Goal: Task Accomplishment & Management: Manage account settings

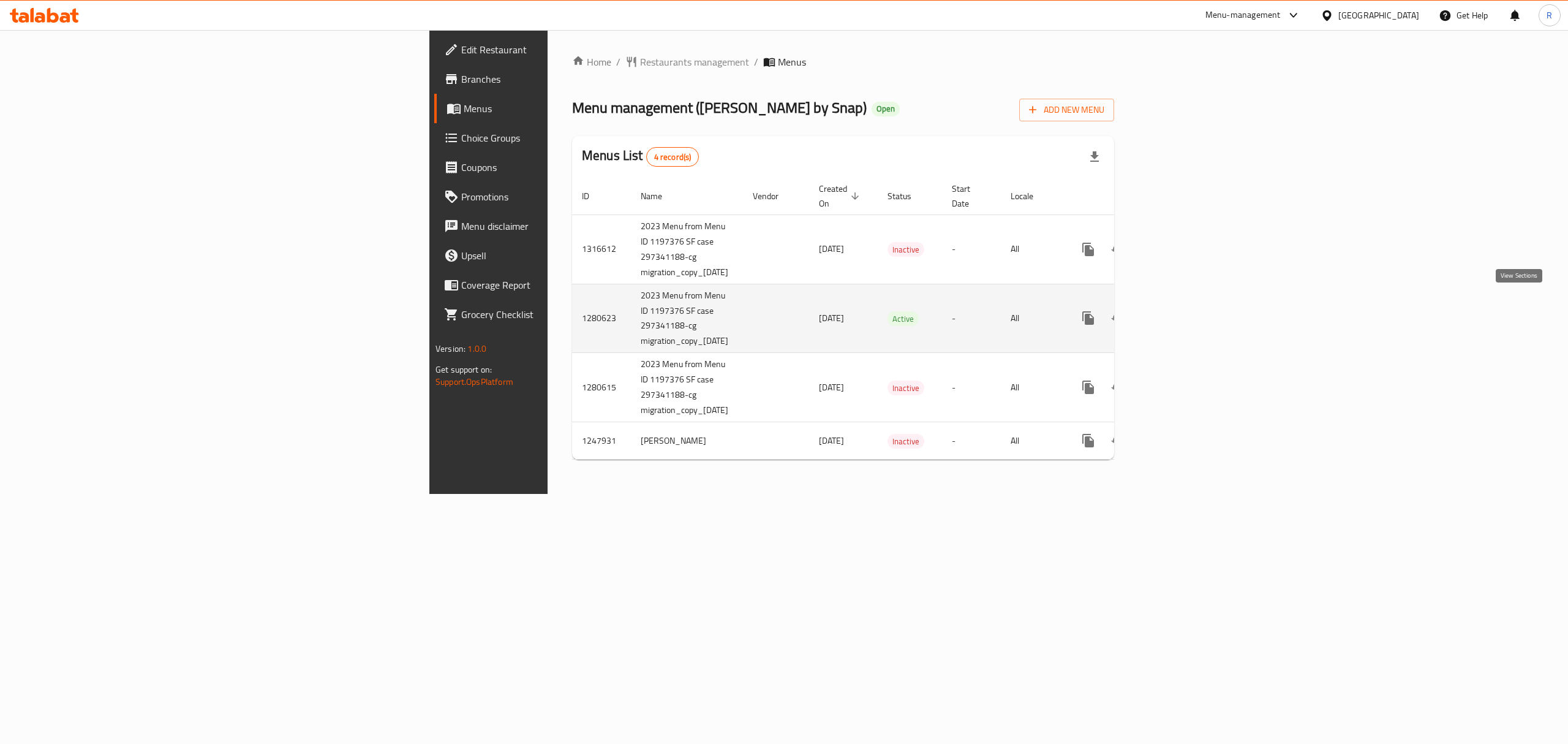
click at [1184, 311] on icon "enhanced table" at bounding box center [1176, 318] width 15 height 15
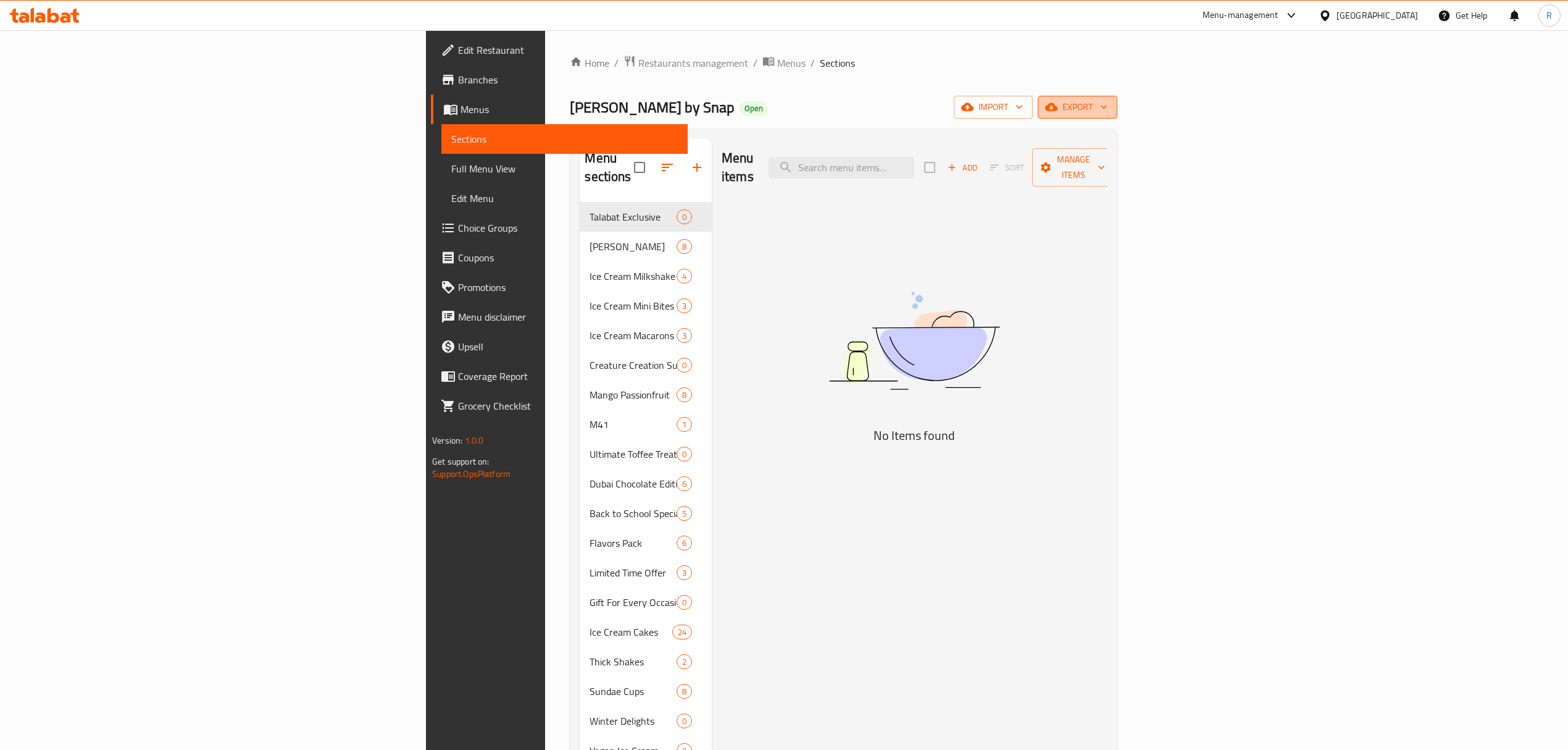
click at [1108, 107] on span "export" at bounding box center [1078, 107] width 60 height 15
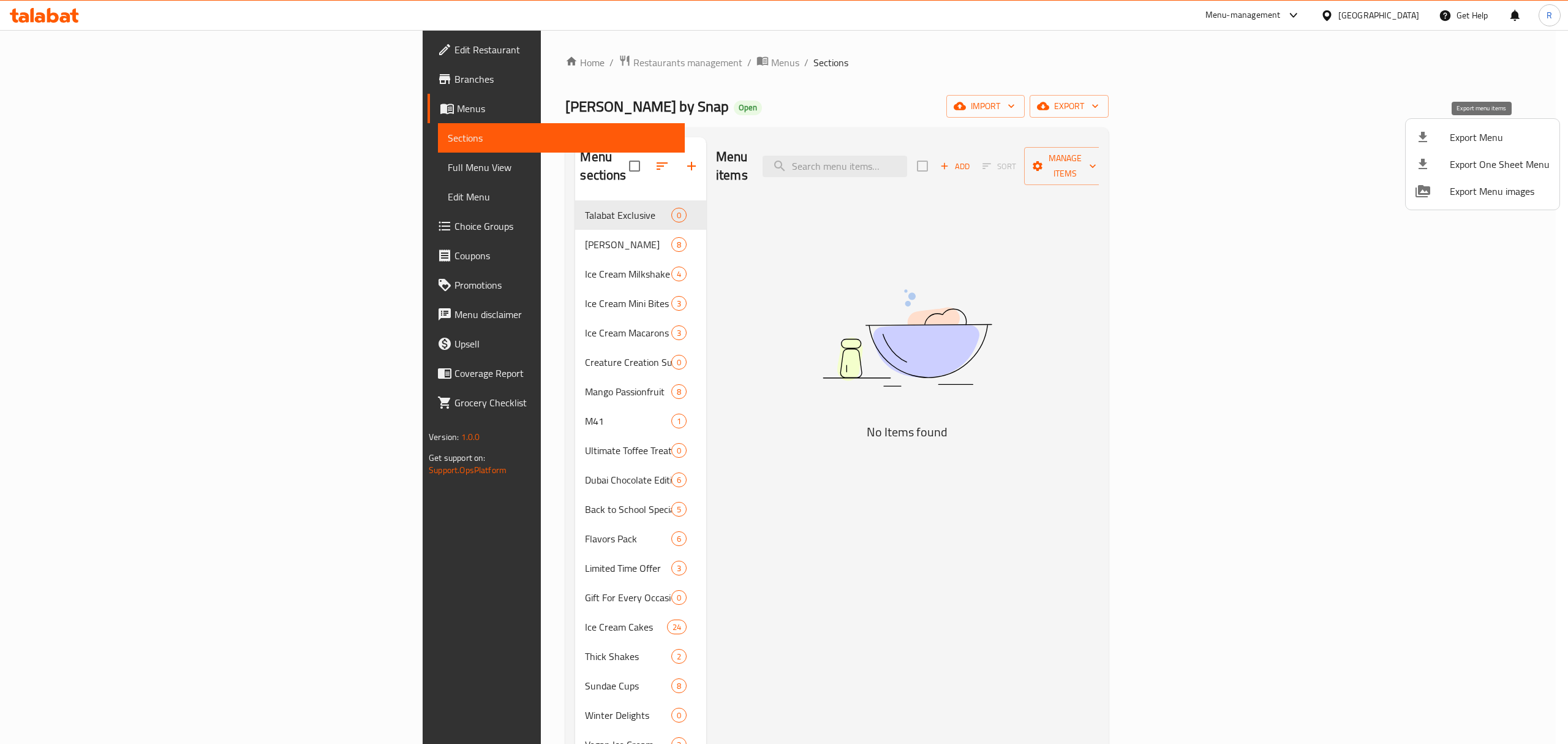
click at [1480, 135] on span "Export Menu" at bounding box center [1499, 137] width 100 height 15
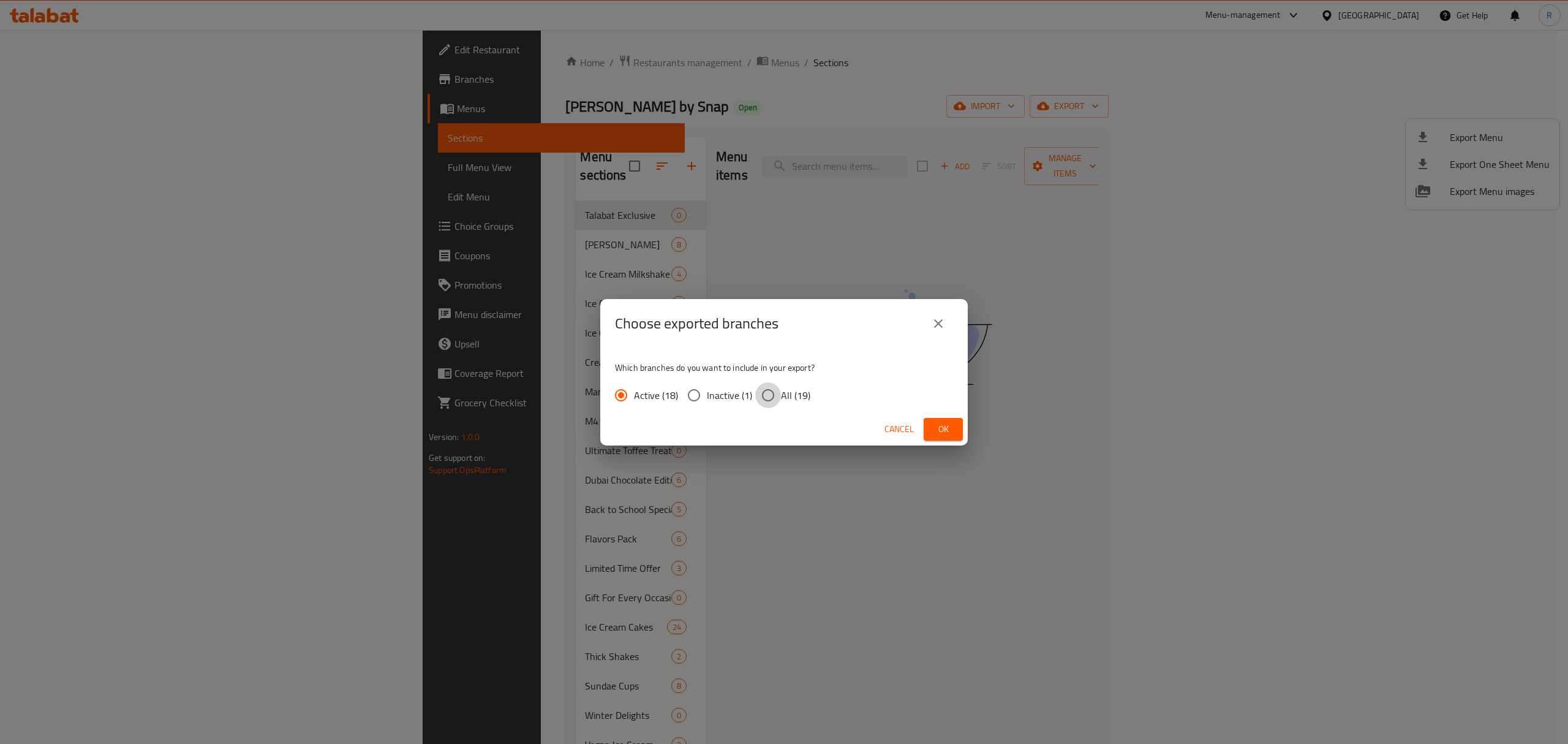
click at [777, 405] on input "All (19)" at bounding box center [768, 395] width 25 height 25
radio input "true"
click at [949, 429] on span "Ok" at bounding box center [943, 429] width 20 height 15
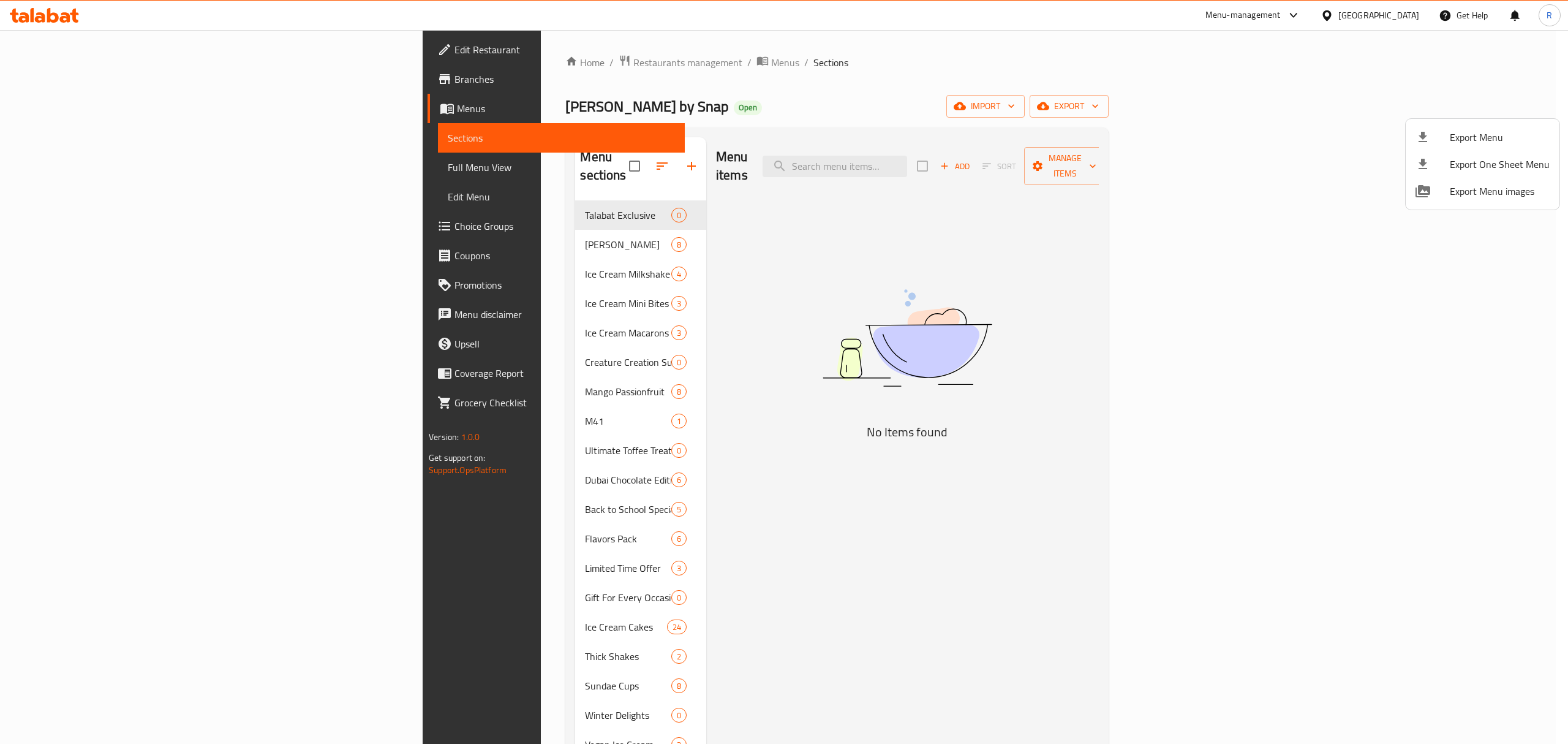
drag, startPoint x: 739, startPoint y: 65, endPoint x: 721, endPoint y: 60, distance: 18.7
click at [740, 66] on div at bounding box center [784, 372] width 1568 height 744
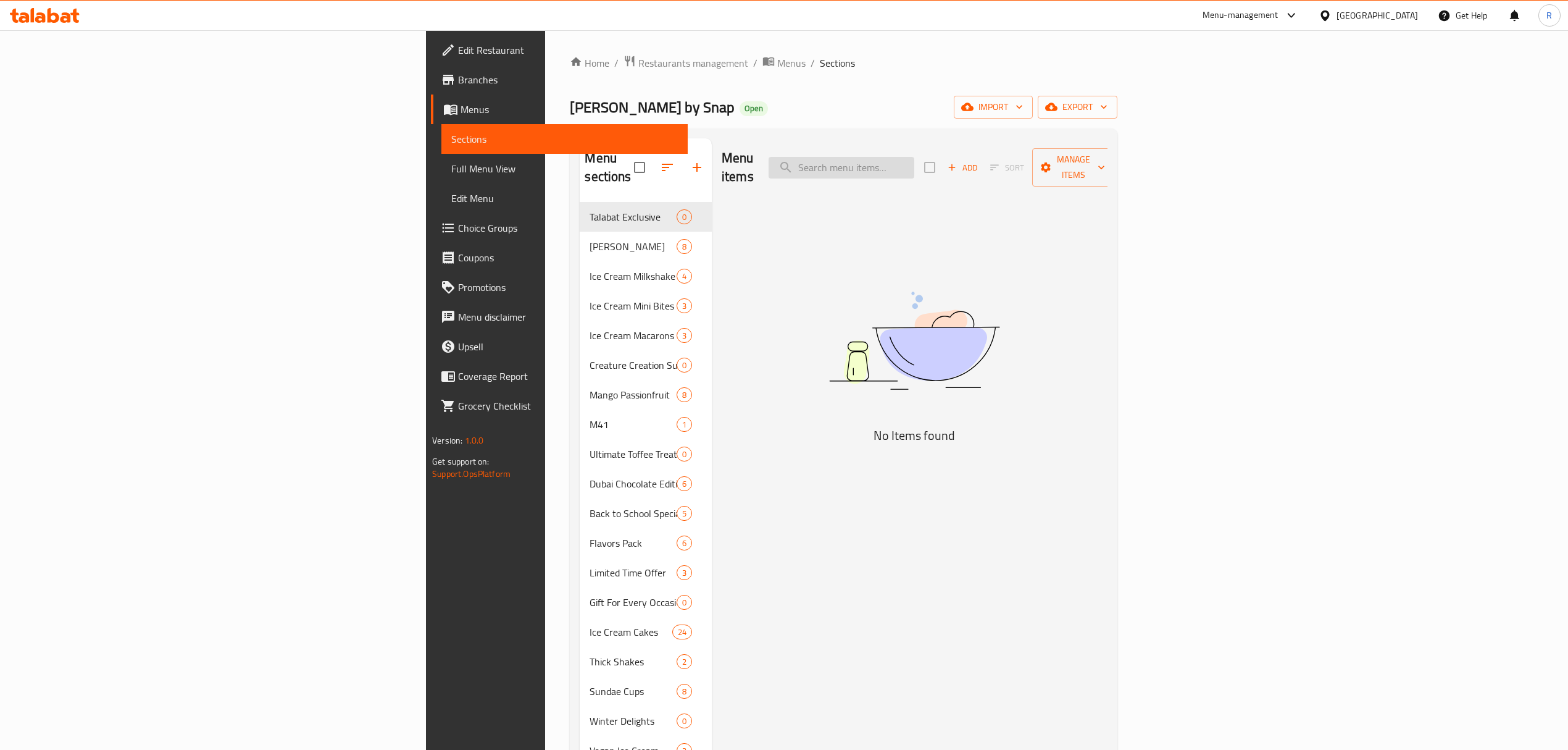
click at [914, 157] on input "search" at bounding box center [842, 168] width 146 height 22
paste input "Churros Single Kids Sundae"
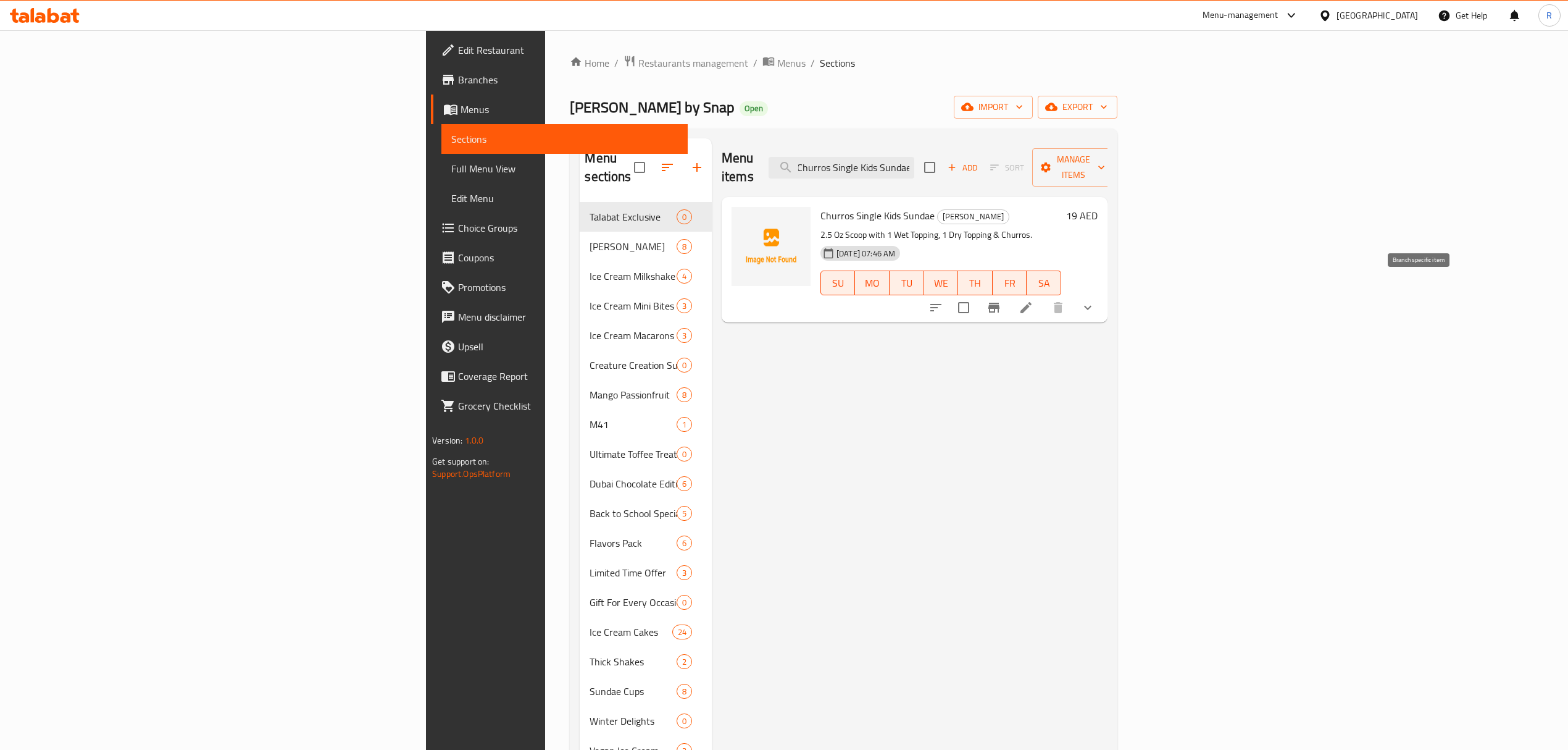
type input "Churros Single Kids Sundae"
click at [1009, 297] on button "Branch-specific-item" at bounding box center [994, 307] width 29 height 29
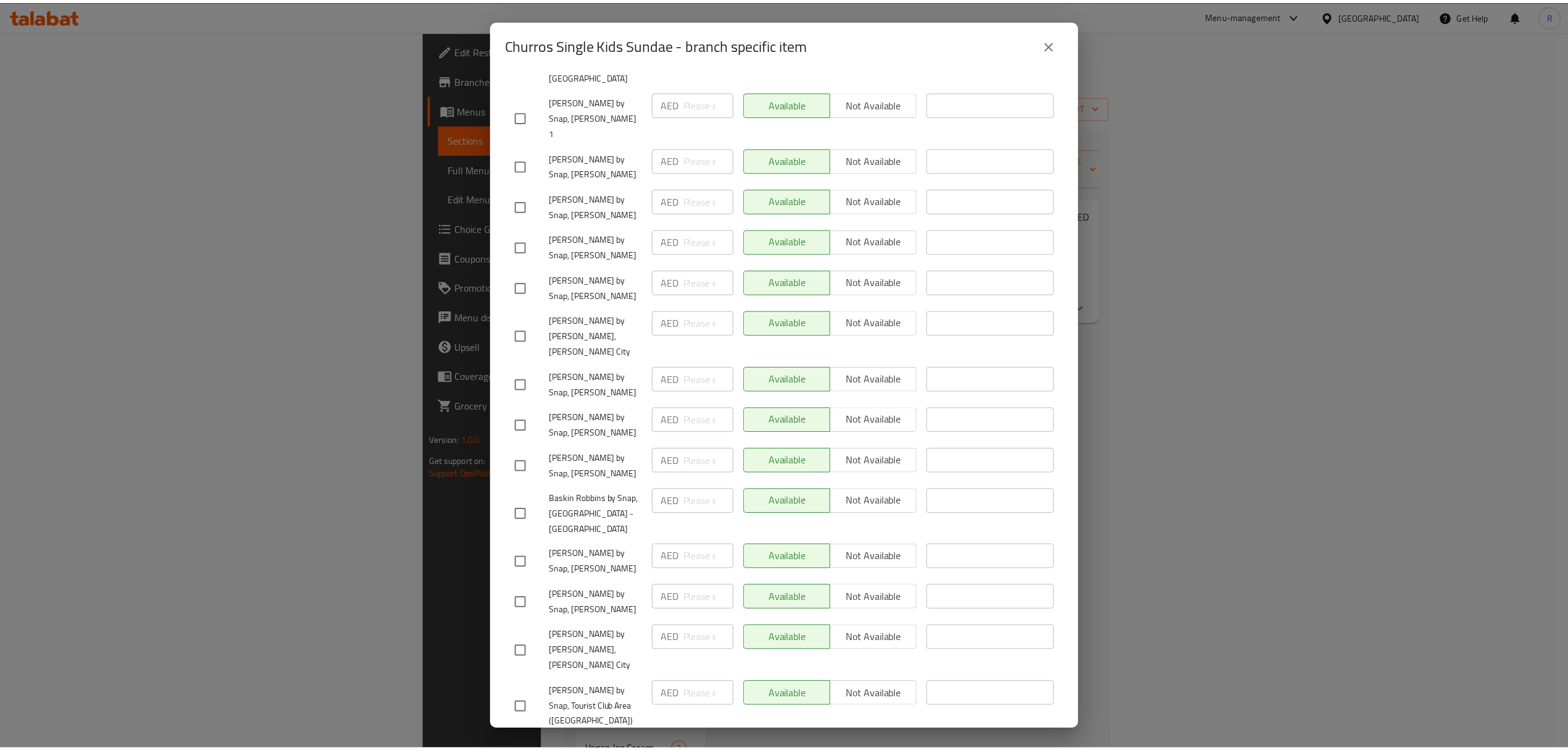
scroll to position [425, 0]
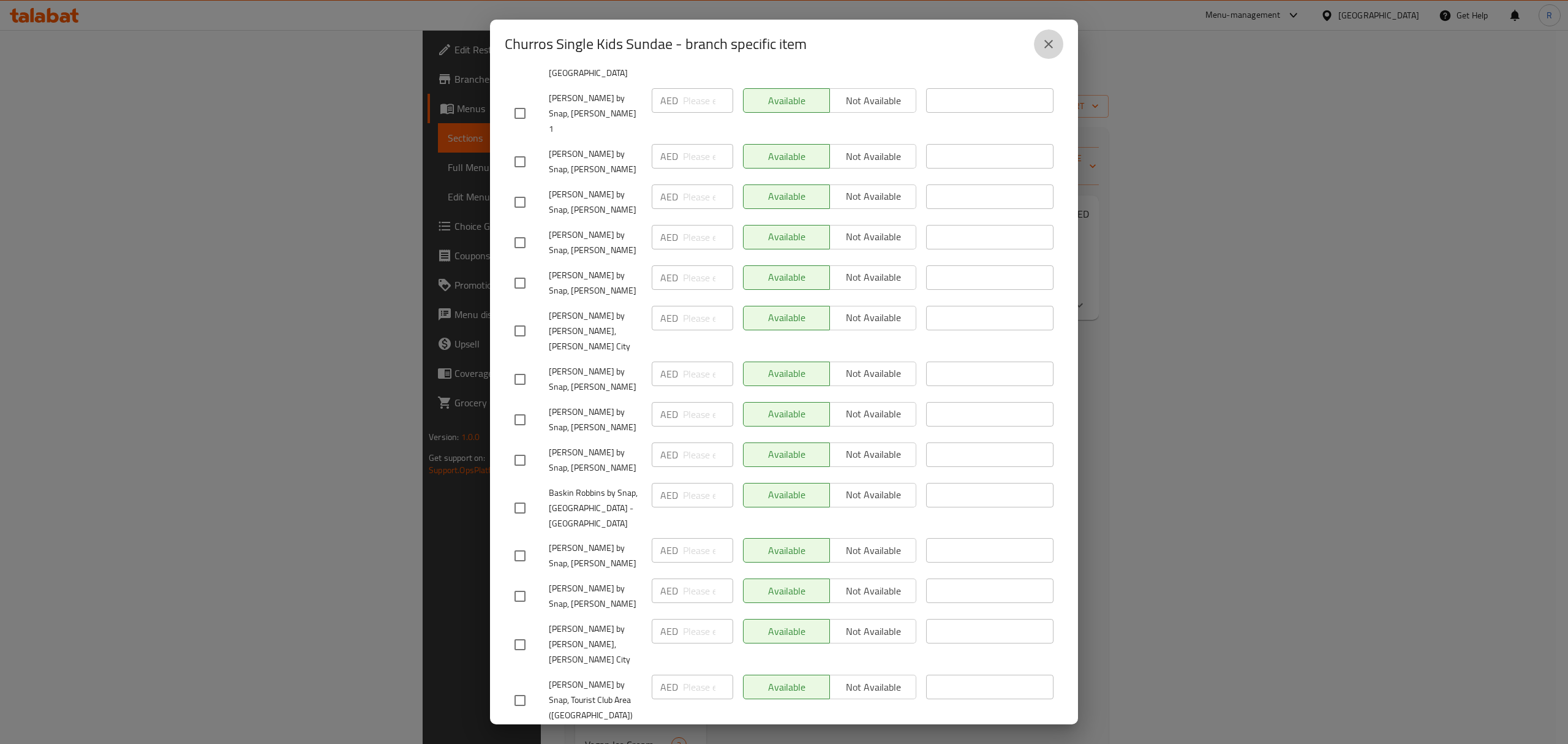
click at [1038, 46] on button "close" at bounding box center [1049, 44] width 29 height 29
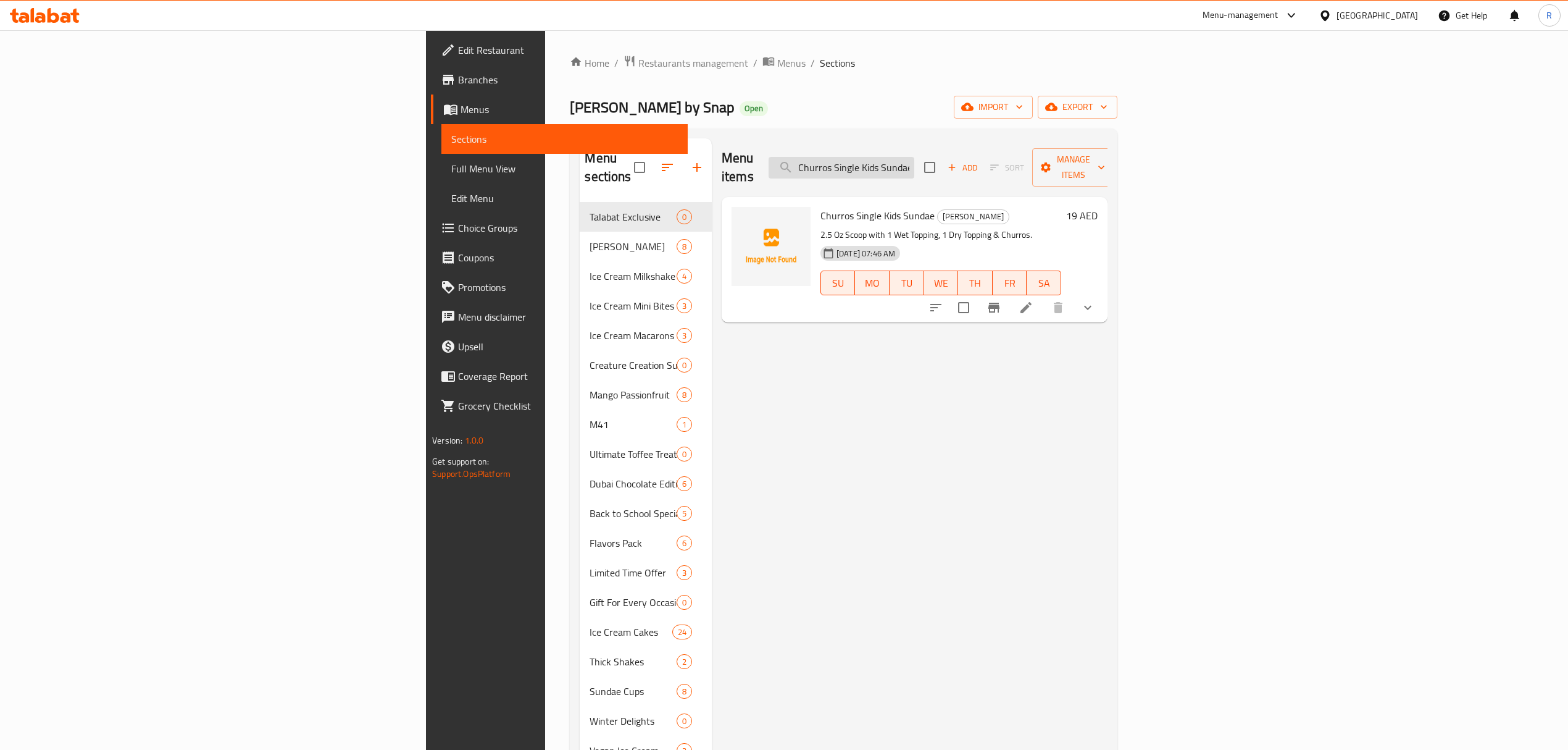
click at [914, 167] on input "Churros Single Kids Sundae" at bounding box center [842, 168] width 146 height 22
paste input "Kids Banana Royal"
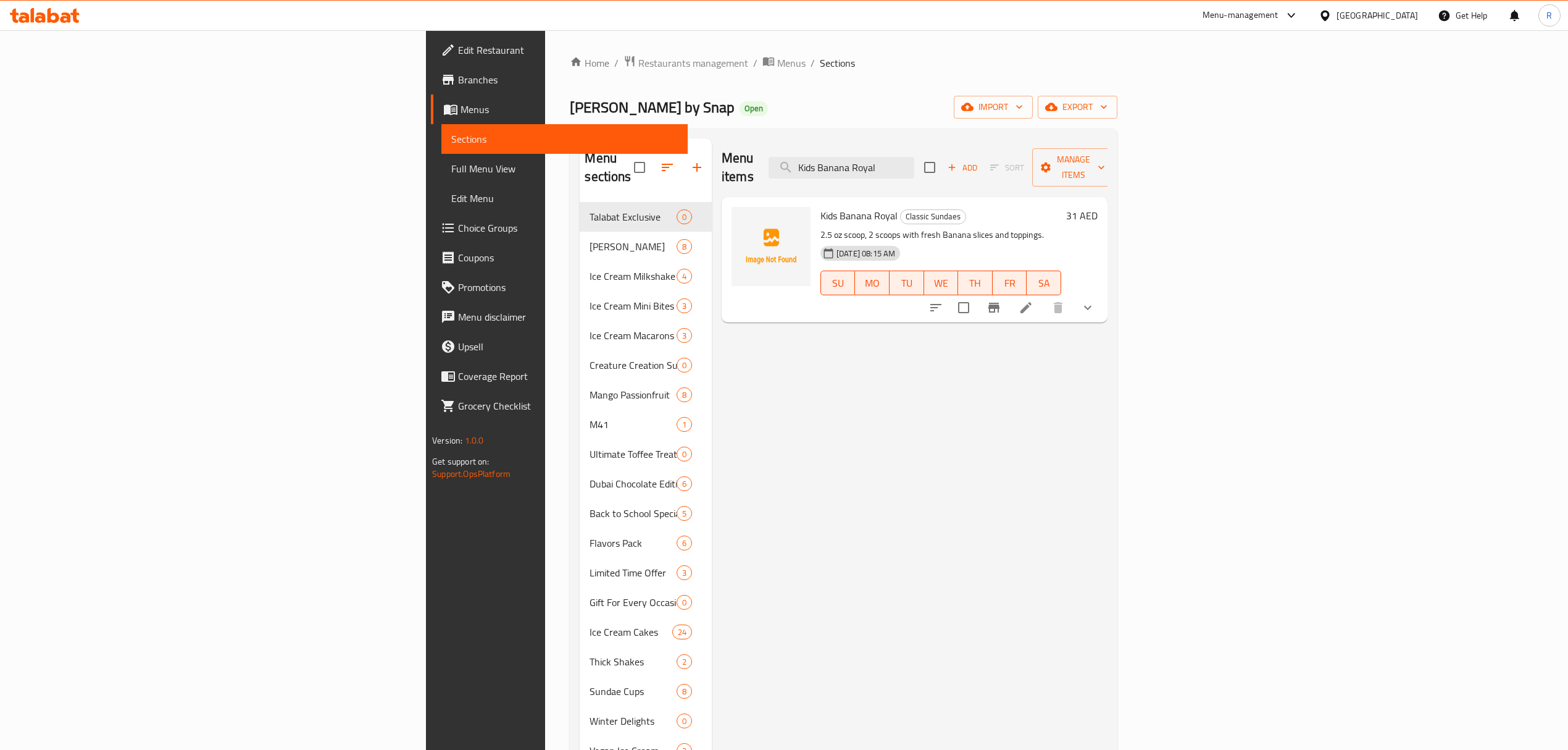
type input "Kids Banana Royal"
click at [1095, 300] on icon "show more" at bounding box center [1087, 307] width 15 height 15
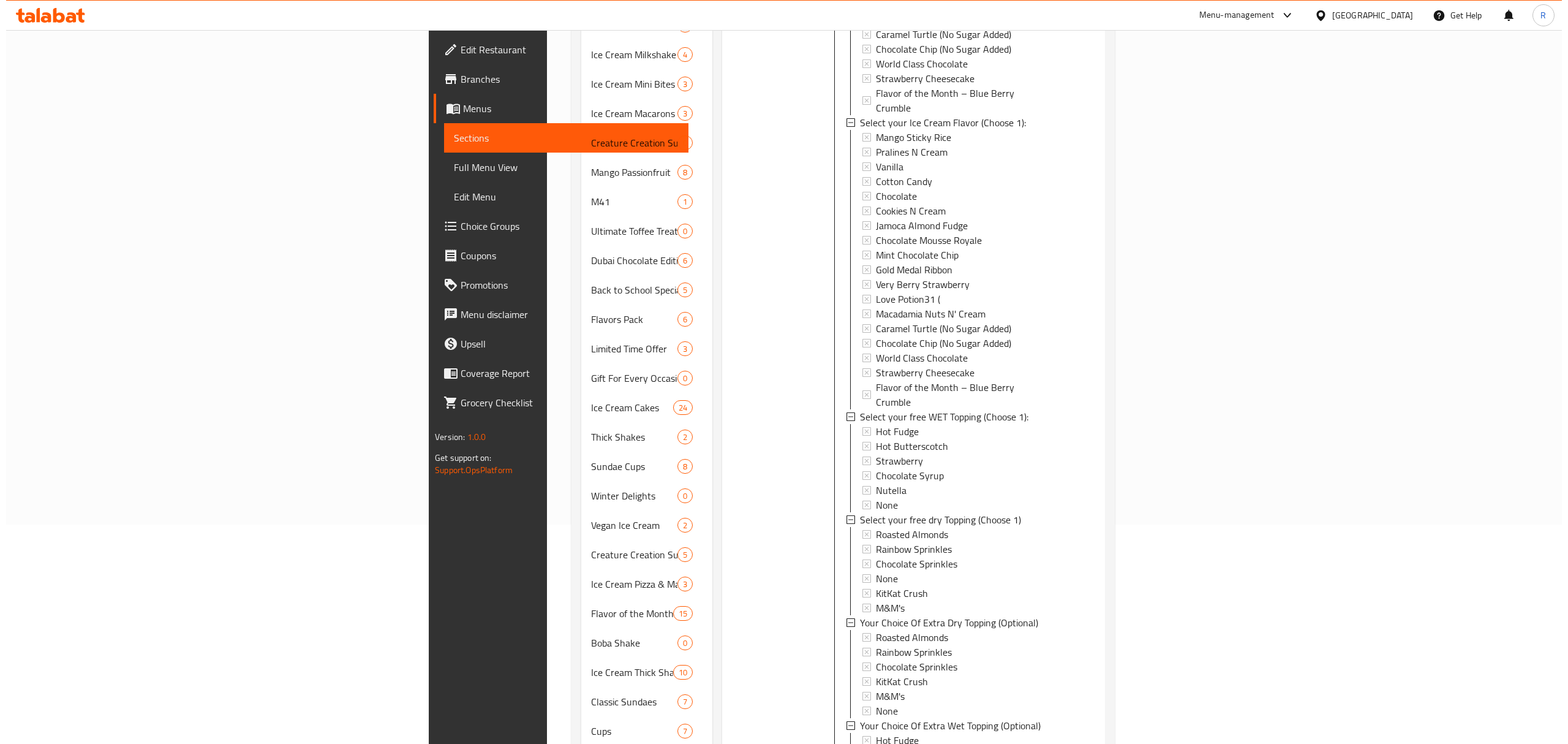
scroll to position [331, 0]
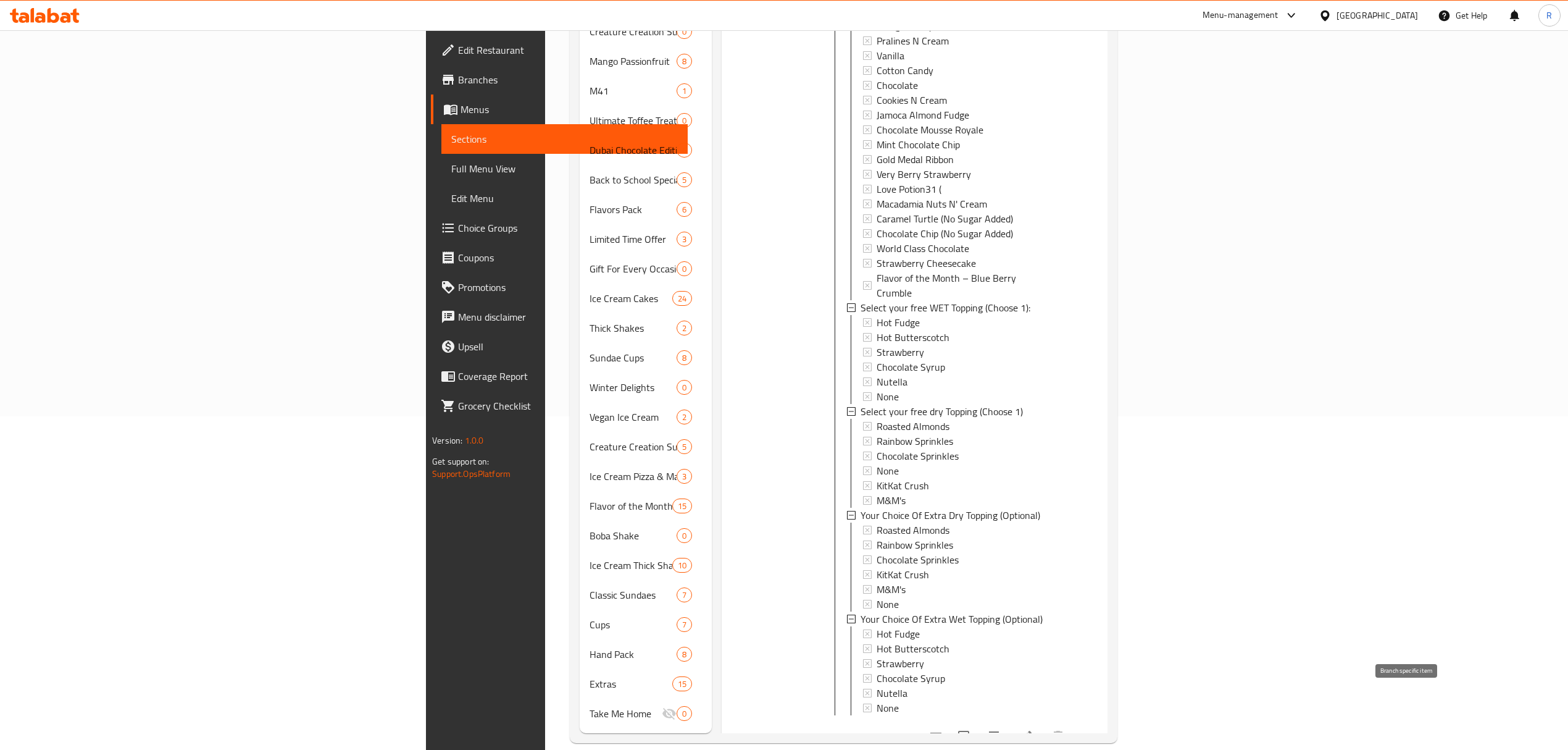
click at [1009, 721] on button "Branch-specific-item" at bounding box center [994, 736] width 29 height 29
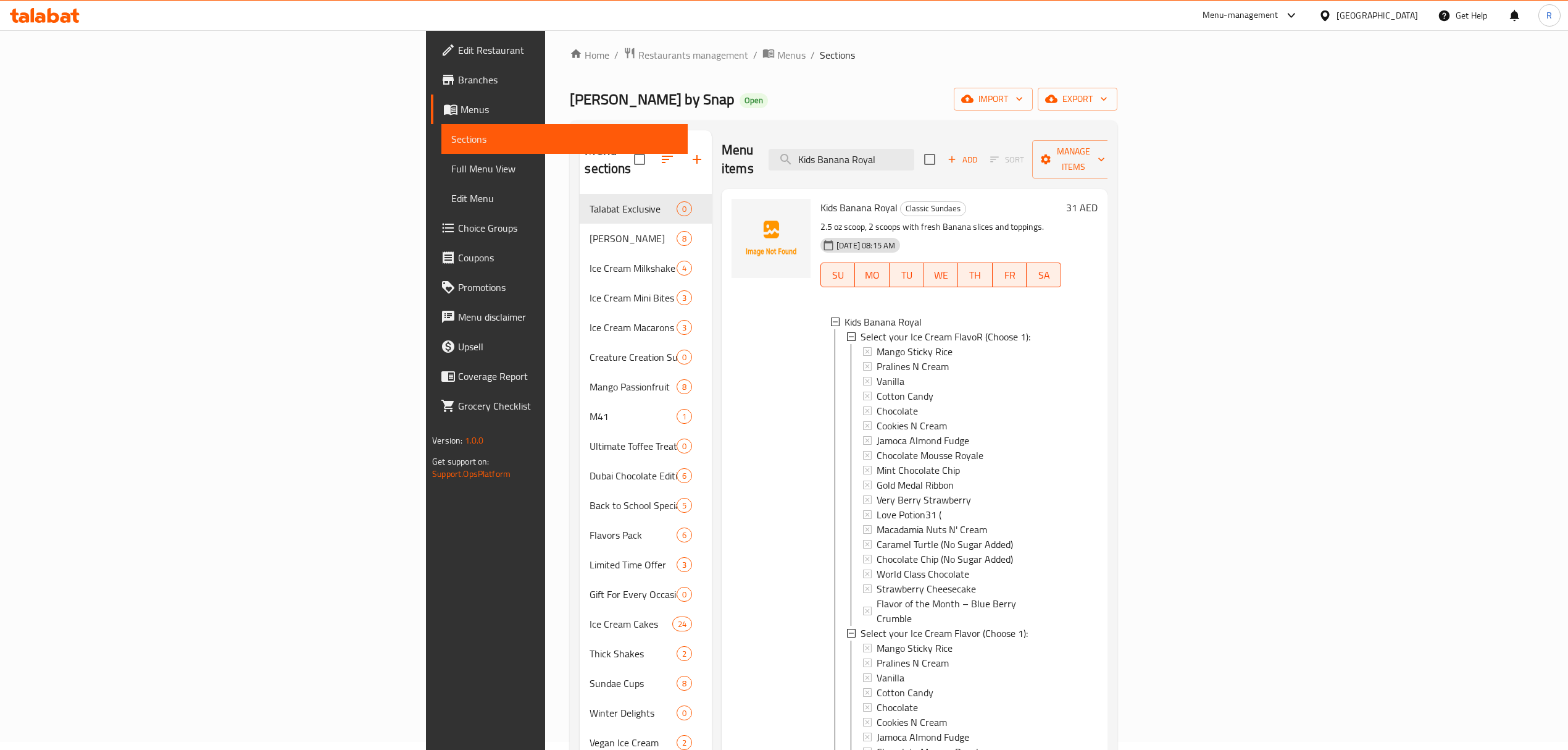
scroll to position [0, 0]
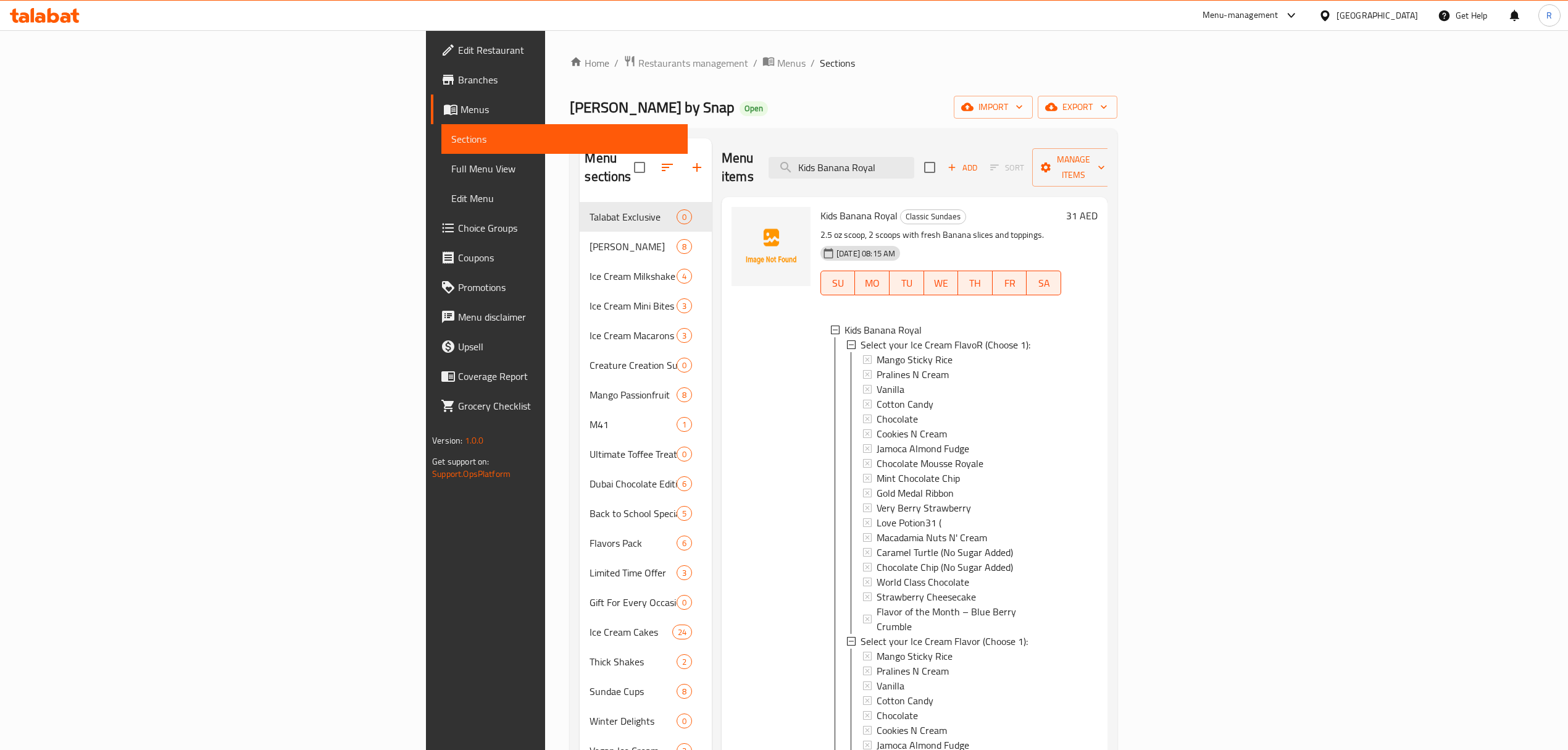
click at [633, 58] on ol "Home / Restaurants management / Menus / Sections" at bounding box center [843, 63] width 547 height 16
click at [914, 165] on input "Kids Banana Royal" at bounding box center [842, 168] width 146 height 22
paste input "Dubai Mini Chocolate Sticks Special Gifting Box"
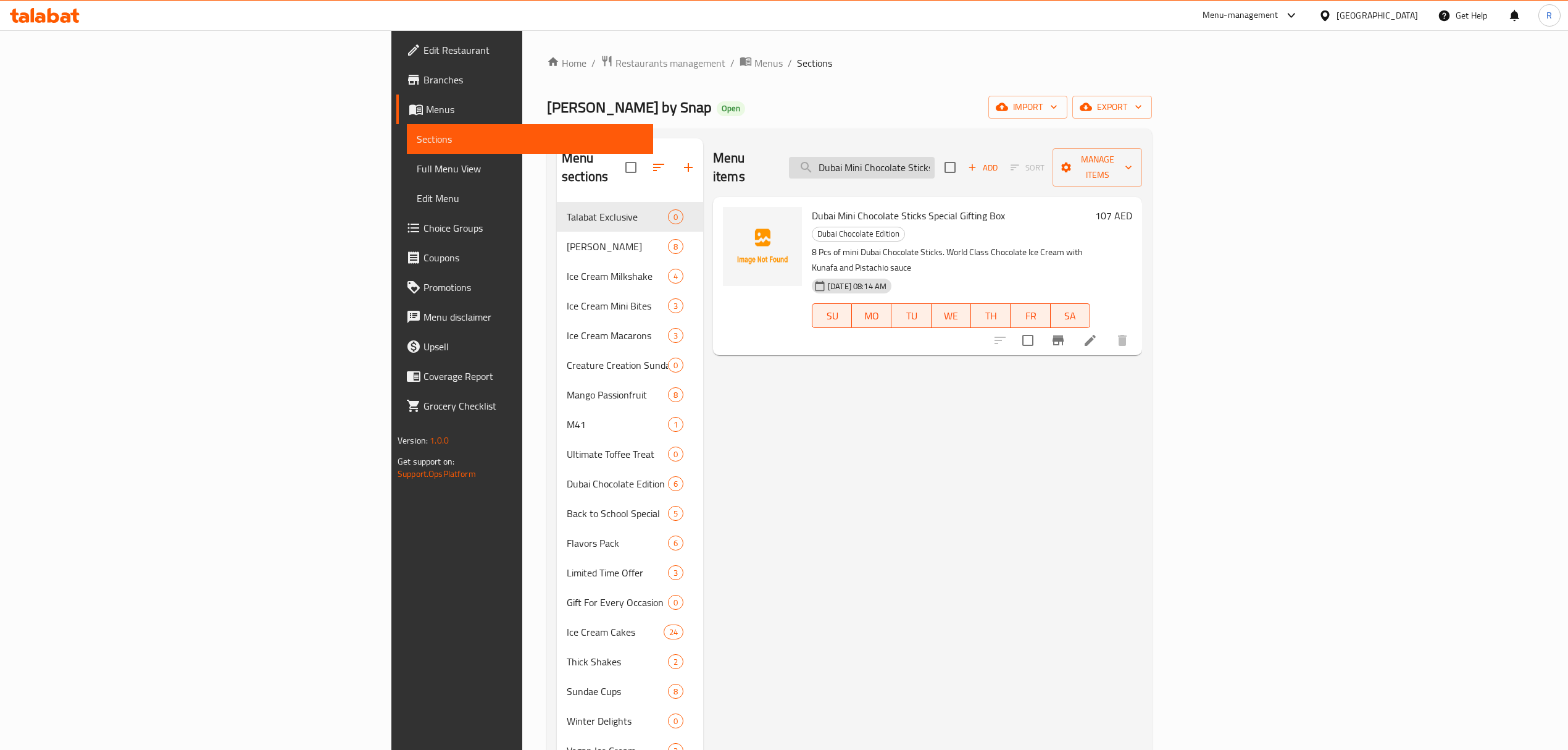
click at [935, 157] on input "Dubai Mini Chocolate Sticks Special Gifting Box" at bounding box center [862, 168] width 146 height 22
paste input "Mega Value Pack"
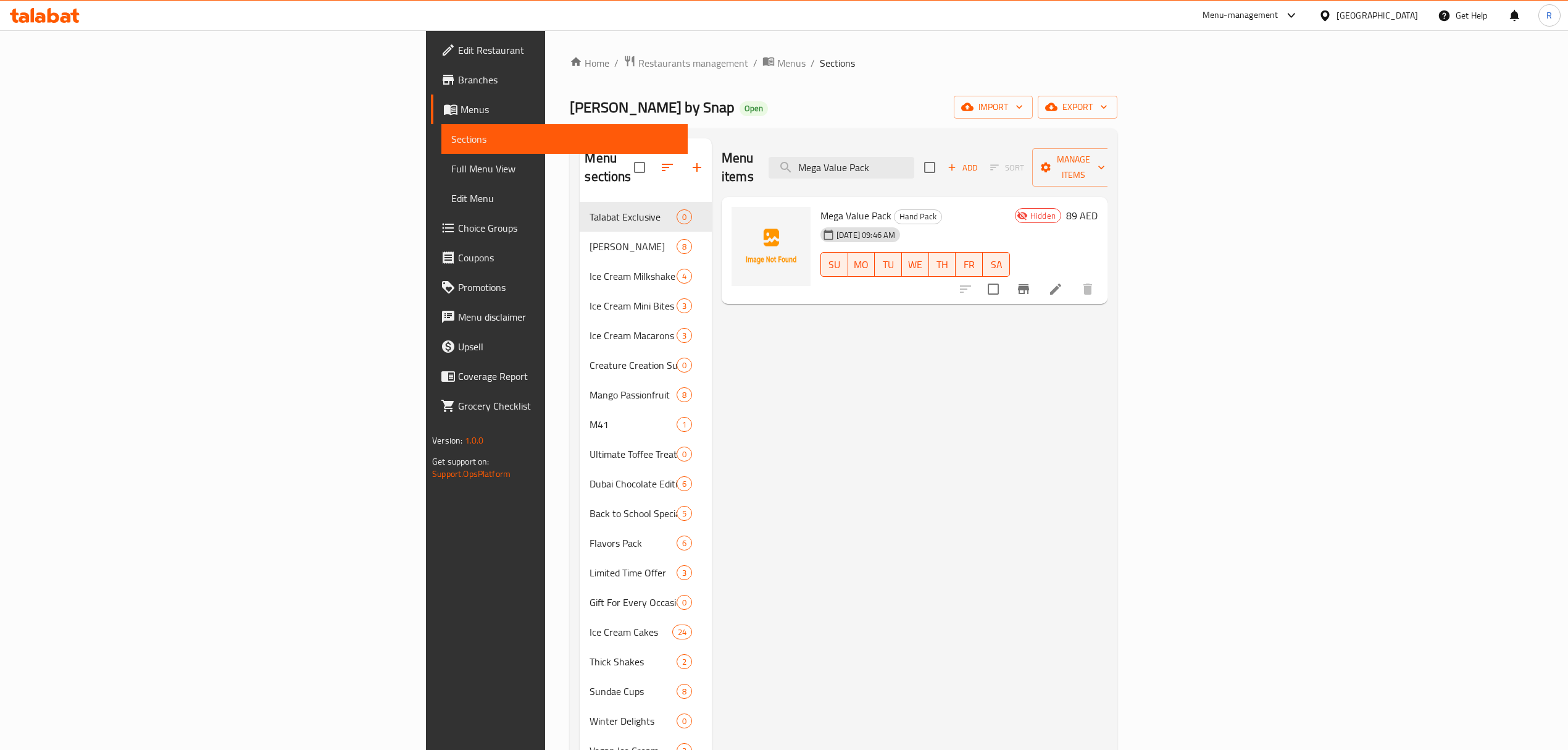
type input "Mega Value Pack"
drag, startPoint x: 1455, startPoint y: 261, endPoint x: 1468, endPoint y: 252, distance: 15.8
click at [1103, 274] on div at bounding box center [1026, 289] width 152 height 29
click at [1031, 282] on icon "Branch-specific-item" at bounding box center [1023, 289] width 15 height 15
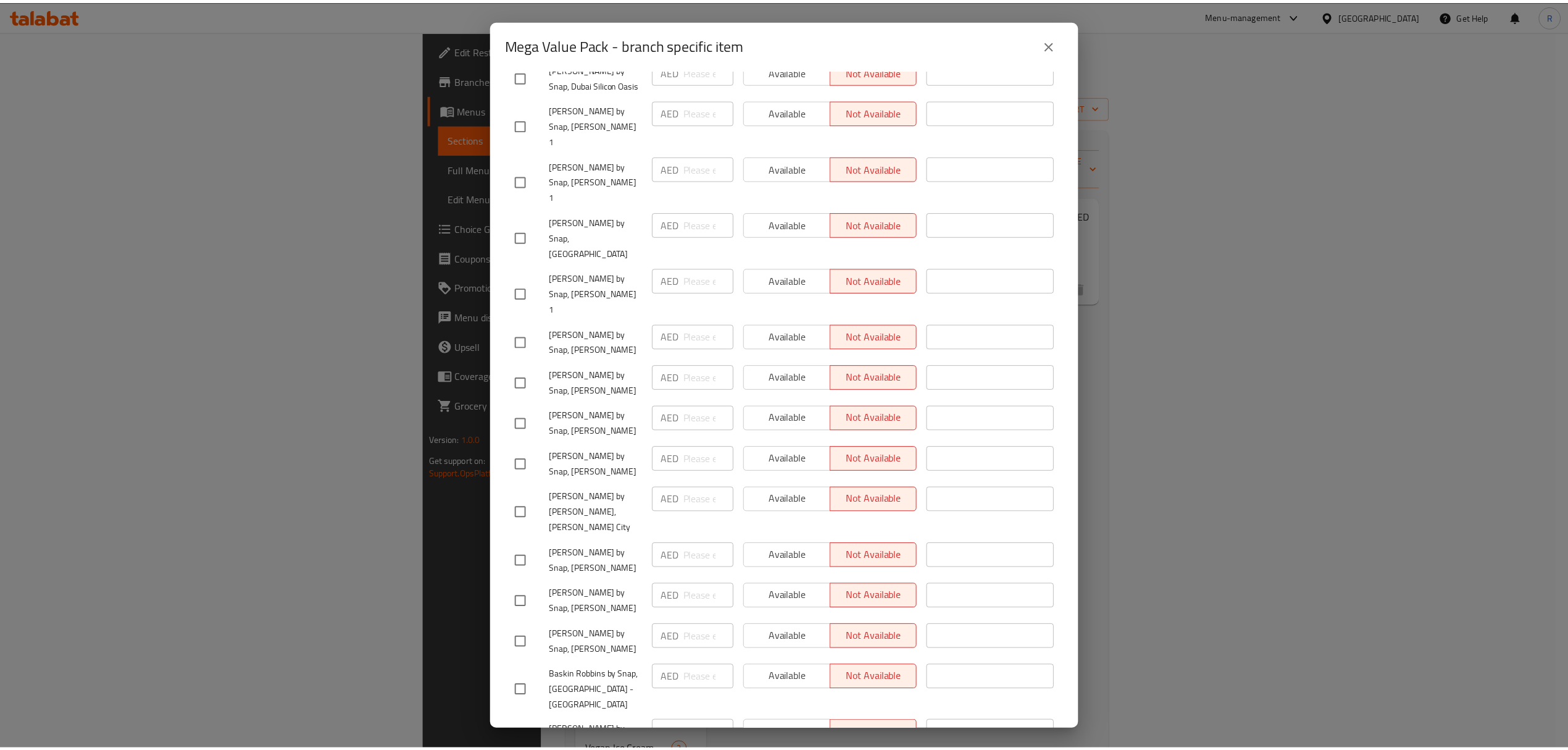
scroll to position [425, 0]
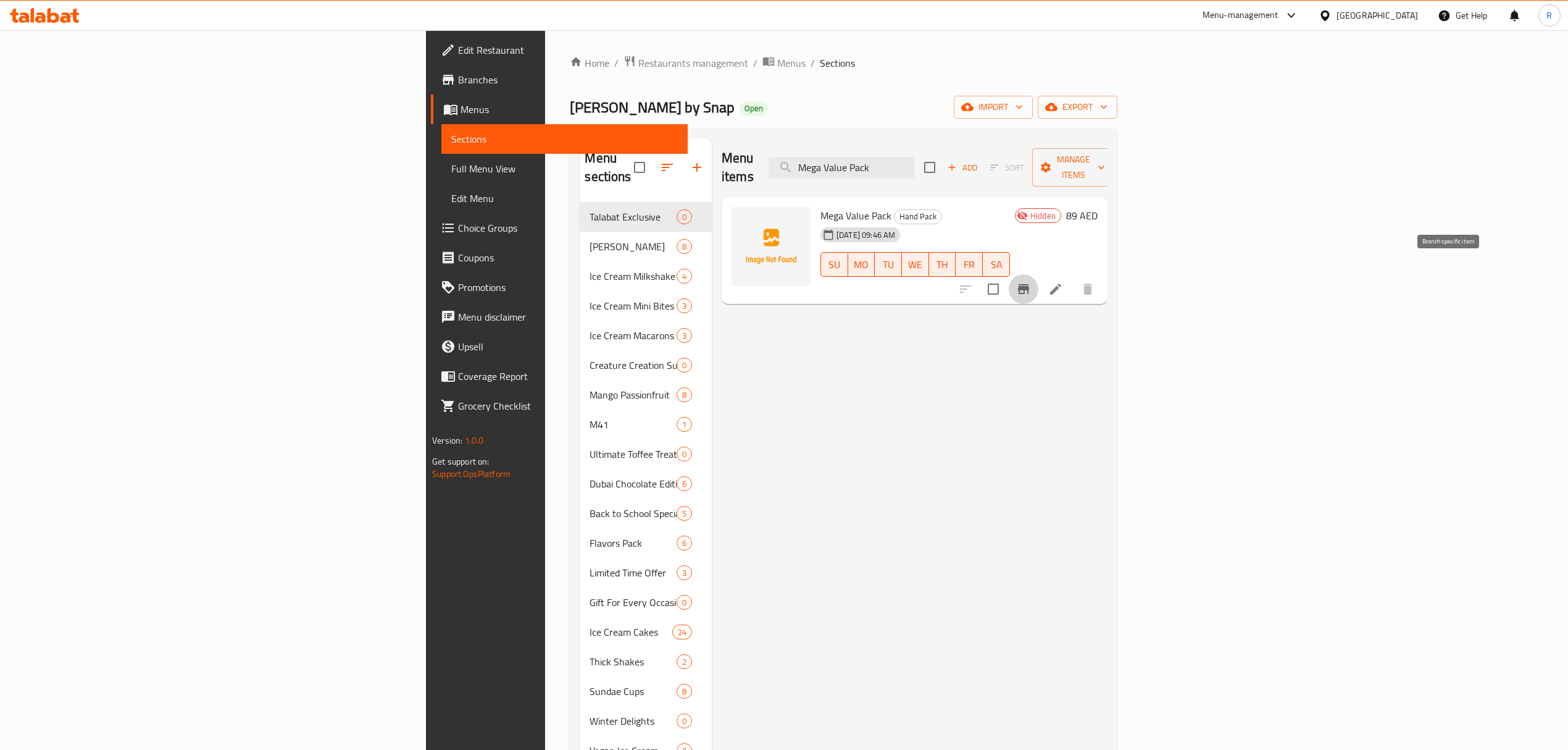
click at [1108, 468] on div "Menu items Mega Value Pack Add Sort Manage items Mega Value Pack Hand Pack 08-1…" at bounding box center [910, 602] width 396 height 928
click at [1073, 278] on li at bounding box center [1056, 289] width 35 height 22
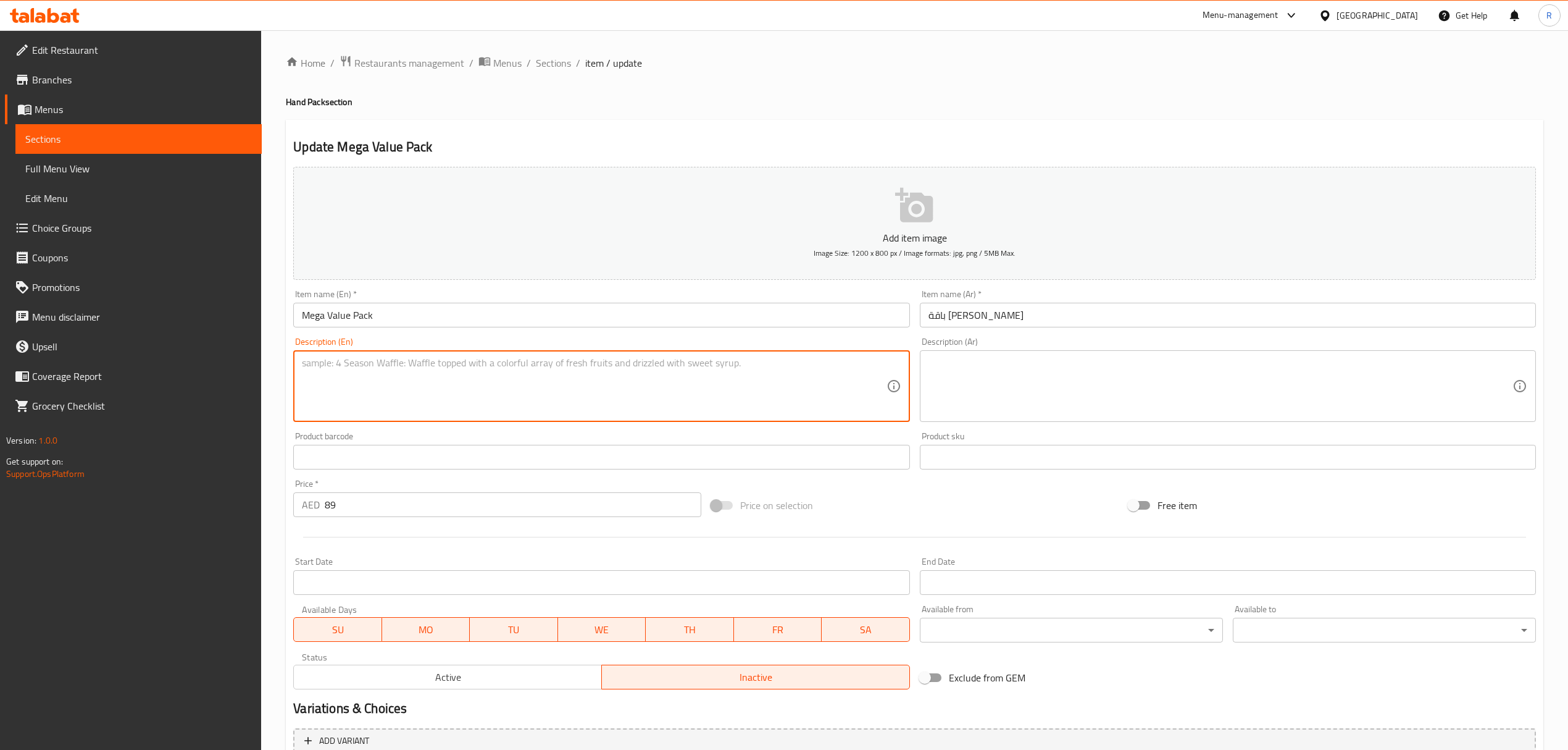
click at [573, 398] on textarea at bounding box center [594, 386] width 584 height 59
paste textarea "1020 grams, up to 15 Kids Scoops. 1020جرام، حتى 15 سكوب جونيور"
drag, startPoint x: 460, startPoint y: 359, endPoint x: 892, endPoint y: 304, distance: 435.5
click at [894, 304] on div "Add item image Image Size: 1200 x 800 px / Image formats: jpg, png / 5MB Max. I…" at bounding box center [914, 428] width 1253 height 532
type textarea "1020 grams, up to 15 Kids Scoops."
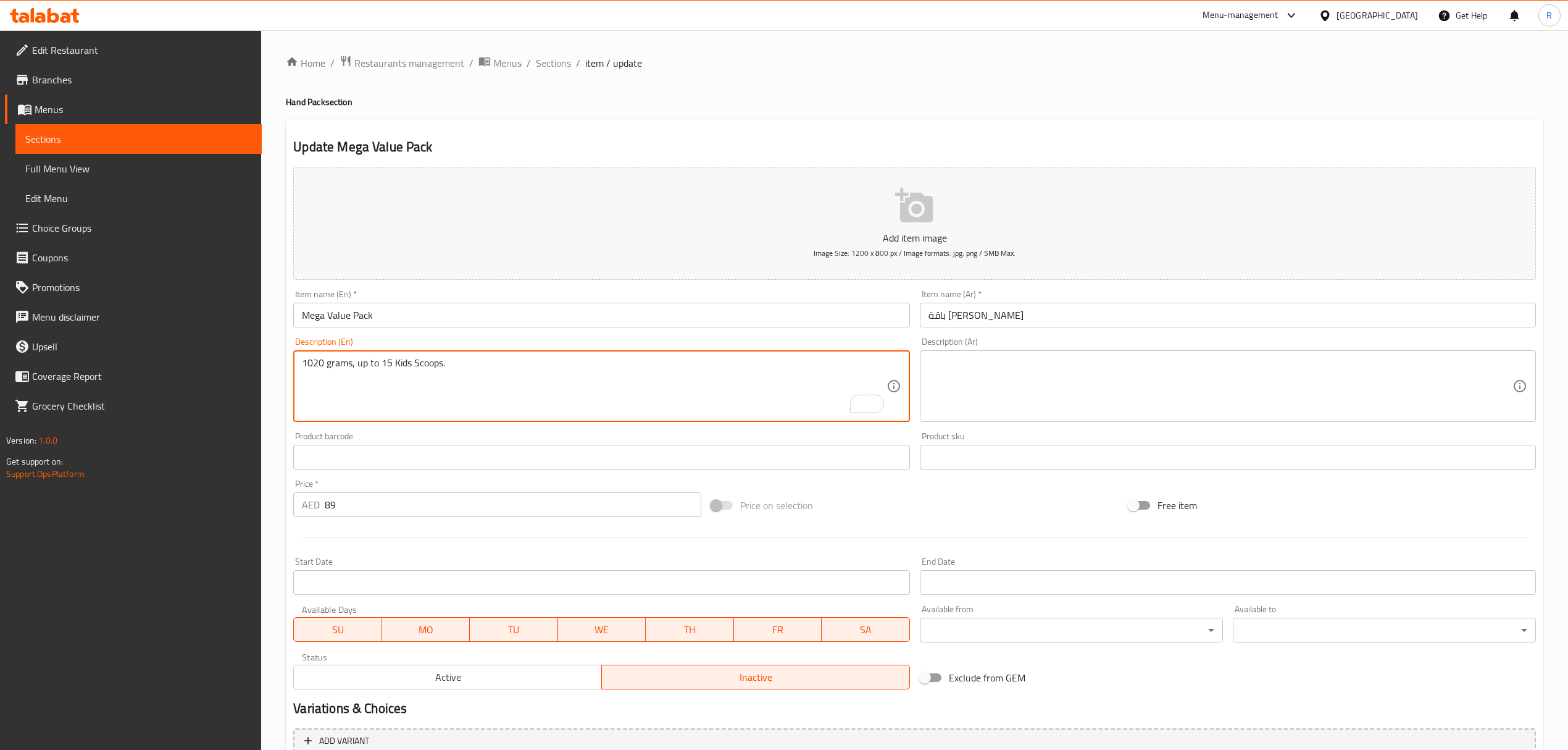
drag, startPoint x: 1011, startPoint y: 408, endPoint x: 1006, endPoint y: 403, distance: 7.1
click at [1012, 408] on textarea at bounding box center [1220, 386] width 584 height 59
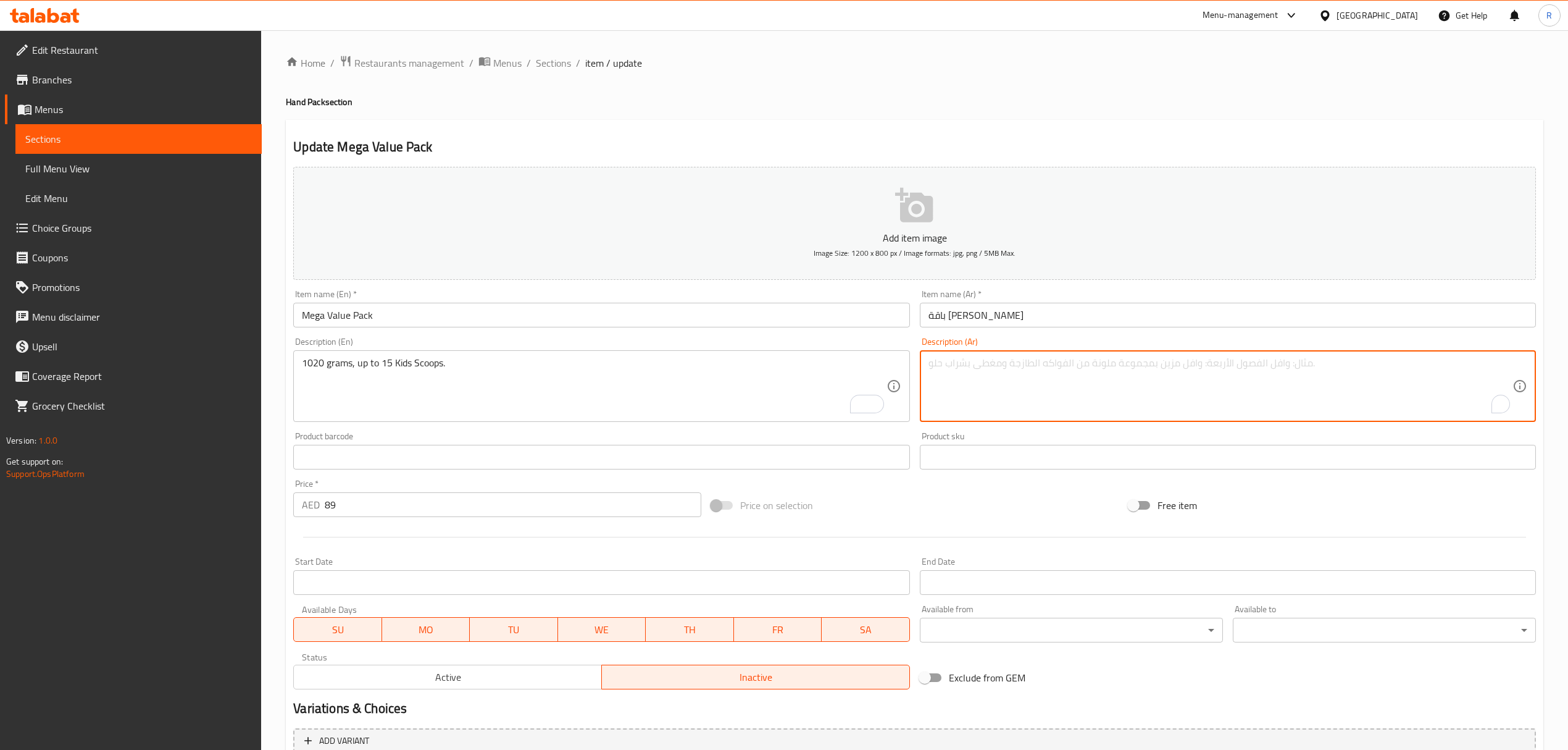
paste textarea "1020جرام، حتى 15 سكوب جونيور"
type textarea "1020جرام، حتى 15 سكوب جونيور"
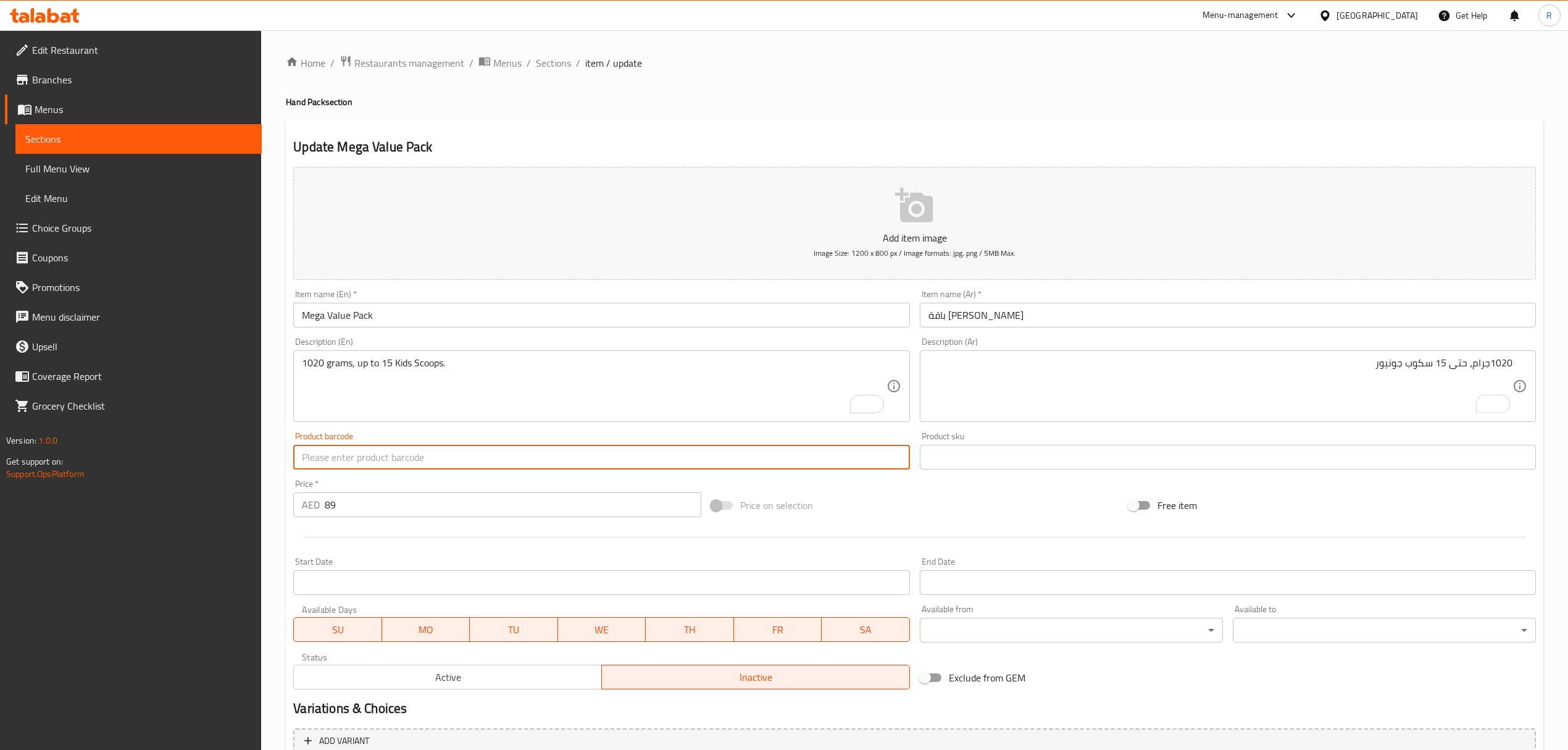
click at [621, 450] on input "text" at bounding box center [601, 457] width 616 height 25
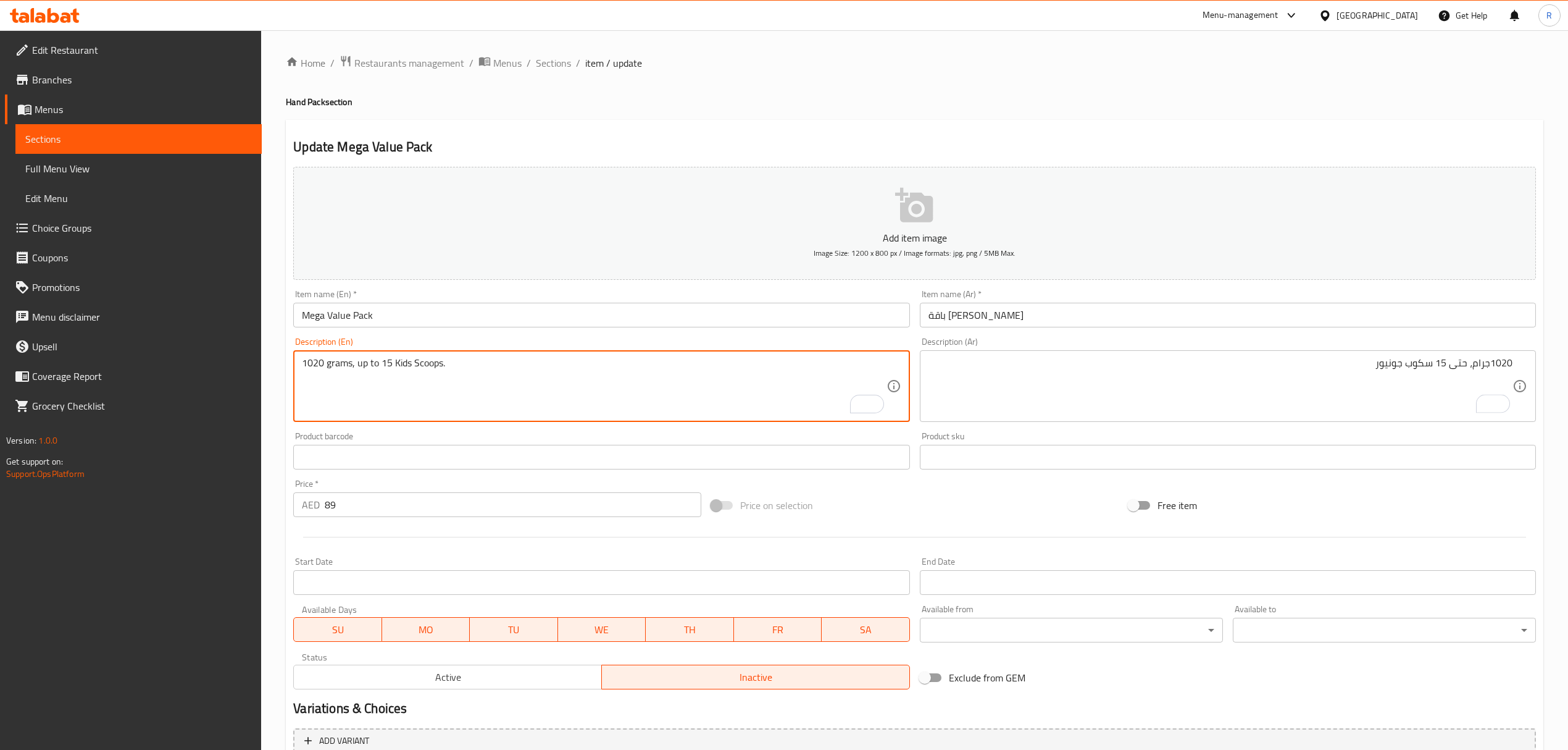
drag, startPoint x: 690, startPoint y: 387, endPoint x: 684, endPoint y: 383, distance: 7.2
click at [684, 383] on textarea "1020 grams, up to 15 Kids Scoops." at bounding box center [594, 386] width 584 height 59
click at [684, 383] on textarea "1020 grams, up to 15 Kids Scoops." at bounding box center [594, 386] width 584 height 59
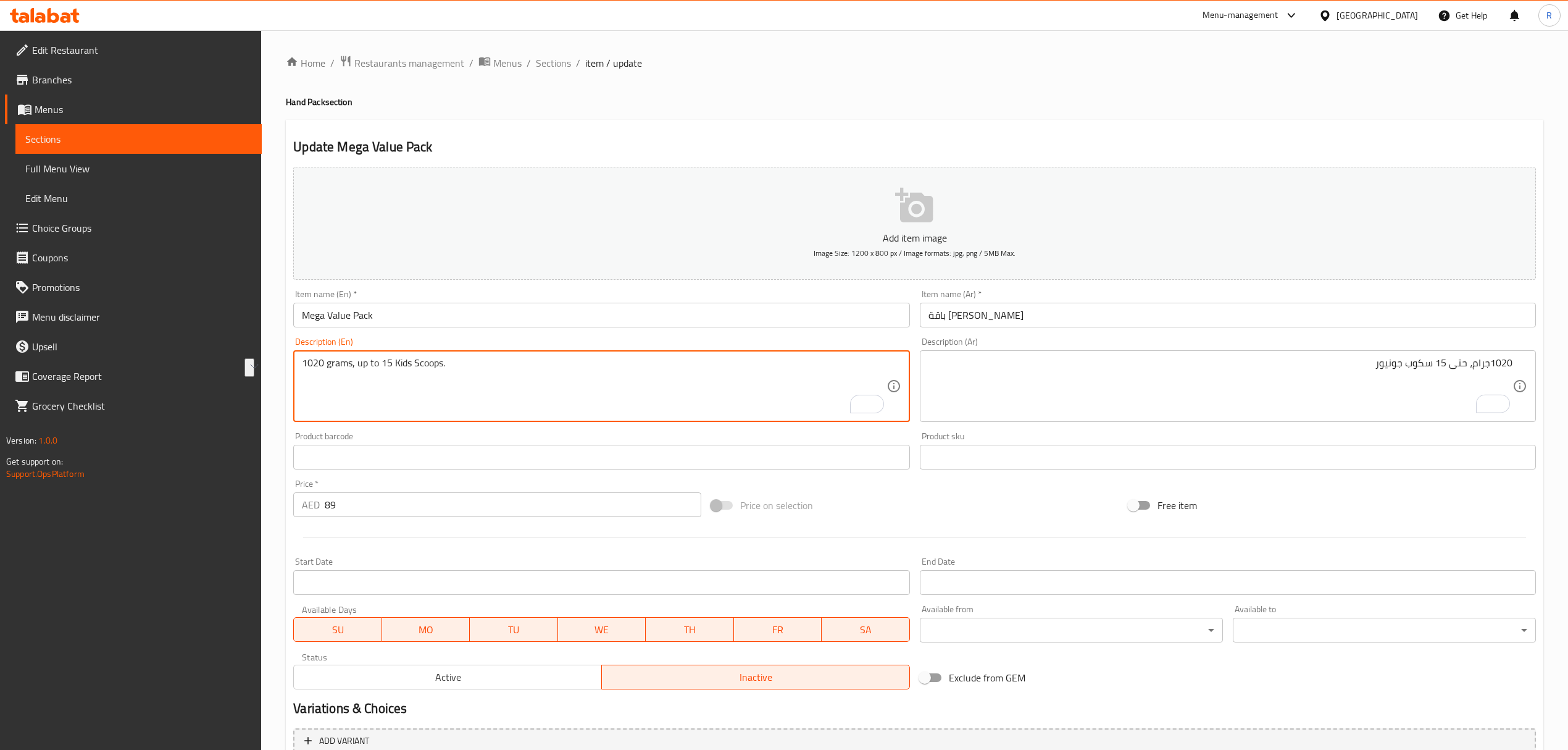
type textarea "1020 grams, up to 15 kids scoops."
click at [665, 390] on textarea "1020 grams, up to 15 kids scoops." at bounding box center [594, 386] width 584 height 59
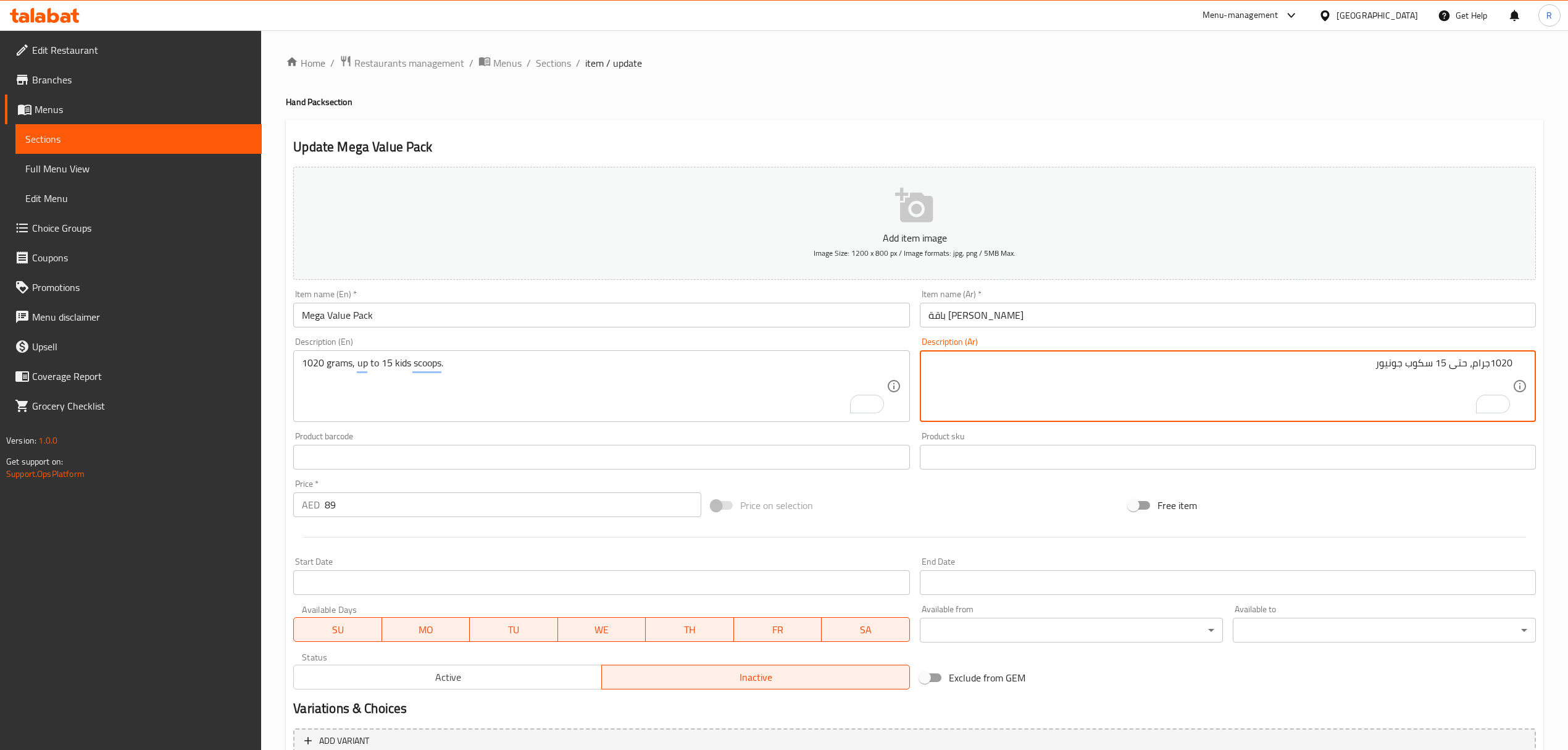
click at [1387, 364] on textarea "1020جرام، حتى 15 سكوب جونيور" at bounding box center [1220, 386] width 584 height 59
type textarea "1020جرام، حتى 15 سكوب أطفال"
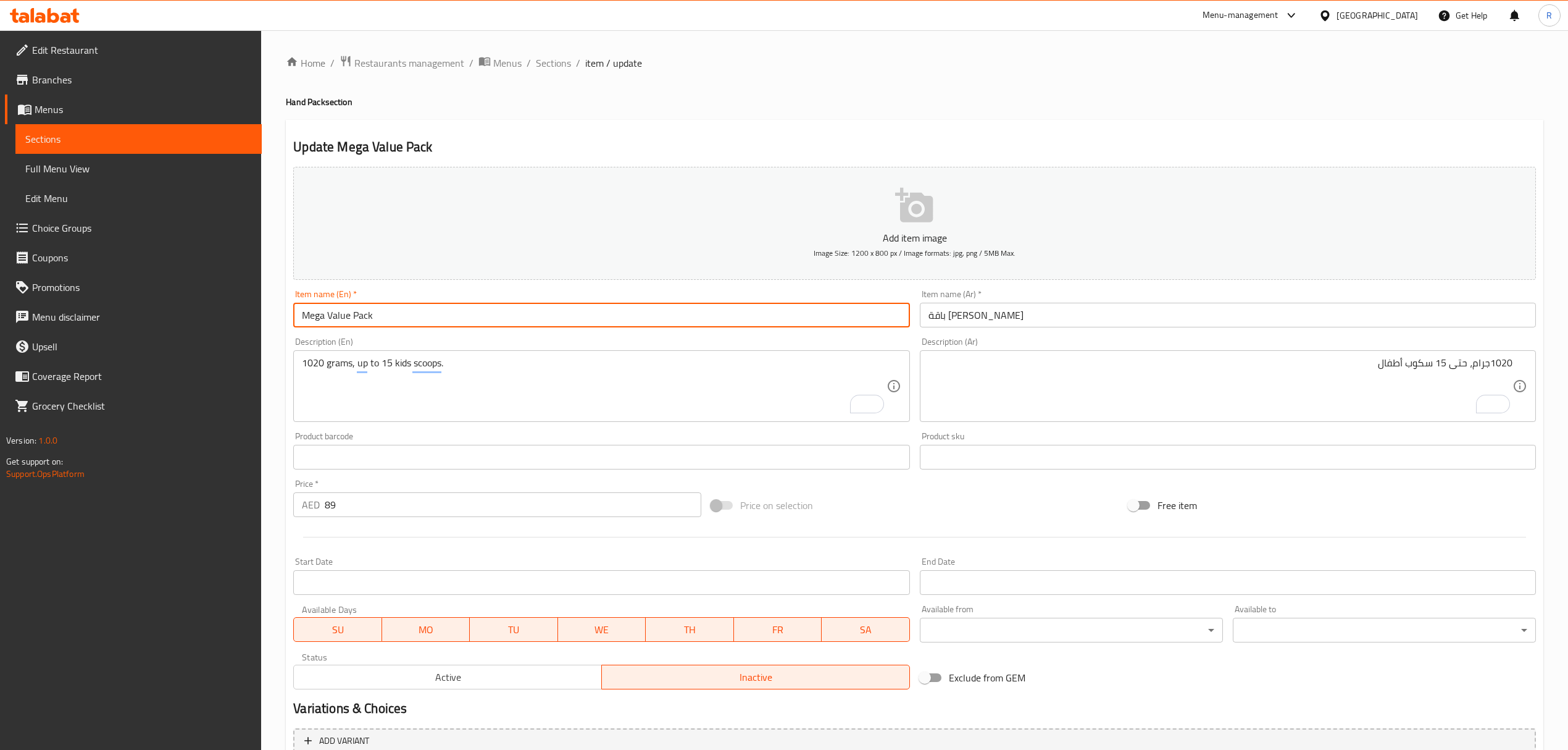
click at [569, 314] on input "Mega Value Pack" at bounding box center [601, 314] width 616 height 25
click at [601, 321] on input "Mega Value Pack" at bounding box center [601, 314] width 616 height 25
click at [601, 321] on input "Mega Value Pack" at bounding box center [601, 314] width 616 height 25
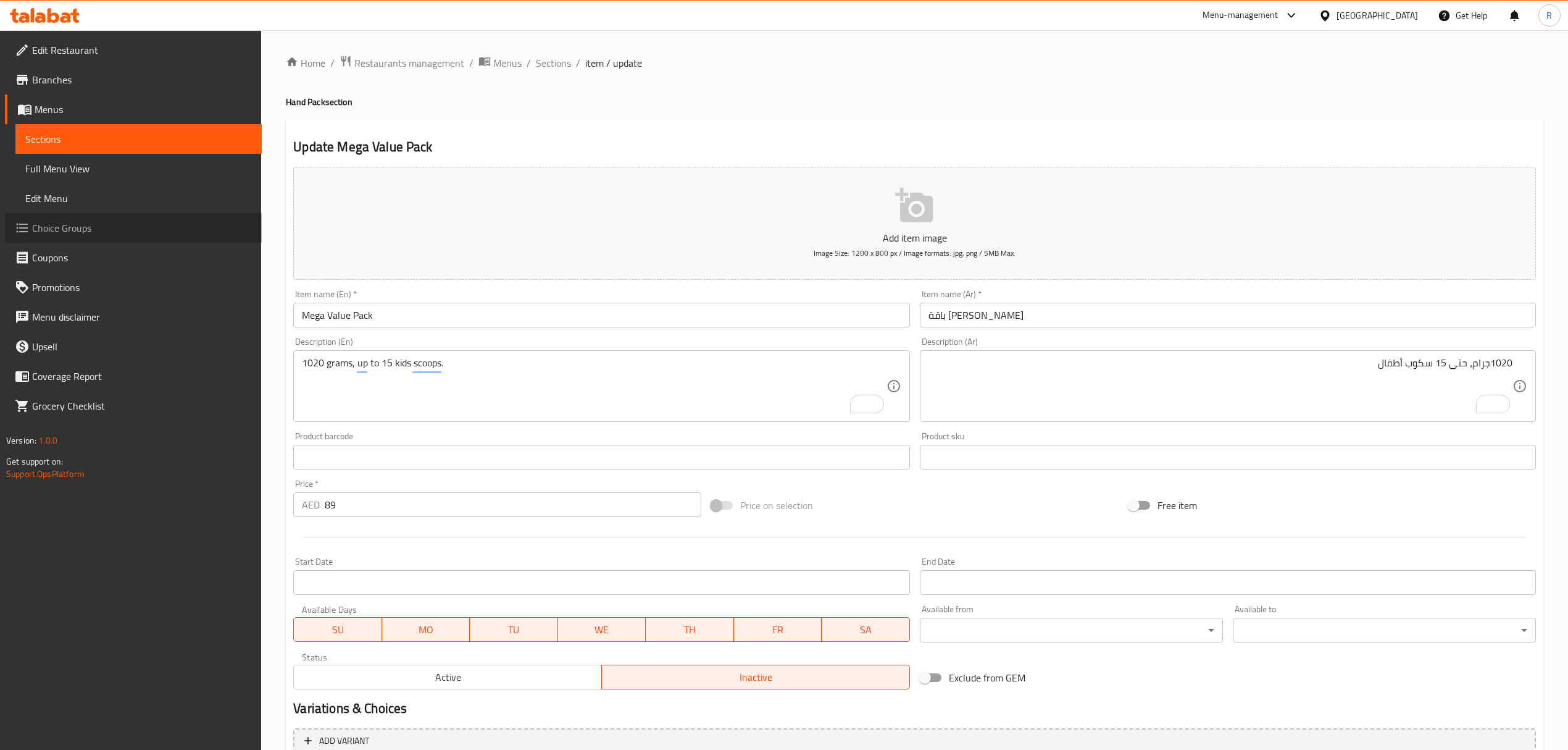
click at [156, 230] on span "Choice Groups" at bounding box center [141, 227] width 220 height 15
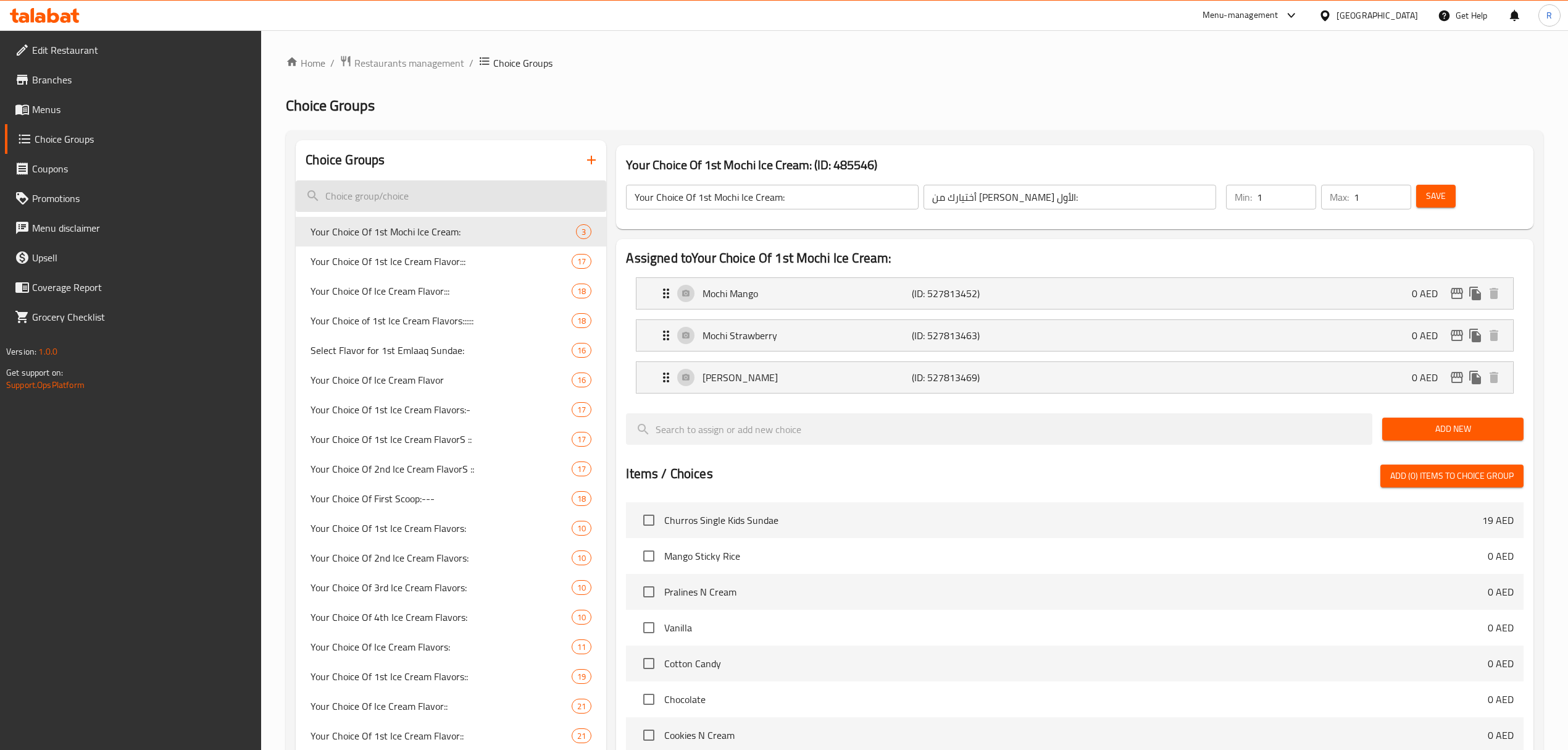
click at [495, 199] on input "search" at bounding box center [451, 196] width 311 height 31
click at [414, 203] on input "search" at bounding box center [451, 196] width 311 height 31
paste input "Flavor of the Month – Blue Berry Crumble (0.000)"
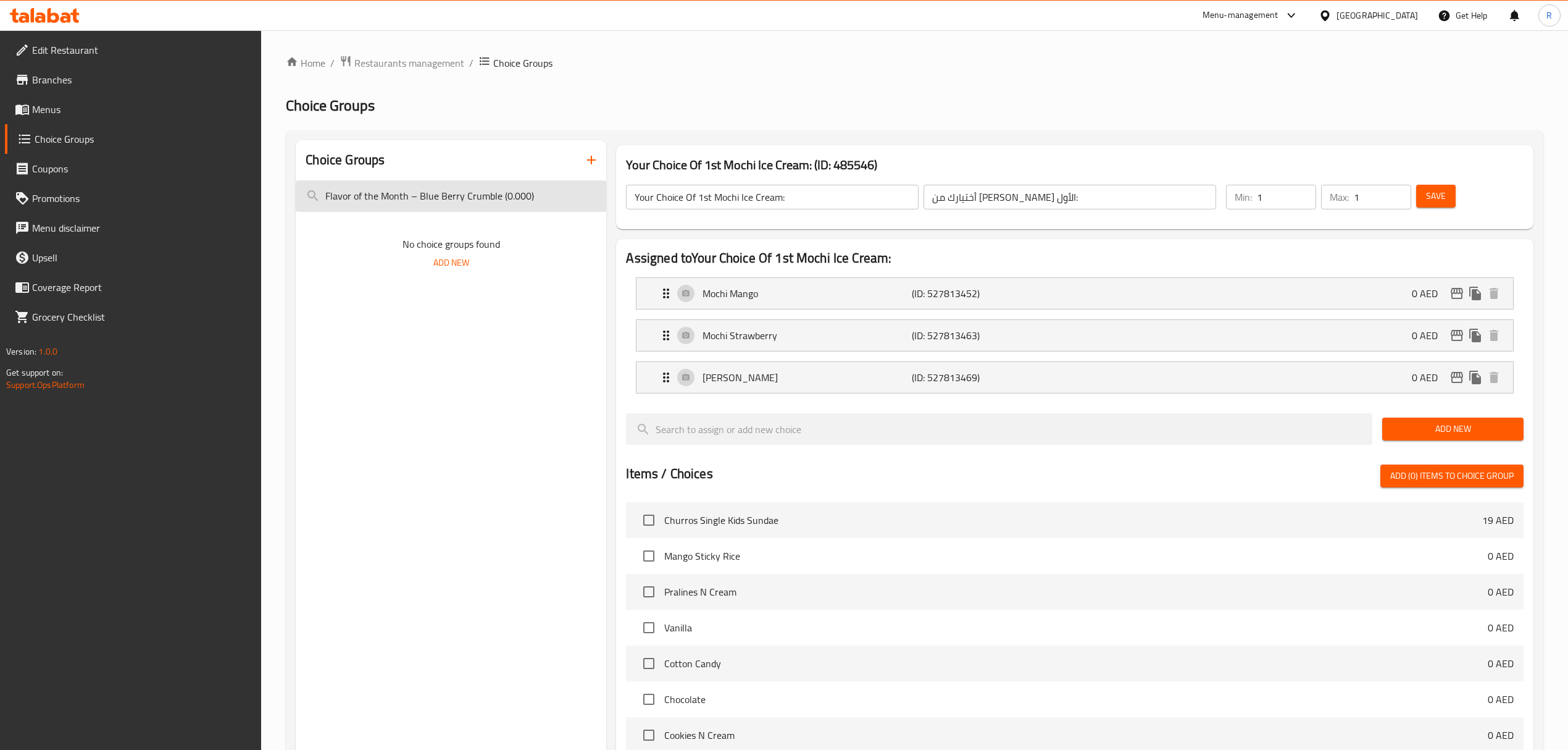
drag, startPoint x: 495, startPoint y: 200, endPoint x: 559, endPoint y: 205, distance: 64.2
click at [559, 205] on input "Flavor of the Month – Blue Berry Crumble (0.000)" at bounding box center [451, 196] width 311 height 31
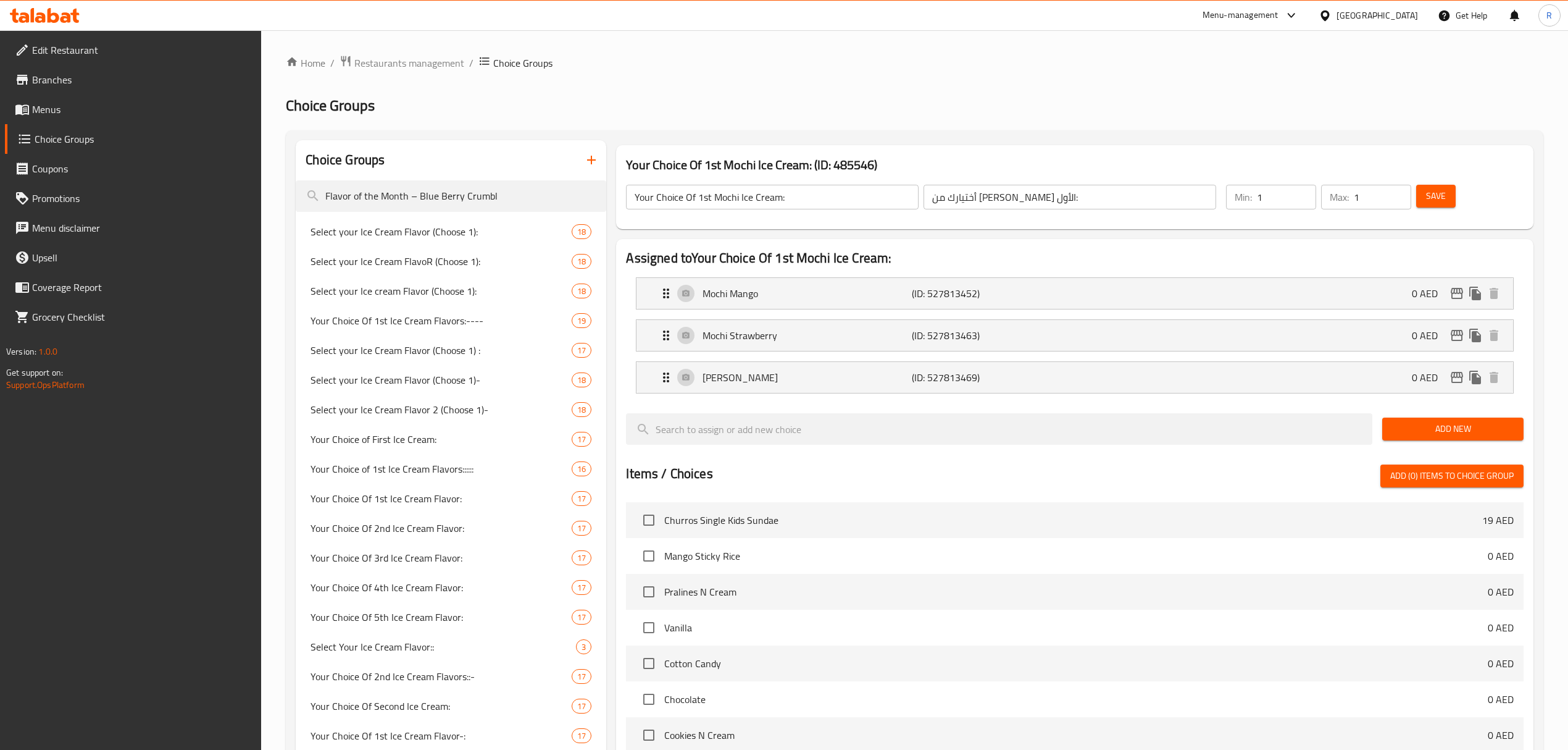
type input "Flavor of the Month – Blue Berry Crumbl"
click at [433, 233] on span "Select your Ice Cream Flavor (Choose 1):" at bounding box center [423, 231] width 224 height 15
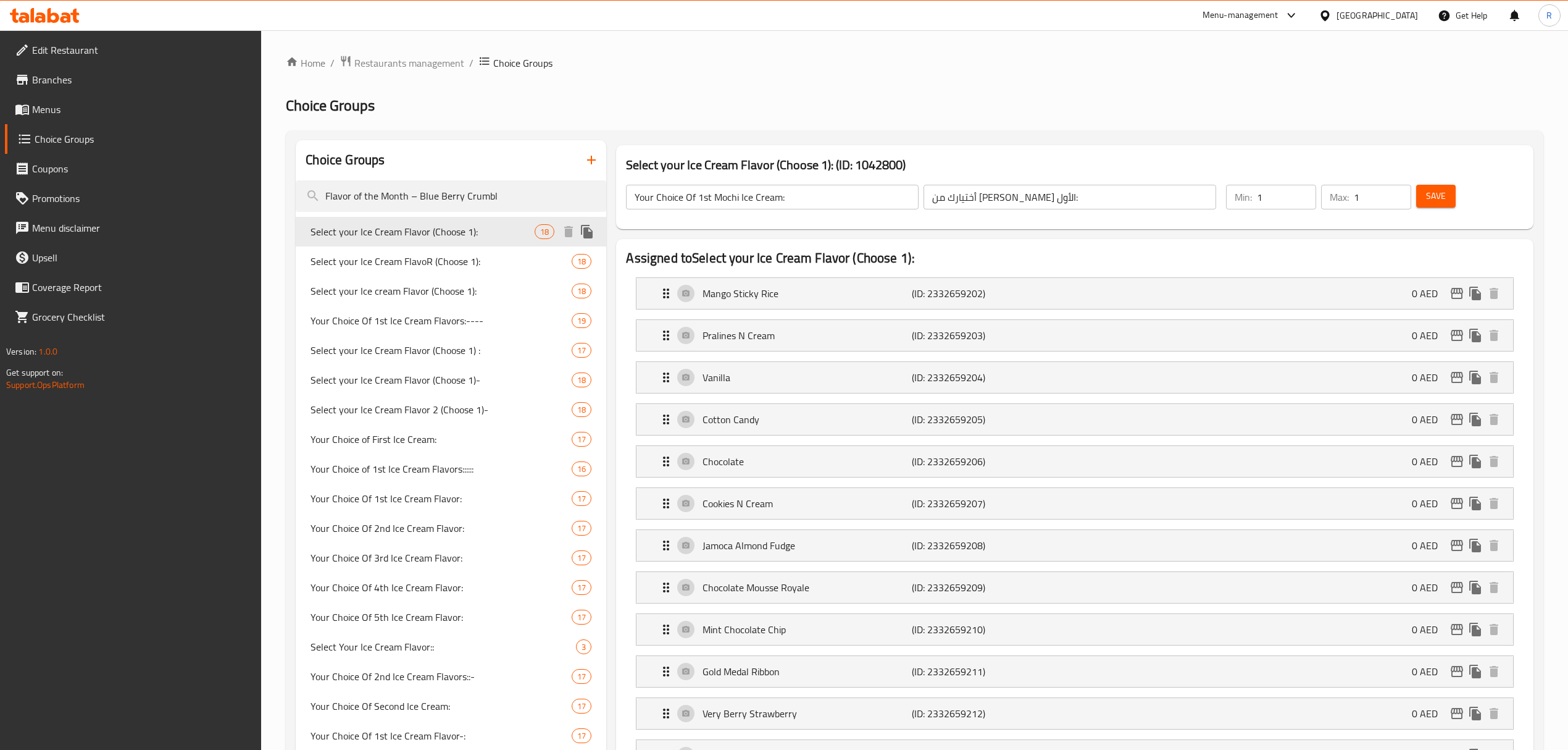
type input "Select your Ice Cream Flavor (Choose 1):"
type input "اختر نكهة الآيس كريم المفضلة لديك (اختر 1):"
drag, startPoint x: 427, startPoint y: 250, endPoint x: 423, endPoint y: 263, distance: 13.6
click at [427, 254] on div "Select your Ice Cream FlavoR (Choose 1): 18" at bounding box center [451, 261] width 311 height 29
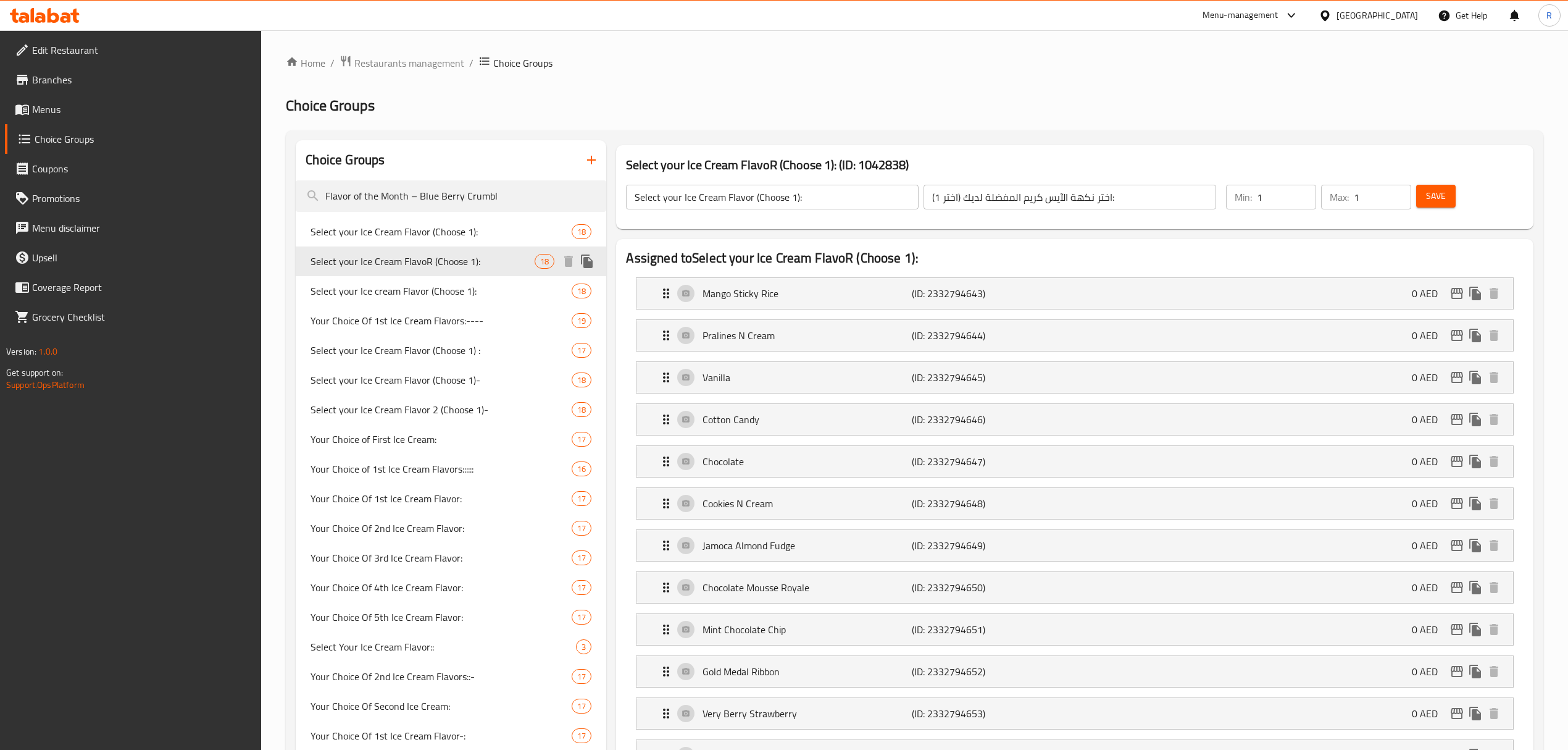
type input "Select your Ice Cream FlavoR (Choose 1):"
type input "اختر نكهة الآيس كريم المفضلة لديك (اختر 1)"
click at [458, 196] on input "Flavor of the Month – Blue Berry Crumbl" at bounding box center [451, 196] width 311 height 31
click at [581, 168] on button "button" at bounding box center [592, 160] width 29 height 29
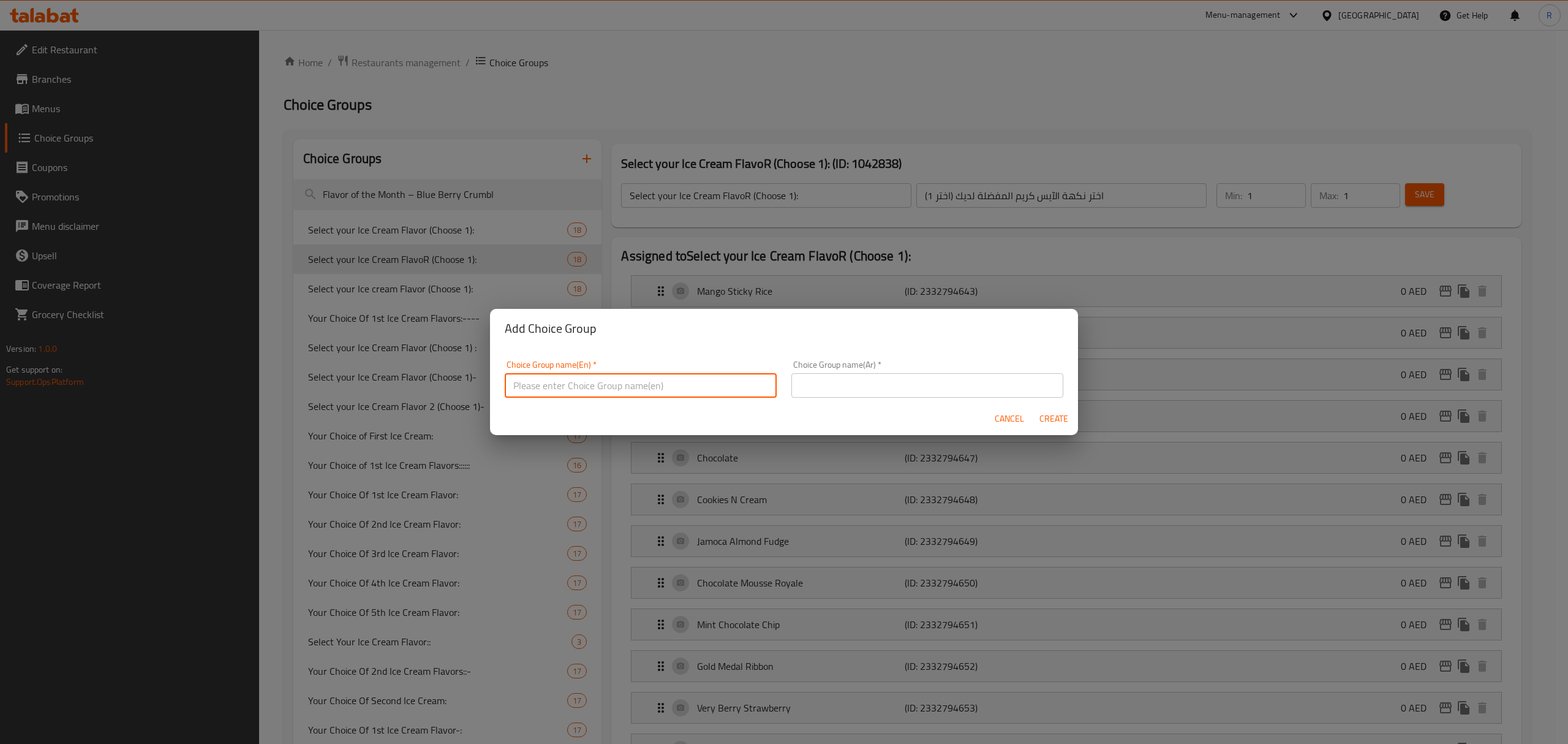
click at [711, 388] on input "text" at bounding box center [641, 385] width 272 height 25
paste input "Ice Cream Flavor"
click at [667, 382] on input "Your First Choice Of Ice Cream Flavor:" at bounding box center [641, 385] width 272 height 25
click at [669, 382] on input "Your First Choice Of Ice Cream Flavor:" at bounding box center [641, 385] width 272 height 25
click at [670, 381] on input "Your First Choice Of Ice Cream Flavor:" at bounding box center [641, 385] width 272 height 25
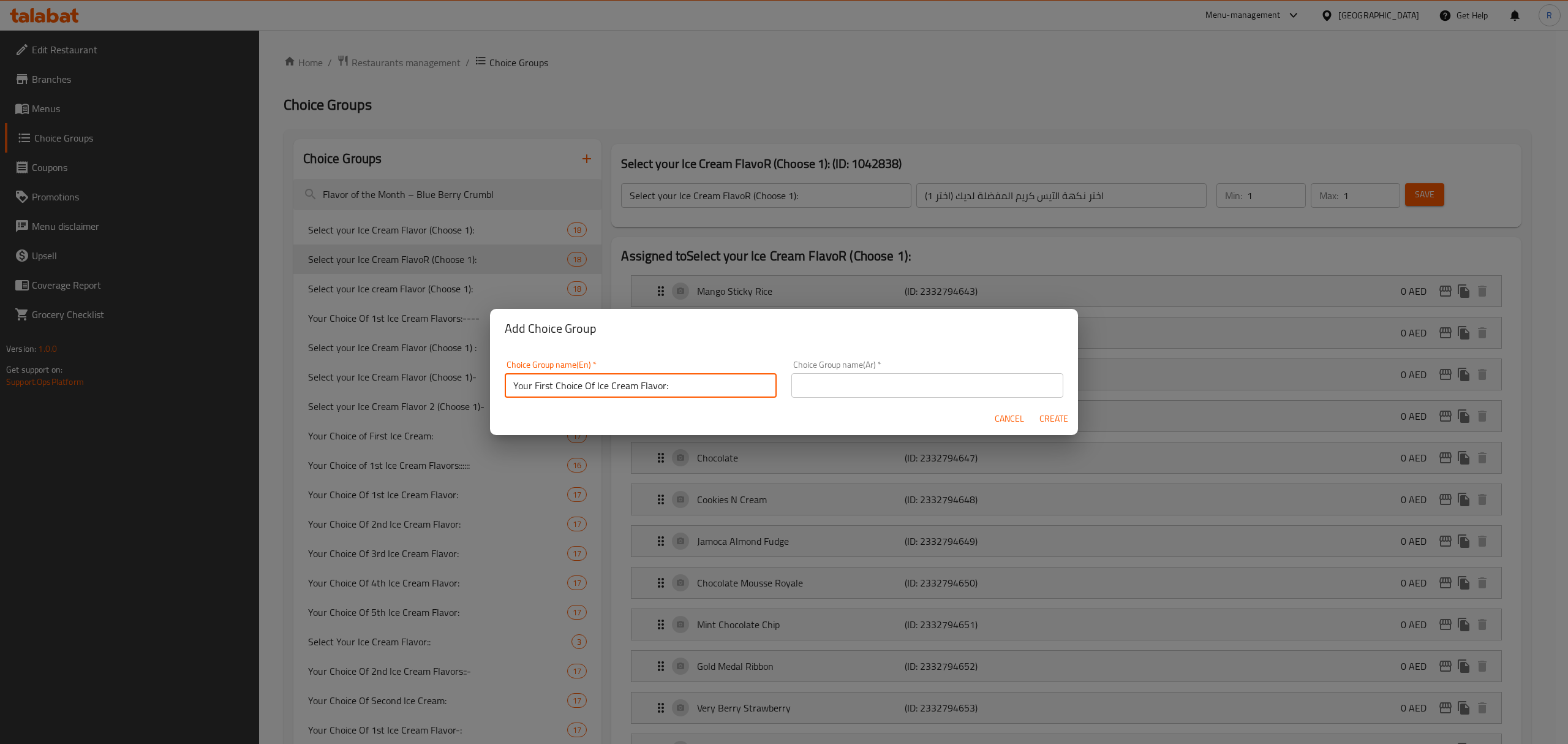
click at [670, 381] on input "Your First Choice Of Ice Cream Flavor:" at bounding box center [641, 385] width 272 height 25
type input "Your First Choice Of Ice Cream Flavor:"
click at [919, 381] on input "text" at bounding box center [927, 385] width 272 height 25
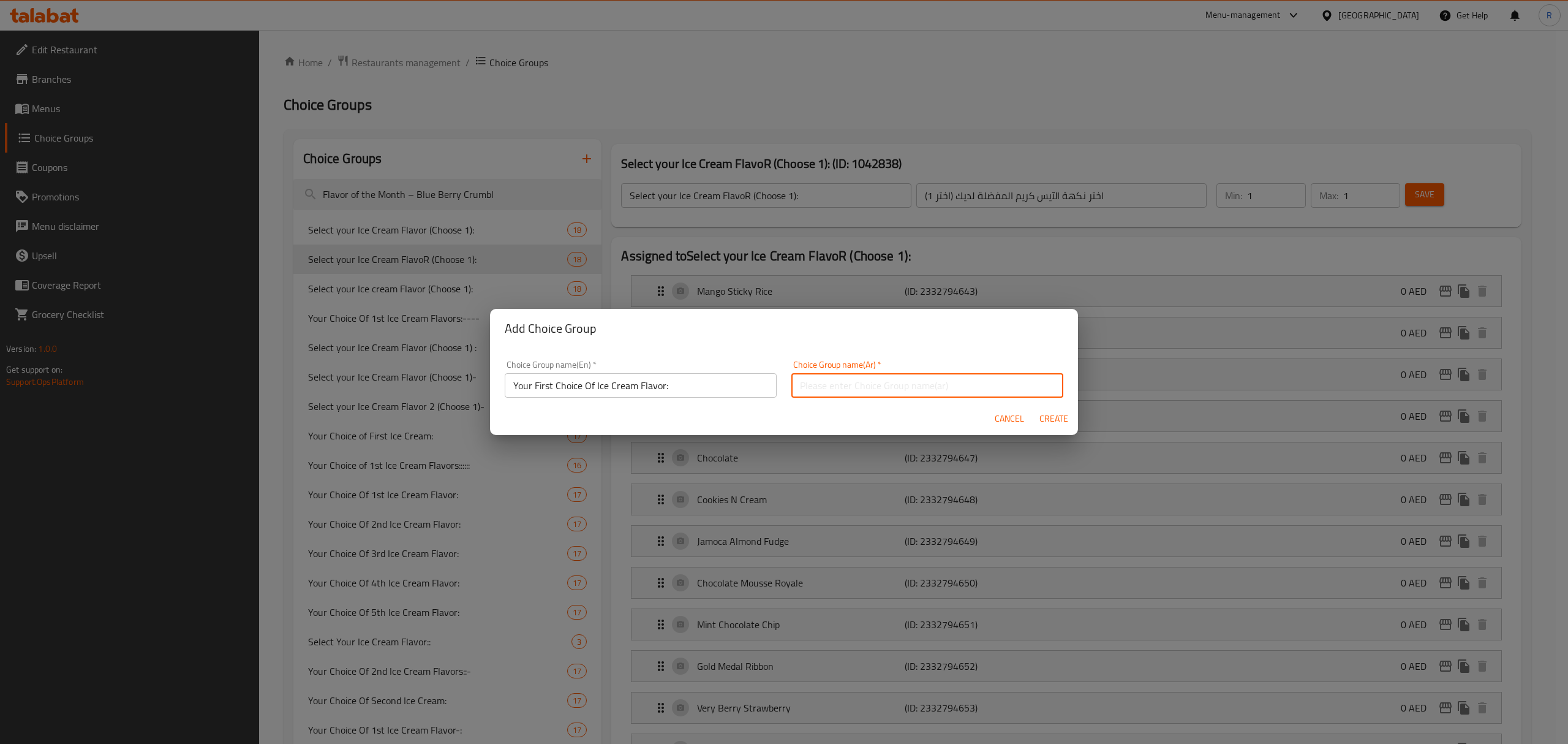
paste input "اختيارك الأول لنكهة الآيس كريم:"
type input "اختيارك الأول لنكهة الآيس كريم:"
click at [695, 387] on input "Your First Choice Of Ice Cream Flavor:" at bounding box center [641, 385] width 272 height 25
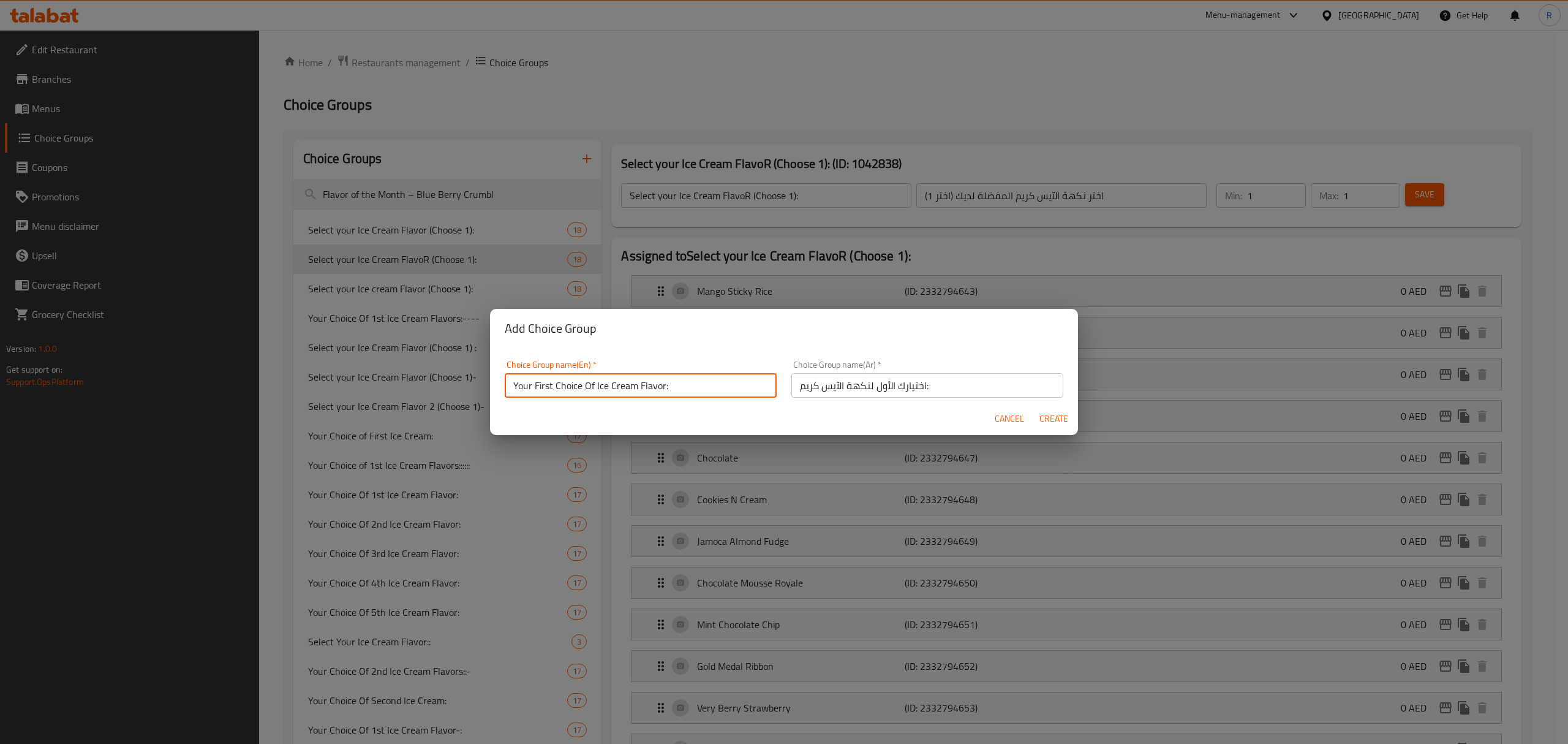
click at [695, 387] on input "Your First Choice Of Ice Cream Flavor:" at bounding box center [641, 385] width 272 height 25
click at [1055, 424] on span "Create" at bounding box center [1053, 419] width 29 height 15
type input "Your First Choice Of Ice Cream Flavor:"
type input "اختيارك الأول لنكهة الآيس كريم:"
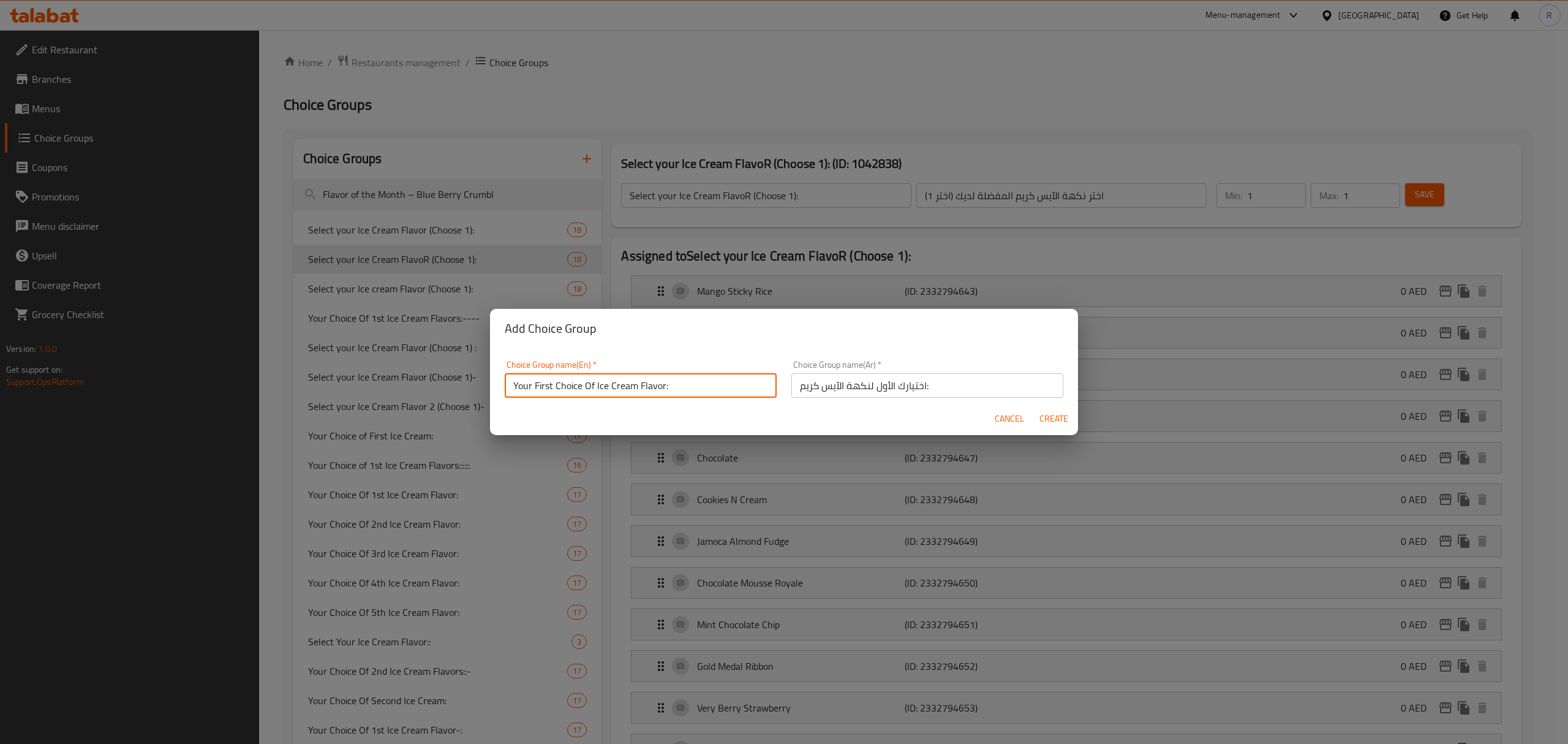
type input "0"
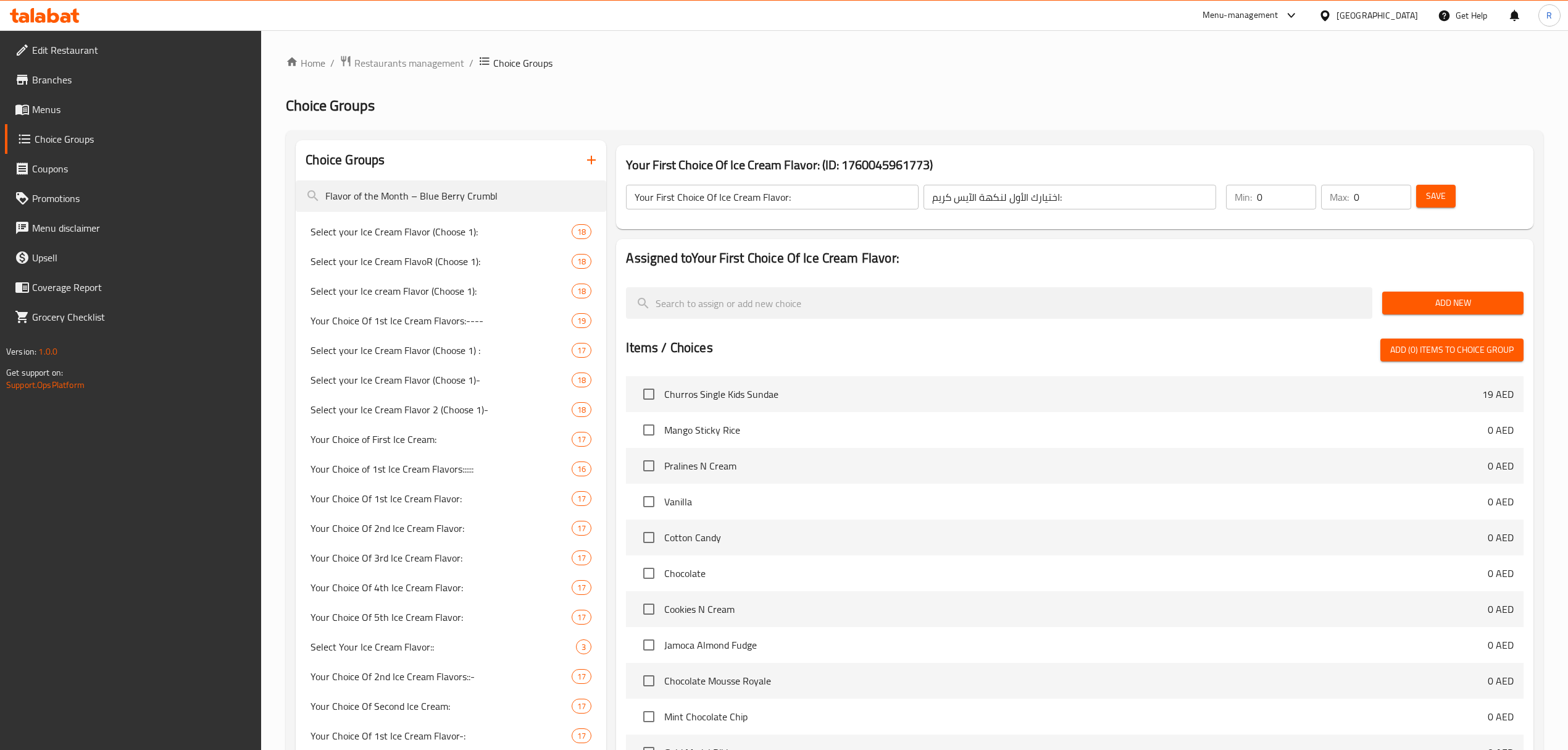
click at [1254, 122] on div "Home / Restaurants management / Choice Groups Choice Groups Choice Groups Flavo…" at bounding box center [914, 499] width 1257 height 888
type input "1"
click at [1302, 193] on input "1" at bounding box center [1286, 197] width 60 height 25
type input "1"
click at [1396, 195] on input "1" at bounding box center [1383, 197] width 58 height 25
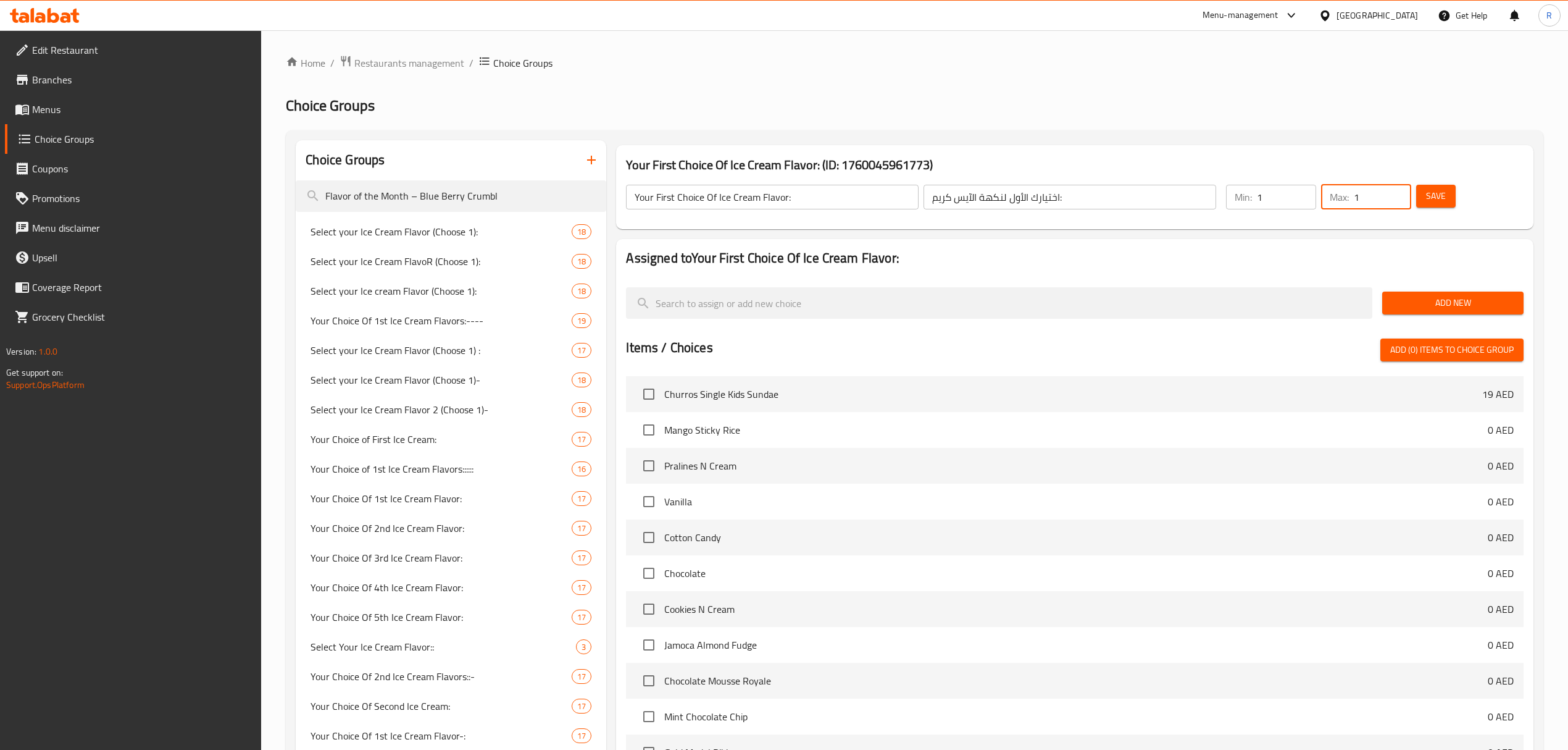
click at [1185, 129] on div "Home / Restaurants management / Choice Groups Choice Groups Choice Groups Flavo…" at bounding box center [914, 499] width 1257 height 888
click at [1154, 67] on ol "Home / Restaurants management / Choice Groups" at bounding box center [914, 63] width 1257 height 16
click at [1423, 302] on span "Add New" at bounding box center [1453, 303] width 122 height 15
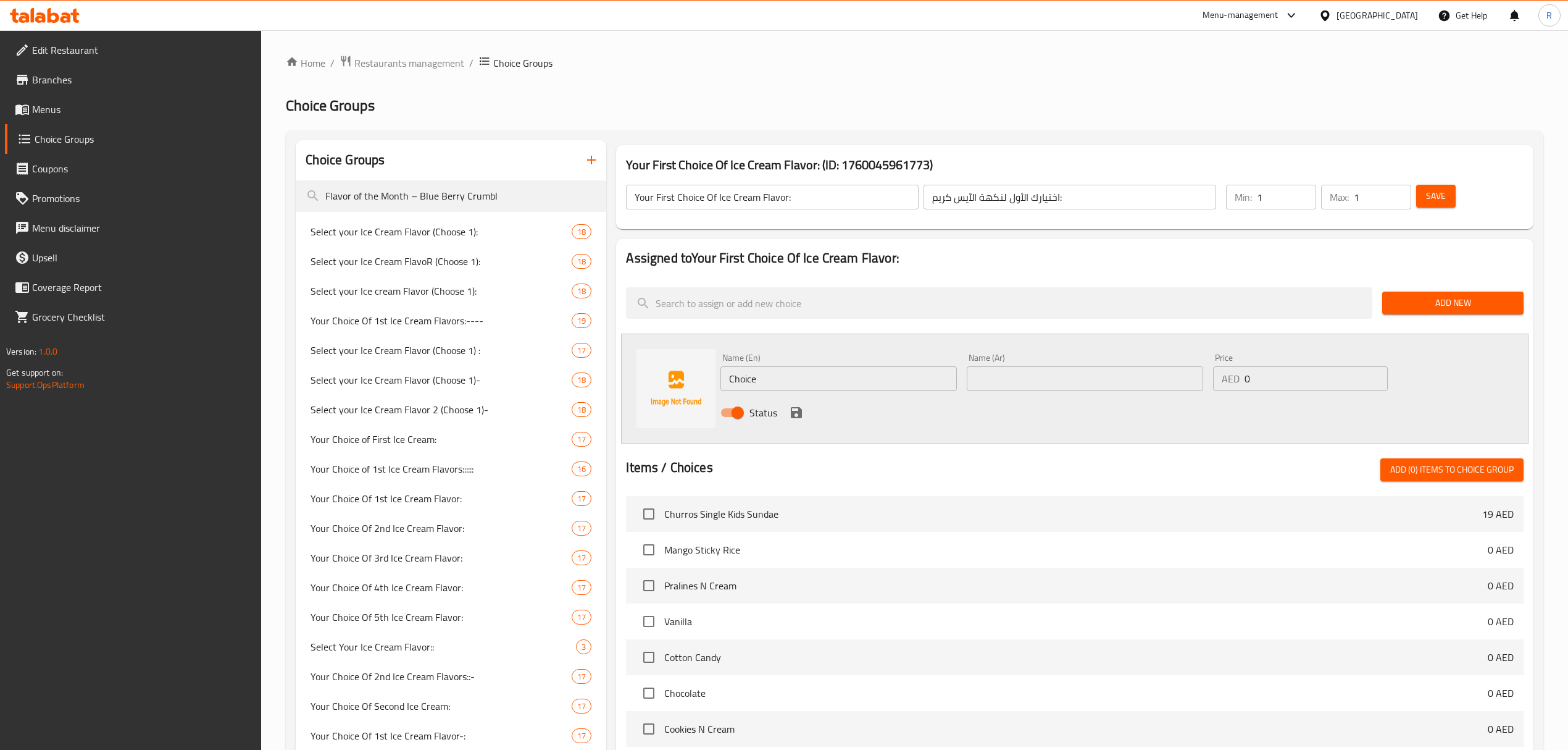
click at [862, 374] on input "Choice" at bounding box center [838, 379] width 236 height 25
paste input "Flavor of the Month – Blue Berry Crumble (0.000) بلو بيري كرومبل (0.000)"
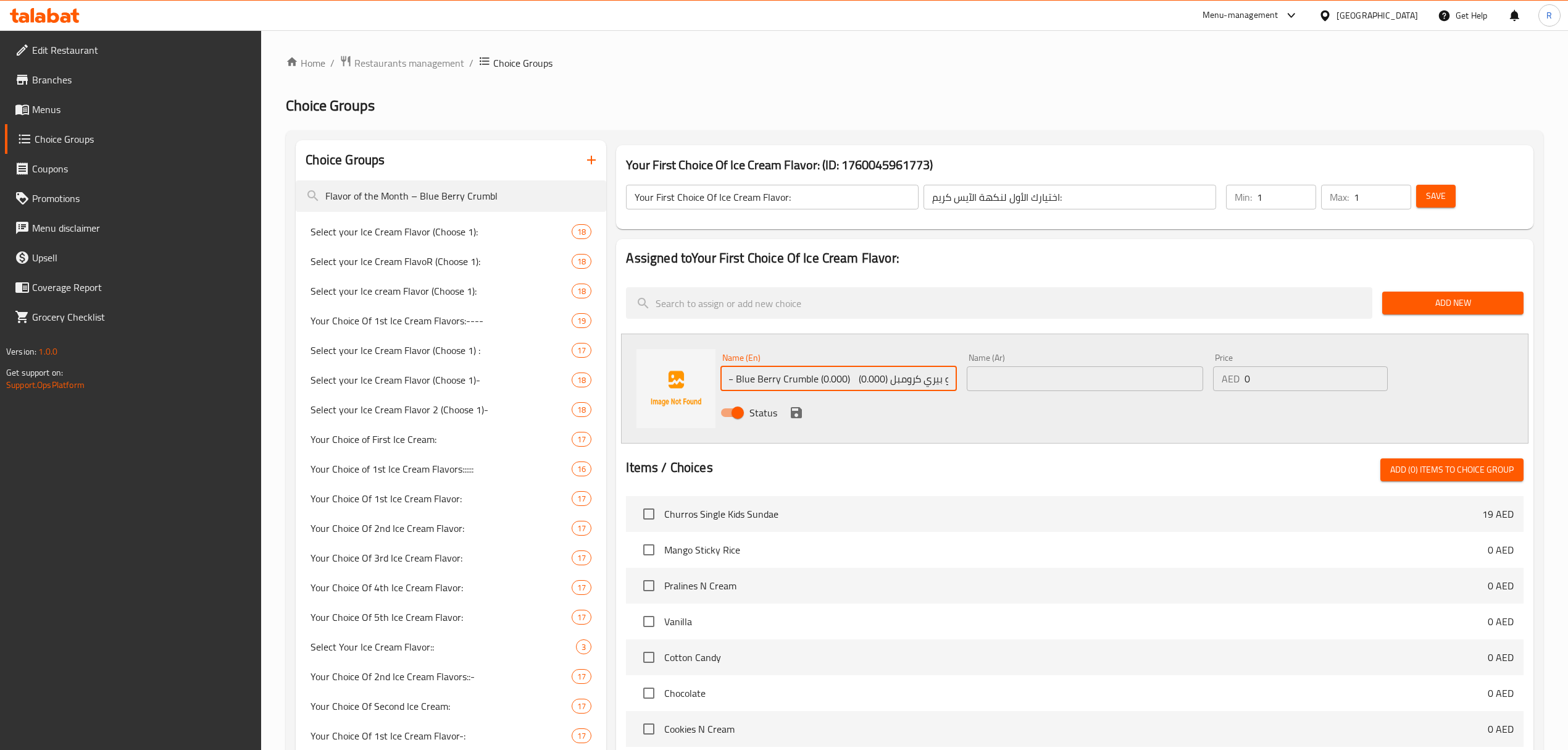
drag, startPoint x: 882, startPoint y: 382, endPoint x: 994, endPoint y: 389, distance: 112.2
click at [994, 389] on div "Name (En) Flavor of the Month – Blue Berry Crumble (0.000) بلو بيري كرومبل (0.0…" at bounding box center [1085, 389] width 738 height 81
drag, startPoint x: 880, startPoint y: 380, endPoint x: 1021, endPoint y: 386, distance: 141.1
click at [1021, 386] on div "Name (En) Flavor of the Month – Blue Berry Crumble (0.000) (0.000) Name (En) Na…" at bounding box center [1085, 389] width 738 height 81
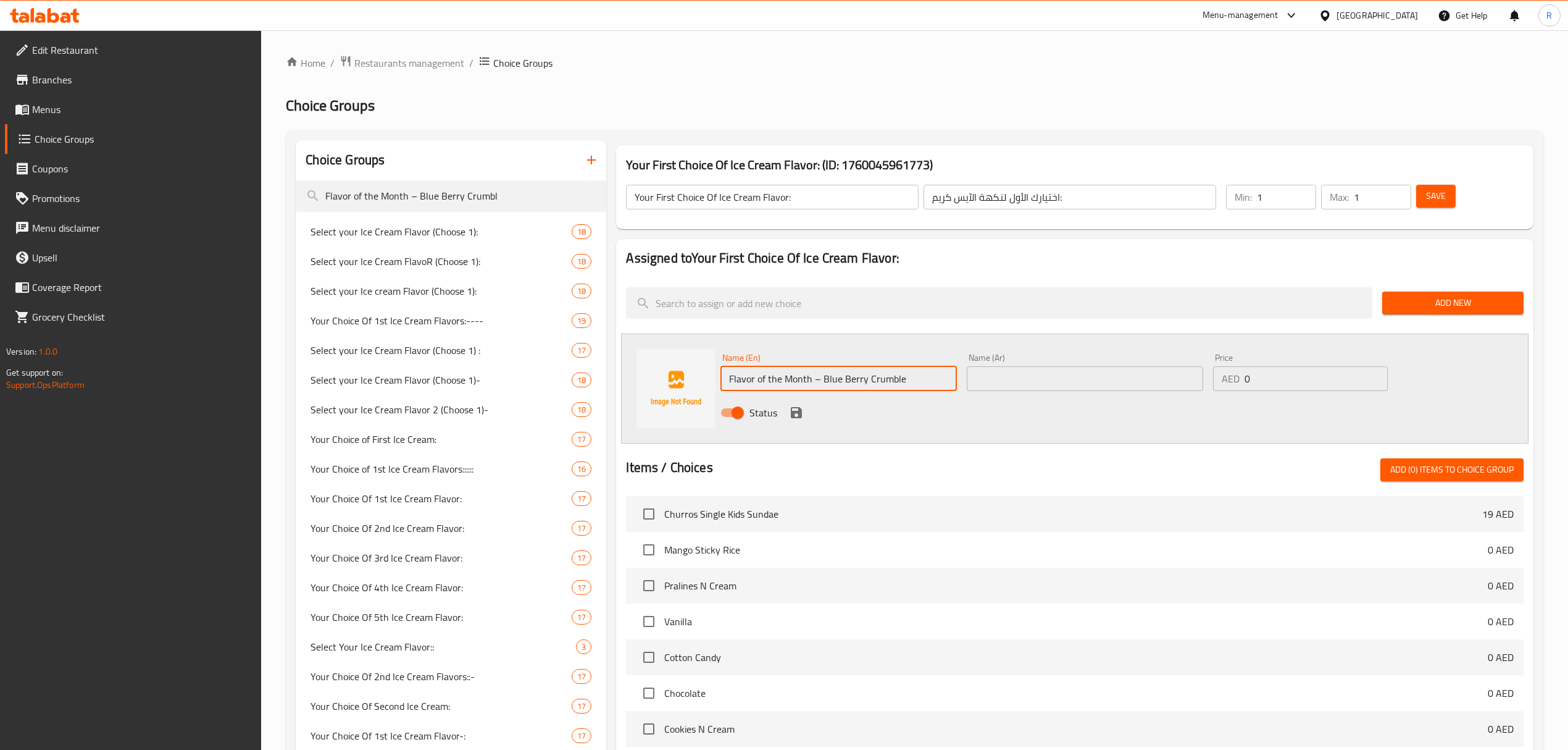
scroll to position [0, 0]
type input "Flavor of the Month – Blue Berry Crumble"
click at [1050, 382] on input "text" at bounding box center [1085, 379] width 236 height 25
paste input "بلو بيري كرومبل"
click at [1014, 387] on input "نكهة الشهر - بلو بيري كرومبل" at bounding box center [1085, 379] width 236 height 25
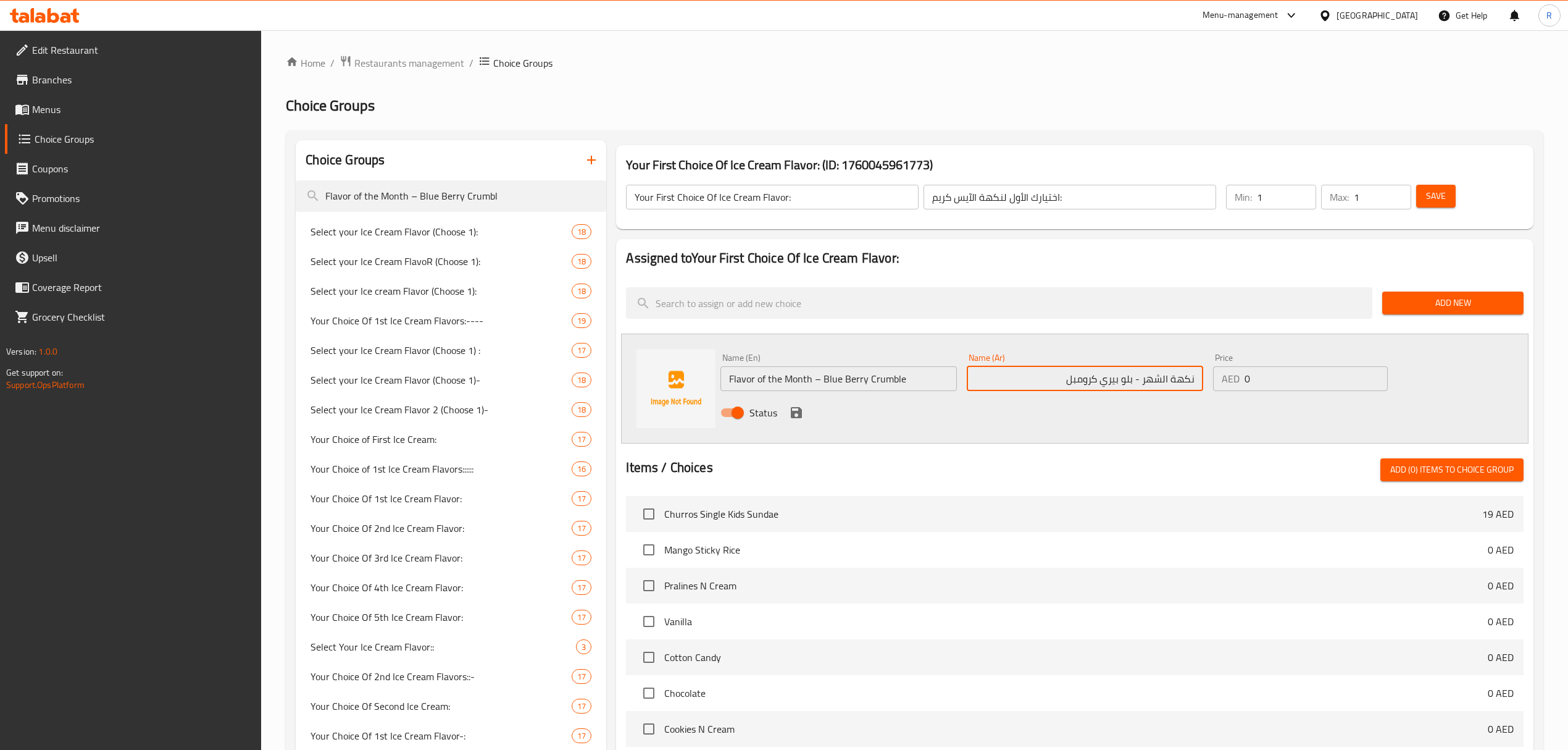
type input "نكهة الشهر - بلو بيري كرومبل"
click at [776, 384] on input "Flavor of the Month – Blue Berry Crumble" at bounding box center [838, 379] width 236 height 25
drag, startPoint x: 776, startPoint y: 384, endPoint x: 761, endPoint y: 386, distance: 15.1
click at [761, 386] on input "Flavor of the Month – Blue Berry Crumble" at bounding box center [838, 379] width 236 height 25
type input "Flavor Of The Month – Blue Berry Crumble"
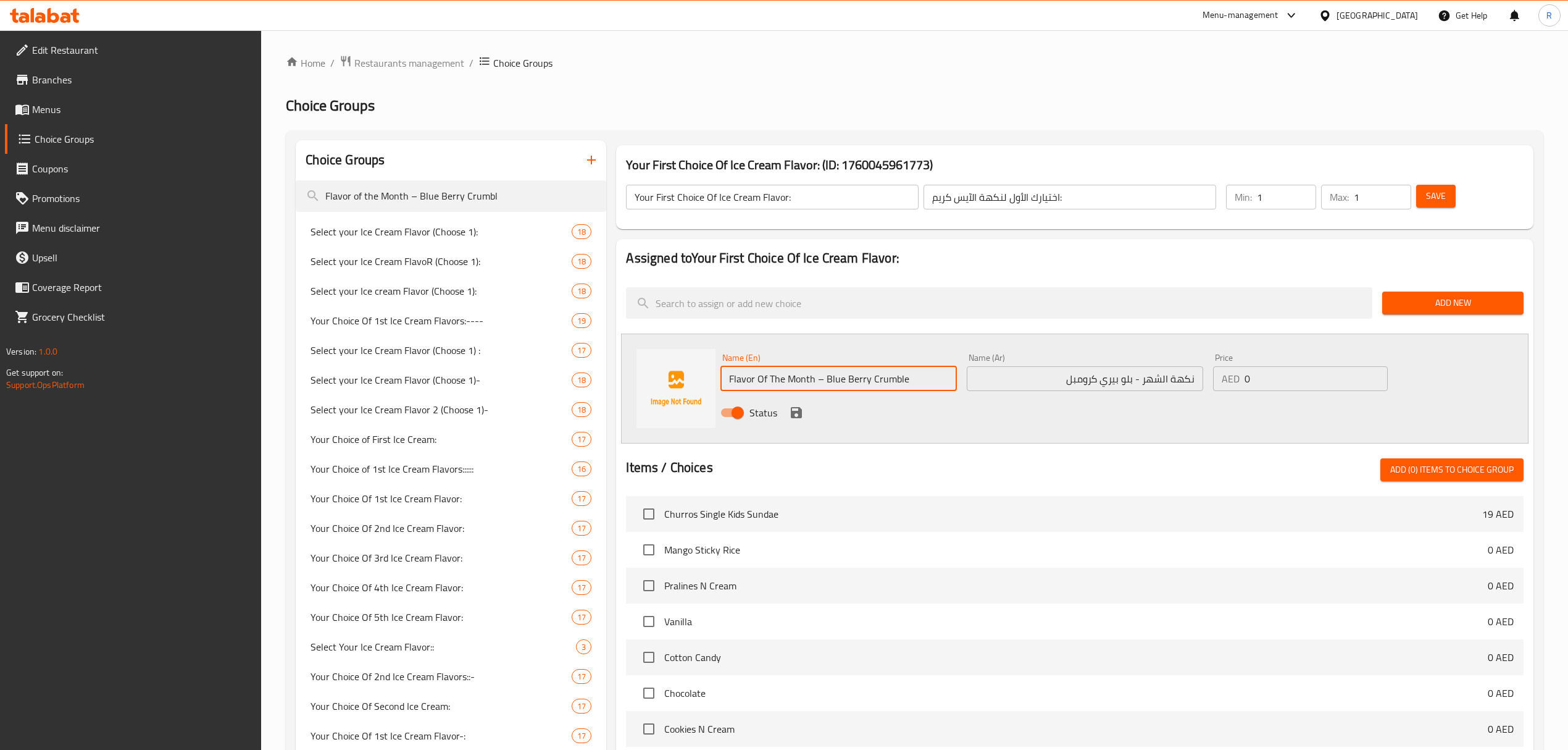
click at [923, 371] on input "Flavor Of The Month – Blue Berry Crumble" at bounding box center [838, 379] width 236 height 25
drag, startPoint x: 796, startPoint y: 416, endPoint x: 748, endPoint y: 6, distance: 412.8
click at [796, 415] on icon "save" at bounding box center [796, 412] width 15 height 15
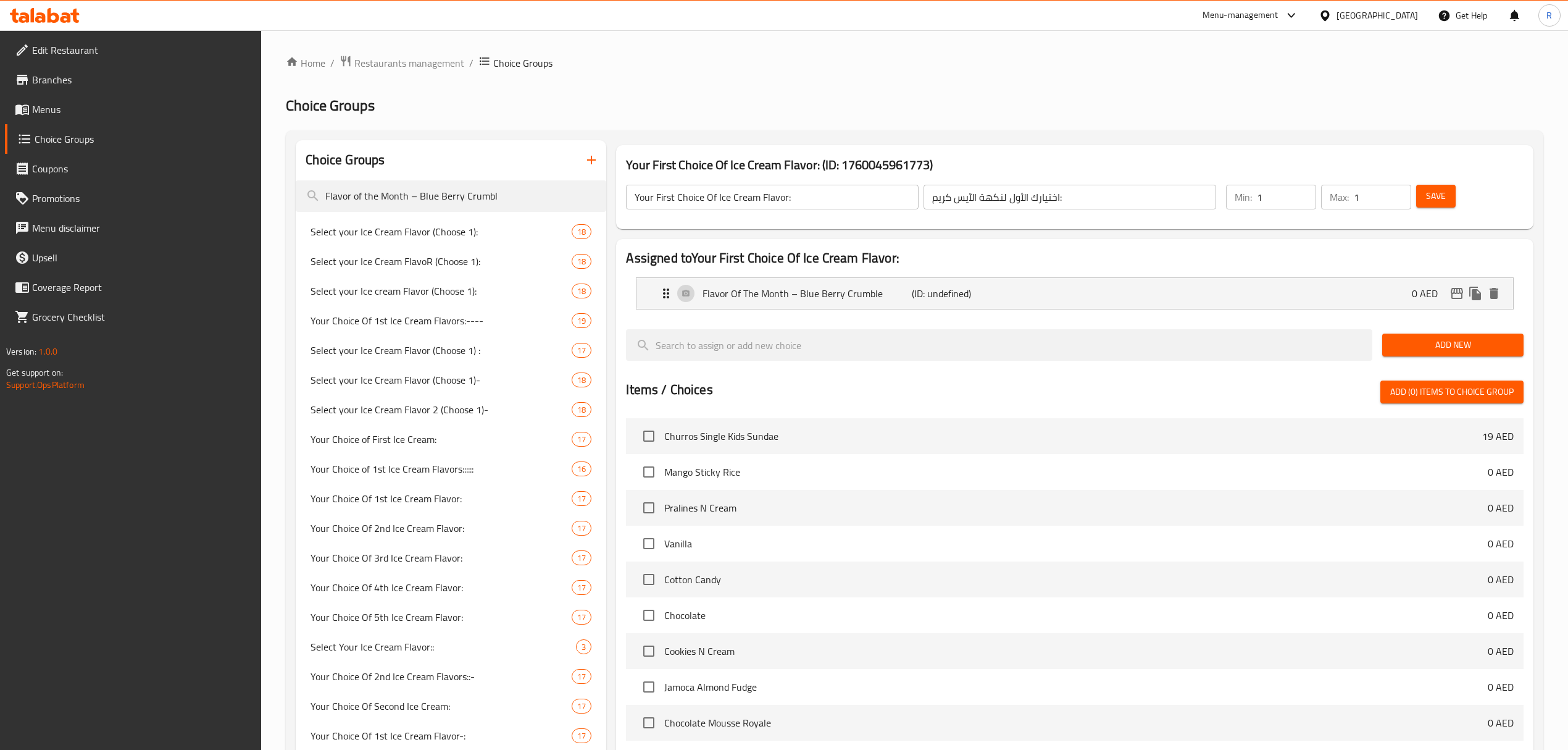
click at [1450, 341] on span "Add New" at bounding box center [1453, 345] width 122 height 15
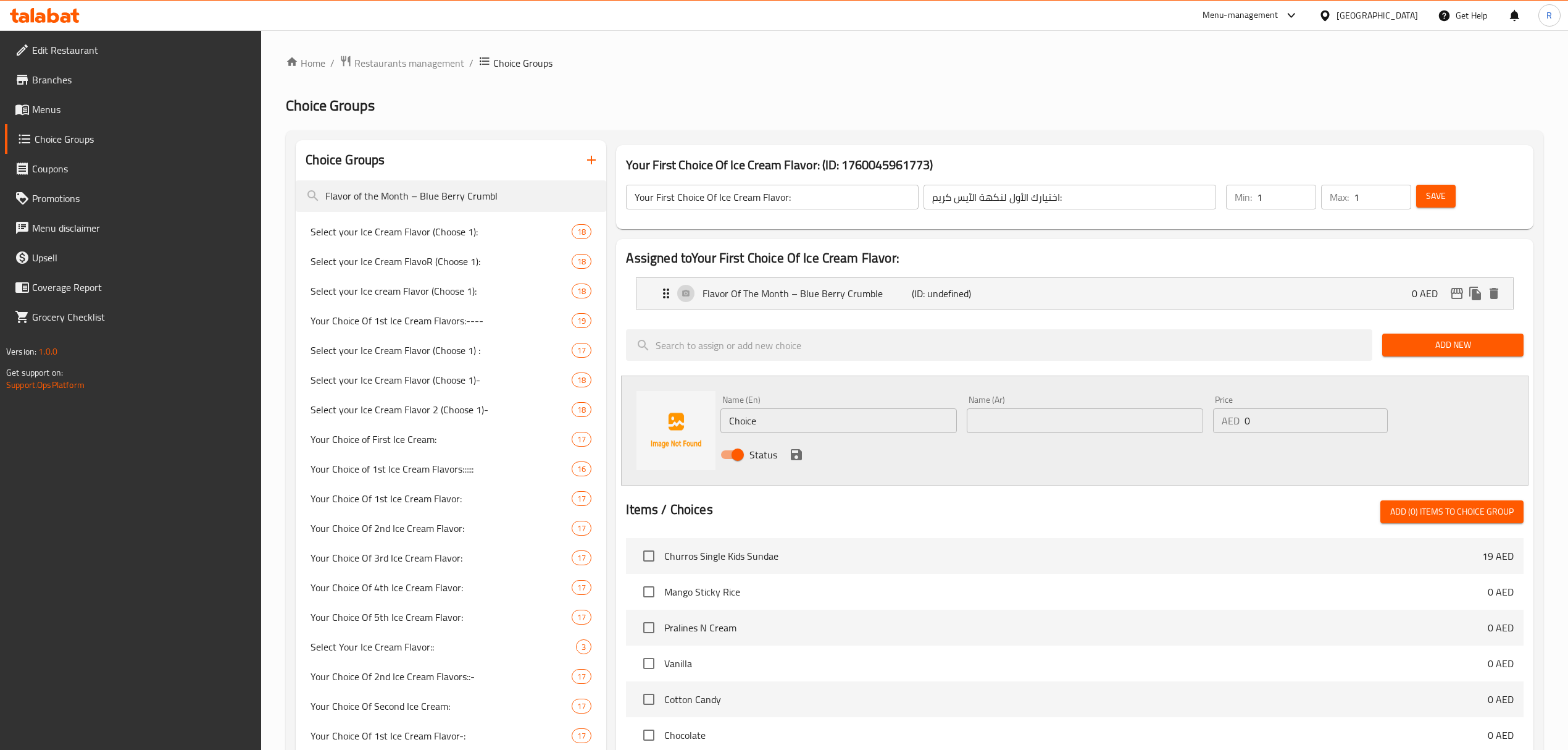
click at [825, 420] on input "Choice" at bounding box center [838, 420] width 236 height 25
click at [825, 419] on input "Choice" at bounding box center [838, 420] width 236 height 25
click at [826, 420] on input "Choice" at bounding box center [838, 420] width 236 height 25
paste input "Mango Sticky Rice (0.000) مانجو ستيكي رايس (0.000)"
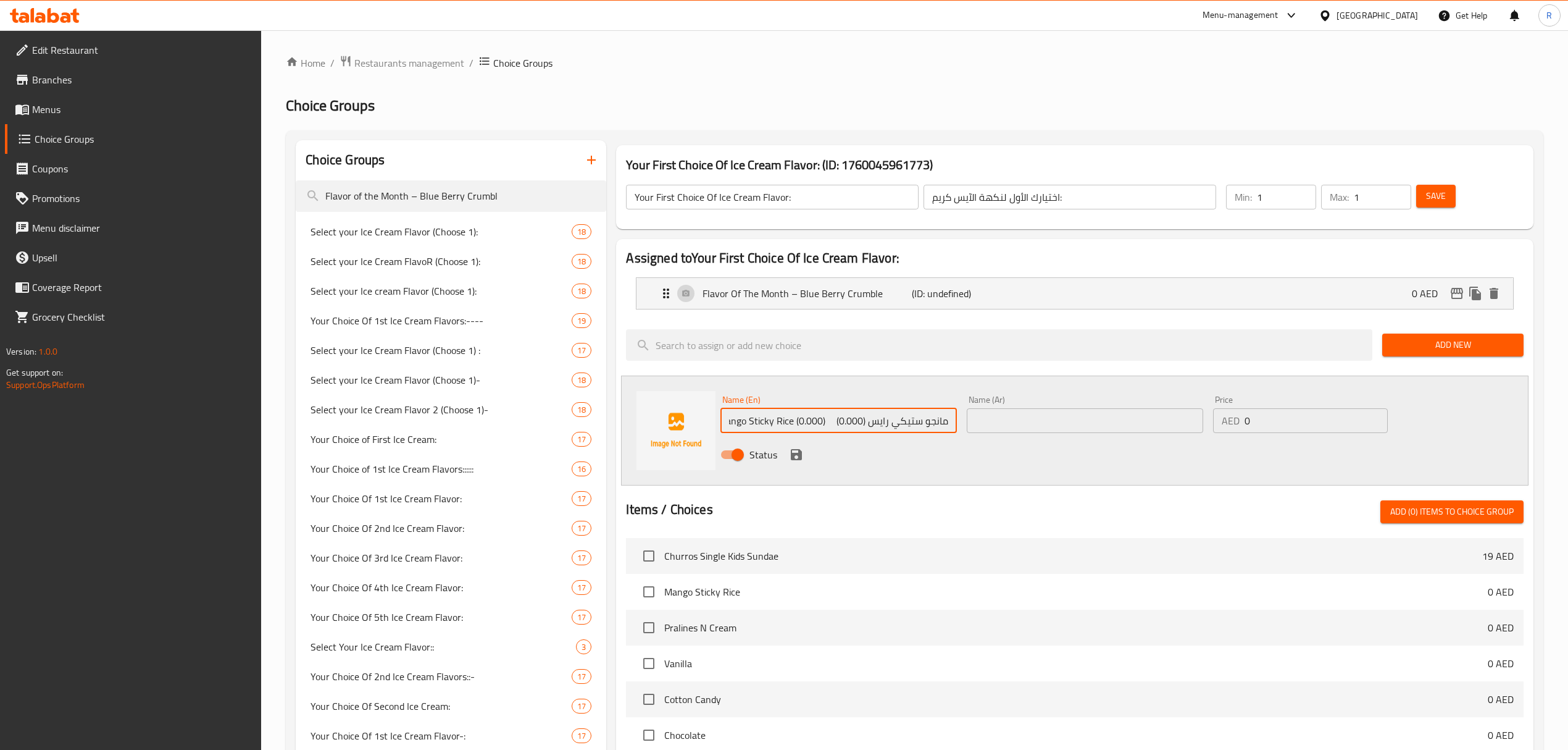
drag, startPoint x: 871, startPoint y: 425, endPoint x: 971, endPoint y: 428, distance: 100.0
click at [971, 428] on div "Name (En) Mango Sticky Rice (0.000) مانجو ستيكي رايس (0.000) Name (En) Name (Ar…" at bounding box center [1085, 430] width 738 height 81
drag, startPoint x: 807, startPoint y: 423, endPoint x: 917, endPoint y: 428, distance: 110.1
click at [917, 428] on input "Mango Sticky Rice (0.000) (0.000)" at bounding box center [838, 420] width 236 height 25
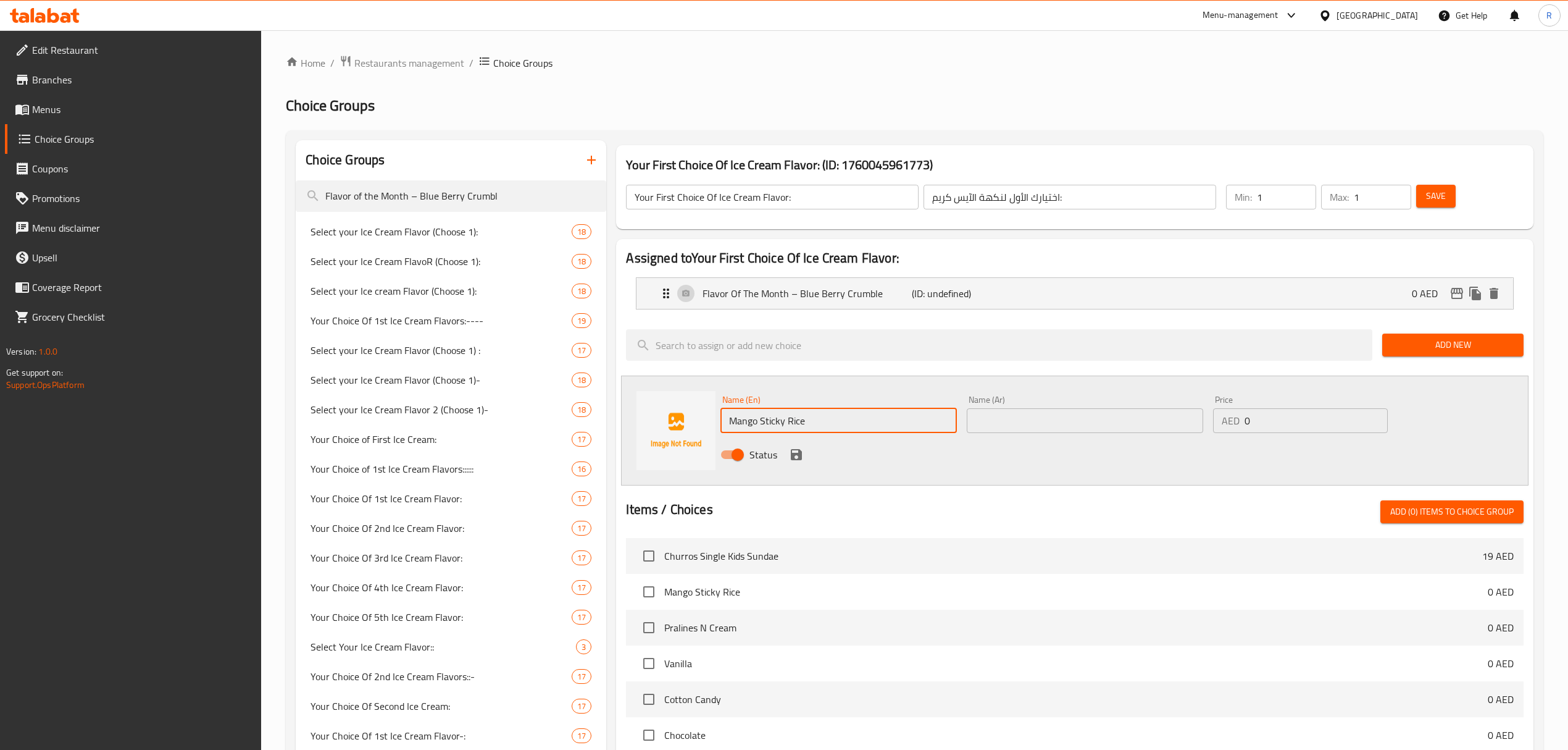
type input "Mango Sticky Rice"
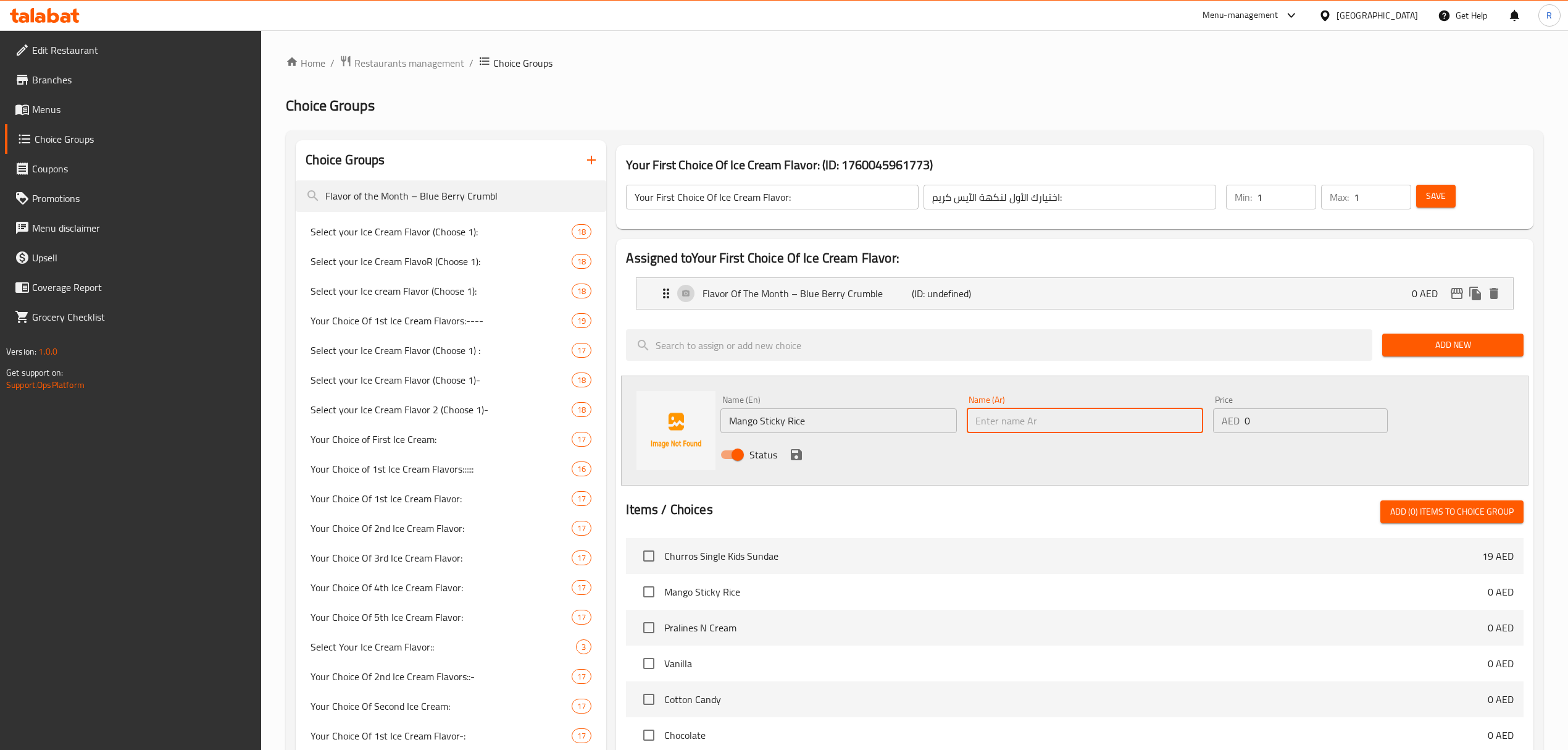
click at [1017, 419] on input "text" at bounding box center [1085, 420] width 236 height 25
paste input "مانجو ستيكي رايس"
type input "مانجو ستيكي رايس"
drag, startPoint x: 796, startPoint y: 451, endPoint x: 845, endPoint y: 471, distance: 52.9
click at [796, 451] on icon "save" at bounding box center [796, 454] width 15 height 15
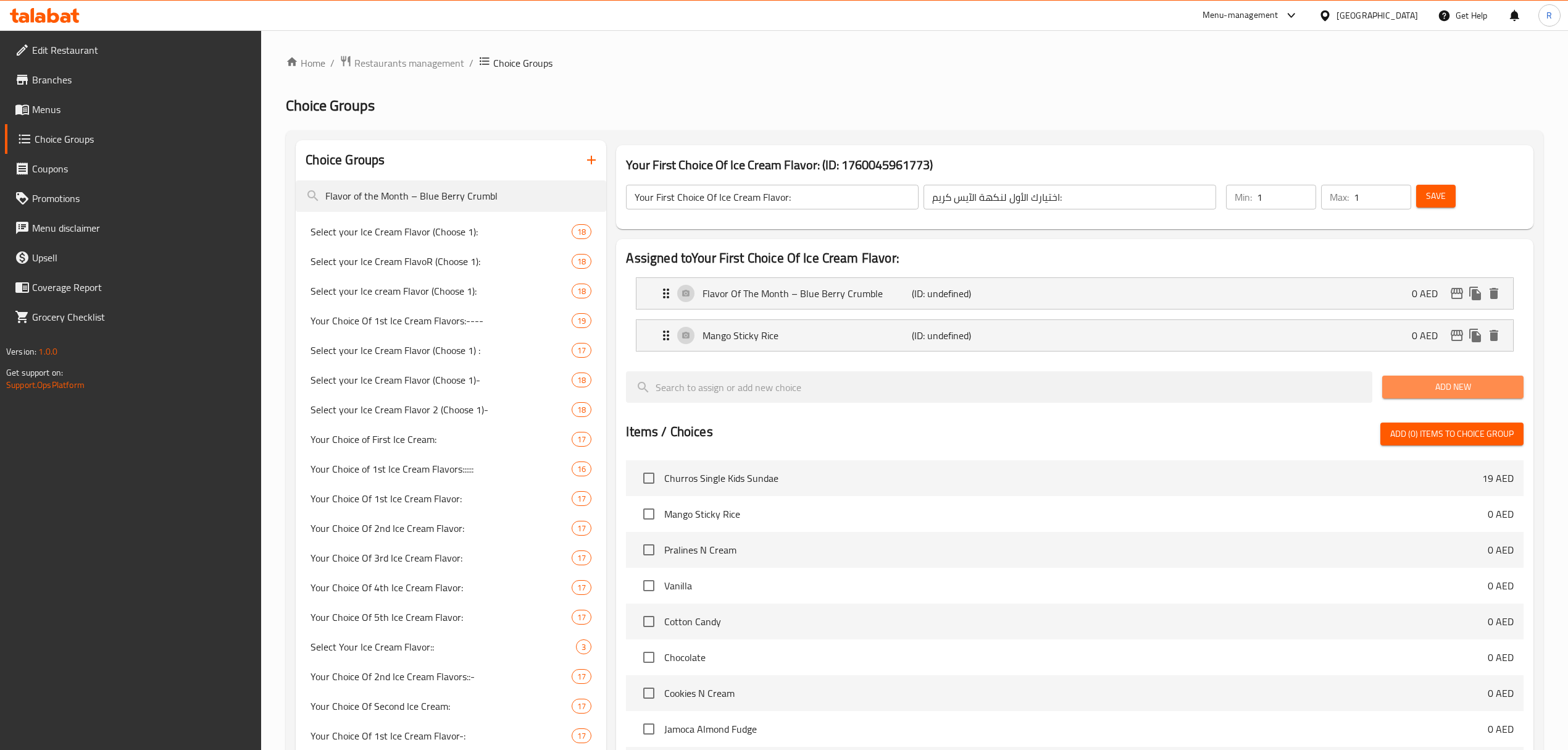
click at [1447, 388] on span "Add New" at bounding box center [1453, 387] width 122 height 15
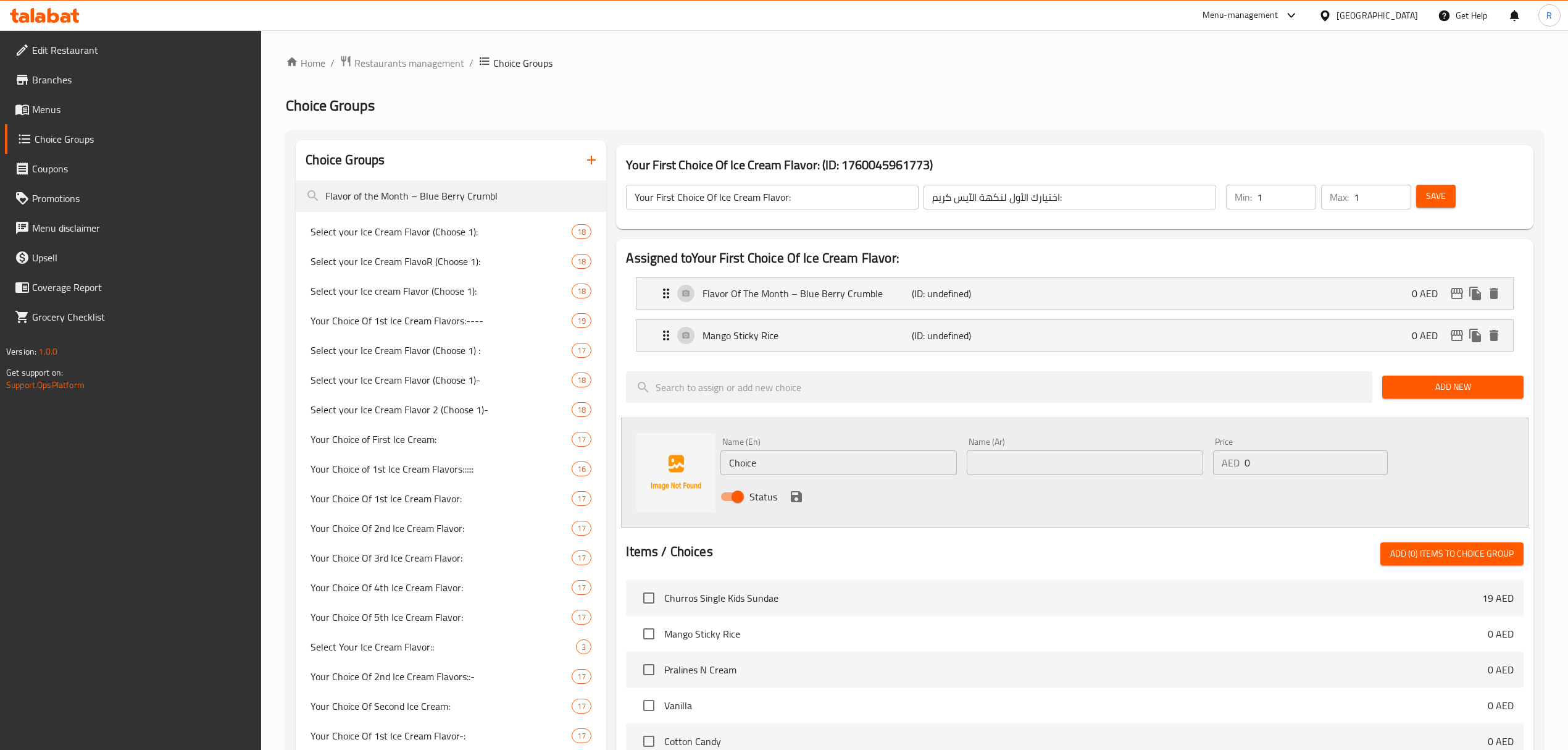
click at [801, 452] on input "Choice" at bounding box center [838, 462] width 236 height 25
paste input "Pralines N Cream (0.000) برالينز أن كريم (0.000)"
drag, startPoint x: 866, startPoint y: 467, endPoint x: 935, endPoint y: 457, distance: 69.7
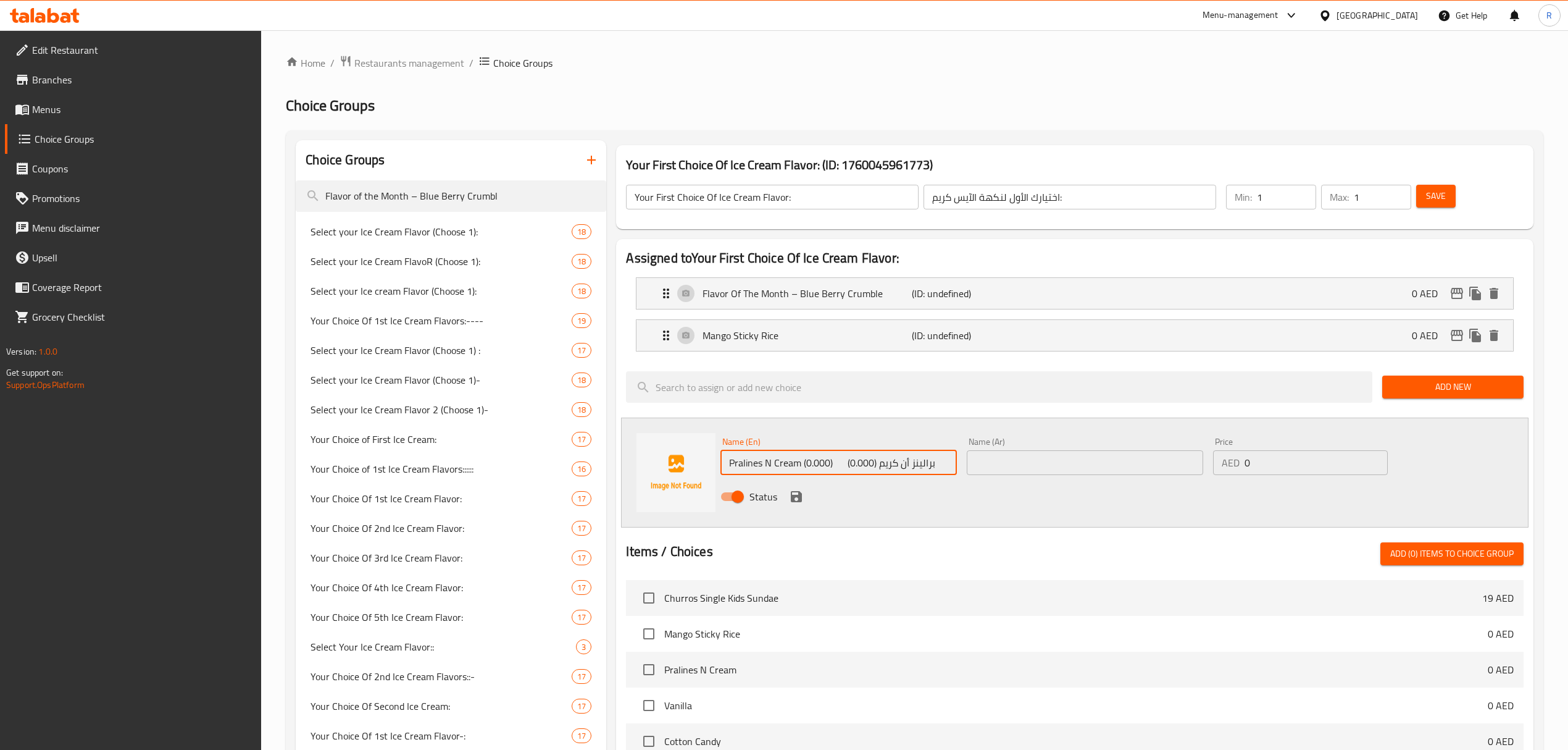
click at [935, 457] on input "Pralines N Cream (0.000) برالينز أن كريم (0.000)" at bounding box center [838, 462] width 236 height 25
drag, startPoint x: 802, startPoint y: 466, endPoint x: 909, endPoint y: 464, distance: 107.0
click at [909, 464] on input "Pralines N Cream (0.000) (0.000)" at bounding box center [838, 462] width 236 height 25
type input "Pralines N Cream"
click at [1060, 461] on input "text" at bounding box center [1085, 462] width 236 height 25
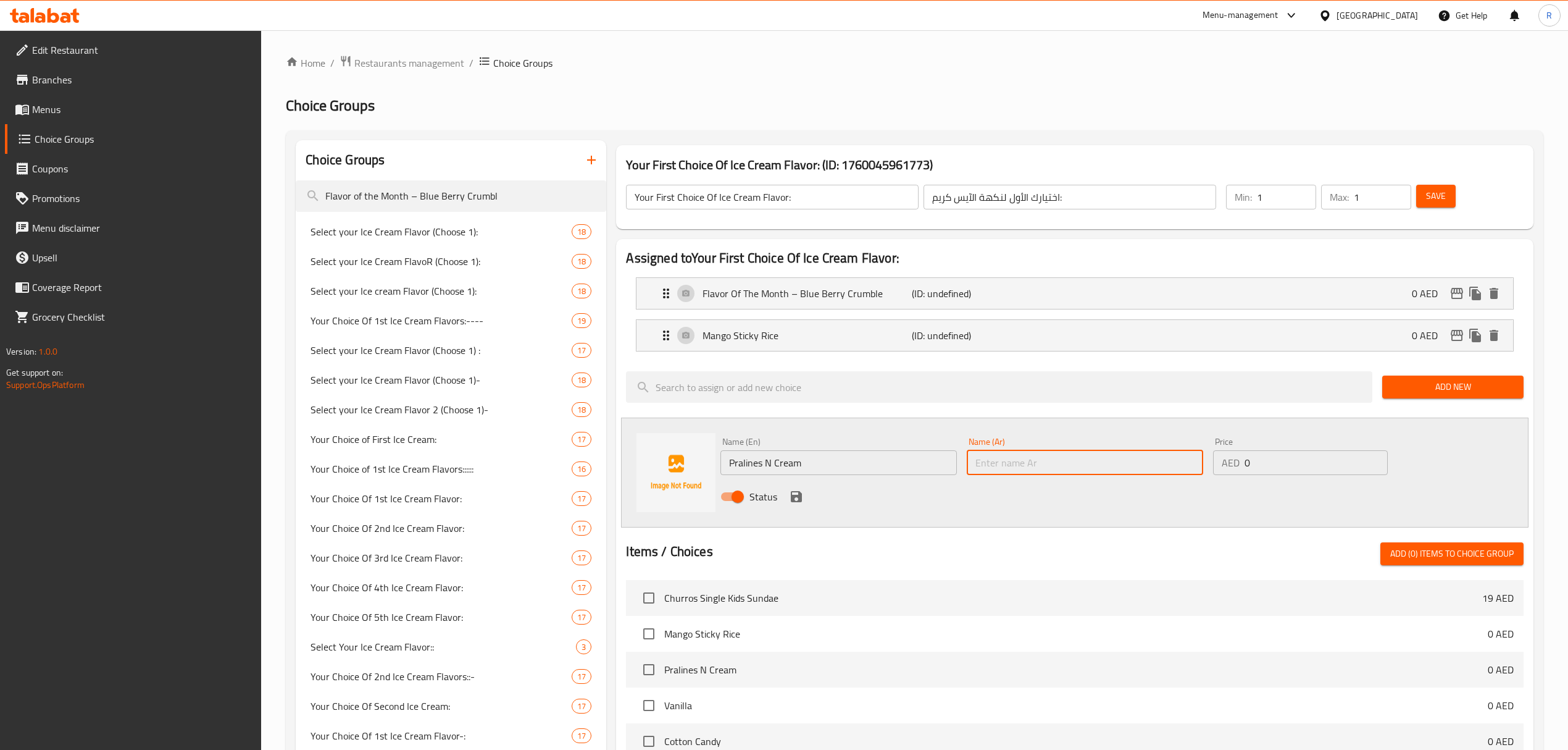
paste input "برالينز أن كريم"
type input "برالينز أن كريم"
click at [795, 500] on icon "save" at bounding box center [796, 496] width 15 height 15
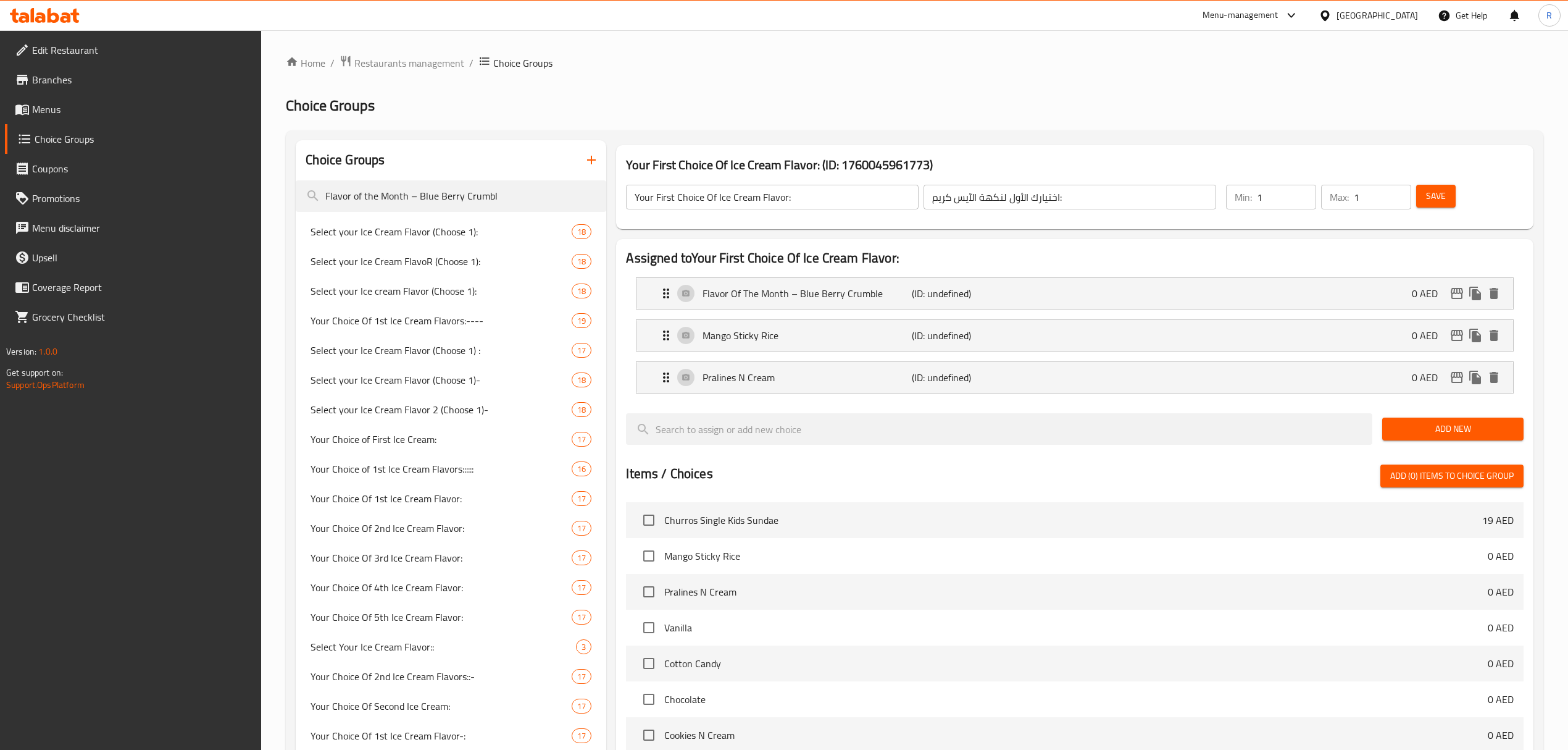
click at [1470, 442] on div "Add New" at bounding box center [1453, 428] width 151 height 42
click at [1420, 428] on span "Add New" at bounding box center [1453, 429] width 122 height 15
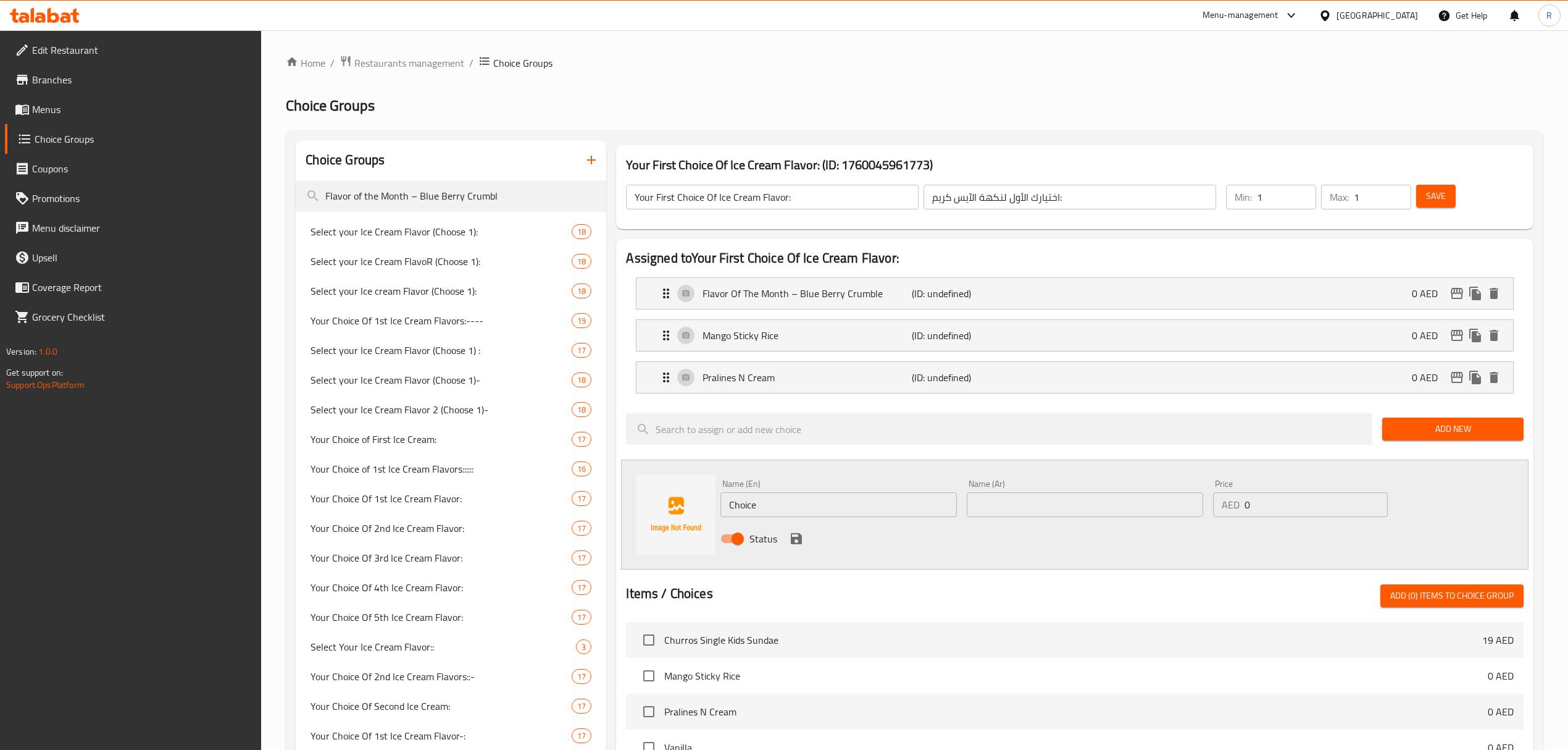
click at [799, 505] on input "Choice" at bounding box center [838, 505] width 236 height 25
paste input "Vanilla (0.000) فانيليا (0.000)"
click at [841, 505] on input "Vanilla (0.000) فانيليا (0.000)" at bounding box center [838, 505] width 236 height 25
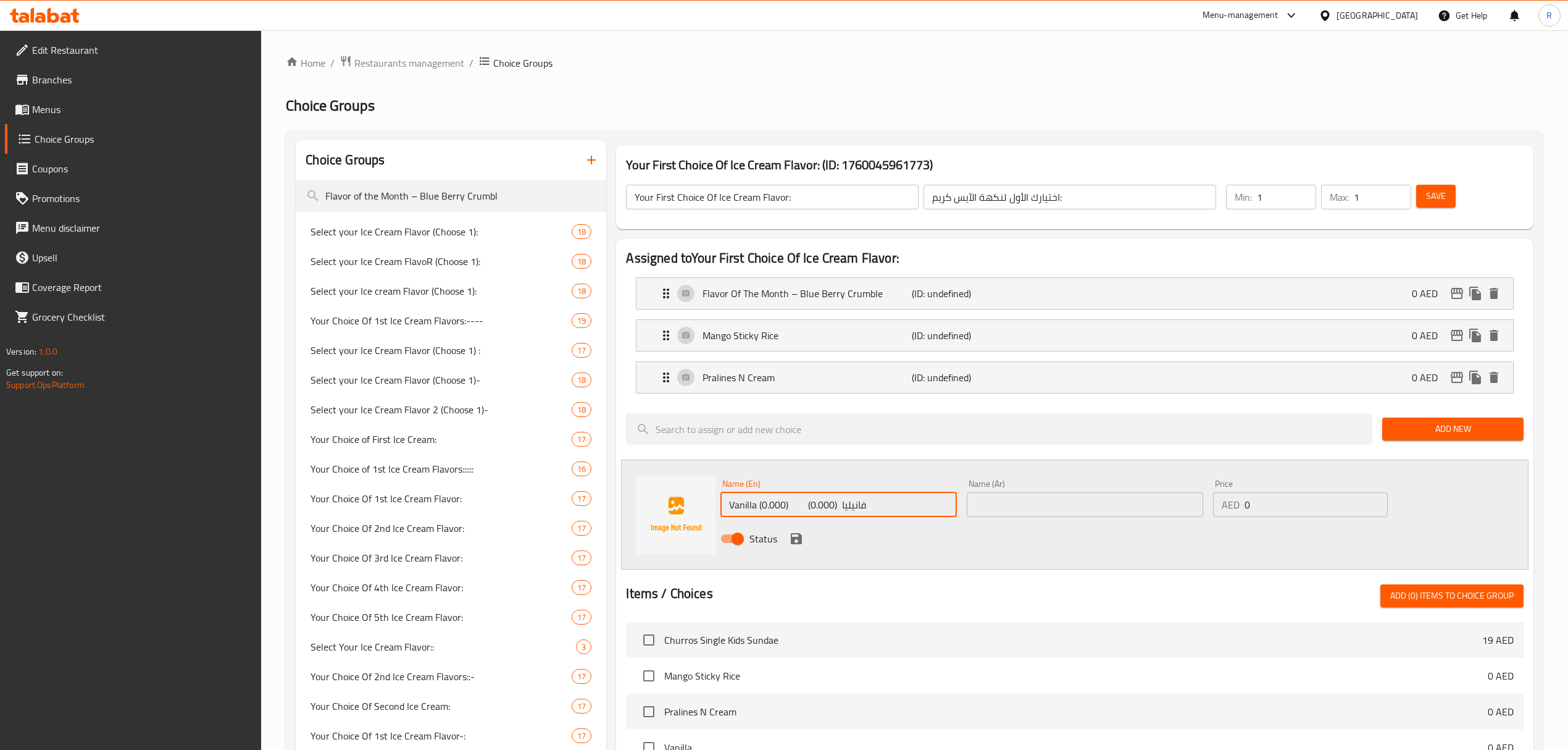
click at [840, 510] on input "Vanilla (0.000) فانيليا (0.000)" at bounding box center [838, 505] width 236 height 25
drag, startPoint x: 840, startPoint y: 510, endPoint x: 847, endPoint y: 509, distance: 7.1
click at [847, 509] on input "Vanilla (0.000) فانيليا (0.000)" at bounding box center [838, 505] width 236 height 25
click at [848, 505] on input "Vanilla (0.000) فانيليا (0.000)" at bounding box center [838, 505] width 236 height 25
drag, startPoint x: 848, startPoint y: 505, endPoint x: 838, endPoint y: 505, distance: 10.0
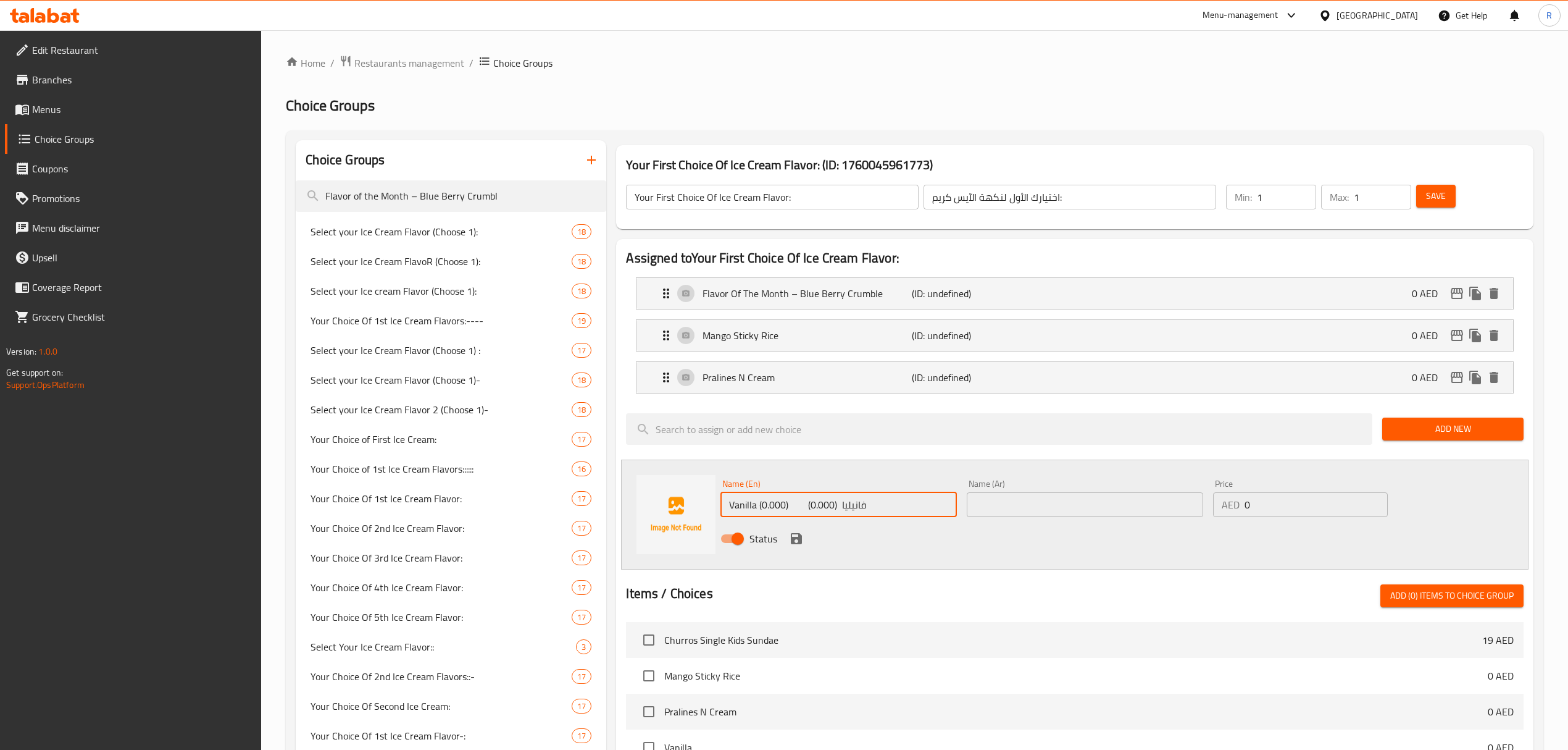
click at [838, 505] on input "Vanilla (0.000) فانيليا (0.000)" at bounding box center [838, 505] width 236 height 25
click at [841, 504] on input "Vanilla (0.000) فانيليا (0.000)" at bounding box center [838, 505] width 236 height 25
click at [836, 503] on input "Vanilla (0.000) فانيليا (0.000)" at bounding box center [838, 505] width 236 height 25
click at [839, 505] on input "Vanilla (0.000) فانيليا (0.000)" at bounding box center [838, 505] width 236 height 25
drag, startPoint x: 833, startPoint y: 510, endPoint x: 871, endPoint y: 505, distance: 38.3
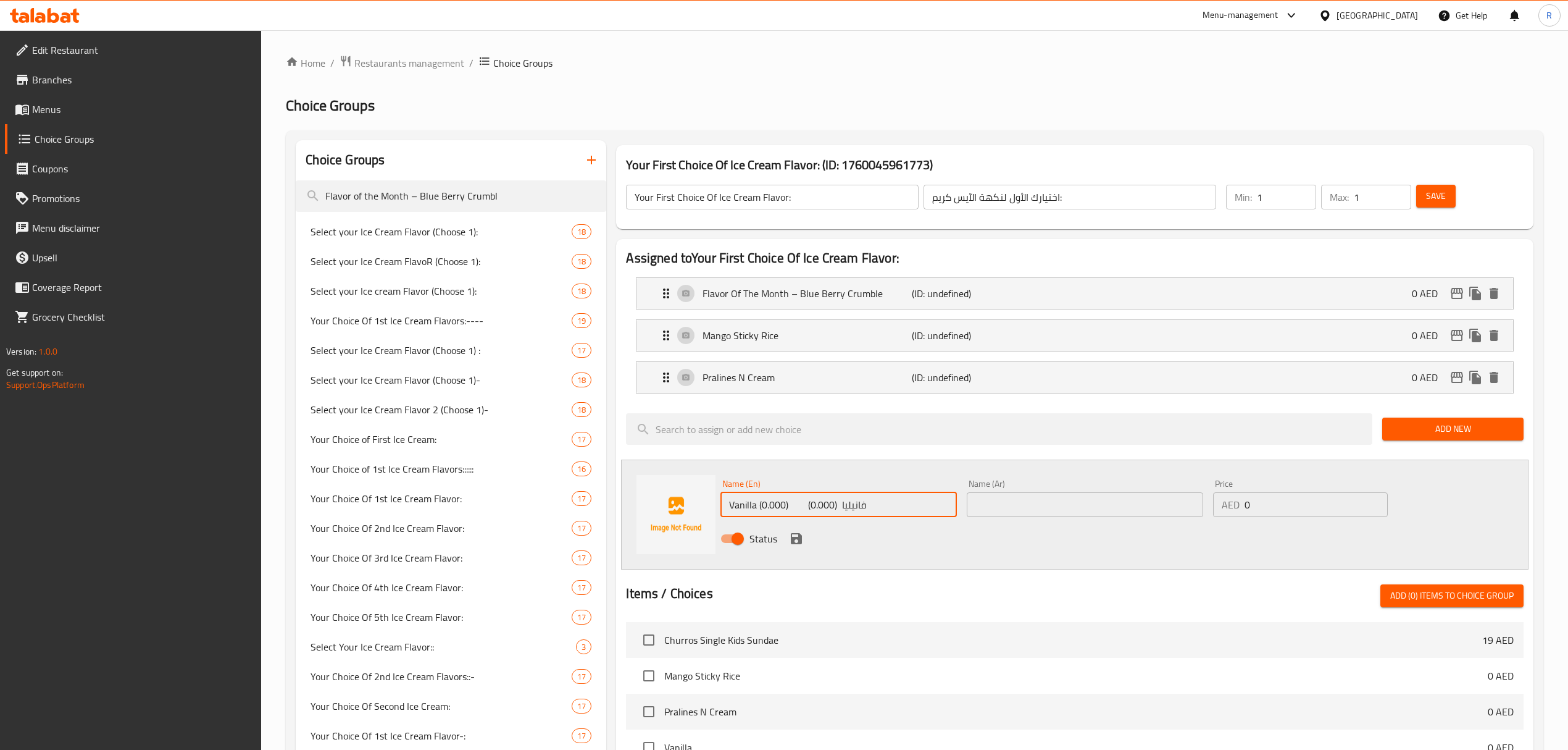
click at [871, 505] on input "Vanilla (0.000) فانيليا (0.000)" at bounding box center [838, 505] width 236 height 25
drag, startPoint x: 759, startPoint y: 510, endPoint x: 920, endPoint y: 516, distance: 161.1
click at [920, 516] on input "Vanilla (0.000) (0.000)" at bounding box center [838, 505] width 236 height 25
type input "Vanilla"
click at [1073, 514] on input "text" at bounding box center [1085, 505] width 236 height 25
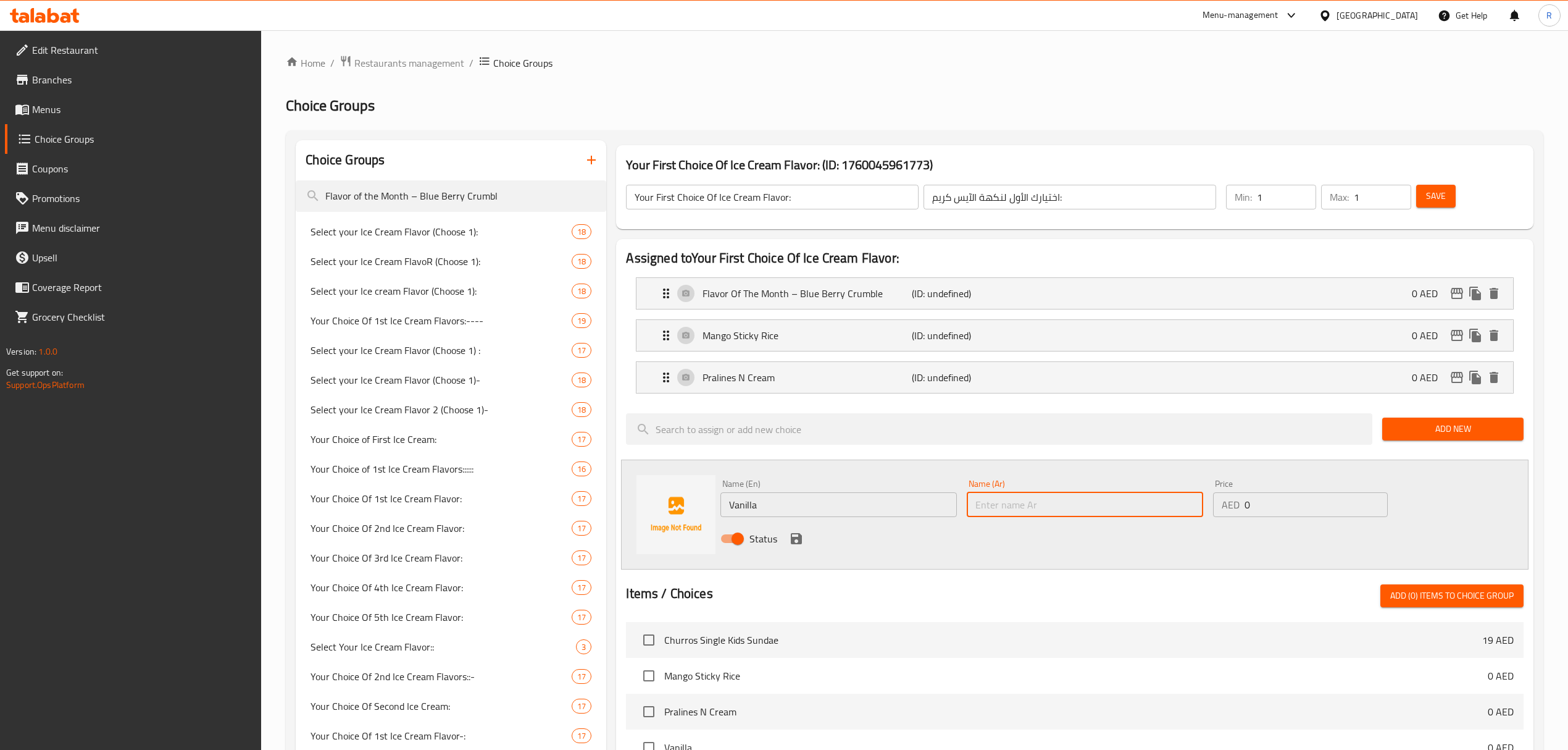
paste input "فانيليا"
type input "فانيليا"
click at [796, 539] on icon "save" at bounding box center [796, 538] width 11 height 11
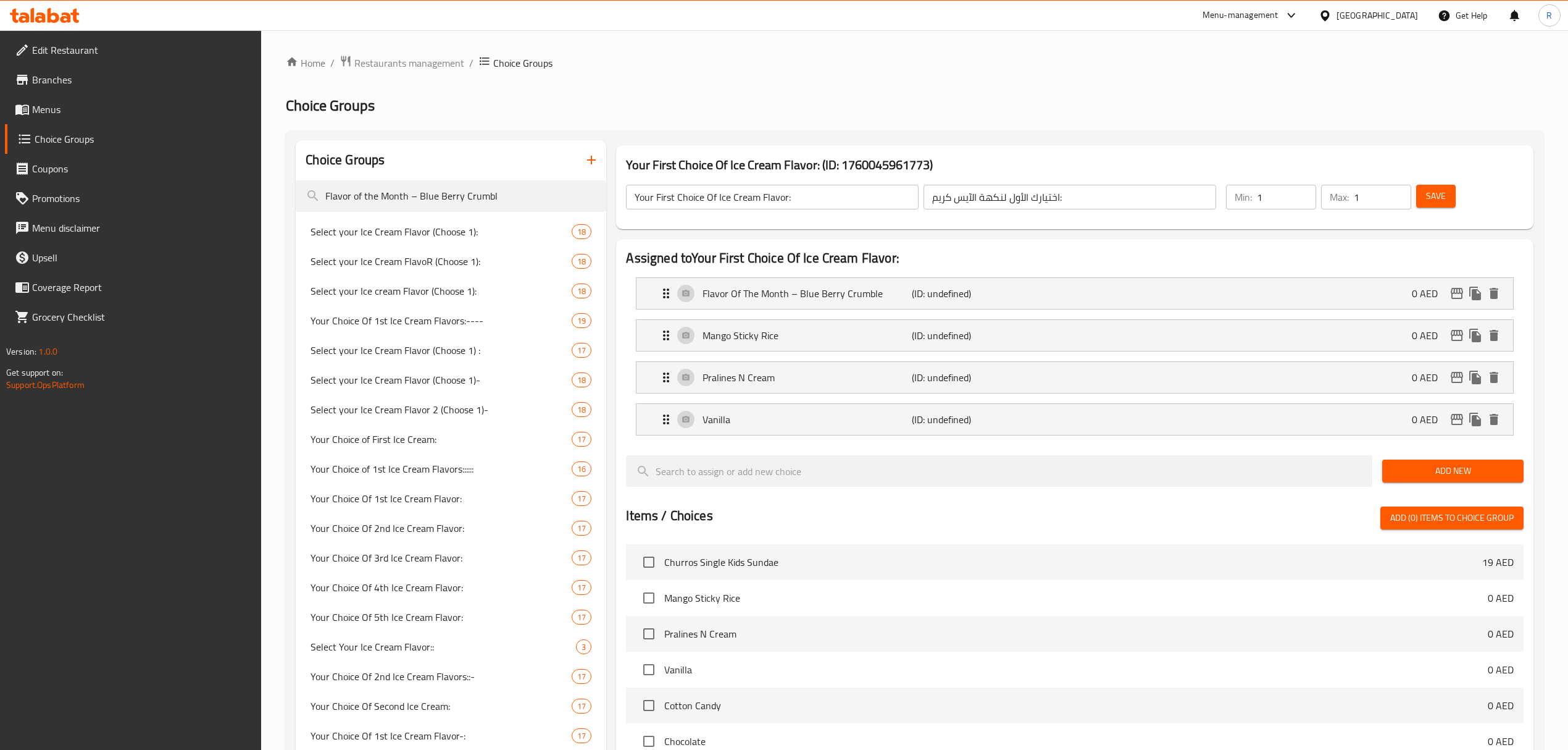
click at [1412, 475] on span "Add New" at bounding box center [1453, 471] width 122 height 15
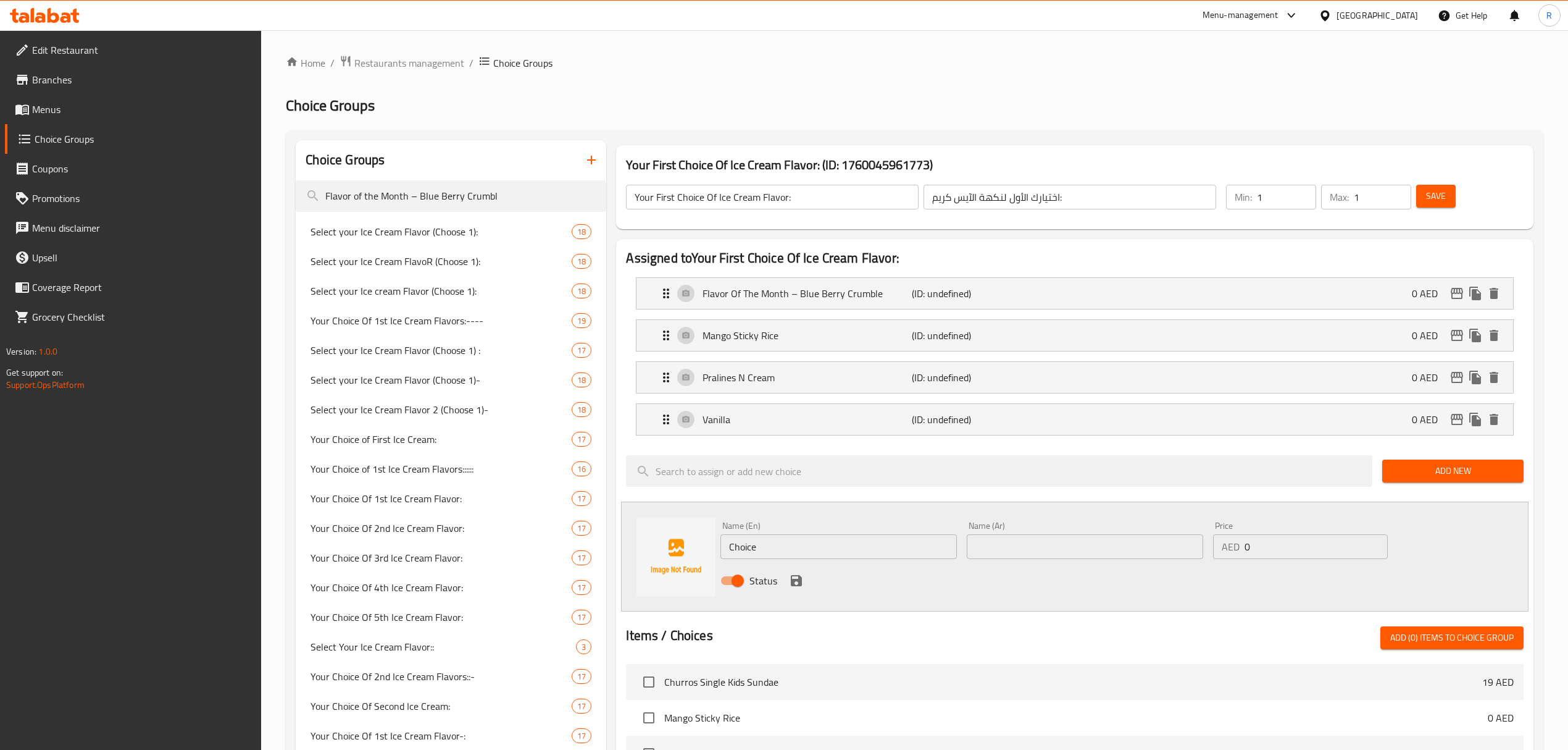
click at [858, 535] on div "Name (En) Choice Name (En)" at bounding box center [838, 540] width 236 height 38
click at [850, 549] on input "Choice" at bounding box center [838, 546] width 236 height 25
paste input "otton Candy (0.000) كاندى كوتون (0.000)"
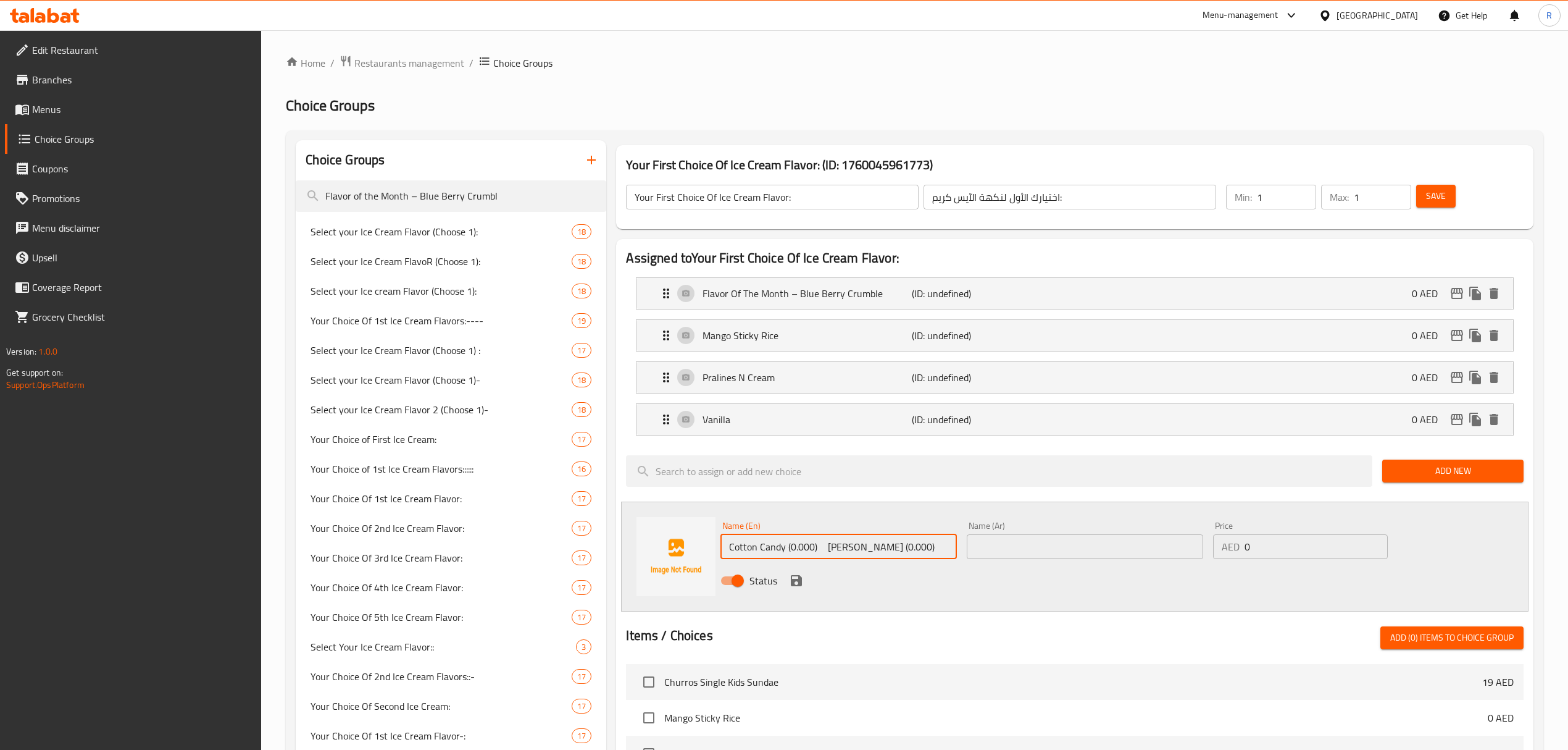
drag, startPoint x: 867, startPoint y: 551, endPoint x: 917, endPoint y: 546, distance: 50.2
click at [917, 546] on input "Cotton Candy (0.000) كاندى كوتون (0.000)" at bounding box center [838, 546] width 236 height 25
drag, startPoint x: 784, startPoint y: 547, endPoint x: 917, endPoint y: 547, distance: 133.0
click at [917, 547] on input "Cotton Candy (0.000) (0.000)" at bounding box center [838, 546] width 236 height 25
type input "Cotton Candy"
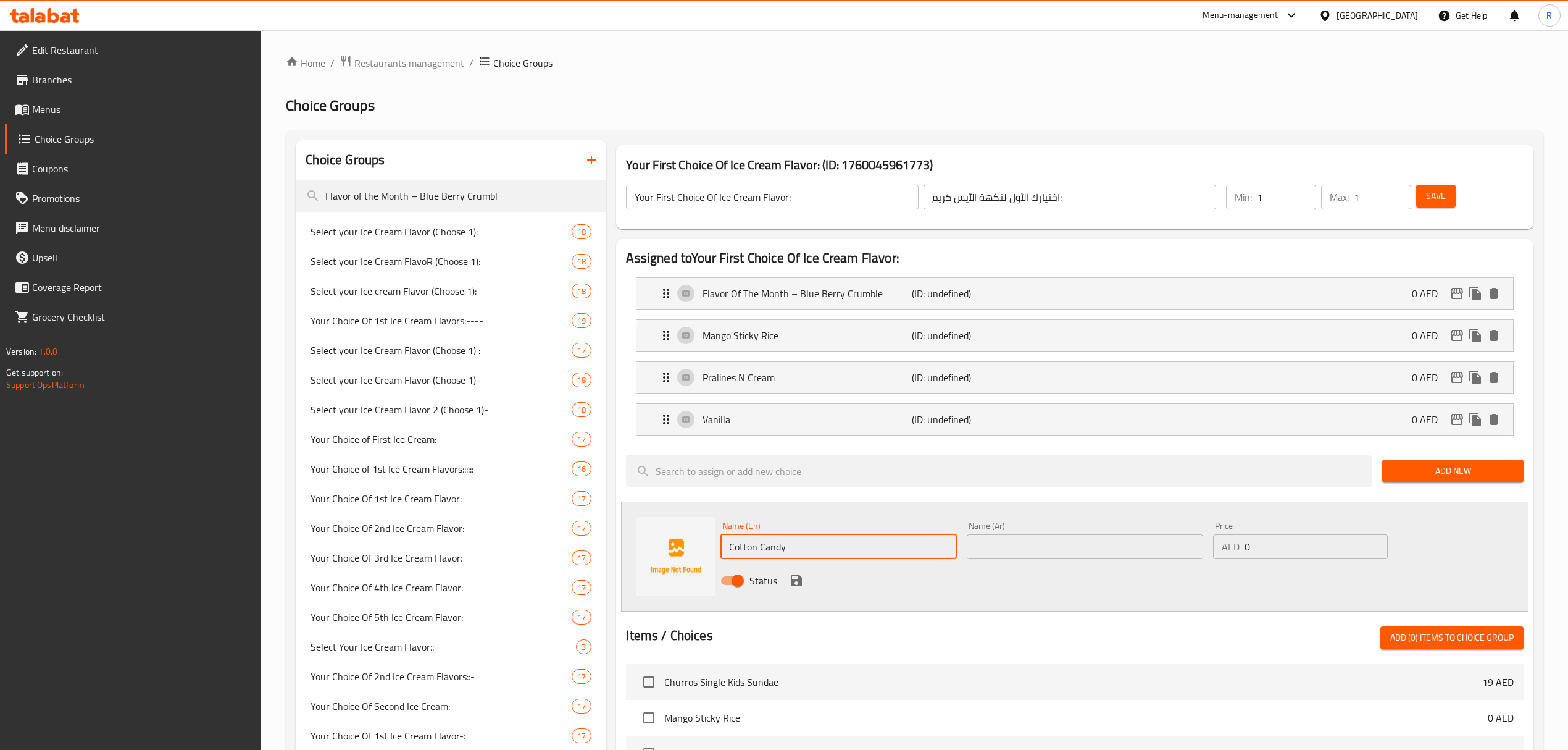
click at [1053, 540] on input "text" at bounding box center [1085, 546] width 236 height 25
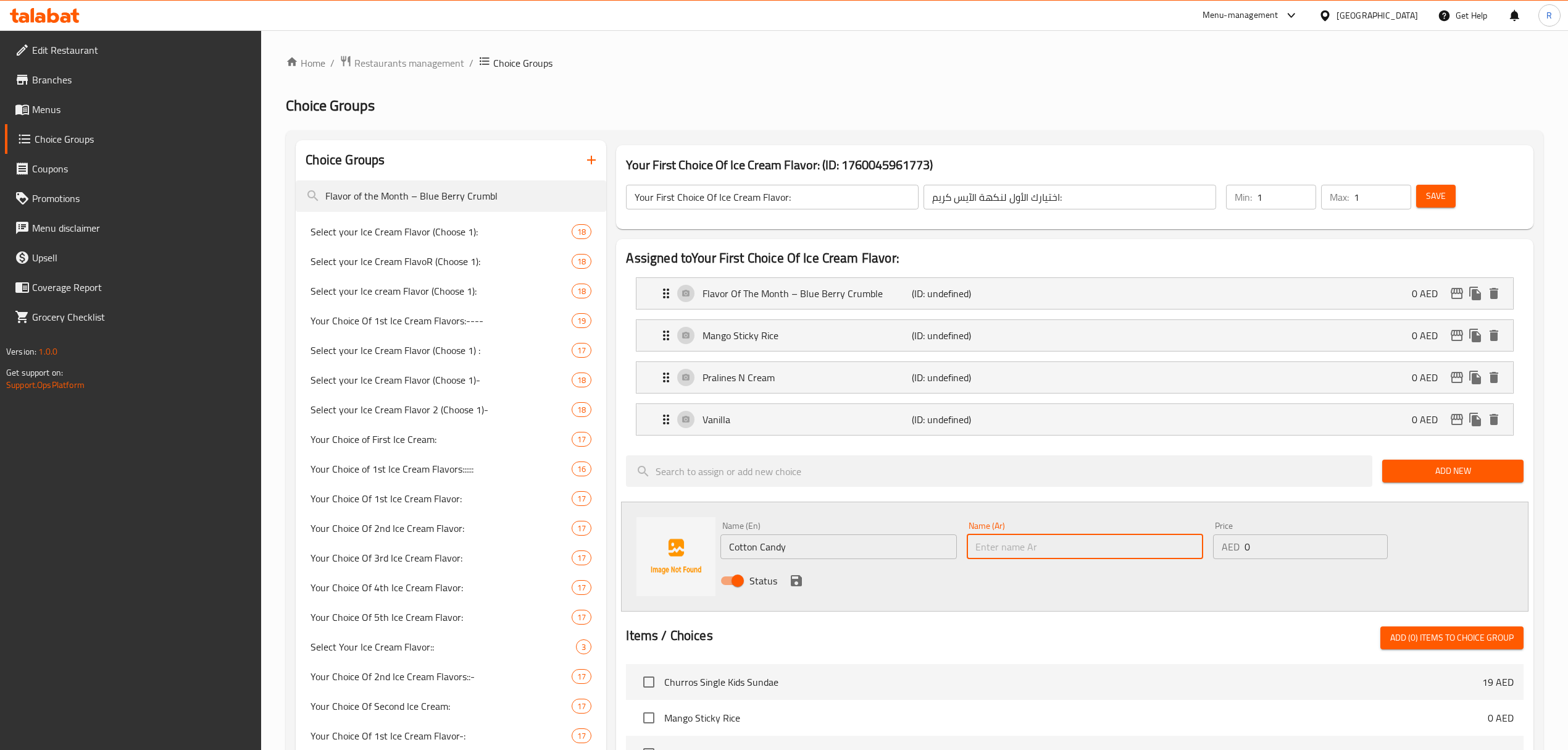
paste input "كاندى كوتون"
type input "كاندى كوتون"
click at [801, 582] on icon "save" at bounding box center [796, 580] width 11 height 11
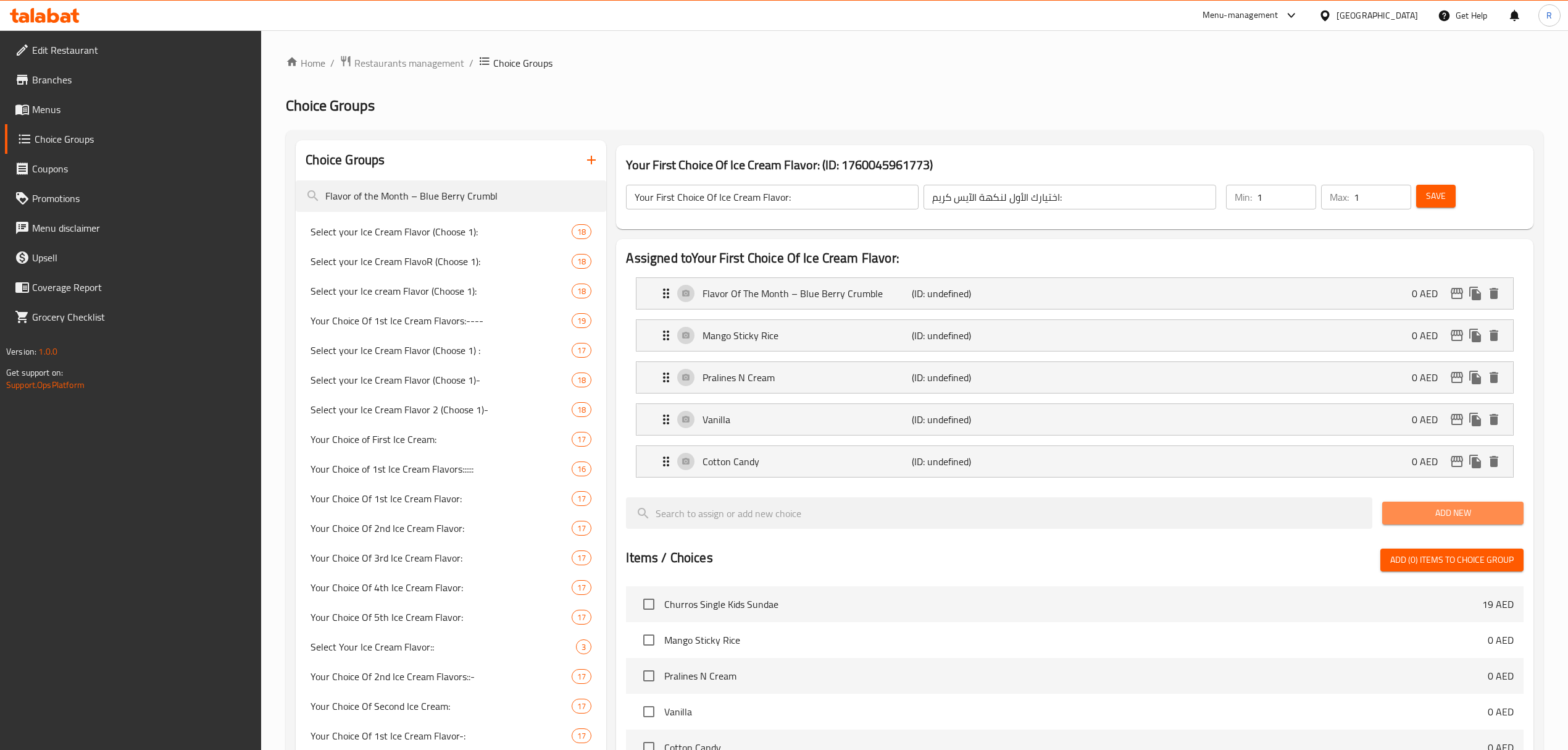
click at [1453, 518] on span "Add New" at bounding box center [1453, 513] width 122 height 15
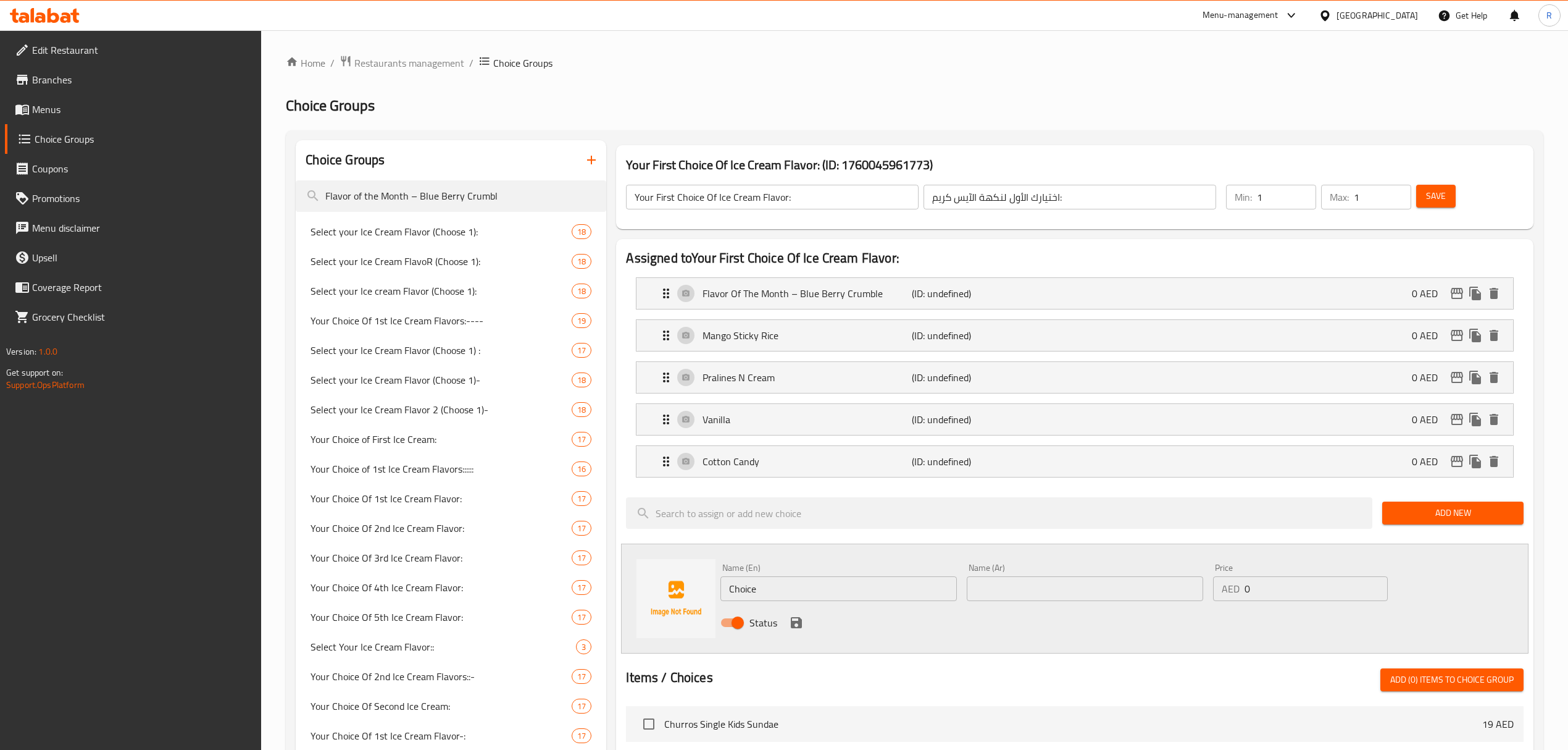
click at [798, 598] on input "Choice" at bounding box center [838, 589] width 236 height 25
paste input "colate (0.000) شوكولاتة (0.000)"
click at [874, 596] on input "Chocolate (0.000) شوكولاتة (0.000)" at bounding box center [838, 589] width 236 height 25
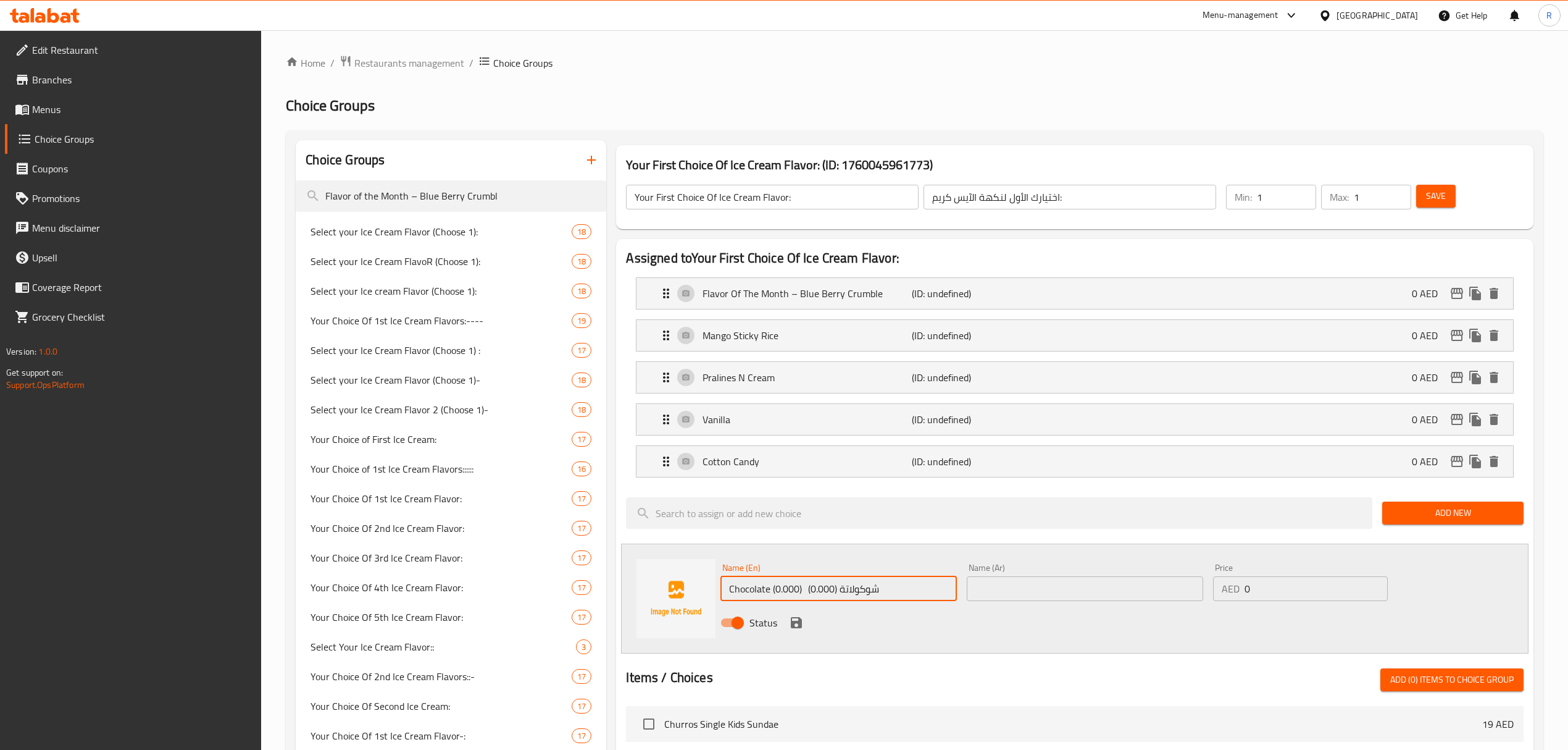
click at [874, 596] on input "Chocolate (0.000) شوكولاتة (0.000)" at bounding box center [838, 589] width 236 height 25
drag, startPoint x: 773, startPoint y: 591, endPoint x: 939, endPoint y: 588, distance: 166.0
click at [939, 588] on input "Chocolate (0.000) (0.000)" at bounding box center [838, 589] width 236 height 25
type input "Chocolate"
click at [1093, 591] on input "text" at bounding box center [1085, 589] width 236 height 25
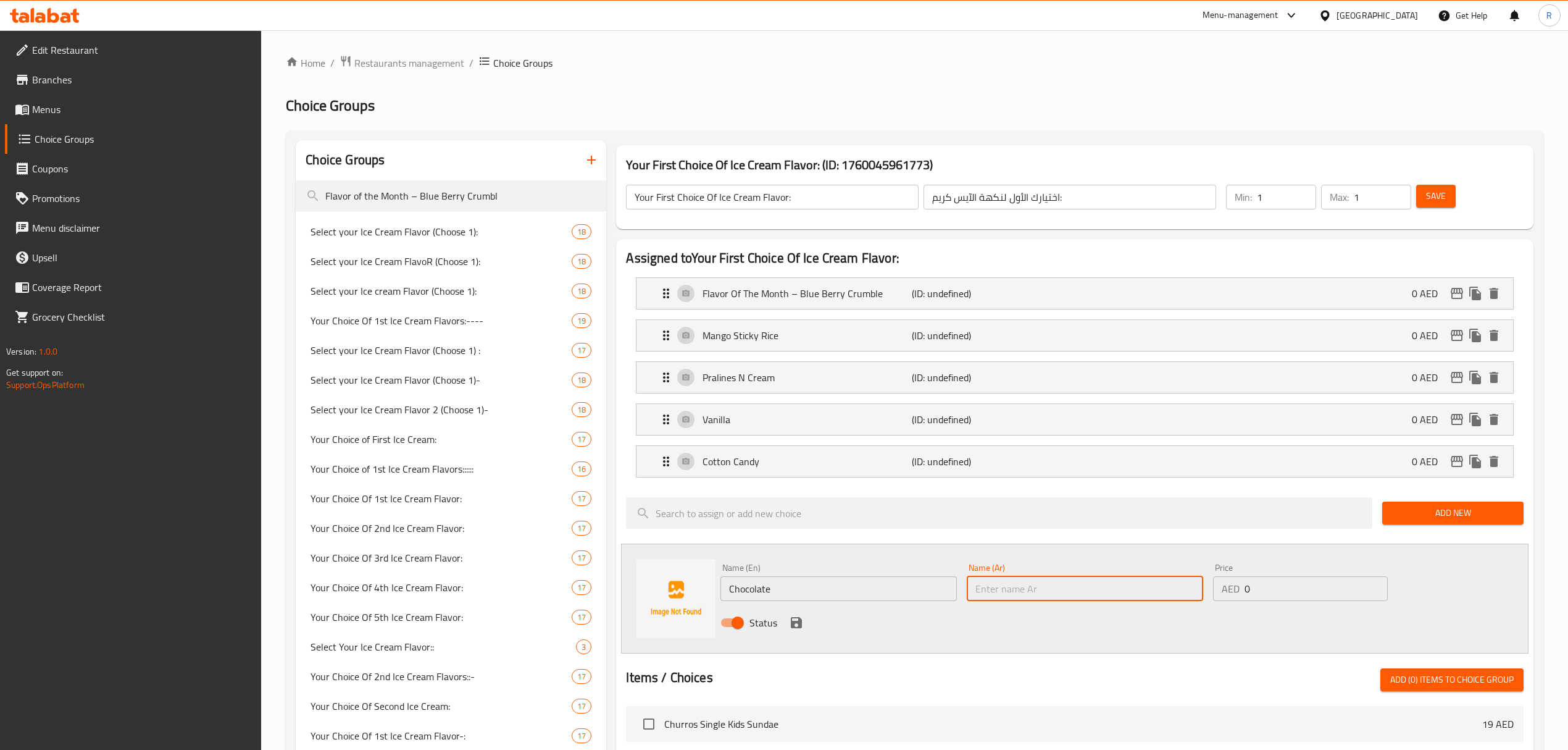
paste input "شوكولاتة"
type input "شوكولاتة"
drag, startPoint x: 794, startPoint y: 631, endPoint x: 749, endPoint y: 681, distance: 67.3
click at [794, 630] on icon "save" at bounding box center [796, 622] width 15 height 15
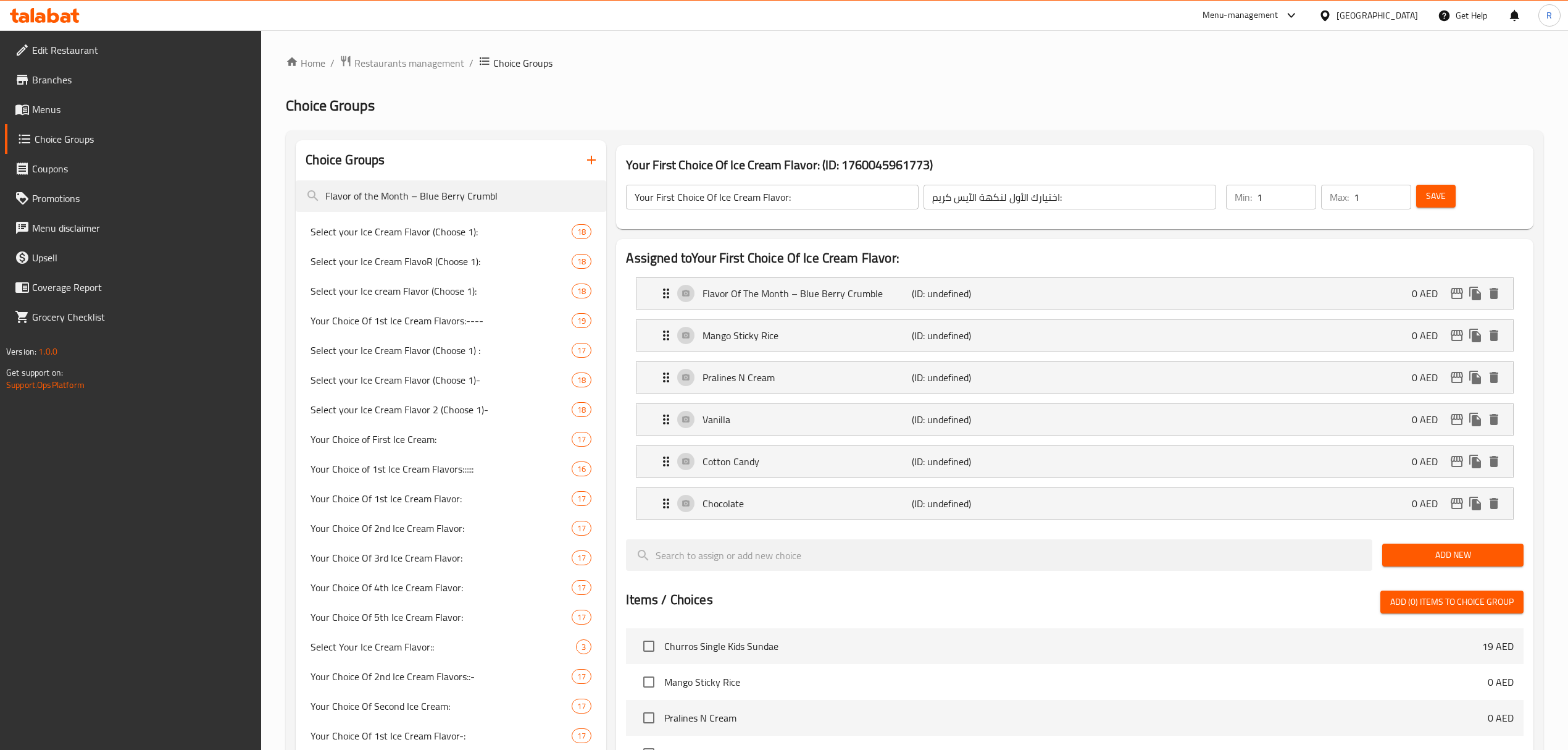
click at [1430, 562] on span "Add New" at bounding box center [1453, 555] width 122 height 15
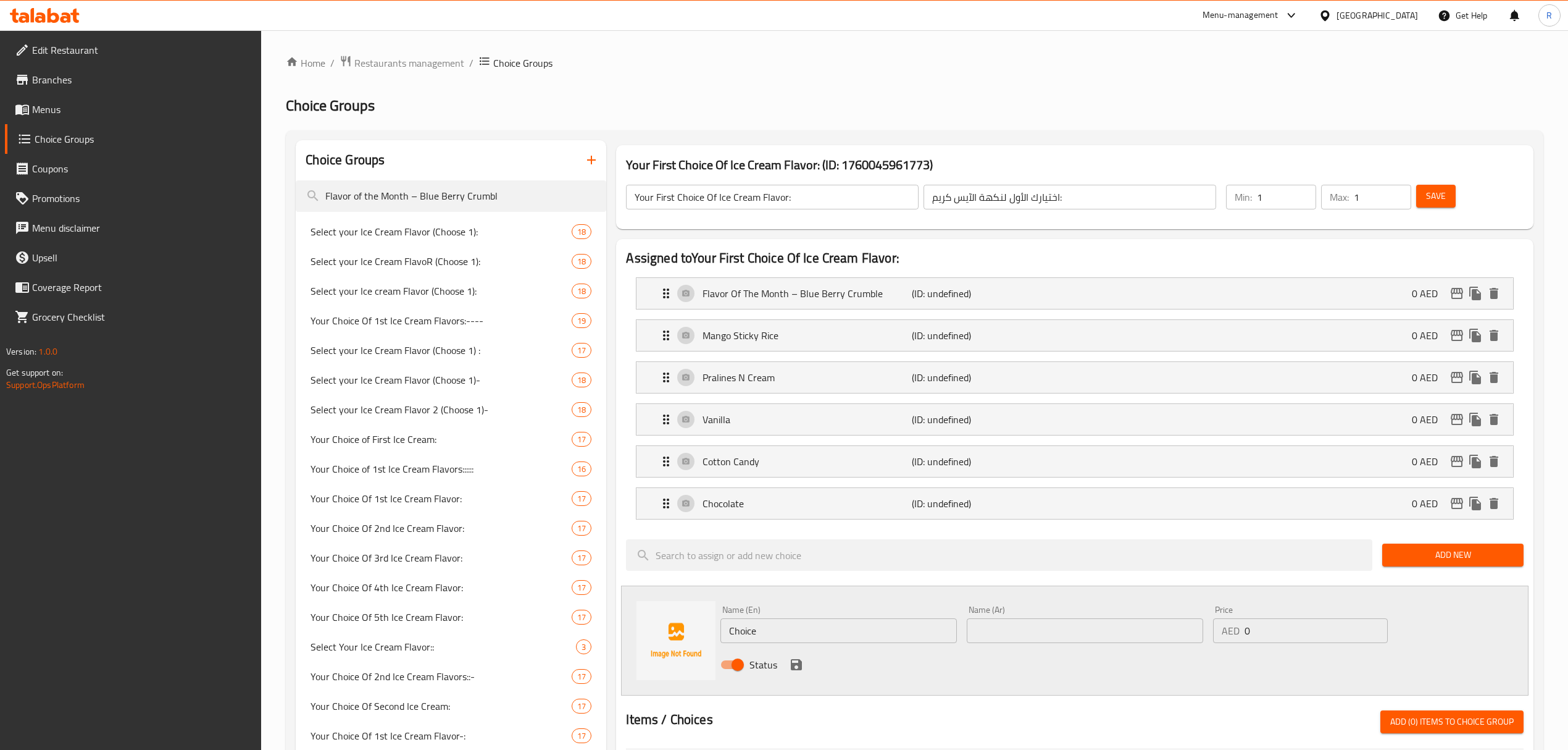
click at [811, 635] on input "Choice" at bounding box center [838, 630] width 236 height 25
click at [811, 633] on input "Choice" at bounding box center [838, 630] width 236 height 25
paste input "ookies N Cream (0.000) كوكيز أن كريم (0.000)"
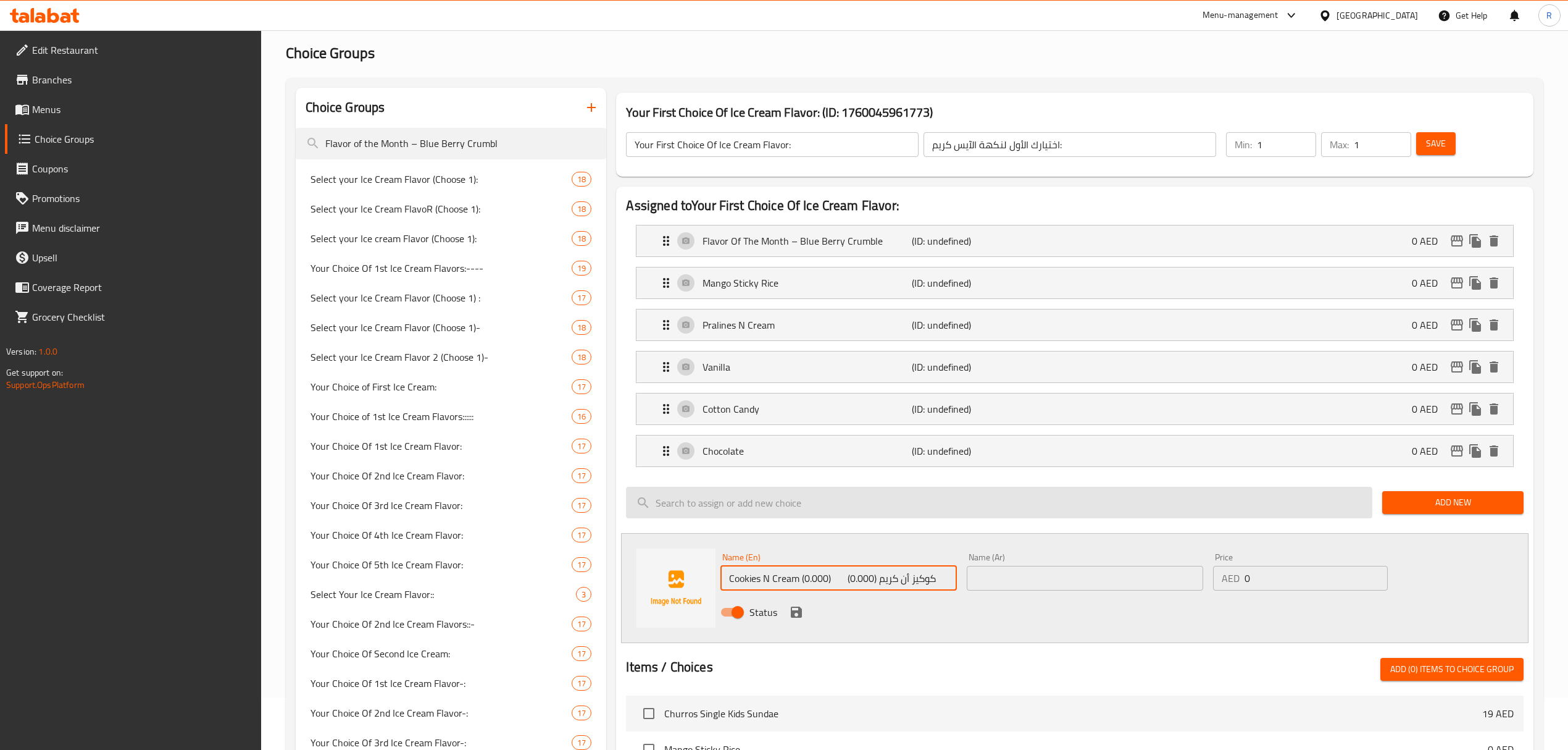
scroll to position [82, 0]
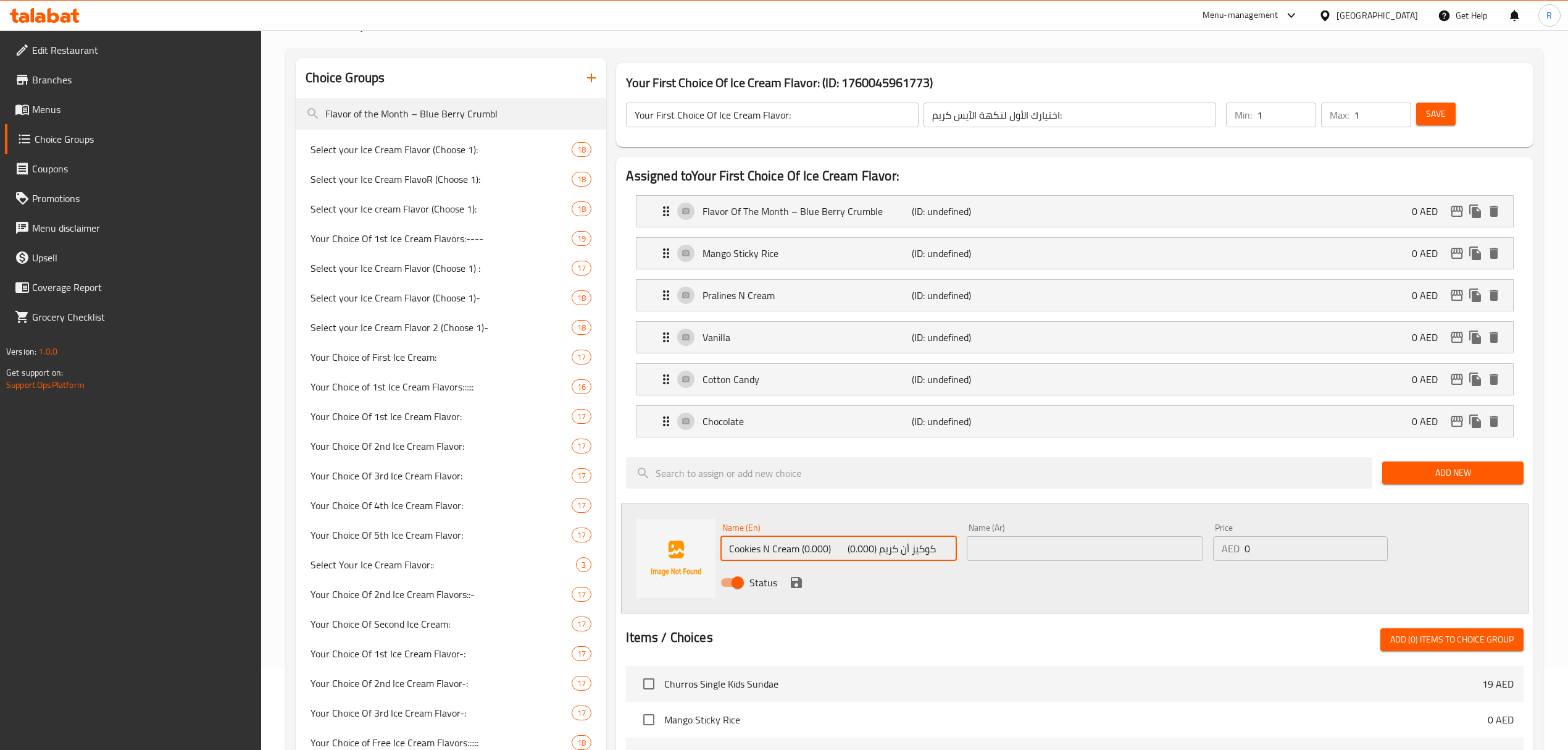
drag, startPoint x: 868, startPoint y: 557, endPoint x: 948, endPoint y: 556, distance: 80.0
click at [948, 556] on input "Cookies N Cream (0.000) كوكيز أن كريم (0.000)" at bounding box center [838, 548] width 236 height 25
drag, startPoint x: 803, startPoint y: 553, endPoint x: 922, endPoint y: 553, distance: 119.0
click at [922, 553] on input "Cookies N Cream (0.000) (0.000)" at bounding box center [838, 548] width 236 height 25
type input "Cookies N Cream"
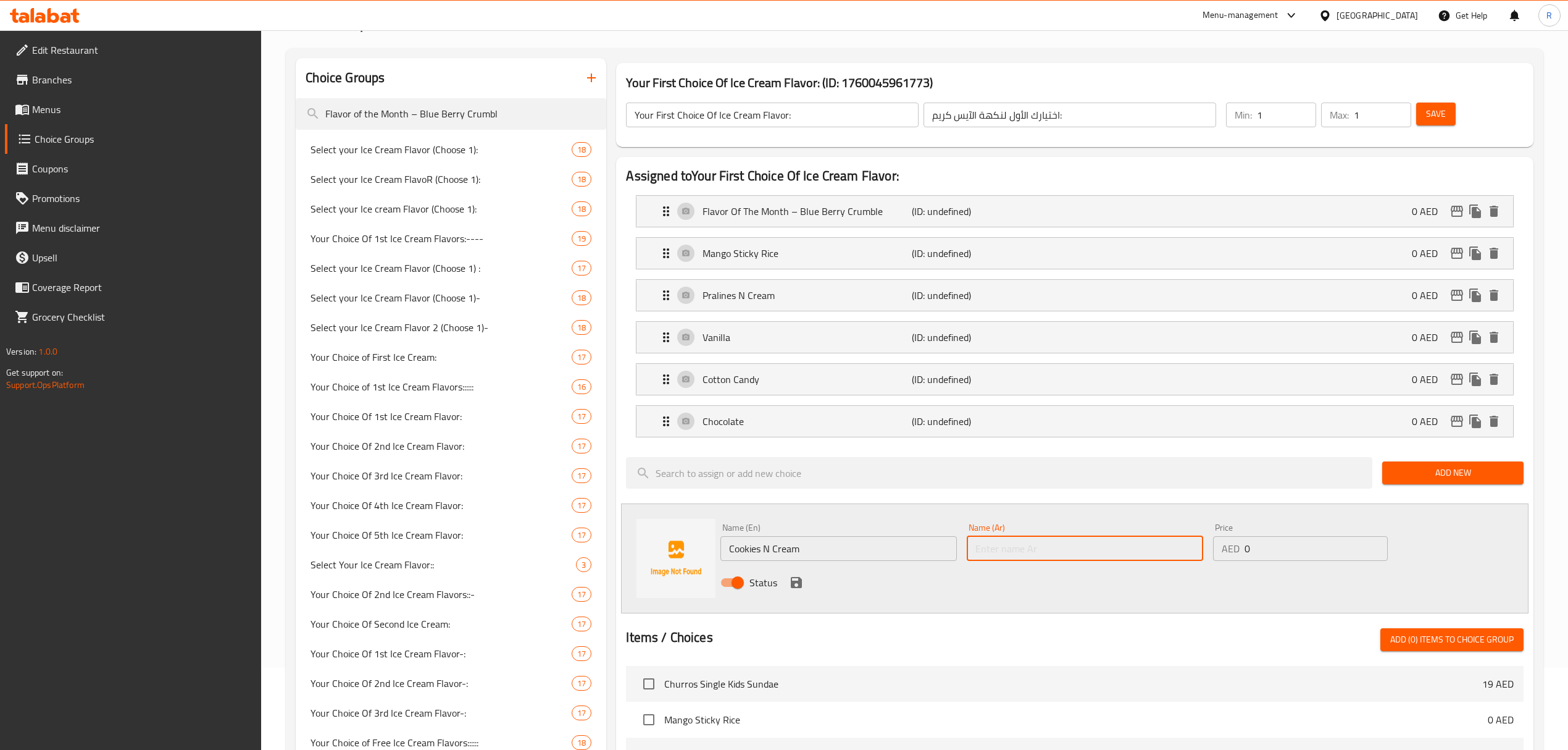
drag, startPoint x: 1052, startPoint y: 546, endPoint x: 1050, endPoint y: 552, distance: 6.3
click at [1053, 547] on input "text" at bounding box center [1085, 548] width 236 height 25
paste input "كوكيز أن كريم"
type input "كوكيز أن كريم"
click at [806, 579] on div "Status" at bounding box center [1085, 582] width 738 height 33
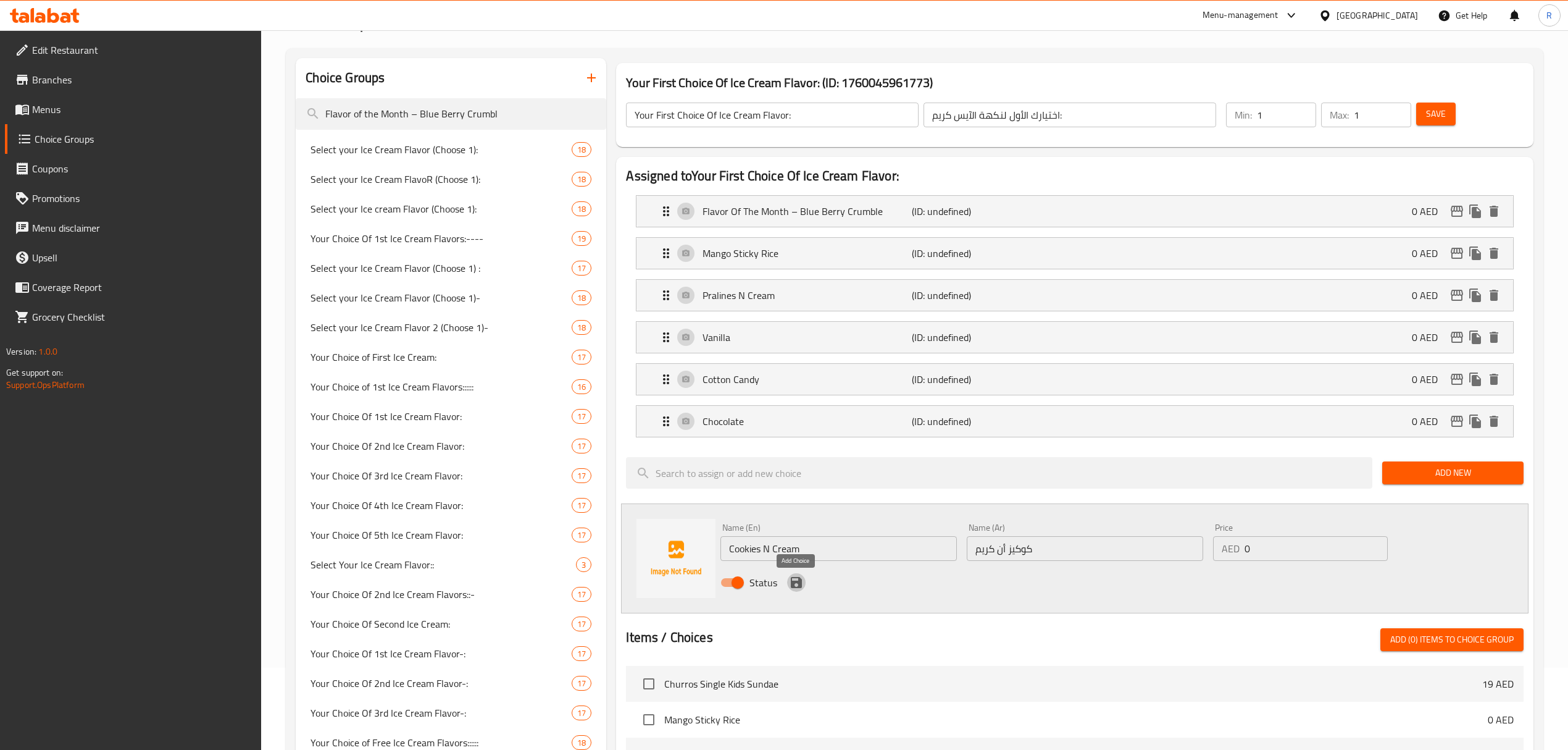
click at [799, 588] on icon "save" at bounding box center [796, 582] width 11 height 11
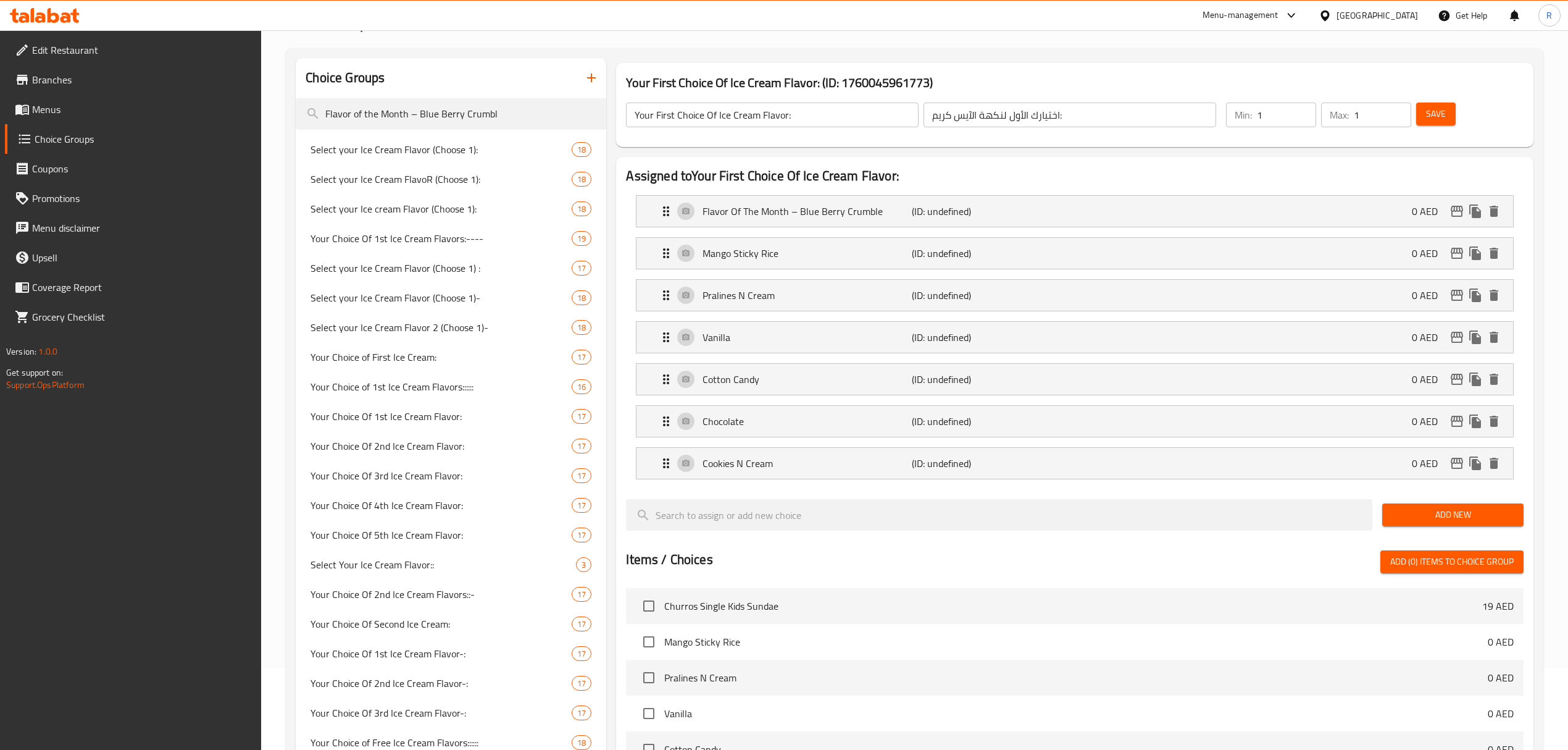
click at [1409, 512] on span "Add New" at bounding box center [1453, 515] width 122 height 15
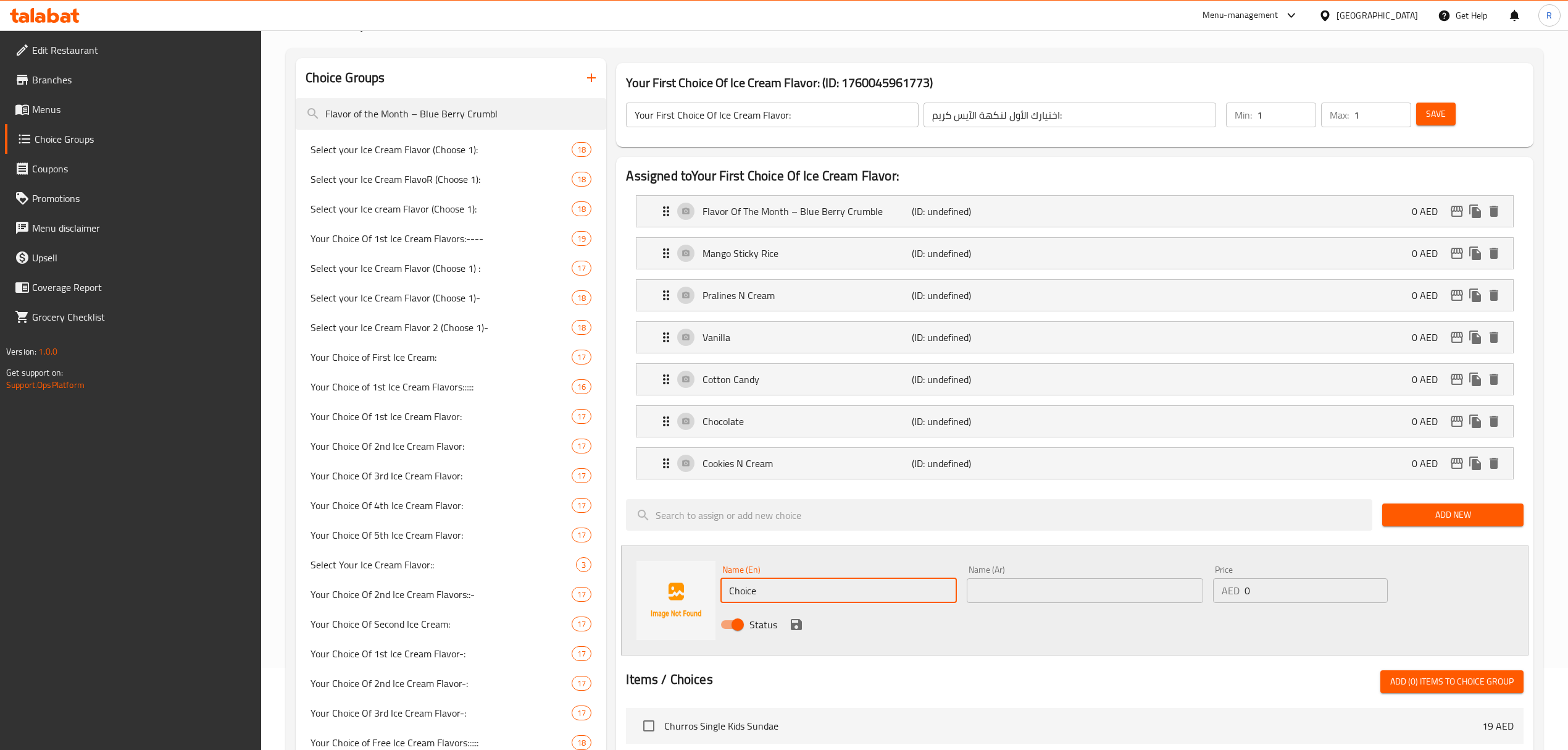
click at [828, 589] on input "Choice" at bounding box center [838, 591] width 236 height 25
paste input "Jamoca Almond Fudge (0.000) جاموكا ألموند فدج (0.000)"
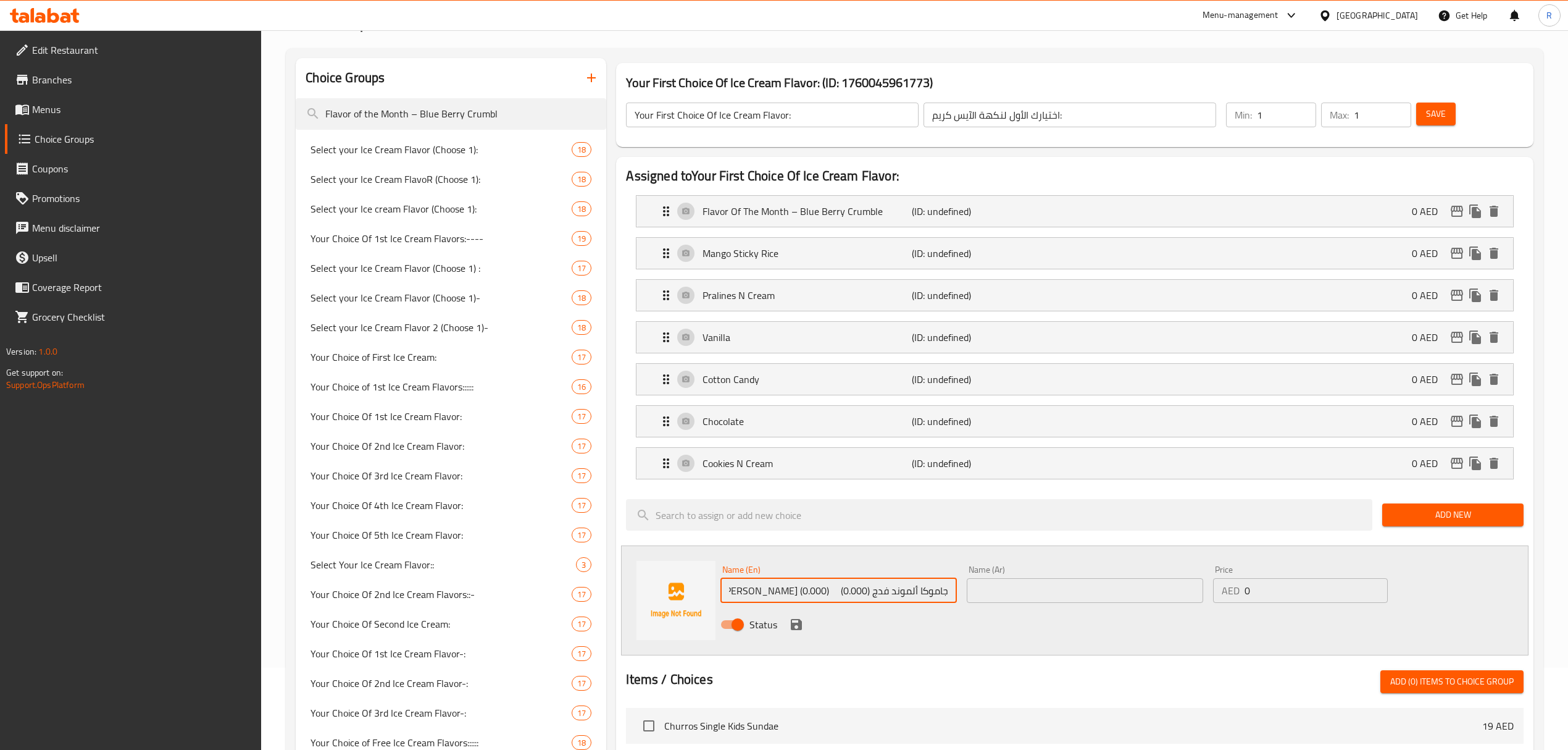
drag, startPoint x: 873, startPoint y: 596, endPoint x: 991, endPoint y: 584, distance: 118.6
click at [991, 584] on div "Name (En) Jamoca Almond Fudge (0.000) جاموكا ألموند فدج (0.000) Name (En) Name …" at bounding box center [1085, 601] width 738 height 81
drag, startPoint x: 826, startPoint y: 594, endPoint x: 974, endPoint y: 586, distance: 148.2
click at [974, 586] on div "Name (En) Jamoca Almond Fudge (0.000) (0.000) Name (En) Name (Ar) Name (Ar) Pri…" at bounding box center [1085, 601] width 738 height 81
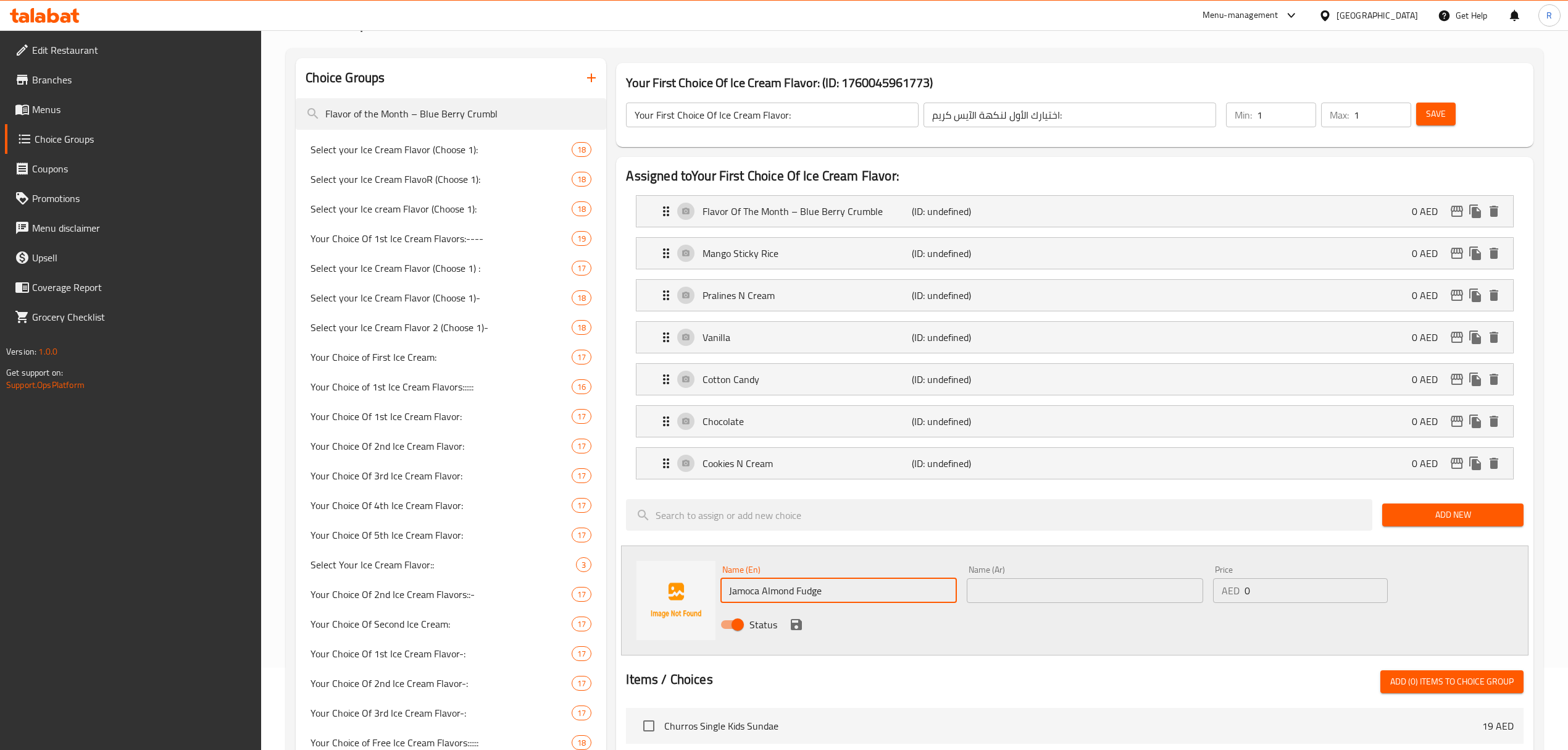
type input "Jamoca Almond Fudge"
click at [1014, 594] on input "text" at bounding box center [1085, 591] width 236 height 25
paste input "جاموكا ألموند فدج"
type input "جاموكا ألموند فدج"
click at [804, 621] on div "Status" at bounding box center [1085, 624] width 738 height 33
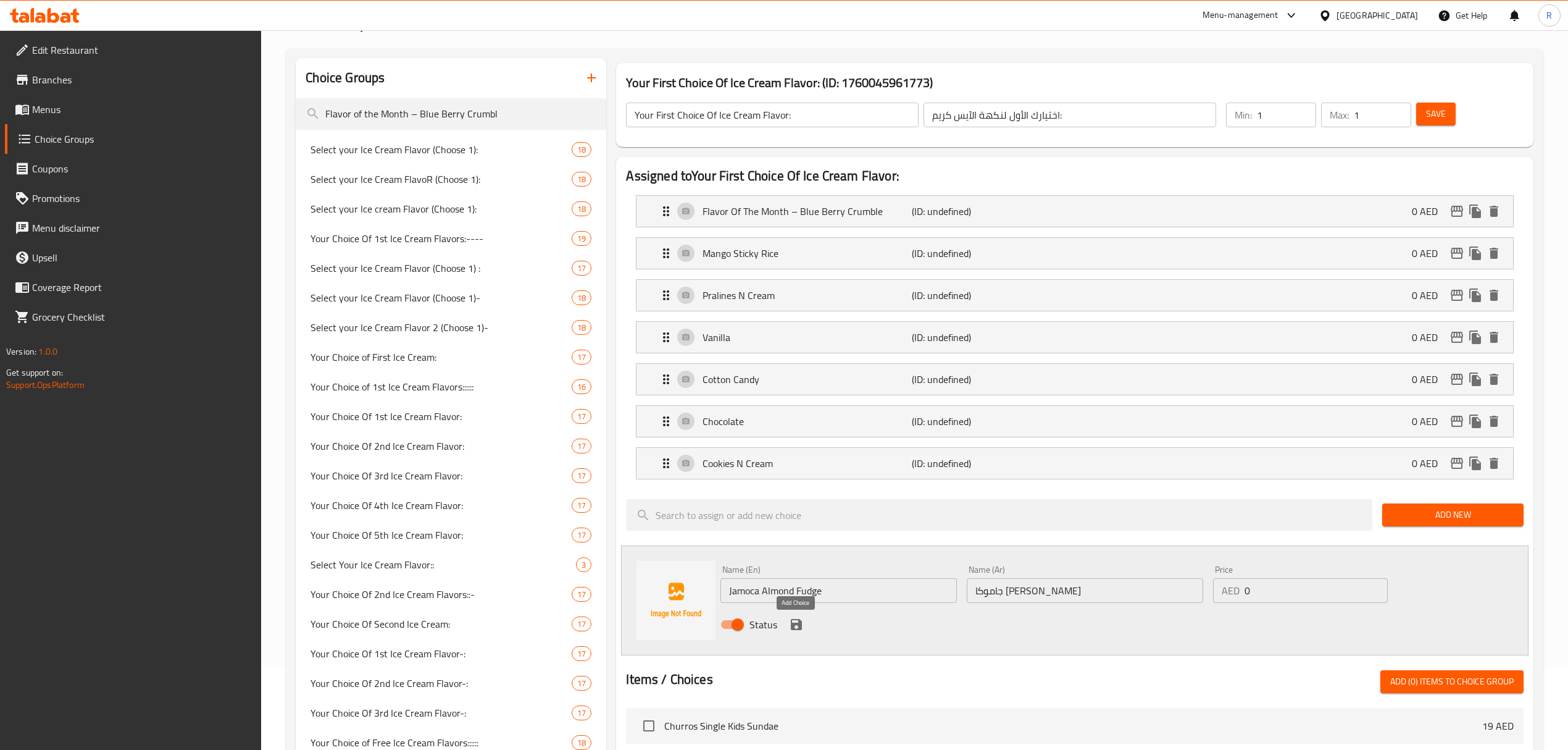
click at [798, 629] on icon "save" at bounding box center [796, 624] width 15 height 15
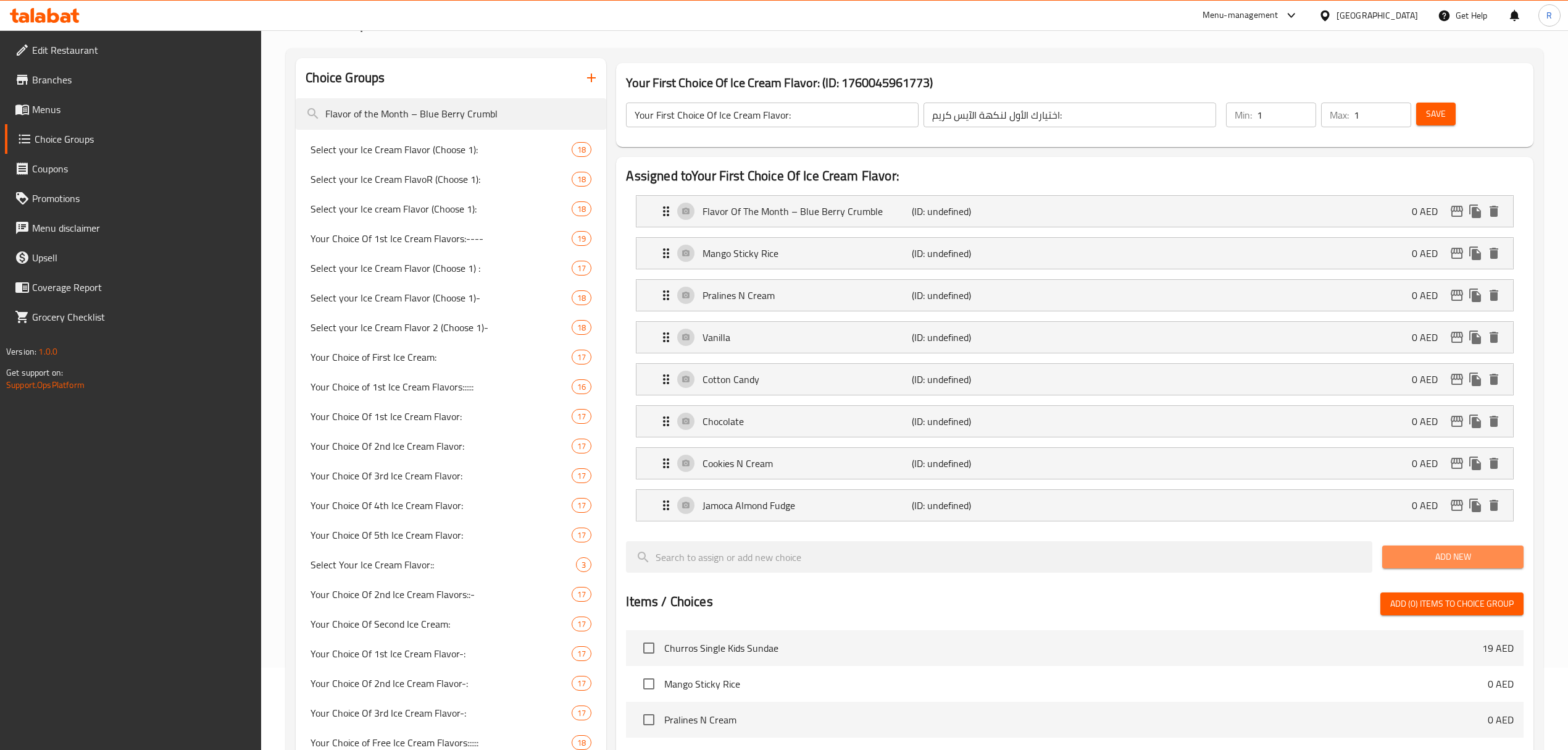
click at [1427, 564] on span "Add New" at bounding box center [1453, 557] width 122 height 15
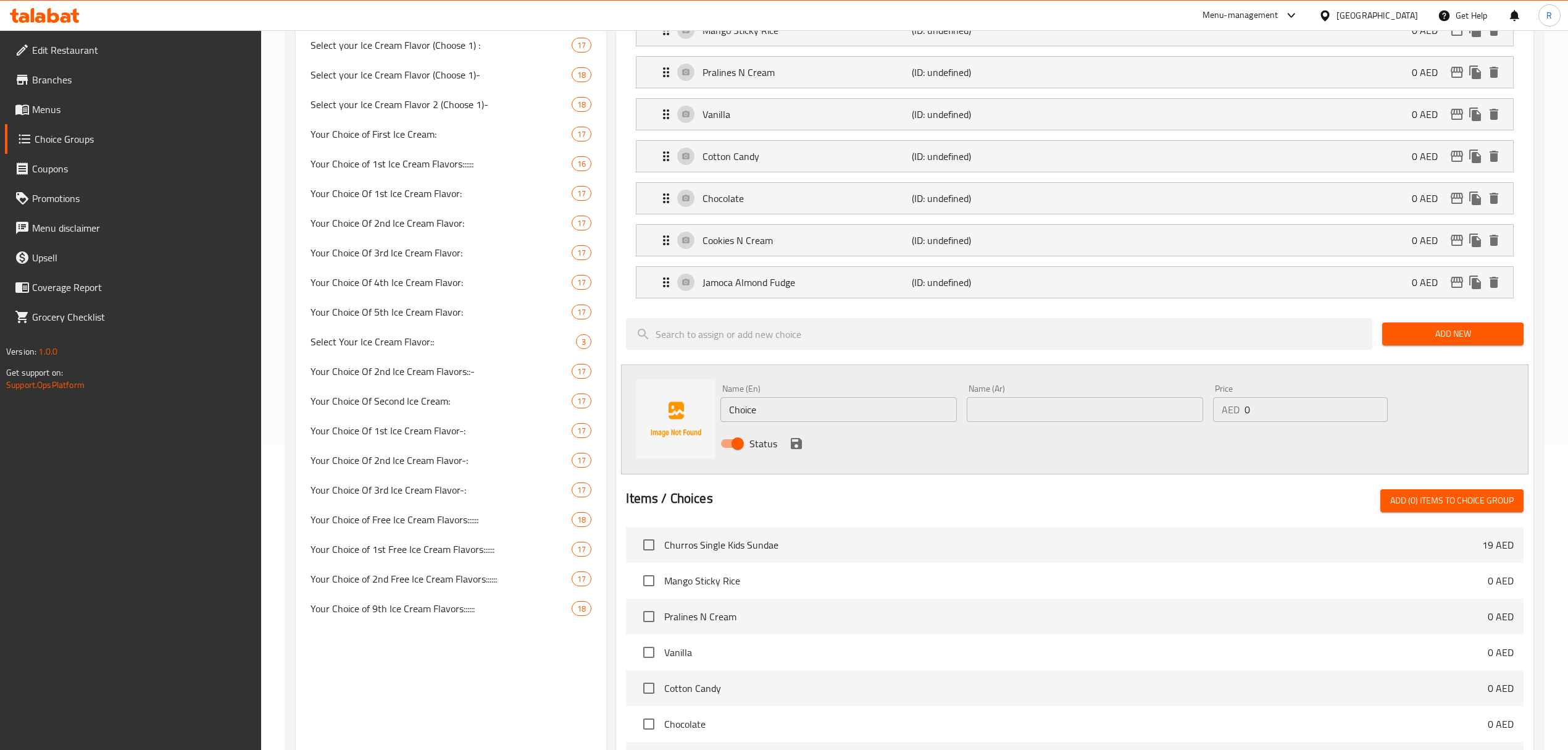
scroll to position [329, 0]
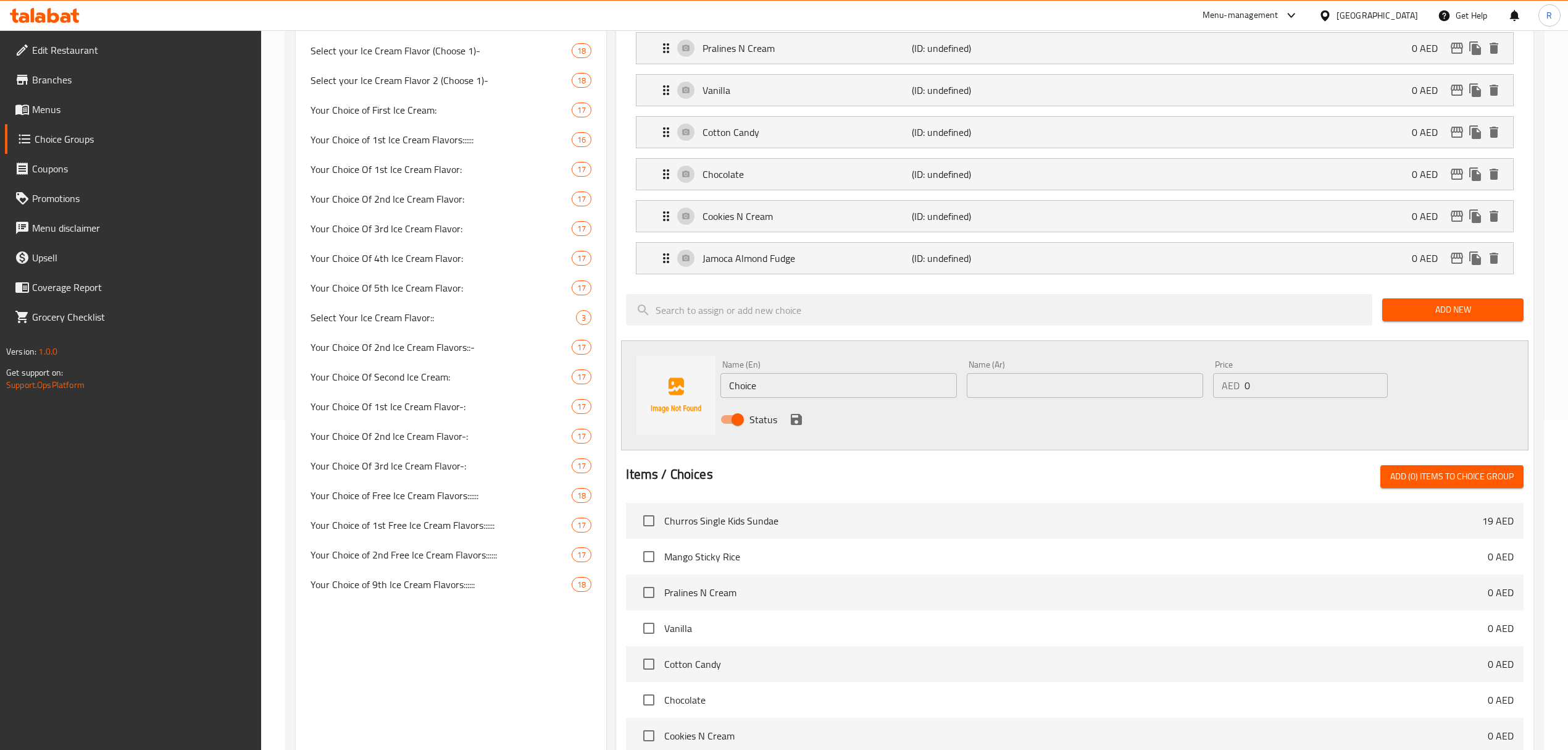
click at [815, 387] on input "Choice" at bounding box center [838, 385] width 236 height 25
click at [815, 386] on input "Choice" at bounding box center [838, 385] width 236 height 25
click at [815, 384] on input "Choice" at bounding box center [838, 385] width 236 height 25
paste input "colate Mousse Royale (0.000) شوكولاتة موس رويال (0.000)"
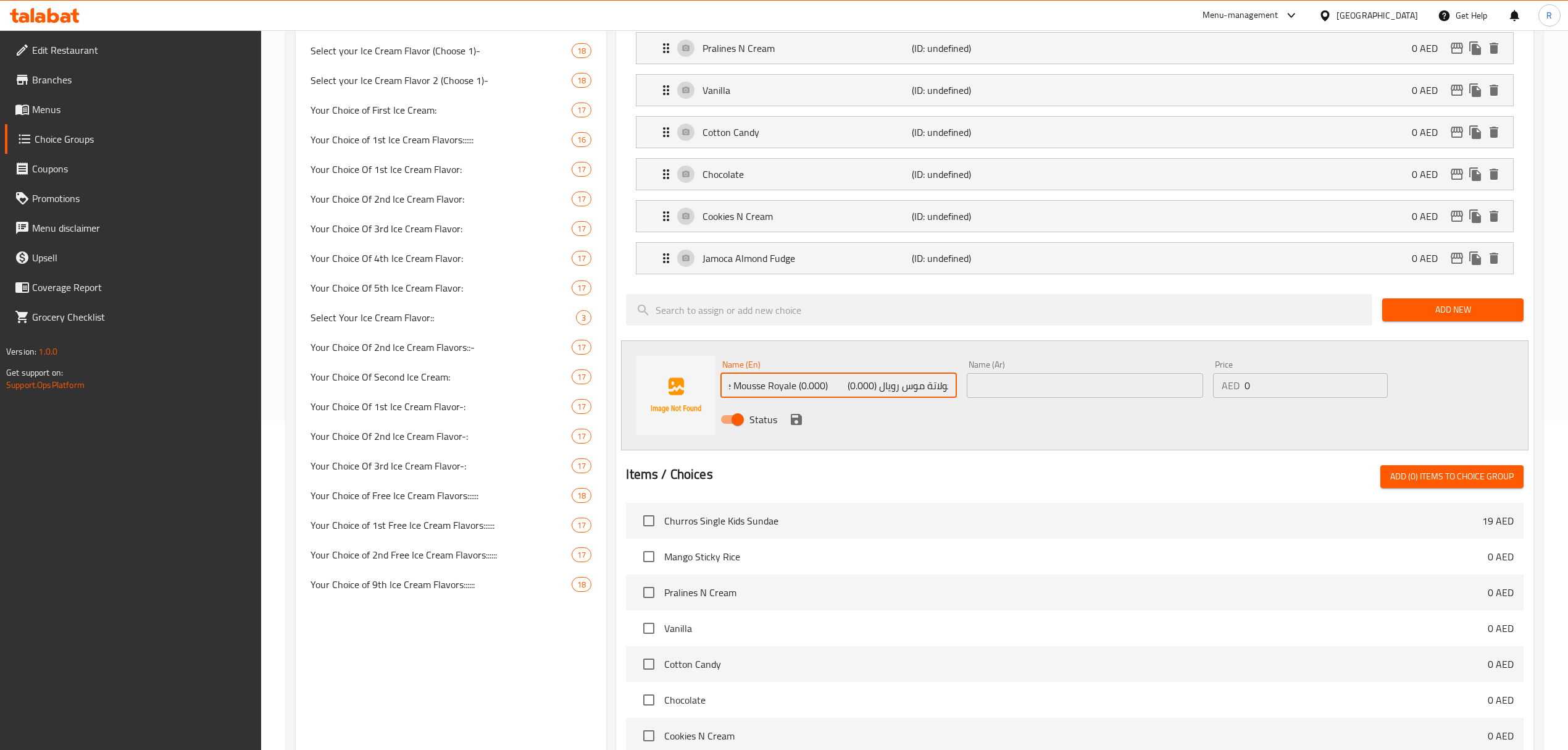
drag, startPoint x: 862, startPoint y: 394, endPoint x: 986, endPoint y: 389, distance: 124.1
click at [986, 389] on div "Name (En) Chocolate Mousse Royale (0.000) شوكولاتة موس رويال (0.000) Name (En) …" at bounding box center [1085, 395] width 738 height 81
drag, startPoint x: 836, startPoint y: 389, endPoint x: 959, endPoint y: 386, distance: 123.0
click at [959, 386] on div "Name (En) Chocolate Mousse Royale (0.000) (0.000) Name (En)" at bounding box center [839, 379] width 247 height 47
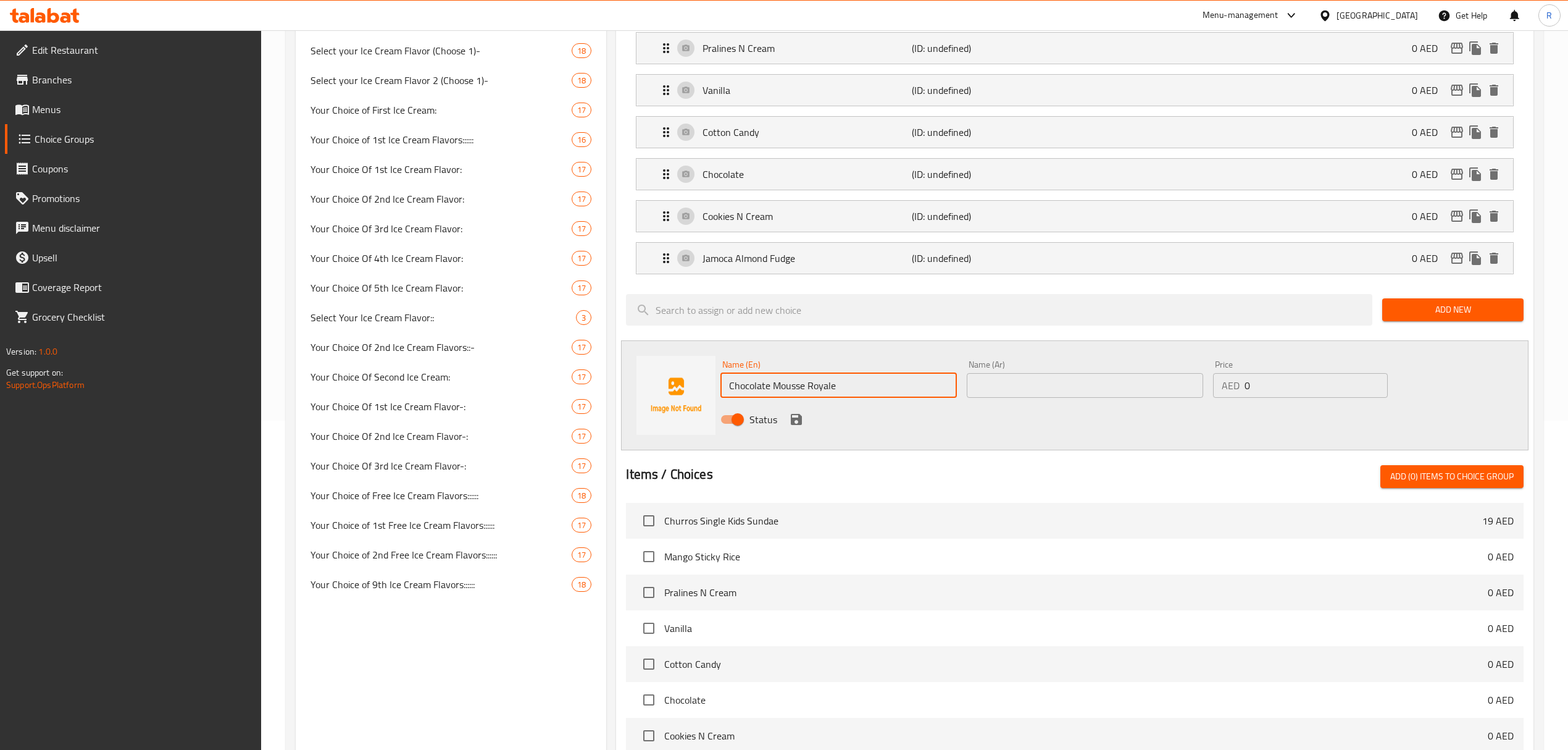
type input "Chocolate Mousse Royale"
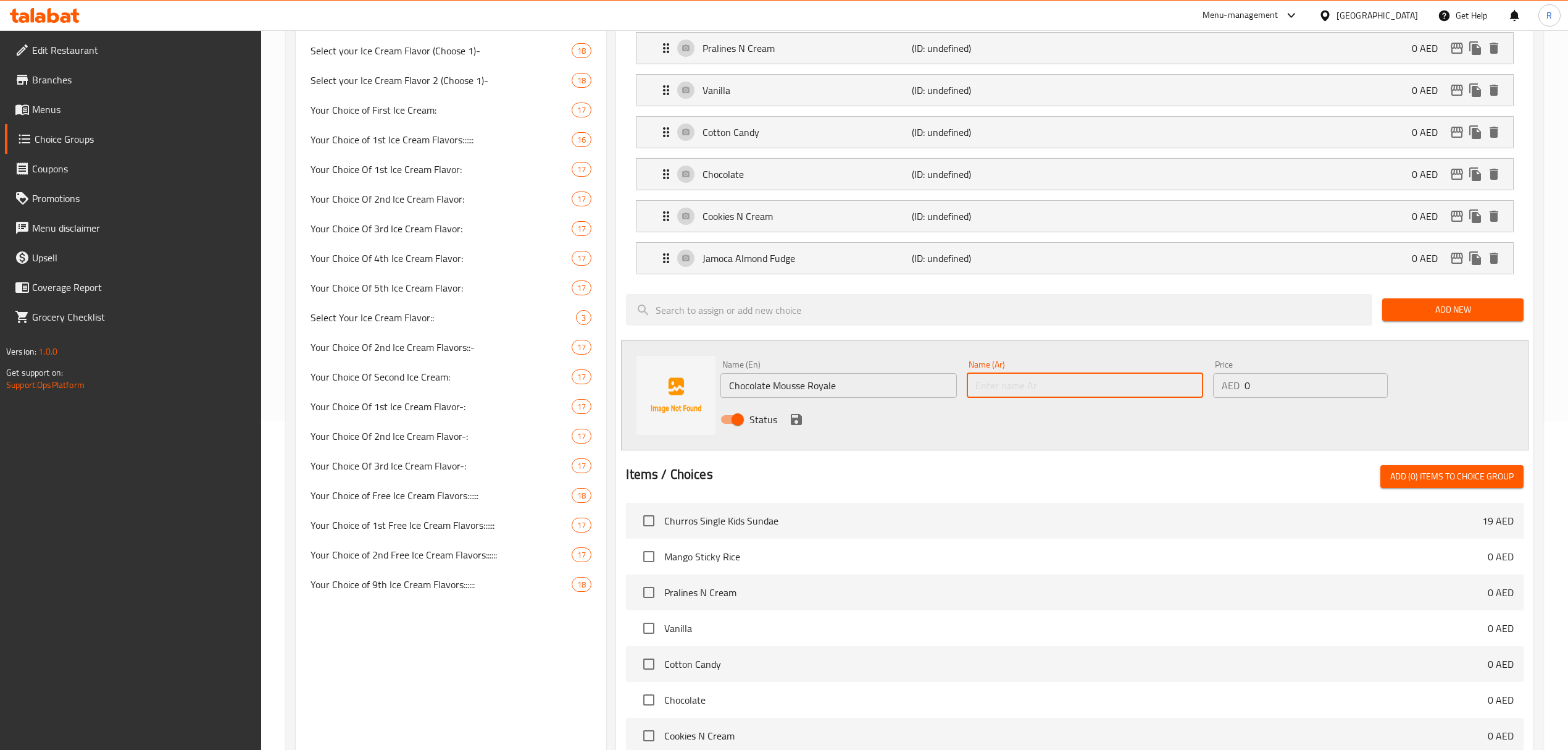
click at [1046, 394] on input "text" at bounding box center [1085, 385] width 236 height 25
paste input "شوكولاتة موس رويال"
type input "شوكولاتة موس رويال"
click at [796, 423] on icon "save" at bounding box center [796, 419] width 11 height 11
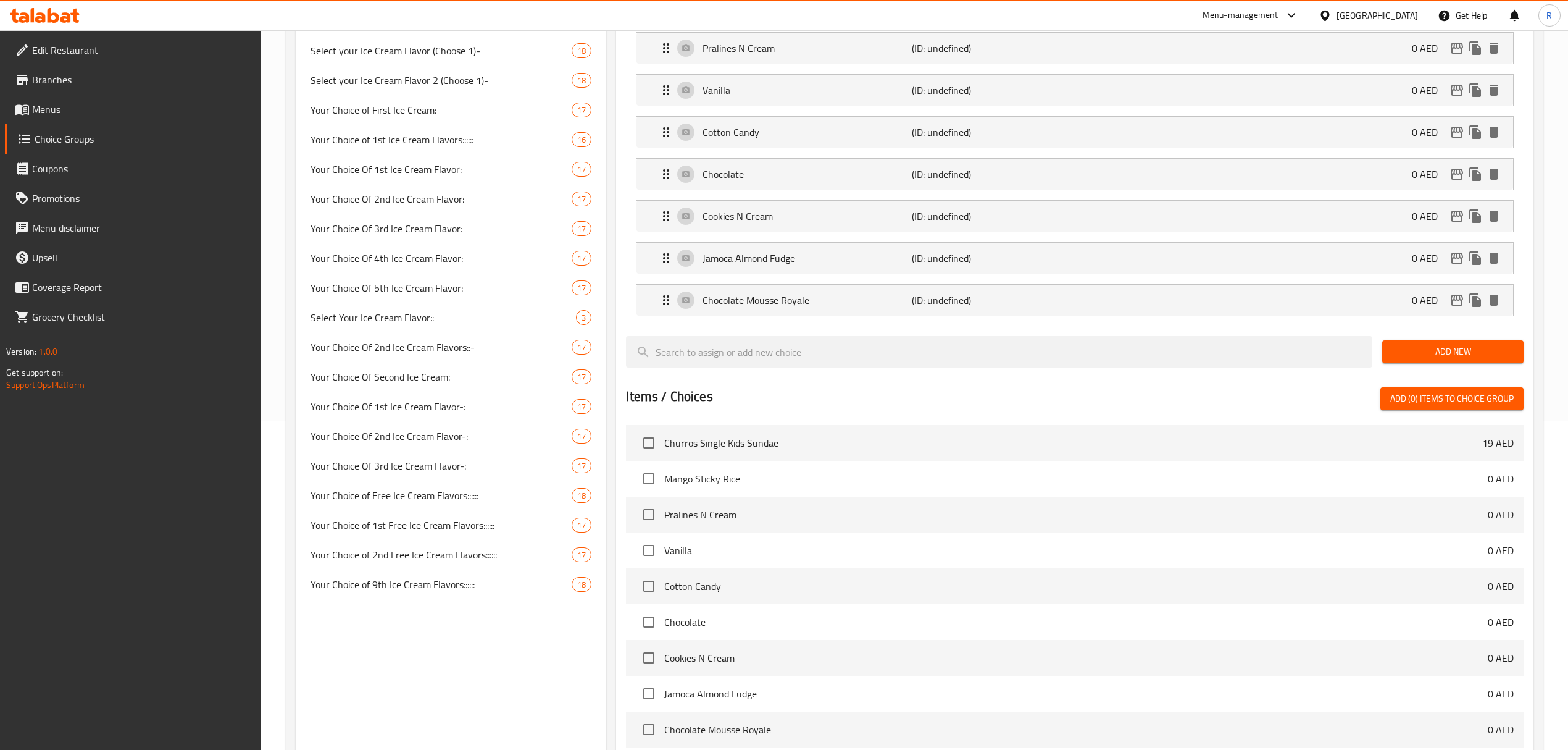
click at [1402, 352] on span "Add New" at bounding box center [1453, 352] width 122 height 15
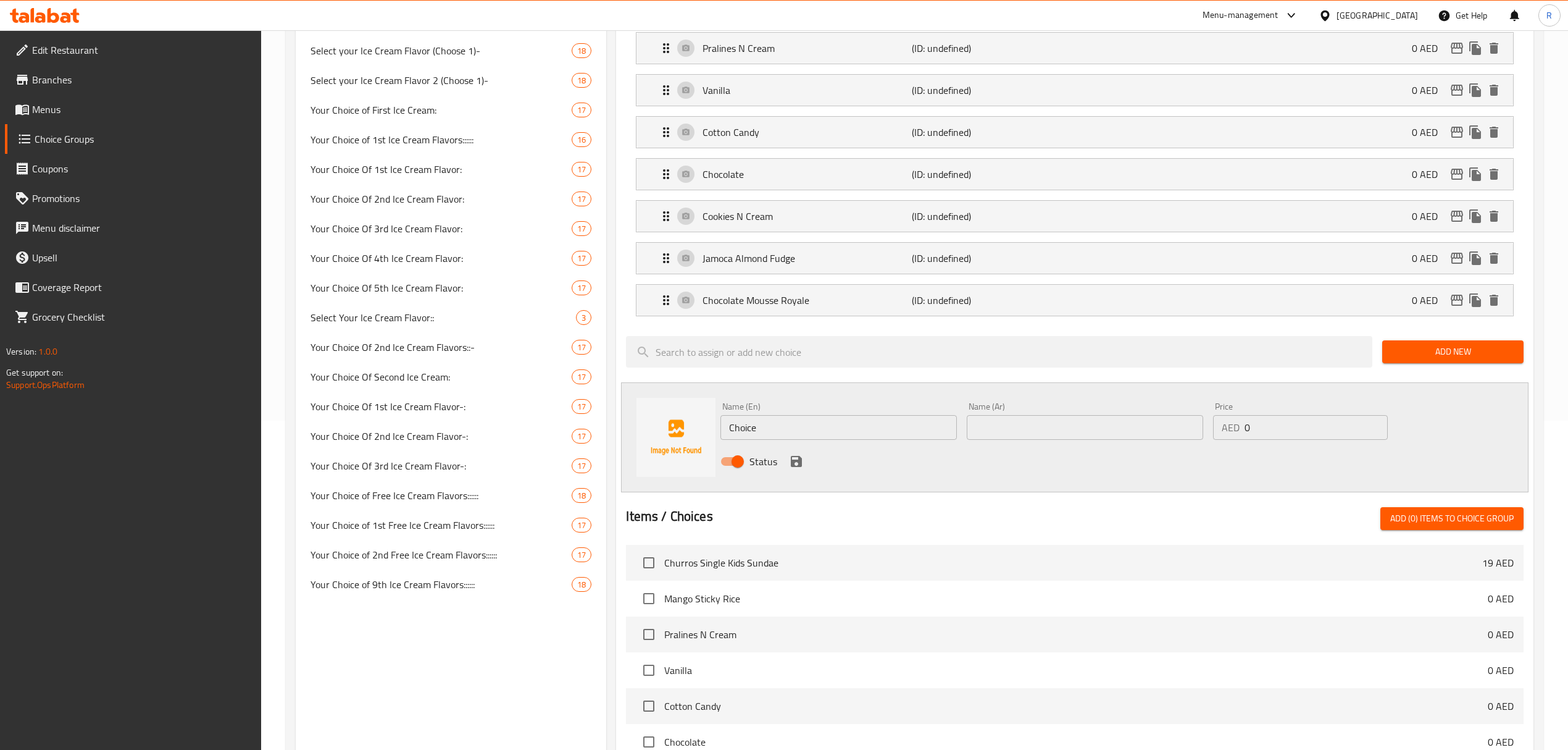
click at [850, 440] on input "Choice" at bounding box center [838, 427] width 236 height 25
paste input "Mint Chocolate Chip (0.000) مينت شيكلوت شيب (0.000)"
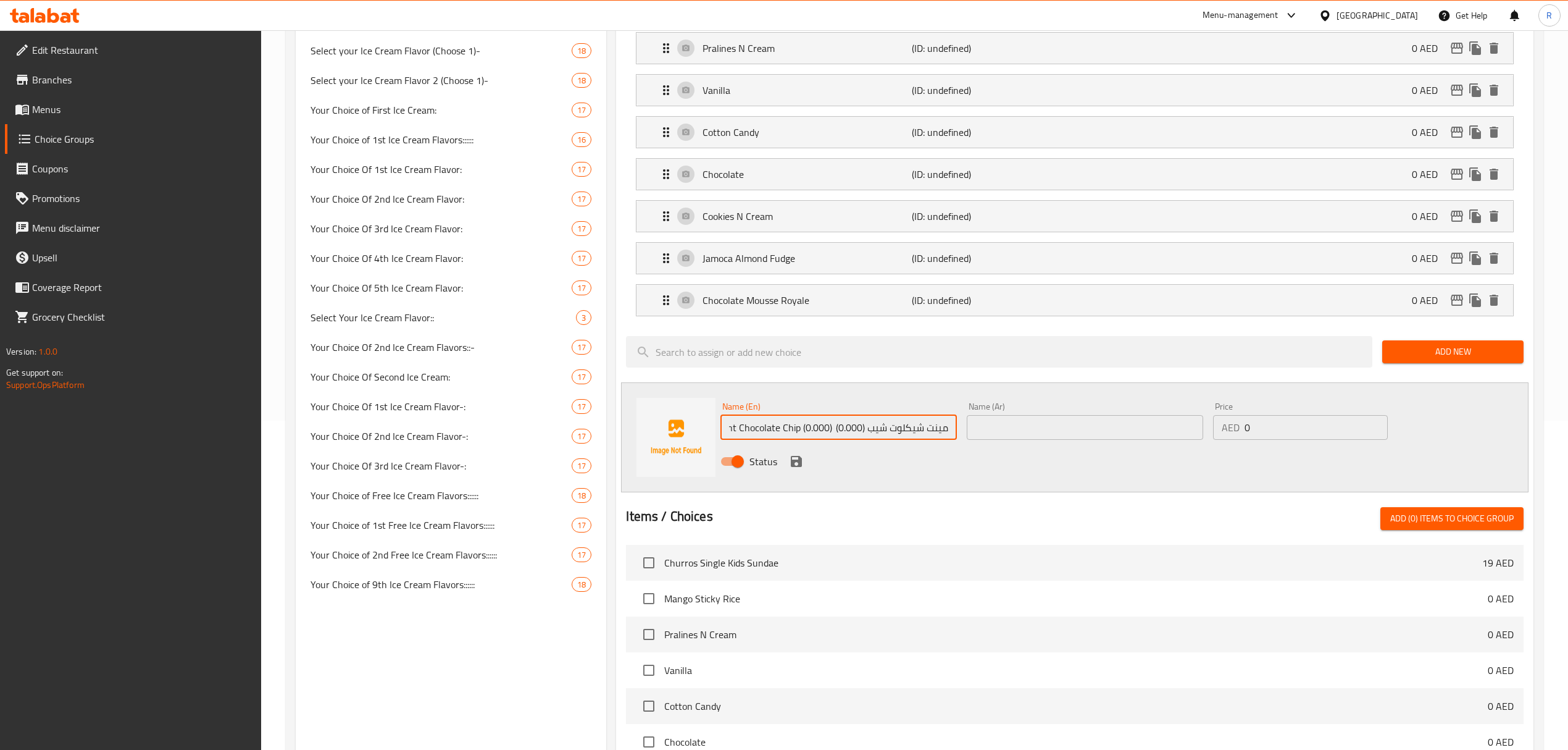
drag, startPoint x: 867, startPoint y: 433, endPoint x: 994, endPoint y: 430, distance: 127.0
click at [994, 430] on div "Name (En) Mint Chocolate Chip (0.000) مينت شيكلوت شيب (0.000) Name (En) Name (A…" at bounding box center [1085, 437] width 738 height 81
click at [994, 430] on input "text" at bounding box center [1085, 427] width 236 height 25
click at [890, 431] on input "Mint Chocolate Chip (0.000) مينت شيكلوت شيب (0.000)" at bounding box center [838, 427] width 236 height 25
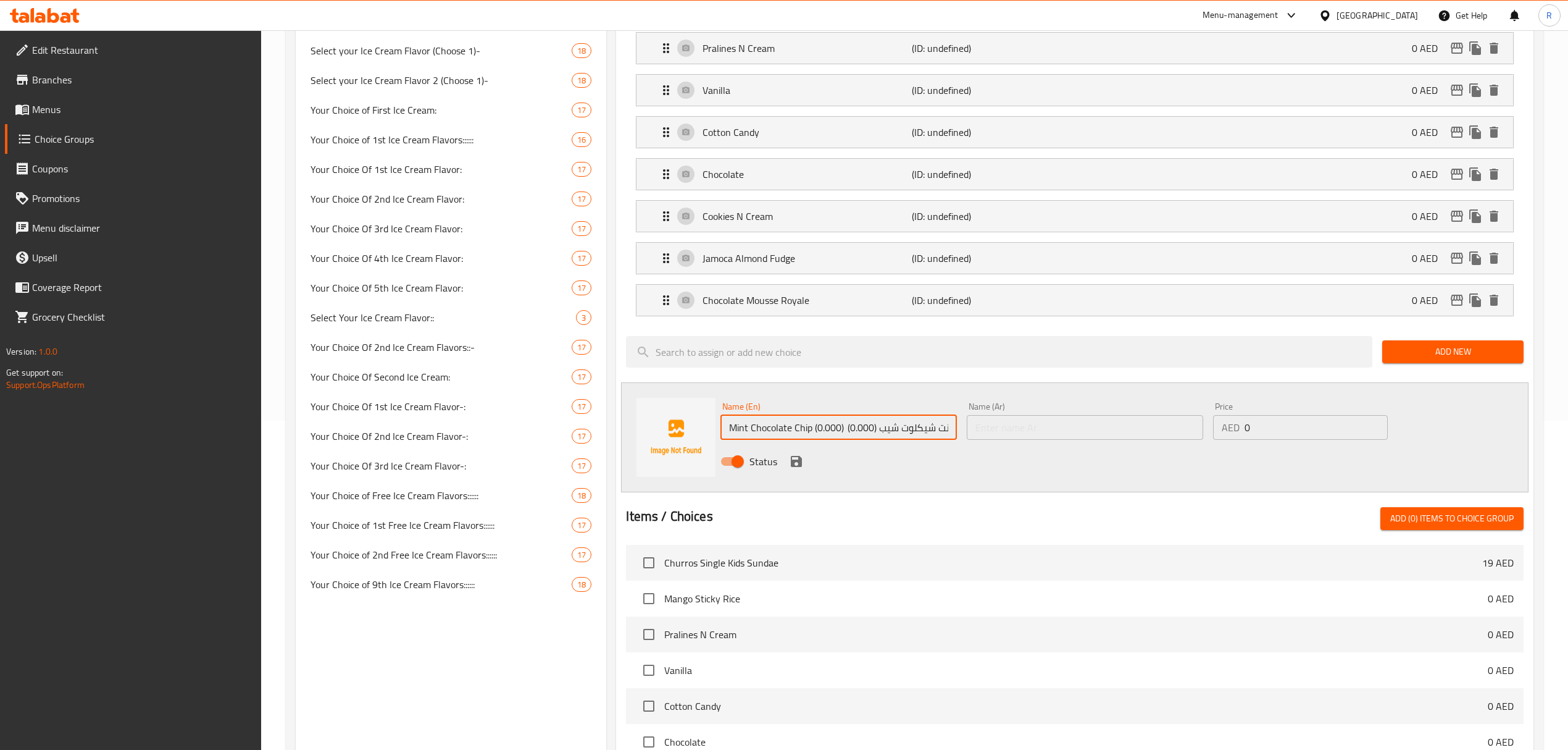
scroll to position [0, 15]
drag, startPoint x: 884, startPoint y: 432, endPoint x: 967, endPoint y: 431, distance: 83.0
click at [967, 431] on div "Name (En) Mint Chocolate Chip (0.000) مينت شيكلوت شيب (0.000) Name (En) Name (A…" at bounding box center [1085, 437] width 738 height 81
drag, startPoint x: 816, startPoint y: 431, endPoint x: 954, endPoint y: 426, distance: 138.1
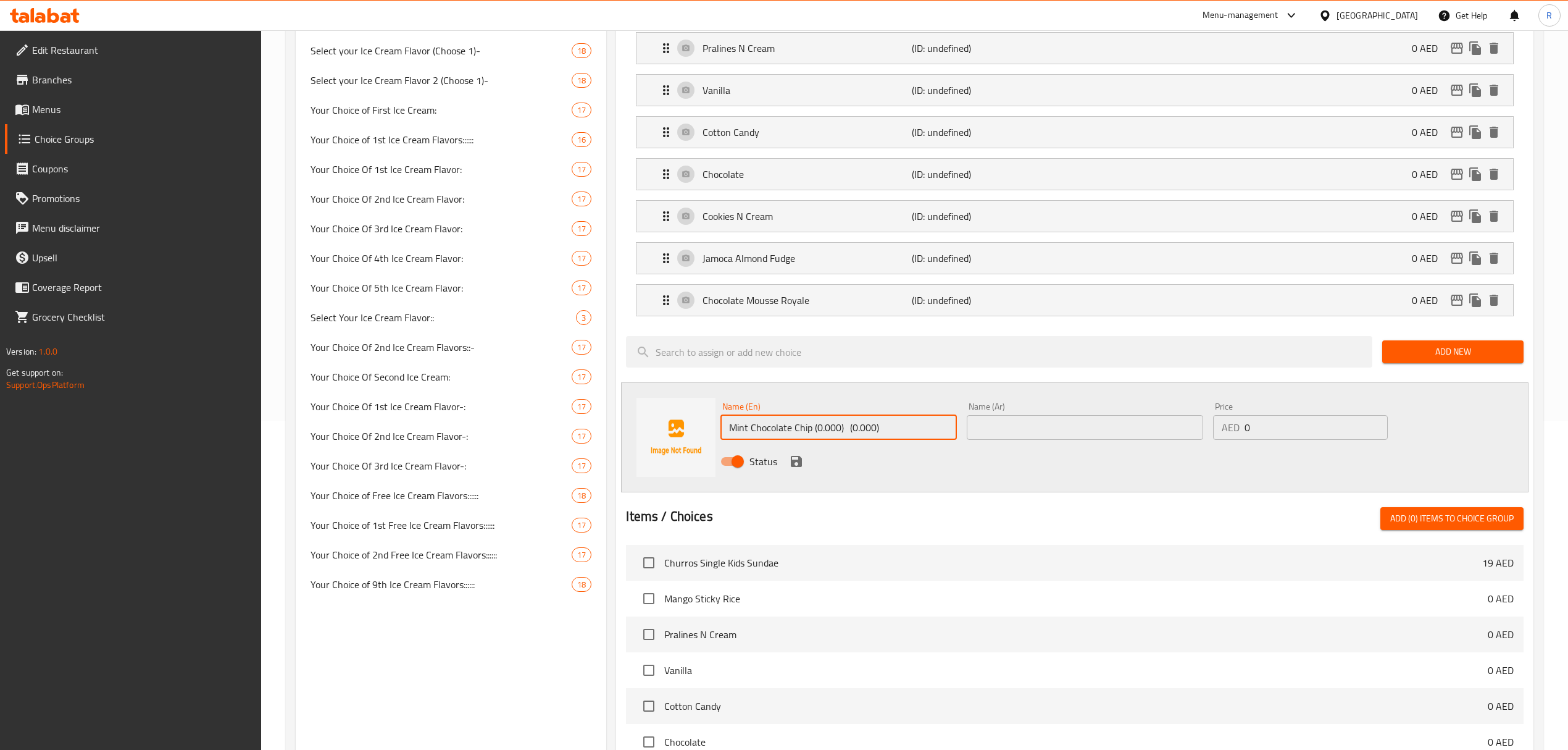
click at [954, 426] on input "Mint Chocolate Chip (0.000) (0.000)" at bounding box center [838, 427] width 236 height 25
type input "Mint Chocolate Chip"
click at [1058, 426] on input "text" at bounding box center [1085, 427] width 236 height 25
paste input "مينت شيكلوت شيب"
type input "مينت شيكلوت شيب"
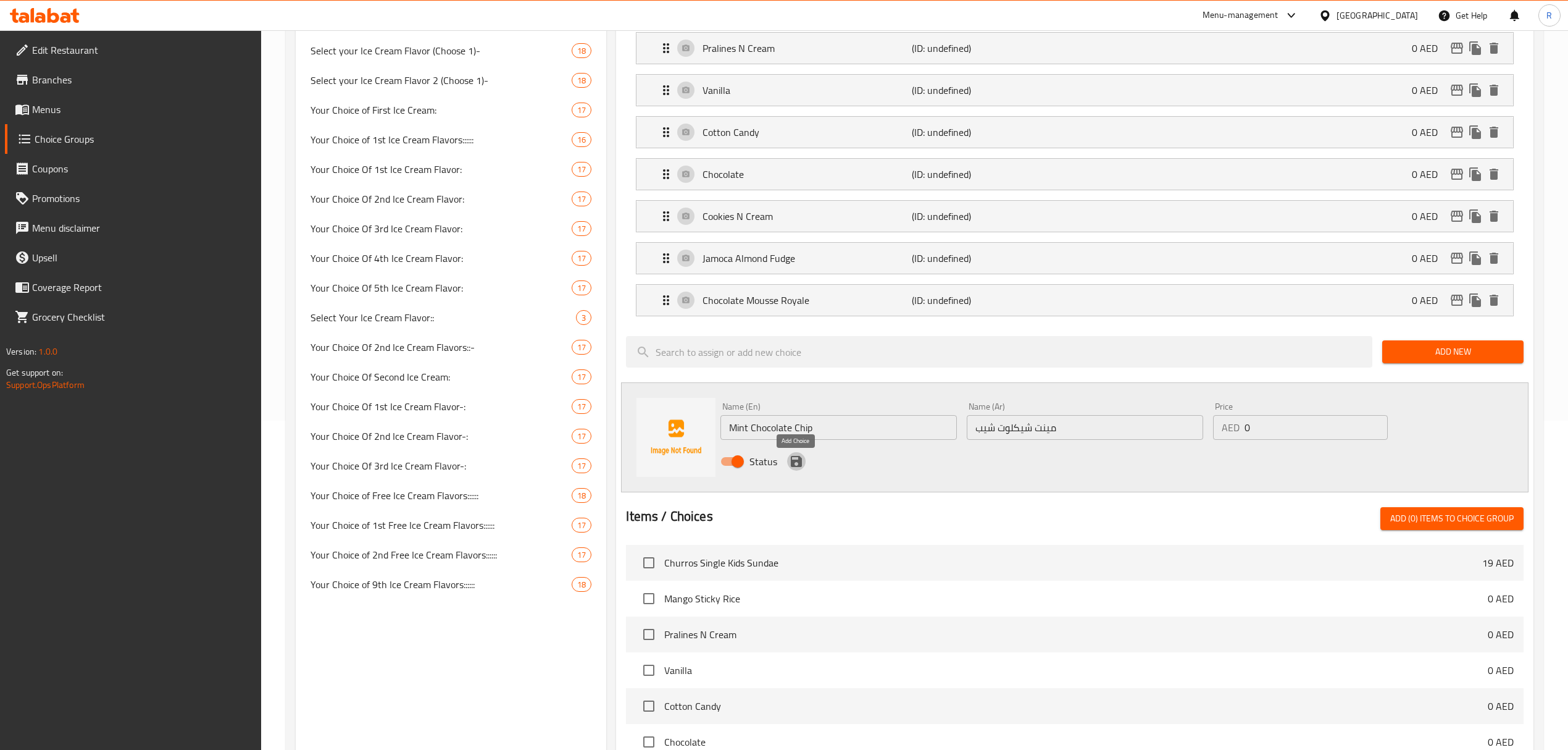
click at [793, 467] on icon "save" at bounding box center [796, 461] width 11 height 11
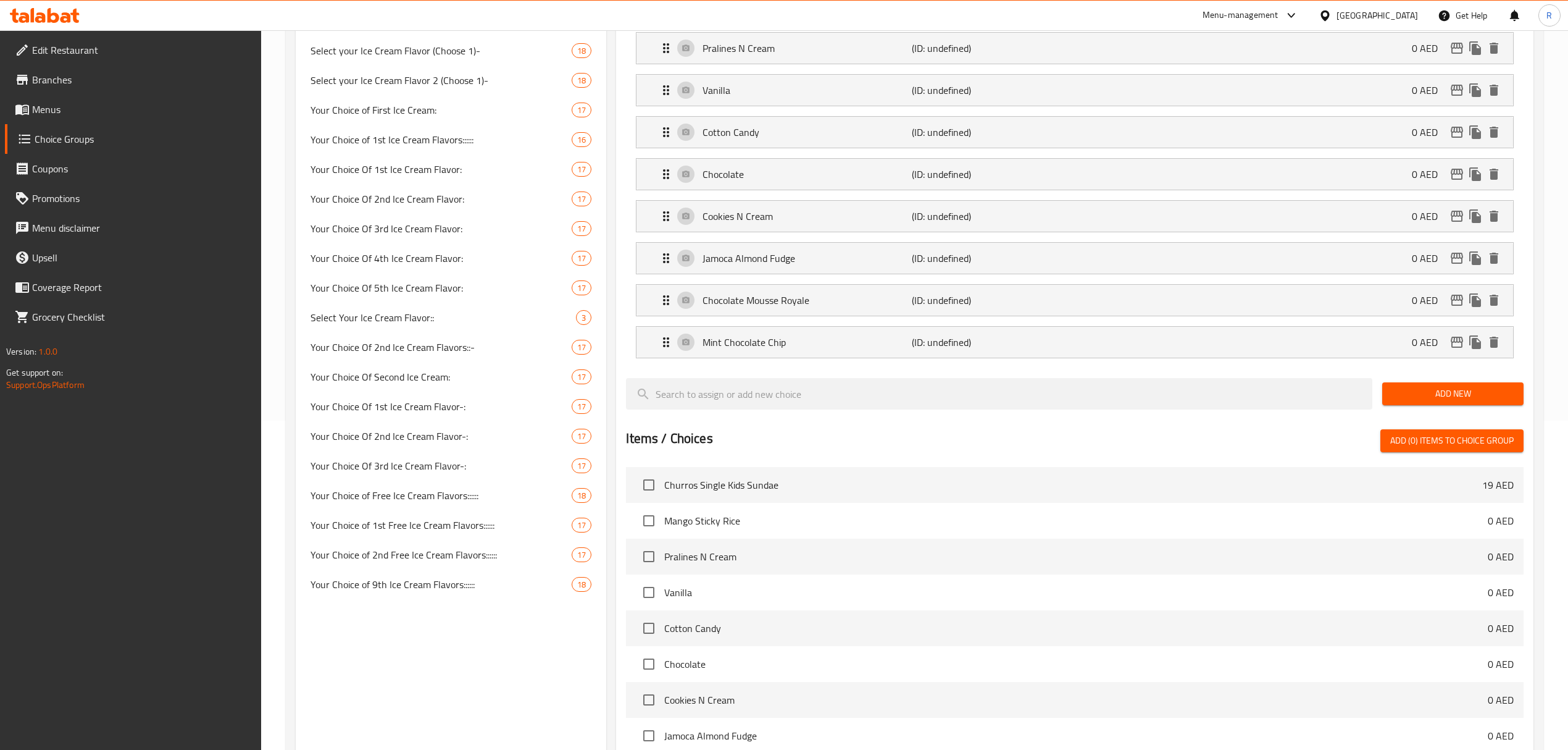
click at [1467, 394] on span "Add New" at bounding box center [1453, 394] width 122 height 15
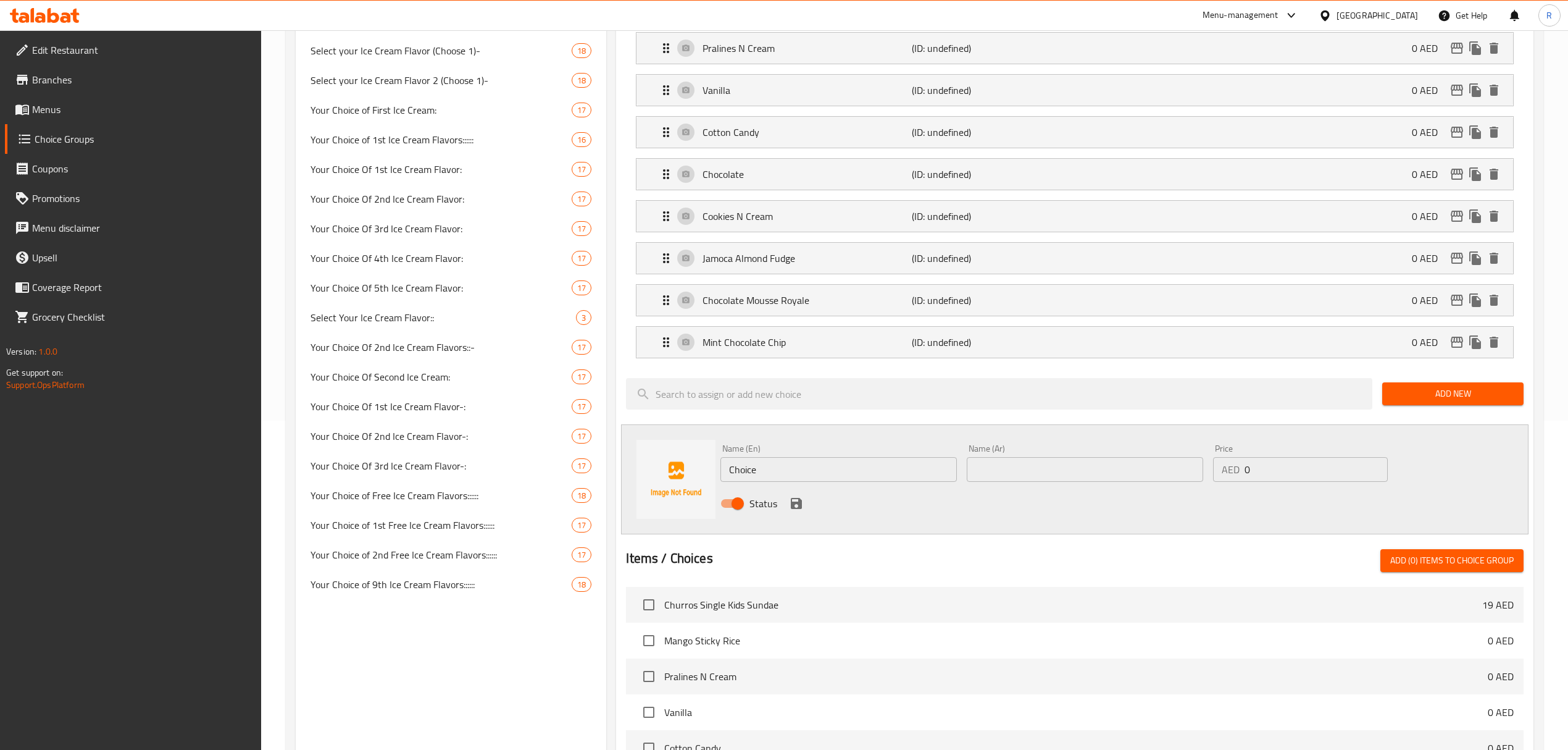
click at [842, 472] on input "Choice" at bounding box center [838, 469] width 236 height 25
paste input "Gold Medal Ribbon (0.000) جولد ميدال ريبون (0.000)"
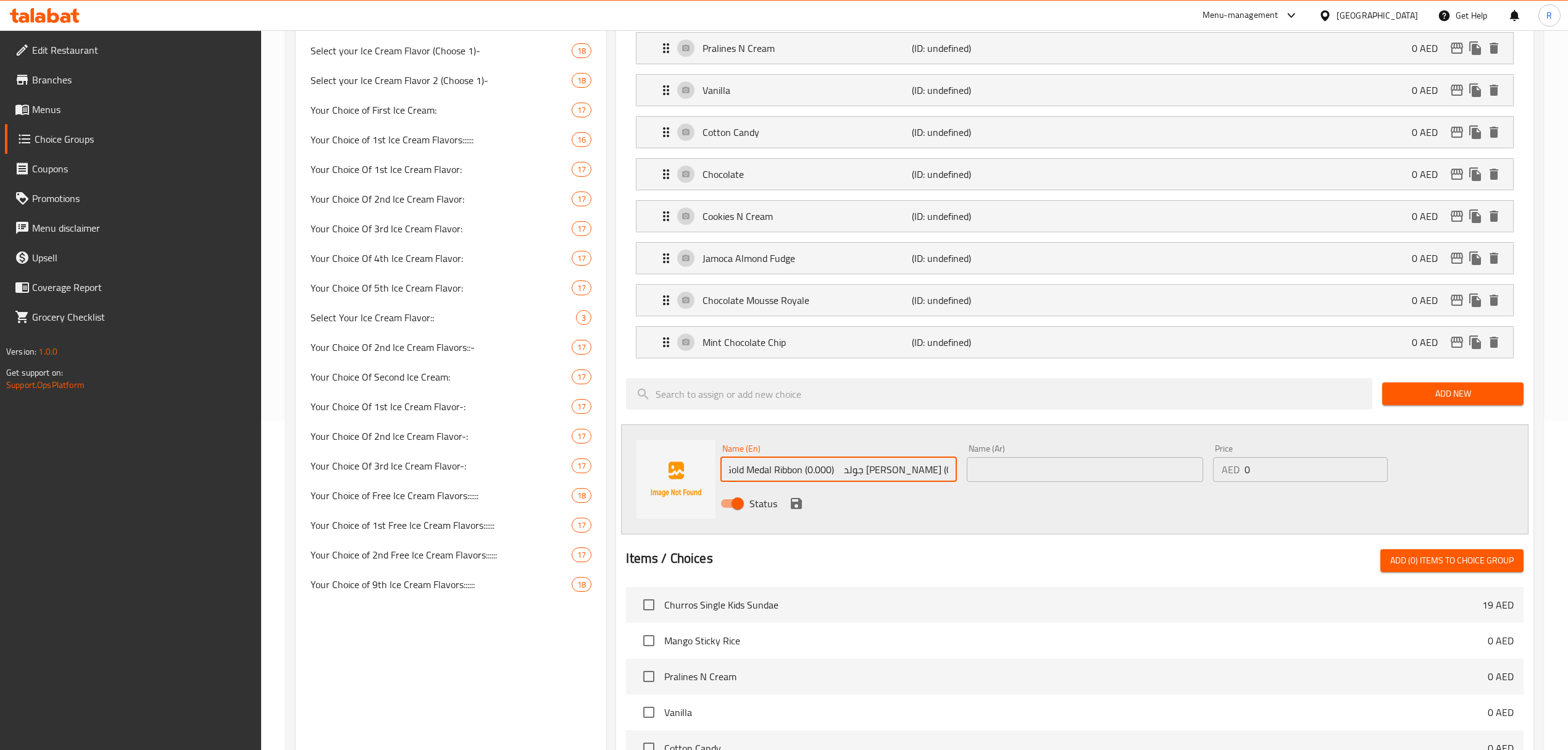
drag, startPoint x: 879, startPoint y: 477, endPoint x: 953, endPoint y: 480, distance: 74.1
click at [953, 480] on input "Gold Medal Ribbon (0.000) جولد ميدال ريبون (0.000)" at bounding box center [838, 469] width 236 height 25
drag, startPoint x: 806, startPoint y: 475, endPoint x: 957, endPoint y: 469, distance: 151.1
click at [957, 469] on div "Name (En) Gold Medal Ribbon (0.000) (0.000) Name (En)" at bounding box center [839, 463] width 247 height 47
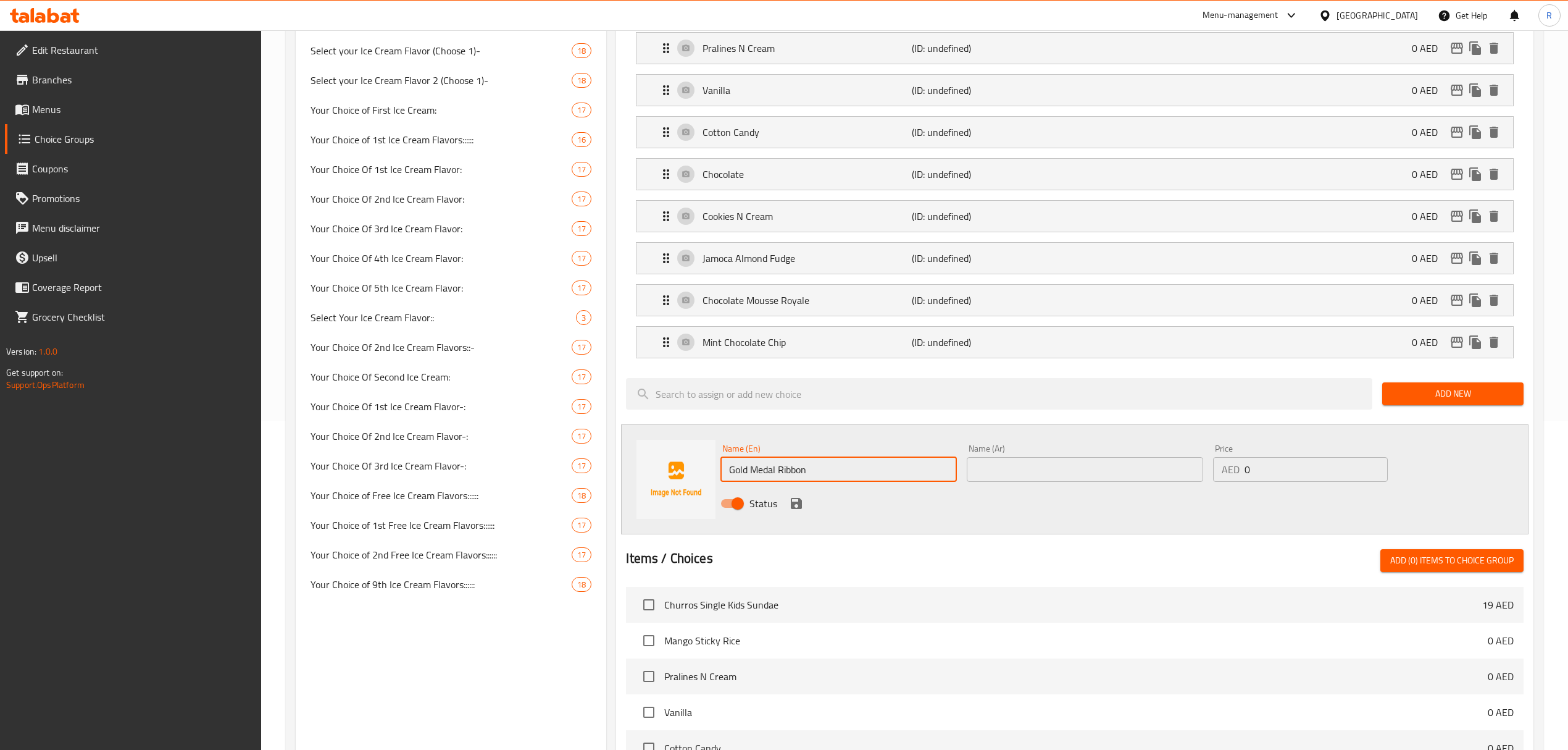
type input "Gold Medal Ribbon"
click at [1030, 472] on input "text" at bounding box center [1085, 469] width 236 height 25
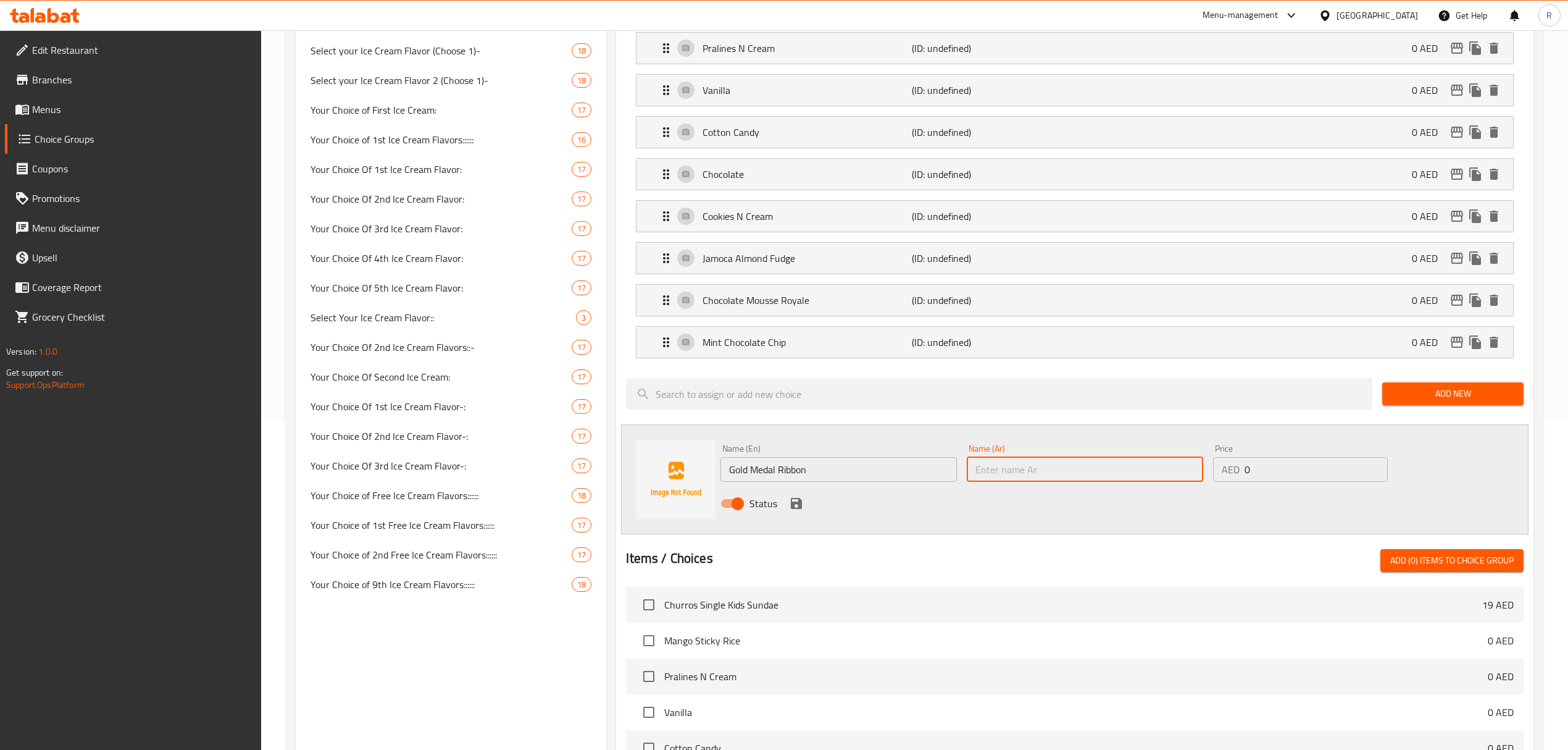
paste input "جولد ميدال ريبون"
type input "جولد ميدال ريبون"
click at [791, 508] on icon "save" at bounding box center [796, 503] width 11 height 11
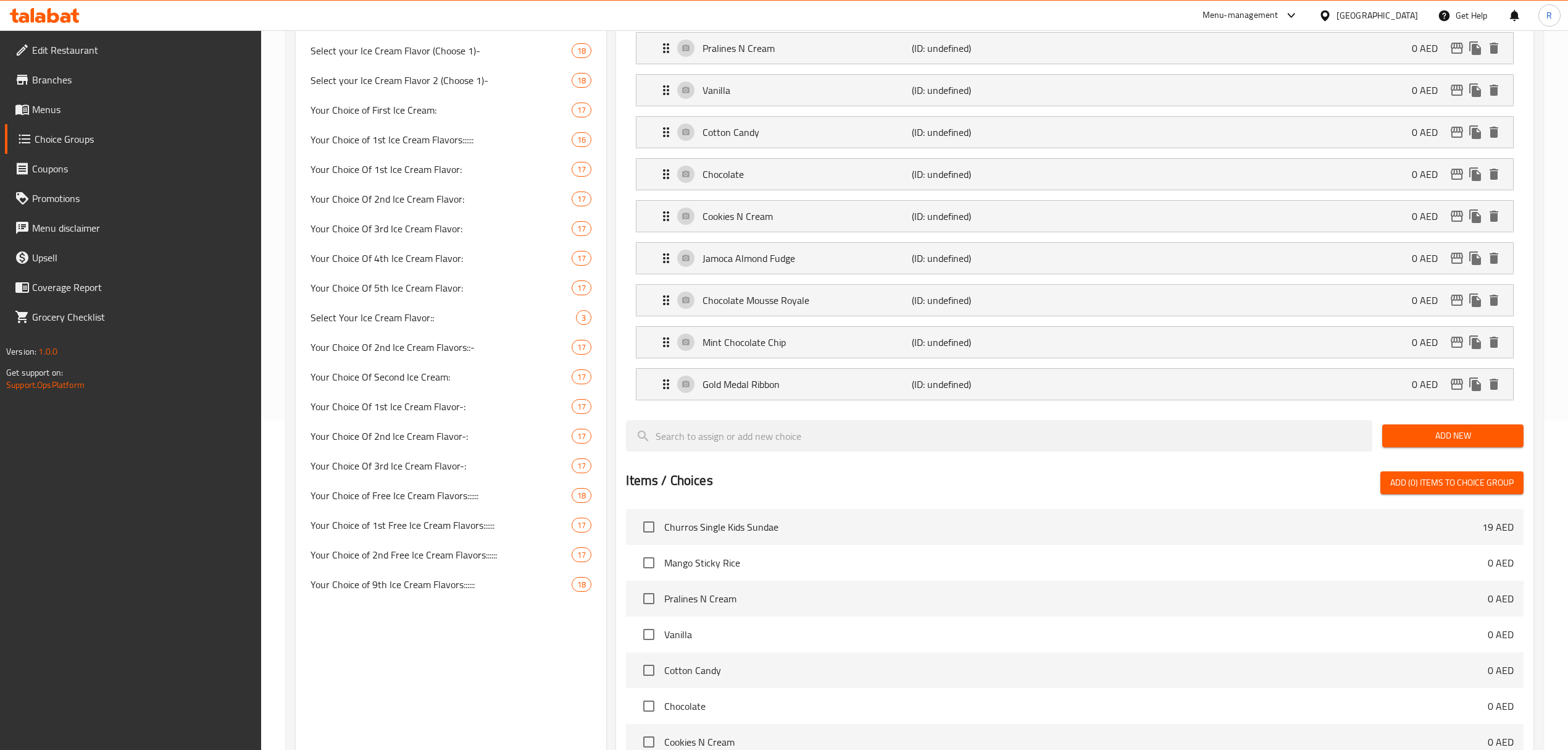
click at [1451, 440] on span "Add New" at bounding box center [1453, 436] width 122 height 15
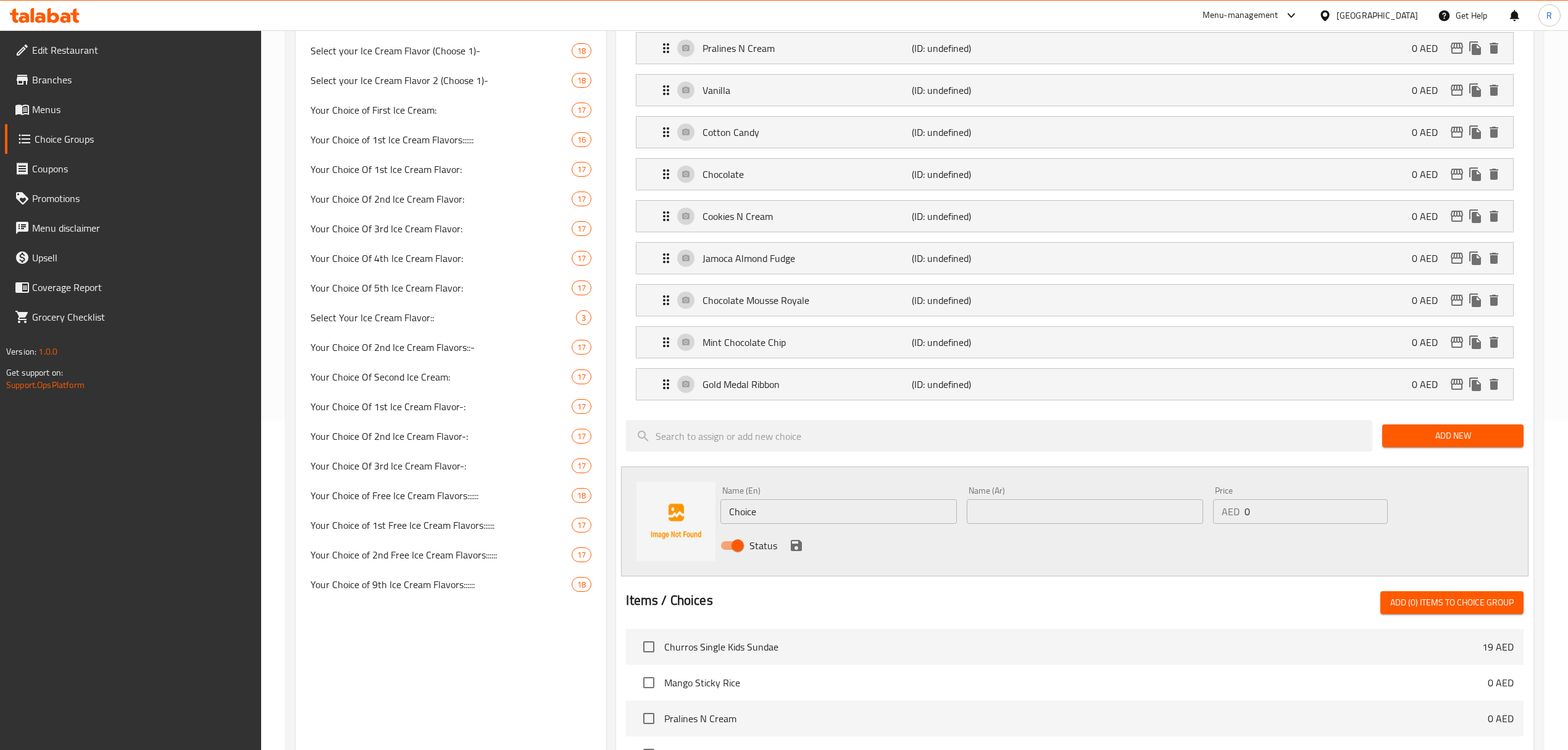
click at [850, 511] on input "Choice" at bounding box center [838, 511] width 236 height 25
paste input "Very Berry Strawberry (0.000) فيري بيري ستروبيري (0.000)"
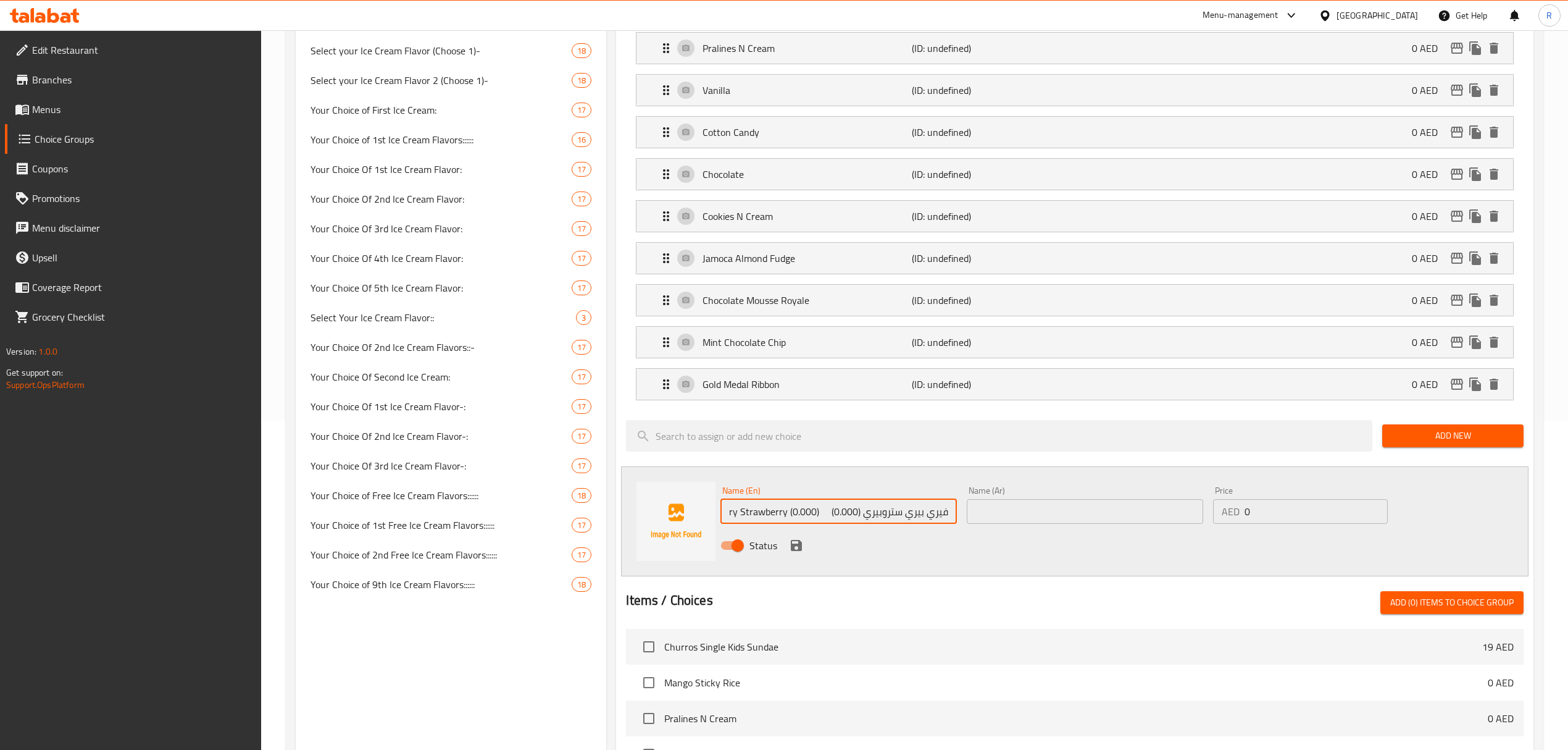
drag, startPoint x: 862, startPoint y: 519, endPoint x: 955, endPoint y: 521, distance: 93.0
click at [955, 521] on input "Very Berry Strawberry (0.000) فيري بيري ستروبيري (0.000)" at bounding box center [838, 511] width 236 height 25
drag, startPoint x: 822, startPoint y: 518, endPoint x: 946, endPoint y: 525, distance: 124.2
click at [946, 524] on input "Very Berry Strawberry (0.000) (0.000)" at bounding box center [838, 511] width 236 height 25
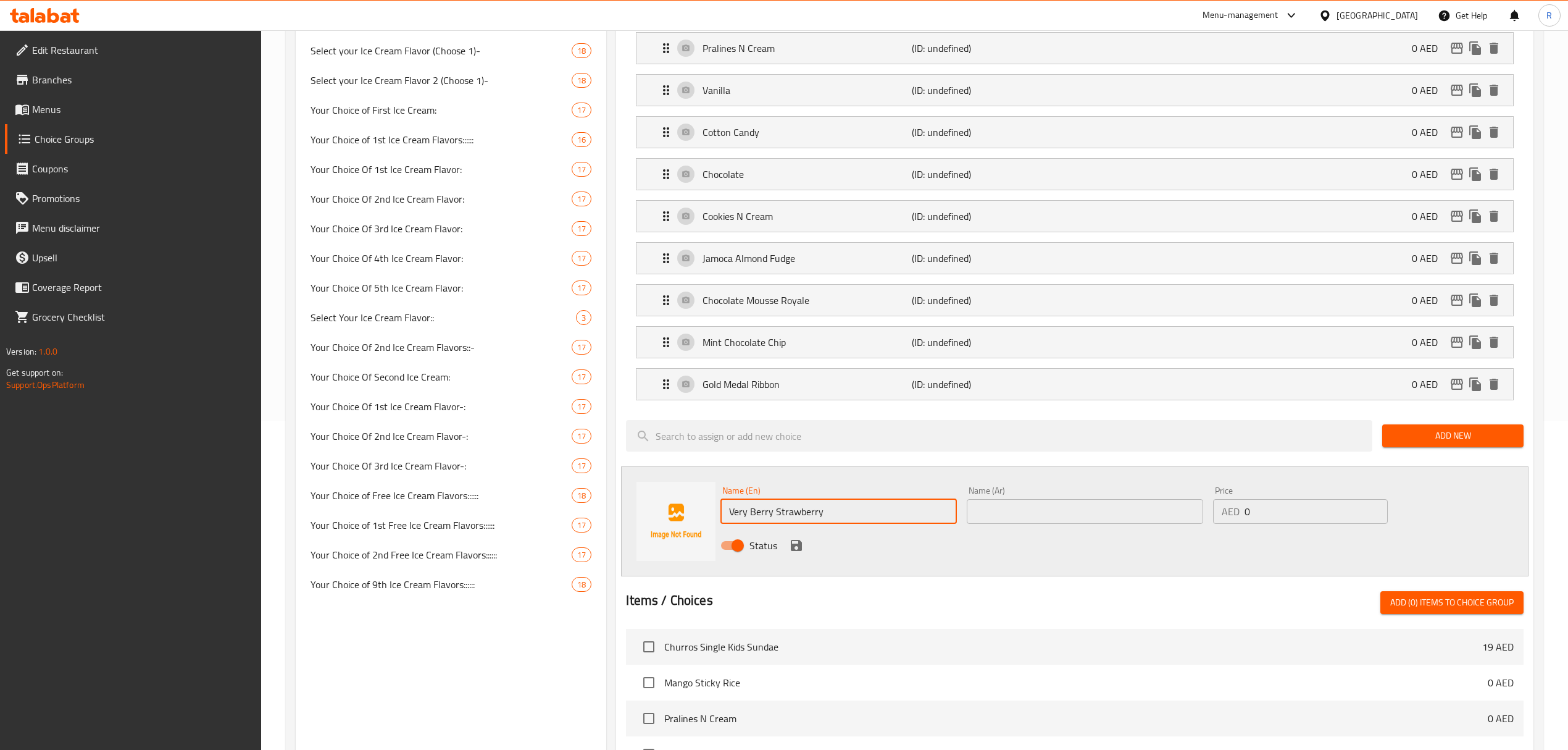
type input "Very Berry Strawberry"
click at [1056, 512] on input "text" at bounding box center [1085, 511] width 236 height 25
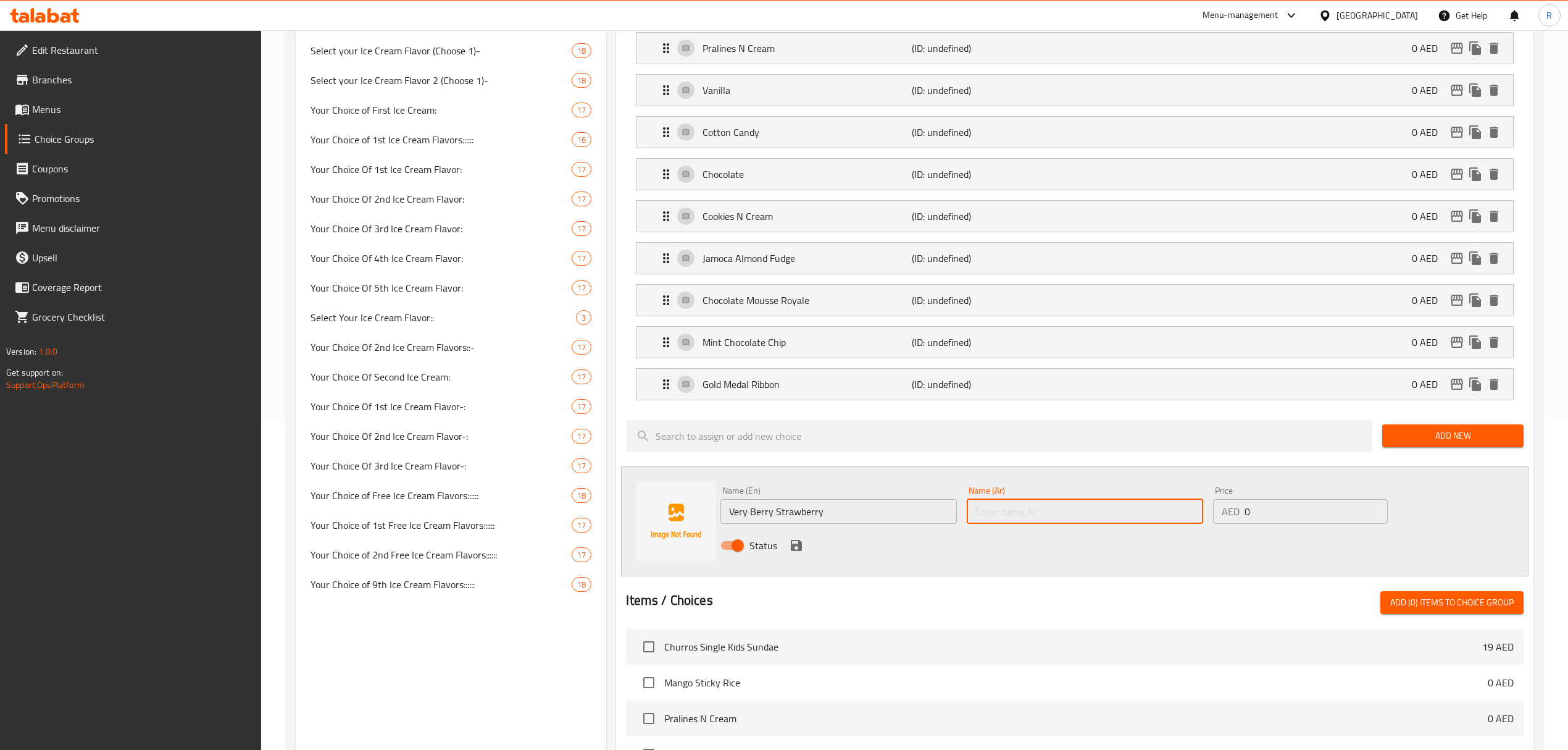
paste input "فيري بيري ستروبيري"
type input "فيري بيري ستروبيري"
click at [795, 552] on icon "save" at bounding box center [796, 545] width 15 height 15
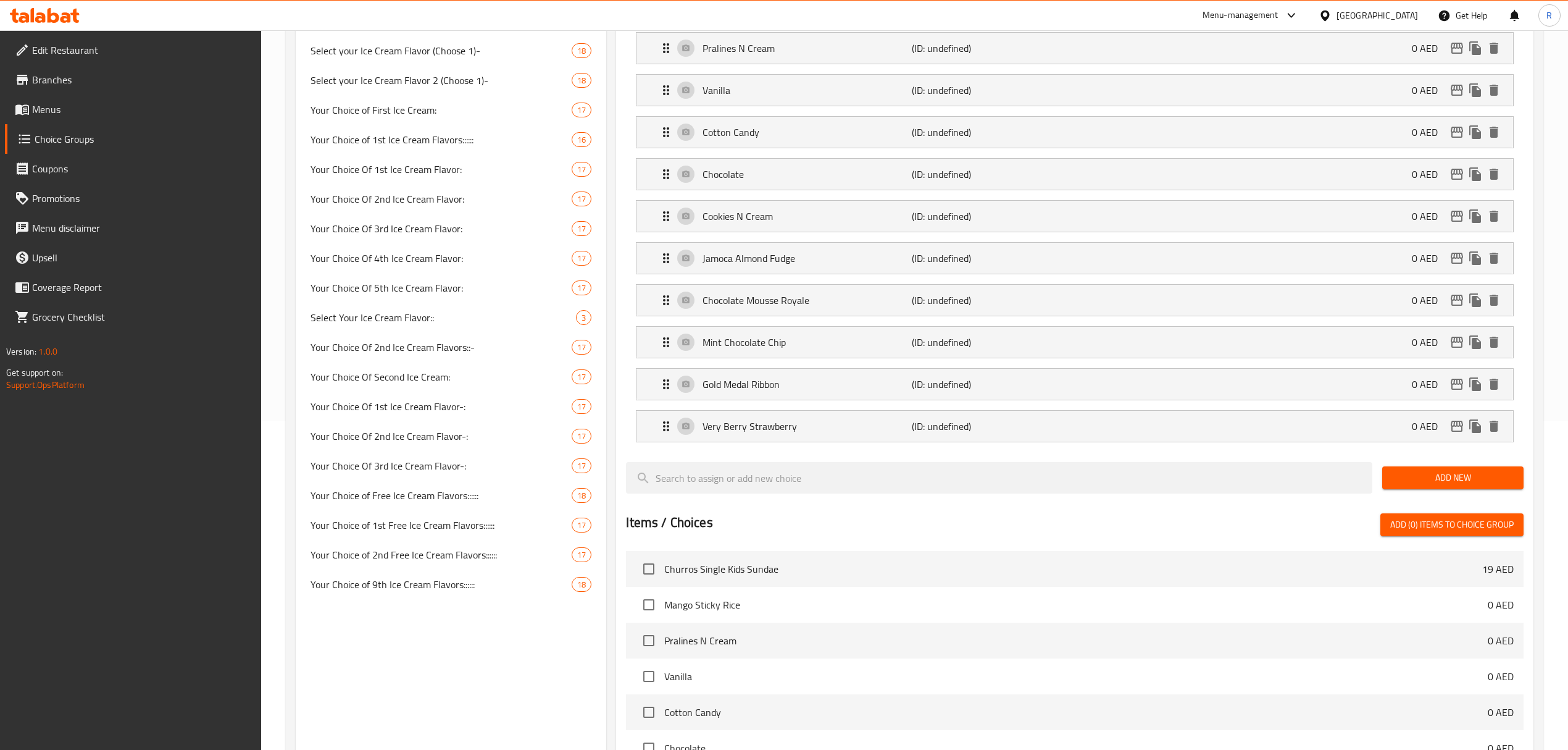
click at [1437, 485] on span "Add New" at bounding box center [1453, 478] width 122 height 15
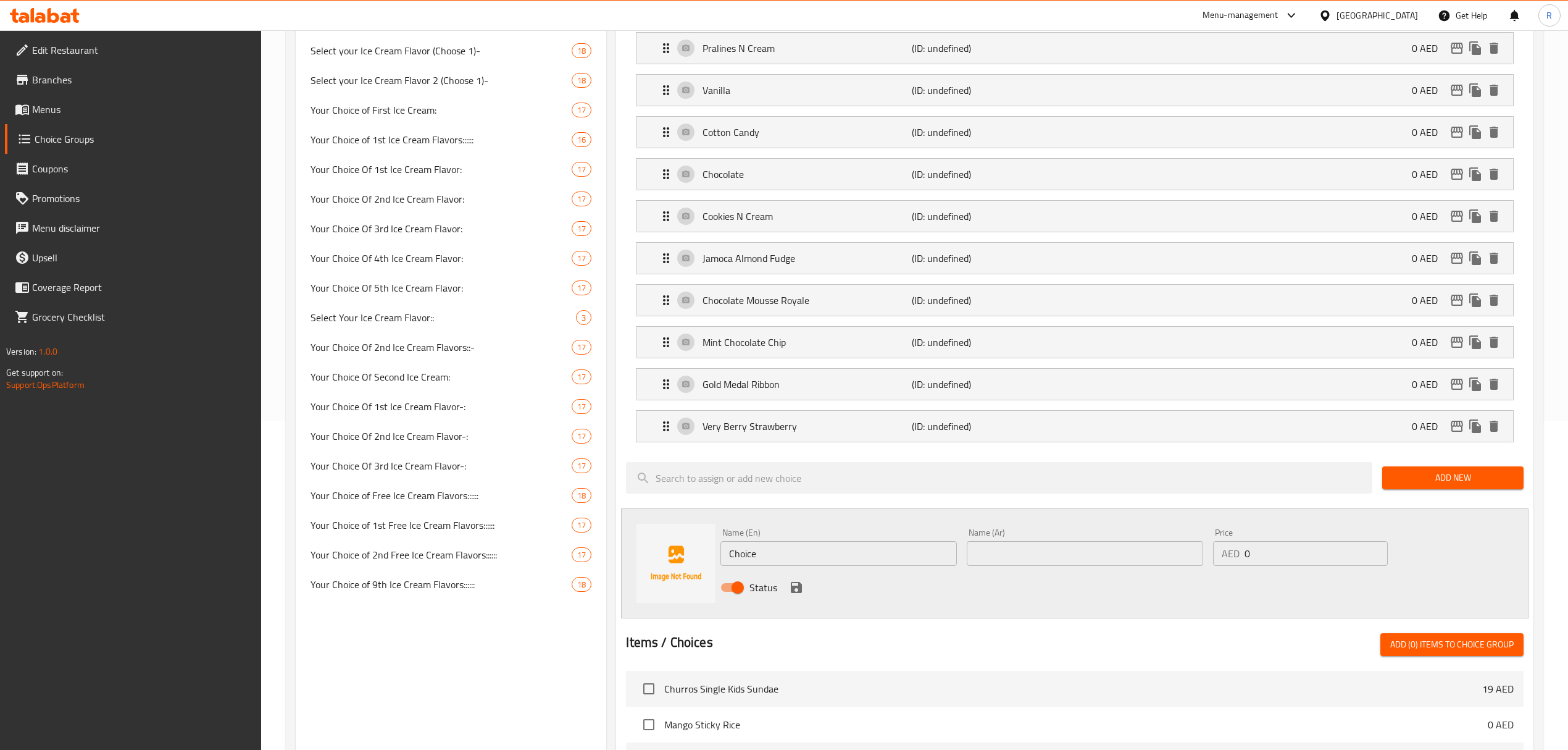
click at [836, 559] on input "Choice" at bounding box center [838, 553] width 236 height 25
paste input "Love Potion31 (0.000) لوف بوشن (0.000)"
drag, startPoint x: 868, startPoint y: 558, endPoint x: 941, endPoint y: 564, distance: 73.2
click at [941, 564] on input "Love Potion31 (0.000) لوف بوشن (0.000)" at bounding box center [838, 553] width 236 height 25
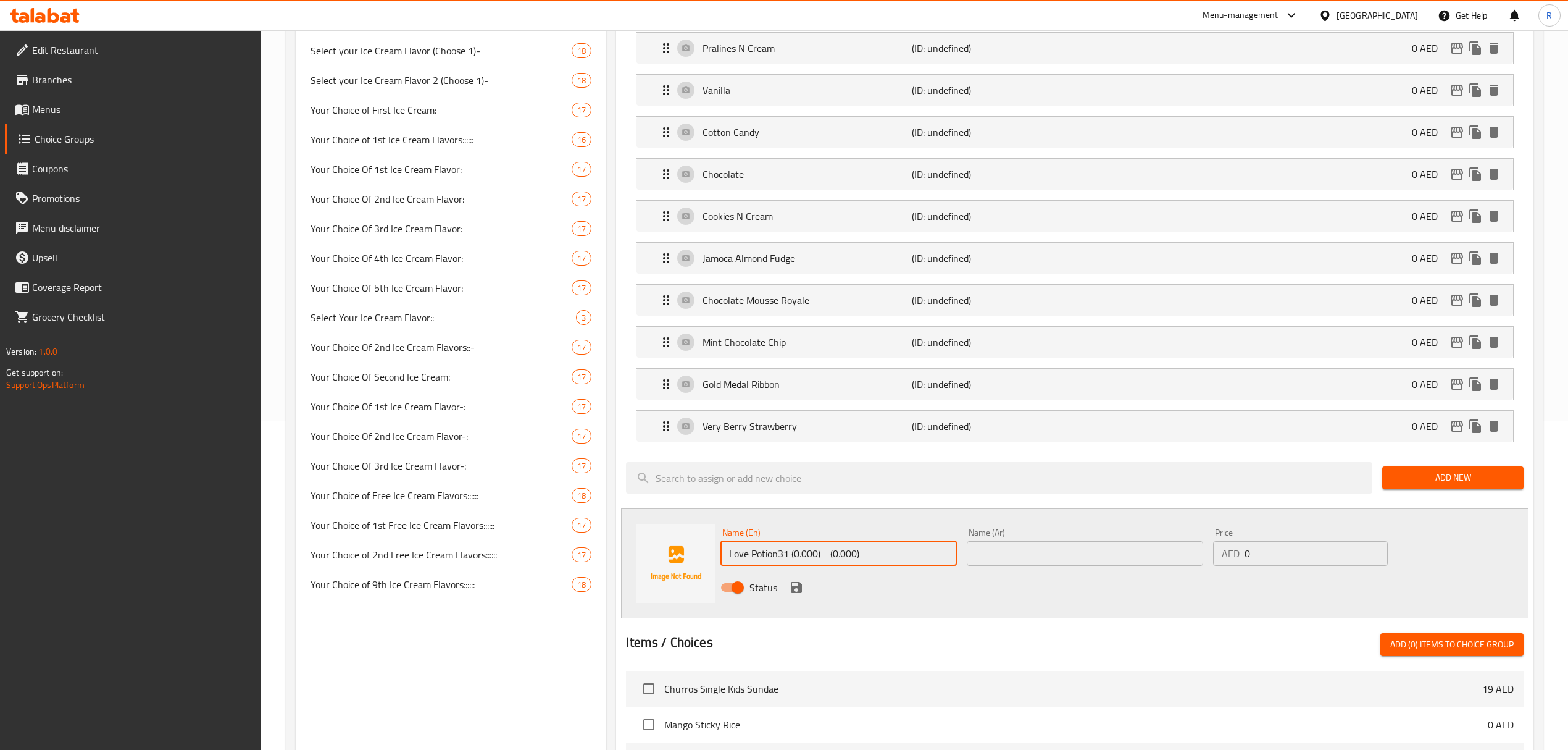
drag, startPoint x: 788, startPoint y: 564, endPoint x: 907, endPoint y: 564, distance: 119.0
click at [907, 564] on input "Love Potion31 (0.000) (0.000)" at bounding box center [838, 553] width 236 height 25
click at [832, 554] on input "Love Potion31 (0.000) (0.000)" at bounding box center [838, 553] width 236 height 25
drag, startPoint x: 791, startPoint y: 560, endPoint x: 898, endPoint y: 567, distance: 107.2
click at [898, 566] on input "Love Potion31 (0.000) (0.000)" at bounding box center [838, 553] width 236 height 25
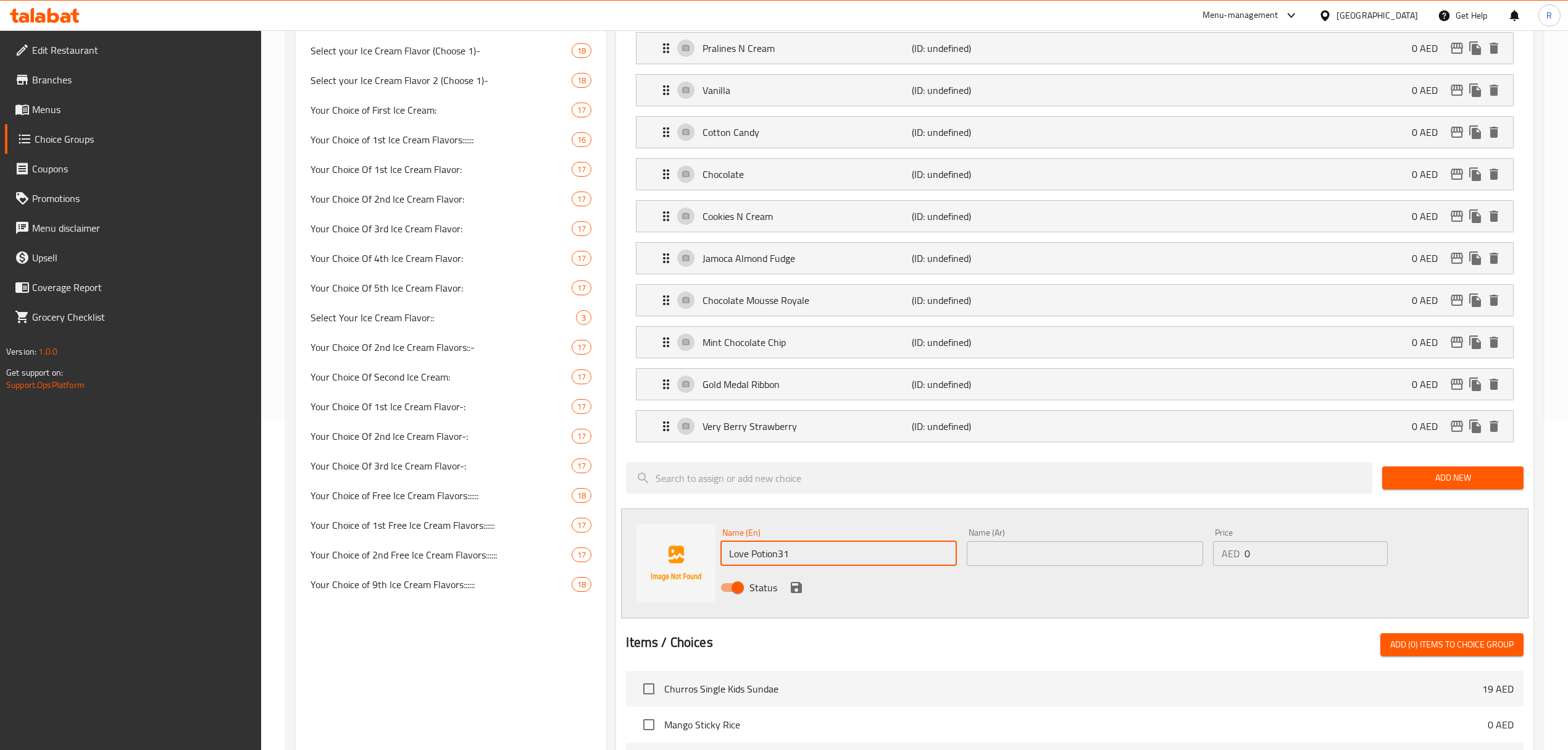
type input "Love Potion31"
click at [1047, 558] on input "text" at bounding box center [1085, 553] width 236 height 25
paste input "لوف بوشن"
type input "لوف بوشن 31"
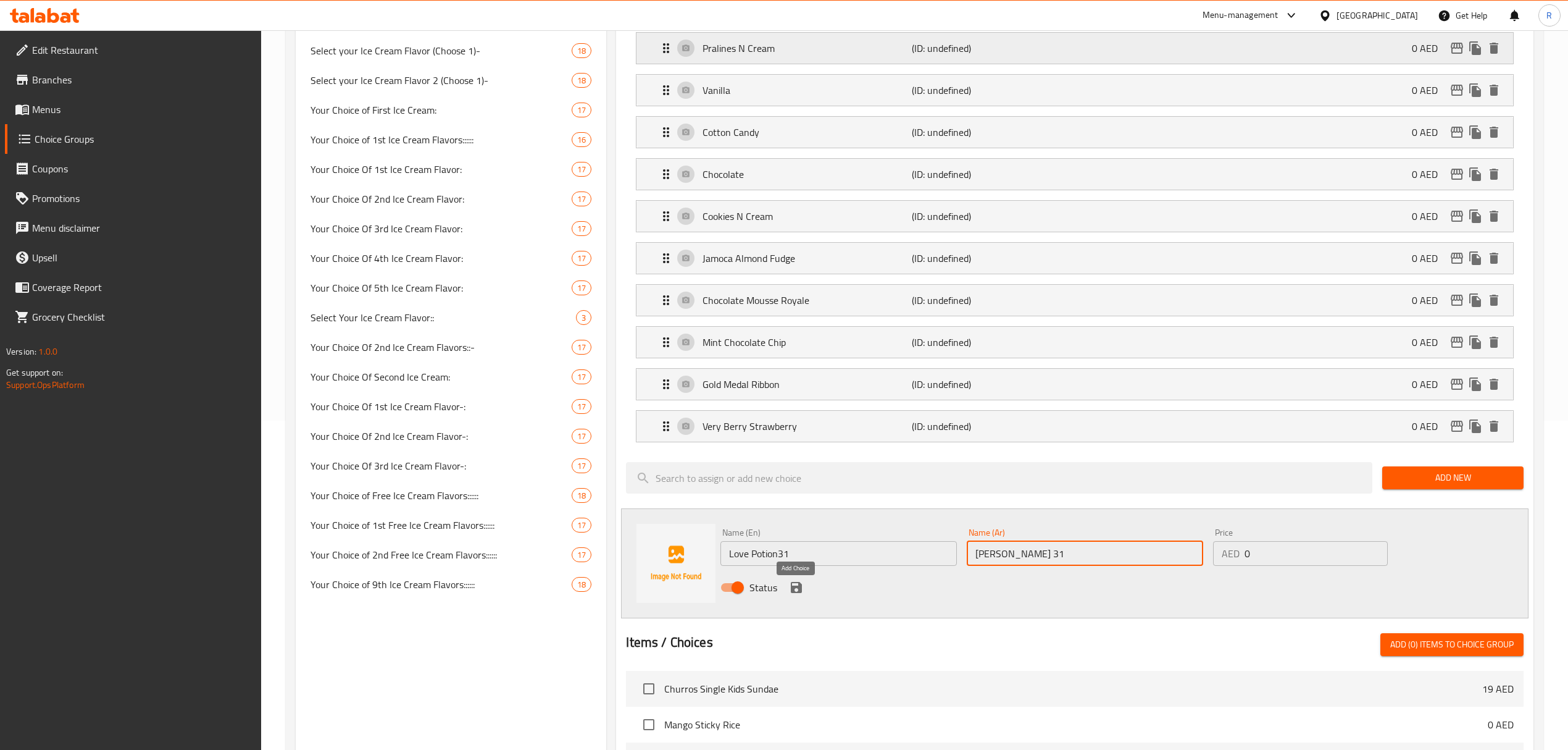
drag, startPoint x: 793, startPoint y: 599, endPoint x: 732, endPoint y: 38, distance: 564.3
click at [793, 595] on icon "save" at bounding box center [796, 587] width 15 height 15
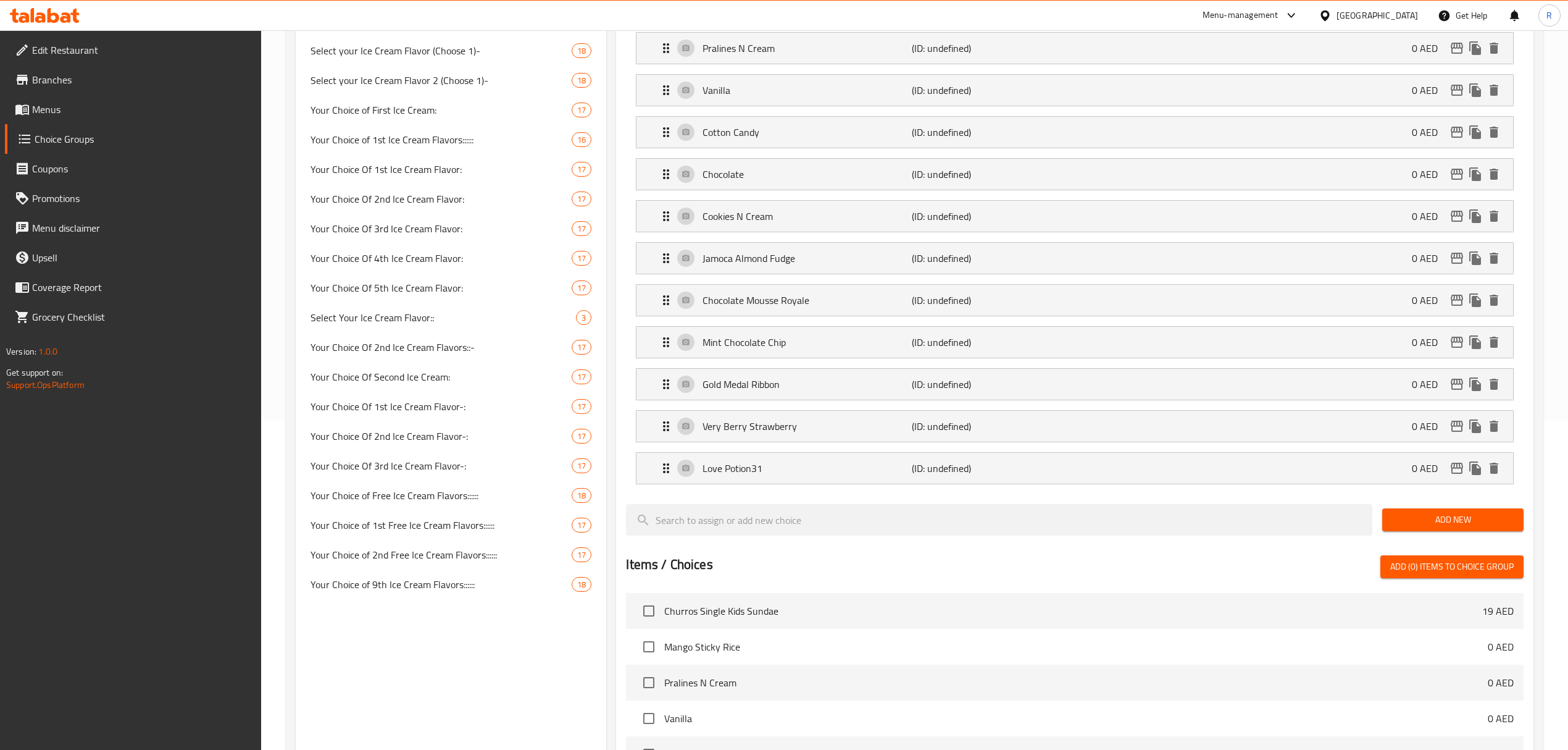
click at [1423, 527] on span "Add New" at bounding box center [1453, 519] width 122 height 15
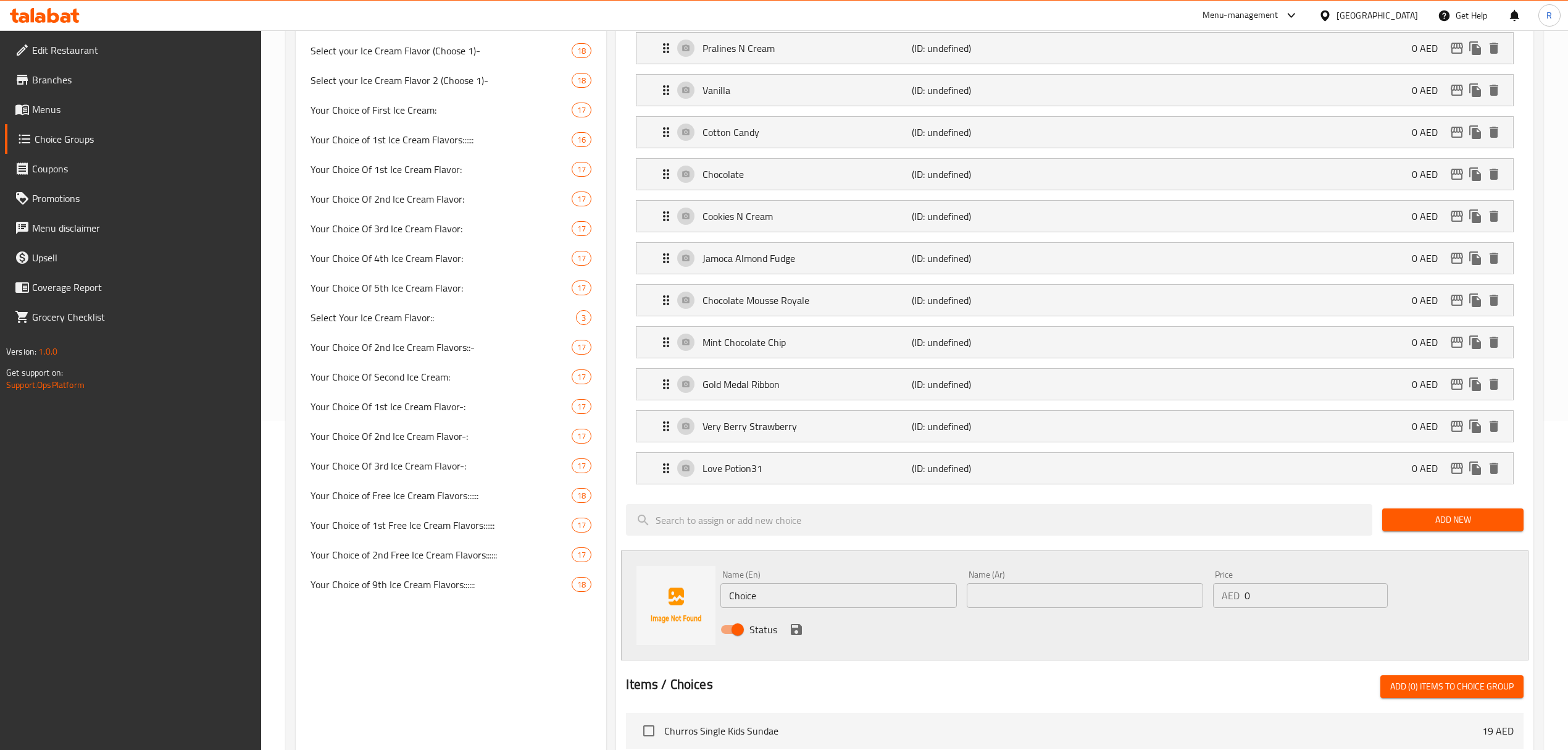
click at [811, 608] on input "Choice" at bounding box center [838, 595] width 236 height 25
paste input "Macadamia Nuts N' Cream (0.000) ماكاديميا نتس آن كريم (0.000)"
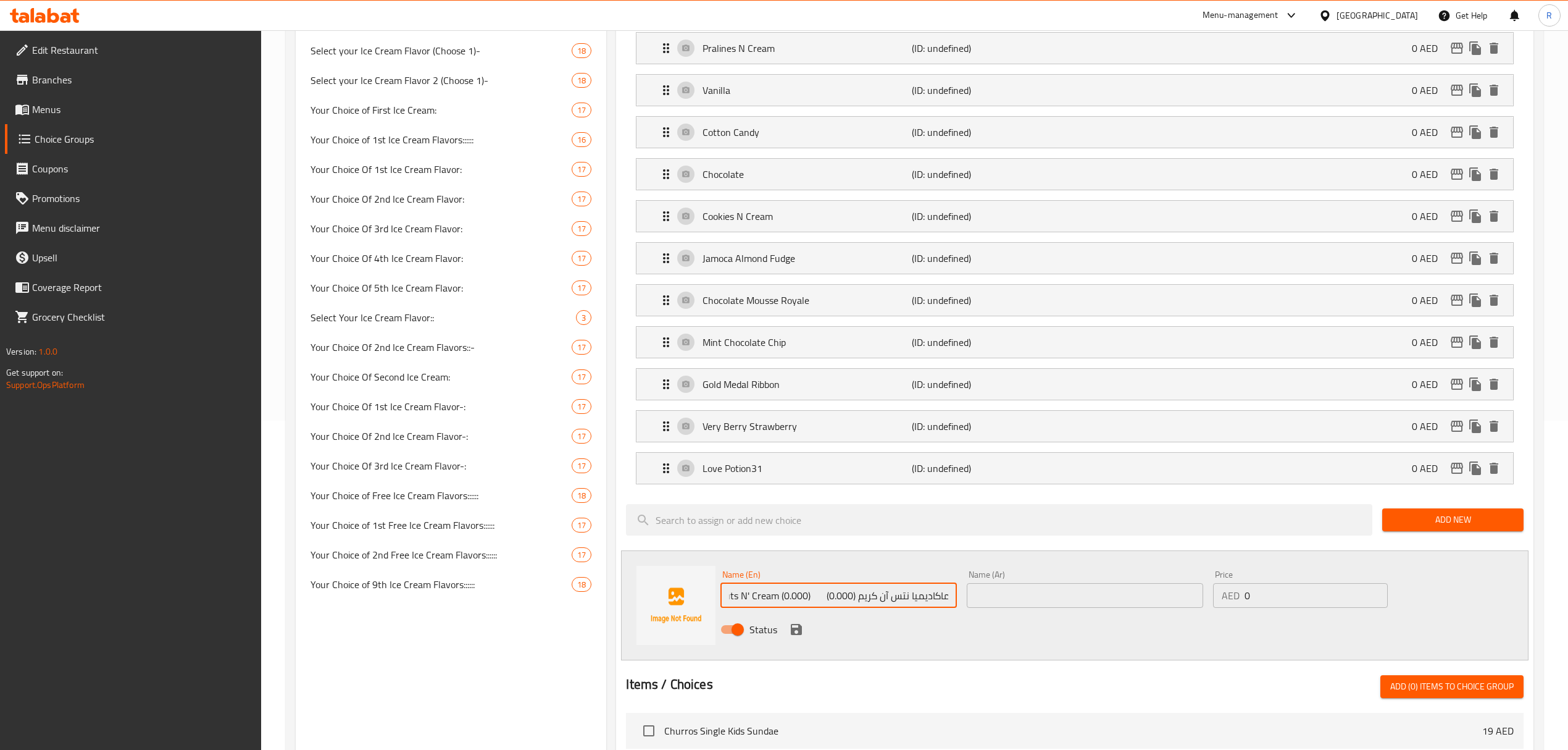
click at [861, 601] on input "Macadamia Nuts N' Cream (0.000) ماكاديميا نتس آن كريم (0.000)" at bounding box center [838, 595] width 236 height 25
drag, startPoint x: 855, startPoint y: 601, endPoint x: 958, endPoint y: 601, distance: 103.0
click at [958, 601] on div "Name (En) Macadamia Nuts N' Cream (0.000) ماكاديميا نتس آن كريم (0.000) Name (E…" at bounding box center [839, 589] width 247 height 47
drag, startPoint x: 841, startPoint y: 598, endPoint x: 976, endPoint y: 589, distance: 135.3
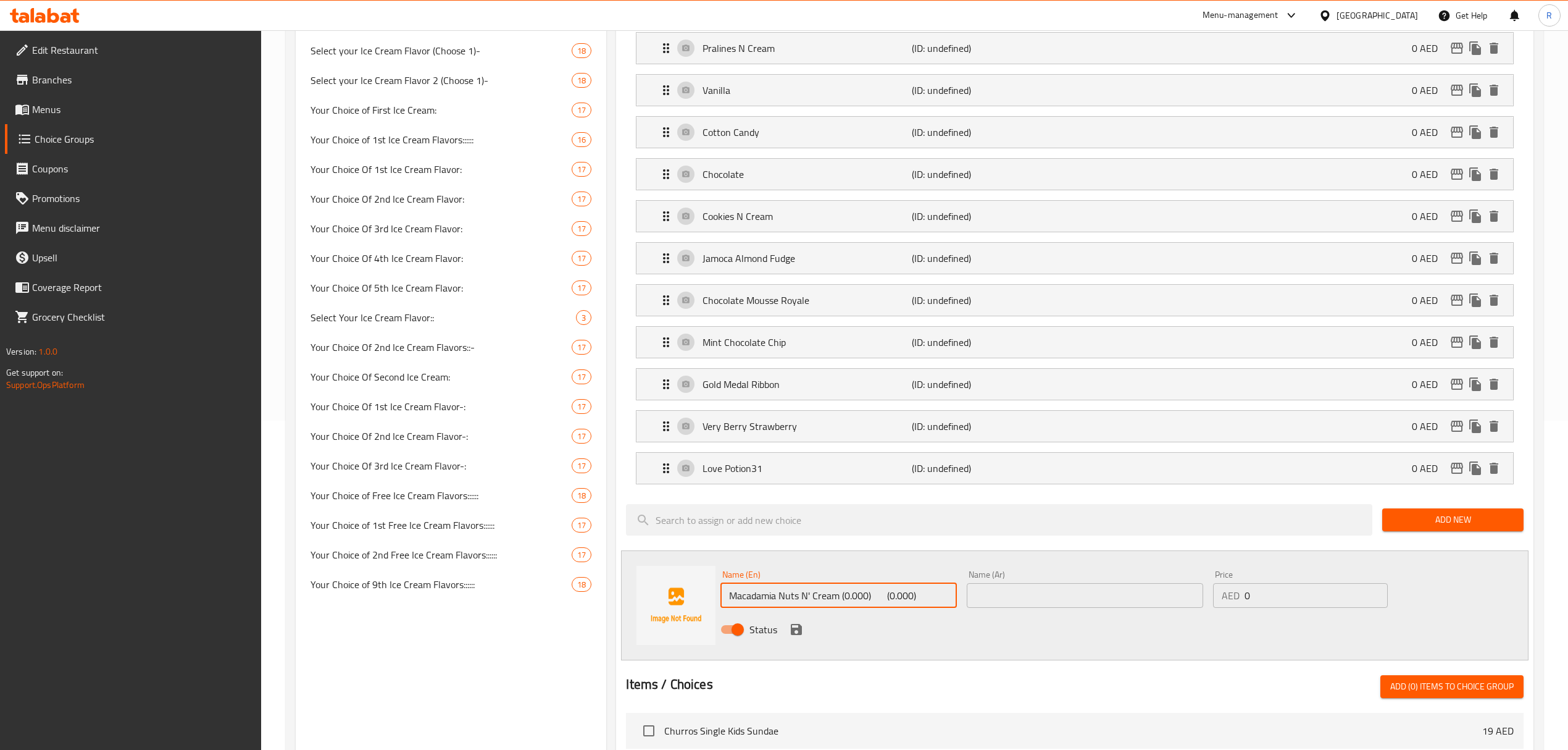
click at [976, 589] on div "Name (En) Macadamia Nuts N' Cream (0.000) (0.000) Name (En) Name (Ar) Name (Ar)…" at bounding box center [1085, 605] width 738 height 81
type input "Macadamia Nuts N' Cream"
click at [1033, 601] on input "text" at bounding box center [1085, 595] width 236 height 25
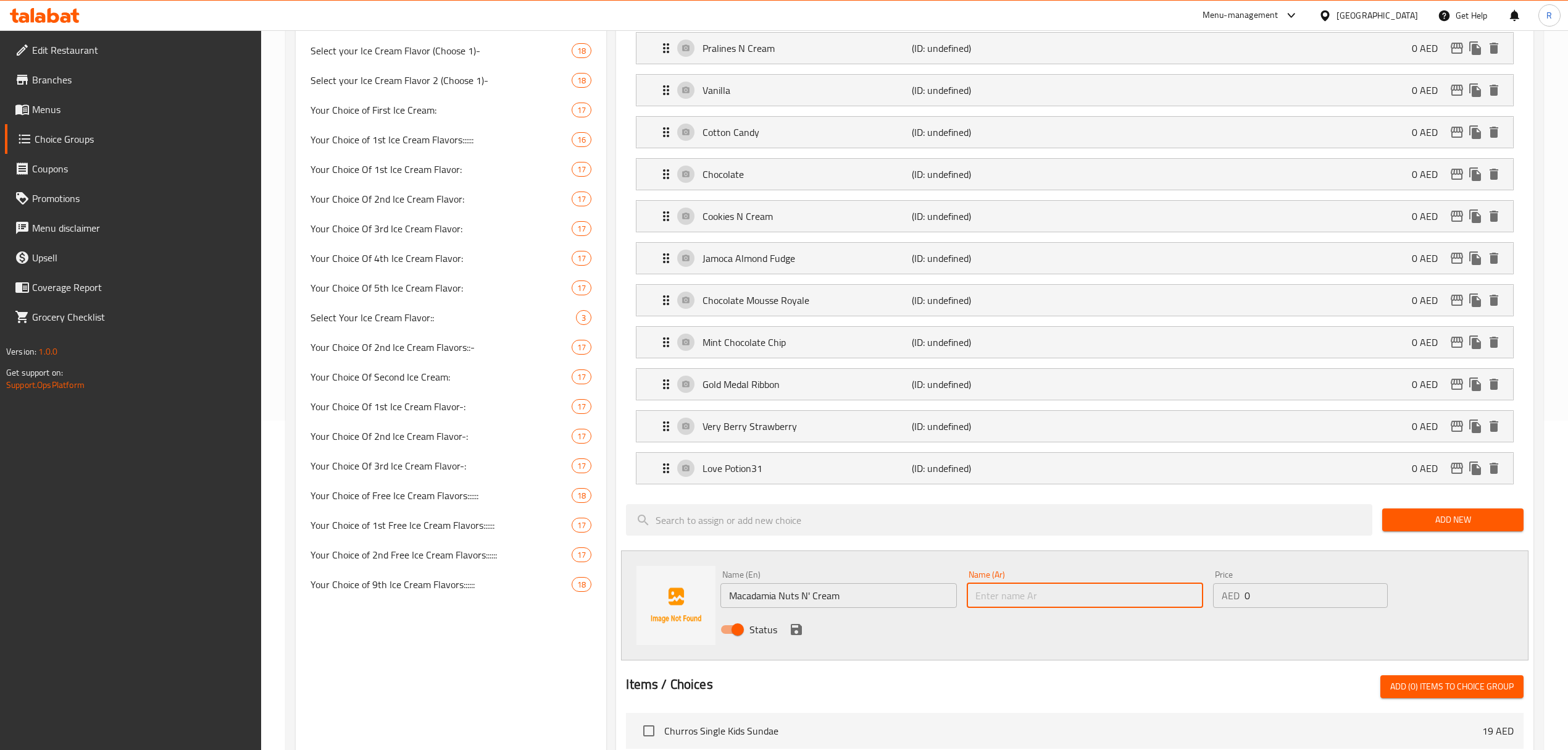
paste input "ماكاديميا نتس آن كريم"
type input "ماكاديميا نتس آن كريم"
click at [800, 635] on icon "save" at bounding box center [796, 629] width 11 height 11
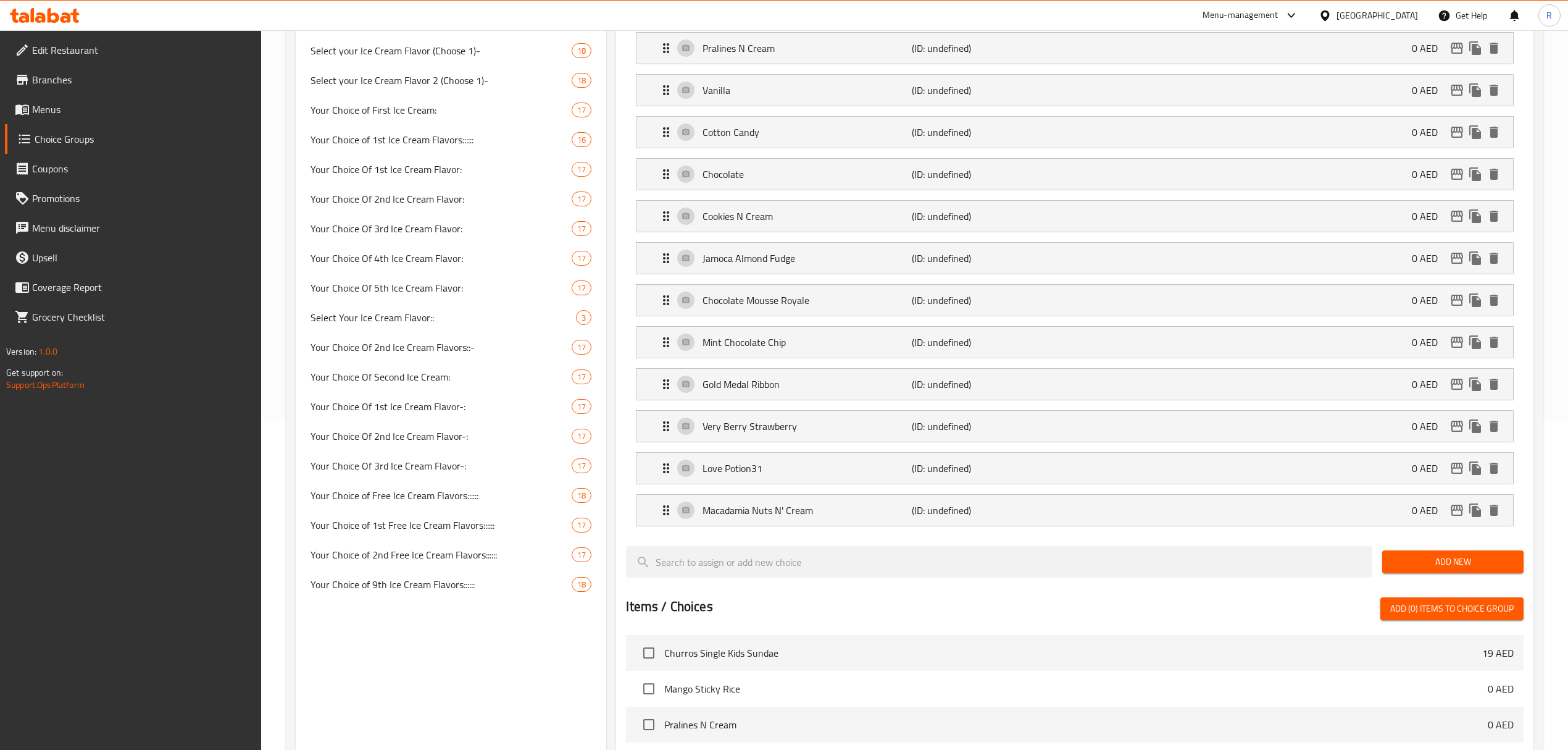
click at [1452, 569] on span "Add New" at bounding box center [1453, 562] width 122 height 15
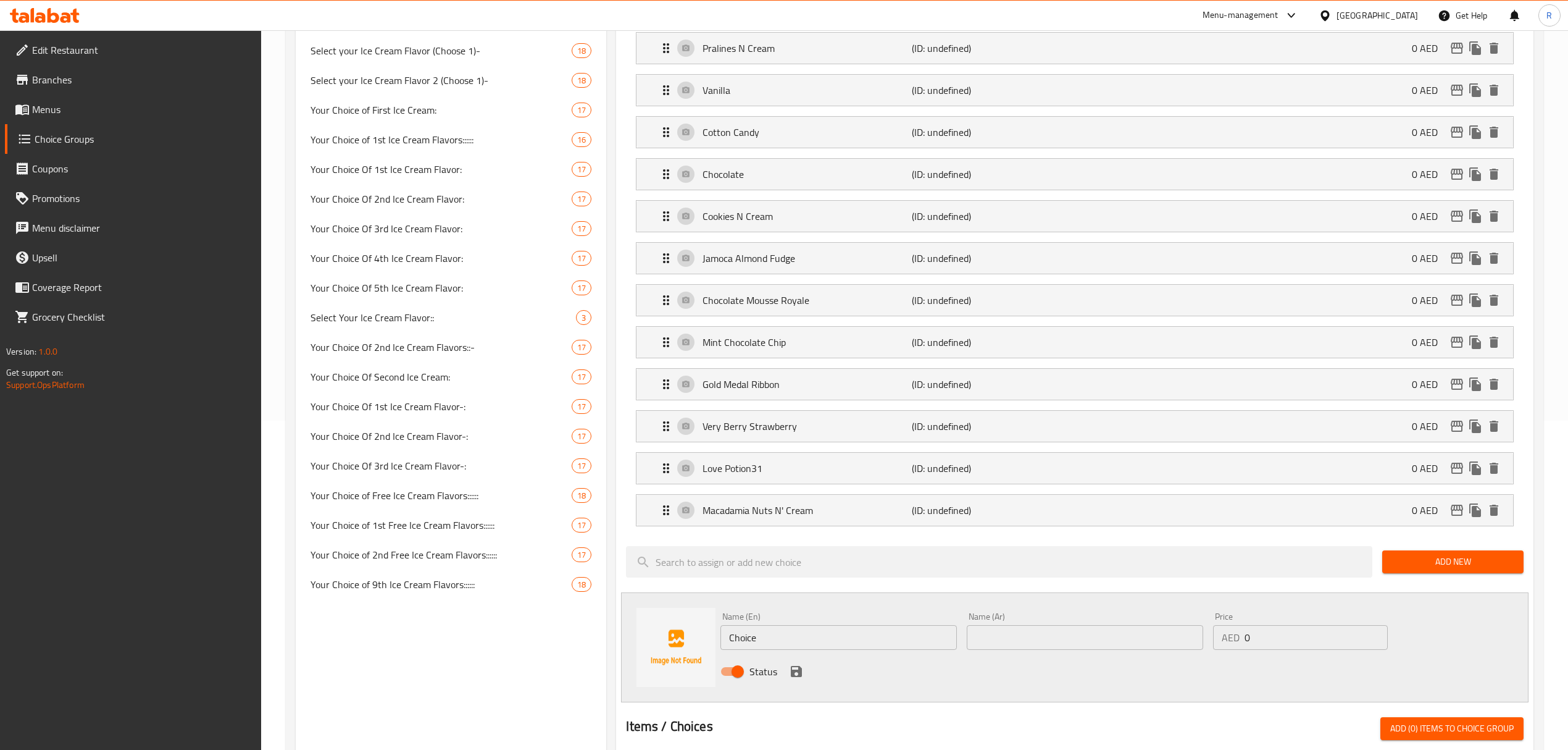
click at [838, 646] on input "Choice" at bounding box center [838, 637] width 236 height 25
paste input "aramel Turtle (No Sugar Added) (0.000) كراميل تيرتيل ( بدون سكر) (0.000)"
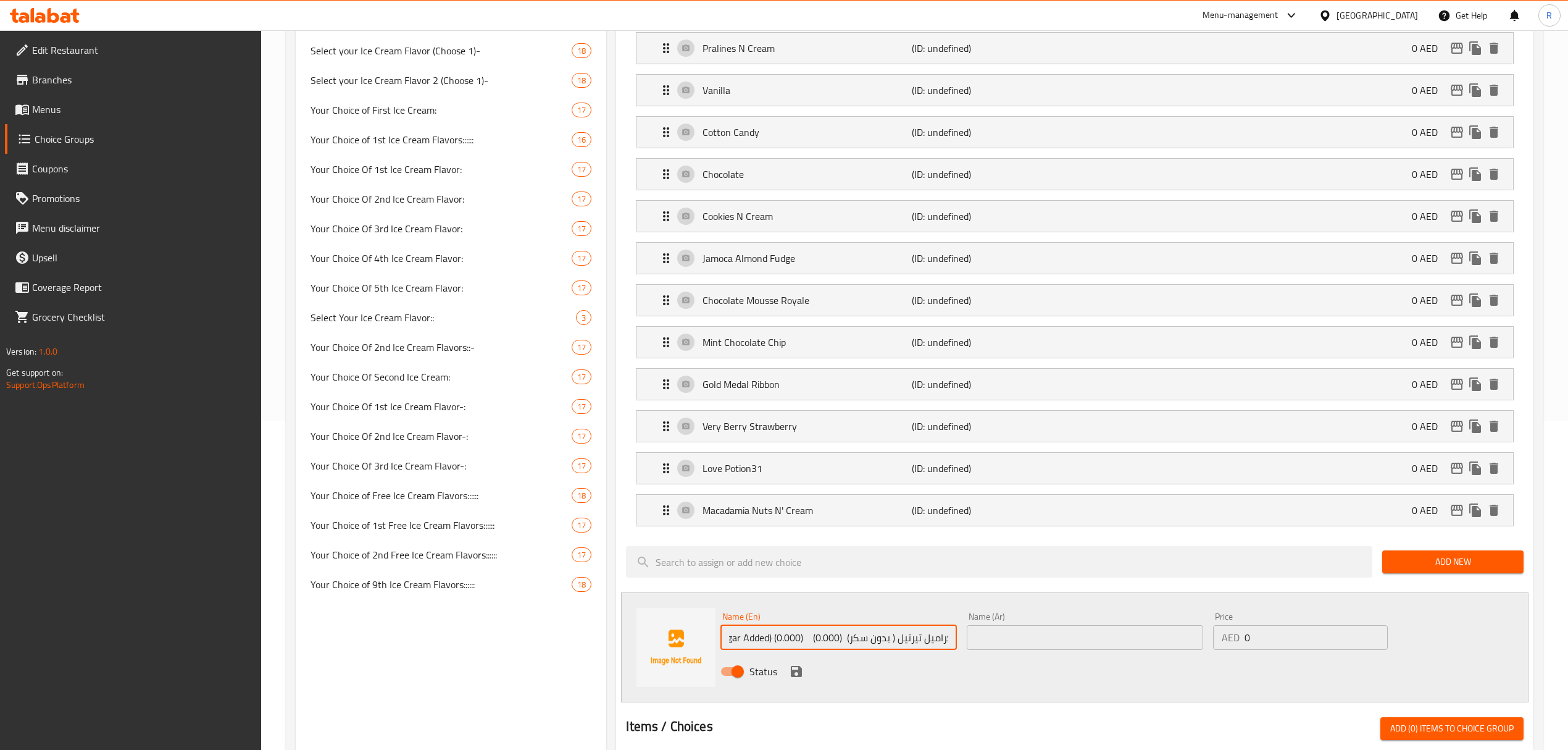
drag, startPoint x: 842, startPoint y: 644, endPoint x: 961, endPoint y: 652, distance: 119.3
click at [961, 652] on div "Name (En) Caramel Turtle (No Sugar Added) (0.000) كراميل تيرتيل ( بدون سكر) (0.…" at bounding box center [1085, 648] width 738 height 81
drag, startPoint x: 863, startPoint y: 644, endPoint x: 976, endPoint y: 641, distance: 113.0
click at [976, 641] on div "Name (En) Caramel Turtle (No Sugar Added) (0.000) (0.000) Name (En) Name (Ar) N…" at bounding box center [1085, 648] width 738 height 81
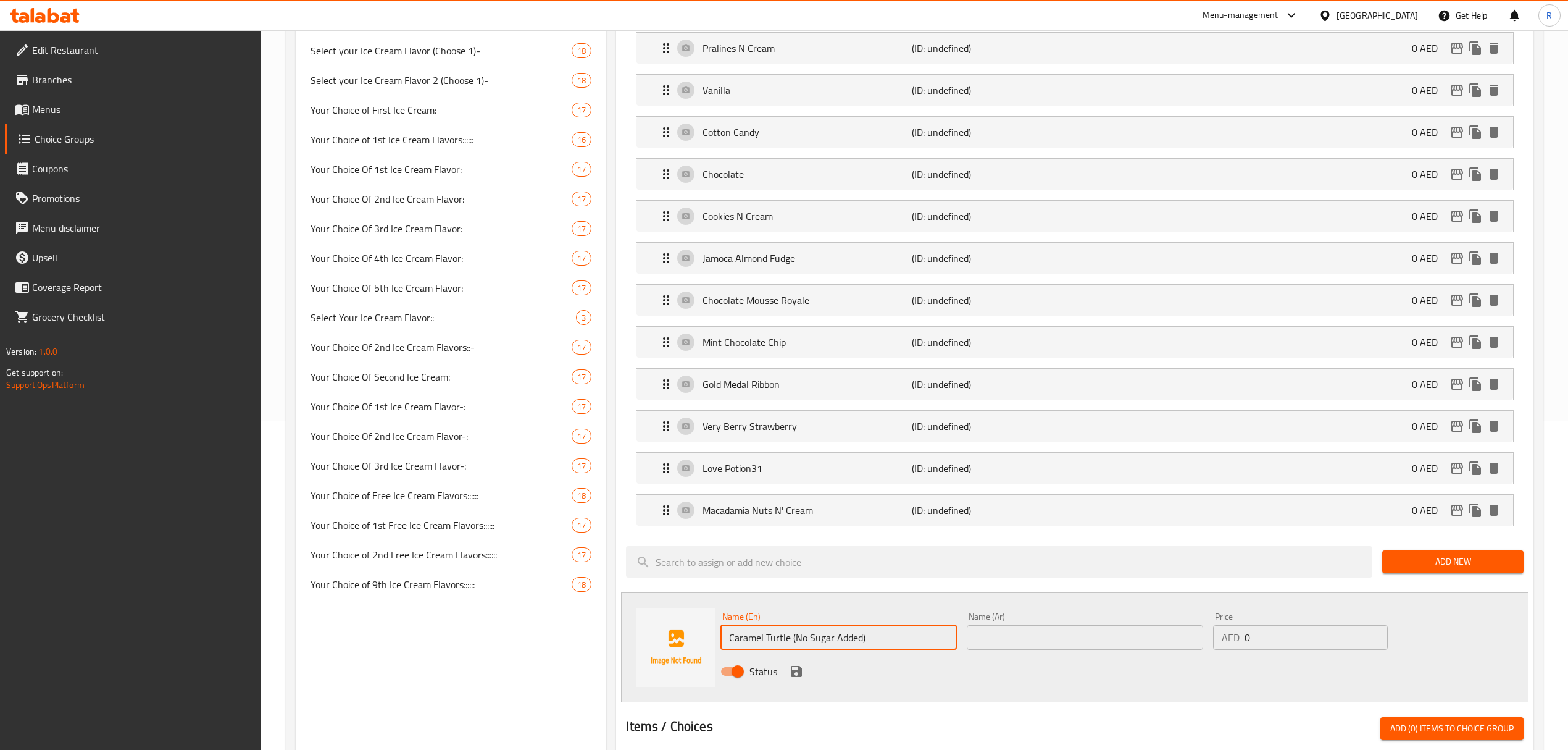
type input "Caramel Turtle (No Sugar Added)"
click at [1026, 648] on input "text" at bounding box center [1085, 637] width 236 height 25
paste input "كراميل تيرتيل ( بدون سكر)"
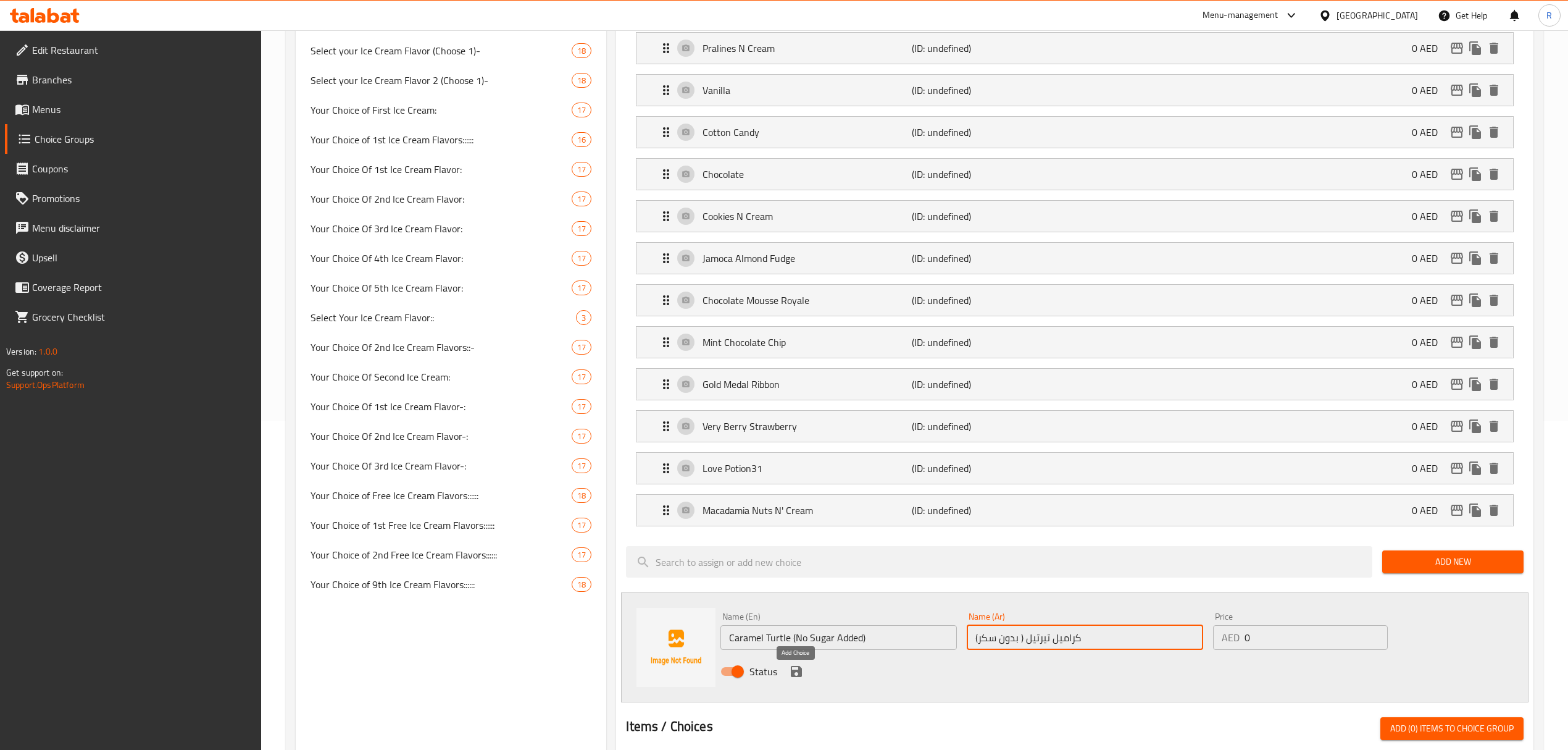
type input "كراميل تيرتيل ( بدون سكر)"
click at [795, 679] on icon "save" at bounding box center [796, 671] width 15 height 15
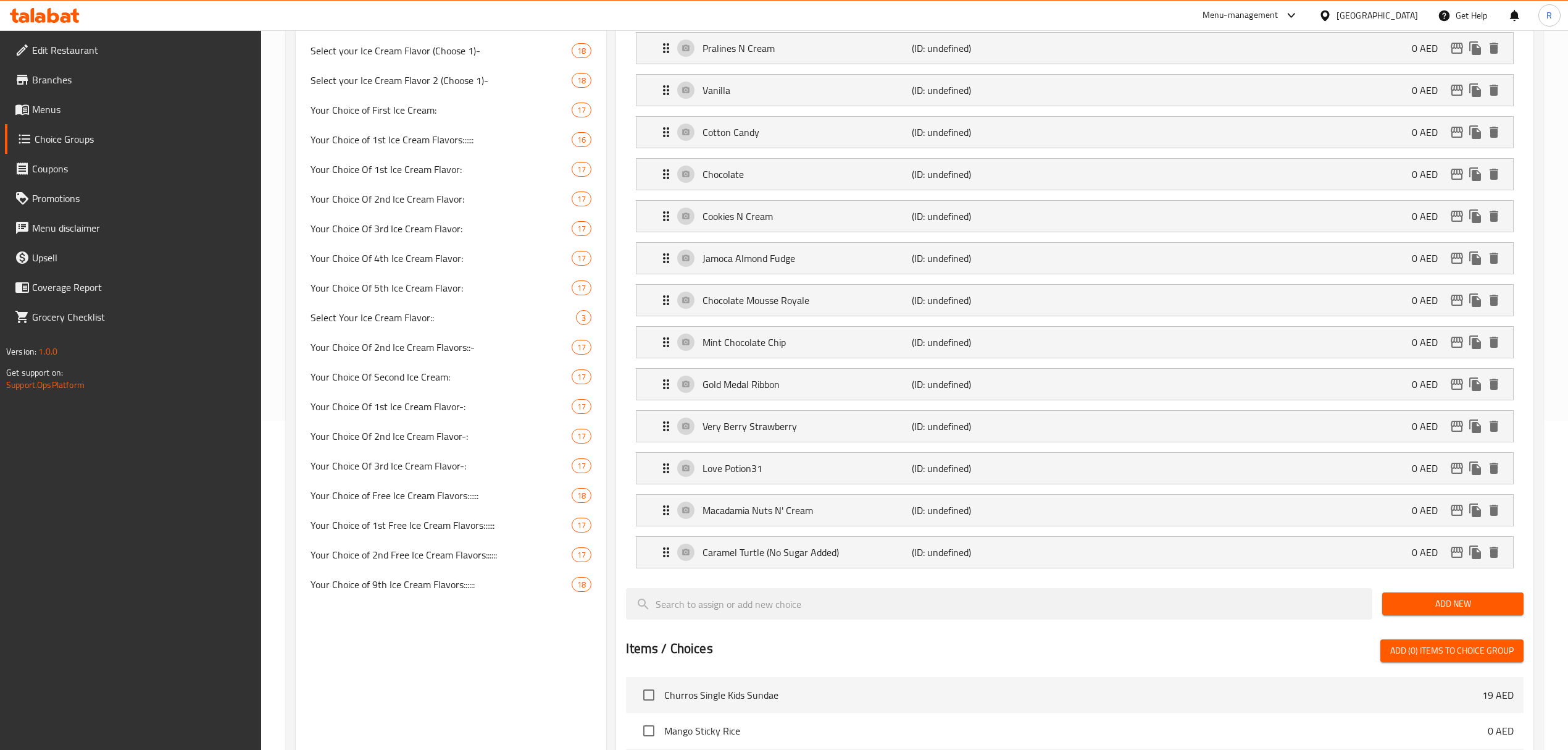
click at [1430, 612] on span "Add New" at bounding box center [1453, 604] width 122 height 15
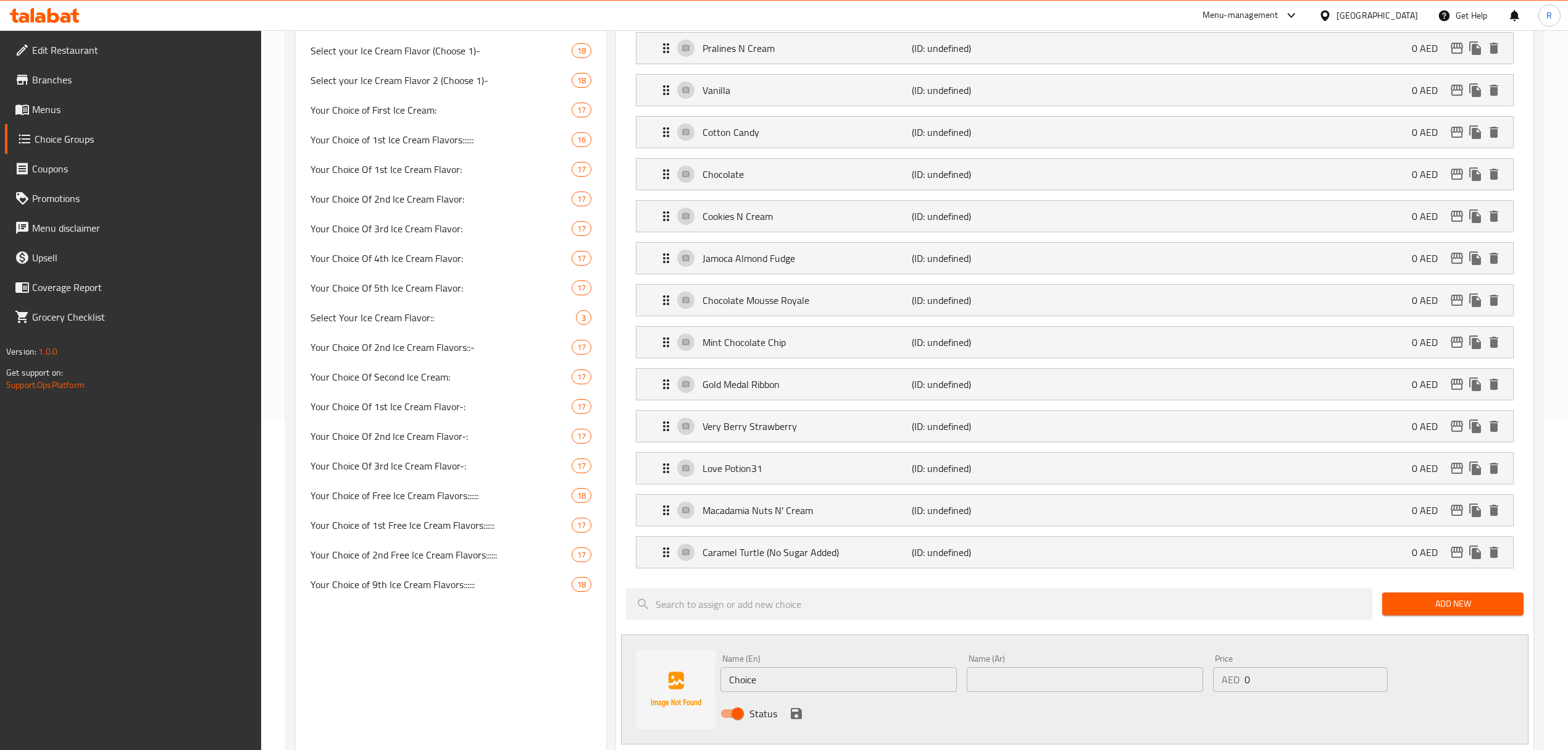
scroll to position [494, 0]
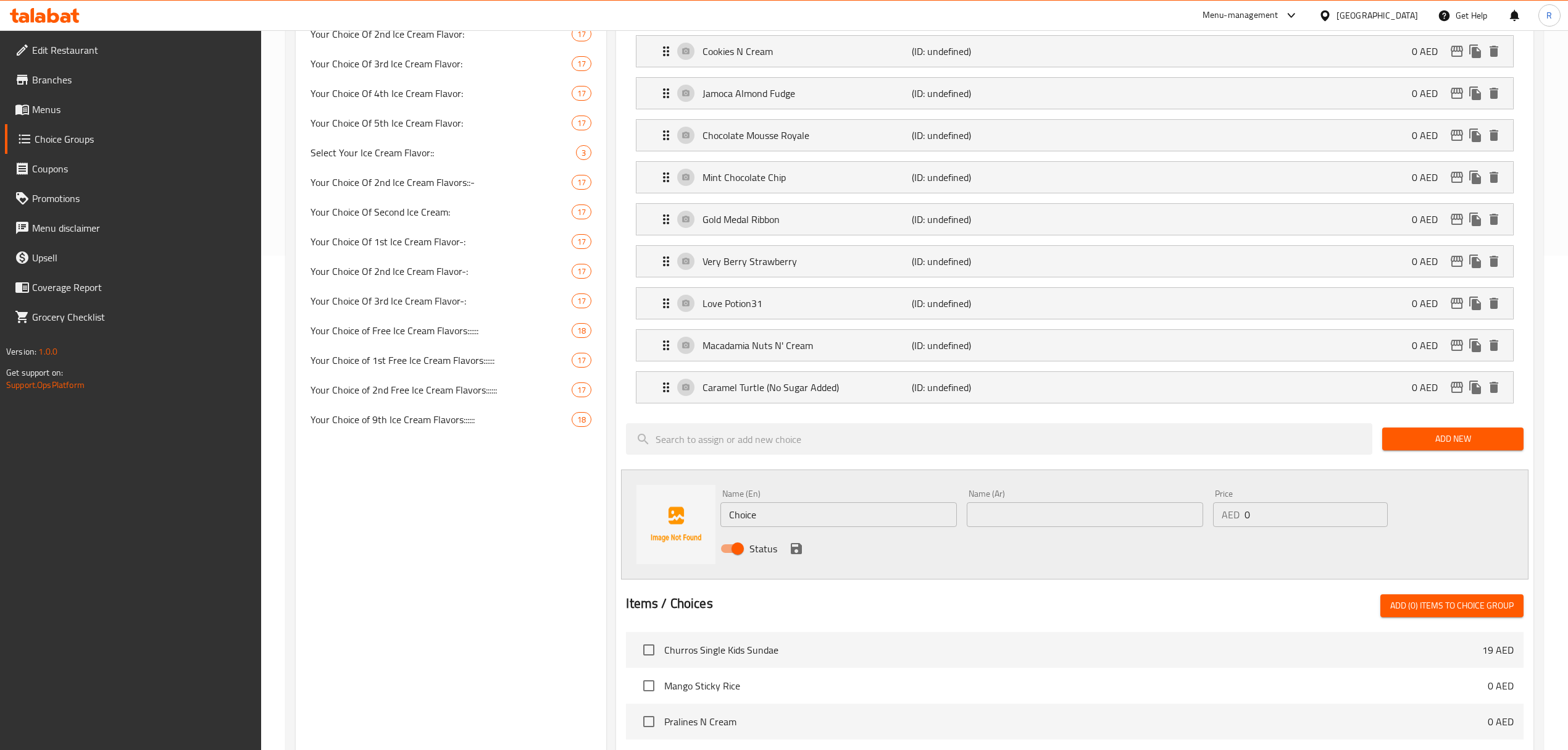
click at [838, 524] on input "Choice" at bounding box center [838, 514] width 236 height 25
paste input "colate Chip (No Sugar Added) (0.000) رقائق الشوكولاتة (بدون إضافة سكر) (0.000)"
drag, startPoint x: 802, startPoint y: 521, endPoint x: 992, endPoint y: 527, distance: 190.1
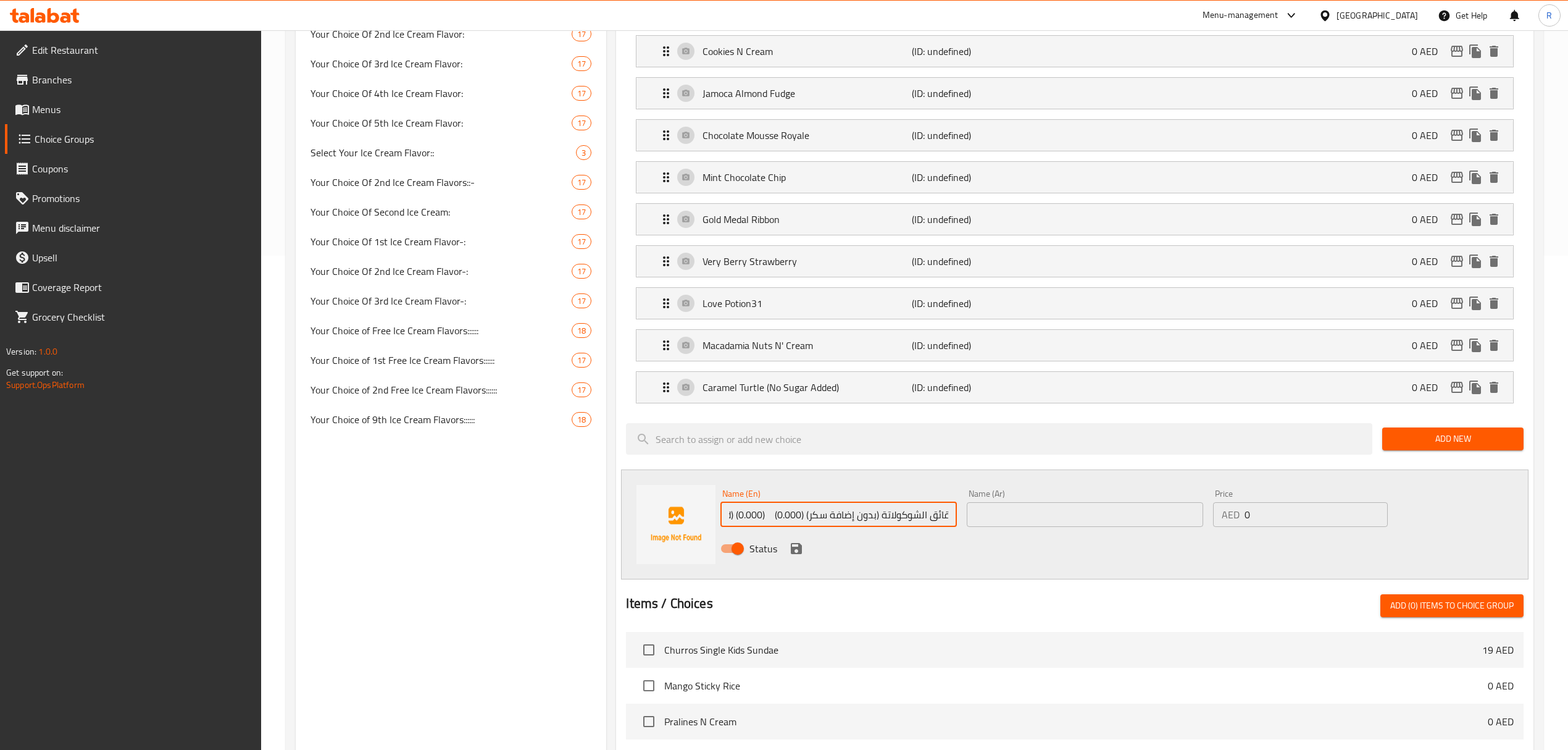
click at [992, 527] on div "Name (En) Chocolate Chip (No Sugar Added) (0.000) رقائق الشوكولاتة (بدون إضافة …" at bounding box center [1085, 525] width 738 height 81
drag, startPoint x: 863, startPoint y: 518, endPoint x: 967, endPoint y: 527, distance: 104.4
click at [967, 527] on div "Name (En) Chocolate Chip (No Sugar Added) (0.000) (0.000) Name (En) Name (Ar) N…" at bounding box center [1085, 525] width 738 height 81
click at [896, 525] on input "Chocolate Chip (No Sugar Added) (0.000) (0.000)" at bounding box center [838, 514] width 236 height 25
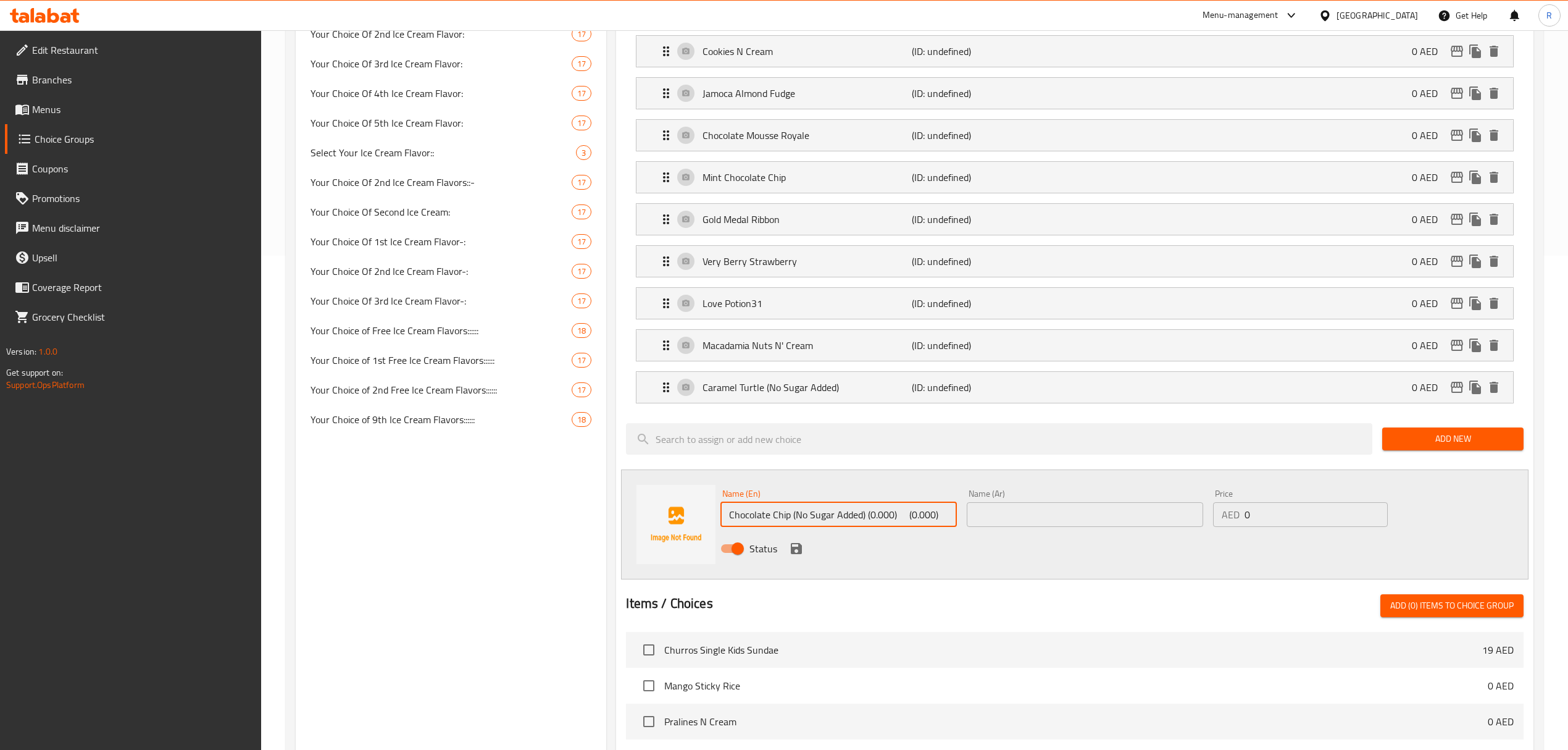
drag, startPoint x: 864, startPoint y: 520, endPoint x: 956, endPoint y: 520, distance: 92.0
click at [956, 520] on input "Chocolate Chip (No Sugar Added) (0.000) (0.000)" at bounding box center [838, 514] width 236 height 25
type input "Chocolate Chip (No Sugar Added)"
click at [1031, 525] on input "text" at bounding box center [1085, 514] width 236 height 25
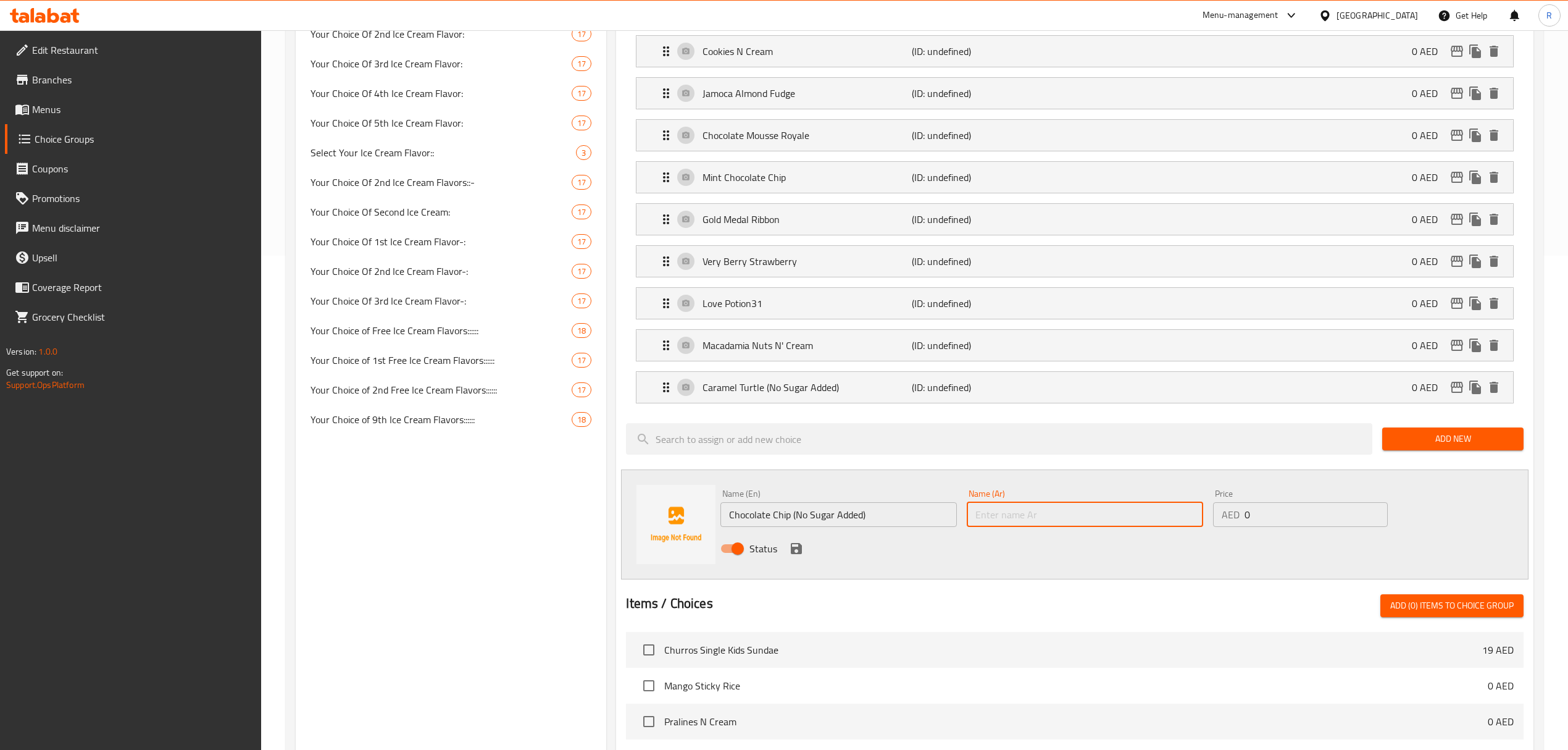
paste input "رقائق الشوكولاتة (بدون إضافة سكر)"
type input "رقائق الشوكولاتة (بدون إضافة سكر)"
click at [793, 556] on icon "save" at bounding box center [796, 548] width 15 height 15
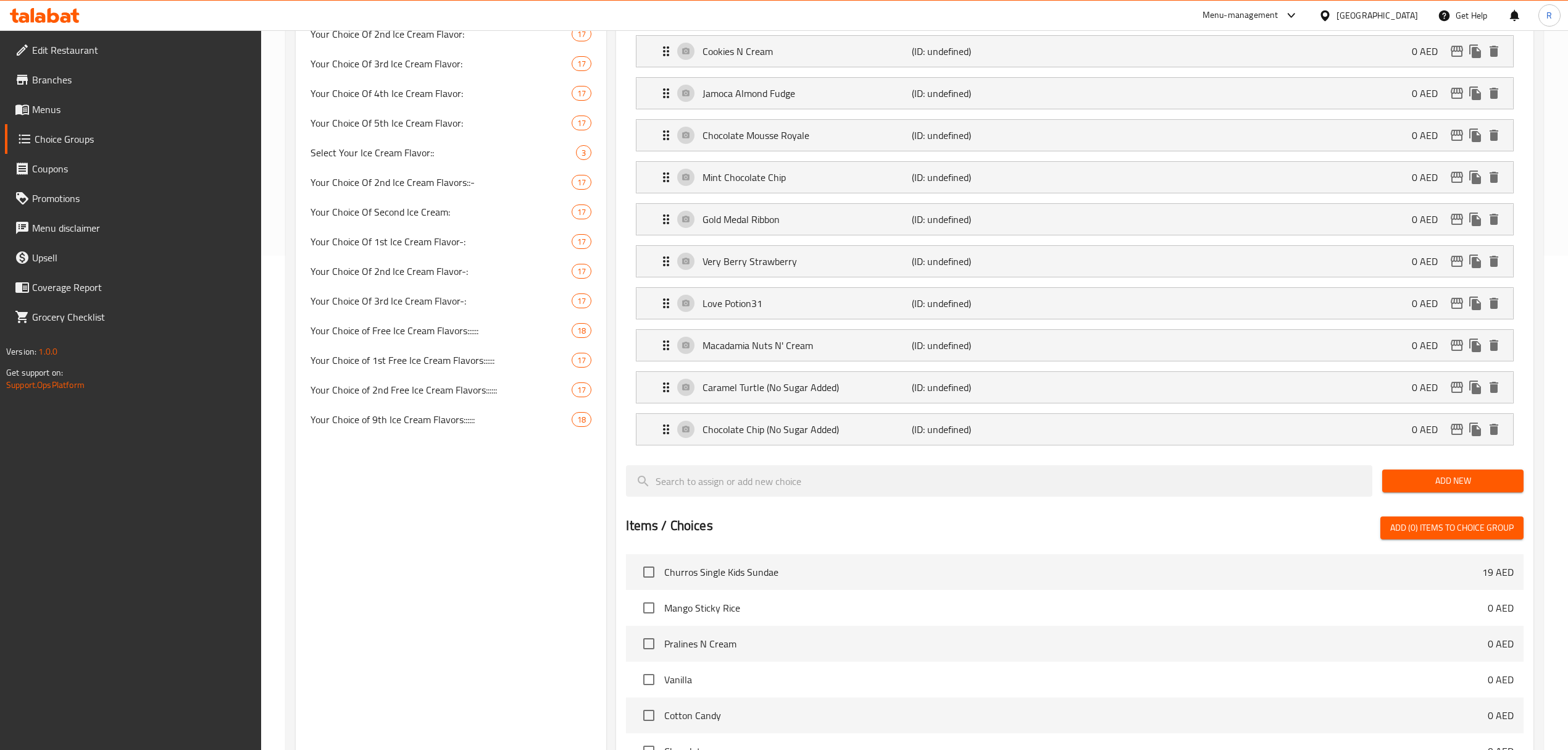
click at [1423, 489] on span "Add New" at bounding box center [1453, 481] width 122 height 15
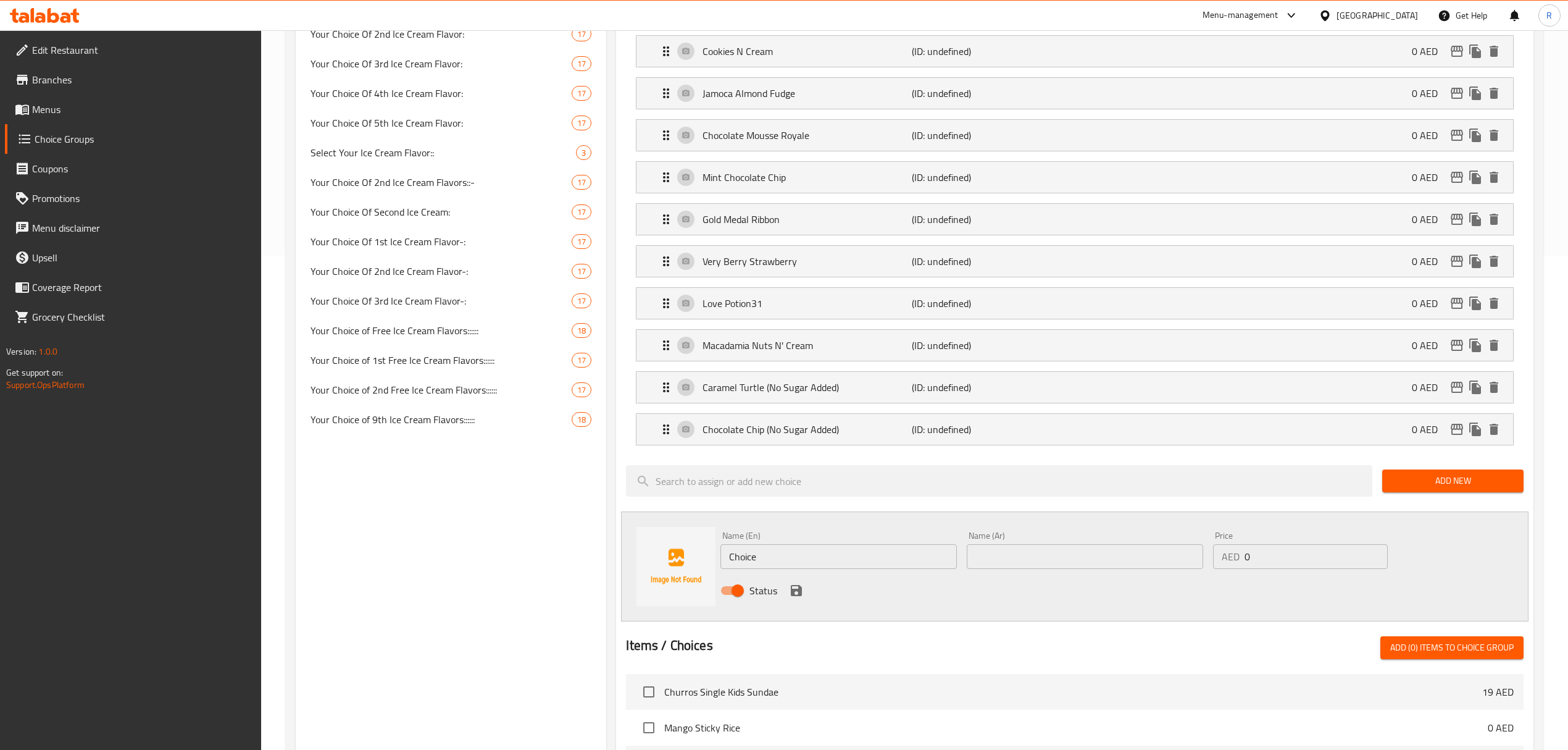
click at [834, 564] on input "Choice" at bounding box center [838, 557] width 236 height 25
paste input "World Class Chocolate (0.000) ورلد كلاس شوكولاتة (0.000)"
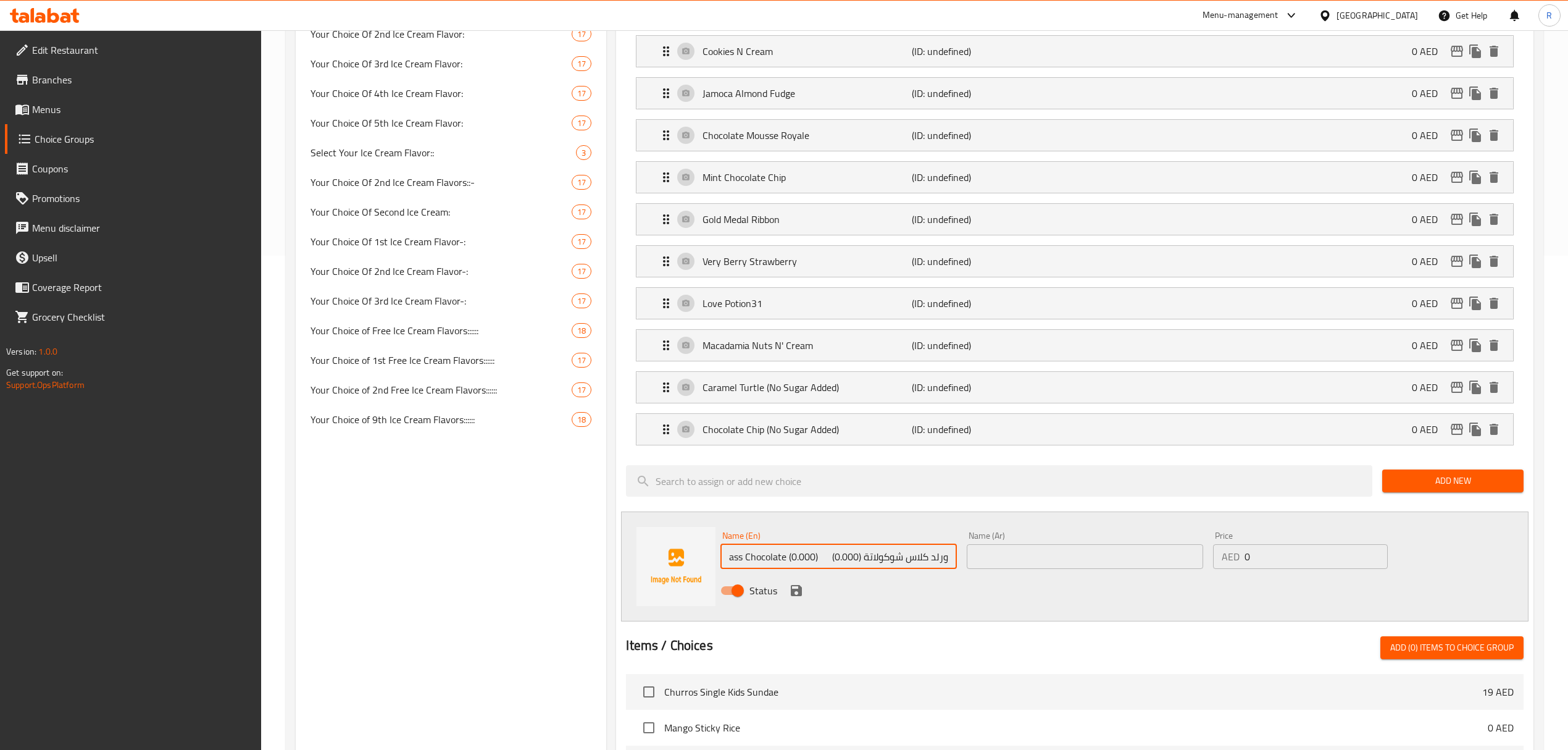
drag, startPoint x: 866, startPoint y: 564, endPoint x: 951, endPoint y: 564, distance: 85.0
click at [951, 564] on input "World Class Chocolate (0.000) ورلد كلاس شوكولاتة (0.000)" at bounding box center [838, 557] width 236 height 25
drag, startPoint x: 823, startPoint y: 564, endPoint x: 919, endPoint y: 561, distance: 96.0
click at [919, 561] on input "World Class Chocolate (0.000) (0.000)" at bounding box center [838, 557] width 236 height 25
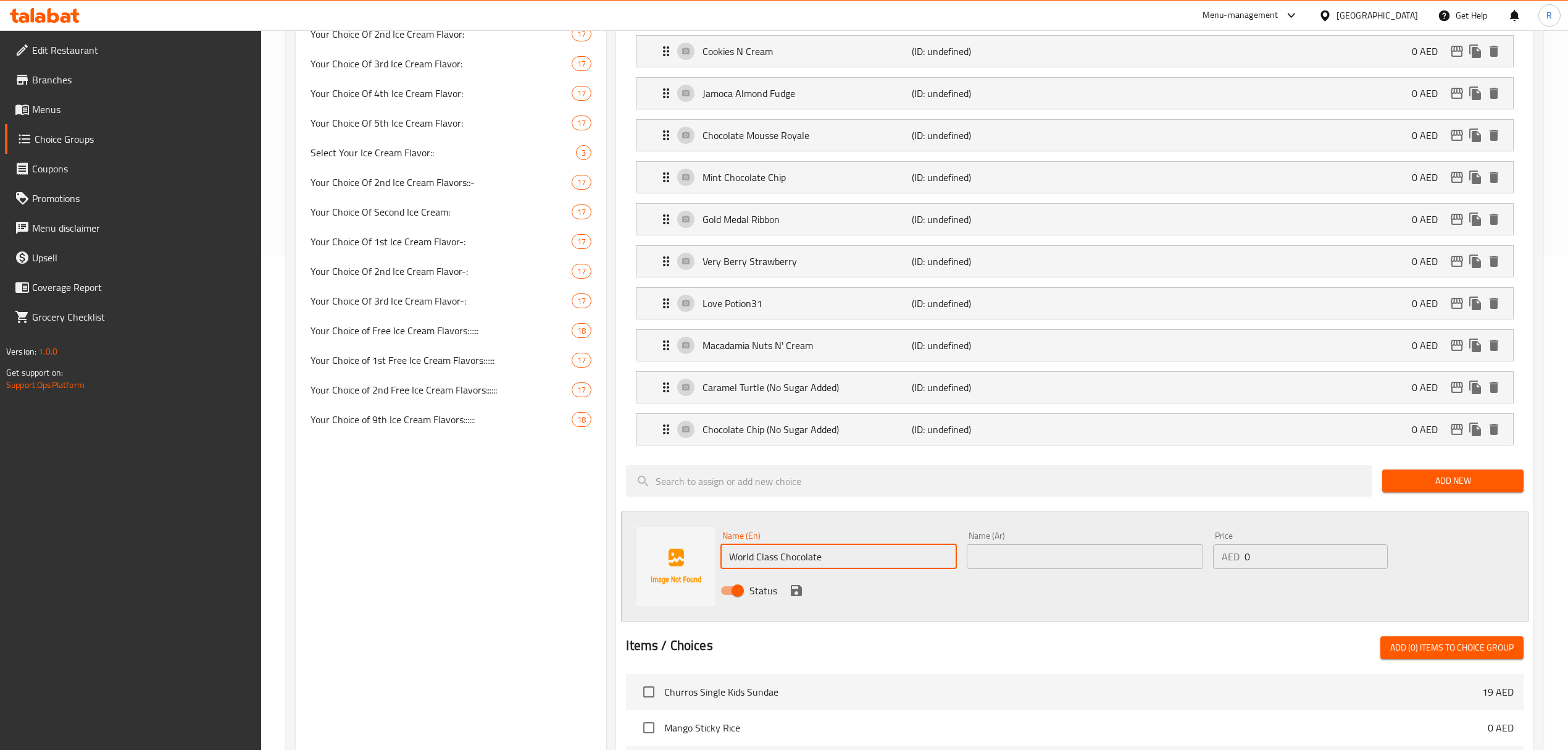
type input "World Class Chocolate"
click at [1090, 558] on input "text" at bounding box center [1085, 557] width 236 height 25
paste input "ورلد كلاس شوكولاتة"
type input "ورلد كلاس شوكولاتة"
click at [793, 598] on icon "save" at bounding box center [796, 590] width 15 height 15
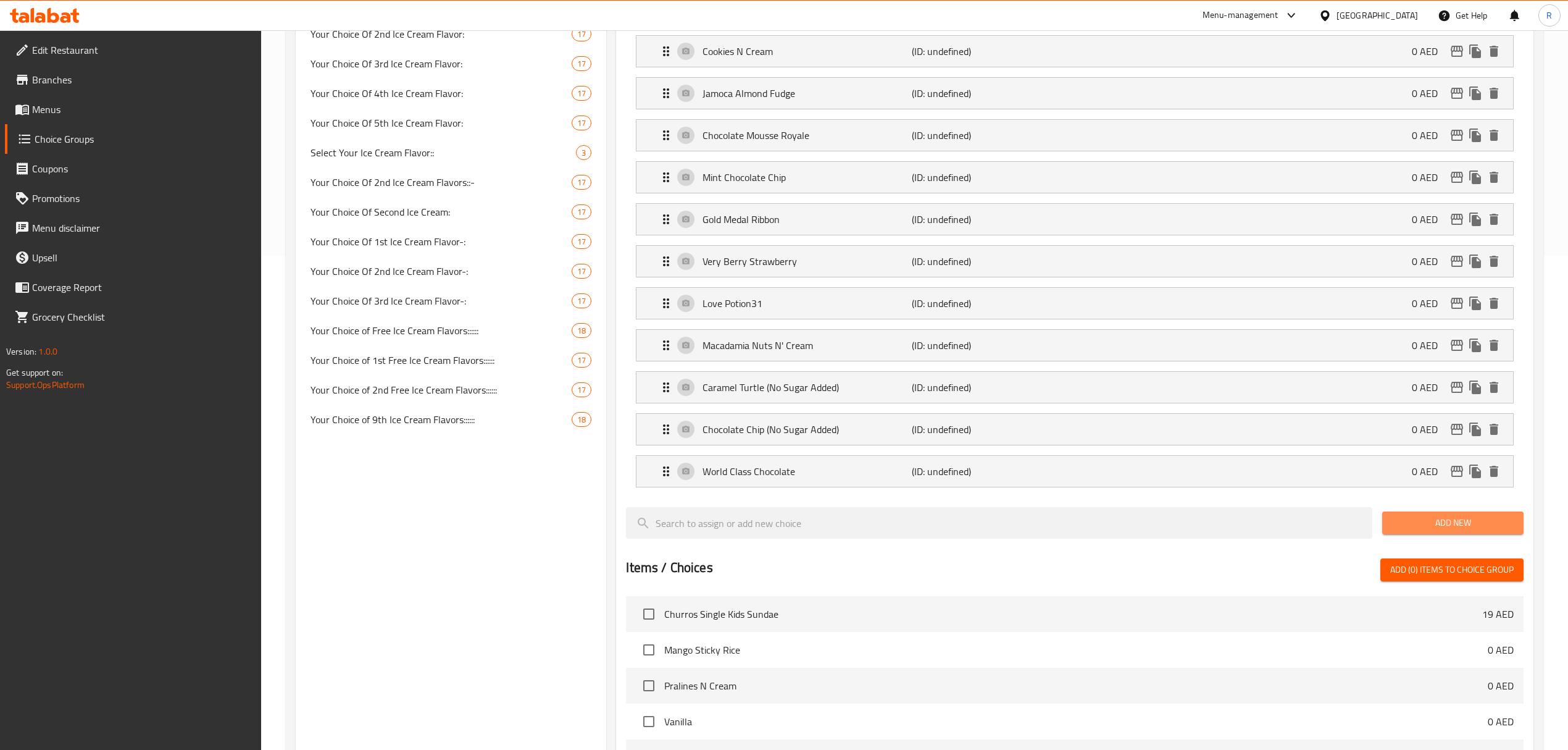
click at [1410, 527] on span "Add New" at bounding box center [1453, 523] width 122 height 15
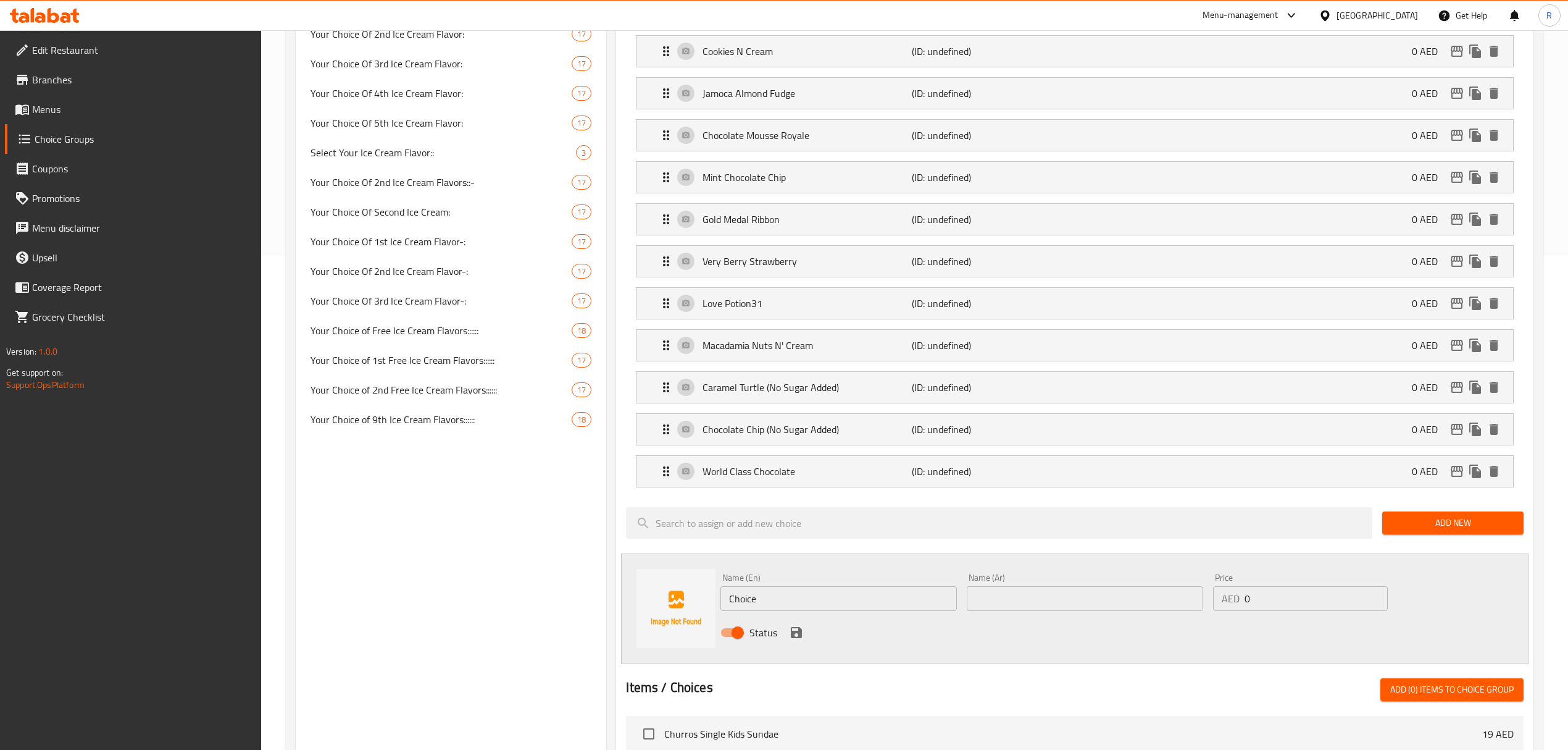
click at [862, 593] on input "Choice" at bounding box center [838, 598] width 236 height 25
paste input "Strawberry Cheesecake (0.000) ستروبيرى تشيز كيك (0.000)"
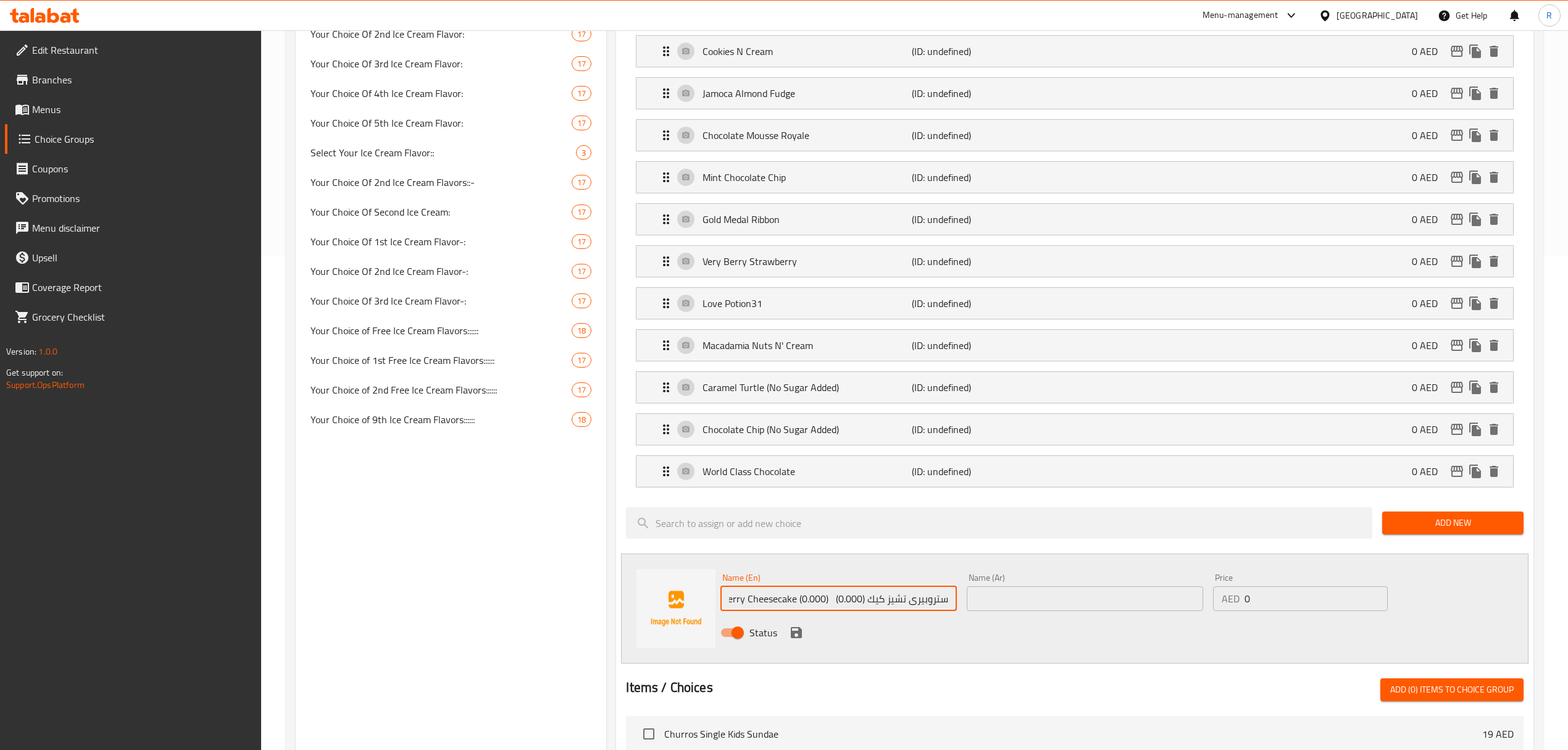
drag, startPoint x: 868, startPoint y: 609, endPoint x: 958, endPoint y: 607, distance: 90.0
click at [958, 607] on div "Name (En) Strawberry Cheesecake (0.000) ستروبيرى تشيز كيك (0.000) Name (En)" at bounding box center [839, 592] width 247 height 47
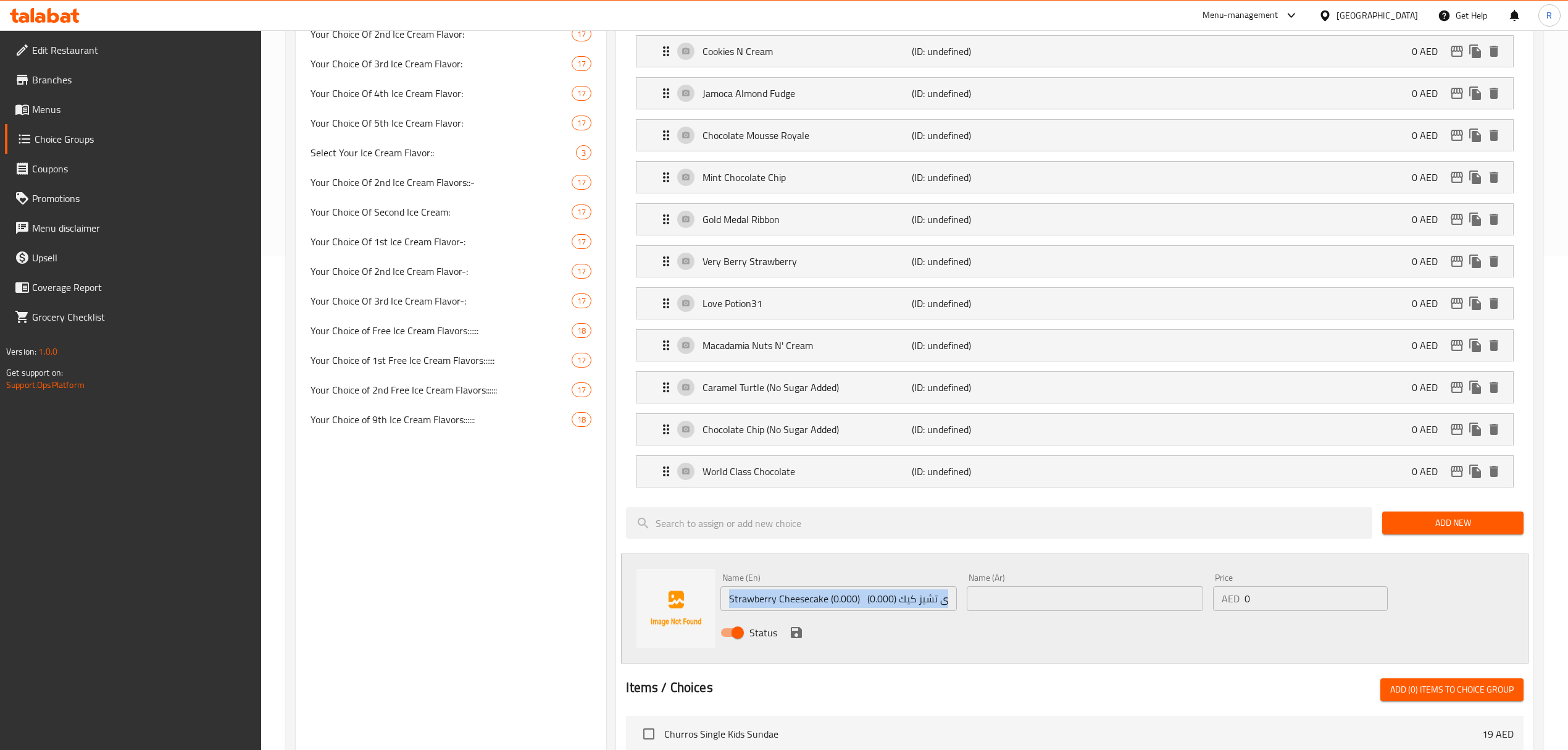
click at [892, 605] on input "Strawberry Cheesecake (0.000) ستروبيرى تشيز كيك (0.000)" at bounding box center [838, 598] width 236 height 25
drag, startPoint x: 902, startPoint y: 607, endPoint x: 989, endPoint y: 608, distance: 87.0
click at [989, 608] on div "Name (En) Strawberry Cheesecake (0.000) ستروبيرى تشيز كيك (0.000) Name (En) Nam…" at bounding box center [1085, 608] width 738 height 81
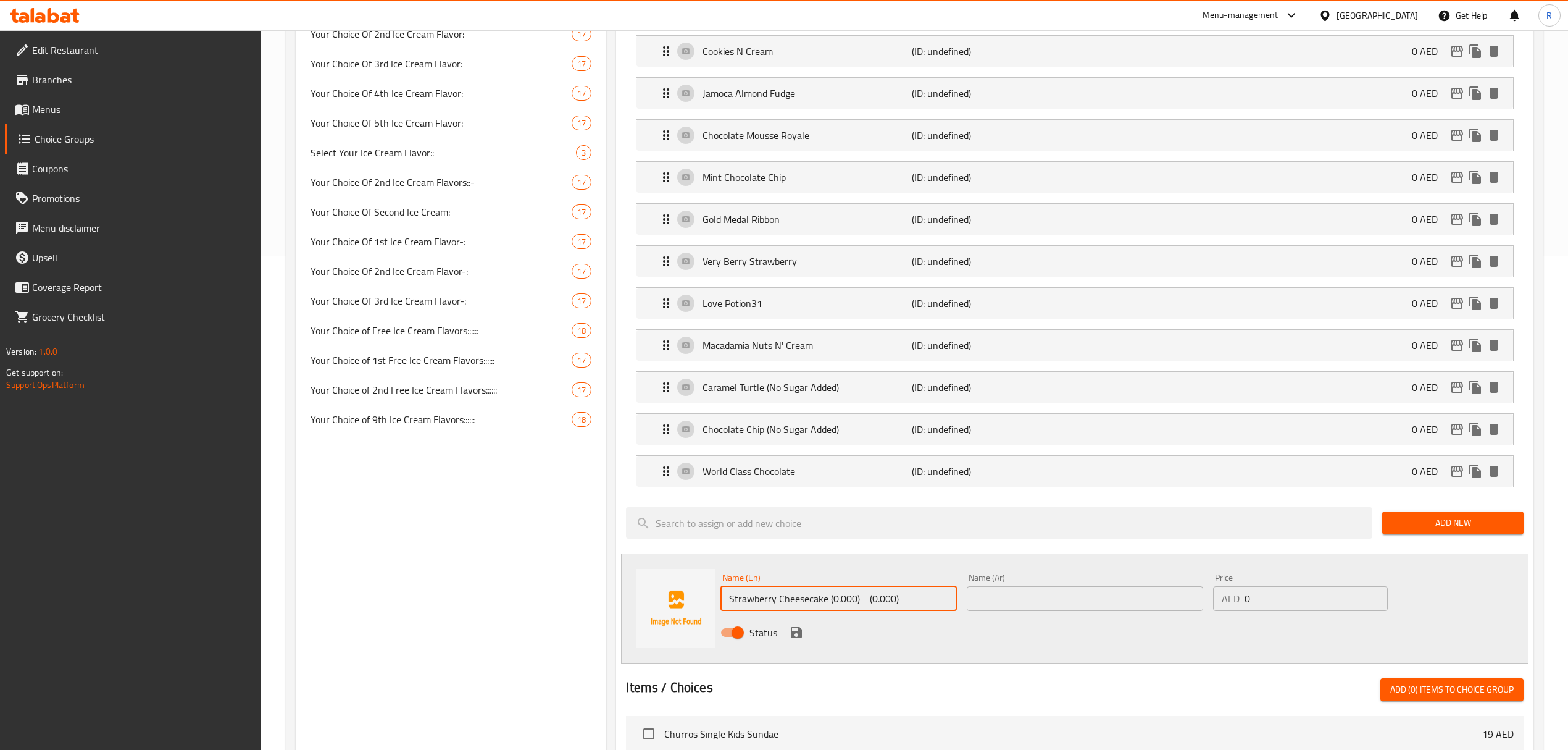
drag, startPoint x: 828, startPoint y: 608, endPoint x: 935, endPoint y: 607, distance: 107.0
click at [935, 607] on input "Strawberry Cheesecake (0.000) (0.000)" at bounding box center [838, 598] width 236 height 25
type input "Strawberry Cheesecake"
click at [1025, 600] on input "text" at bounding box center [1085, 598] width 236 height 25
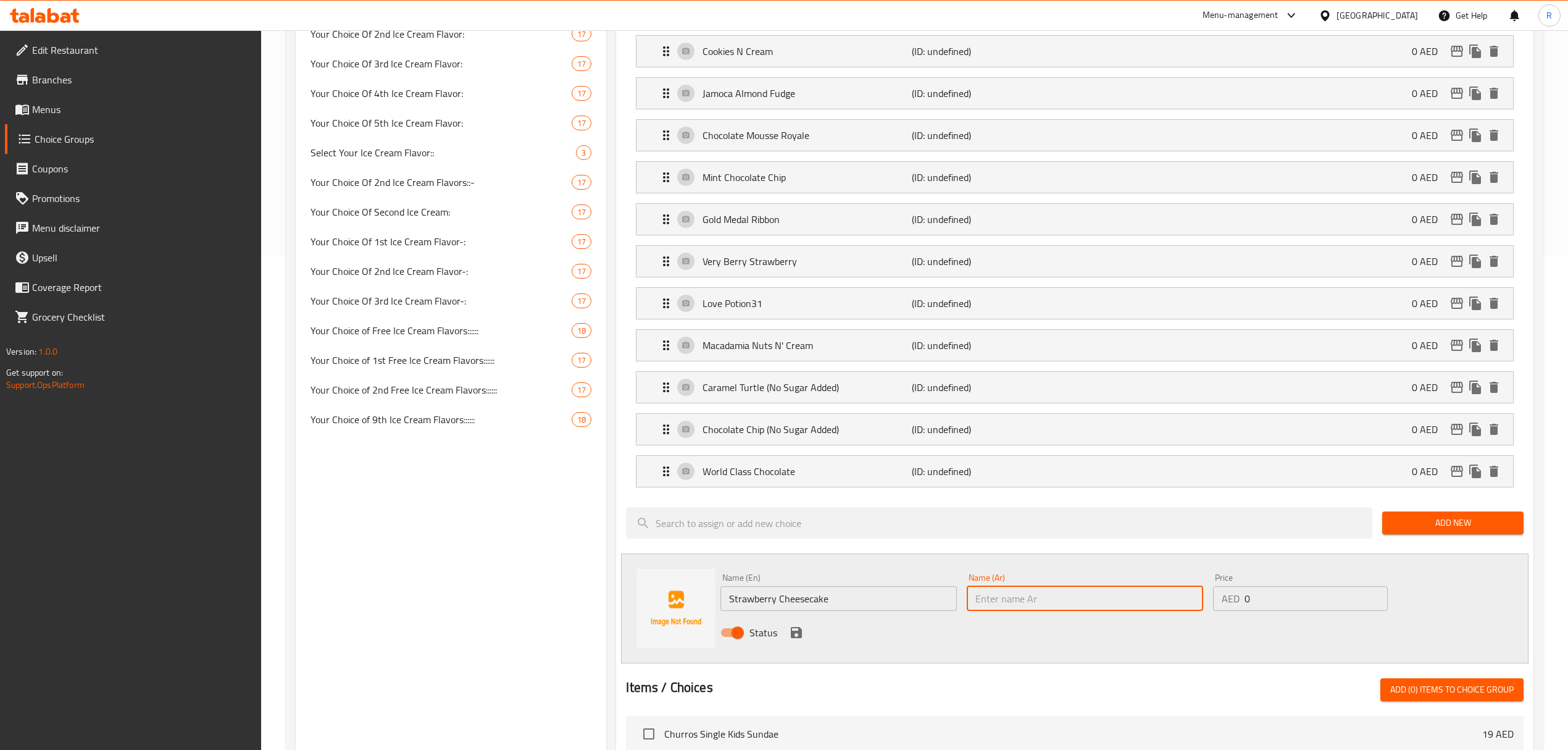
paste input "ستروبيرى تشيز كيك"
type input "ستروبيرى تشيز كيك"
drag, startPoint x: 796, startPoint y: 640, endPoint x: 734, endPoint y: 31, distance: 612.1
click at [796, 638] on icon "save" at bounding box center [796, 632] width 11 height 11
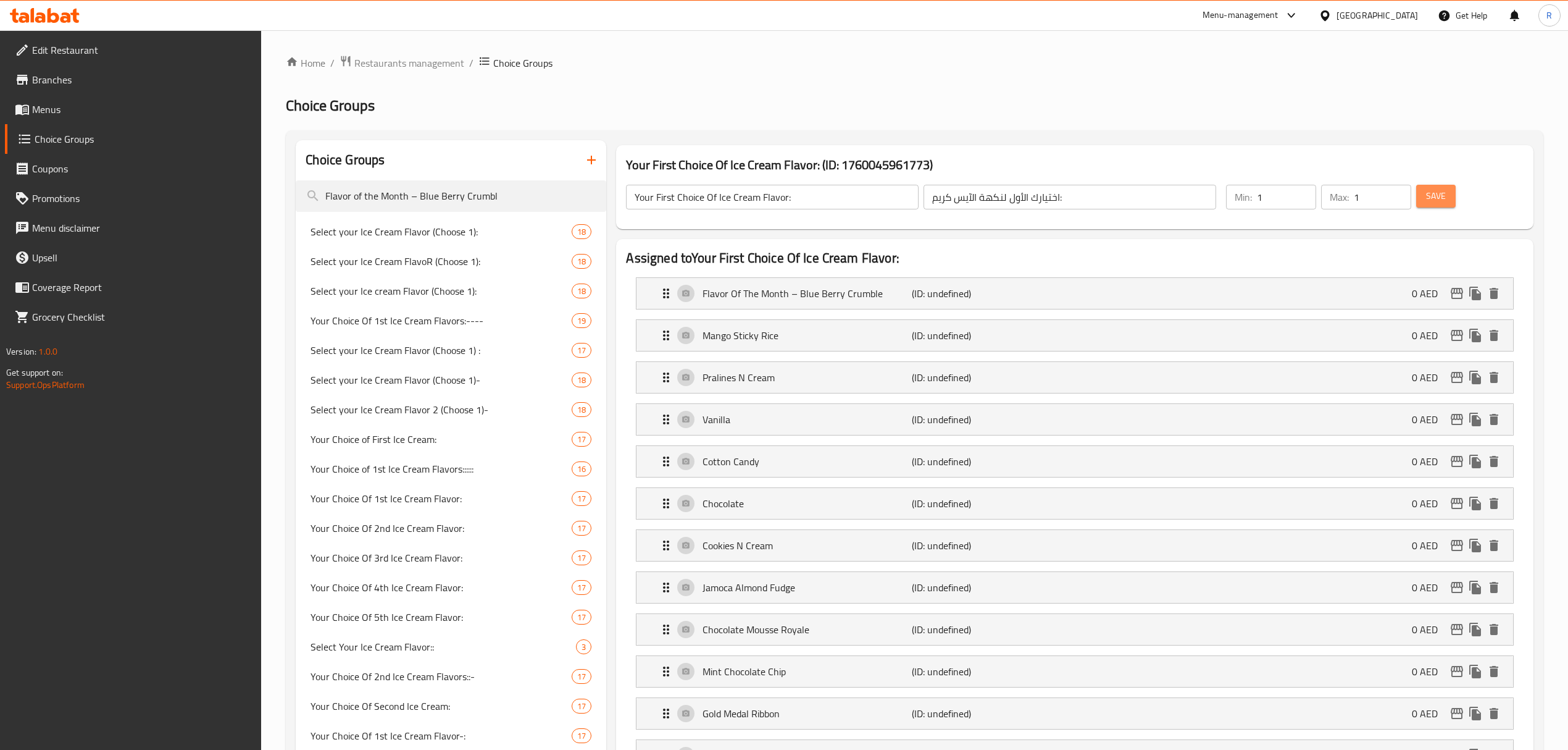
click at [1444, 200] on span "Save" at bounding box center [1435, 196] width 20 height 15
click at [759, 196] on input "Your First Choice Of Ice Cream Flavor:" at bounding box center [772, 197] width 293 height 25
drag, startPoint x: 759, startPoint y: 196, endPoint x: 794, endPoint y: 200, distance: 35.2
click at [759, 195] on input "Your First Choice Of Ice Cream Flavor:" at bounding box center [772, 197] width 293 height 25
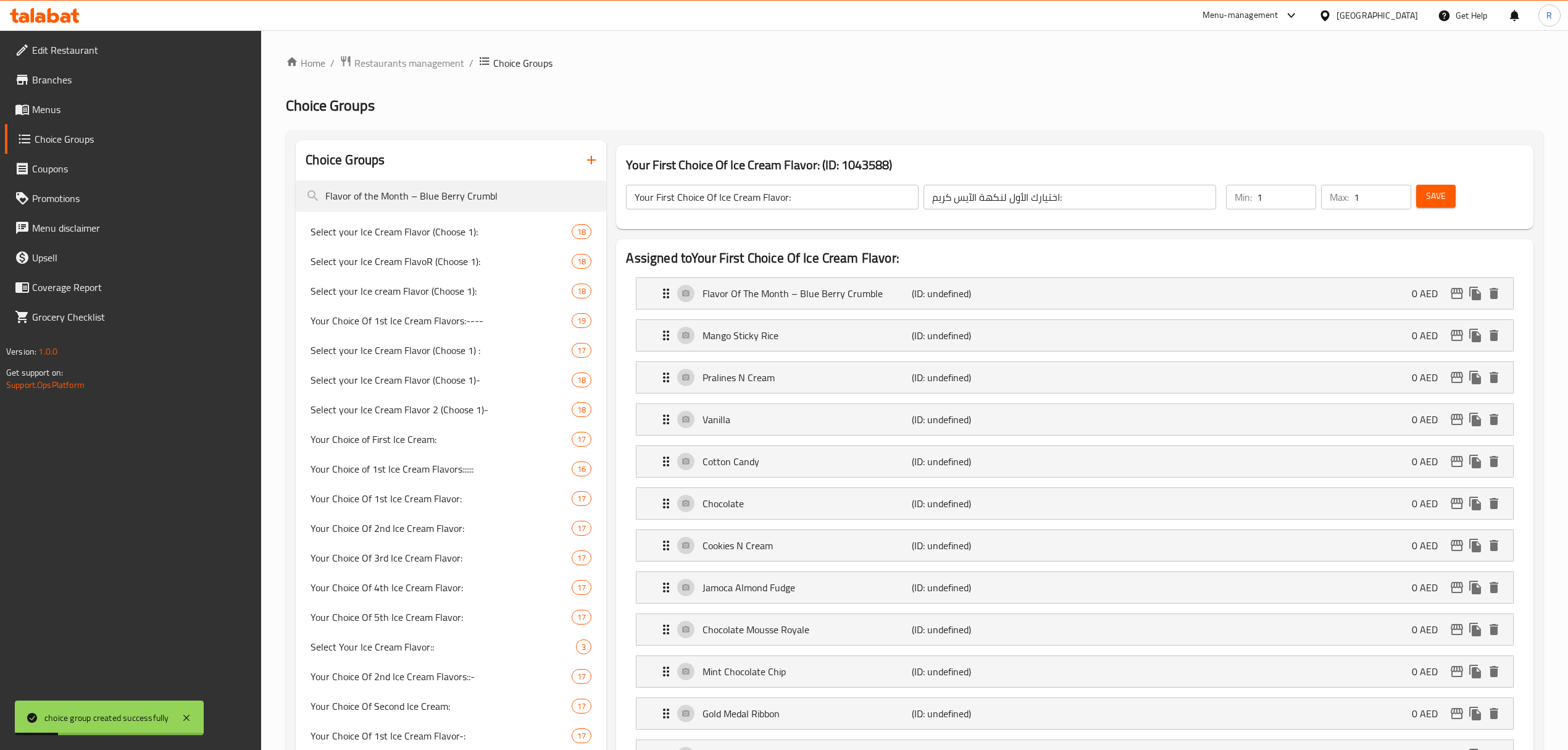
click at [794, 200] on input "Your First Choice Of Ice Cream Flavor:" at bounding box center [772, 197] width 293 height 25
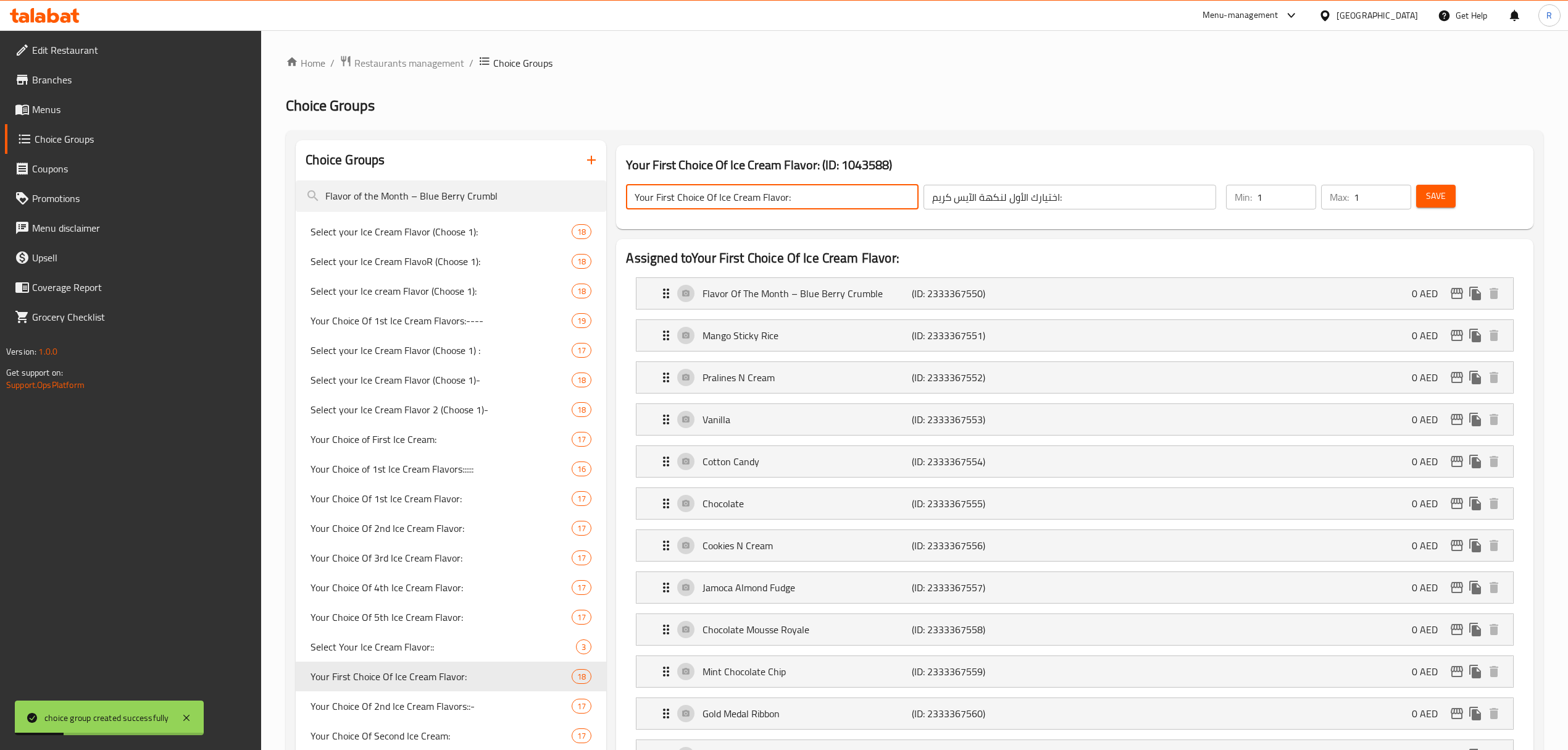
click at [794, 200] on input "Your First Choice Of Ice Cream Flavor:" at bounding box center [772, 197] width 293 height 25
click at [1008, 200] on input "اختيارك الأول لنكهة الآيس كريم:" at bounding box center [1070, 197] width 293 height 25
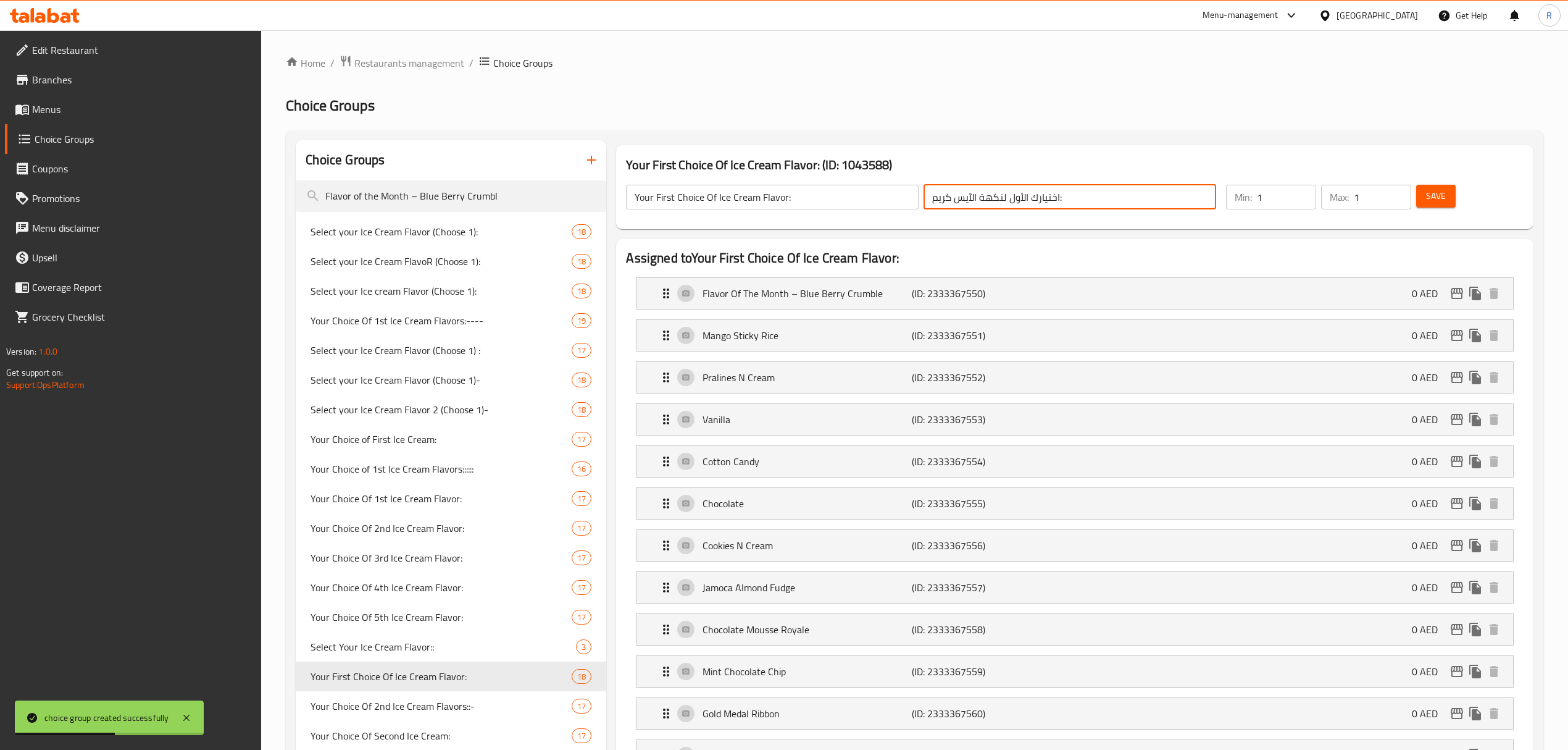
click at [1008, 200] on input "اختيارك الأول لنكهة الآيس كريم:" at bounding box center [1070, 197] width 293 height 25
click at [593, 676] on icon "duplicate" at bounding box center [586, 676] width 12 height 13
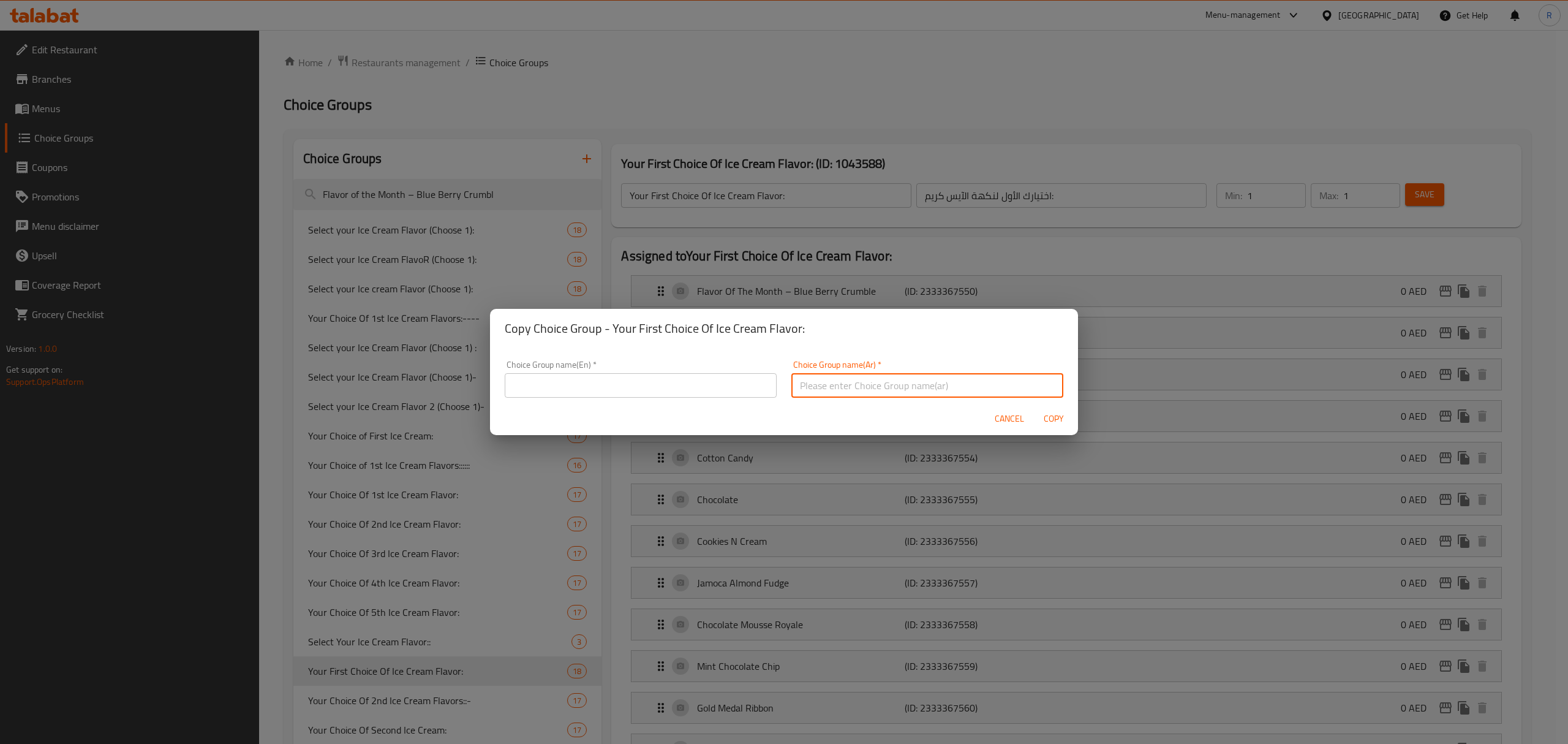
click at [892, 384] on input "text" at bounding box center [927, 385] width 272 height 25
paste input "اختيارك الأول لنكهة الآيس كريم:"
type input "اختيارك الأول لنكهة الآيس كريم:"
click at [694, 380] on input "text" at bounding box center [641, 385] width 272 height 25
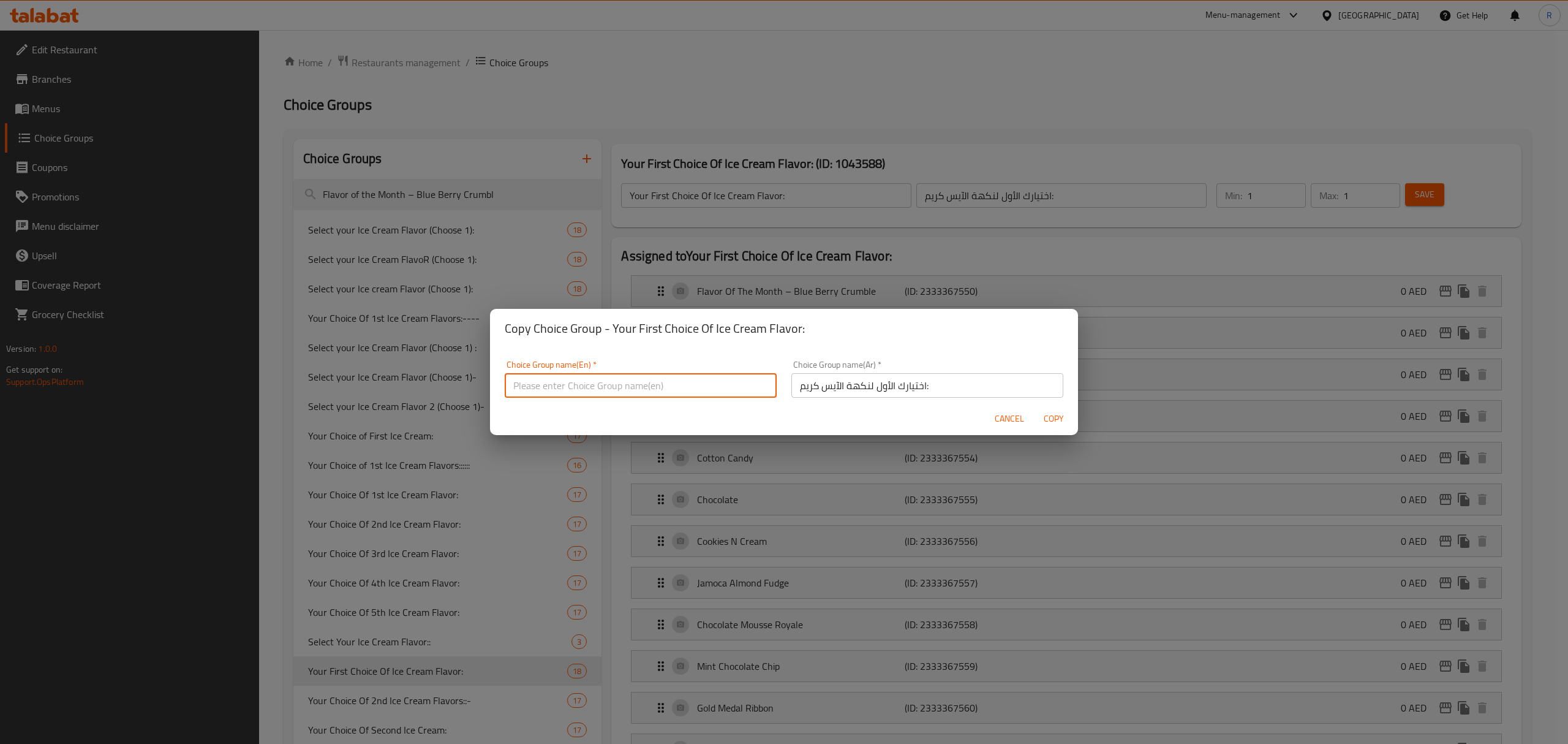
paste input "Your First Choice Of Ice Cream Flavor:"
click at [547, 386] on input "Your First Choice Of Ice Cream Flavor:" at bounding box center [641, 385] width 272 height 25
click at [545, 386] on input "Your First Choice Of Ice Cream Flavor:" at bounding box center [641, 385] width 272 height 25
type input "Your Second Choice Of Ice Cream Flavor:"
click at [873, 389] on input "اختيارك الأول لنكهة الآيس كريم:" at bounding box center [927, 385] width 272 height 25
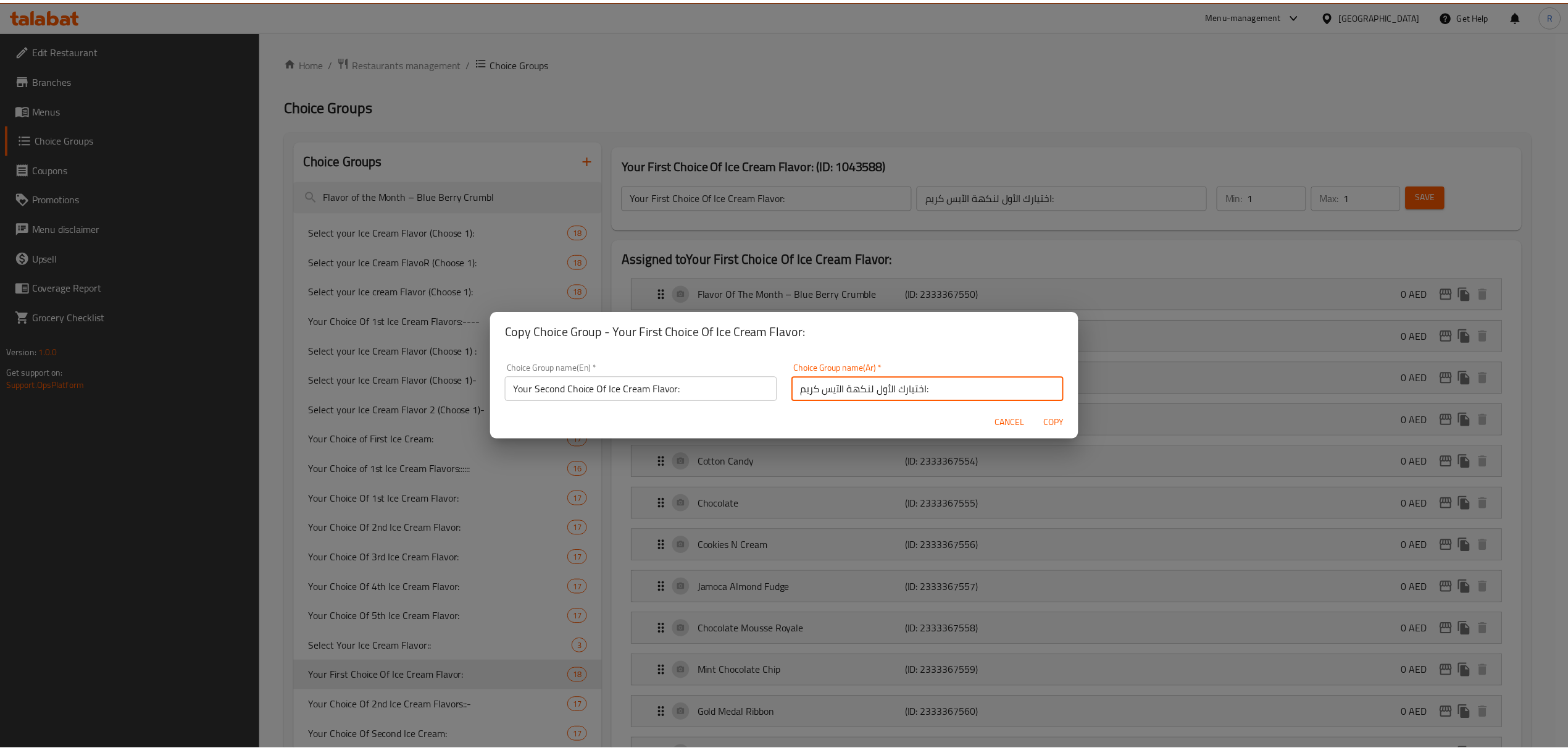
scroll to position [3, 0]
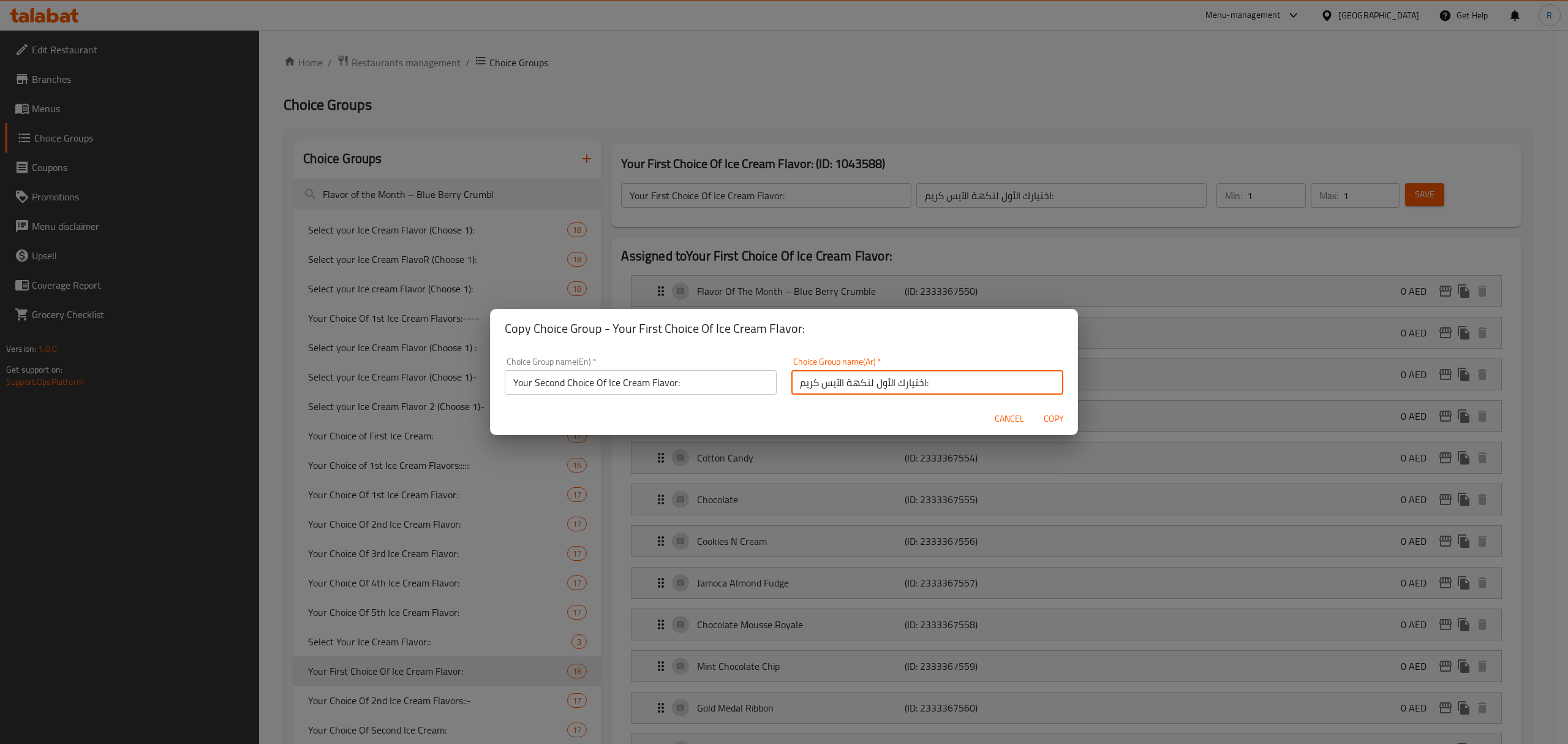
click at [878, 389] on input "اختيارك الأول لنكهة الآيس كريم:" at bounding box center [927, 382] width 272 height 25
type input "اختيارك الثاني لنكهة الآيس كريم:"
drag, startPoint x: 1047, startPoint y: 419, endPoint x: 955, endPoint y: 633, distance: 232.9
click at [1047, 417] on span "Copy" at bounding box center [1053, 419] width 29 height 15
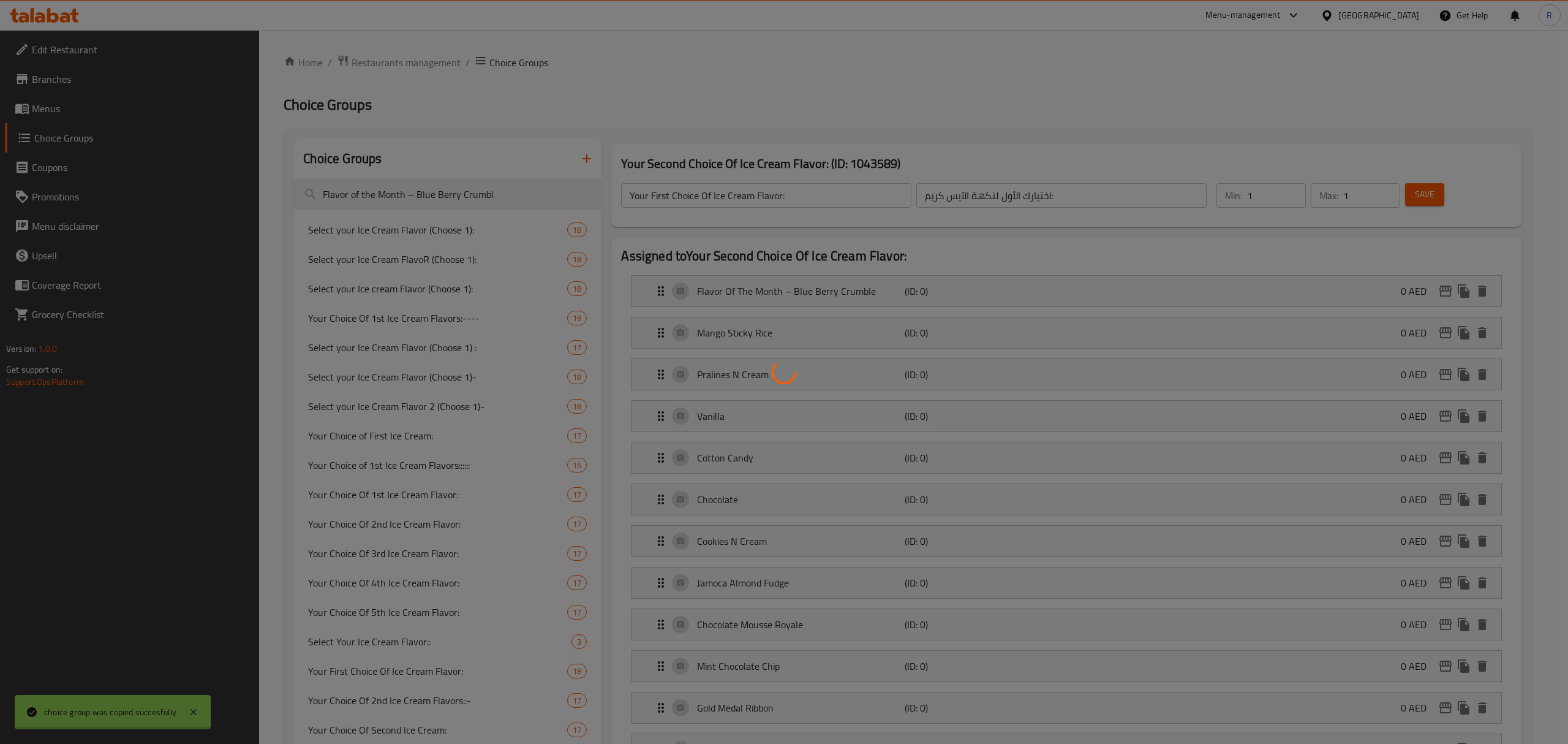
type input "Your Second Choice Of Ice Cream Flavor:"
type input "اختيارك الثاني لنكهة الآيس كريم:"
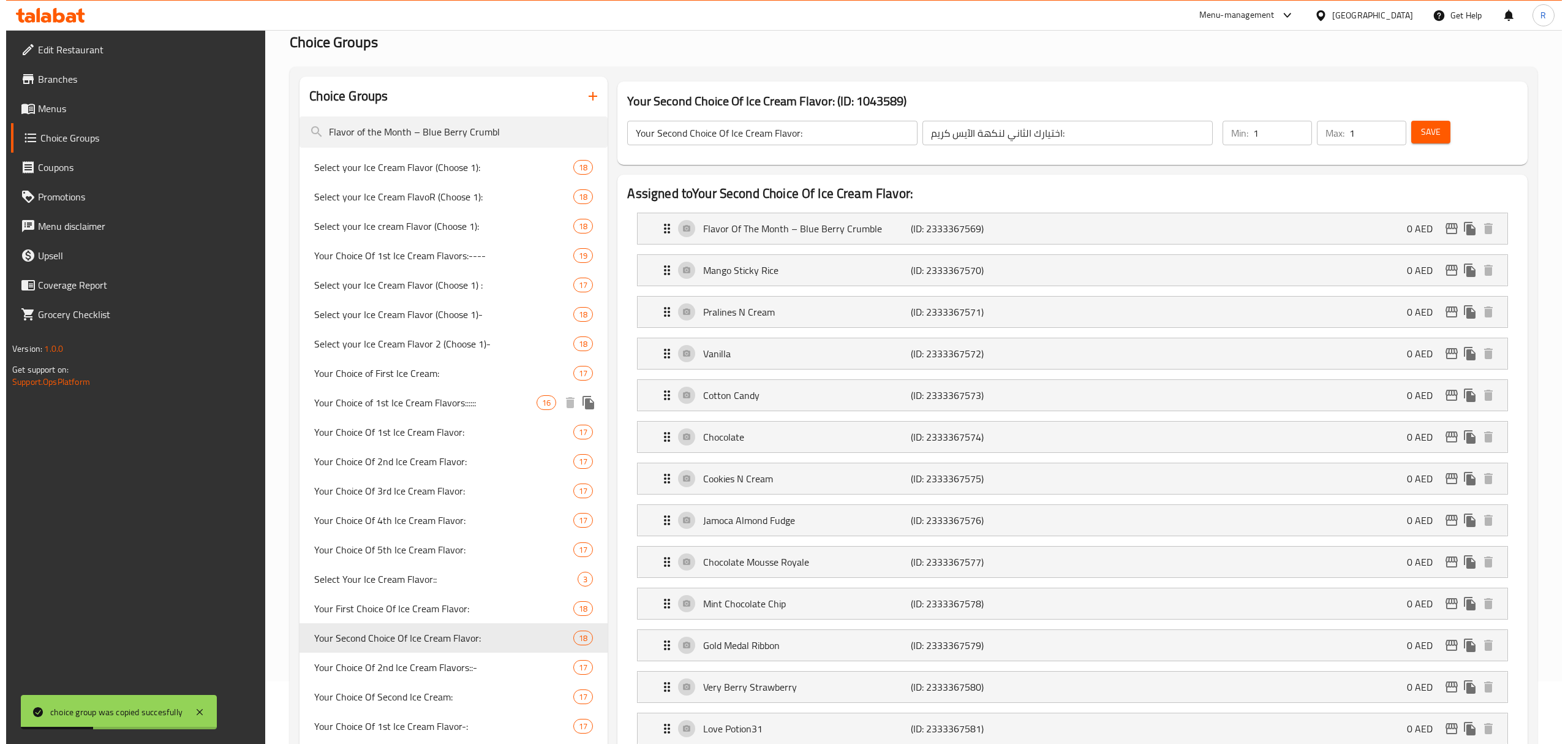
scroll to position [81, 0]
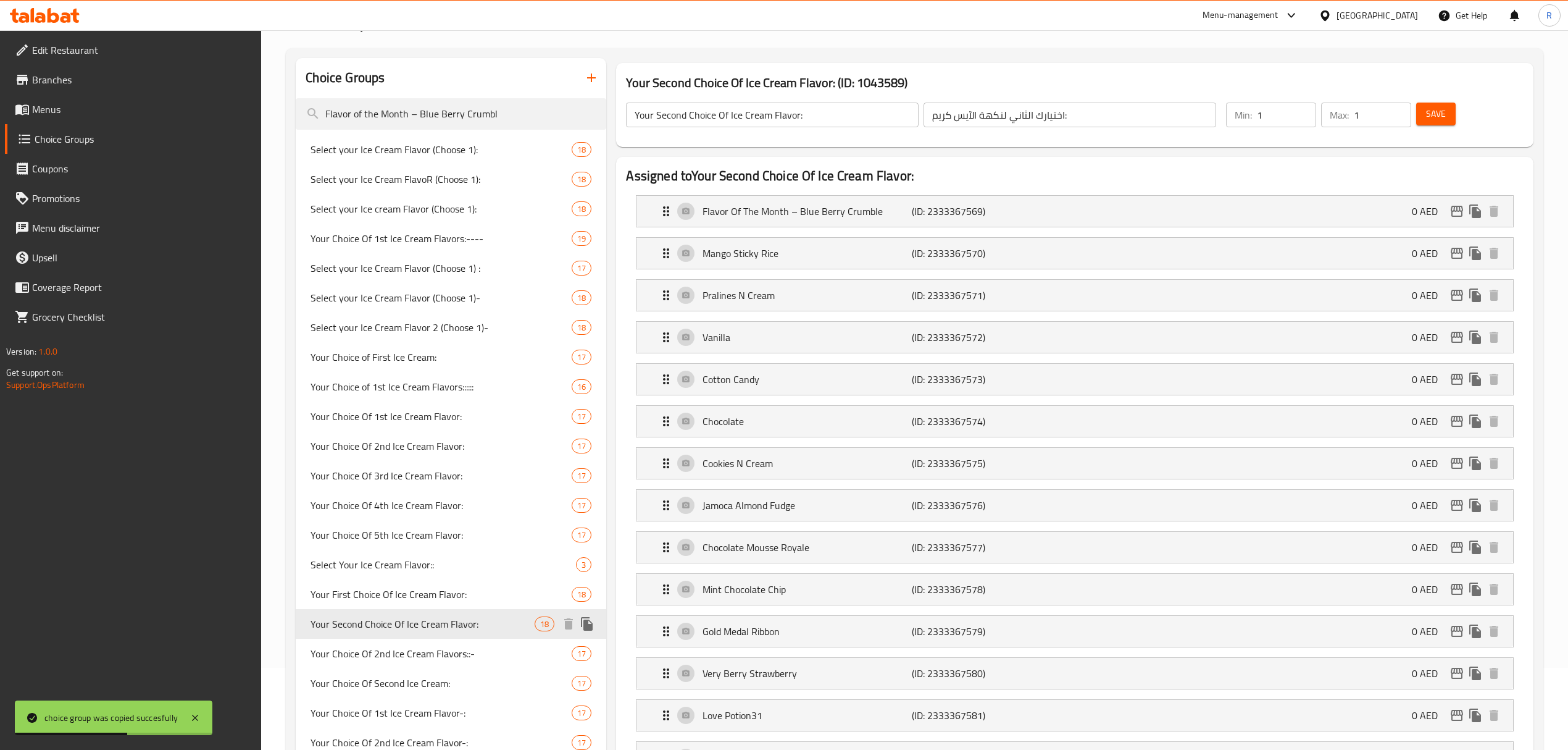
click at [591, 626] on icon "duplicate" at bounding box center [586, 623] width 12 height 13
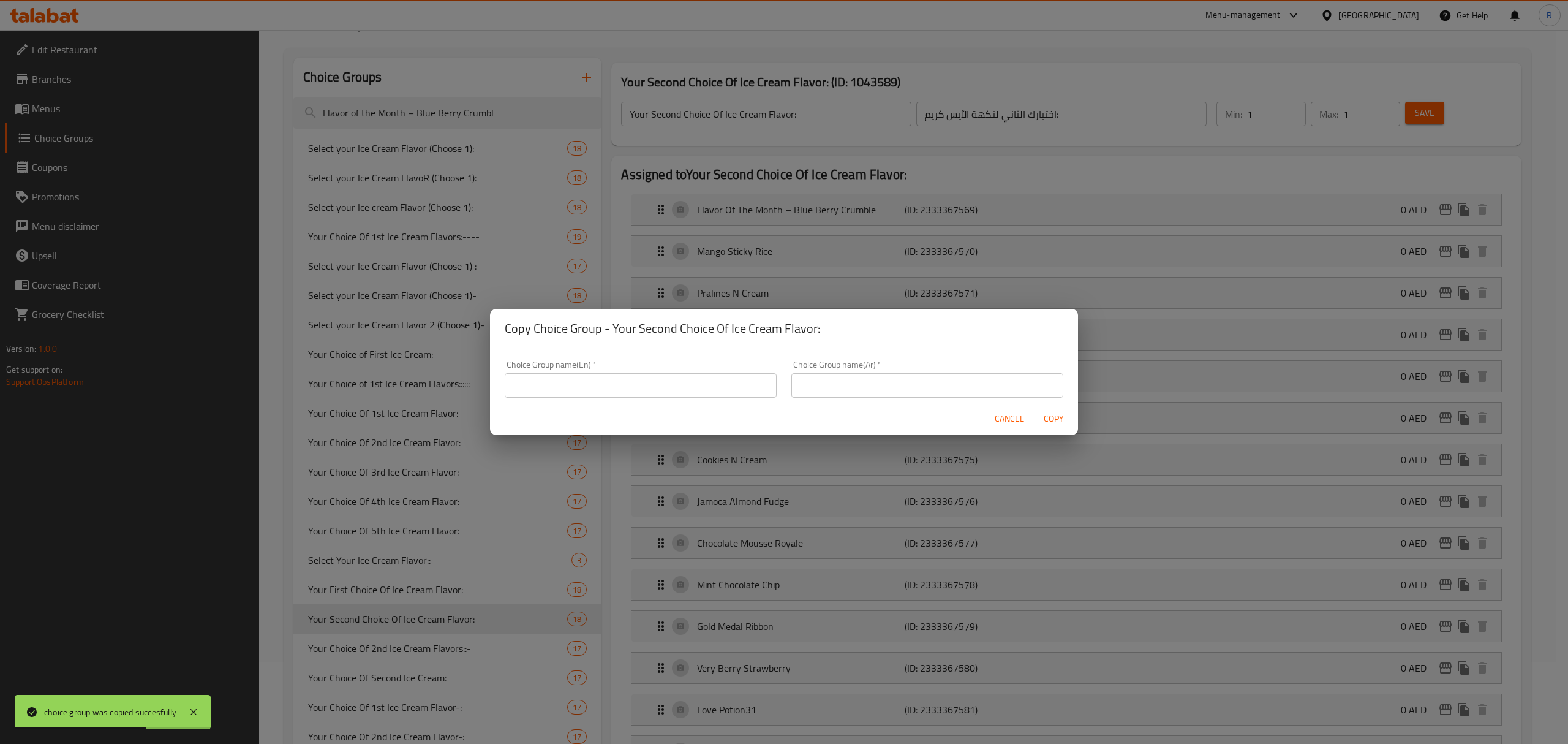
click at [728, 384] on input "text" at bounding box center [641, 385] width 272 height 25
paste input "Your First Choice Of Ice Cream Flavor:"
type input "Your First Choice Of Ice Cream Flavor:"
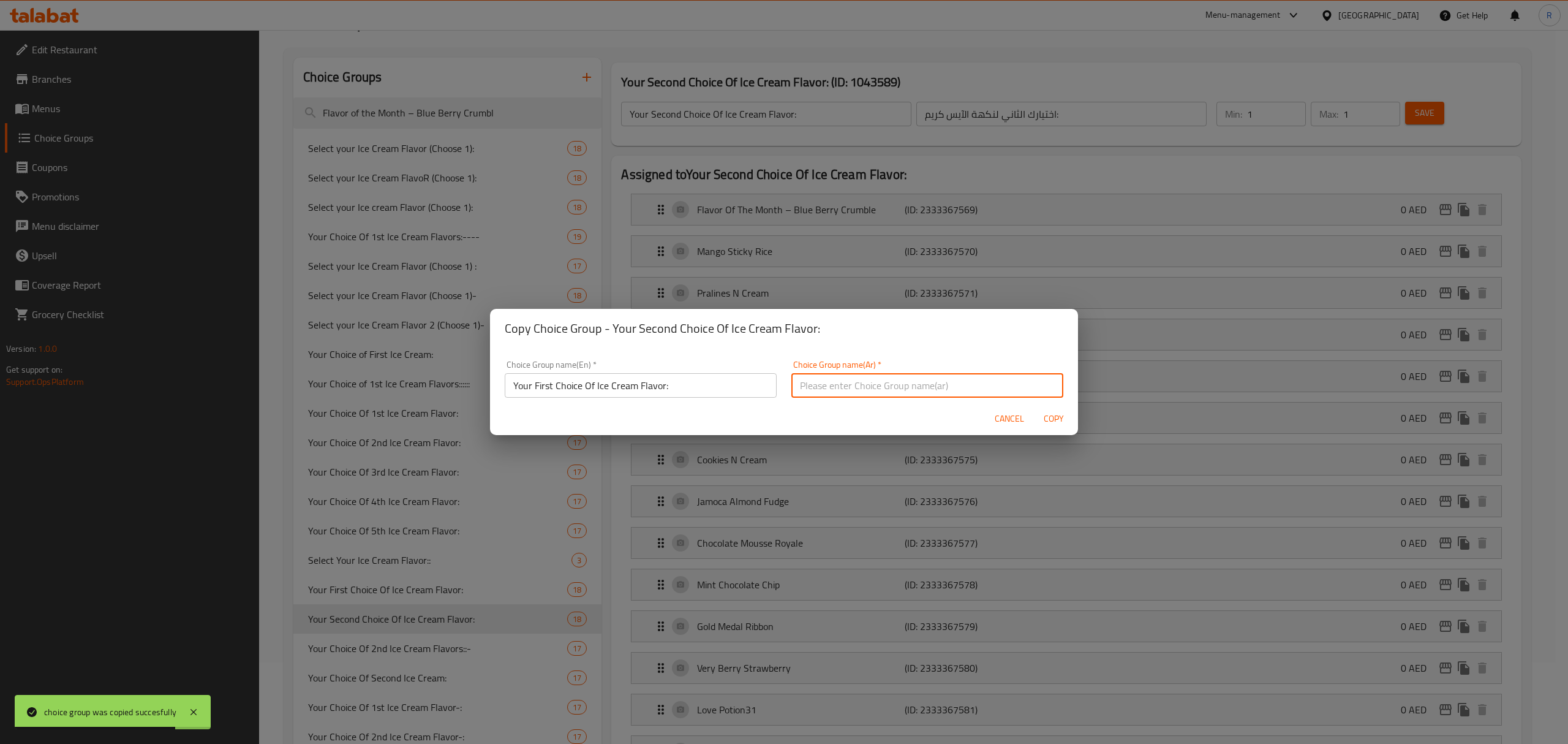
click at [822, 381] on input "text" at bounding box center [927, 385] width 272 height 25
paste input "اختيارك الأول لنكهة الآيس كريم:"
type input "اختيارك الأول لنكهة الآيس كريم:"
click at [544, 387] on input "Your First Choice Of Ice Cream Flavor:" at bounding box center [641, 385] width 272 height 25
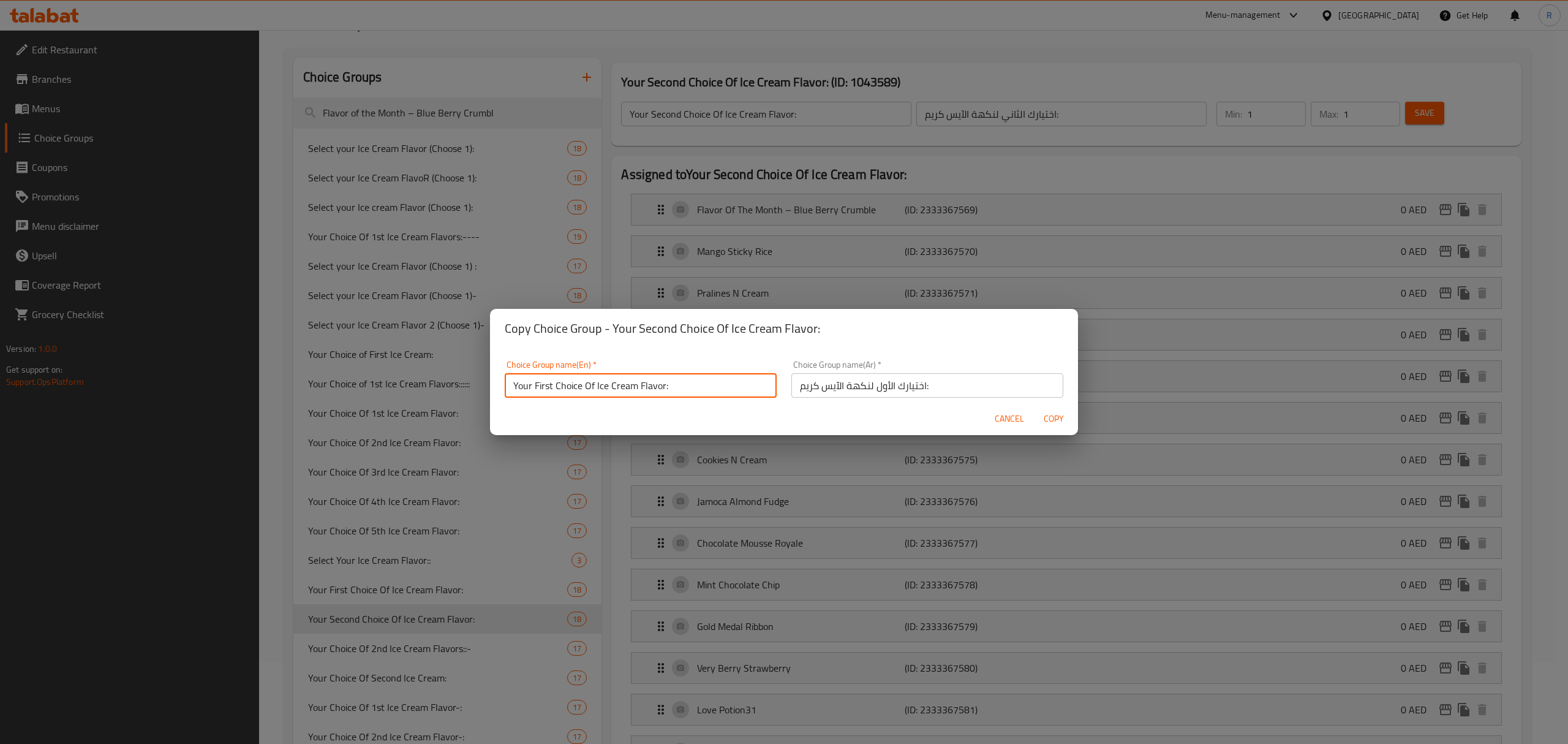
scroll to position [3, 0]
click at [540, 387] on input "Your First Choice Of Ice Cream Flavor:" at bounding box center [641, 382] width 272 height 25
type input "Your Third Choice Of Ice Cream Flavor:"
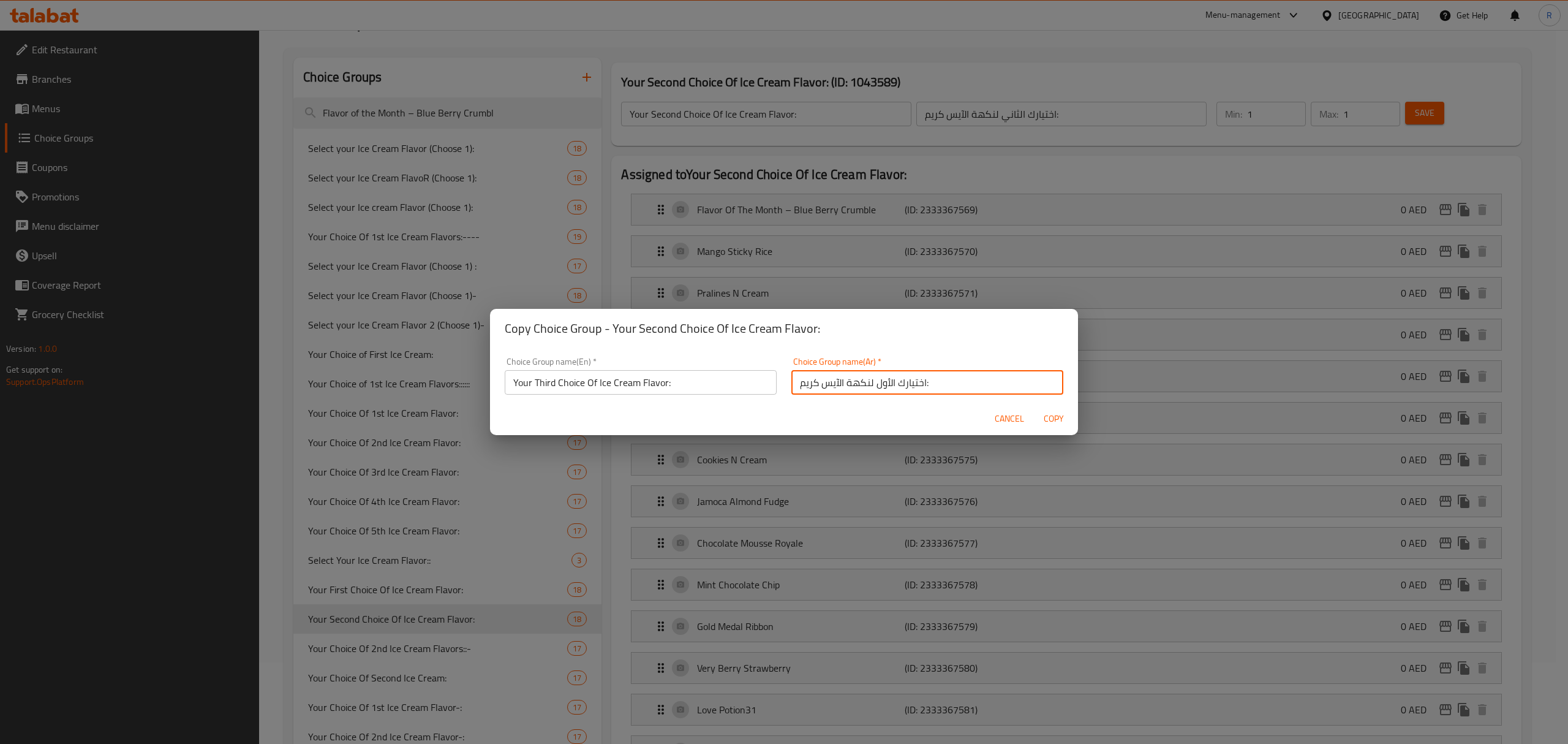
click at [873, 388] on input "اختيارك الأول لنكهة الآيس كريم:" at bounding box center [927, 382] width 272 height 25
drag, startPoint x: 873, startPoint y: 388, endPoint x: 880, endPoint y: 388, distance: 7.0
click at [880, 388] on input "اختيارك الأول لنكهة الآيس كريم:" at bounding box center [927, 382] width 272 height 25
type input "اختيارك الثالث لنكهة الآيس كريم:"
click at [1047, 416] on span "Copy" at bounding box center [1053, 419] width 29 height 15
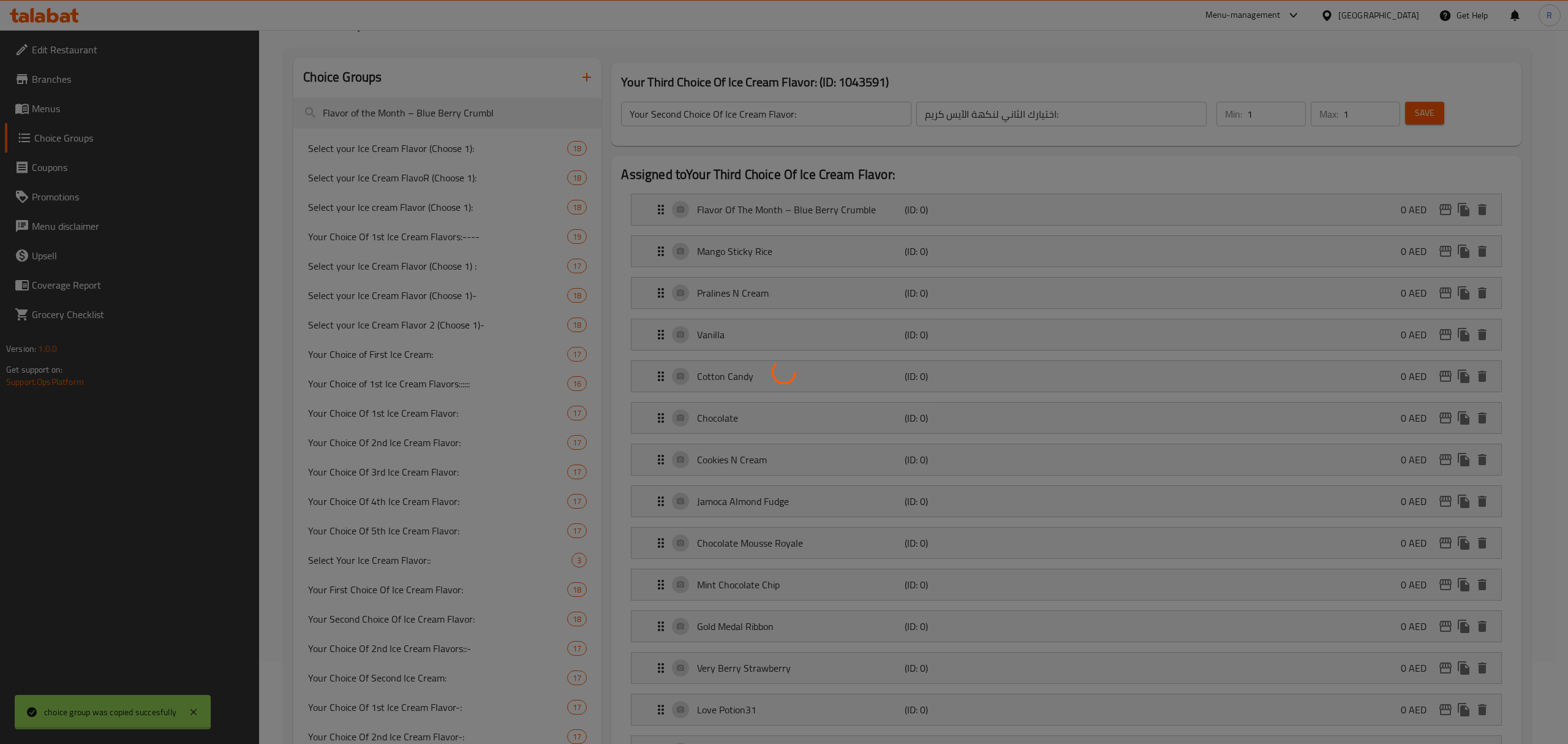
type input "Your Third Choice Of Ice Cream Flavor:"
type input "اختيارك الثالث لنكهة الآيس كريم:"
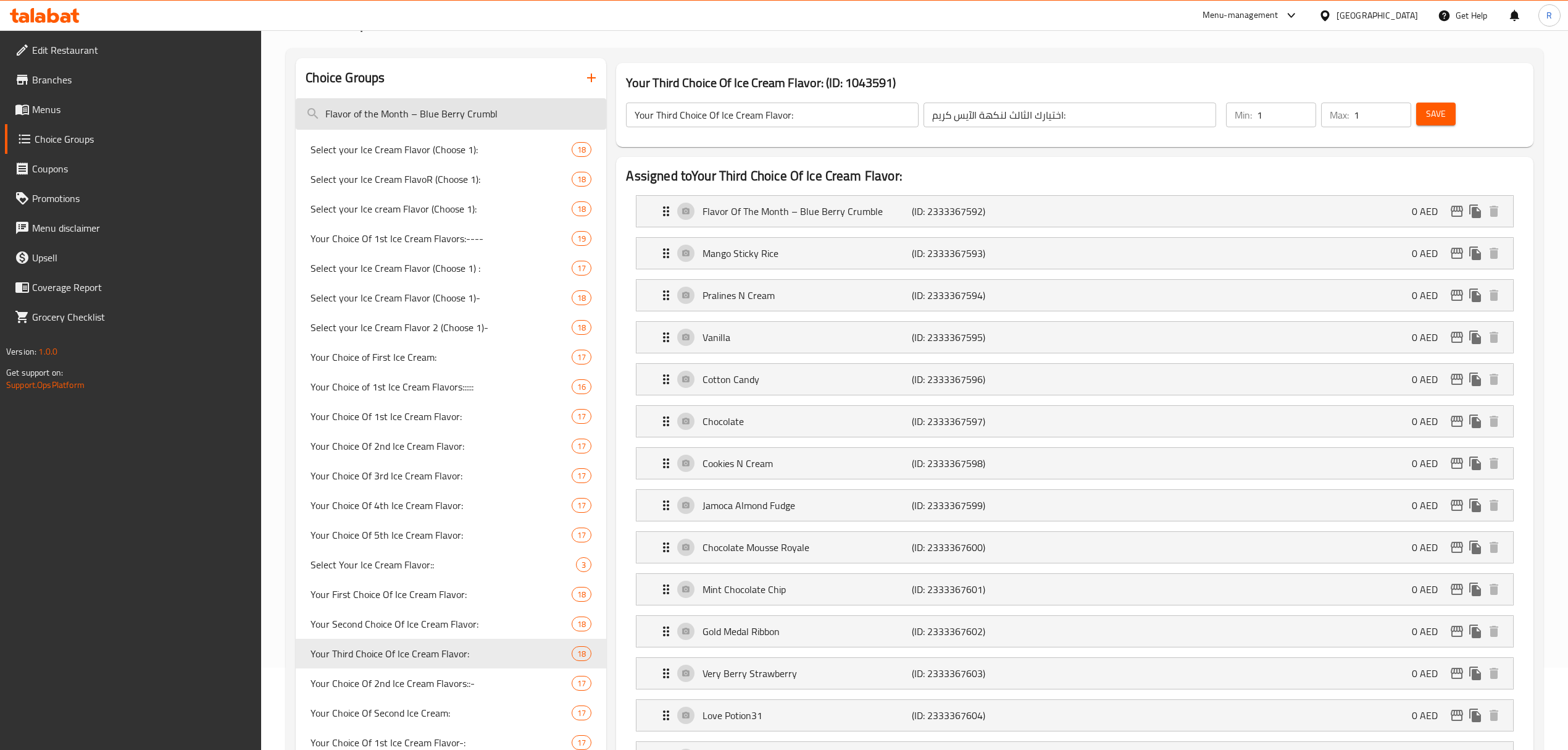
click at [502, 112] on input "Flavor of the Month – Blue Berry Crumbl" at bounding box center [451, 113] width 311 height 31
paste input "Select Extra Wet Topping: (Optional)"
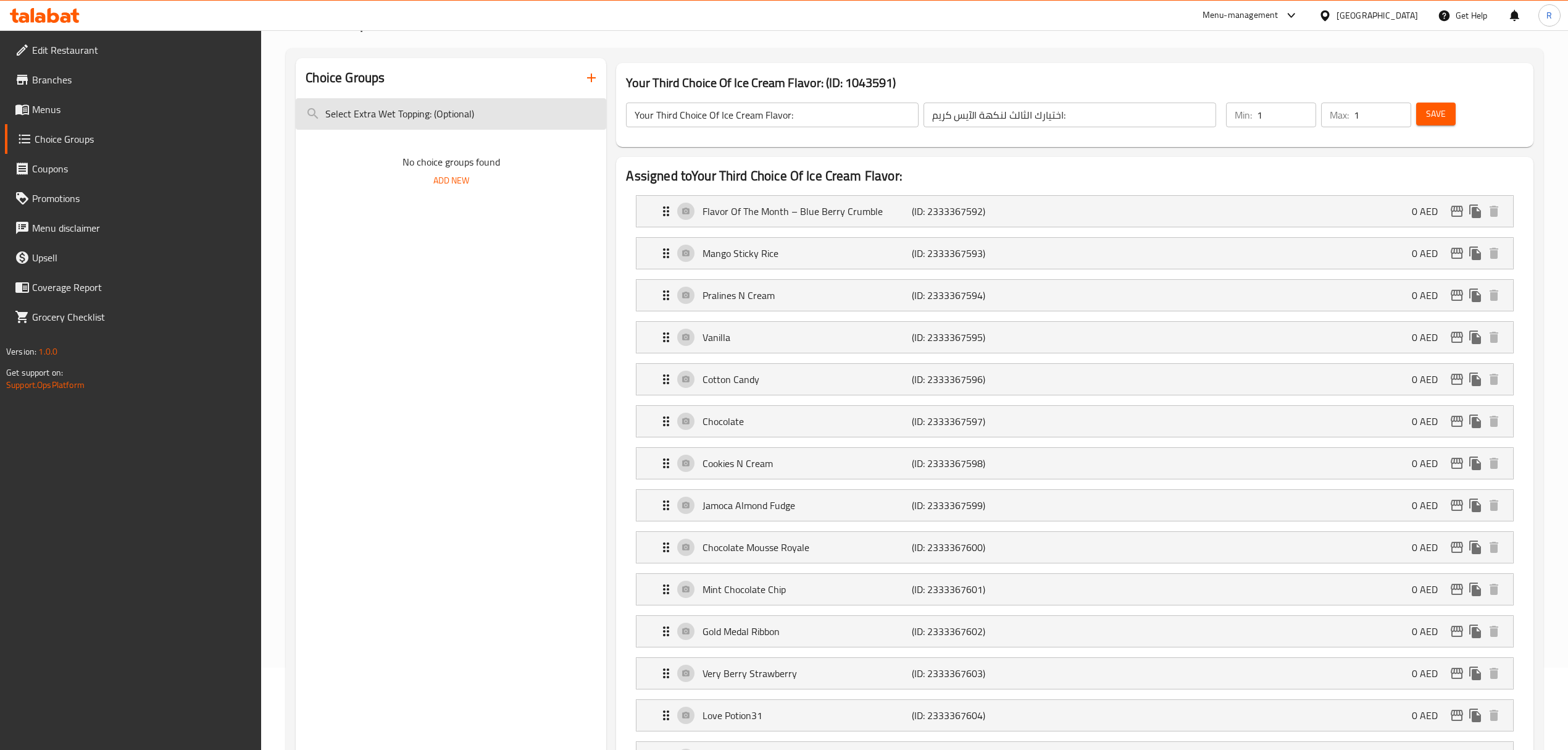
drag, startPoint x: 442, startPoint y: 114, endPoint x: 529, endPoint y: 109, distance: 87.1
click at [529, 109] on input "Select Extra Wet Topping: (Optional)" at bounding box center [451, 113] width 311 height 31
type input "Select Extra Wet Topping"
click at [506, 120] on input "Select Extra Wet Topping" at bounding box center [451, 113] width 311 height 31
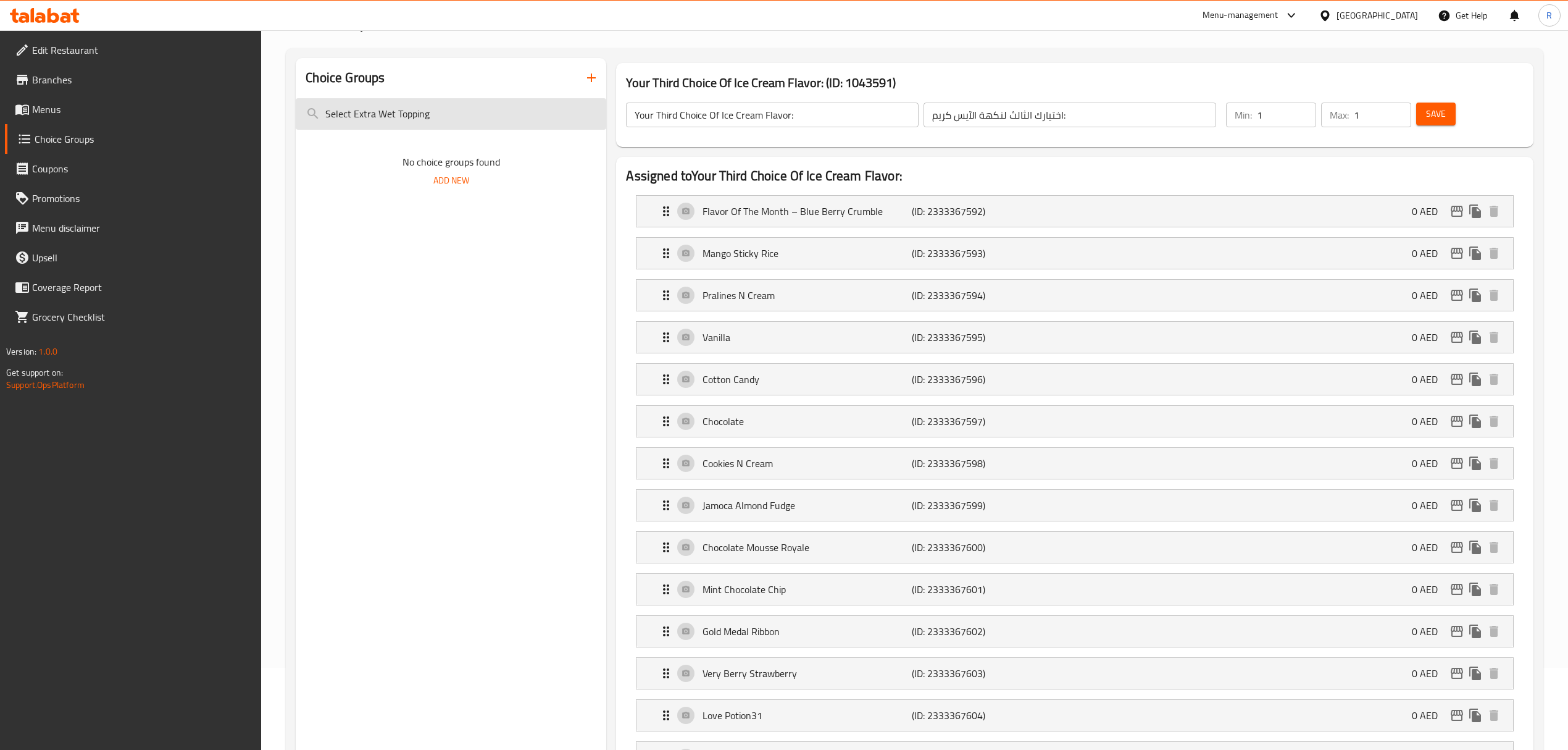
click at [506, 120] on input "Select Extra Wet Topping" at bounding box center [451, 113] width 311 height 31
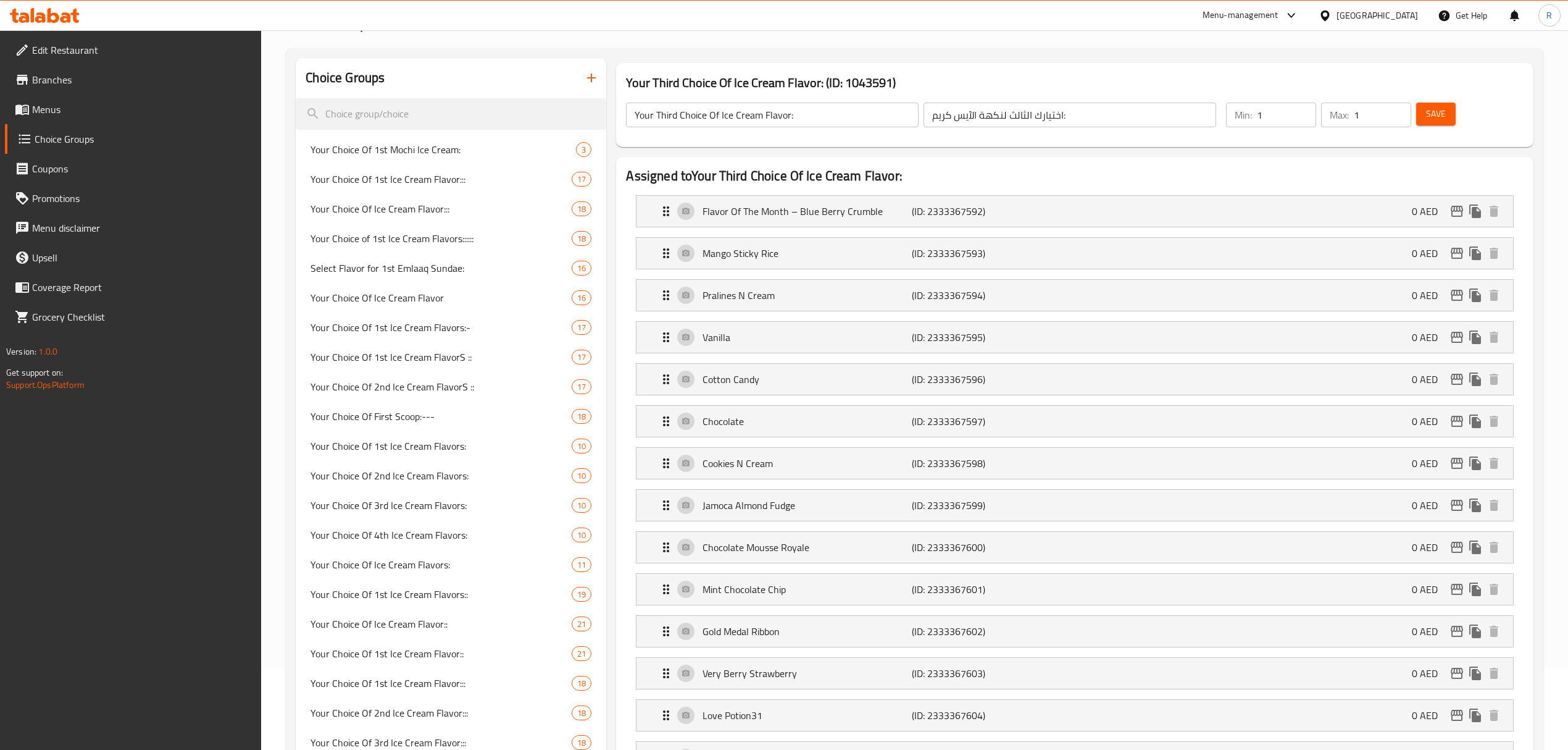
click at [594, 70] on icon "button" at bounding box center [591, 77] width 15 height 15
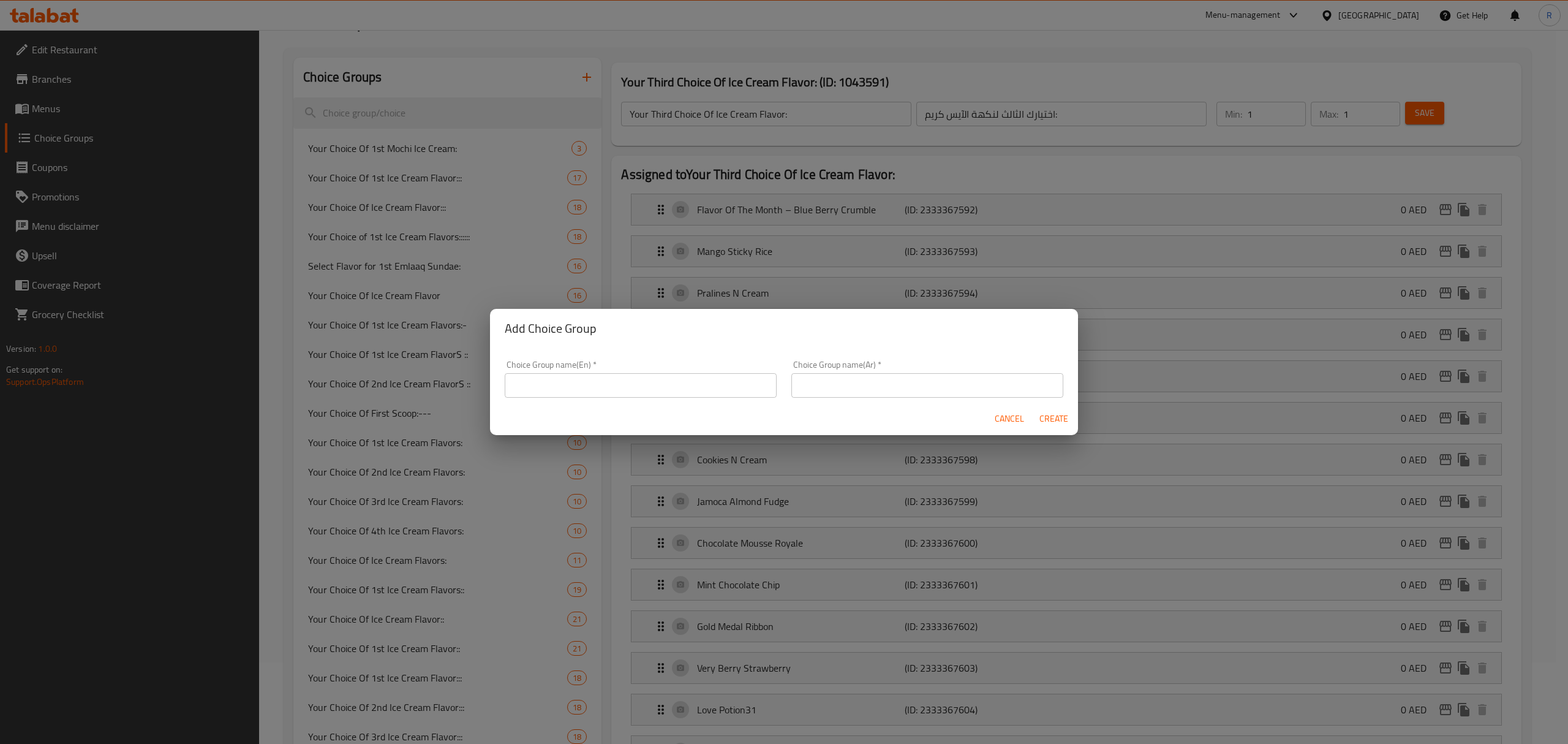
click at [667, 389] on input "text" at bounding box center [641, 385] width 272 height 25
paste input "Select Extra Wet Topping: (Optional)"
drag, startPoint x: 619, startPoint y: 387, endPoint x: 730, endPoint y: 375, distance: 111.6
click at [730, 375] on input "Select Extra Wet Topping: (Optional)" at bounding box center [641, 382] width 272 height 25
click at [730, 376] on input "Select Extra Wet Topping:" at bounding box center [641, 382] width 272 height 25
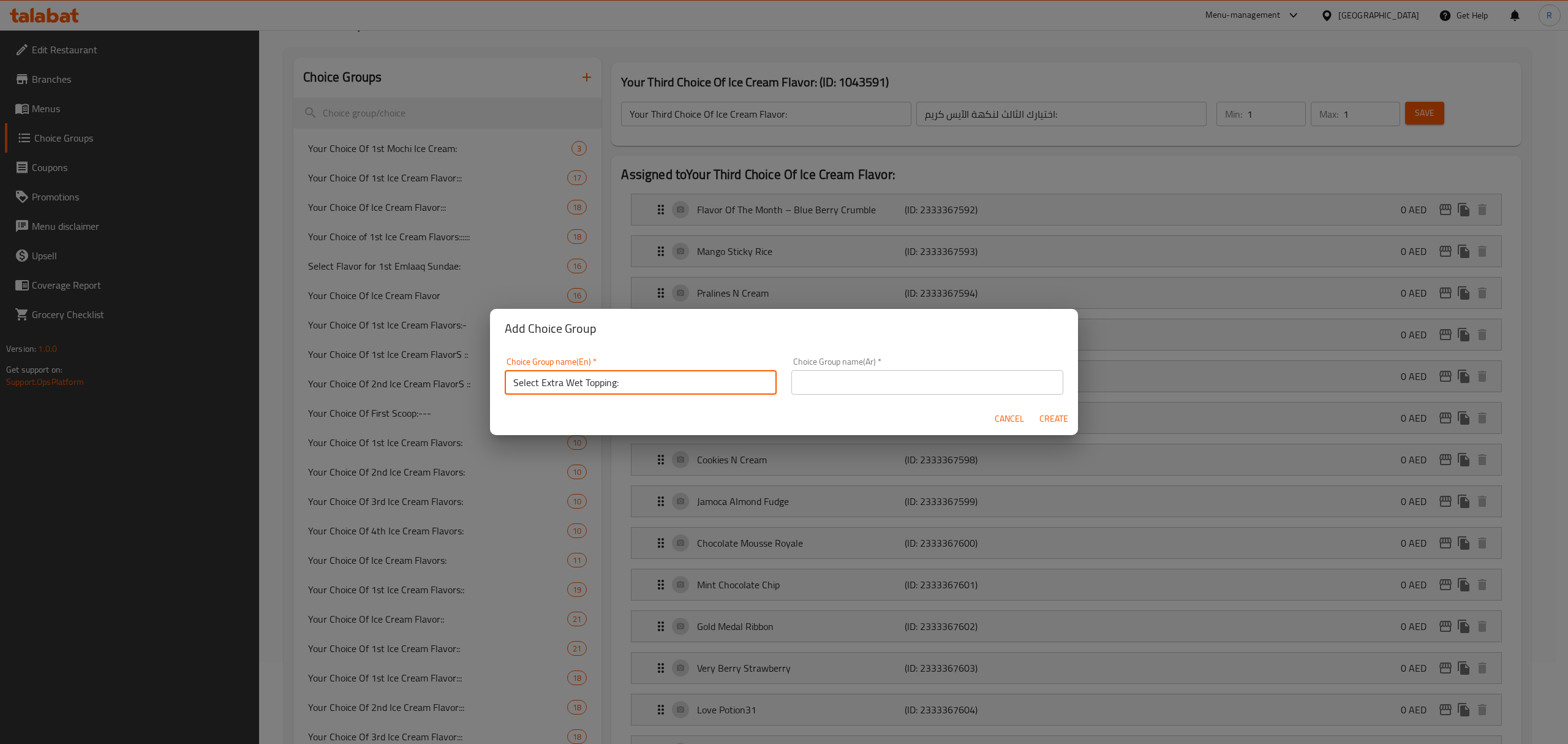
click at [730, 377] on input "Select Extra Wet Topping:" at bounding box center [641, 382] width 272 height 25
type input "Select Extra Wet Topping:"
click at [924, 379] on input "text" at bounding box center [927, 382] width 272 height 25
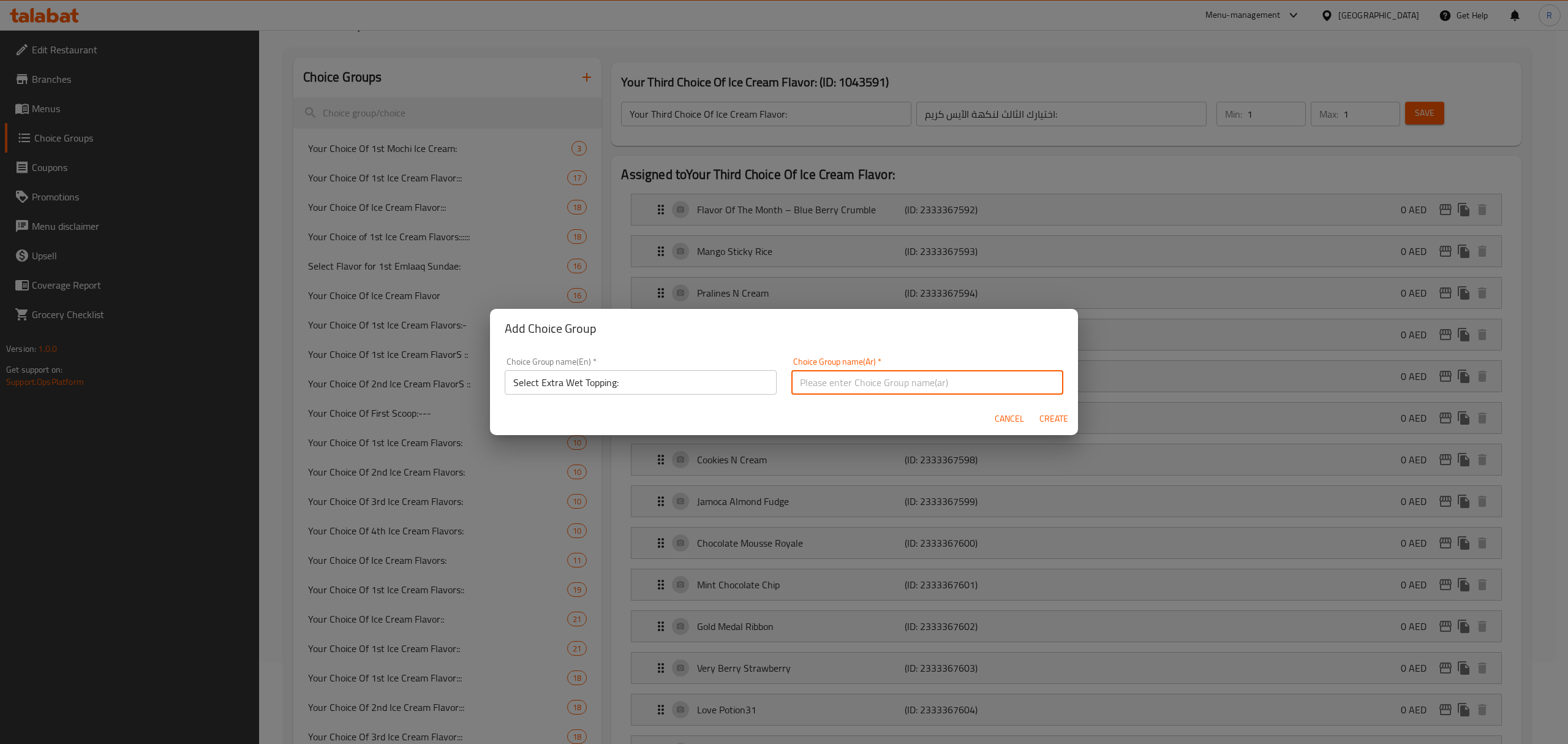
paste input "اختر الطبقة العلوية الرطبة الإضافية (اختياري)"
drag, startPoint x: 898, startPoint y: 383, endPoint x: 816, endPoint y: 398, distance: 83.4
click at [816, 398] on div "Choice Group name(Ar)   * اختر الطبقة العلوية الرطبة الإضافية (اختياري) Choice …" at bounding box center [927, 376] width 286 height 52
type input "اختر الطبقة العلوية الرطبة الإضافية:"
click at [1066, 419] on span "Create" at bounding box center [1053, 419] width 29 height 15
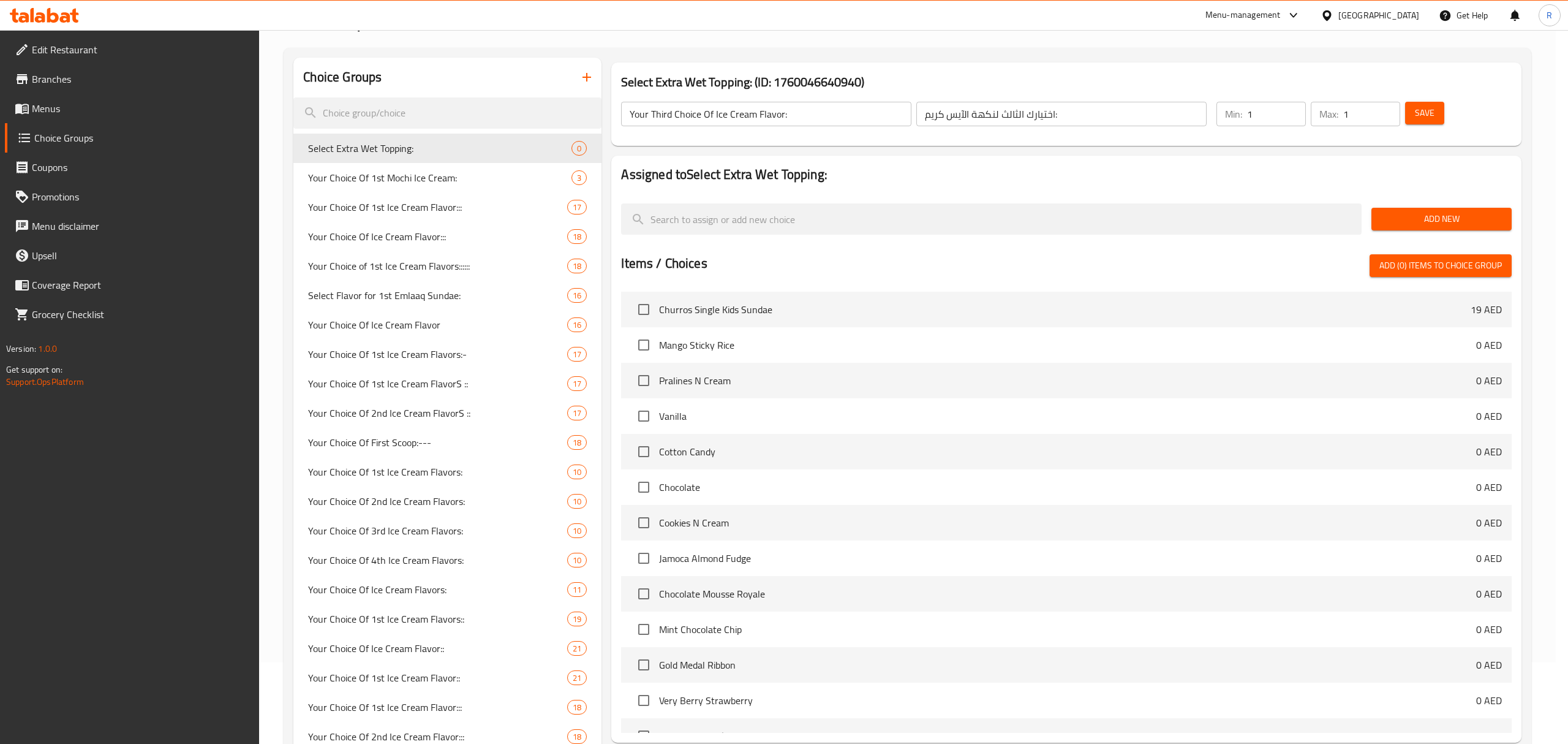
type input "Select Extra Wet Topping:"
type input "اختر الطبقة العلوية الرطبة الإضافية:"
type input "0"
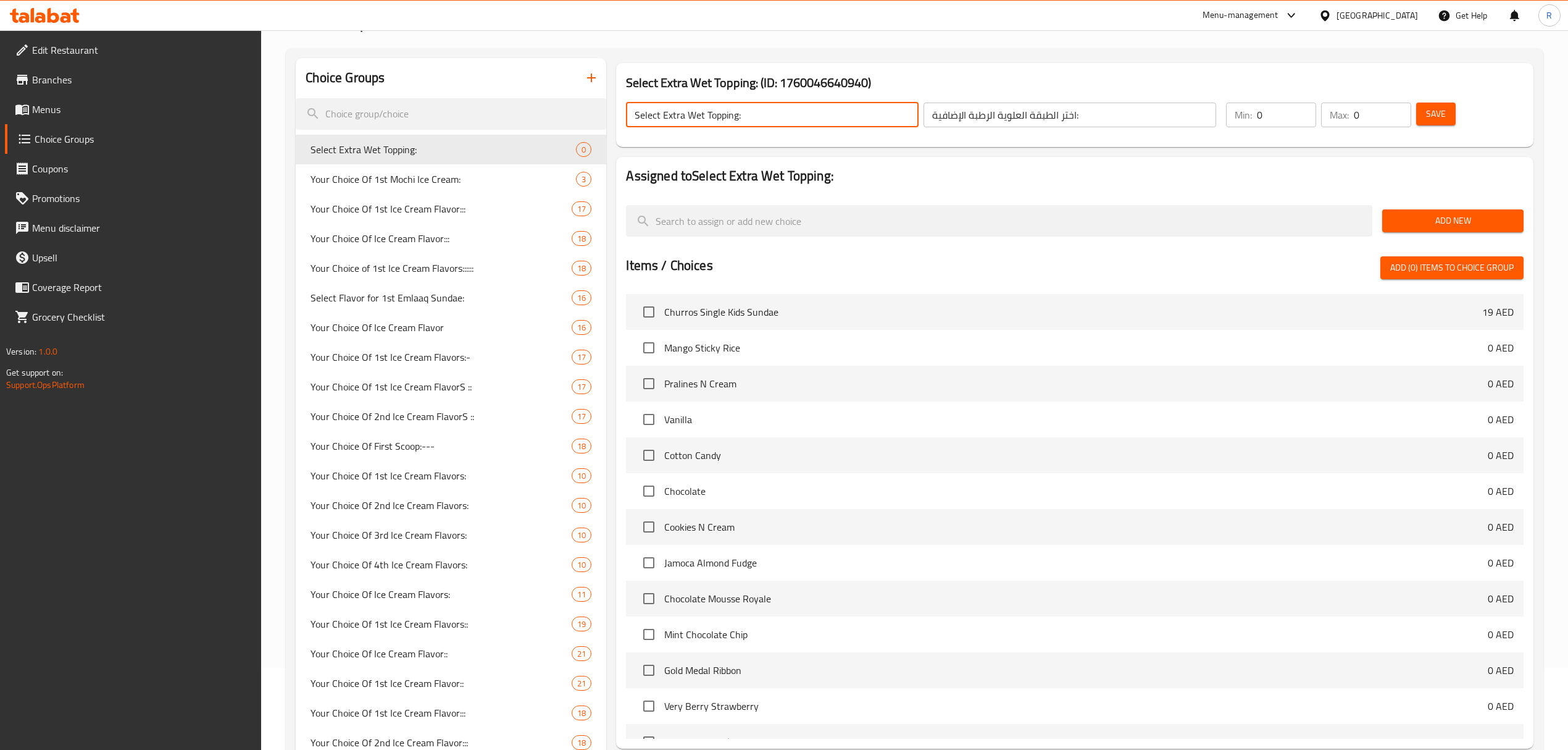
click at [880, 106] on input "Select Extra Wet Topping:" at bounding box center [772, 115] width 293 height 25
click at [1093, 125] on input "اختر الطبقة العلوية الرطبة الإضافية:" at bounding box center [1070, 115] width 293 height 25
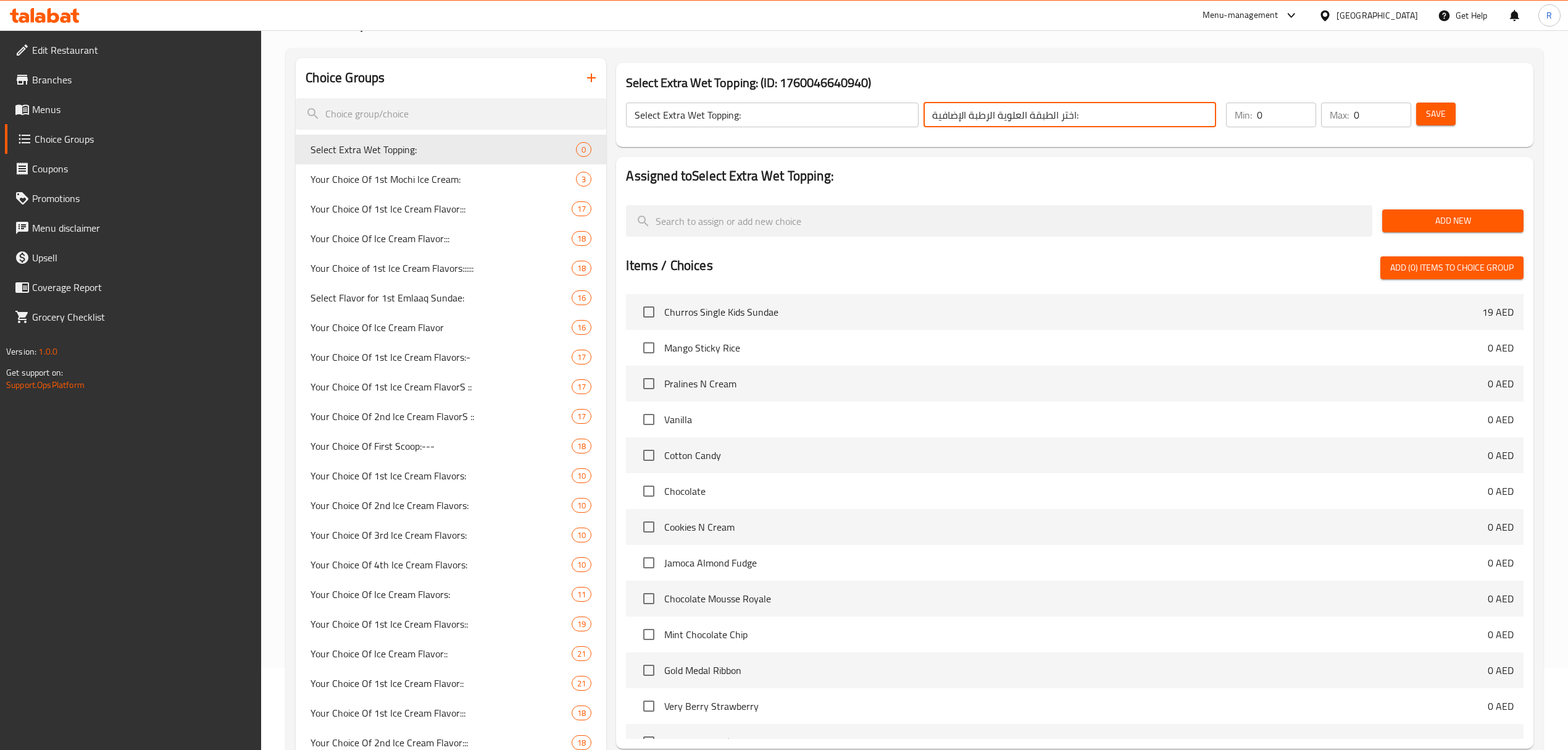
click at [1093, 125] on input "اختر الطبقة العلوية الرطبة الإضافية:" at bounding box center [1070, 115] width 293 height 25
click at [1051, 67] on div "Select Extra Wet Topping: (ID: 1760046640940) Select Extra Wet Topping: ​ اختر …" at bounding box center [1074, 104] width 917 height 84
click at [1455, 222] on span "Add New" at bounding box center [1453, 221] width 122 height 15
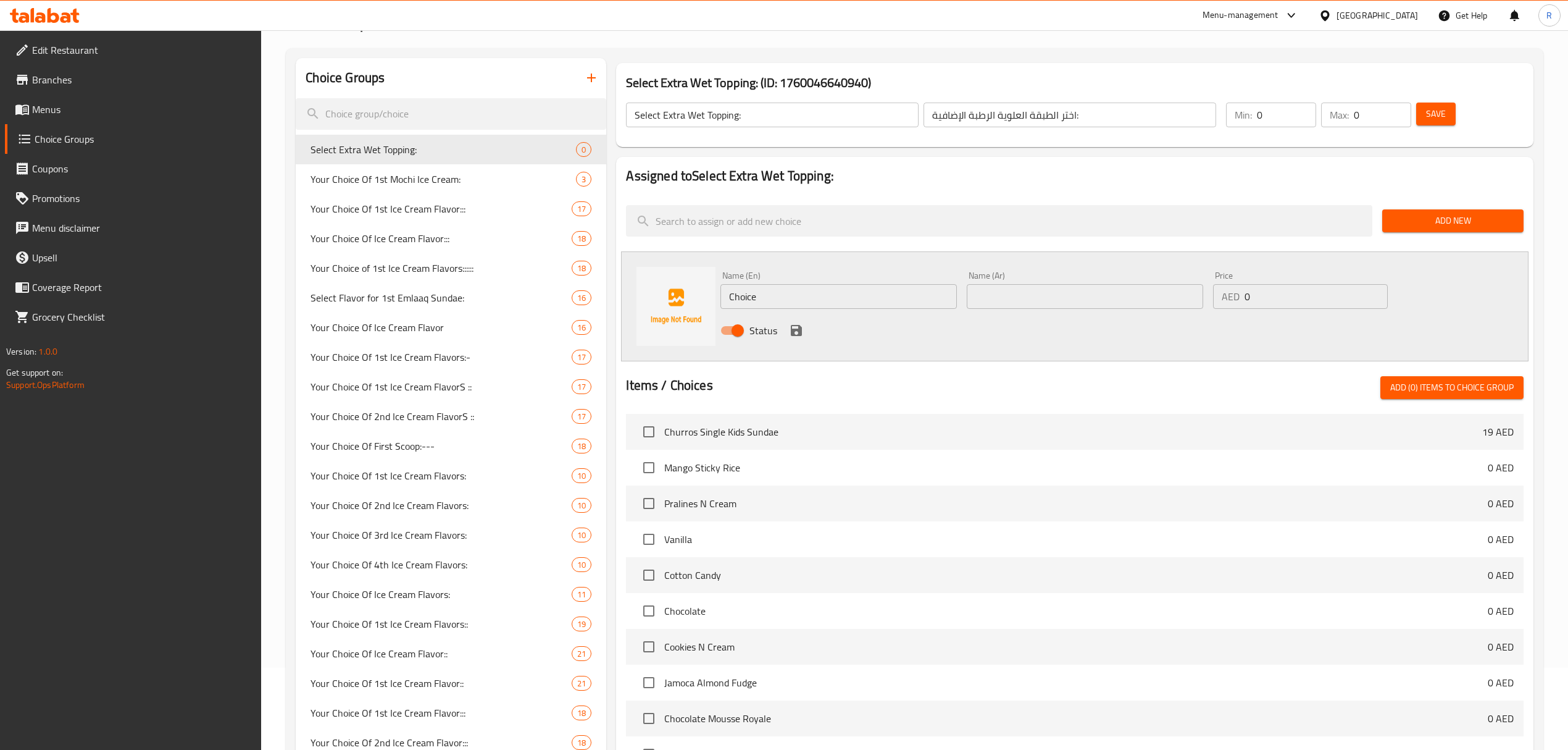
click at [814, 290] on input "Choice" at bounding box center [838, 297] width 236 height 25
paste input "400 Gram Strawberry (+AED 19.00) هوت فدج (+AED 19.00)"
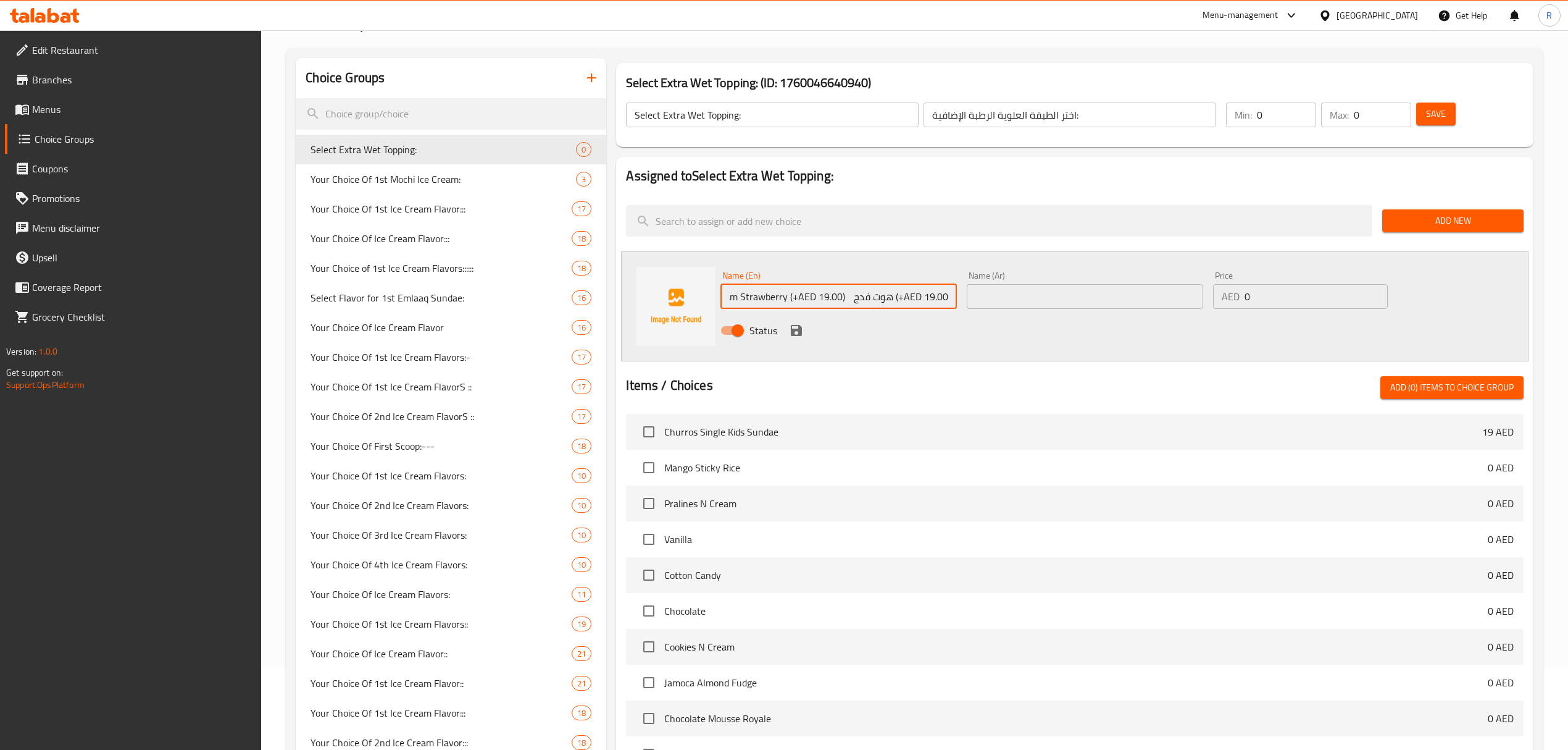
drag, startPoint x: 853, startPoint y: 298, endPoint x: 891, endPoint y: 307, distance: 39.1
click at [891, 307] on input "400 Gram Strawberry (+AED 19.00) هوت فدج (+AED 19.00)" at bounding box center [838, 297] width 236 height 25
click at [864, 297] on input "400 Gram Strawberry (+AED 19.00) (+AED 19.00)" at bounding box center [838, 297] width 236 height 25
drag, startPoint x: 821, startPoint y: 298, endPoint x: 1017, endPoint y: 291, distance: 196.1
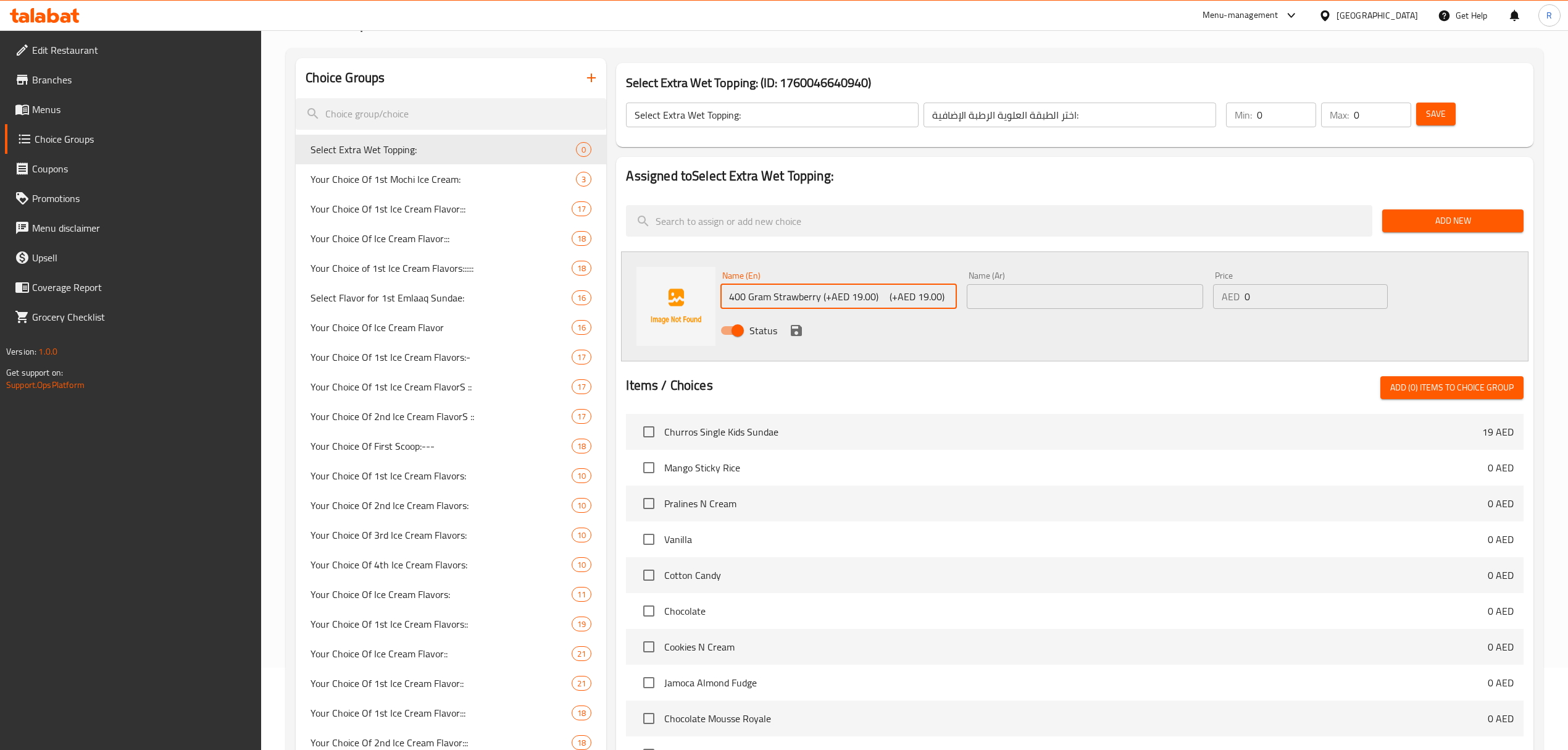
click at [1017, 291] on div "Name (En) 400 Gram Strawberry (+AED 19.00) (+AED 19.00) Name (En) Name (Ar) Nam…" at bounding box center [1085, 307] width 738 height 81
type input "400 Gram Strawberry"
click at [1272, 300] on input "0" at bounding box center [1316, 297] width 143 height 25
type input "019"
click at [1033, 320] on div "Status" at bounding box center [1085, 330] width 738 height 33
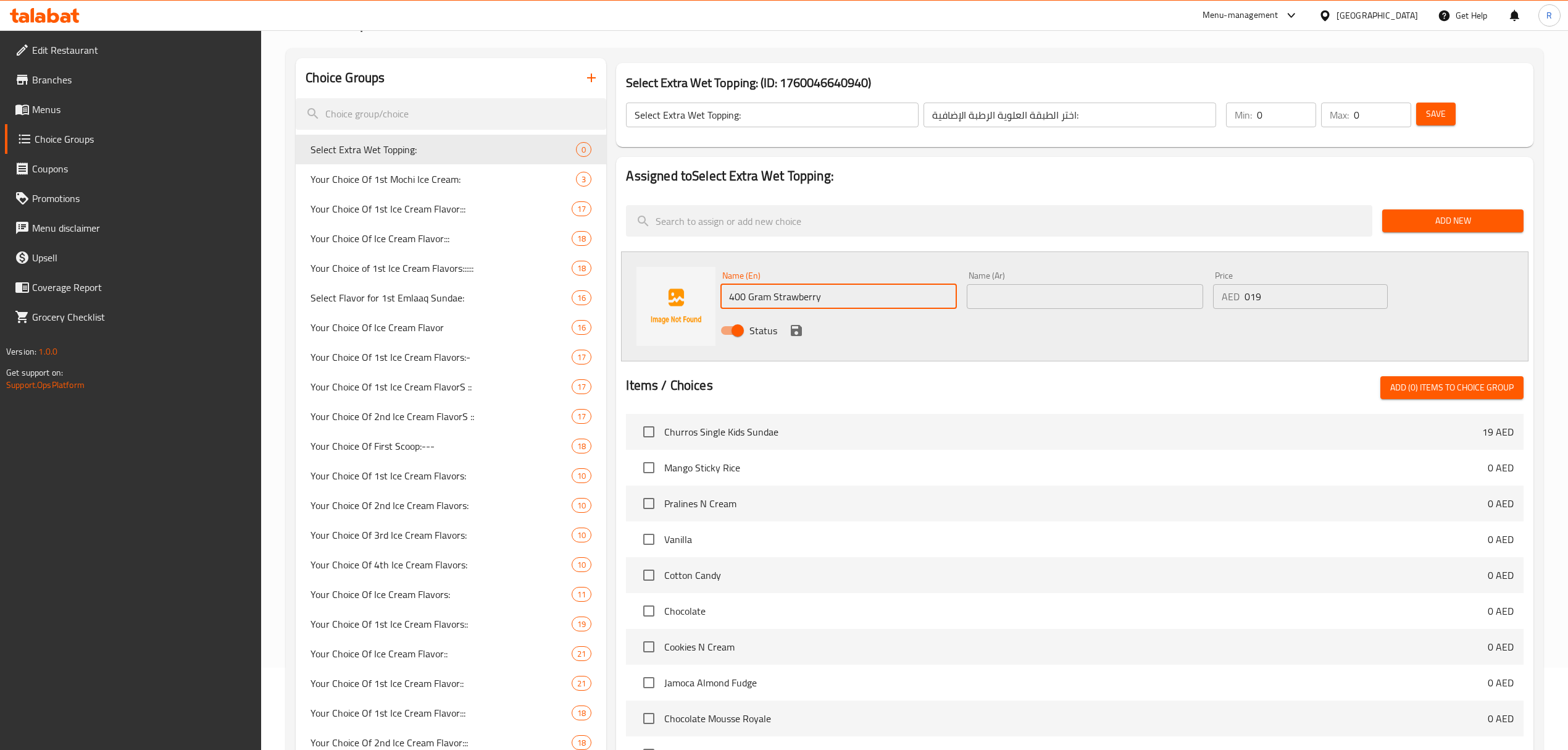
click at [838, 299] on input "400 Gram Strawberry" at bounding box center [838, 297] width 236 height 25
click at [1110, 293] on input "text" at bounding box center [1085, 297] width 236 height 25
paste input "400 جرام فراولة"
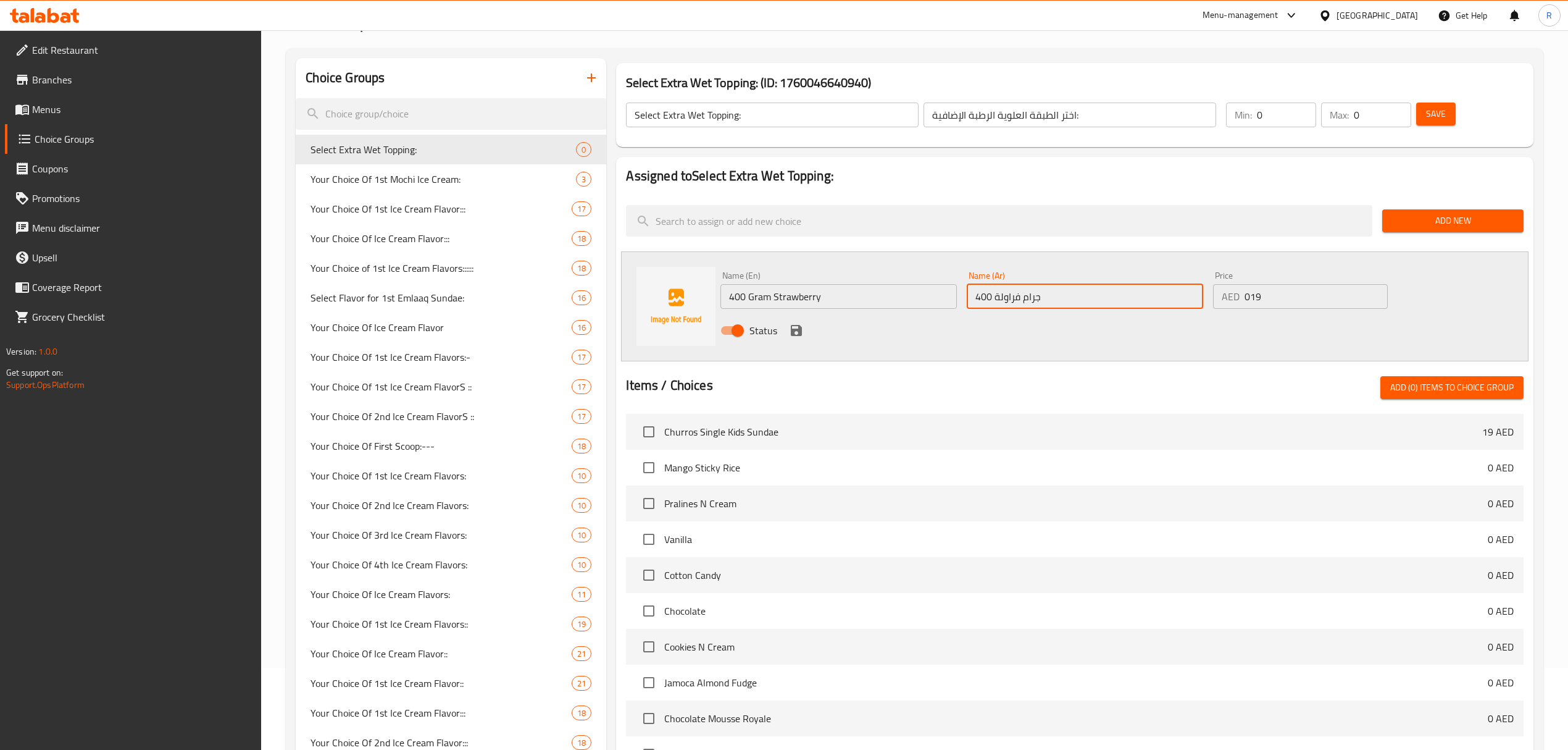
type input "400 جرام فراولة"
drag, startPoint x: 789, startPoint y: 334, endPoint x: 835, endPoint y: 27, distance: 310.4
click at [790, 334] on icon "save" at bounding box center [796, 330] width 15 height 15
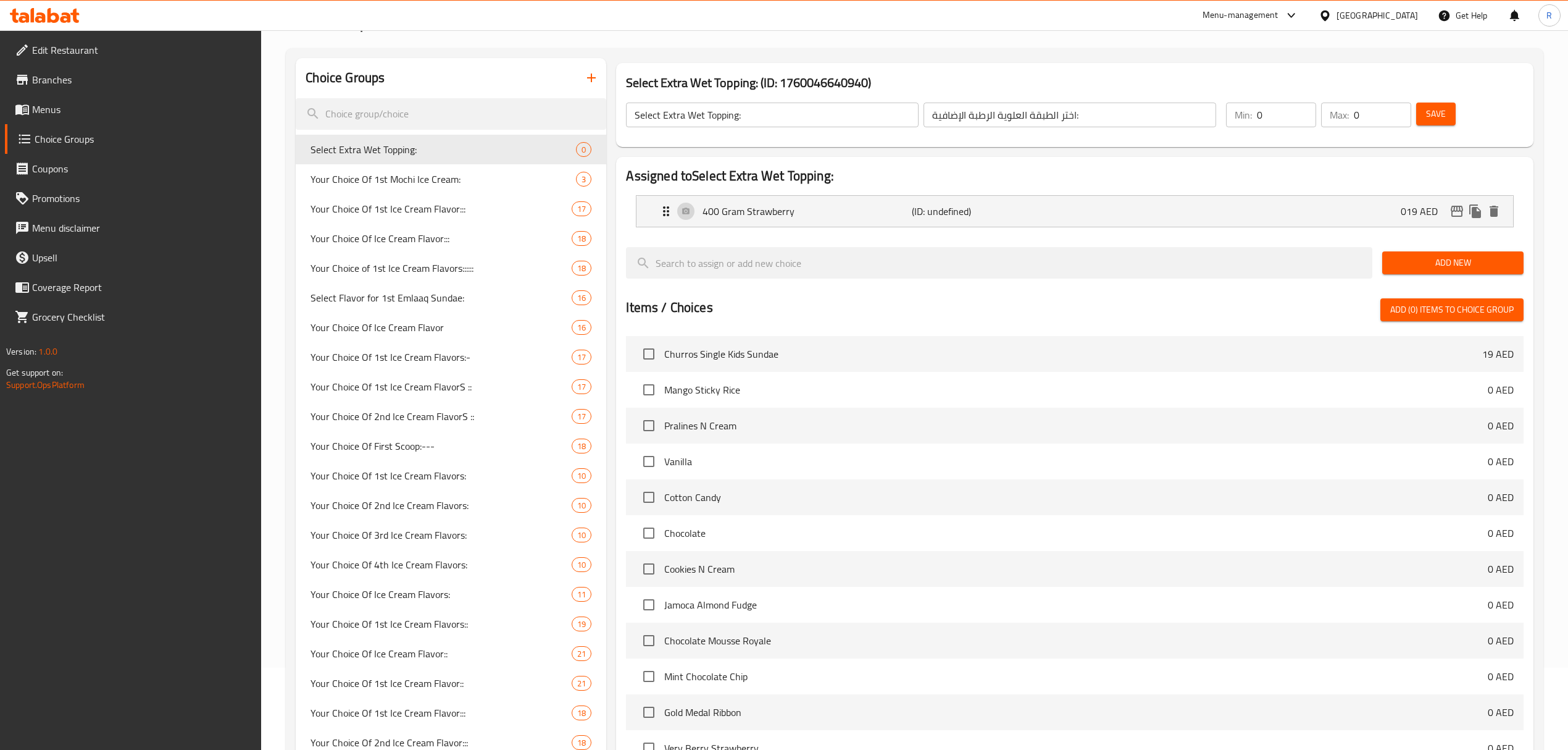
click at [1505, 253] on button "Add New" at bounding box center [1453, 263] width 141 height 23
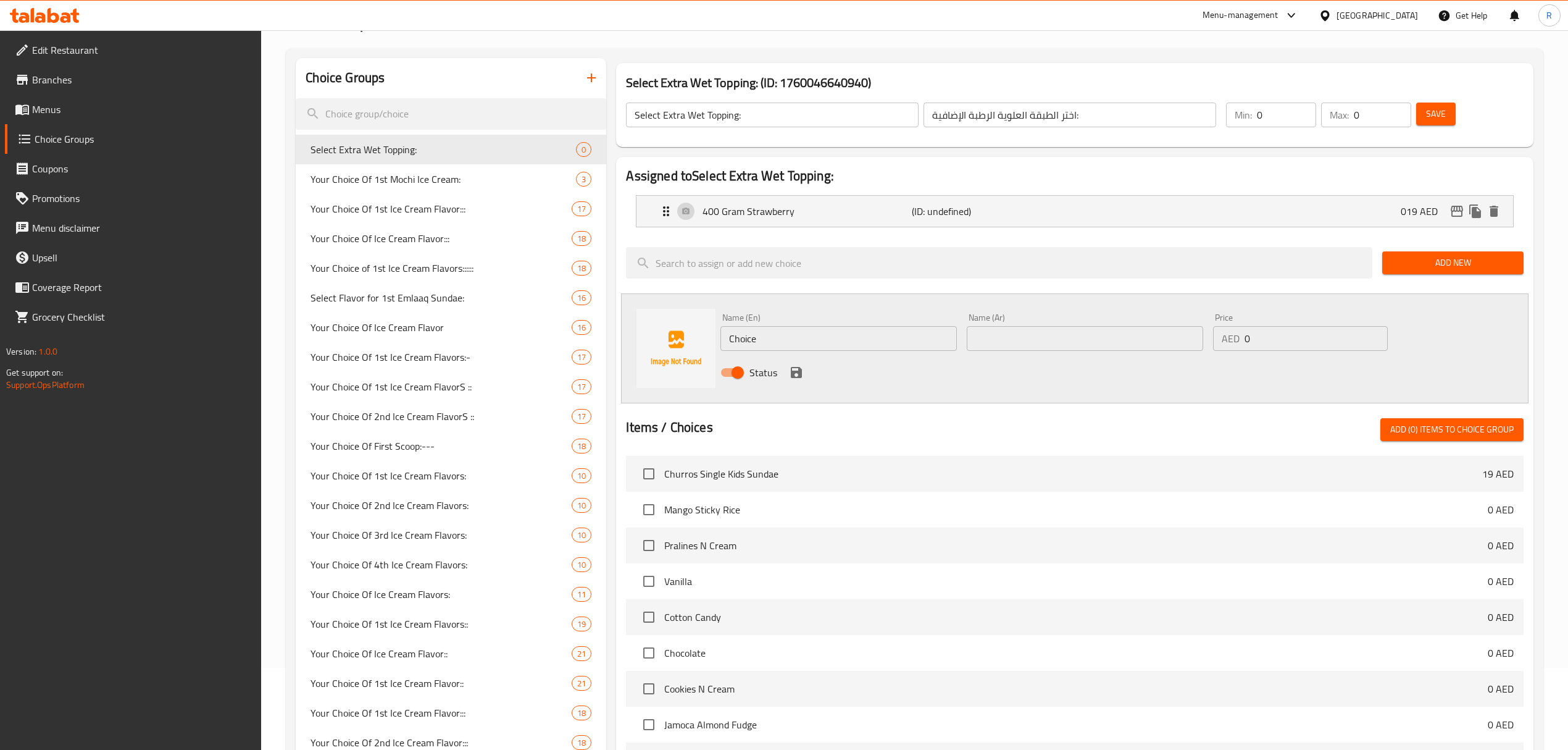
click at [842, 337] on input "Choice" at bounding box center [838, 338] width 236 height 25
paste input "160 Gram Strawberry (+AED 12.00)"
drag, startPoint x: 821, startPoint y: 339, endPoint x: 902, endPoint y: 341, distance: 81.0
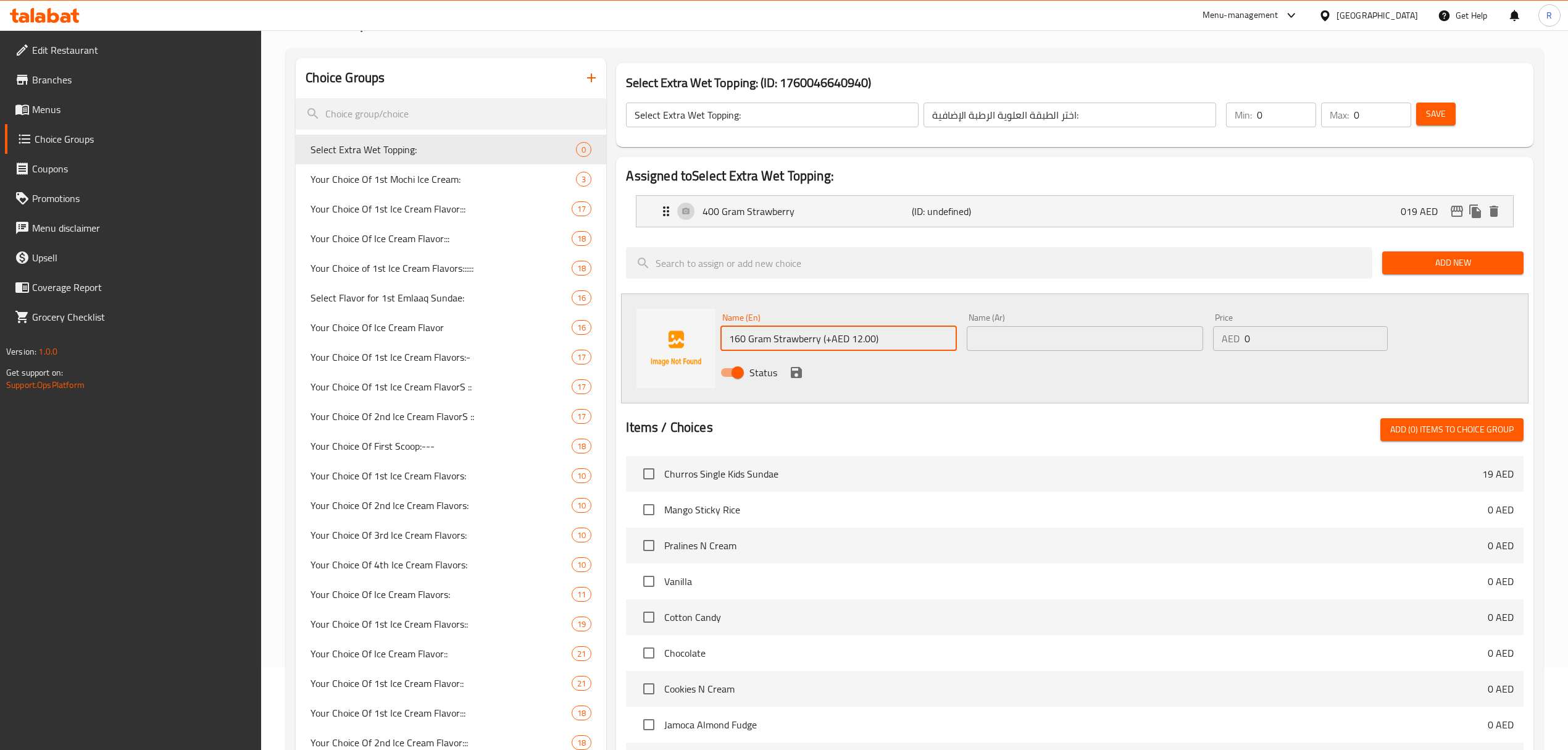
click at [902, 341] on input "160 Gram Strawberry (+AED 12.00)" at bounding box center [838, 338] width 236 height 25
type input "160 Gram Strawberry"
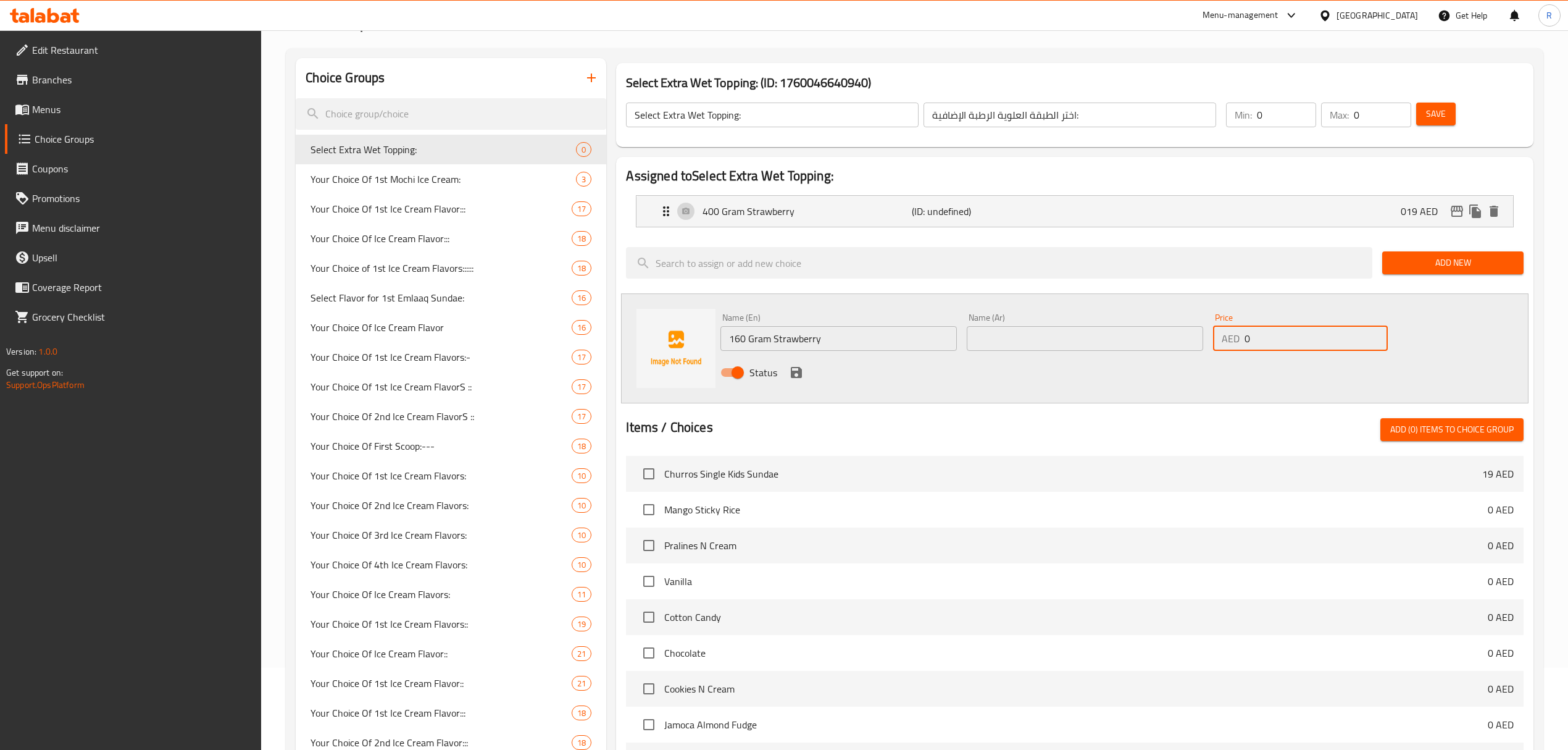
click at [1288, 346] on input "0" at bounding box center [1316, 338] width 143 height 25
type input "012"
click at [912, 334] on input "160 Gram Strawberry" at bounding box center [838, 338] width 236 height 25
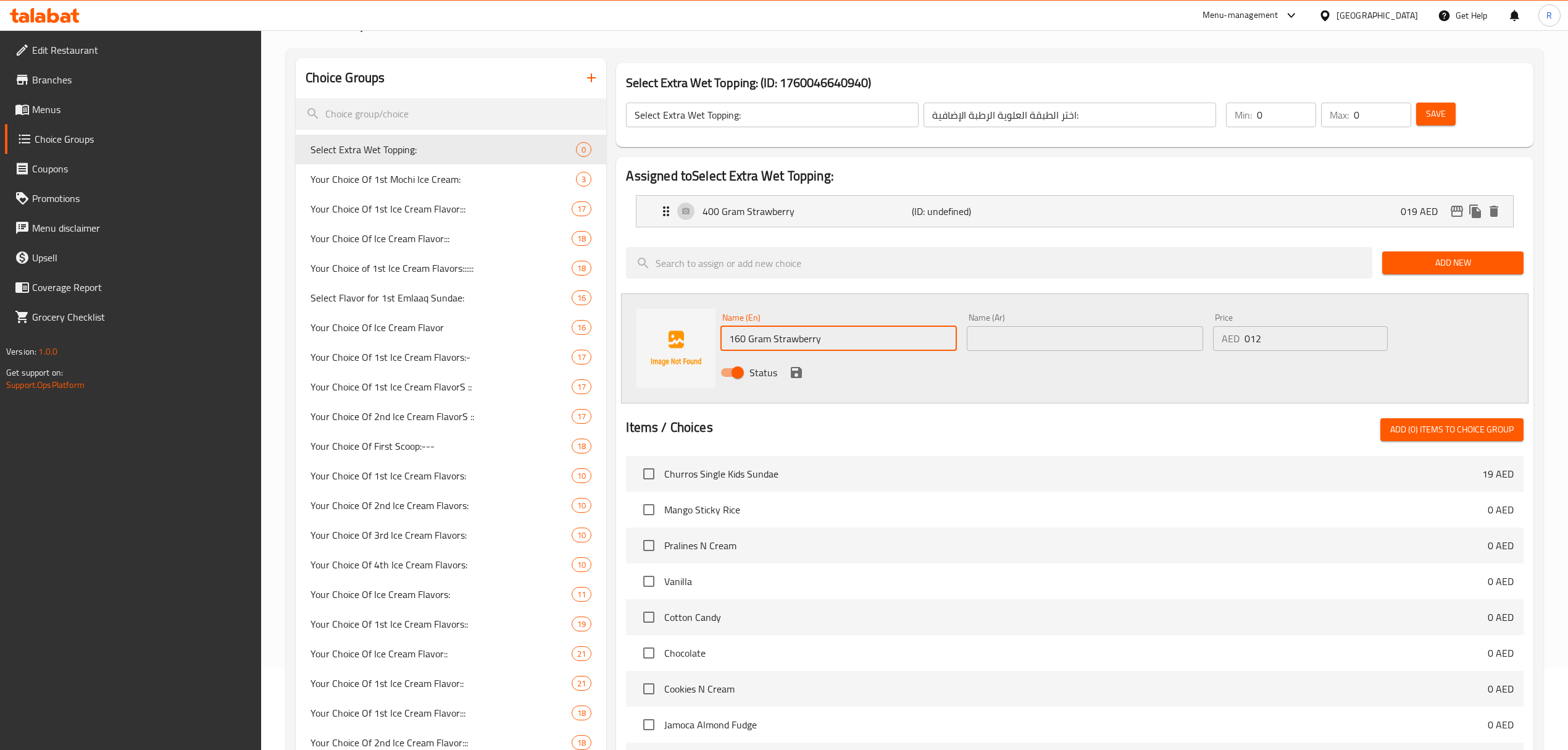
click at [912, 334] on input "160 Gram Strawberry" at bounding box center [838, 338] width 236 height 25
click at [1104, 348] on input "text" at bounding box center [1085, 338] width 236 height 25
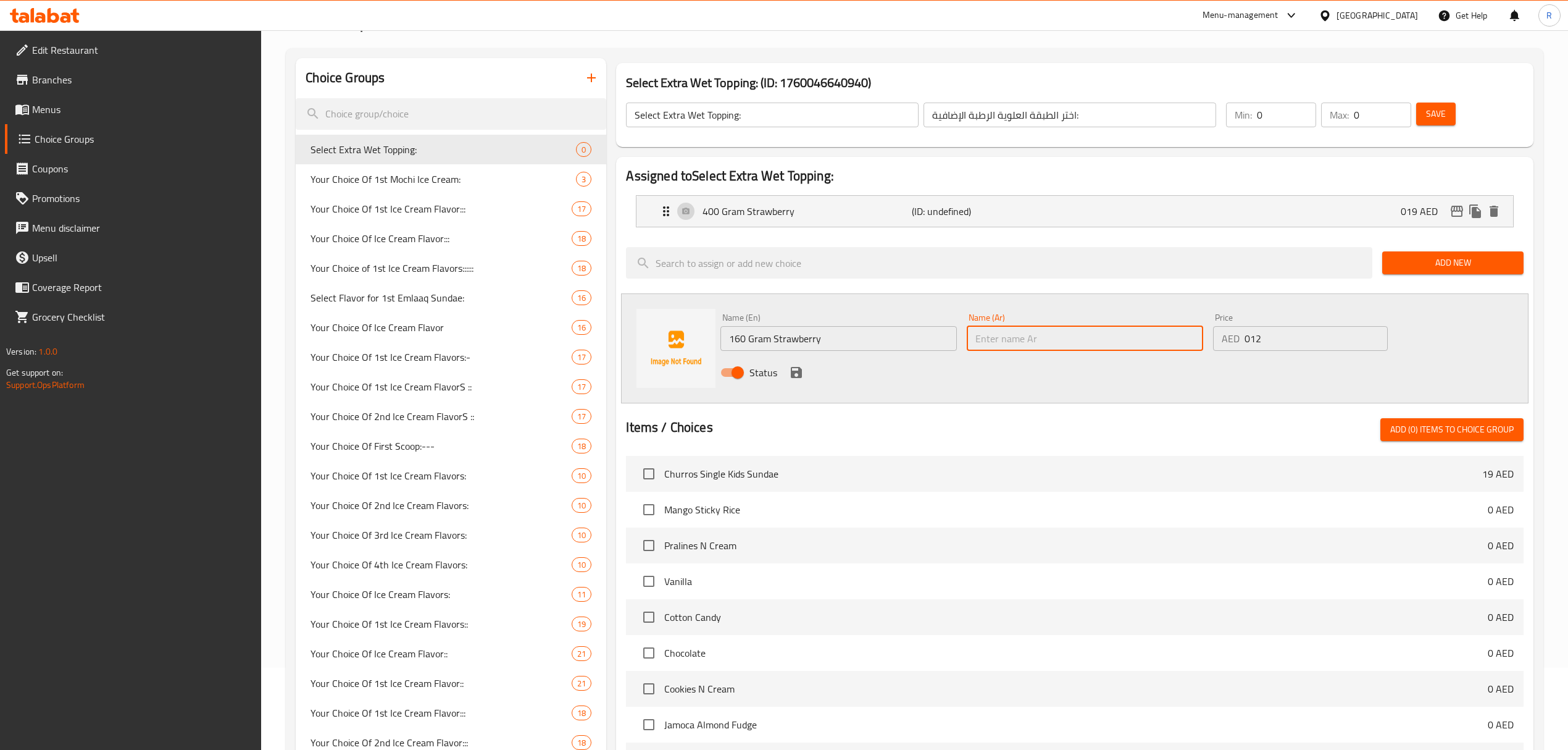
paste input "160 جرام فراولة"
type input "160 جرام فراولة"
click at [803, 374] on icon "save" at bounding box center [796, 372] width 15 height 15
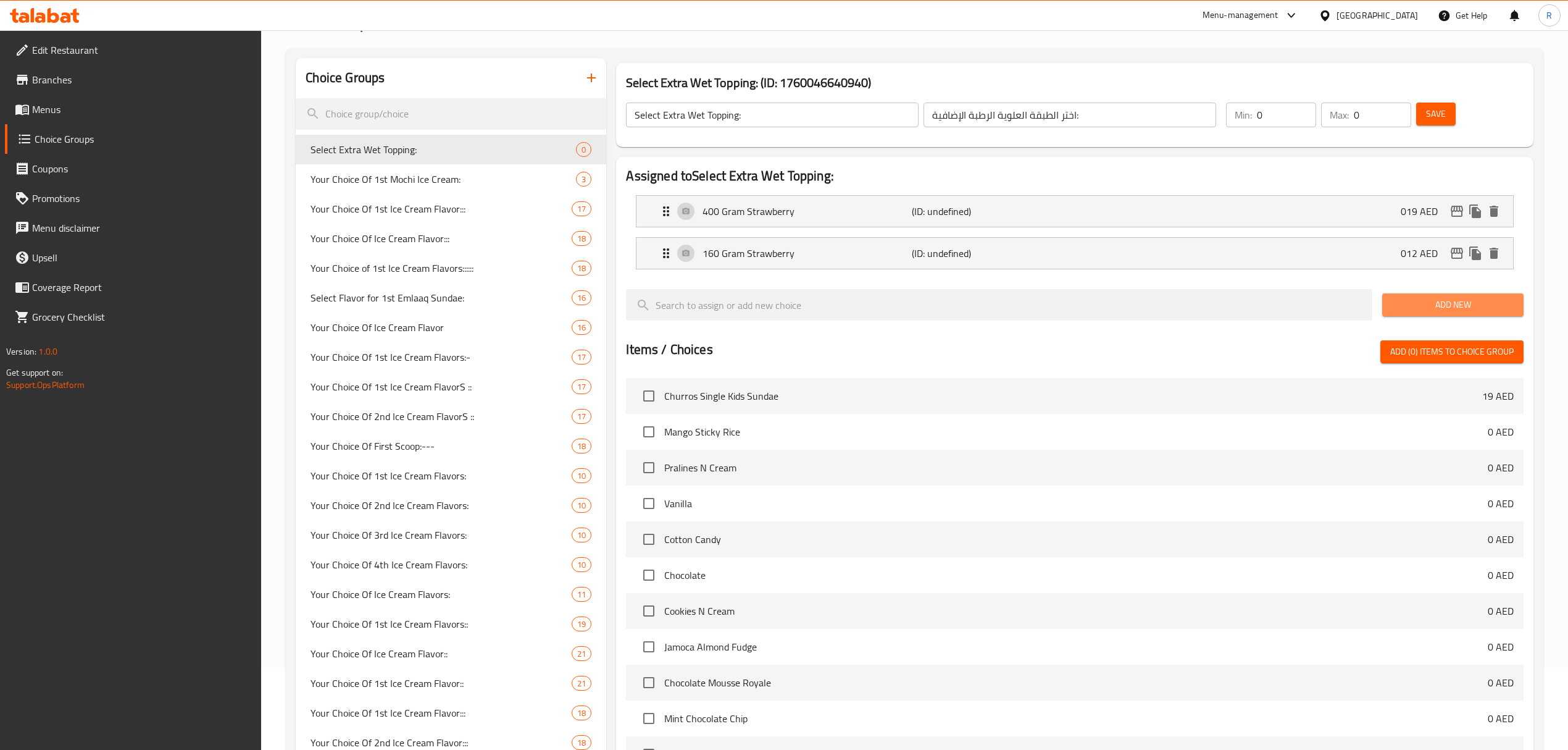
click at [1437, 300] on span "Add New" at bounding box center [1453, 305] width 122 height 15
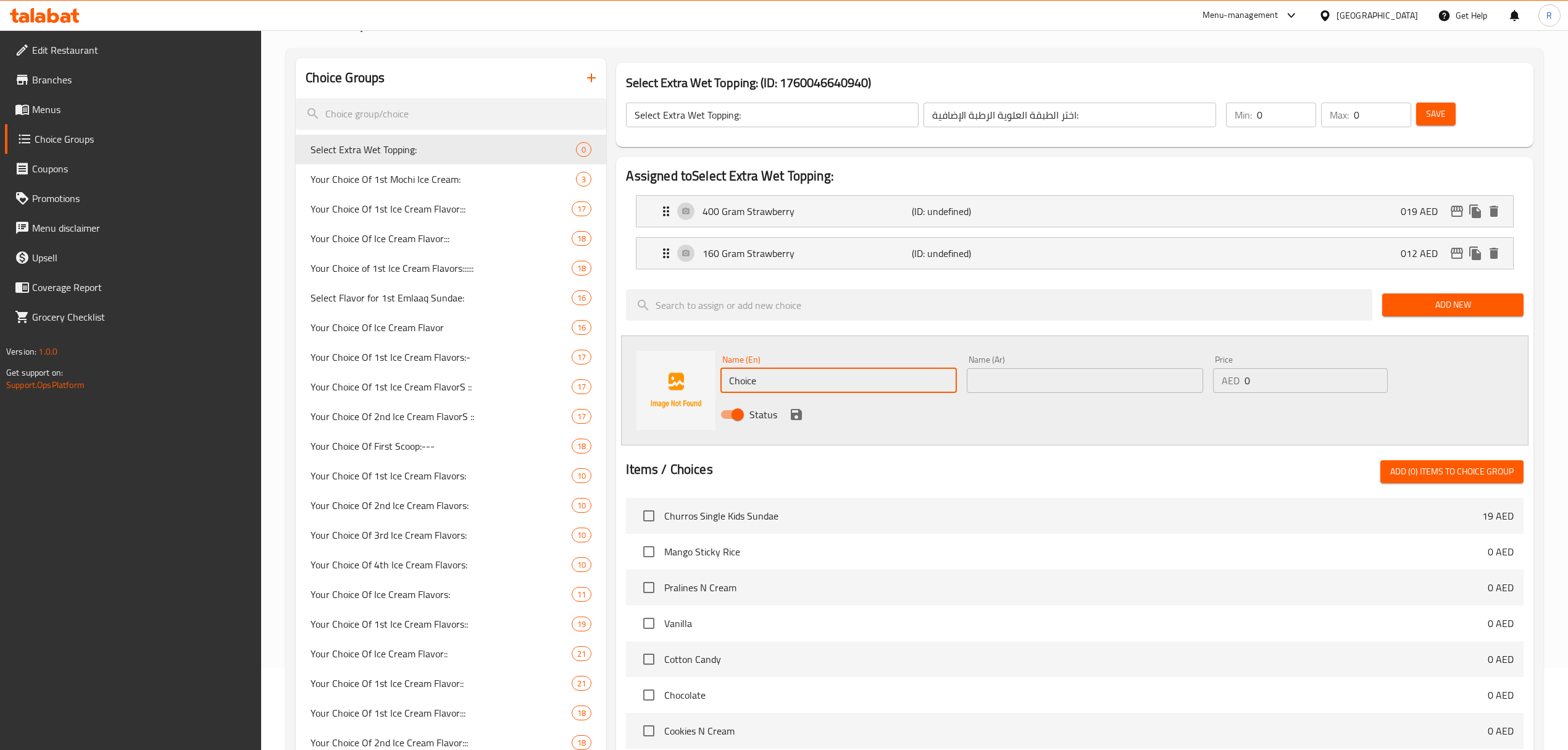
click at [800, 377] on input "Choice" at bounding box center [838, 380] width 236 height 25
paste input "colate Syrup (+AED 12.00) سيرب شوكولاته (+AED 12.00)"
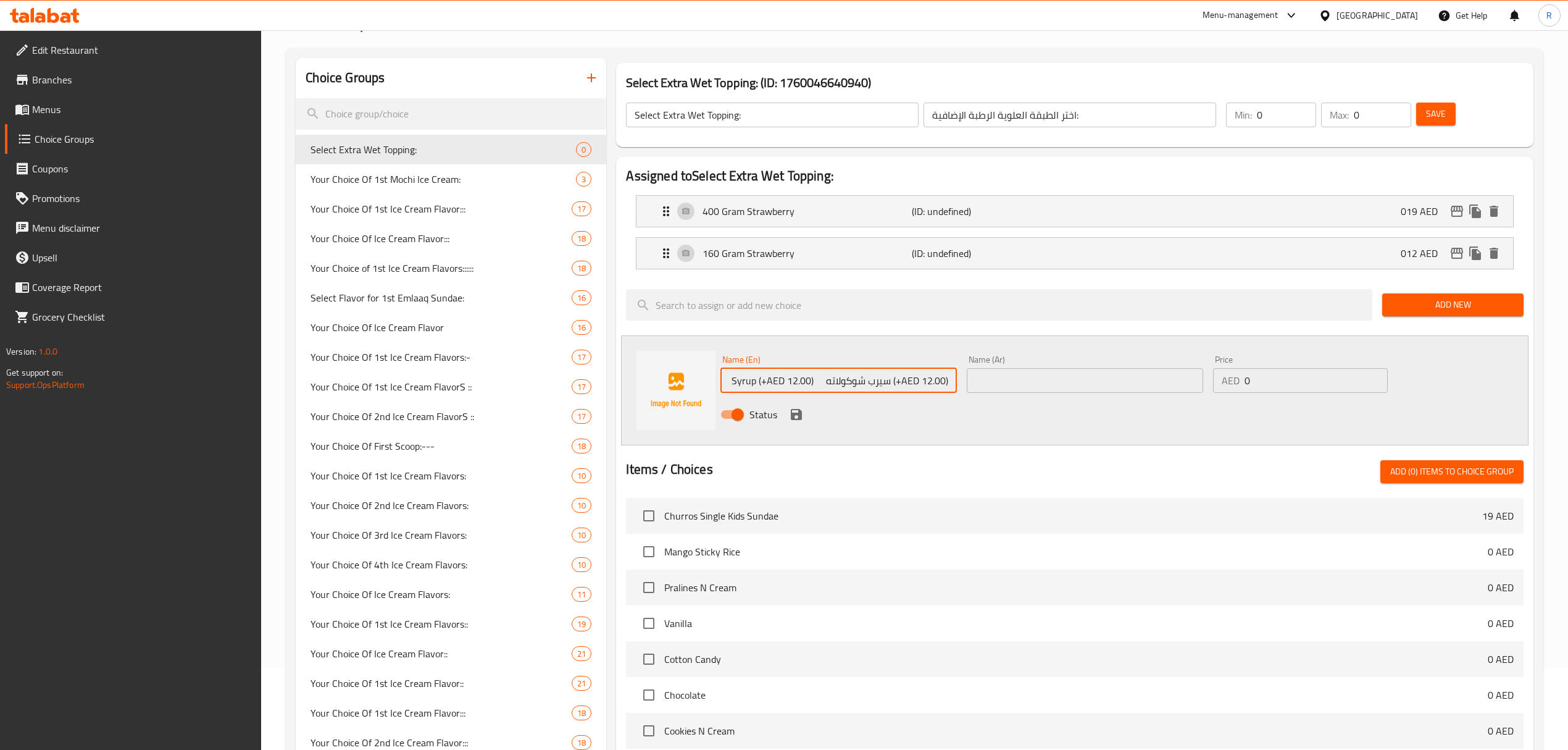
drag, startPoint x: 825, startPoint y: 384, endPoint x: 890, endPoint y: 386, distance: 65.0
click at [890, 386] on input "Chocolate Syrup (+AED 12.00) سيرب شوكولاته (+AED 12.00)" at bounding box center [838, 380] width 236 height 25
drag, startPoint x: 796, startPoint y: 382, endPoint x: 953, endPoint y: 381, distance: 157.0
click at [953, 381] on input "Chocolate Syrup (+AED 12.00) (+AED 12.00)" at bounding box center [838, 380] width 236 height 25
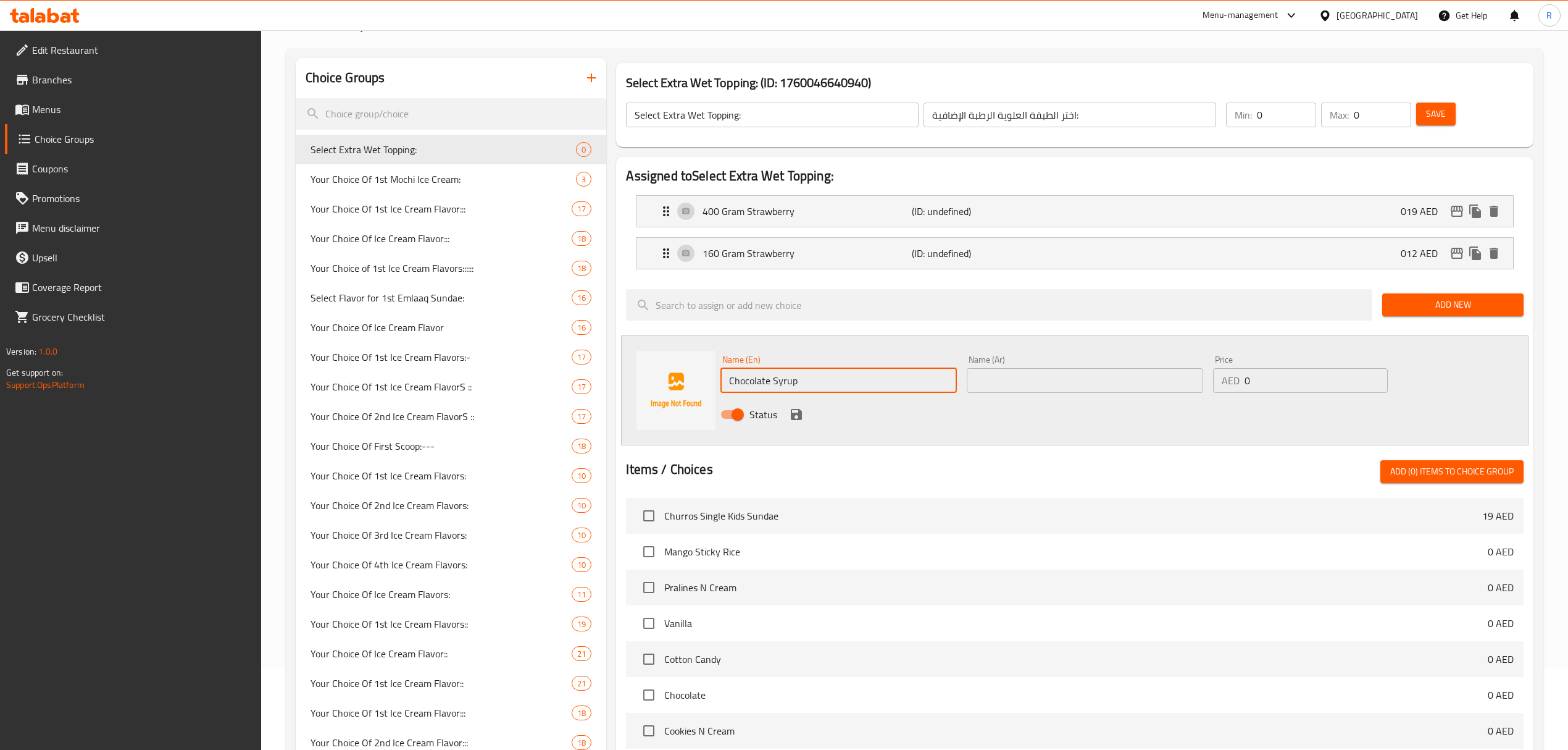
type input "Chocolate Syrup"
drag, startPoint x: 1100, startPoint y: 376, endPoint x: 1142, endPoint y: 393, distance: 45.3
click at [1100, 376] on input "text" at bounding box center [1085, 380] width 236 height 25
paste input "سيرب شوكولاته"
type input "سيرب شوكولاته"
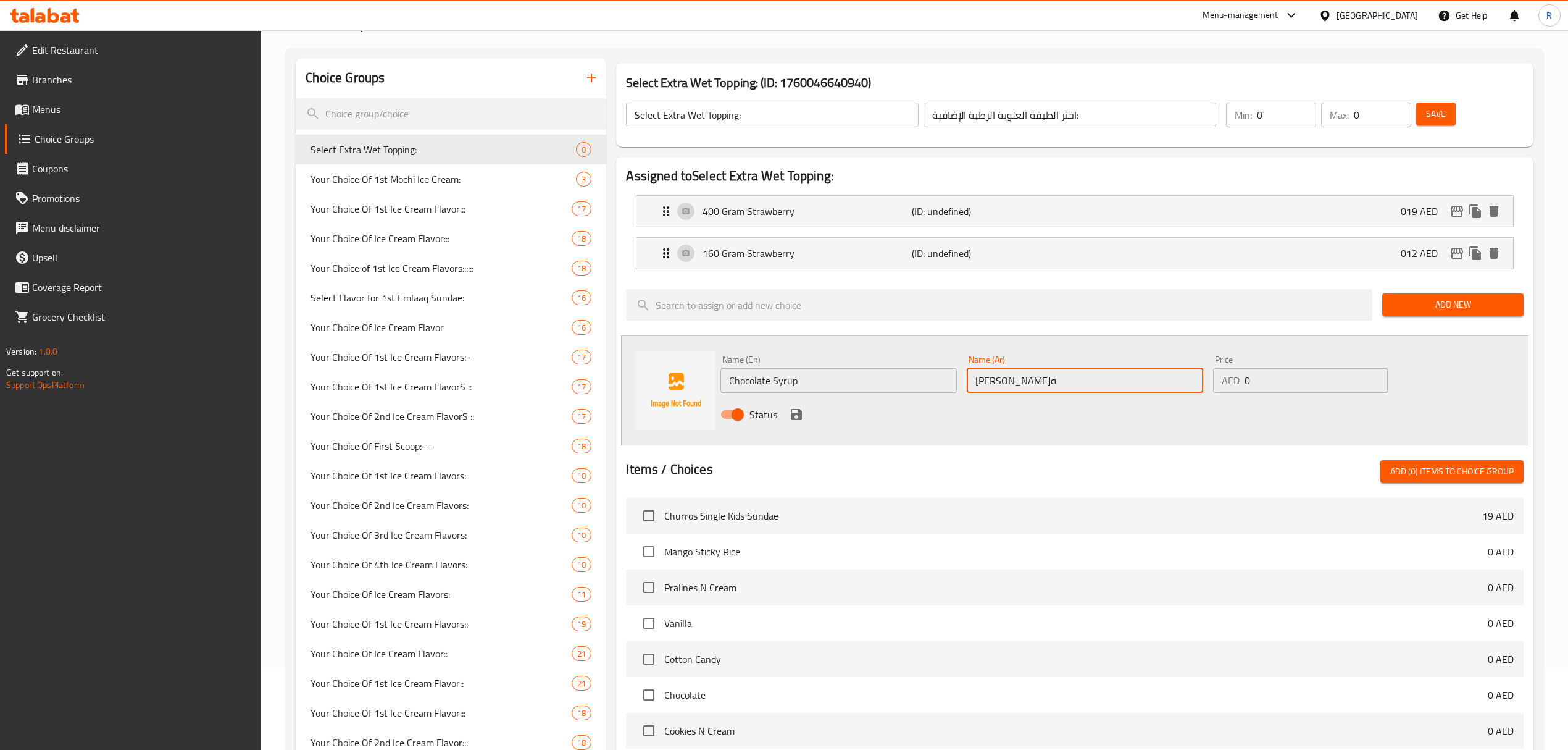
click at [1320, 379] on input "0" at bounding box center [1316, 380] width 143 height 25
type input "012"
click at [796, 416] on icon "save" at bounding box center [796, 414] width 15 height 15
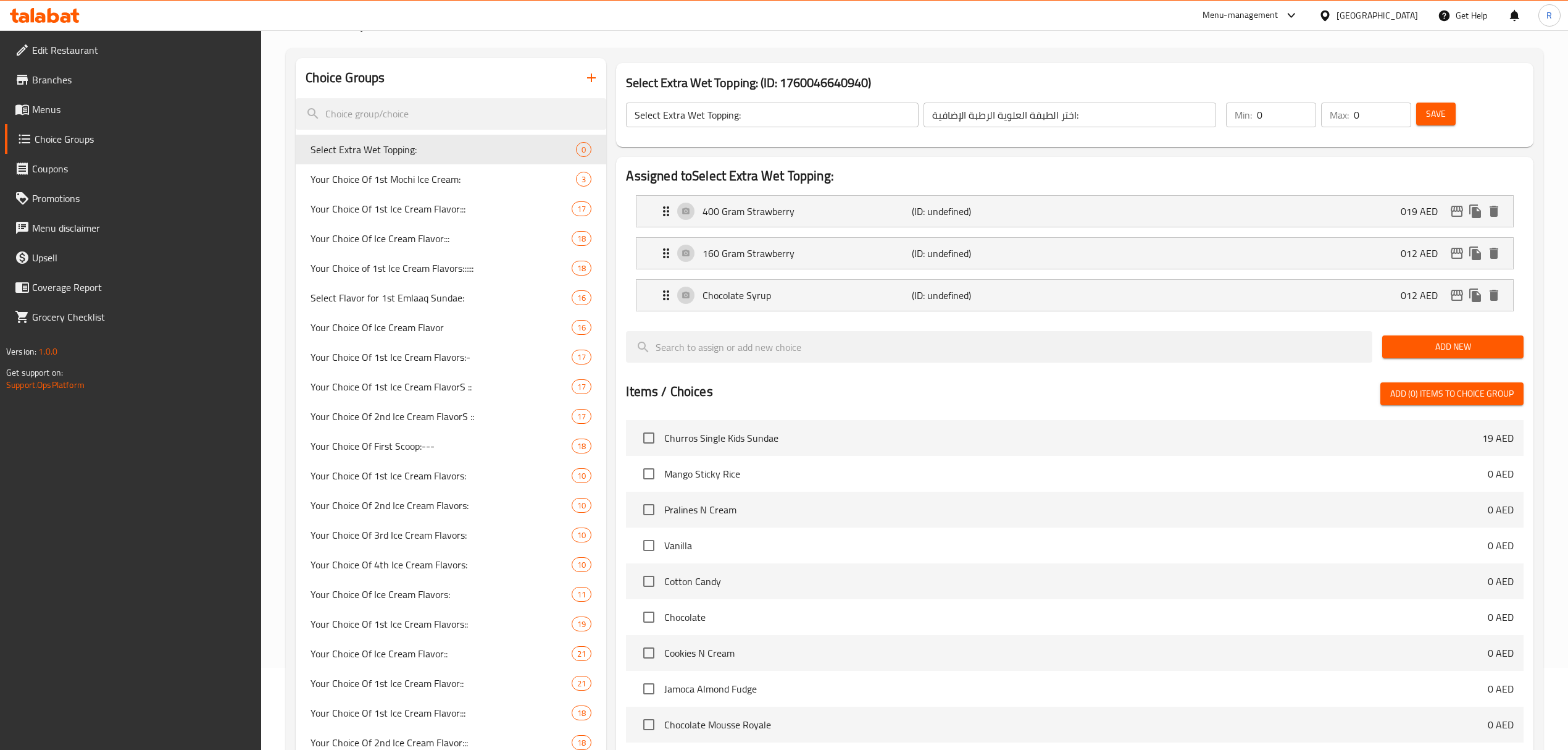
click at [1415, 352] on span "Add New" at bounding box center [1453, 346] width 122 height 15
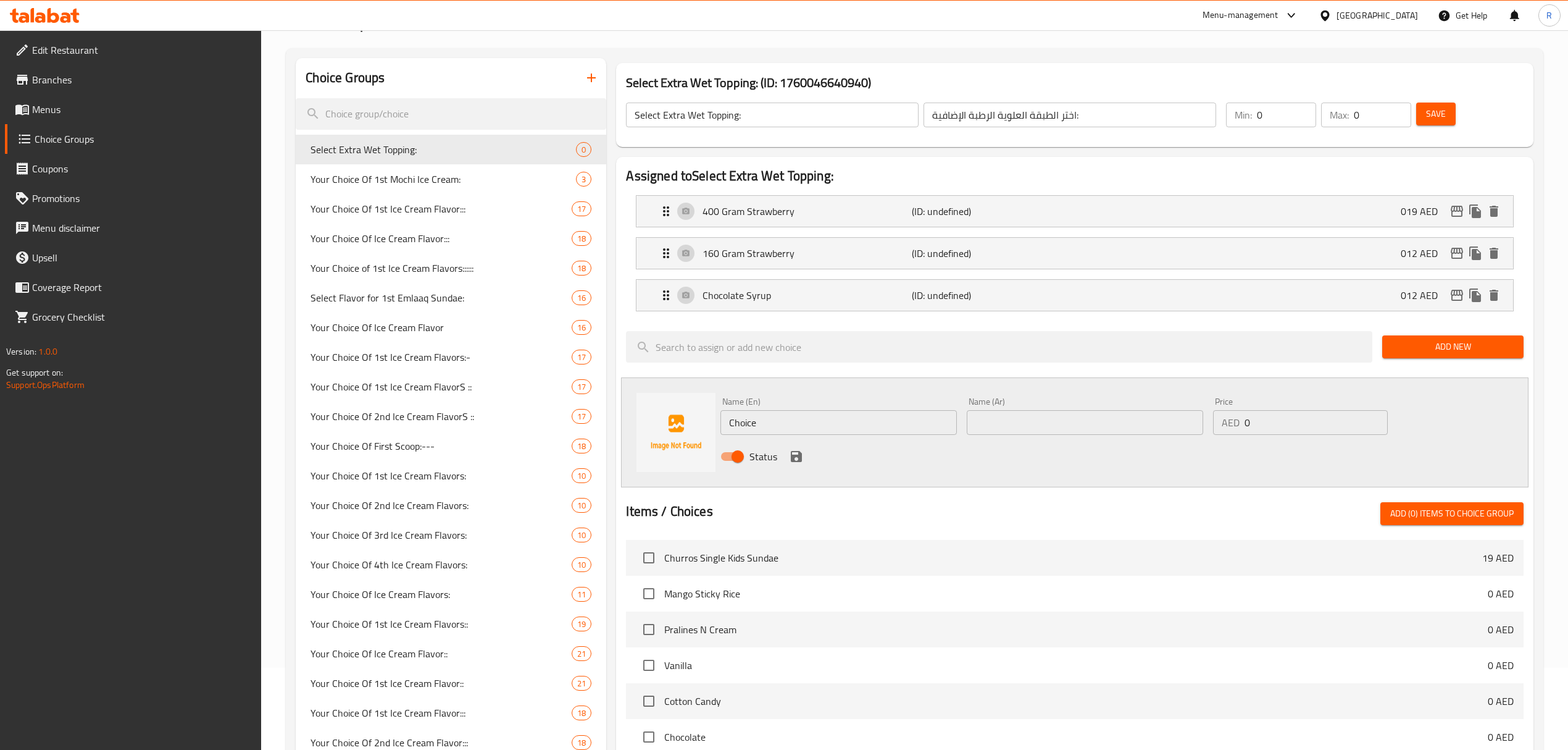
click at [814, 441] on div "Status" at bounding box center [1085, 457] width 738 height 33
click at [815, 431] on input "Choice" at bounding box center [838, 422] width 236 height 25
paste input "Hot Fudge (+AED 12.00) هوت فادج (+AED 12.00)"
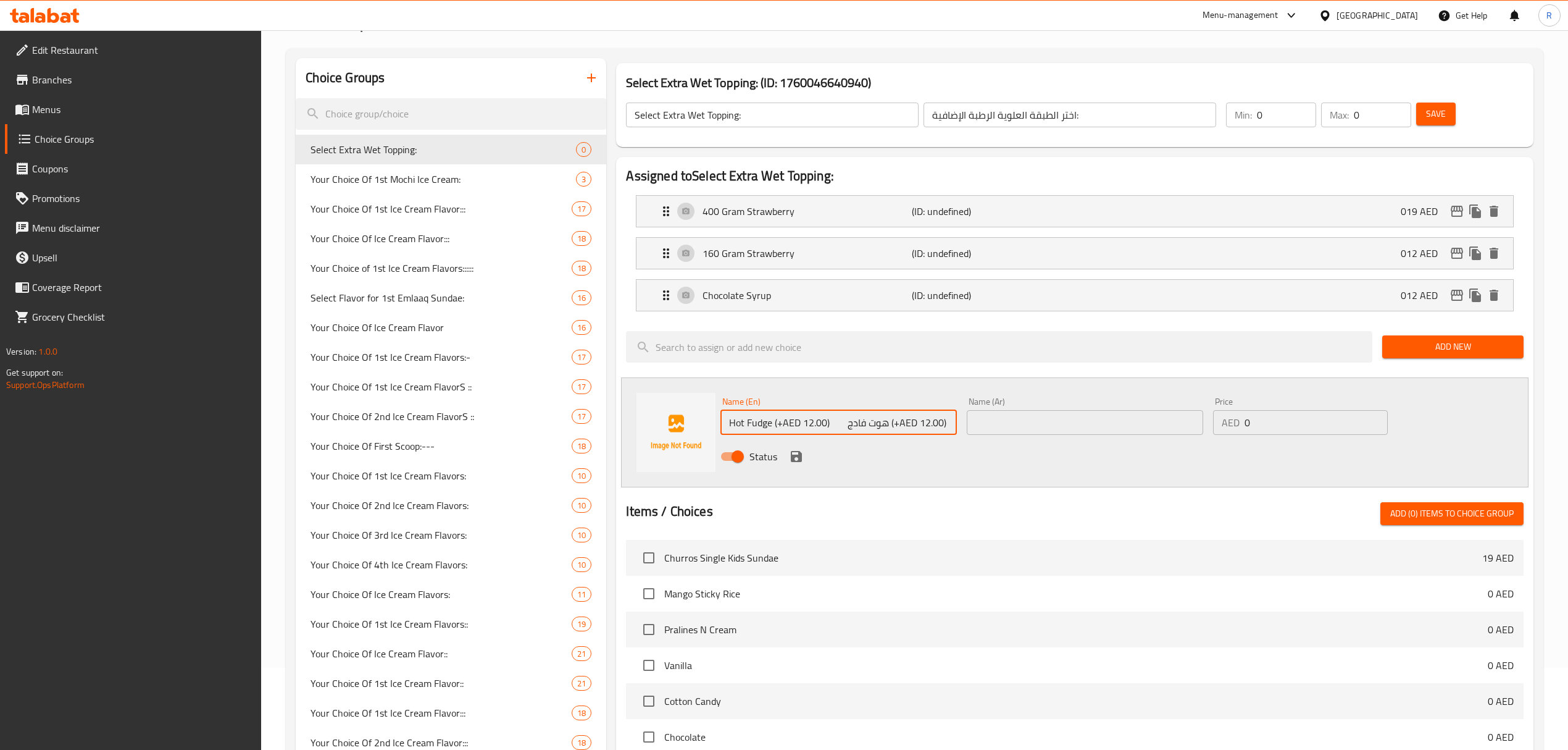
drag, startPoint x: 835, startPoint y: 427, endPoint x: 872, endPoint y: 425, distance: 37.1
click at [872, 425] on input "Hot Fudge (+AED 12.00) هوت فادج (+AED 12.00)" at bounding box center [838, 422] width 236 height 25
drag, startPoint x: 774, startPoint y: 421, endPoint x: 944, endPoint y: 423, distance: 170.0
click at [944, 423] on input "Hot Fudge (+AED 12.00) (+AED 12.00)" at bounding box center [838, 422] width 236 height 25
type input "Hot Fudge"
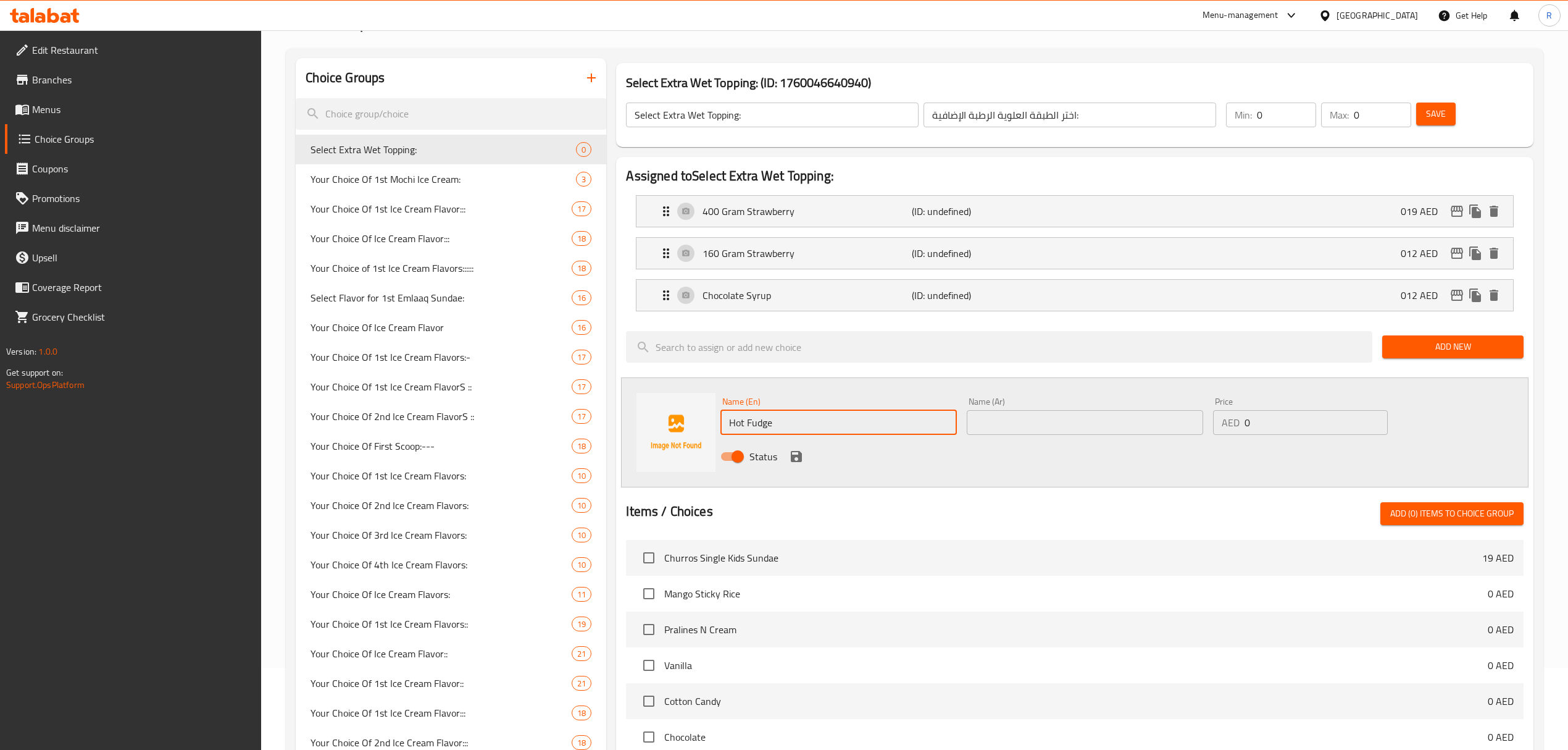
drag, startPoint x: 1079, startPoint y: 423, endPoint x: 1103, endPoint y: 431, distance: 25.3
click at [1080, 423] on input "text" at bounding box center [1085, 422] width 236 height 25
paste input "هوت فادج"
type input "هوت فادج"
click at [1283, 420] on input "0" at bounding box center [1316, 422] width 143 height 25
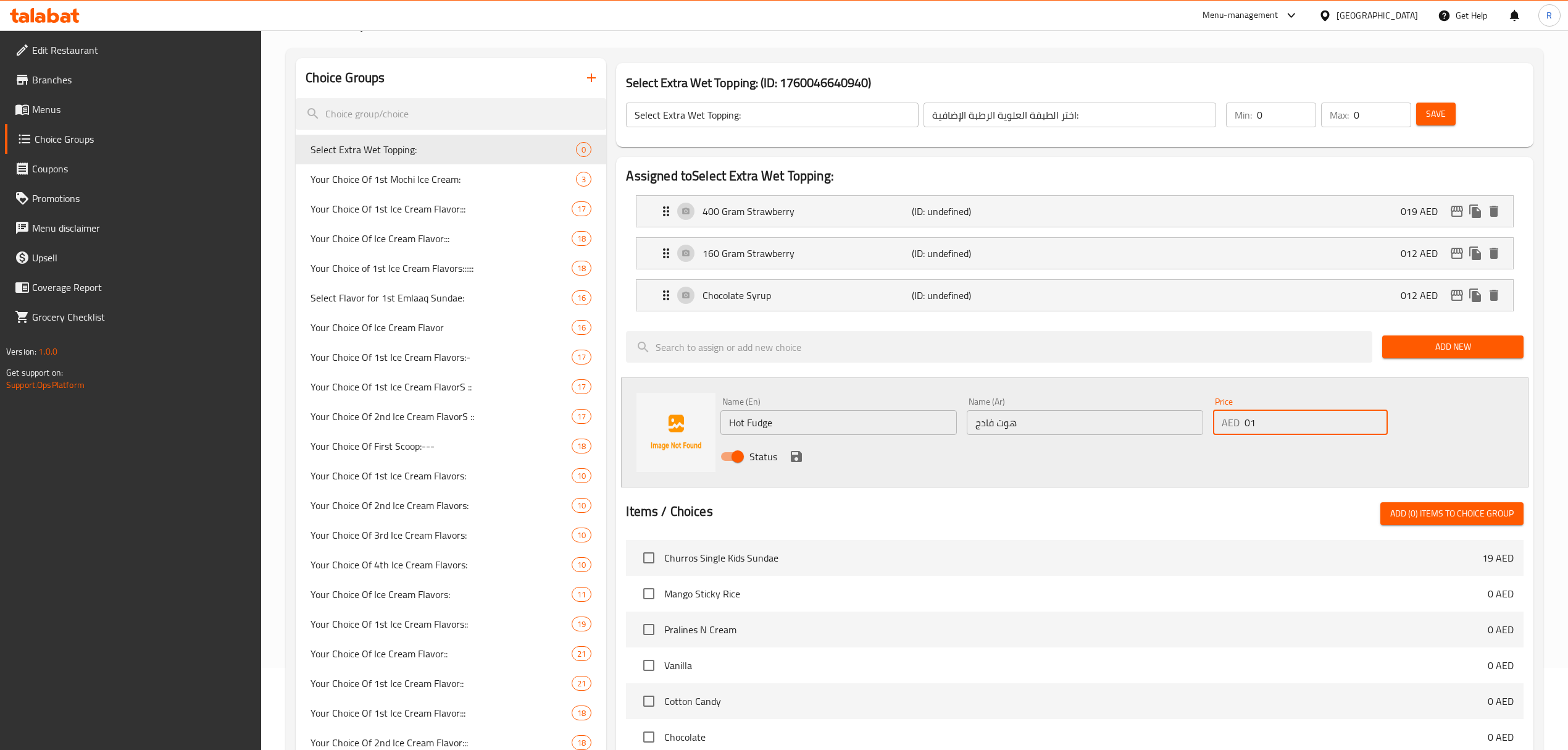
type input "012"
click at [793, 463] on icon "save" at bounding box center [796, 456] width 15 height 15
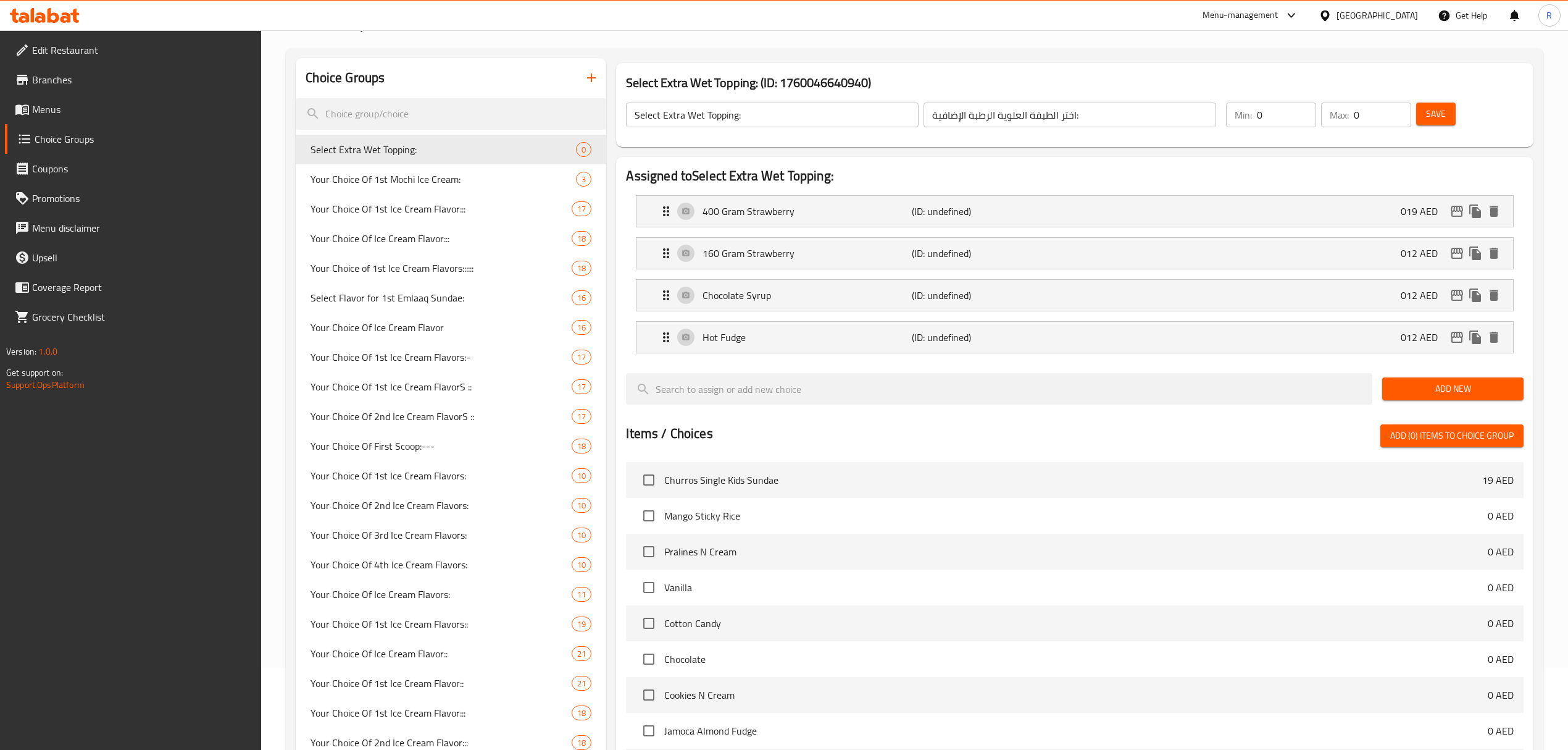
click at [1428, 389] on span "Add New" at bounding box center [1453, 389] width 122 height 15
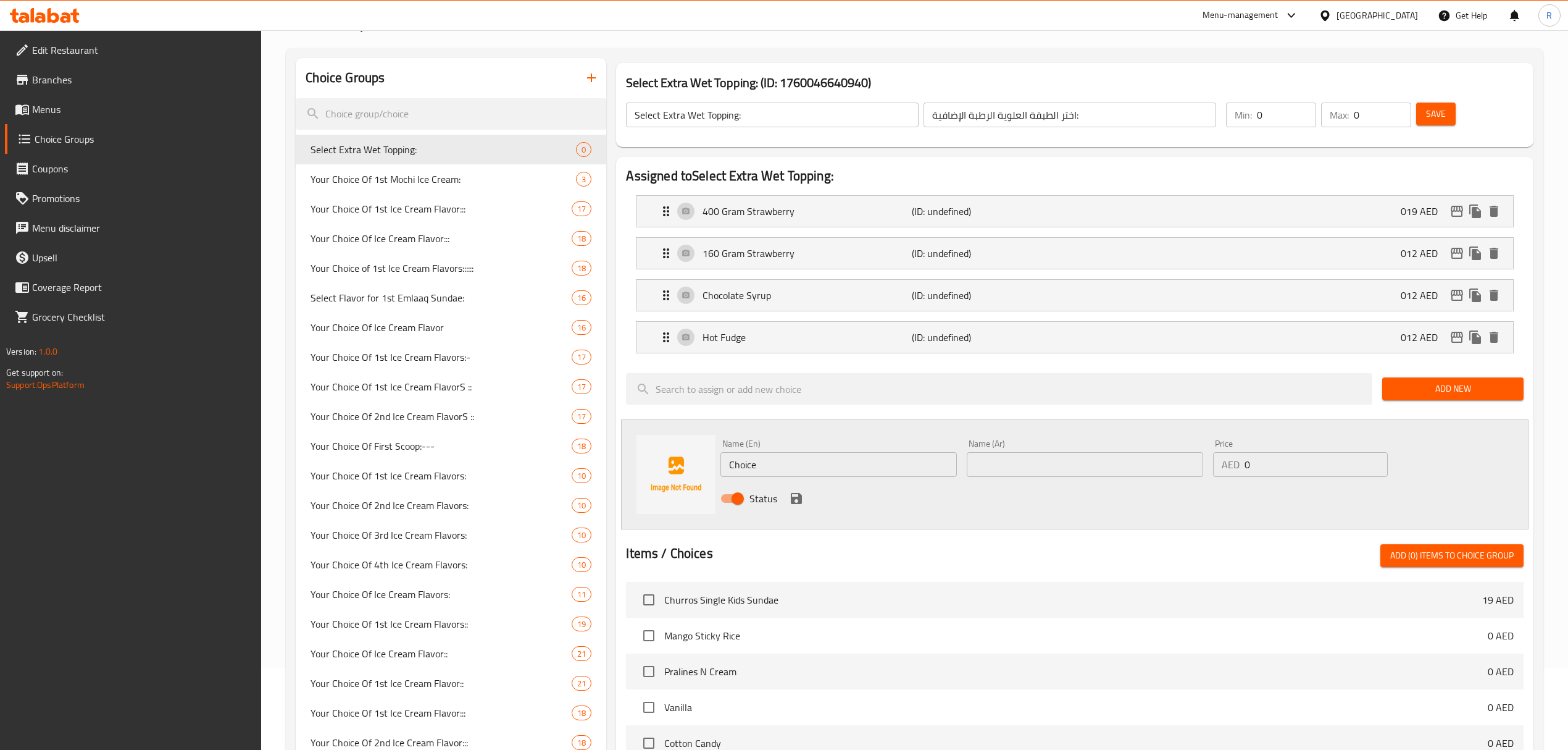
click at [837, 460] on input "Choice" at bounding box center [838, 464] width 236 height 25
paste input "Hot Butterscotch (+AED 12.00) بترسكوتش ساخن (+AED 12.00)"
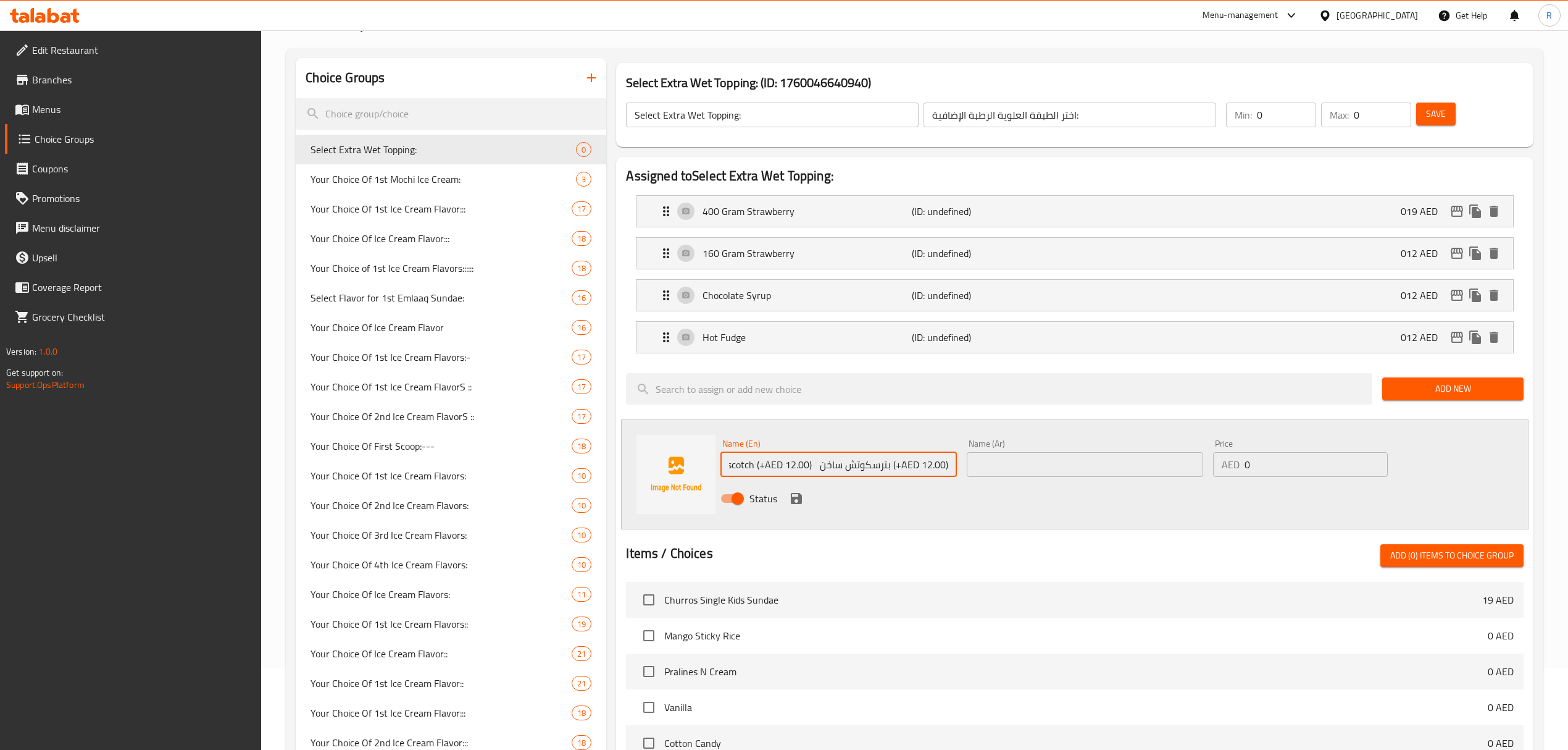
drag, startPoint x: 821, startPoint y: 469, endPoint x: 887, endPoint y: 467, distance: 66.0
click at [890, 466] on input "Hot Butterscotch (+AED 12.00) بترسكوتش ساخن (+AED 12.00)" at bounding box center [838, 464] width 236 height 25
drag, startPoint x: 800, startPoint y: 467, endPoint x: 946, endPoint y: 464, distance: 146.0
click at [946, 464] on input "Hot Butterscotch (+AED 12.00) (+AED 12.00)" at bounding box center [838, 464] width 236 height 25
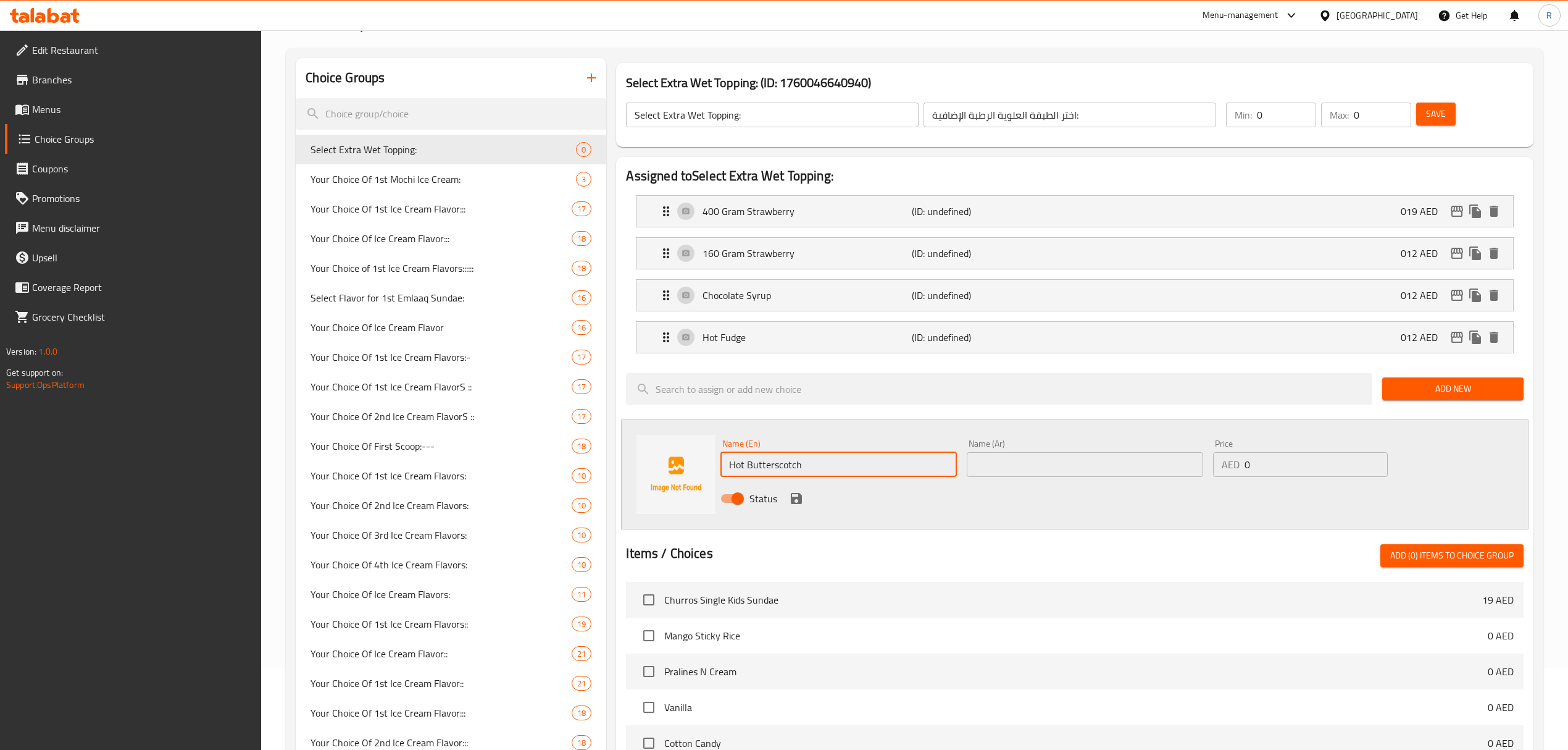
type input "Hot Butterscotch"
click at [1072, 473] on input "text" at bounding box center [1085, 464] width 236 height 25
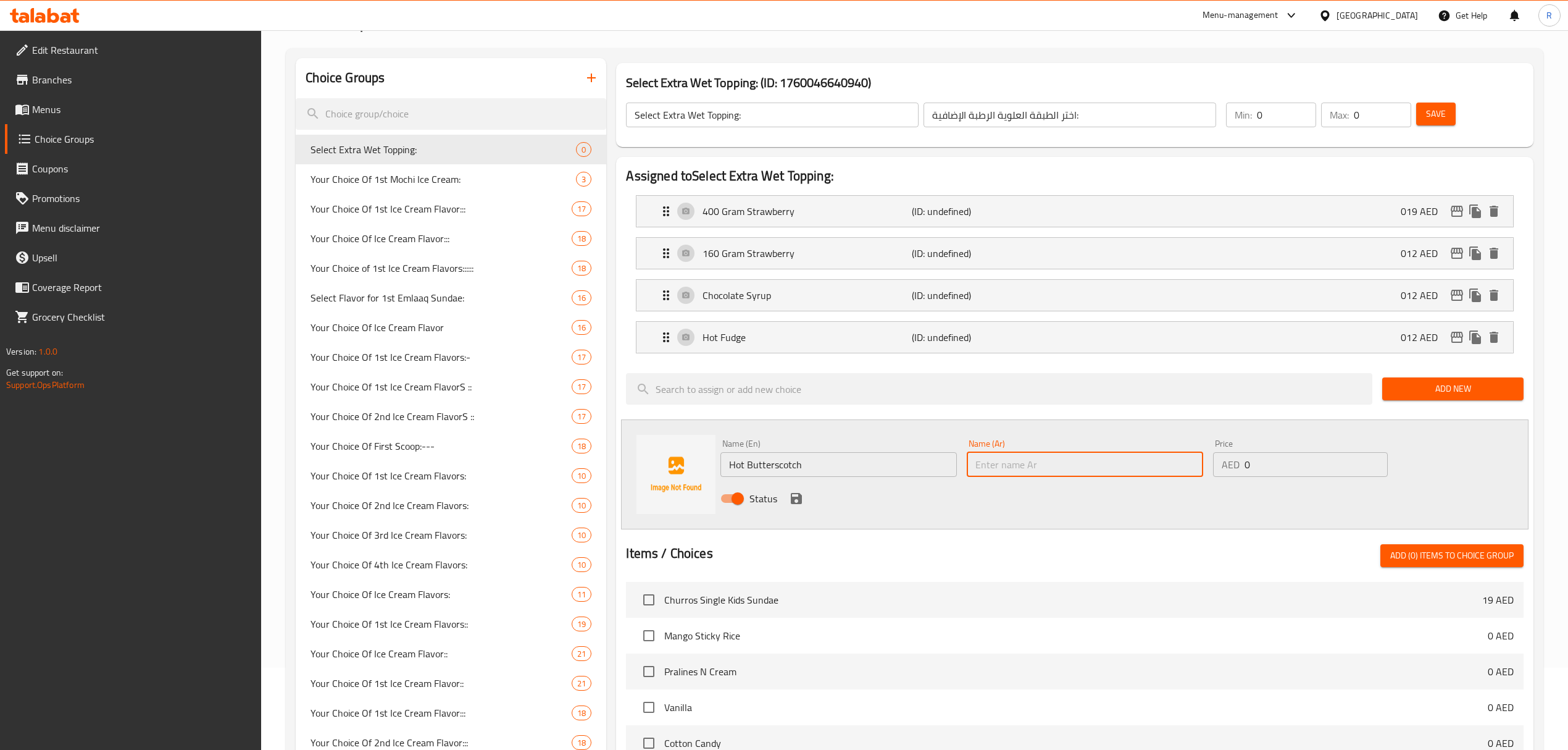
paste input "بترسكوتش ساخن"
type input "بترسكوتش ساخن"
click at [1285, 462] on input "0" at bounding box center [1316, 464] width 143 height 25
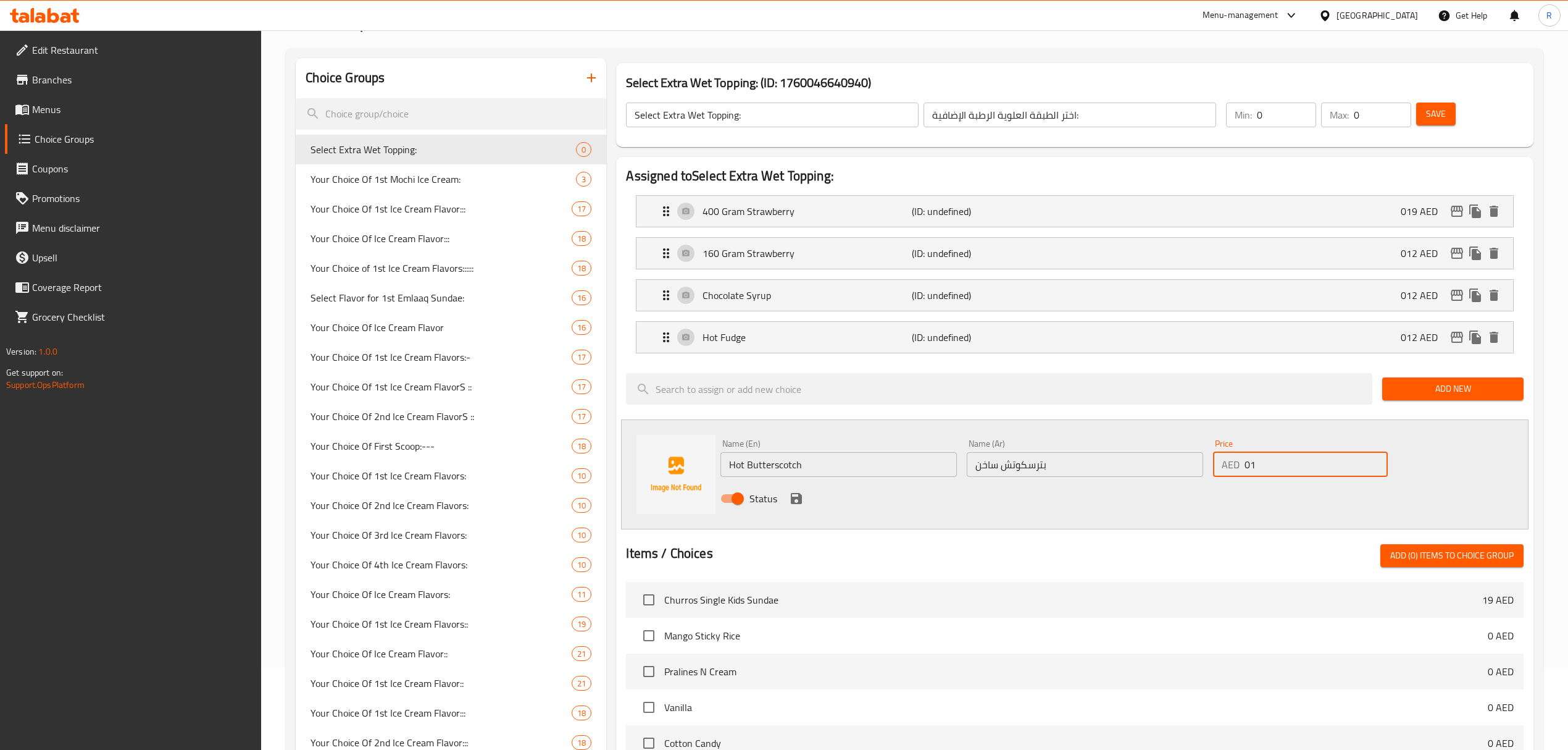
type input "012"
click at [793, 498] on icon "save" at bounding box center [796, 498] width 15 height 15
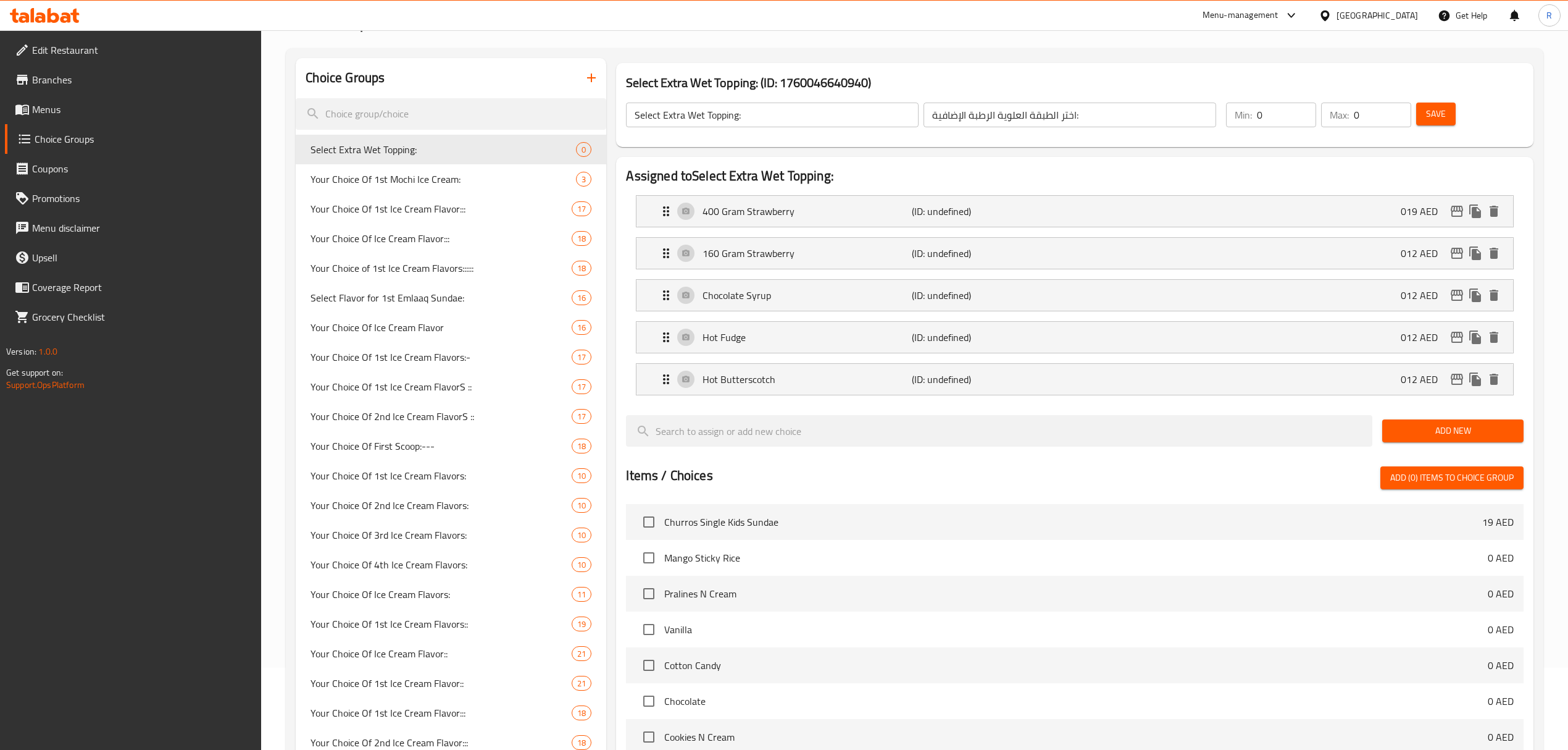
click at [1418, 431] on span "Add New" at bounding box center [1453, 431] width 122 height 15
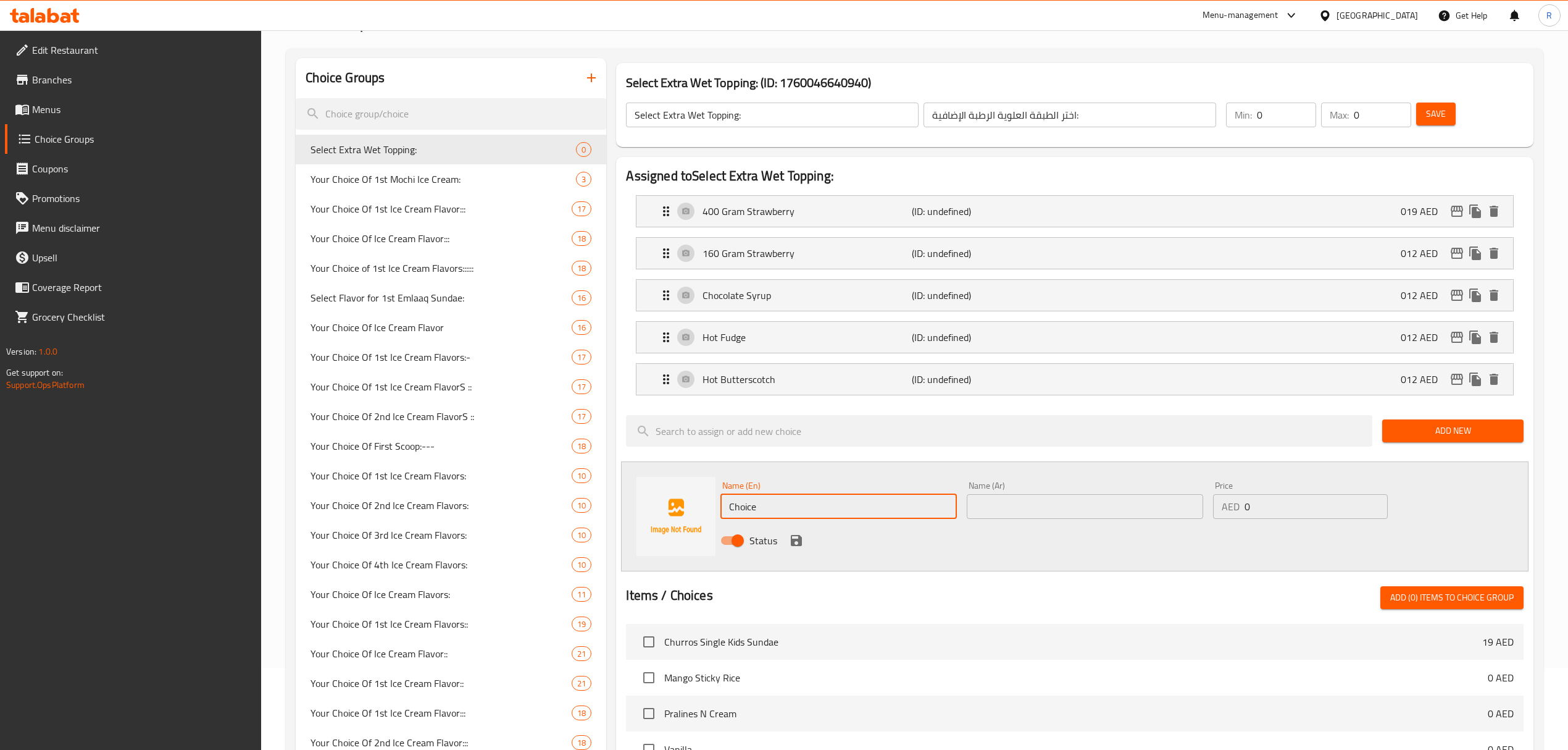
click at [843, 504] on input "Choice" at bounding box center [838, 506] width 236 height 25
paste input "Nutella (+AED 14.00) نوتيلا (+AED 14.00)"
click at [847, 507] on input "Nutella (+AED 14.00) نوتيلا (+AED 14.00)" at bounding box center [838, 506] width 236 height 25
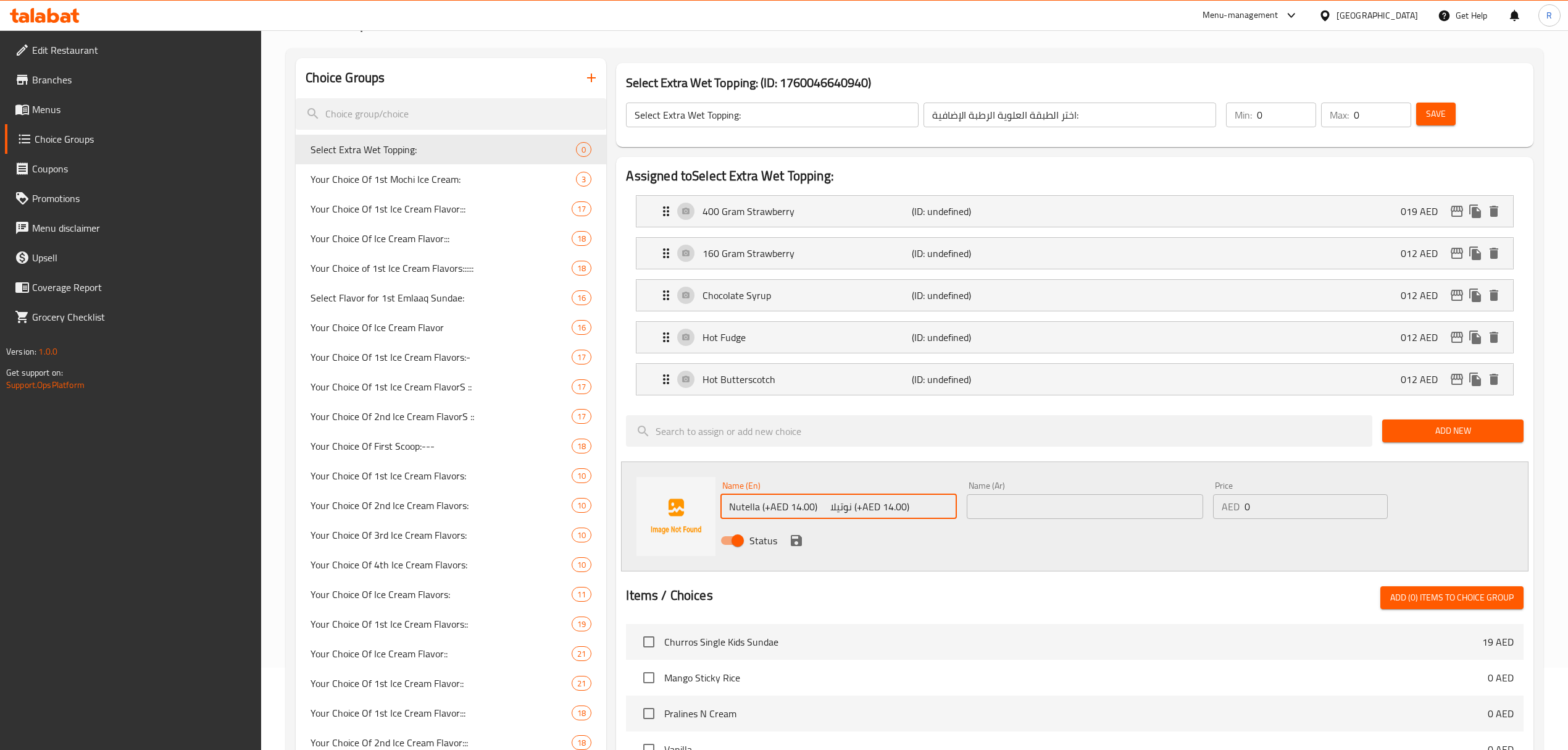
click at [845, 509] on input "Nutella (+AED 14.00) نوتيلا (+AED 14.00)" at bounding box center [838, 506] width 236 height 25
type input "Nutella (+AED 14.00) (+AED 14.00)"
click at [1297, 514] on input "0" at bounding box center [1316, 506] width 143 height 25
type input "014"
drag, startPoint x: 1106, startPoint y: 507, endPoint x: 1092, endPoint y: 508, distance: 14.0
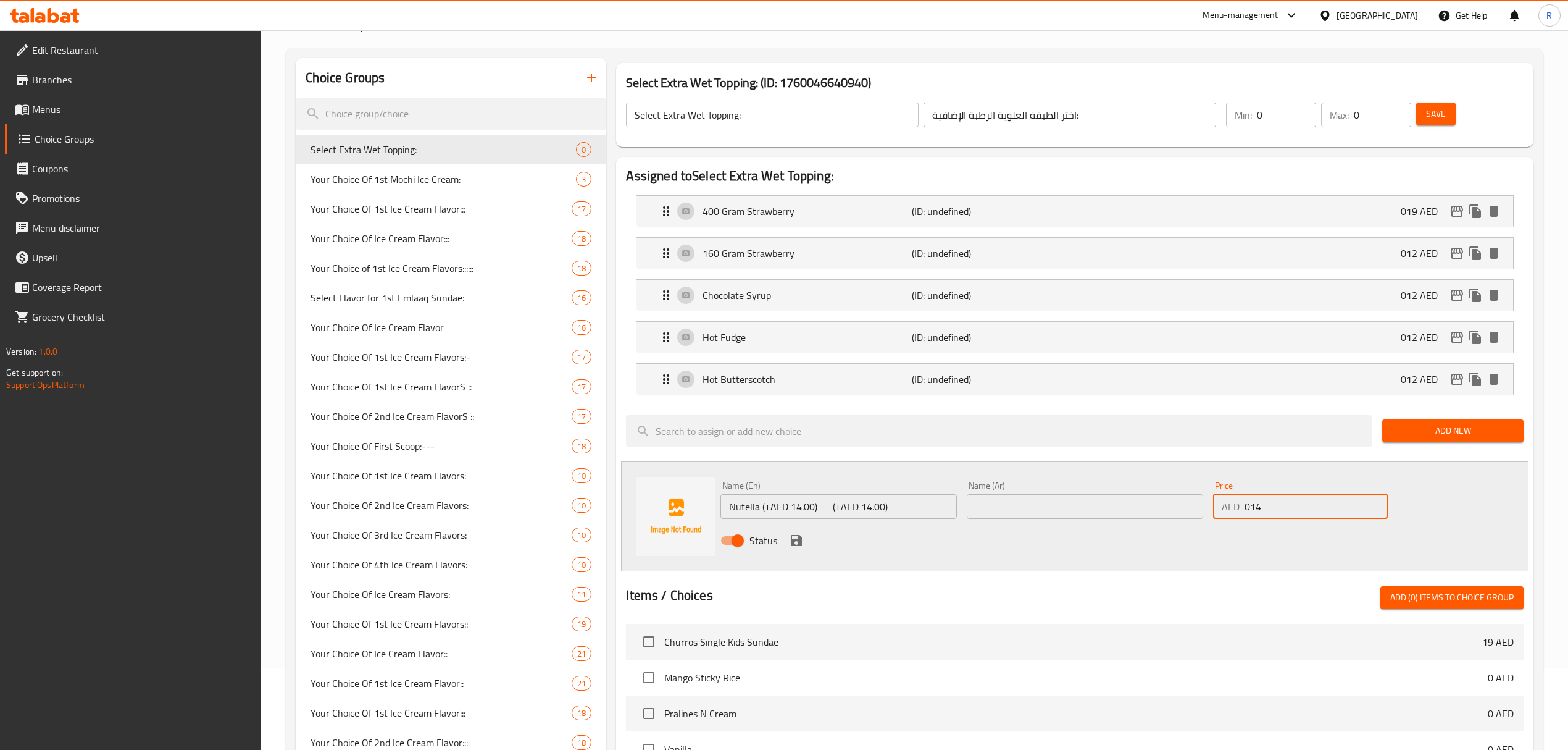
click at [1106, 507] on input "text" at bounding box center [1085, 506] width 236 height 25
paste input "نوتيلا"
type input "نوتيلا"
drag, startPoint x: 761, startPoint y: 510, endPoint x: 915, endPoint y: 504, distance: 154.1
click at [915, 504] on input "Nutella (+AED 14.00) (+AED 14.00)" at bounding box center [838, 506] width 236 height 25
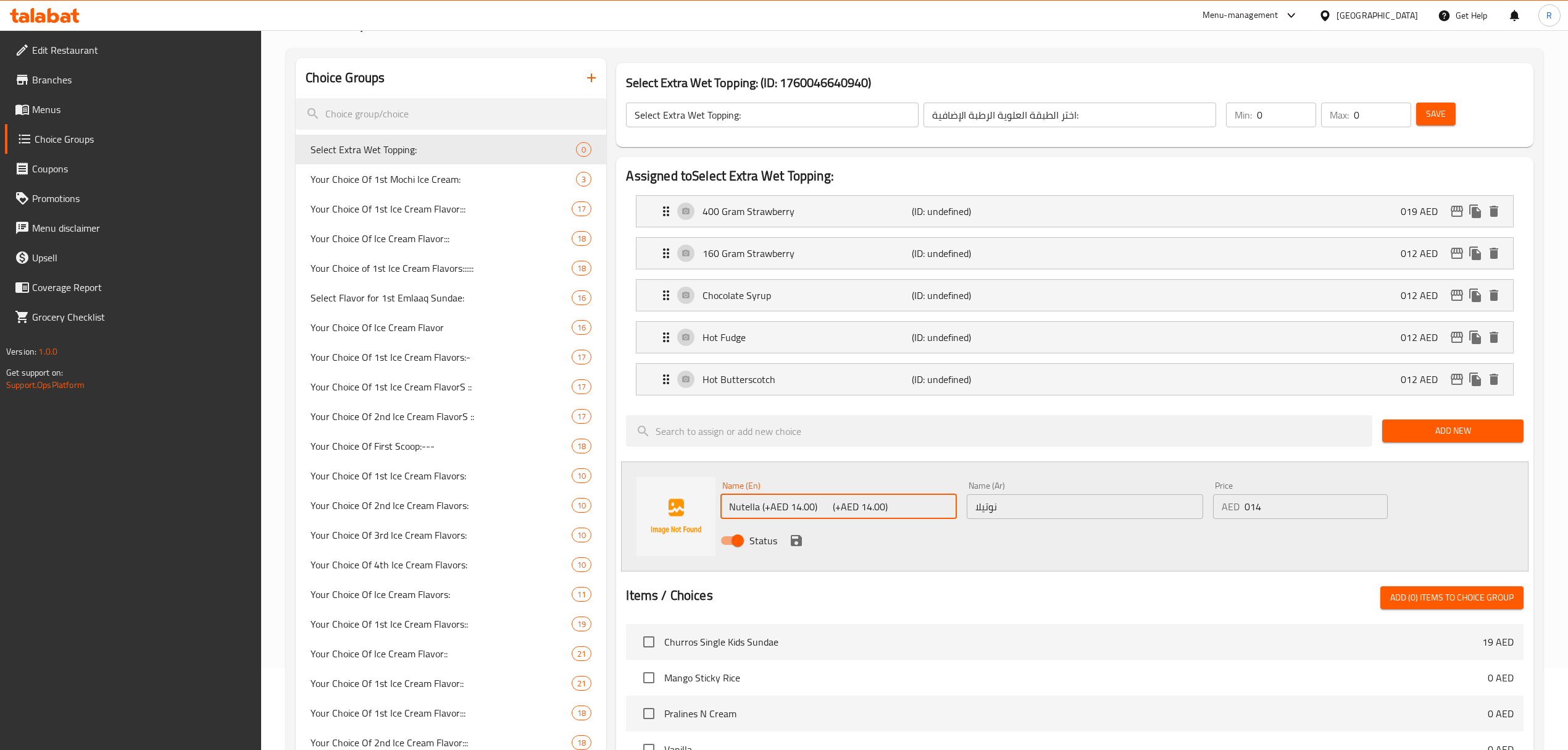
type input "Nutella"
click at [796, 539] on icon "save" at bounding box center [796, 540] width 15 height 15
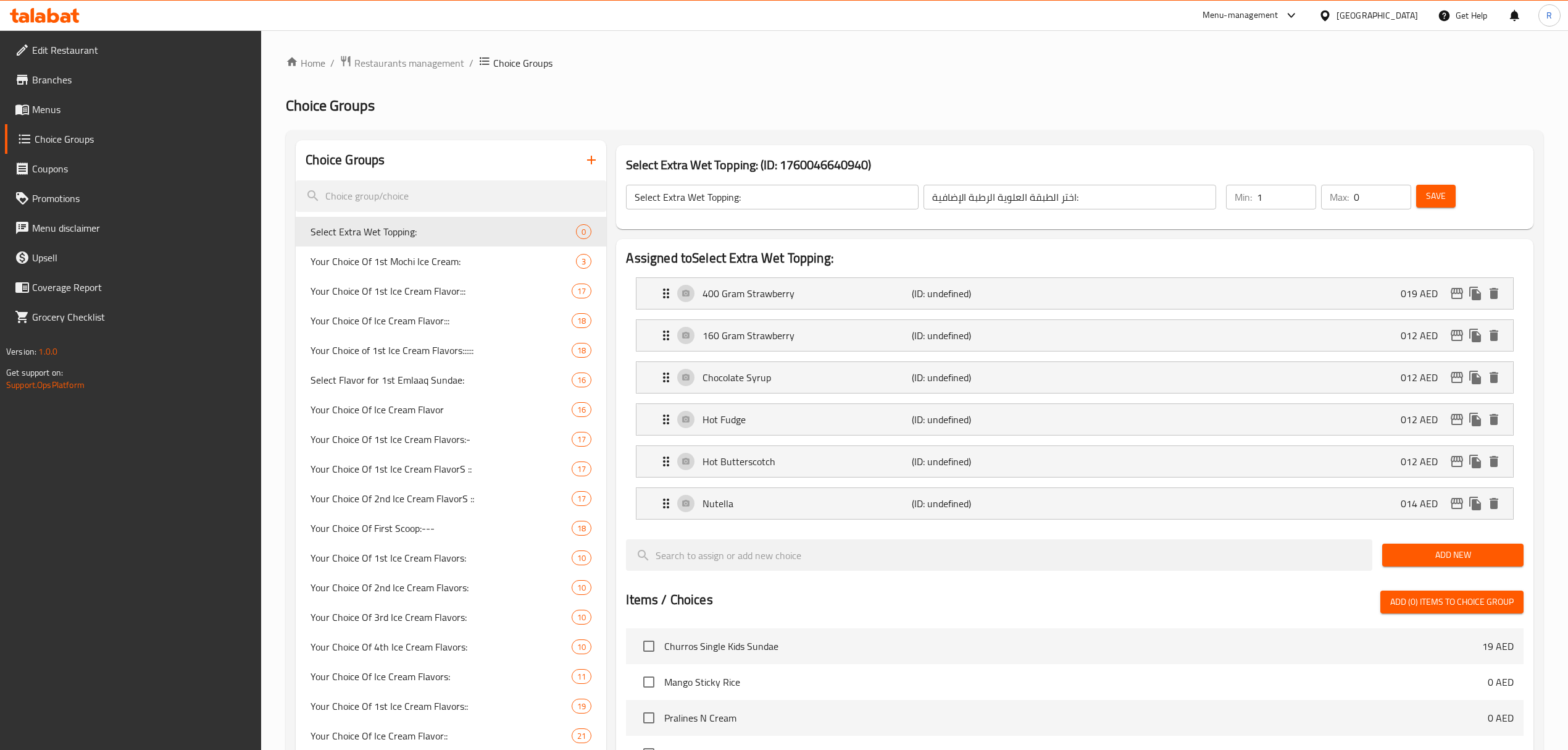
type input "1"
click at [1306, 192] on input "1" at bounding box center [1286, 197] width 60 height 25
type input "1"
click at [1395, 194] on input "1" at bounding box center [1383, 197] width 58 height 25
click at [1305, 140] on div "Select Extra Wet Topping: (ID: 1760046640940) Select Extra Wet Topping: ​ اختر …" at bounding box center [1074, 187] width 926 height 94
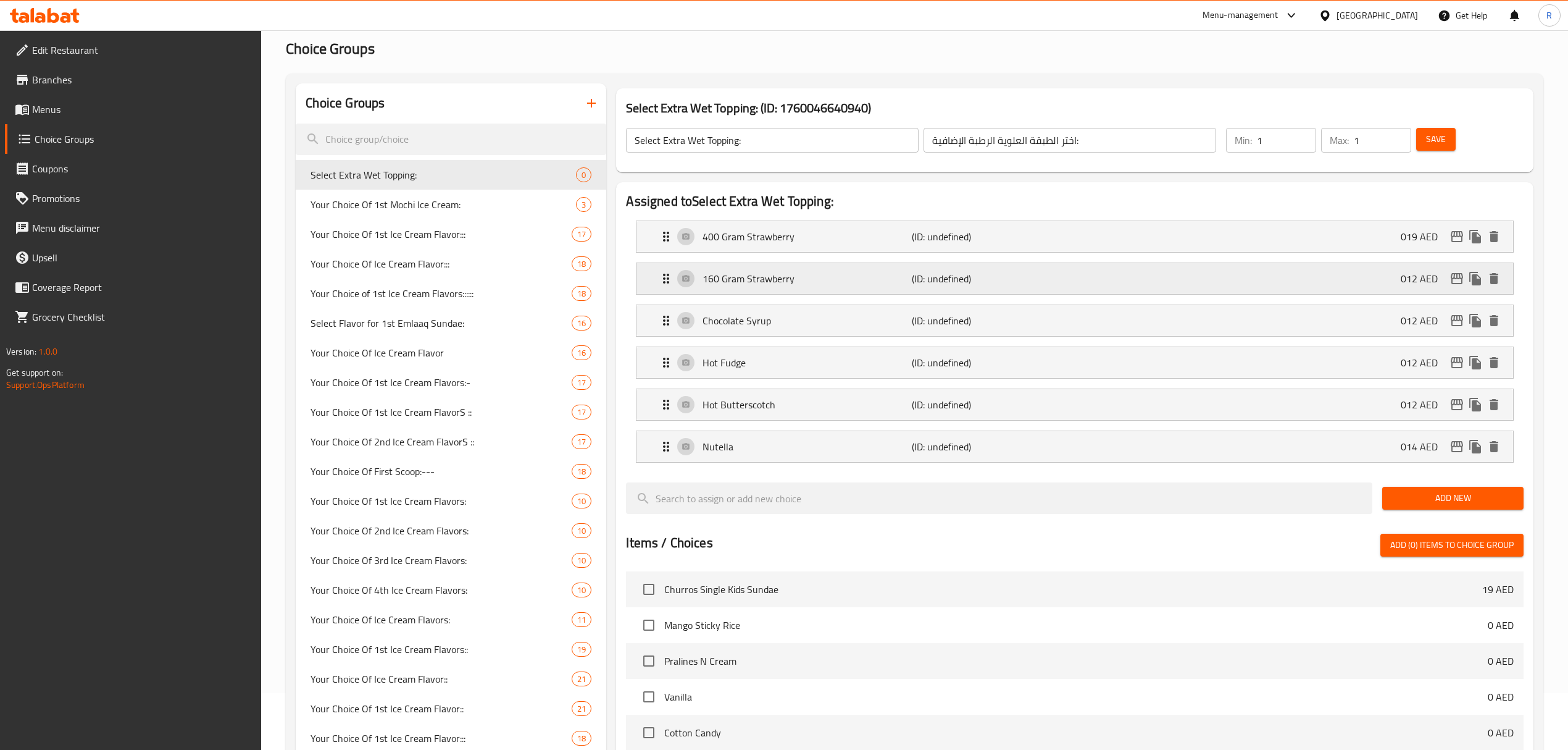
scroll to position [82, 0]
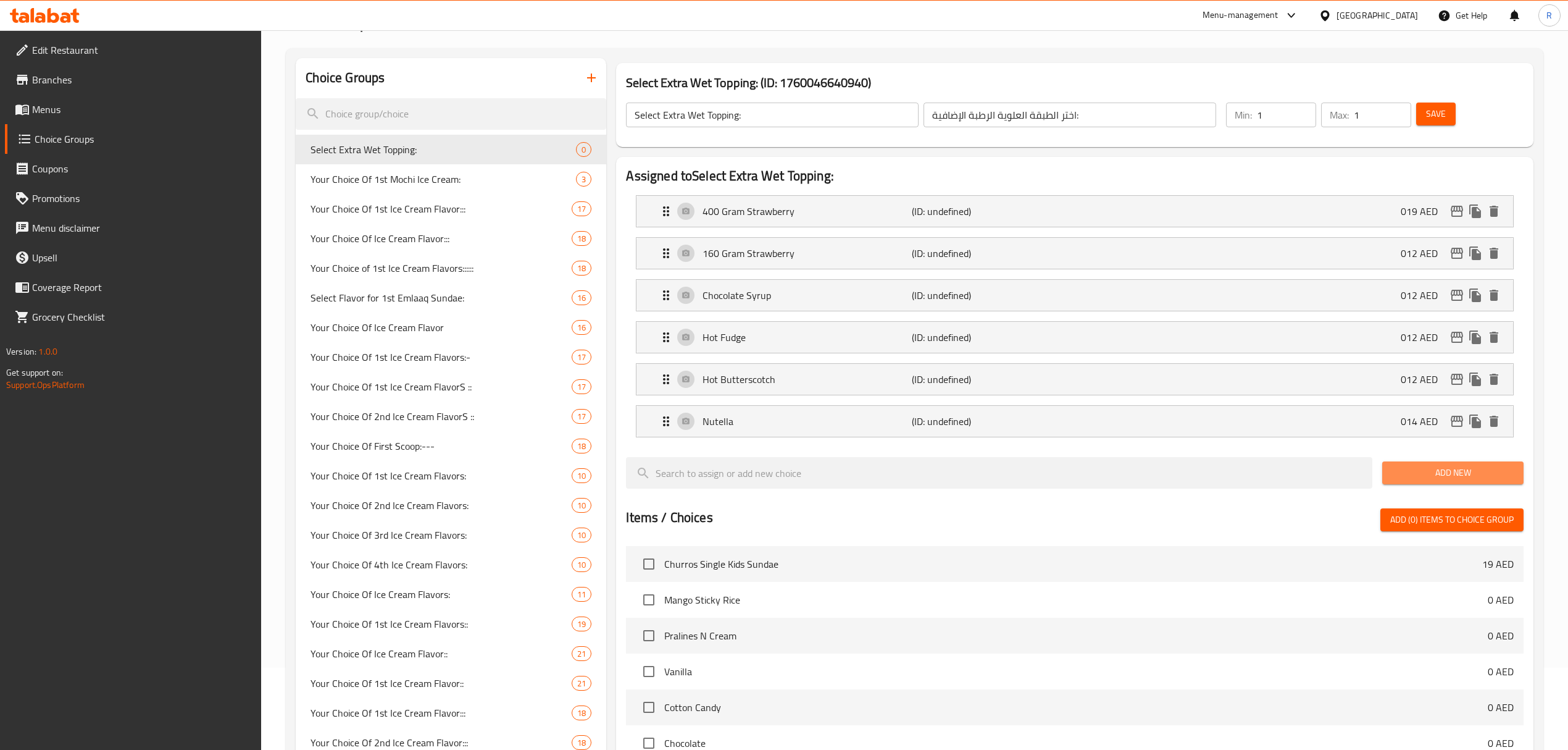
click at [1450, 472] on span "Add New" at bounding box center [1453, 473] width 122 height 15
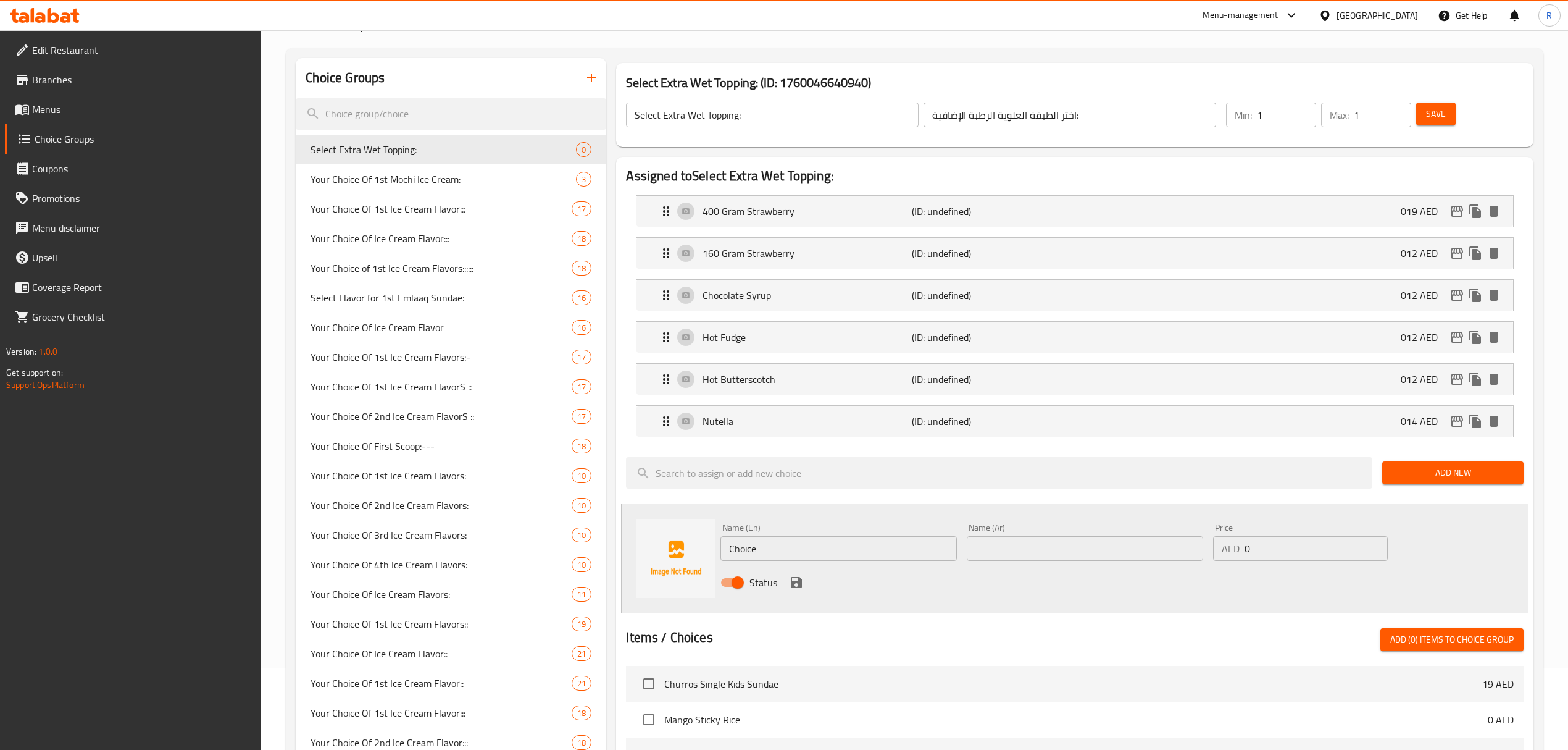
click at [874, 544] on input "Choice" at bounding box center [838, 548] width 236 height 25
paste input "None بدون"
click at [773, 554] on input "None بدون" at bounding box center [838, 548] width 236 height 25
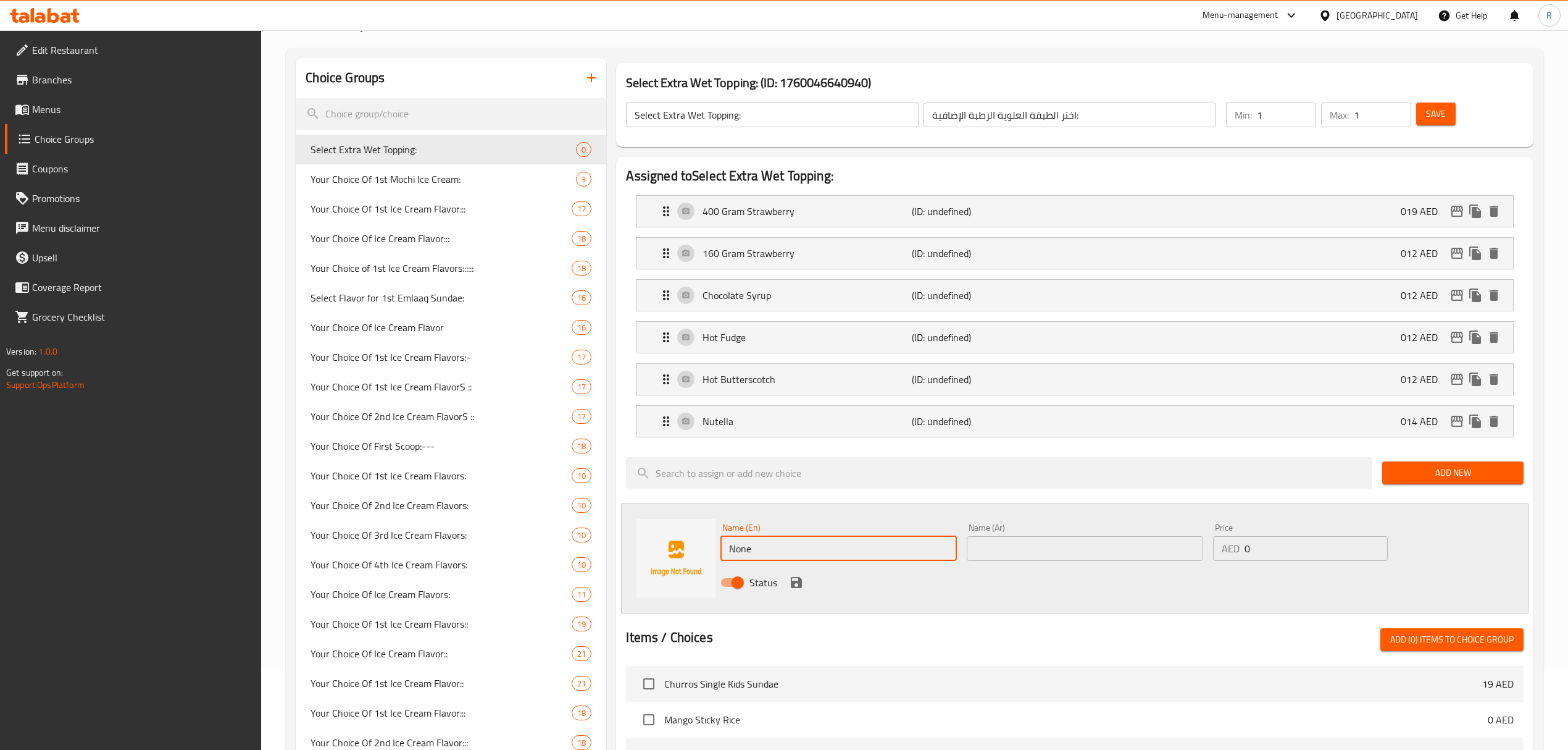
type input "None"
click at [1003, 548] on input "text" at bounding box center [1085, 548] width 236 height 25
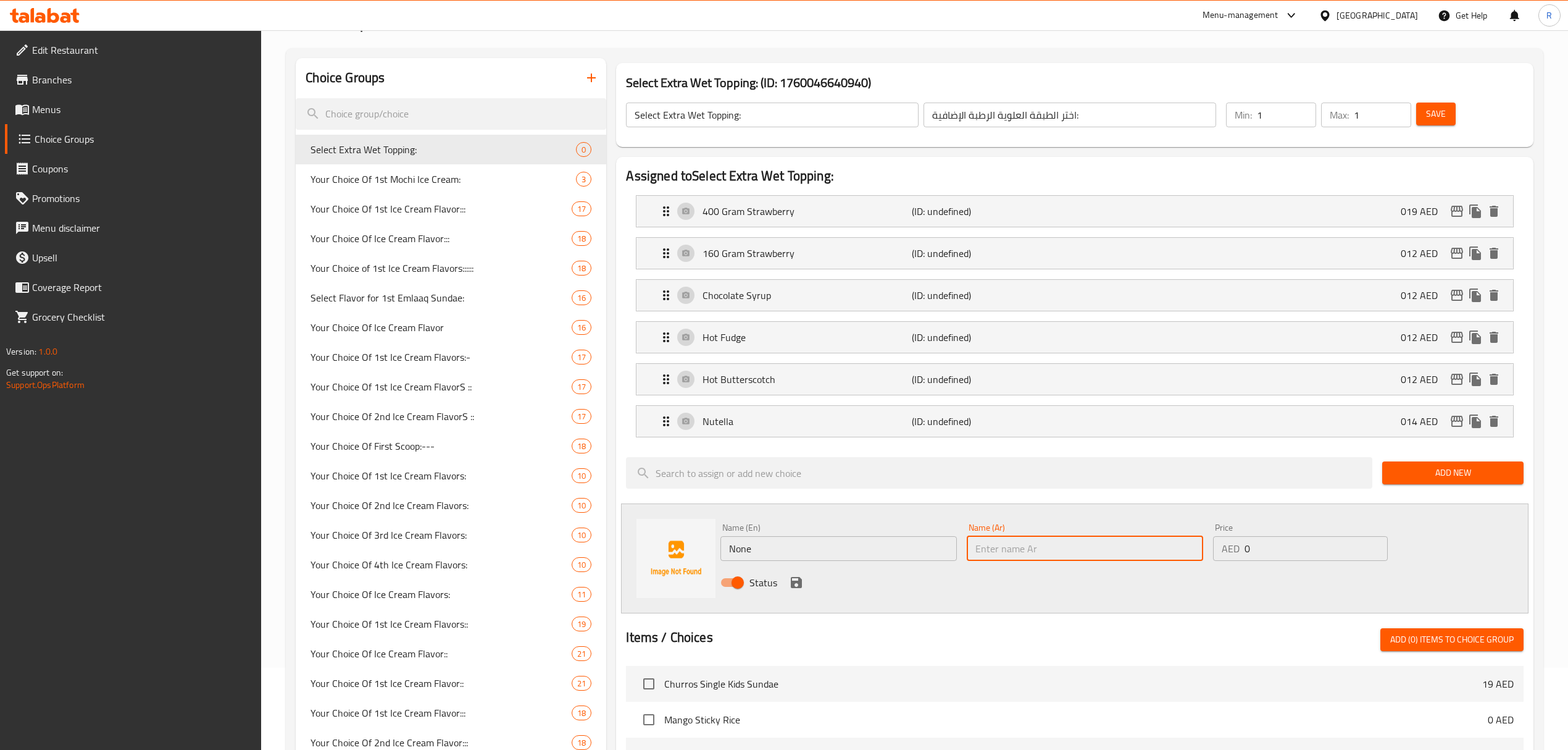
paste input "بدون"
type input "بدون"
click at [799, 584] on icon "save" at bounding box center [796, 582] width 11 height 11
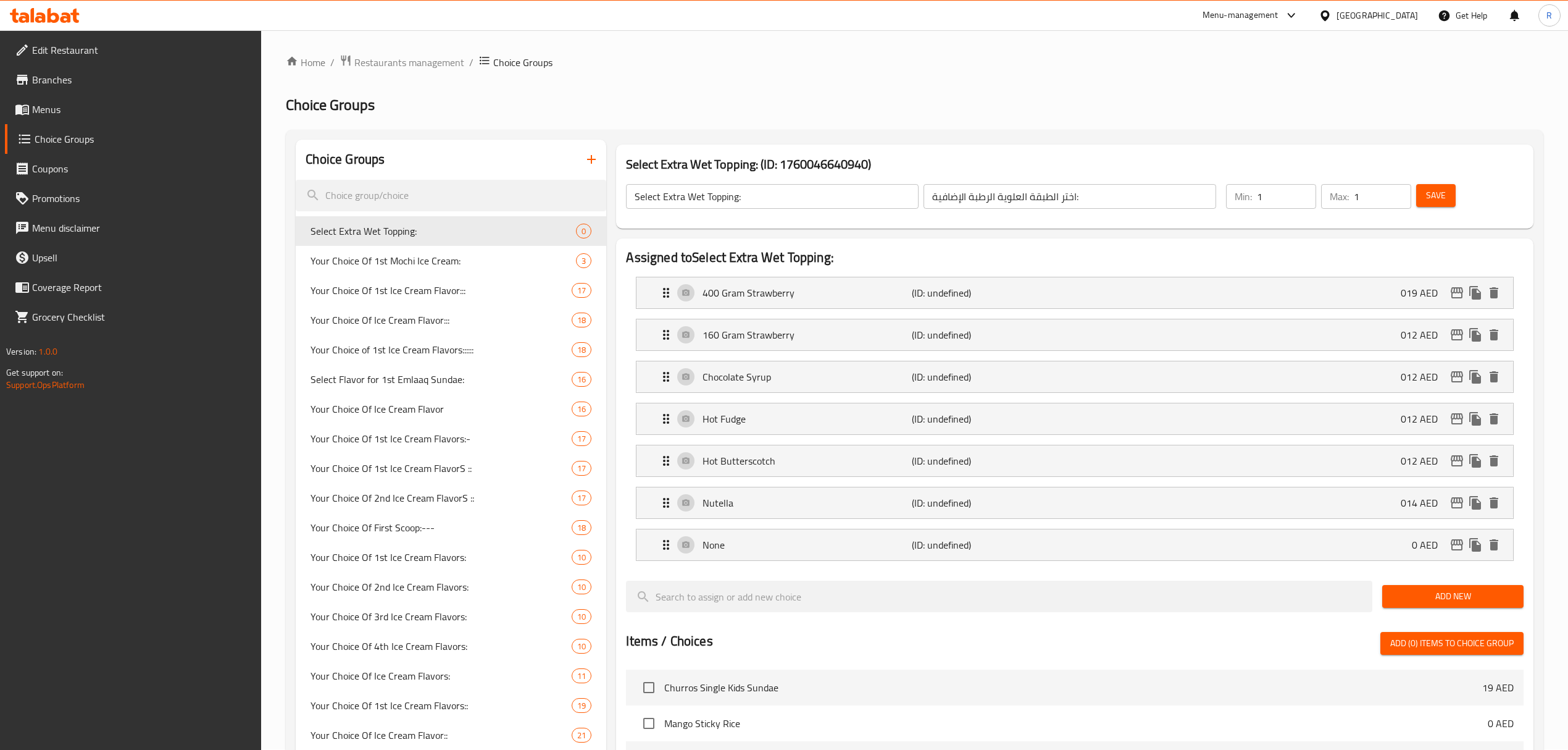
scroll to position [0, 0]
click at [1426, 194] on span "Save" at bounding box center [1435, 196] width 20 height 15
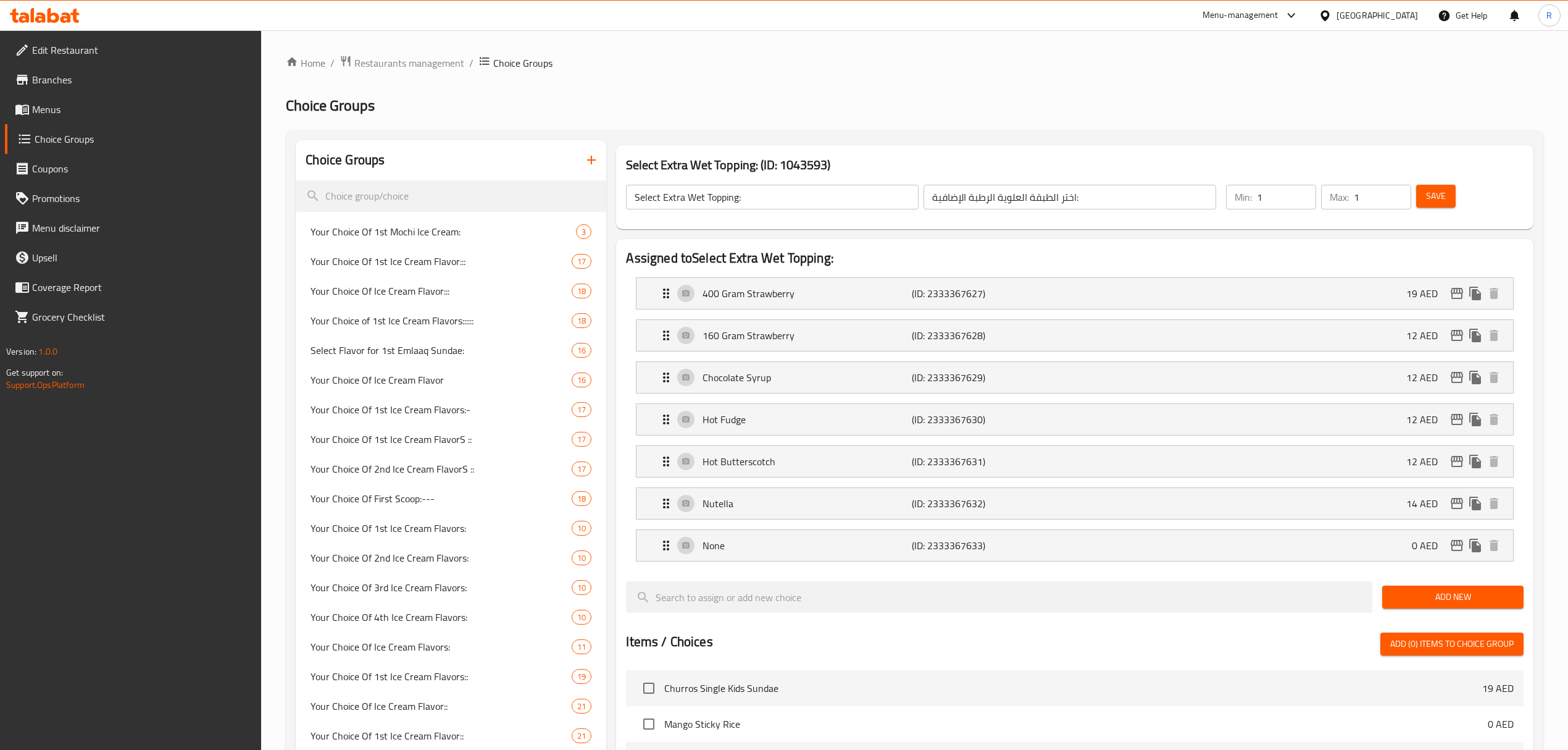
click at [589, 157] on icon "button" at bounding box center [591, 159] width 15 height 15
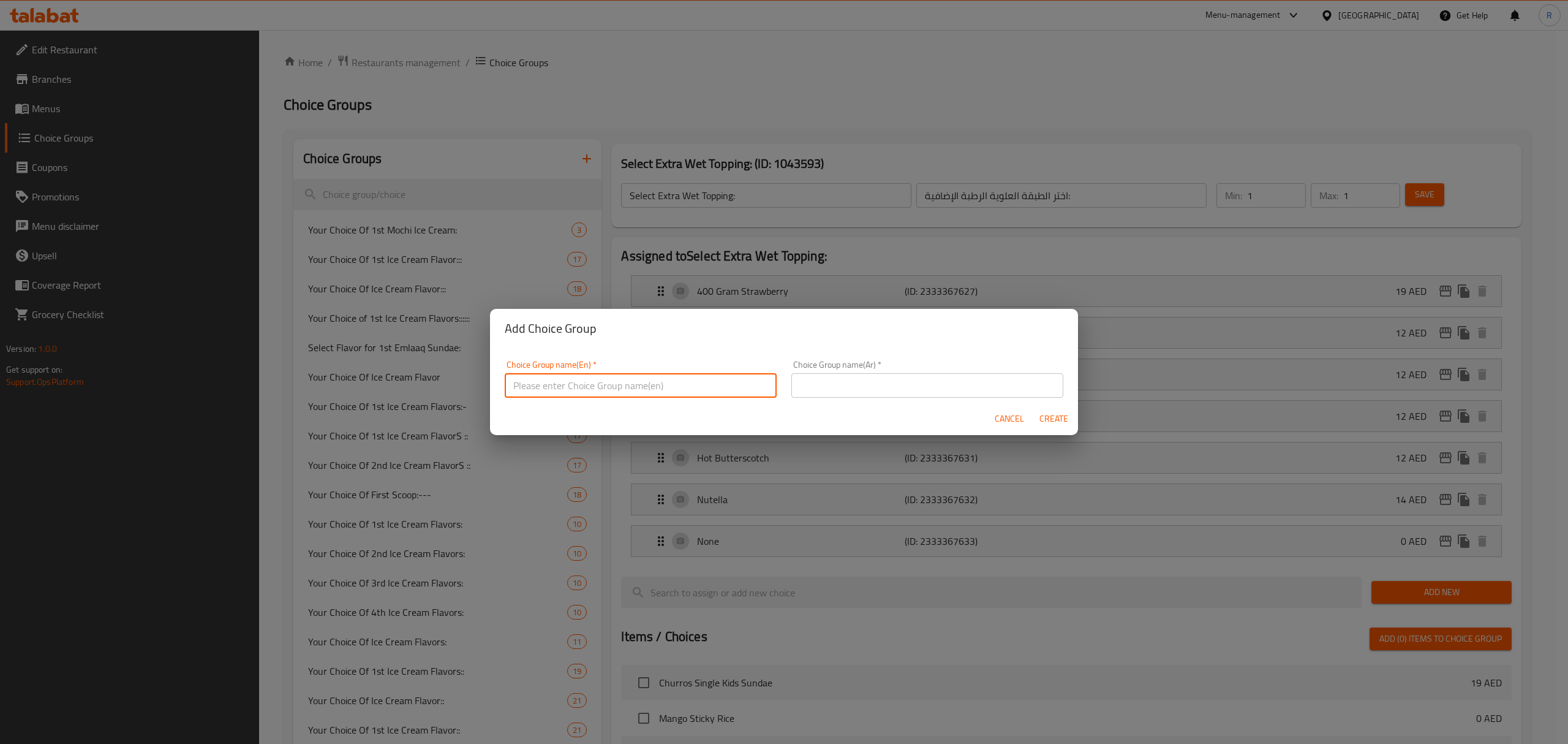
click at [667, 389] on input "text" at bounding box center [641, 385] width 272 height 25
paste input "Select Extra Dry Topping"
type input "Select Extra Dry Topping:"
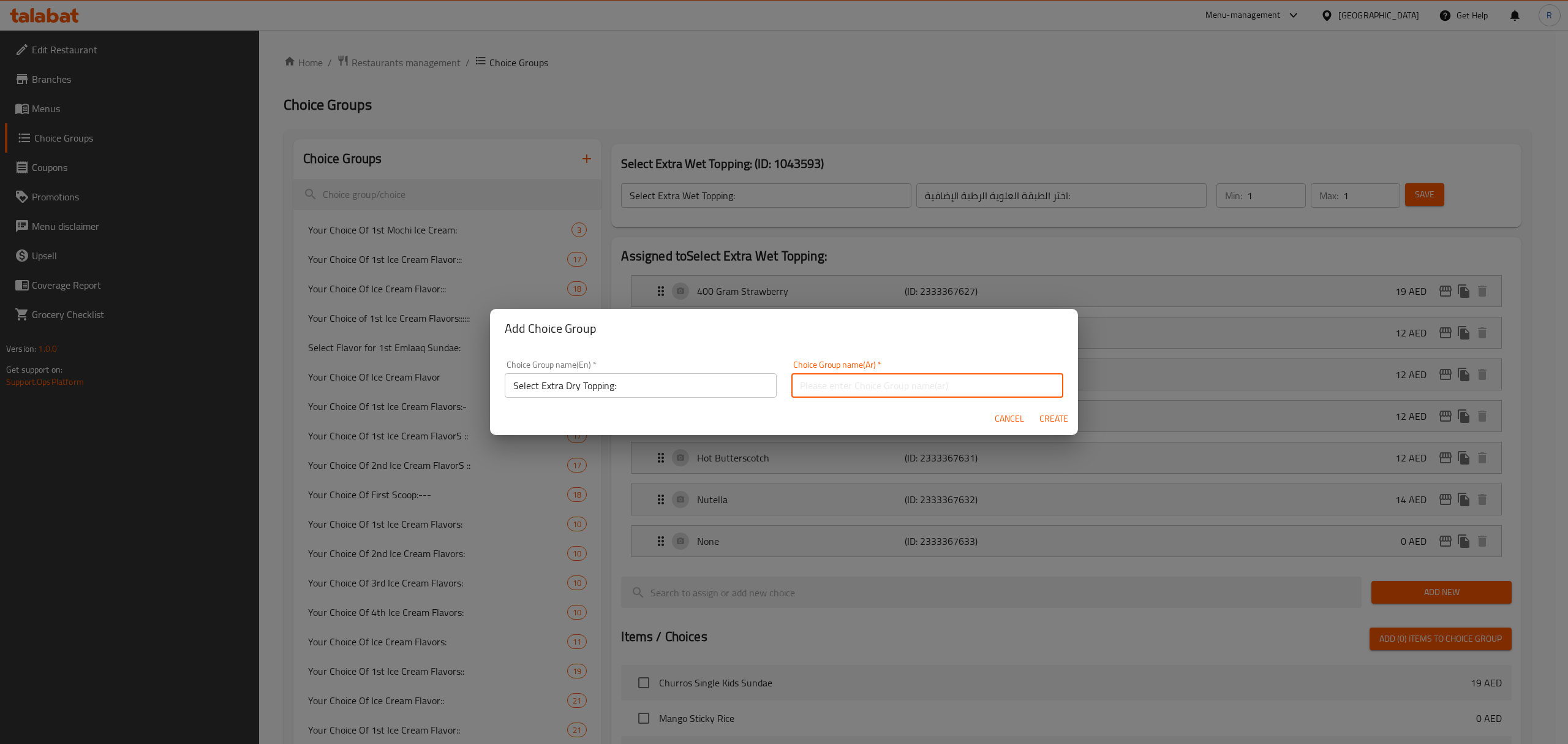
drag, startPoint x: 919, startPoint y: 373, endPoint x: 917, endPoint y: 383, distance: 10.2
click at [919, 373] on input "text" at bounding box center [927, 385] width 272 height 25
paste input "اختر الطبقة العلوية الجافة الإضافية"
type input "اختر الطبقة العلوية الجافة الإضافية:"
click at [1045, 418] on span "Create" at bounding box center [1053, 419] width 29 height 15
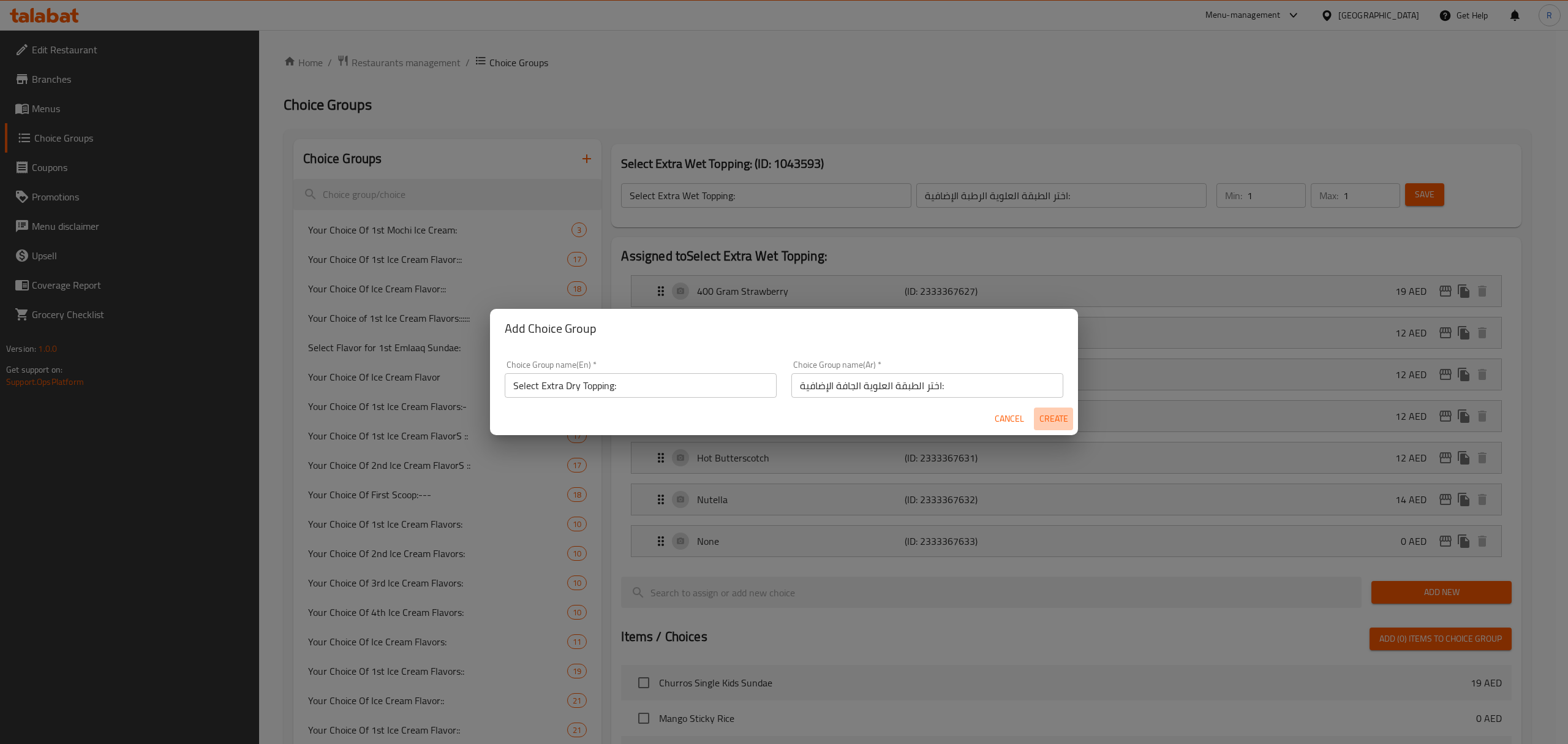
type input "Select Extra Dry Topping:"
type input "اختر الطبقة العلوية الجافة الإضافية:"
type input "0"
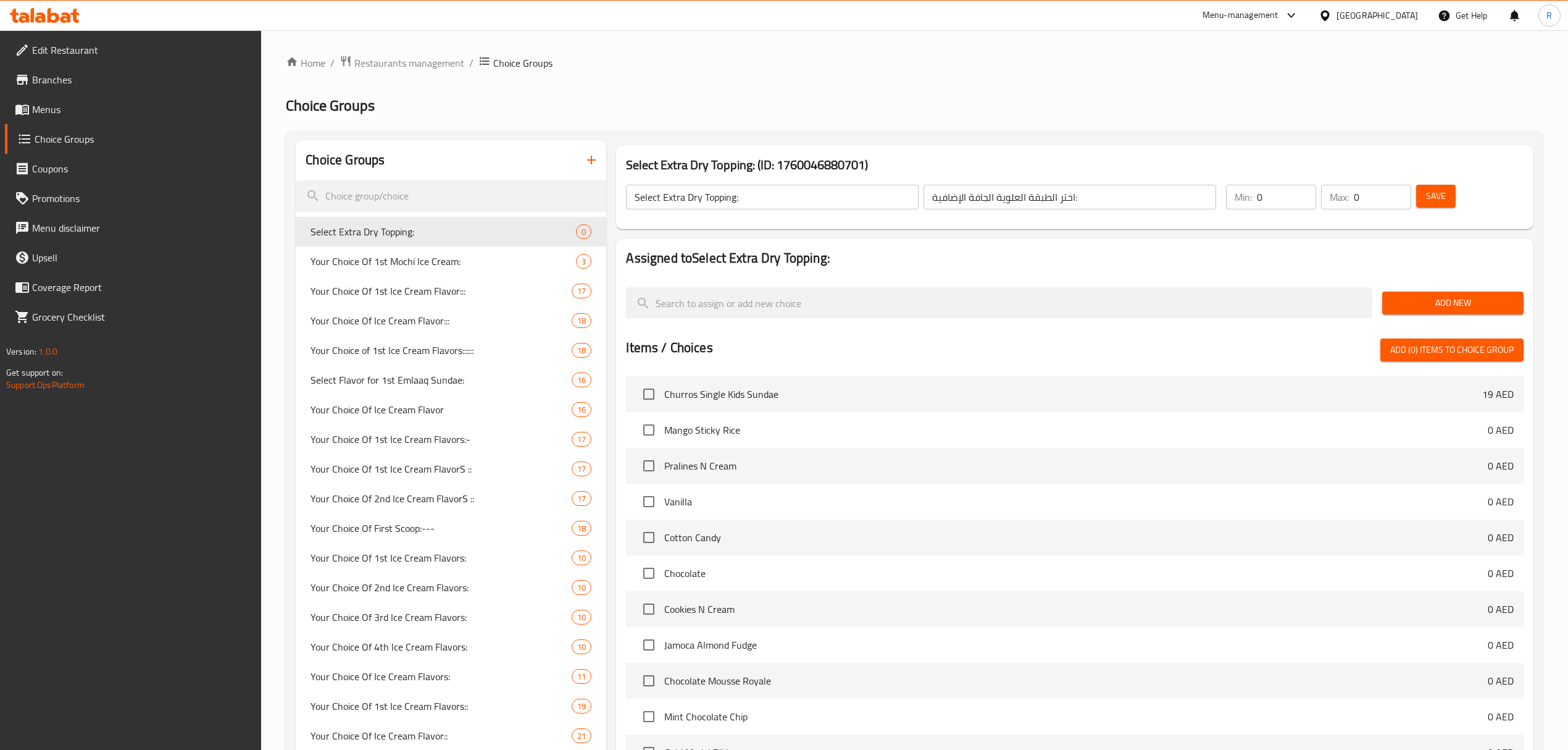
click at [1053, 107] on h2 "Choice Groups" at bounding box center [914, 105] width 1257 height 20
click at [820, 191] on input "Select Extra Dry Topping:" at bounding box center [772, 197] width 293 height 25
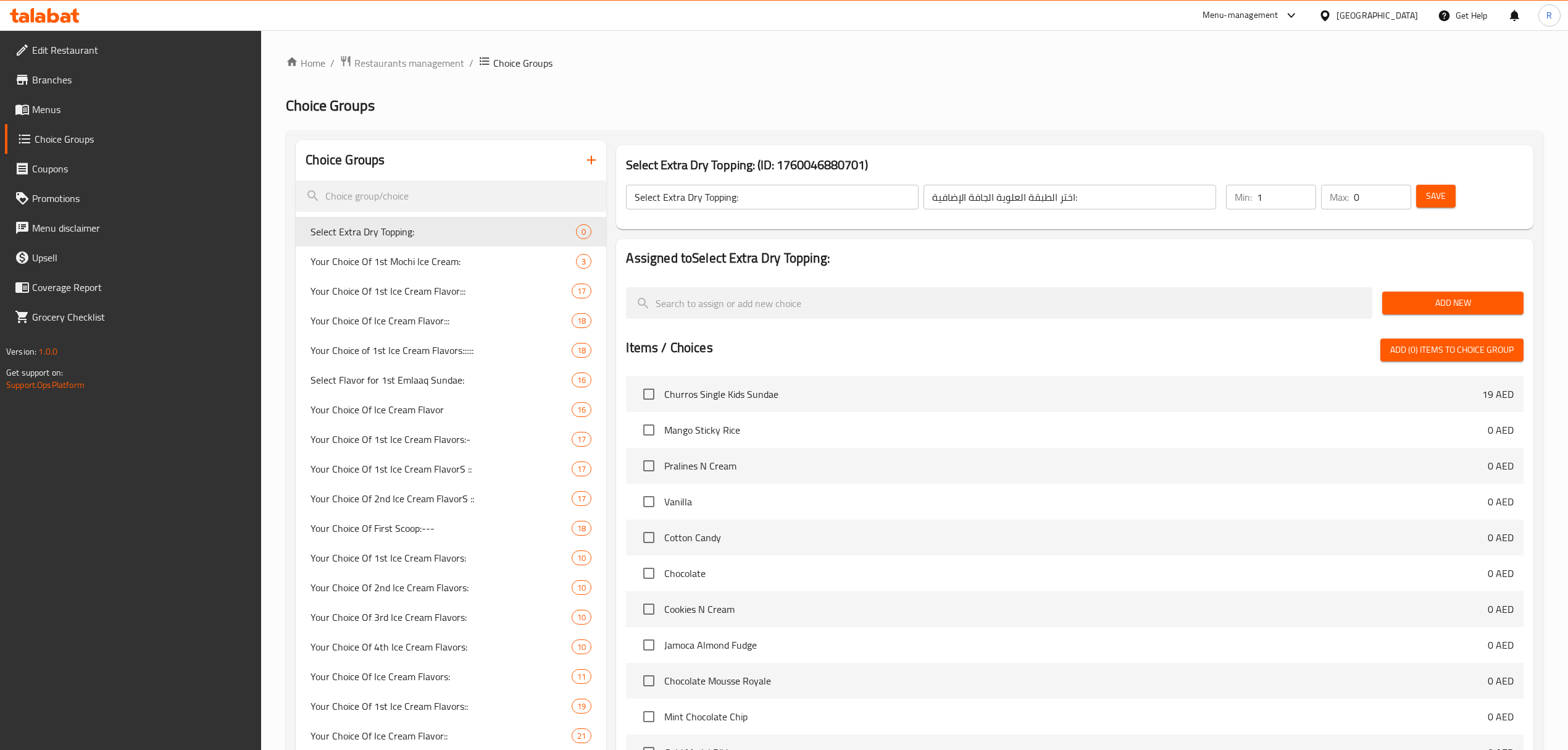
type input "1"
click at [1303, 191] on input "1" at bounding box center [1286, 197] width 60 height 25
type input "1"
click at [1398, 194] on input "1" at bounding box center [1383, 197] width 58 height 25
click at [1139, 97] on h2 "Choice Groups" at bounding box center [914, 105] width 1257 height 20
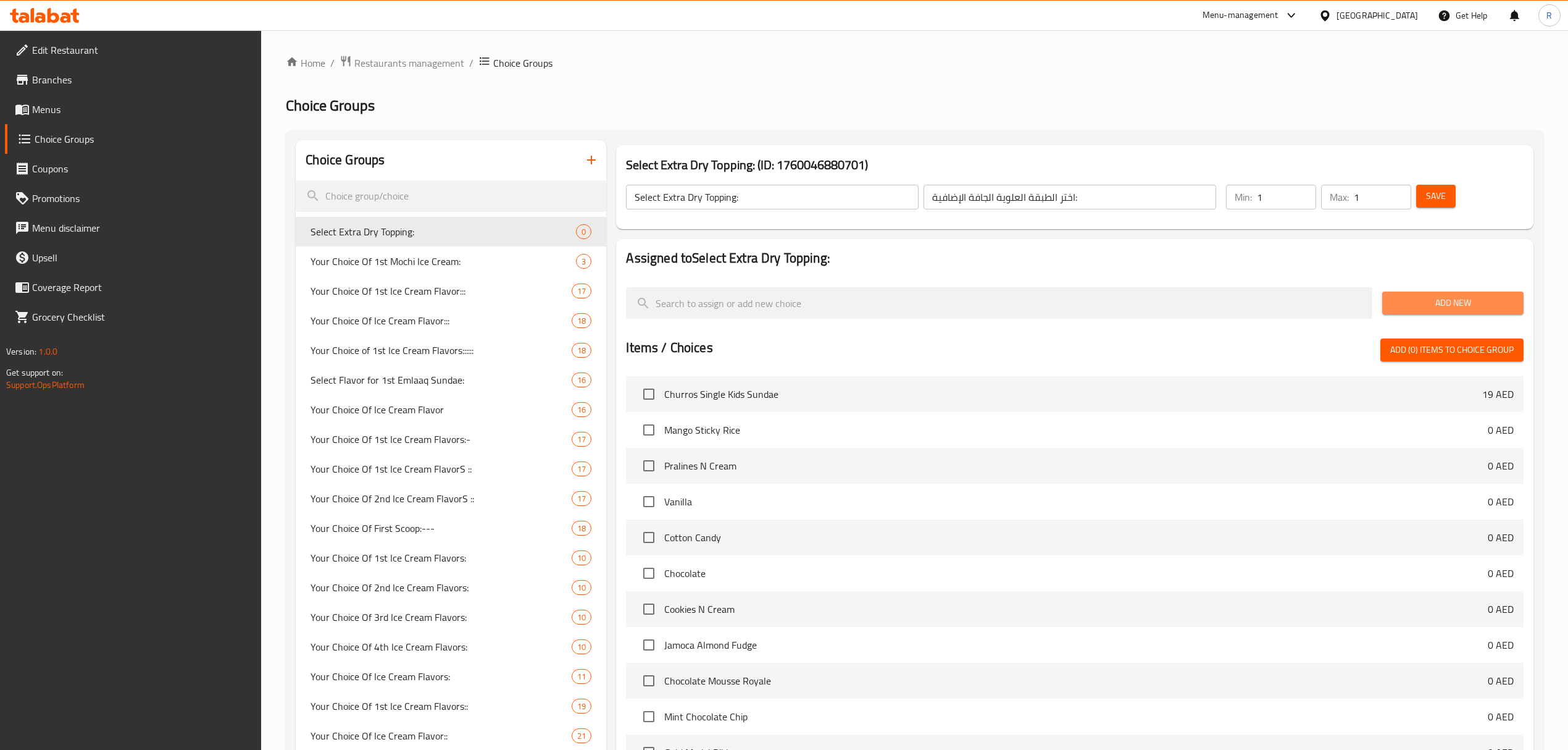
click at [1426, 307] on span "Add New" at bounding box center [1453, 303] width 122 height 15
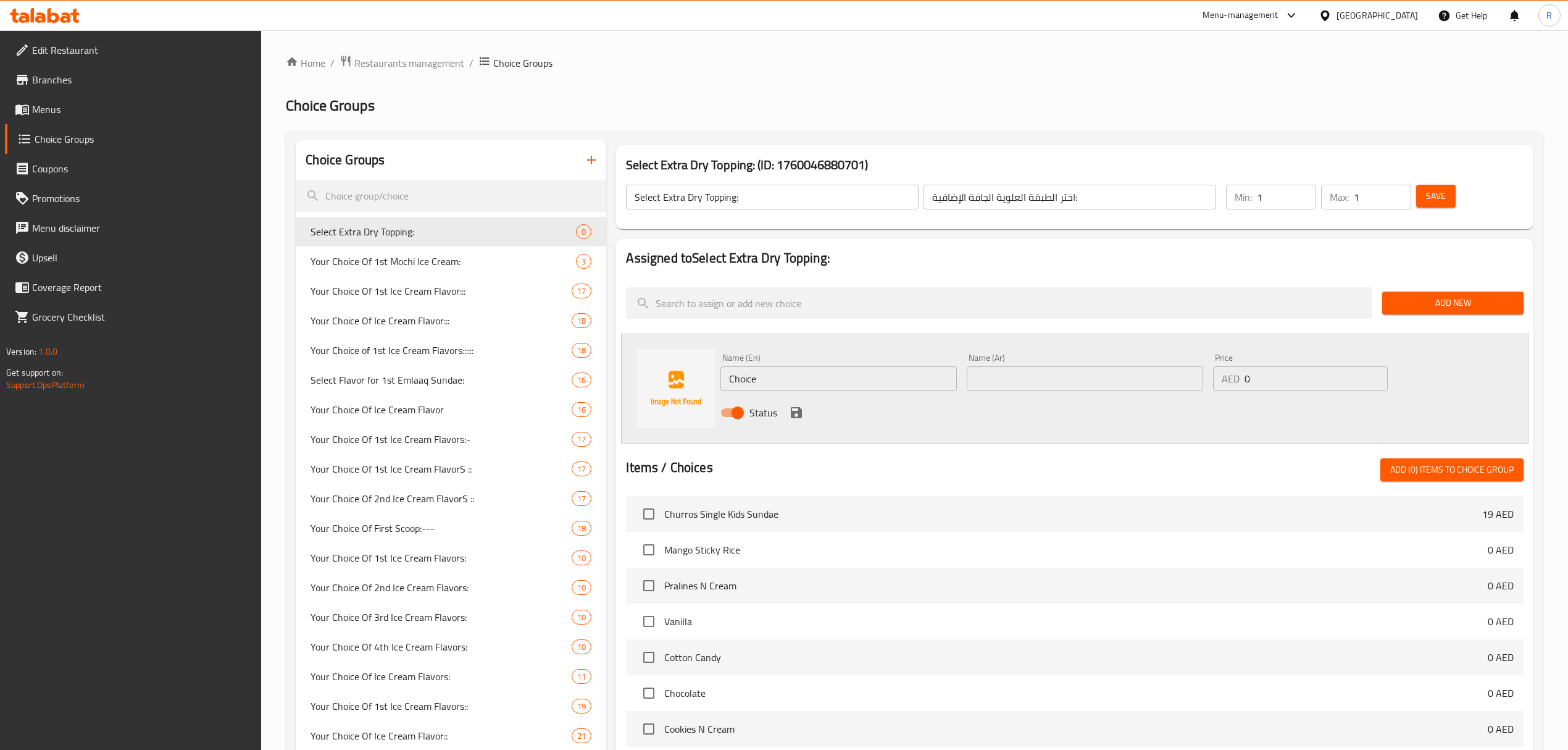
click at [855, 384] on input "Choice" at bounding box center [838, 379] width 236 height 25
click at [855, 386] on input "Choice" at bounding box center [838, 379] width 236 height 25
paste input "180 Gram Almond (+AED 27.00) لوز 180 جرام (+AED 27.00)"
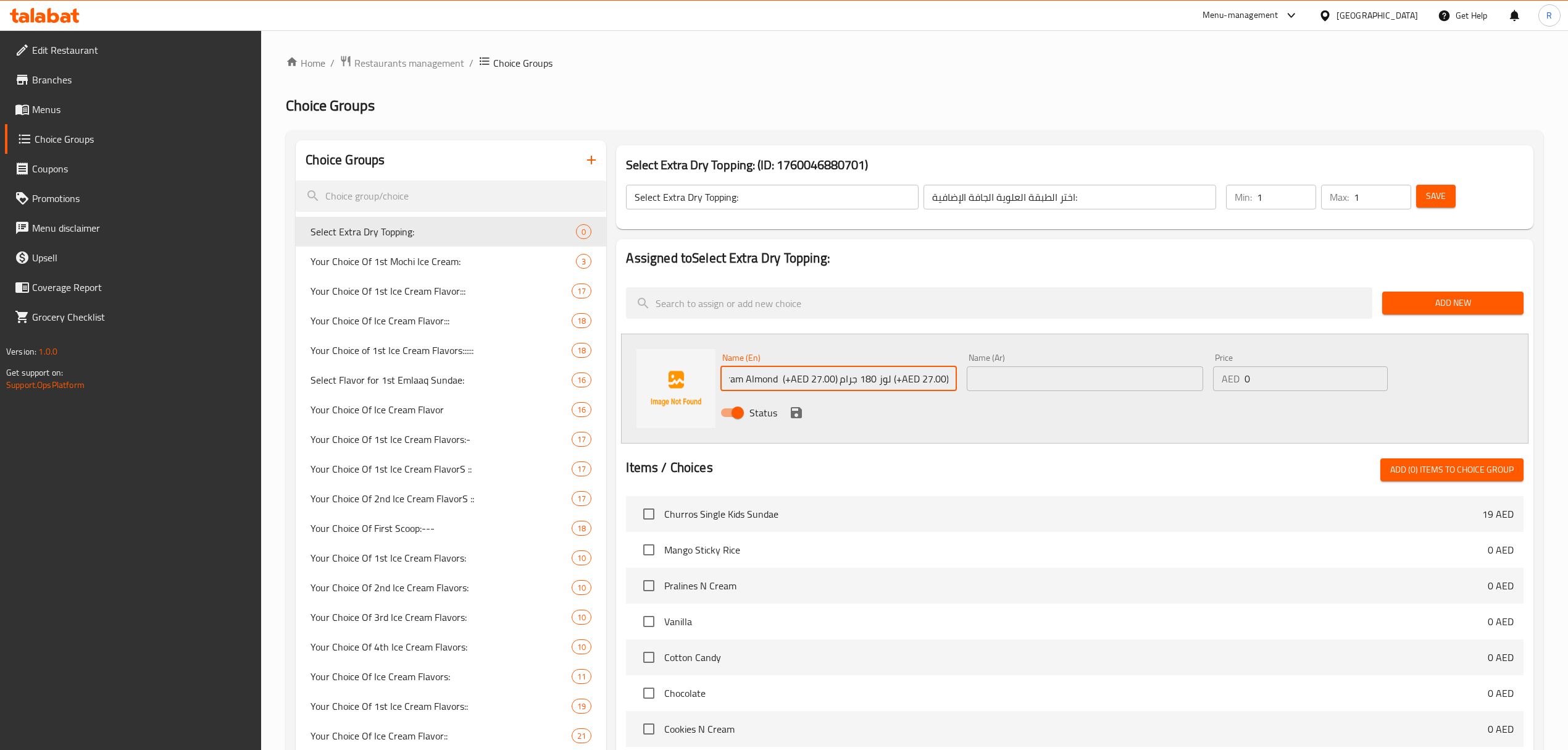
drag, startPoint x: 840, startPoint y: 381, endPoint x: 891, endPoint y: 381, distance: 51.0
click at [891, 381] on input "180 Gram Almond (+AED 27.00) لوز 180 جرام (+AED 27.00)" at bounding box center [838, 379] width 236 height 25
type input "180 Gram Almond (+AED 27.00) (+AED 27.00)"
click at [1297, 371] on input "0" at bounding box center [1316, 379] width 143 height 25
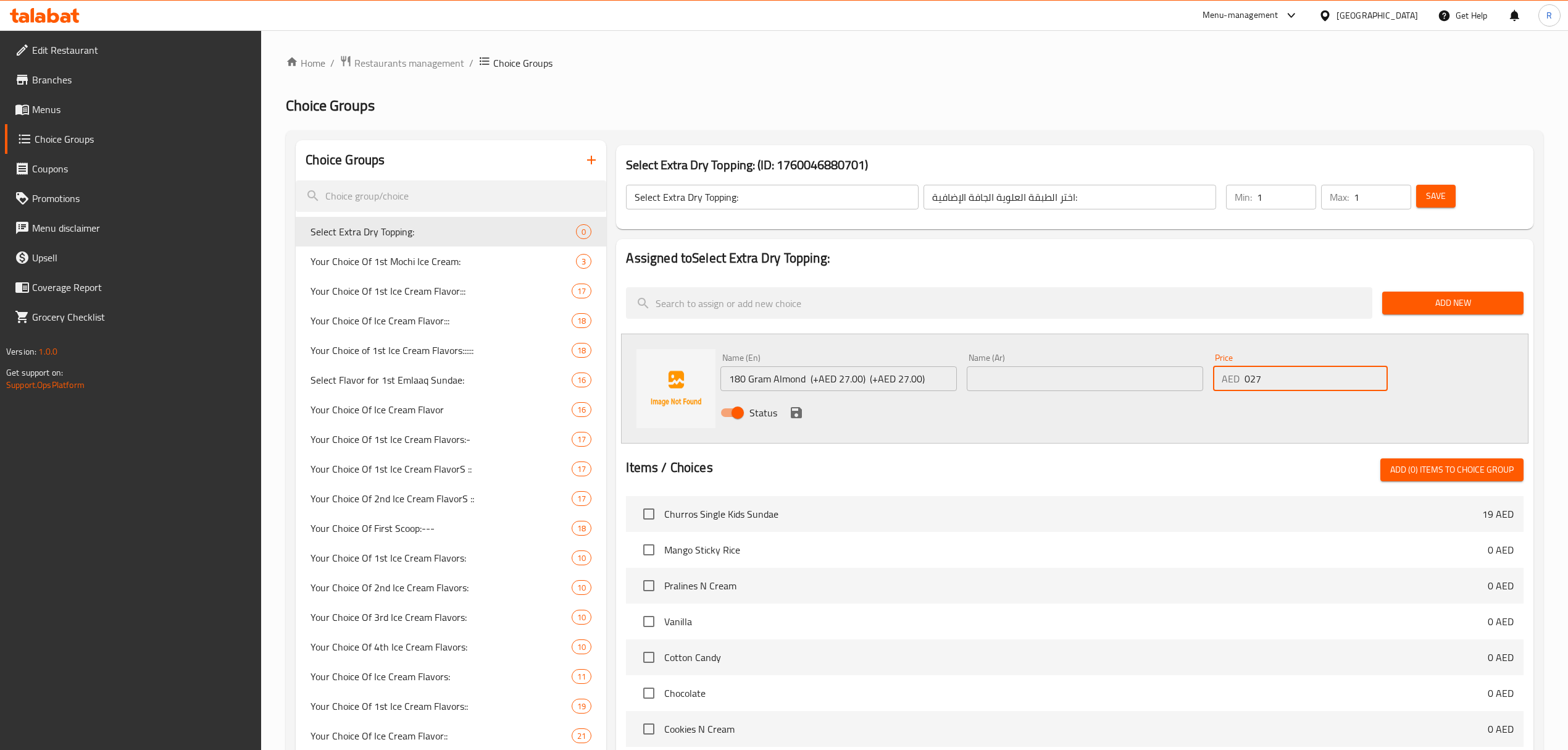
type input "027"
drag, startPoint x: 811, startPoint y: 382, endPoint x: 957, endPoint y: 379, distance: 146.0
click at [957, 379] on div "Name (En) 180 Gram Almond (+AED 27.00) (+AED 27.00) Name (En)" at bounding box center [839, 372] width 247 height 47
type input "180 Gram Almond"
click at [991, 371] on input "text" at bounding box center [1085, 379] width 236 height 25
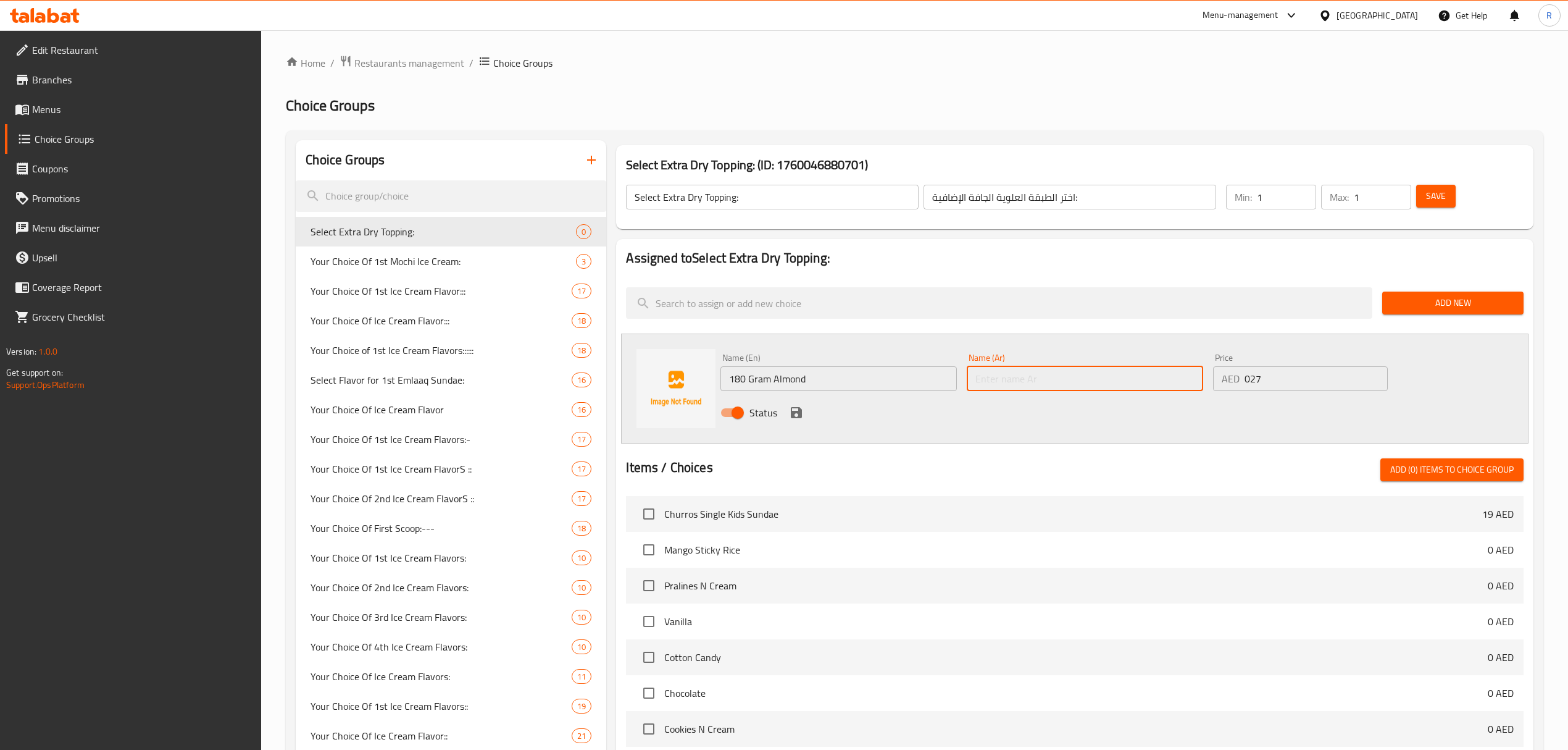
paste input "لوز 180 جرام"
type input "لوز 180 جرام"
click at [794, 416] on icon "save" at bounding box center [796, 412] width 11 height 11
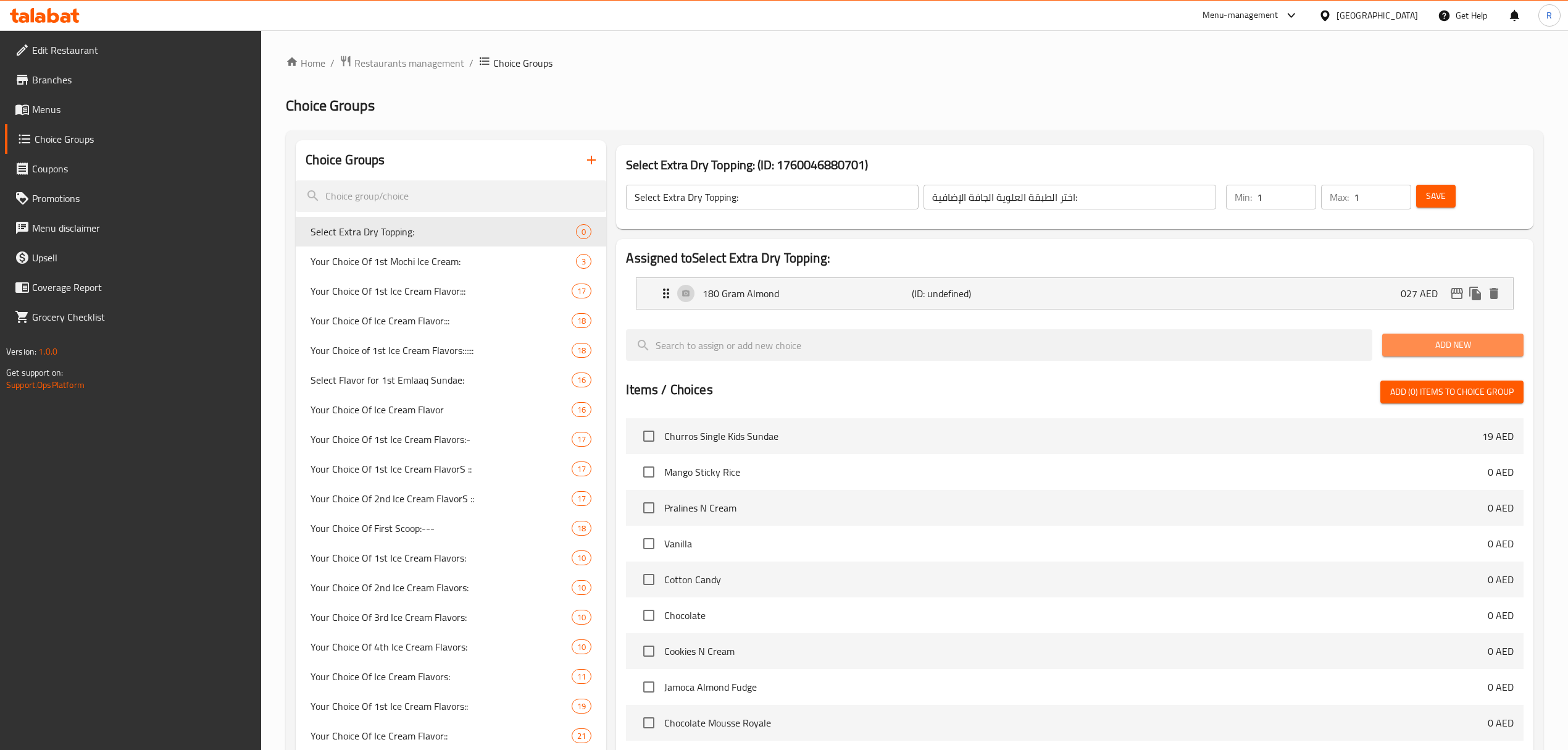
click at [1460, 345] on span "Add New" at bounding box center [1453, 345] width 122 height 15
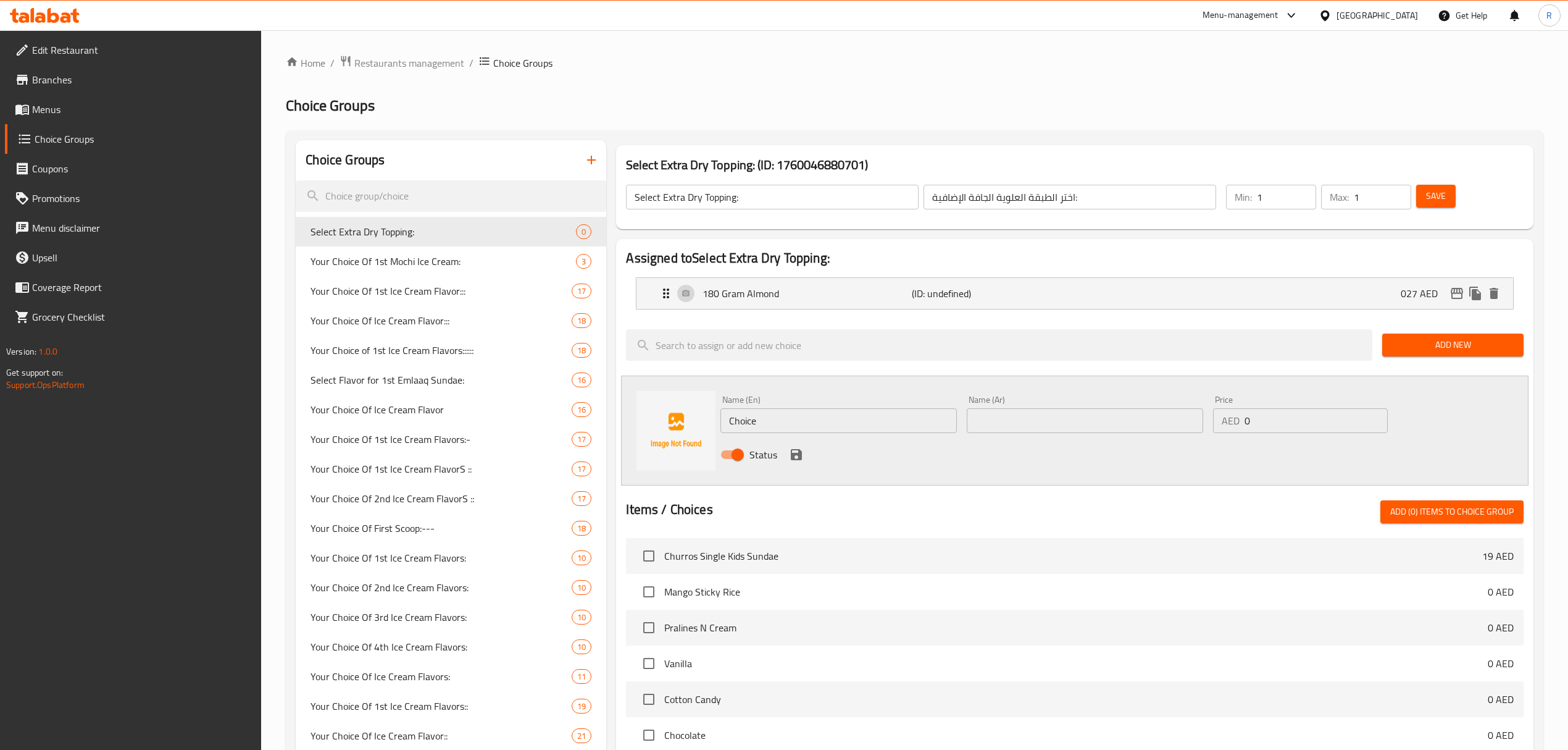
click at [810, 408] on input "Choice" at bounding box center [838, 420] width 236 height 25
paste input "80 Gram Almond (+AED 18.00) لوز 80 جرام (+AED 18.00)"
drag, startPoint x: 848, startPoint y: 423, endPoint x: 892, endPoint y: 426, distance: 44.1
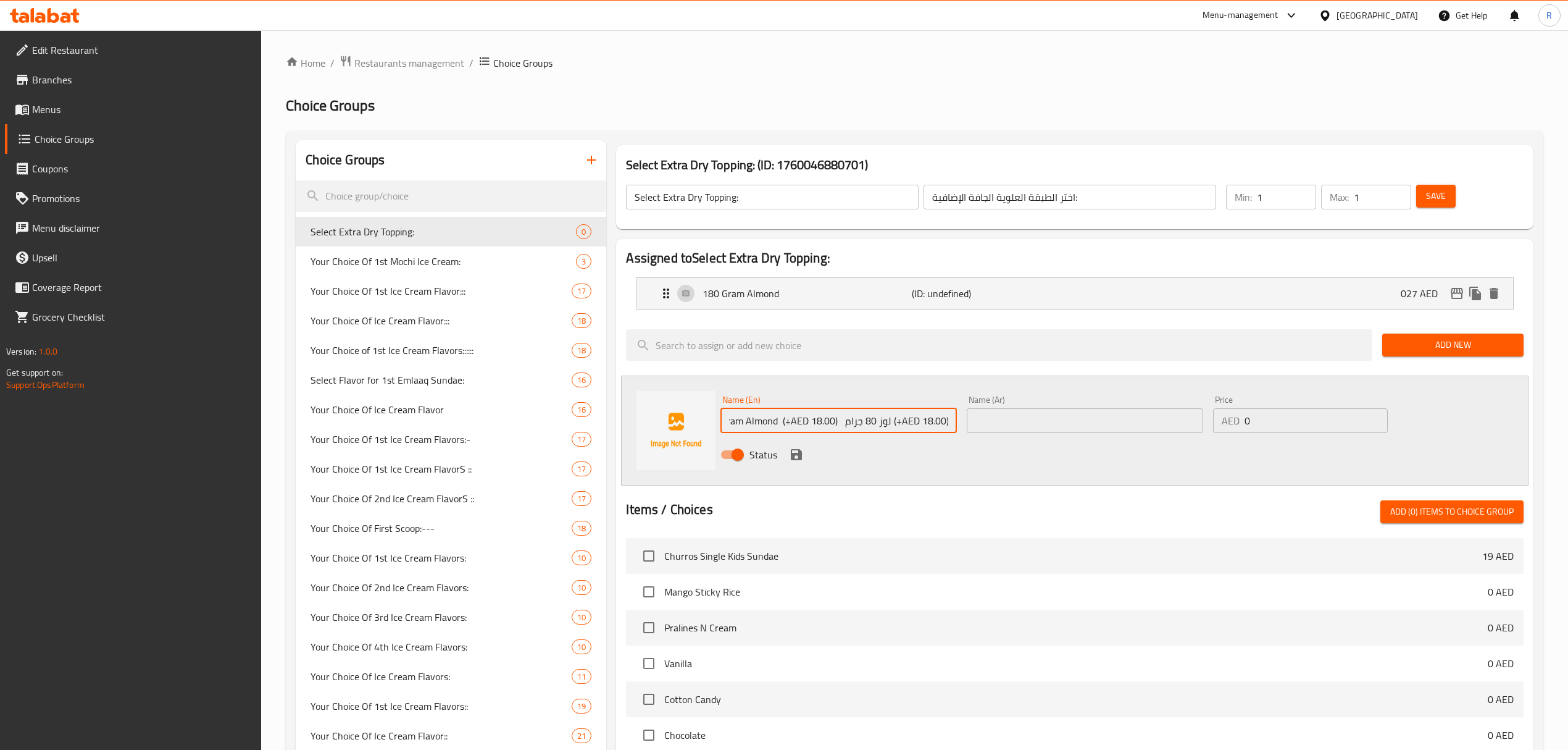
click at [892, 426] on input "80 Gram Almond (+AED 18.00) لوز 80 جرام (+AED 18.00)" at bounding box center [838, 420] width 236 height 25
type input "80 Gram Almond (+AED 18.00) (+AED 18.00)"
click at [1285, 423] on input "0" at bounding box center [1316, 420] width 143 height 25
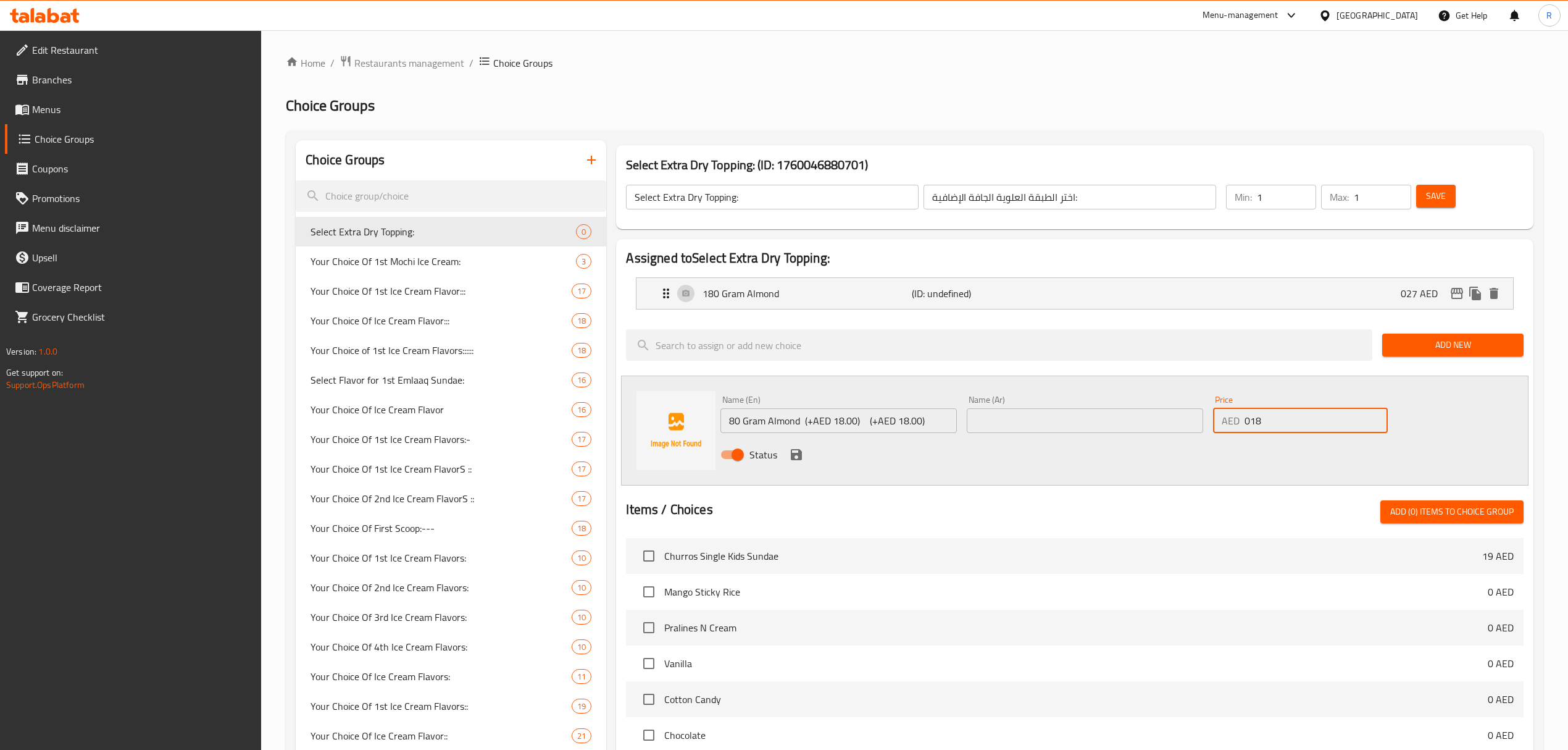
type input "018"
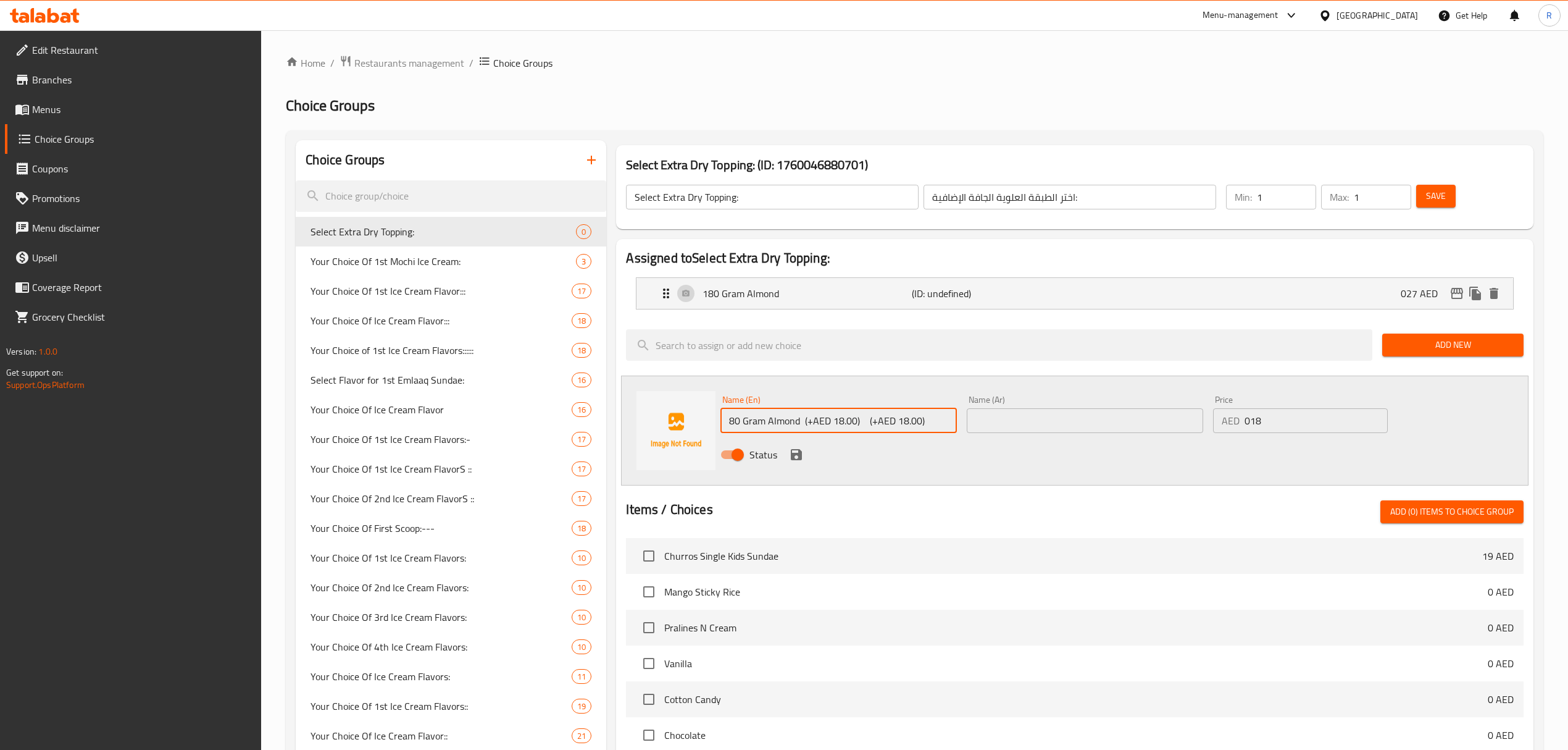
drag, startPoint x: 803, startPoint y: 420, endPoint x: 967, endPoint y: 428, distance: 164.2
click at [967, 428] on div "Name (En) 80 Gram Almond (+AED 18.00) (+AED 18.00) Name (En) Name (Ar) Name (Ar…" at bounding box center [1085, 430] width 738 height 81
type input "80 Gram Almond"
click at [1026, 433] on input "text" at bounding box center [1085, 420] width 236 height 25
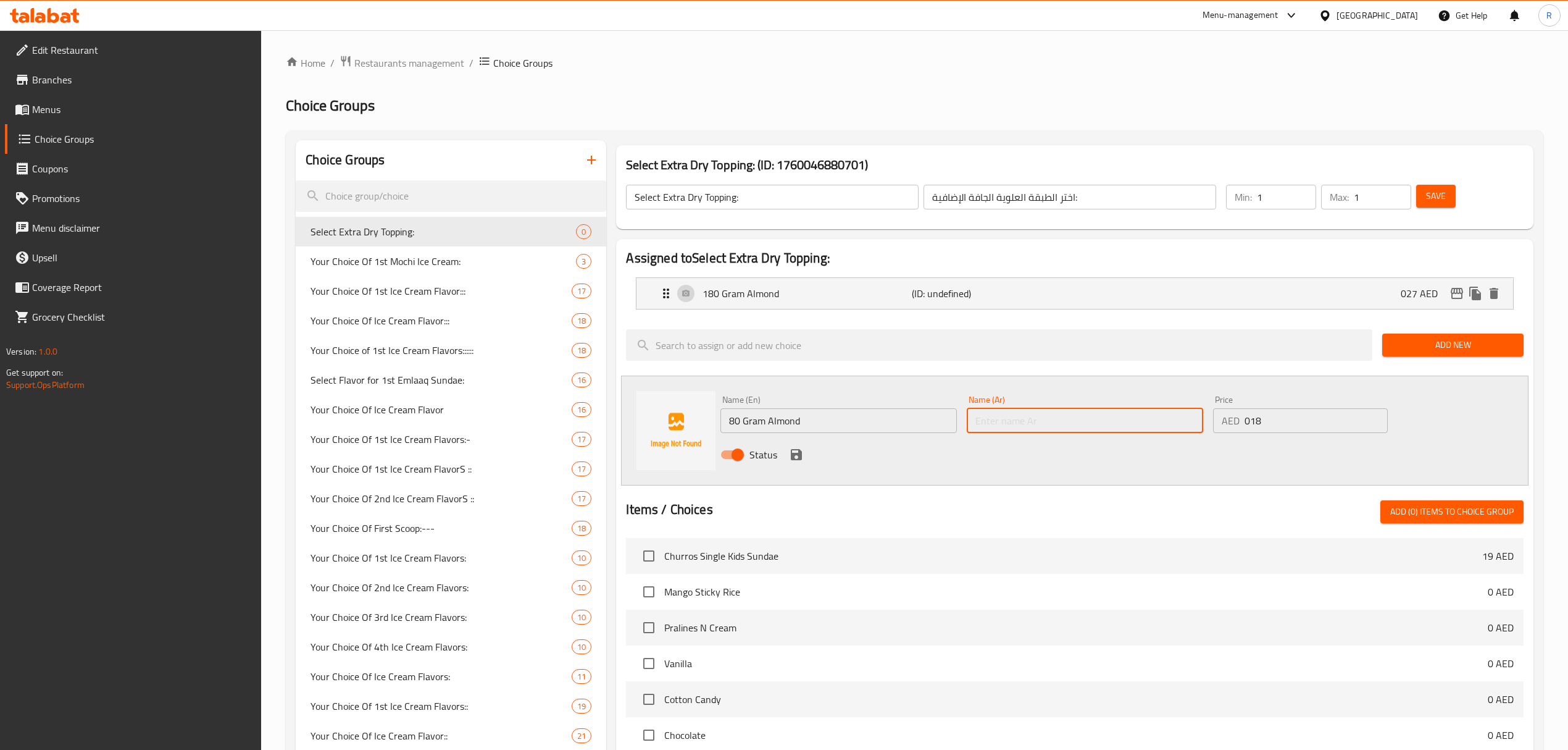
paste input "لوز 80 جرام"
type input "لوز 80 جرام"
click at [796, 462] on icon "save" at bounding box center [796, 454] width 15 height 15
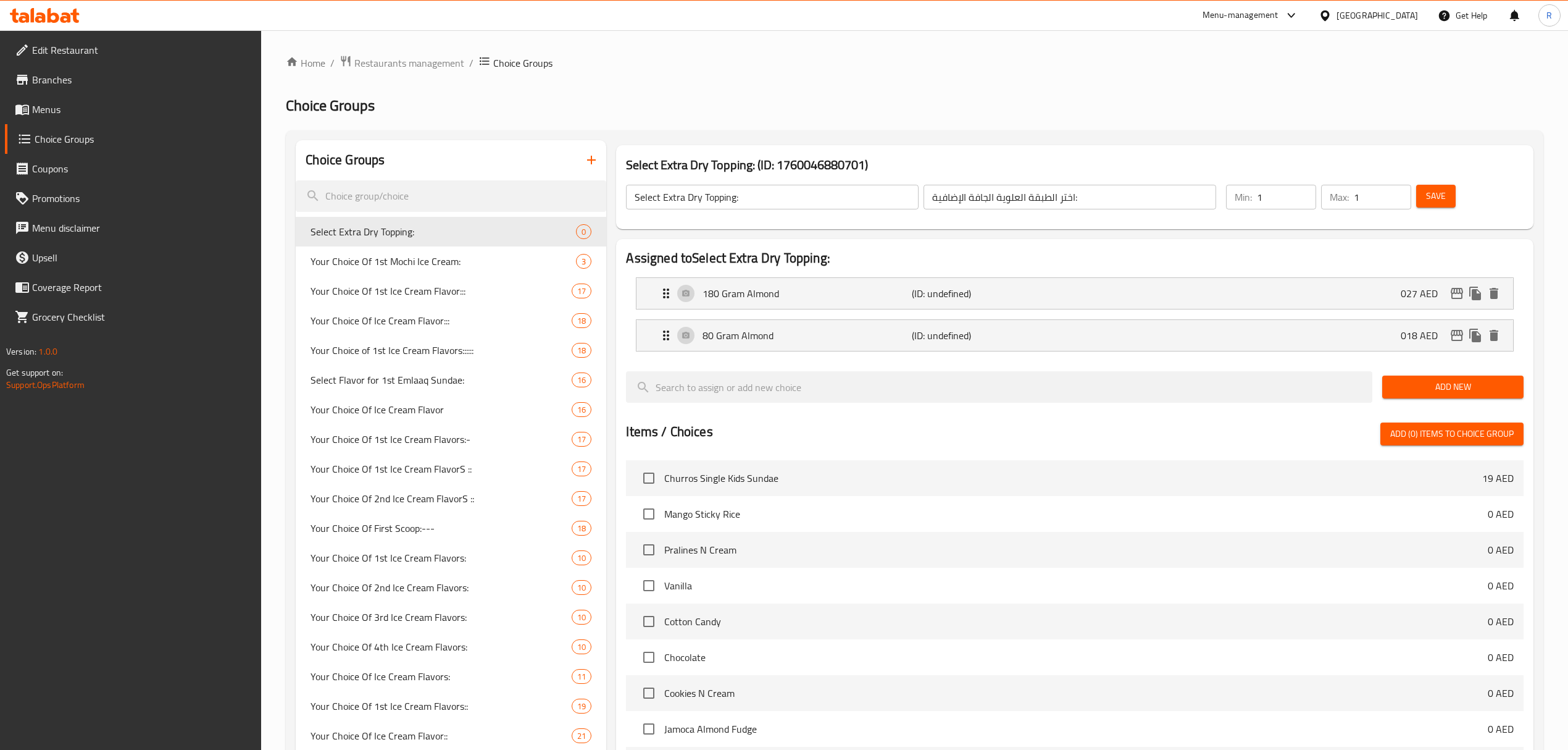
click at [1451, 379] on button "Add New" at bounding box center [1453, 387] width 141 height 23
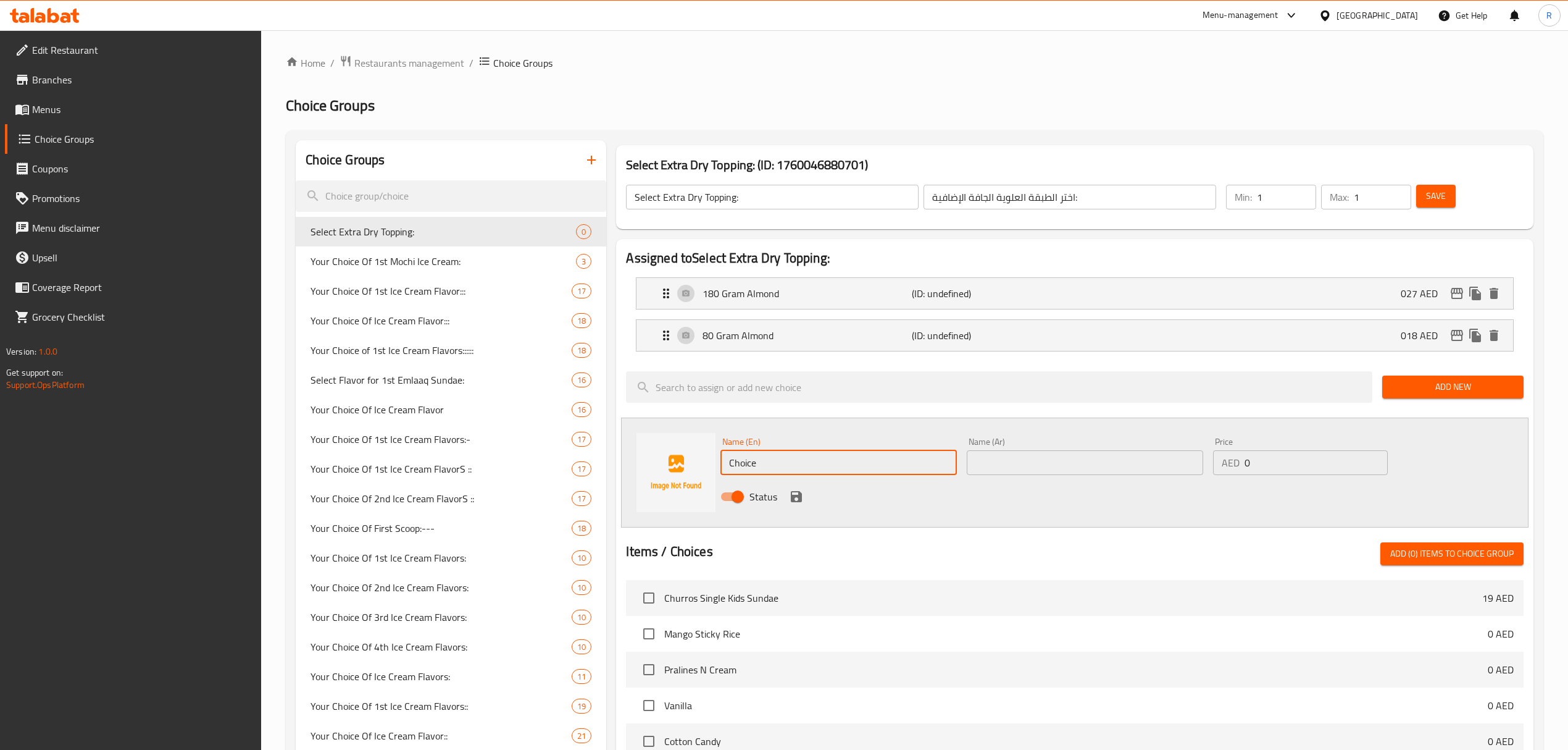
click at [902, 463] on input "Choice" at bounding box center [838, 462] width 236 height 25
click at [902, 464] on input "Choice" at bounding box center [838, 462] width 236 height 25
paste input "Rainbow Sprinkles (+AED 12.00) رينبو سبرنكلز (+AED 12.00)"
drag, startPoint x: 836, startPoint y: 464, endPoint x: 889, endPoint y: 469, distance: 53.2
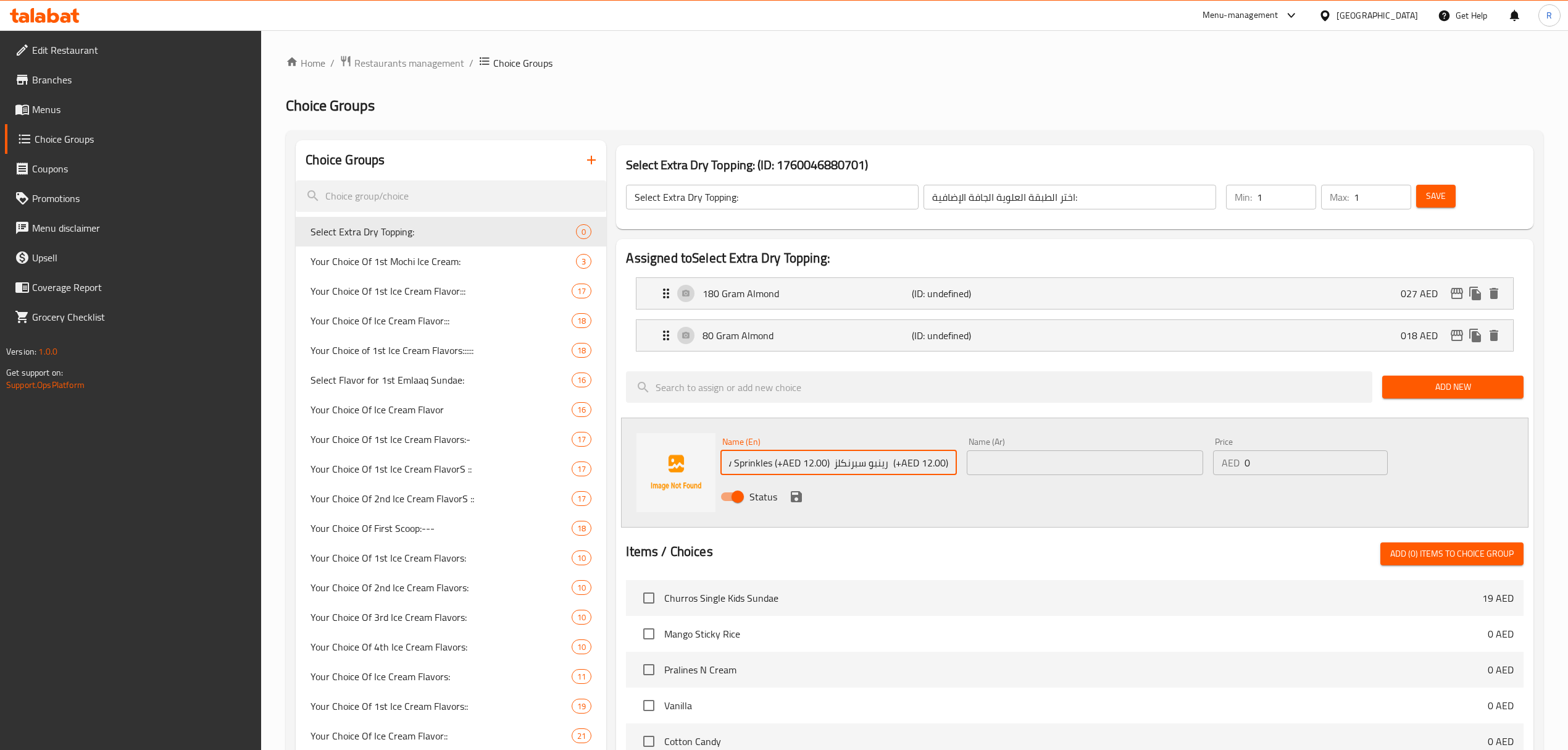
click at [889, 469] on input "Rainbow Sprinkles (+AED 12.00) رينبو سبرنكلز (+AED 12.00)" at bounding box center [838, 462] width 236 height 25
drag, startPoint x: 806, startPoint y: 462, endPoint x: 961, endPoint y: 460, distance: 155.0
click at [961, 460] on div "Name (En) Rainbow Sprinkles (+AED 12.00) (+AED 12.00) Name (En) Name (Ar) Name …" at bounding box center [1085, 473] width 738 height 81
type input "Rainbow Sprinkles"
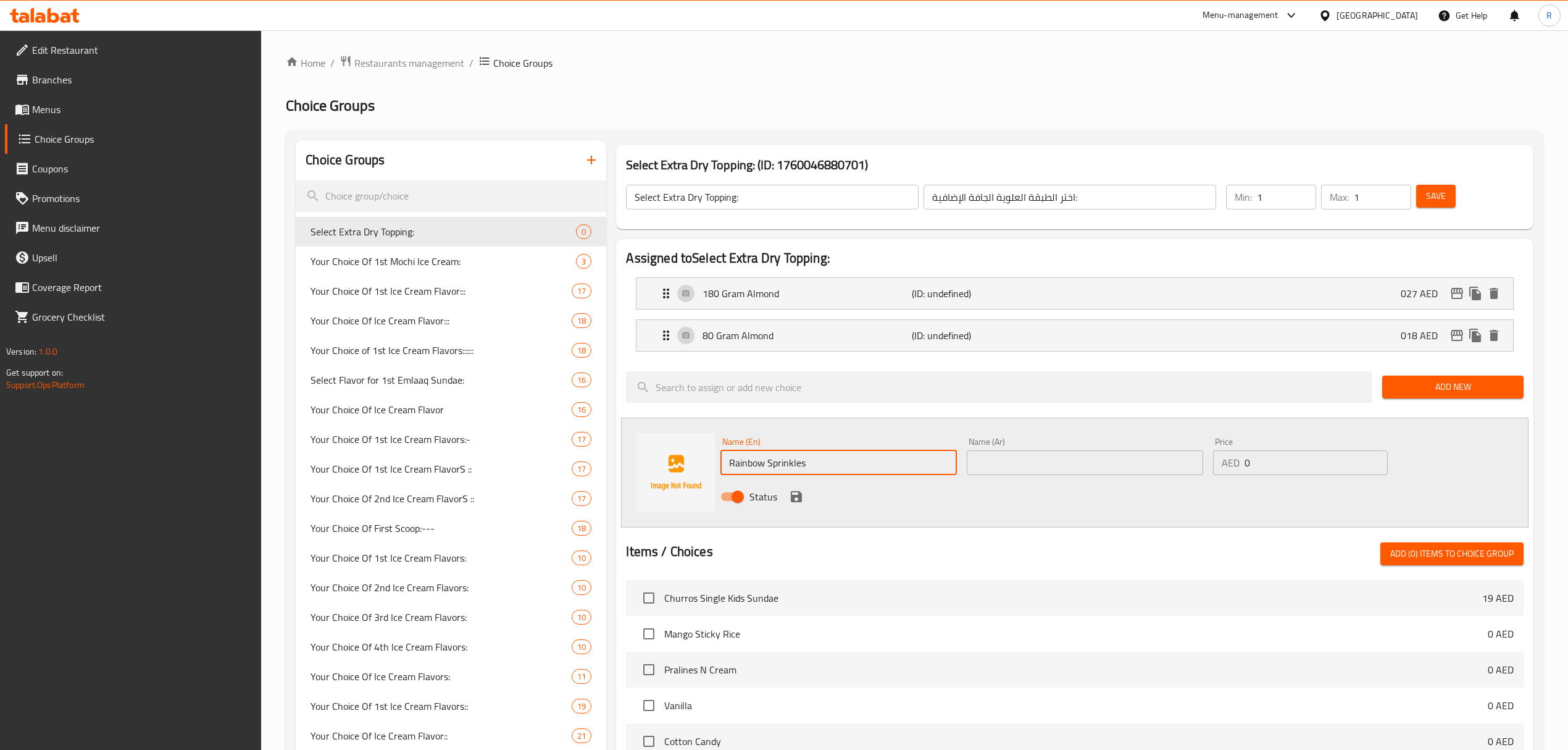
click at [1033, 464] on input "text" at bounding box center [1085, 462] width 236 height 25
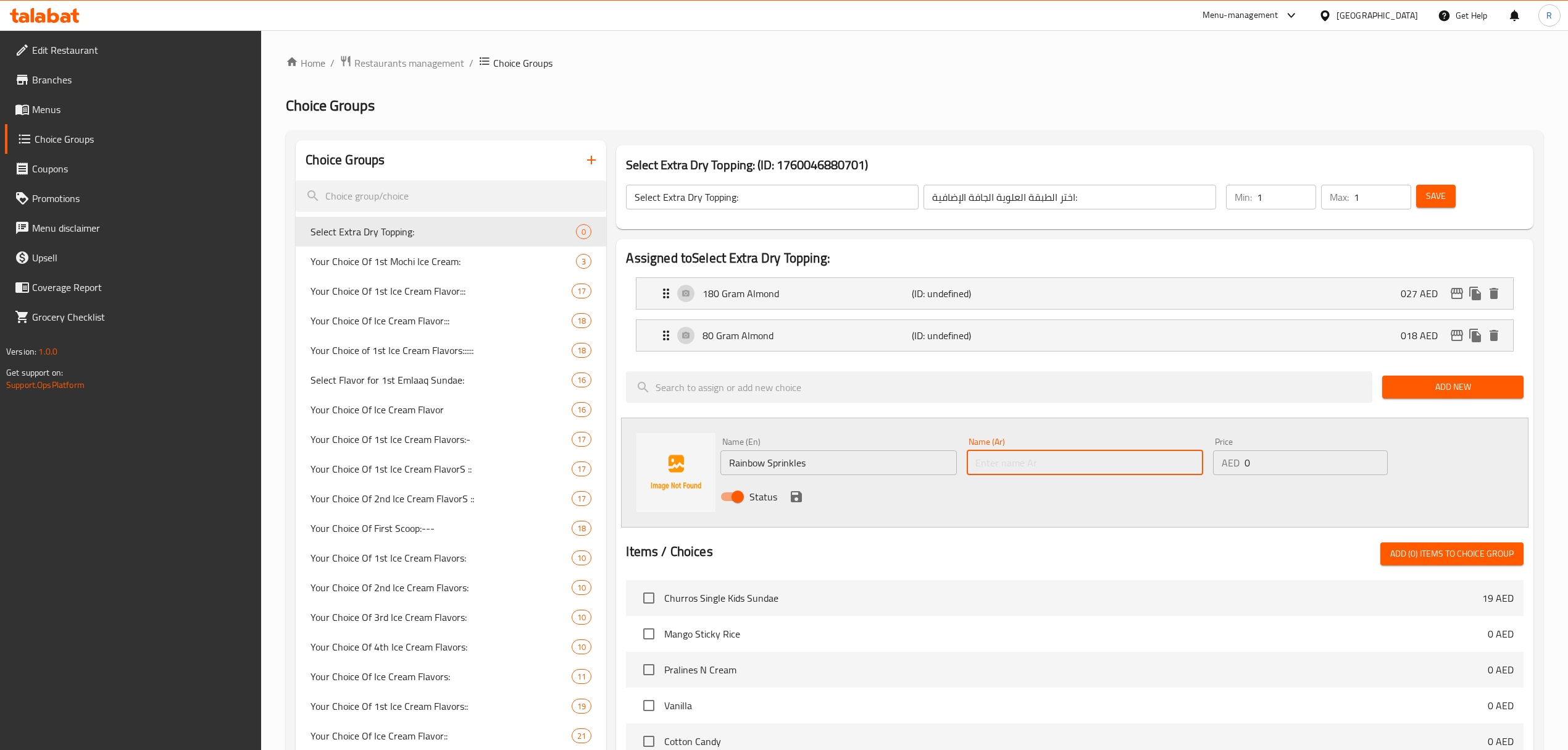
paste input "رينبو سبرنكلز"
type input "رينبو سبرنكلز"
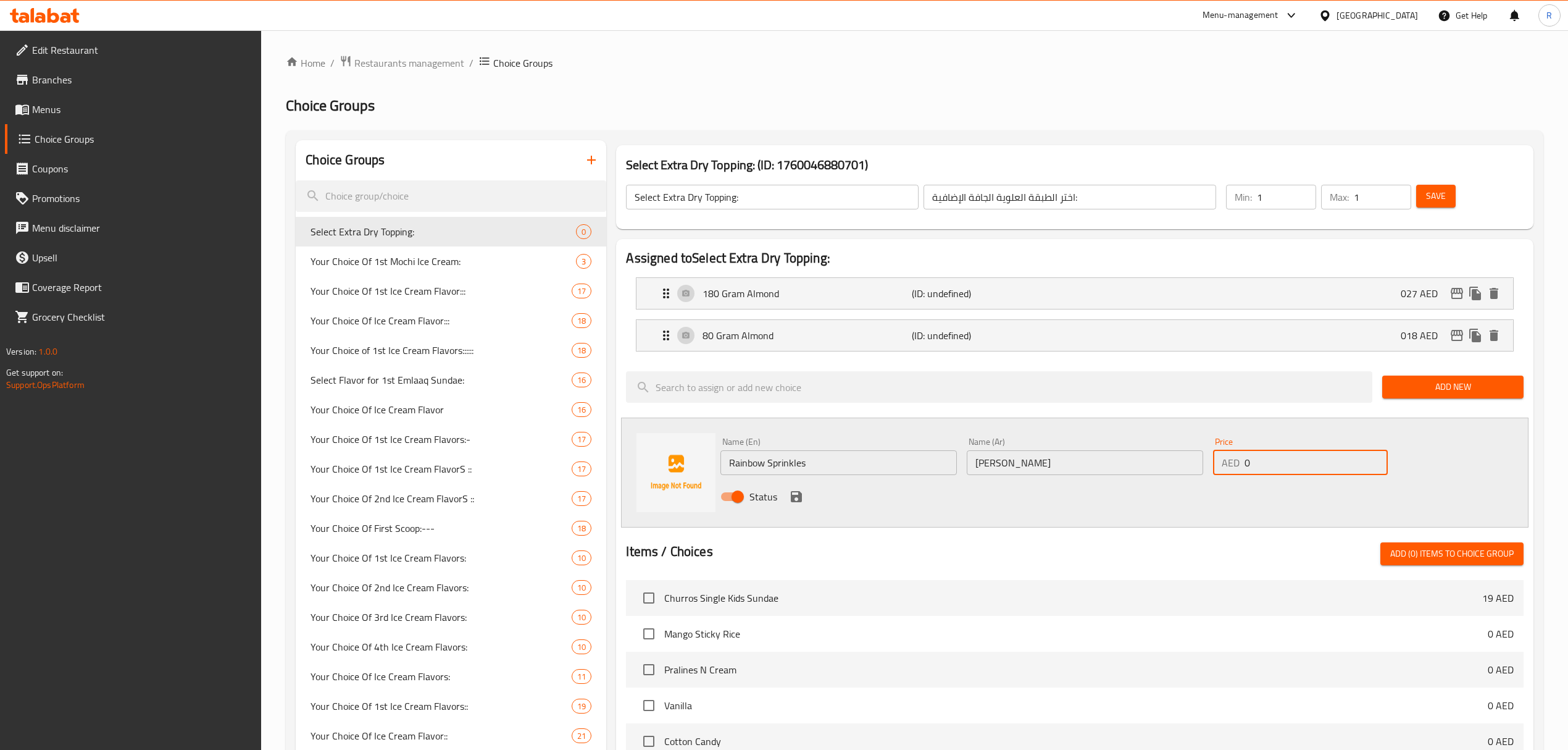
click at [1282, 455] on input "0" at bounding box center [1316, 462] width 143 height 25
type input "012"
click at [796, 497] on icon "save" at bounding box center [796, 496] width 11 height 11
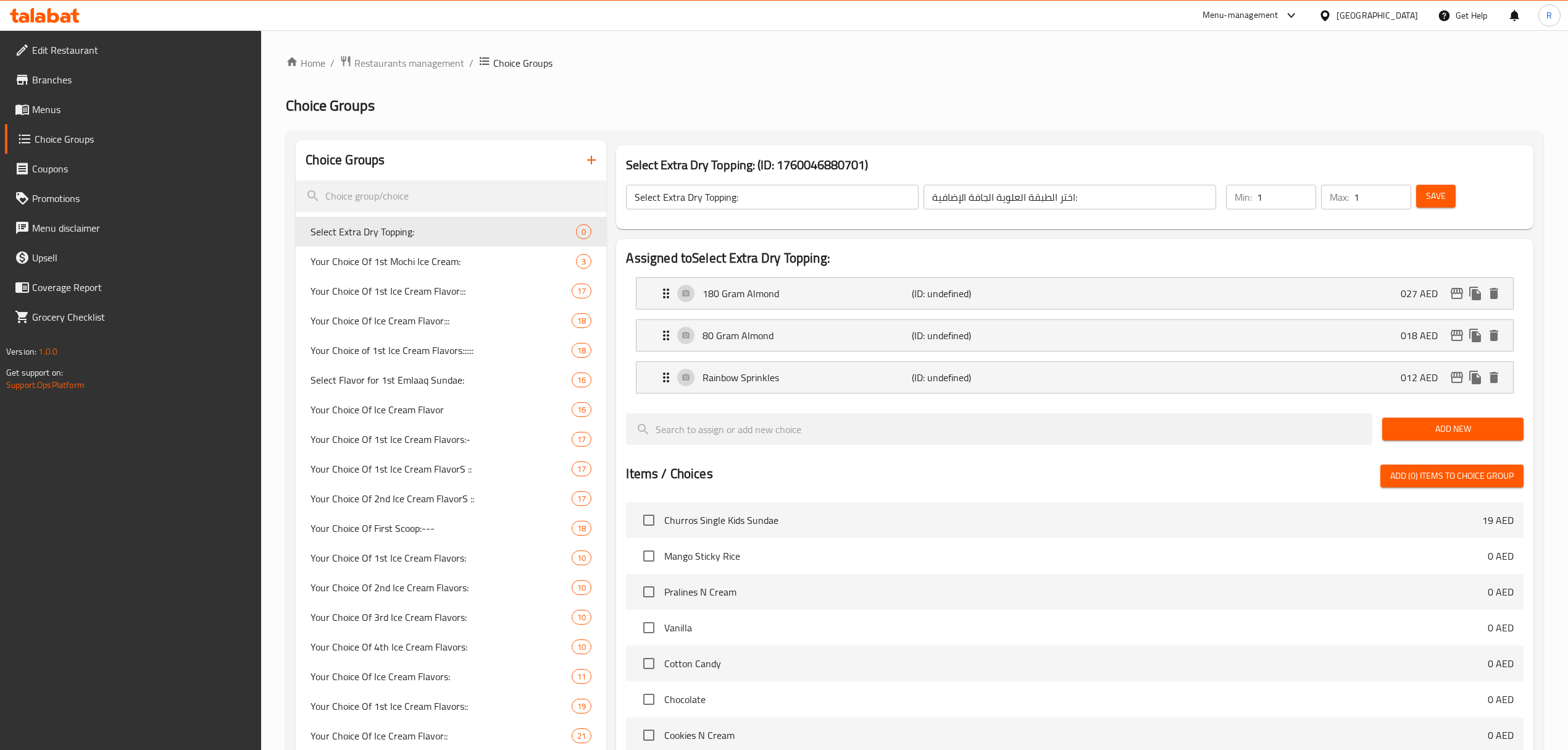
click at [1431, 423] on span "Add New" at bounding box center [1453, 429] width 122 height 15
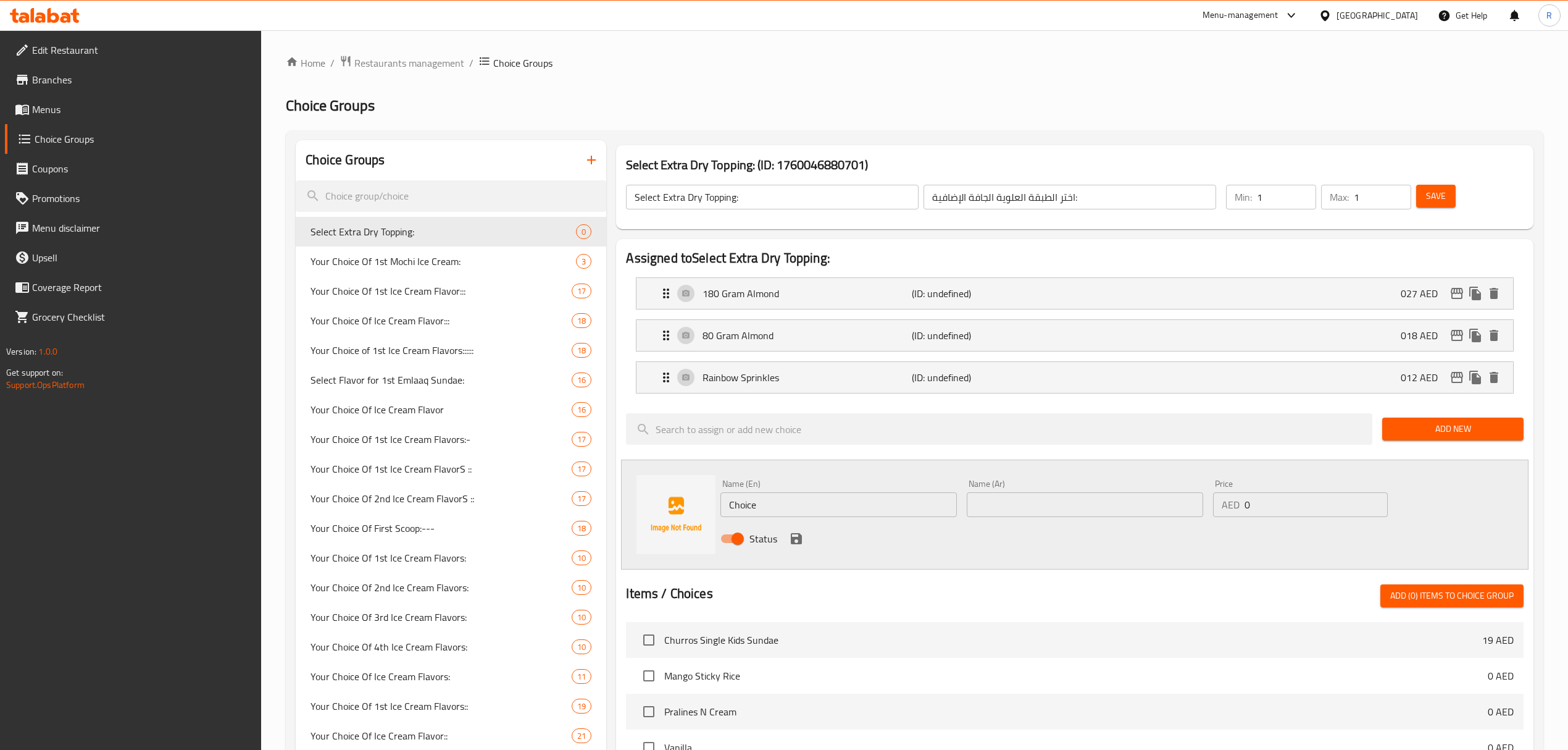
click at [891, 505] on input "Choice" at bounding box center [838, 505] width 236 height 25
paste input "Kitkat Crush (+AED 12.00) قطع كيت كات (+AED 12.00)"
drag, startPoint x: 834, startPoint y: 507, endPoint x: 890, endPoint y: 512, distance: 56.2
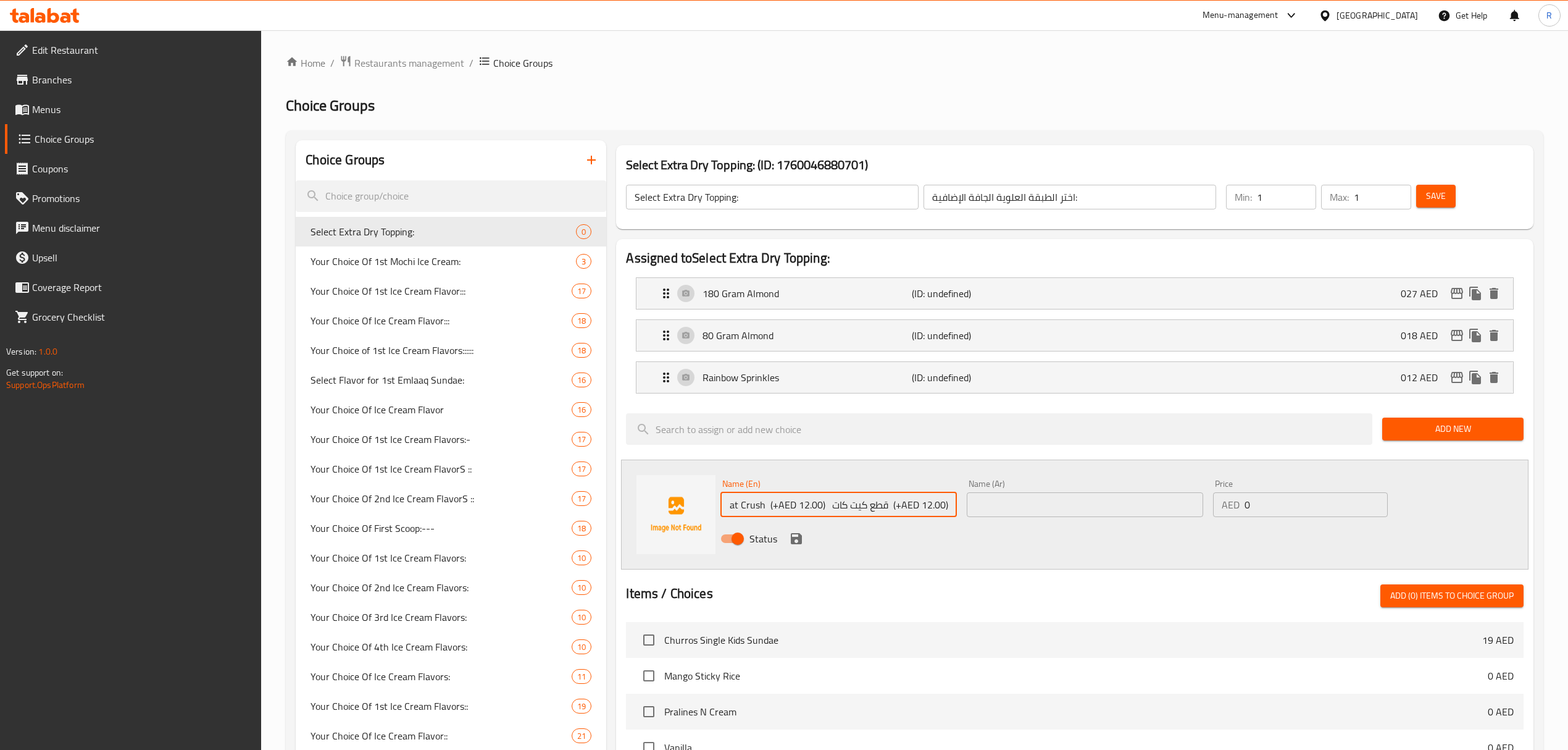
click at [890, 512] on input "Kitkat Crush (+AED 12.00) قطع كيت كات (+AED 12.00)" at bounding box center [838, 505] width 236 height 25
type input "Kitkat Crush (+AED 12.00) (+AED 12.00)"
click at [1291, 504] on input "0" at bounding box center [1316, 505] width 143 height 25
type input "012"
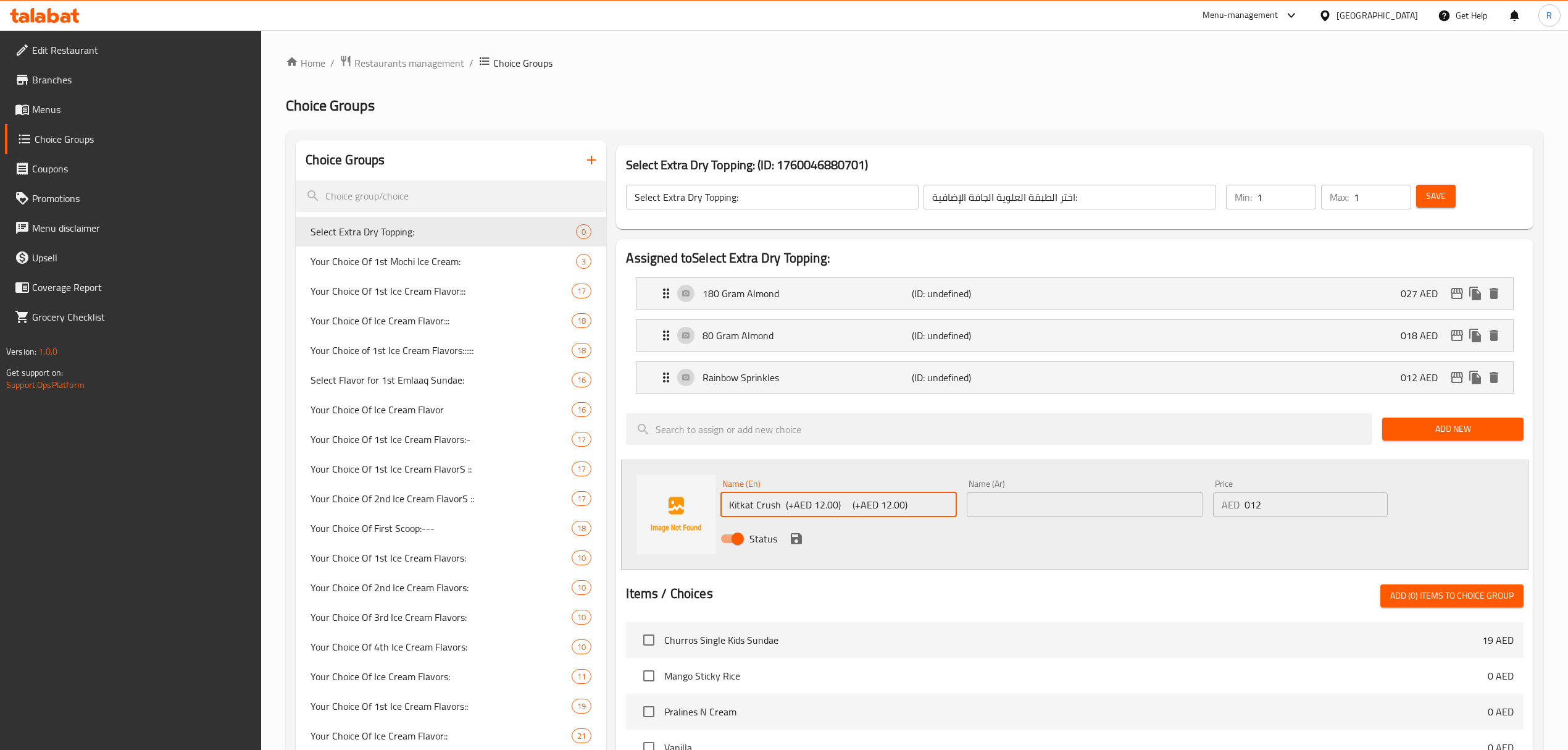
drag, startPoint x: 784, startPoint y: 505, endPoint x: 937, endPoint y: 518, distance: 153.6
click at [937, 517] on input "Kitkat Crush (+AED 12.00) (+AED 12.00)" at bounding box center [838, 505] width 236 height 25
type input "Kitkat Crush"
click at [1104, 500] on input "text" at bounding box center [1085, 505] width 236 height 25
paste input "قطع كيت كات"
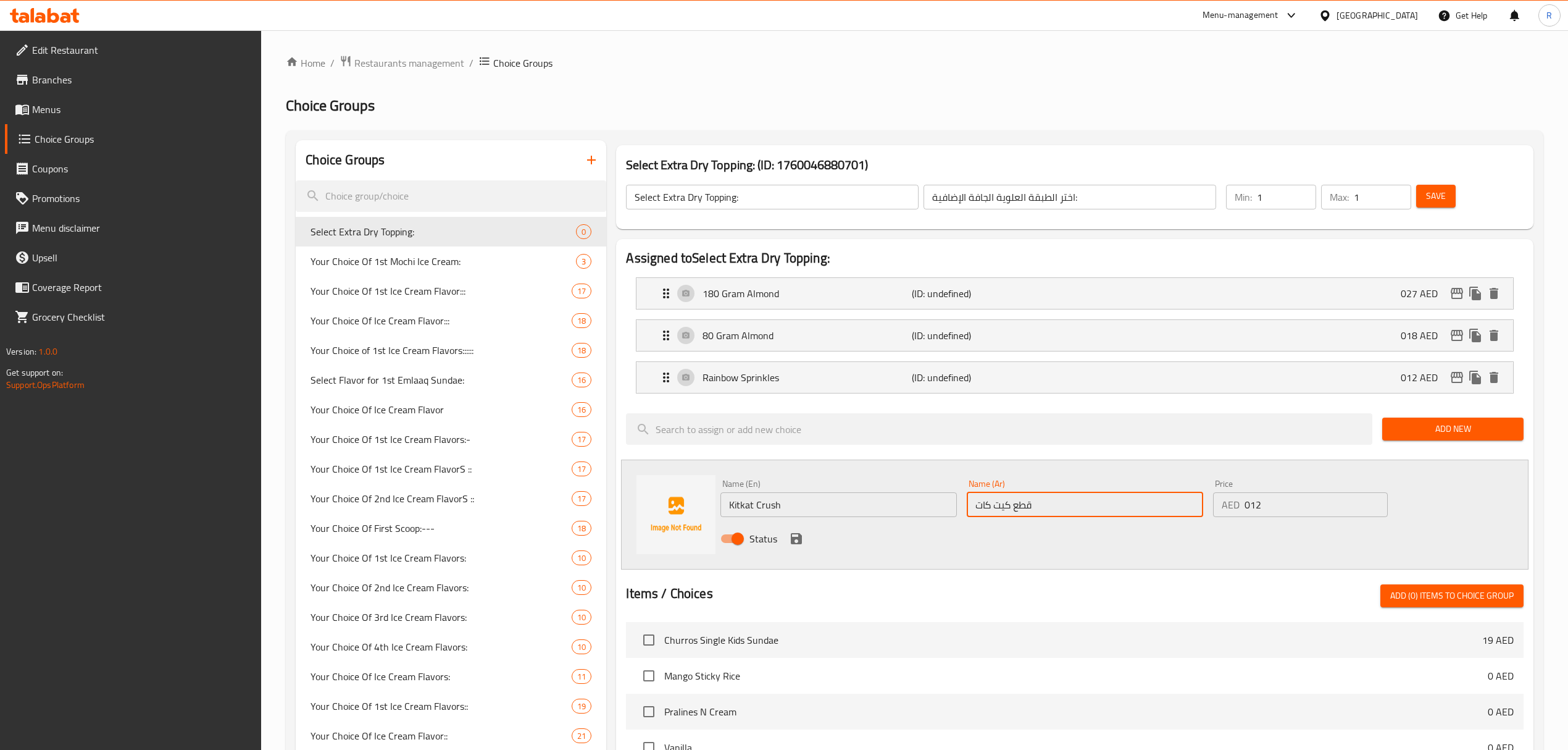
click at [1018, 509] on input "قطع كيت كات" at bounding box center [1085, 505] width 236 height 25
click at [1018, 510] on input "قطع كيت كات" at bounding box center [1085, 505] width 236 height 25
click at [1127, 502] on input "كيت كات" at bounding box center [1085, 505] width 236 height 25
type input "كيت كات كراش"
click at [790, 539] on icon "save" at bounding box center [796, 538] width 15 height 15
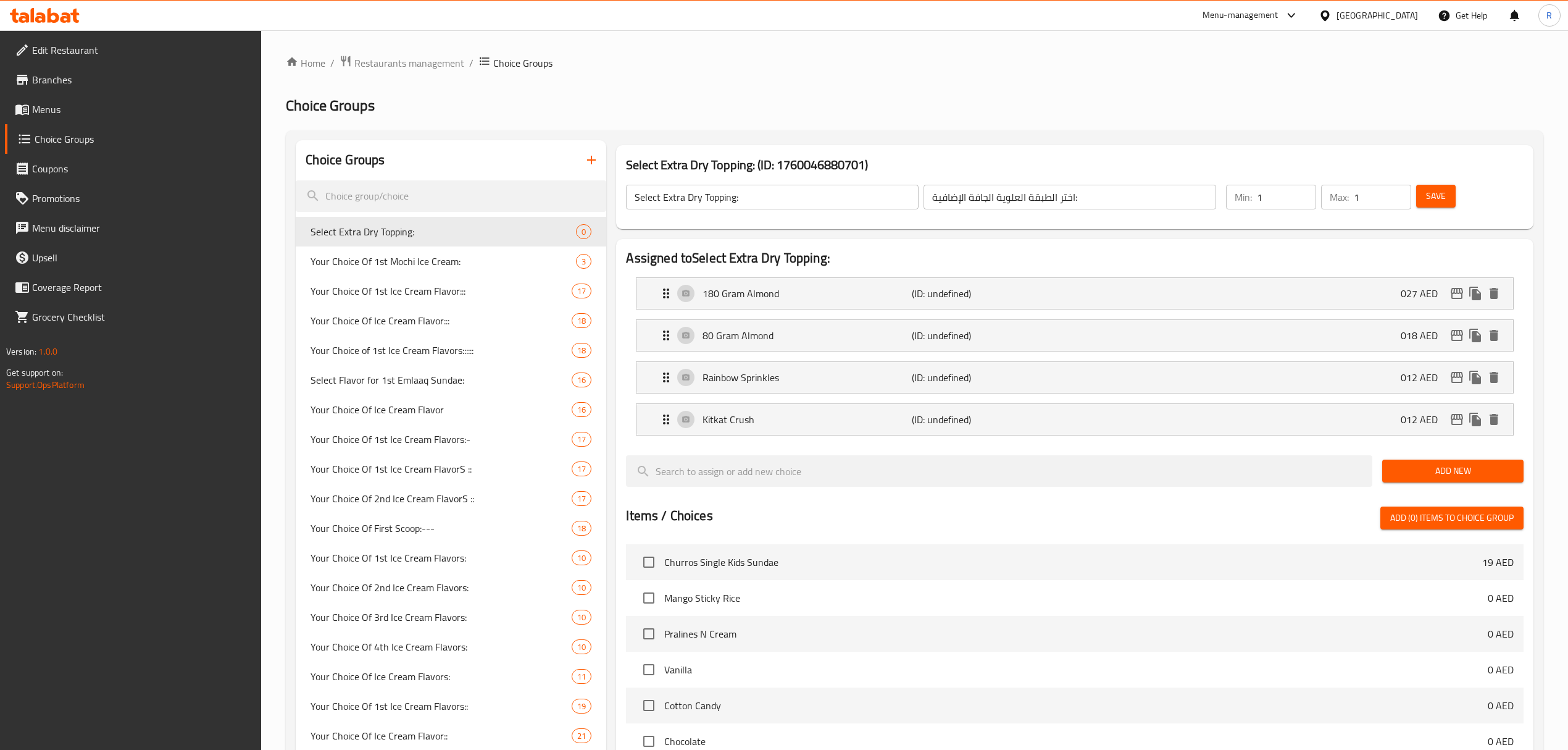
click at [1420, 475] on span "Add New" at bounding box center [1453, 471] width 122 height 15
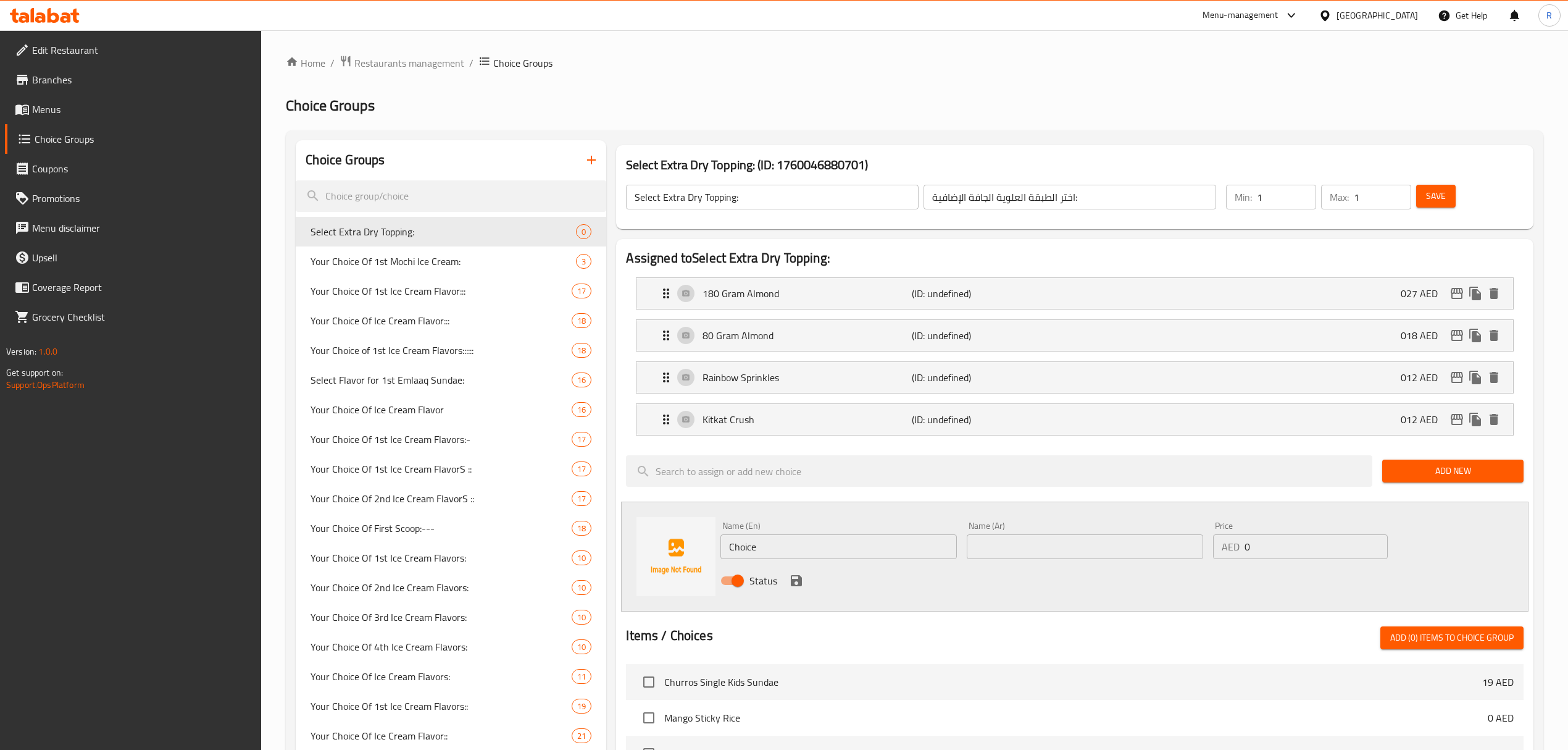
click at [821, 546] on input "Choice" at bounding box center [838, 546] width 236 height 25
paste input "colate Sprinkles (+AED 12.00) شوكولاتة سبرنكلز (+AED 12.00)"
drag, startPoint x: 816, startPoint y: 553, endPoint x: 889, endPoint y: 562, distance: 73.6
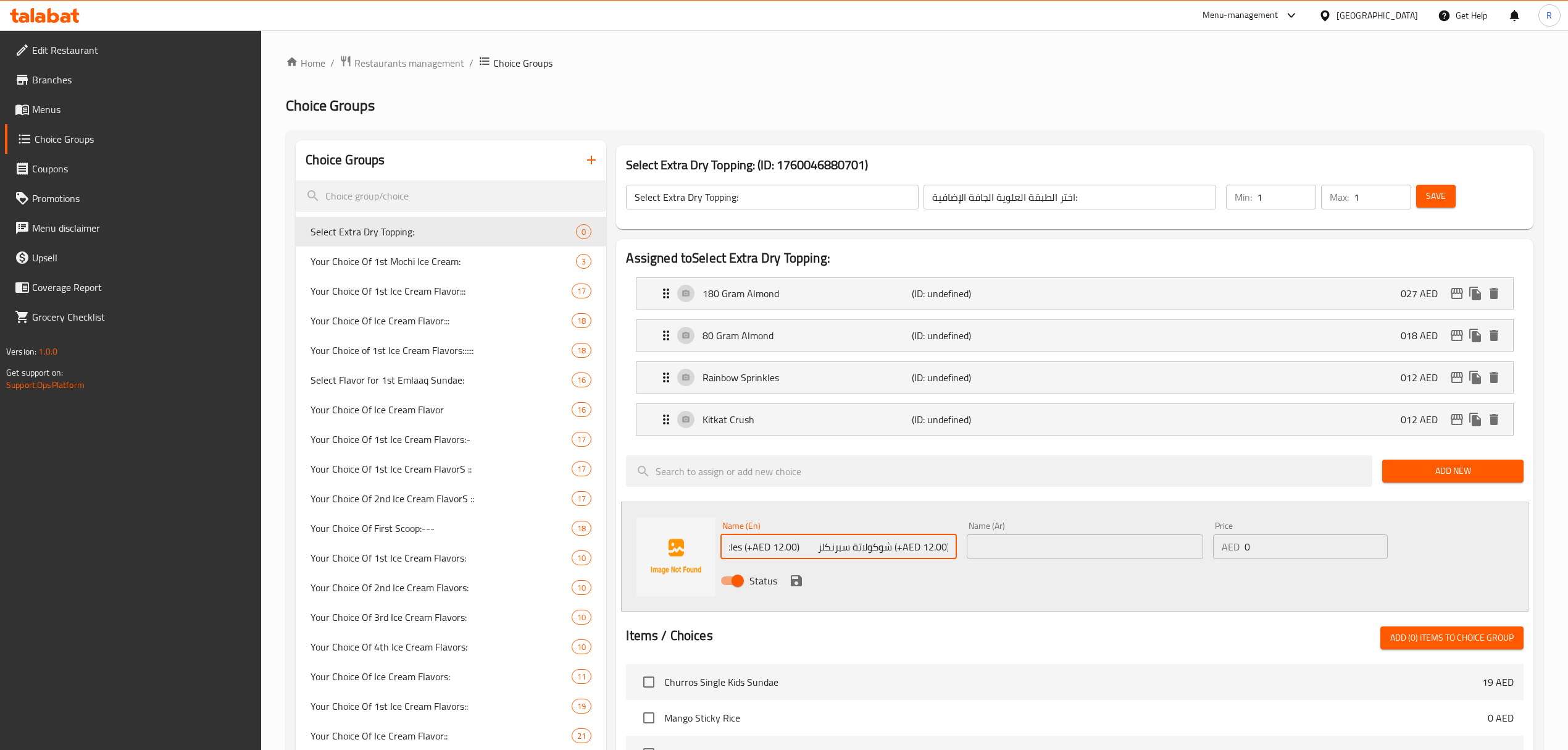
click at [889, 562] on div "Name (En) Chocolate Sprinkles (+AED 12.00) شوكولاتة سبرنكلز (+AED 12.00) Name (…" at bounding box center [839, 540] width 247 height 47
type input "Chocolate Sprinkles (+AED 12.00) (+AED 12.00)"
click at [1322, 554] on input "0" at bounding box center [1316, 546] width 143 height 25
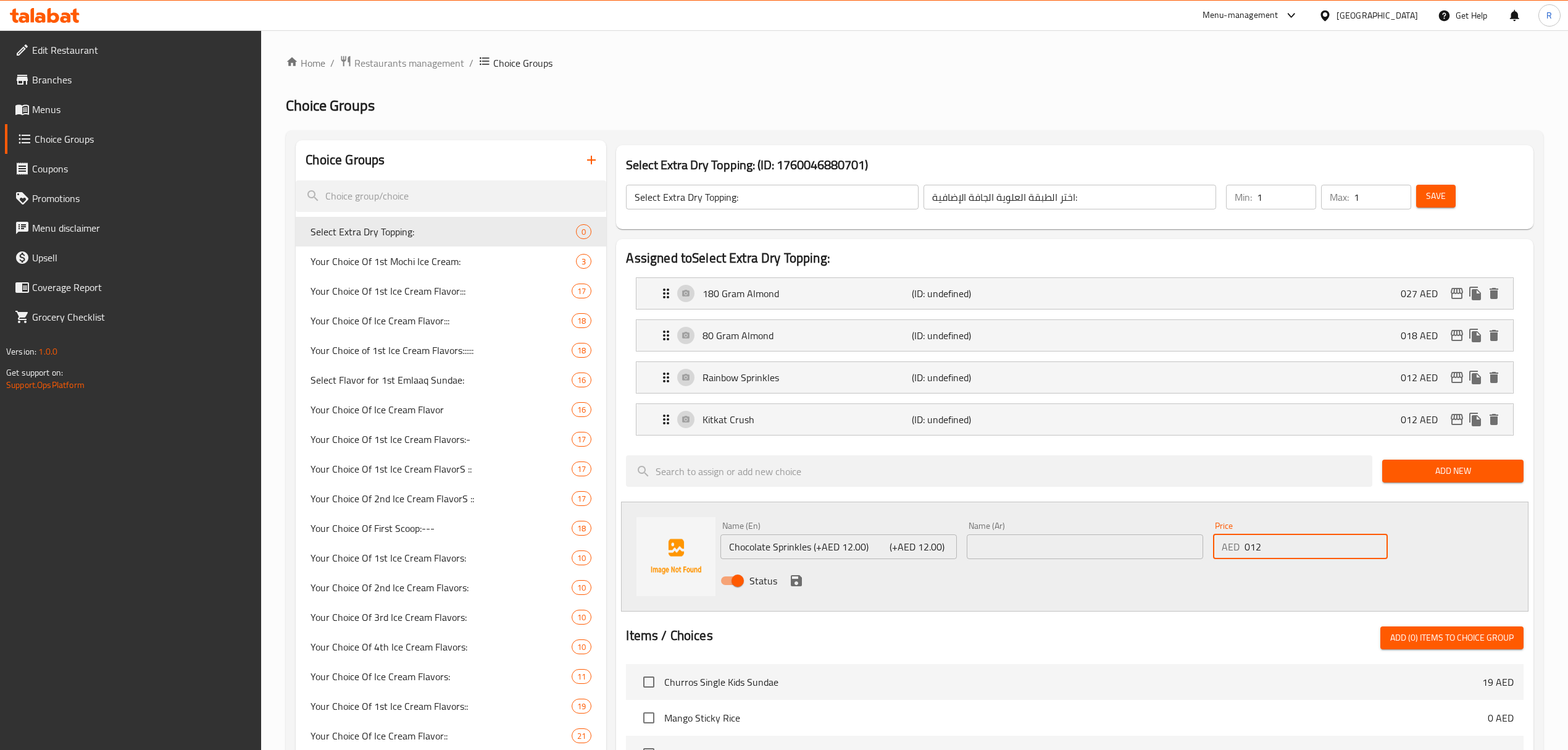
type input "012"
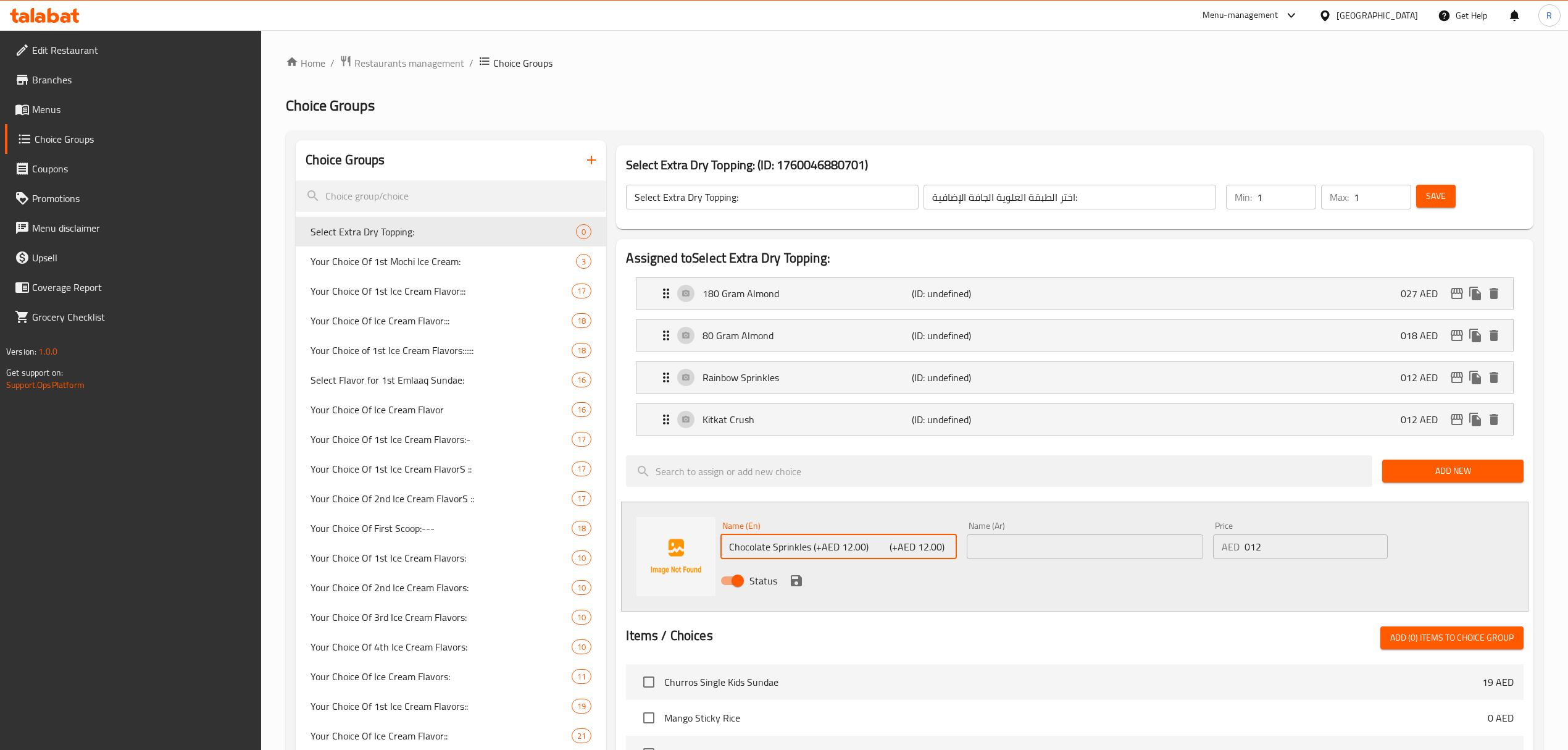
drag, startPoint x: 811, startPoint y: 548, endPoint x: 1030, endPoint y: 550, distance: 219.0
click at [1030, 550] on div "Name (En) Chocolate Sprinkles (+AED 12.00) (+AED 12.00) Name (En) Name (Ar) Nam…" at bounding box center [1085, 557] width 738 height 81
type input "Chocolate Sprinkles"
click at [1030, 550] on input "text" at bounding box center [1085, 546] width 236 height 25
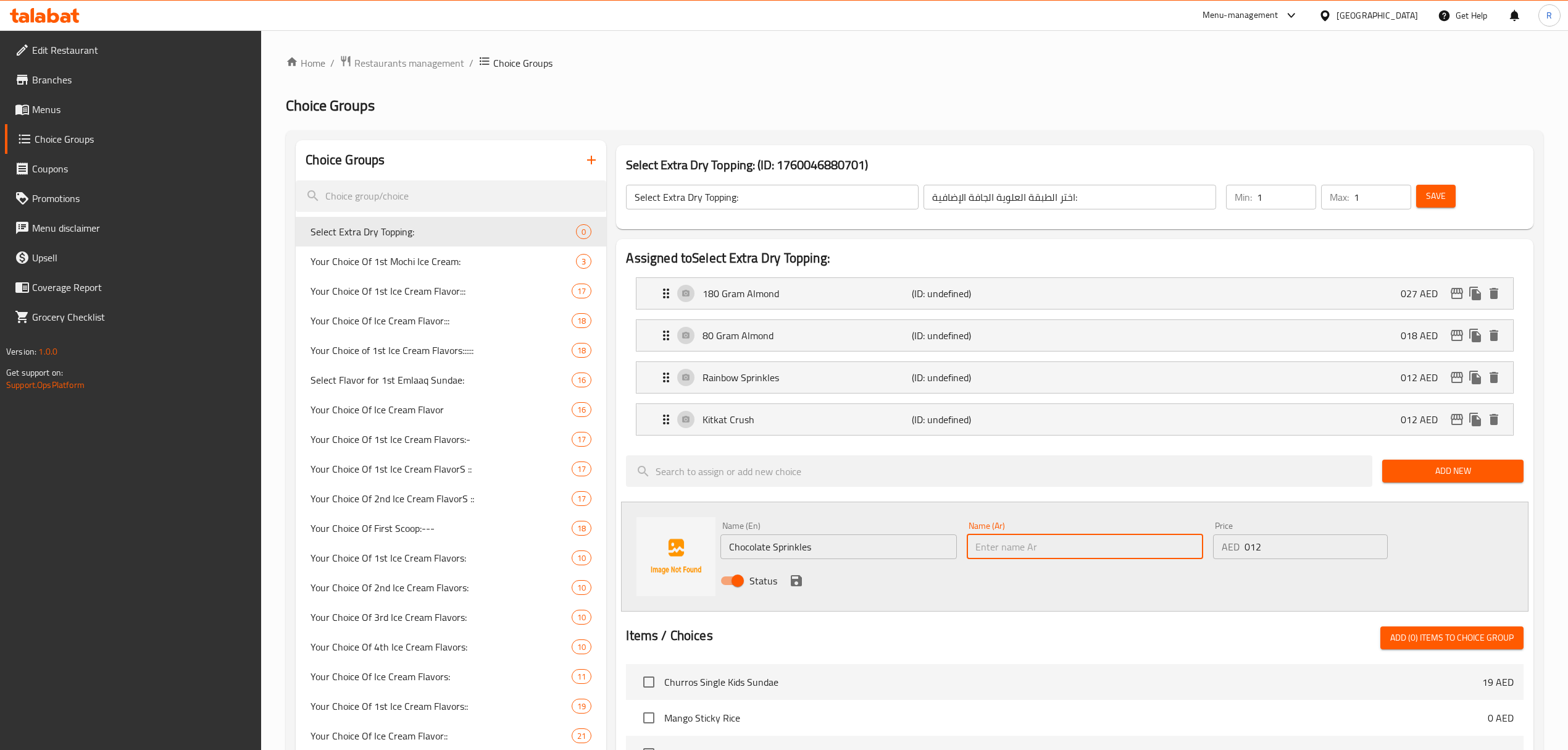
paste input "شوكولاتة سبرنكلز"
type input "شوكولاتة سبرنكلز"
click at [789, 591] on div "Status" at bounding box center [1085, 580] width 738 height 33
click at [801, 580] on icon "save" at bounding box center [796, 580] width 11 height 11
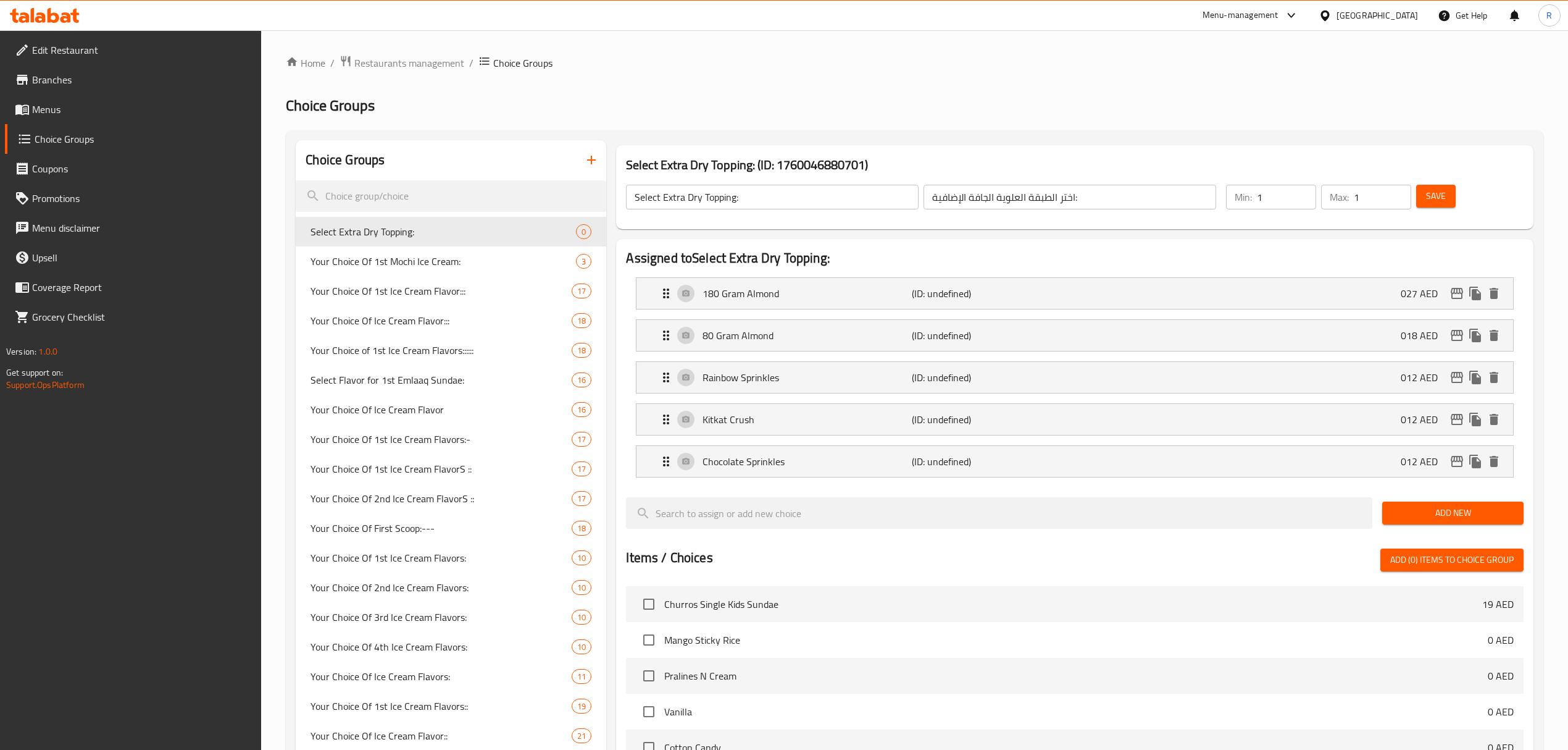
click at [1435, 507] on button "Add New" at bounding box center [1453, 513] width 141 height 23
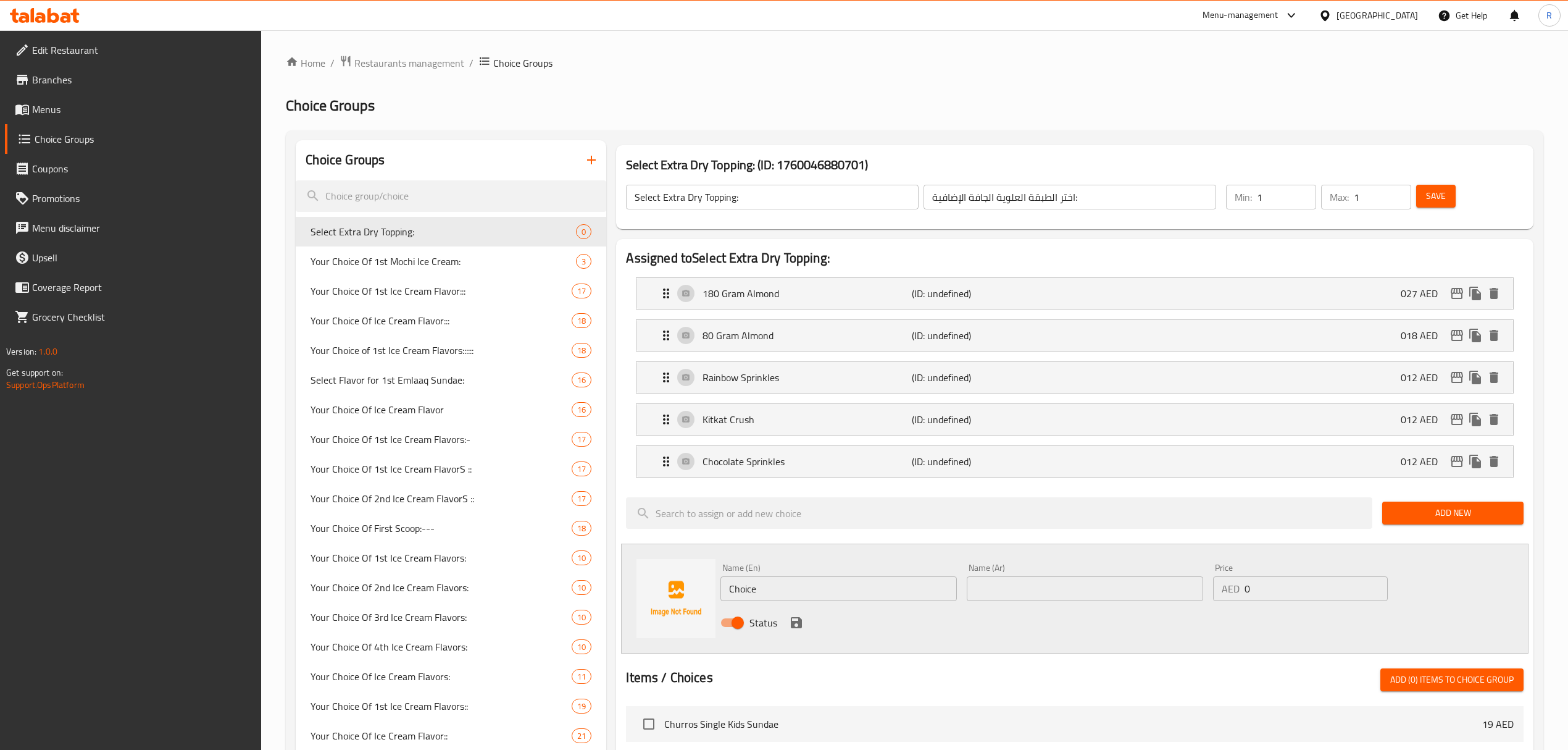
click at [841, 591] on input "Choice" at bounding box center [838, 589] width 236 height 25
paste input "M&M's (+AED 12.00) ام اند امز (+AED 12.00)"
drag, startPoint x: 834, startPoint y: 596, endPoint x: 873, endPoint y: 598, distance: 39.1
click at [873, 598] on input "M&M's (+AED 12.00) ام اند امز (+AED 12.00)" at bounding box center [838, 589] width 236 height 25
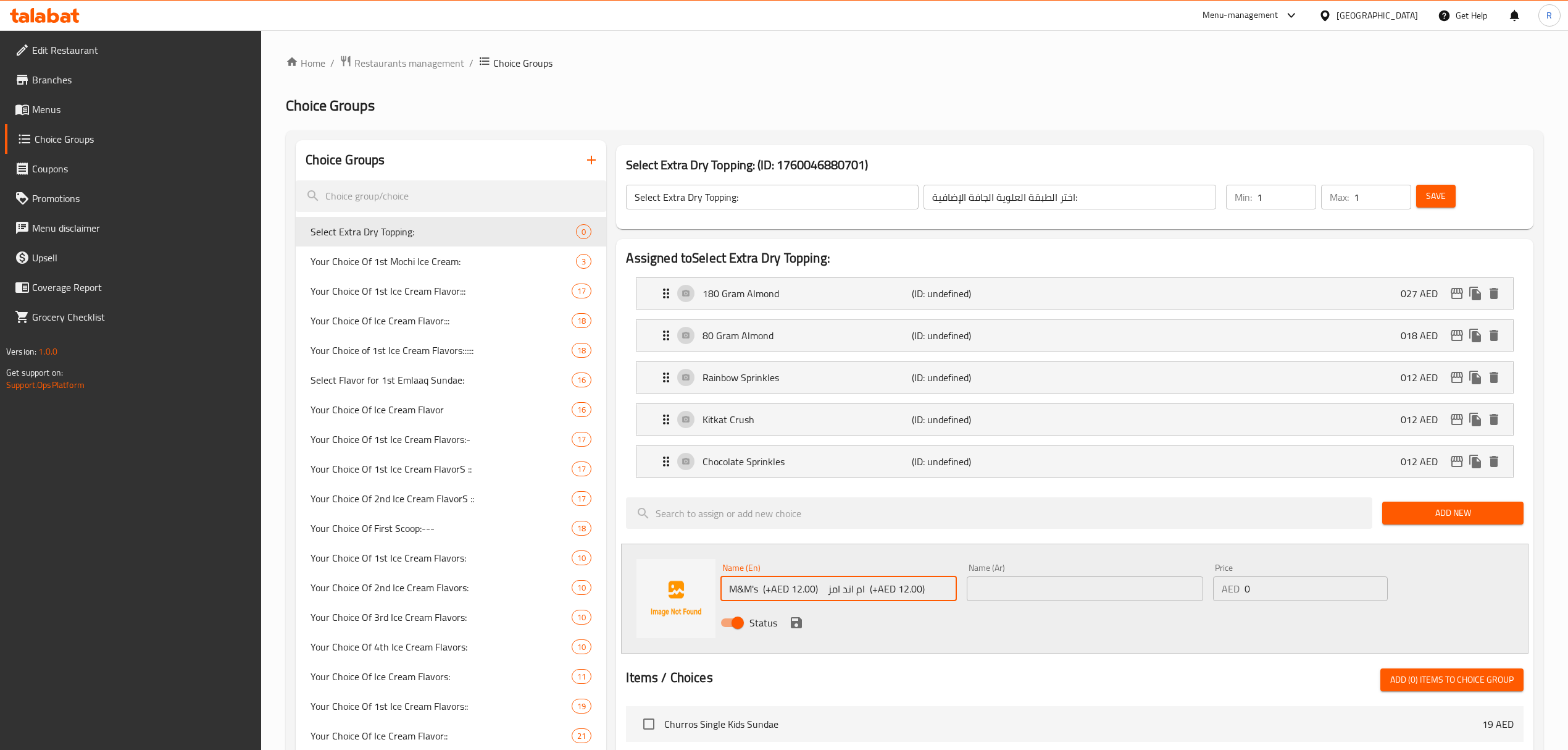
click at [873, 598] on input "M&M's (+AED 12.00) ام اند امز (+AED 12.00)" at bounding box center [838, 589] width 236 height 25
click at [848, 598] on input "M&M's (+AED 12.00) ام اند امز (+AED 12.00)" at bounding box center [838, 589] width 236 height 25
drag, startPoint x: 836, startPoint y: 594, endPoint x: 869, endPoint y: 599, distance: 33.4
click at [869, 599] on input "M&M's (+AED 12.00) ام اند امز (+AED 12.00)" at bounding box center [838, 589] width 236 height 25
drag, startPoint x: 763, startPoint y: 594, endPoint x: 978, endPoint y: 591, distance: 215.0
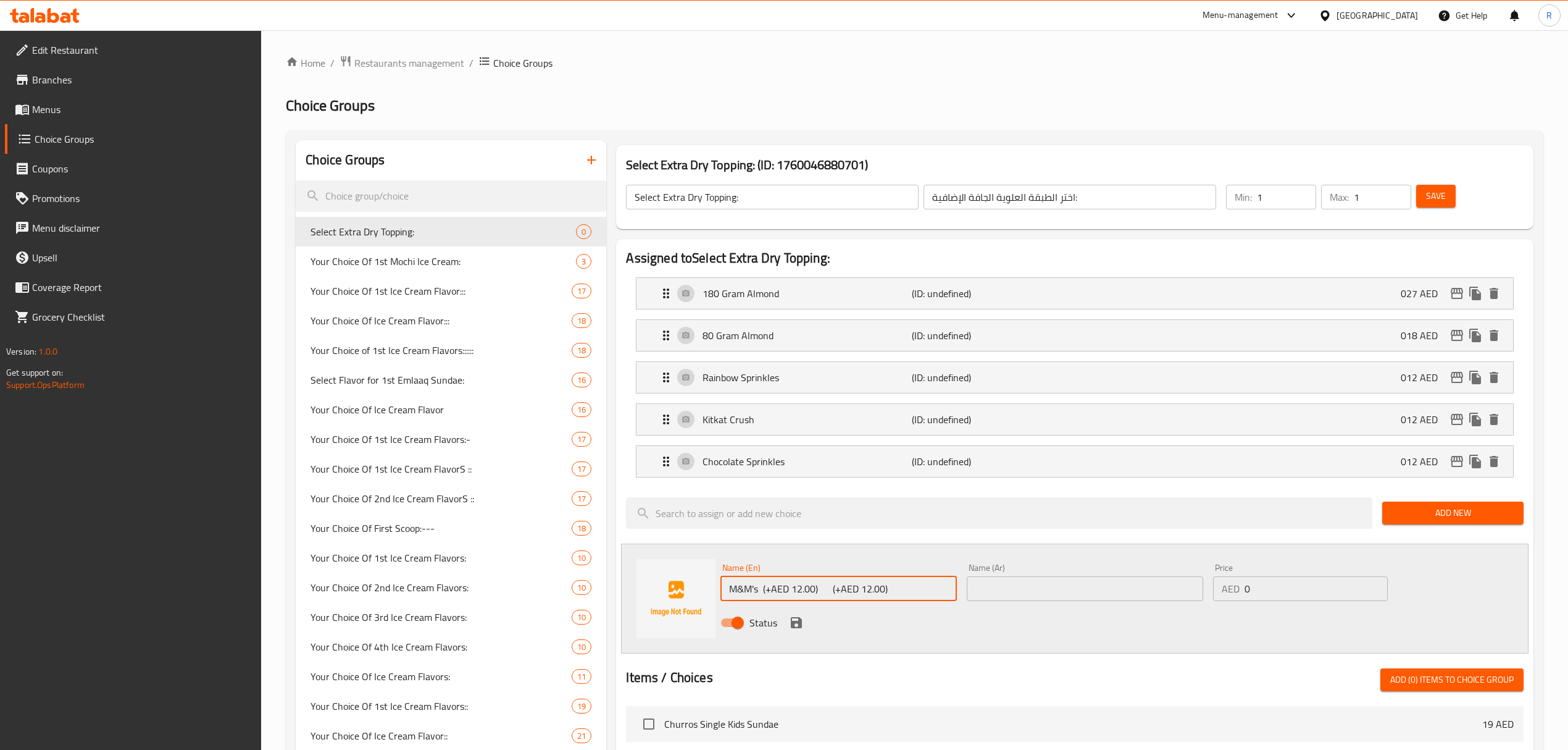
click at [978, 591] on div "Name (En) M&M's (+AED 12.00) (+AED 12.00) Name (En) Name (Ar) Name (Ar) Price A…" at bounding box center [1085, 599] width 738 height 81
type input "M&M's"
click at [1265, 589] on input "0" at bounding box center [1316, 589] width 143 height 25
type input "012"
click at [1046, 579] on input "text" at bounding box center [1085, 589] width 236 height 25
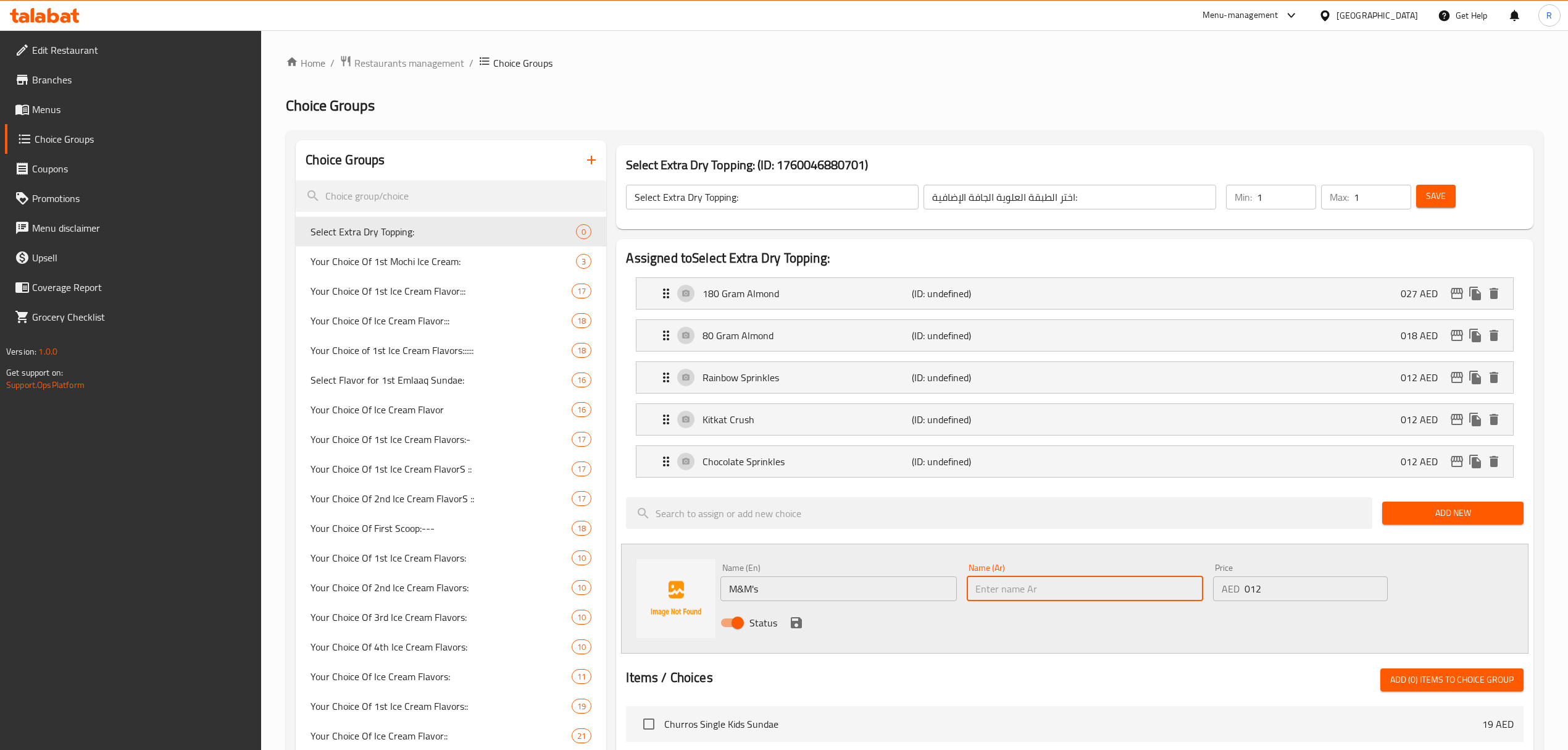
paste input "ام اند امز"
type input "ام اند امز"
click at [795, 628] on icon "save" at bounding box center [796, 622] width 11 height 11
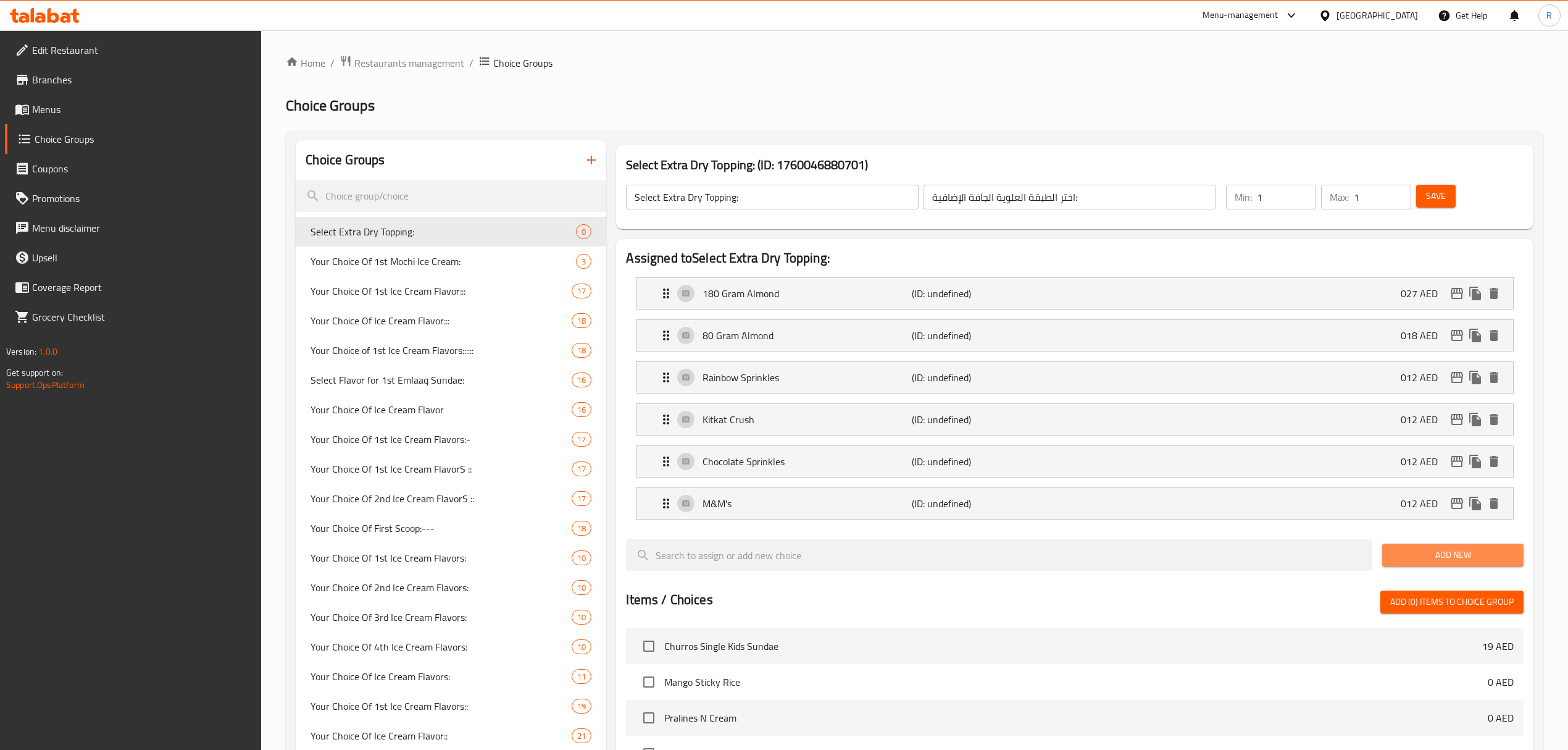
click at [1418, 561] on span "Add New" at bounding box center [1453, 555] width 122 height 15
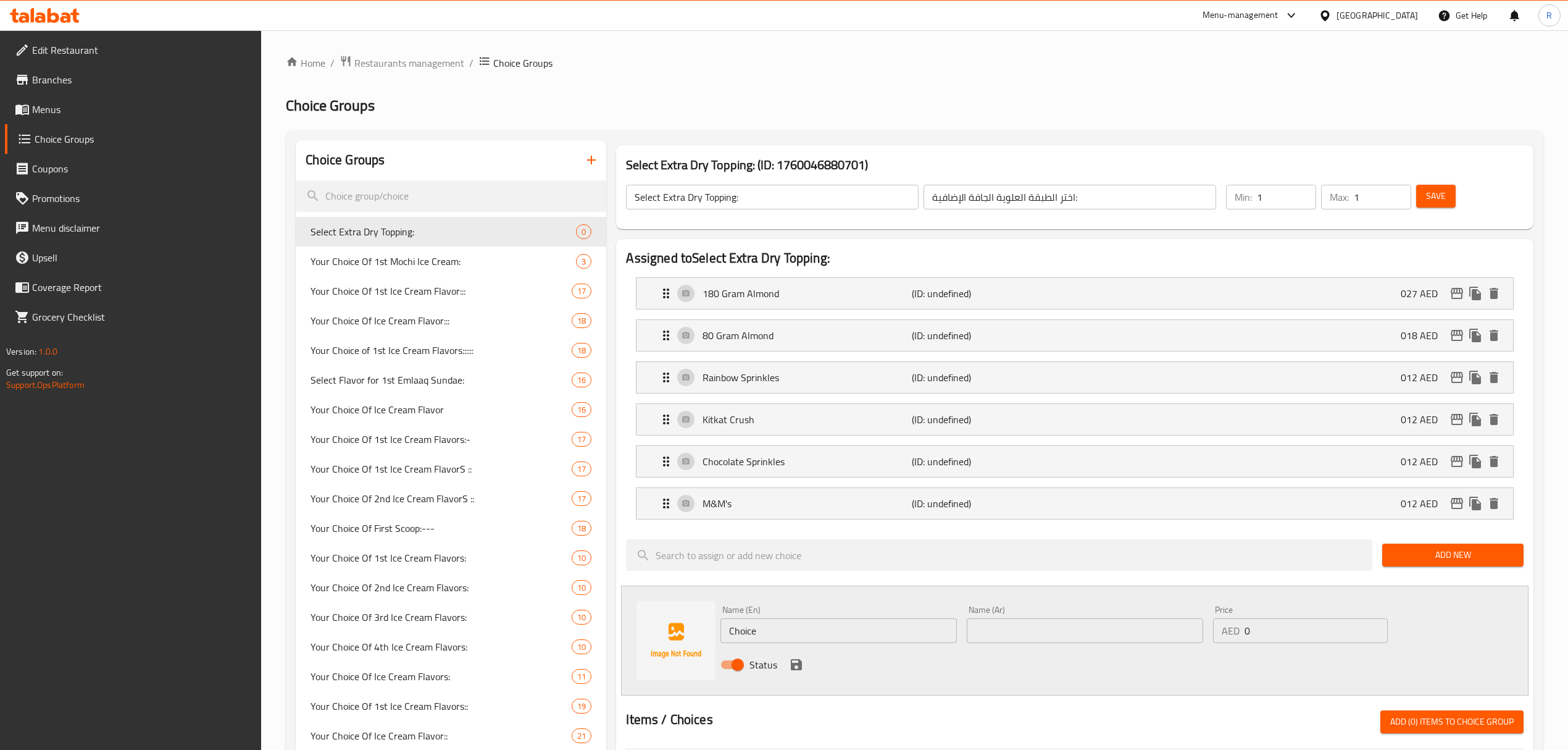
click at [825, 626] on input "Choice" at bounding box center [838, 630] width 236 height 25
click at [823, 626] on input "Choice" at bounding box center [838, 630] width 236 height 25
paste input "None بدون"
click at [778, 639] on input "None بدون" at bounding box center [838, 630] width 236 height 25
drag, startPoint x: 778, startPoint y: 639, endPoint x: 789, endPoint y: 642, distance: 11.4
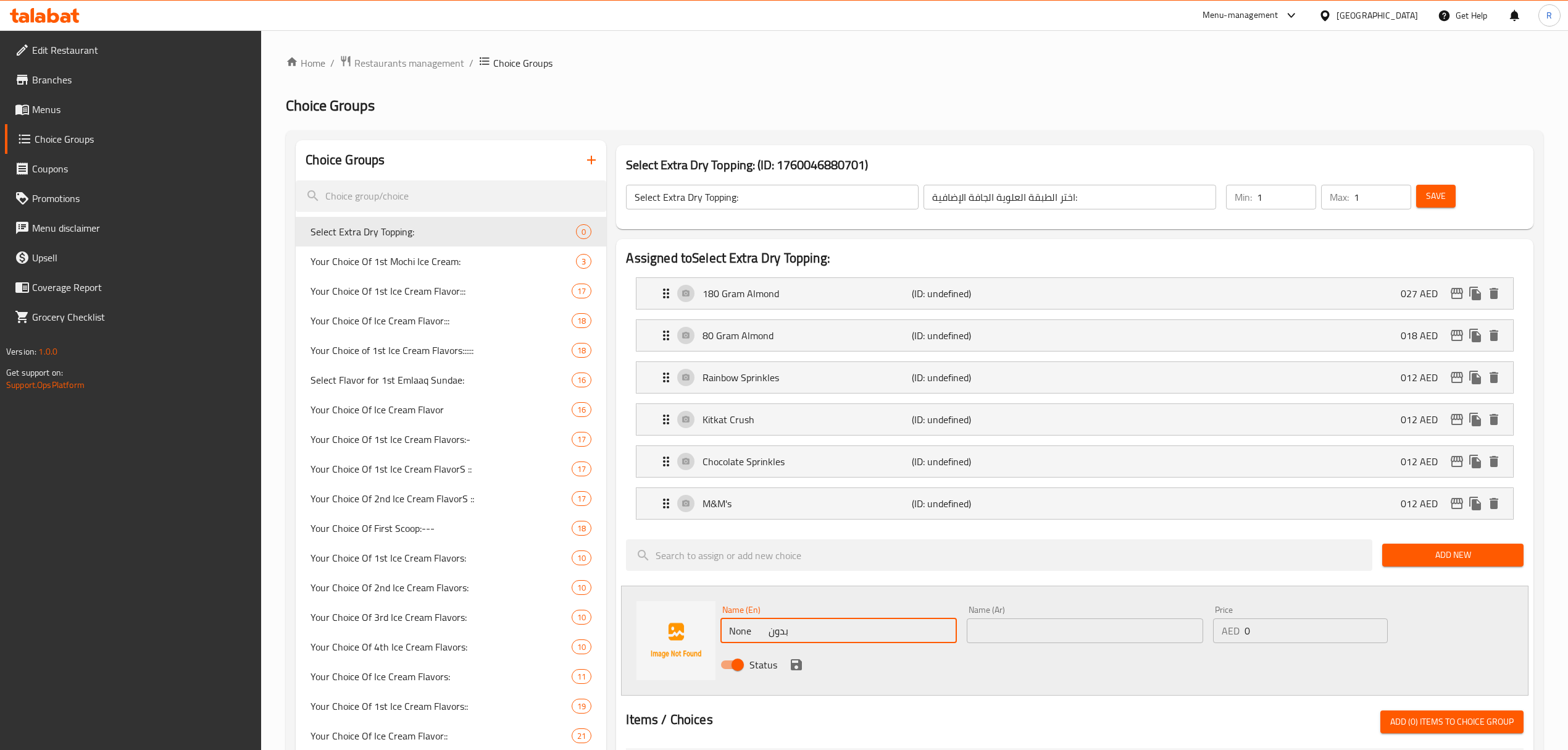
click at [779, 639] on input "None بدون" at bounding box center [838, 630] width 236 height 25
type input "None"
click at [1040, 640] on input "text" at bounding box center [1085, 630] width 236 height 25
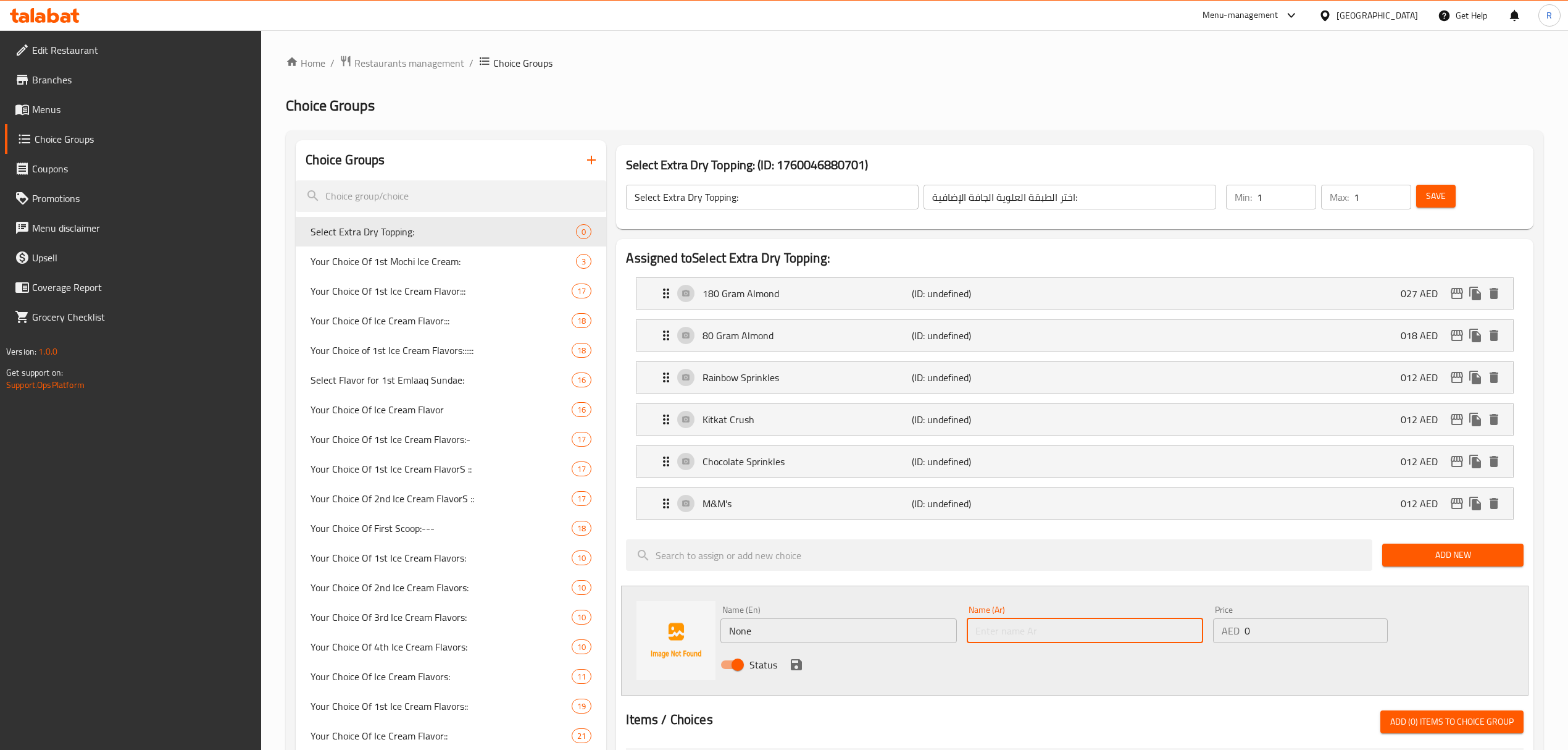
paste input "بدون"
type input "بدون"
click at [795, 669] on icon "save" at bounding box center [796, 664] width 15 height 15
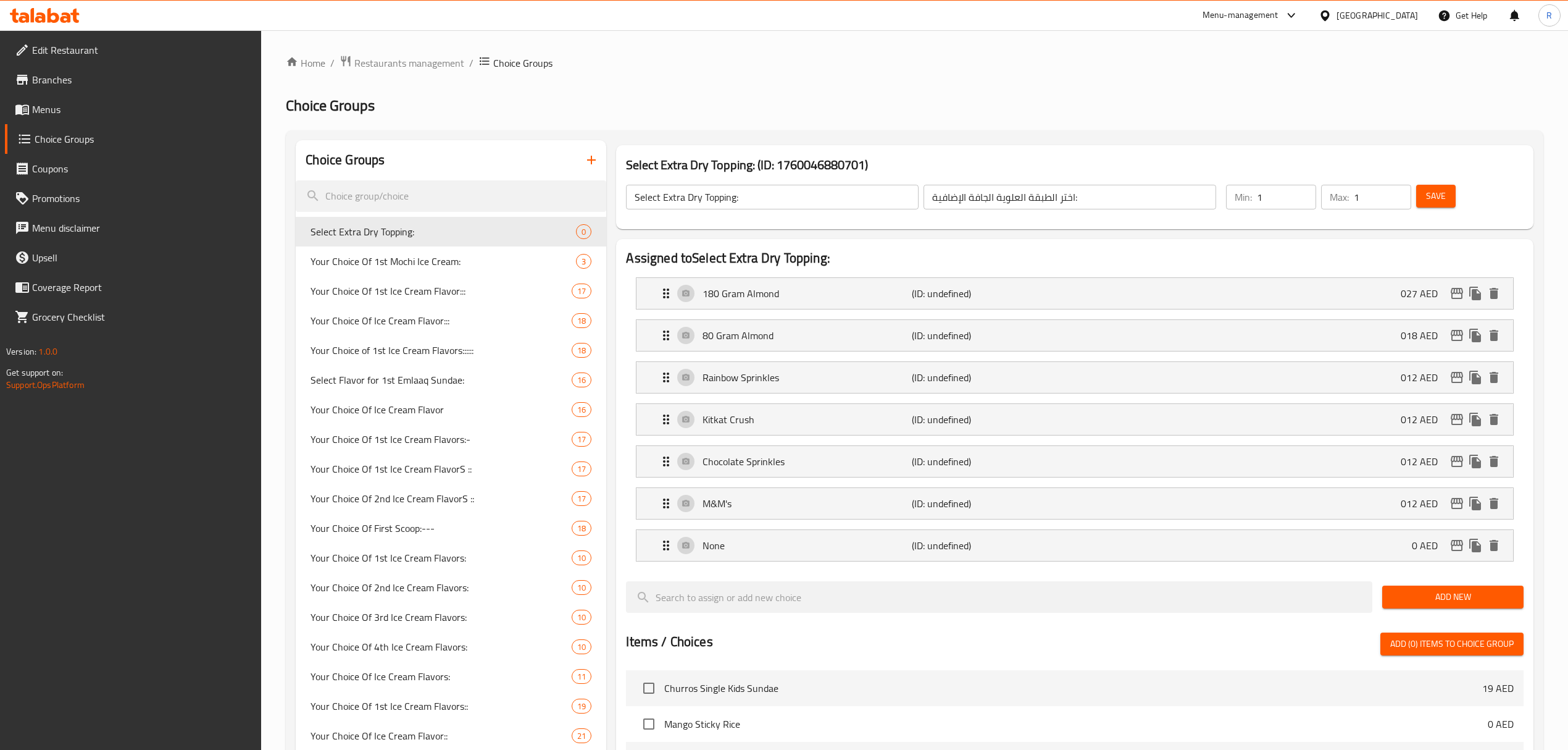
click at [1453, 202] on button "Save" at bounding box center [1436, 196] width 40 height 23
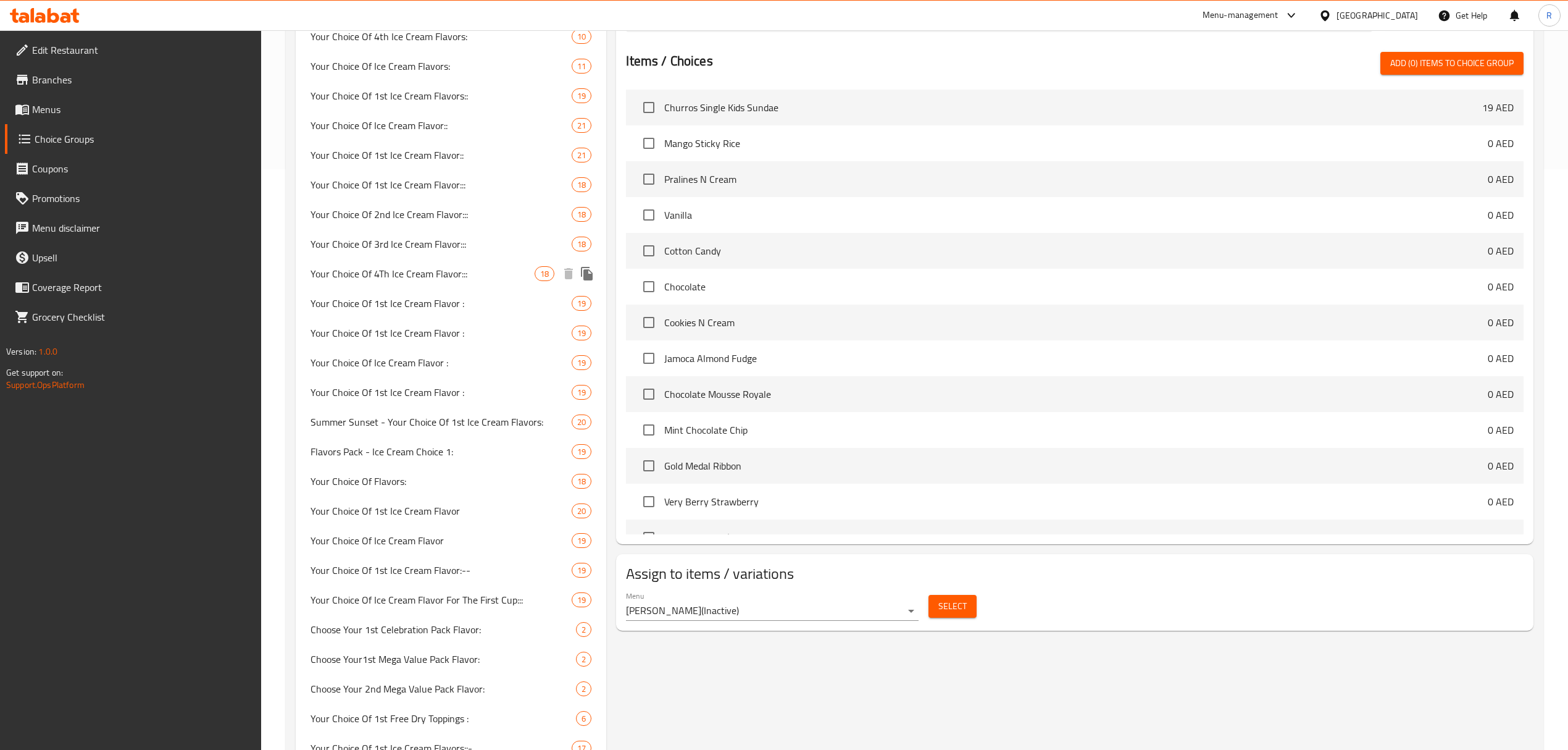
scroll to position [741, 0]
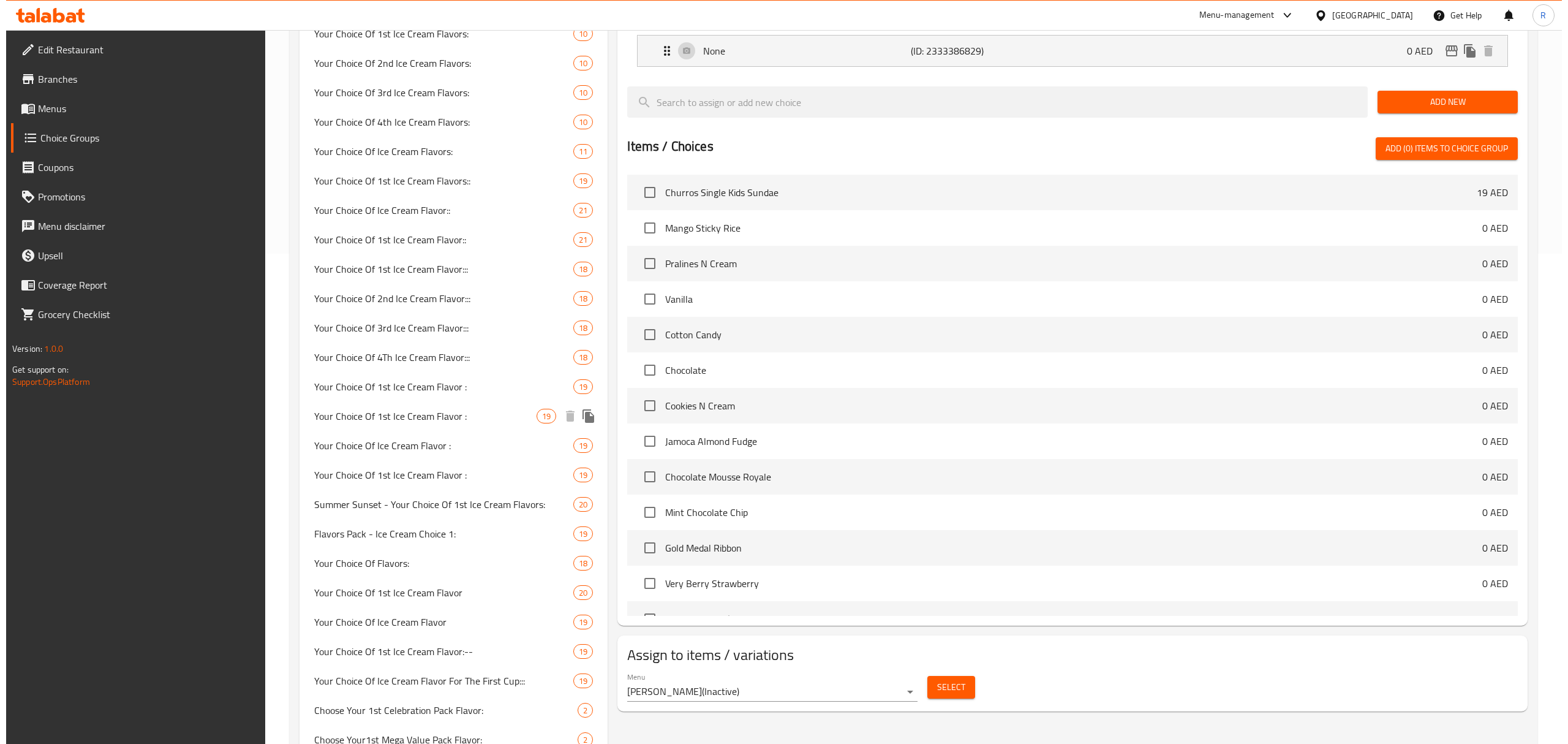
scroll to position [3431, 0]
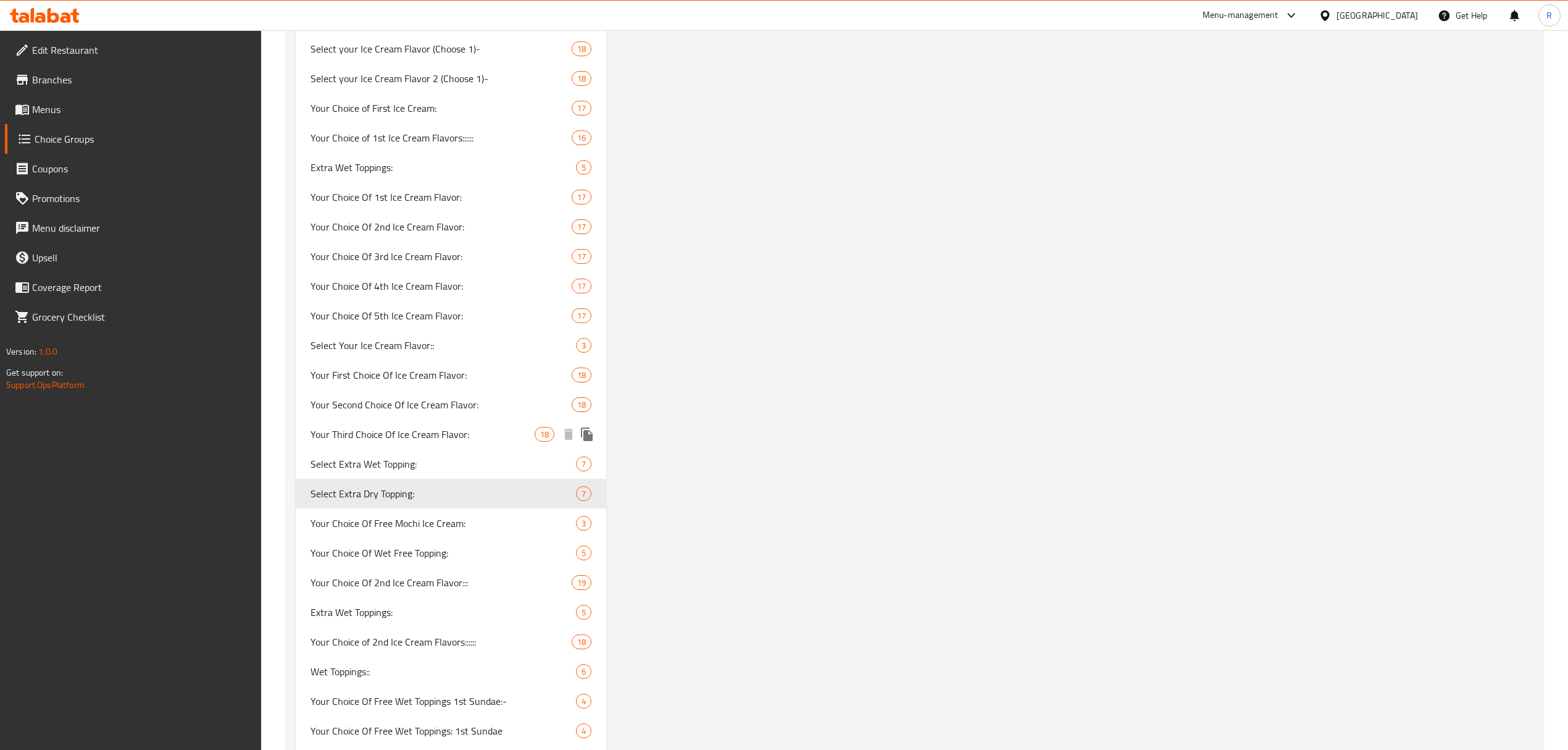
click at [591, 438] on icon "duplicate" at bounding box center [586, 434] width 12 height 13
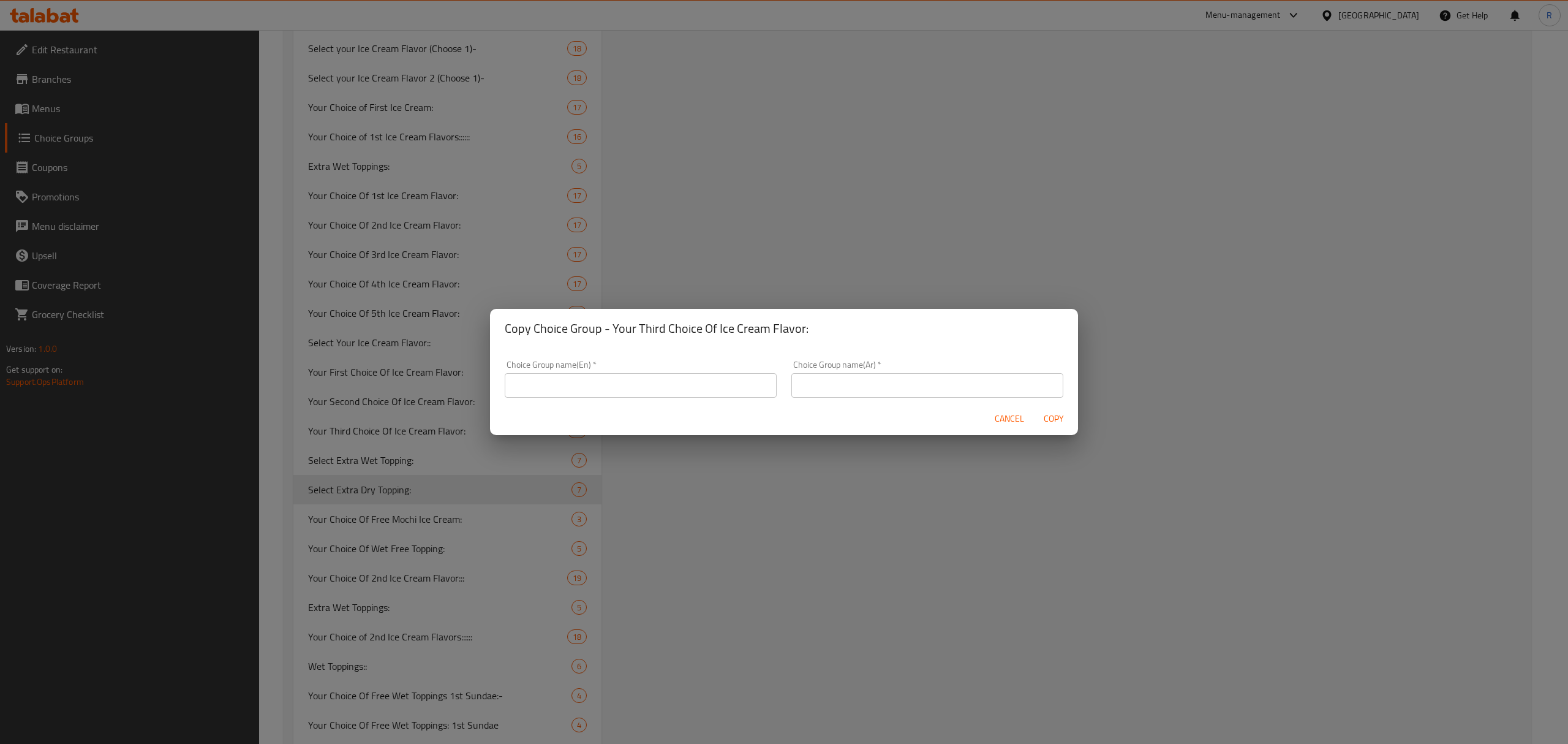
click at [677, 377] on input "text" at bounding box center [641, 385] width 272 height 25
paste input "Your First Choice Of Ice Cream Flavor:"
type input "Your First Choice Of Ice Cream Flavor:"
click at [920, 381] on input "text" at bounding box center [927, 385] width 272 height 25
paste input "اختيارك الأول لنكهة الآيس كريم:"
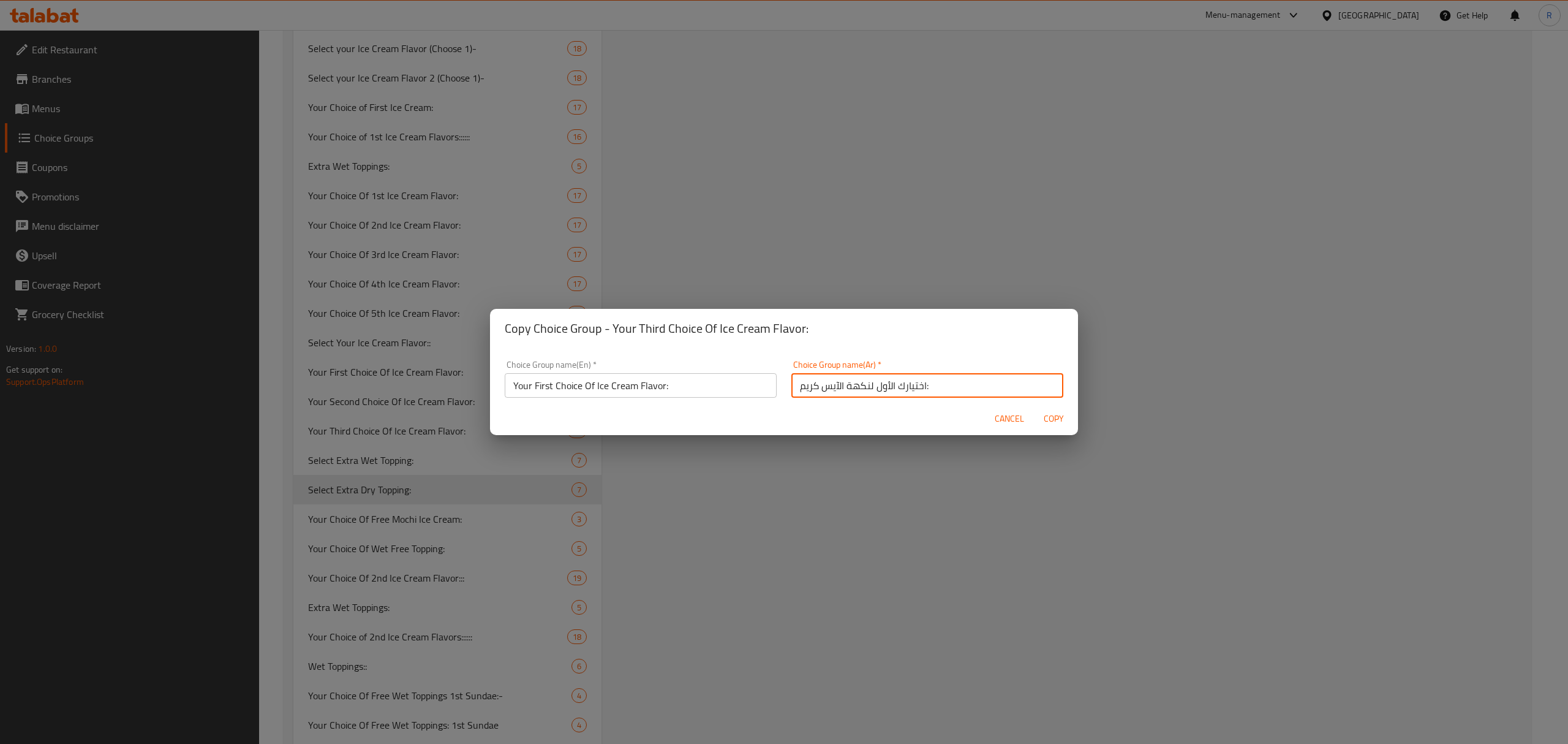
type input "اختيارك الأول لنكهة الآيس كريم:"
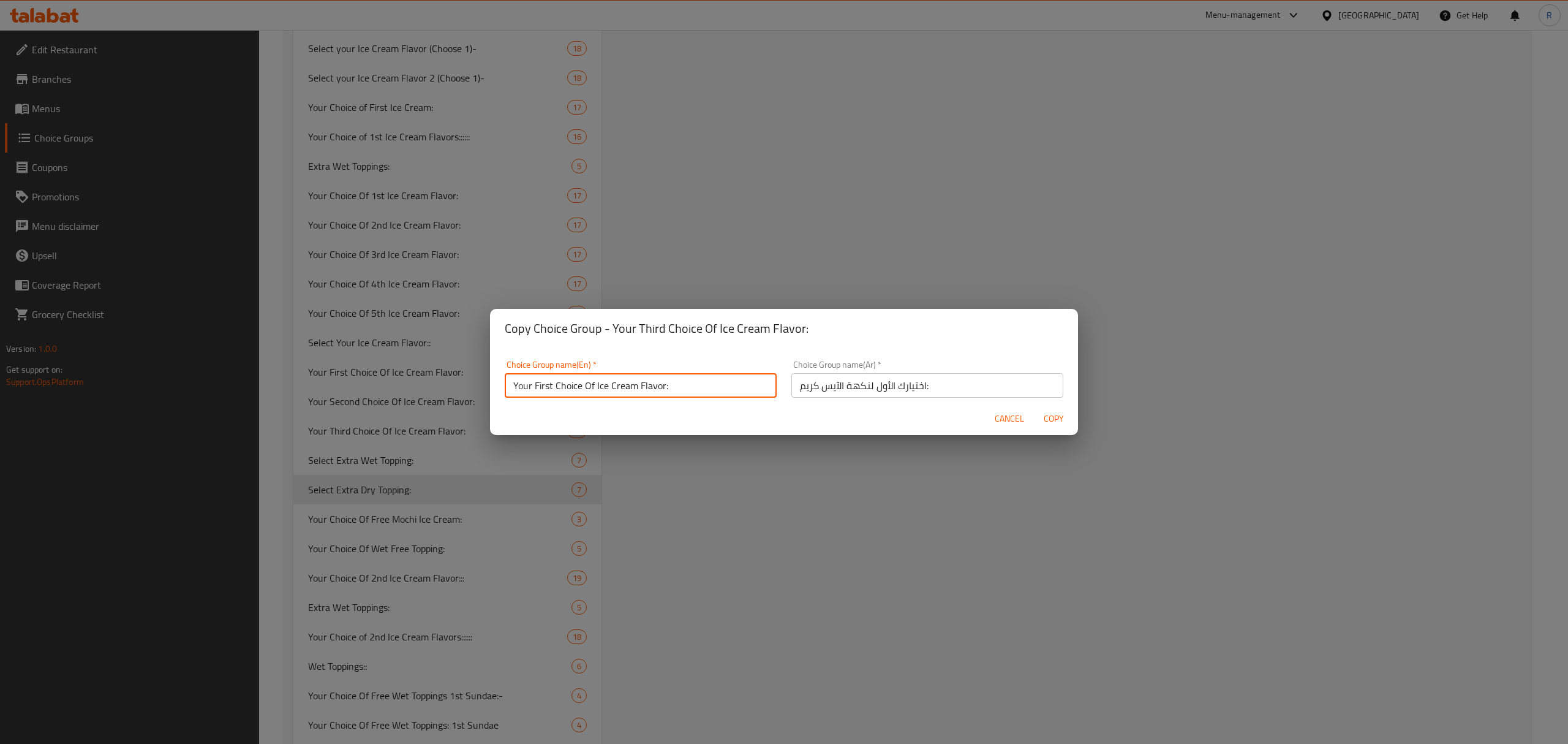
click at [723, 386] on input "Your First Choice Of Ice Cream Flavor:" at bounding box center [641, 385] width 272 height 25
click at [544, 386] on input "Your First Choice Of Ice Cream Flavor:" at bounding box center [641, 385] width 272 height 25
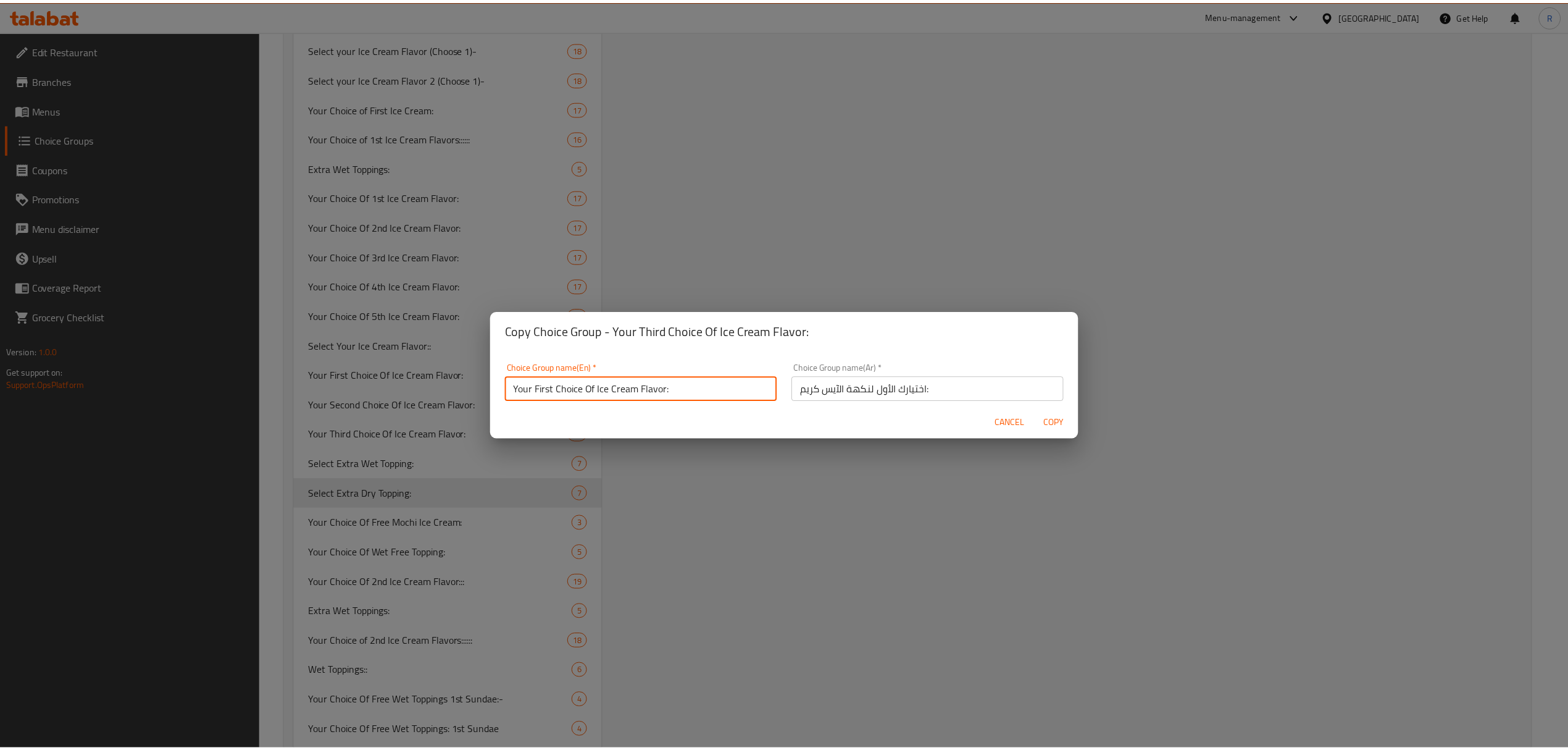
scroll to position [3, 0]
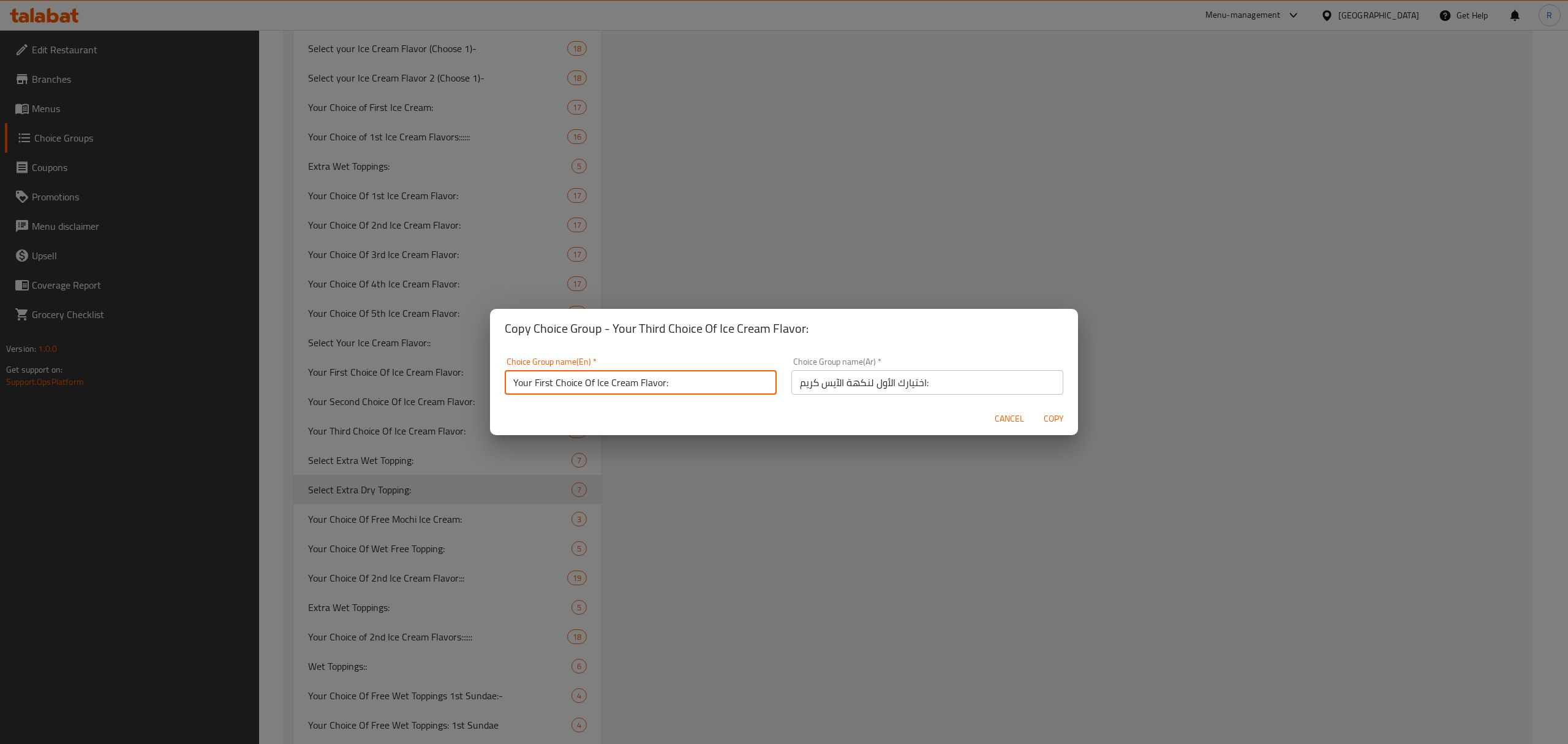
click at [540, 388] on input "Your First Choice Of Ice Cream Flavor:" at bounding box center [641, 382] width 272 height 25
click at [544, 386] on input "Your Forth Choice Of Ice Cream Flavor:" at bounding box center [641, 382] width 272 height 25
type input "Your Fourth Choice Of Ice Cream Flavor:"
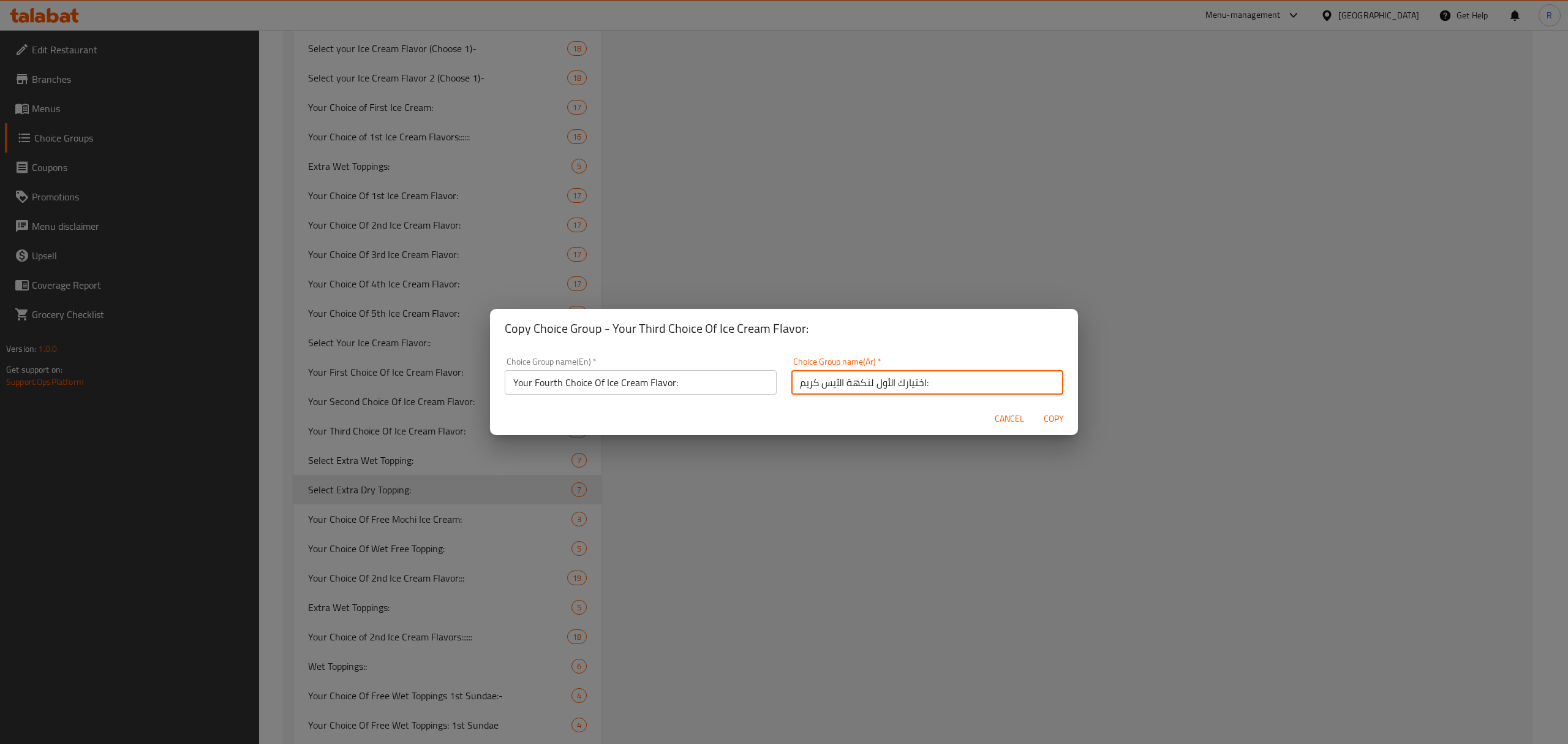
click at [937, 386] on input "اختيارك الأول لنكهة الآيس كريم:" at bounding box center [927, 382] width 272 height 25
click at [883, 388] on input "اختيارك الأول لنكهة الآيس كريم:" at bounding box center [927, 382] width 272 height 25
click at [880, 388] on input "اختيارك الأول لنكهة الآيس كريم:" at bounding box center [927, 382] width 272 height 25
type input "اختيارك الرابع لنكهة الآيس كريم:"
click at [540, 383] on input "Your Fourth Choice Of Ice Cream Flavor:" at bounding box center [641, 382] width 272 height 25
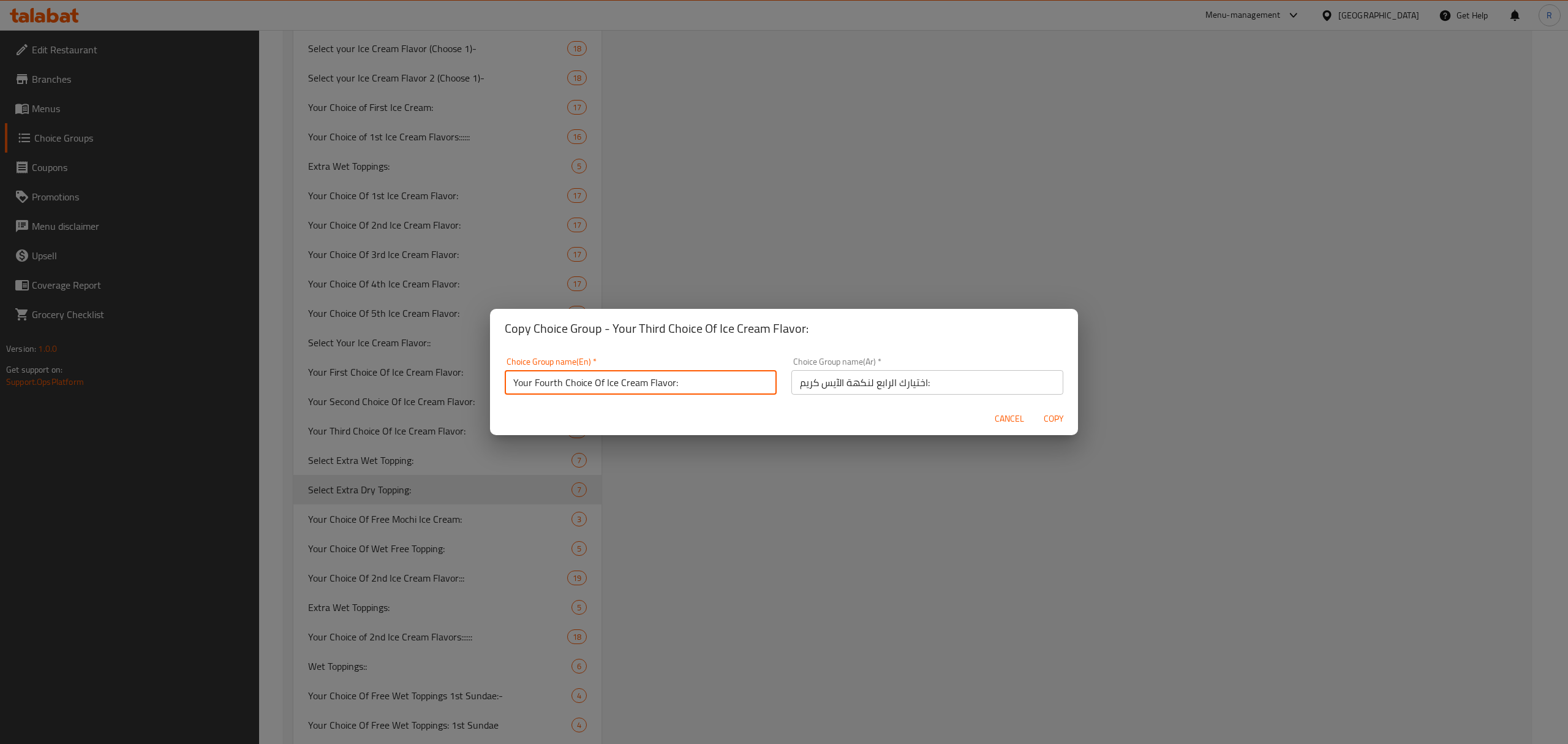
click at [539, 383] on input "Your Fourth Choice Of Ice Cream Flavor:" at bounding box center [641, 382] width 272 height 25
drag, startPoint x: 1054, startPoint y: 424, endPoint x: 913, endPoint y: 326, distance: 171.7
click at [1054, 423] on span "Copy" at bounding box center [1053, 419] width 29 height 15
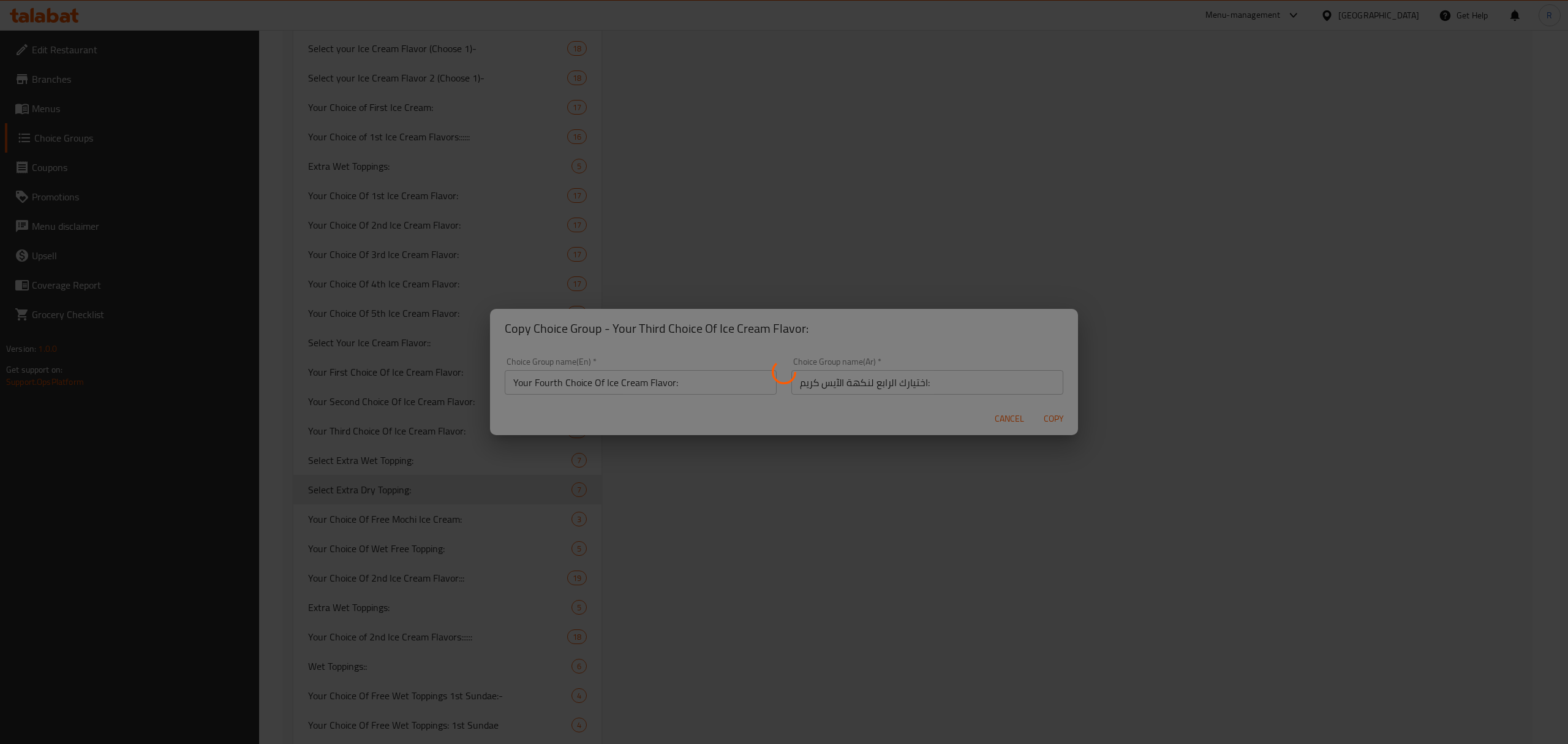
type input "Your Fourth Choice Of Ice Cream Flavor:"
type input "اختيارك الرابع لنكهة الآيس كريم:"
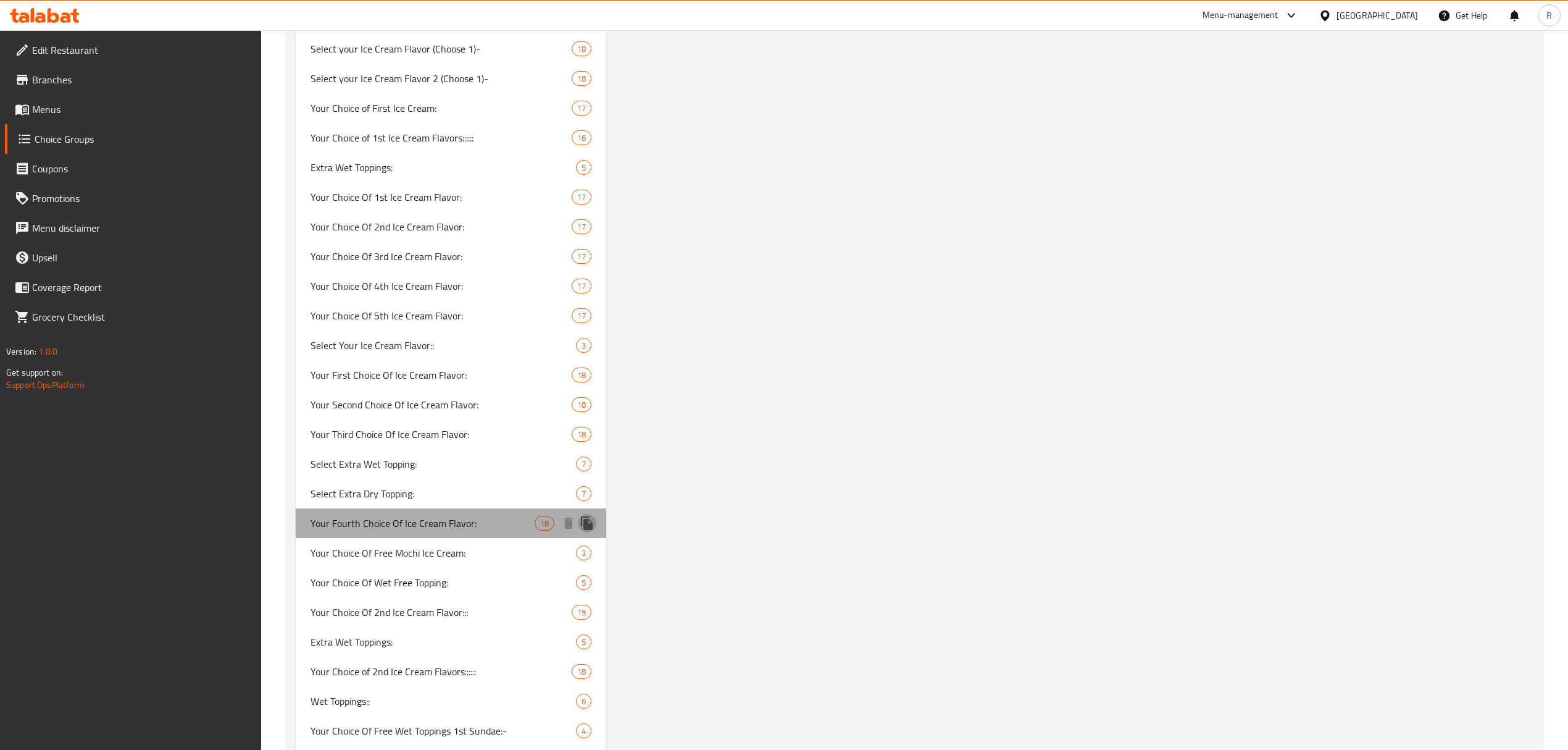
click at [593, 530] on icon "duplicate" at bounding box center [586, 523] width 15 height 15
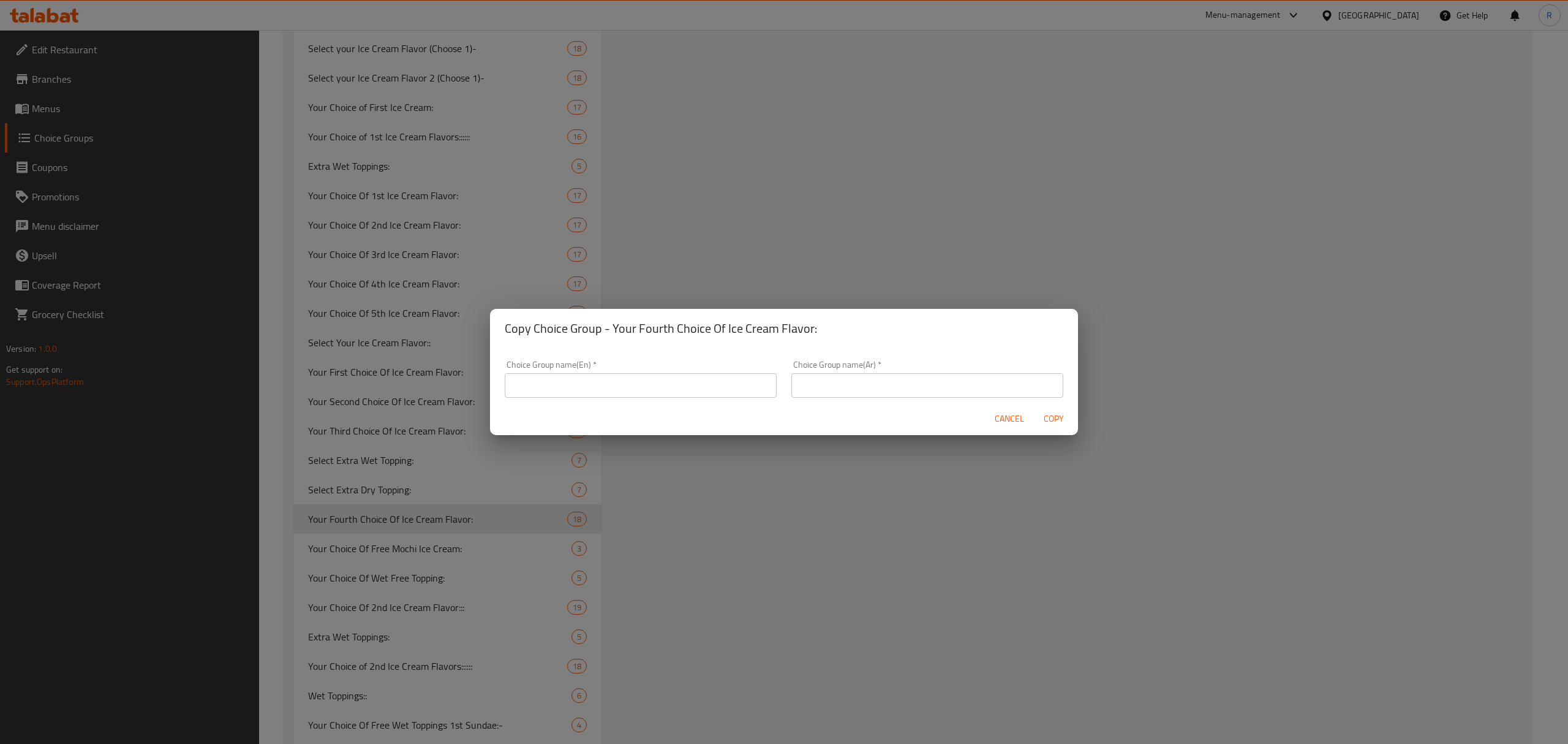
drag, startPoint x: 687, startPoint y: 388, endPoint x: 630, endPoint y: 391, distance: 57.1
click at [688, 388] on input "text" at bounding box center [641, 385] width 272 height 25
paste input "Your First Choice Of Ice Cream Flavor:"
click at [546, 378] on input "Your First Choice Of Ice Cream Flavor:" at bounding box center [641, 385] width 272 height 25
click at [542, 379] on input "Your First Choice Of Ice Cream Flavor:" at bounding box center [641, 385] width 272 height 25
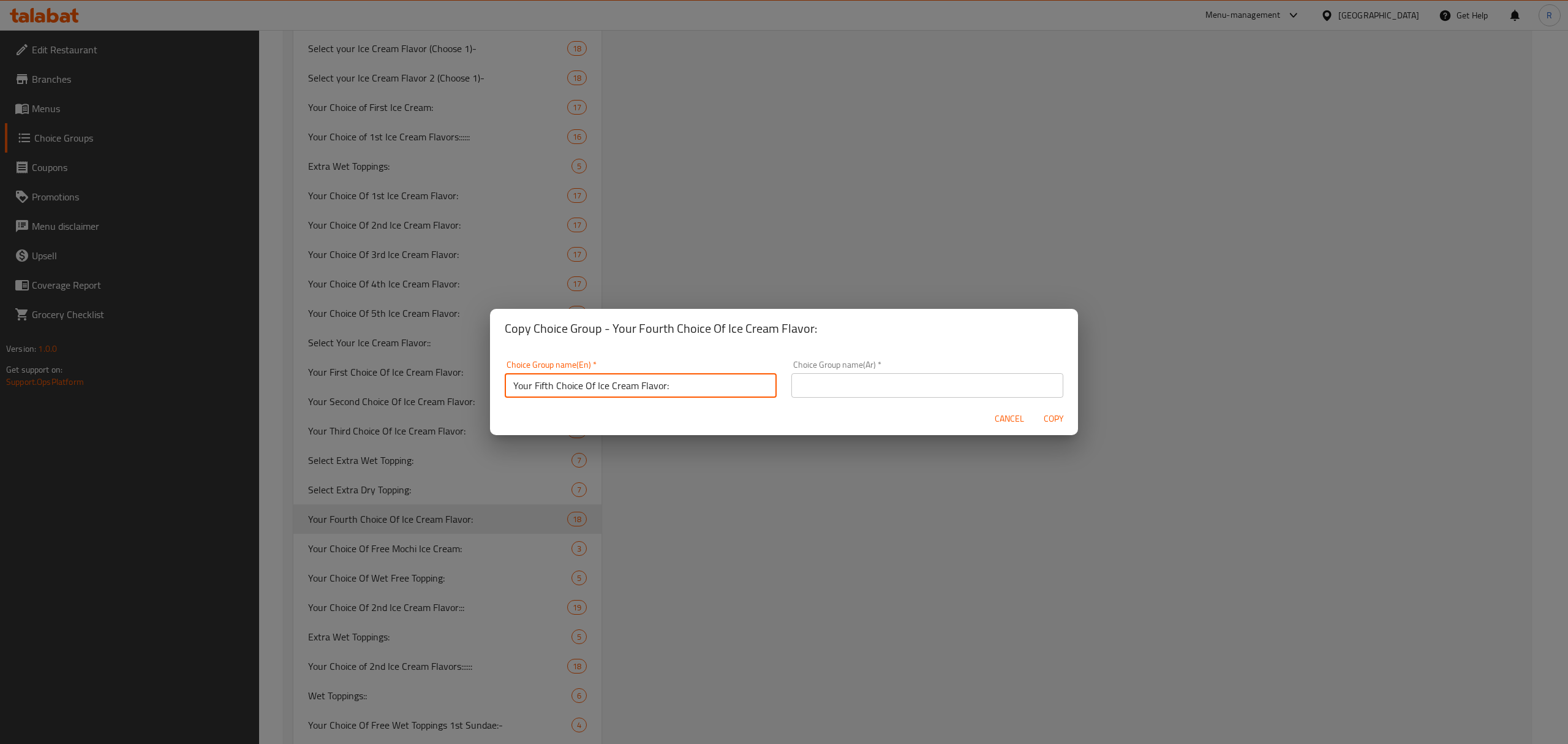
type input "Your Fifth Choice Of Ice Cream Flavor:"
click at [936, 378] on input "text" at bounding box center [927, 385] width 272 height 25
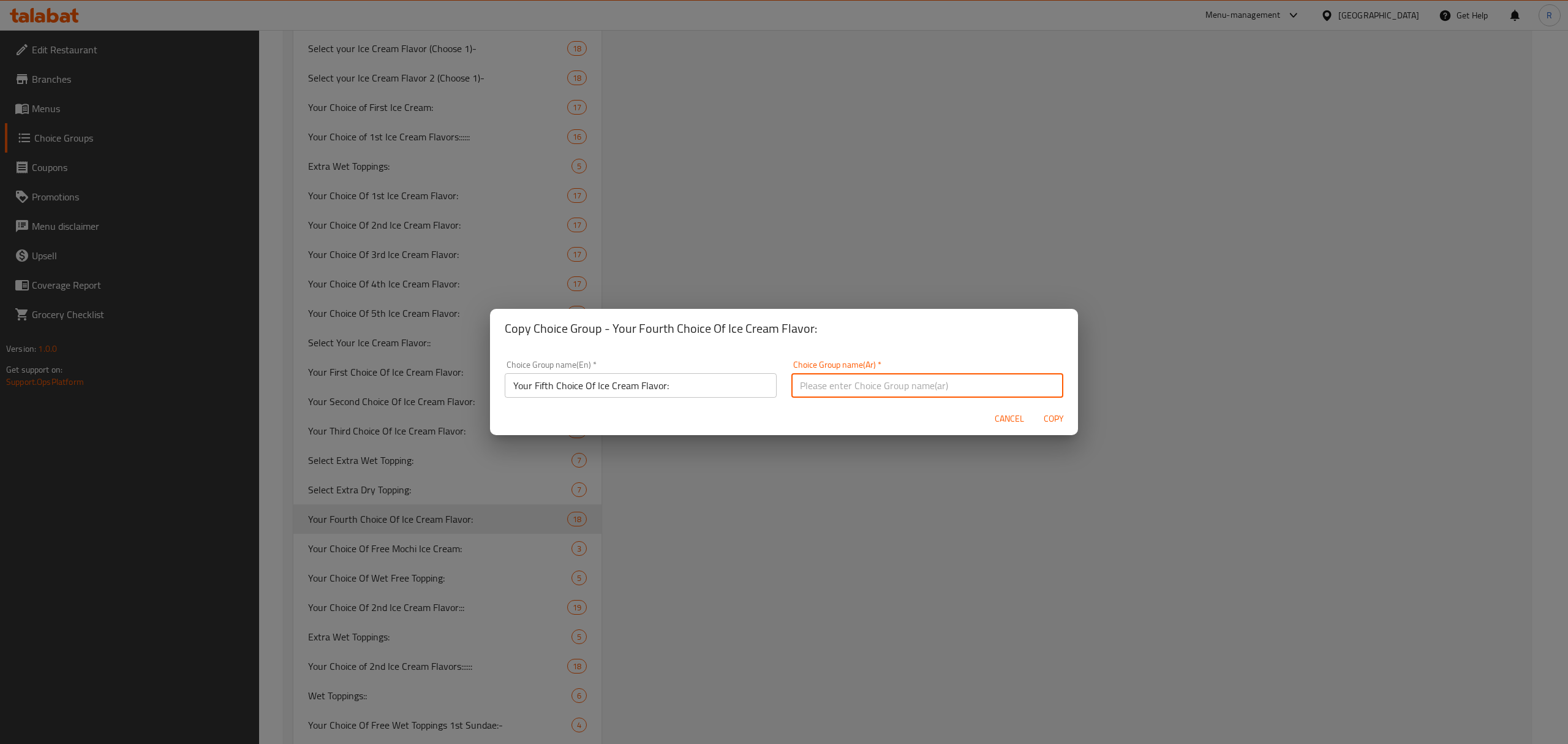
paste input "اختيارك الأول لنكهة الآيس كريم:"
click at [874, 381] on input "اختيارك الأول لنكهة الآيس كريم:" at bounding box center [927, 385] width 272 height 25
click at [877, 381] on input "اختيارك الأول لنكهة الآيس كريم:" at bounding box center [927, 385] width 272 height 25
type input "اختيارك الخامس لنكهة الآيس كريم:"
click at [1049, 424] on span "Copy" at bounding box center [1053, 419] width 29 height 15
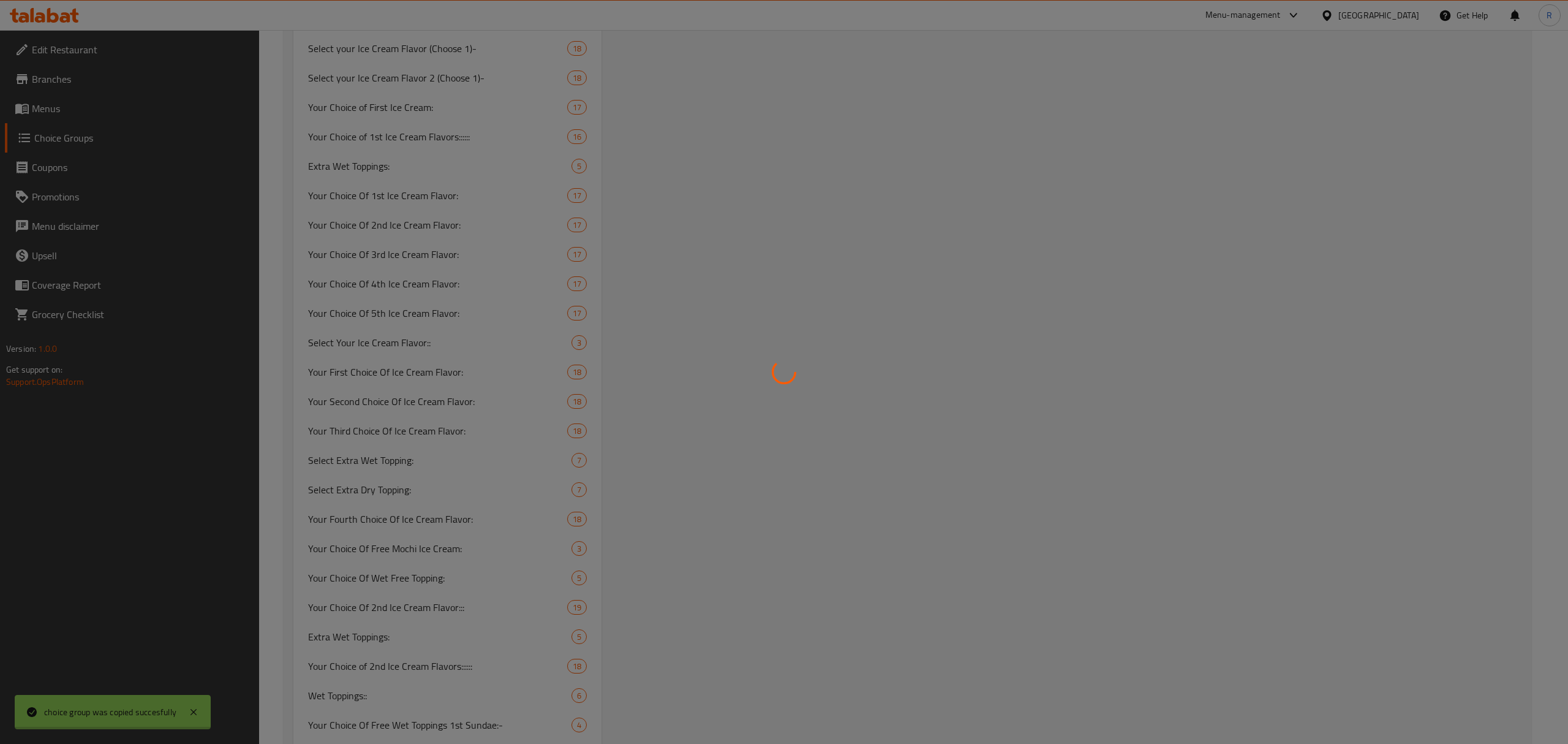
type input "Your Fifth Choice Of Ice Cream Flavor:"
type input "اختيارك الخامس لنكهة الآيس كريم:"
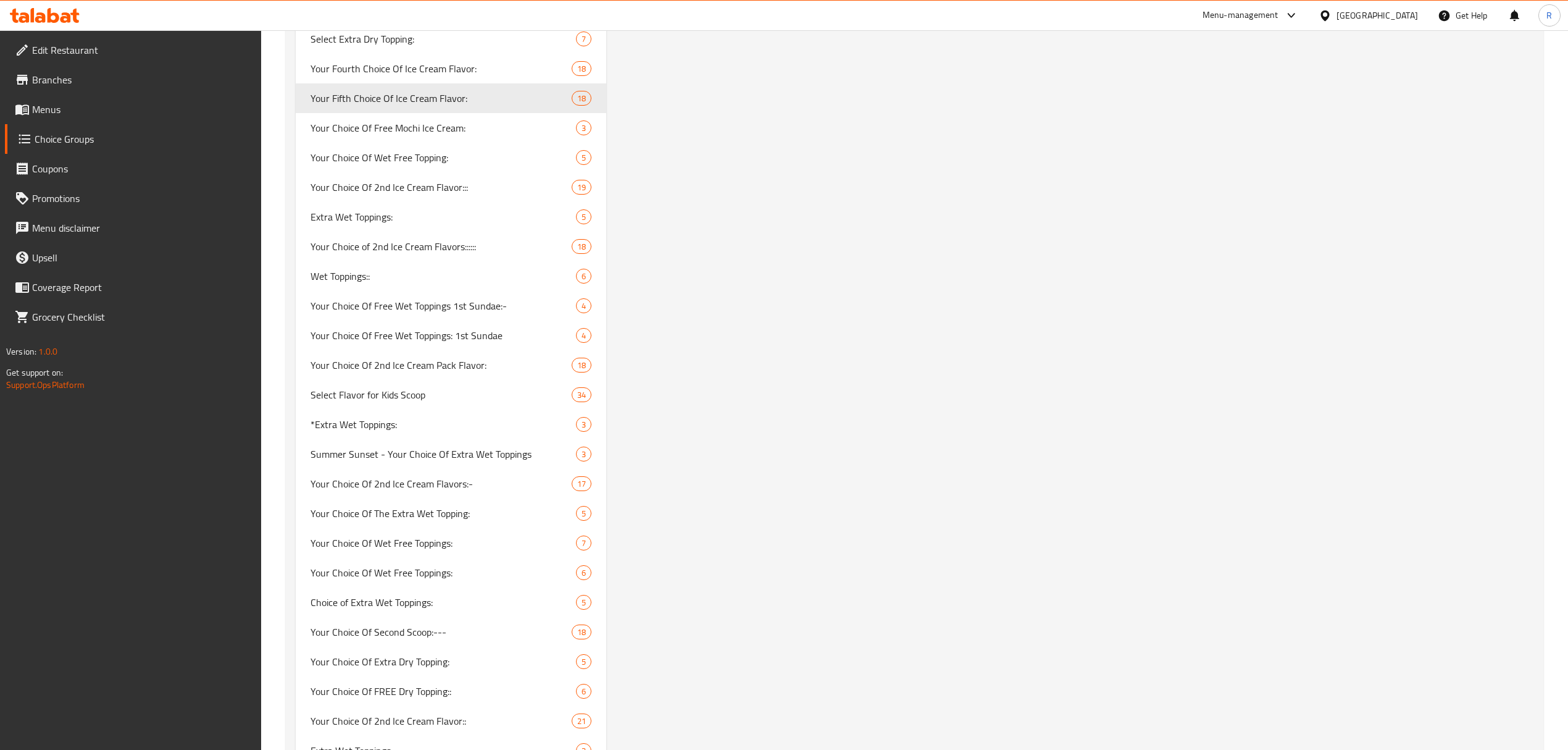
scroll to position [3706, 0]
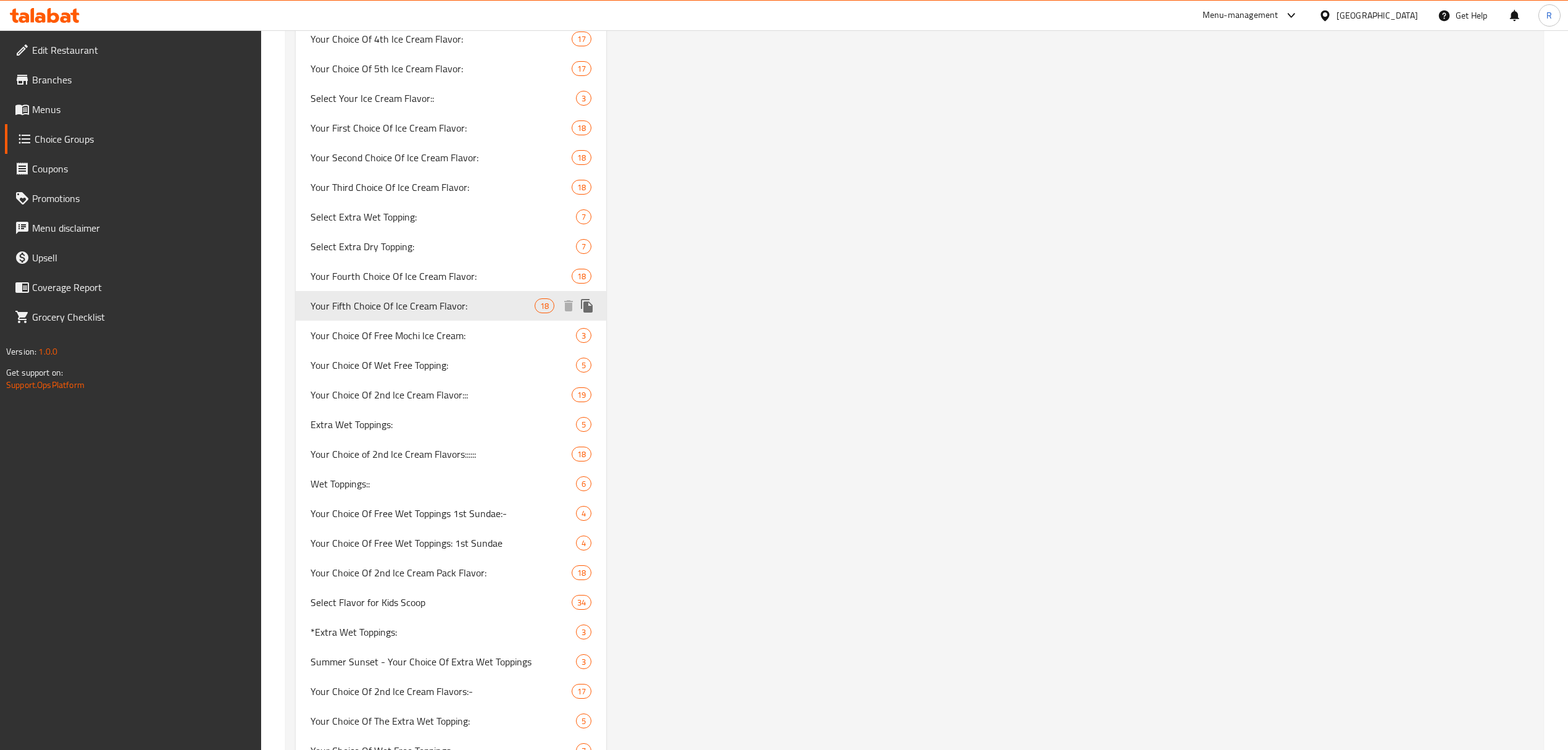
click at [589, 307] on icon "duplicate" at bounding box center [586, 306] width 12 height 13
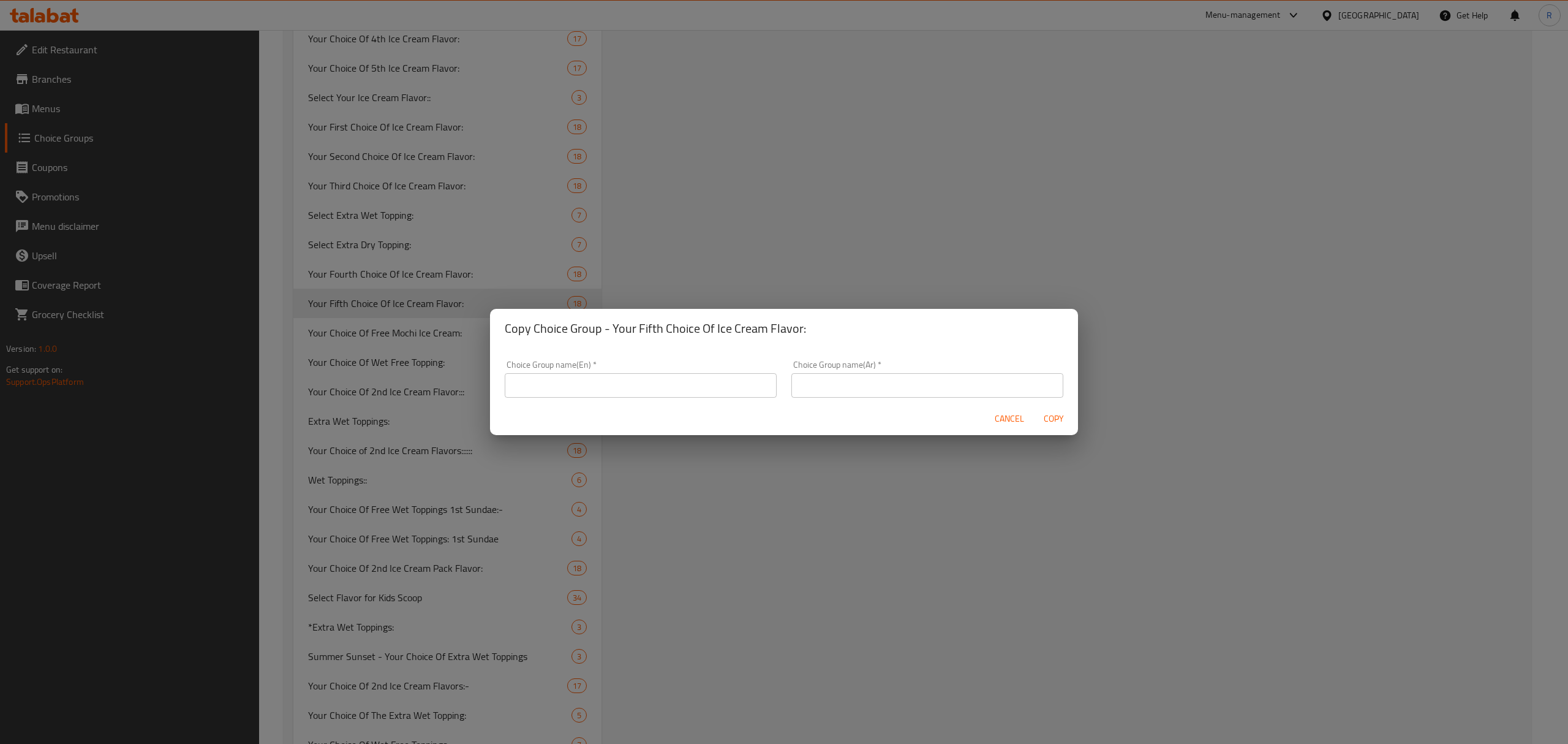
click at [613, 378] on input "text" at bounding box center [641, 385] width 272 height 25
paste input "Select your Ice Cream Flavor:-"
click at [675, 392] on input "Select your Ice Cream Flavor:-" at bounding box center [641, 385] width 272 height 25
click at [561, 387] on input "Select your Ice Cream Flavor:-" at bounding box center [641, 385] width 272 height 25
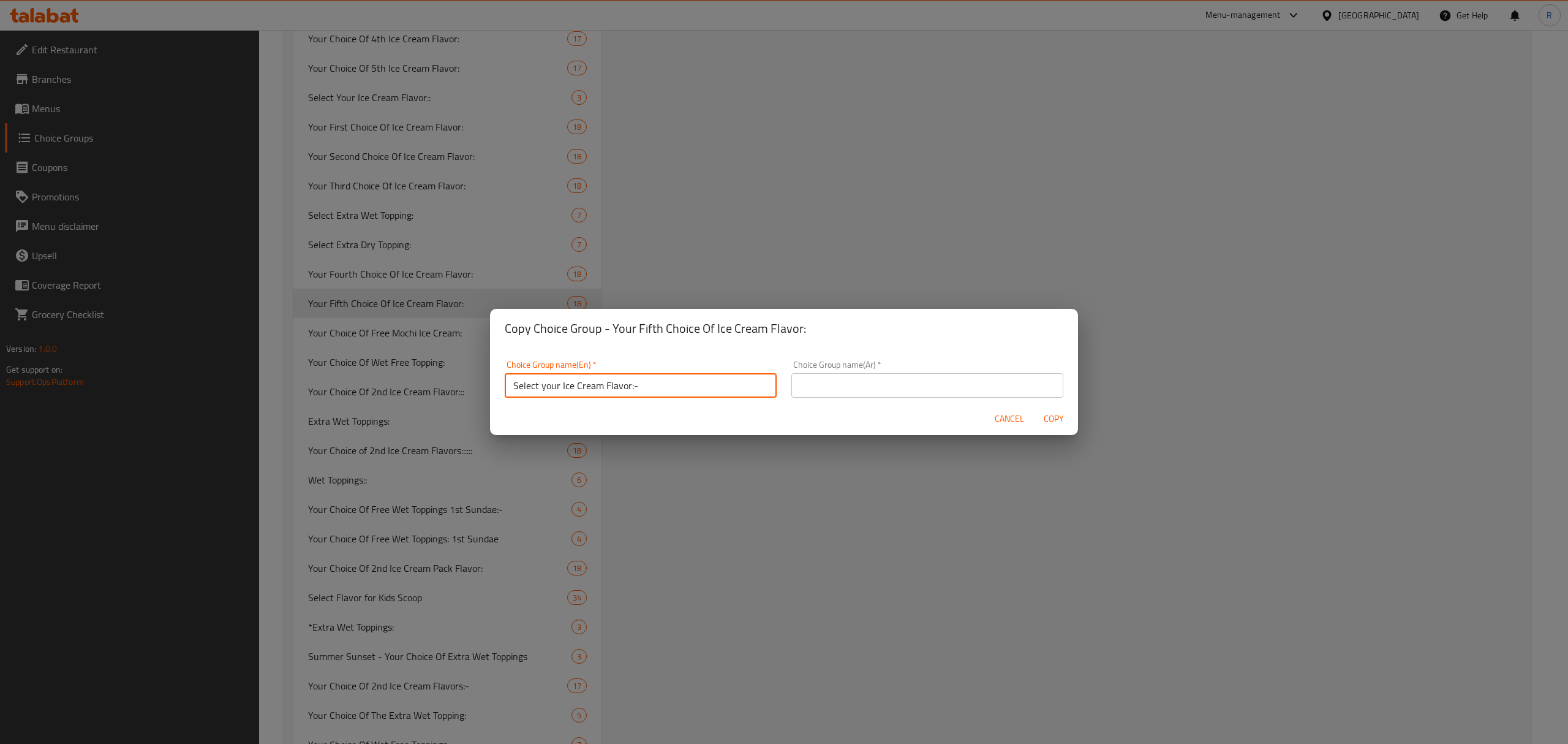
click at [561, 387] on input "Select your Ice Cream Flavor:-" at bounding box center [641, 385] width 272 height 25
click at [683, 383] on input "Select Your Ice Cream Flavor:-" at bounding box center [641, 385] width 272 height 25
type input "Select Your Ice Cream Flavor:-"
click at [871, 389] on input "text" at bounding box center [927, 385] width 272 height 25
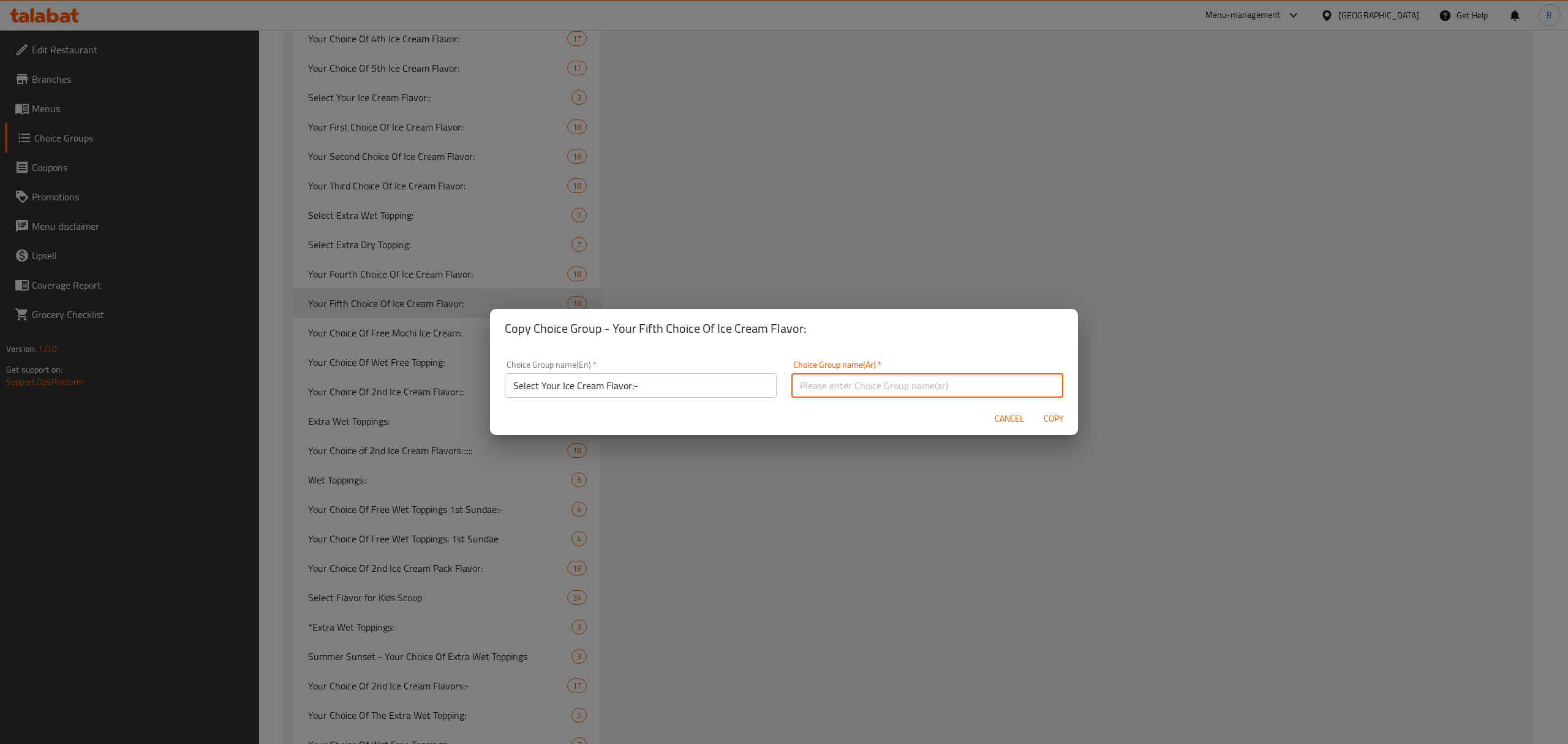
paste input "اختر نكهة الآيس كريم المفضلة لديك (اختر 1)"
drag, startPoint x: 895, startPoint y: 382, endPoint x: 796, endPoint y: 381, distance: 99.0
click at [797, 381] on input "اختر نكهة الآيس كريم المفضلة لديك (اختر 1)" at bounding box center [927, 385] width 272 height 25
type input "اختر نكهة الآيس كريم المفضلة لديك:"
click at [1049, 424] on span "Copy" at bounding box center [1053, 419] width 29 height 15
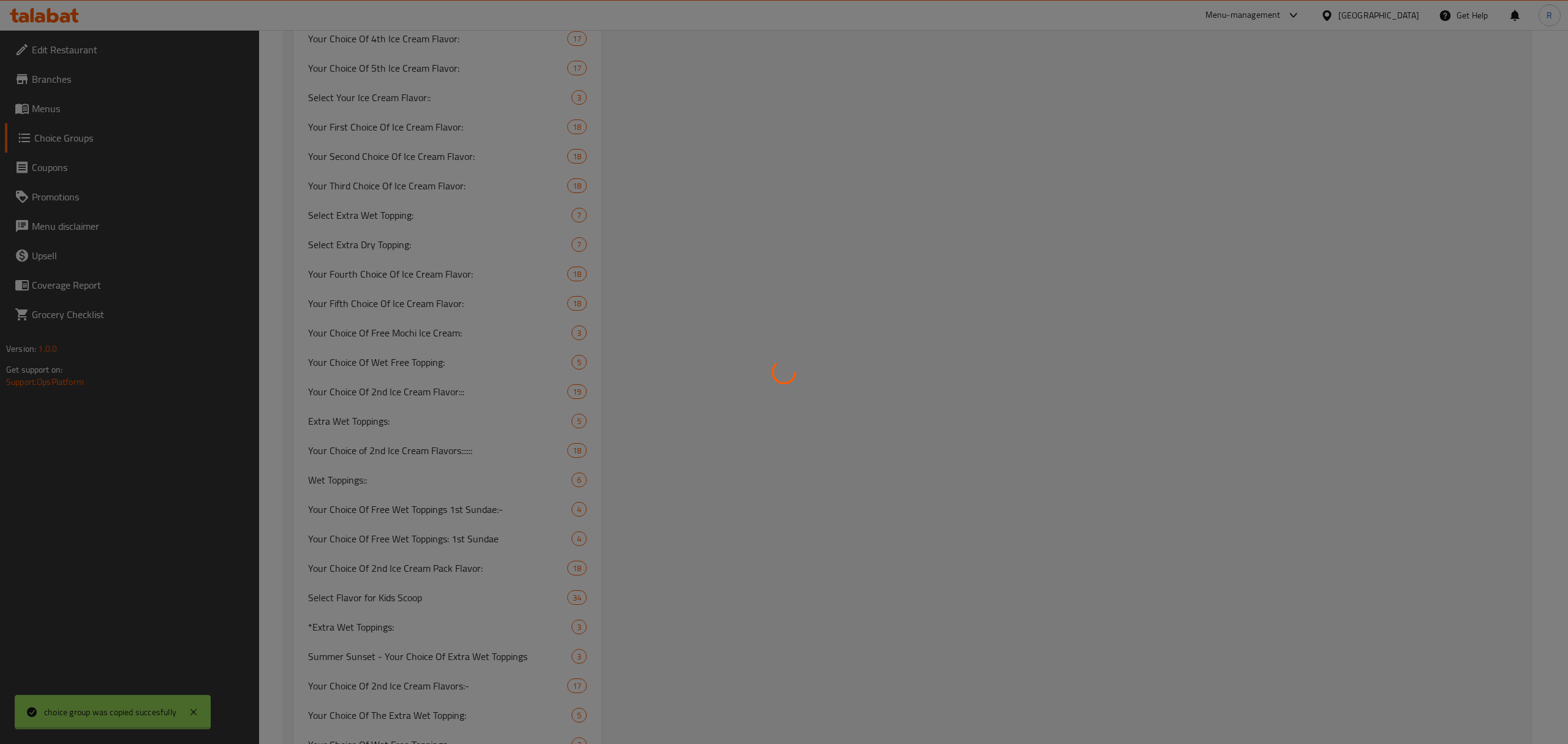
type input "Select Your Ice Cream Flavor:-"
type input "اختر نكهة الآيس كريم المفضلة لديك:"
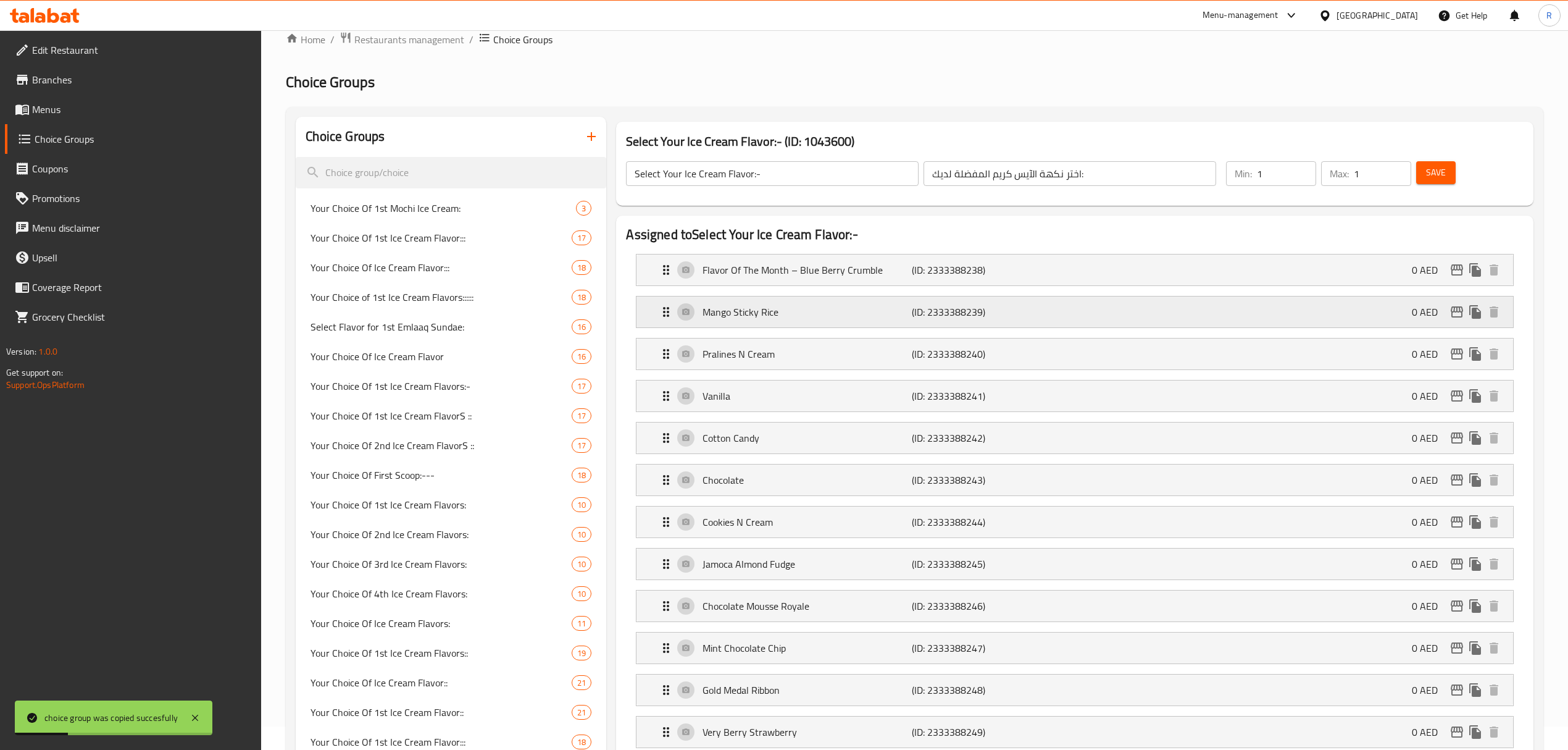
scroll to position [0, 0]
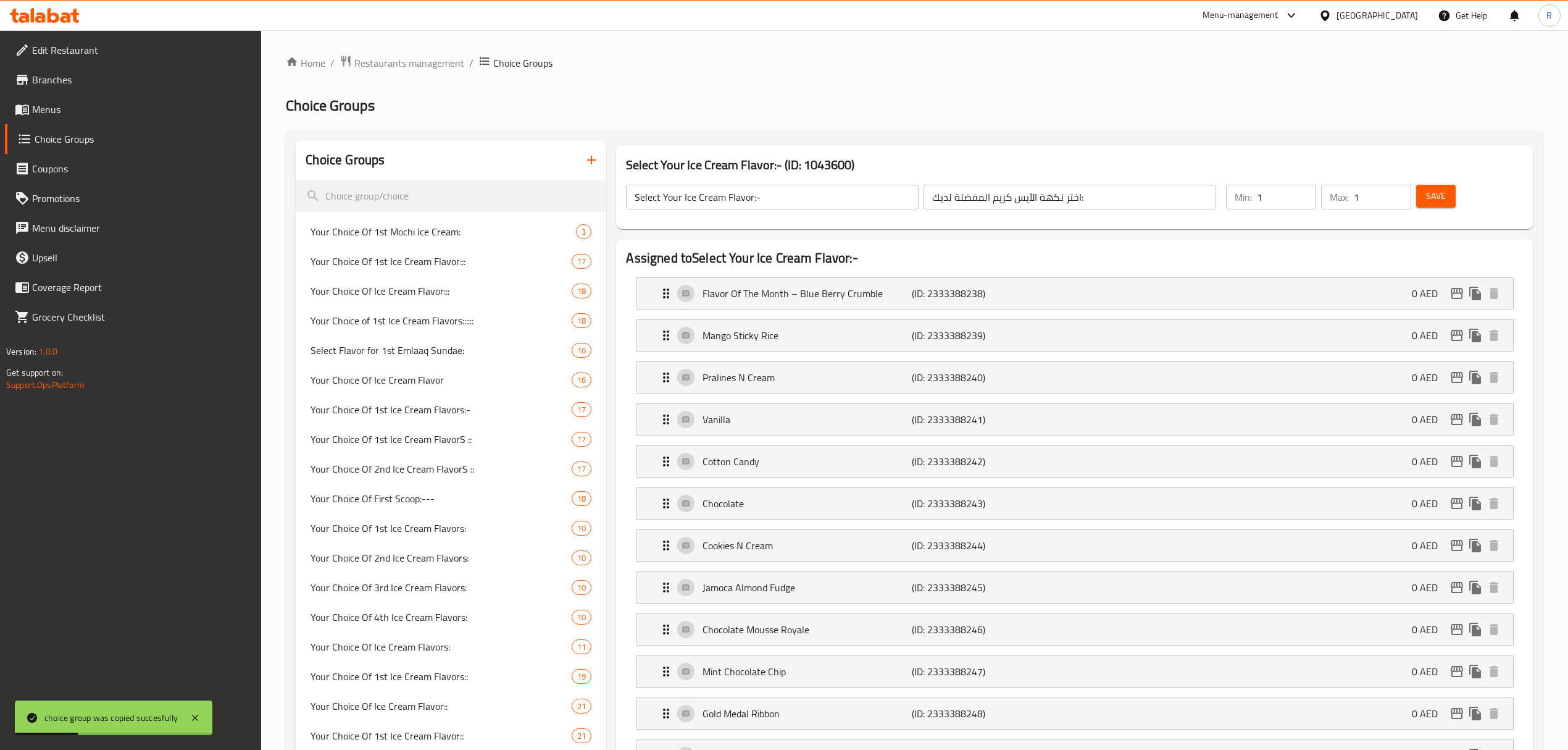
click at [784, 200] on input "Select Your Ice Cream Flavor:-" at bounding box center [772, 197] width 293 height 25
click at [1076, 200] on input "اختر نكهة الآيس كريم المفضلة لديك:" at bounding box center [1070, 197] width 293 height 25
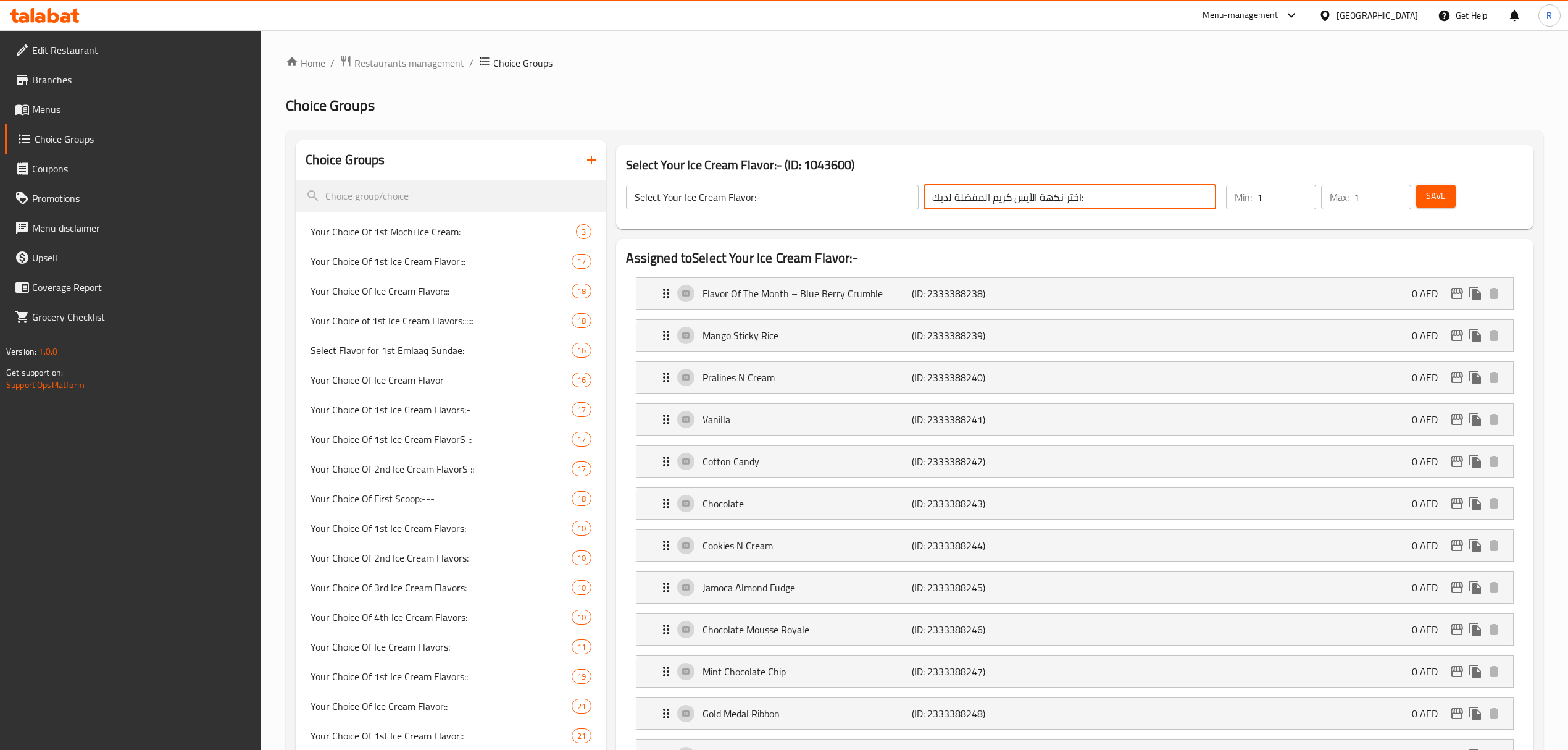
click at [1076, 200] on input "اختر نكهة الآيس كريم المفضلة لديك:" at bounding box center [1070, 197] width 293 height 25
click at [909, 60] on ol "Home / Restaurants management / Choice Groups" at bounding box center [914, 63] width 1257 height 16
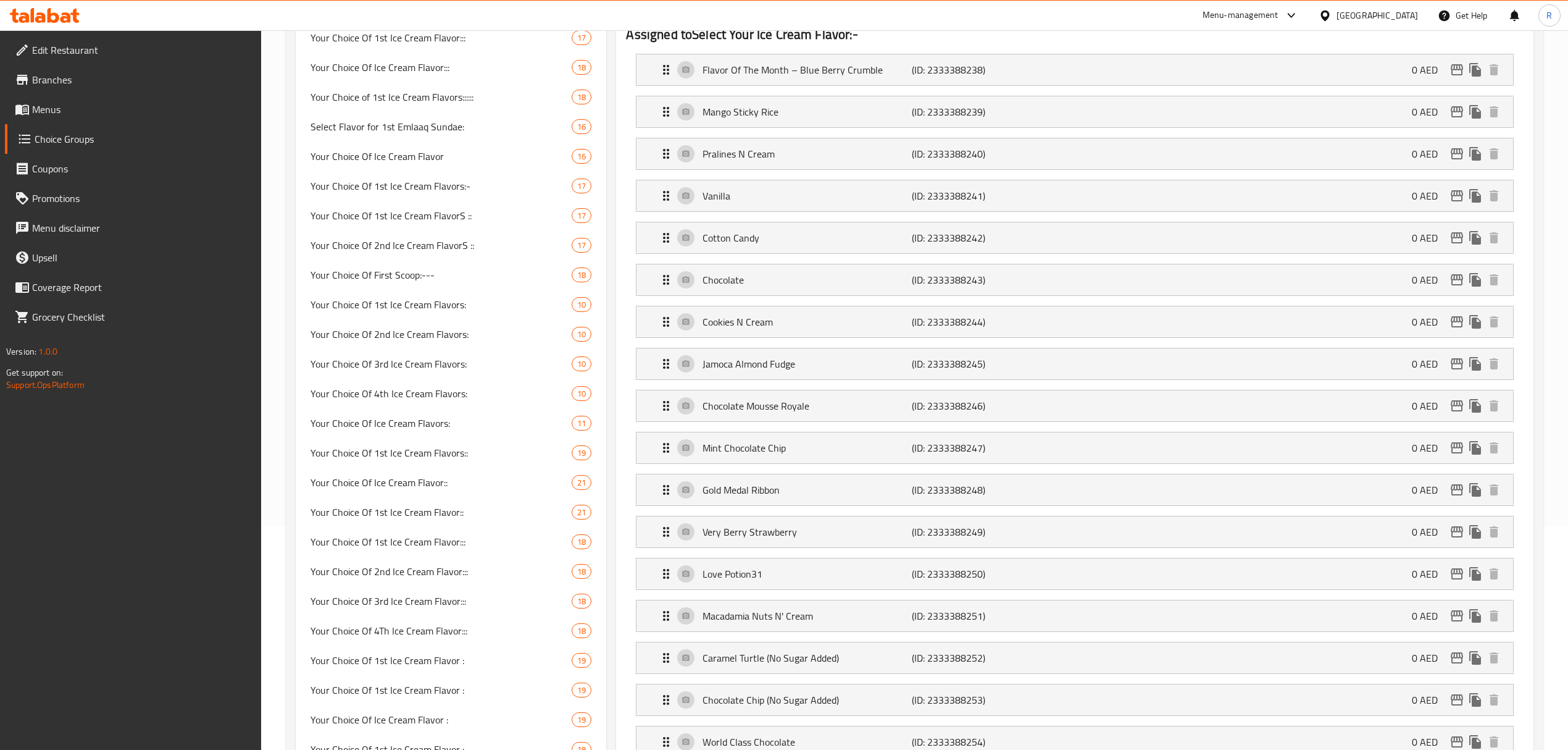
scroll to position [125, 0]
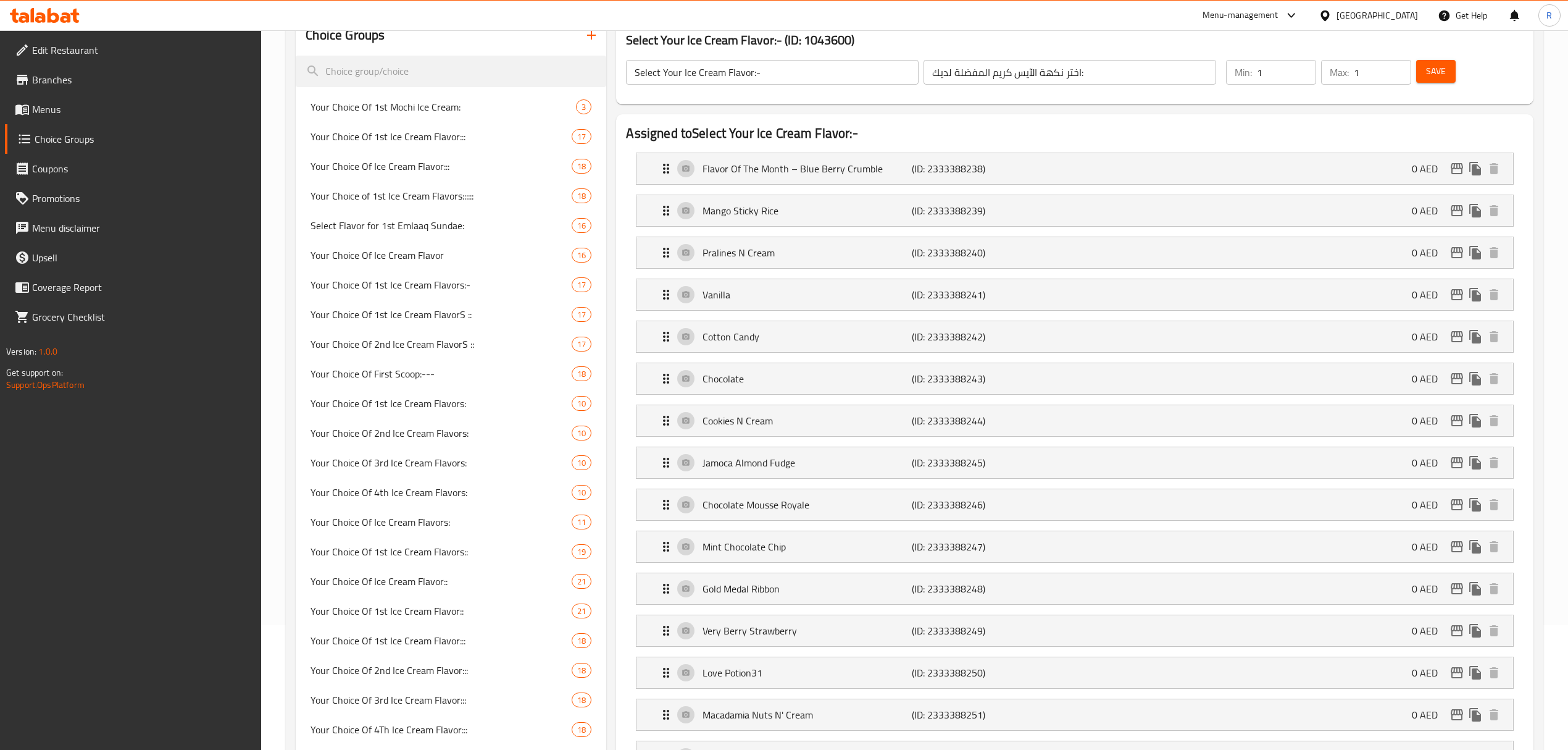
click at [793, 68] on input "Select Your Ice Cream Flavor:-" at bounding box center [772, 72] width 293 height 25
paste input "-"
type input "Select Your Ice Cream Flavor:--"
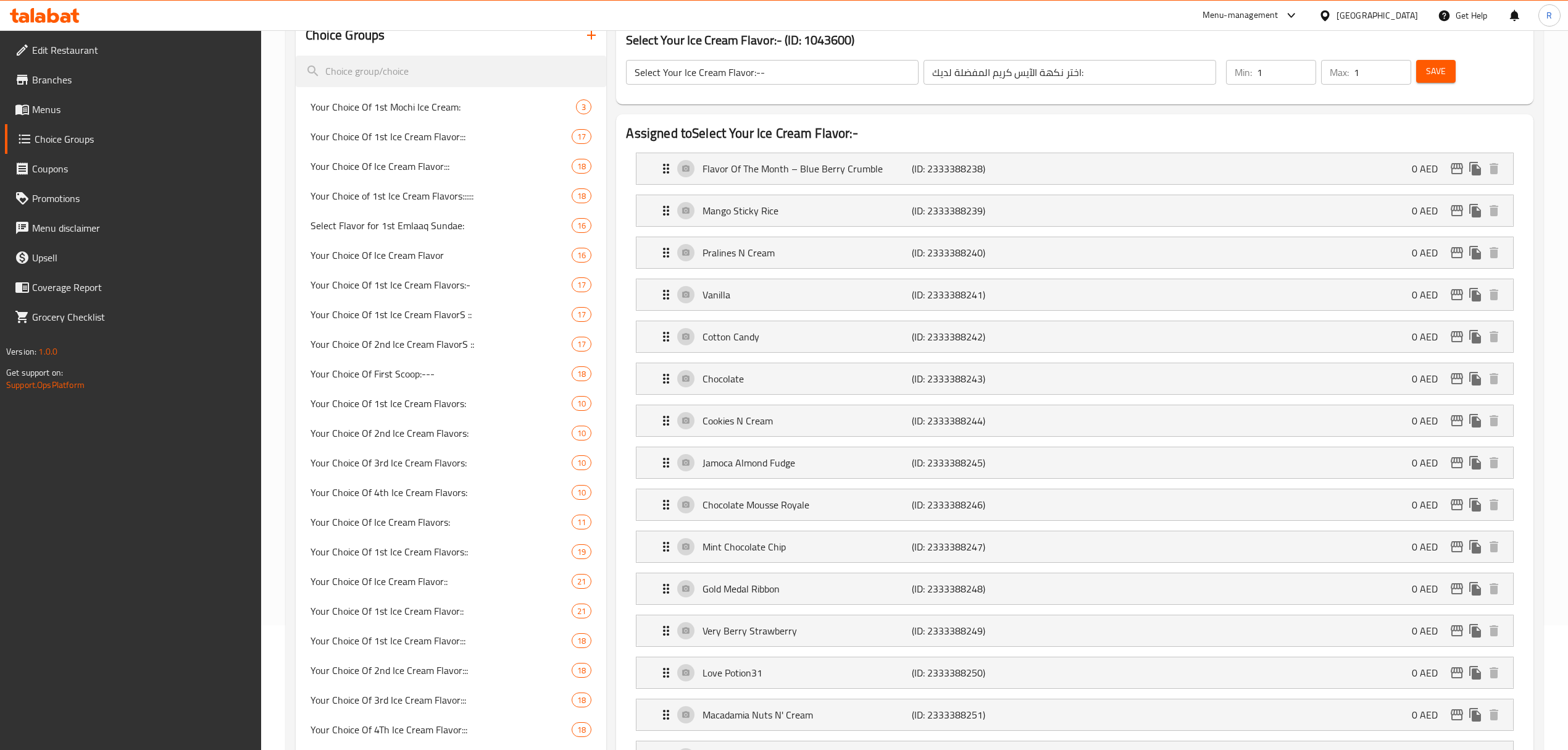
click at [1085, 45] on div "Select Your Ice Cream Flavor:-- ​ اختر نكهة الآيس كريم المفضلة لديك: ​ Min: 1 ​…" at bounding box center [1074, 72] width 907 height 54
click at [600, 41] on button "button" at bounding box center [592, 35] width 29 height 29
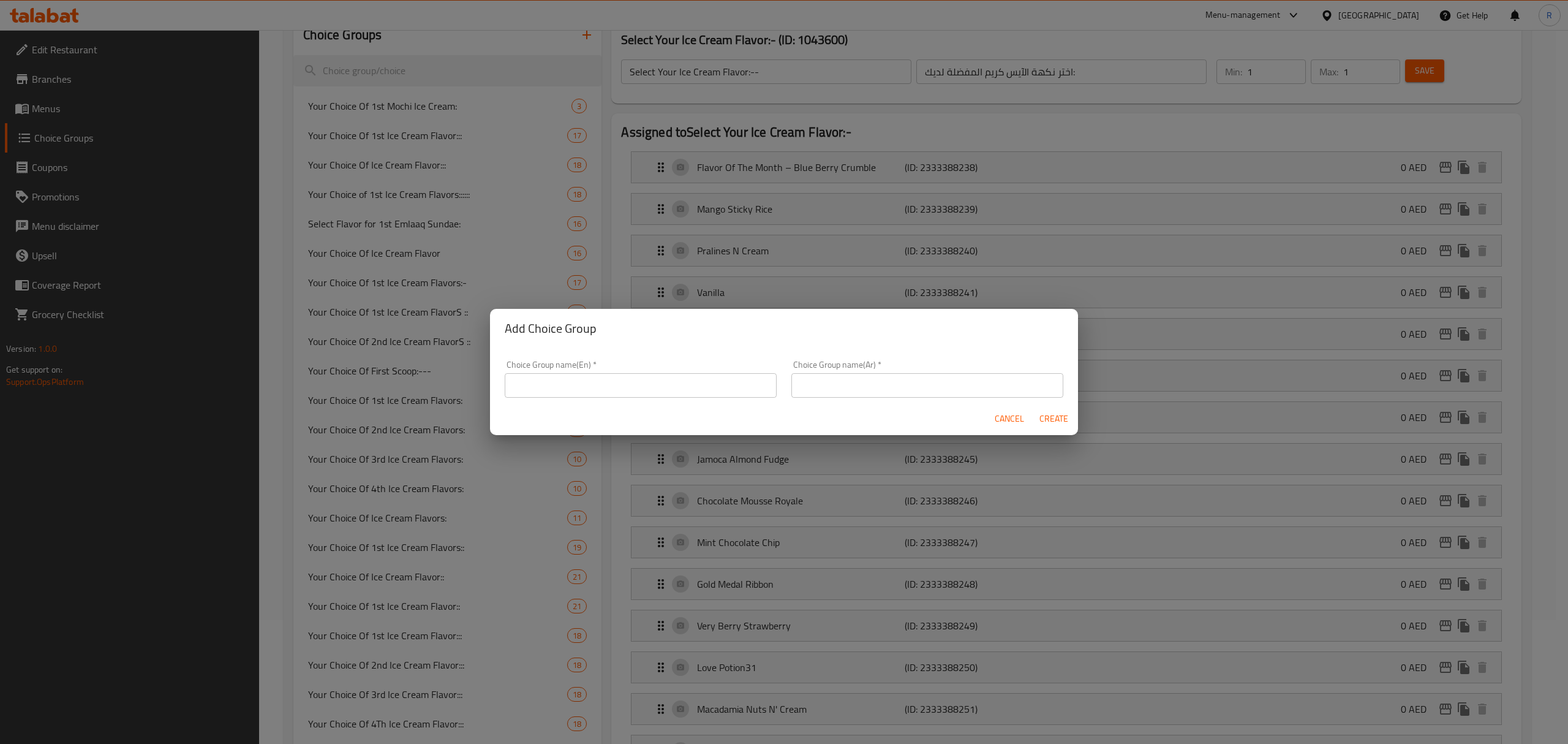
click at [959, 377] on input "text" at bounding box center [927, 385] width 272 height 25
paste input "اختر نكهة الآيس كريم المفضلة لديك:"
type input "اختر نكهة الآيس كريم المفضلة لديك:"
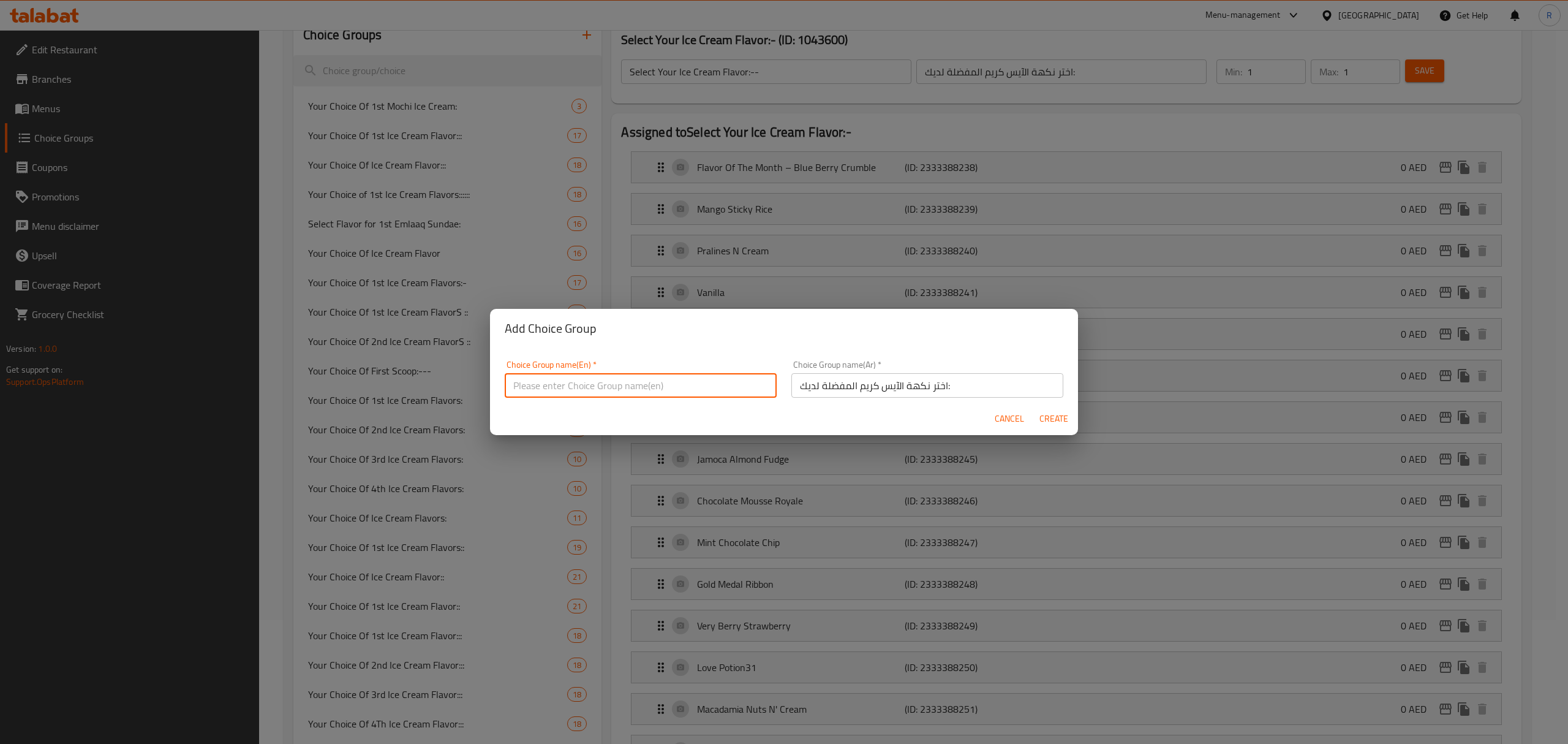
click at [677, 388] on input "text" at bounding box center [641, 385] width 272 height 25
paste input "Select Your Ice Cream Flavor:--"
type input "Select Your Ice Cream Flavor:--"
click at [1049, 410] on button "Create" at bounding box center [1054, 419] width 39 height 23
type input "0"
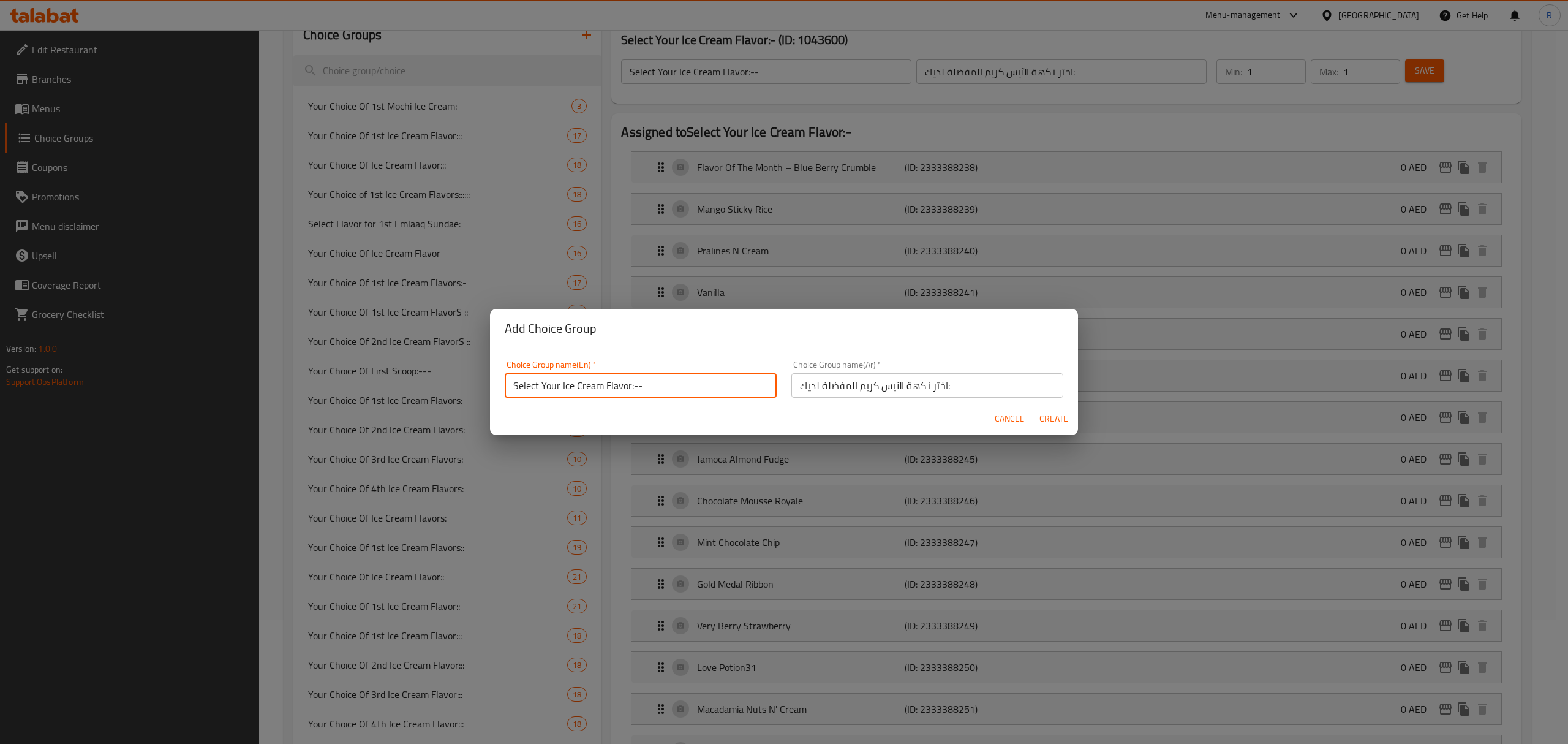
type input "0"
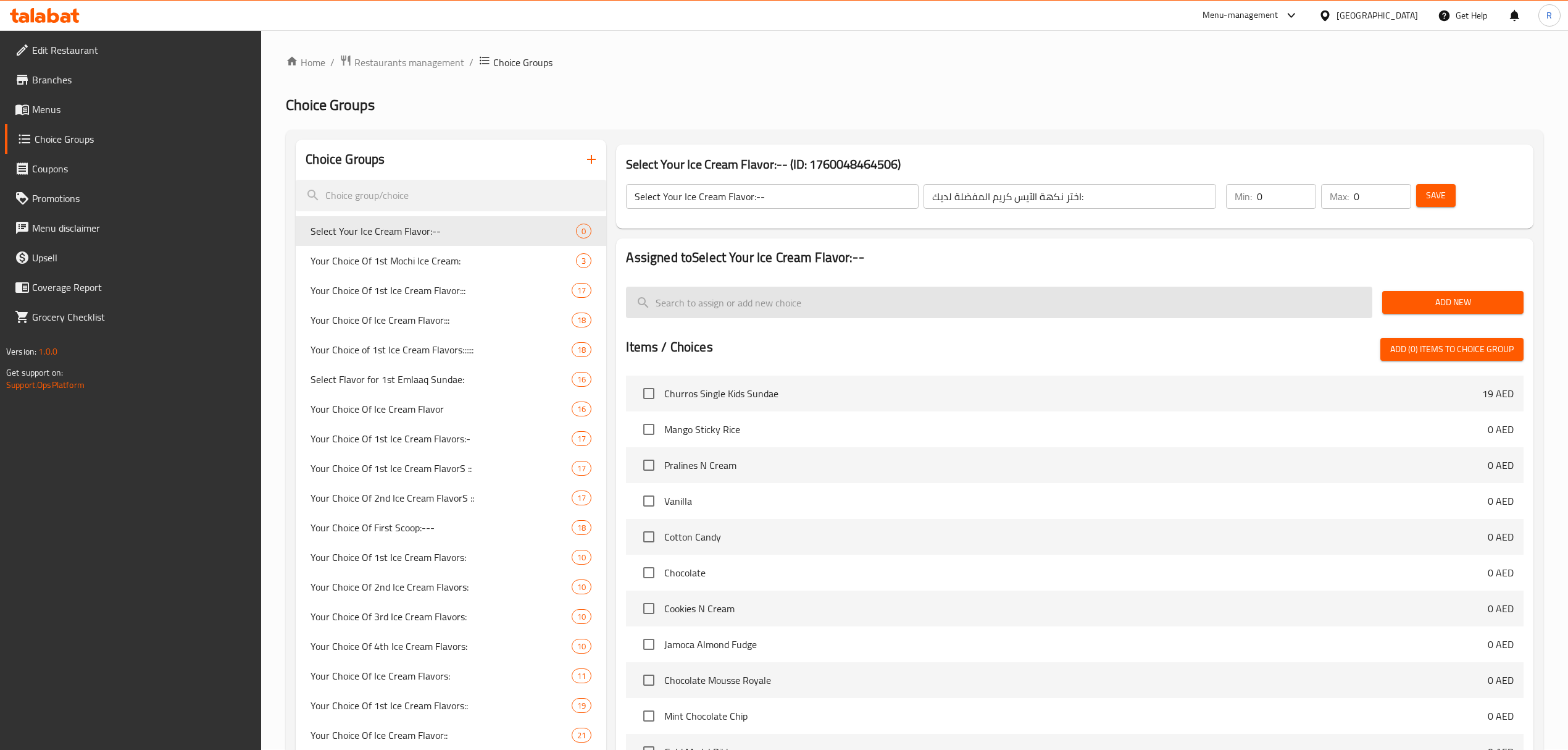
scroll to position [0, 0]
type input "1"
click at [1303, 193] on input "1" at bounding box center [1286, 197] width 60 height 25
type input "1"
click at [1394, 193] on input "1" at bounding box center [1383, 197] width 58 height 25
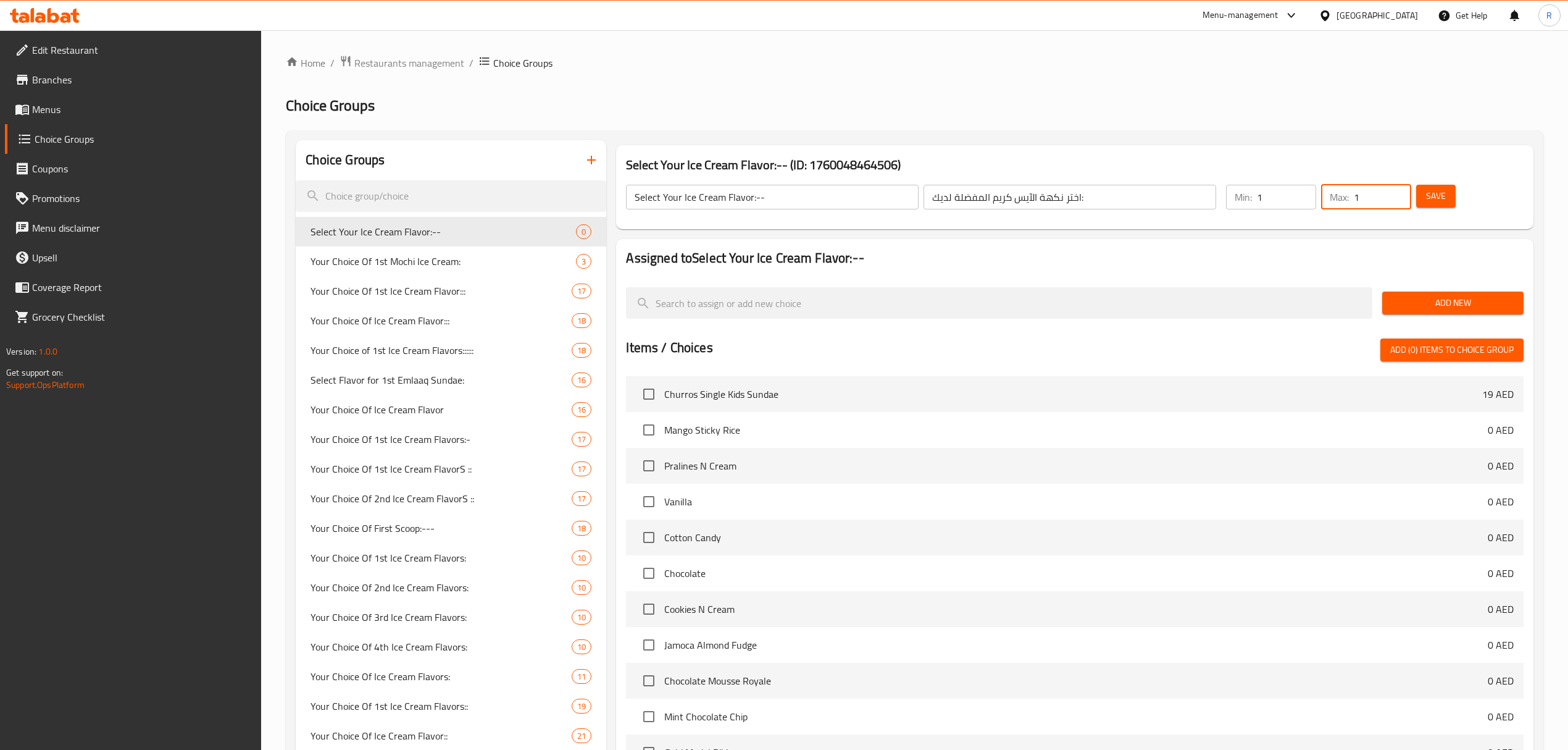
click at [1428, 300] on span "Add New" at bounding box center [1453, 303] width 122 height 15
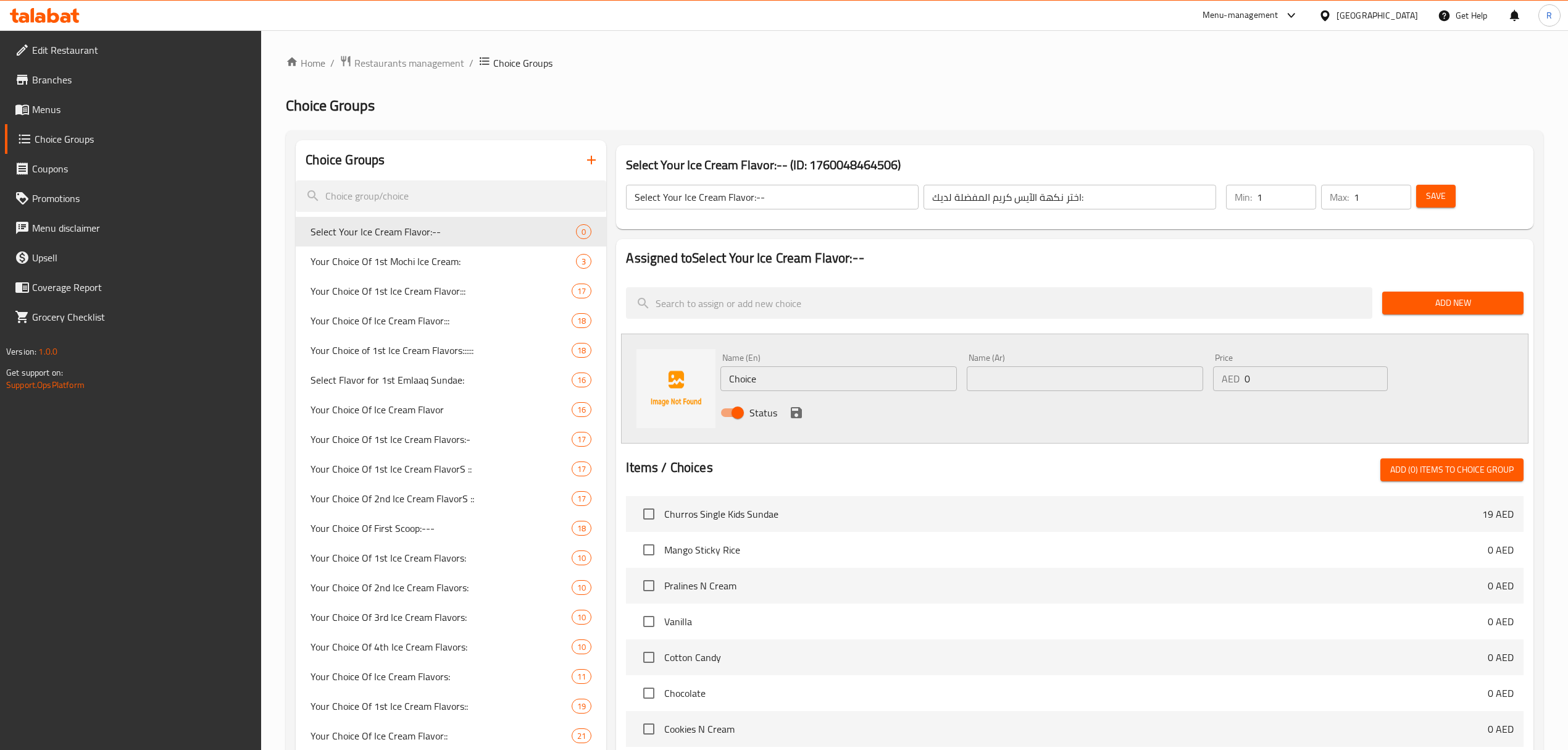
click at [853, 381] on input "Choice" at bounding box center [838, 379] width 236 height 25
click at [853, 380] on input "Choice" at bounding box center [838, 379] width 236 height 25
click at [853, 380] on input "Choice" at bounding box center [838, 379] width 236 height 25
paste input "Beach Sunset (0.000) غروب الشاطئ (0.000)"
drag, startPoint x: 868, startPoint y: 379, endPoint x: 942, endPoint y: 376, distance: 74.1
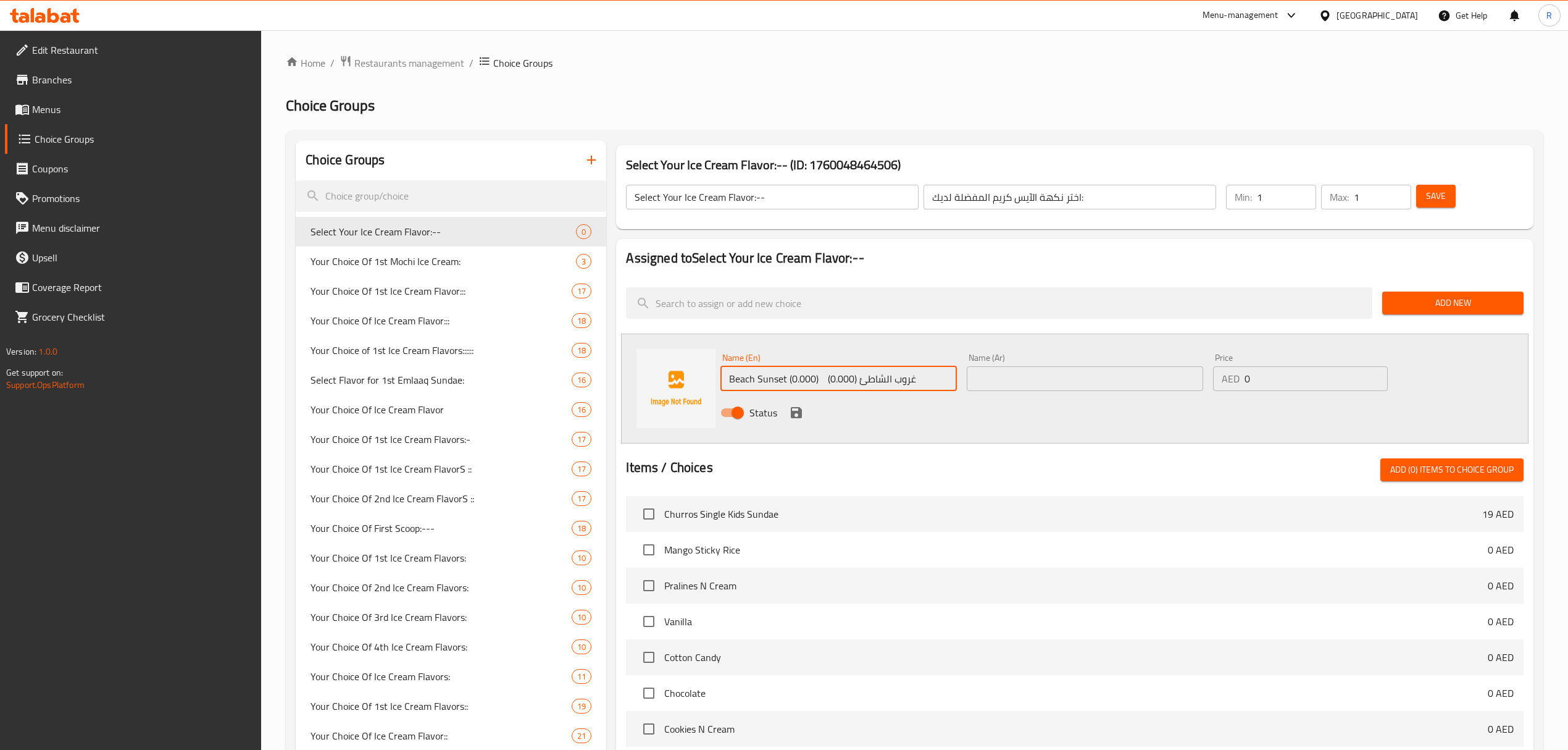
click at [942, 376] on input "Beach Sunset (0.000) غروب الشاطئ (0.000)" at bounding box center [838, 379] width 236 height 25
drag, startPoint x: 786, startPoint y: 379, endPoint x: 932, endPoint y: 386, distance: 146.2
click at [932, 386] on input "Beach Sunset (0.000) (0.000)" at bounding box center [838, 379] width 236 height 25
type input "Beach Sunset"
drag, startPoint x: 1080, startPoint y: 379, endPoint x: 1055, endPoint y: 391, distance: 27.7
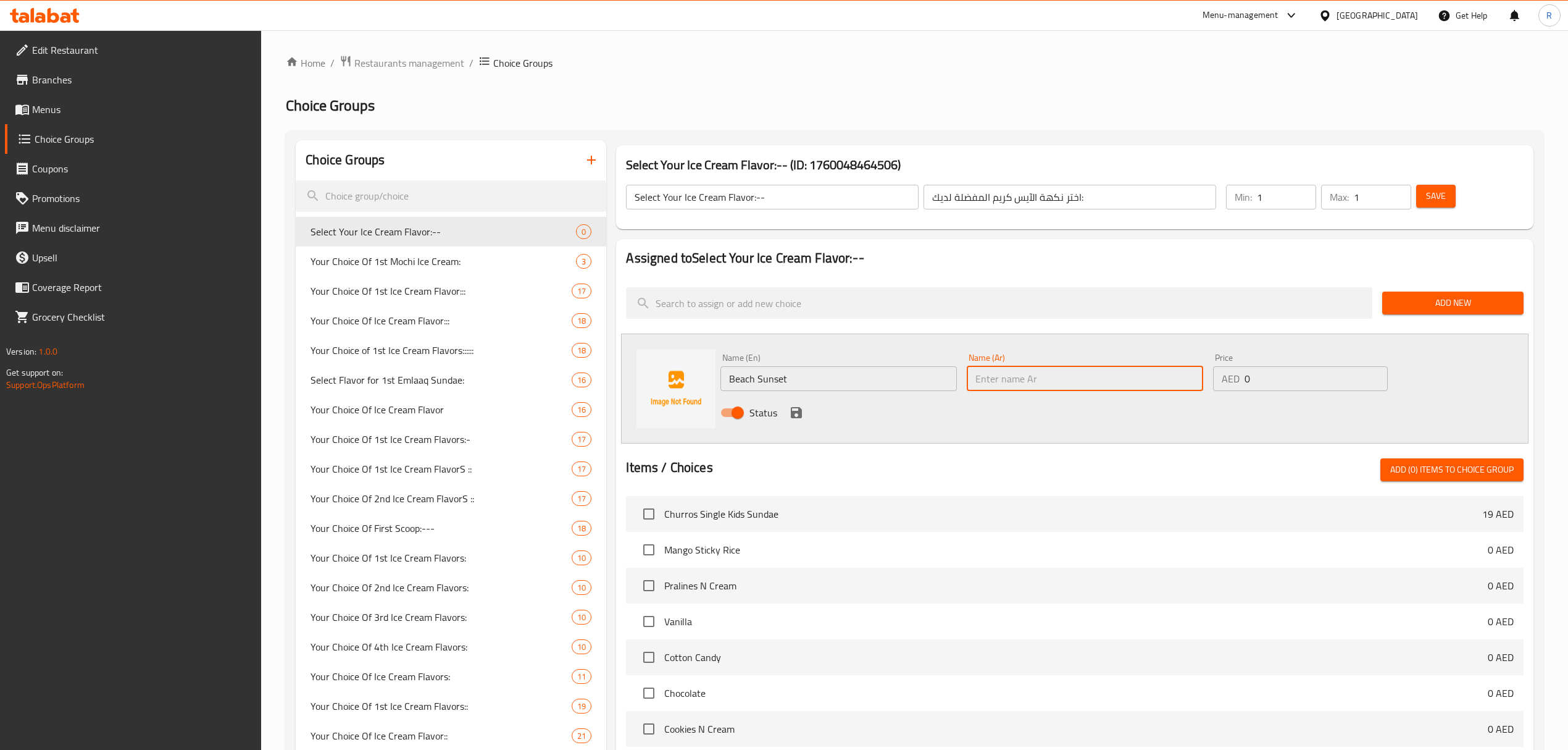
click at [1081, 379] on input "text" at bounding box center [1085, 379] width 236 height 25
paste input "غروب الشاطئ"
type input "غروب الشاطئ"
click at [790, 413] on icon "save" at bounding box center [796, 412] width 15 height 15
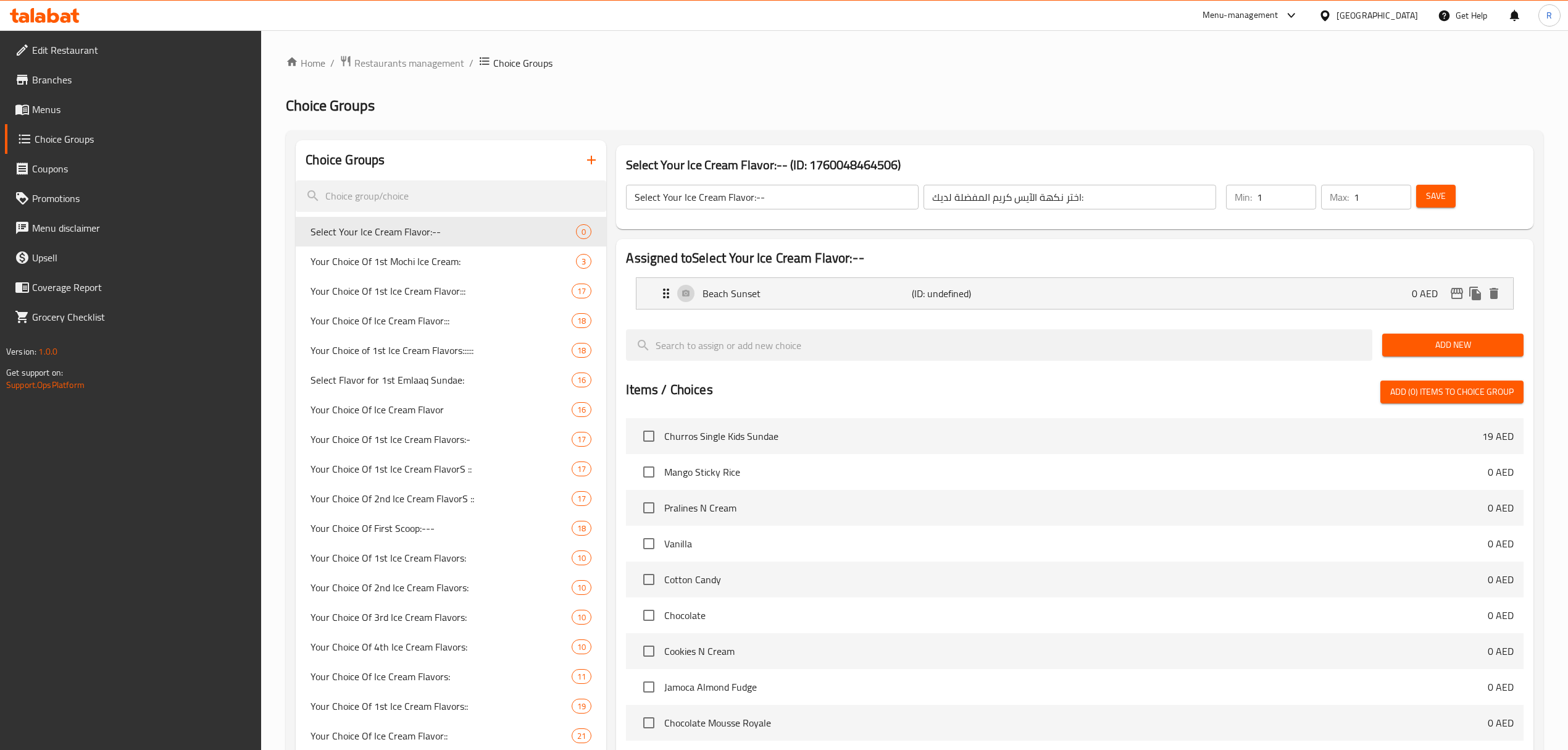
click at [1404, 336] on button "Add New" at bounding box center [1453, 345] width 141 height 23
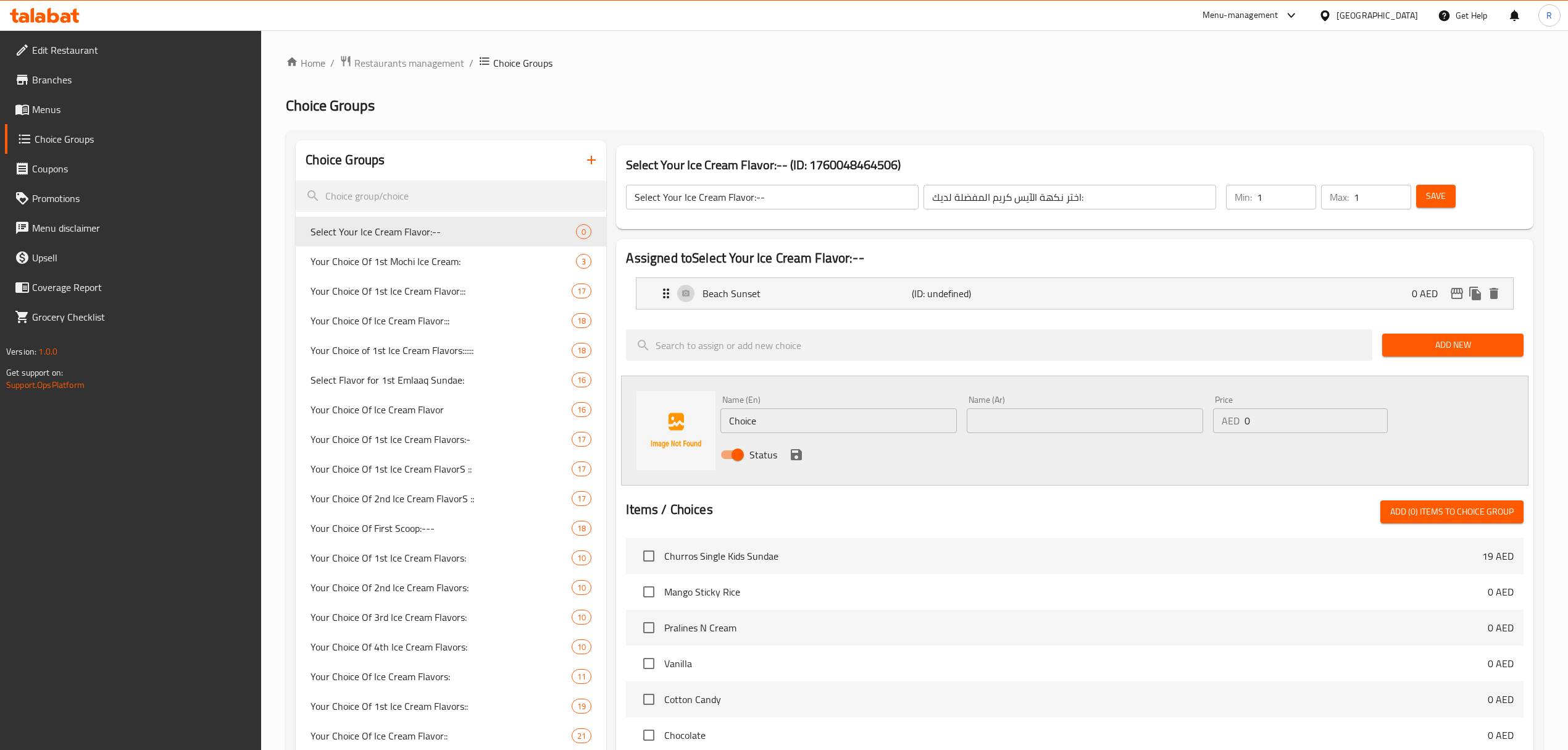
click at [894, 421] on input "Choice" at bounding box center [838, 420] width 236 height 25
click at [896, 423] on input "Choice" at bounding box center [838, 420] width 236 height 25
paste input "Jamoca Almond Fudge (0.000) جاموكا ألموند فدج (0.000)"
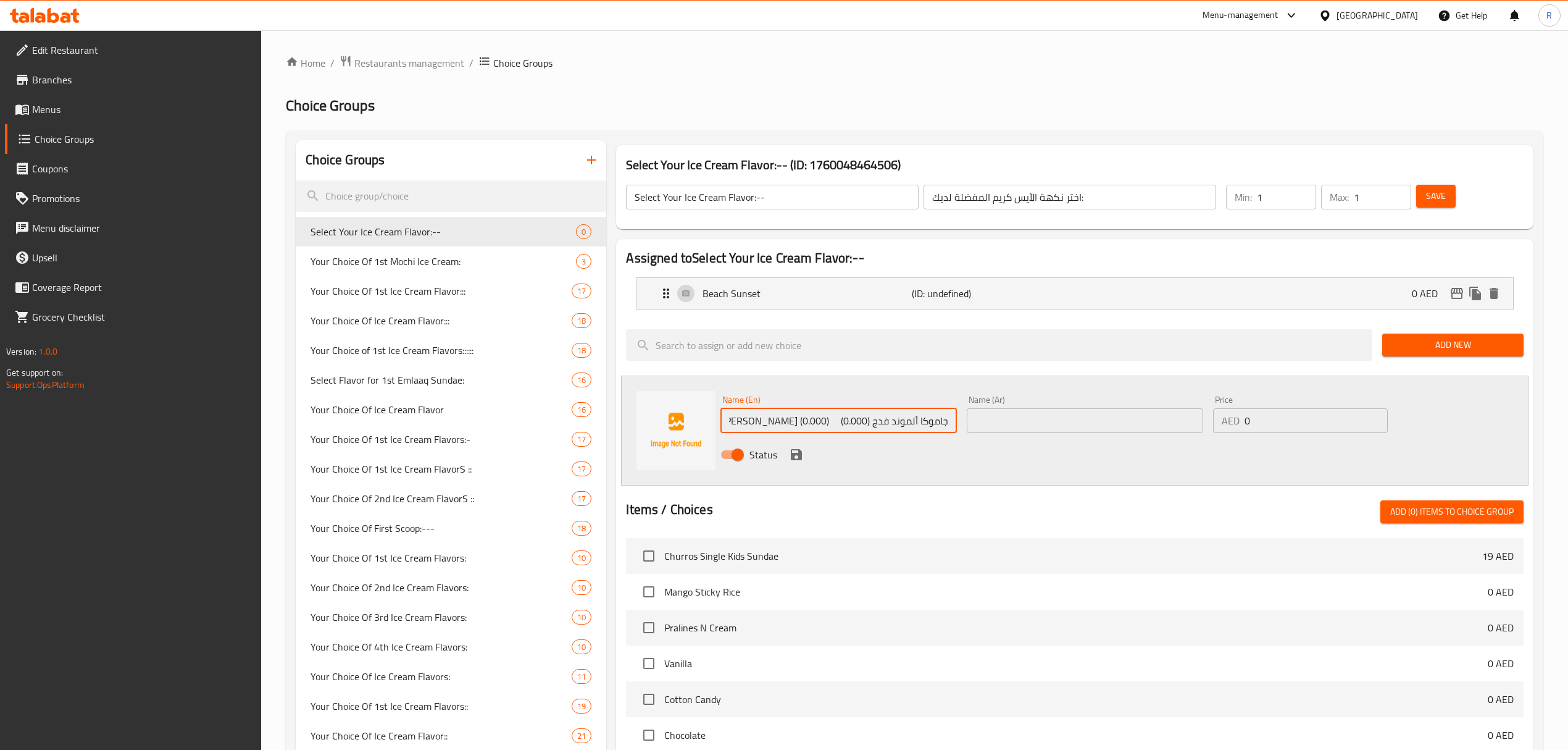
drag, startPoint x: 875, startPoint y: 423, endPoint x: 969, endPoint y: 426, distance: 94.0
click at [969, 426] on div "Name (En) Jamoca Almond Fudge (0.000) جاموكا ألموند فدج (0.000) Name (En) Name …" at bounding box center [1085, 430] width 738 height 81
drag, startPoint x: 823, startPoint y: 421, endPoint x: 950, endPoint y: 430, distance: 127.3
click at [950, 430] on input "Jamoca Almond Fudge (0.000) (0.000)" at bounding box center [838, 420] width 236 height 25
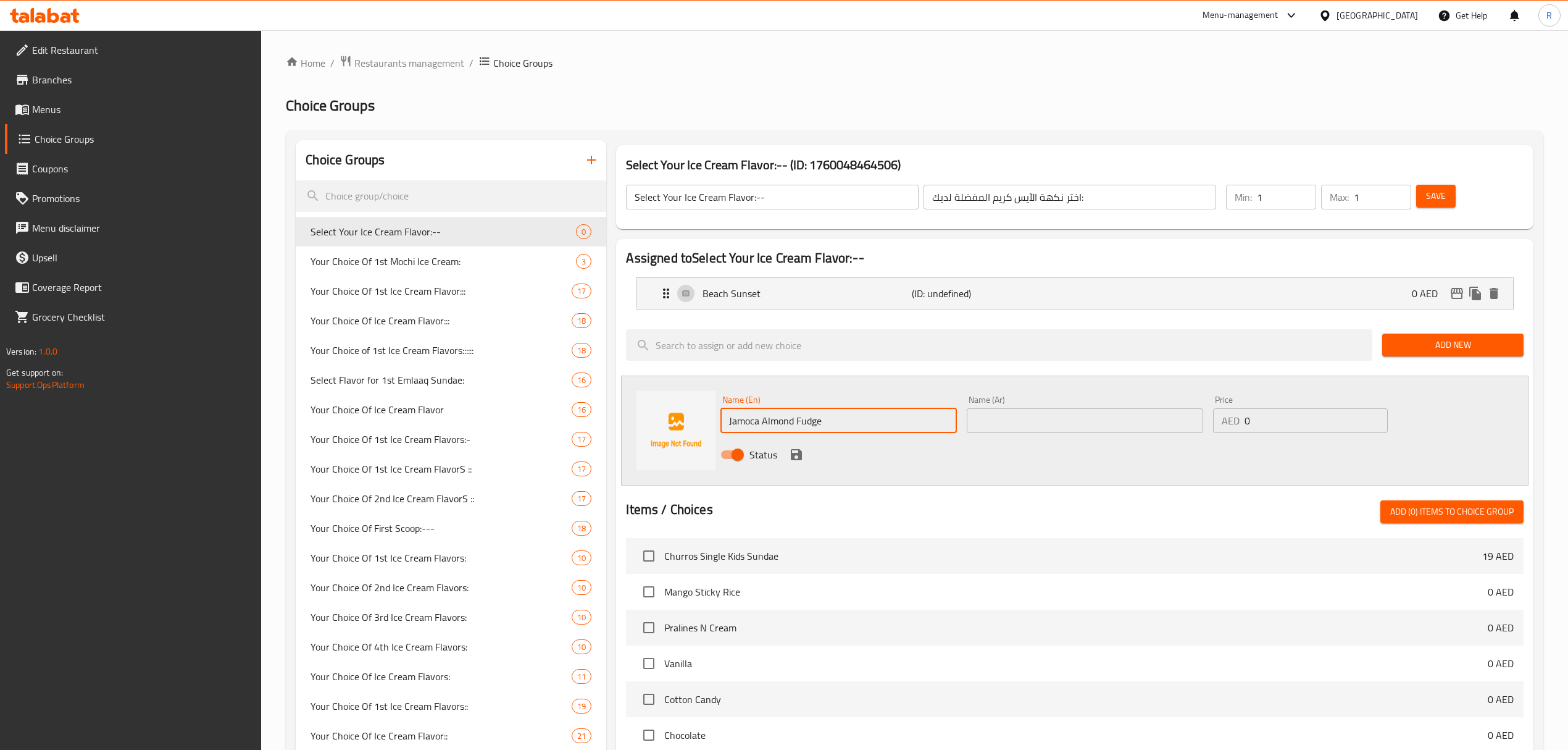
type input "Jamoca Almond Fudge"
drag, startPoint x: 1028, startPoint y: 416, endPoint x: 1030, endPoint y: 425, distance: 9.2
click at [1028, 416] on input "text" at bounding box center [1085, 420] width 236 height 25
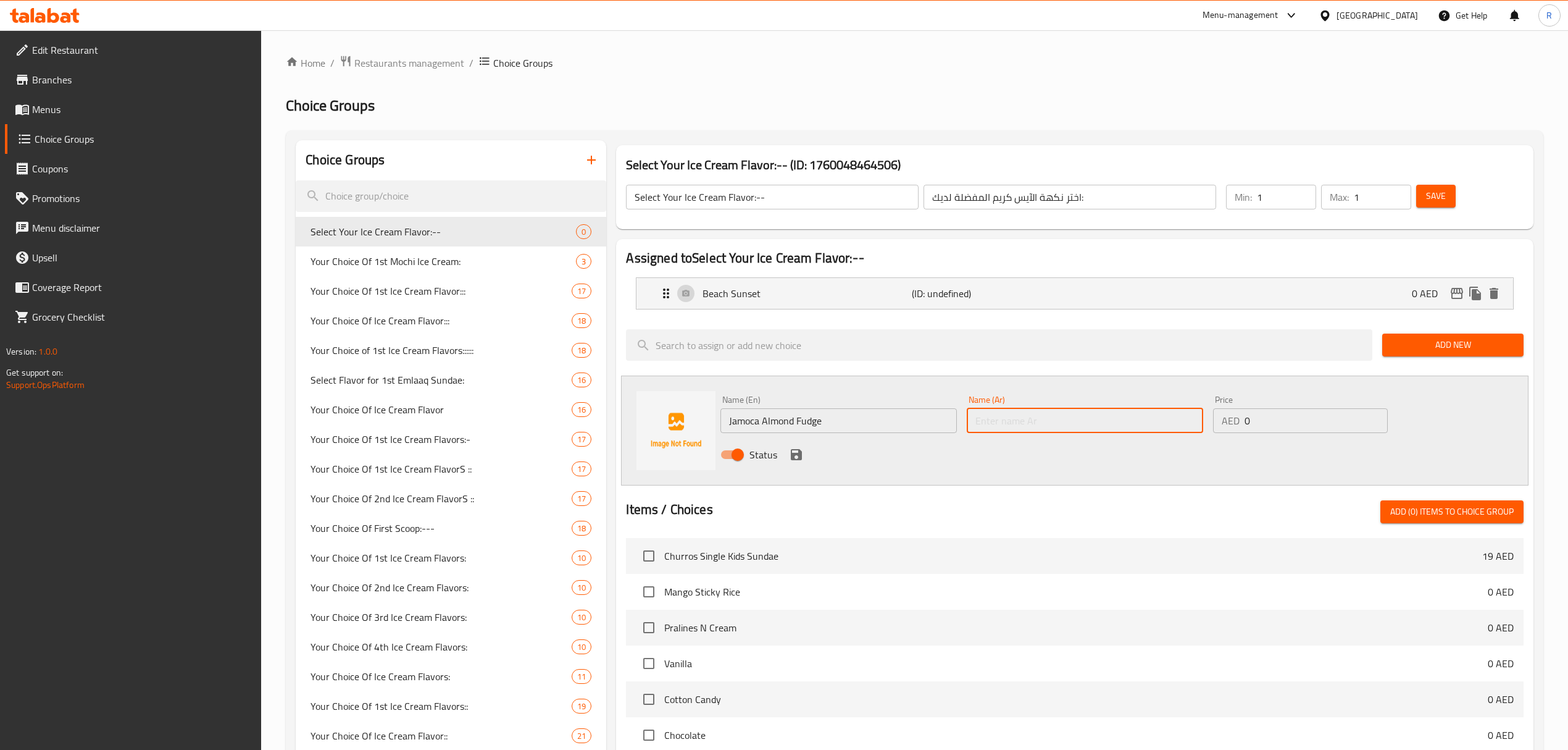
paste input "جاموكا ألموند فدج"
type input "جاموكا ألموند فدج"
click at [790, 451] on icon "save" at bounding box center [796, 454] width 15 height 15
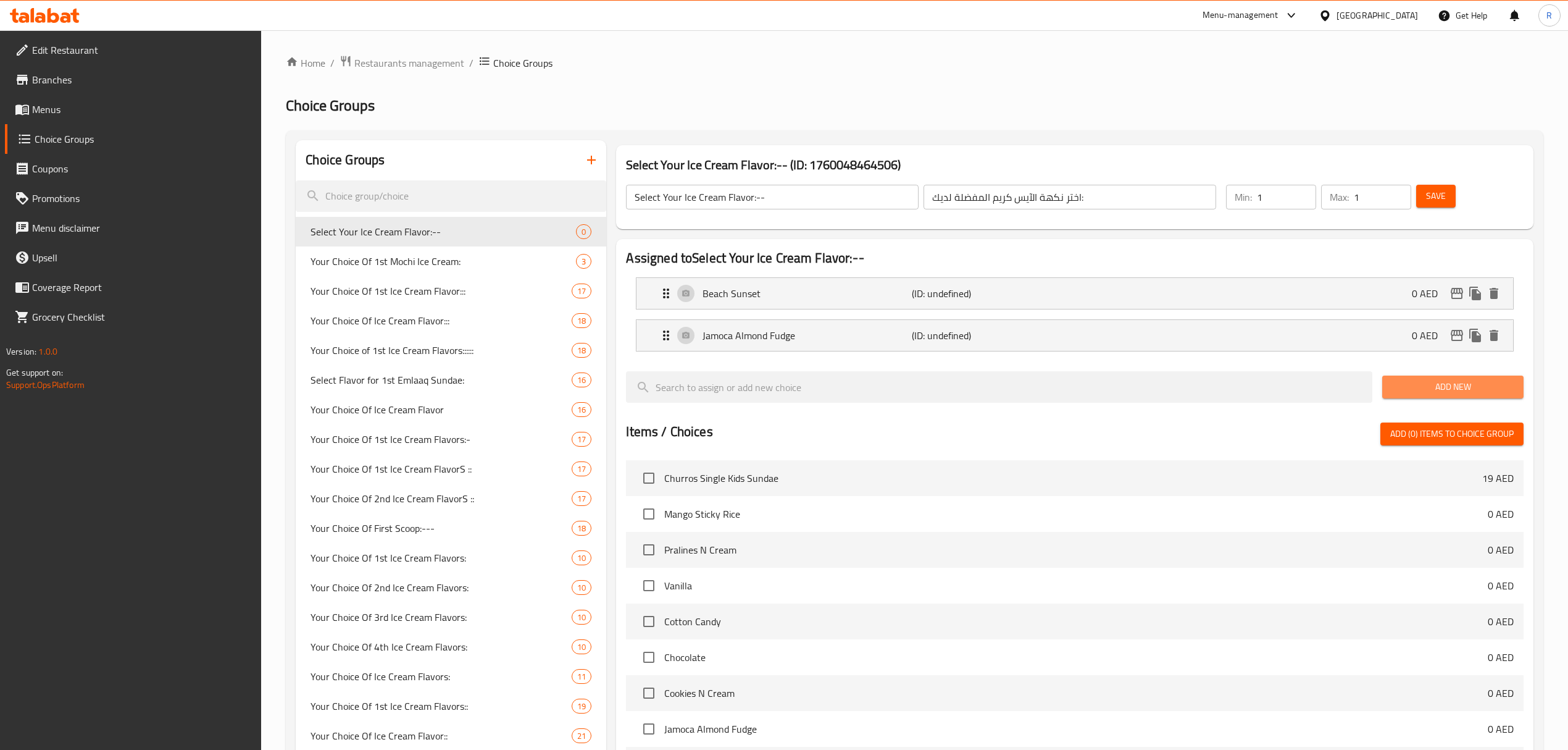
click at [1439, 384] on span "Add New" at bounding box center [1453, 387] width 122 height 15
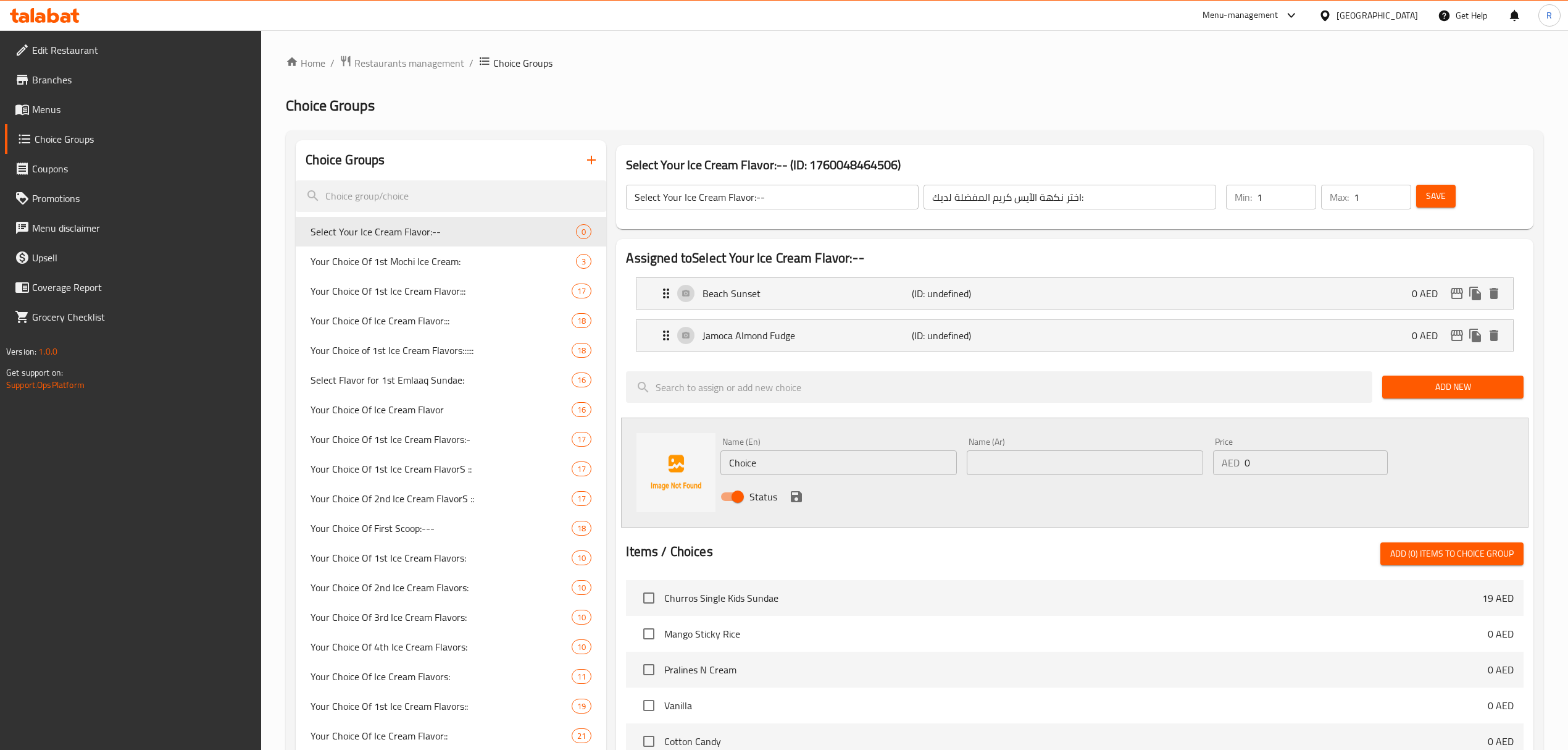
click at [786, 460] on input "Choice" at bounding box center [838, 462] width 236 height 25
click at [786, 460] on input "Choice" at bounding box center [838, 462] width 236 height 25
paste input "Very Berry Strawberry (0.000) فيري بيري ستروبيري (0.000)"
drag, startPoint x: 866, startPoint y: 467, endPoint x: 978, endPoint y: 477, distance: 112.4
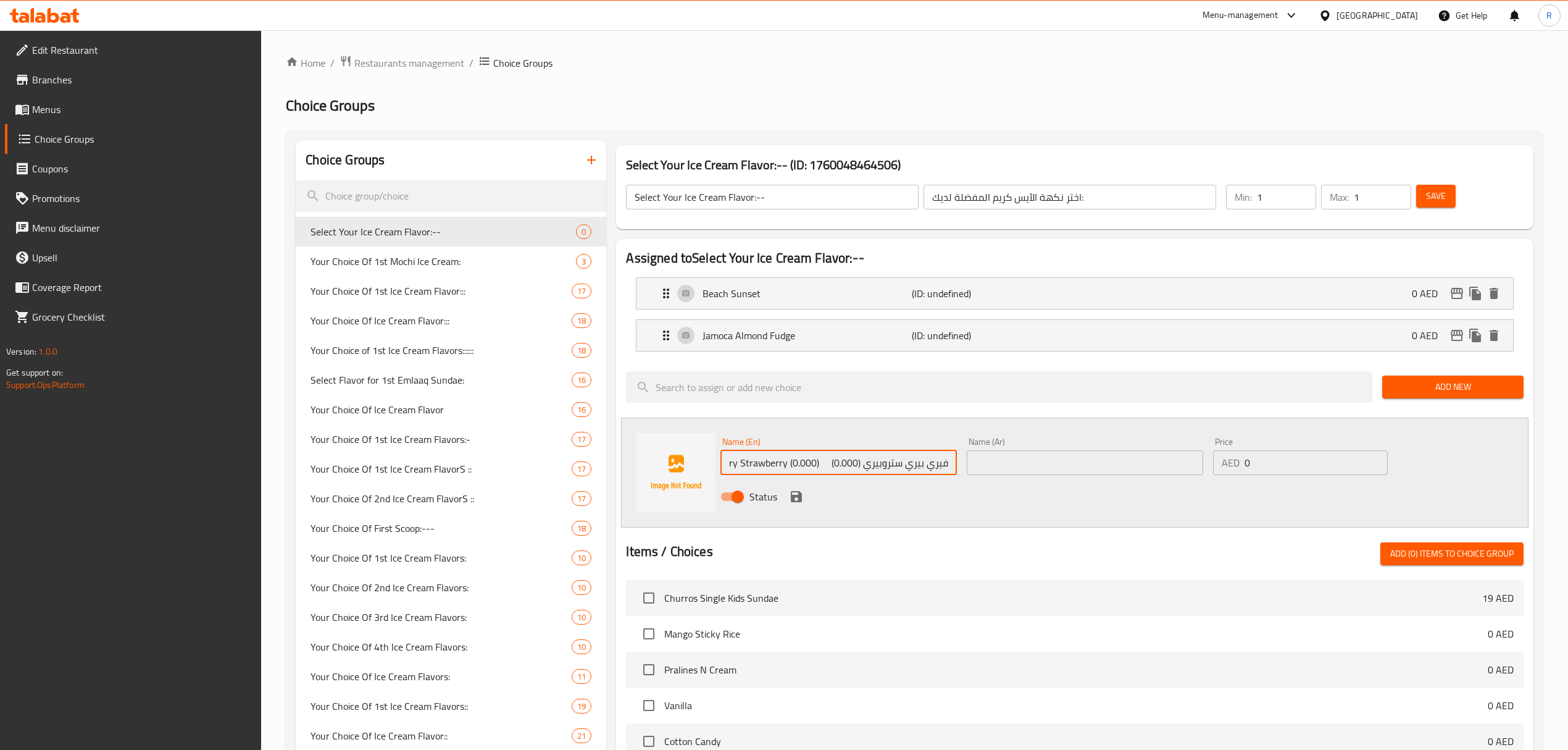
click at [978, 477] on div "Name (En) Very Berry Strawberry (0.000) فيري بيري ستروبيري (0.000) Name (En) Na…" at bounding box center [1085, 473] width 738 height 81
drag, startPoint x: 822, startPoint y: 464, endPoint x: 944, endPoint y: 460, distance: 122.1
click at [944, 461] on input "Very Berry Strawberry (0.000) (0.000)" at bounding box center [838, 462] width 236 height 25
type input "Very Berry Strawberry"
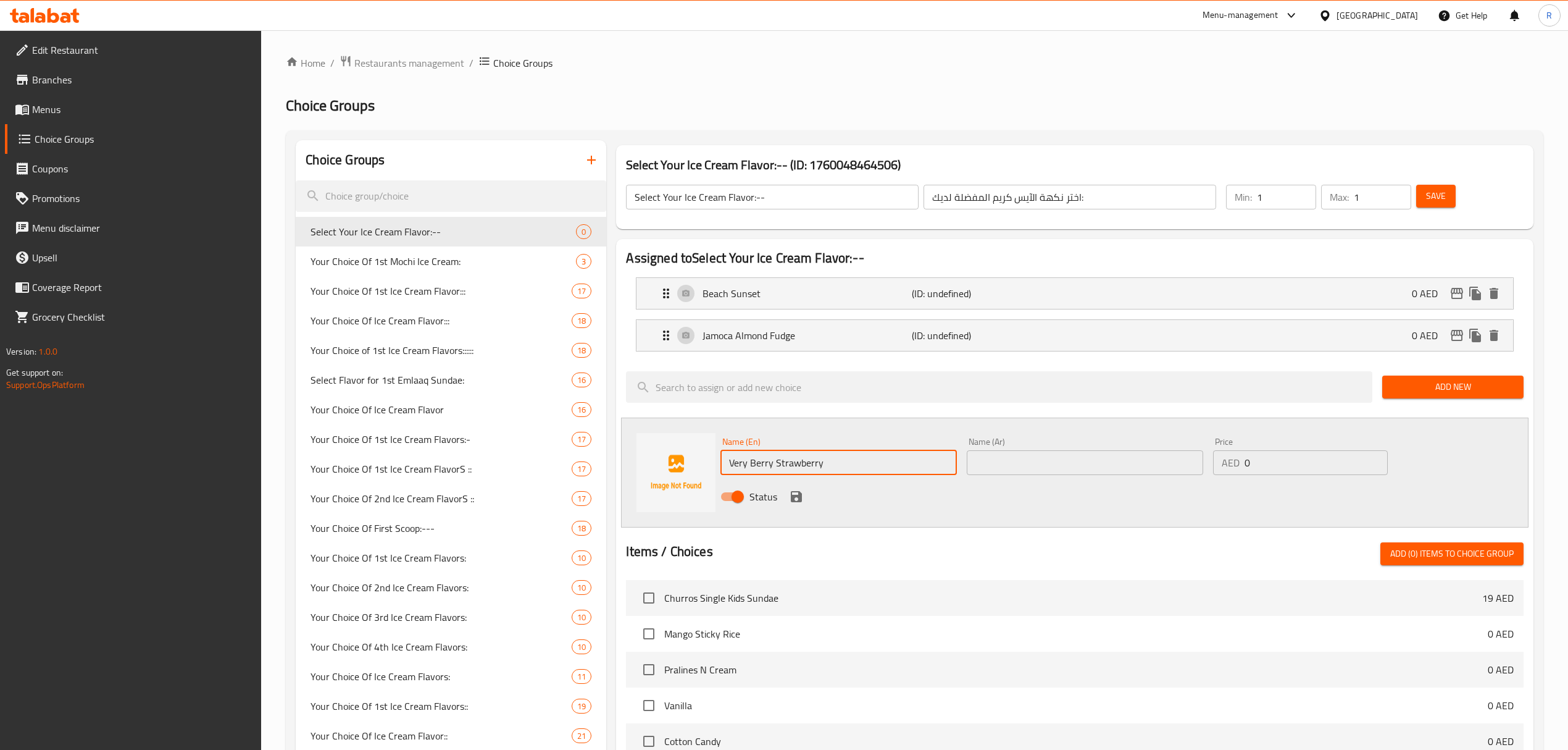
click at [1011, 458] on input "text" at bounding box center [1085, 462] width 236 height 25
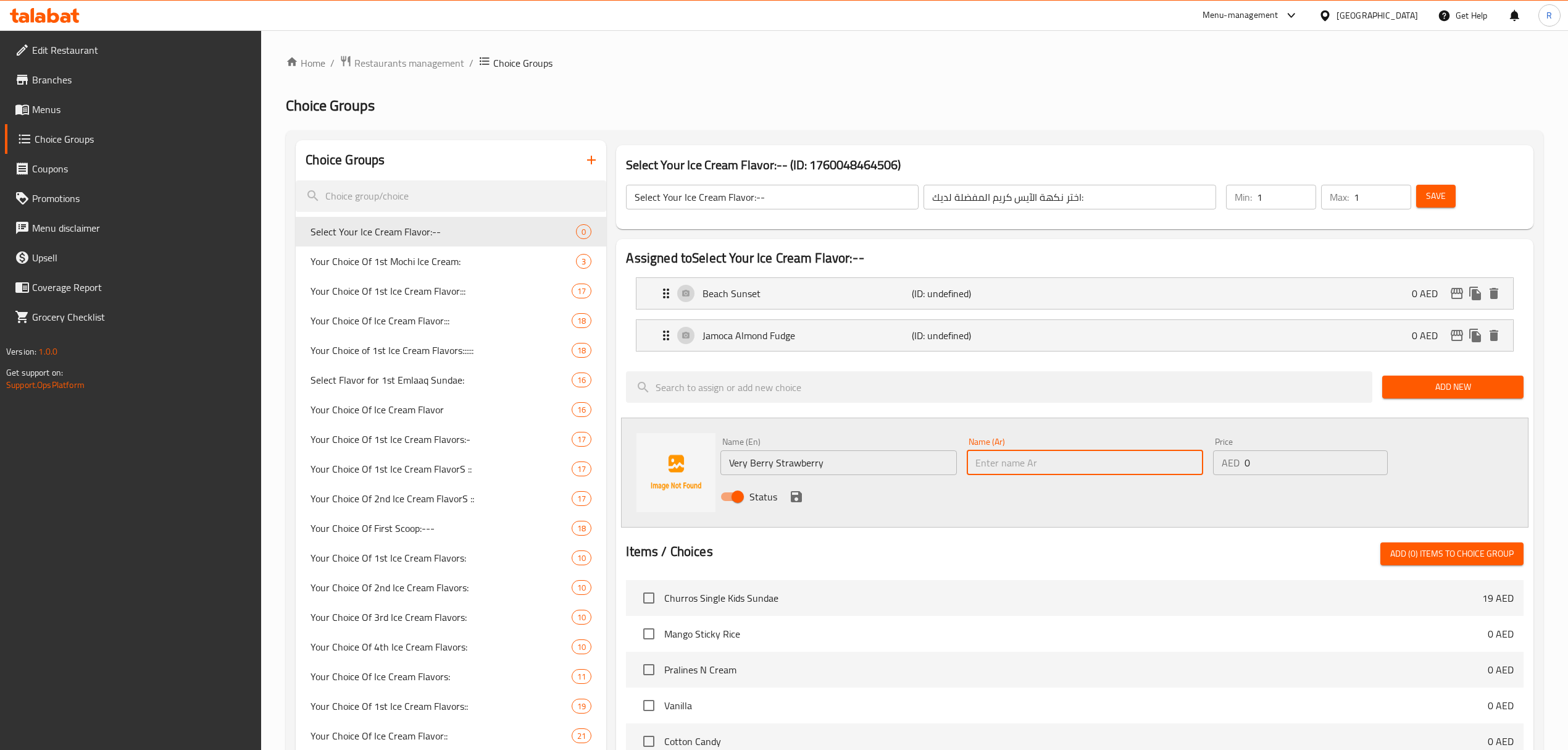
paste input "فيري بيري ستروبيري"
type input "فيري بيري ستروبيري"
click at [795, 499] on icon "save" at bounding box center [796, 496] width 15 height 15
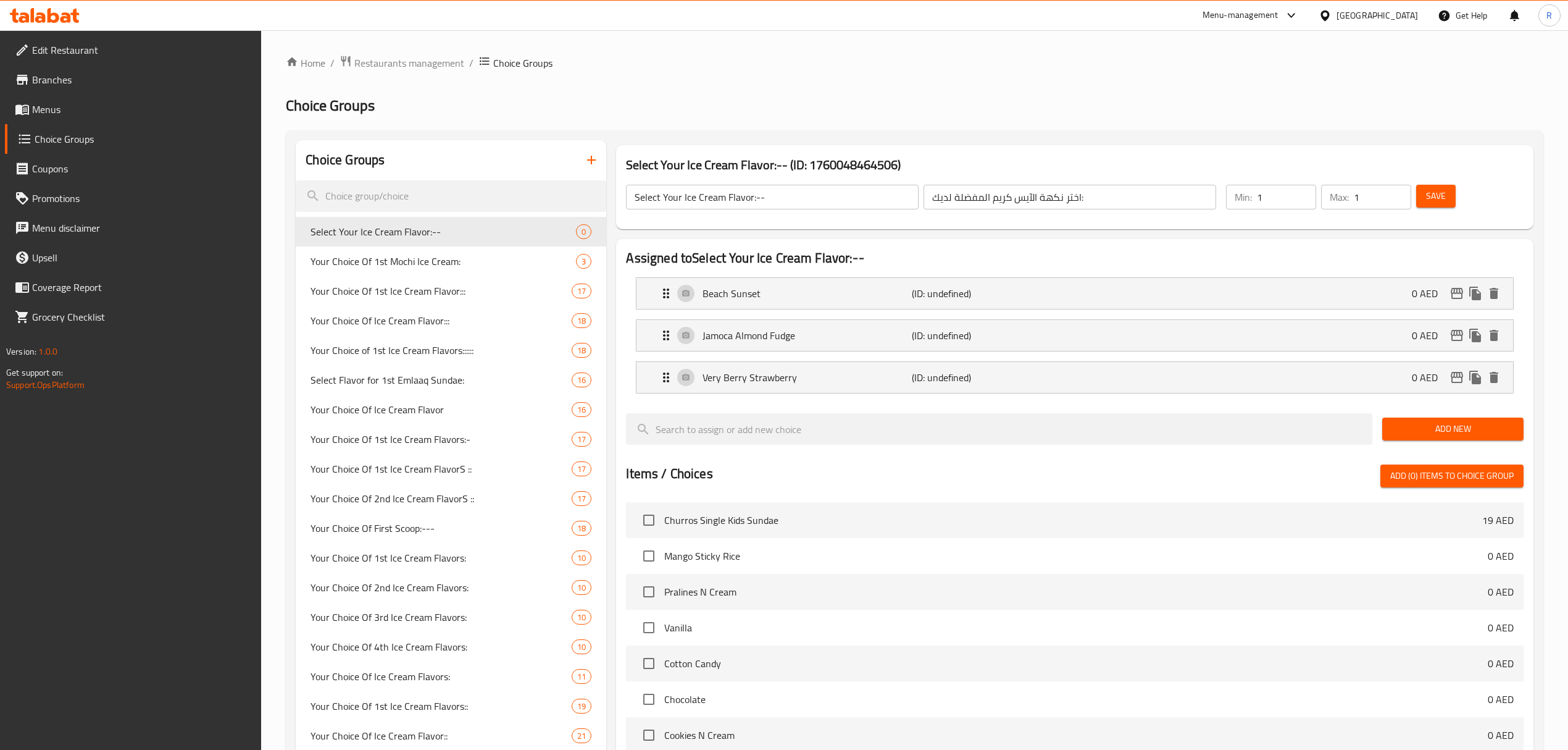
click at [1433, 433] on span "Add New" at bounding box center [1453, 429] width 122 height 15
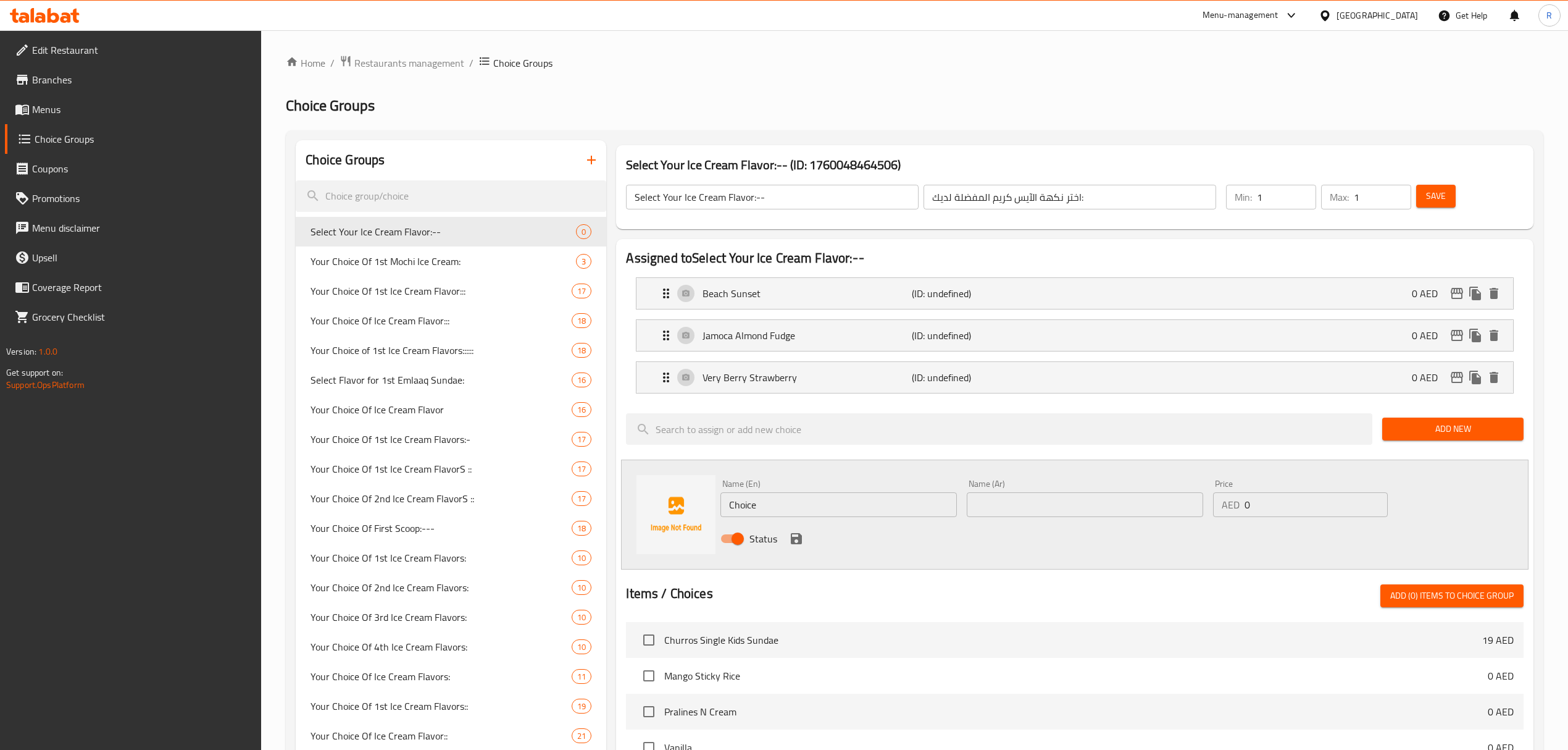
click at [870, 521] on div "Name (En) Choice Name (En)" at bounding box center [839, 498] width 247 height 47
click at [871, 512] on input "Choice" at bounding box center [838, 505] width 236 height 25
paste input "ookies N Cream (0.000) كوكيز أن كريم (0.000)"
drag, startPoint x: 866, startPoint y: 505, endPoint x: 942, endPoint y: 501, distance: 76.1
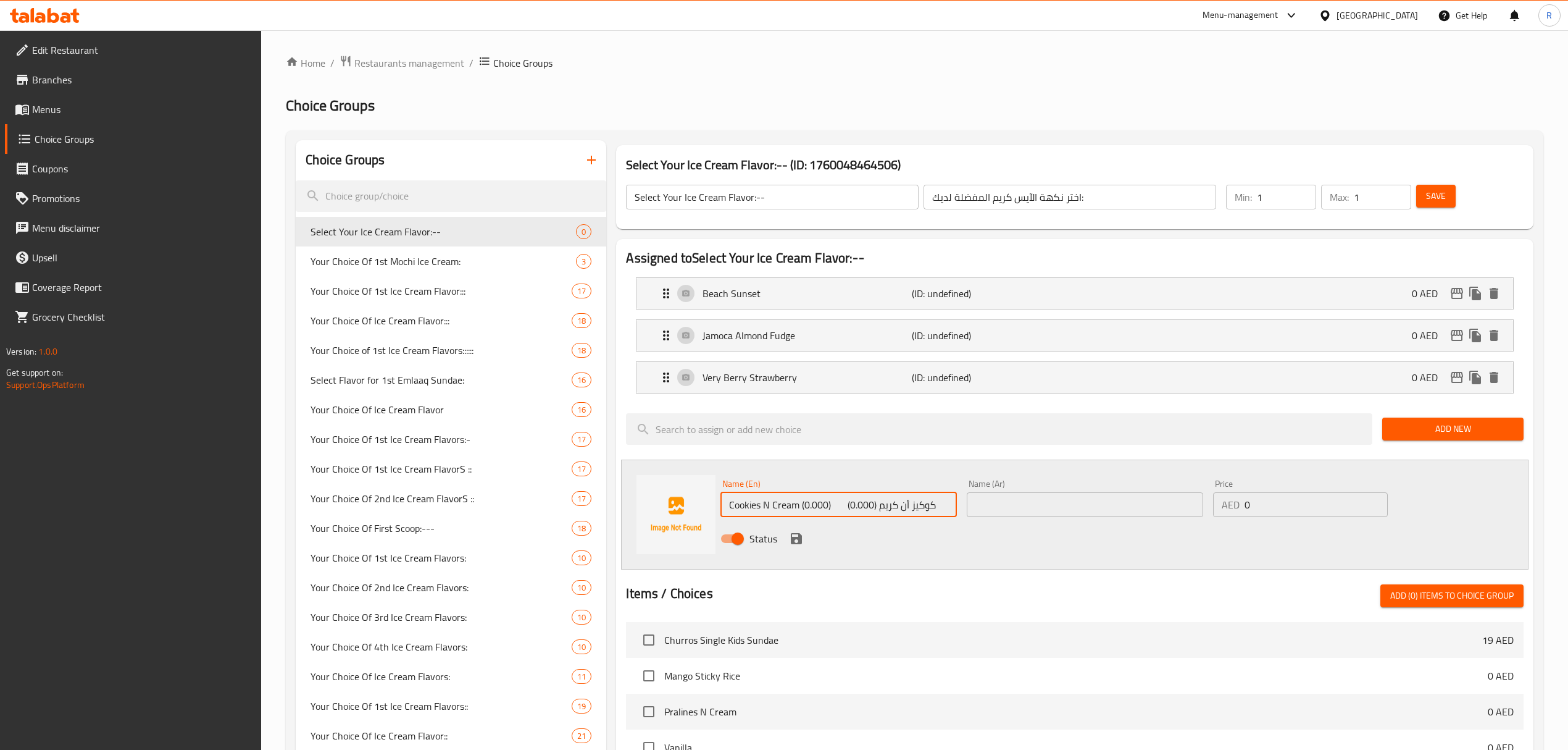
click at [942, 501] on input "Cookies N Cream (0.000) كوكيز أن كريم (0.000)" at bounding box center [838, 505] width 236 height 25
drag, startPoint x: 800, startPoint y: 504, endPoint x: 943, endPoint y: 510, distance: 143.1
click at [943, 510] on input "Cookies N Cream (0.000) (0.000)" at bounding box center [838, 505] width 236 height 25
type input "Cookies N Cream"
drag, startPoint x: 1011, startPoint y: 507, endPoint x: 969, endPoint y: 524, distance: 45.3
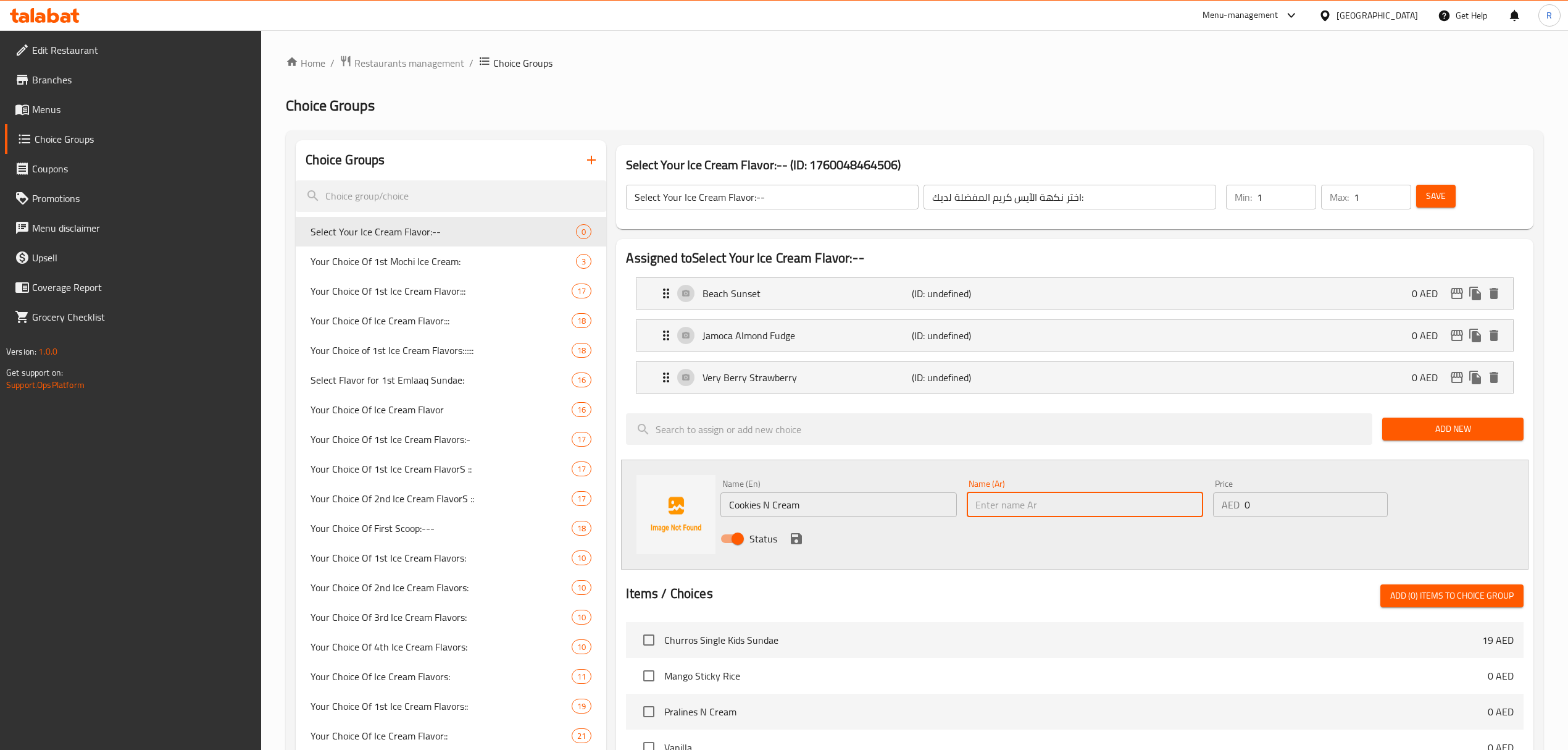
click at [1011, 507] on input "text" at bounding box center [1085, 505] width 236 height 25
paste input "كوكيز أن كريم"
type input "كوكيز أن كريم"
click at [791, 544] on icon "save" at bounding box center [796, 538] width 11 height 11
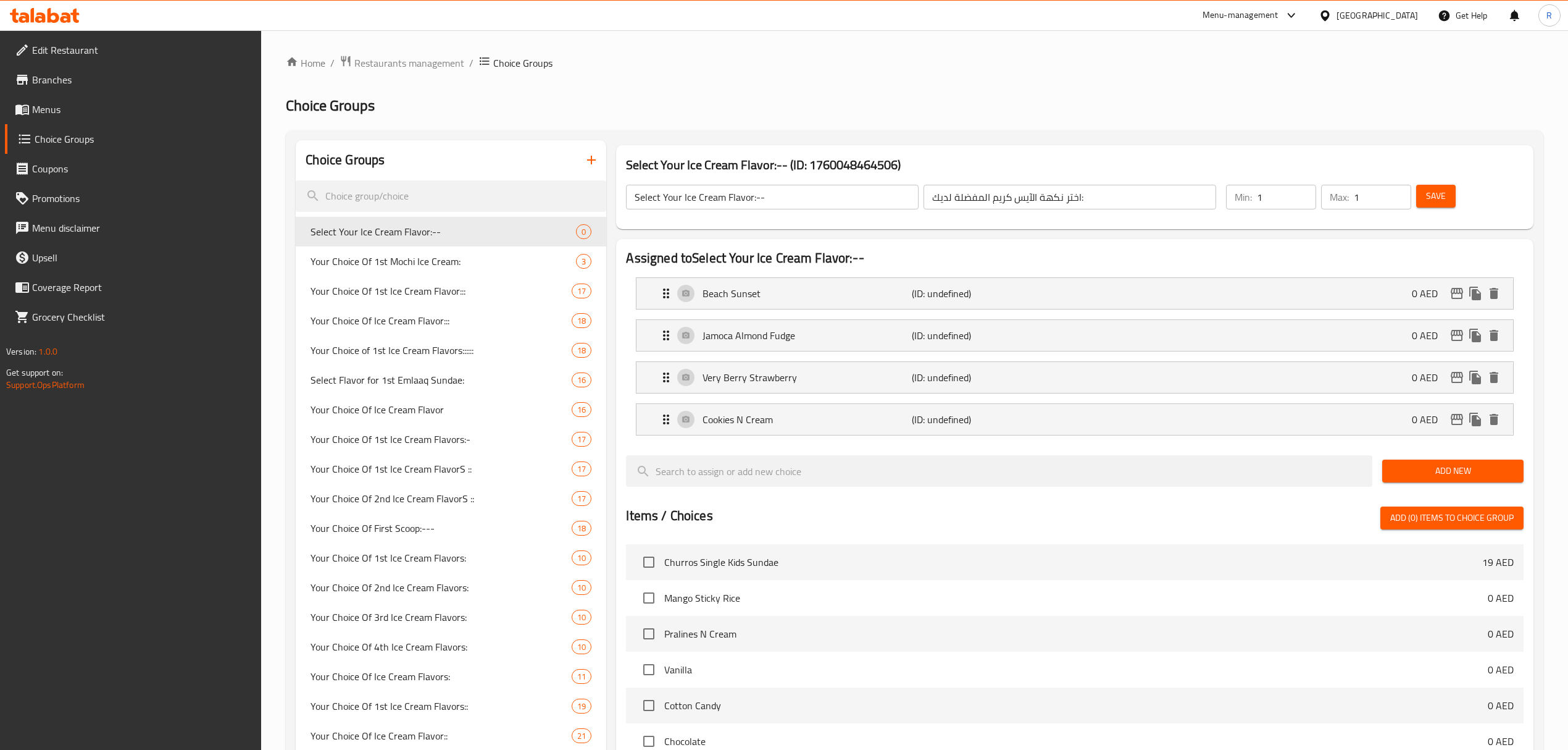
click at [1487, 475] on span "Add New" at bounding box center [1453, 471] width 122 height 15
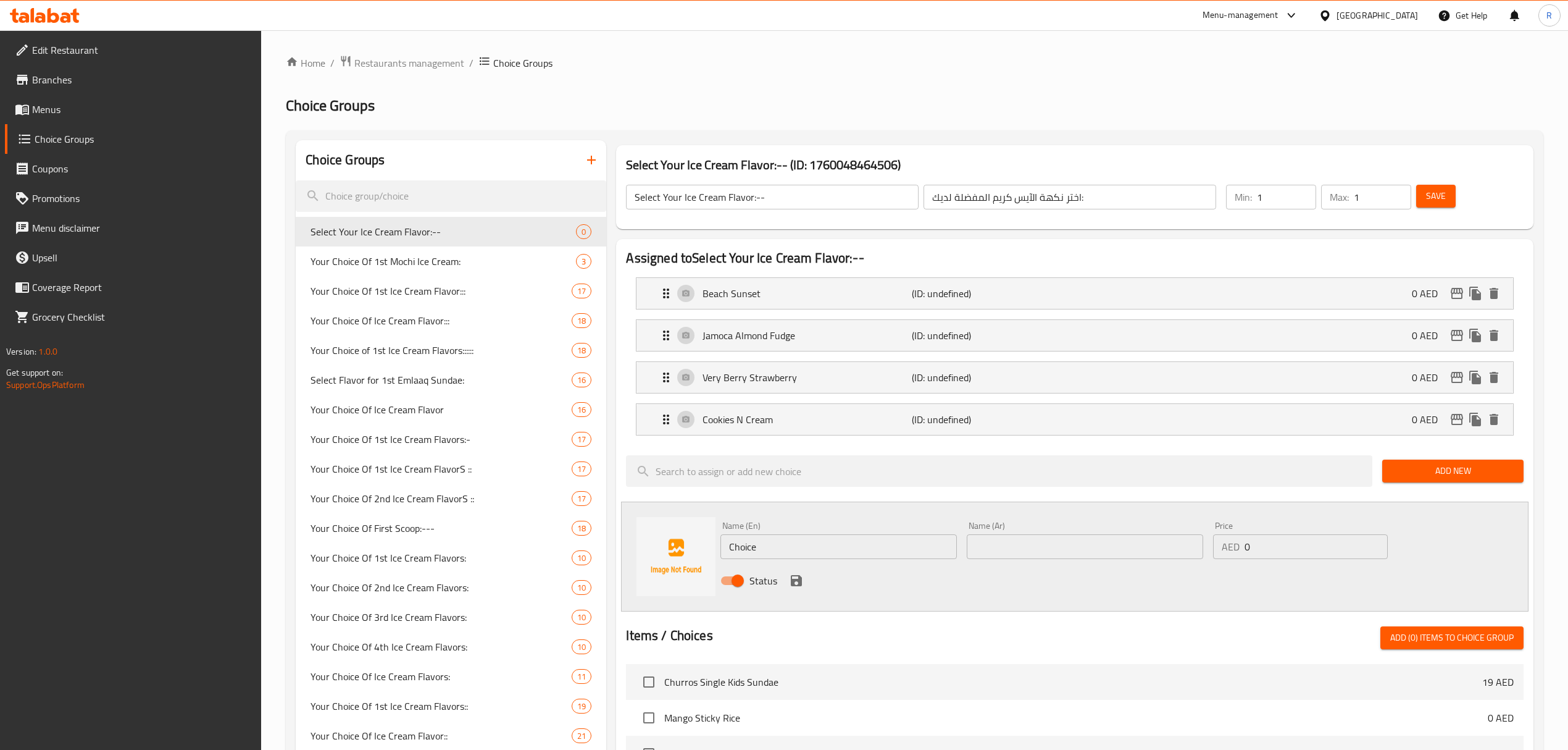
click at [845, 542] on input "Choice" at bounding box center [838, 546] width 236 height 25
click at [847, 542] on input "Choice" at bounding box center [838, 546] width 236 height 25
paste input "colate (0.000) شوكولاتة (0.000)"
click at [866, 553] on input "Chocolate (0.000) شوكولاتة (0.000)" at bounding box center [838, 546] width 236 height 25
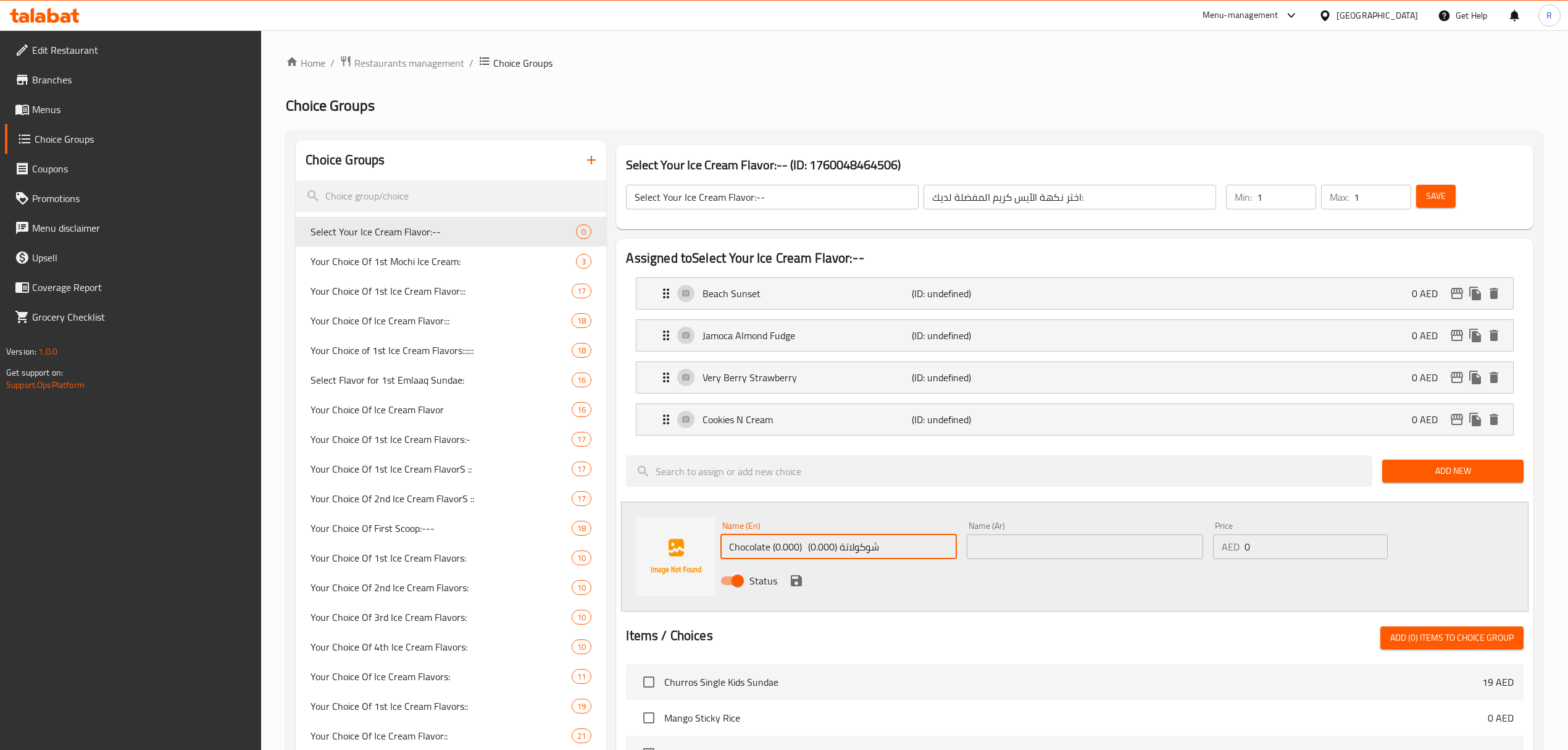
click at [868, 552] on input "Chocolate (0.000) شوكولاتة (0.000)" at bounding box center [838, 546] width 236 height 25
click at [874, 544] on input "Chocolate (0.000) شوكولاتة (0.000)" at bounding box center [838, 546] width 236 height 25
drag, startPoint x: 771, startPoint y: 549, endPoint x: 925, endPoint y: 549, distance: 154.0
click at [925, 549] on input "Chocolate (0.000) (0.000)" at bounding box center [838, 546] width 236 height 25
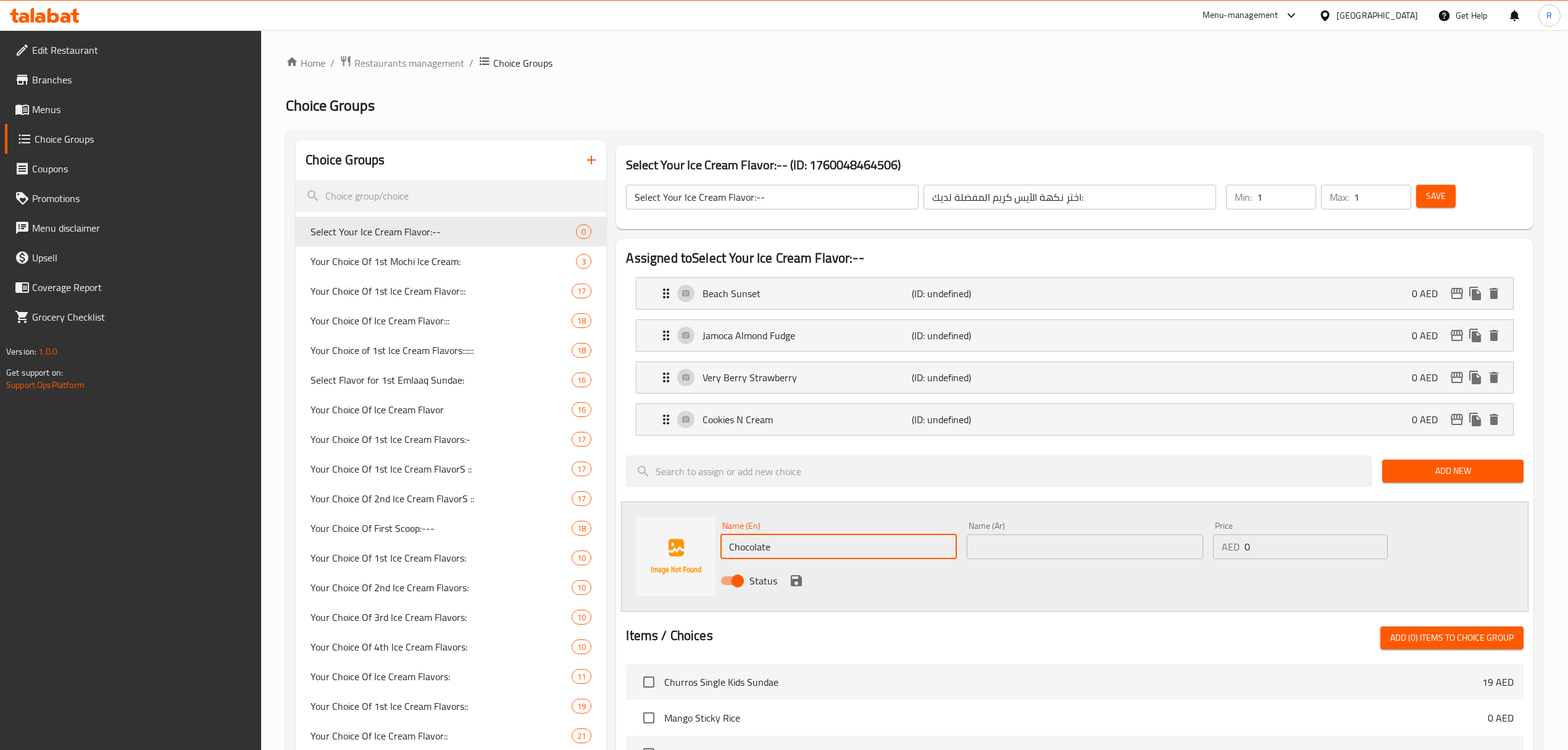
type input "Chocolate"
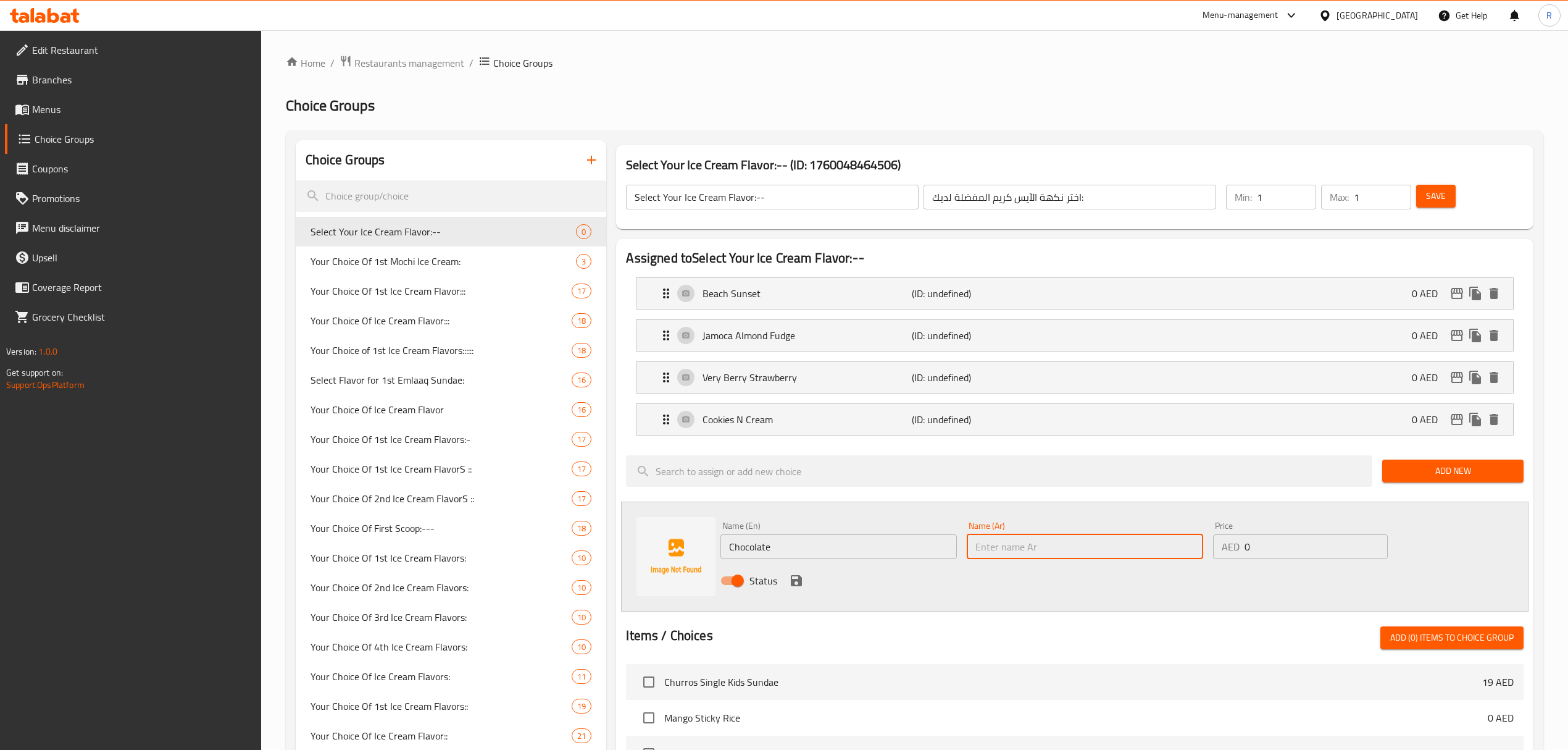
click at [1072, 551] on input "text" at bounding box center [1085, 546] width 236 height 25
paste
type input "شوكولاتة"
click at [795, 586] on icon "save" at bounding box center [796, 580] width 11 height 11
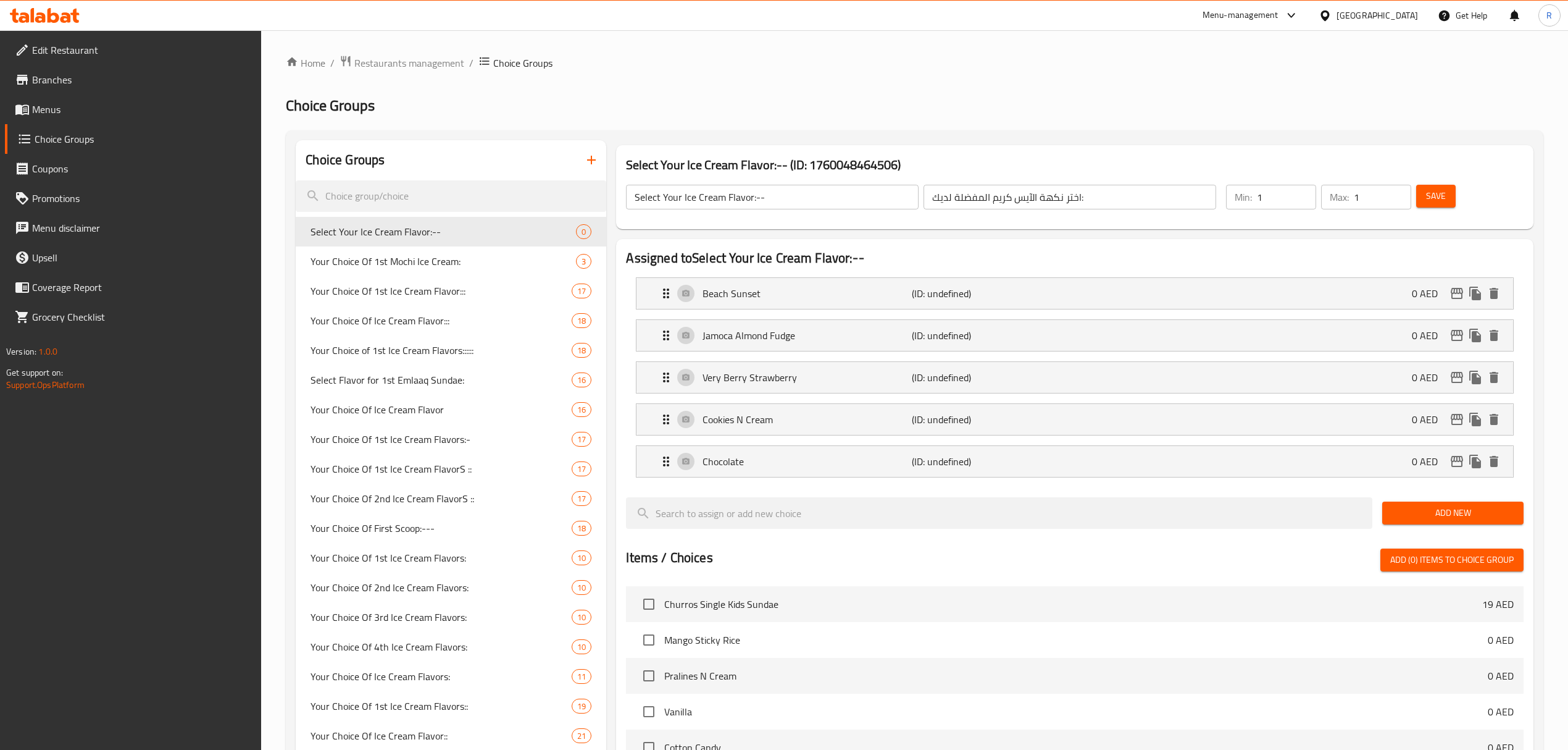
click at [840, 200] on input "Select Your Ice Cream Flavor:--" at bounding box center [772, 197] width 293 height 25
click at [1450, 199] on button "Save" at bounding box center [1436, 196] width 40 height 23
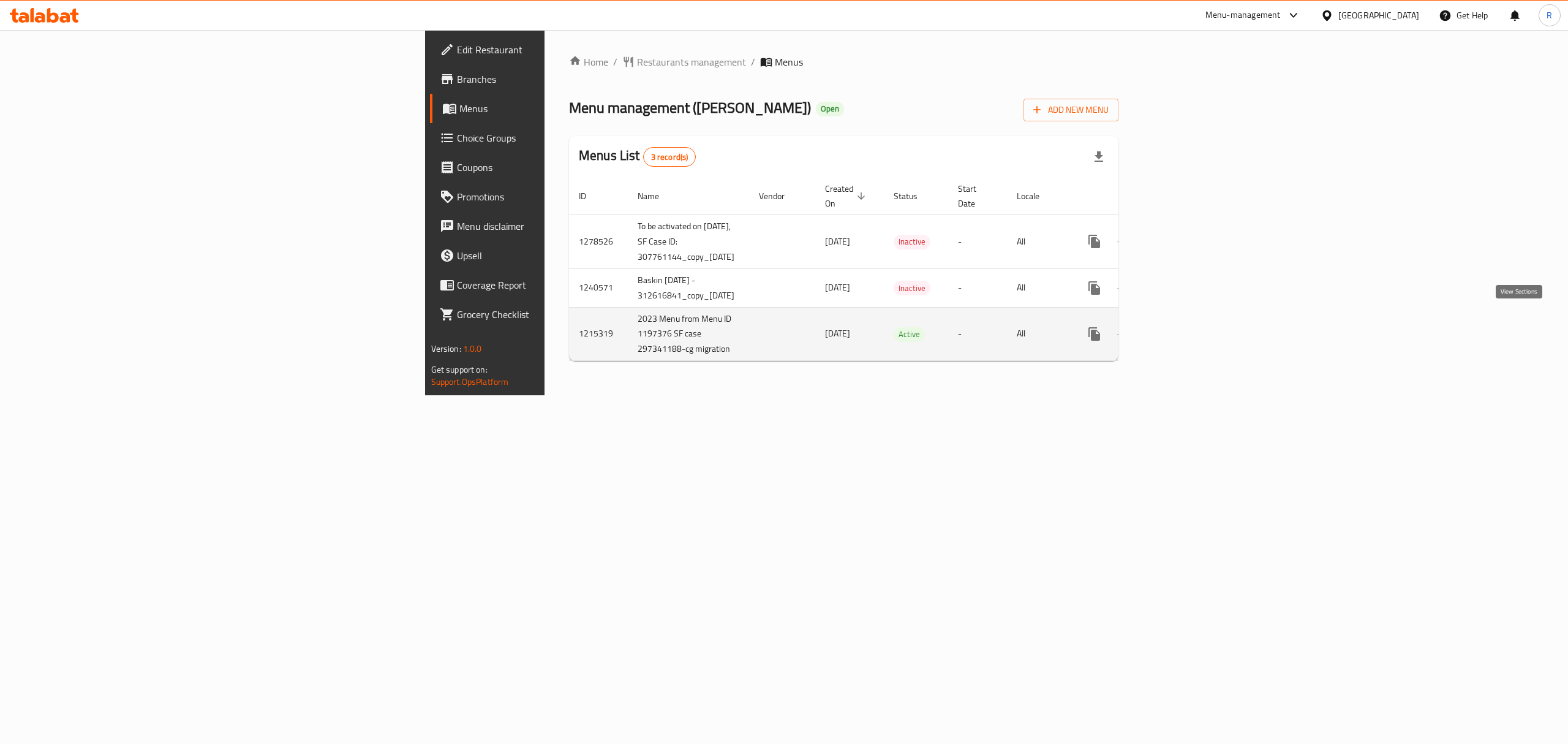
click at [1190, 327] on icon "enhanced table" at bounding box center [1182, 334] width 15 height 15
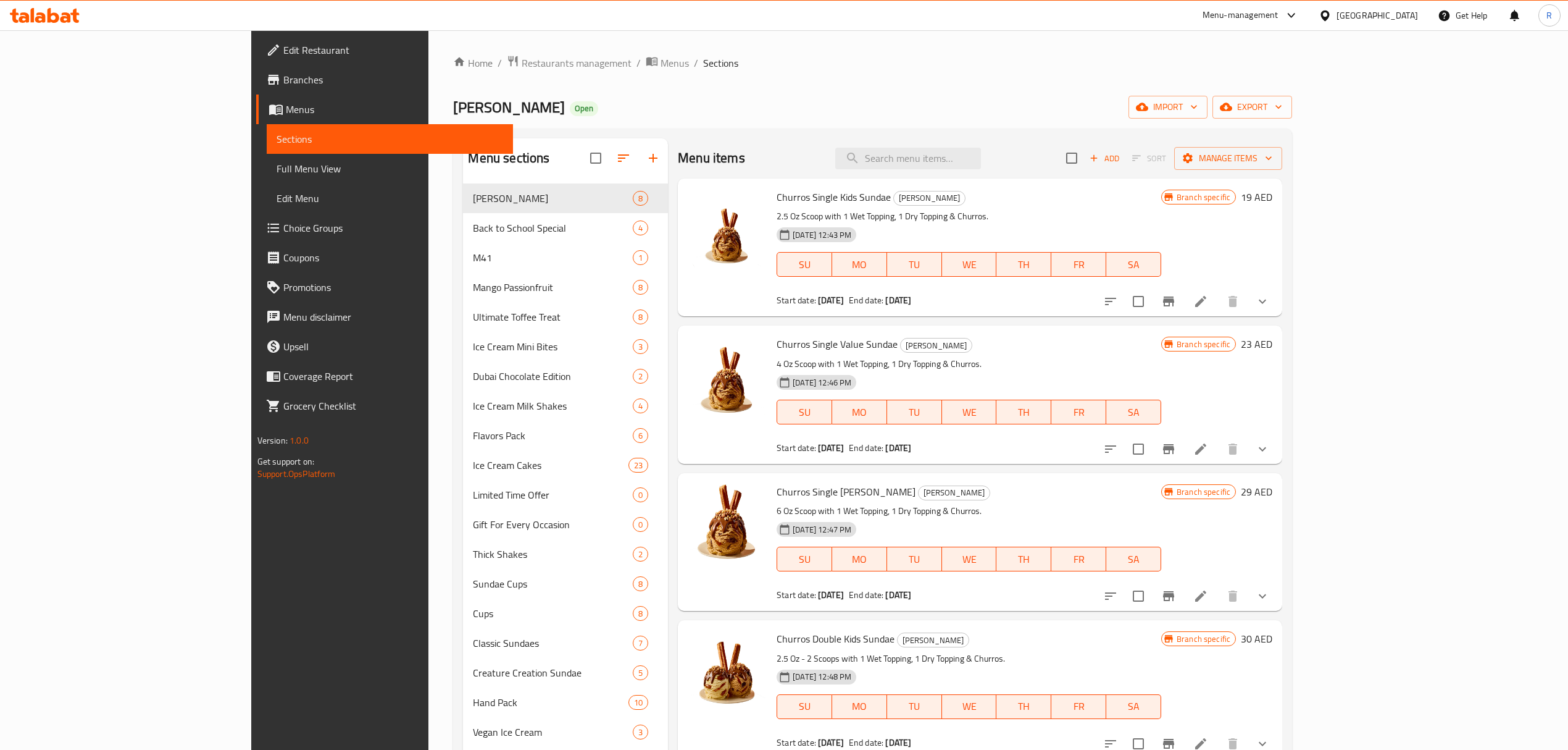
click at [818, 82] on div "Home / Restaurants management / Menus / Sections Baskin Robbins Open import exp…" at bounding box center [873, 497] width 839 height 885
click at [1282, 104] on span "export" at bounding box center [1252, 107] width 60 height 15
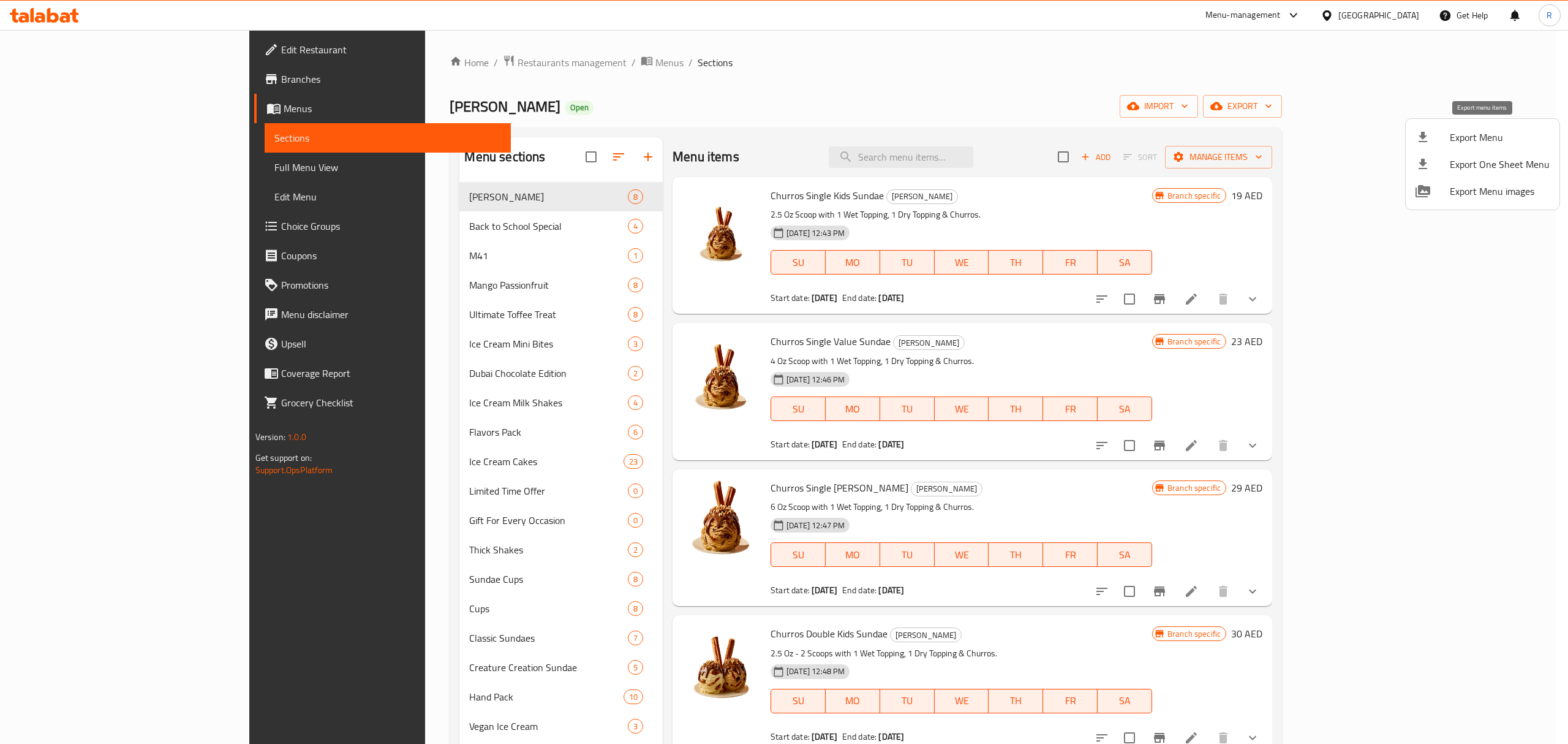
click at [1488, 131] on span "Export Menu" at bounding box center [1499, 137] width 100 height 15
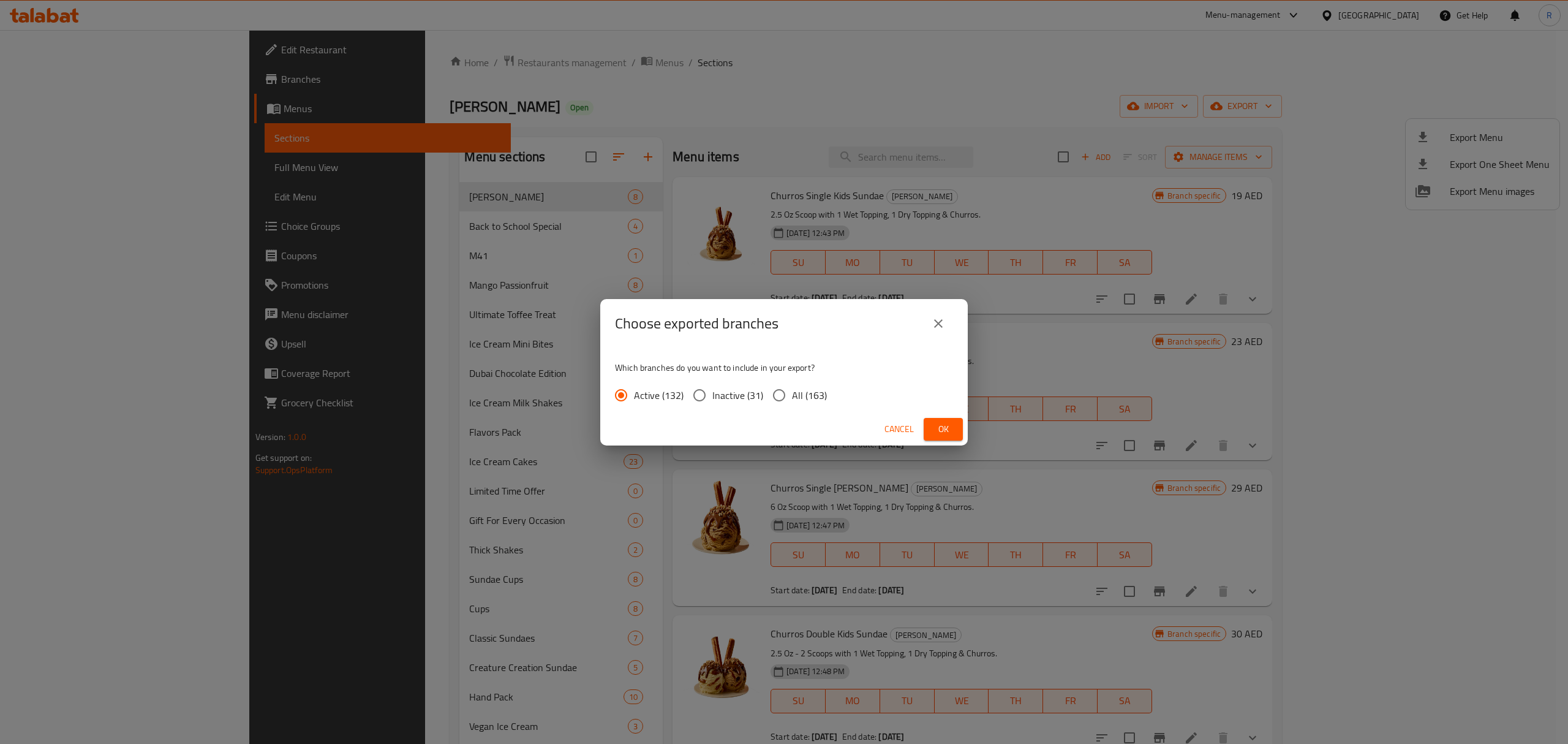
click at [782, 395] on input "All (163)" at bounding box center [779, 395] width 25 height 25
radio input "true"
click at [943, 437] on button "Ok" at bounding box center [943, 429] width 39 height 23
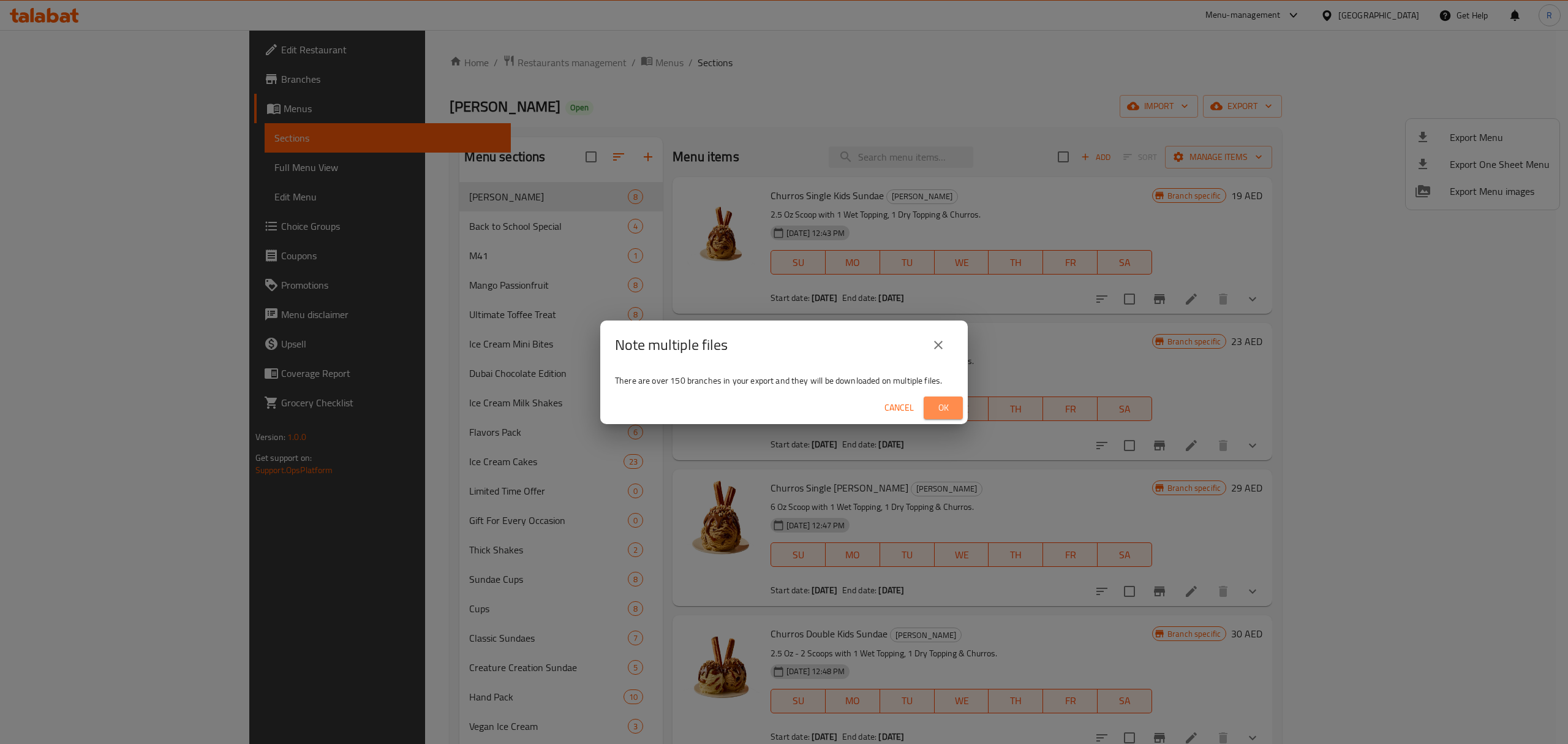
click at [942, 409] on span "Ok" at bounding box center [943, 408] width 20 height 15
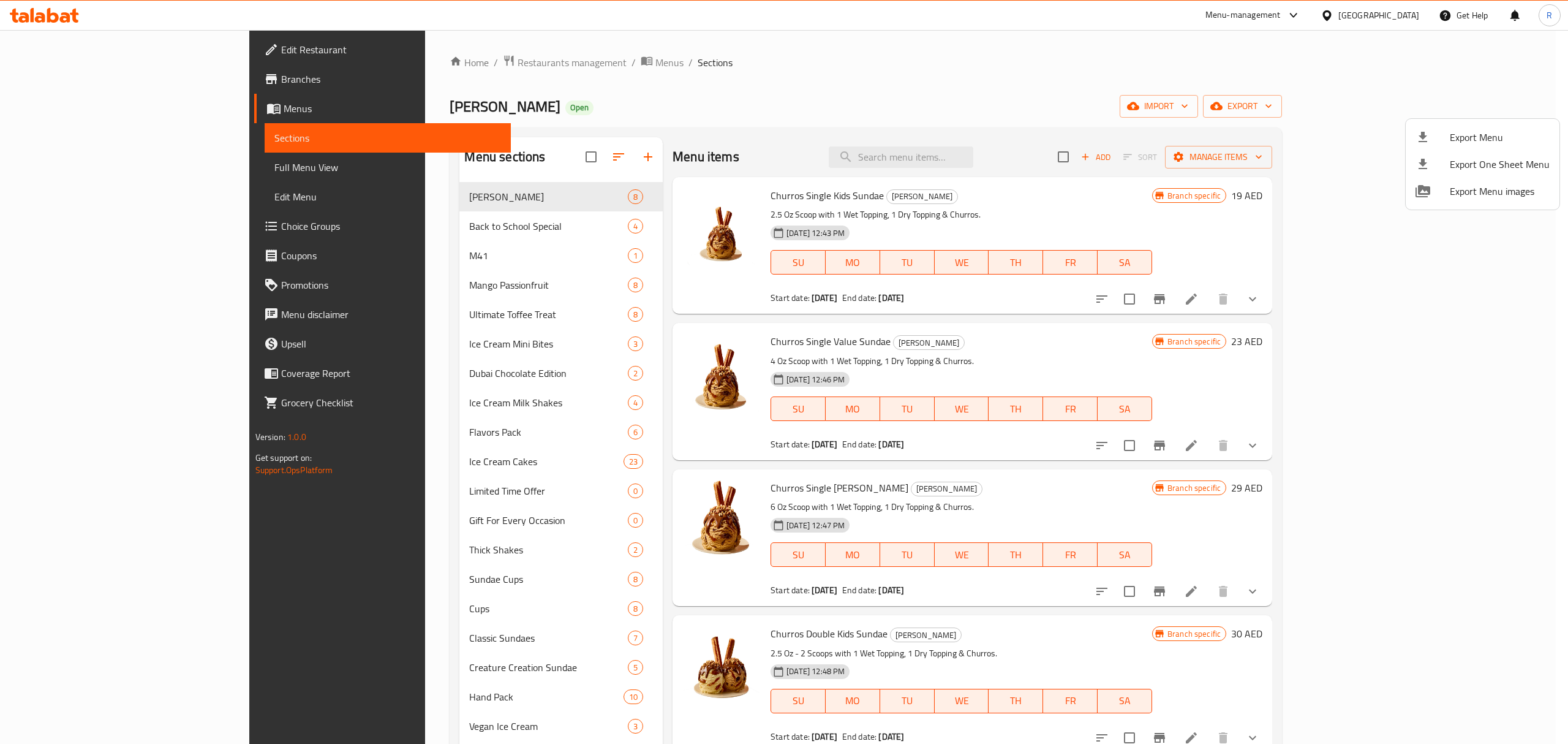
click at [615, 57] on div at bounding box center [784, 372] width 1568 height 744
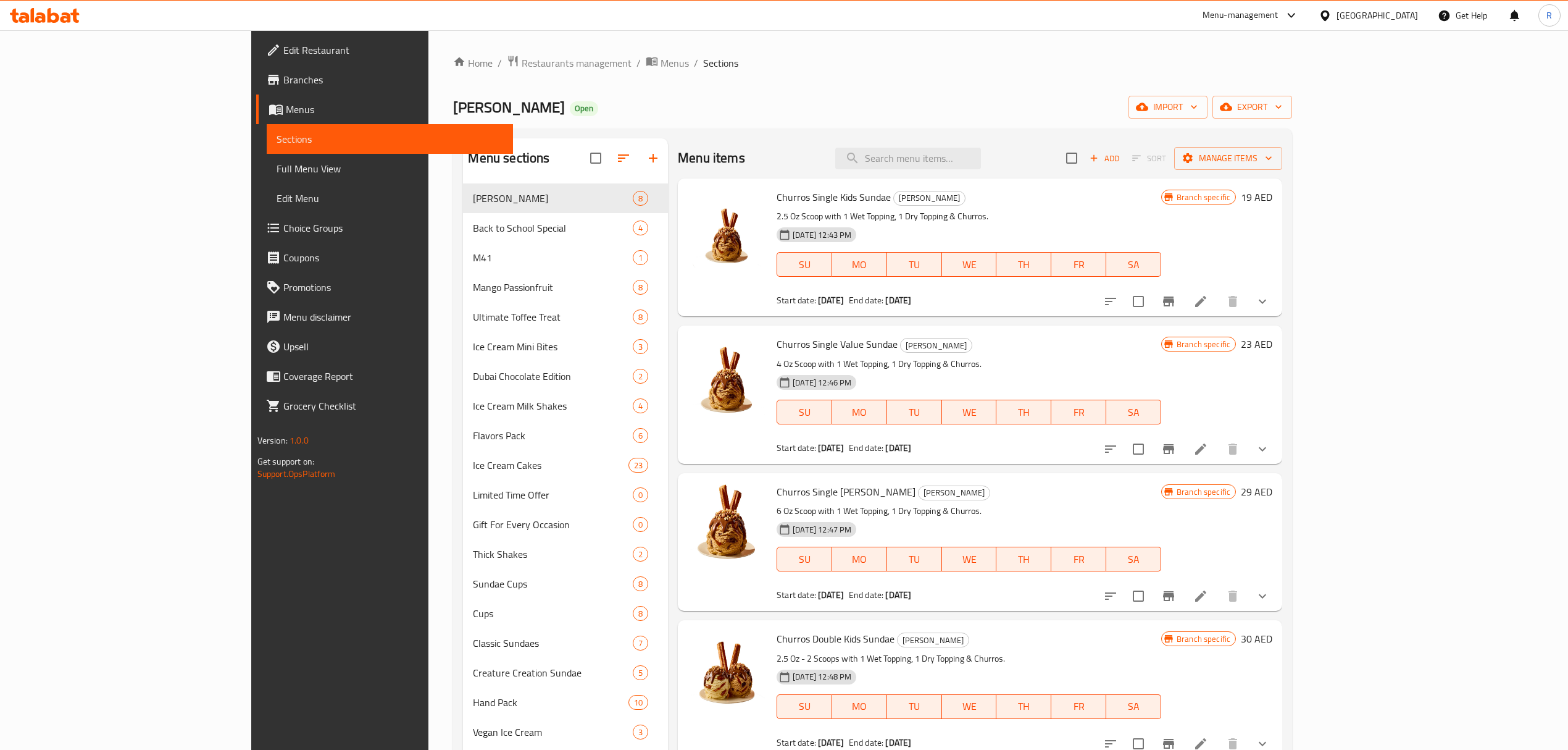
click at [277, 176] on span "Full Menu View" at bounding box center [390, 168] width 227 height 15
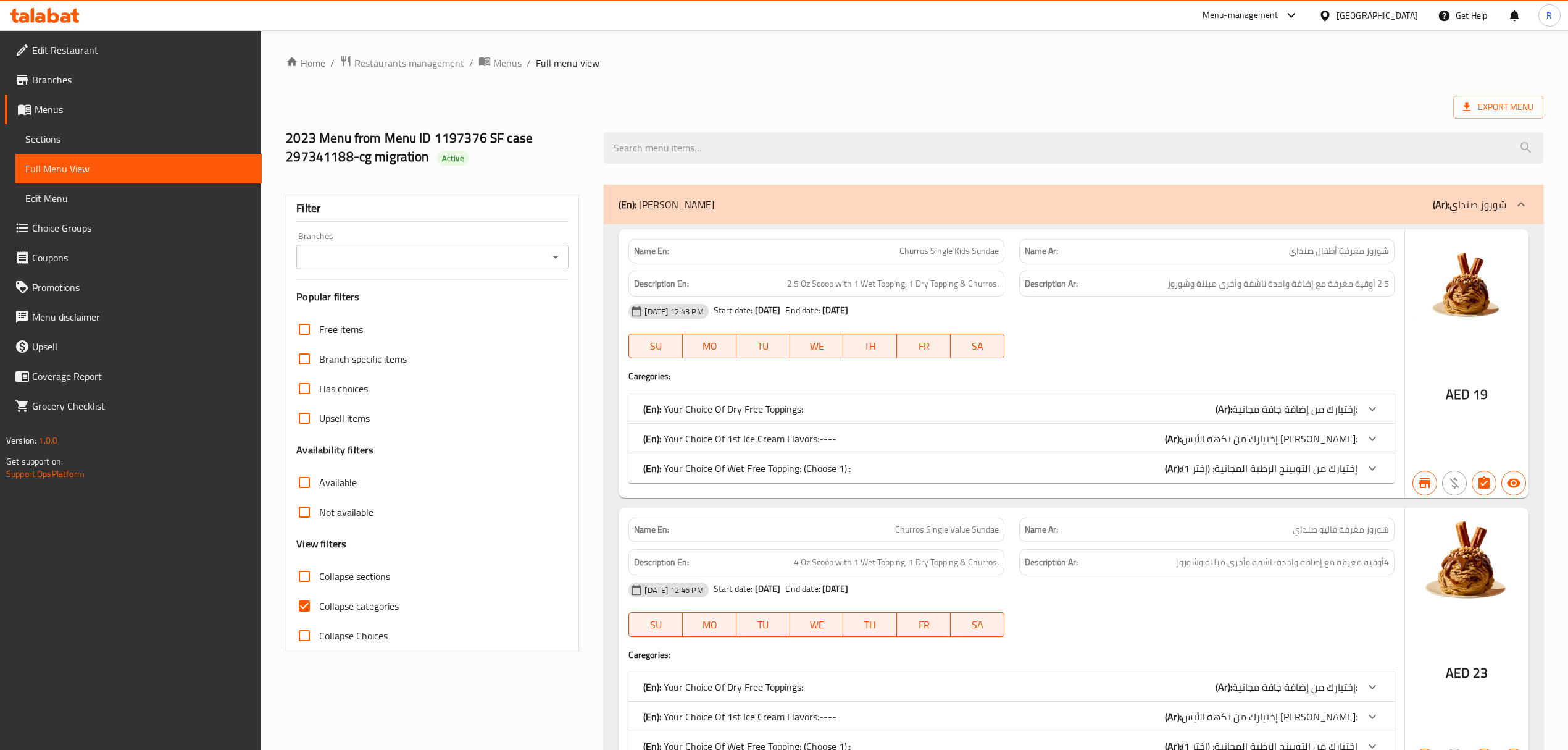
drag, startPoint x: 1000, startPoint y: 92, endPoint x: 993, endPoint y: 67, distance: 26.0
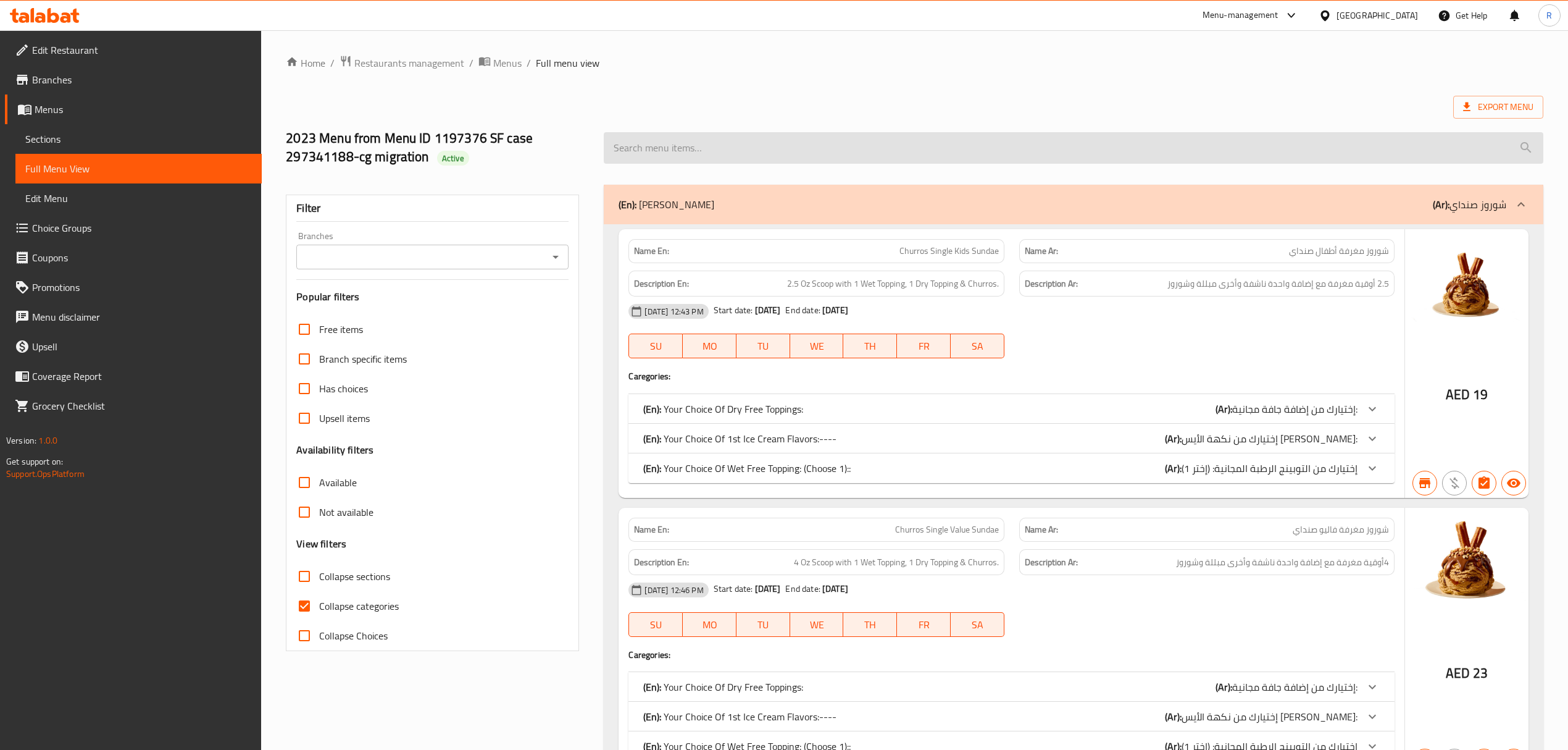
click at [766, 161] on input "search" at bounding box center [1073, 147] width 939 height 31
paste input "Kids Banana Royal"
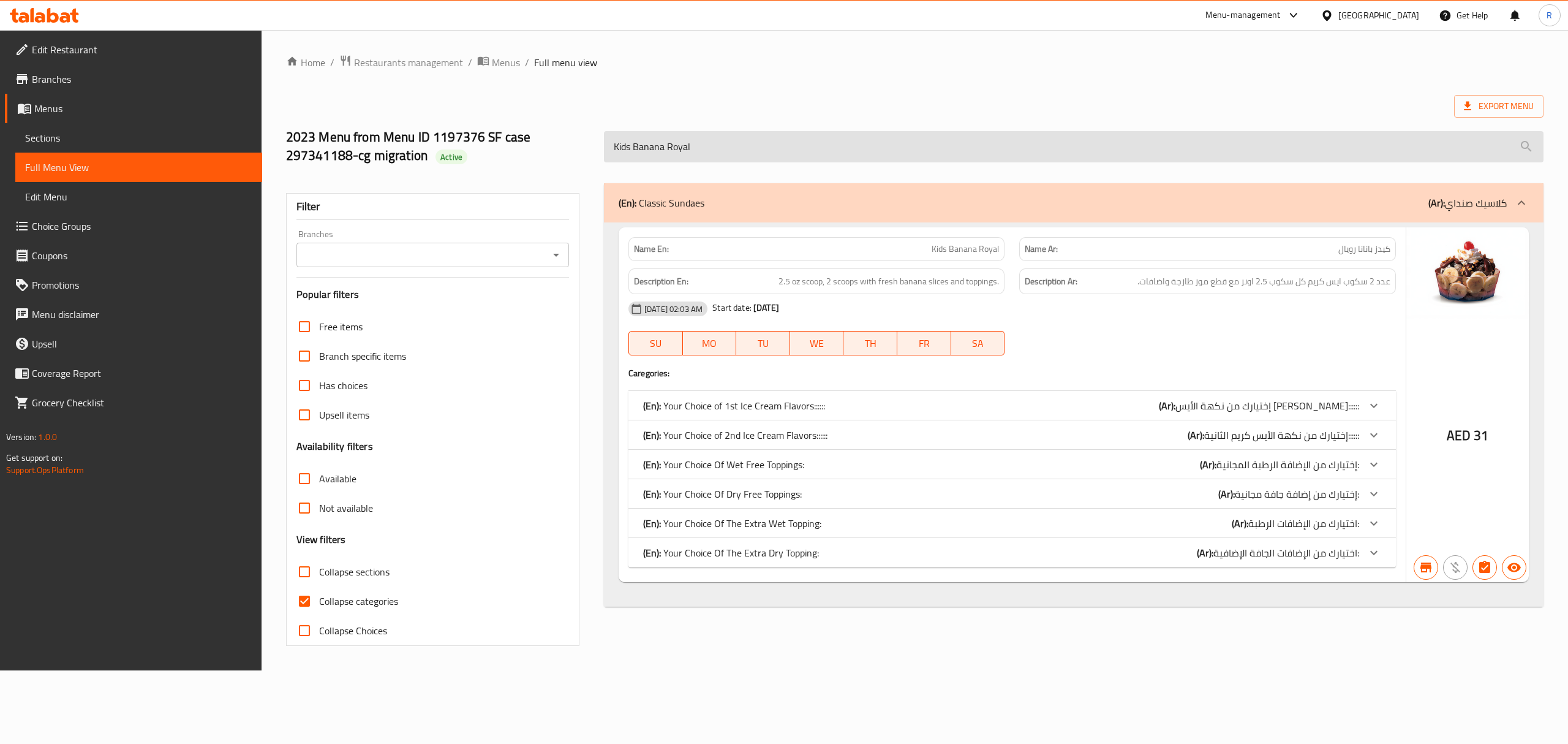
click at [868, 144] on input "Kids Banana Royal" at bounding box center [1073, 146] width 939 height 31
paste input "Dubai Mini Chocolate Sticks Special Gifting Box"
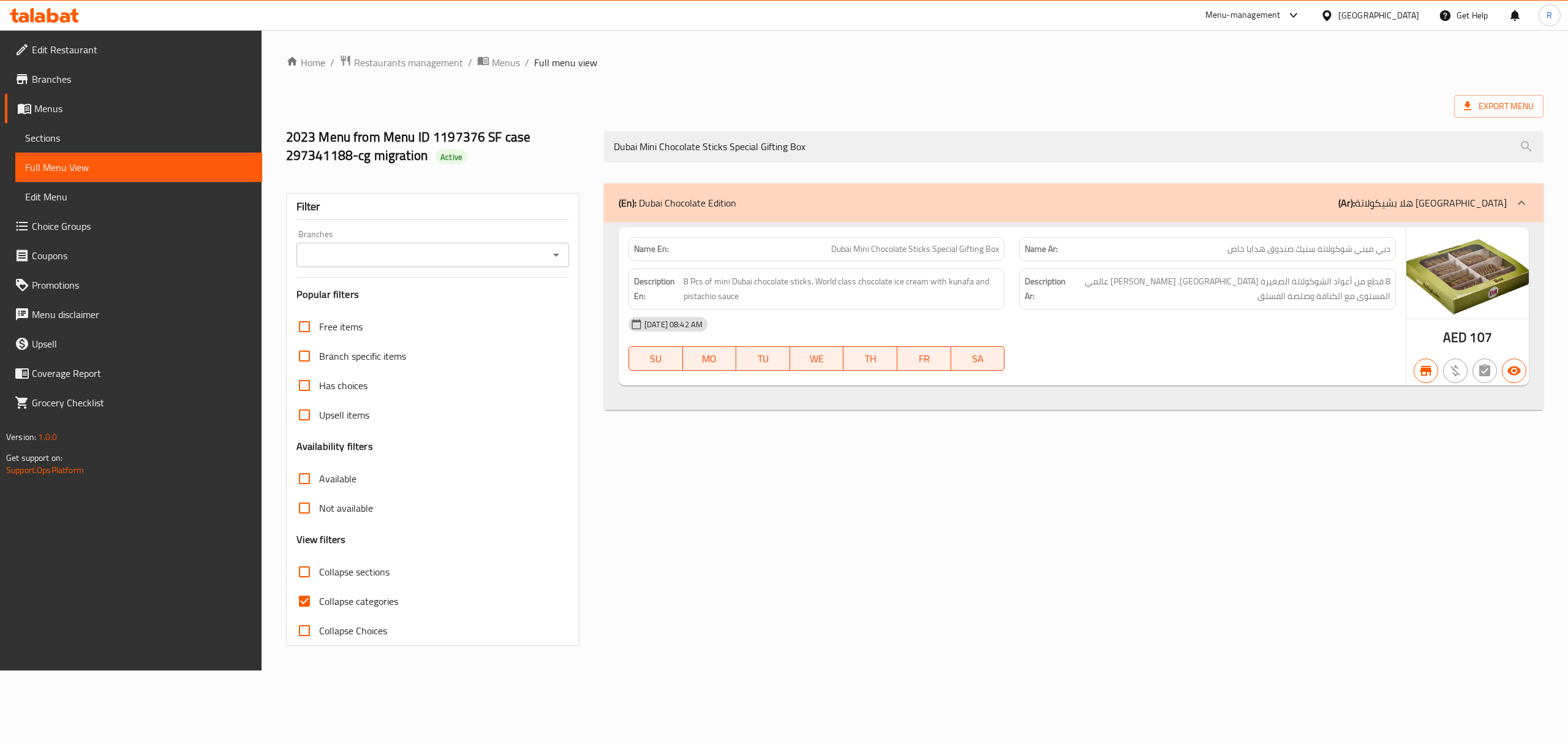
type input "Dubai Mini Chocolate Sticks Special Gifting Box"
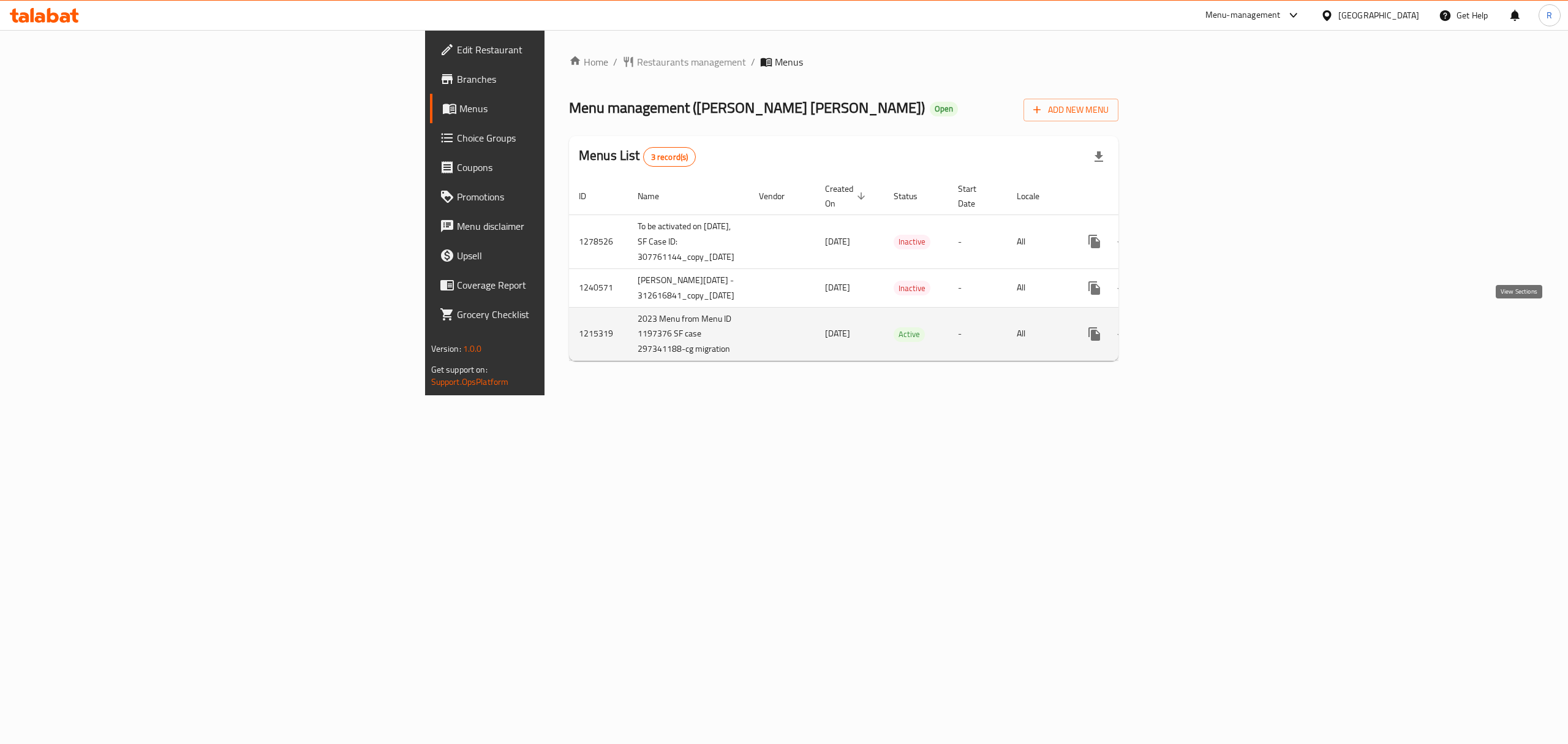
click at [1197, 334] on link "enhanced table" at bounding box center [1183, 334] width 29 height 29
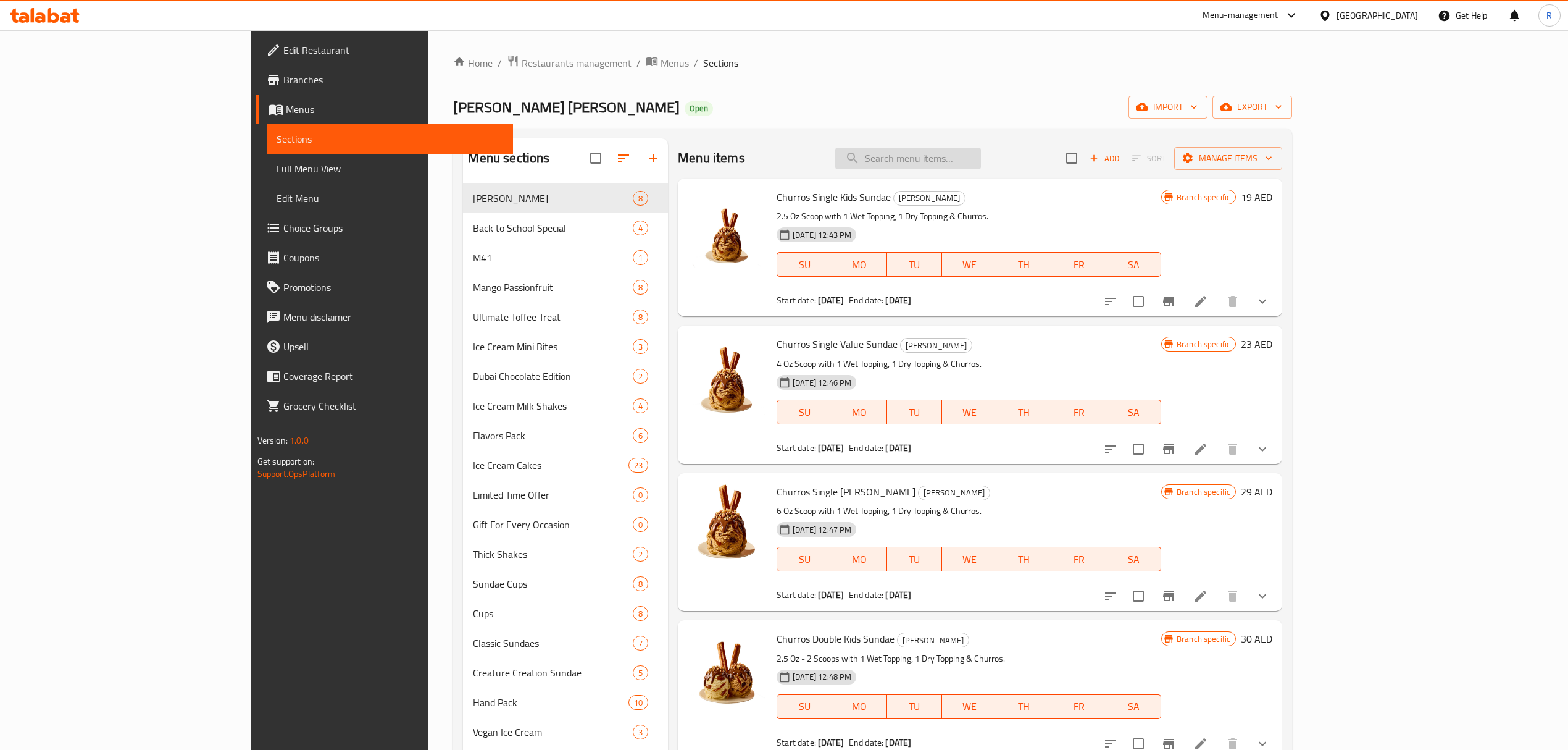
click at [981, 153] on input "search" at bounding box center [909, 158] width 146 height 22
paste input "Mega Value Pack"
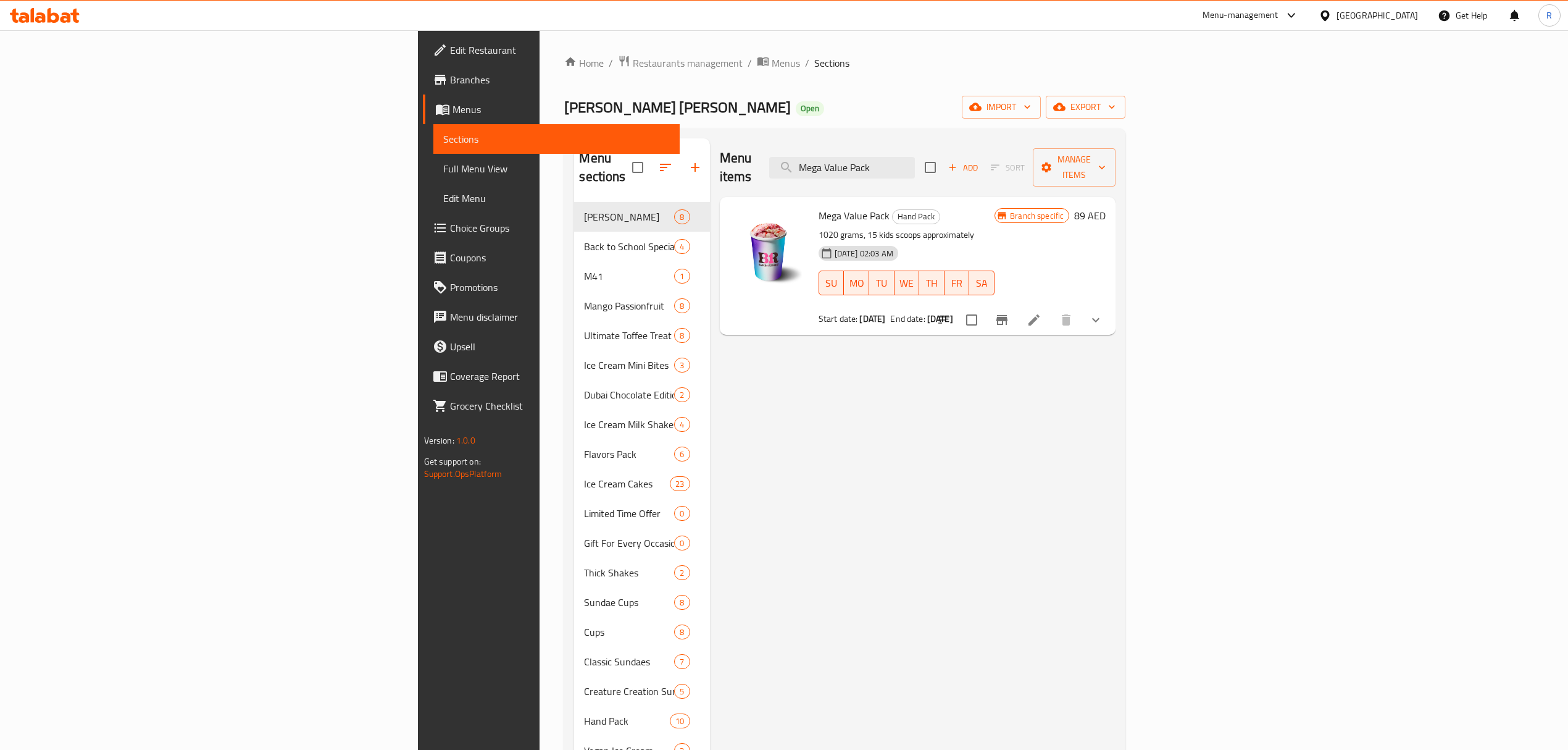
type input "Mega Value Pack"
click at [1111, 311] on button "show more" at bounding box center [1095, 320] width 29 height 29
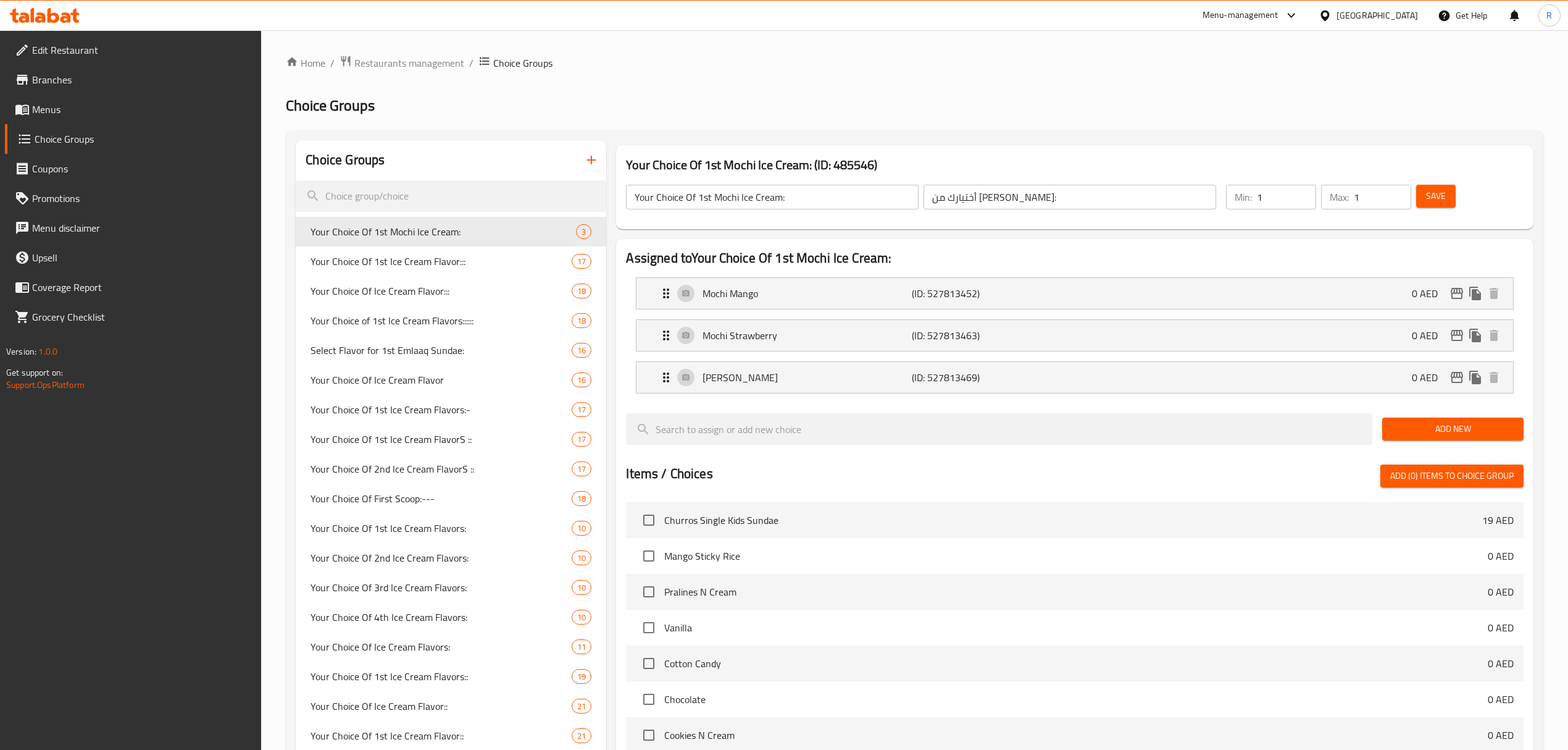
click at [87, 117] on link "Menus" at bounding box center [133, 110] width 257 height 29
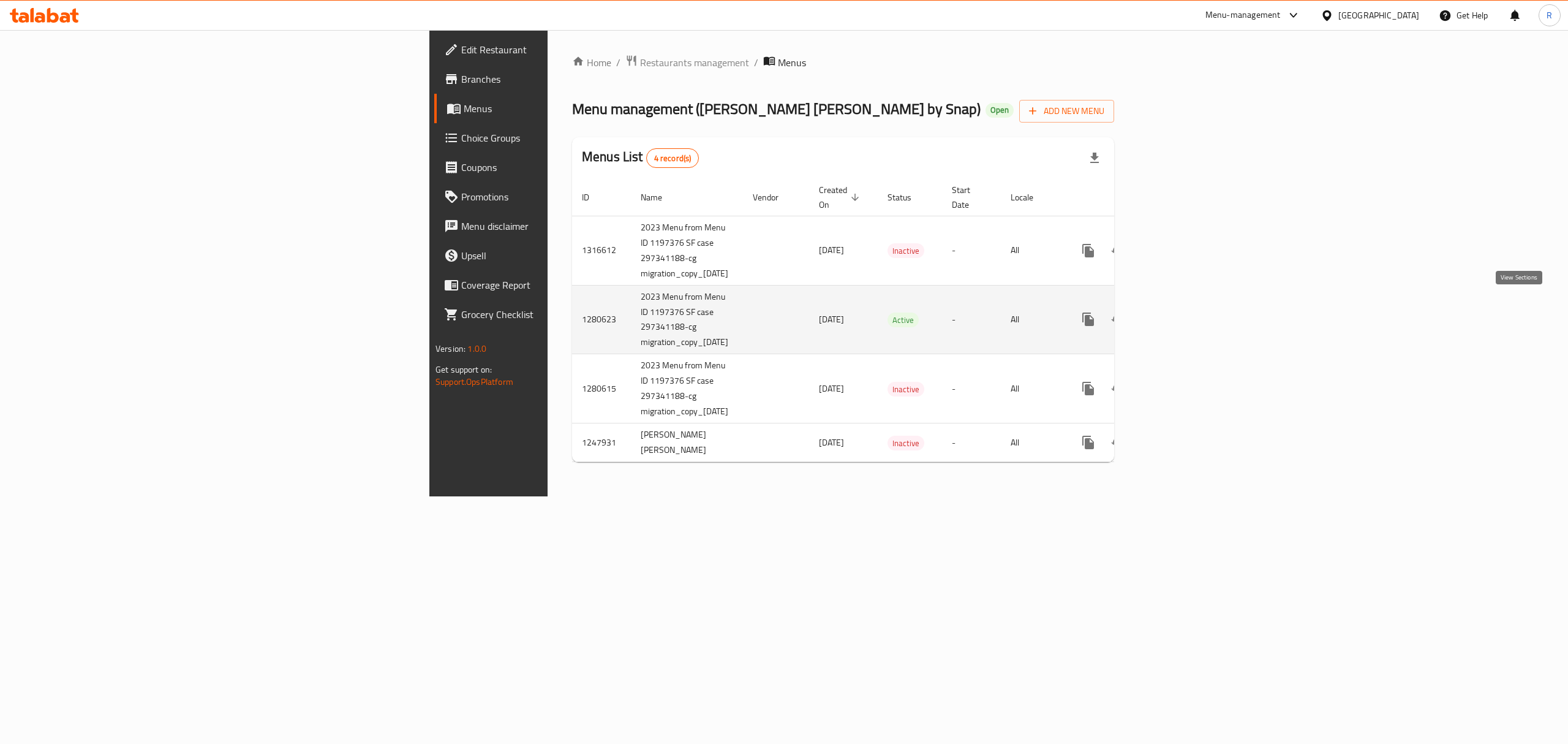
click at [1184, 312] on icon "enhanced table" at bounding box center [1176, 319] width 15 height 15
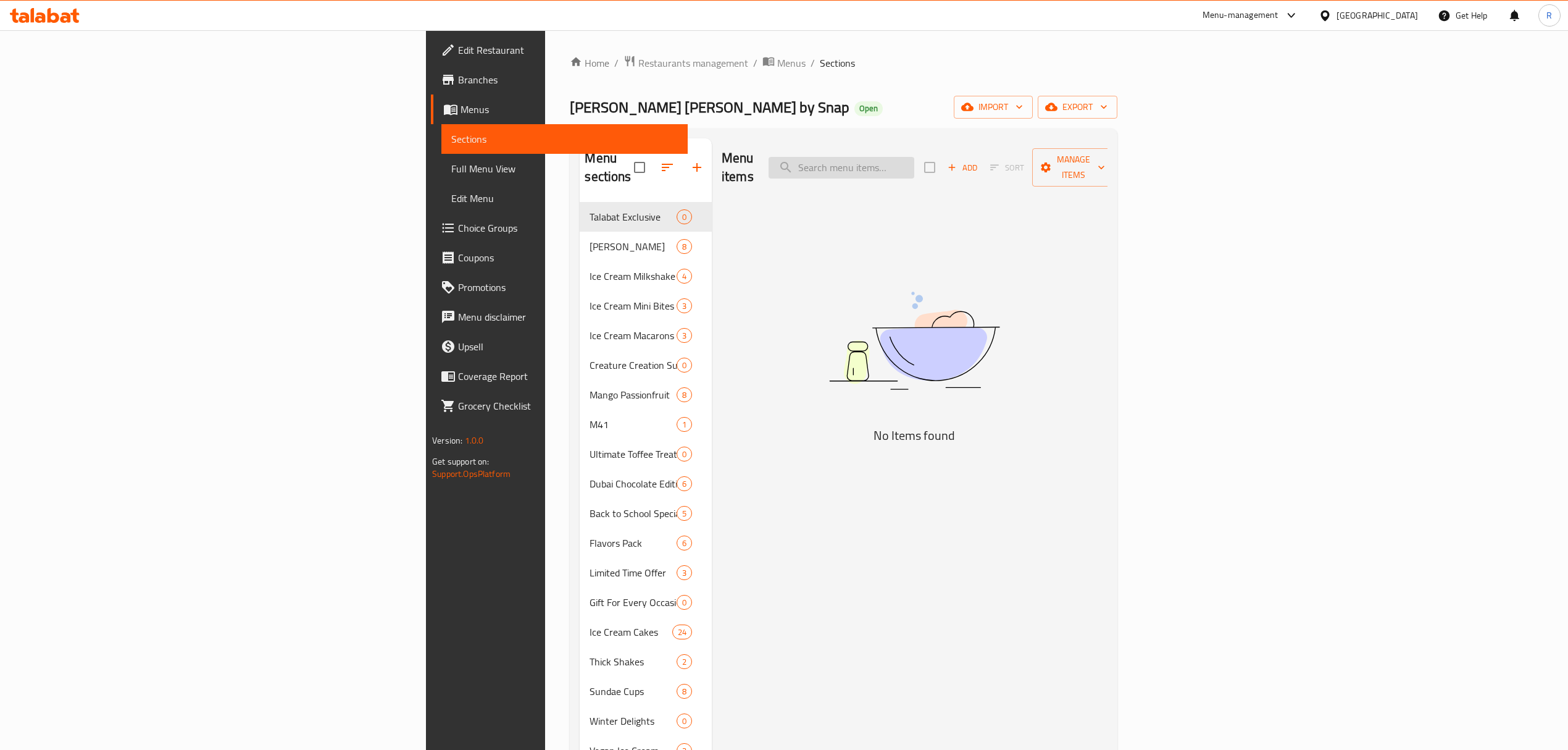
click at [914, 164] on input "search" at bounding box center [842, 168] width 146 height 22
paste input "Mega Value Pack"
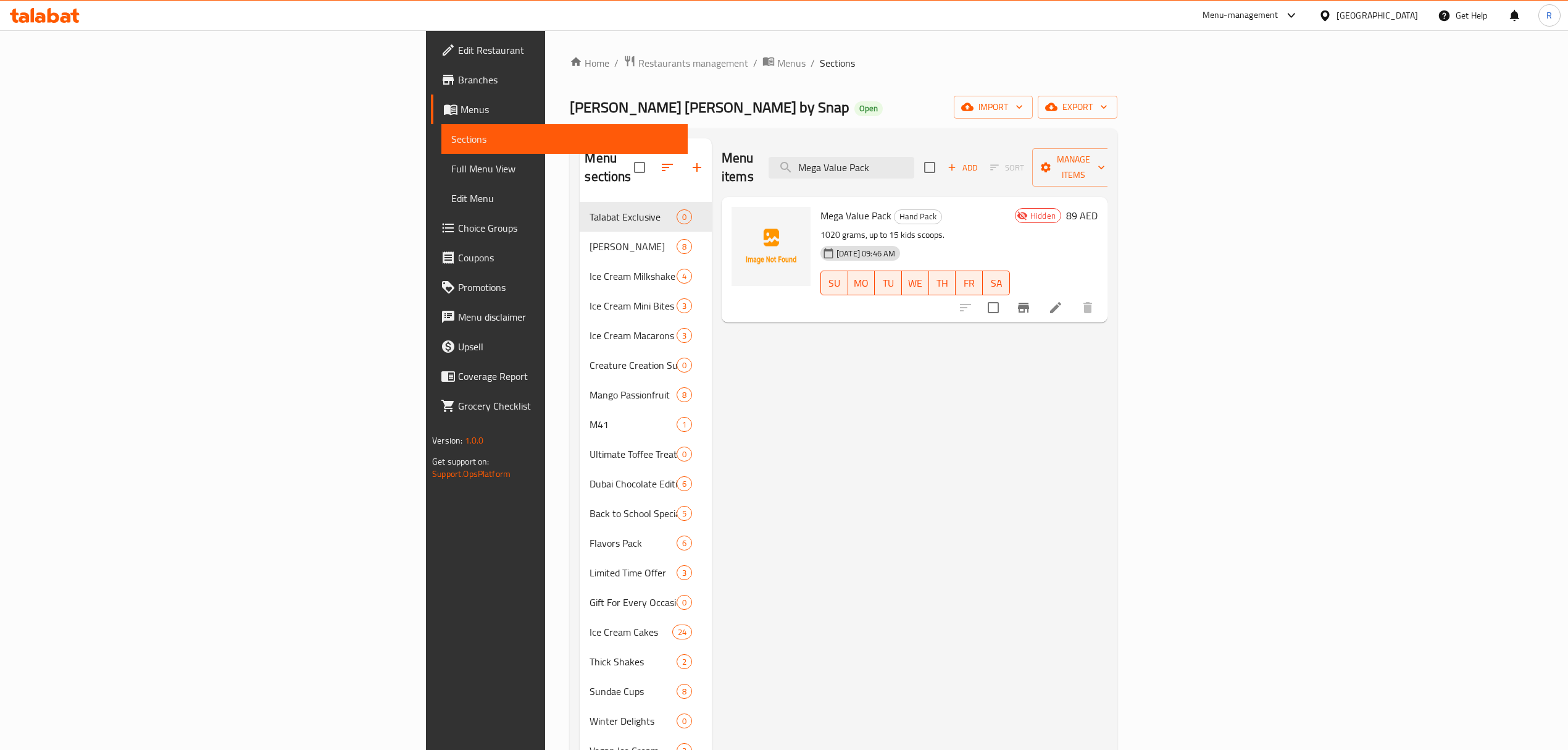
type input "Mega Value Pack"
click at [1063, 300] on icon at bounding box center [1055, 307] width 15 height 15
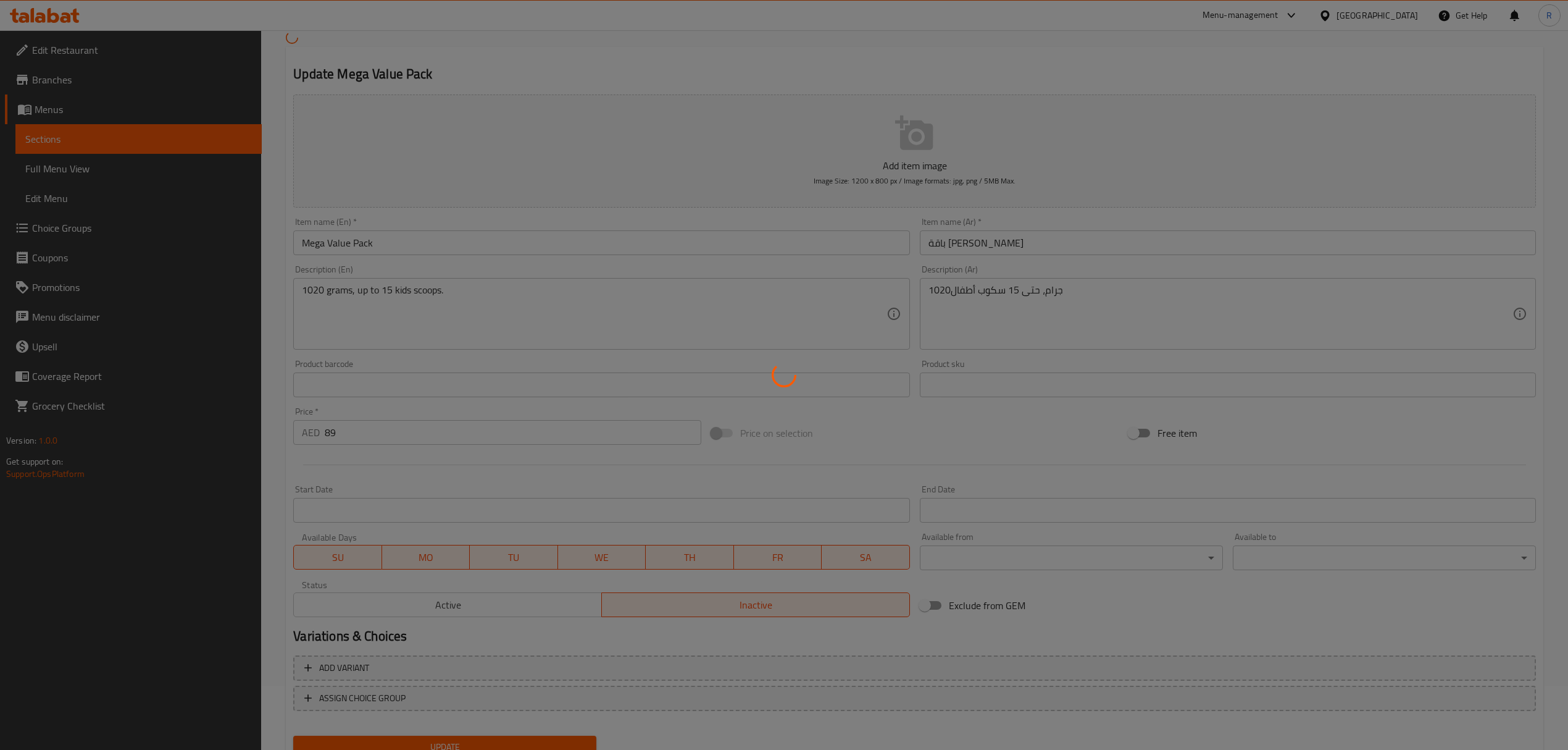
scroll to position [113, 0]
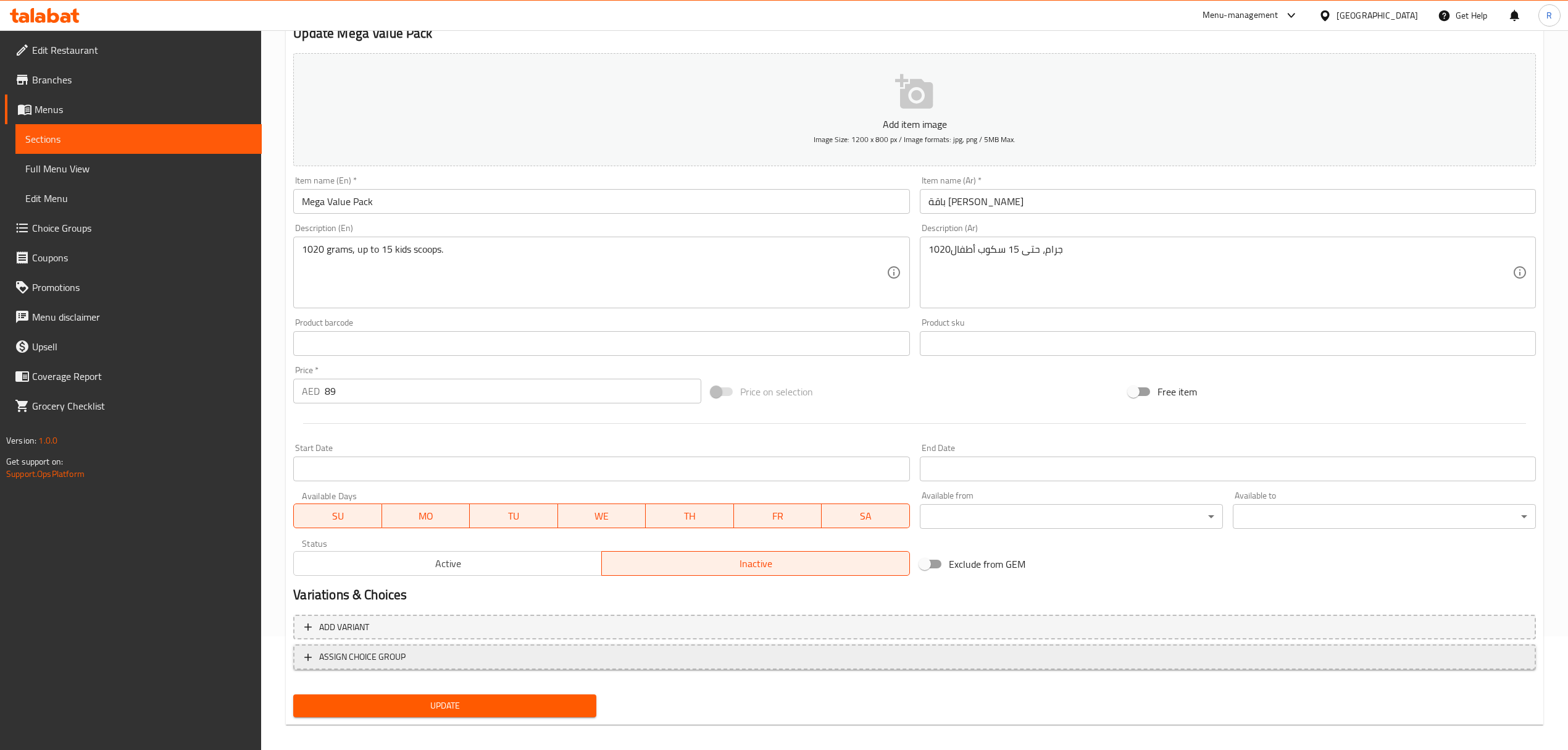
click at [1407, 651] on span "ASSIGN CHOICE GROUP" at bounding box center [914, 656] width 1220 height 15
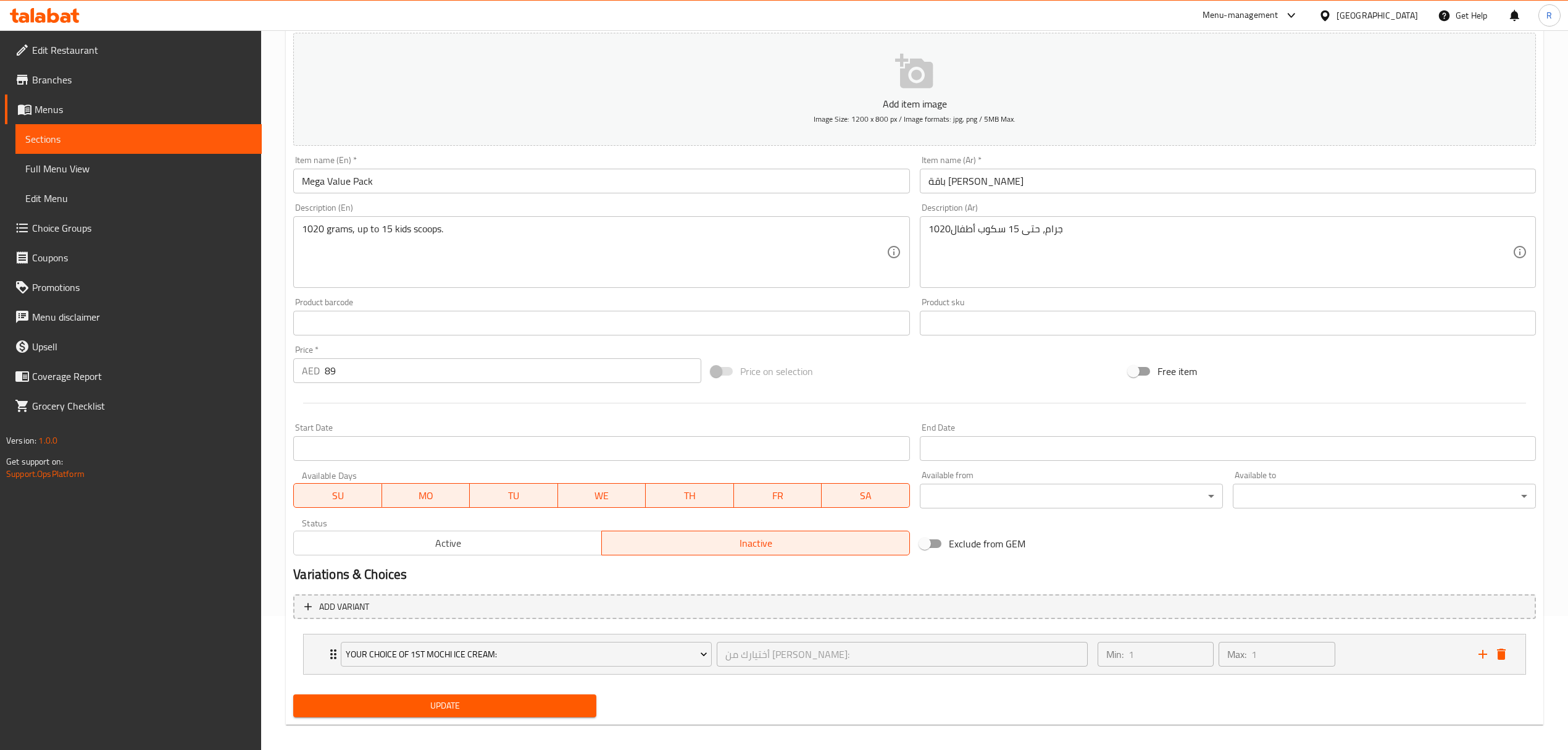
scroll to position [144, 0]
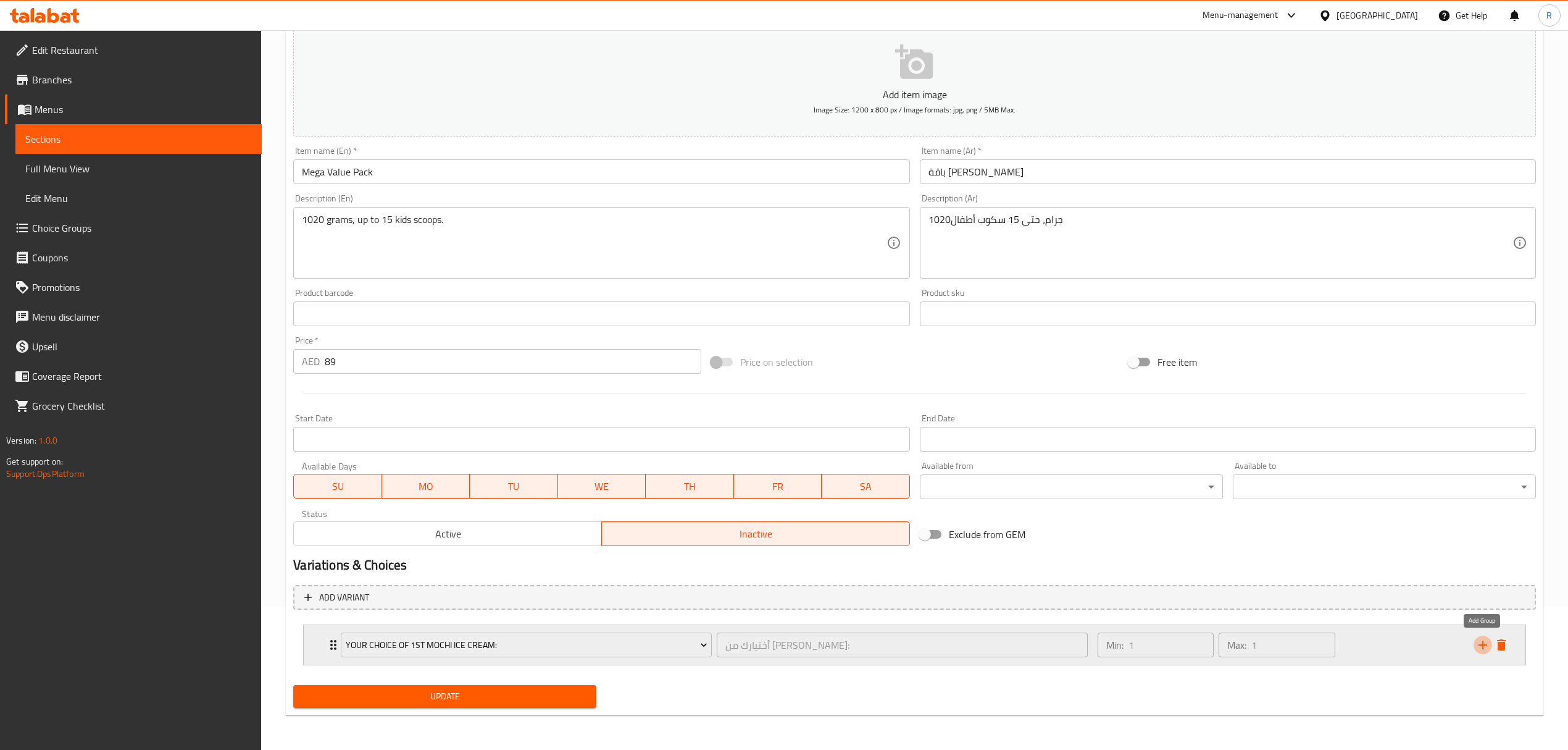
click at [1483, 648] on icon "add" at bounding box center [1482, 644] width 8 height 8
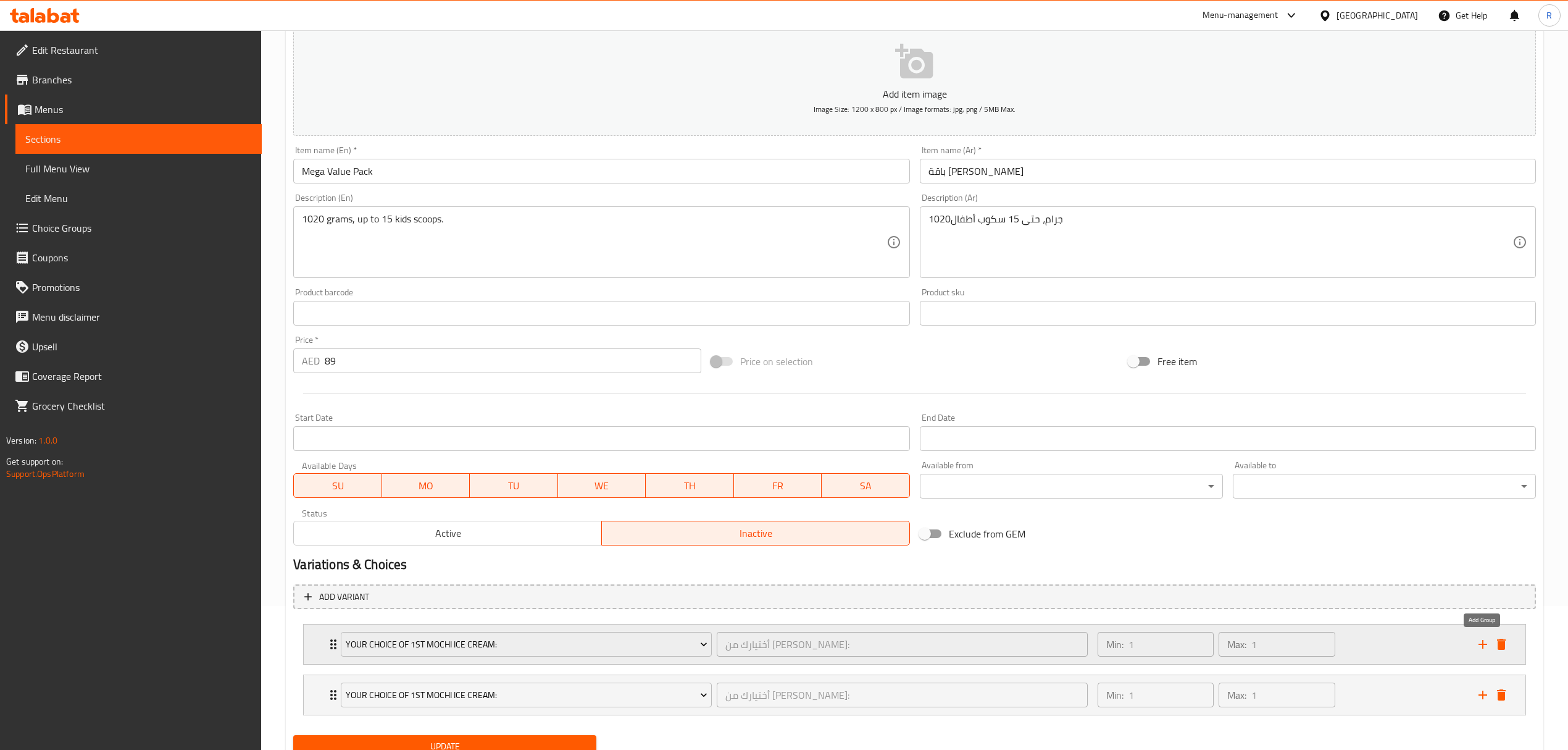
click at [1482, 648] on icon "add" at bounding box center [1482, 644] width 8 height 8
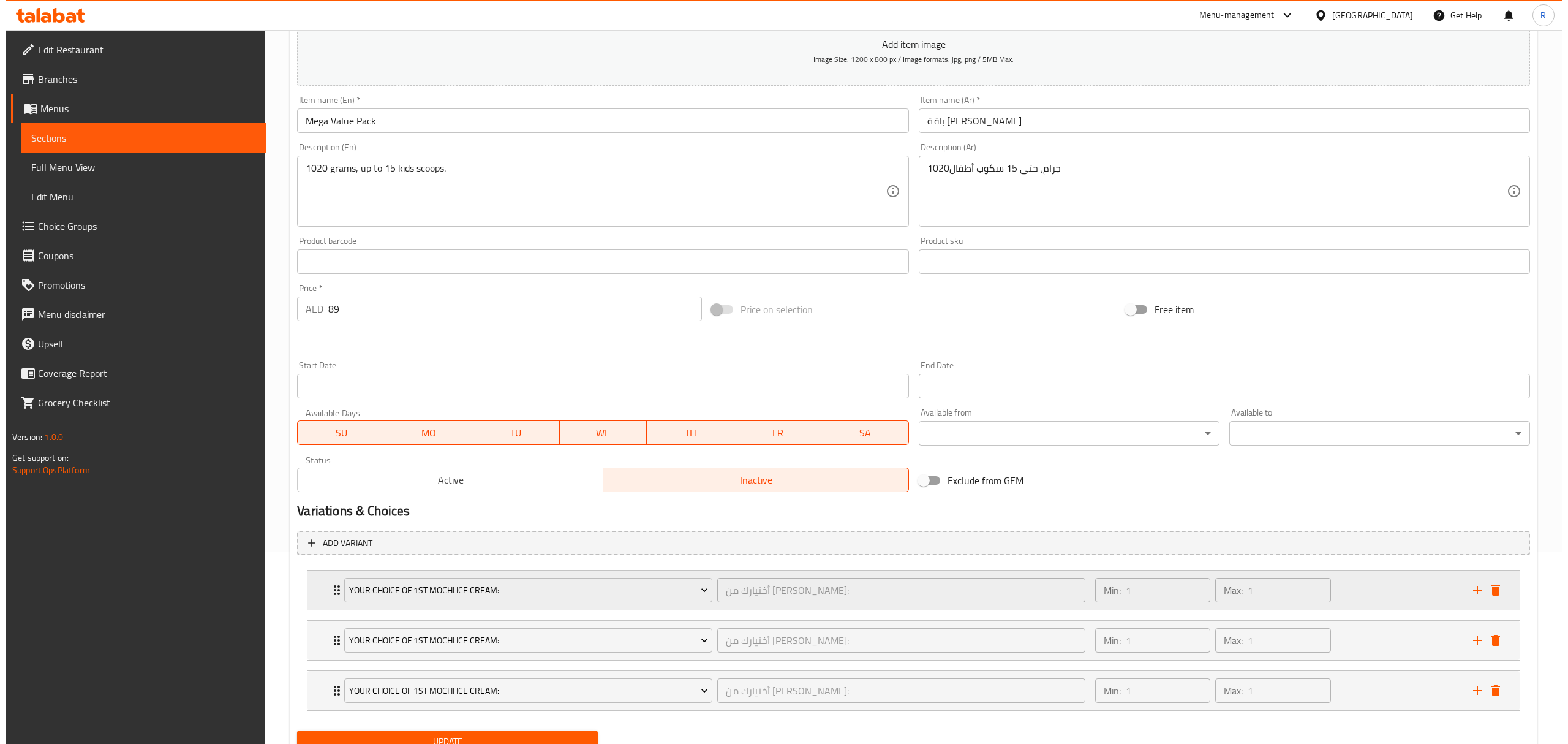
scroll to position [245, 0]
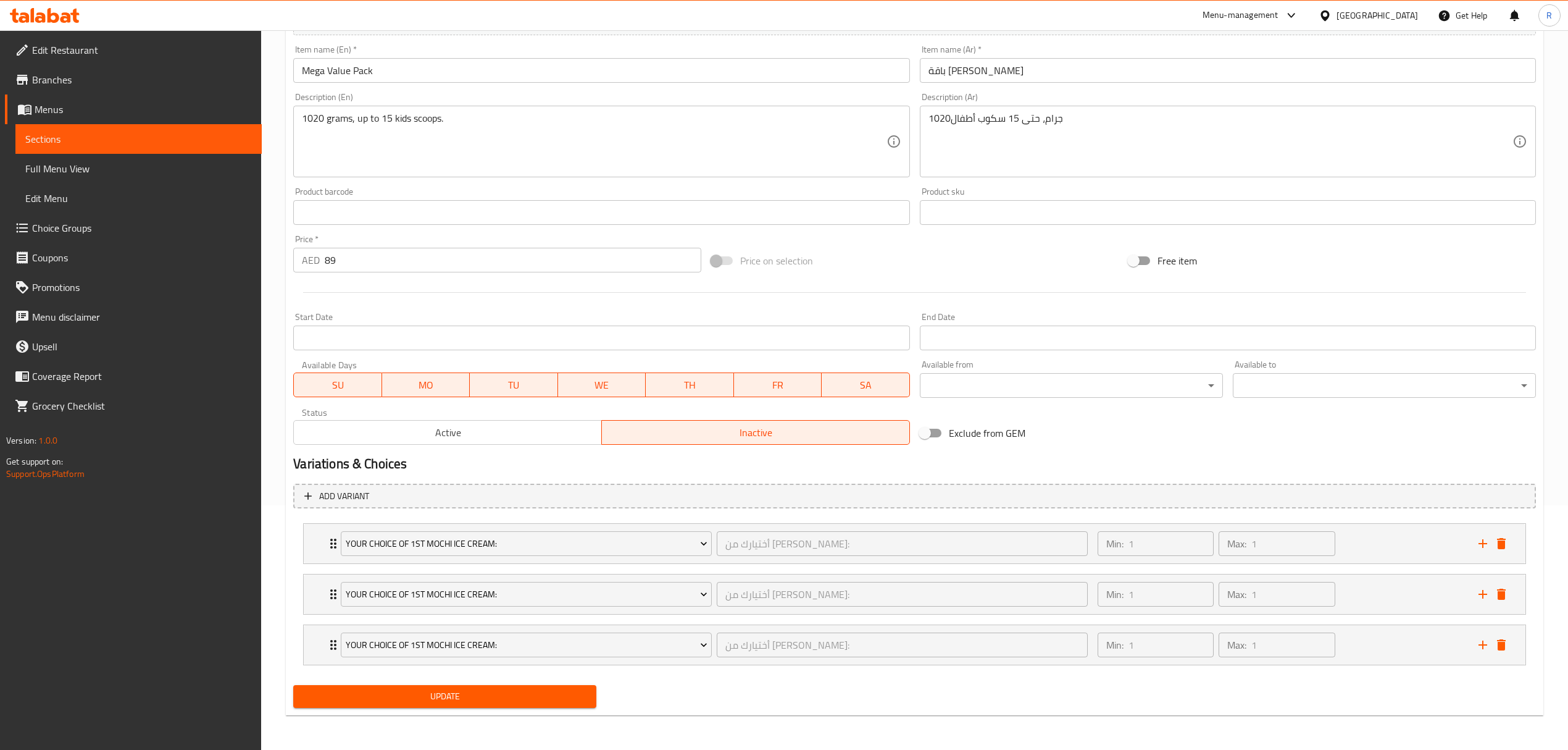
click at [922, 466] on h2 "Variations & Choices" at bounding box center [914, 464] width 1243 height 19
click at [631, 556] on div "Your Choice Of 1st Mochi Ice Cream:" at bounding box center [526, 543] width 376 height 29
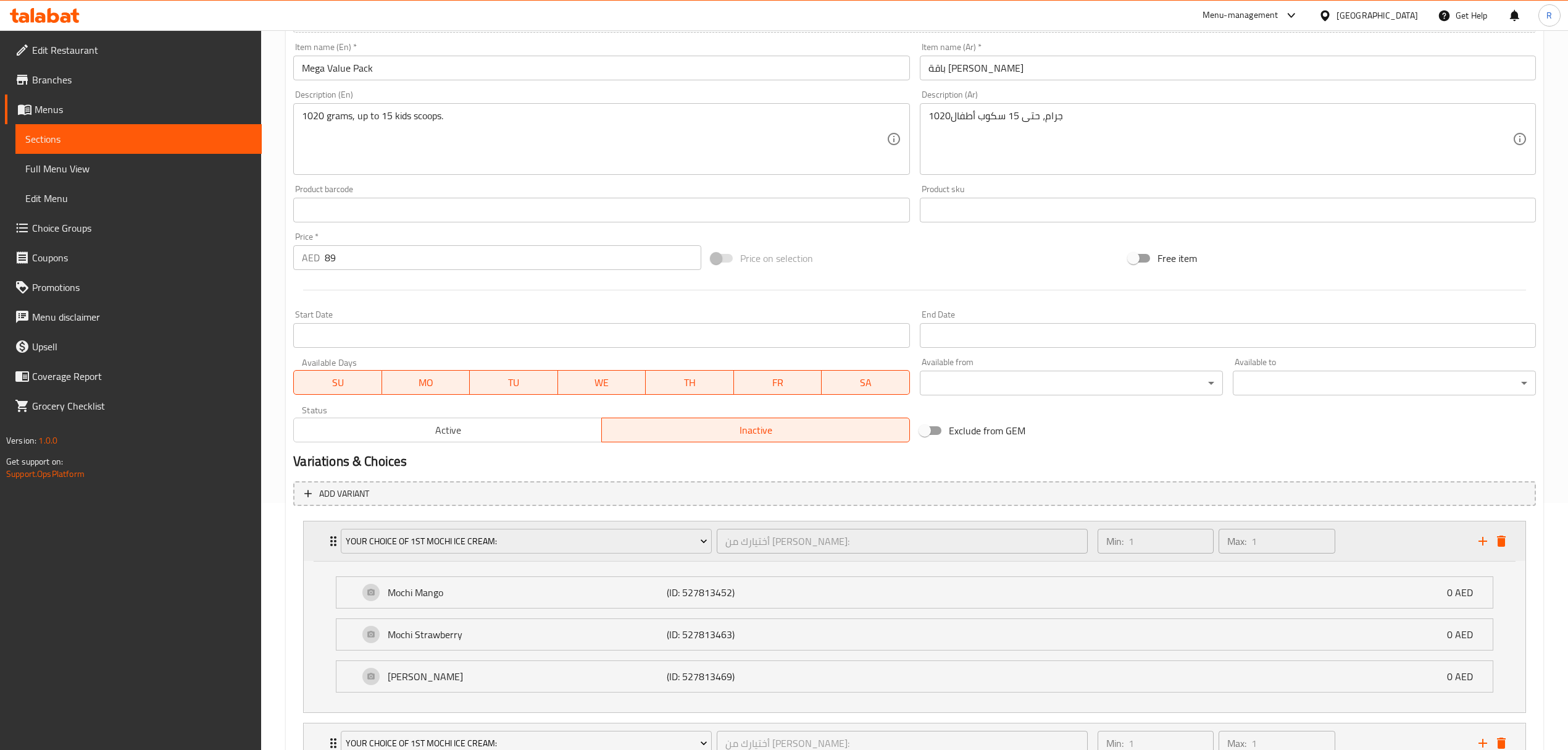
drag, startPoint x: 309, startPoint y: 547, endPoint x: 316, endPoint y: 549, distance: 7.3
click at [309, 548] on div "Your Choice Of 1st Mochi Ice Cream: أختيارك من آيس كريم موتشي الأول: ​ Min: 1 ​…" at bounding box center [914, 541] width 1222 height 40
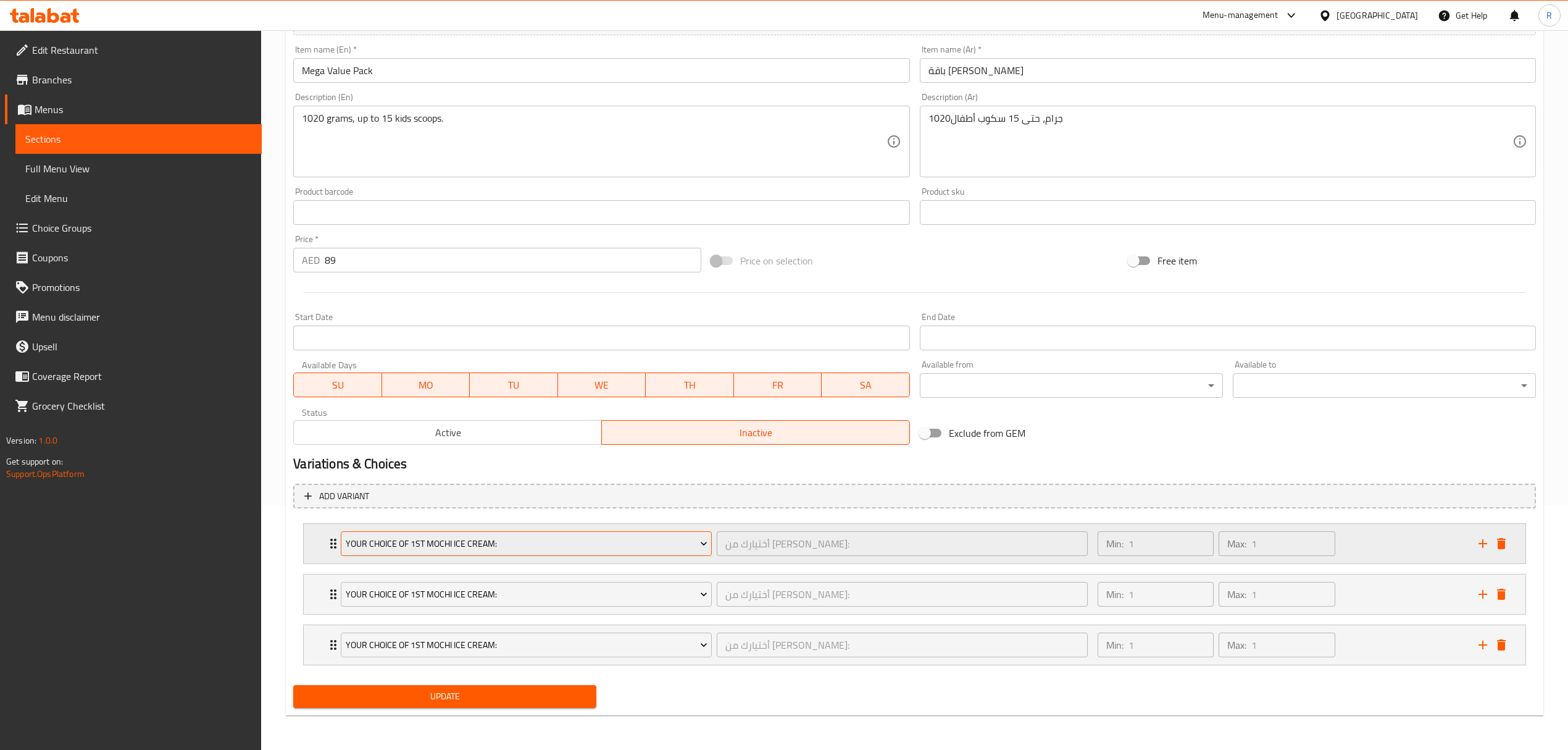
click at [440, 536] on span "Your Choice Of 1st Mochi Ice Cream:" at bounding box center [526, 544] width 362 height 15
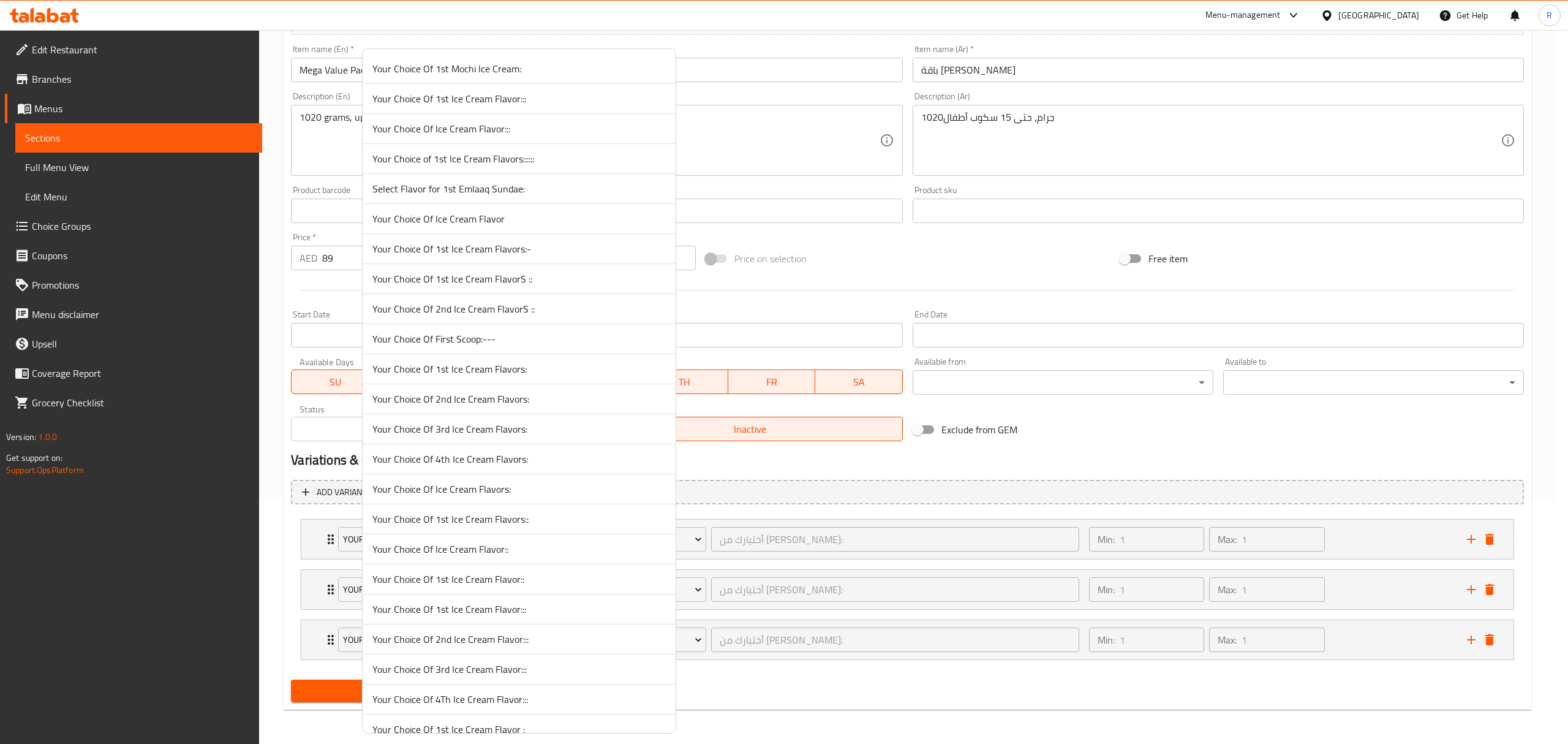
scroll to position [3304, 0]
click at [469, 374] on span "Your First Choice Of Ice Cream Flavor:" at bounding box center [519, 367] width 293 height 15
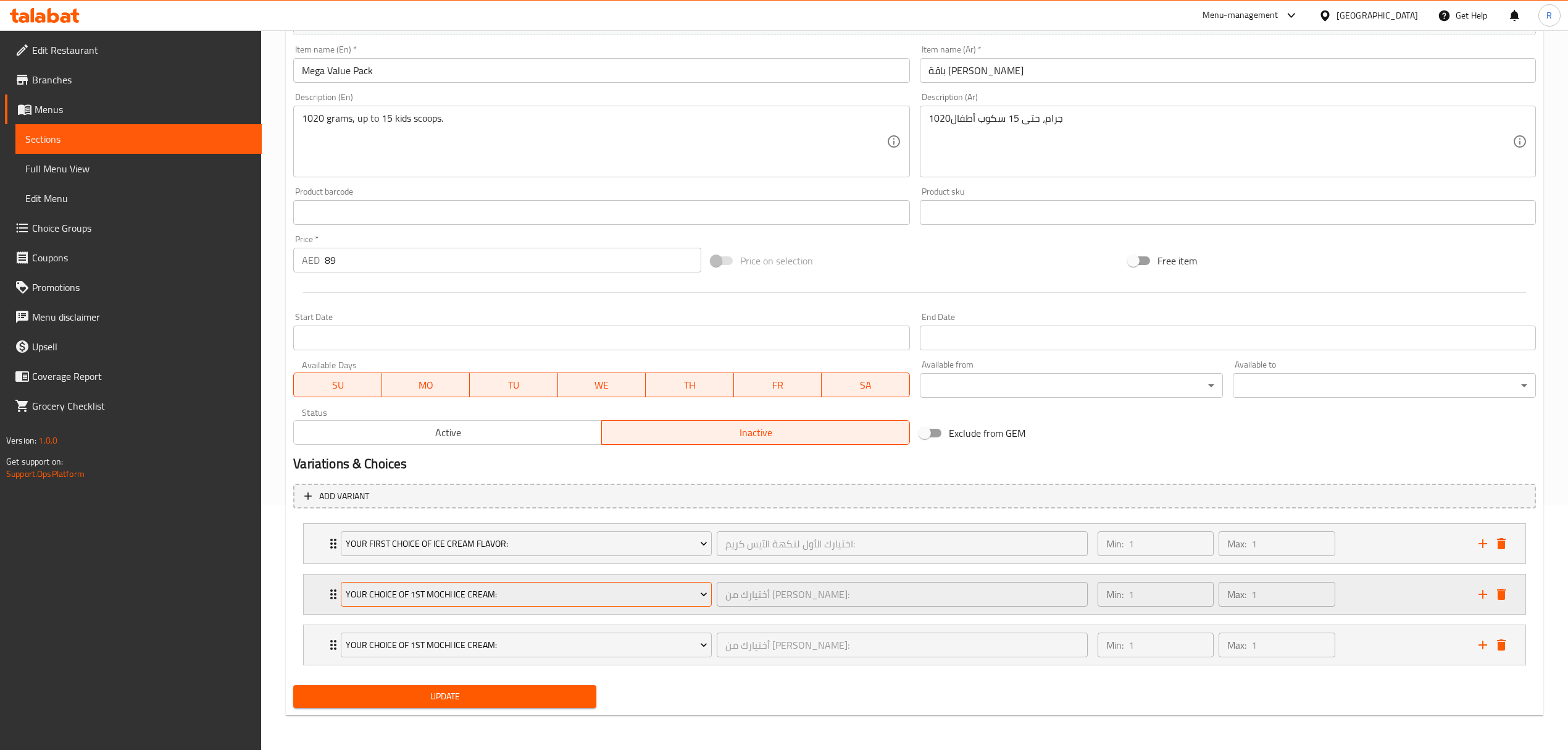
click at [563, 596] on span "Your Choice Of 1st Mochi Ice Cream:" at bounding box center [526, 594] width 362 height 15
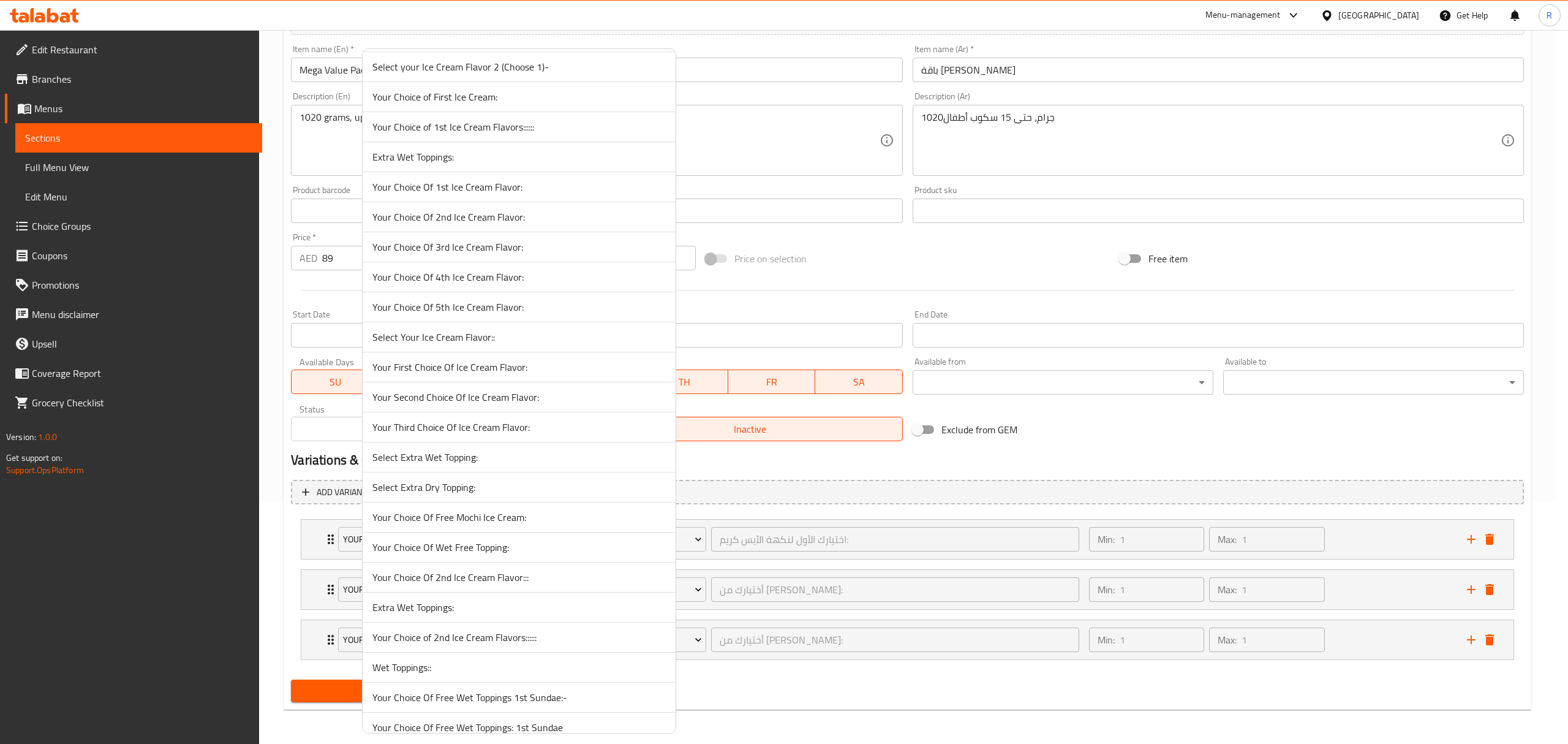
click at [473, 404] on span "Your Second Choice Of Ice Cream Flavor:" at bounding box center [519, 396] width 293 height 15
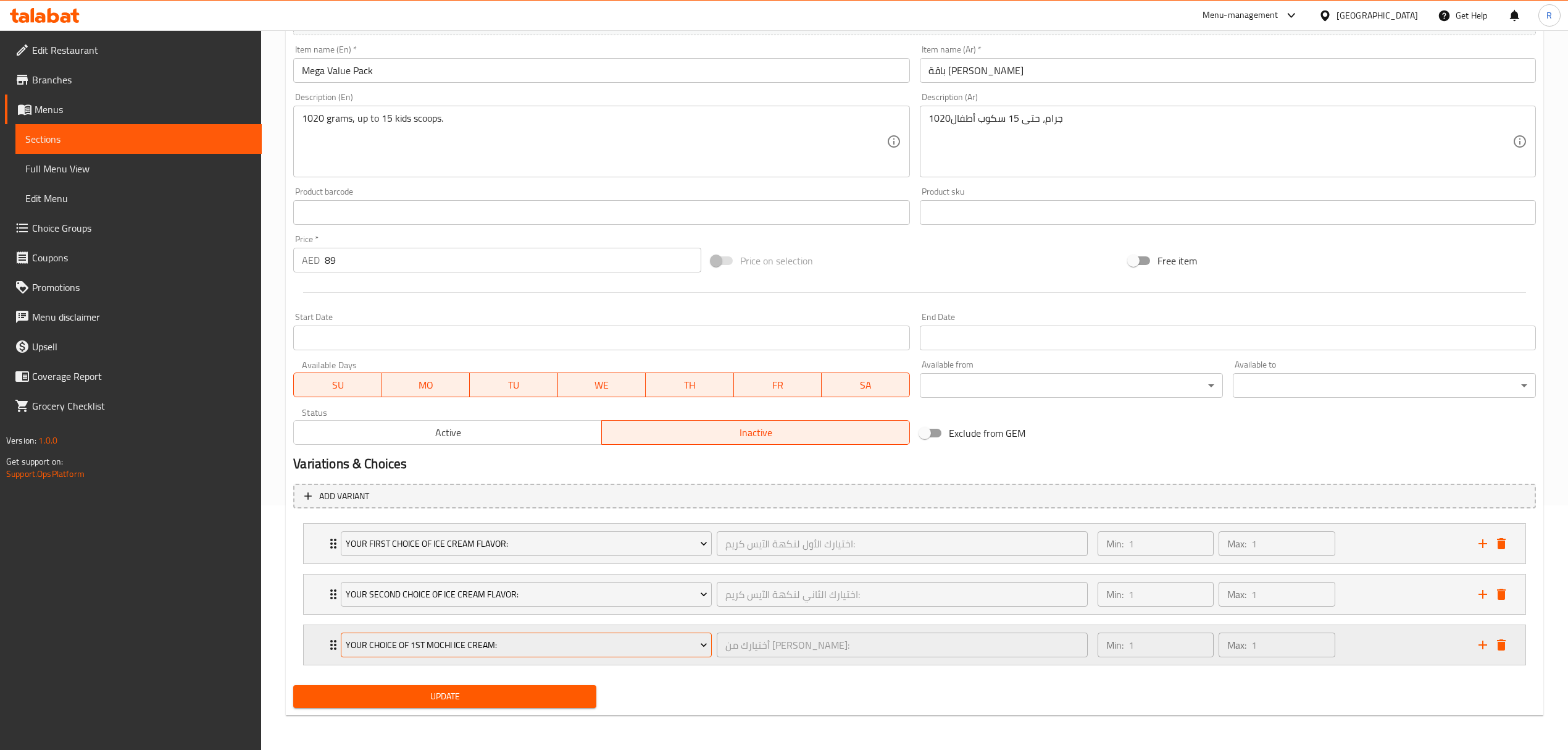
click at [484, 646] on span "Your Choice Of 1st Mochi Ice Cream:" at bounding box center [526, 645] width 362 height 15
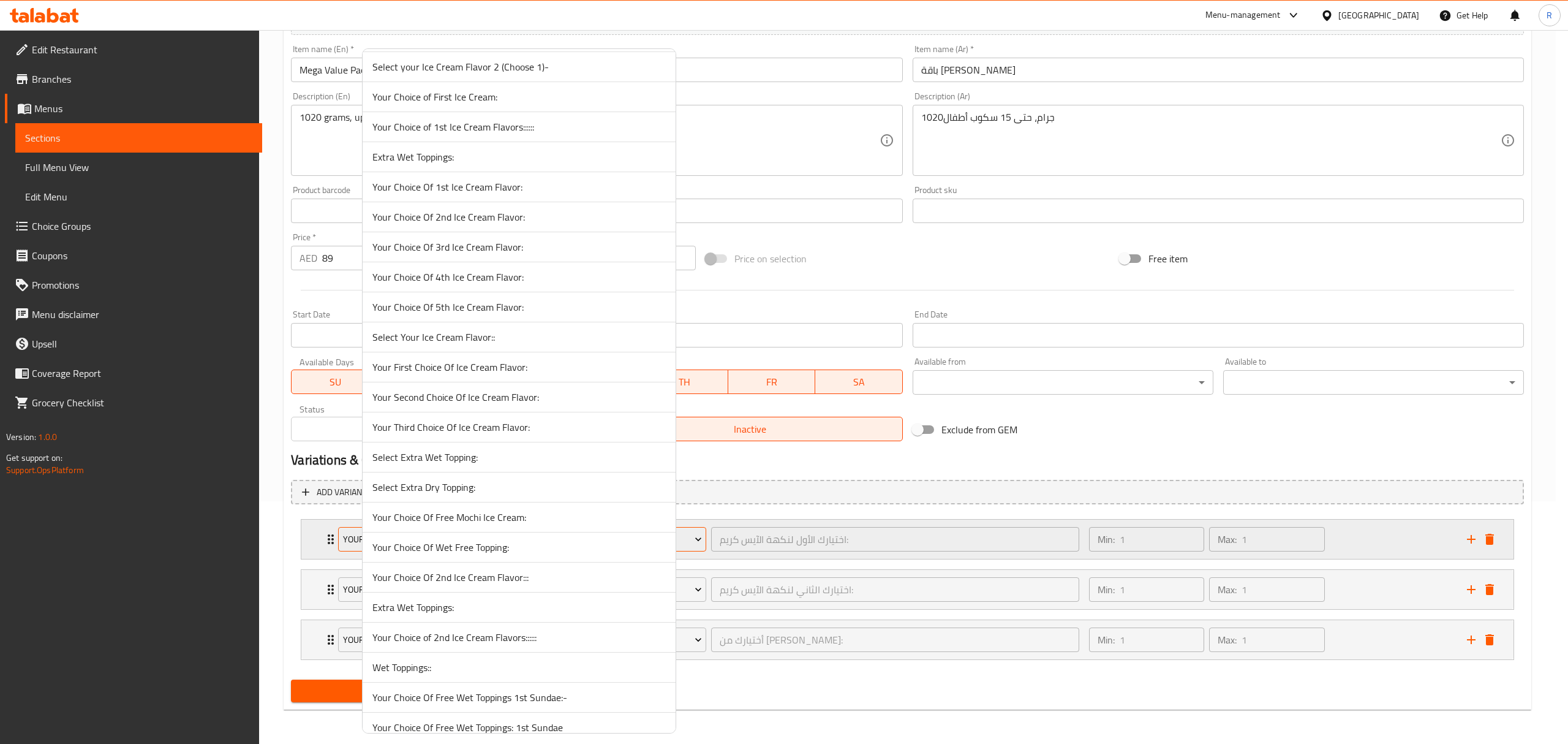
click at [444, 435] on span "Your Third Choice Of Ice Cream Flavor:" at bounding box center [519, 427] width 293 height 15
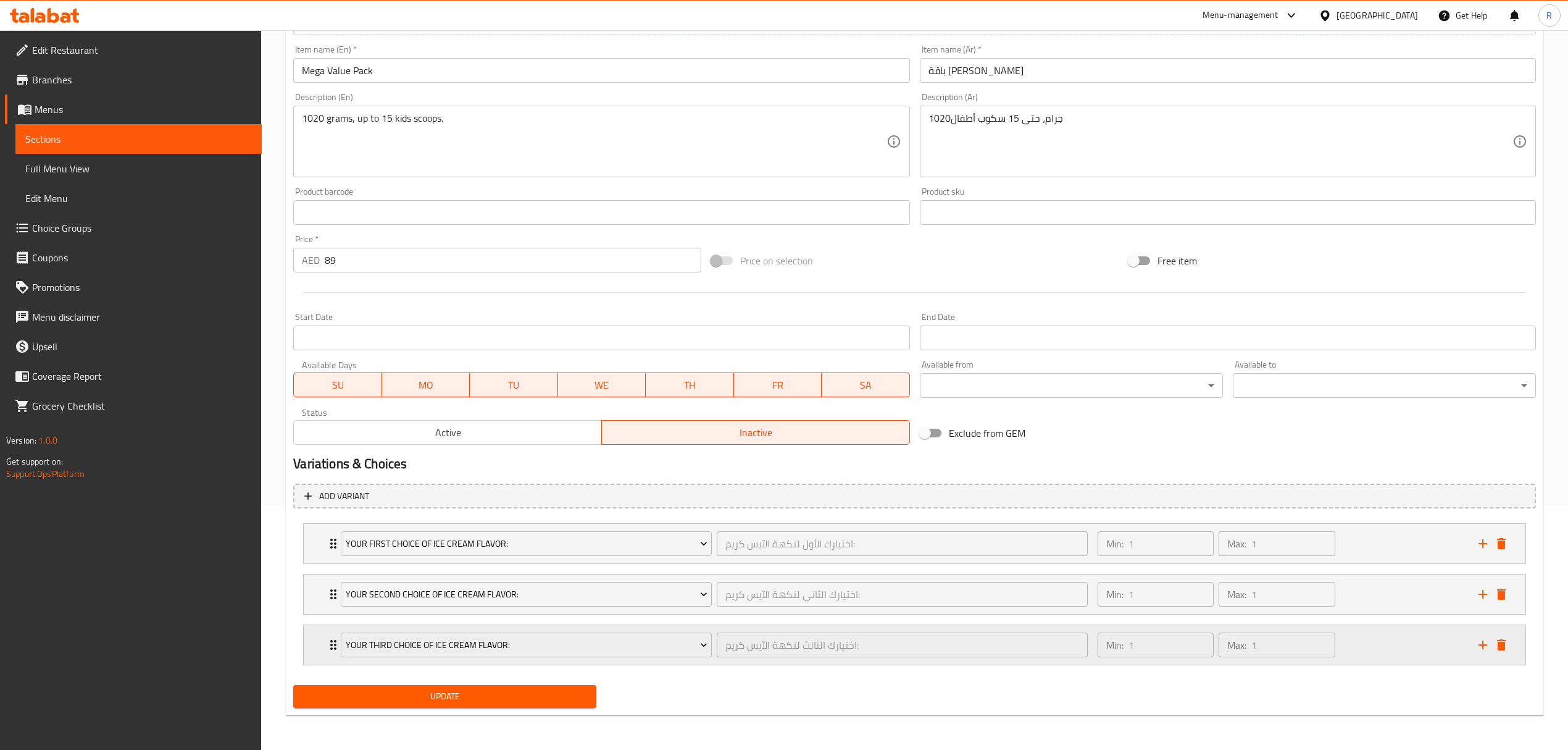
click at [1483, 643] on icon "add" at bounding box center [1482, 644] width 8 height 8
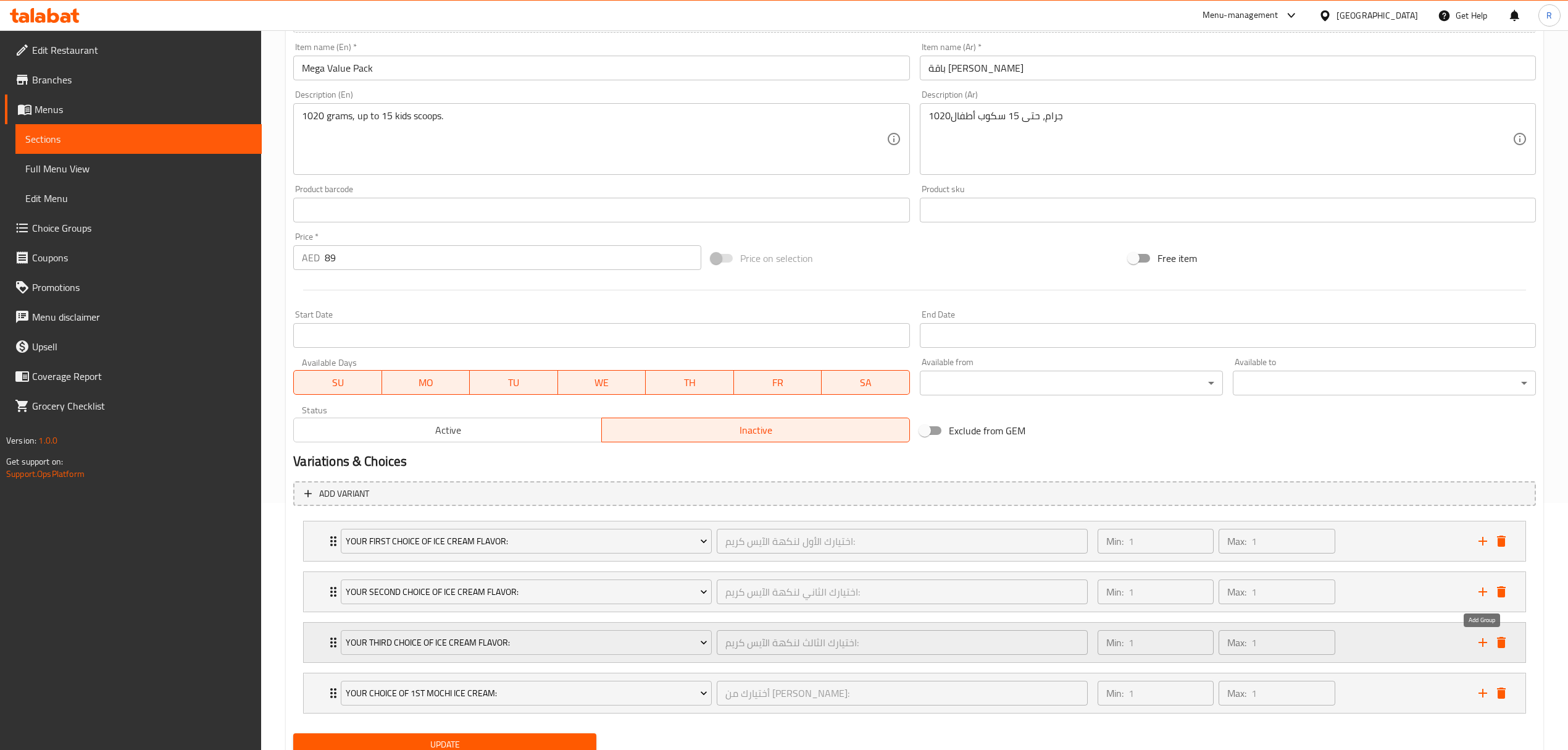
click at [1483, 643] on icon "add" at bounding box center [1482, 642] width 8 height 8
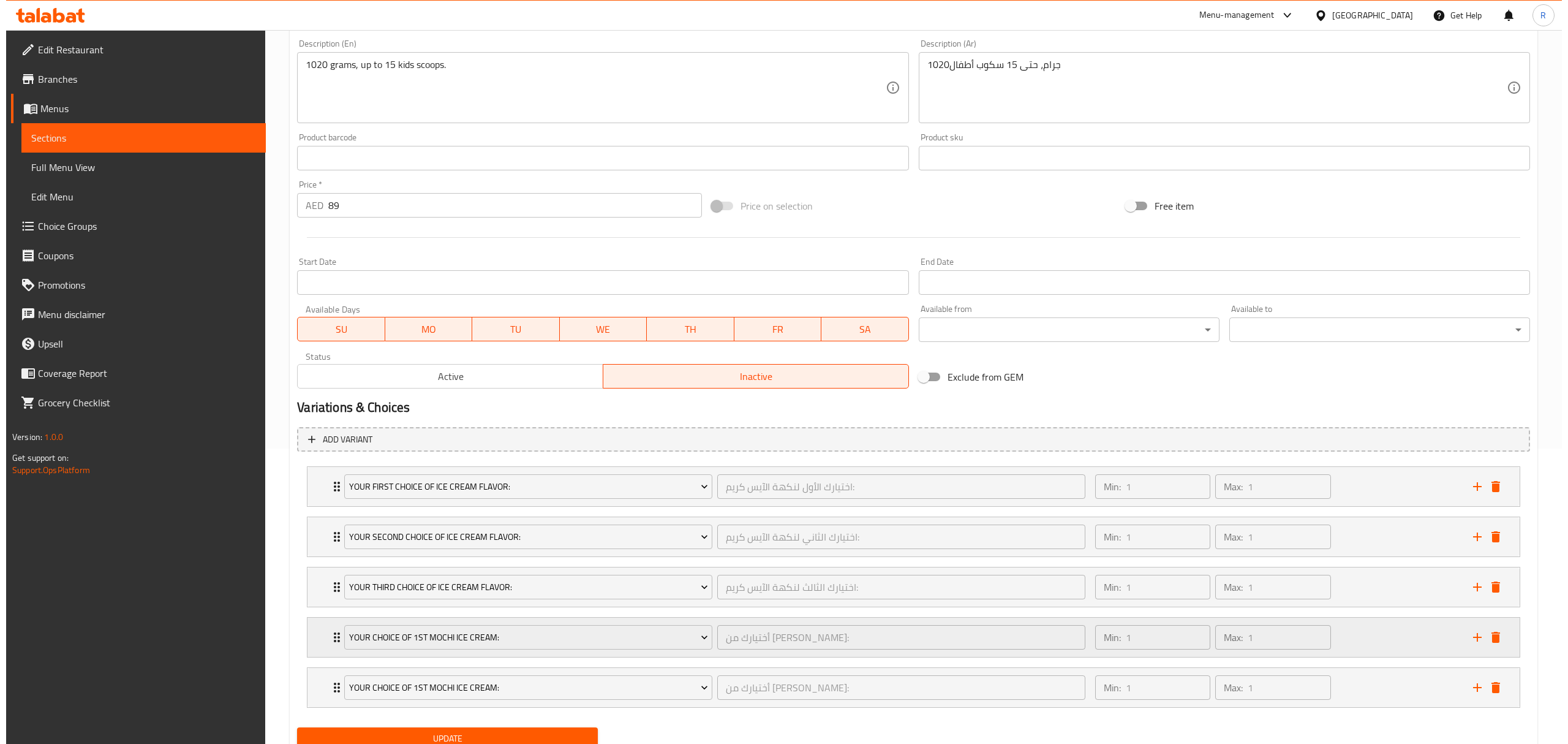
scroll to position [346, 0]
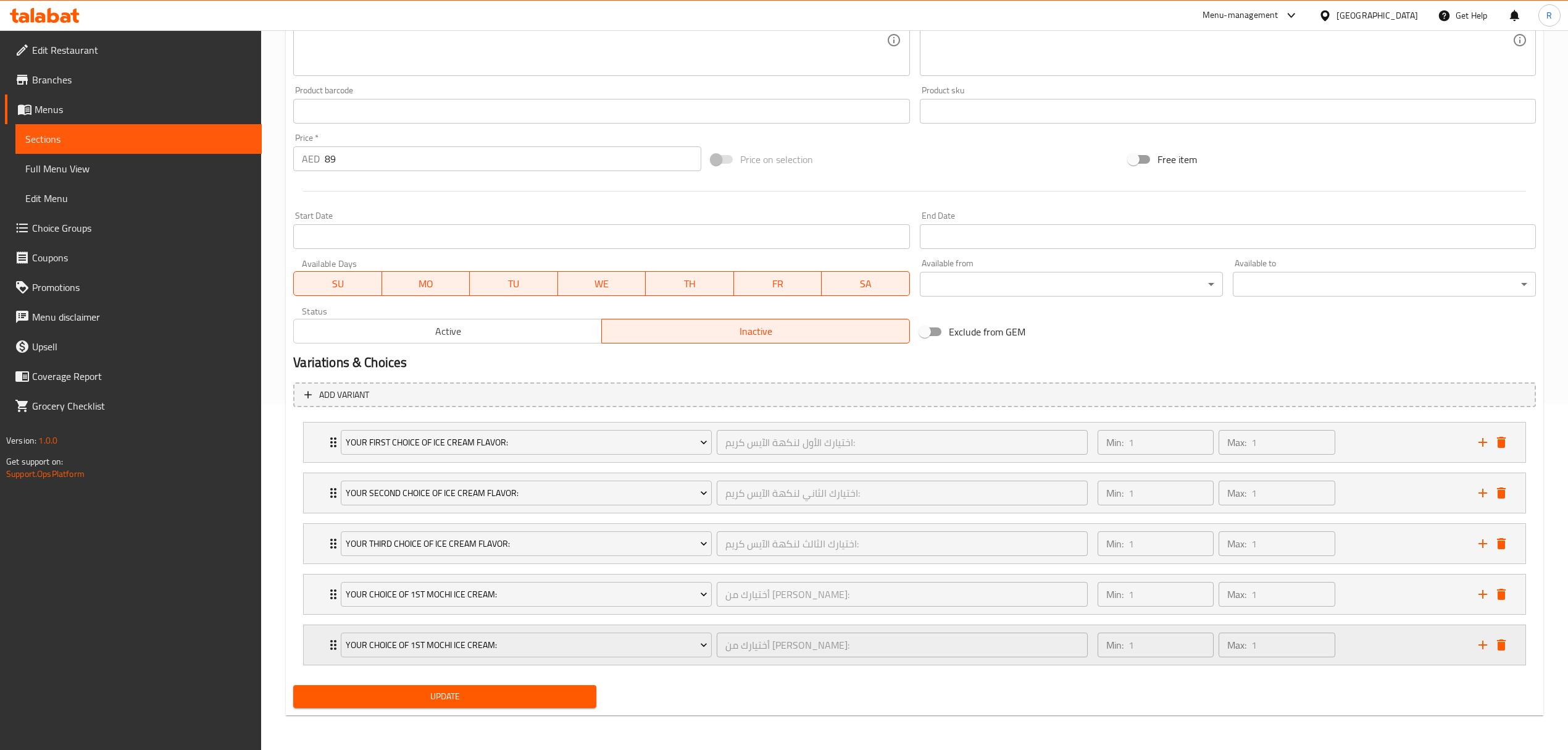
drag, startPoint x: 939, startPoint y: 690, endPoint x: 744, endPoint y: 640, distance: 201.3
click at [937, 689] on div "Update" at bounding box center [914, 696] width 1253 height 33
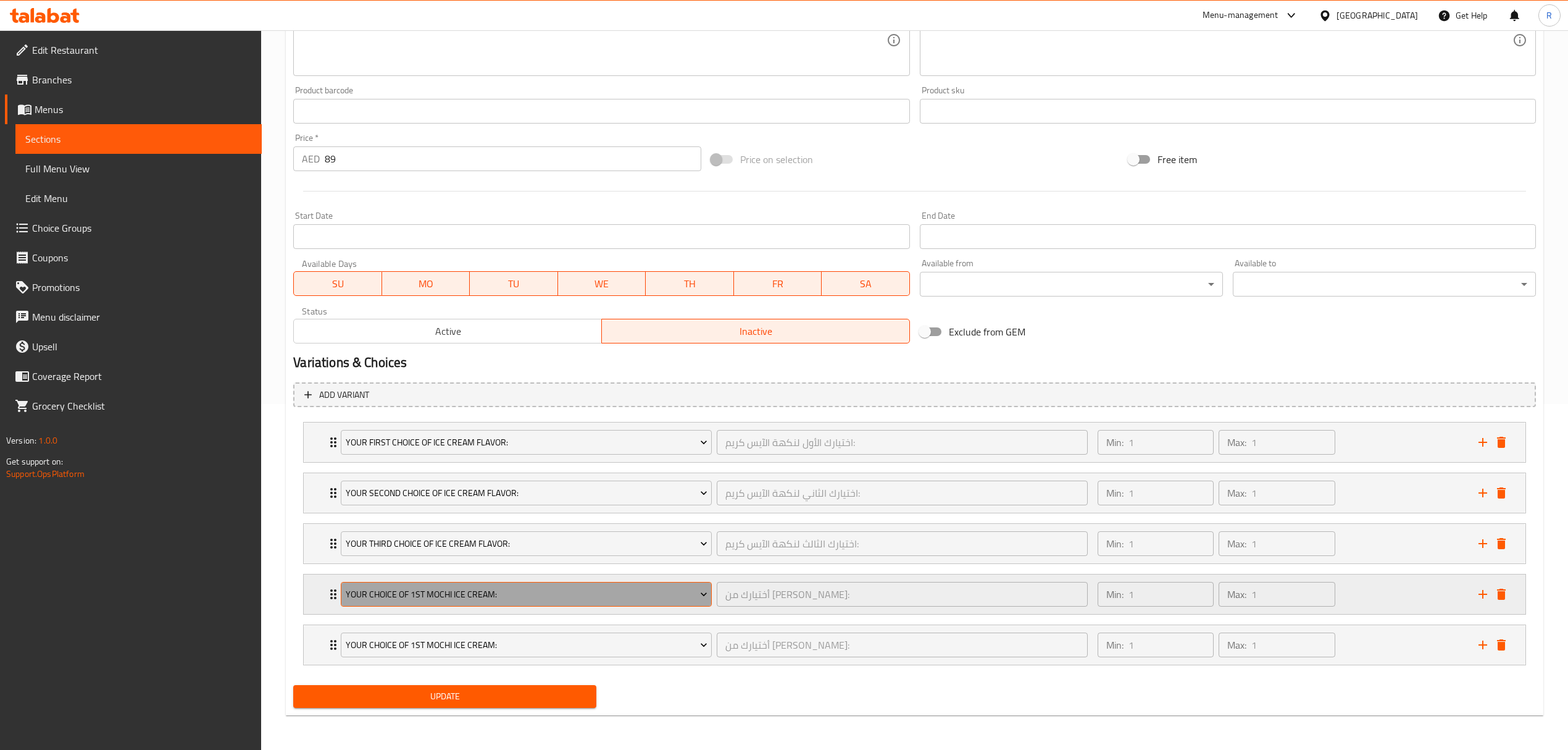
click at [667, 596] on span "Your Choice Of 1st Mochi Ice Cream:" at bounding box center [526, 594] width 362 height 15
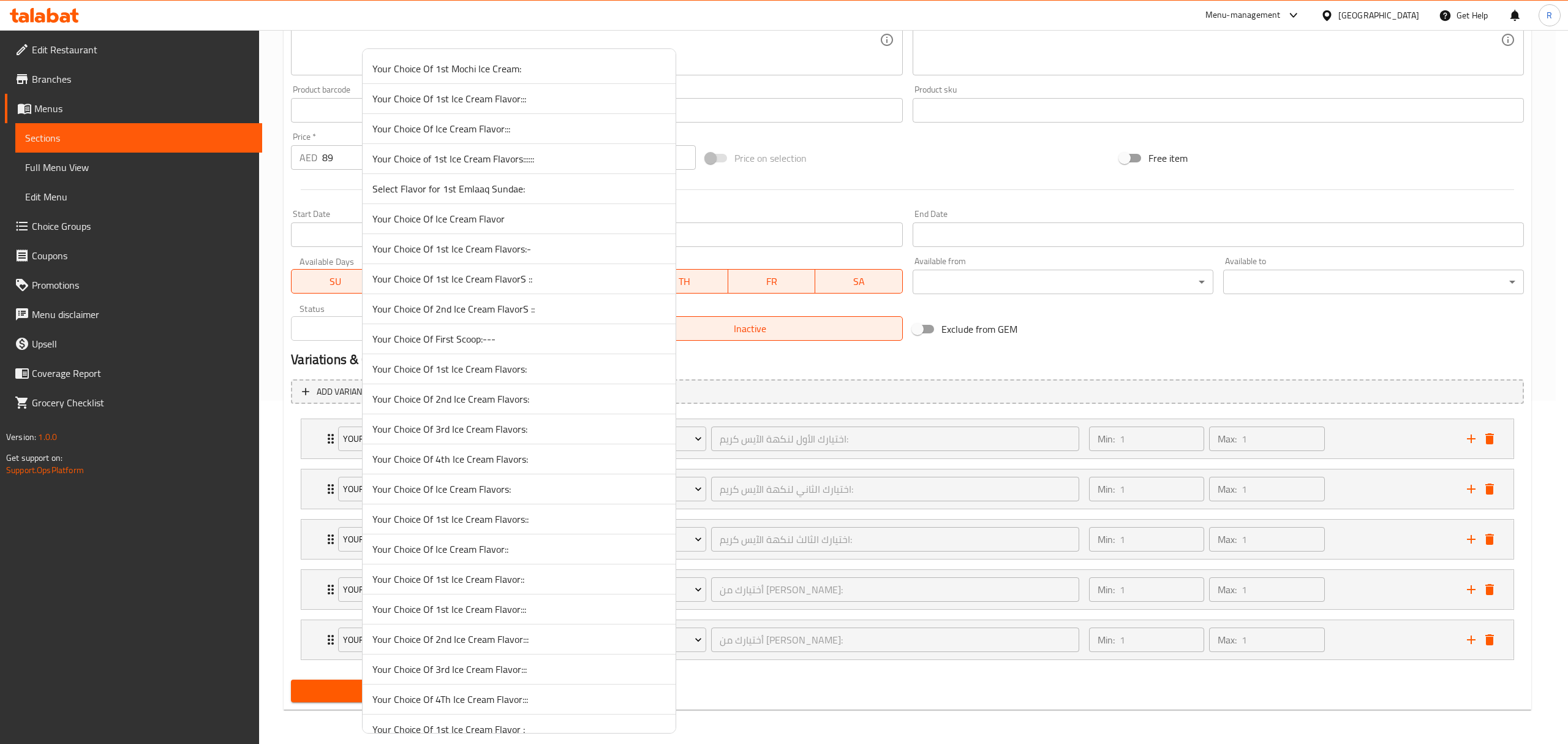
scroll to position [3395, 0]
click at [473, 374] on span "Select Extra Wet Topping:" at bounding box center [519, 366] width 293 height 15
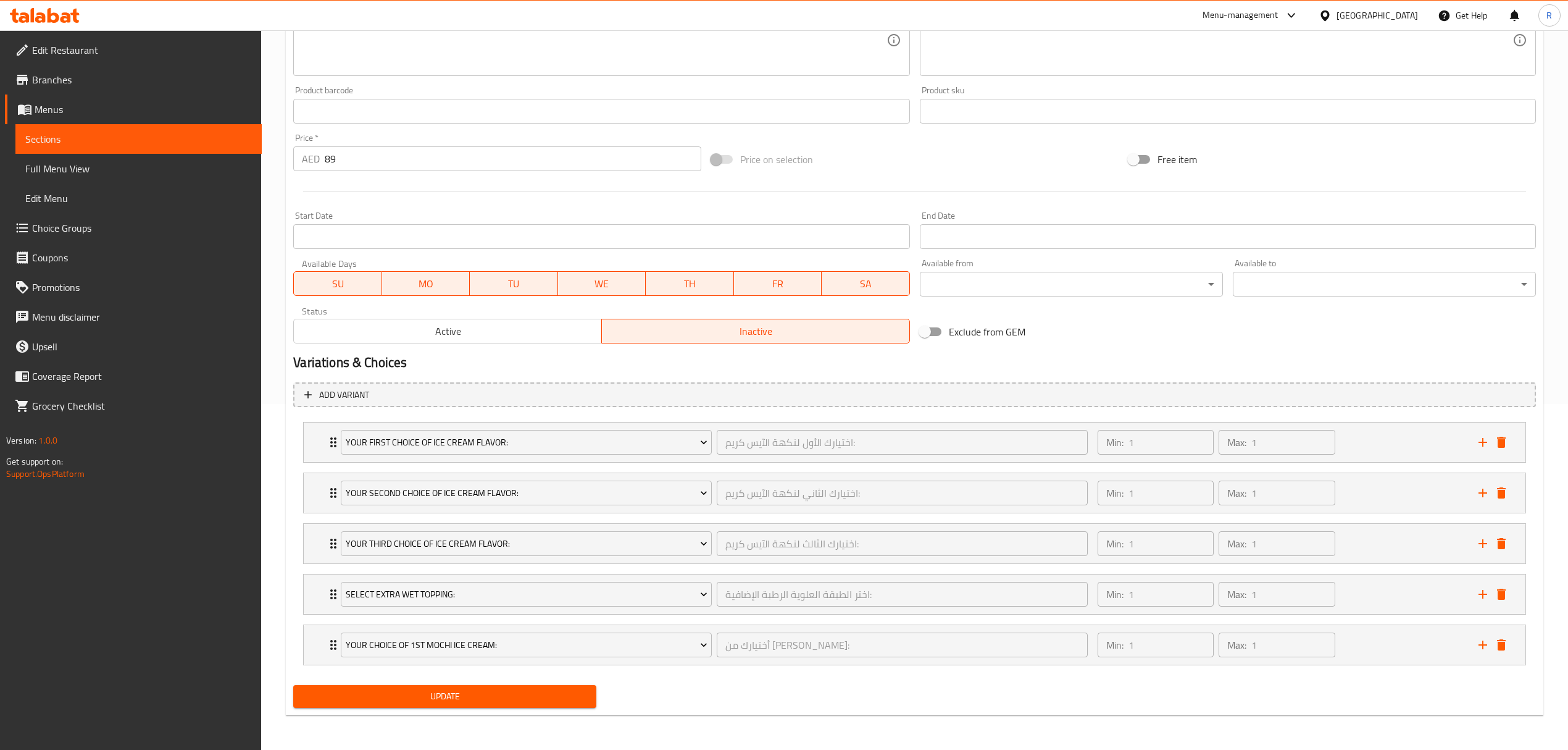
click at [885, 684] on div "Update" at bounding box center [914, 696] width 1253 height 33
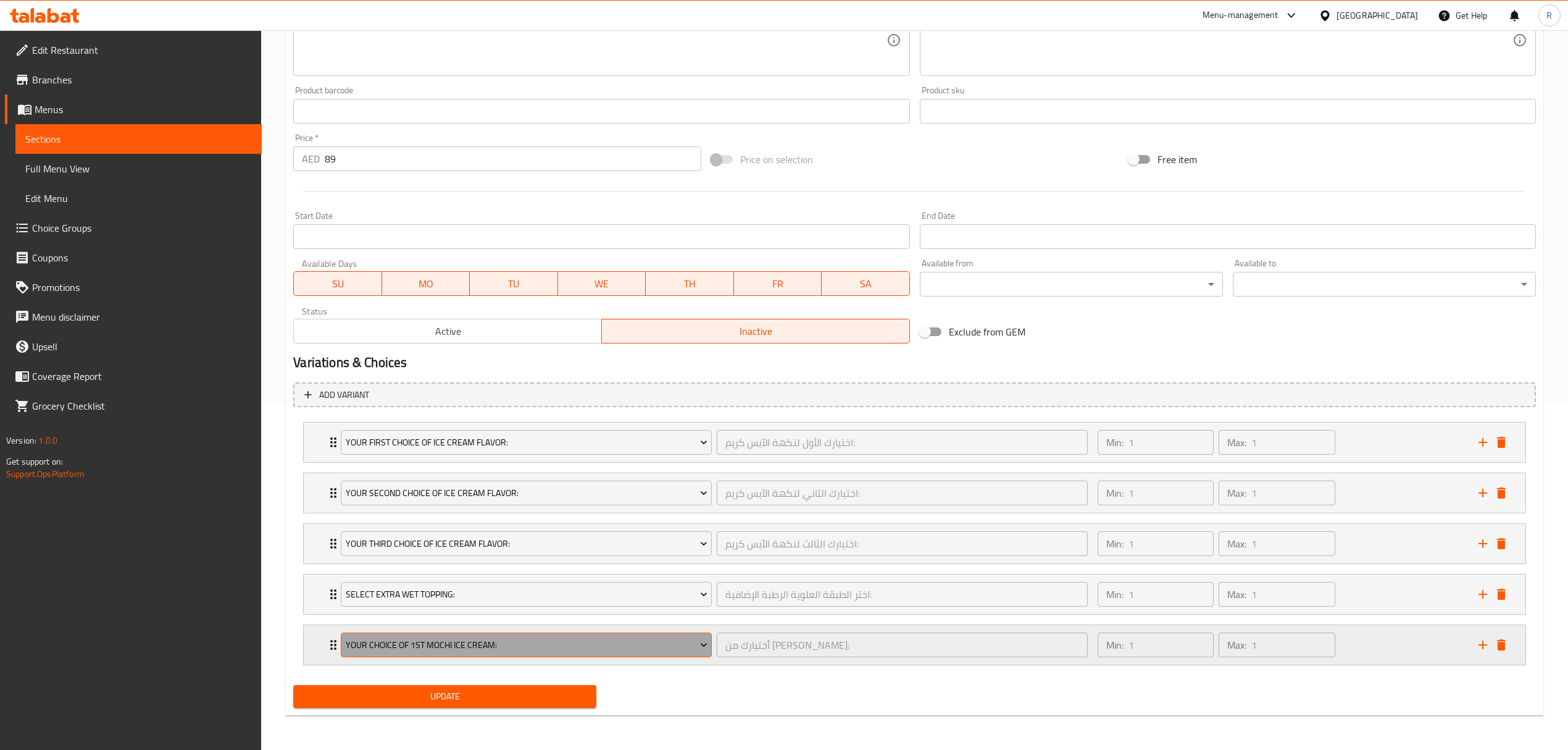
click at [681, 639] on span "Your Choice Of 1st Mochi Ice Cream:" at bounding box center [526, 645] width 362 height 15
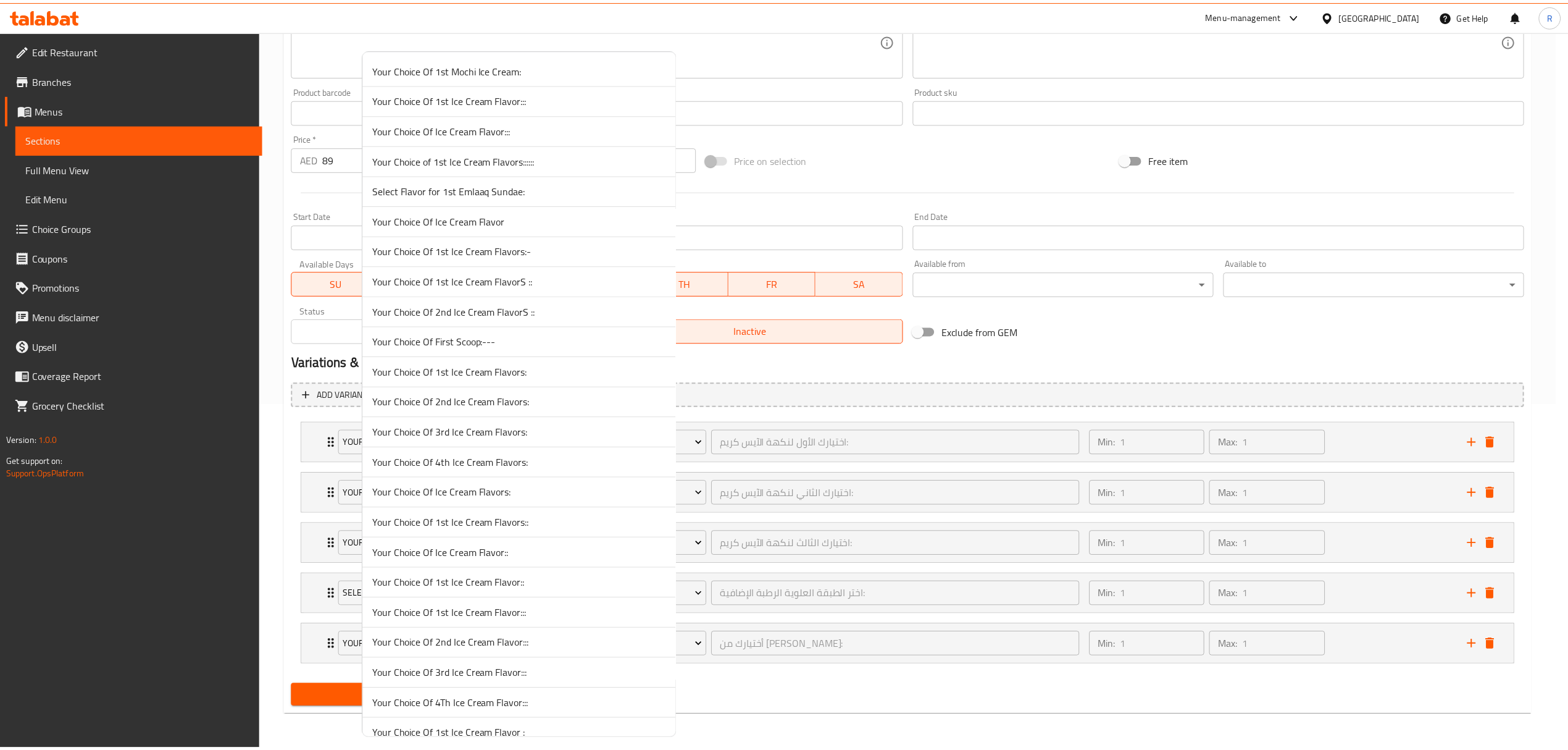
scroll to position [3452, 0]
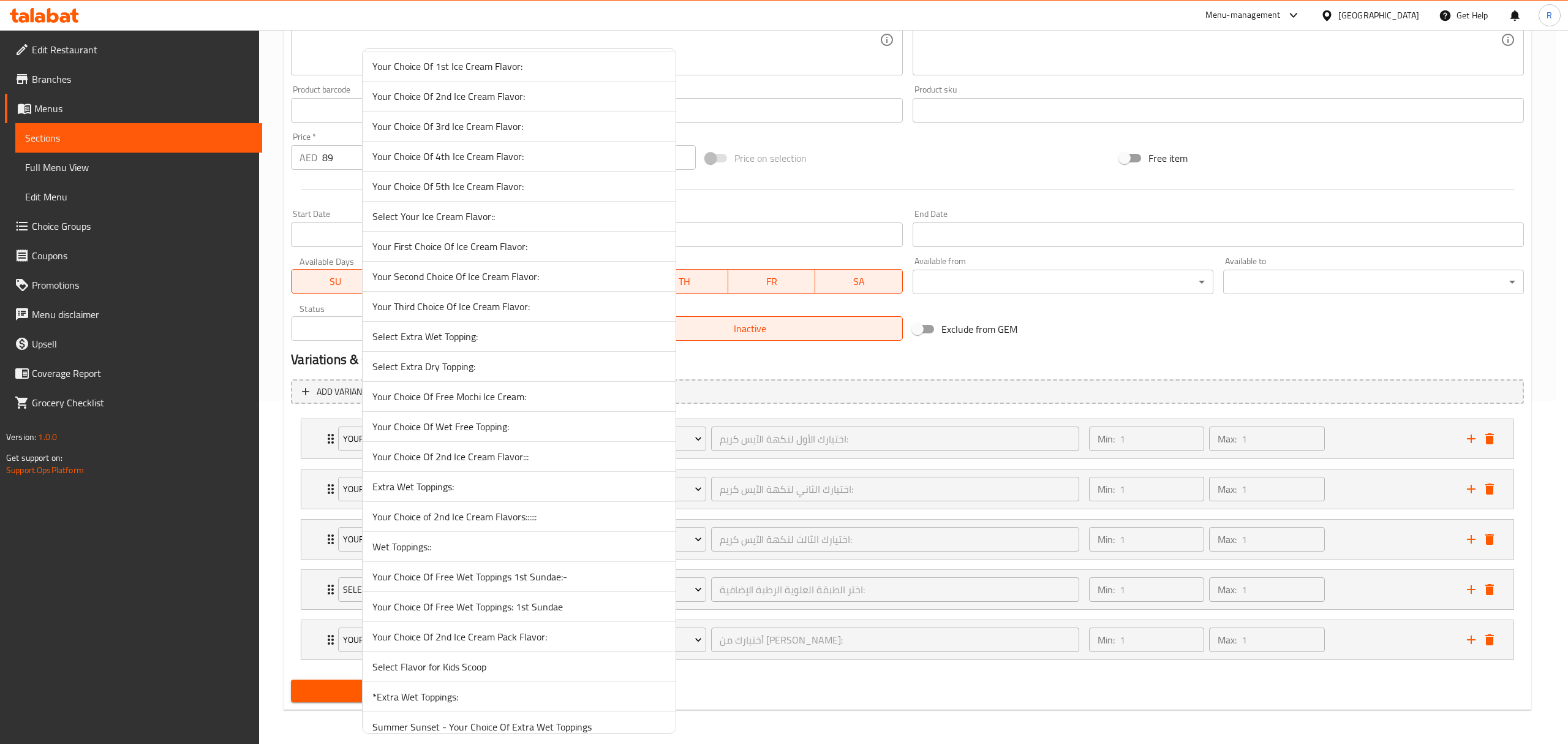
click at [485, 374] on span "Select Extra Dry Topping:" at bounding box center [519, 366] width 293 height 15
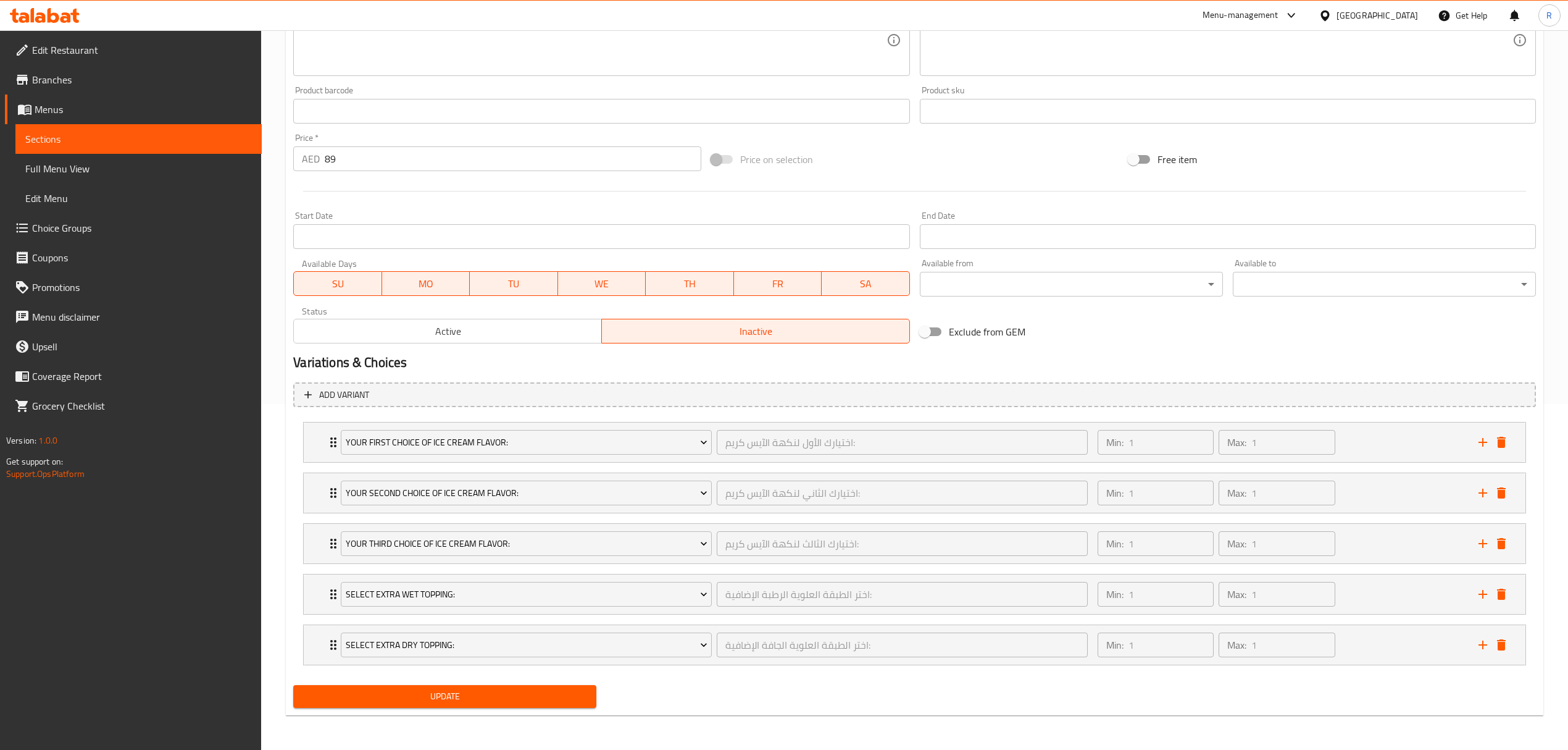
click at [711, 682] on div "Update" at bounding box center [914, 696] width 1253 height 33
click at [594, 692] on button "Update" at bounding box center [444, 696] width 303 height 23
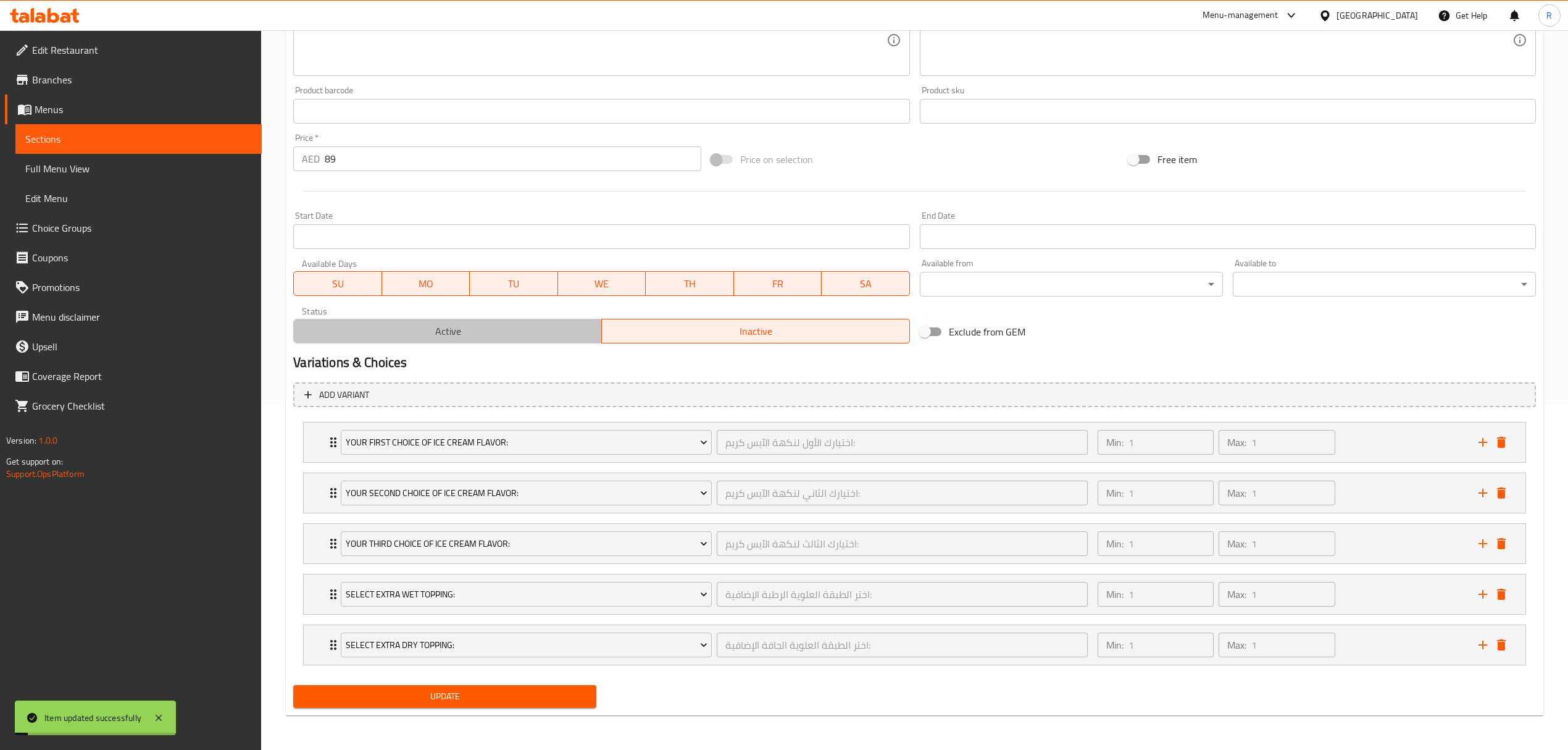
click at [519, 326] on span "Active" at bounding box center [448, 331] width 298 height 18
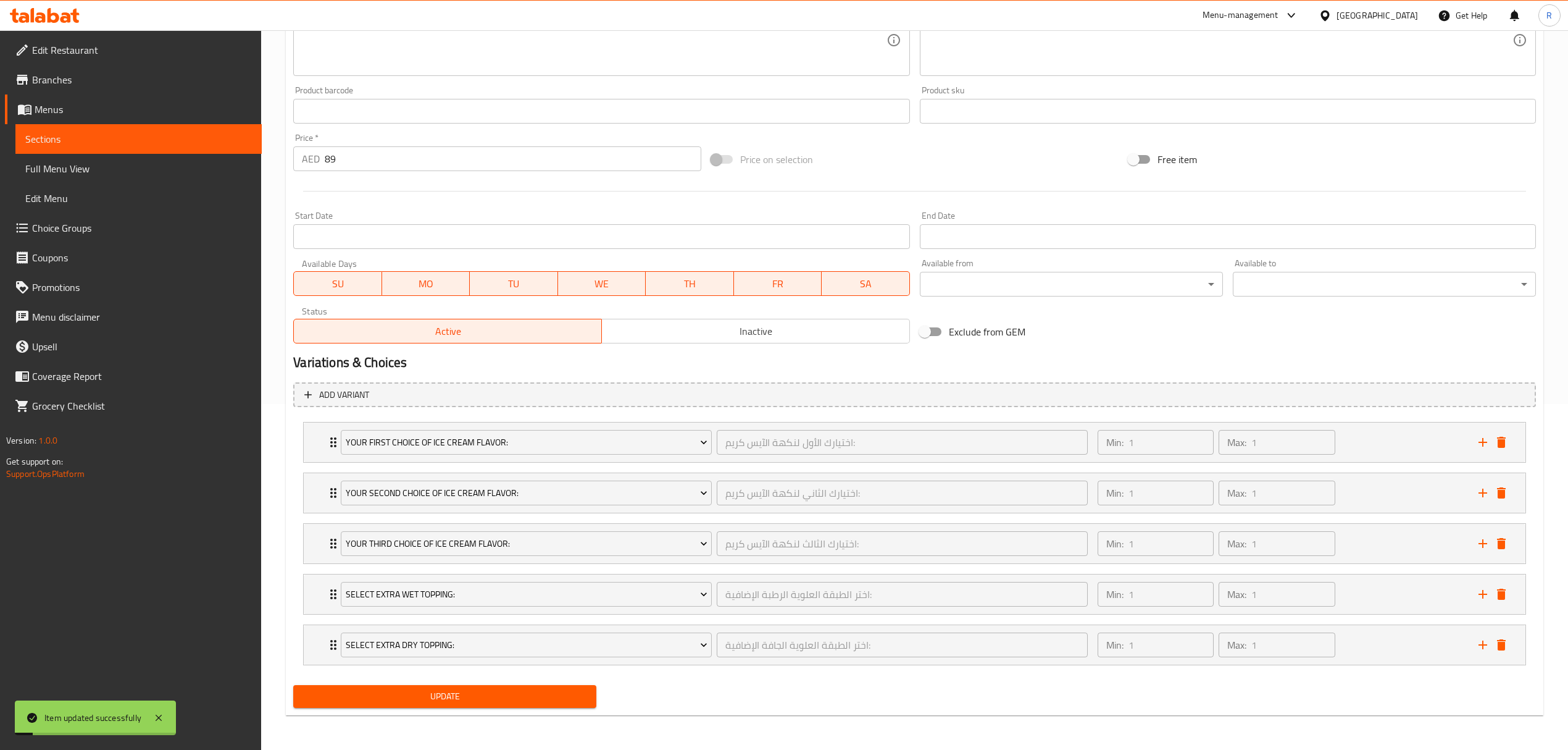
click at [535, 685] on button "Update" at bounding box center [444, 696] width 303 height 23
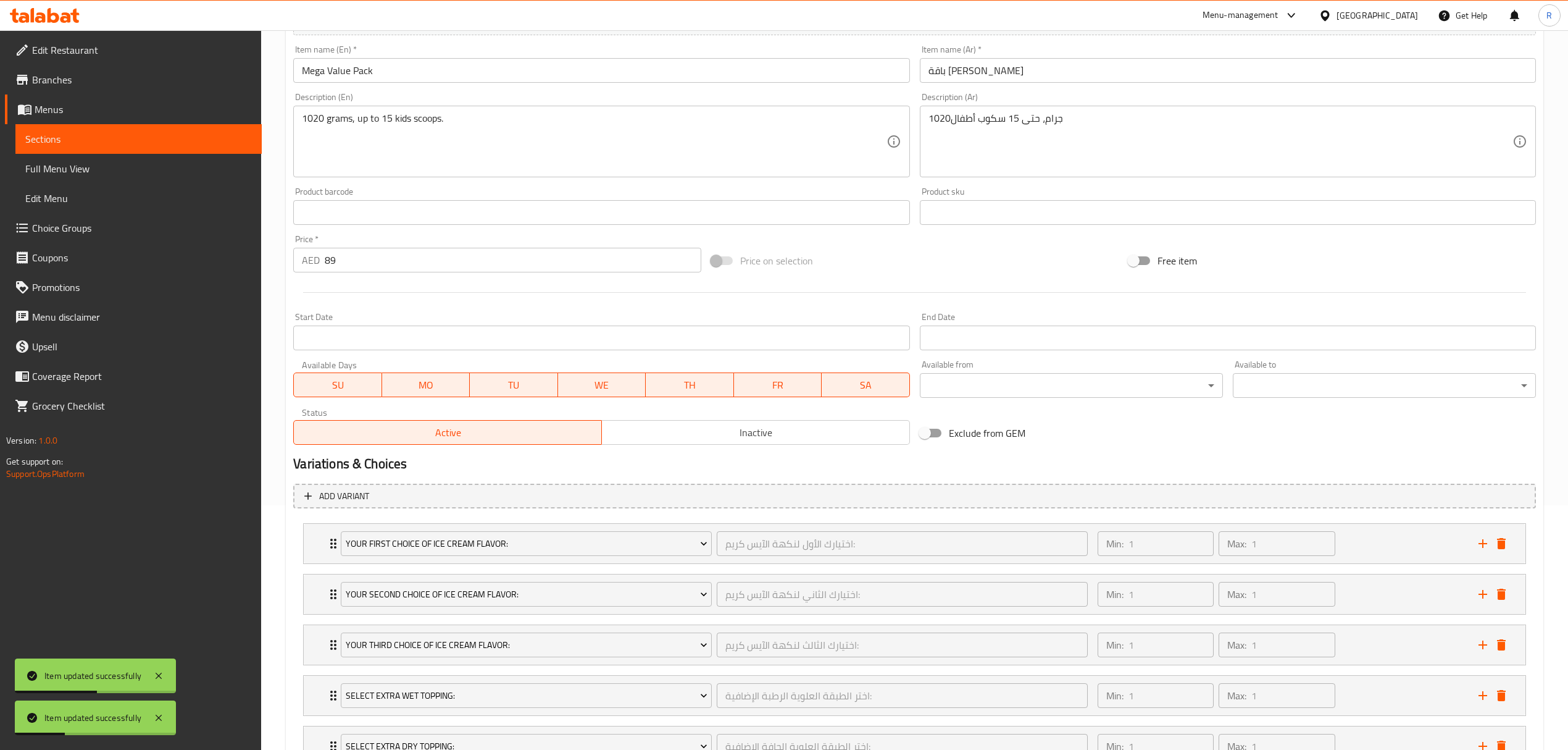
scroll to position [0, 0]
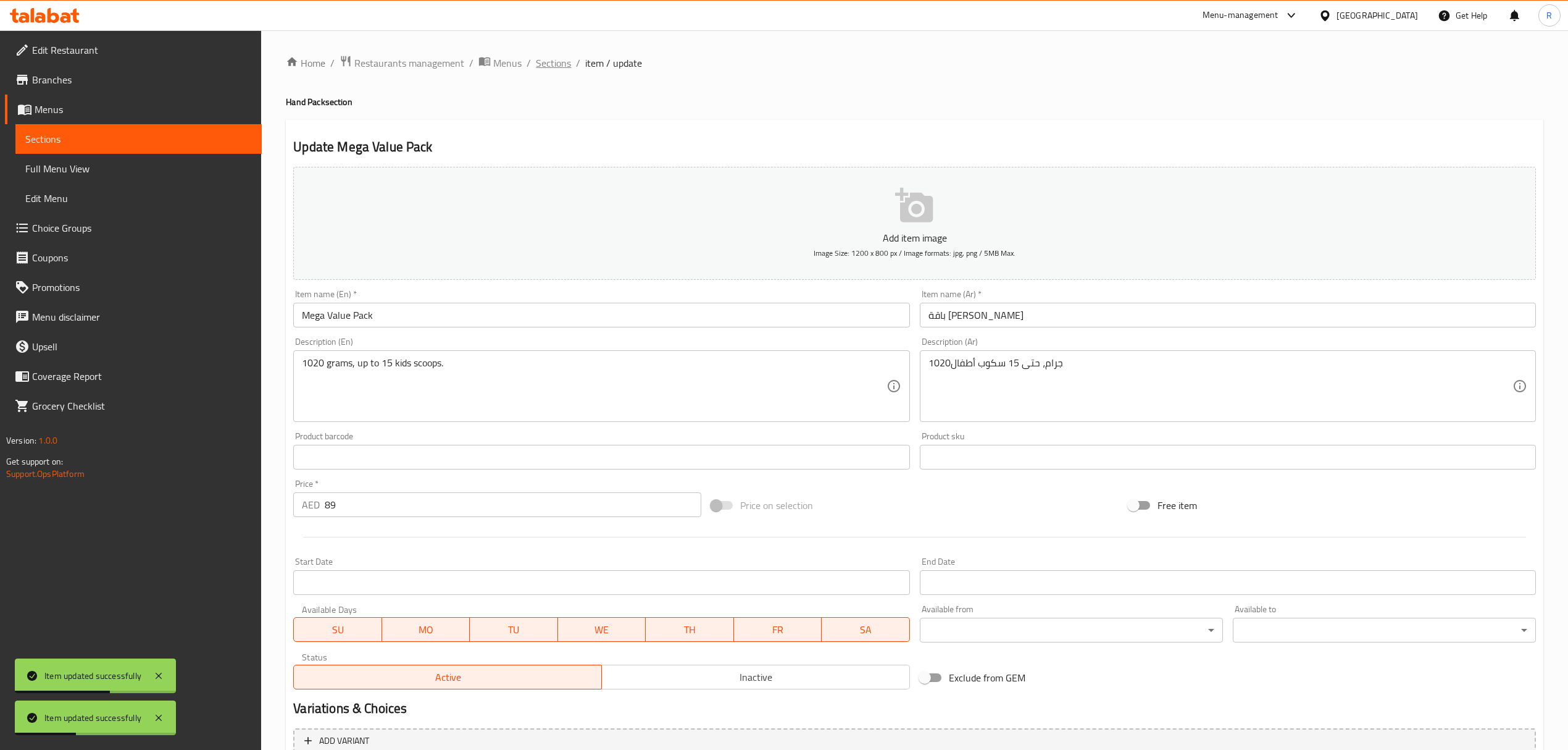
click at [569, 63] on span "Sections" at bounding box center [553, 63] width 35 height 15
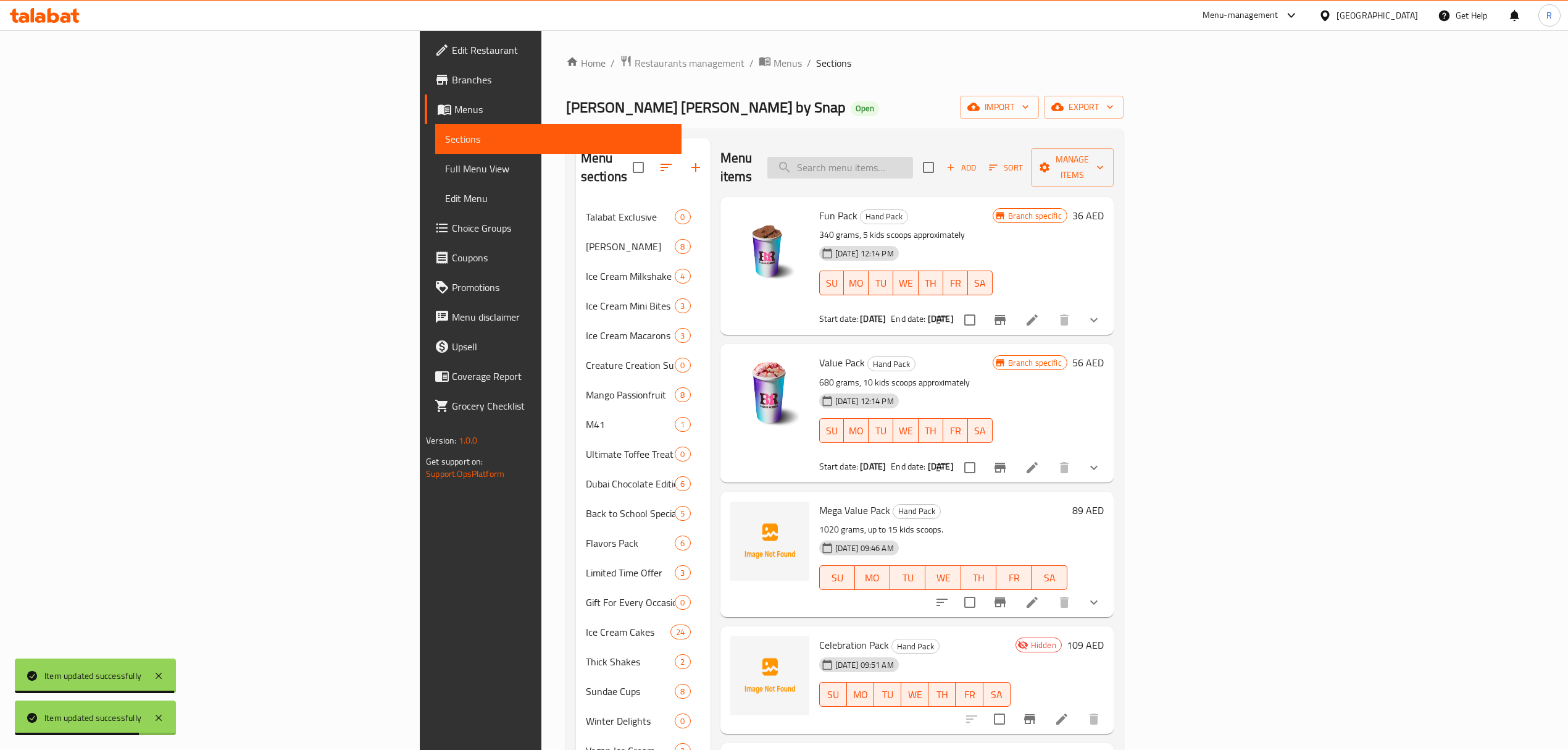
click at [913, 157] on input "search" at bounding box center [841, 168] width 146 height 22
paste input "Mega Value Pack"
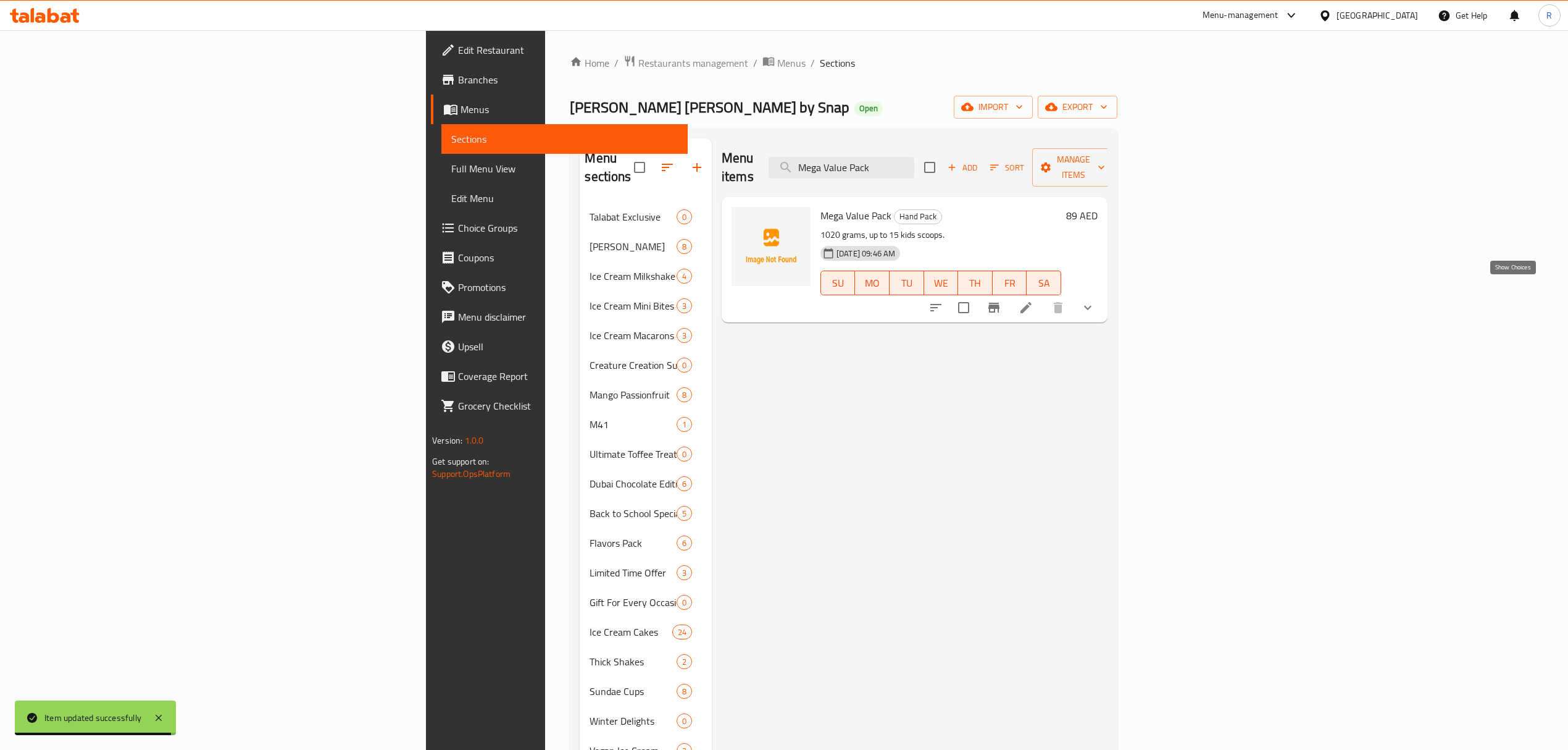
type input "Mega Value Pack"
click at [1092, 306] on icon "show more" at bounding box center [1088, 307] width 8 height 4
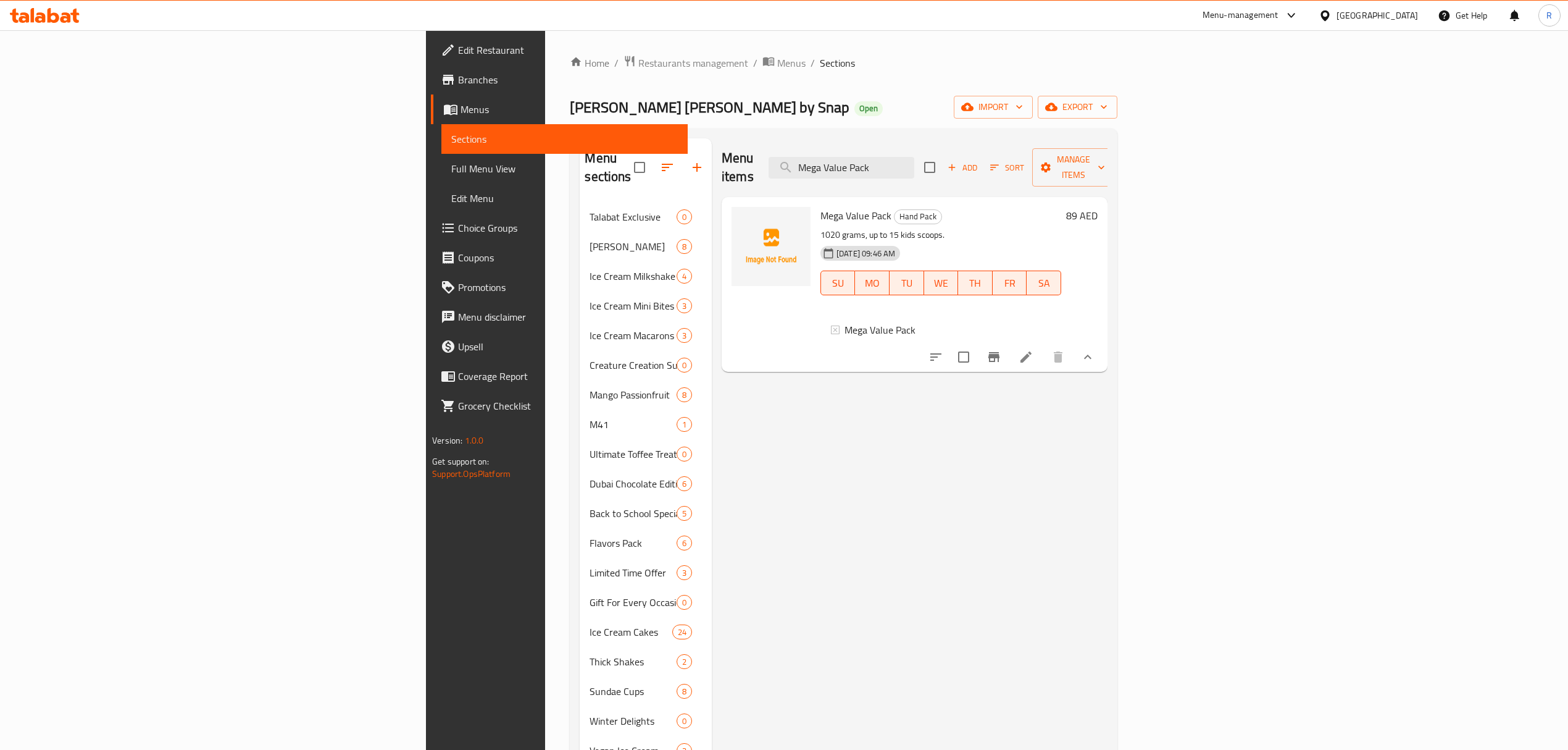
click at [811, 399] on div "Menu items Mega Value Pack Add Sort Manage items Mega Value Pack Hand Pack 1020…" at bounding box center [910, 602] width 396 height 928
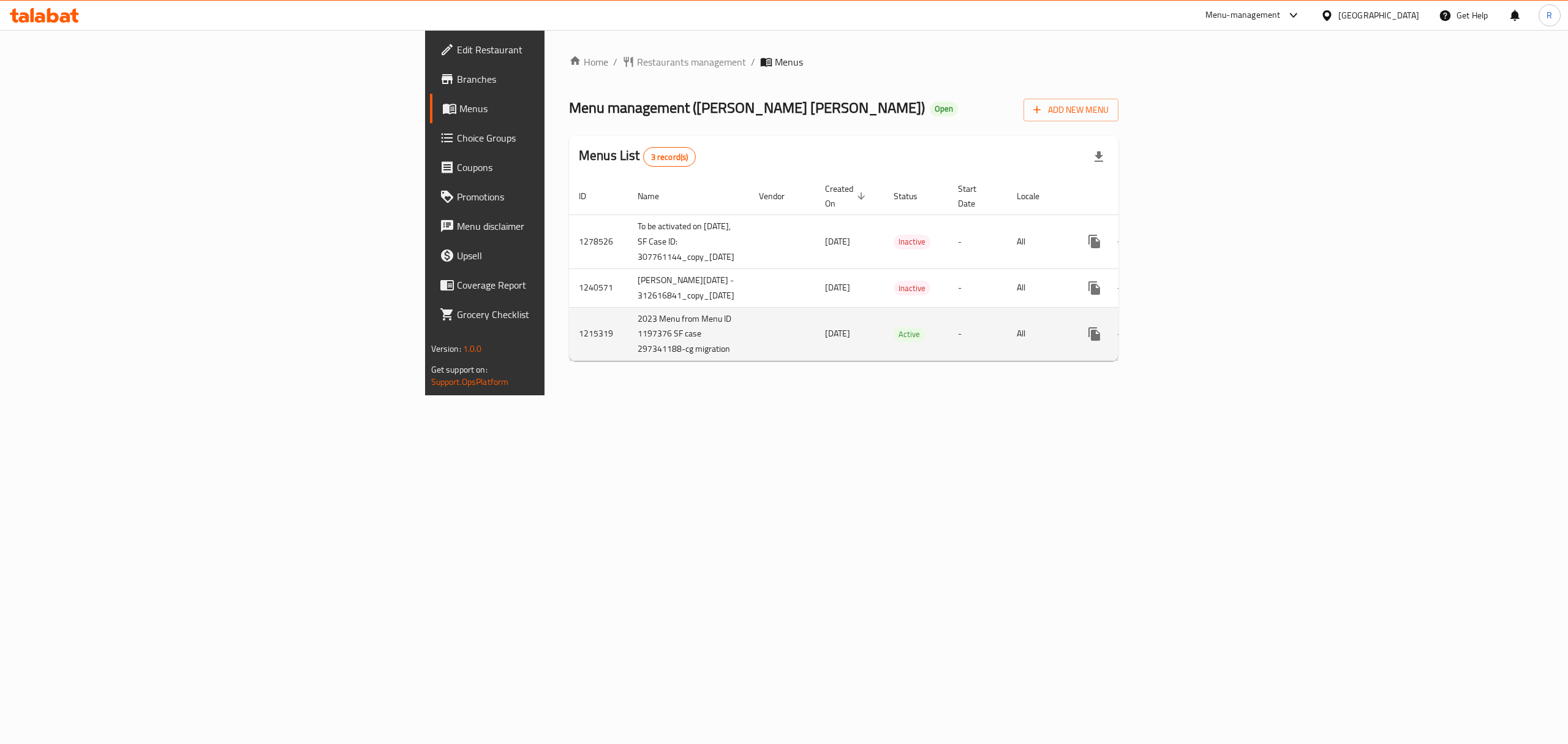
click at [1188, 328] on icon "enhanced table" at bounding box center [1182, 334] width 11 height 11
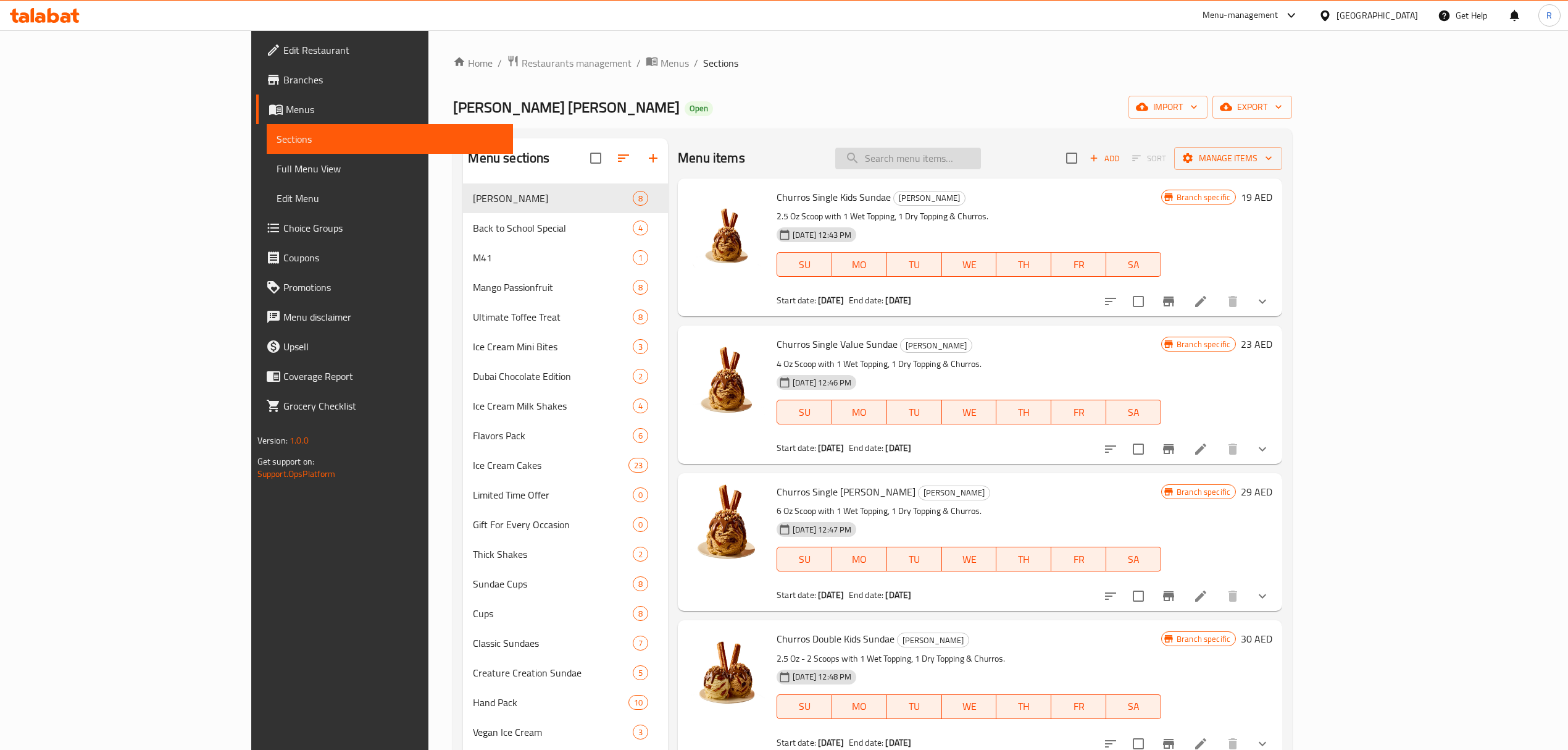
click at [981, 167] on input "search" at bounding box center [909, 158] width 146 height 22
paste input "Mega Value Pack"
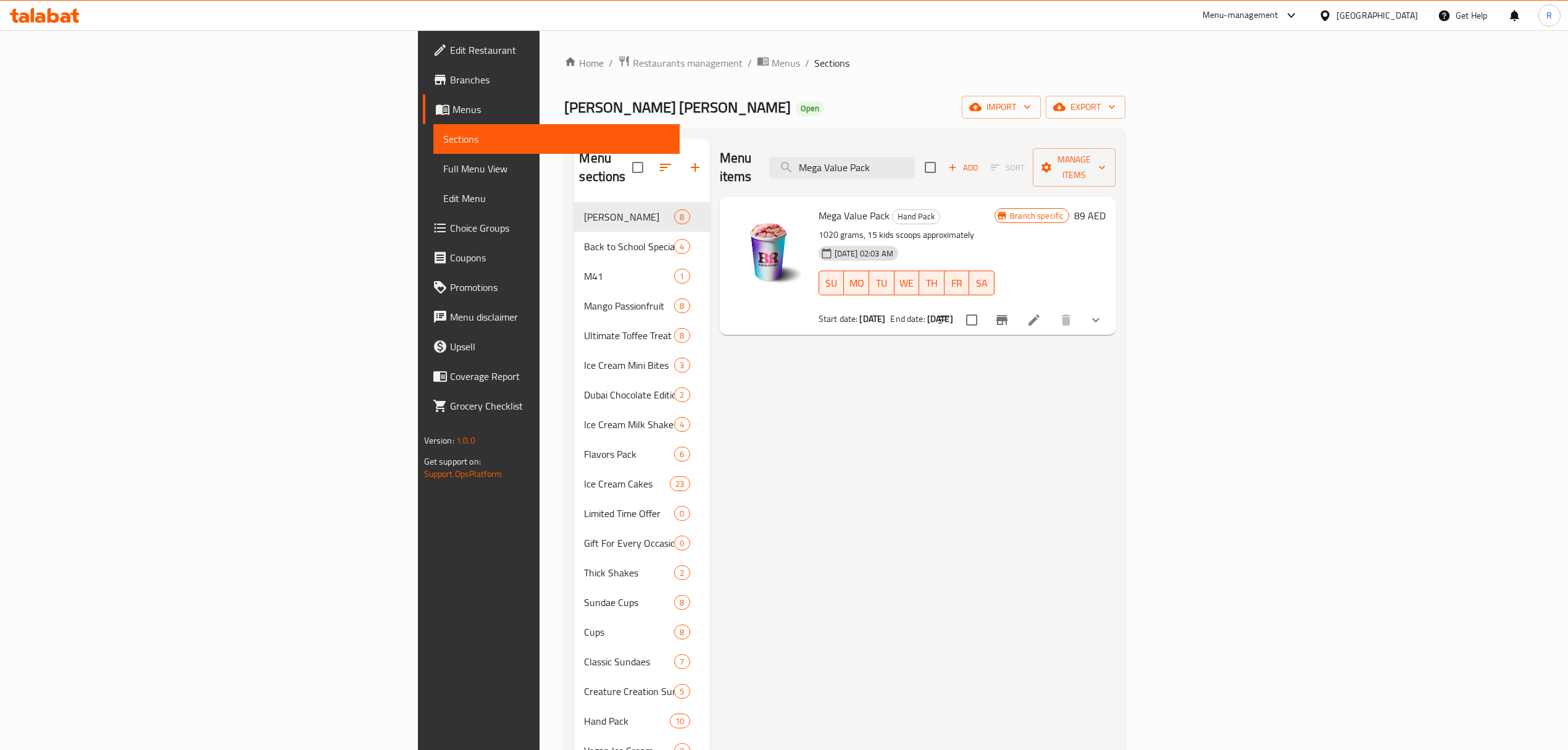
type input "Mega Value Pack"
click at [1111, 305] on button "show more" at bounding box center [1095, 320] width 29 height 29
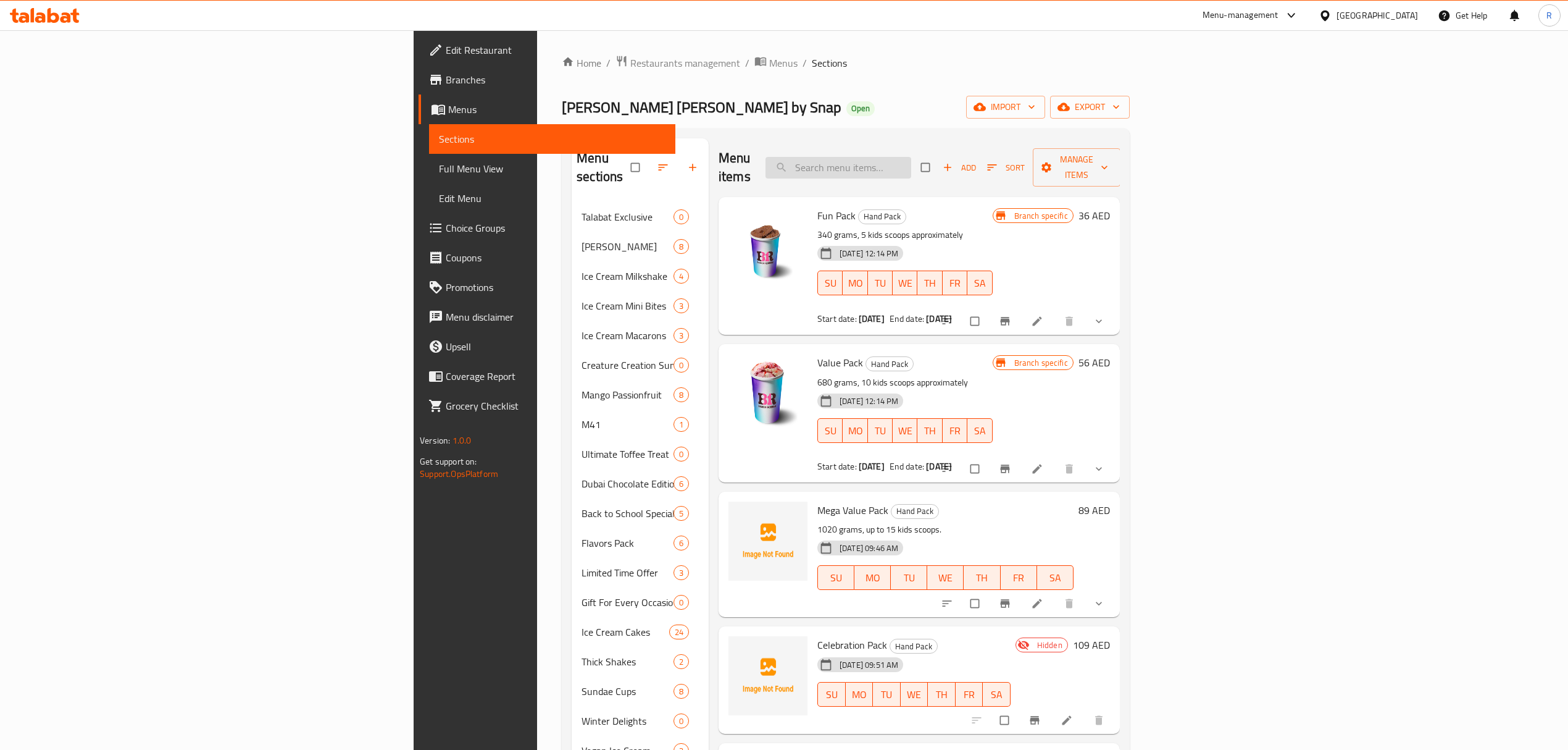
click at [911, 157] on input "search" at bounding box center [839, 168] width 146 height 22
paste input "Mega Value Pack"
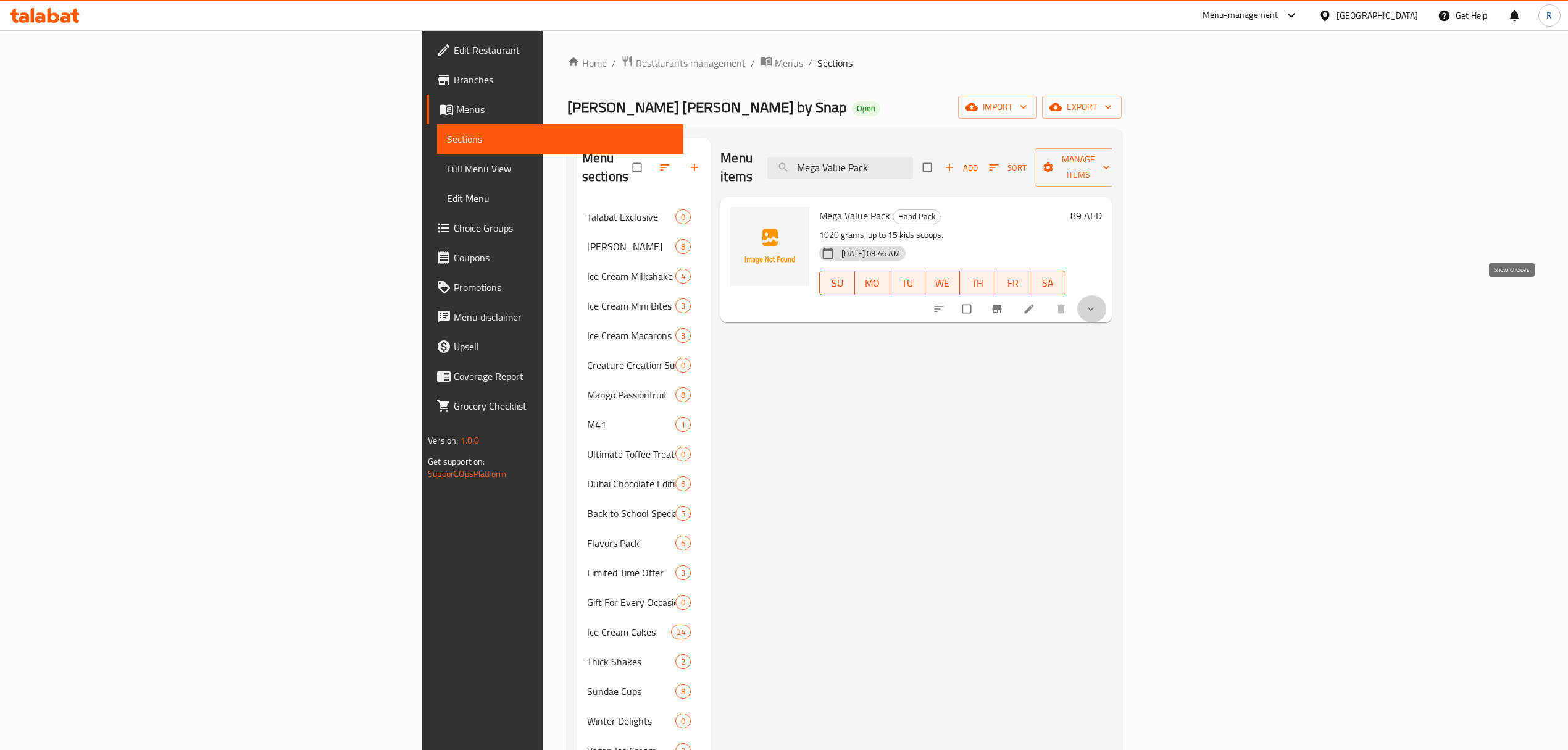
click at [1097, 302] on icon "show more" at bounding box center [1090, 308] width 12 height 12
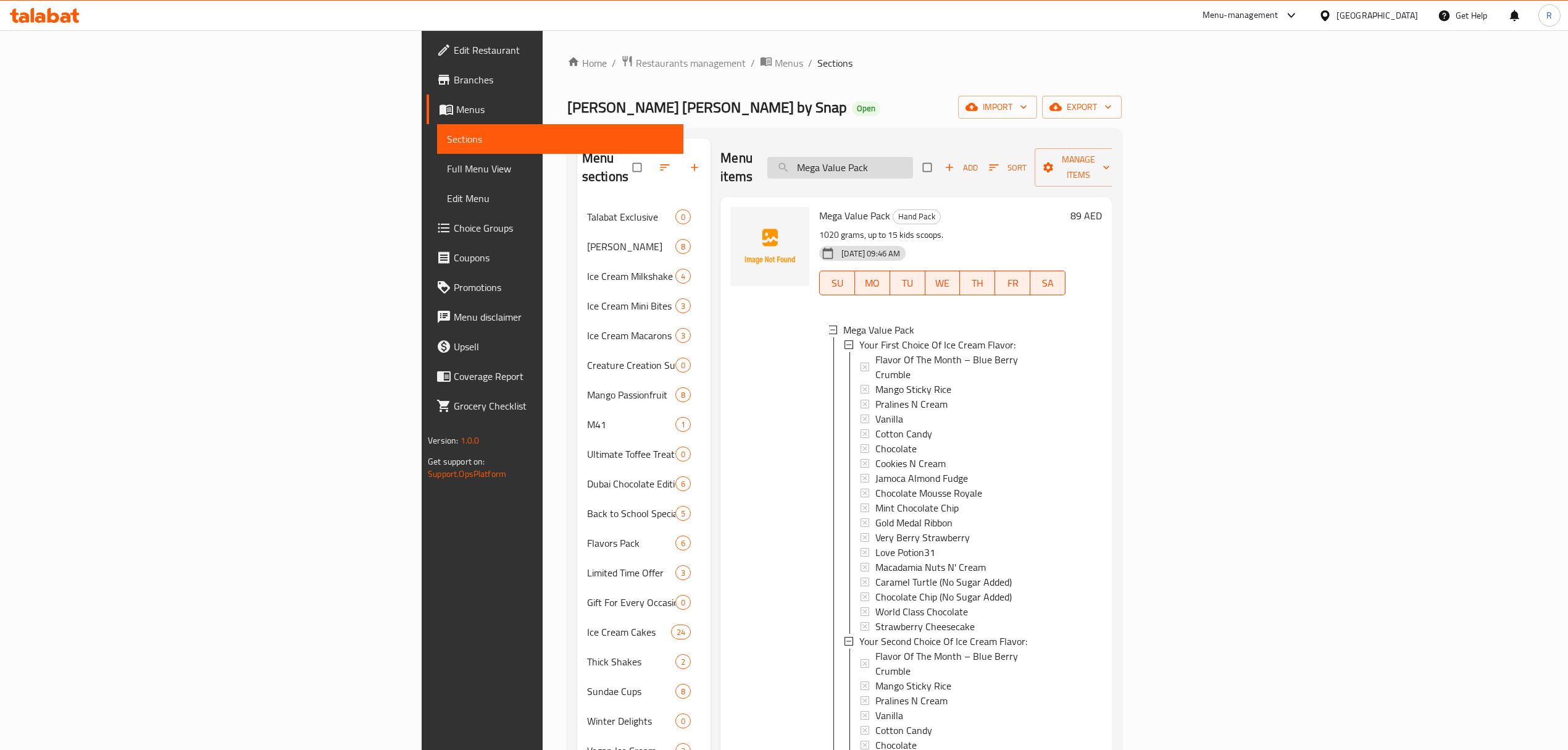
click at [913, 161] on input "Mega Value Pack" at bounding box center [841, 168] width 146 height 22
paste input "Celebration"
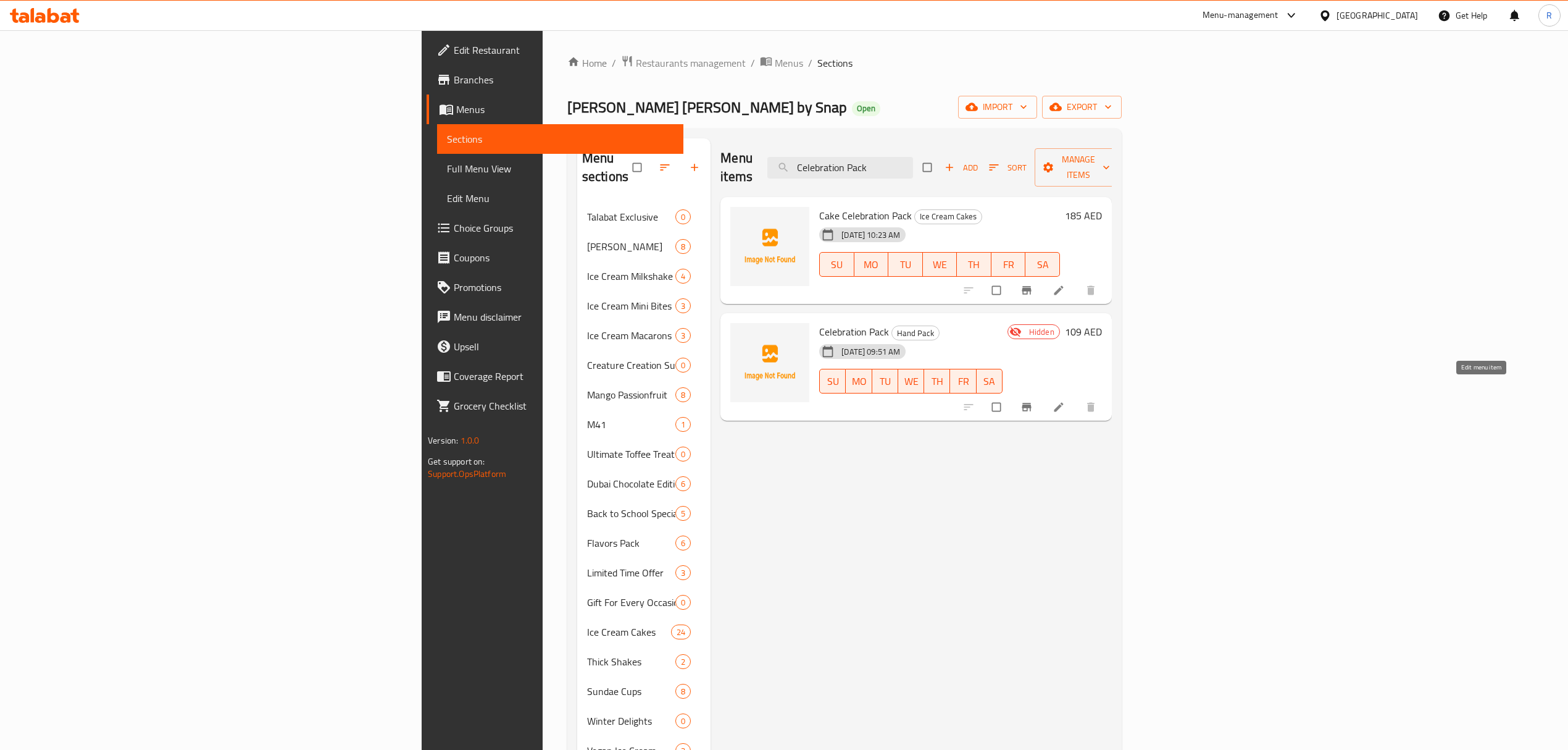
type input "Celebration Pack"
click at [1065, 401] on icon at bounding box center [1058, 407] width 12 height 12
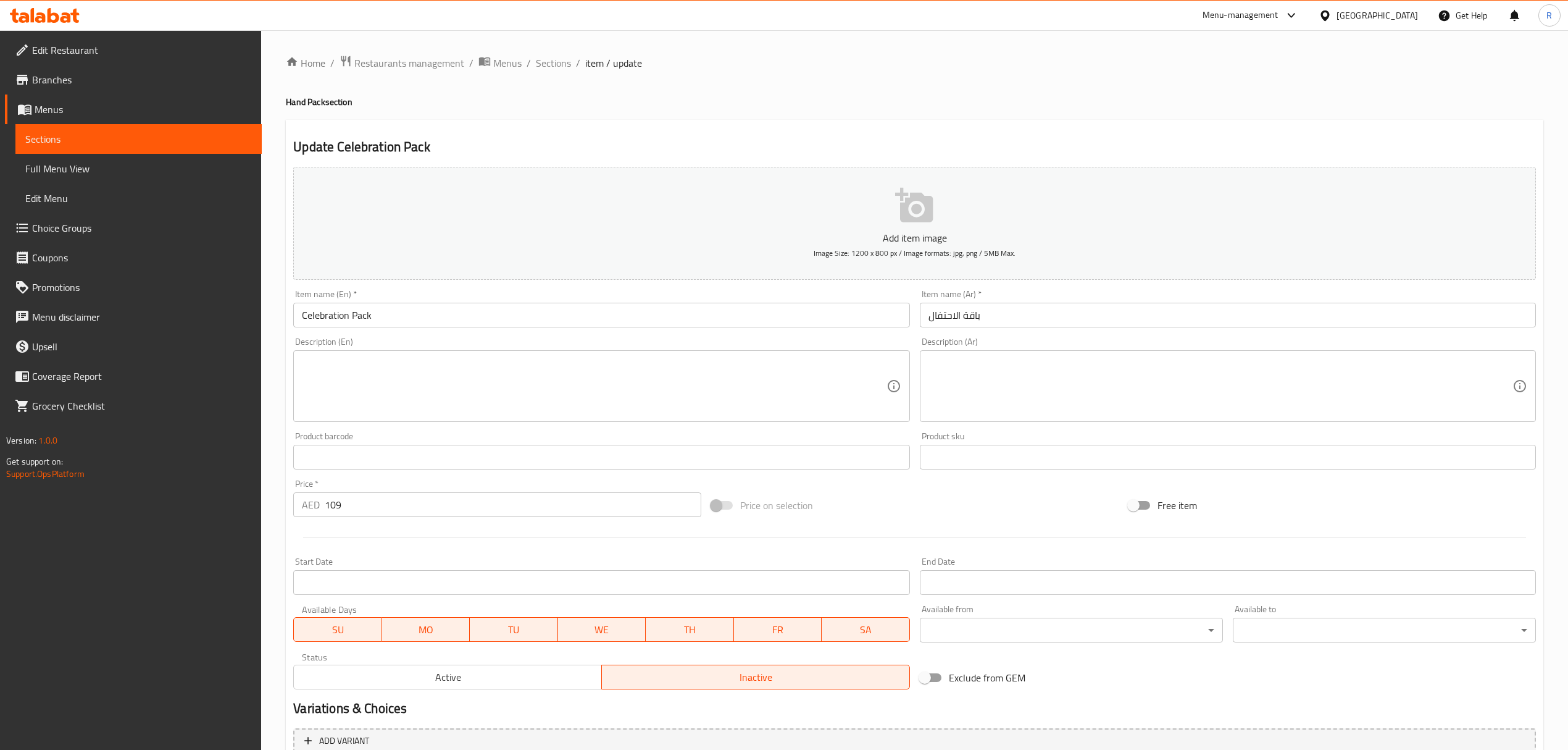
click at [673, 371] on textarea at bounding box center [594, 386] width 584 height 59
paste textarea "1360 grams, 20 Kids Scoops approximately"
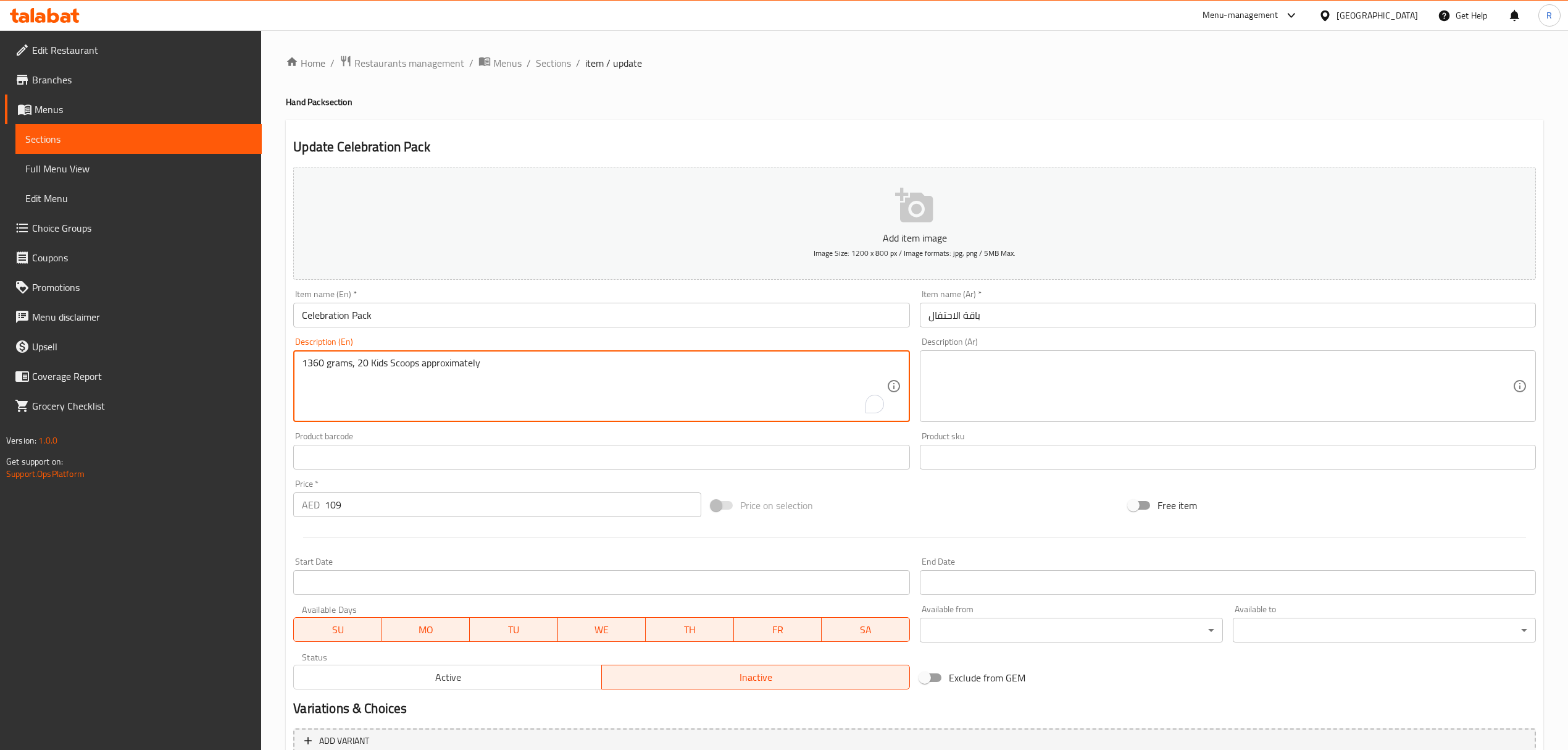
click at [591, 371] on textarea "1360 grams, 20 Kids Scoops approximately" at bounding box center [594, 386] width 584 height 59
type textarea "1360 grams, 20 kids scoops approximately"
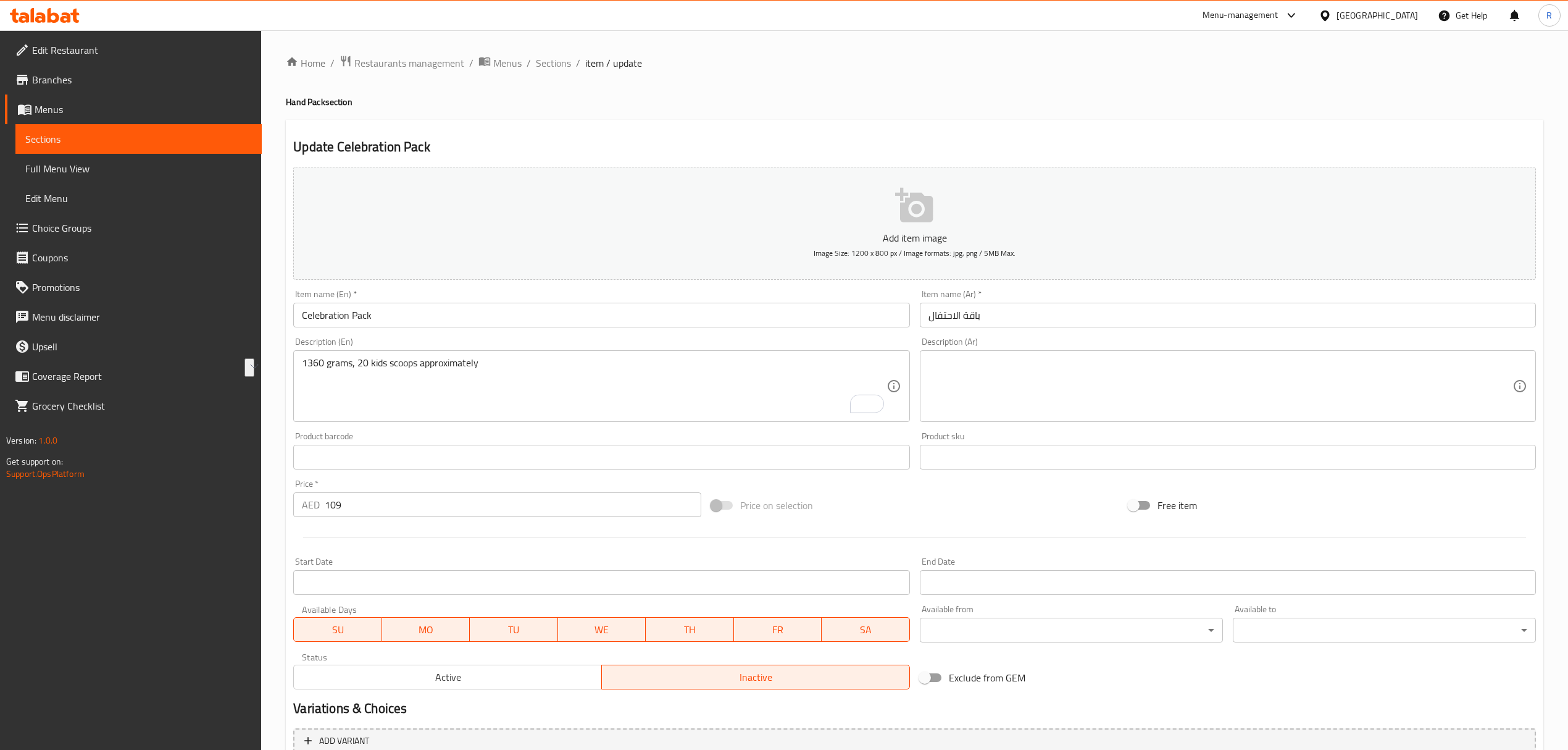
click at [1266, 387] on textarea at bounding box center [1220, 386] width 584 height 59
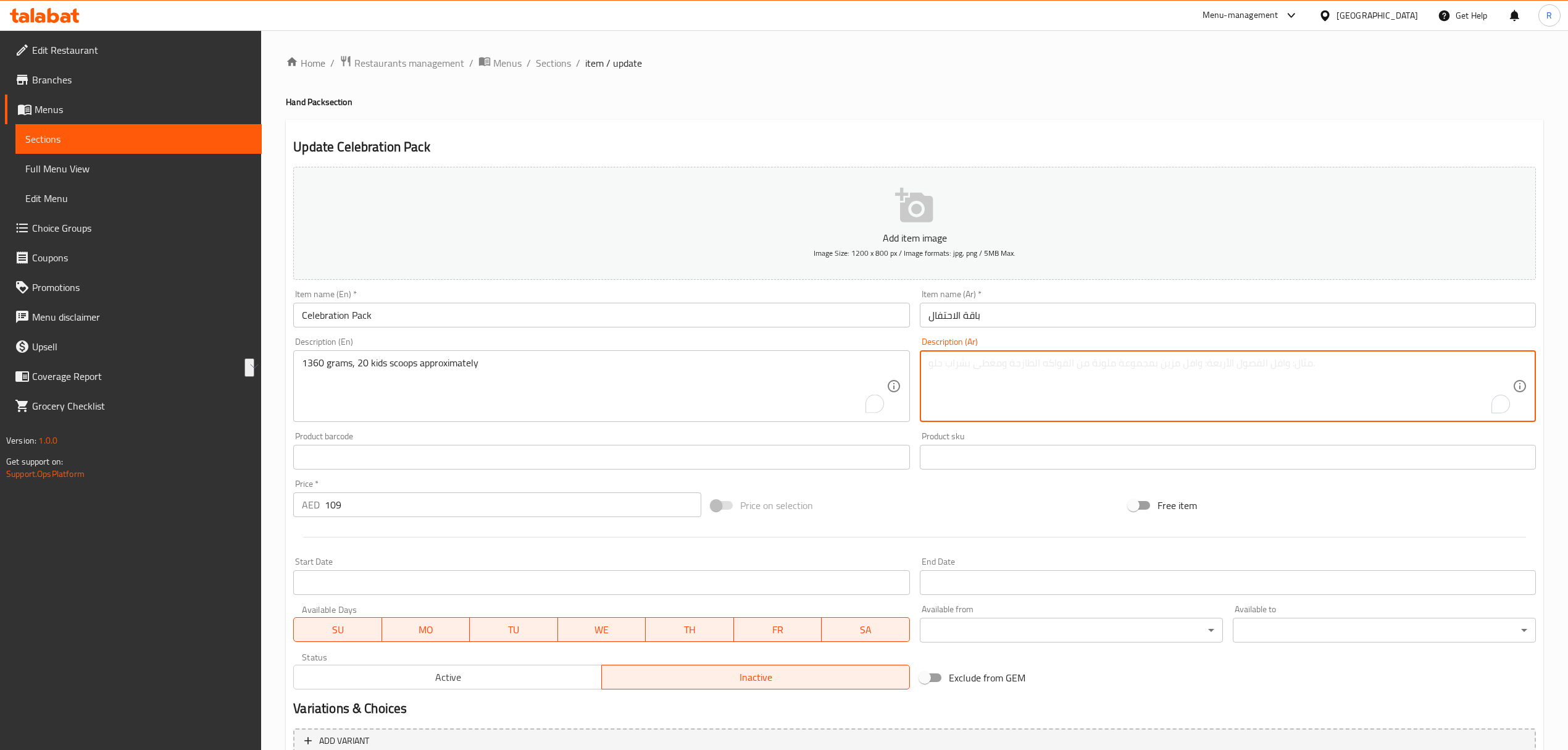
paste textarea "1360 جرام، 20 مغرفة للأطفال تقريبًا"
click at [1309, 373] on textarea "1360 جرام، 20 مغرفة للأطفال تقريبًا" at bounding box center [1220, 386] width 584 height 59
type textarea "1360 جرام، 20 مغرفة للأطفال تقريبًا"
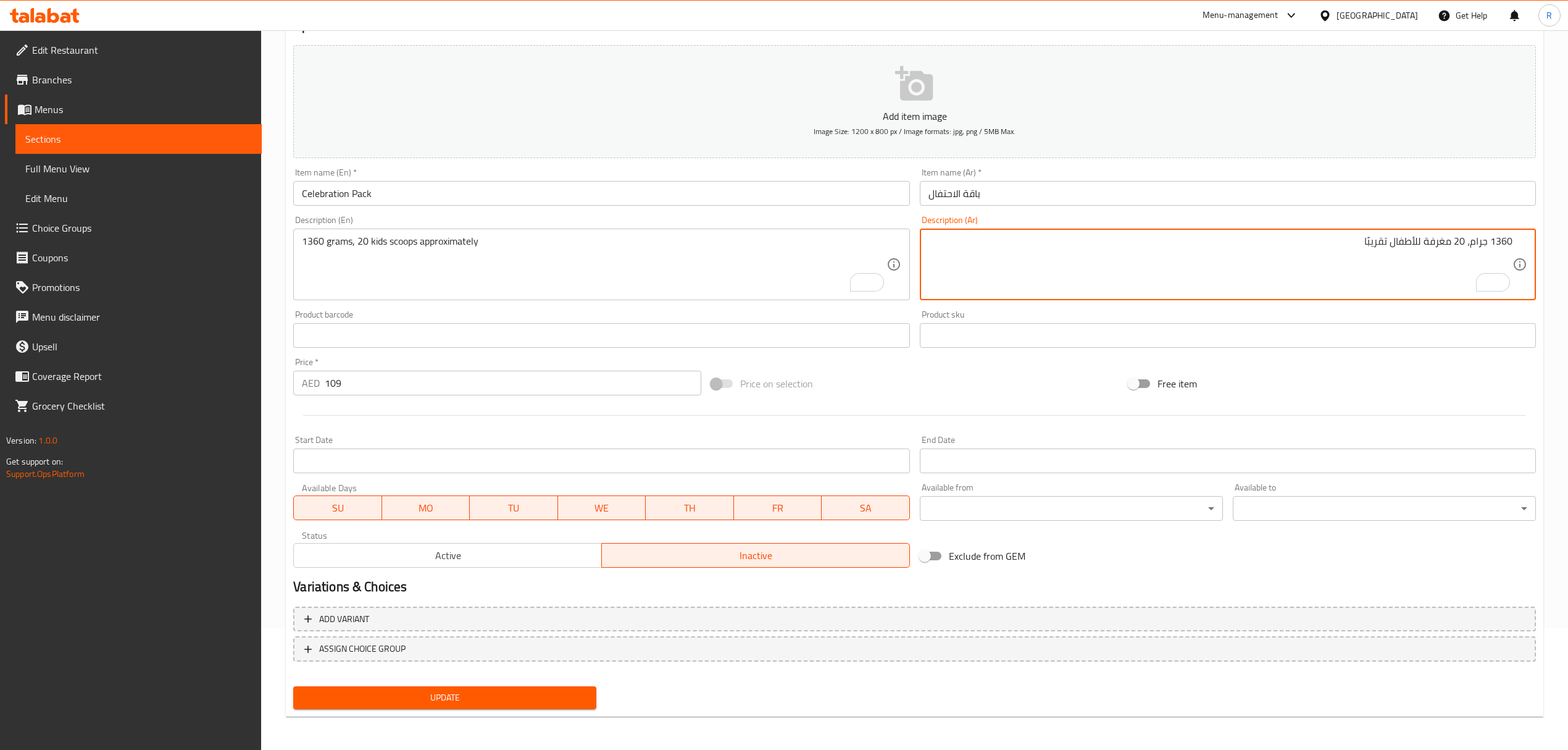
click at [560, 692] on span "Update" at bounding box center [444, 697] width 284 height 15
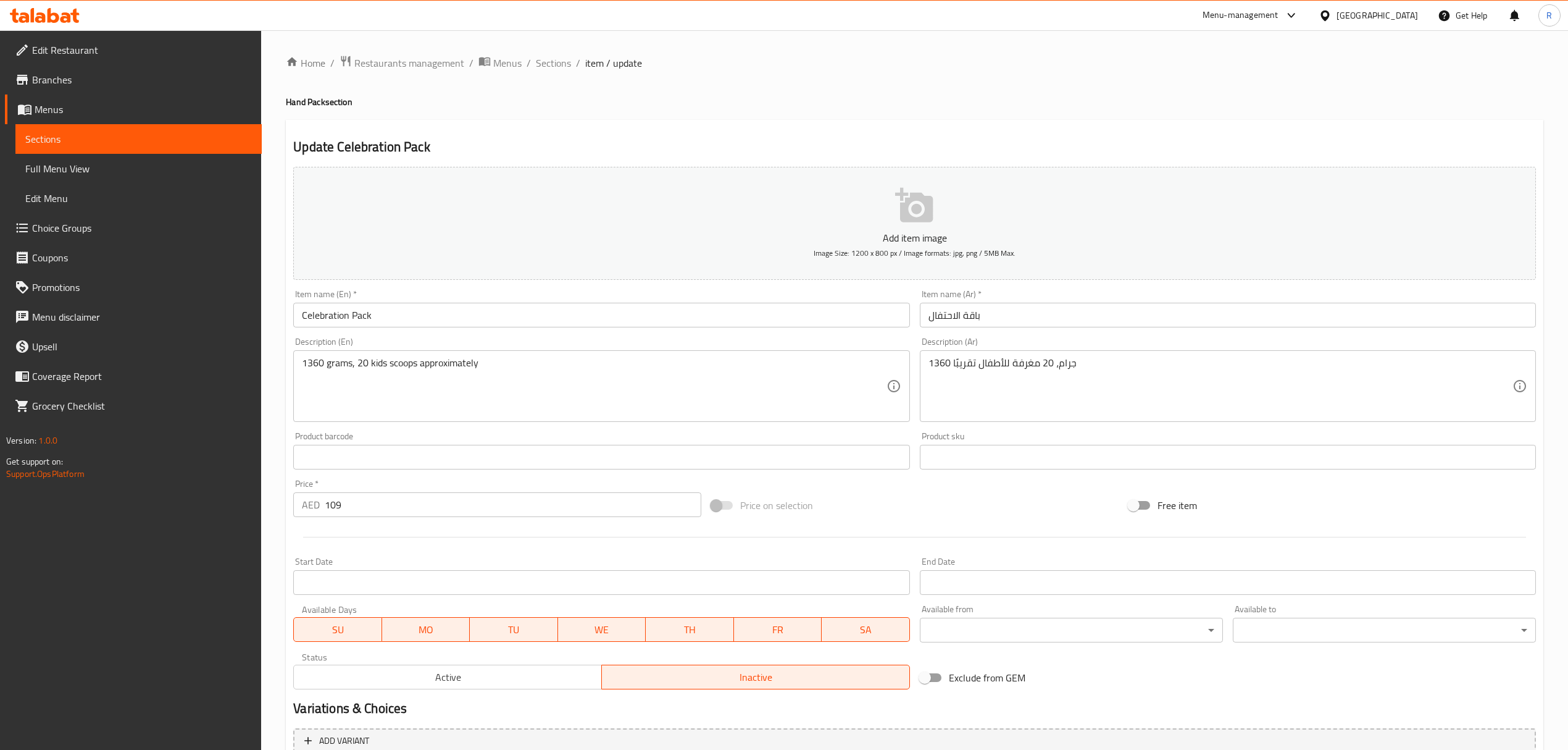
scroll to position [122, 0]
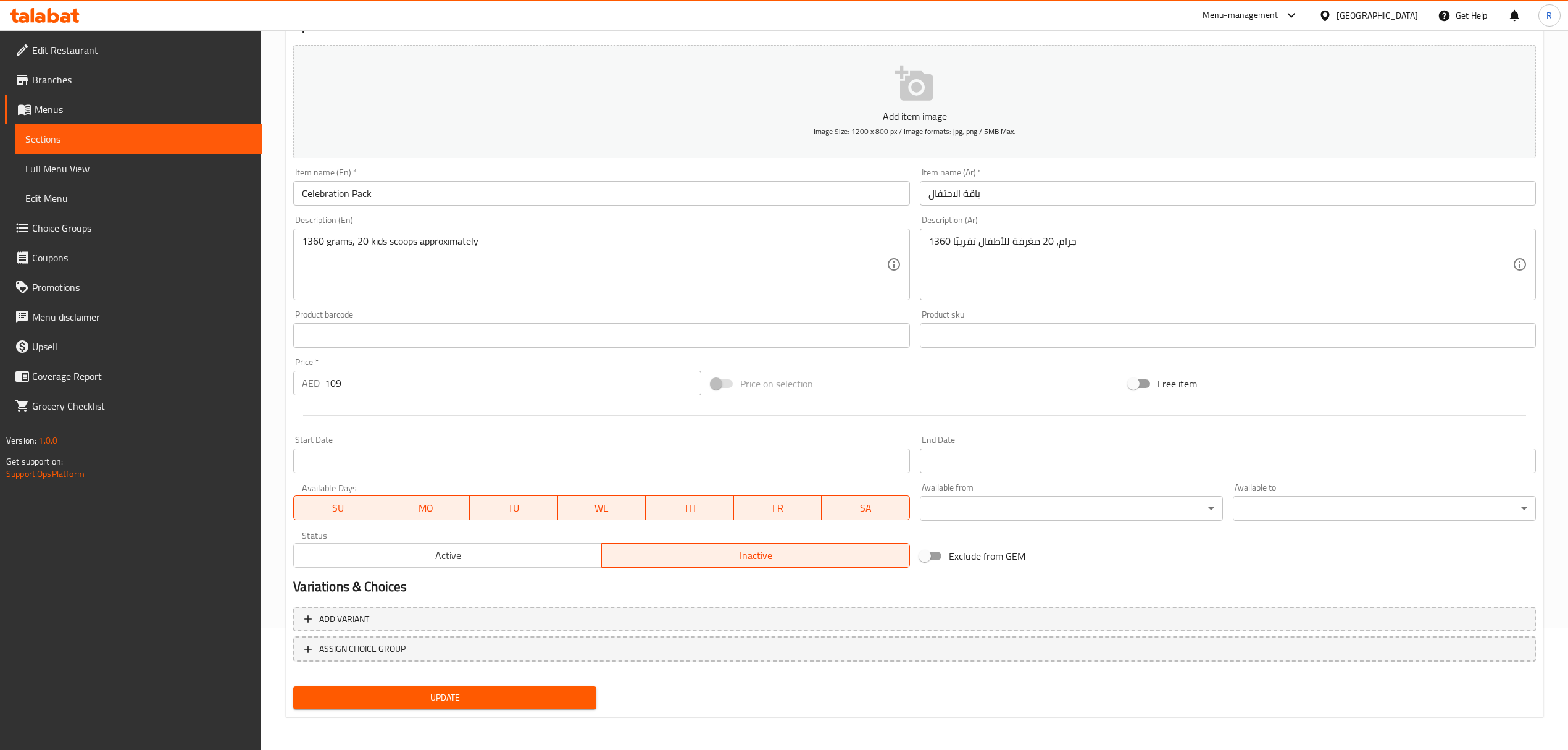
click at [524, 566] on button "Active" at bounding box center [448, 555] width 309 height 25
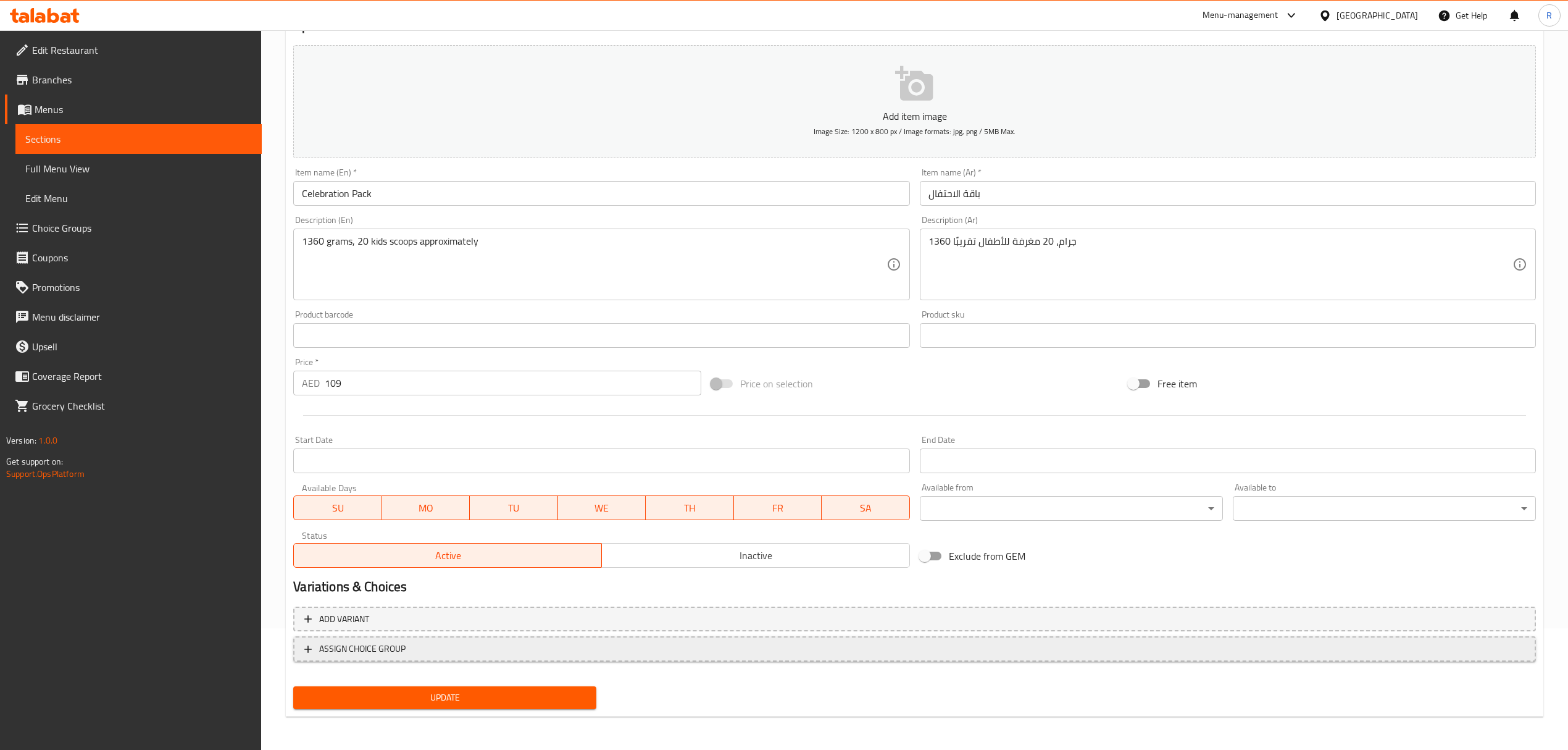
click at [549, 648] on span "ASSIGN CHOICE GROUP" at bounding box center [914, 649] width 1220 height 15
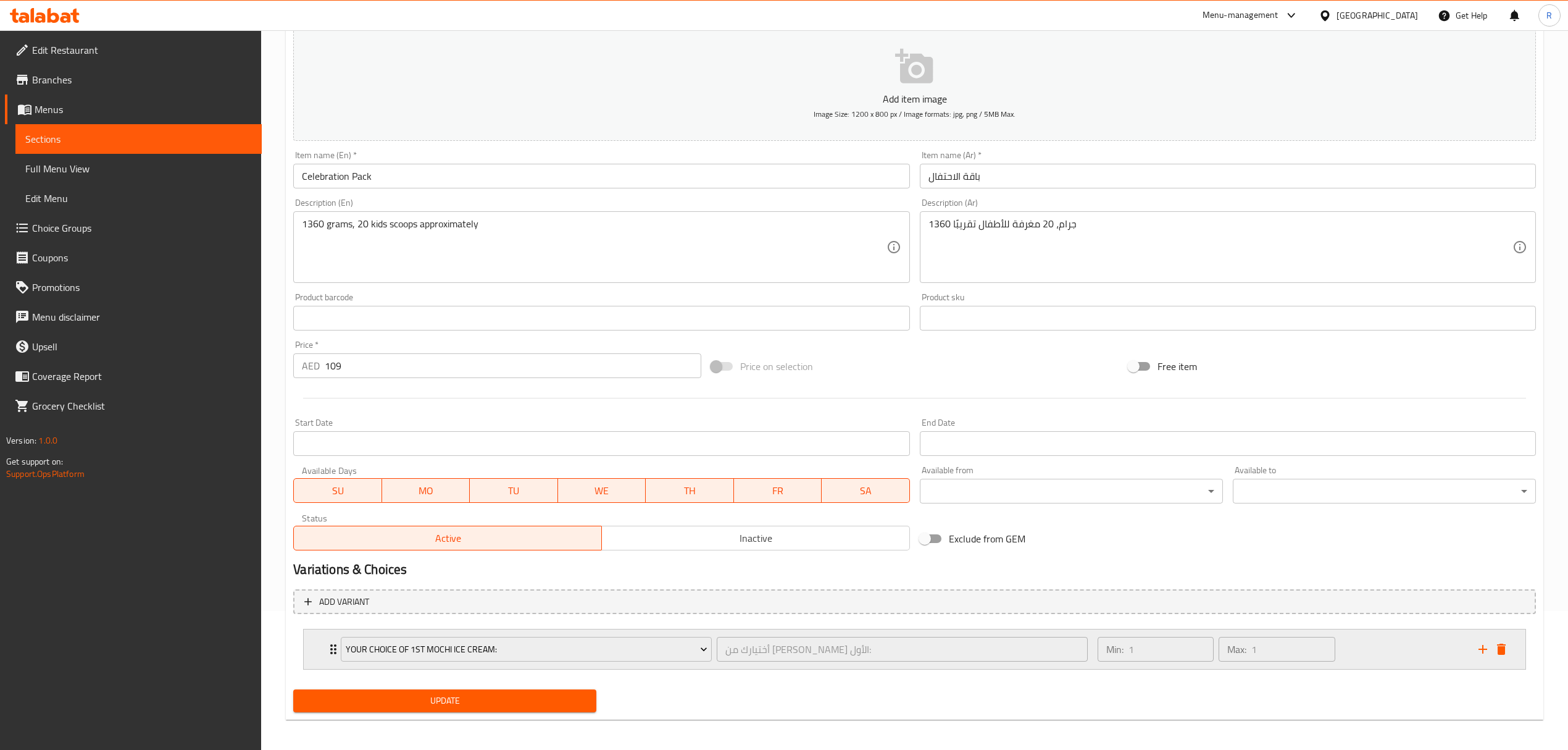
scroll to position [144, 0]
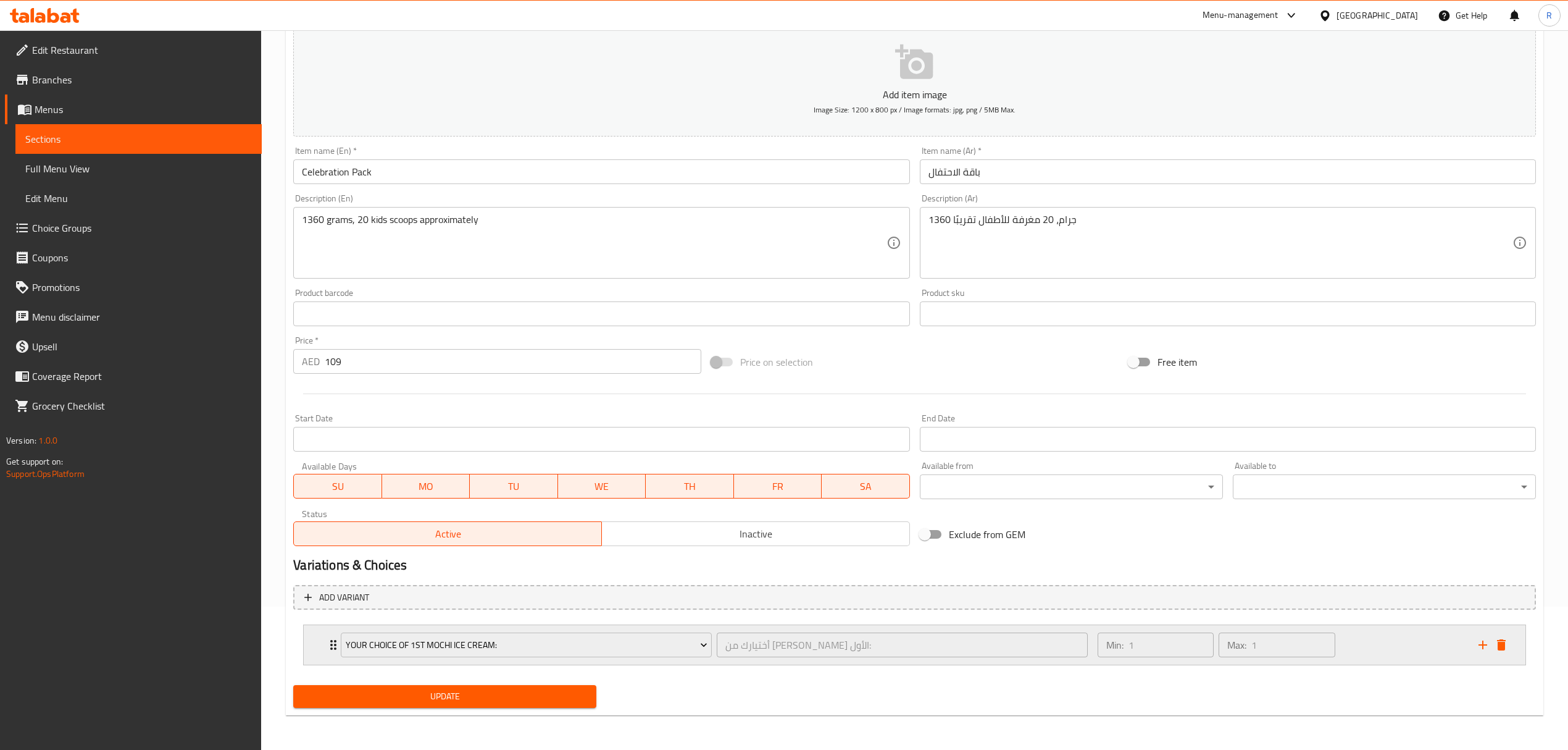
click at [1484, 645] on icon "add" at bounding box center [1482, 644] width 8 height 8
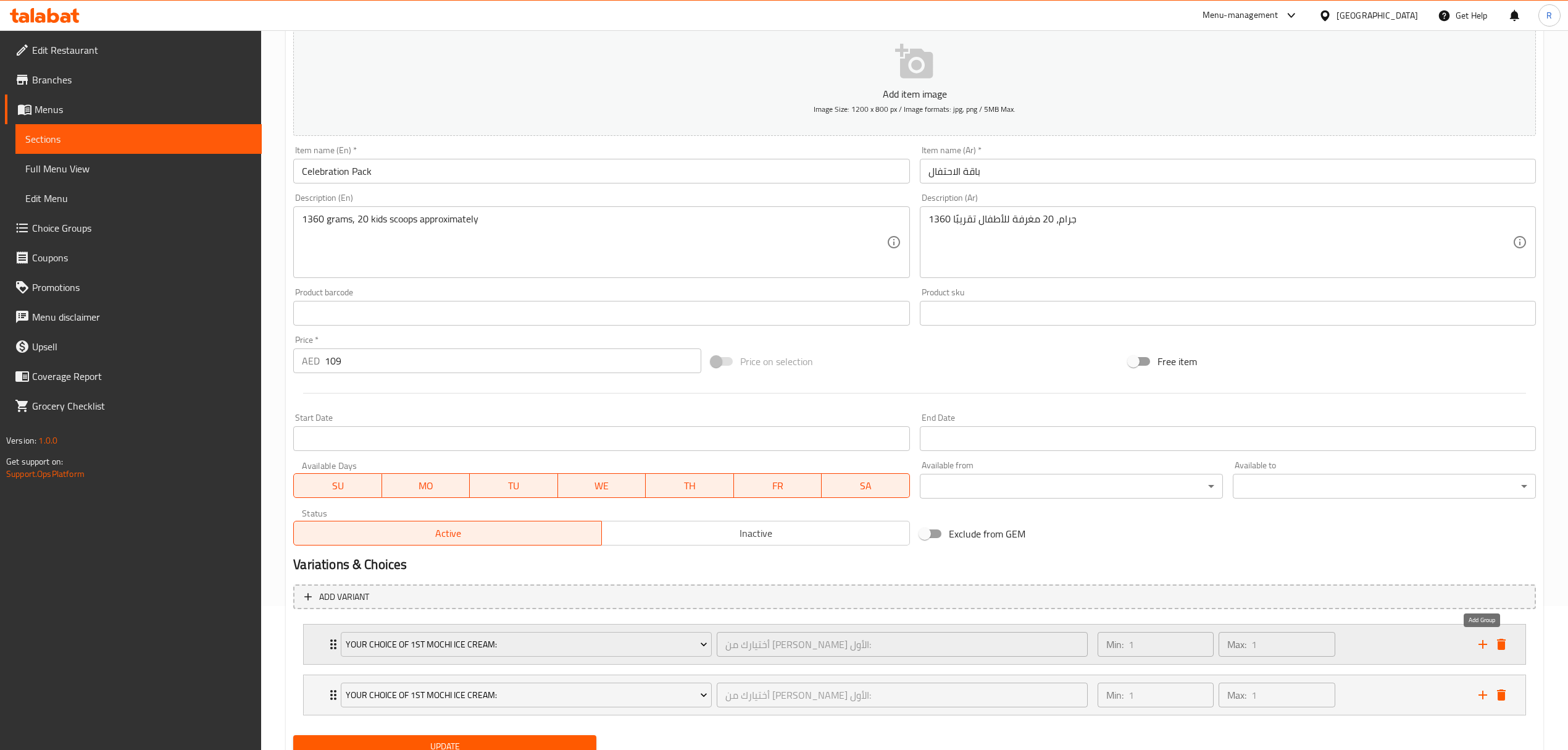
click at [1484, 646] on icon "add" at bounding box center [1483, 644] width 15 height 15
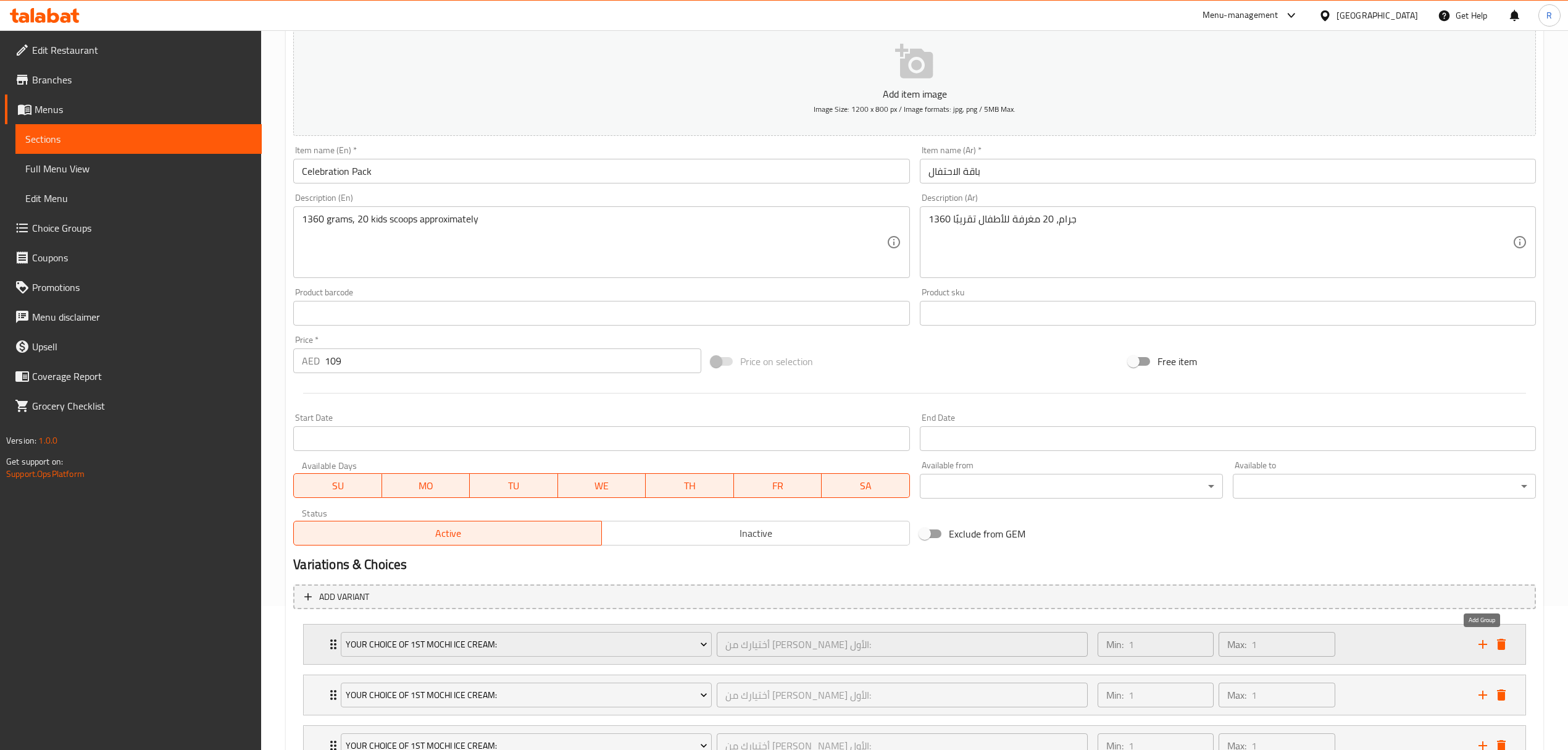
click at [1484, 646] on icon "add" at bounding box center [1483, 644] width 15 height 15
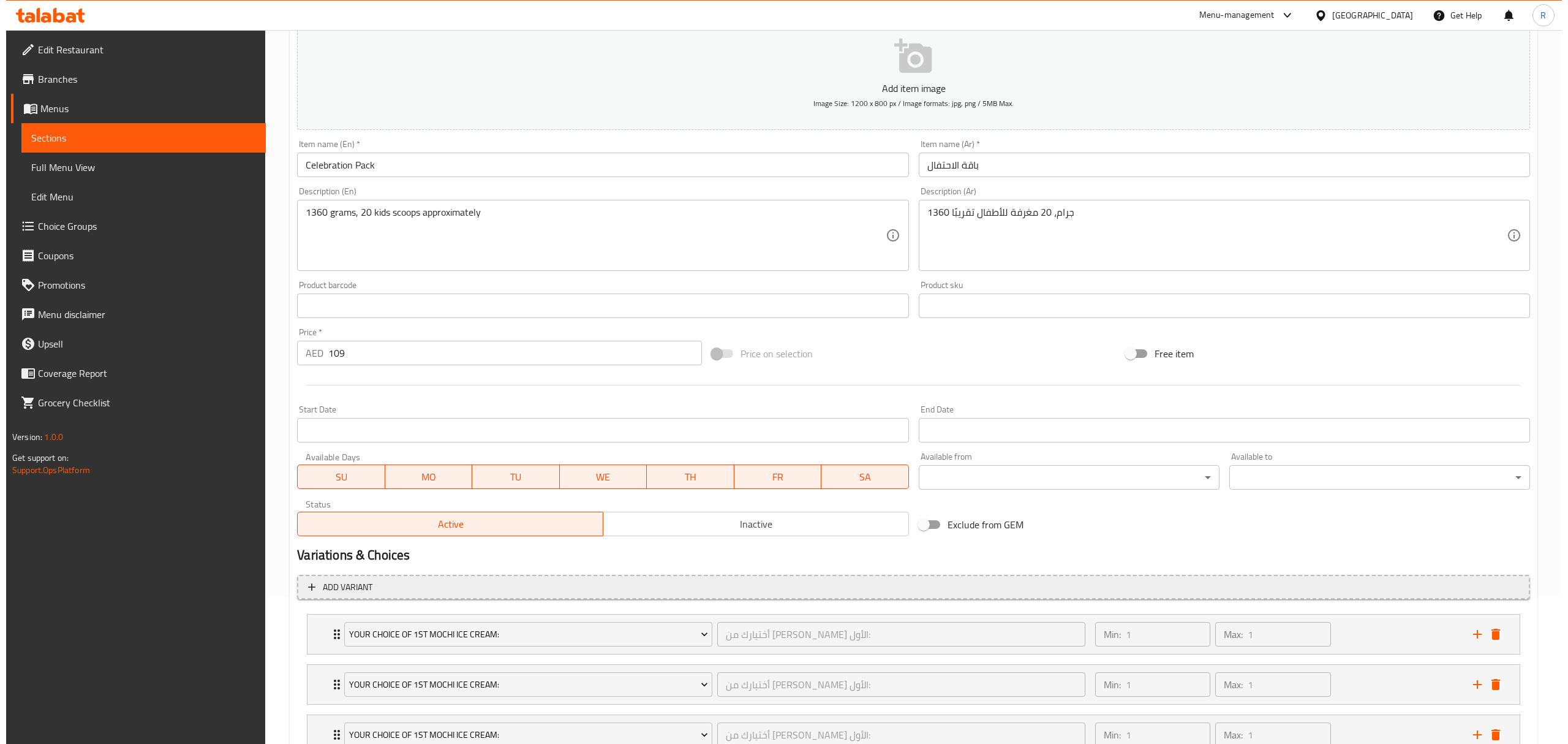
scroll to position [295, 0]
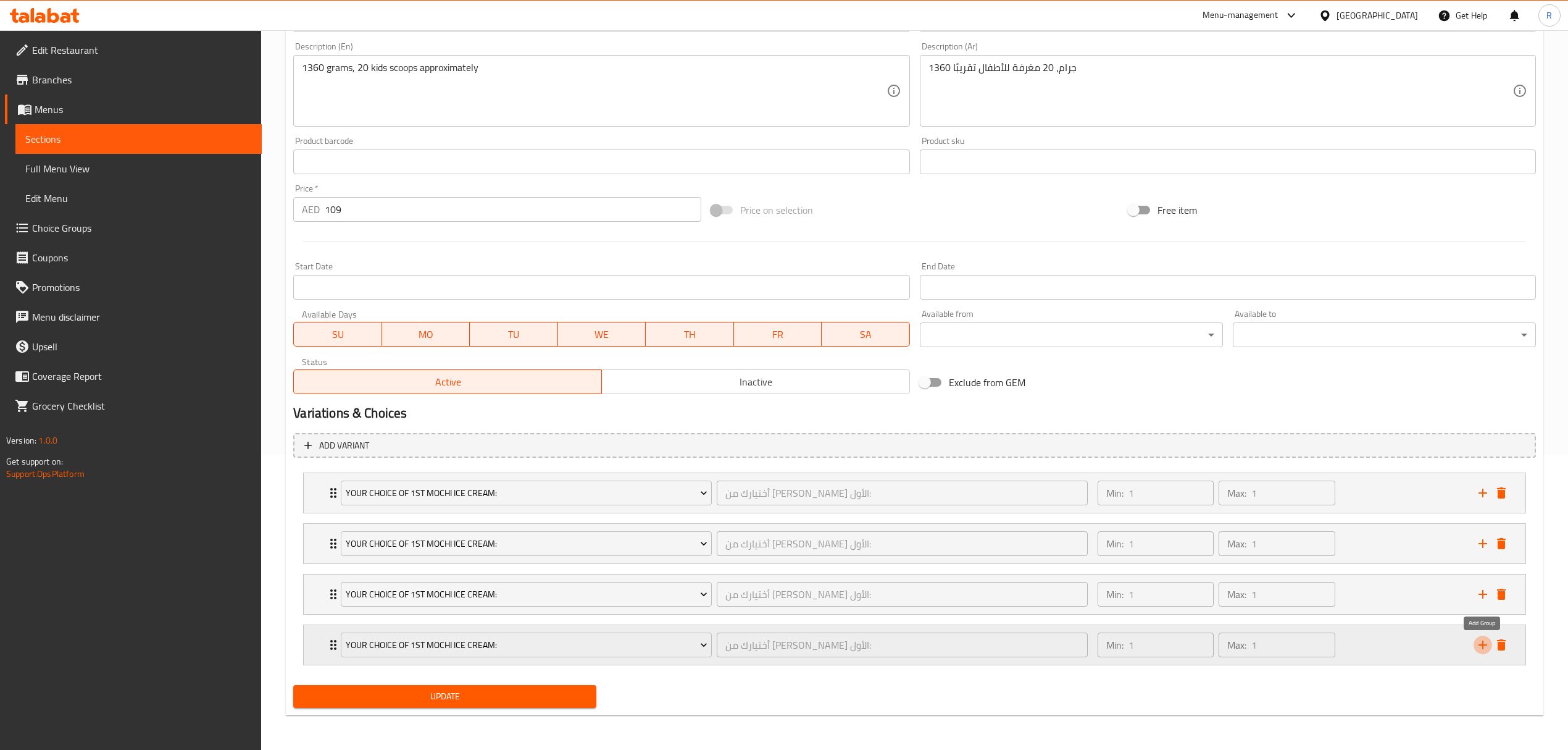
click at [1479, 646] on icon "add" at bounding box center [1483, 644] width 15 height 15
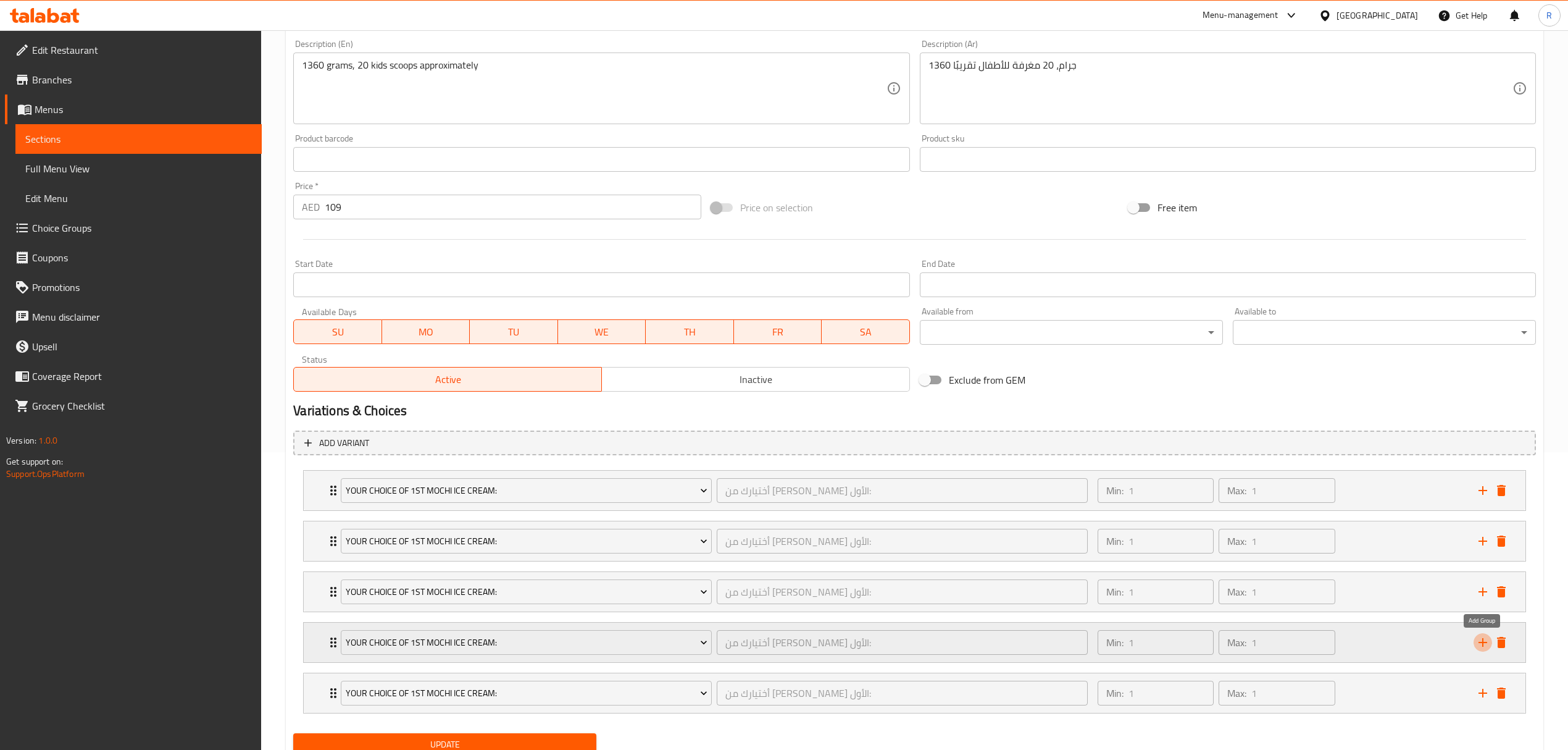
click at [1479, 646] on icon "add" at bounding box center [1483, 642] width 15 height 15
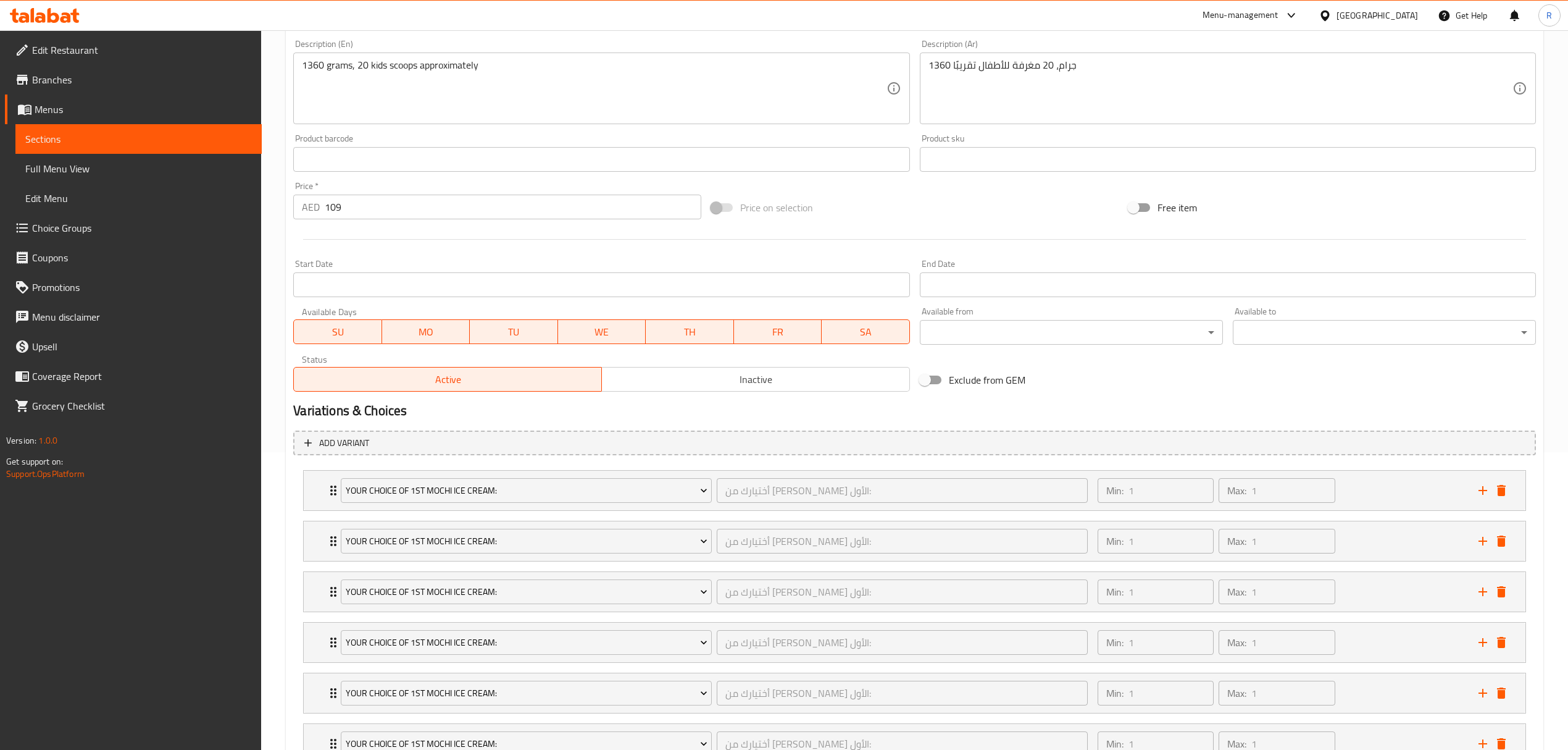
click at [1038, 411] on h2 "Variations & Choices" at bounding box center [914, 411] width 1243 height 19
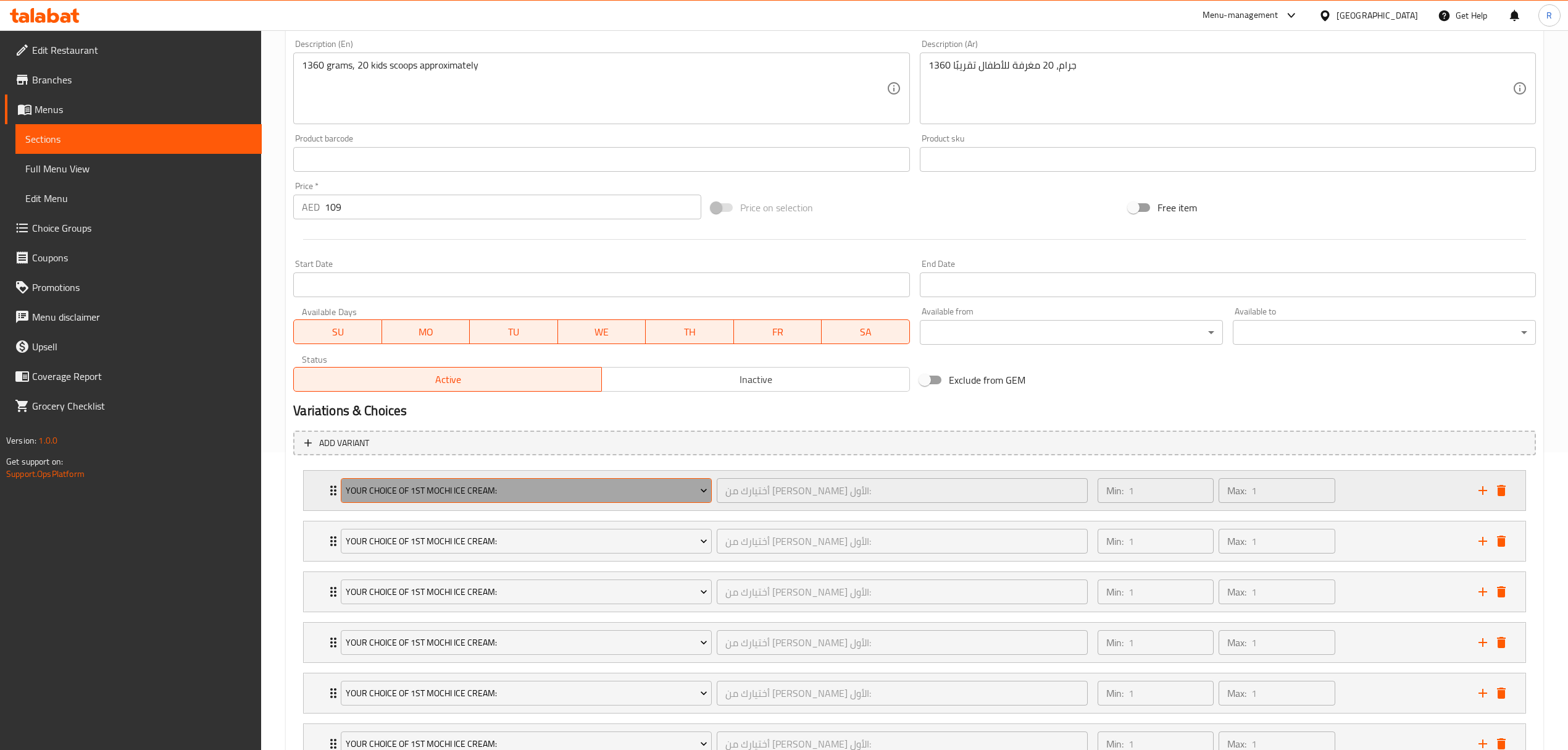
click at [524, 500] on button "Your Choice Of 1st Mochi Ice Cream:" at bounding box center [526, 490] width 371 height 25
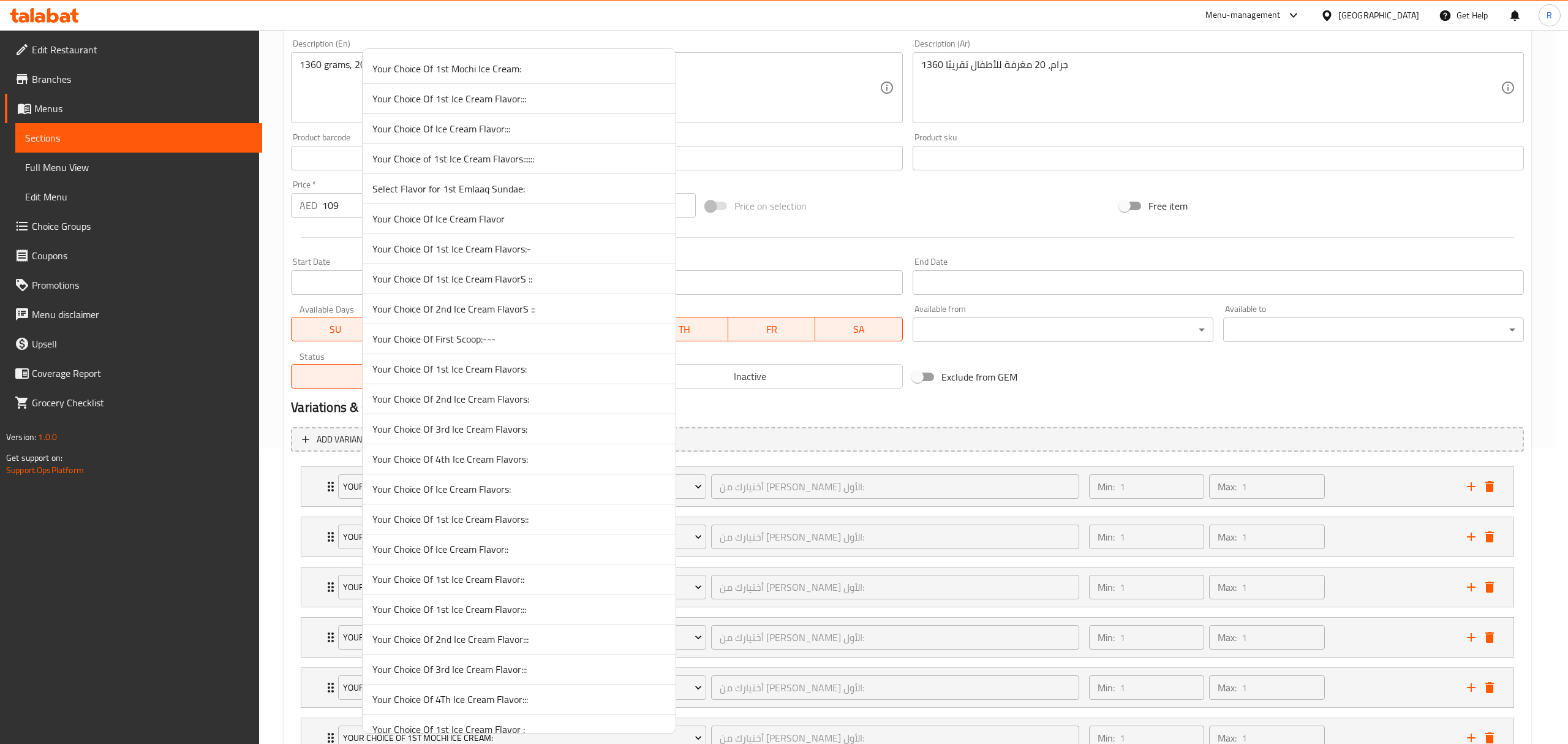
scroll to position [3304, 0]
click at [491, 374] on span "Your First Choice Of Ice Cream Flavor:" at bounding box center [519, 367] width 293 height 15
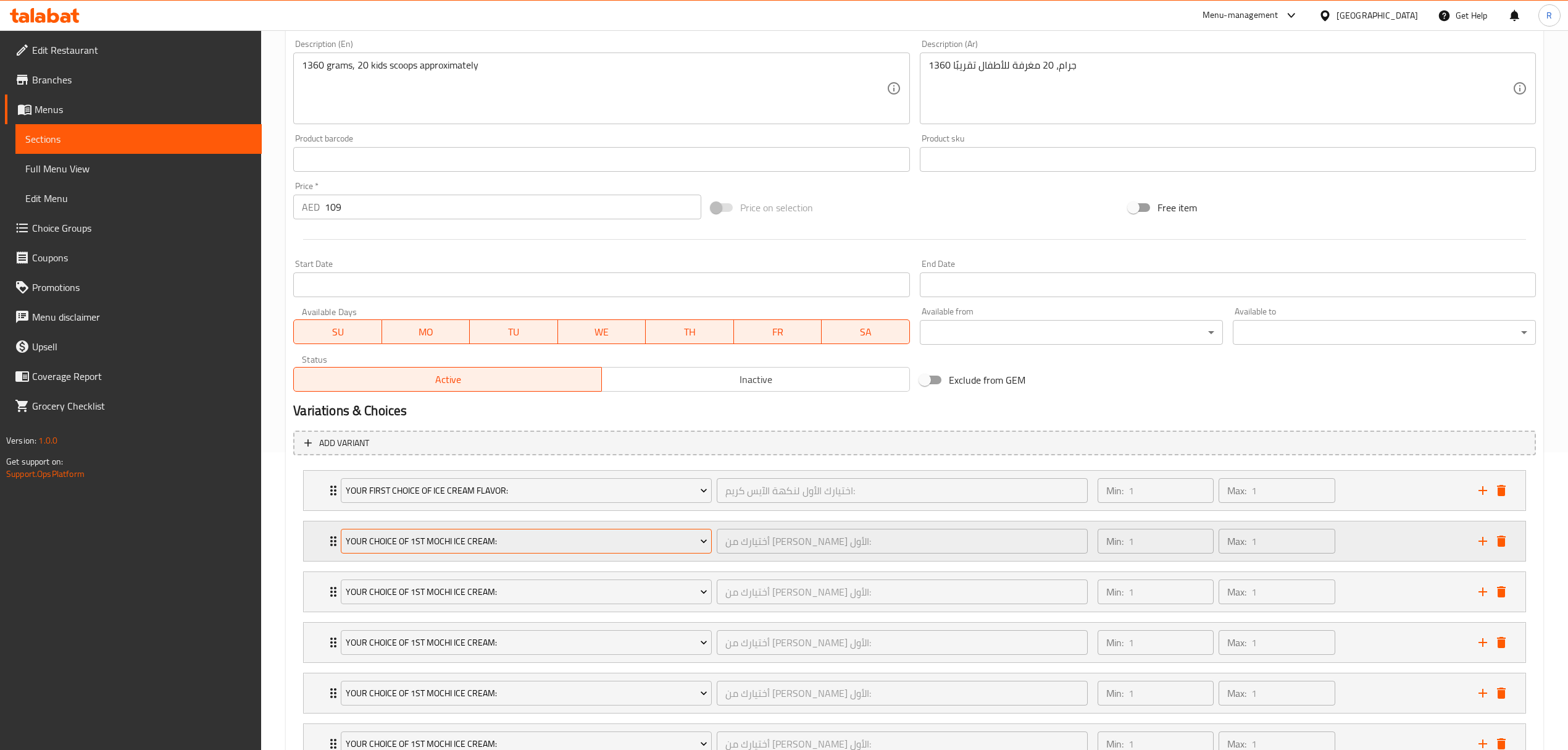
click at [465, 546] on span "Your Choice Of 1st Mochi Ice Cream:" at bounding box center [526, 541] width 362 height 15
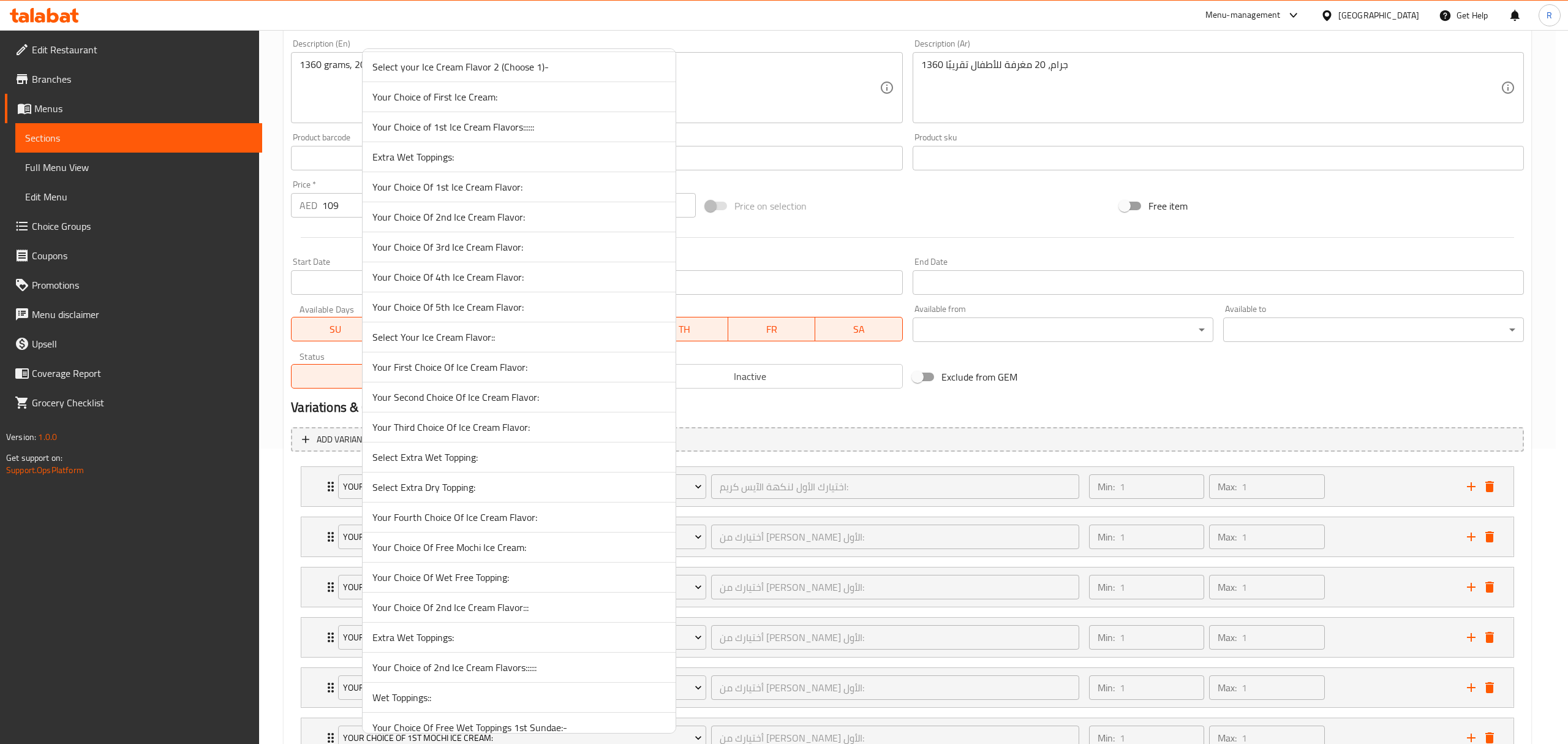
click at [429, 404] on span "Your Second Choice Of Ice Cream Flavor:" at bounding box center [519, 396] width 293 height 15
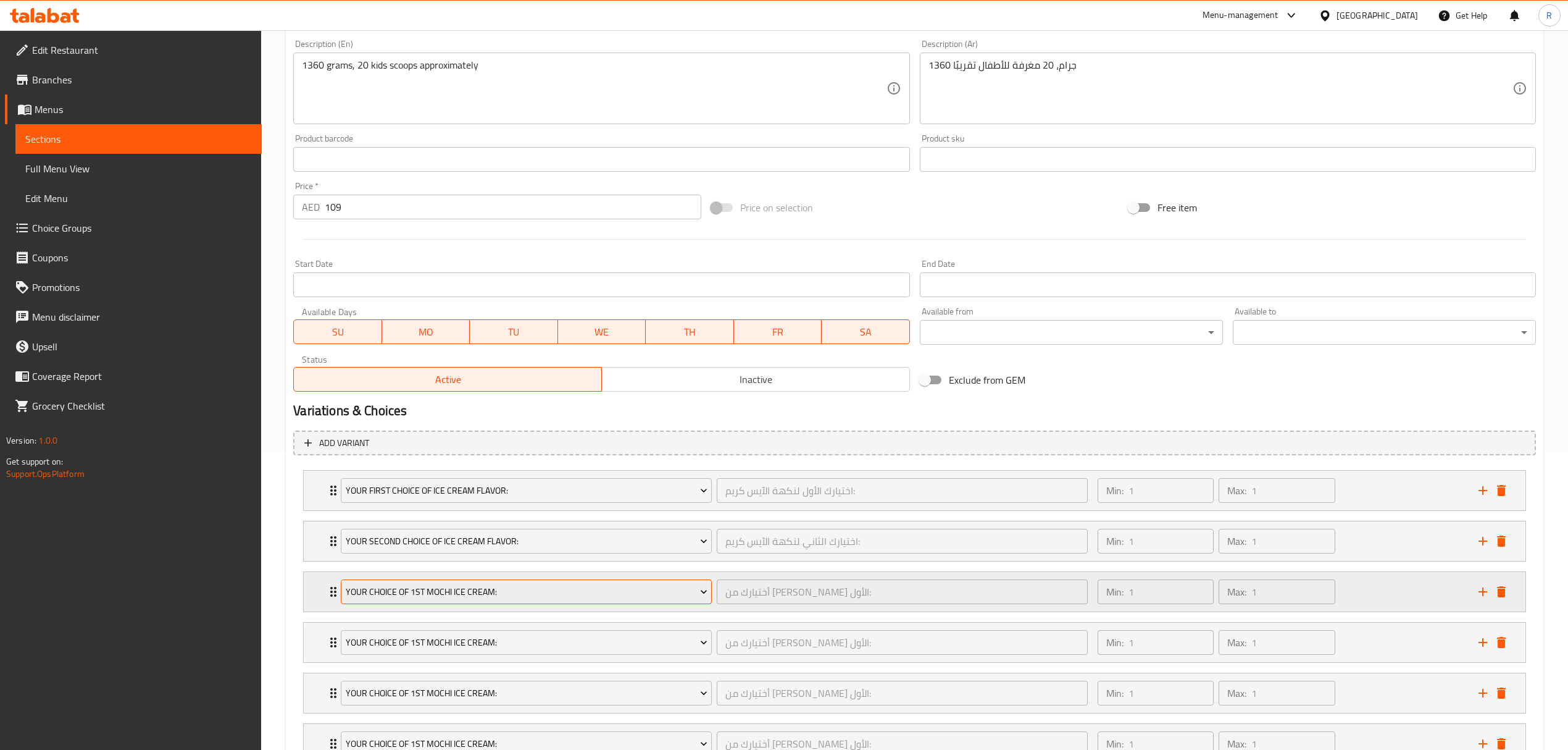
click at [444, 591] on span "Your Choice Of 1st Mochi Ice Cream:" at bounding box center [526, 592] width 362 height 15
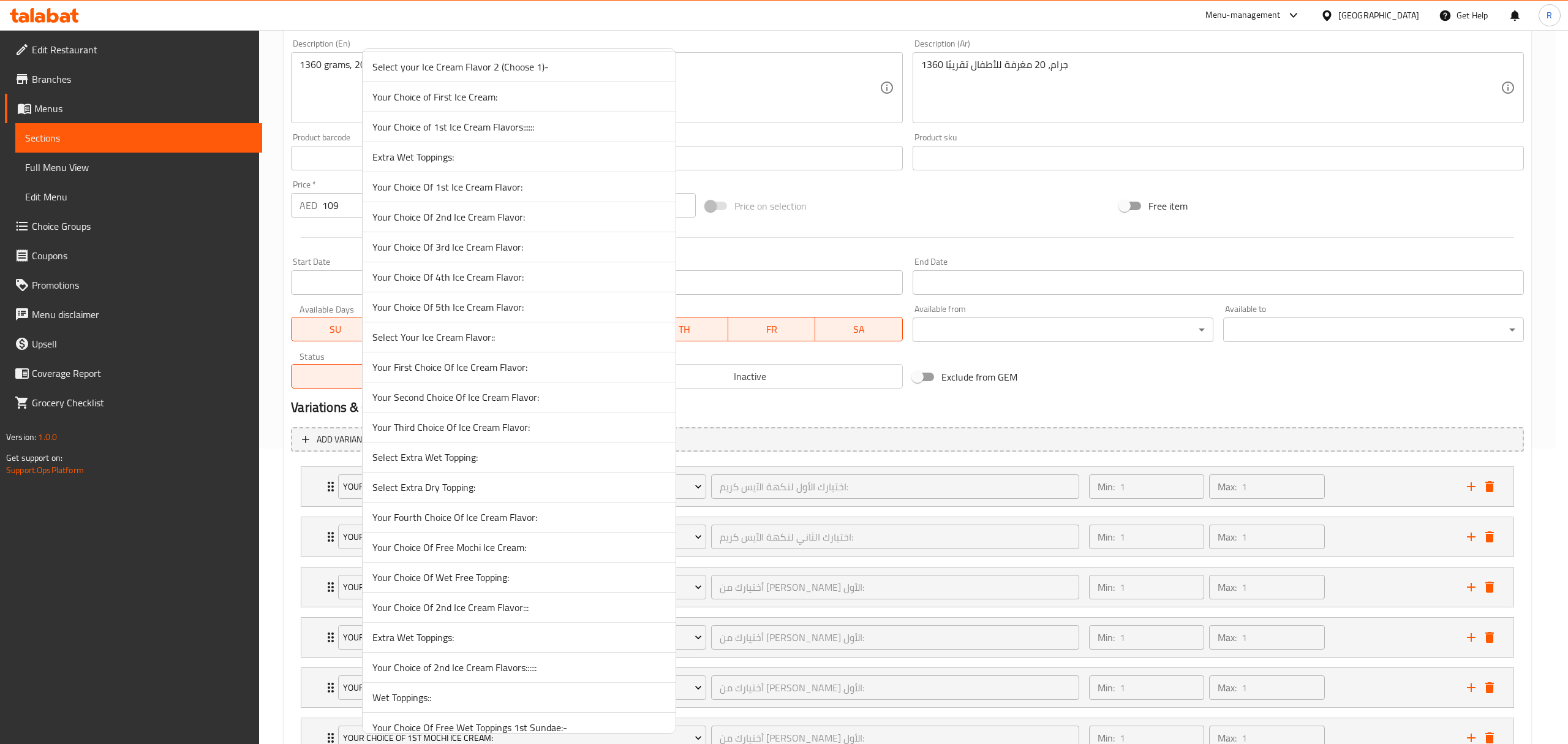
click at [441, 435] on span "Your Third Choice Of Ice Cream Flavor:" at bounding box center [519, 427] width 293 height 15
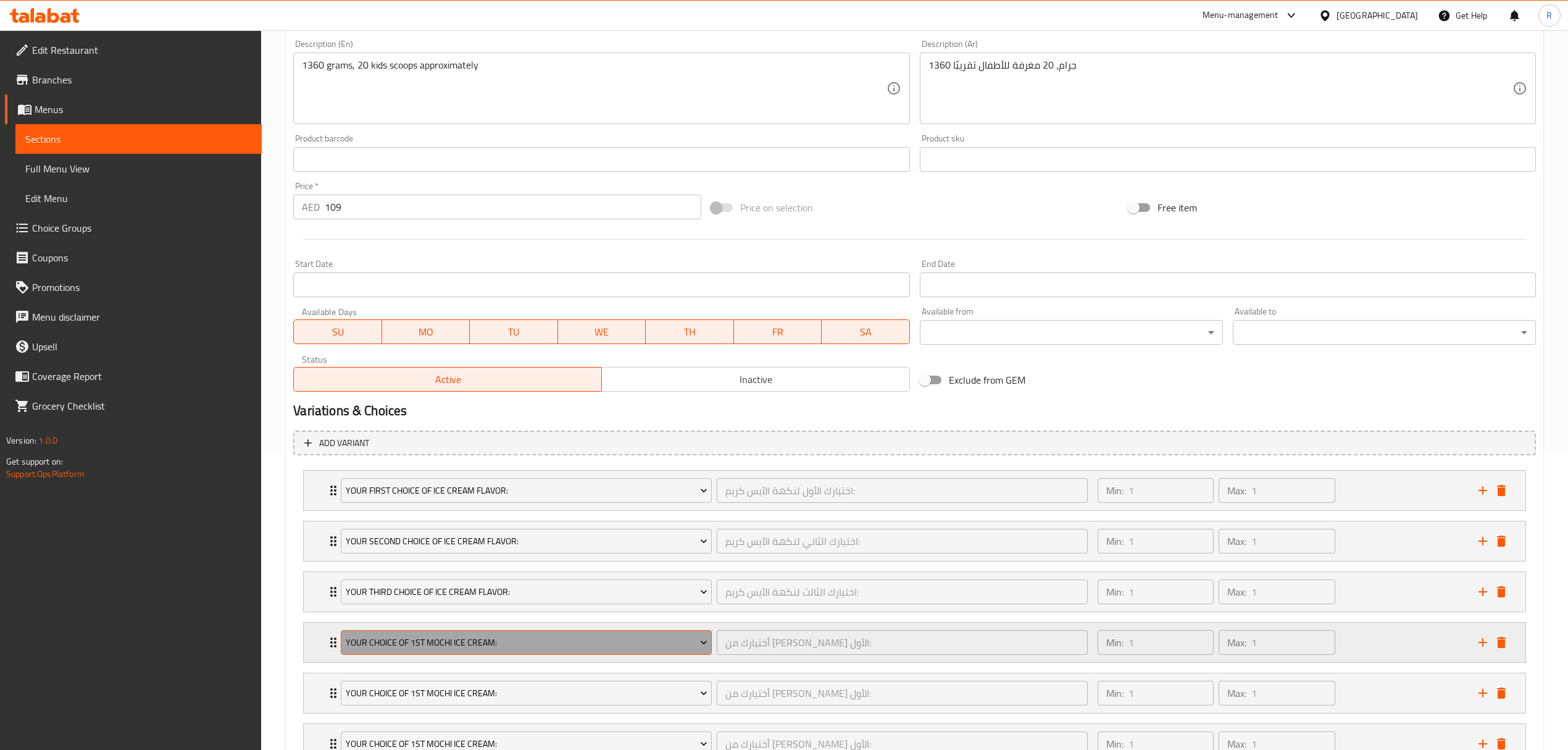
click at [455, 644] on span "Your Choice Of 1st Mochi Ice Cream:" at bounding box center [526, 642] width 362 height 15
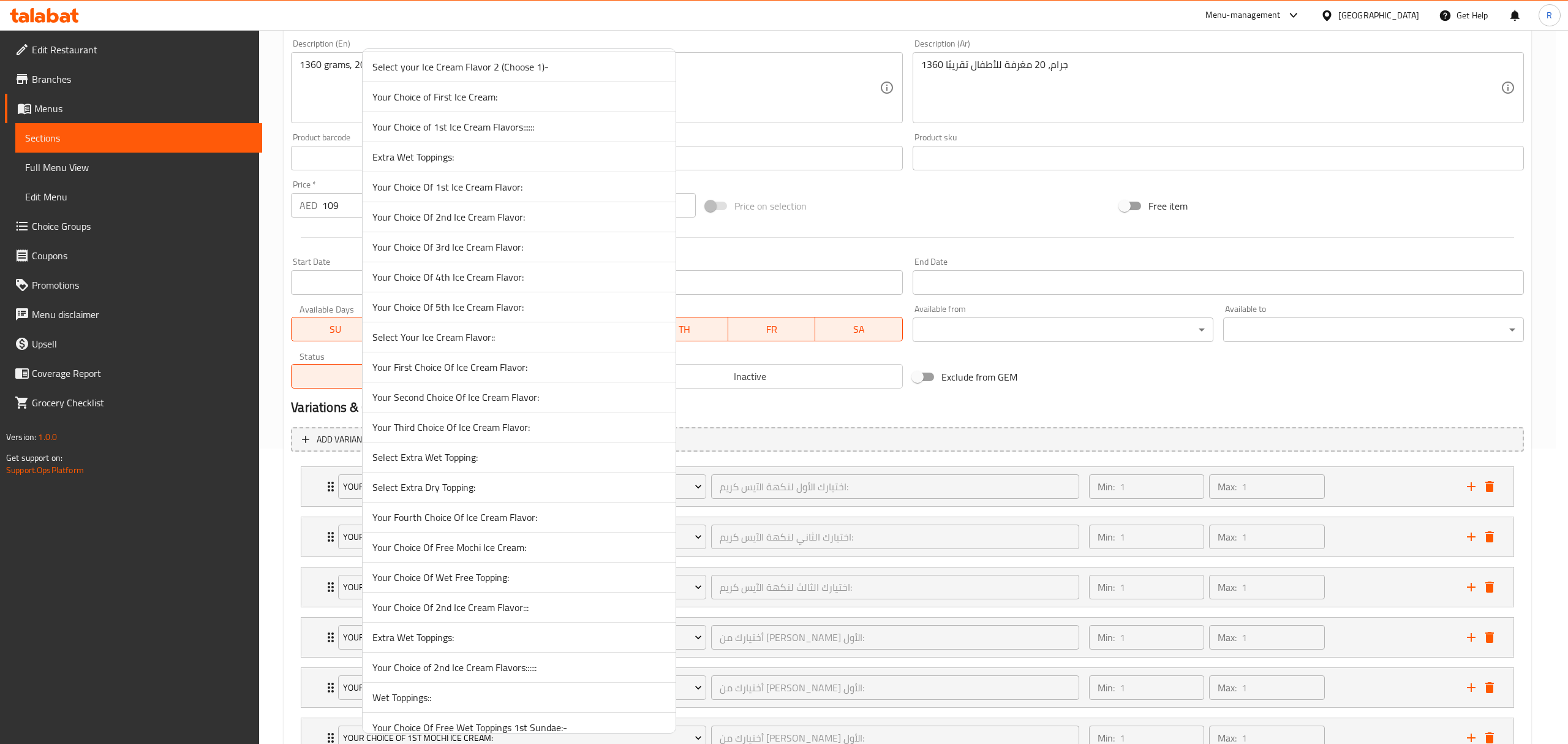
click at [544, 524] on span "Your Fourth Choice Of Ice Cream Flavor:" at bounding box center [519, 517] width 293 height 15
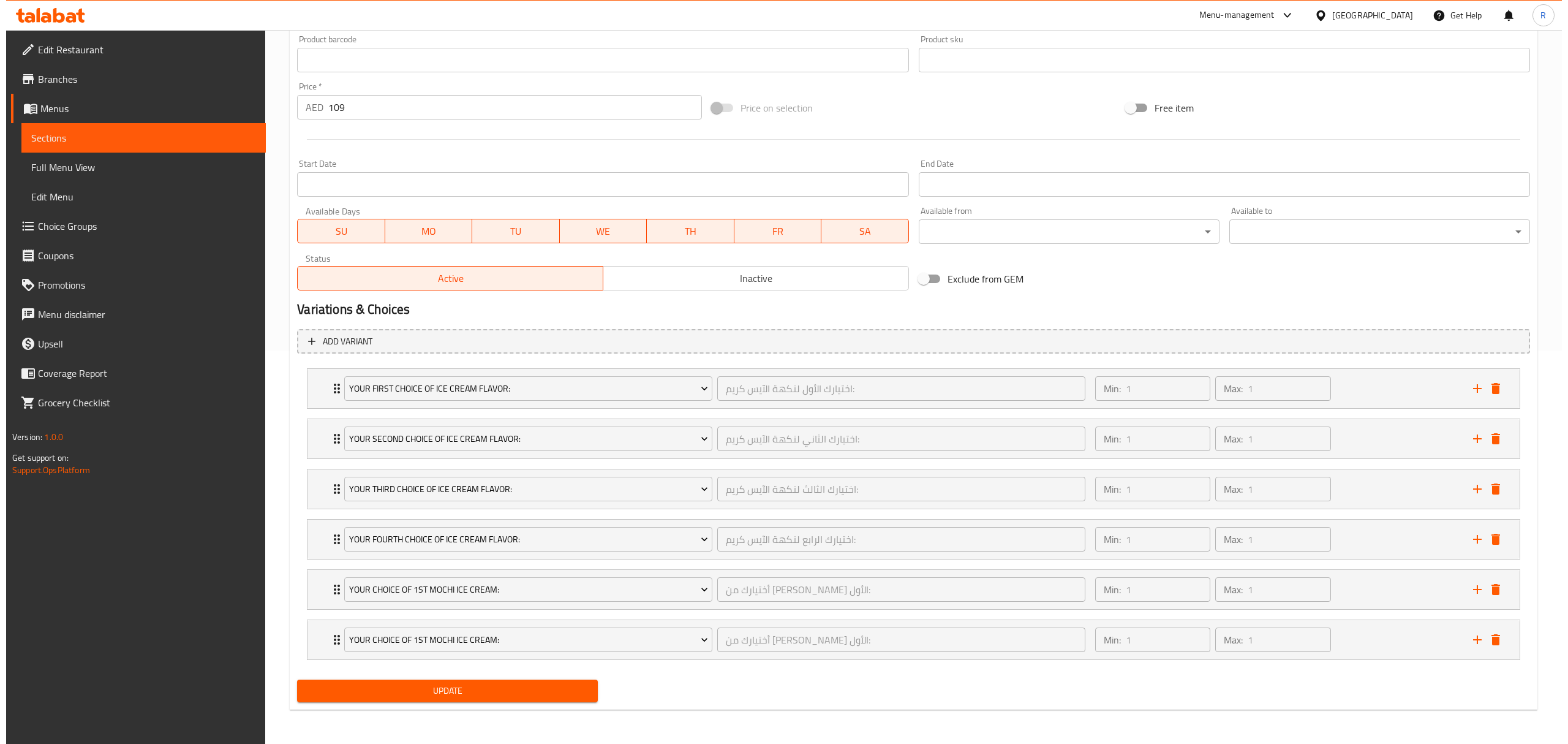
scroll to position [398, 0]
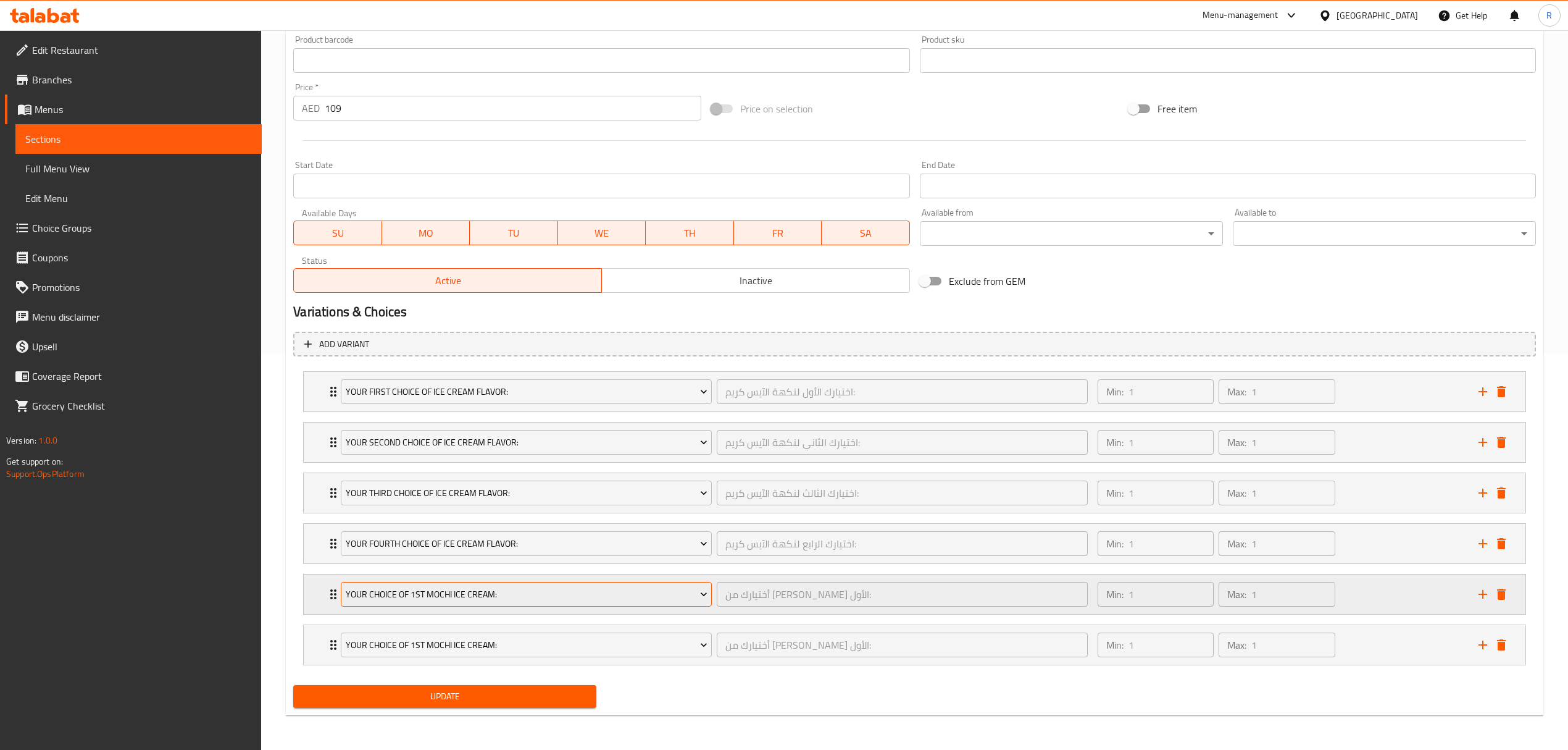
click at [684, 600] on span "Your Choice Of 1st Mochi Ice Cream:" at bounding box center [526, 594] width 362 height 15
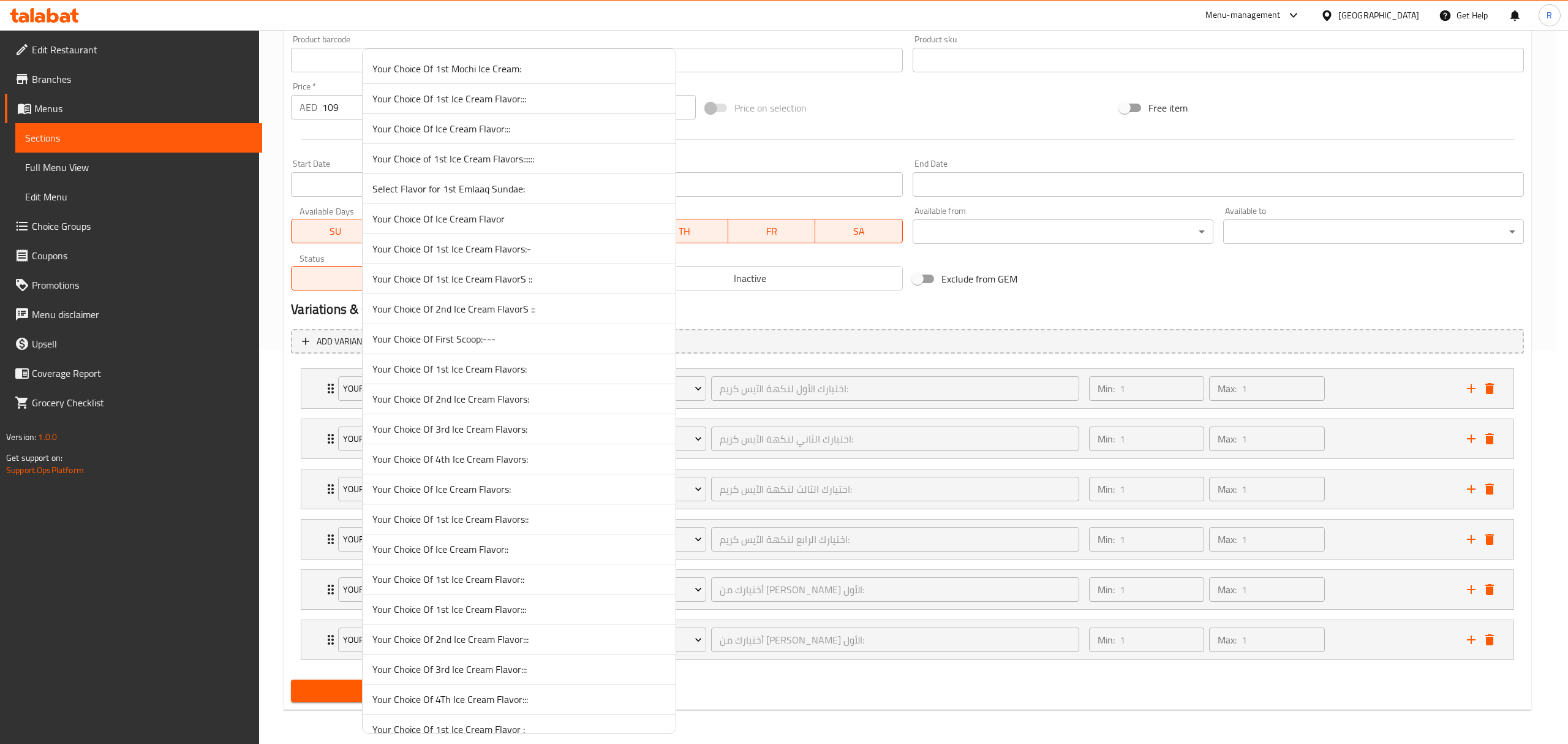
scroll to position [3456, 0]
click at [461, 313] on span "Select Extra Wet Topping:" at bounding box center [519, 306] width 293 height 15
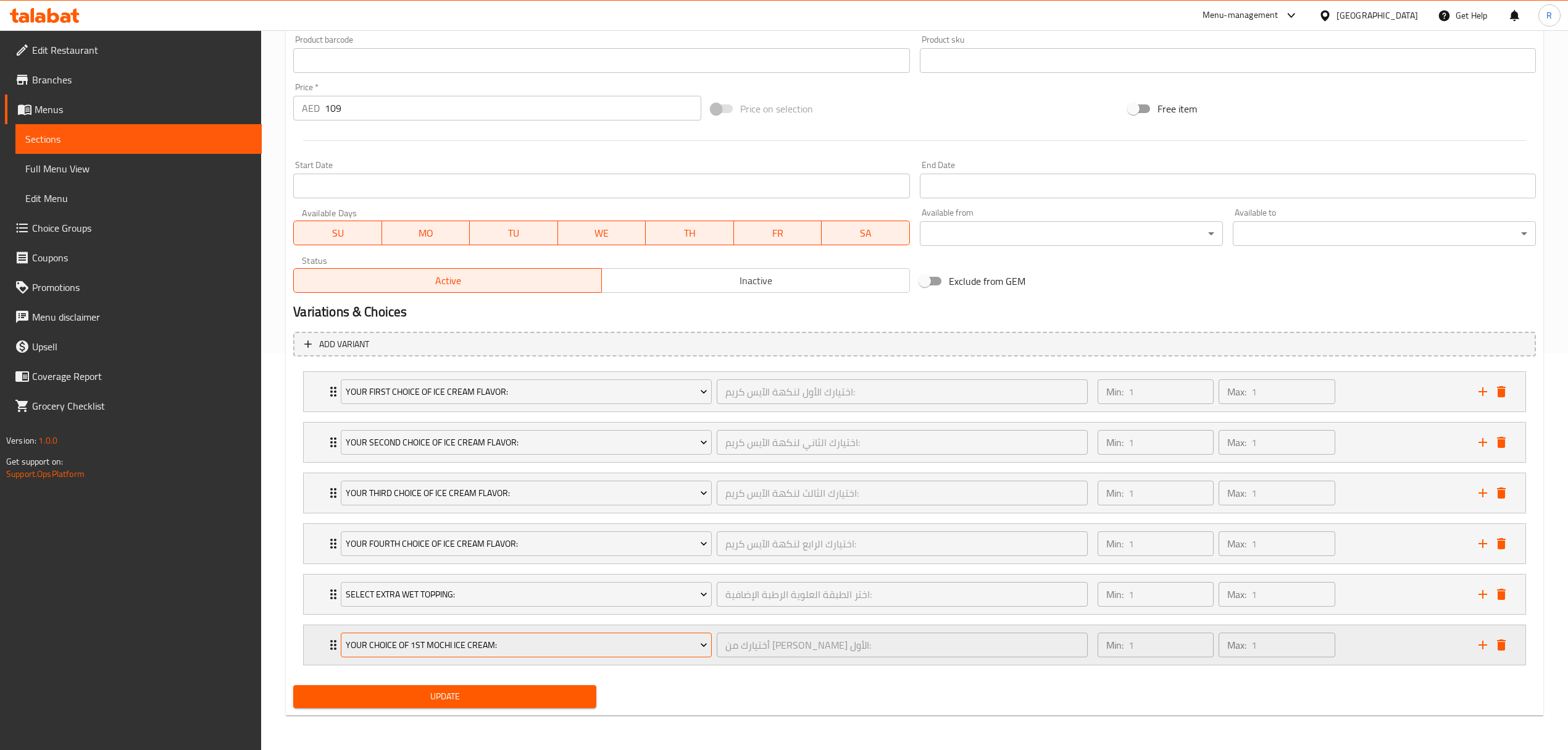
click at [488, 648] on span "Your Choice Of 1st Mochi Ice Cream:" at bounding box center [526, 645] width 362 height 15
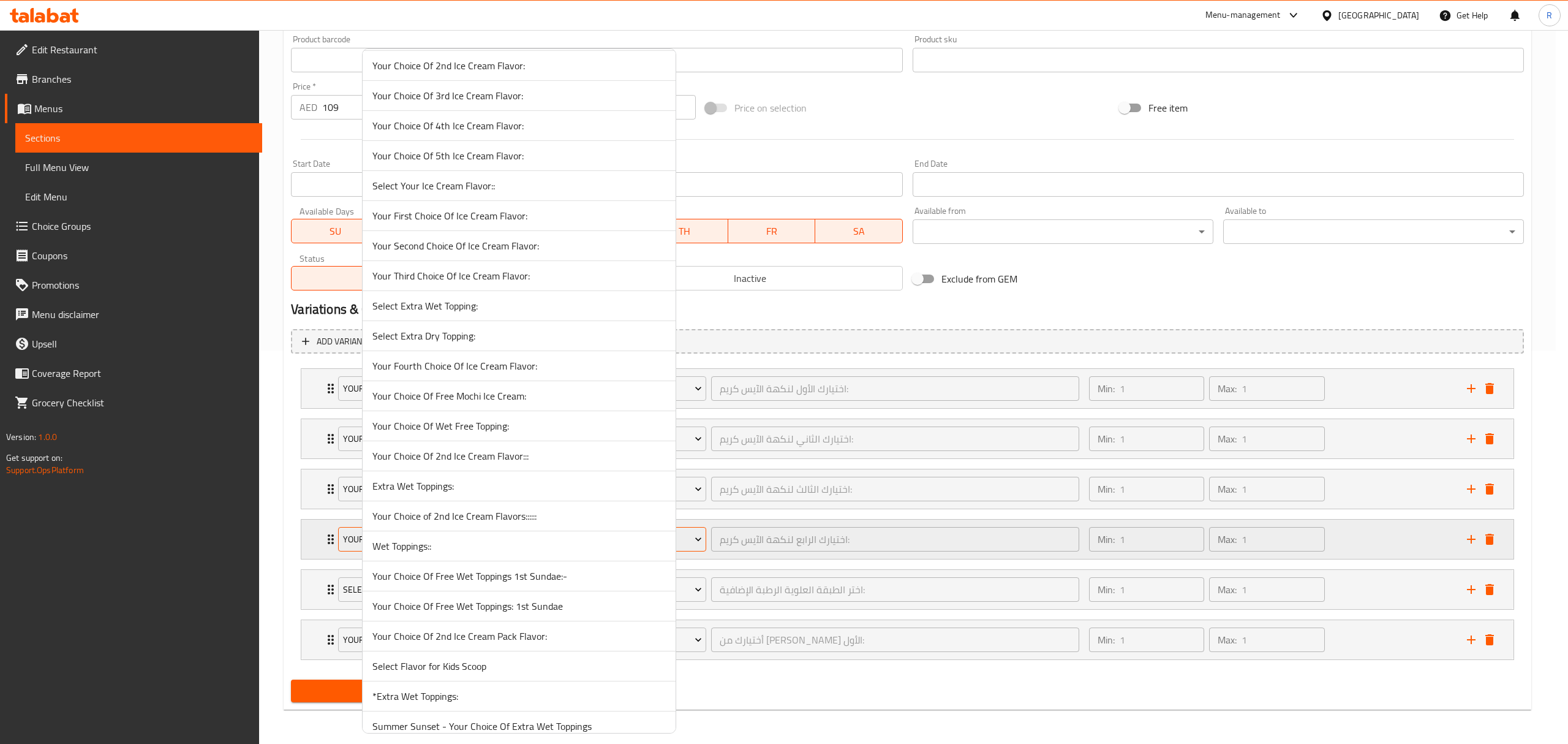
click at [505, 343] on span "Select Extra Dry Topping:" at bounding box center [519, 335] width 293 height 15
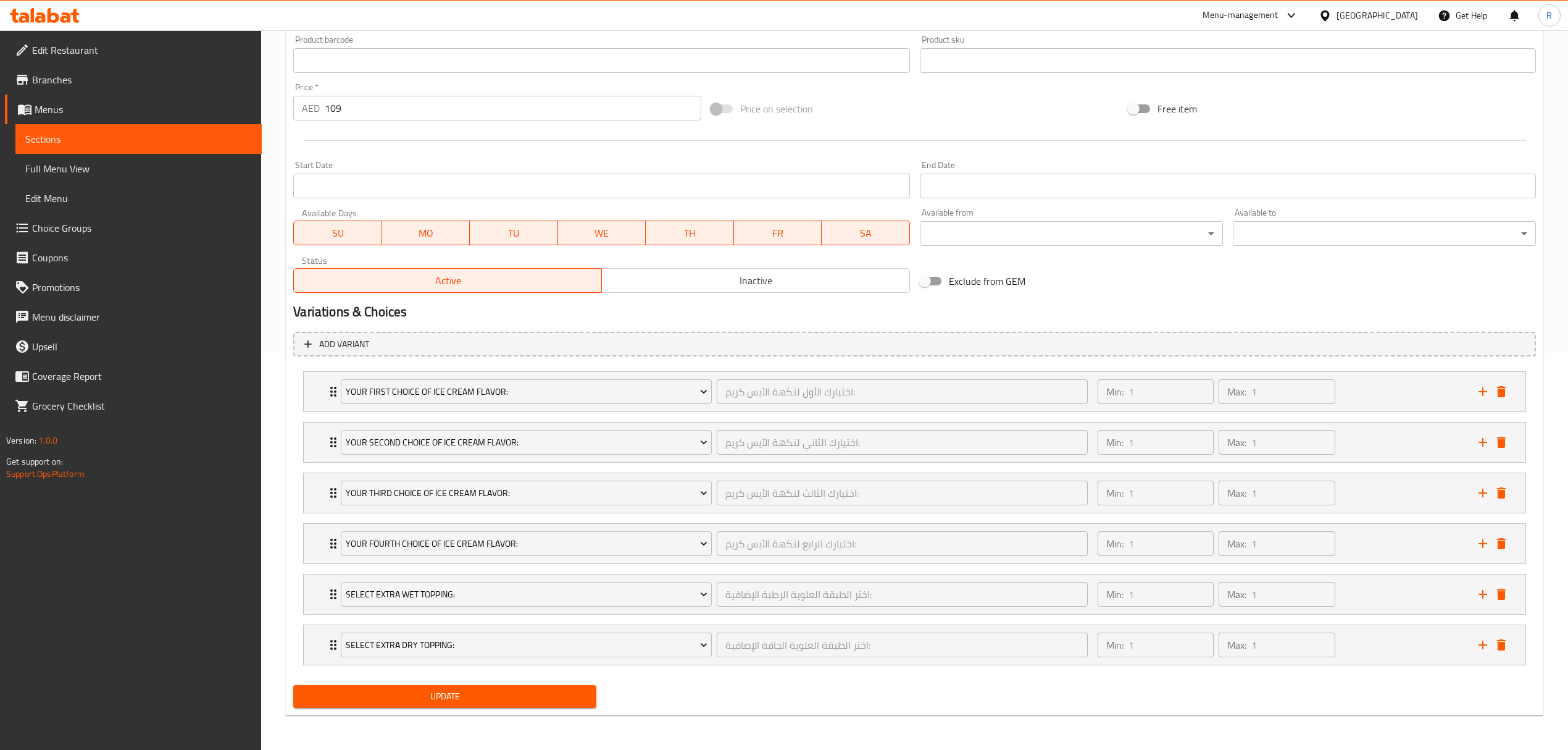
click at [736, 712] on div "Update" at bounding box center [914, 696] width 1253 height 33
click at [460, 703] on span "Update" at bounding box center [444, 696] width 284 height 15
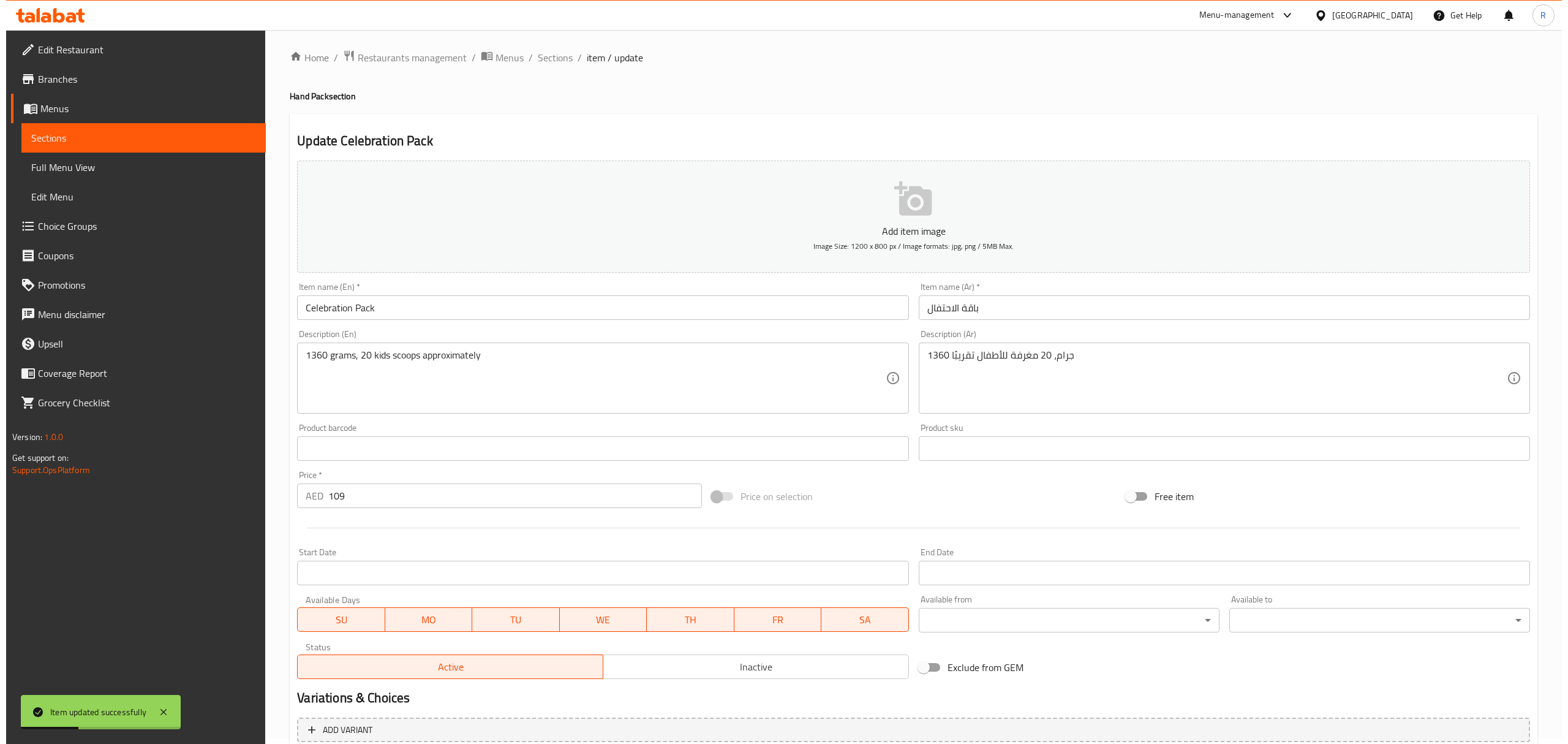
scroll to position [0, 0]
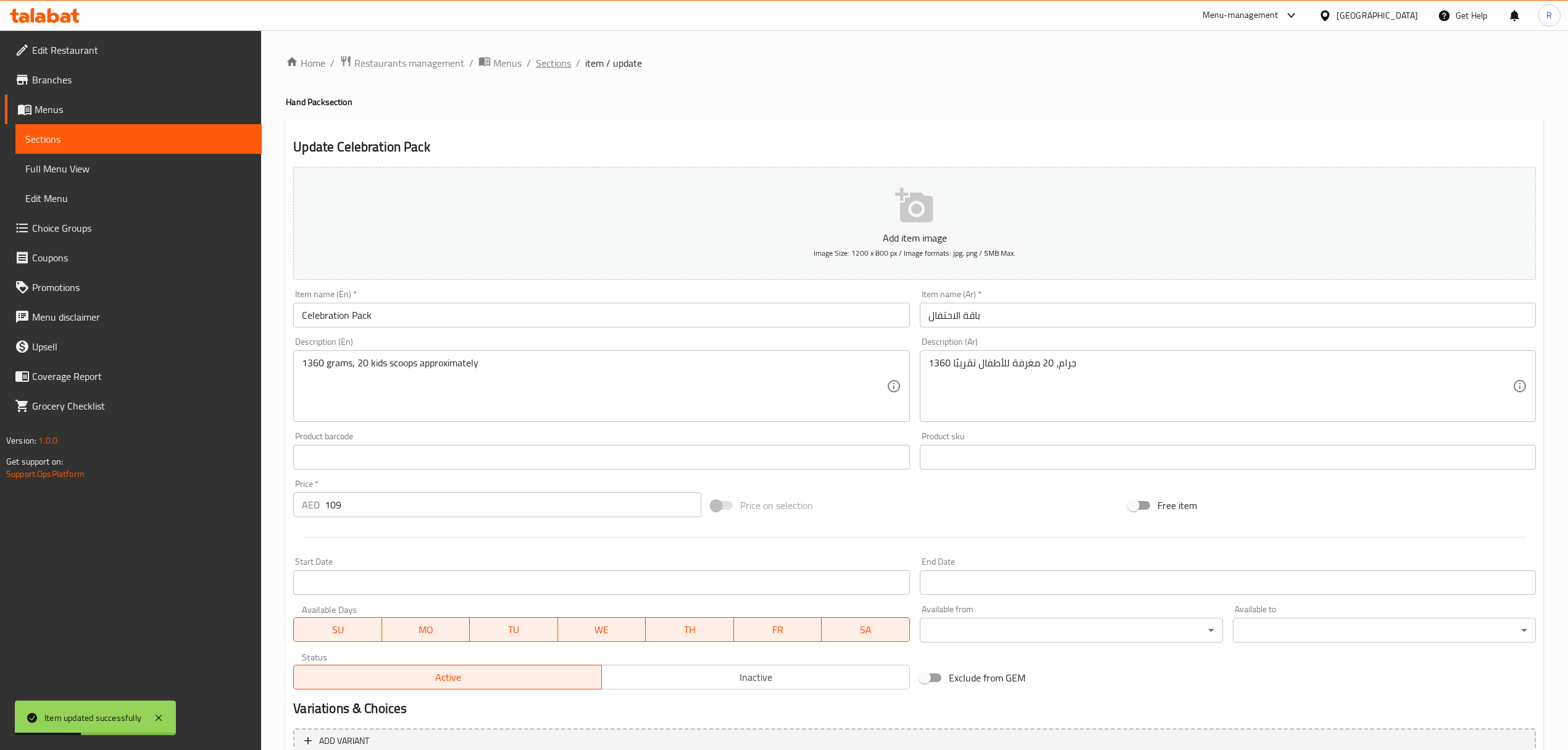
click at [554, 70] on span "Sections" at bounding box center [553, 63] width 35 height 15
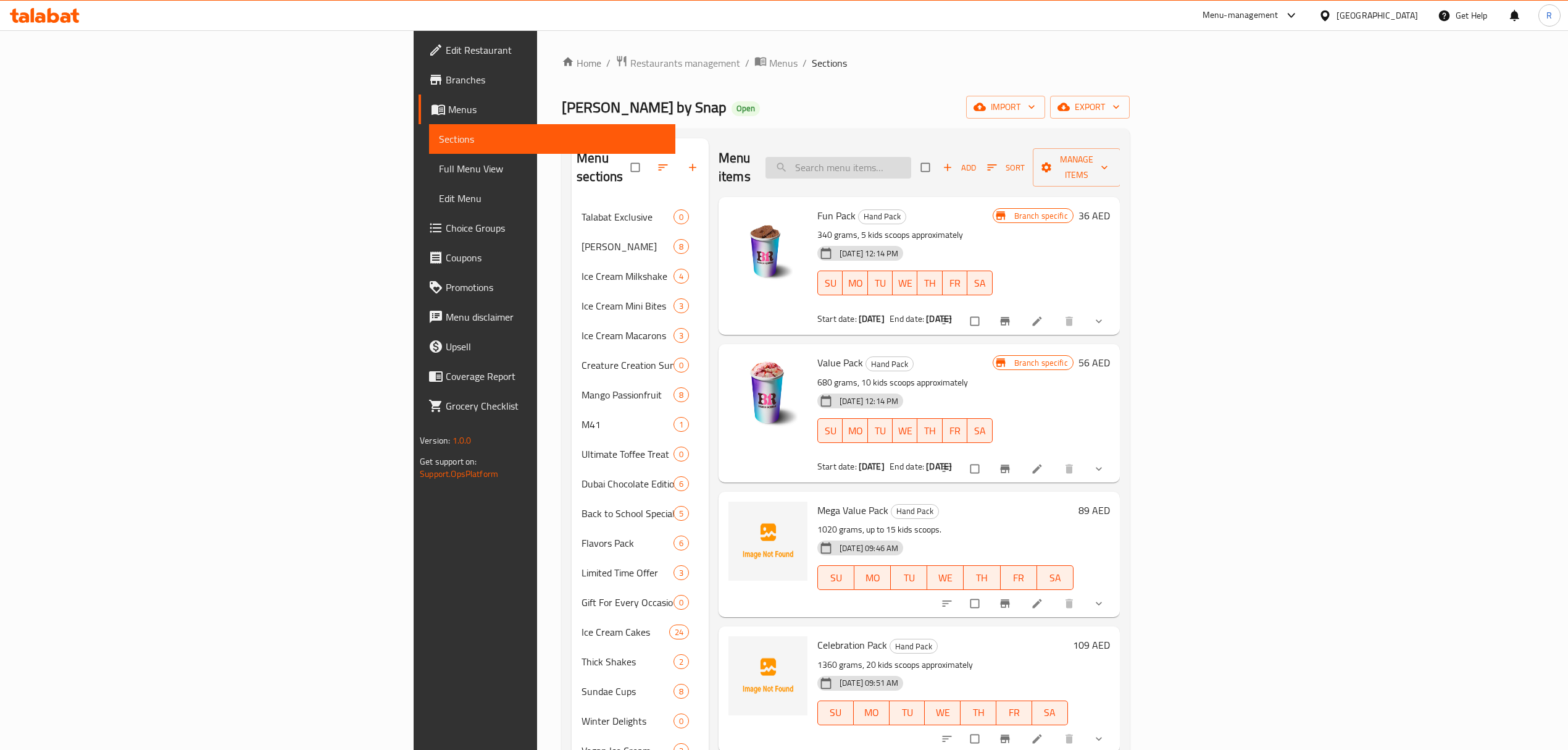
click at [911, 159] on input "search" at bounding box center [839, 168] width 146 height 22
paste input "Celebration Pack"
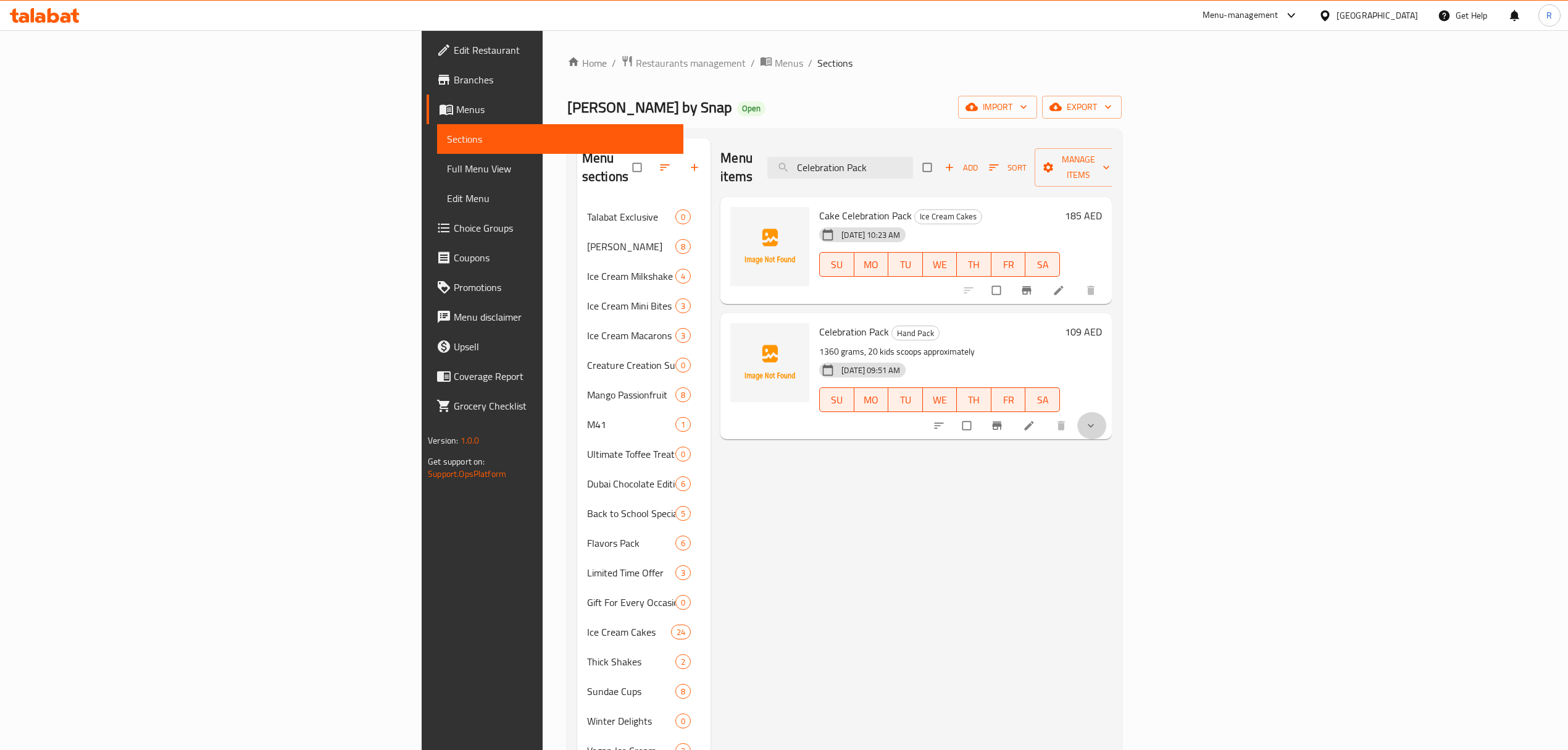
click at [1107, 415] on button "show more" at bounding box center [1092, 425] width 29 height 27
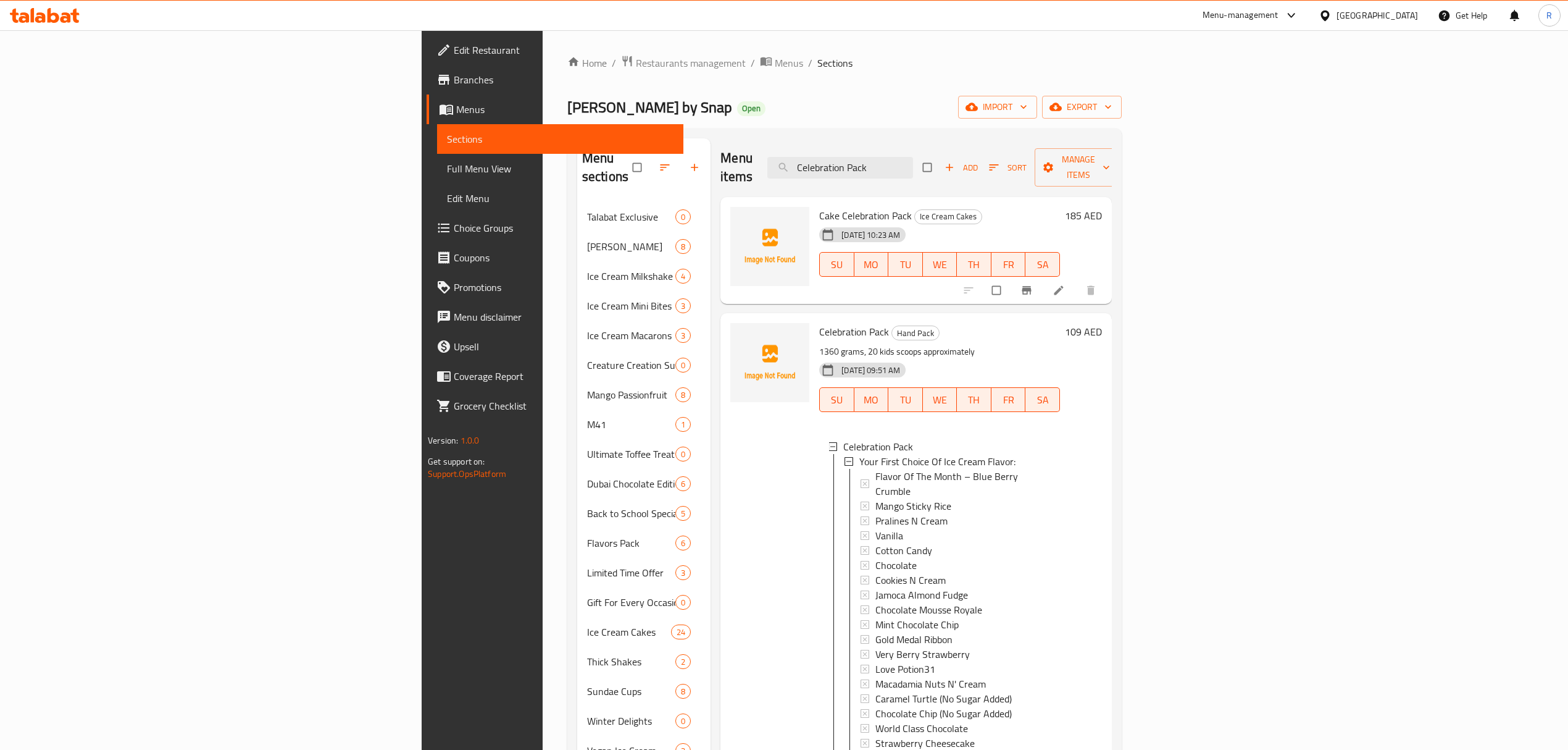
click at [1003, 174] on div "Menu items Celebration Pack Add Sort Manage items" at bounding box center [916, 168] width 391 height 59
click at [913, 162] on input "Celebration Pack" at bounding box center [841, 168] width 146 height 22
paste input "3 Fu"
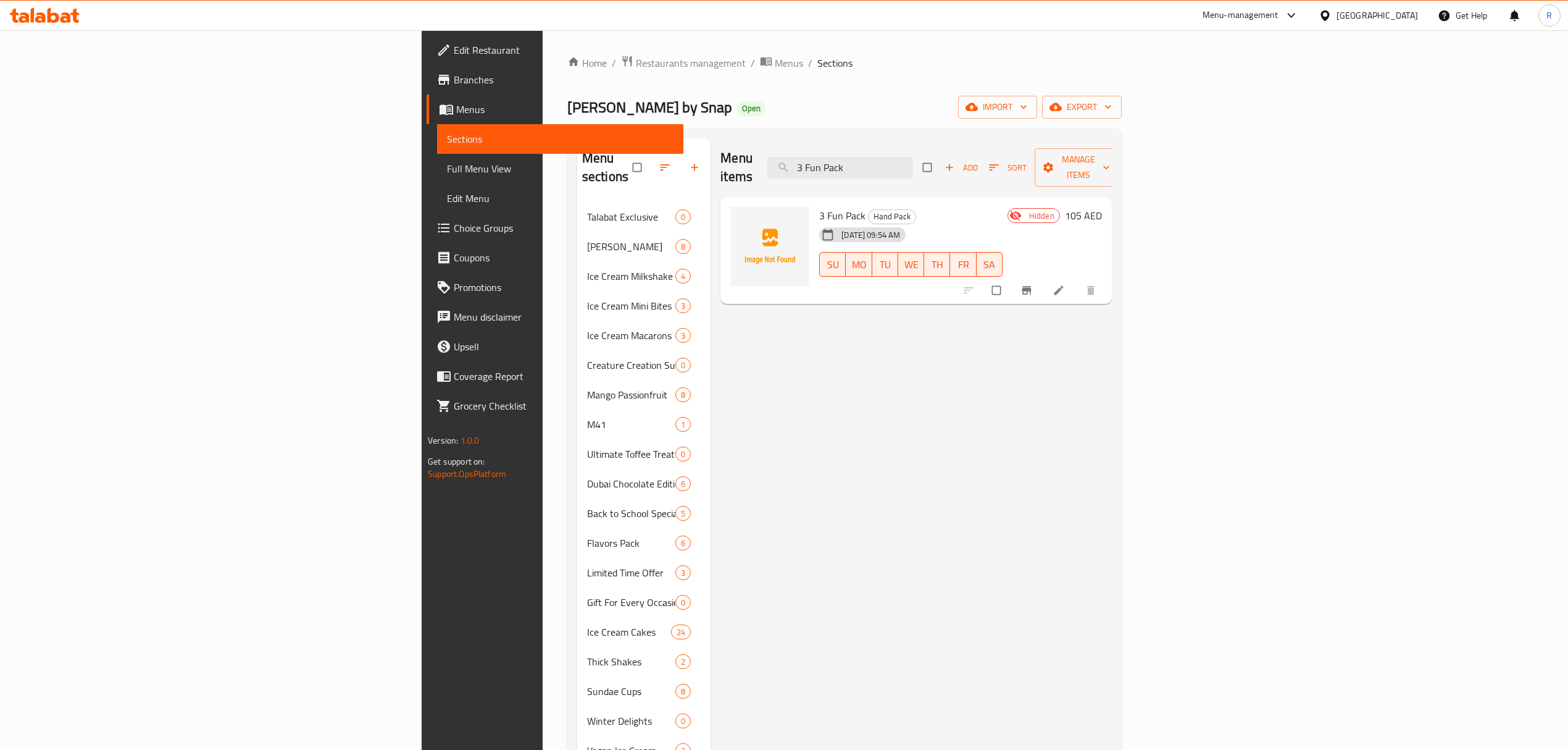
type input "3 Fun Pack"
click at [1078, 281] on li at bounding box center [1060, 290] width 35 height 20
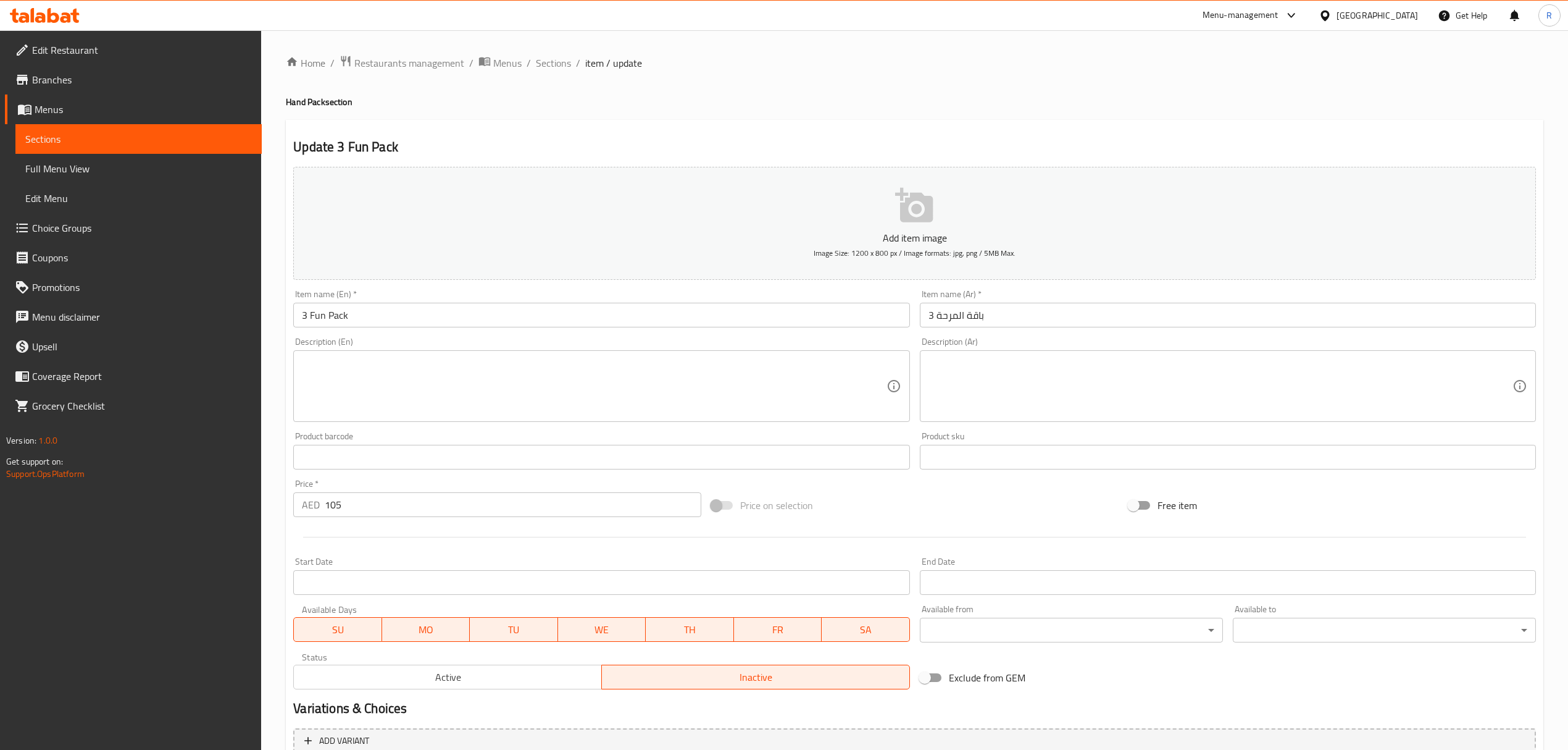
click at [691, 381] on textarea at bounding box center [594, 386] width 584 height 59
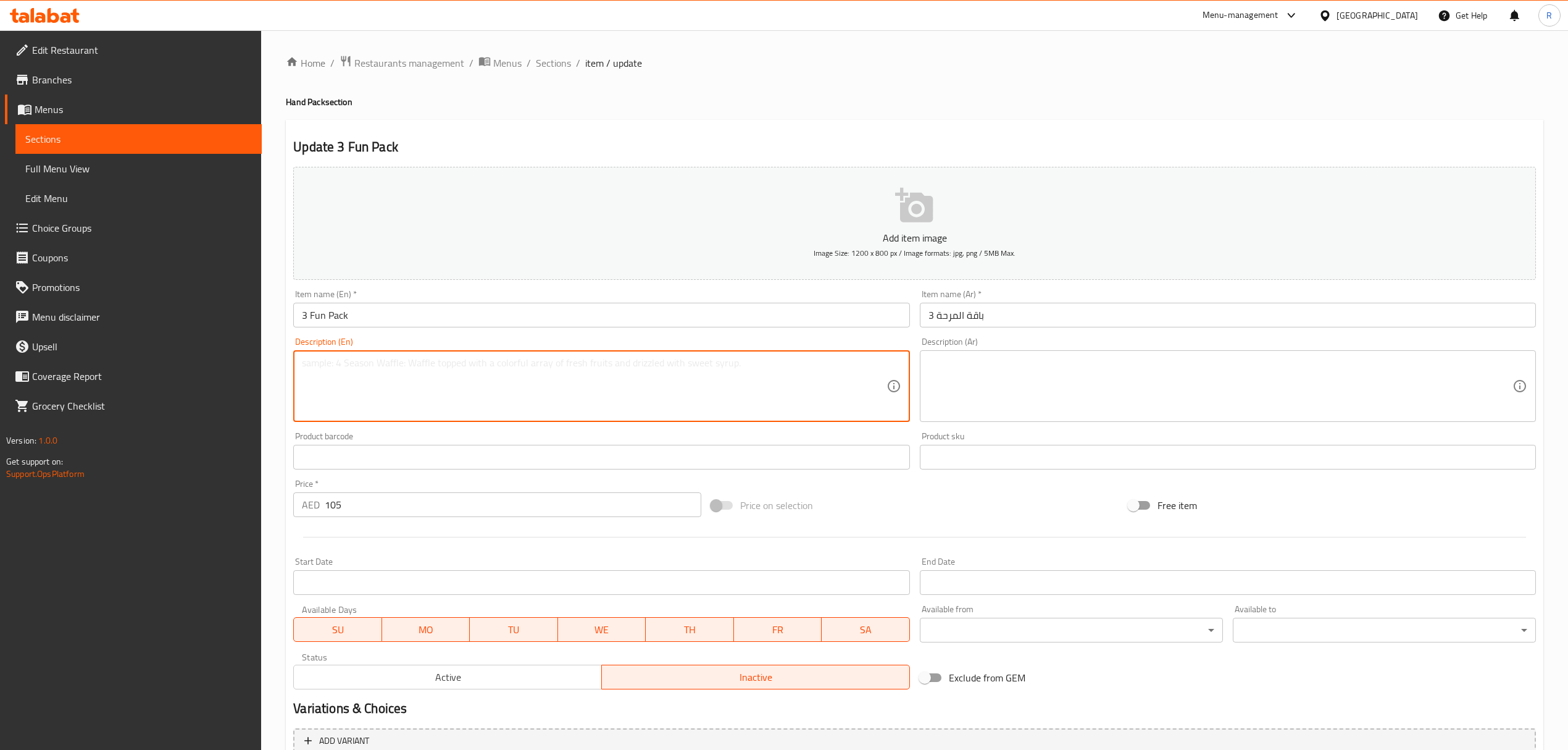
paste textarea "3 x 340 grams Ice Cream approximately. حجم كل عبوة أيس كريم 340 جرام تقريبا"
drag, startPoint x: 473, startPoint y: 364, endPoint x: 662, endPoint y: 379, distance: 189.6
click at [662, 379] on textarea "3 x 340 grams Ice Cream approximately. حجم كل عبوة أيس كريم 340 جرام تقريبا" at bounding box center [594, 386] width 584 height 59
type textarea "3 x 340 grams Ice Cream approximately."
click at [1078, 382] on textarea at bounding box center [1220, 386] width 584 height 59
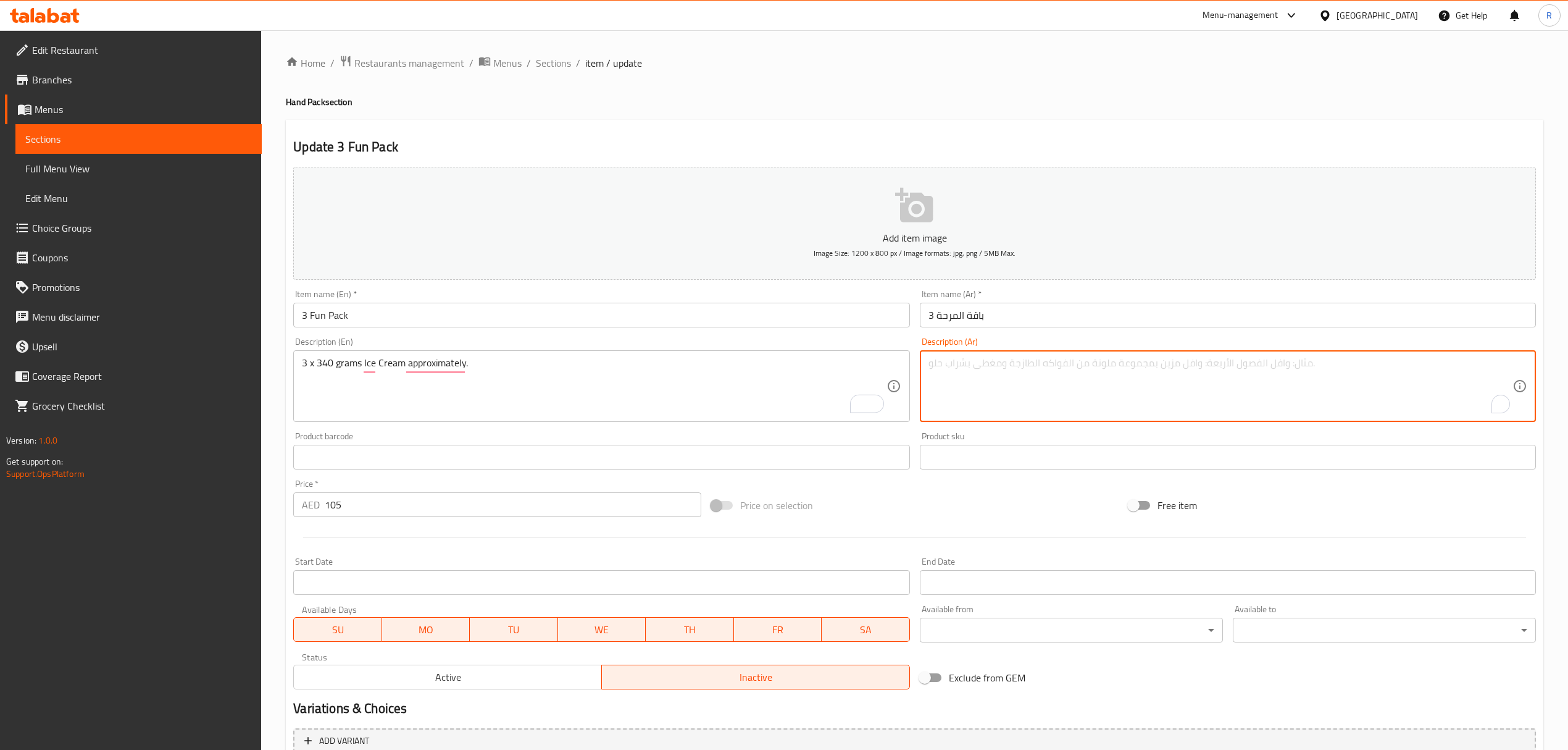
paste textarea "حجم كل عبوة أيس كريم 340 جرام تقريبا"
type textarea "حجم كل عبوة أيس كريم 340 جرام تقريبا"
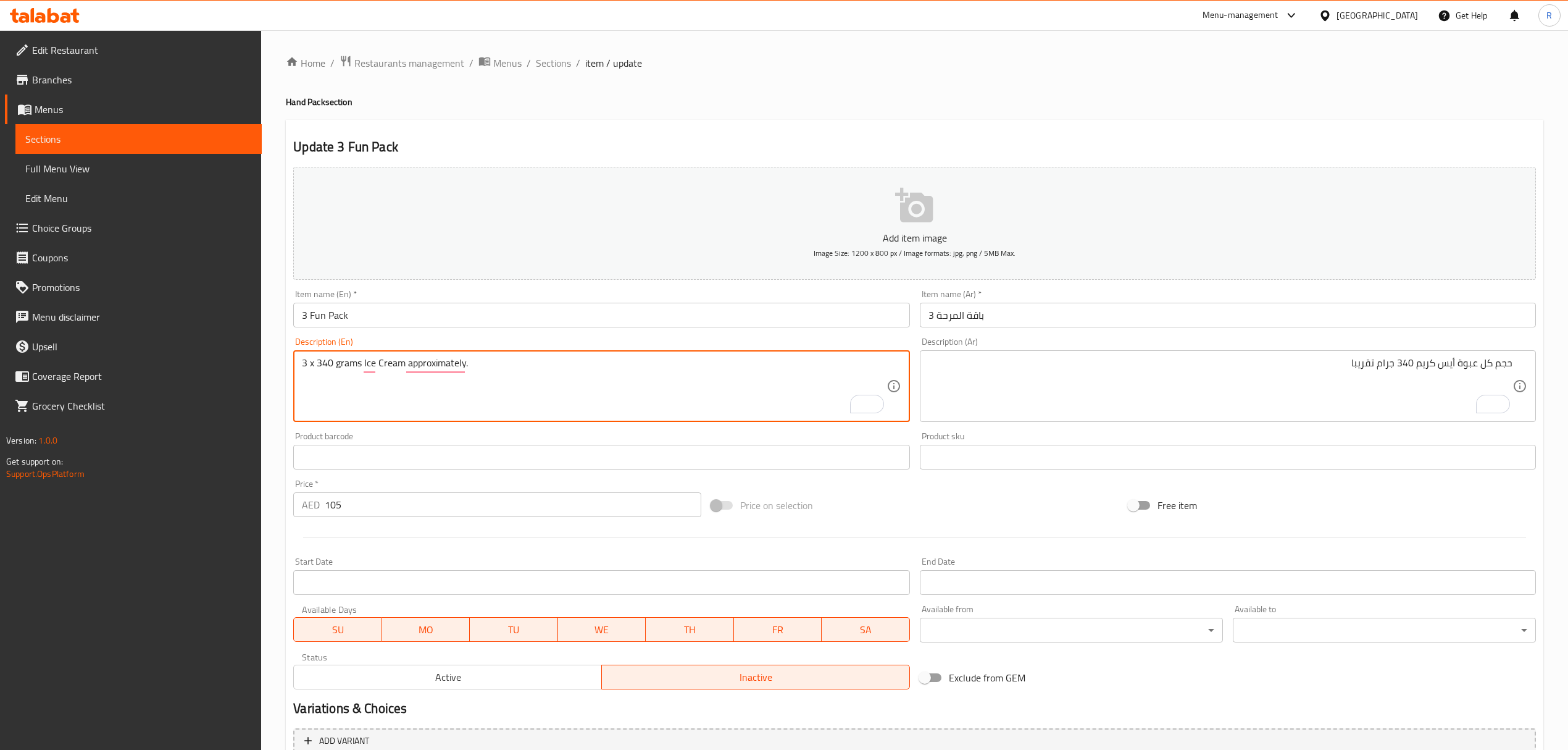
click at [544, 371] on textarea "3 x 340 grams Ice Cream approximately." at bounding box center [594, 386] width 584 height 59
type textarea "3 x 340 grams ice cream approximately."
click at [549, 359] on textarea "3 x 340 grams ice cream approximately." at bounding box center [594, 386] width 584 height 59
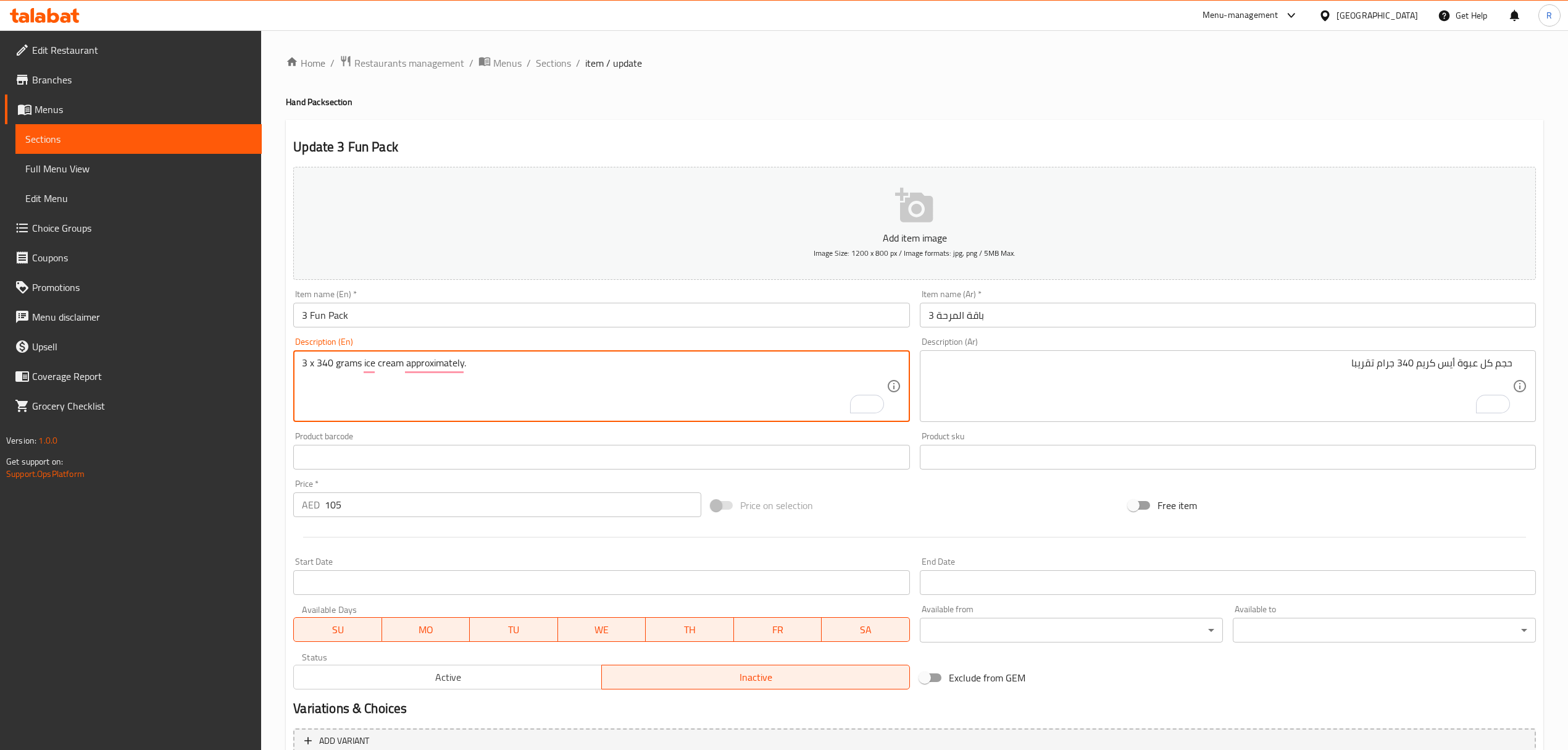
drag, startPoint x: 332, startPoint y: 364, endPoint x: 302, endPoint y: 366, distance: 30.1
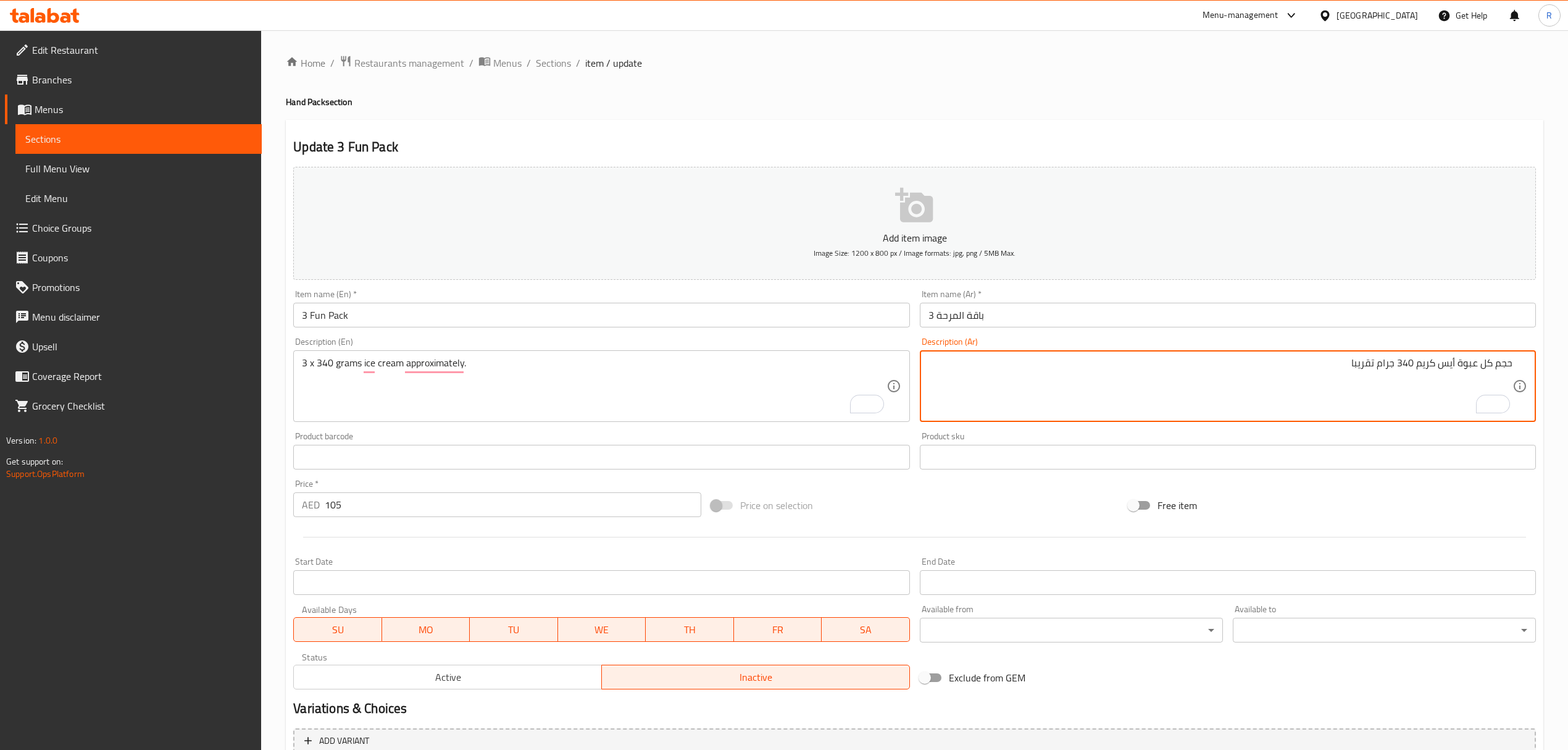
paste textarea "3 x 340"
click at [1482, 368] on textarea "3 x 340، حجم كل عبوة أيس كريم 340 جرام تقريبا" at bounding box center [1220, 386] width 584 height 59
click at [1318, 375] on textarea "3 × 340، حجم كل عبوة أيس كريم 340 جرام تقريبا" at bounding box center [1220, 386] width 584 height 59
click at [1251, 381] on textarea "3 × 340، حجم كل عبوة أيس كريم 340 جرام تقريبا" at bounding box center [1220, 386] width 584 height 59
drag, startPoint x: 542, startPoint y: 676, endPoint x: 652, endPoint y: 496, distance: 211.0
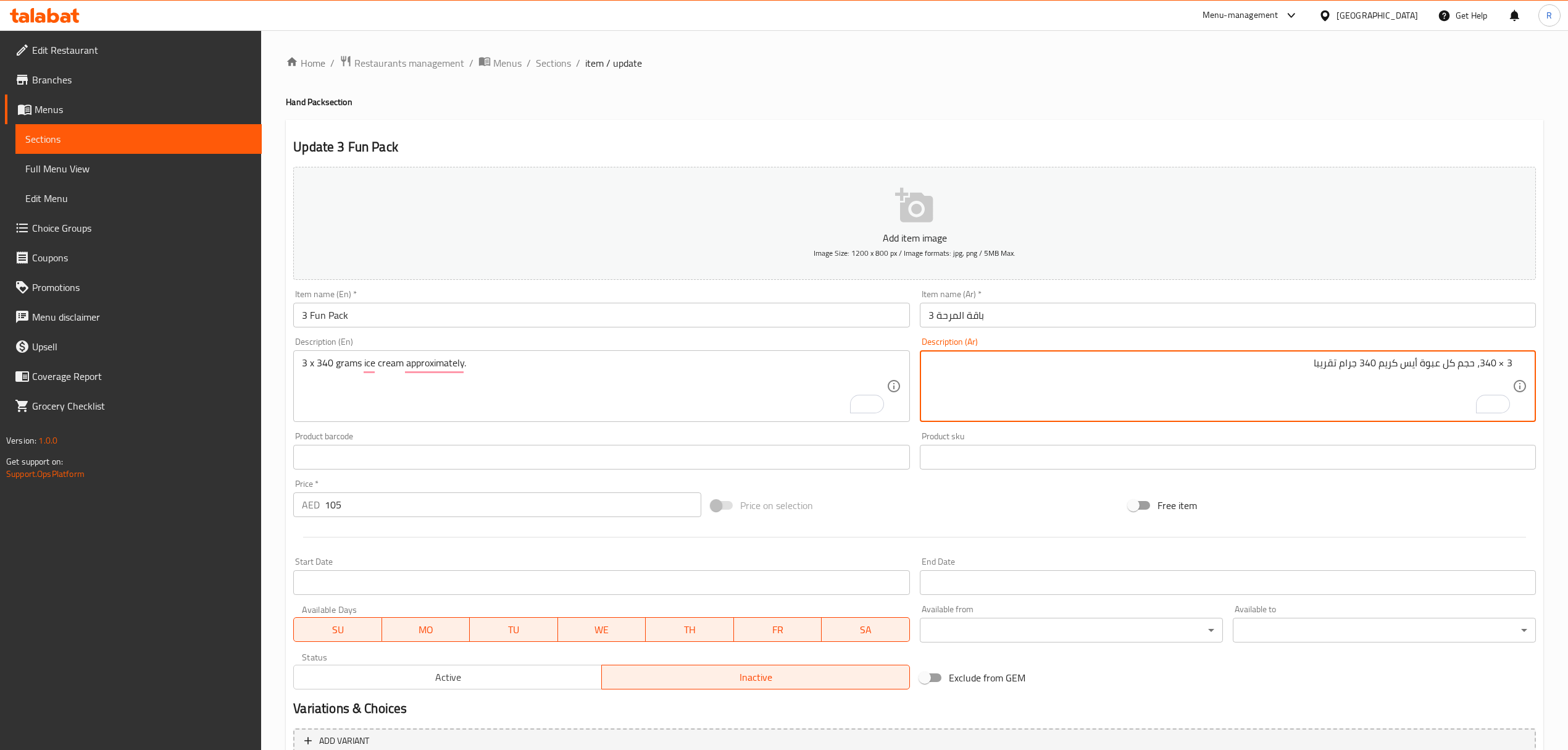
click at [541, 676] on div "Active Inactive" at bounding box center [601, 671] width 616 height 37
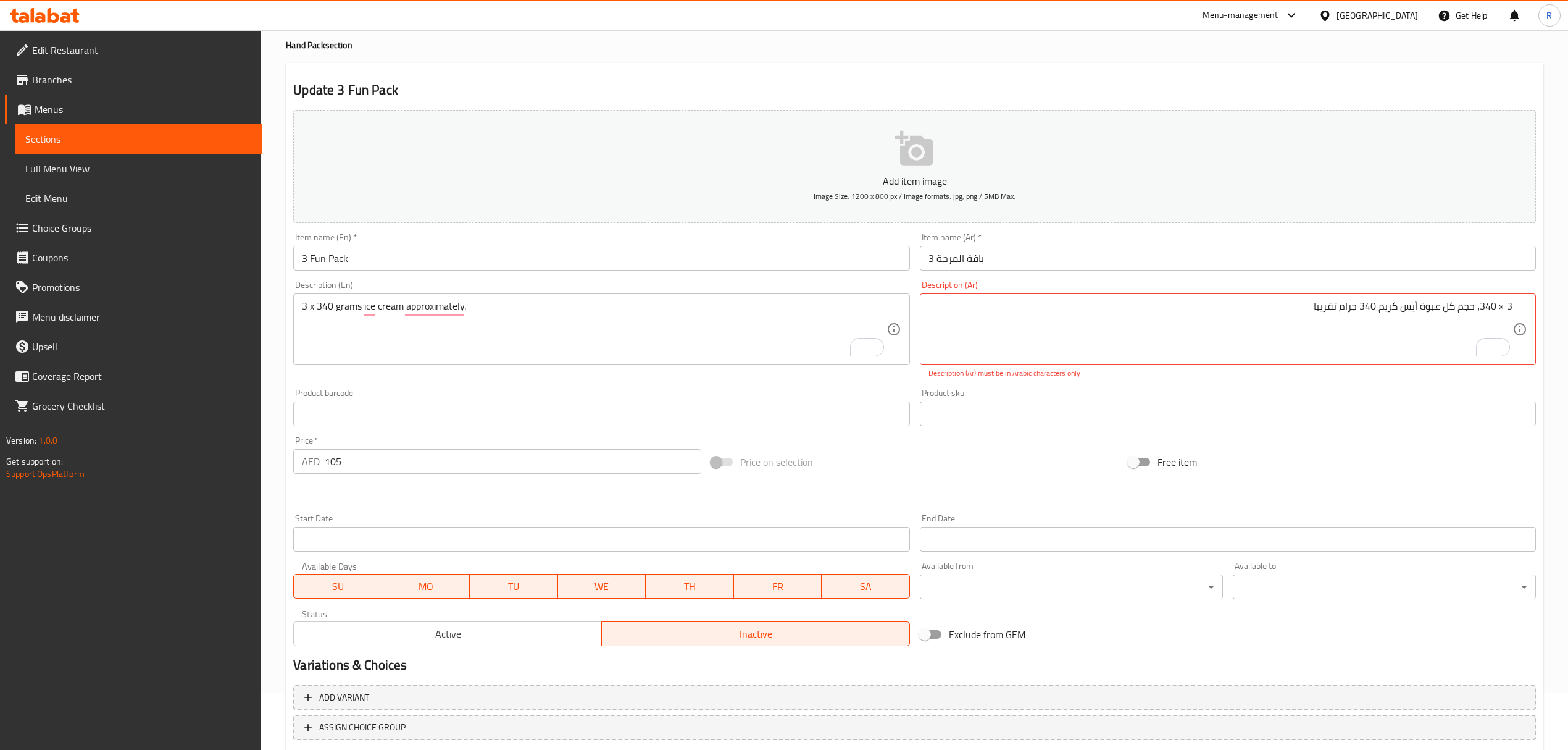
scroll to position [82, 0]
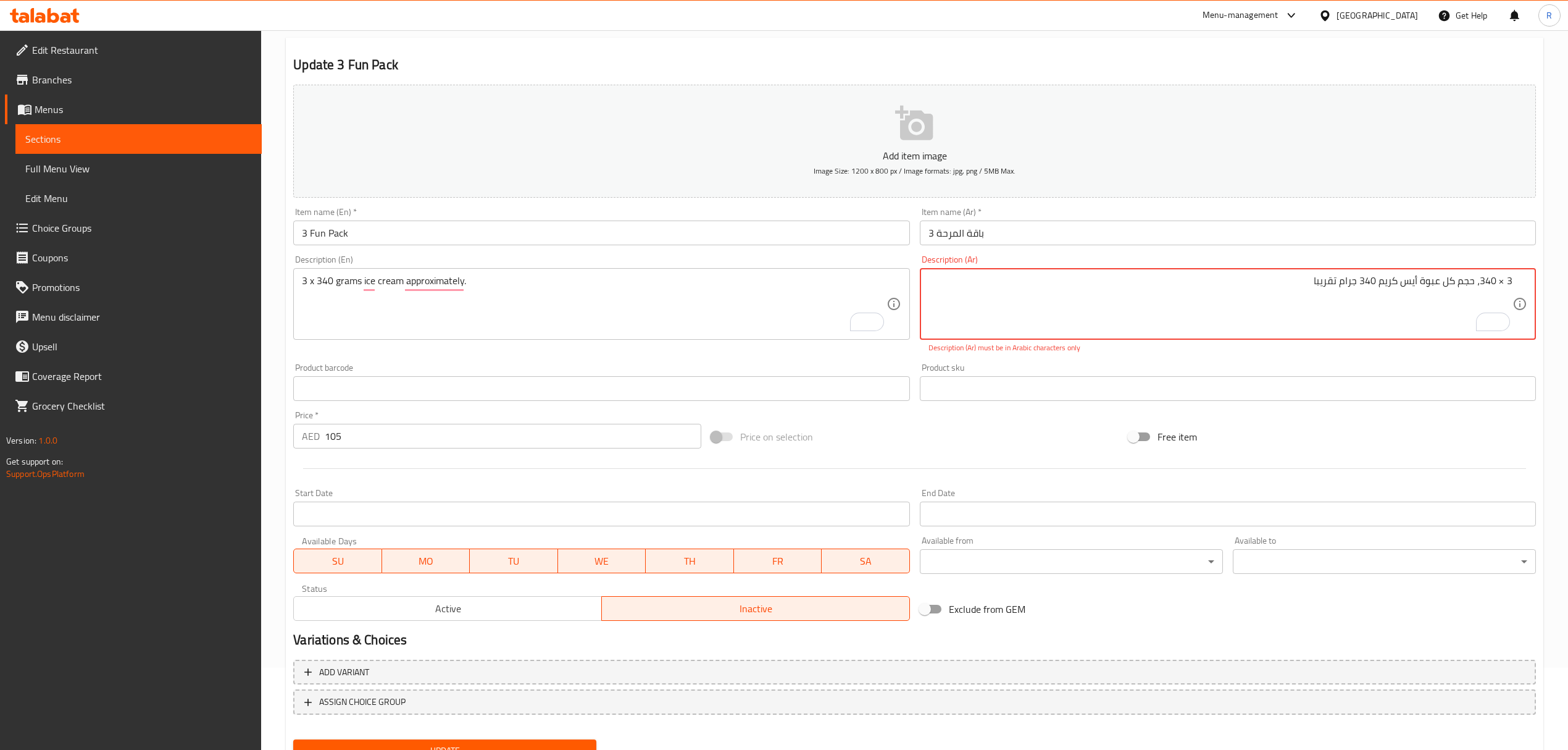
click at [1369, 283] on textarea "3 × 340، حجم كل عبوة أيس كريم 340 جرام تقريبا" at bounding box center [1220, 304] width 584 height 59
click at [1371, 282] on textarea "3 × 340، حجم كل عبوة أيس كريم 340 جرام تقريبا" at bounding box center [1220, 304] width 584 height 59
click at [1501, 283] on textarea "3 × 340، حجم كل عبوة أيس كريم 340 جرام تقريبا" at bounding box center [1220, 304] width 584 height 59
click at [1179, 313] on textarea "3 340، حجم كل عبوة أيس كريم 340 جرام تقريبا" at bounding box center [1220, 304] width 584 height 59
click at [732, 269] on div "3 x 340 grams ice cream approximately. Description (En)" at bounding box center [601, 304] width 616 height 72
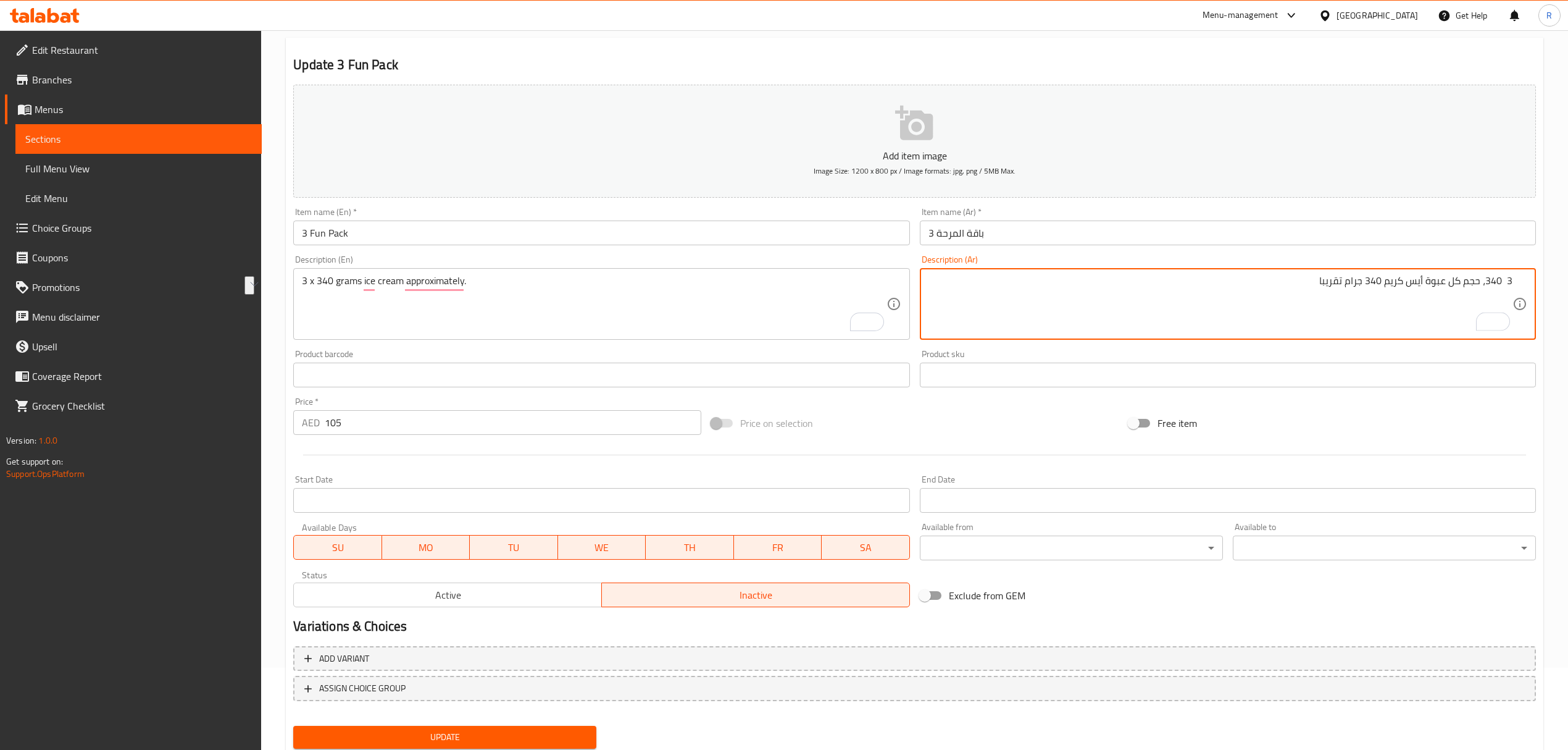
drag, startPoint x: 1488, startPoint y: 280, endPoint x: 1519, endPoint y: 283, distance: 31.1
click at [1505, 278] on textarea "3&340، حجم كل عبوة أيس كريم 340 جرام تقريبا" at bounding box center [1220, 304] width 584 height 59
type textarea "3*340، حجم كل عبوة أيس كريم 340 جرام تقريبا"
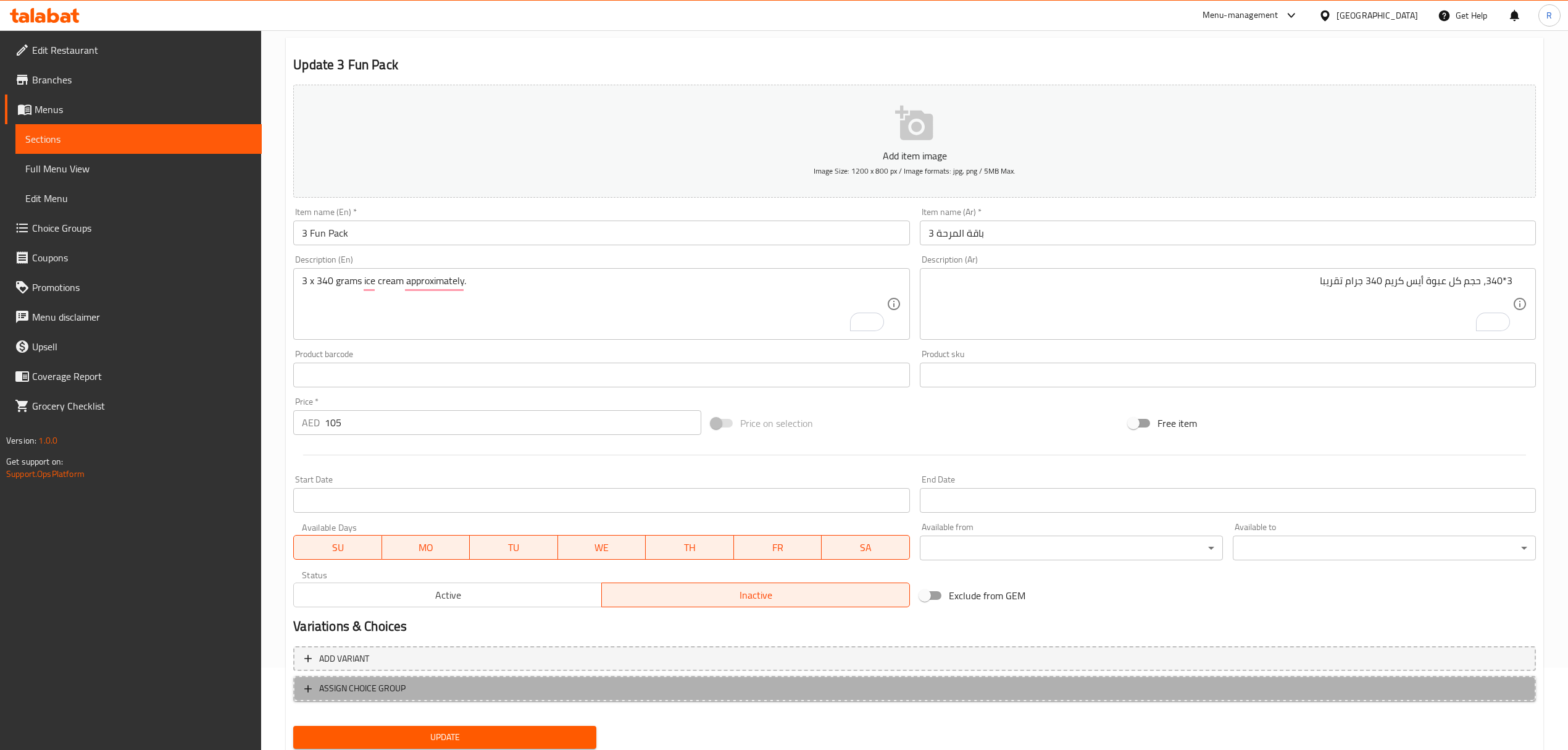
click at [807, 689] on span "ASSIGN CHOICE GROUP" at bounding box center [914, 689] width 1220 height 15
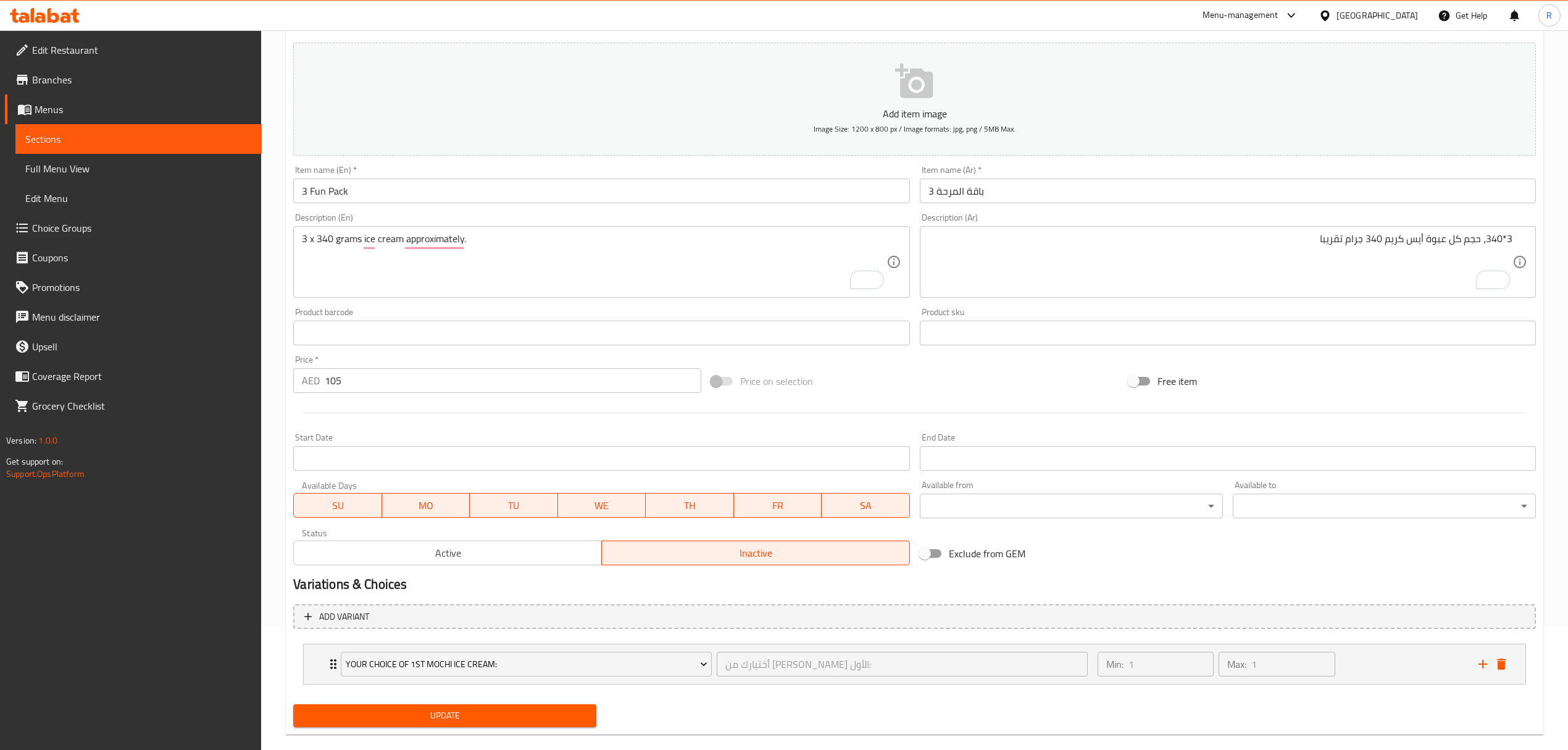
scroll to position [144, 0]
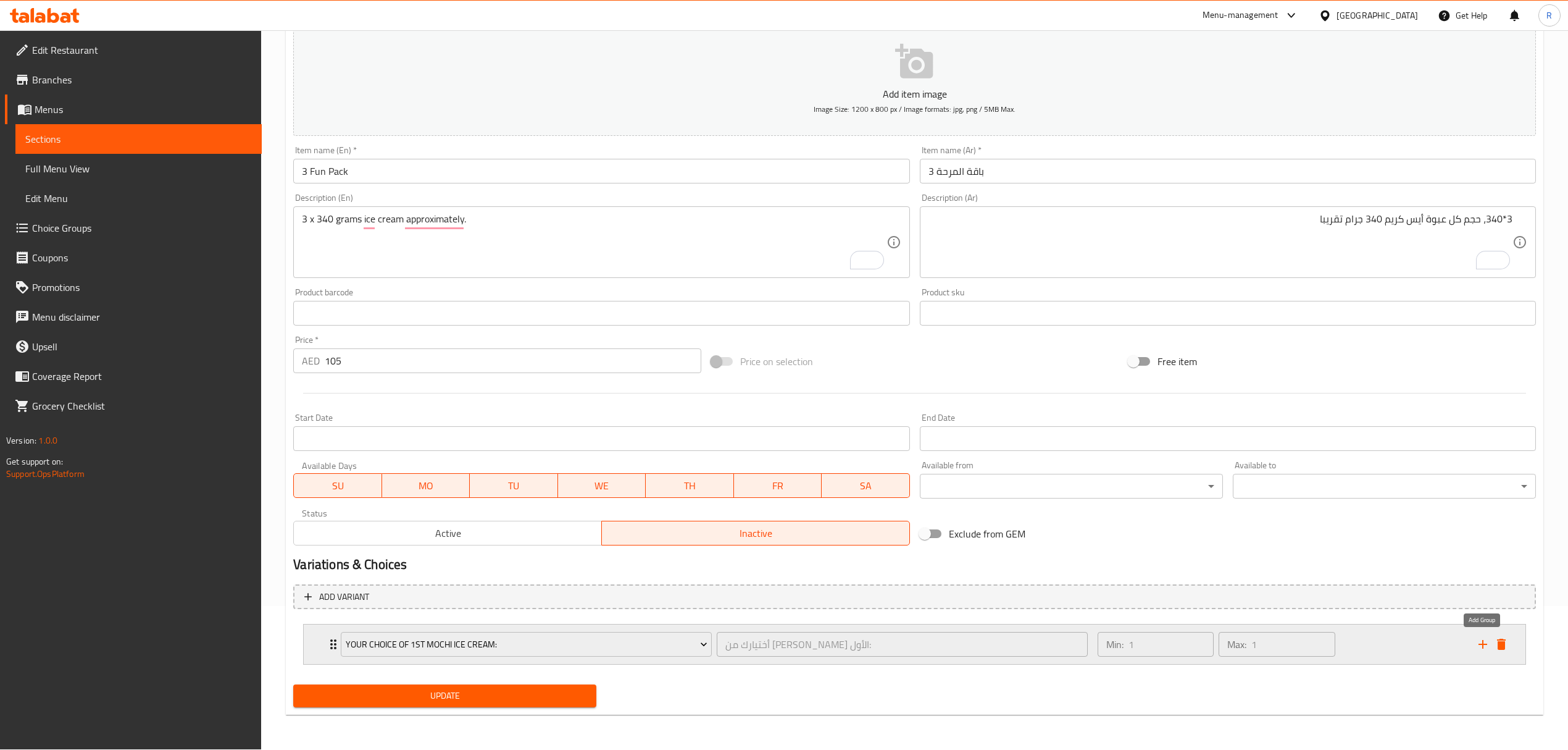
click at [1484, 648] on icon "add" at bounding box center [1483, 644] width 15 height 15
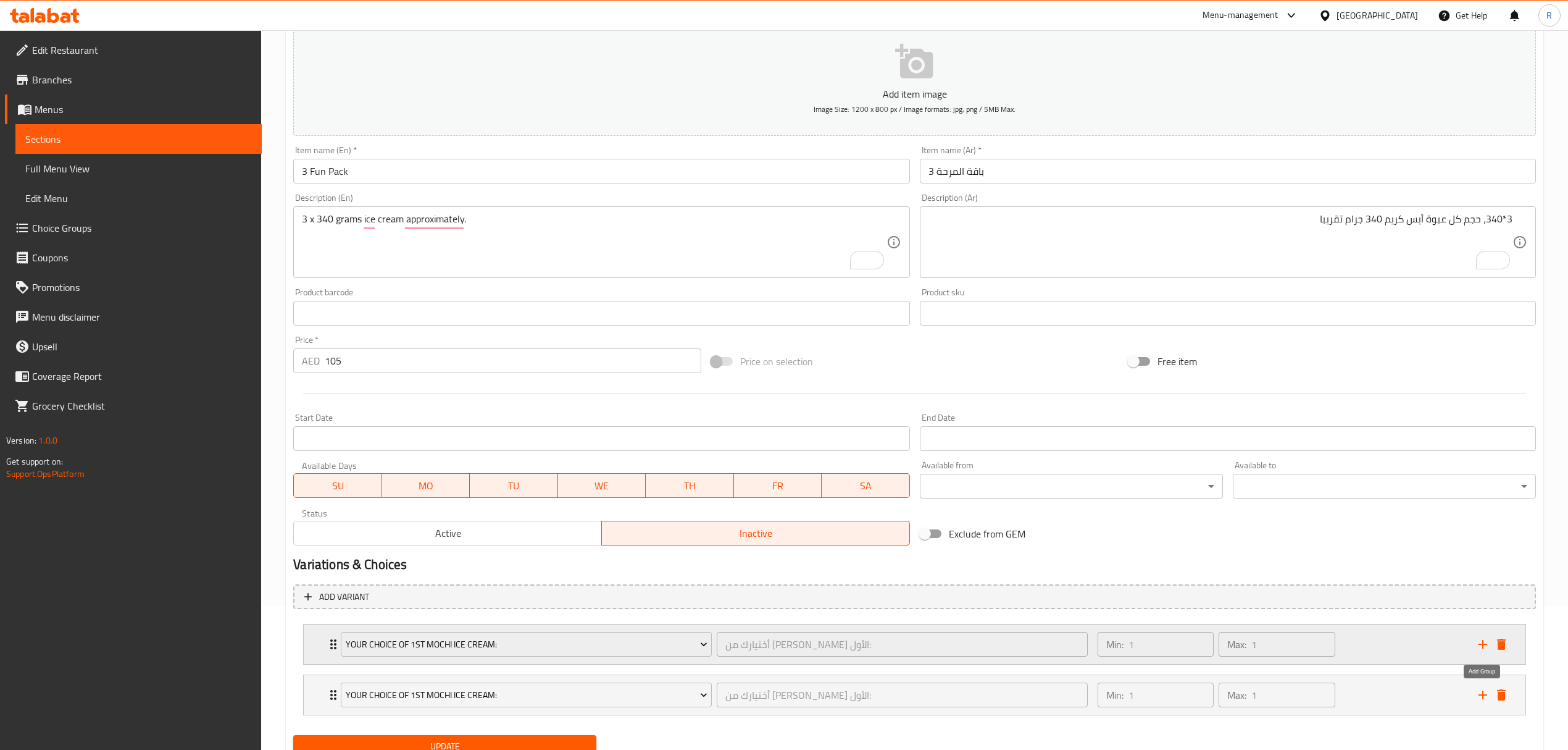
click at [1487, 695] on icon "add" at bounding box center [1483, 694] width 15 height 15
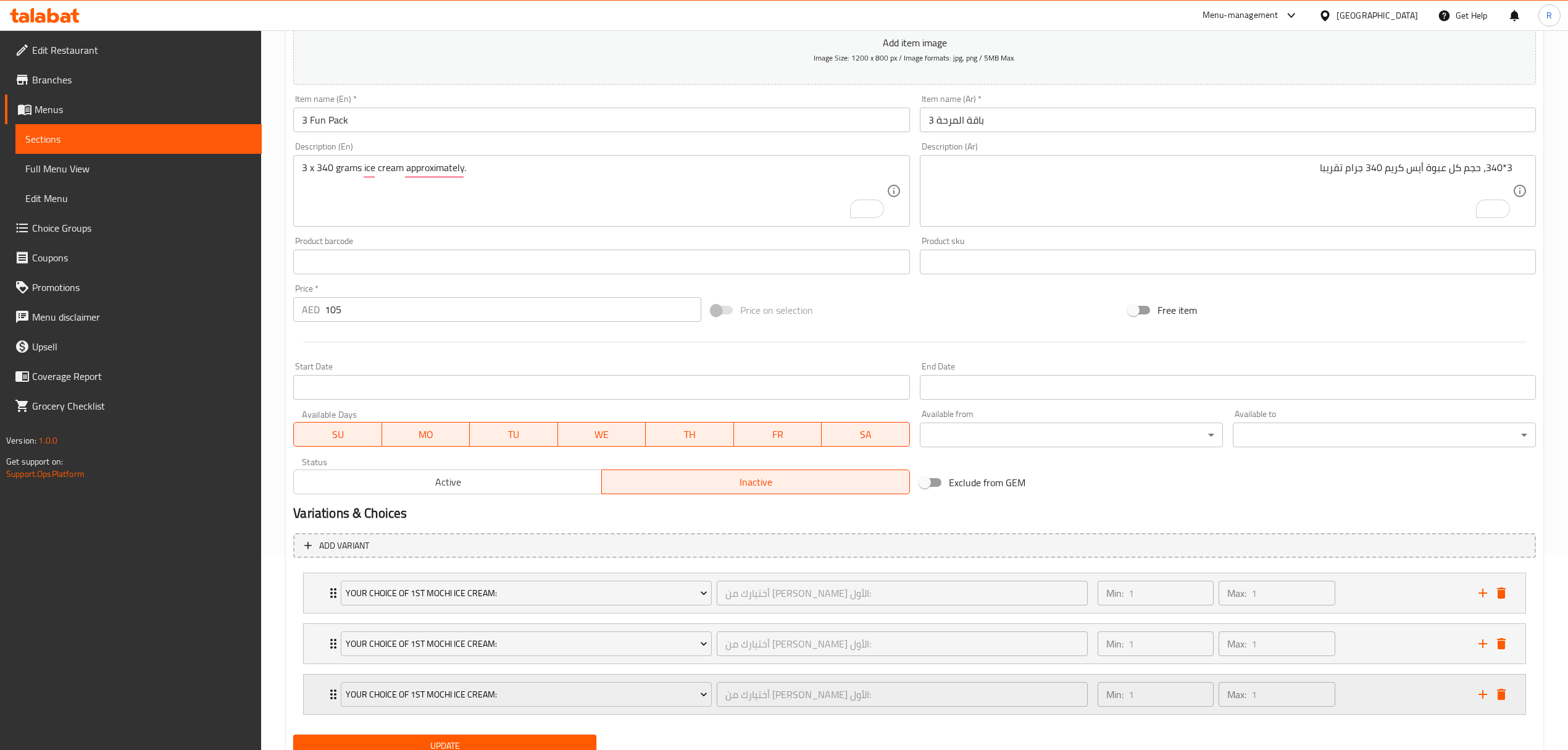
scroll to position [247, 0]
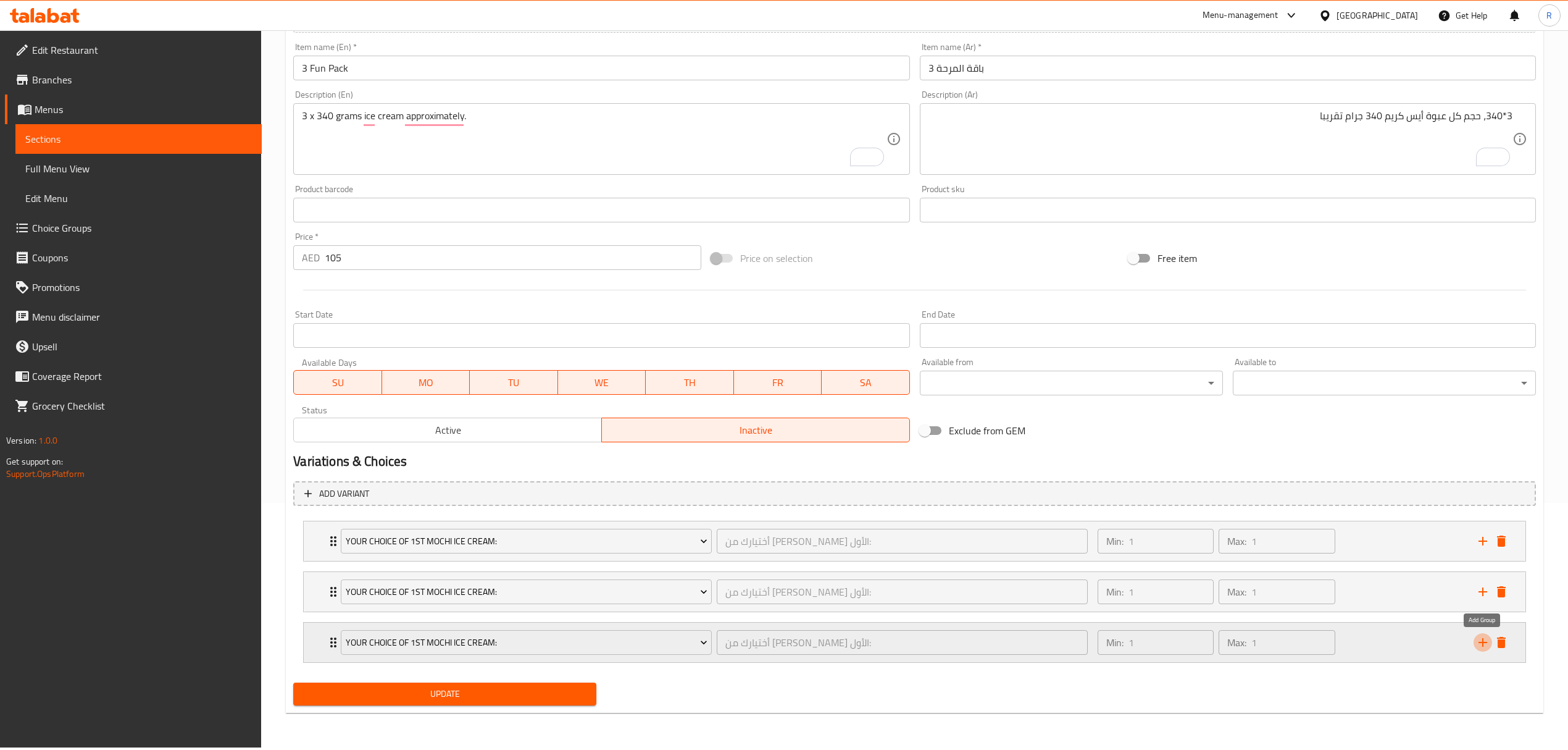
click at [1479, 646] on icon "add" at bounding box center [1483, 642] width 15 height 15
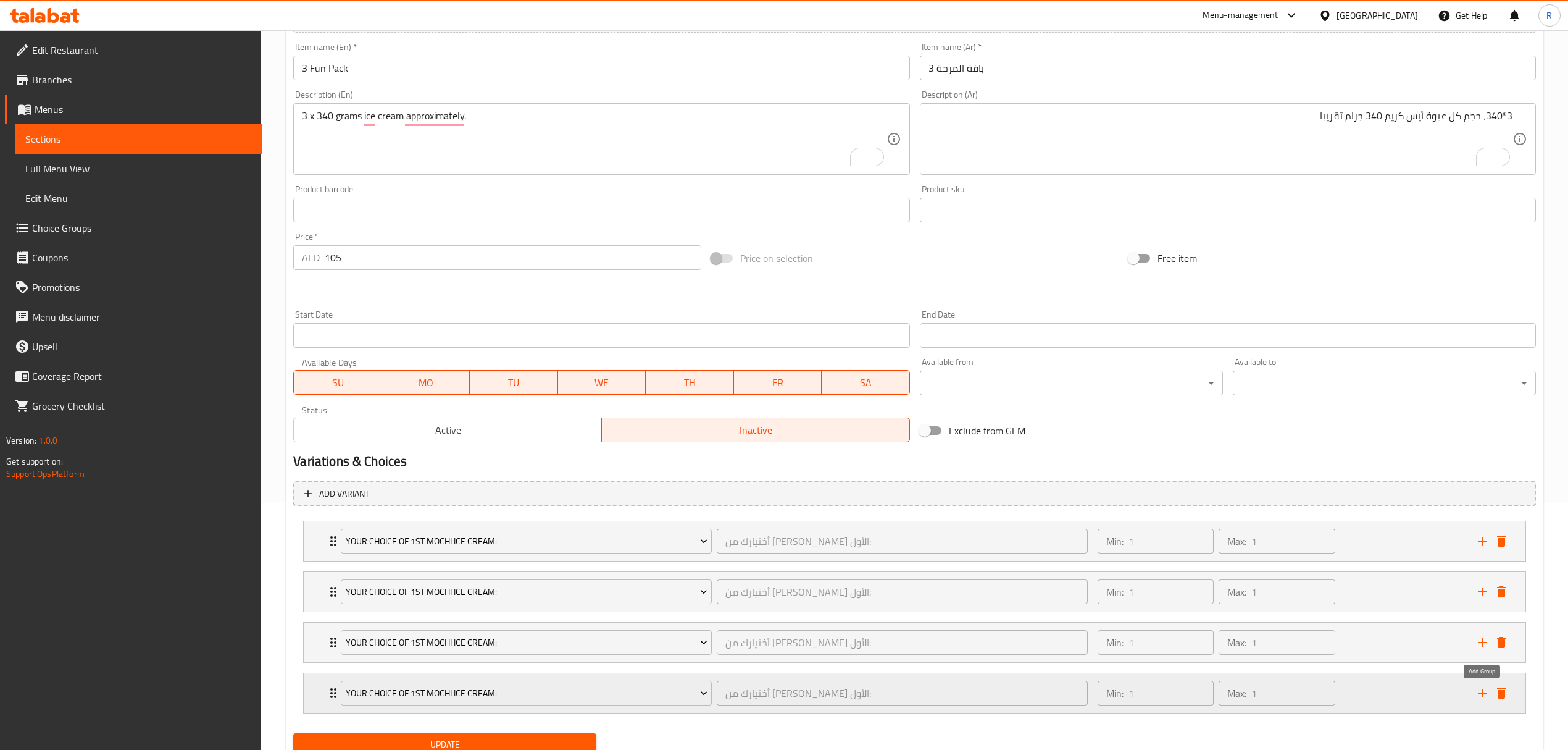
click at [1485, 697] on icon "add" at bounding box center [1483, 692] width 15 height 15
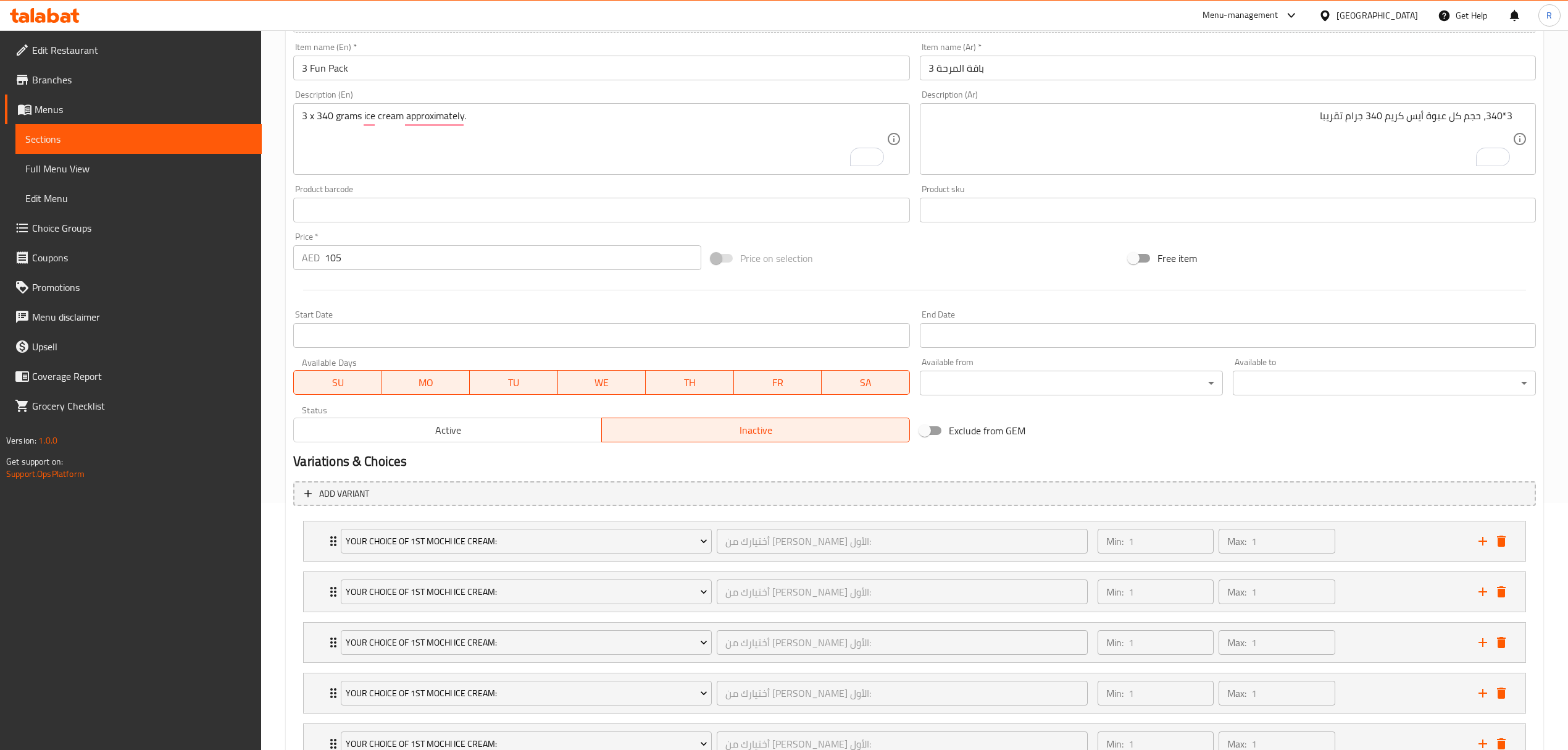
click at [430, 441] on button "Active" at bounding box center [448, 430] width 309 height 25
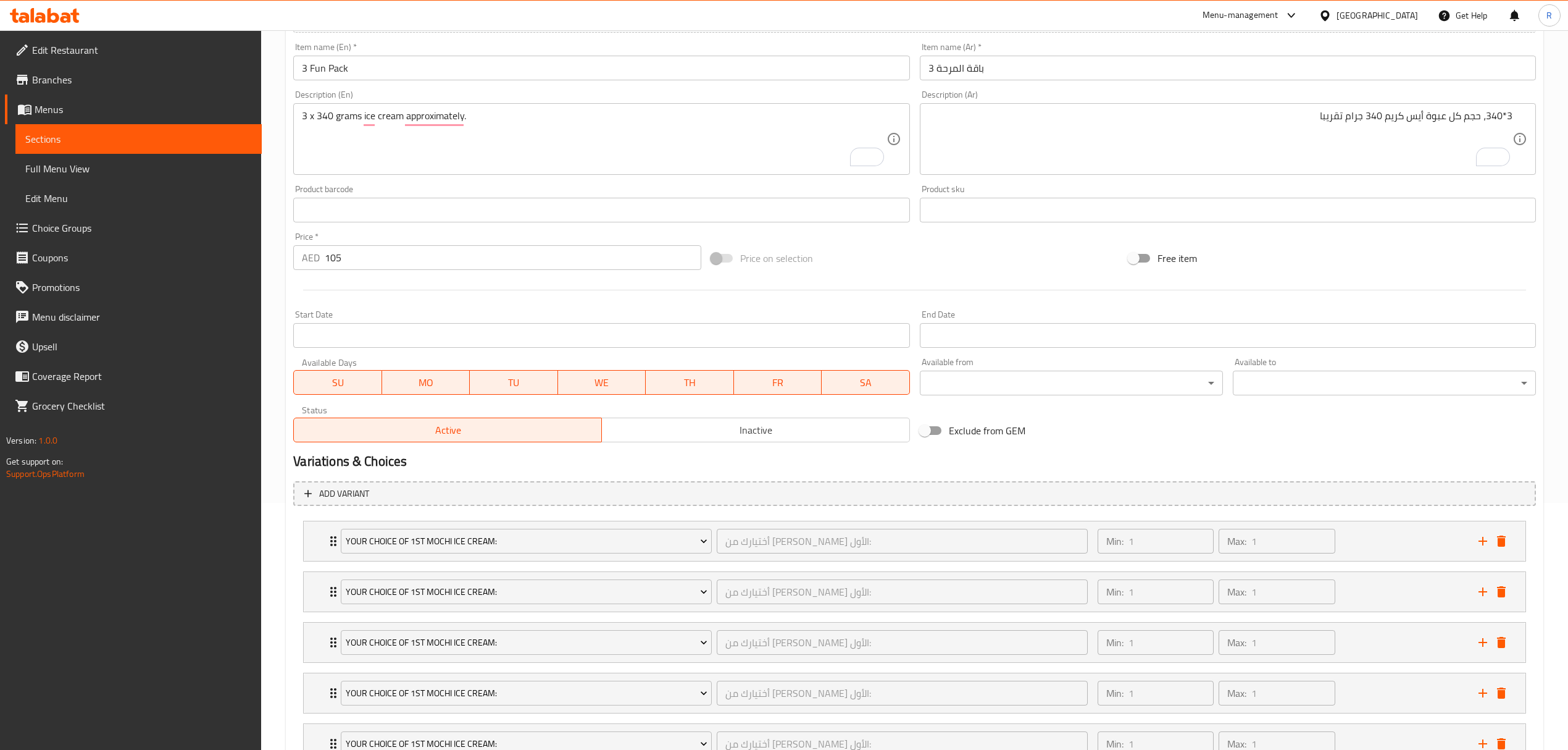
click at [1083, 441] on div "Exclude from GEM" at bounding box center [1124, 430] width 417 height 33
click at [968, 461] on h2 "Variations & Choices" at bounding box center [914, 461] width 1243 height 19
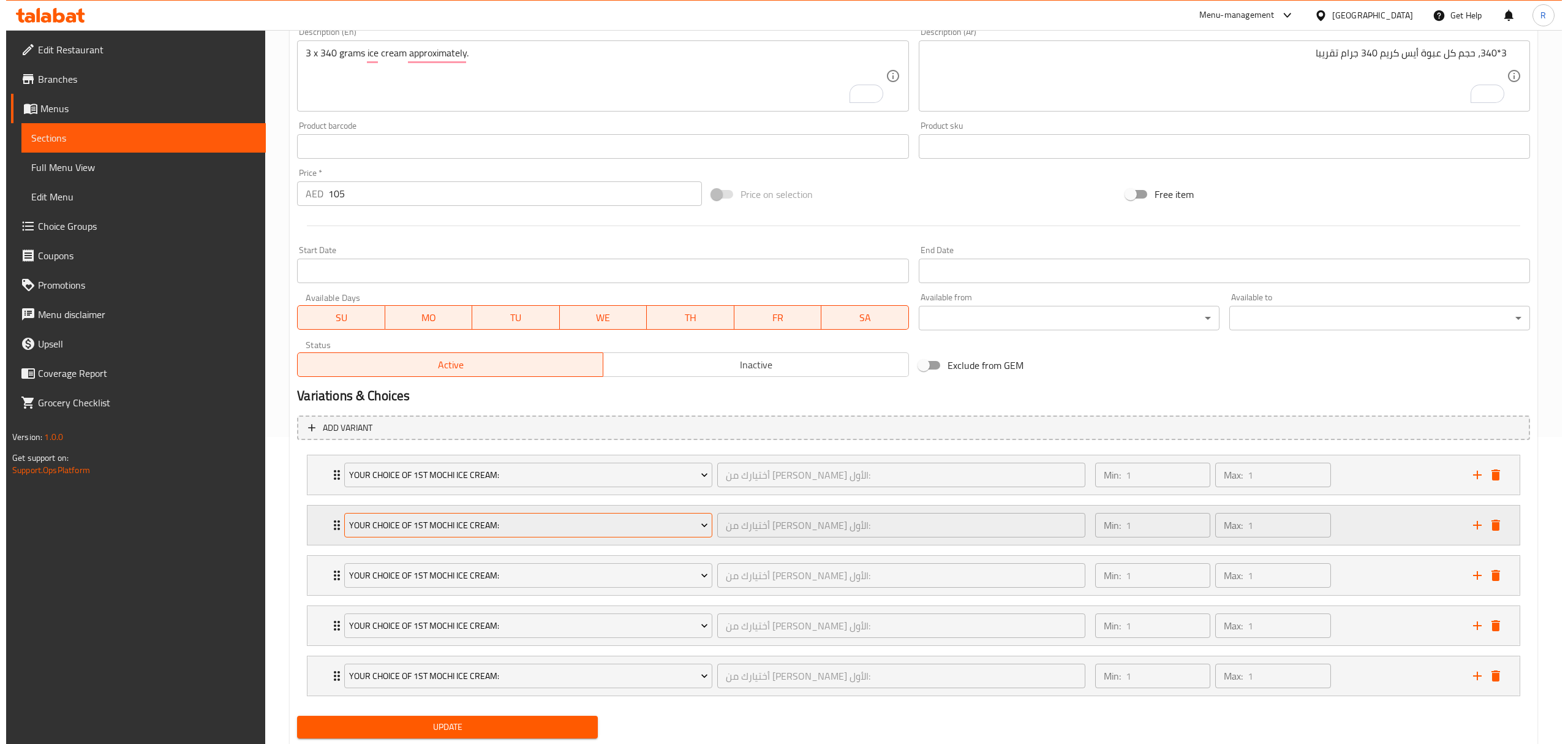
scroll to position [346, 0]
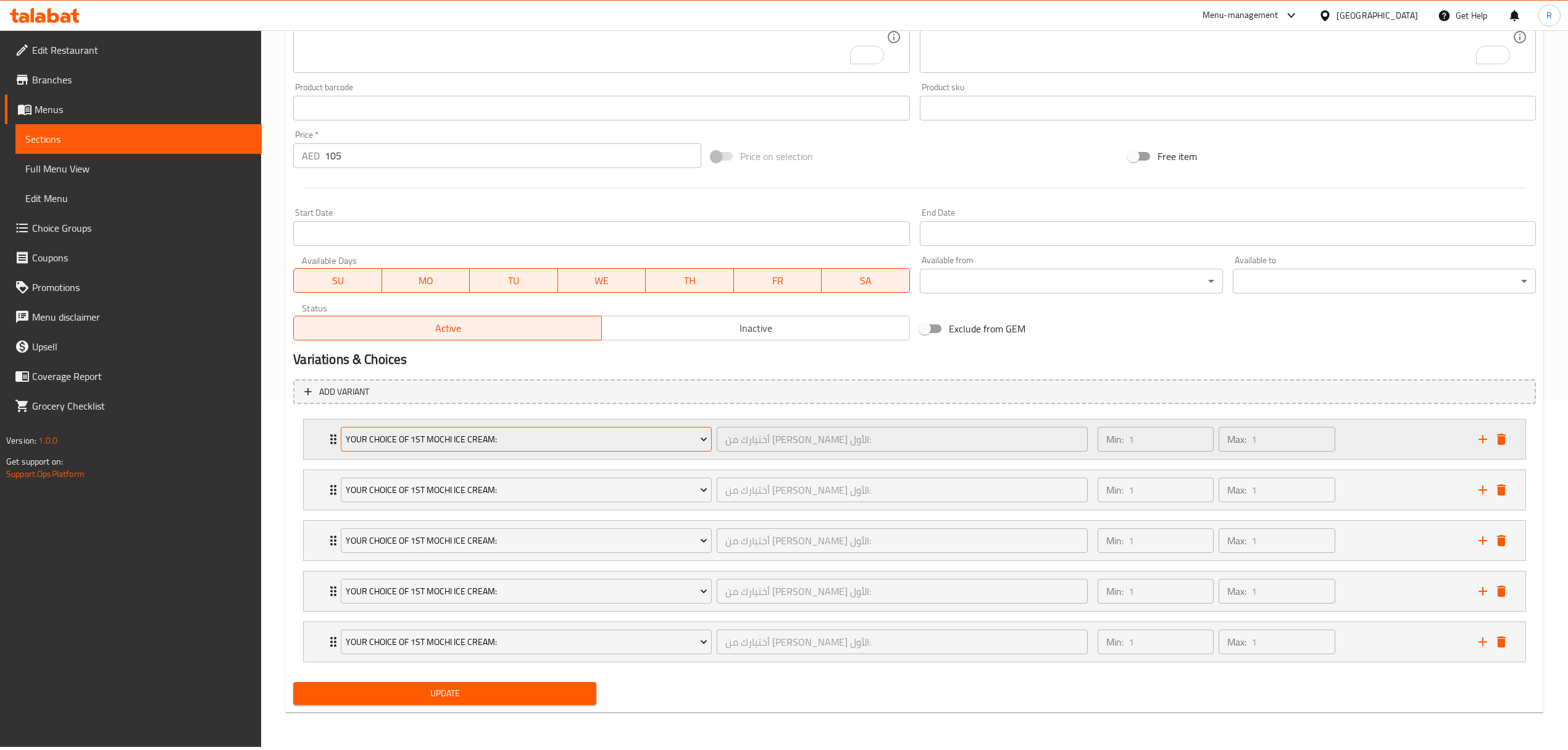
click at [562, 452] on button "Your Choice Of 1st Mochi Ice Cream:" at bounding box center [526, 439] width 371 height 25
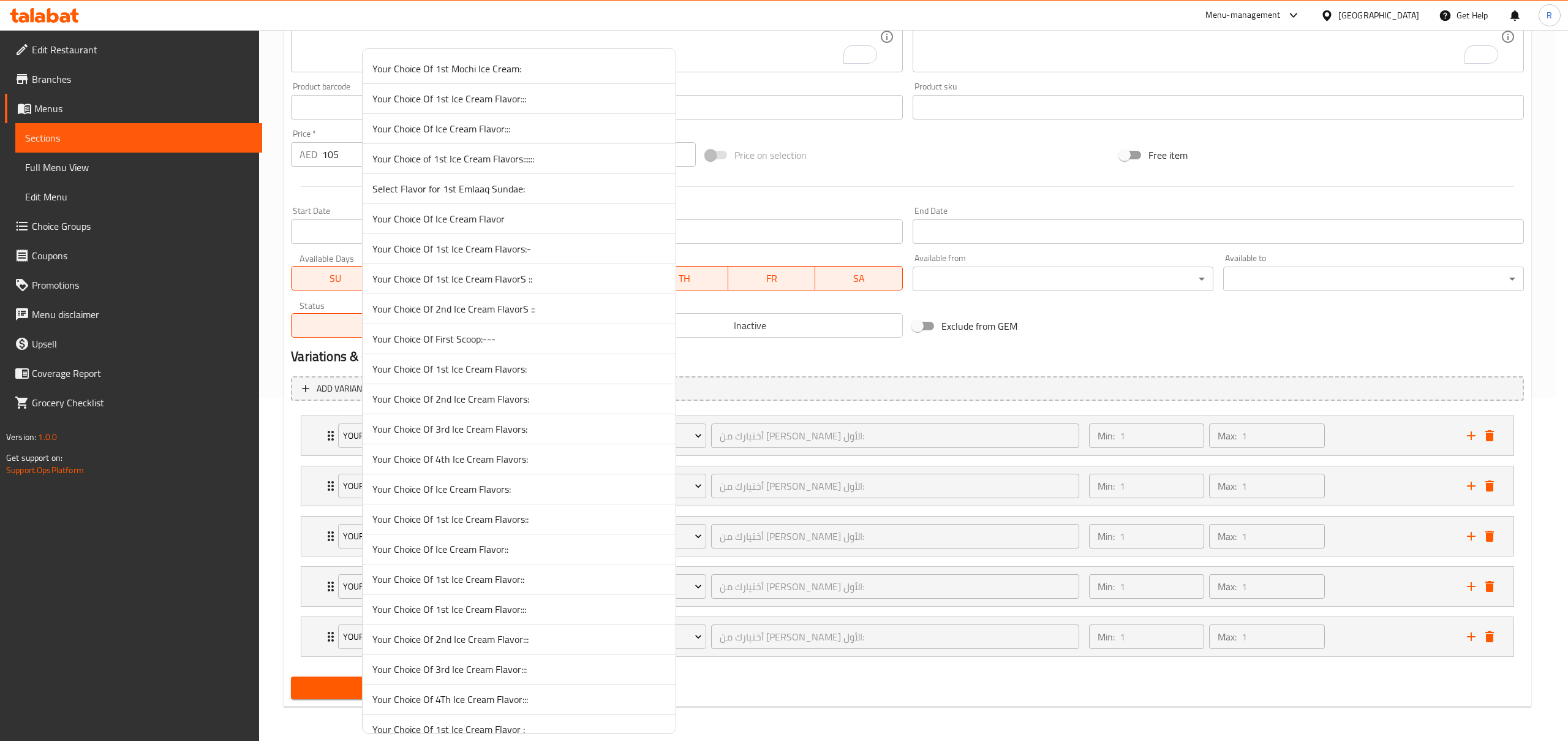
scroll to position [3304, 0]
click at [515, 374] on span "Your First Choice Of Ice Cream Flavor:" at bounding box center [519, 367] width 293 height 15
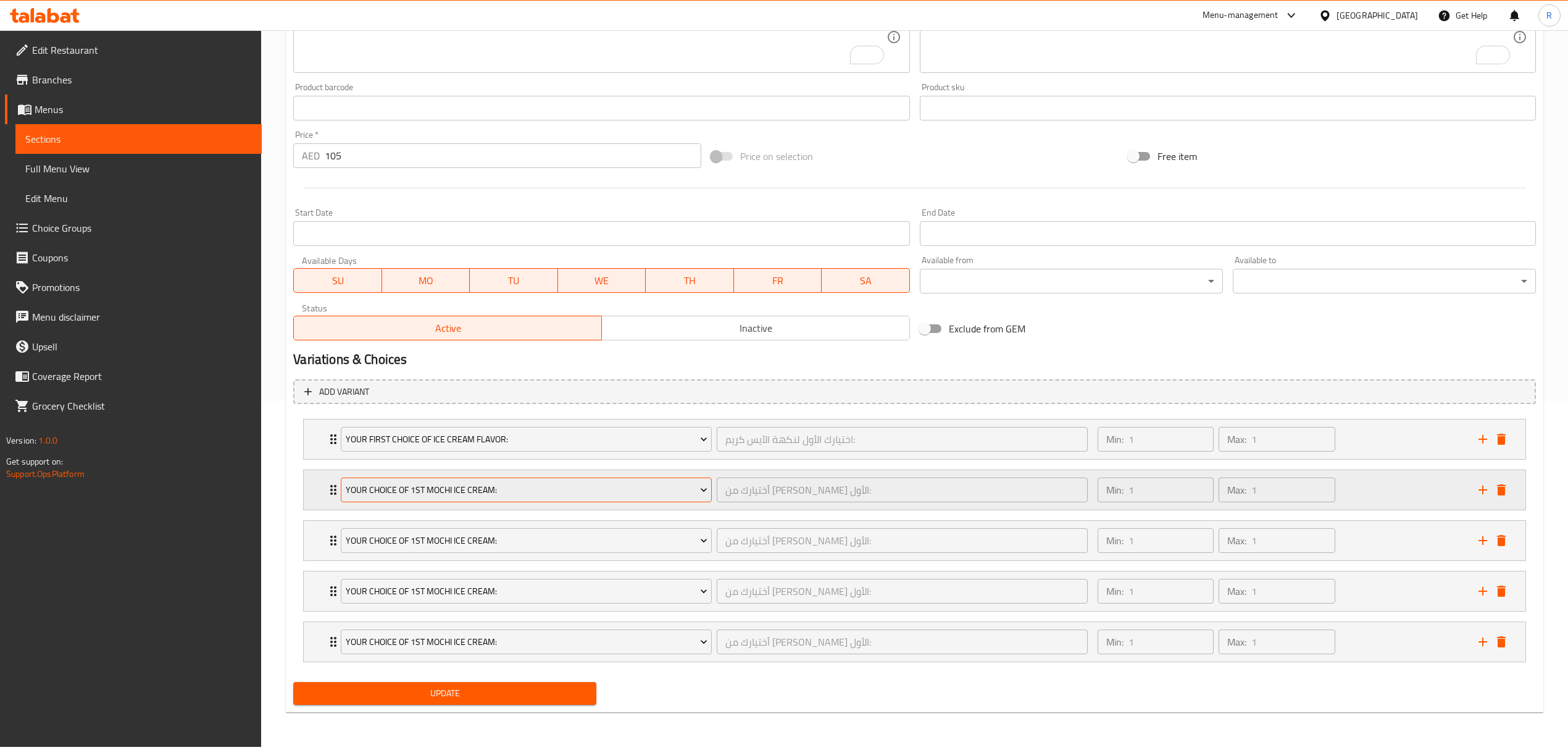
click at [487, 487] on span "Your Choice Of 1st Mochi Ice Cream:" at bounding box center [526, 490] width 362 height 15
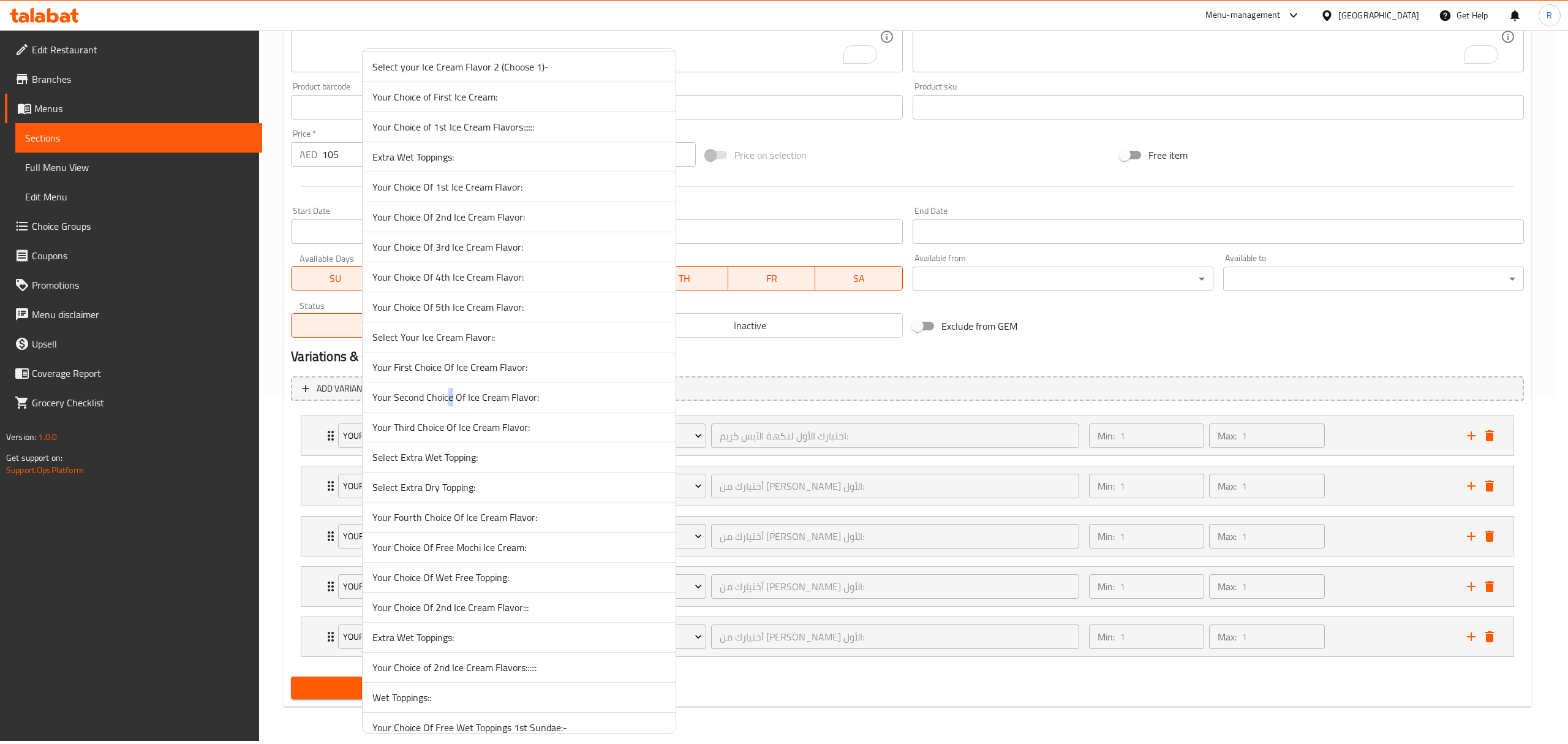
drag, startPoint x: 449, startPoint y: 424, endPoint x: 445, endPoint y: 513, distance: 89.1
click at [450, 404] on span "Your Second Choice Of Ice Cream Flavor:" at bounding box center [519, 396] width 293 height 15
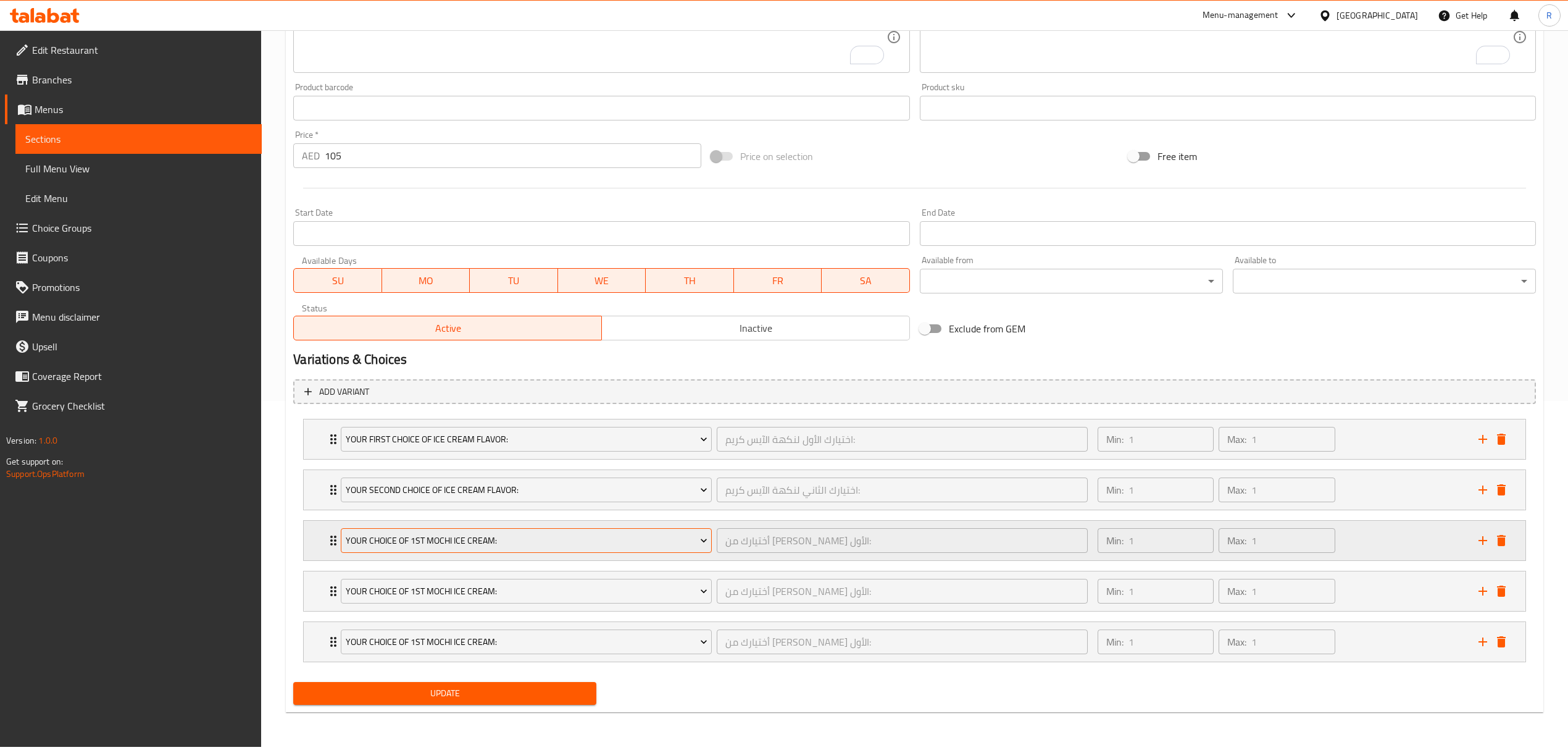
click at [428, 544] on span "Your Choice Of 1st Mochi Ice Cream:" at bounding box center [526, 541] width 362 height 15
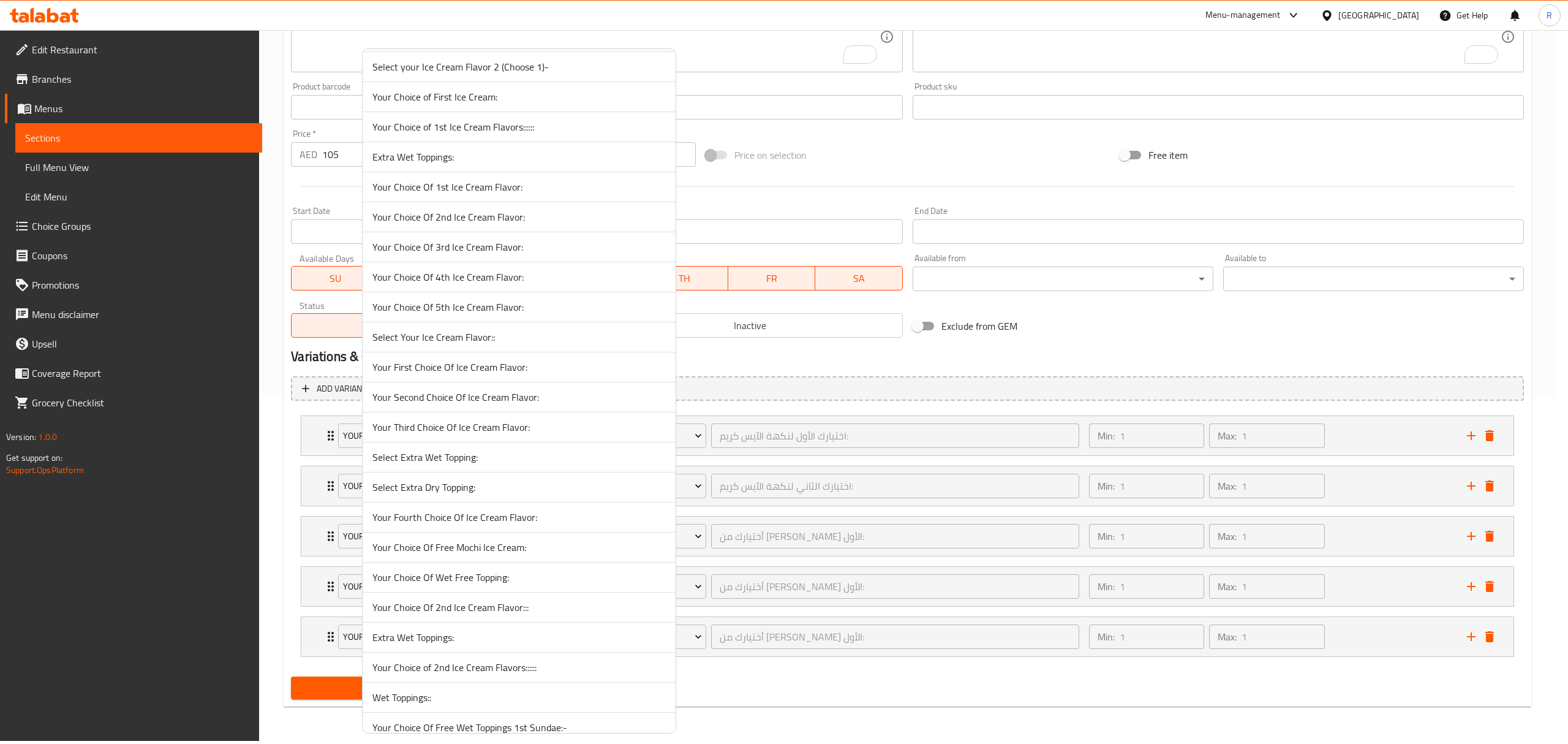
click at [437, 435] on span "Your Third Choice Of Ice Cream Flavor:" at bounding box center [519, 427] width 293 height 15
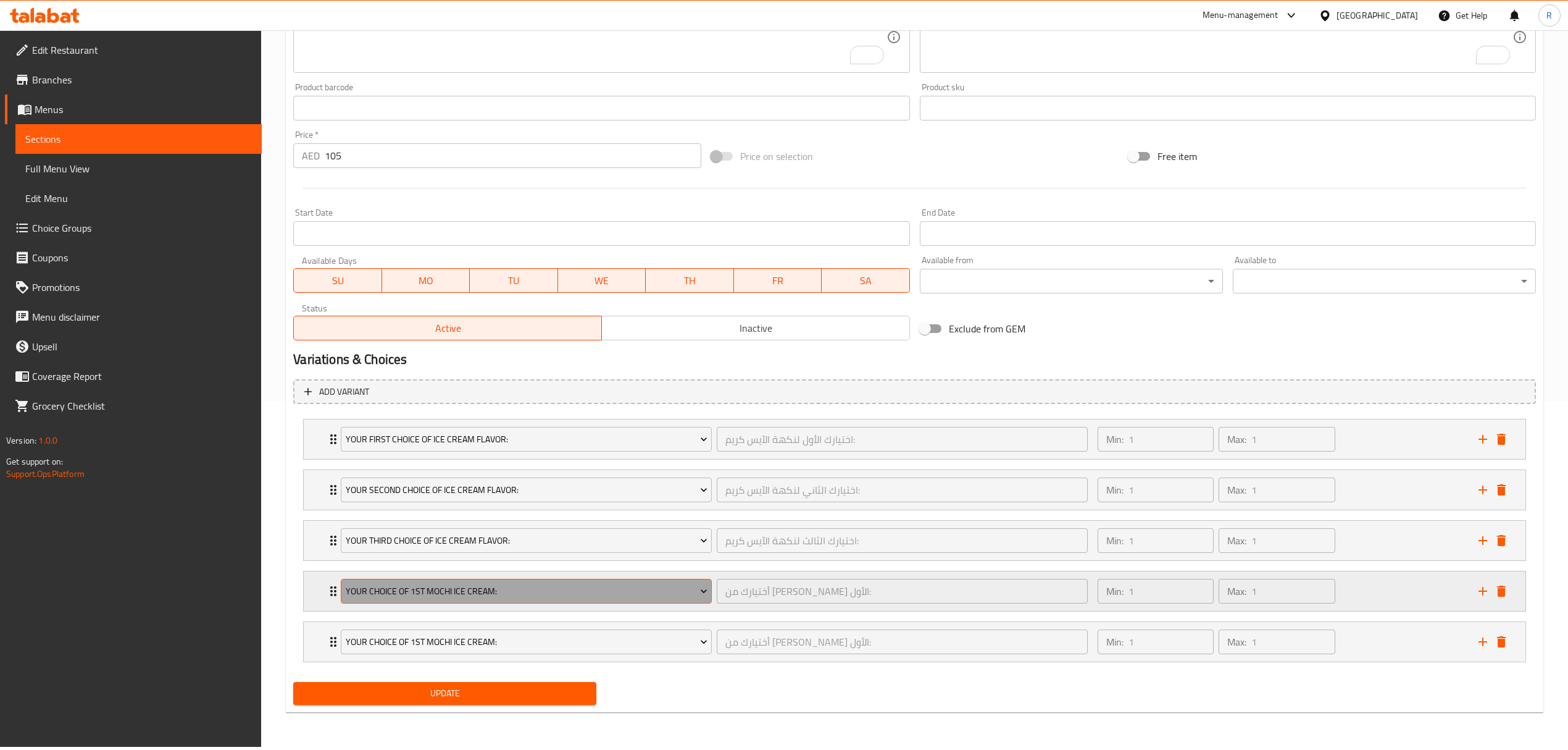
click at [648, 594] on span "Your Choice Of 1st Mochi Ice Cream:" at bounding box center [526, 591] width 362 height 15
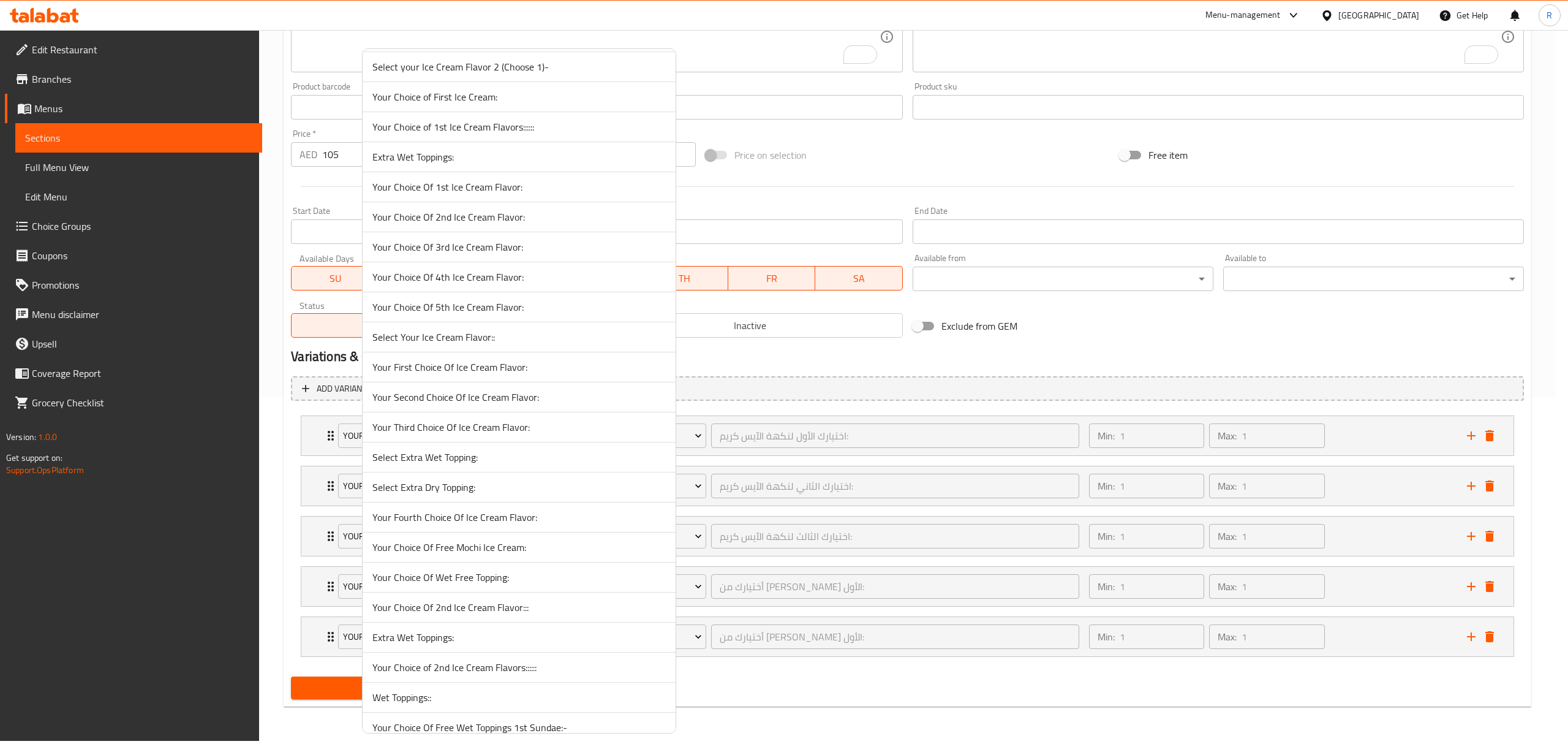
click at [435, 464] on span "Select Extra Wet Topping:" at bounding box center [519, 457] width 293 height 15
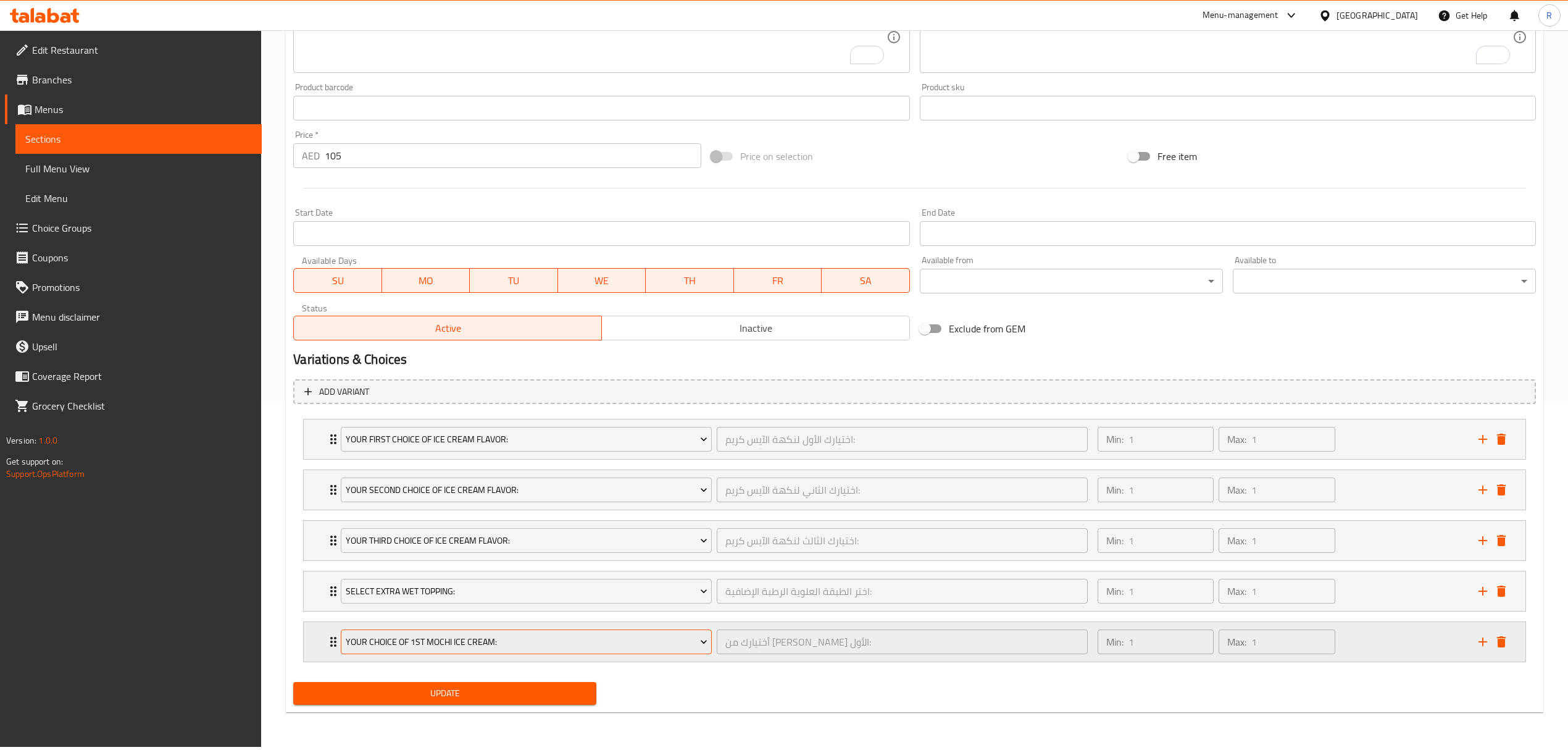
click at [474, 640] on span "Your Choice Of 1st Mochi Ice Cream:" at bounding box center [526, 642] width 362 height 15
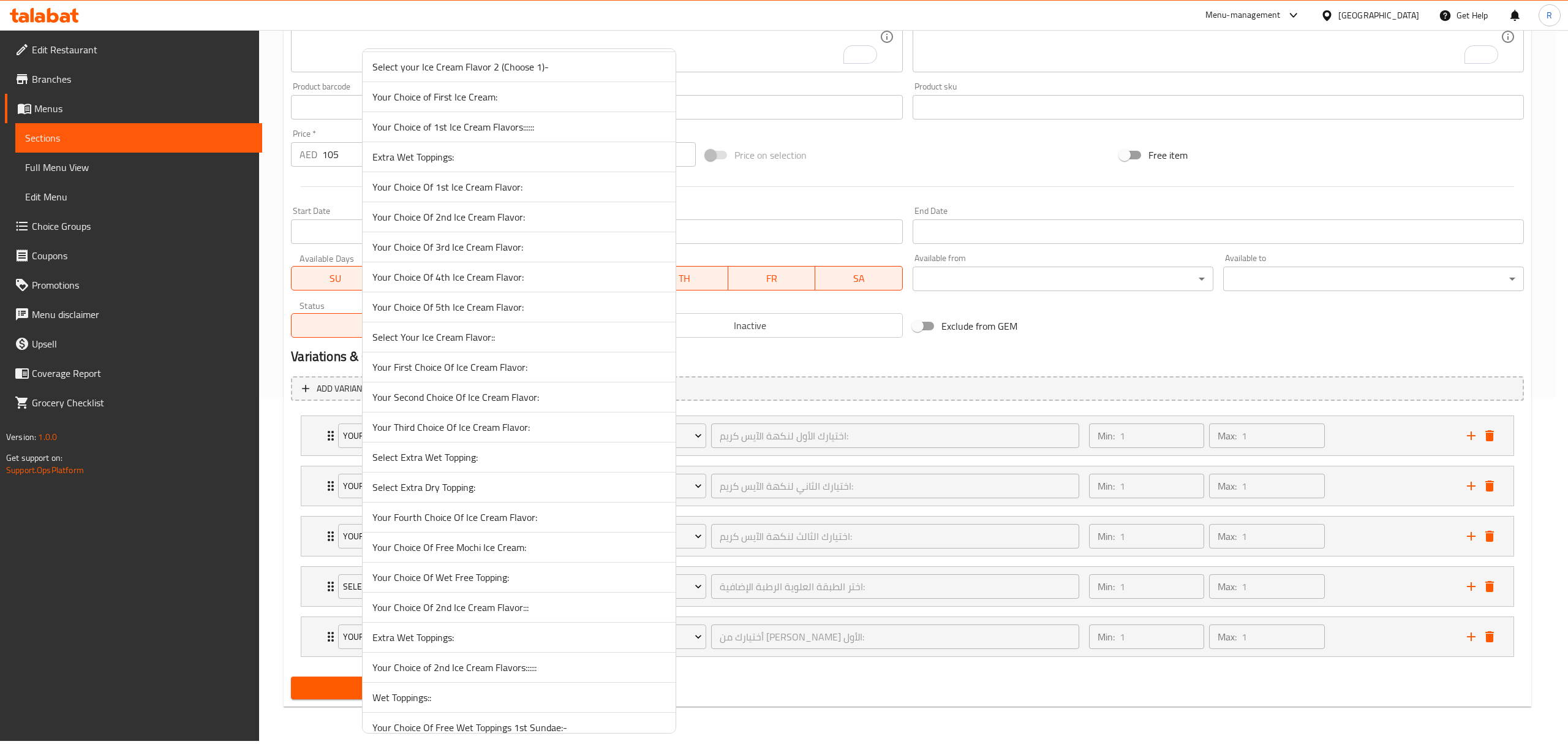
click at [449, 494] on span "Select Extra Dry Topping:" at bounding box center [519, 487] width 293 height 15
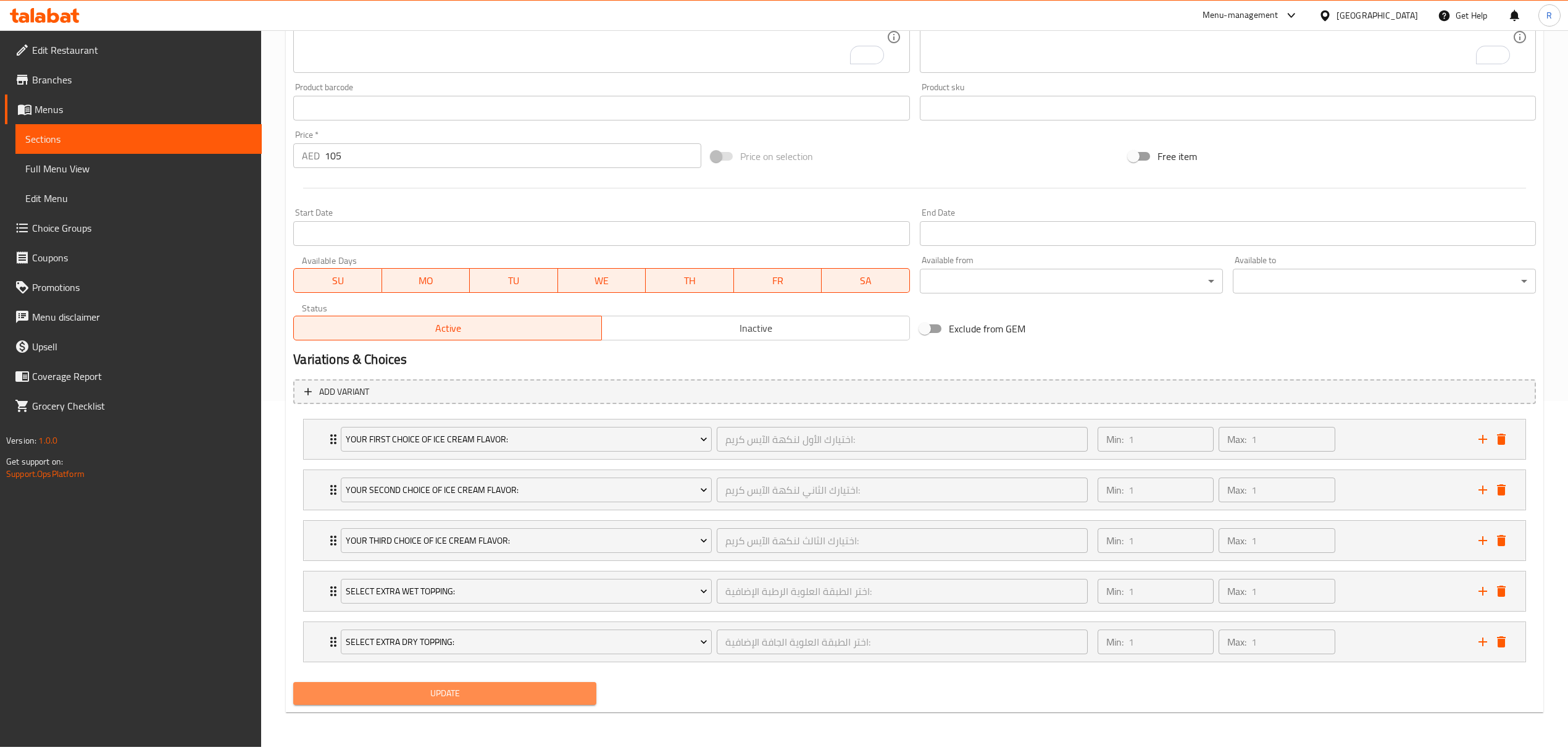
click at [579, 701] on span "Update" at bounding box center [444, 693] width 284 height 15
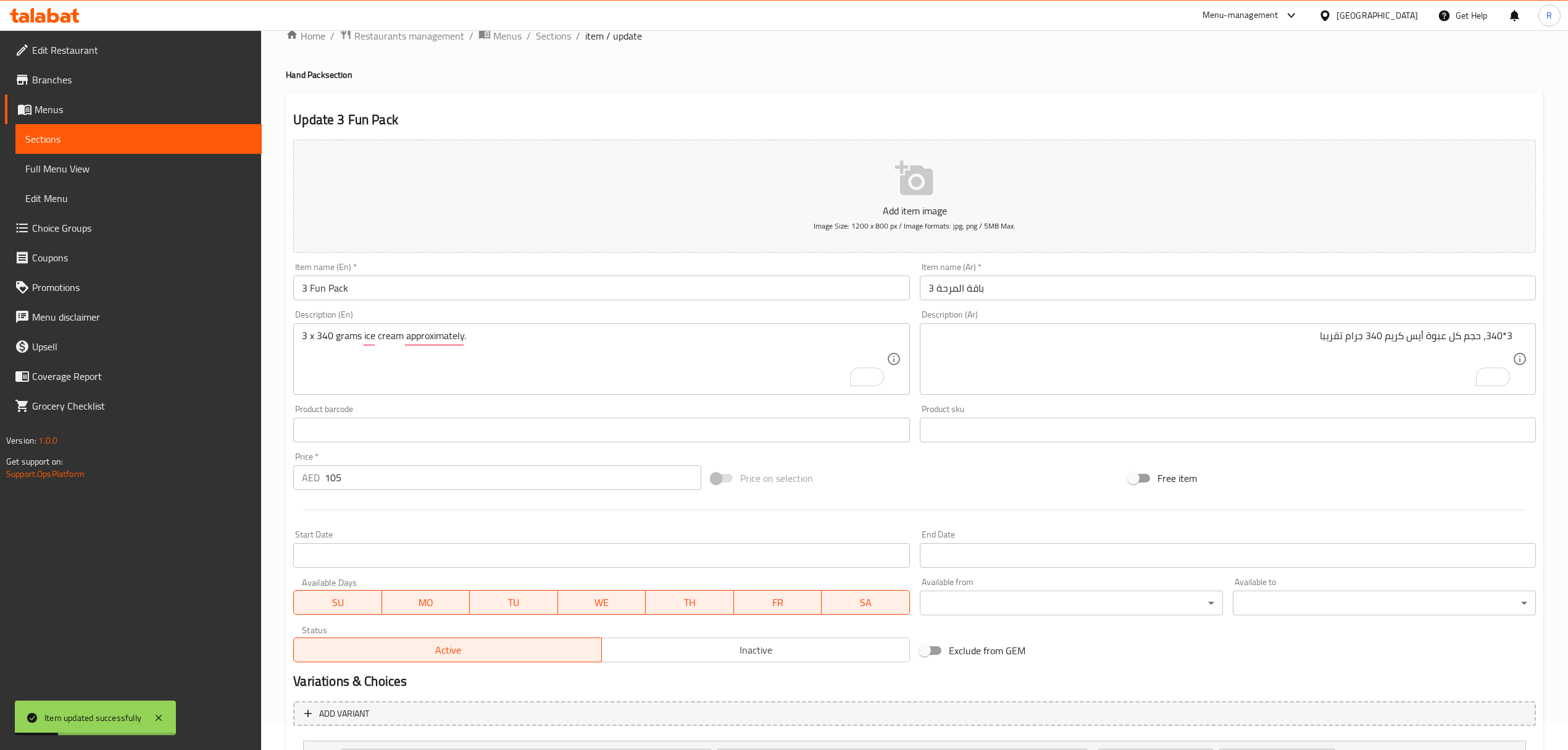
scroll to position [0, 0]
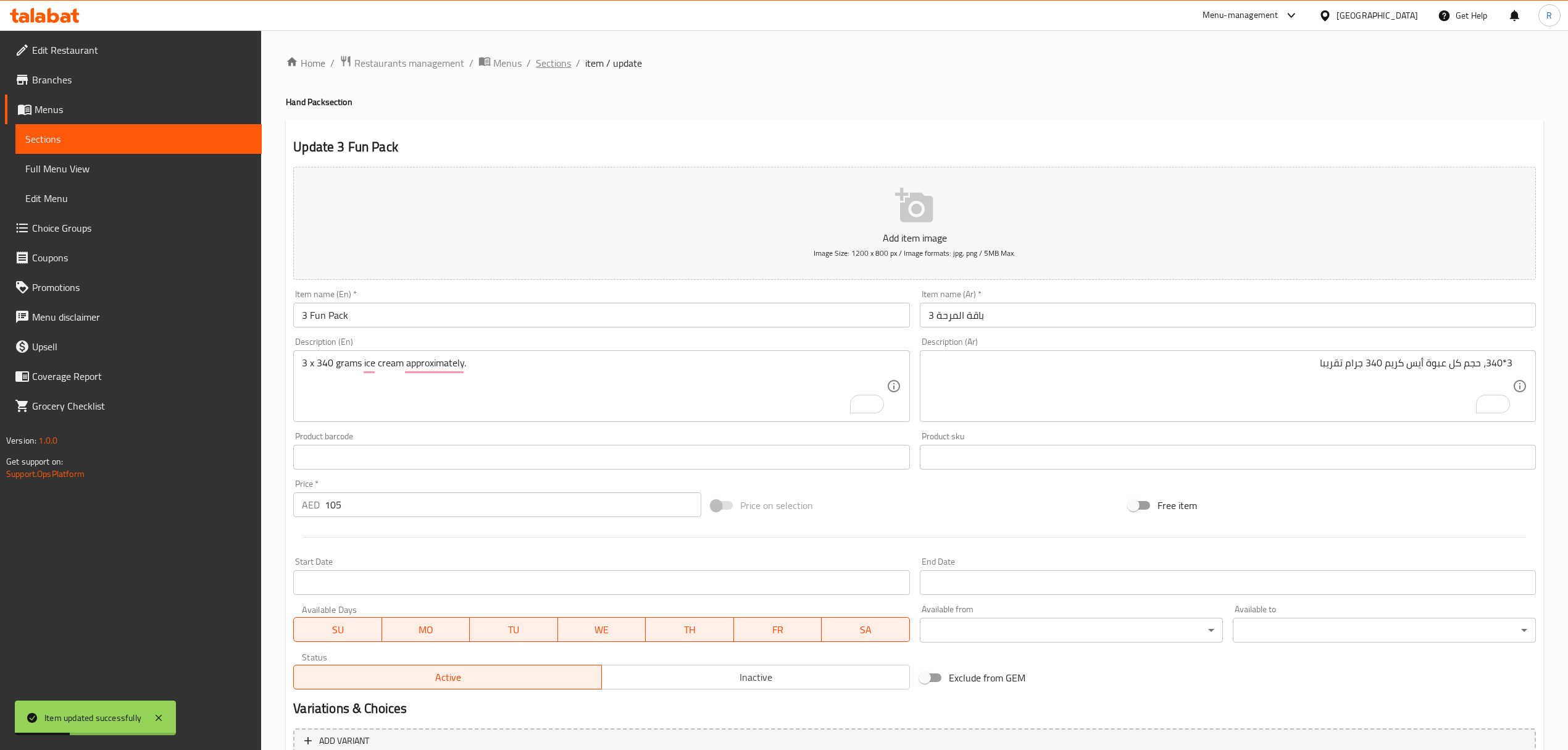
click at [551, 65] on span "Sections" at bounding box center [553, 63] width 35 height 15
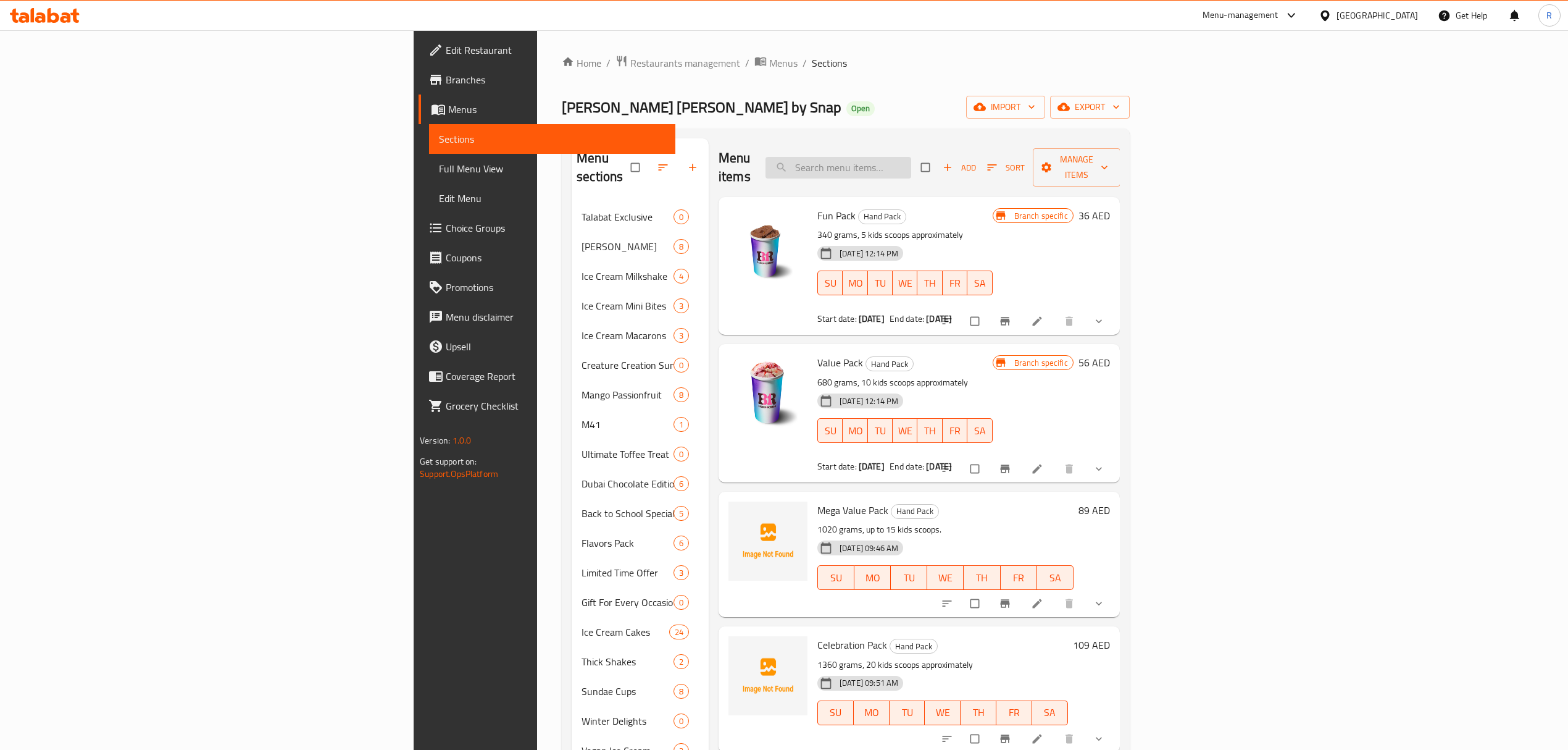
click at [911, 158] on input "search" at bounding box center [839, 168] width 146 height 22
paste input "3 Fun Pack"
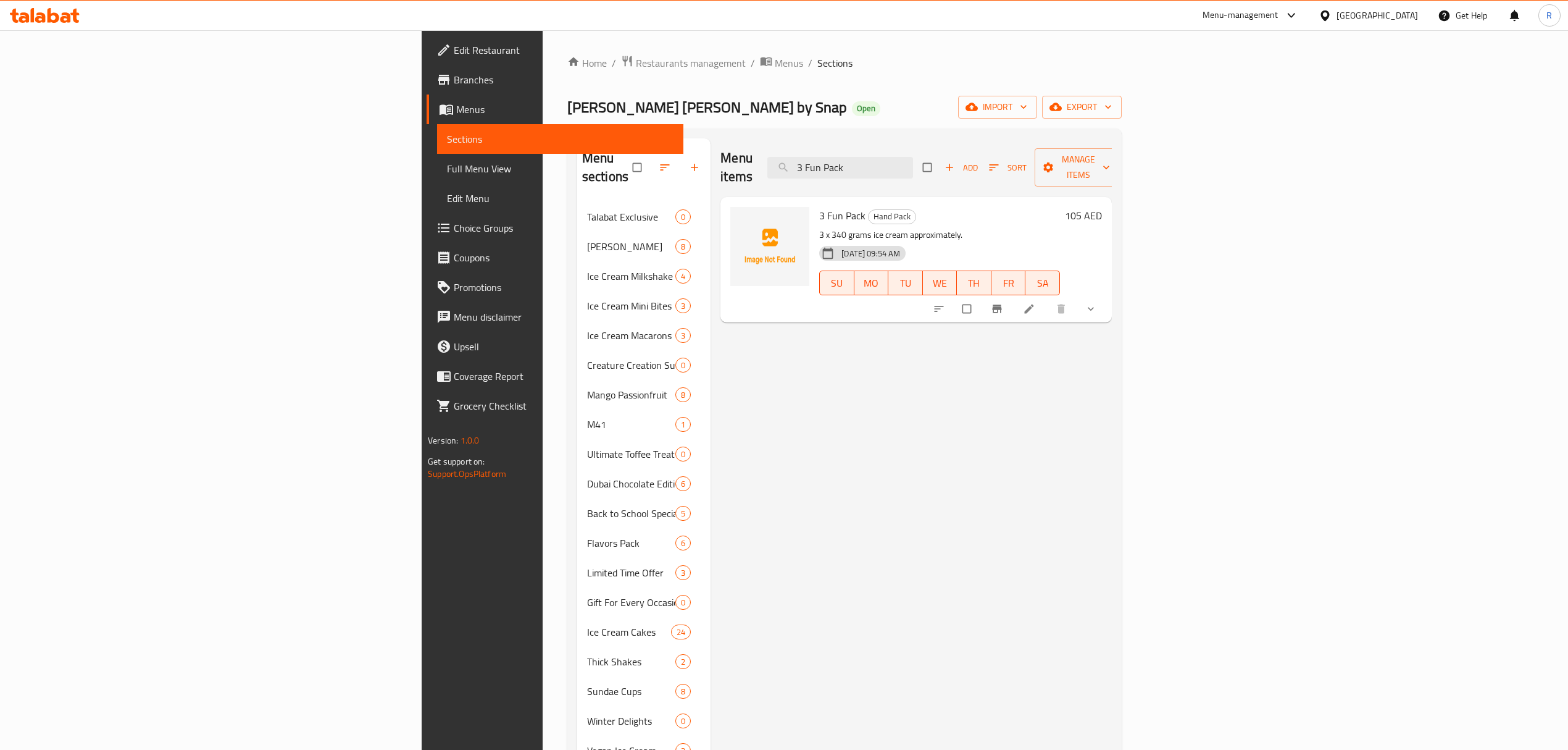
click at [1097, 302] on icon "show more" at bounding box center [1090, 308] width 12 height 12
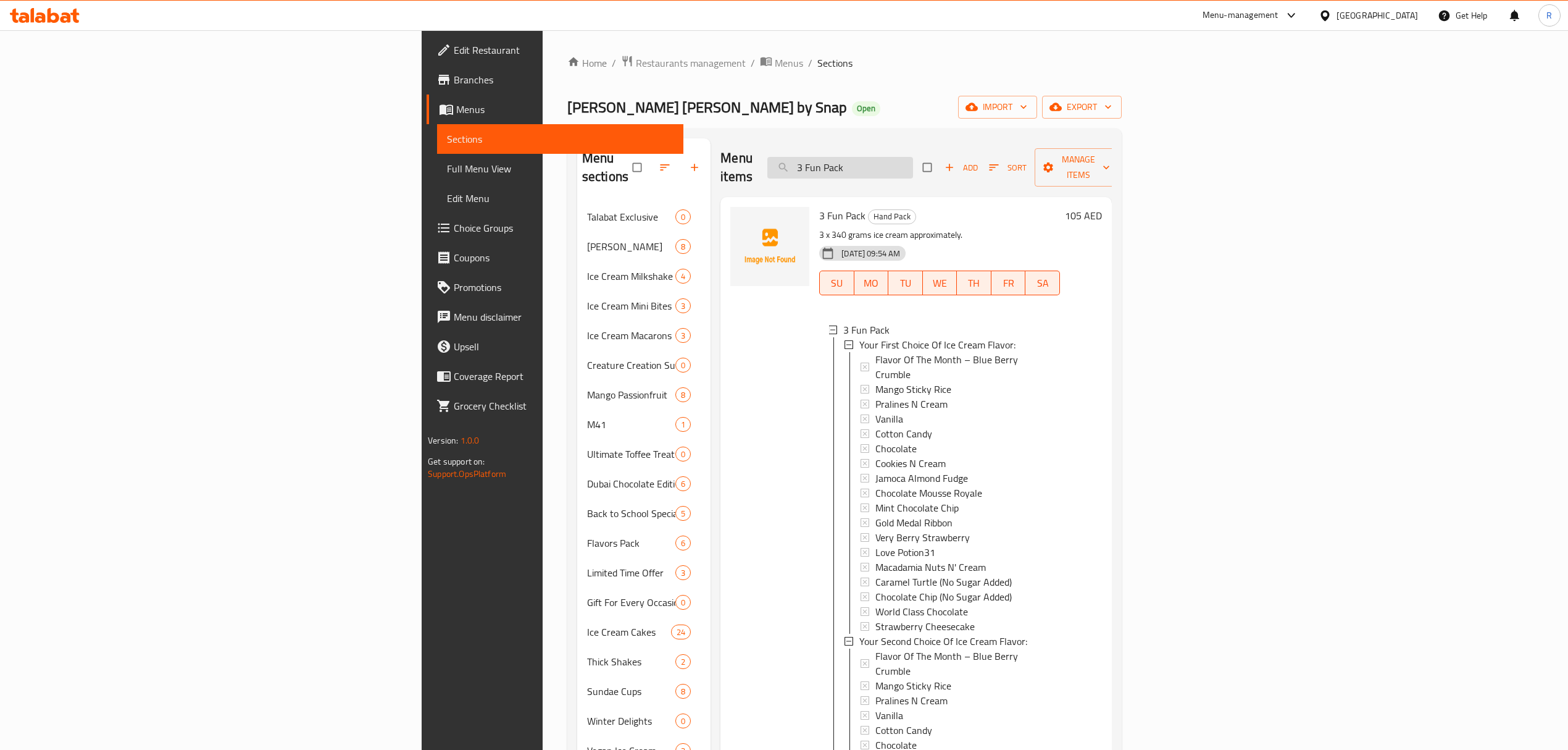
click at [913, 164] on input "3 Fun Pack" at bounding box center [841, 168] width 146 height 22
paste input "5 x 340 grams Ice Cream approximately. حجم كل عبوة أيس كريم 340 جرام تقريبا"
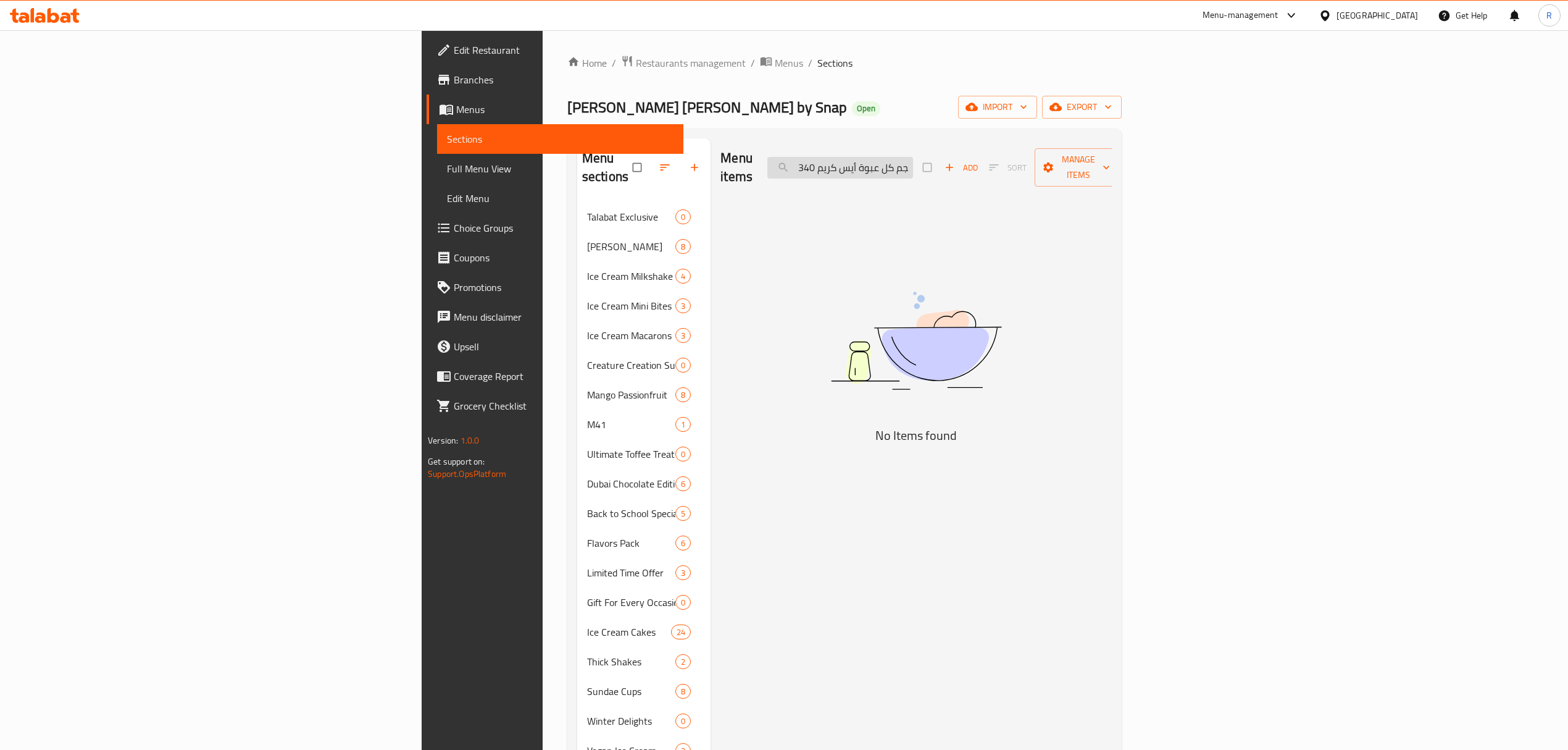
click at [913, 164] on input "5 x 340 grams Ice Cream approximately. حجم كل عبوة أيس كريم 340 جرام تقريبا" at bounding box center [841, 168] width 146 height 22
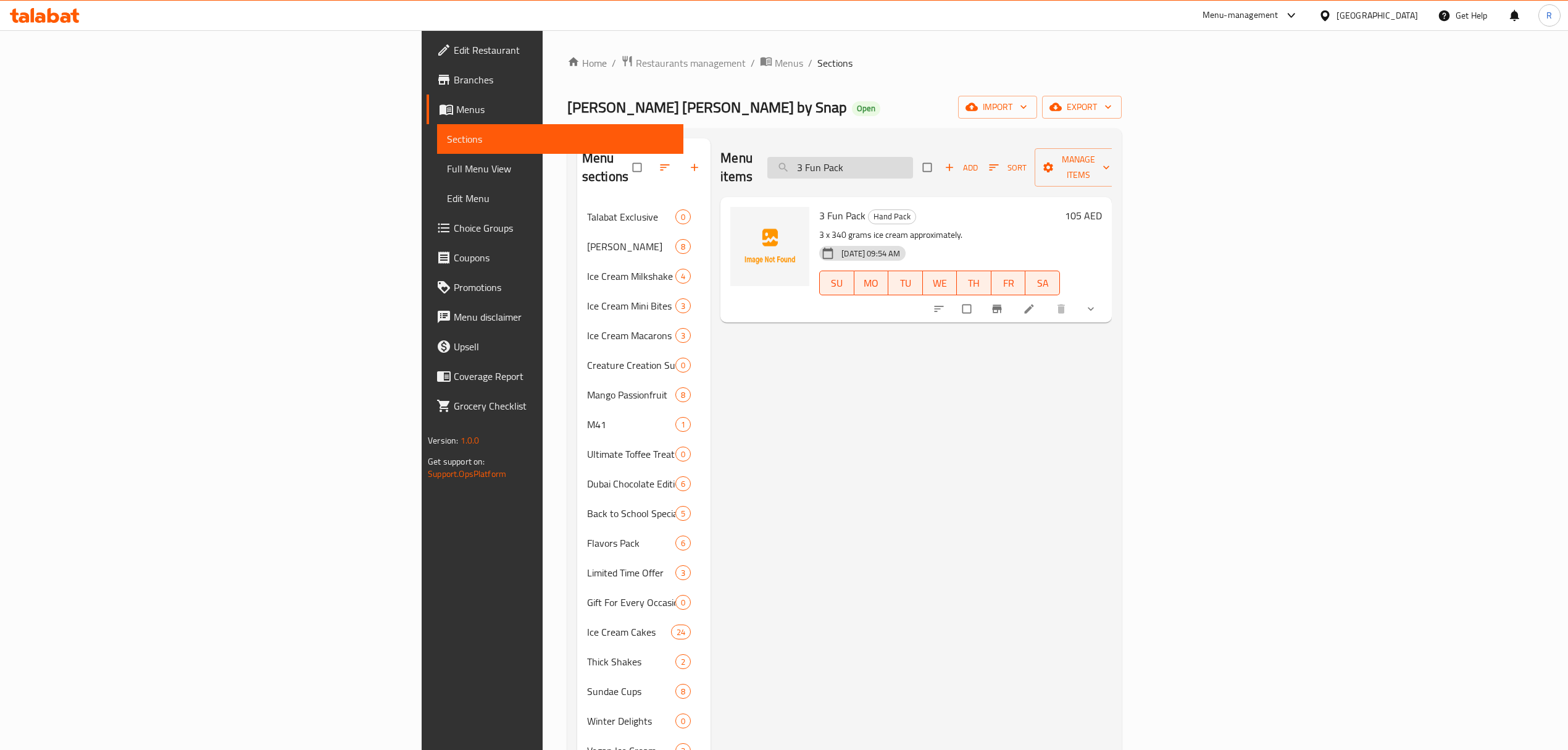
click at [913, 164] on input "3 Fun Pack" at bounding box center [841, 168] width 146 height 22
drag, startPoint x: 959, startPoint y: 164, endPoint x: 940, endPoint y: 165, distance: 19.0
click at [913, 165] on input "3 Fun Pack" at bounding box center [841, 168] width 146 height 22
type input "5 Fun Pack"
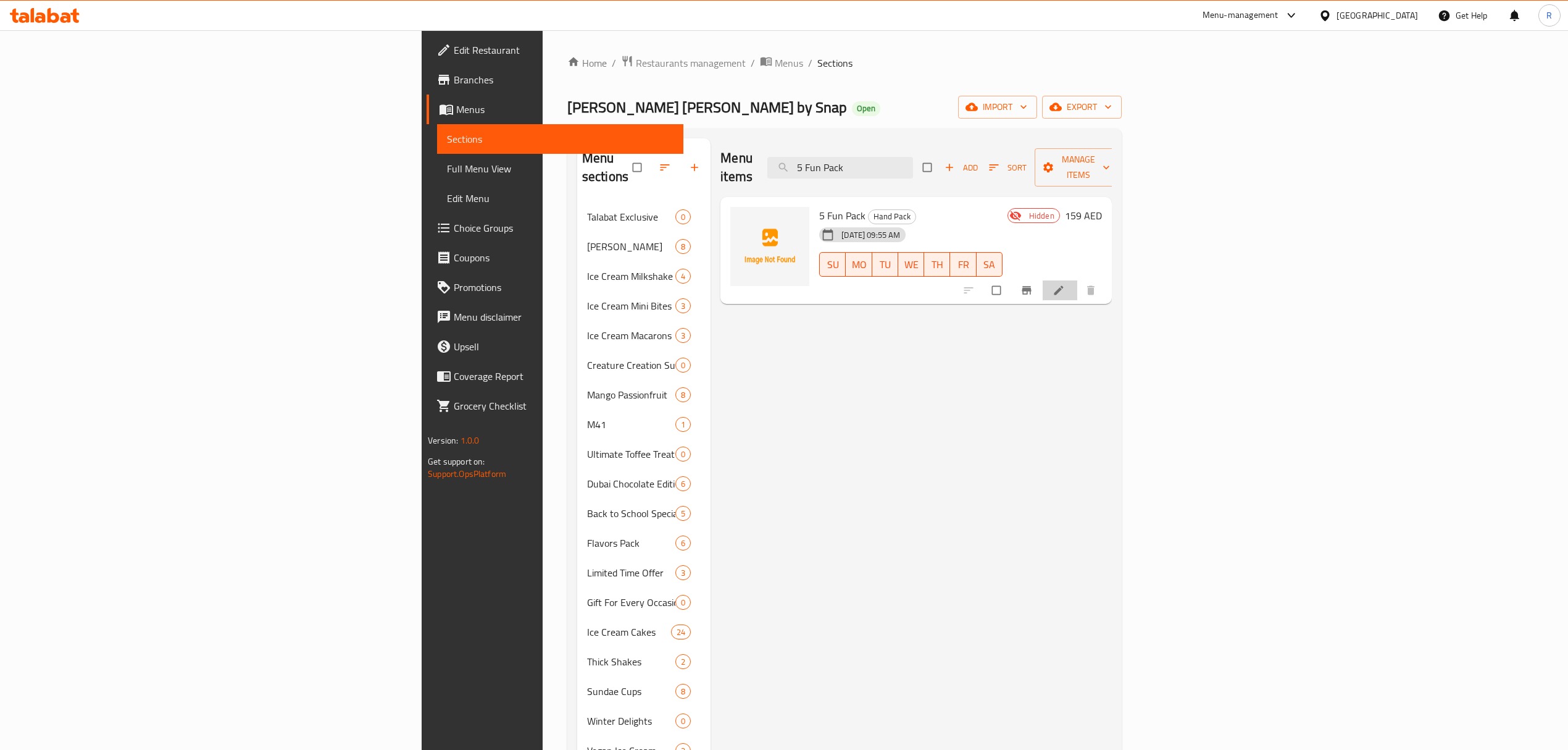
click at [1078, 281] on li at bounding box center [1060, 290] width 35 height 20
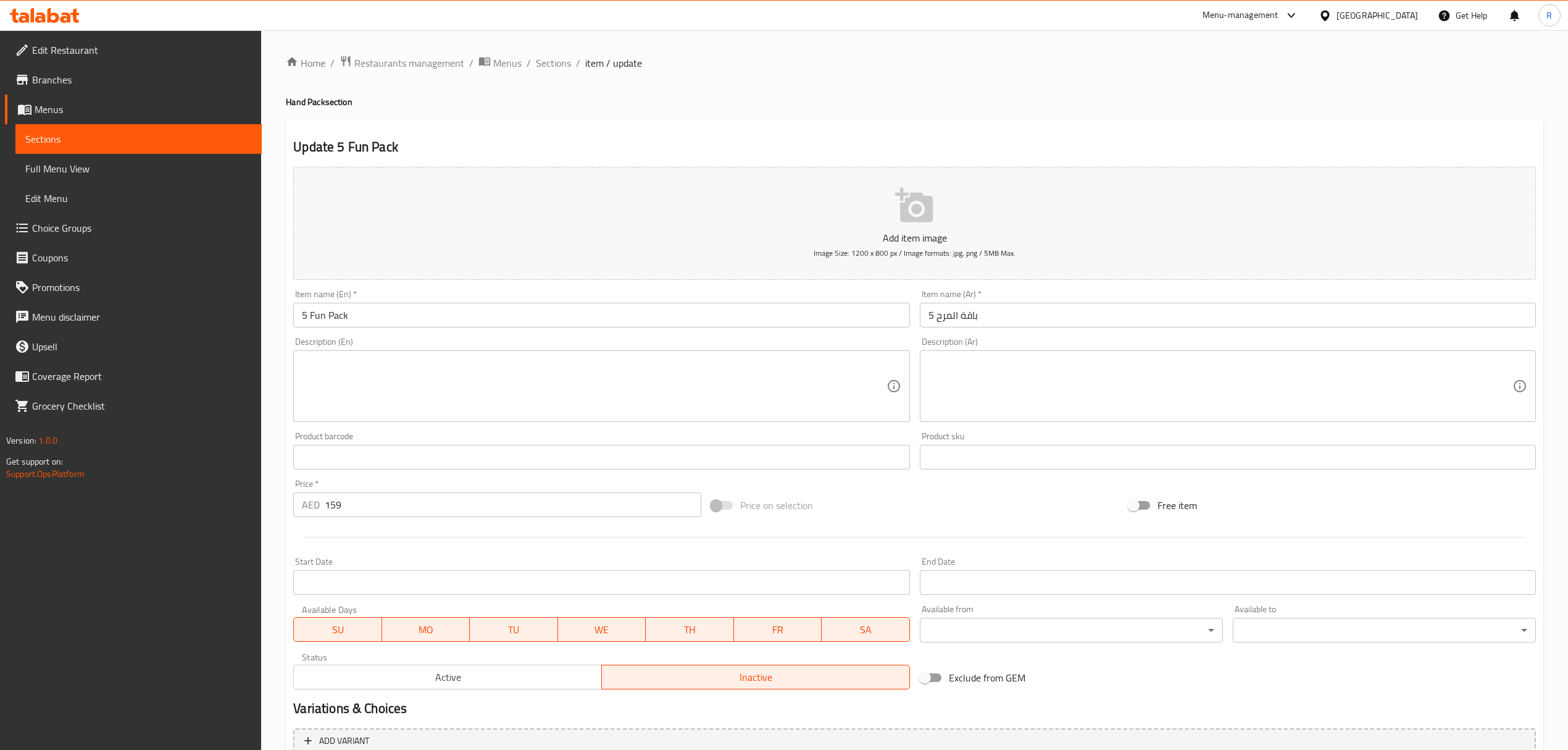
click at [618, 361] on textarea at bounding box center [594, 386] width 584 height 59
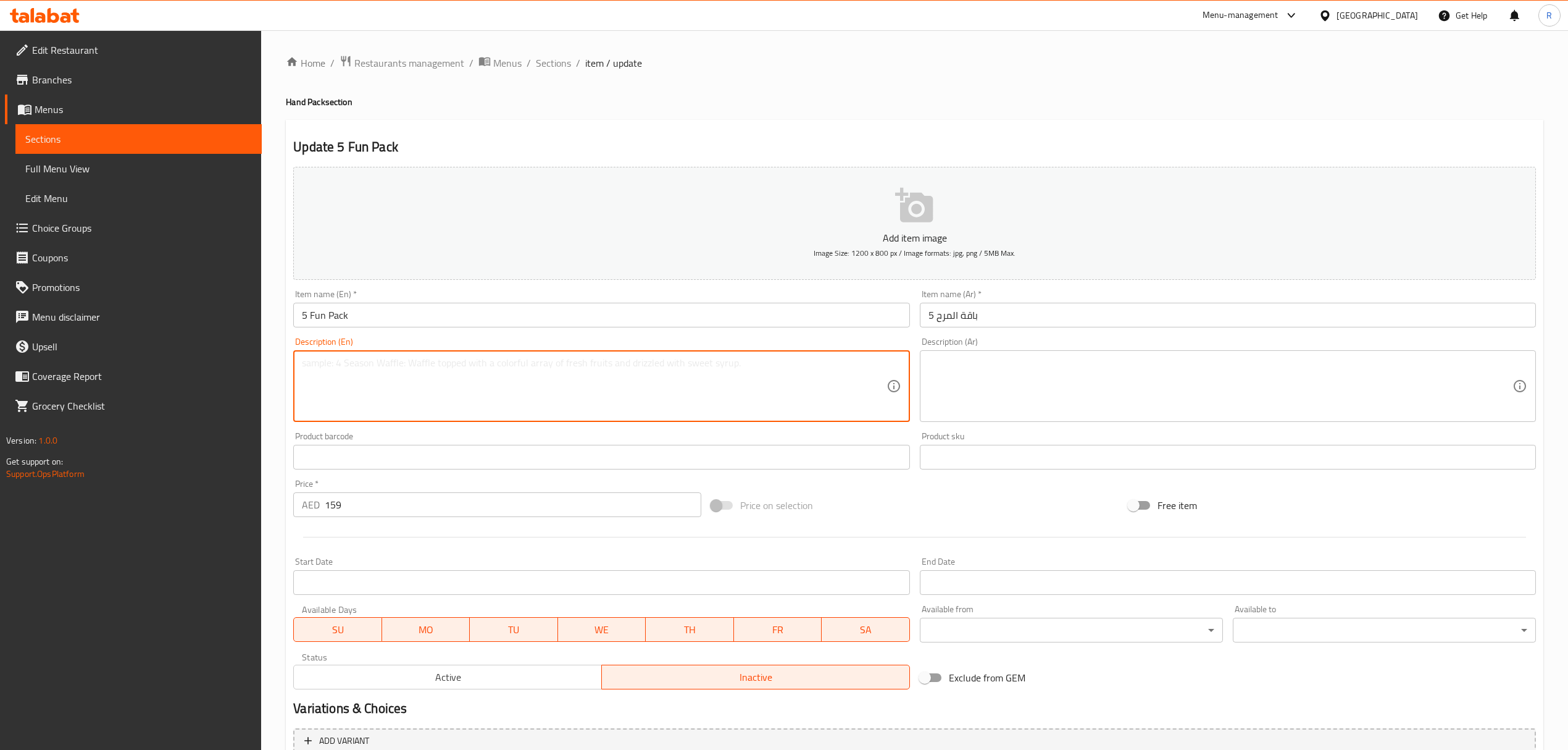
paste textarea "5 x 340 grams Ice Cream approximately. حجم كل عبوة أيس كريم 340 جرام تقريبا"
drag, startPoint x: 475, startPoint y: 363, endPoint x: 718, endPoint y: 379, distance: 243.5
click at [718, 379] on textarea "5 x 340 grams Ice Cream approximately. حجم كل عبوة أيس كريم 340 جرام تقريبا" at bounding box center [594, 386] width 584 height 59
type textarea "5 x 340 grams Ice Cream approximately."
click at [1138, 401] on textarea at bounding box center [1220, 386] width 584 height 59
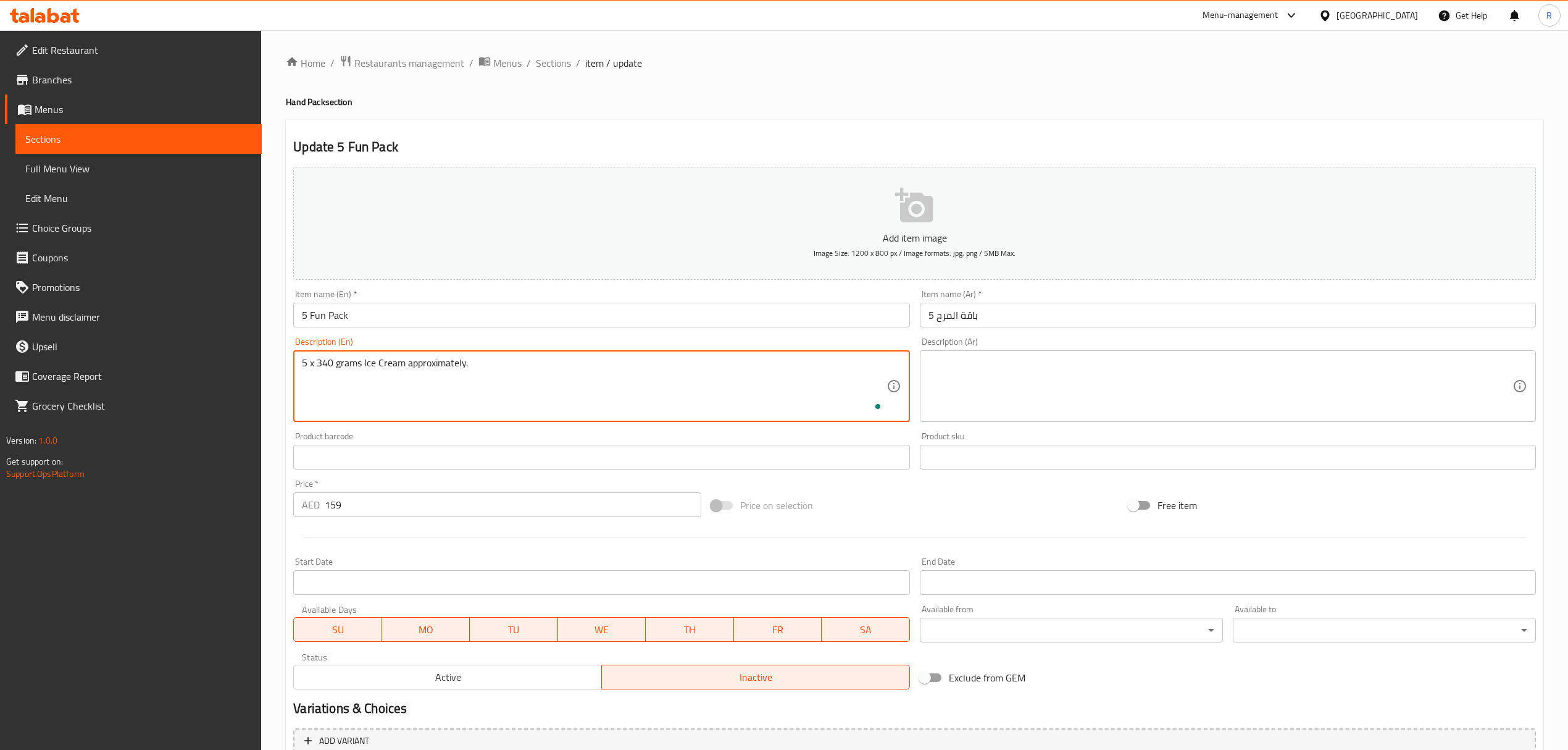
paste textarea "حجم كل عبوة أيس كريم 340 جرام تقريبا"
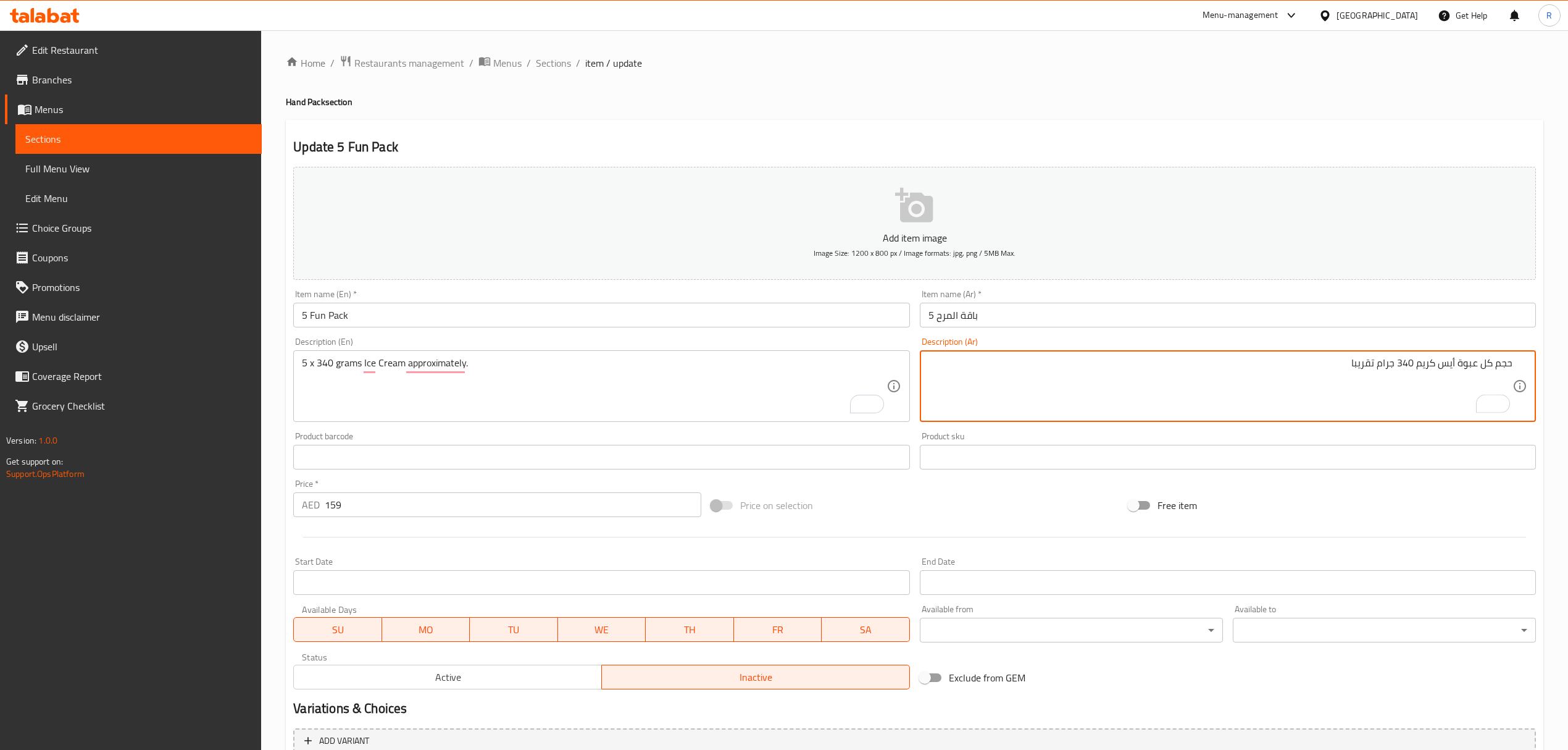
click at [1514, 370] on div "حجم كل عبوة أيس كريم 340 جرام تقريبا Description (Ar)" at bounding box center [1228, 386] width 616 height 72
click at [1514, 363] on div "حجم كل عبوة أيس كريم 340 جرام تقريبا Description (Ar)" at bounding box center [1228, 386] width 616 height 72
click at [1309, 359] on textarea "5*340، حجم كل عبوة أيس كريم 340 جرام تقريبا" at bounding box center [1220, 386] width 584 height 59
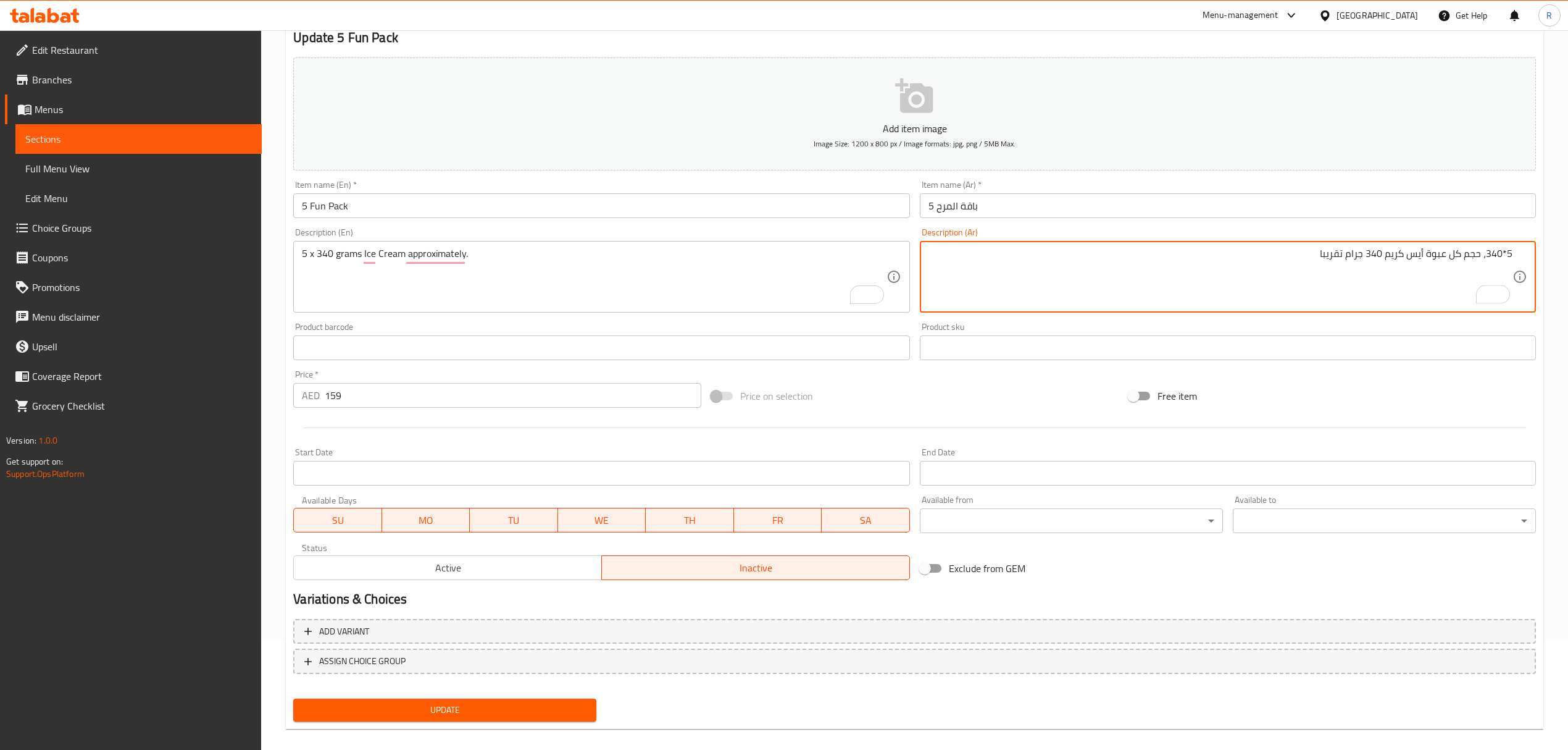
scroll to position [122, 0]
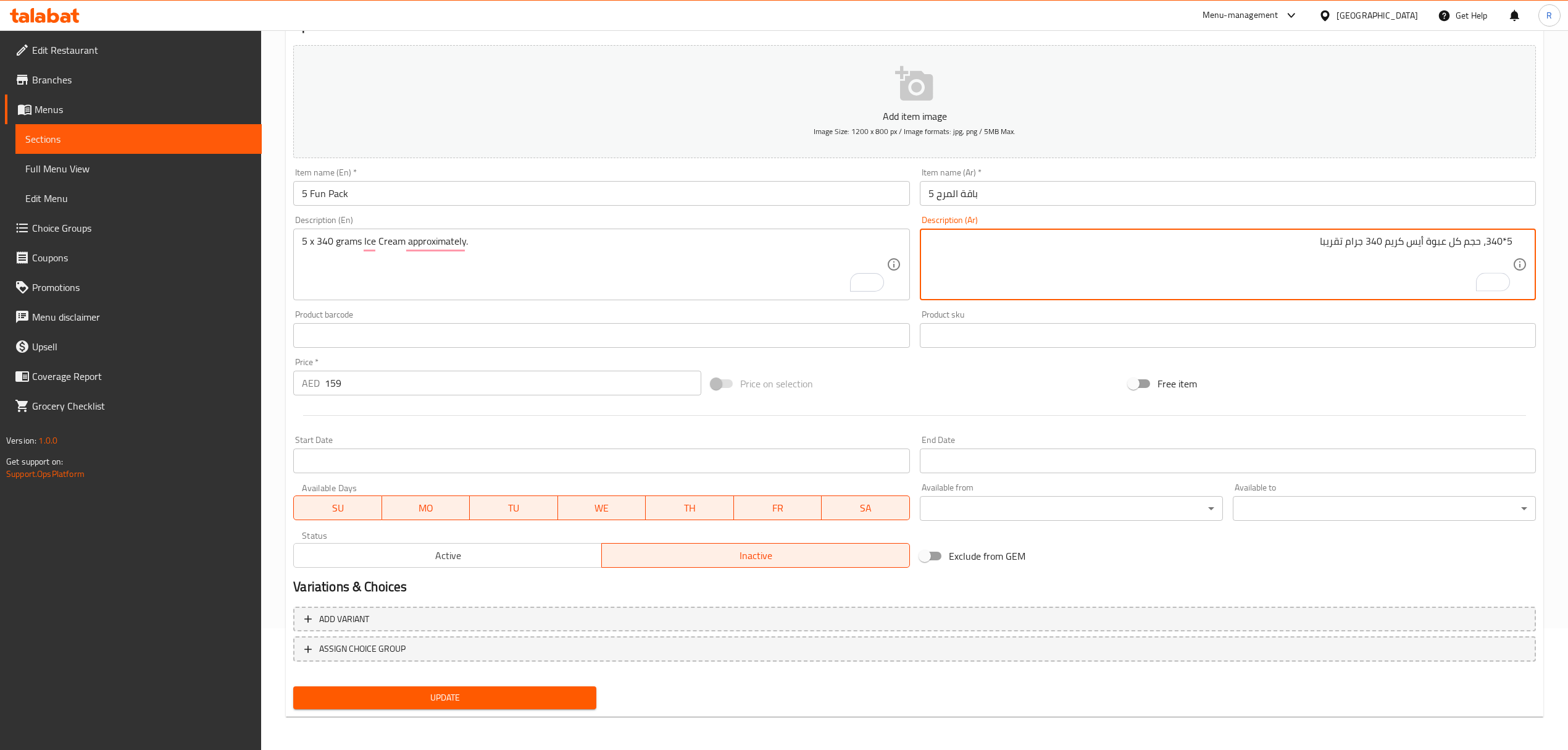
type textarea "5*340، حجم كل عبوة أيس كريم 340 جرام تقريبا"
click at [517, 559] on span "Active" at bounding box center [448, 555] width 298 height 18
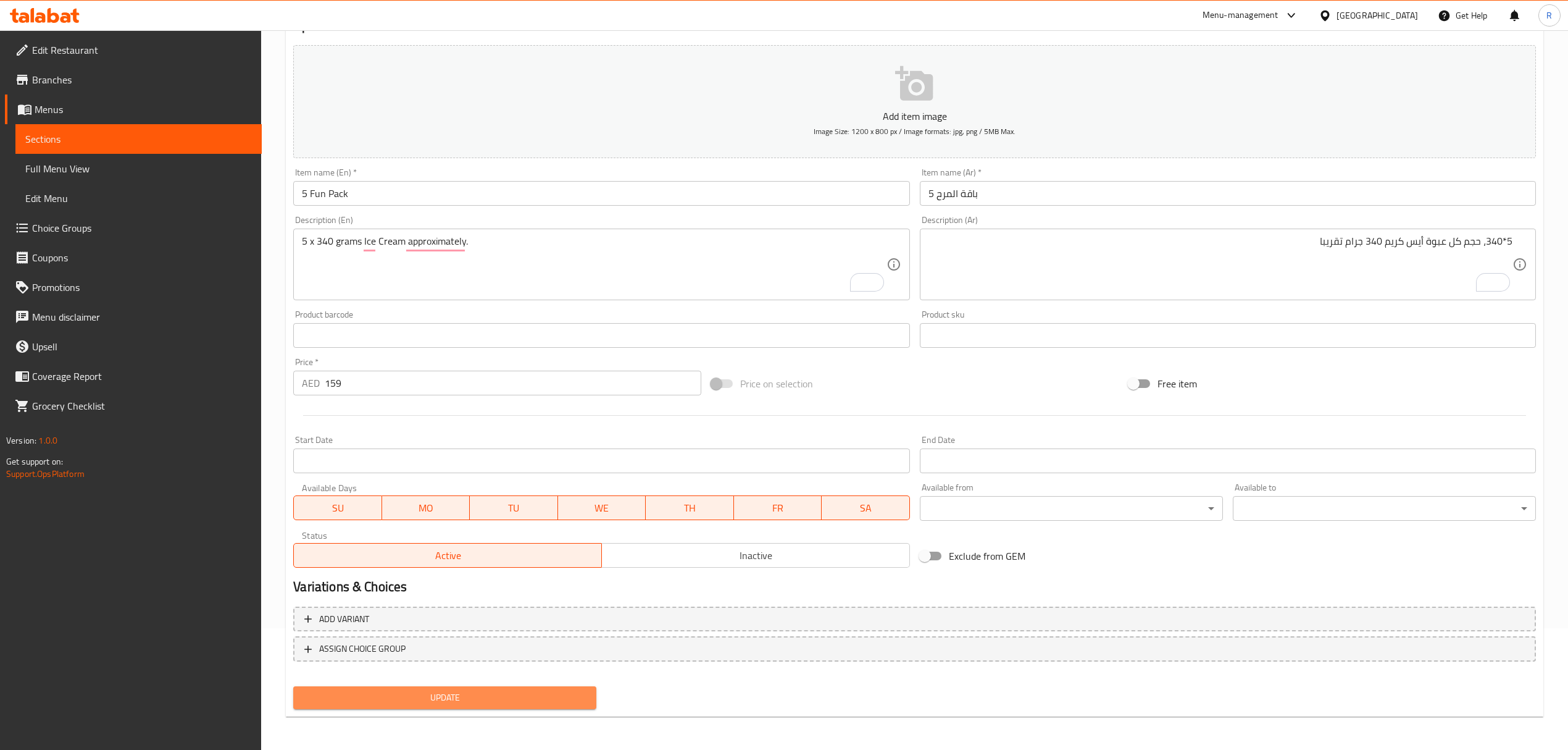
click at [505, 695] on span "Update" at bounding box center [444, 697] width 284 height 15
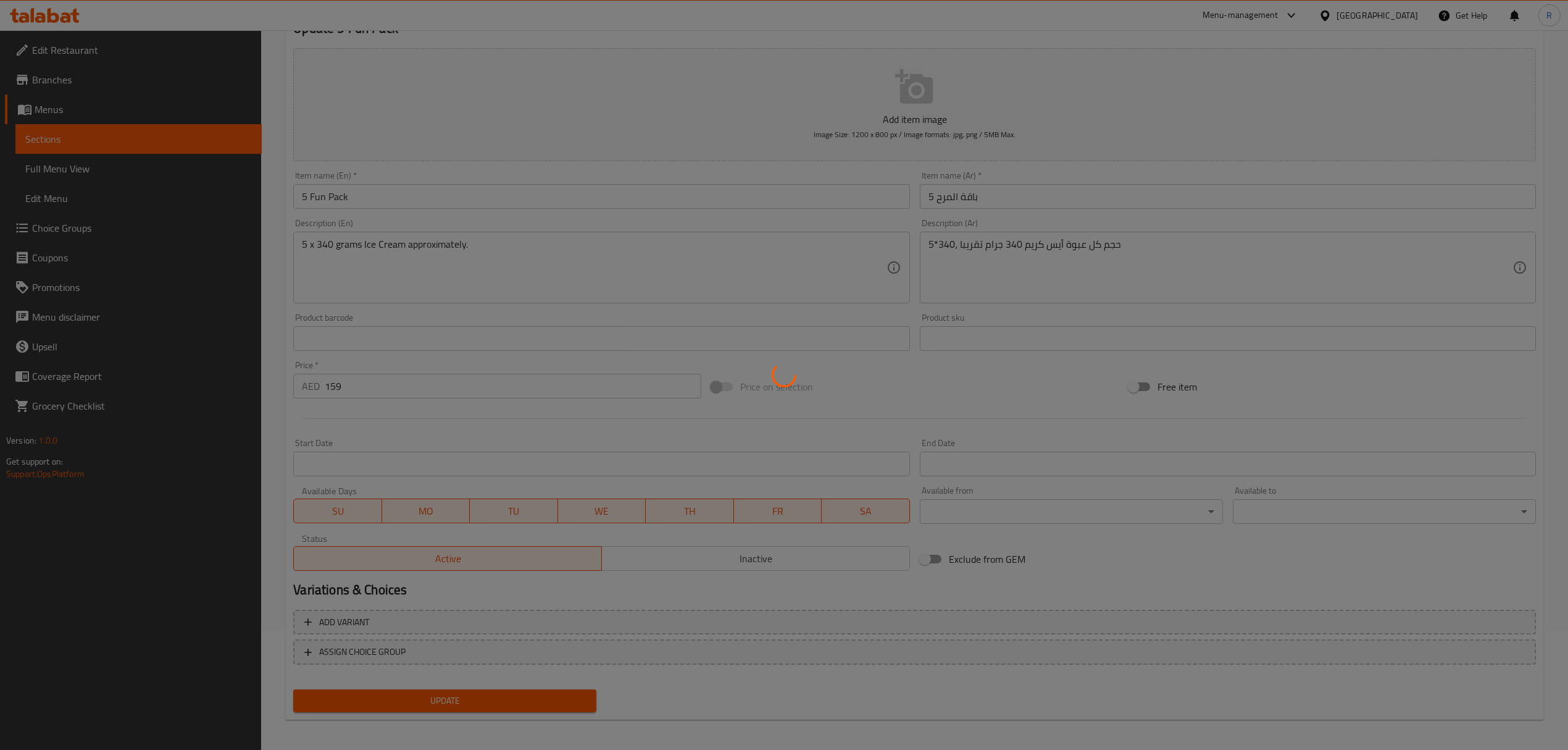
scroll to position [122, 0]
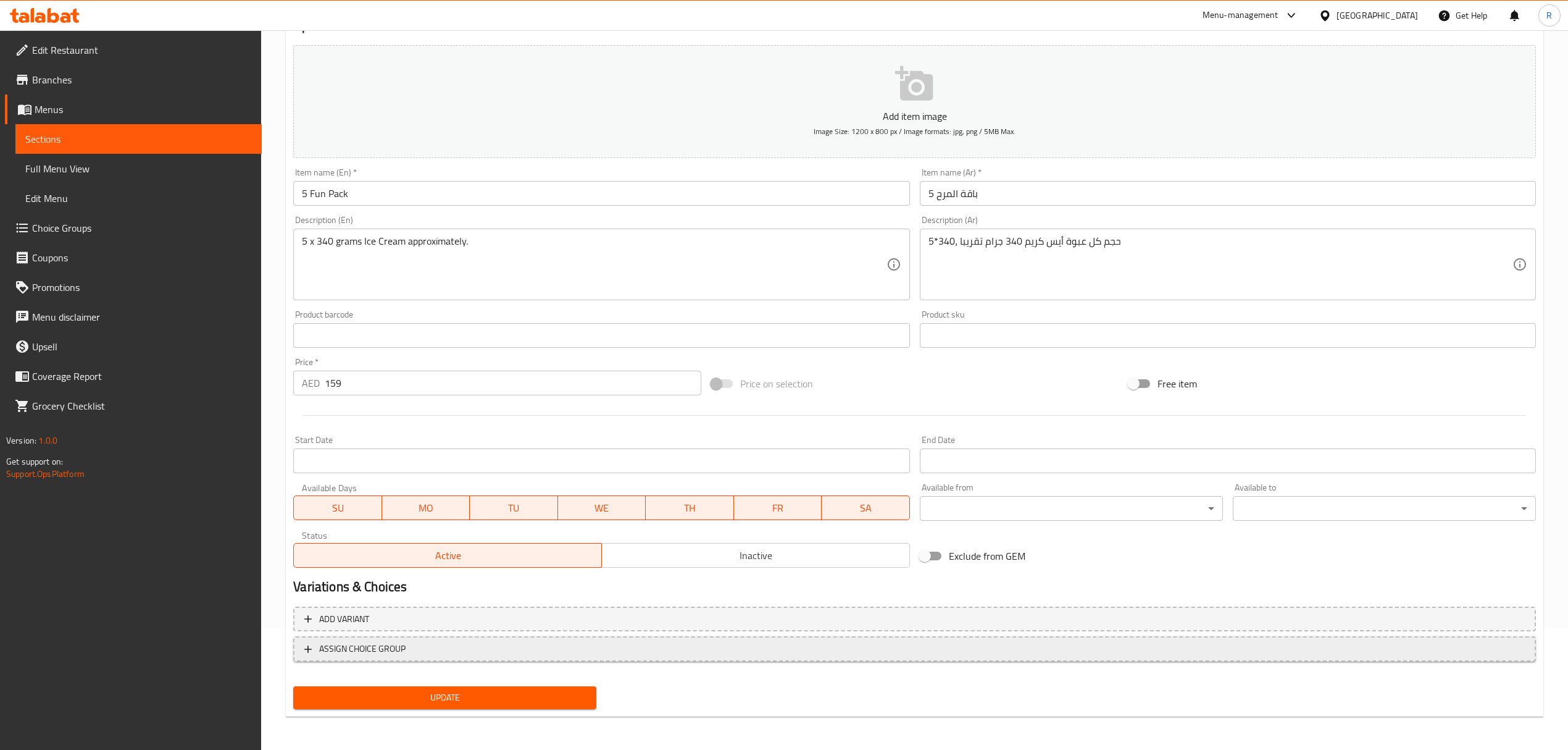
click at [996, 650] on span "ASSIGN CHOICE GROUP" at bounding box center [914, 649] width 1220 height 15
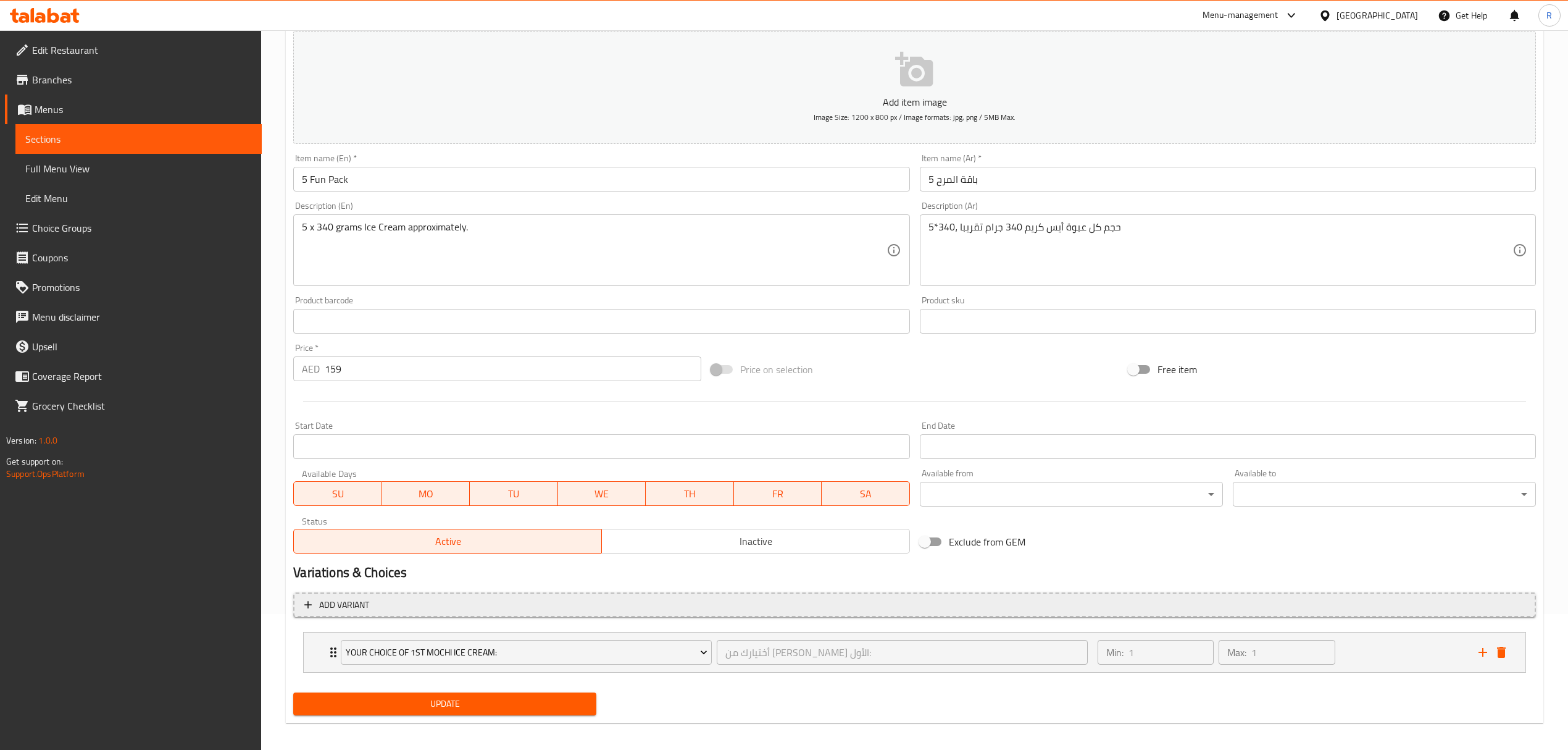
scroll to position [144, 0]
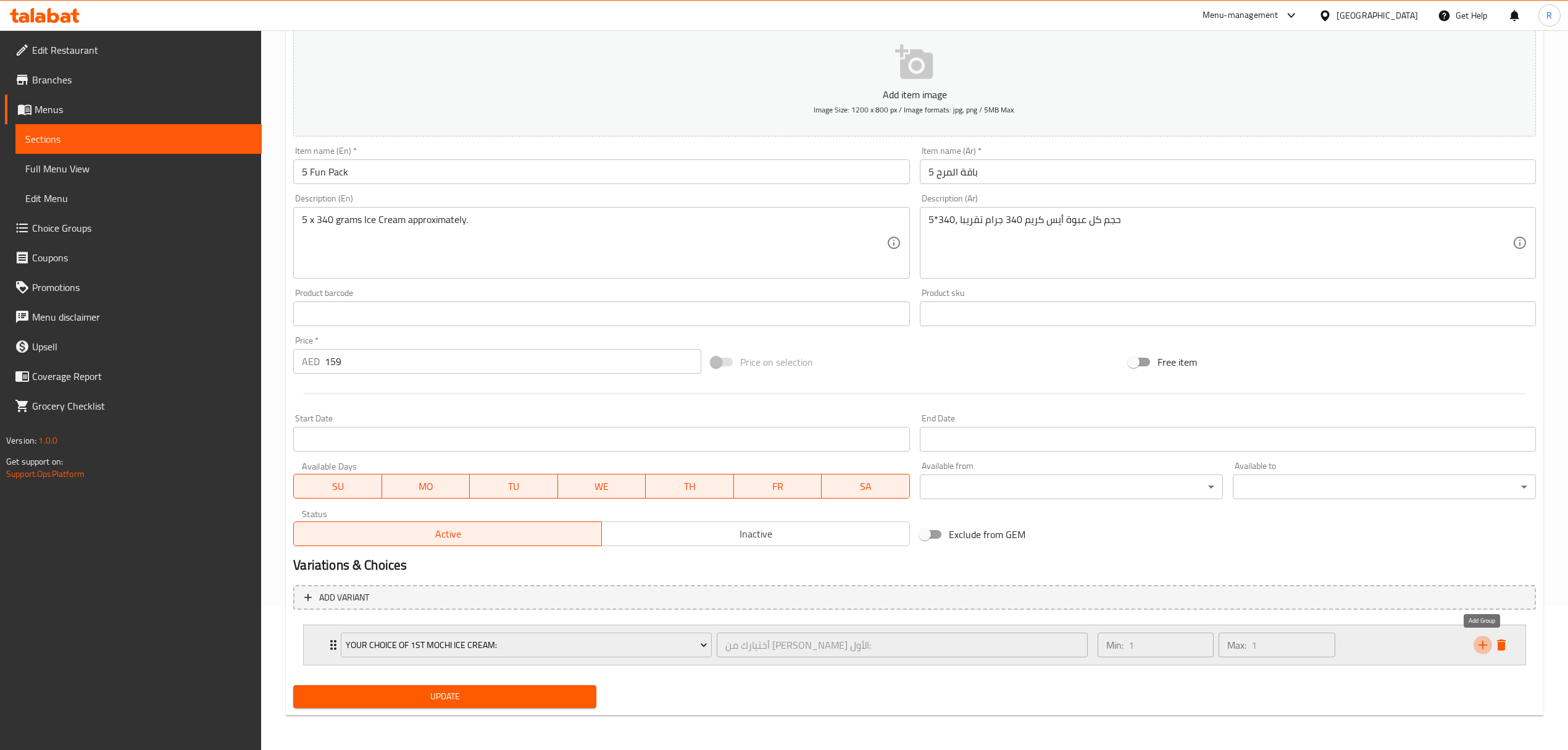
click at [1483, 648] on icon "add" at bounding box center [1482, 644] width 8 height 8
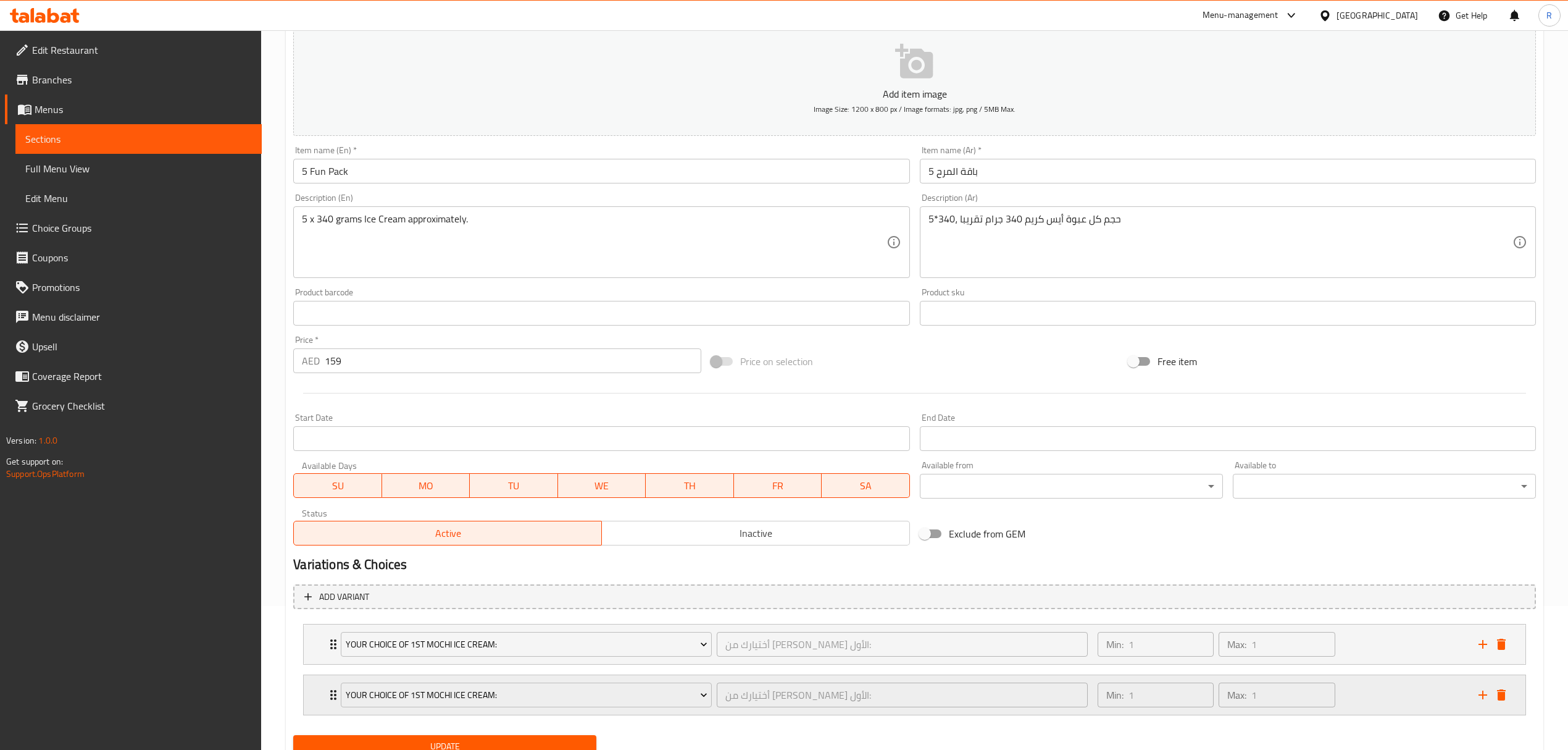
click at [1473, 698] on div "Your Choice Of 1st Mochi Ice Cream: أختيارك من [PERSON_NAME] الأول: ​ Min: 1 ​ …" at bounding box center [907, 695] width 1143 height 35
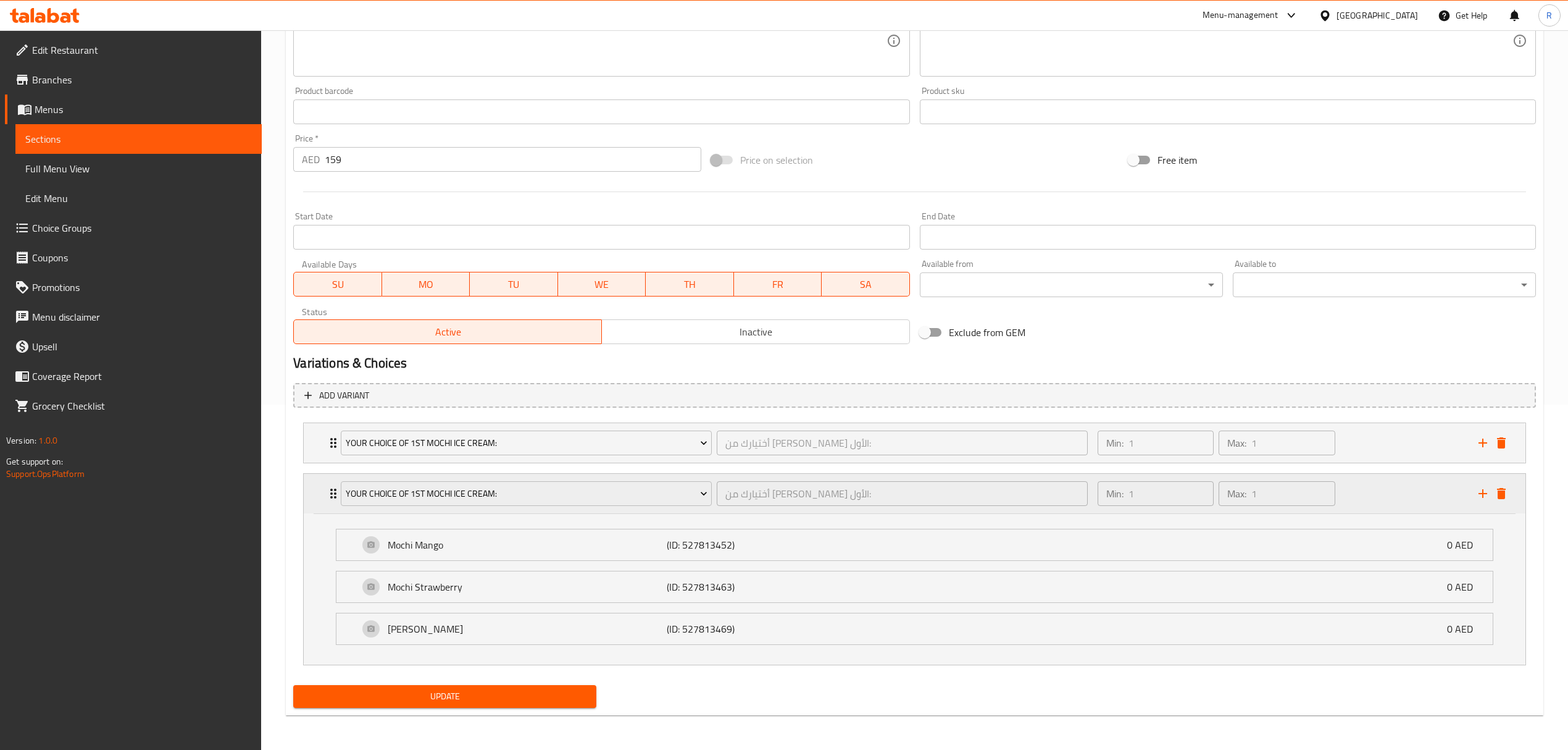
click at [1391, 494] on div "Min: 1 ​ Max: 1 ​" at bounding box center [1281, 494] width 381 height 40
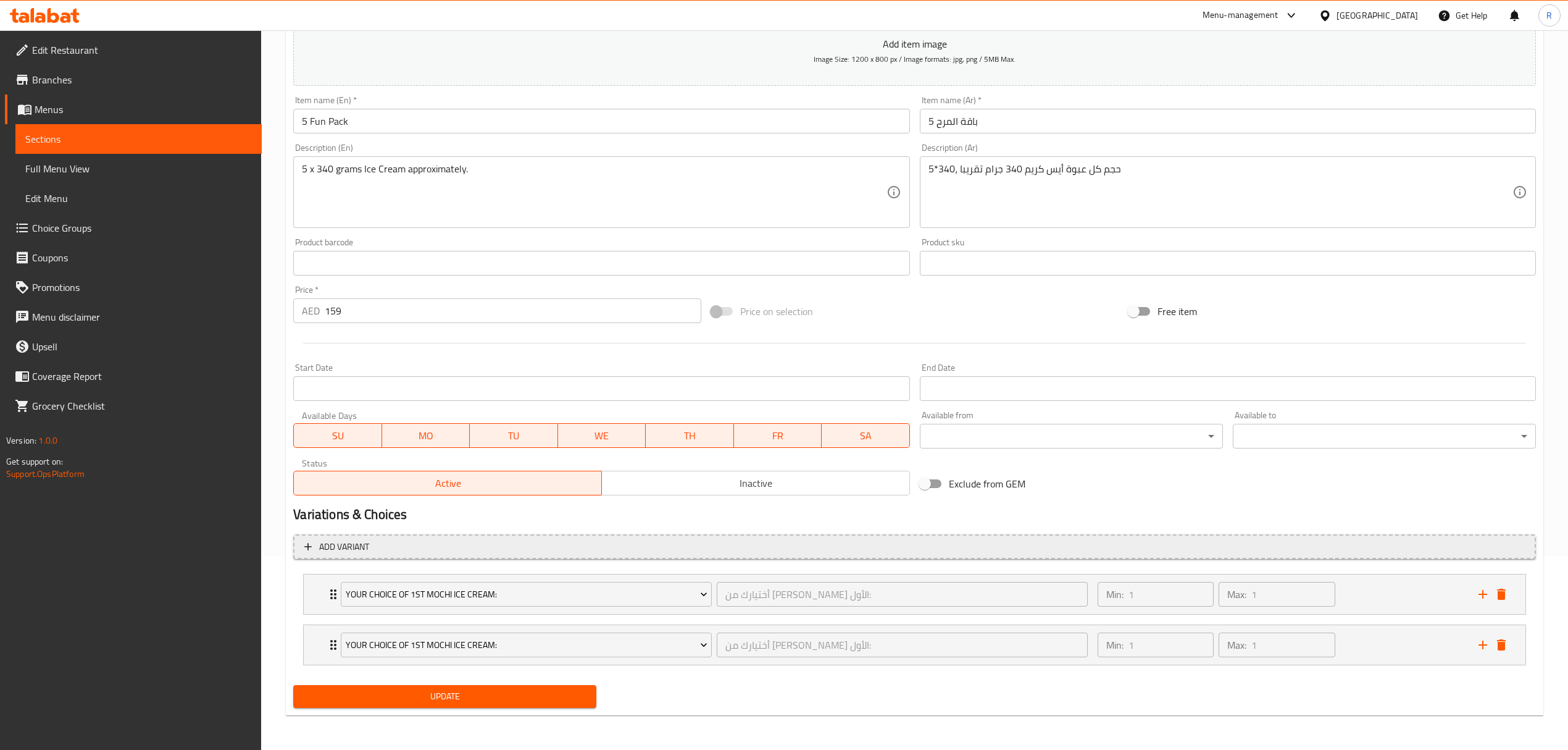
scroll to position [195, 0]
click at [1487, 645] on icon "add" at bounding box center [1482, 644] width 8 height 8
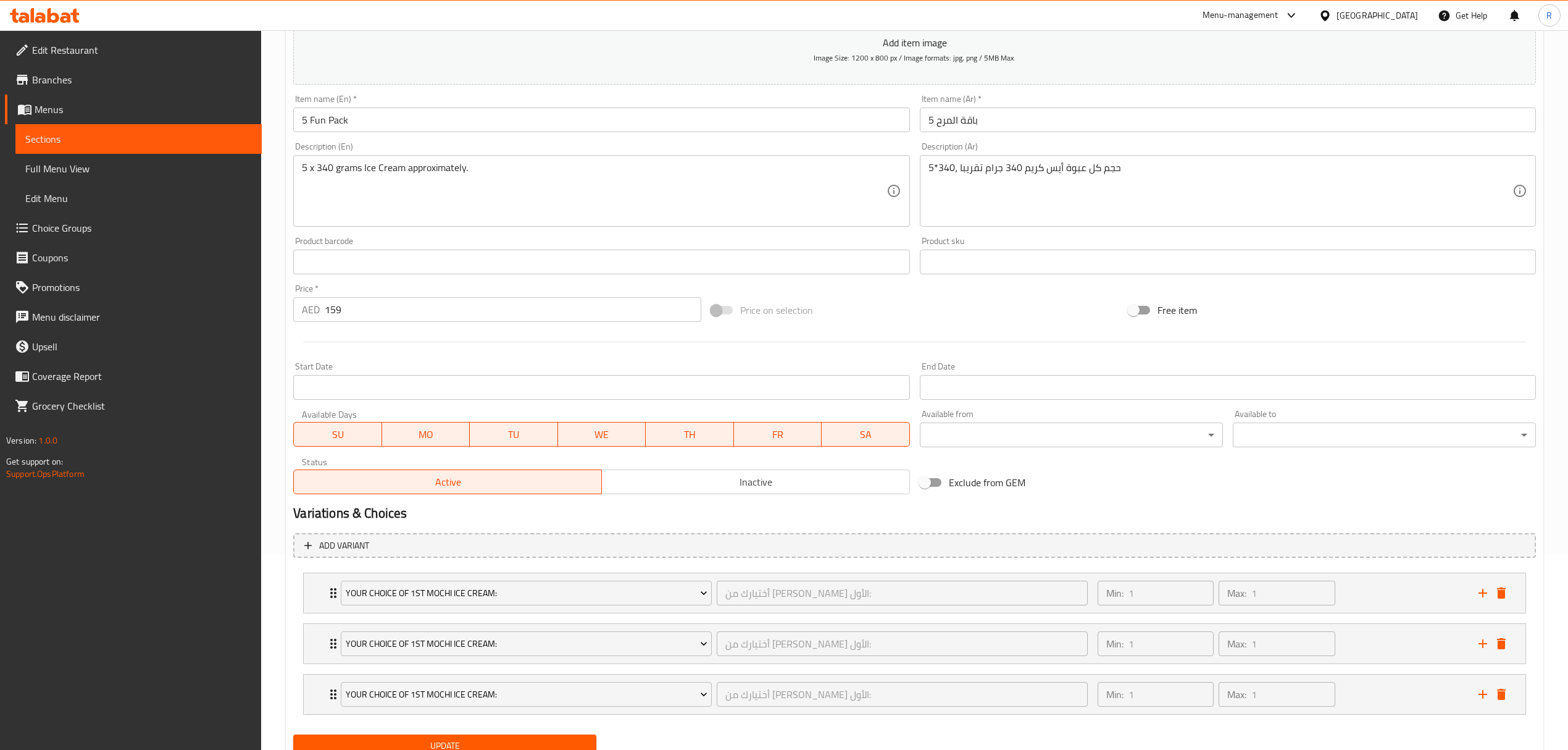
scroll to position [247, 0]
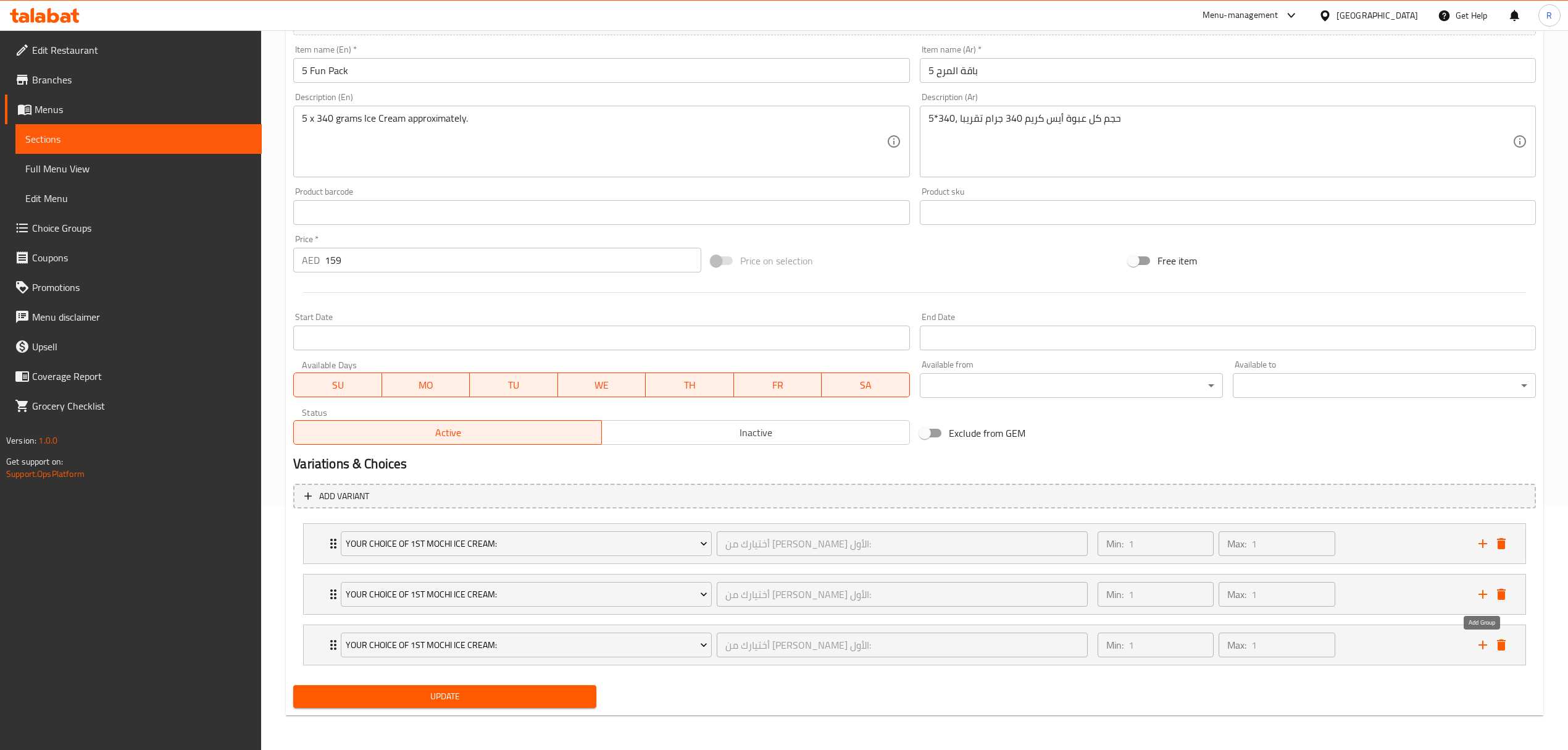
click at [1480, 648] on icon "add" at bounding box center [1483, 644] width 15 height 15
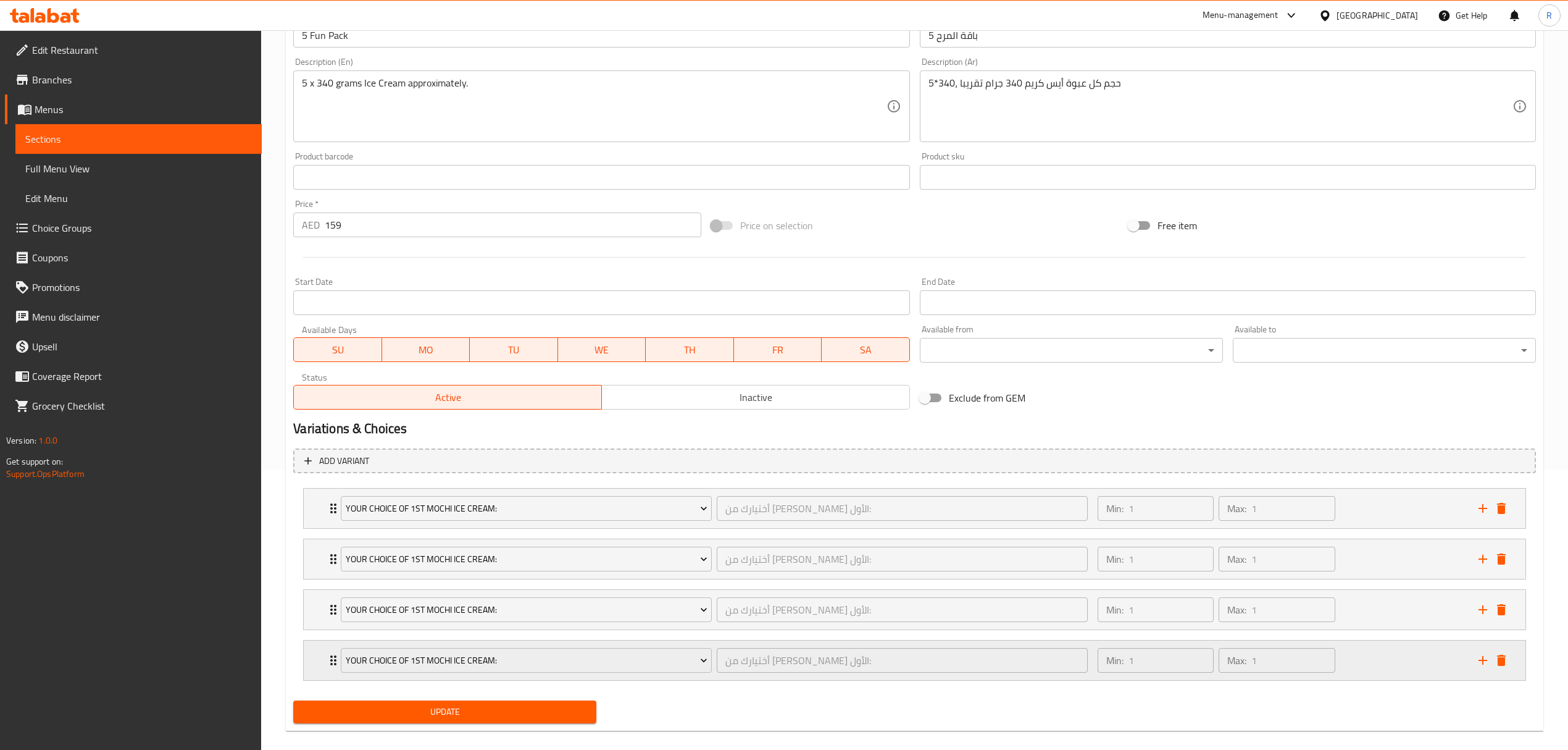
scroll to position [298, 0]
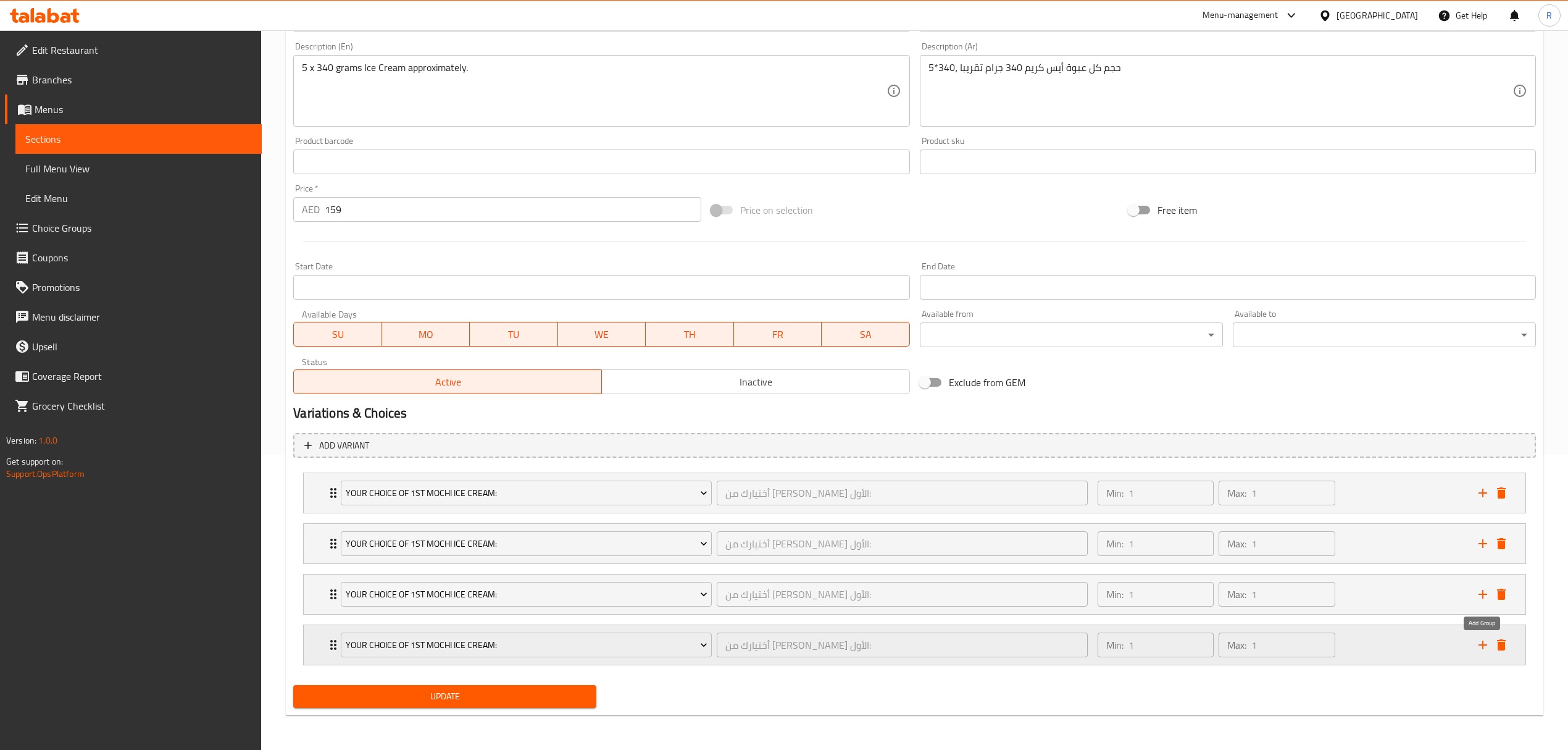
click at [1480, 649] on icon "add" at bounding box center [1483, 644] width 15 height 15
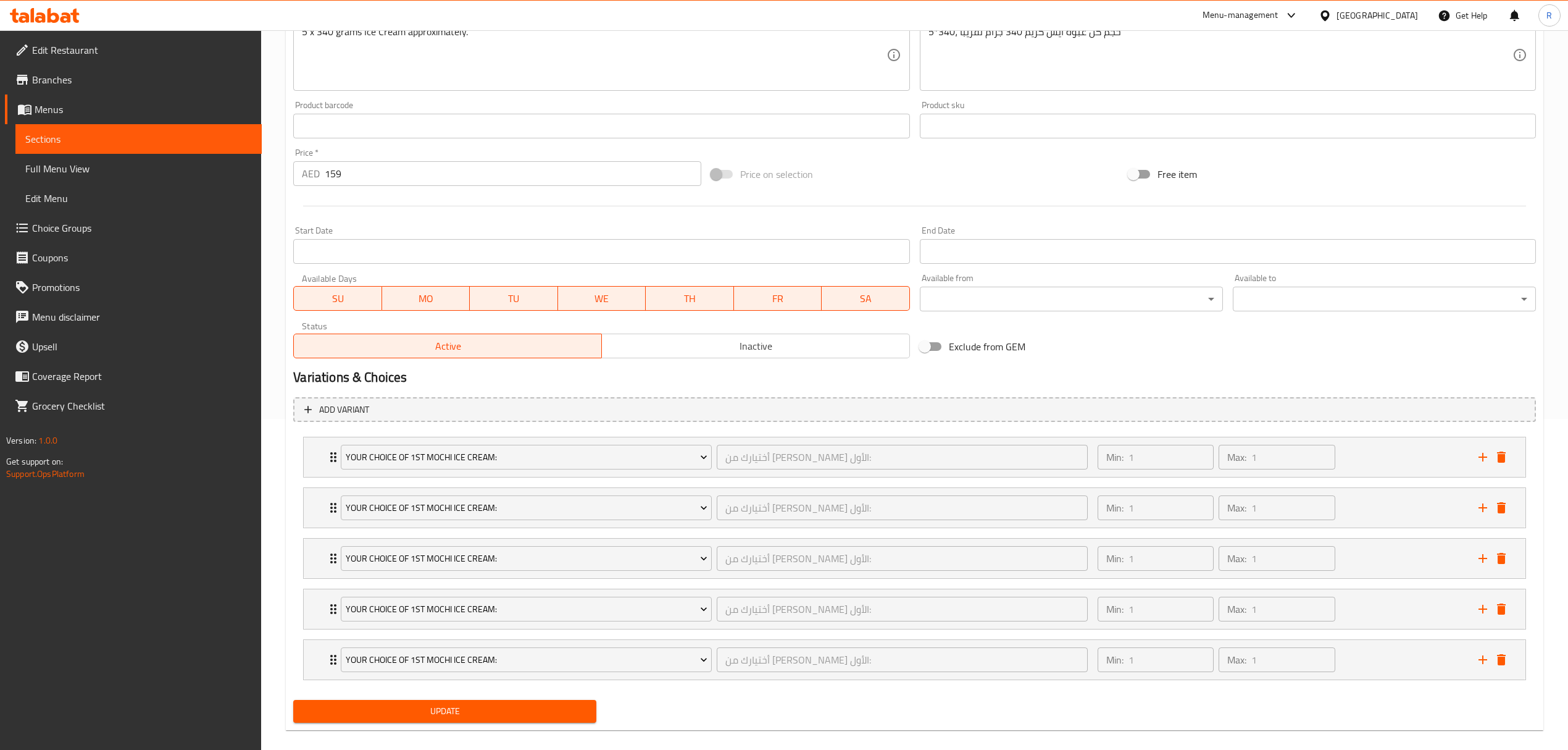
scroll to position [349, 0]
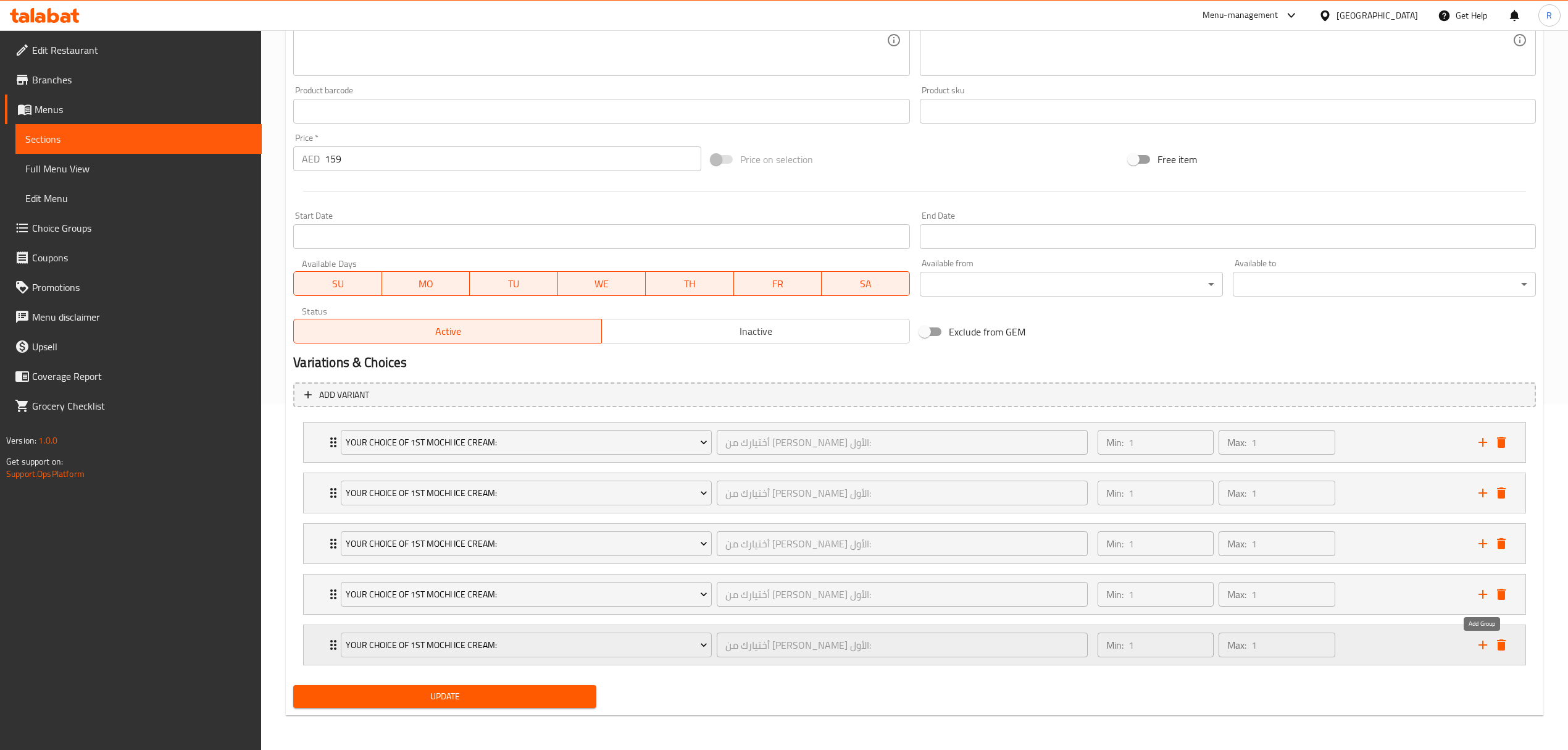
click at [1478, 646] on icon "add" at bounding box center [1483, 644] width 15 height 15
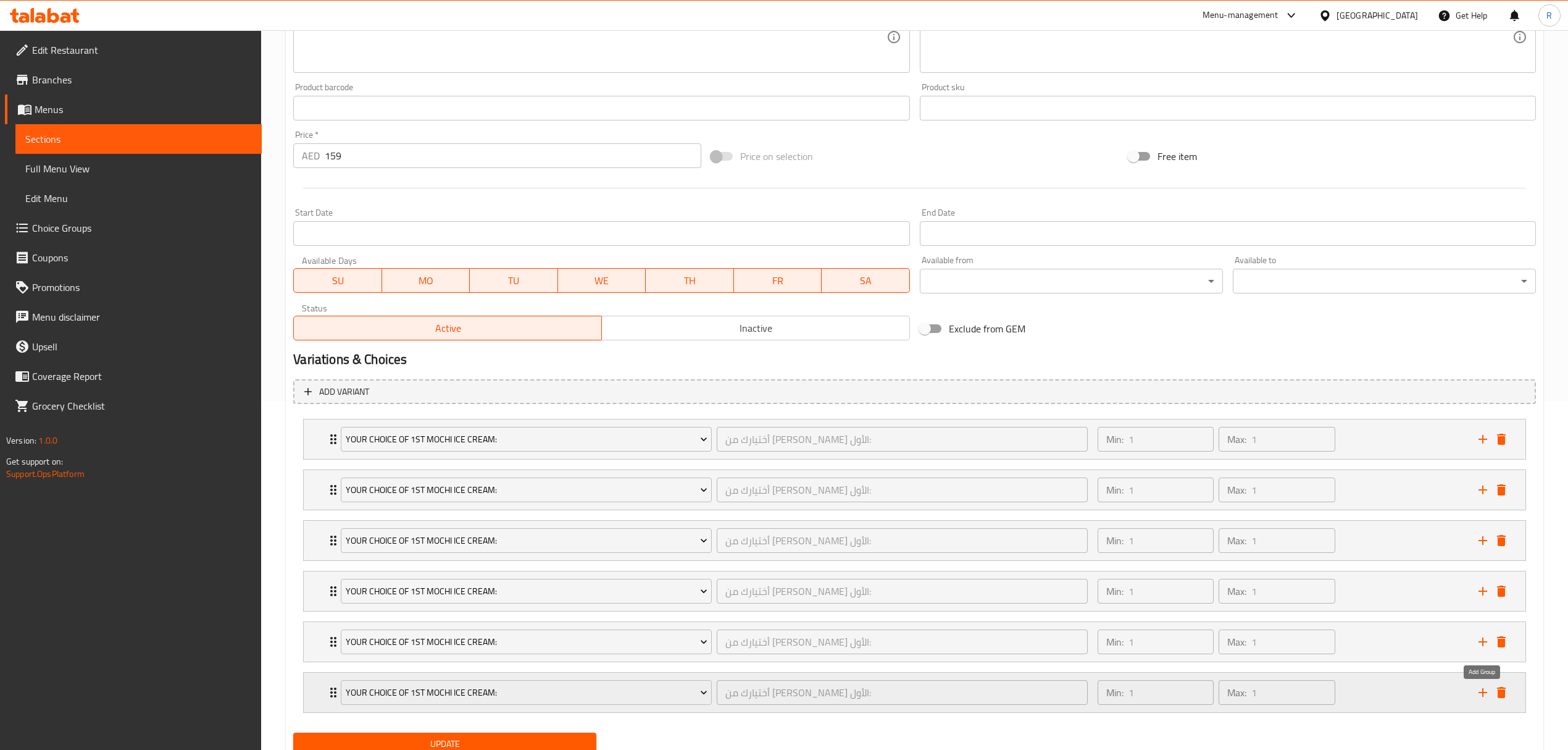
click at [1487, 700] on icon "add" at bounding box center [1483, 692] width 15 height 15
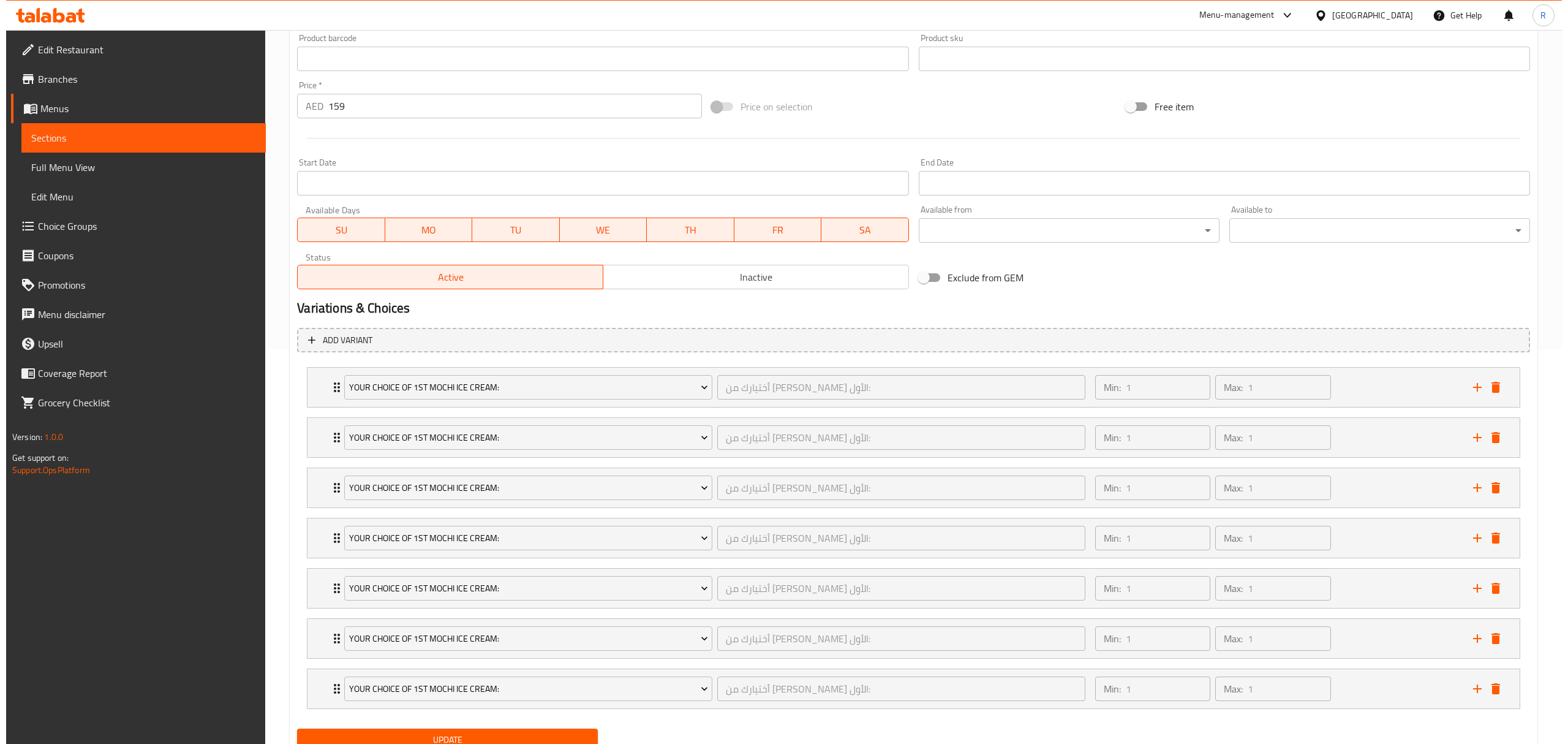
scroll to position [449, 0]
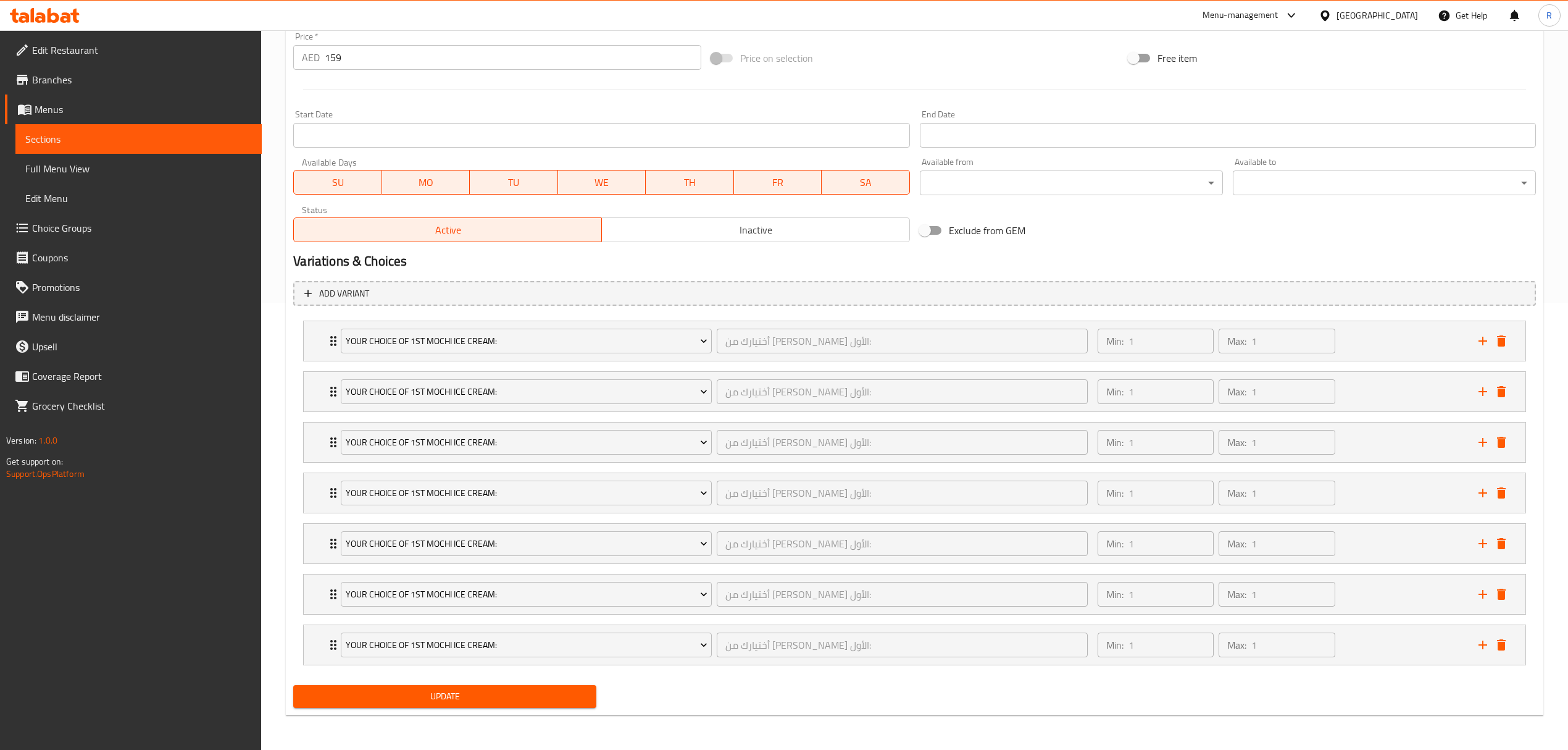
click at [1083, 252] on h2 "Variations & Choices" at bounding box center [914, 261] width 1243 height 19
click at [684, 336] on span "Your Choice Of 1st Mochi Ice Cream:" at bounding box center [526, 341] width 362 height 15
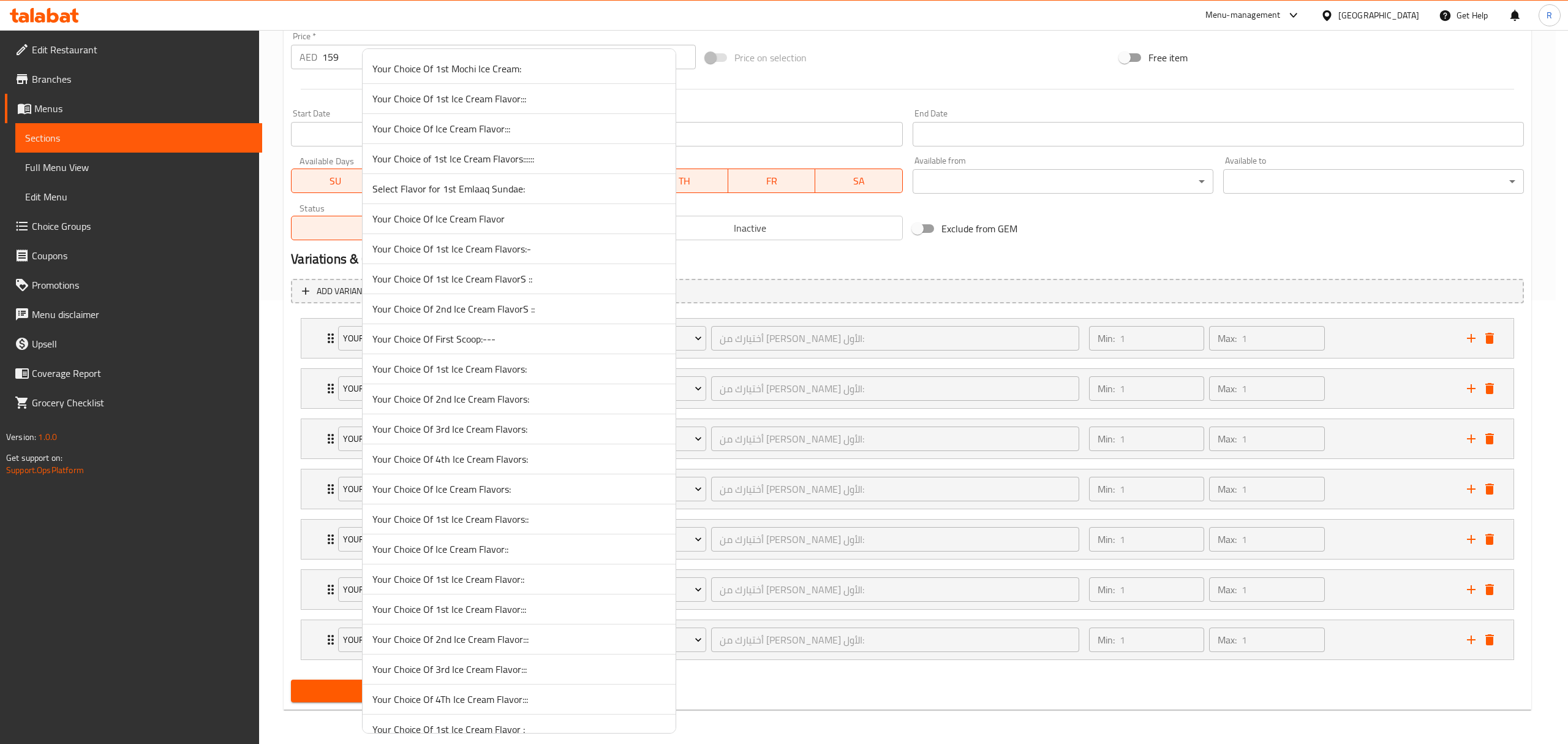
scroll to position [3304, 0]
click at [514, 374] on span "Your First Choice Of Ice Cream Flavor:" at bounding box center [519, 367] width 293 height 15
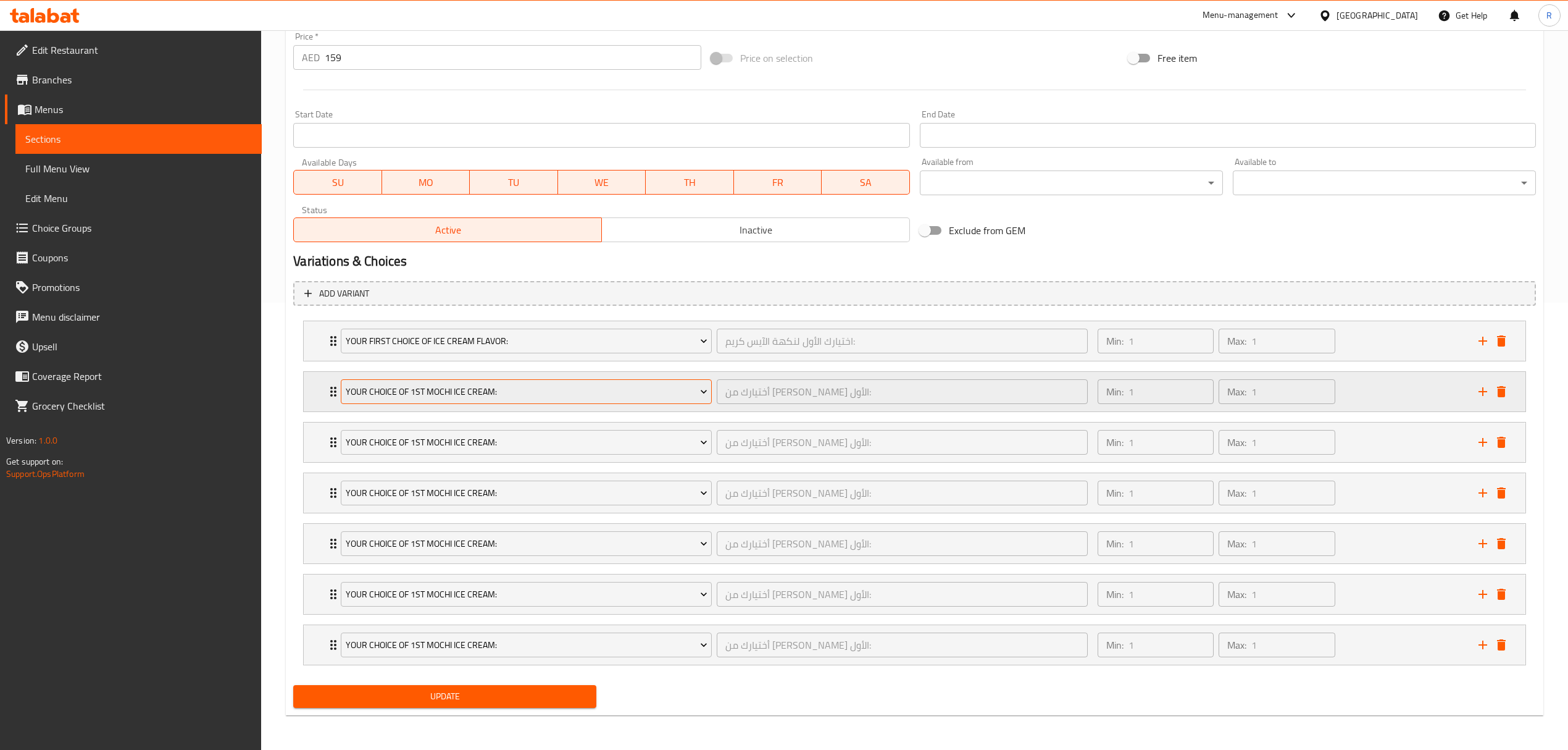
click at [501, 391] on span "Your Choice Of 1st Mochi Ice Cream:" at bounding box center [526, 392] width 362 height 15
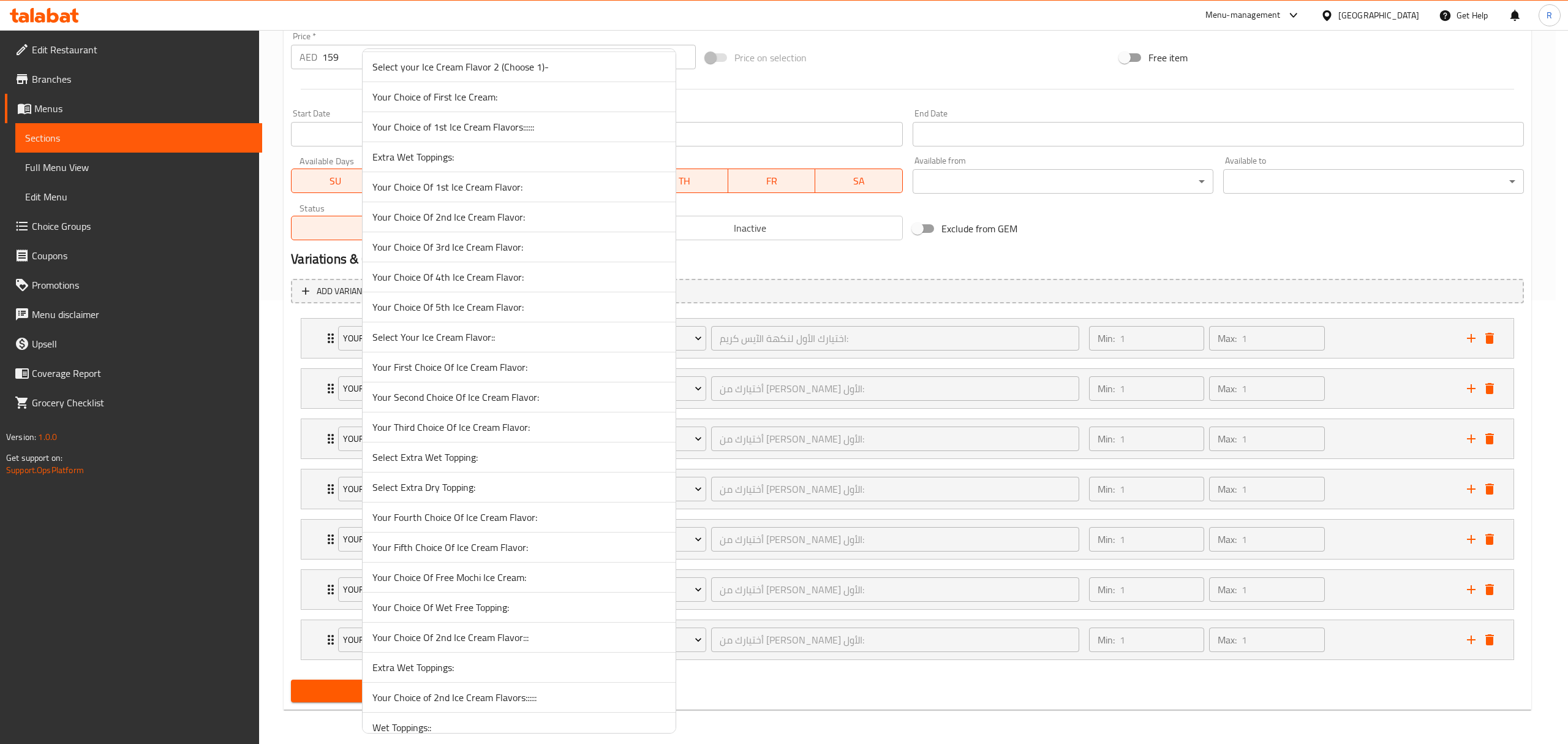
click at [459, 404] on span "Your Second Choice Of Ice Cream Flavor:" at bounding box center [519, 396] width 293 height 15
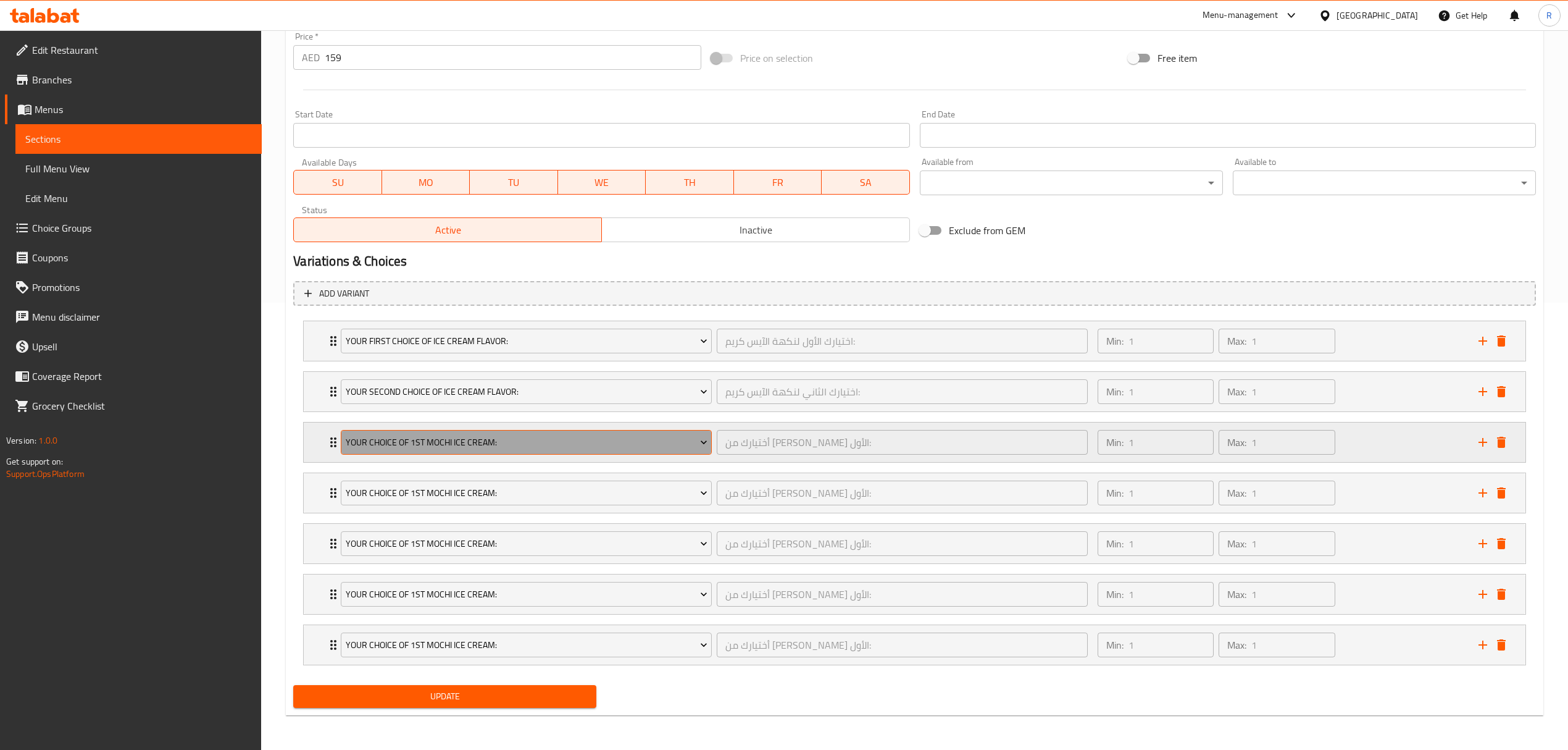
click at [452, 442] on span "Your Choice Of 1st Mochi Ice Cream:" at bounding box center [526, 443] width 362 height 15
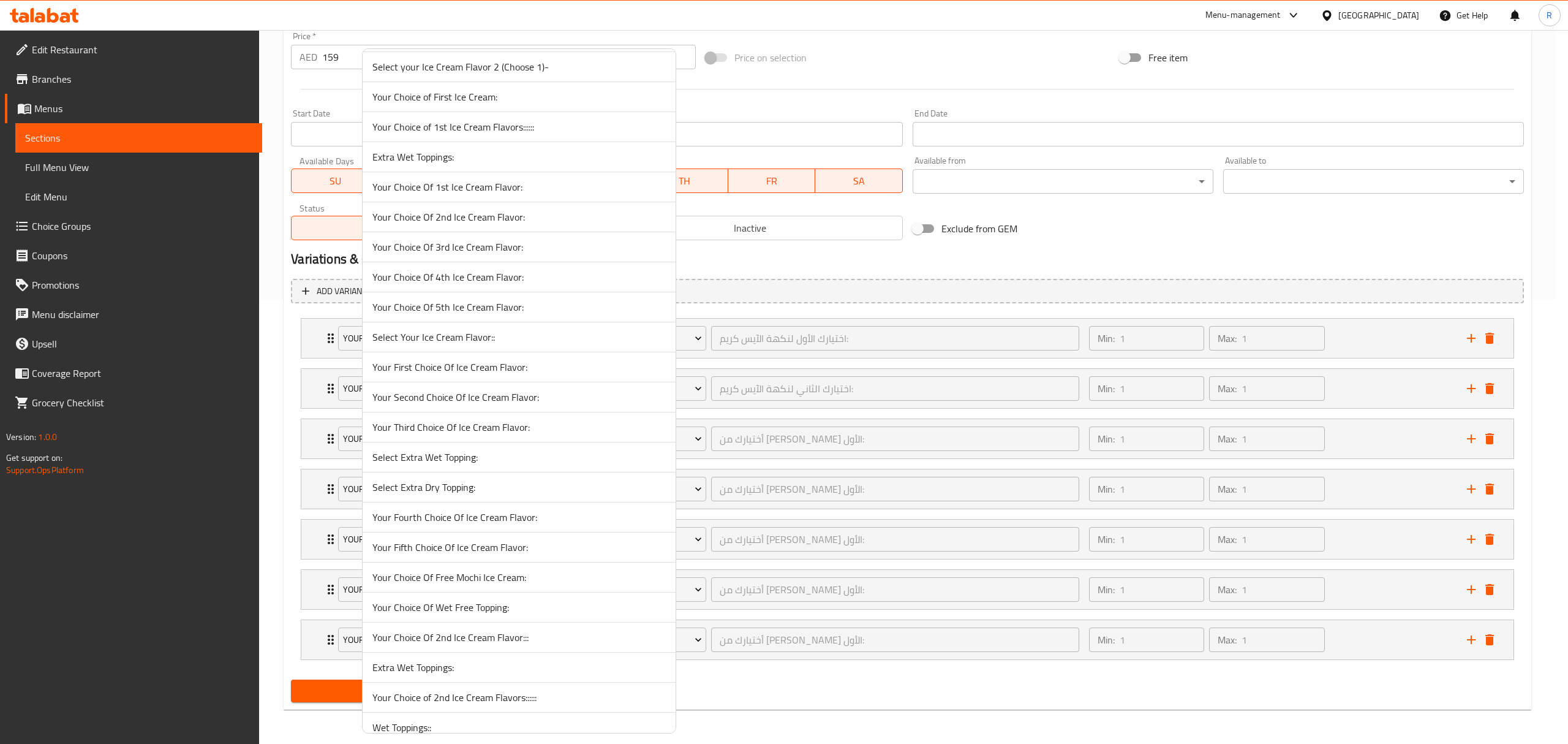
click at [434, 435] on span "Your Third Choice Of Ice Cream Flavor:" at bounding box center [519, 427] width 293 height 15
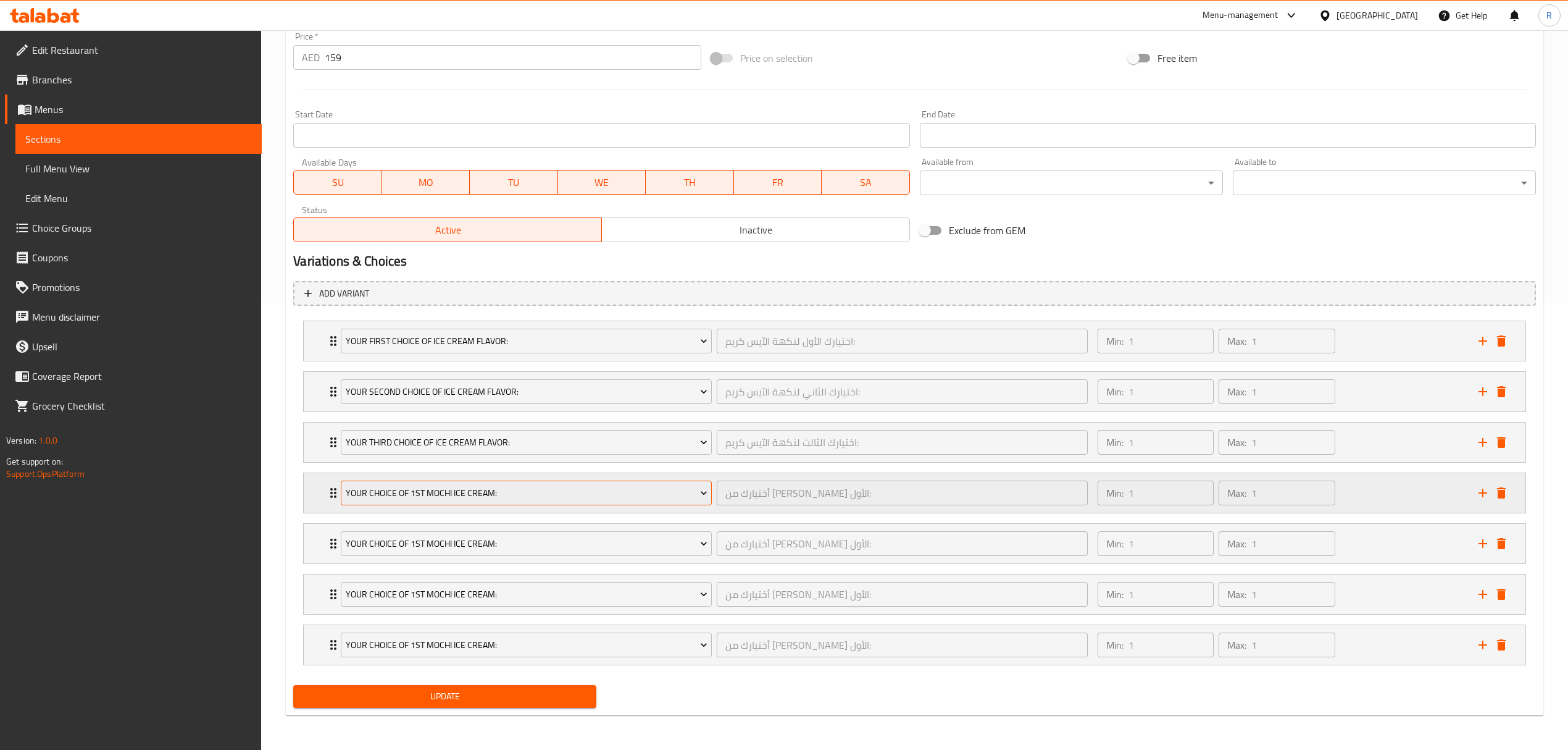
click at [435, 489] on span "Your Choice Of 1st Mochi Ice Cream:" at bounding box center [526, 493] width 362 height 15
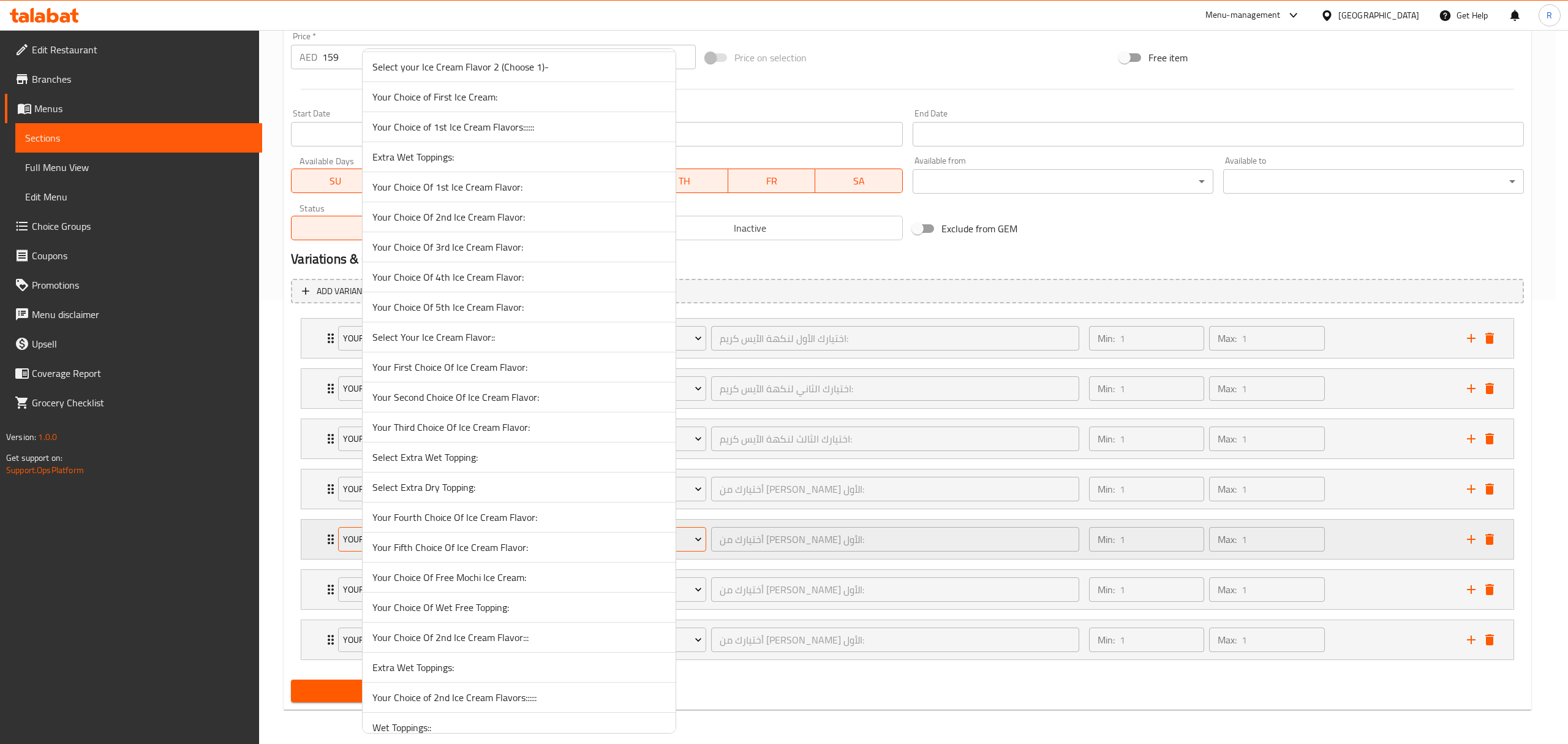
click at [435, 524] on span "Your Fourth Choice Of Ice Cream Flavor:" at bounding box center [519, 517] width 293 height 15
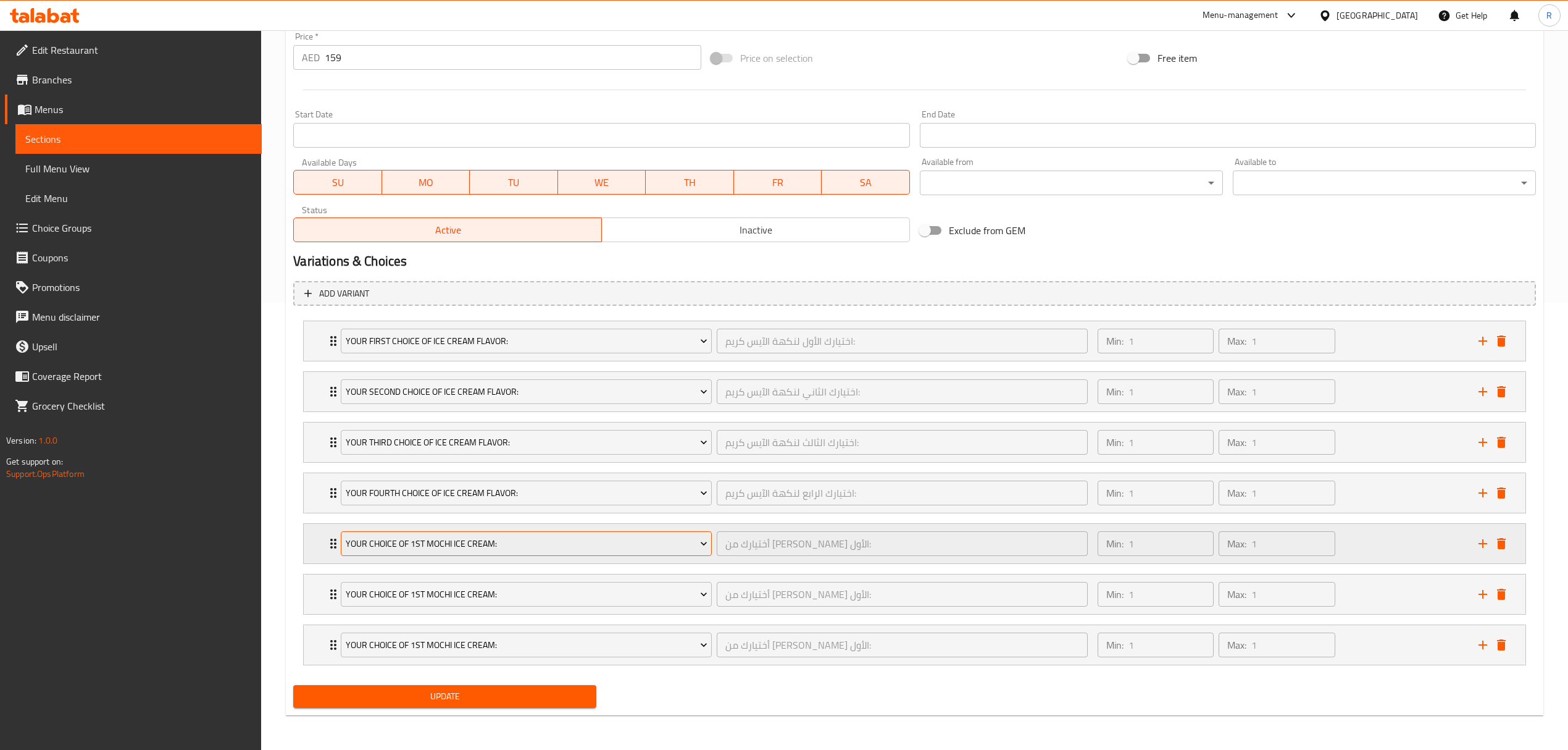
click at [438, 542] on span "Your Choice Of 1st Mochi Ice Cream:" at bounding box center [526, 544] width 362 height 15
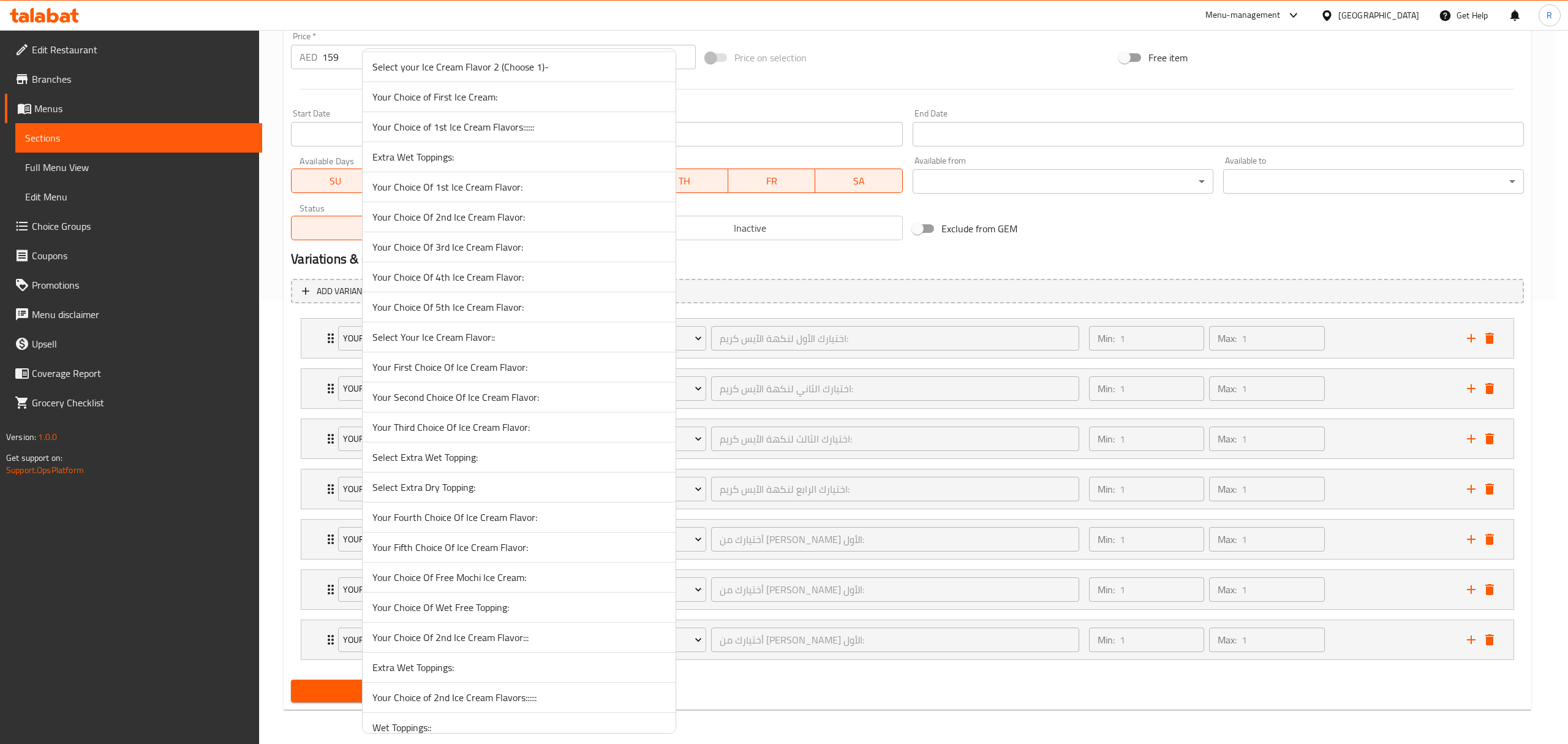
click at [425, 555] on span "Your Fifth Choice Of Ice Cream Flavor:" at bounding box center [519, 547] width 293 height 15
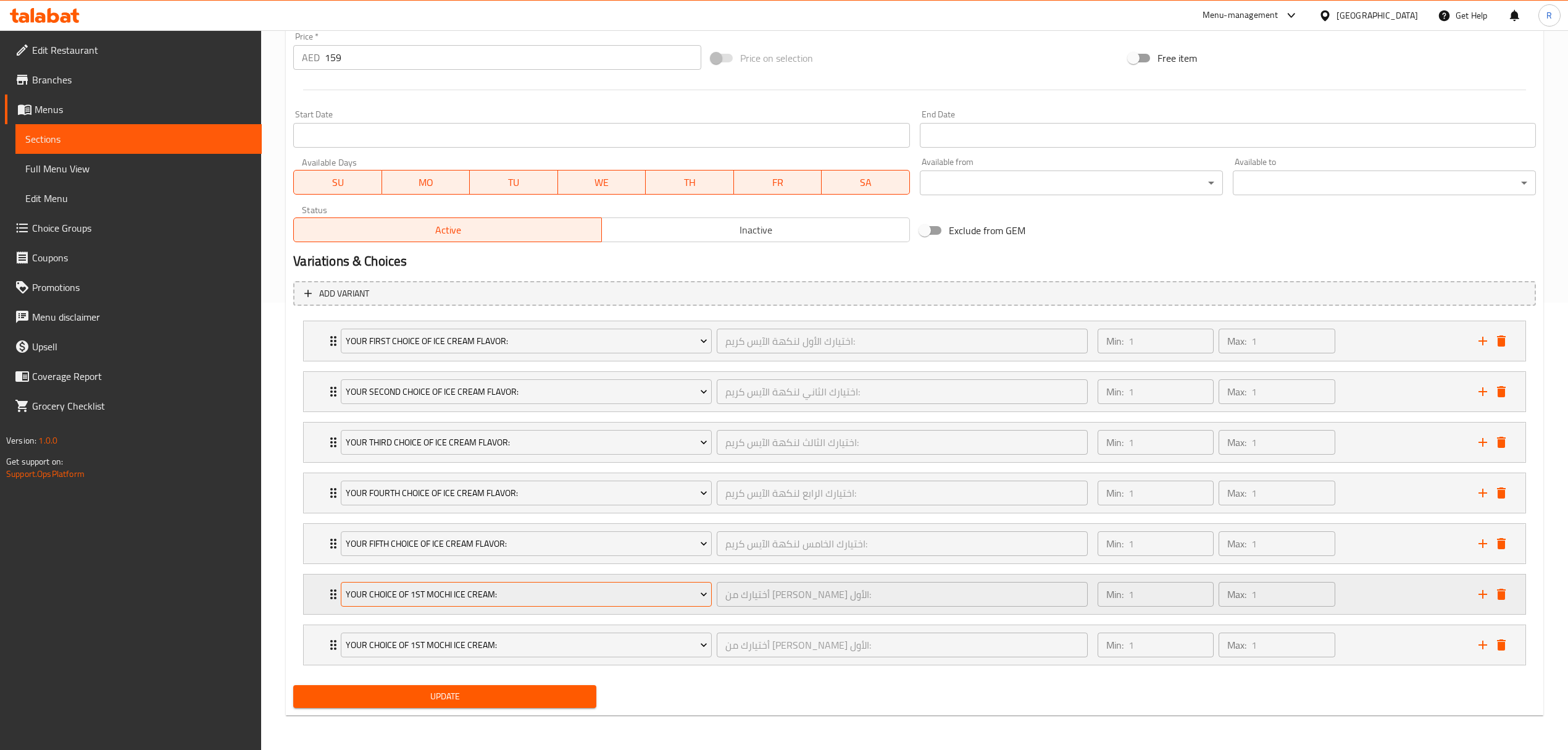
click at [430, 587] on span "Your Choice Of 1st Mochi Ice Cream:" at bounding box center [526, 594] width 362 height 15
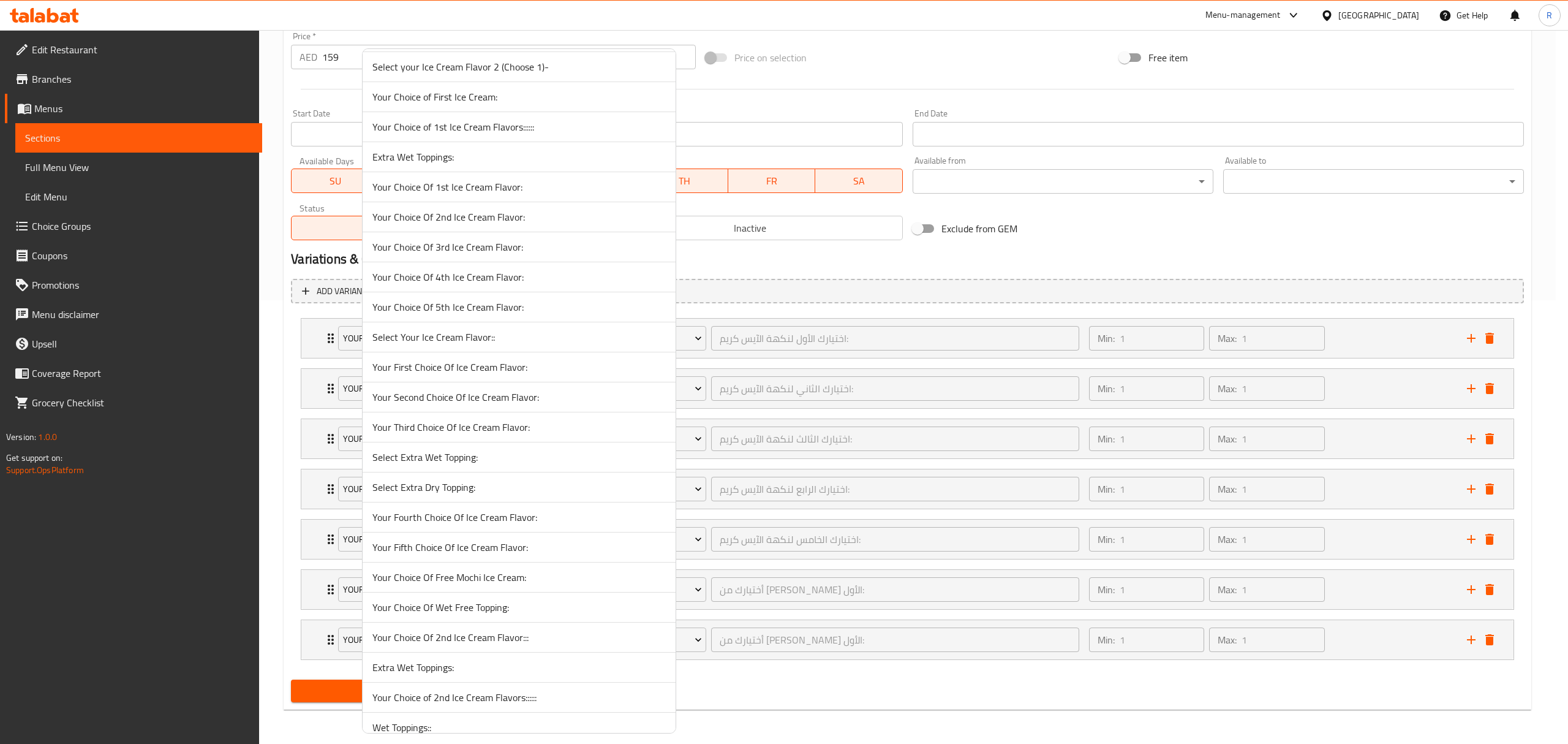
click at [427, 464] on span "Select Extra Wet Topping:" at bounding box center [519, 457] width 293 height 15
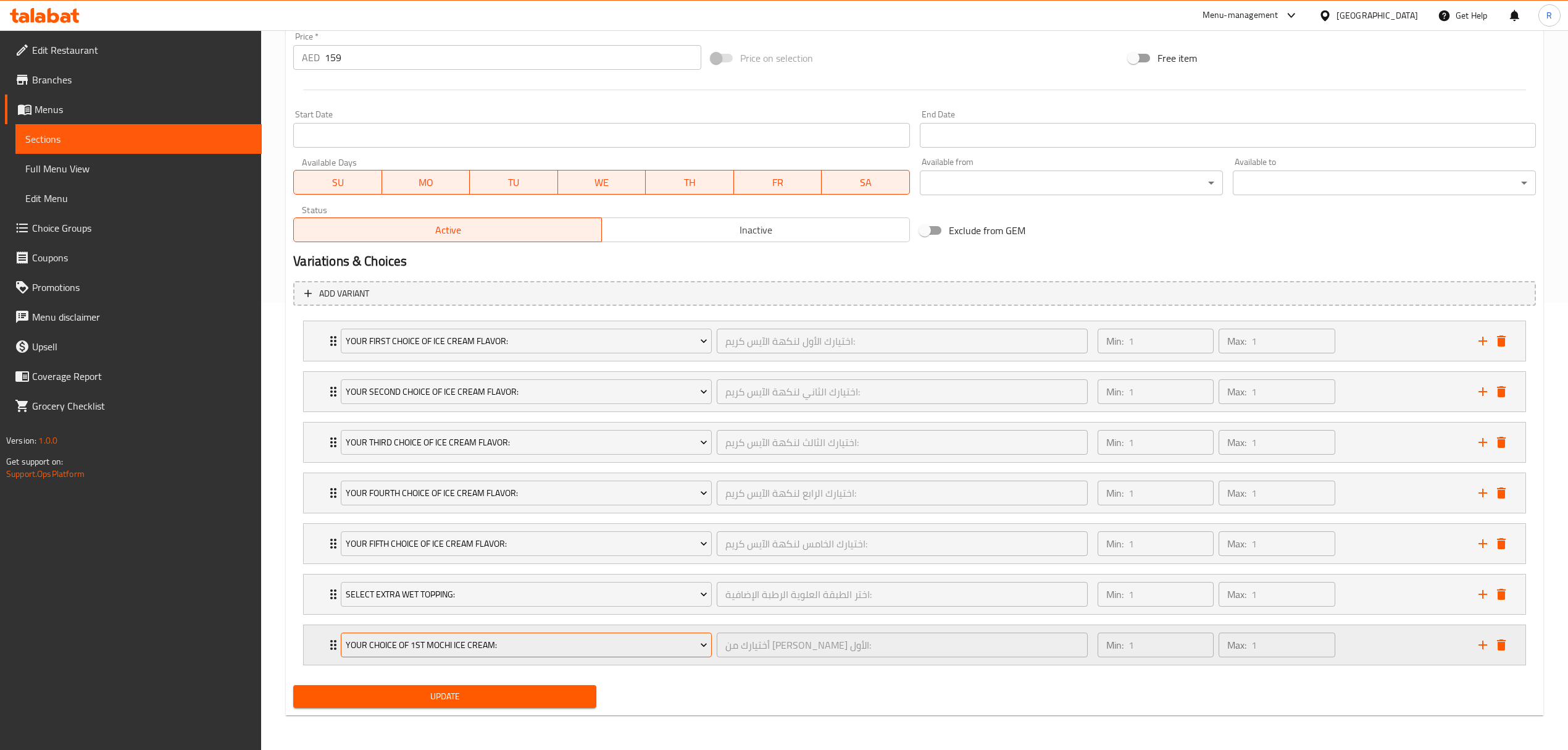
click at [435, 640] on span "Your Choice Of 1st Mochi Ice Cream:" at bounding box center [526, 645] width 362 height 15
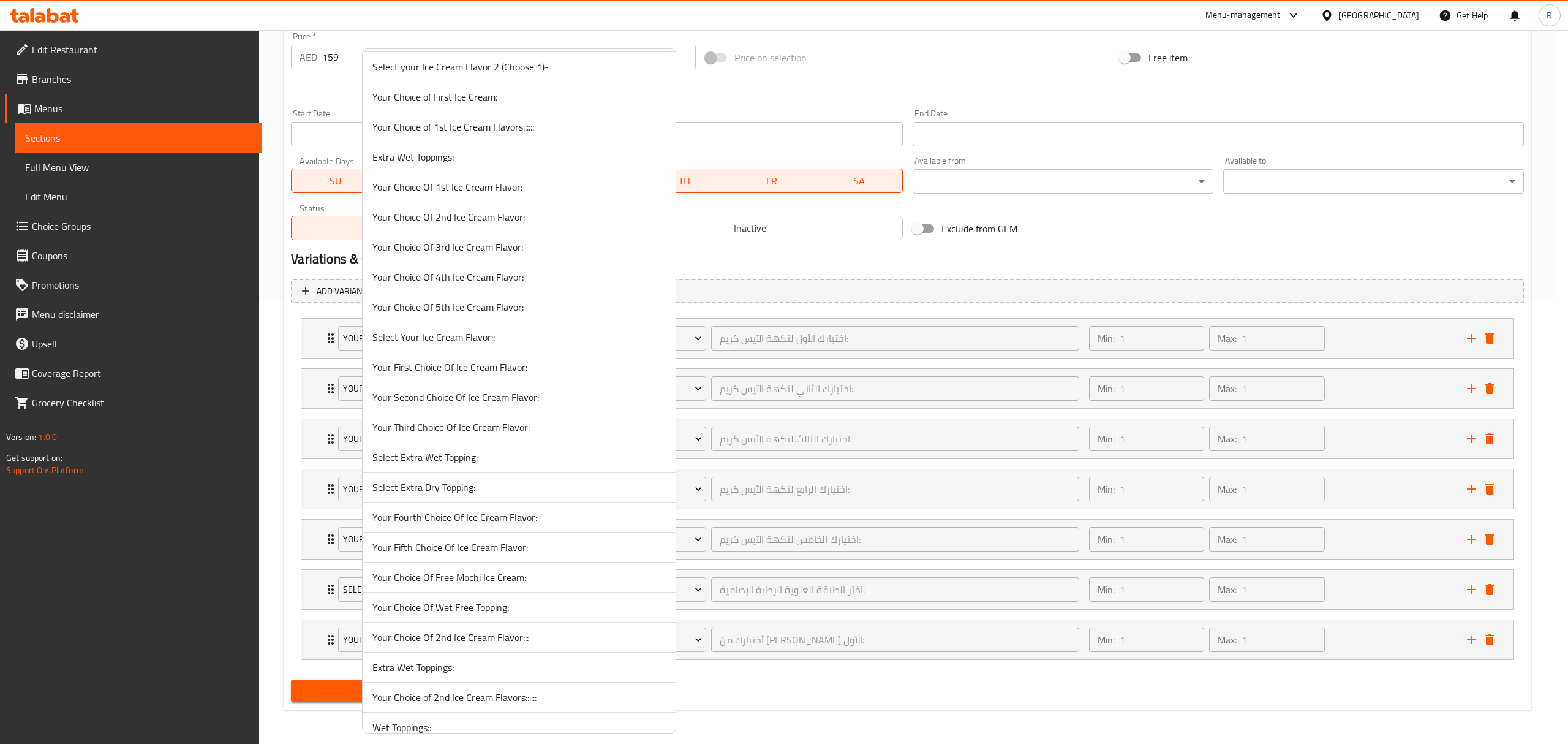
click at [447, 494] on span "Select Extra Dry Topping:" at bounding box center [519, 487] width 293 height 15
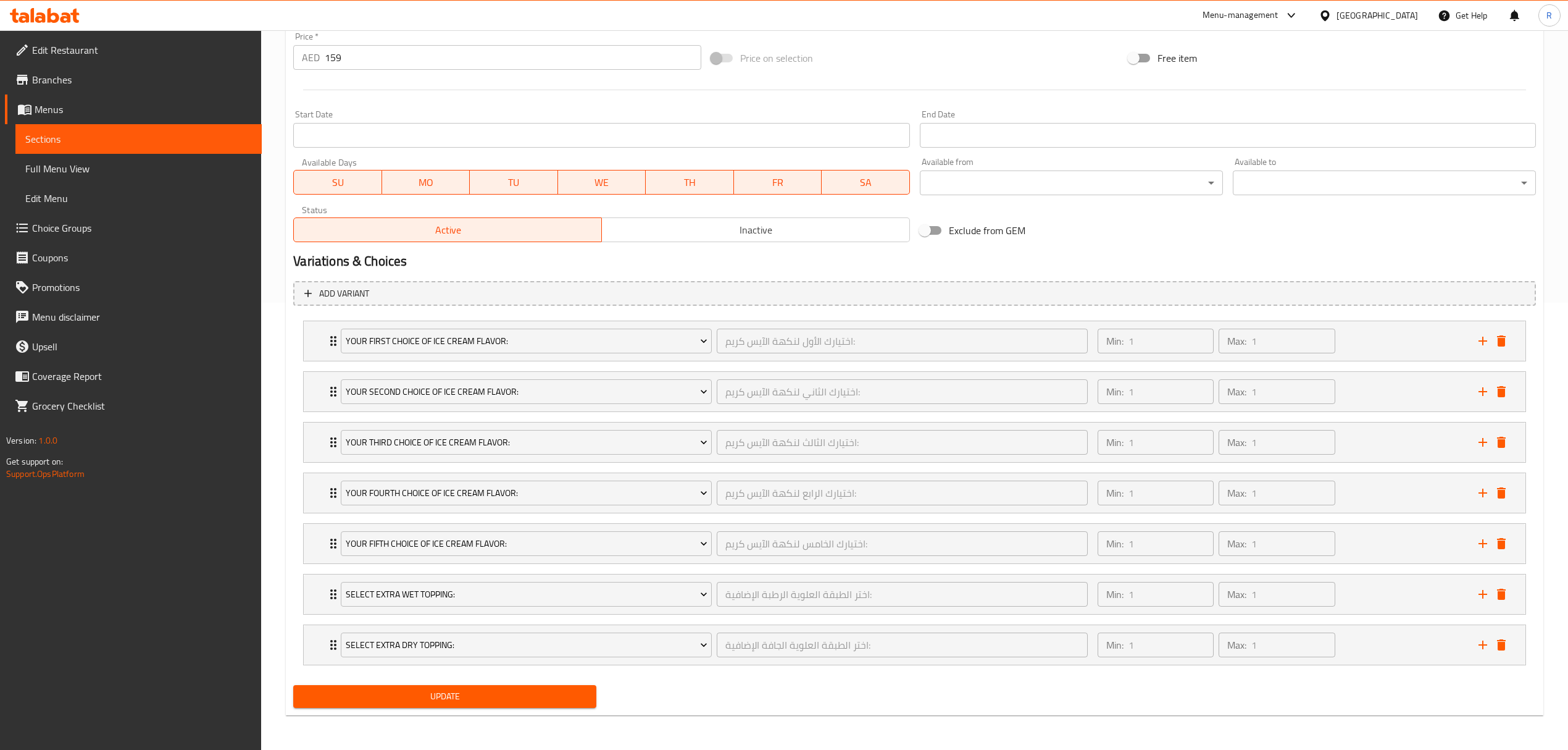
click at [680, 700] on div "Update" at bounding box center [914, 696] width 1253 height 33
click at [519, 705] on button "Update" at bounding box center [444, 696] width 303 height 23
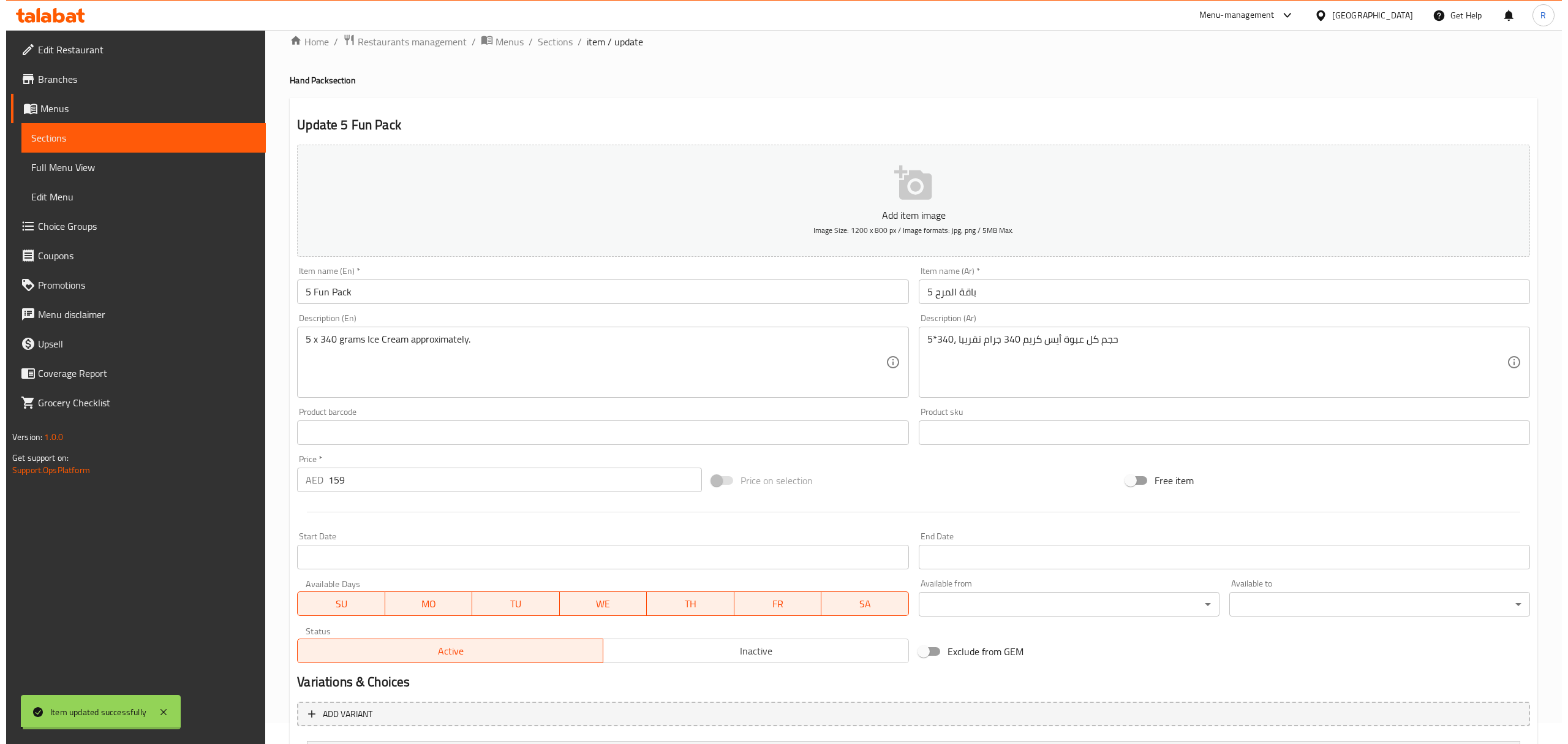
scroll to position [0, 0]
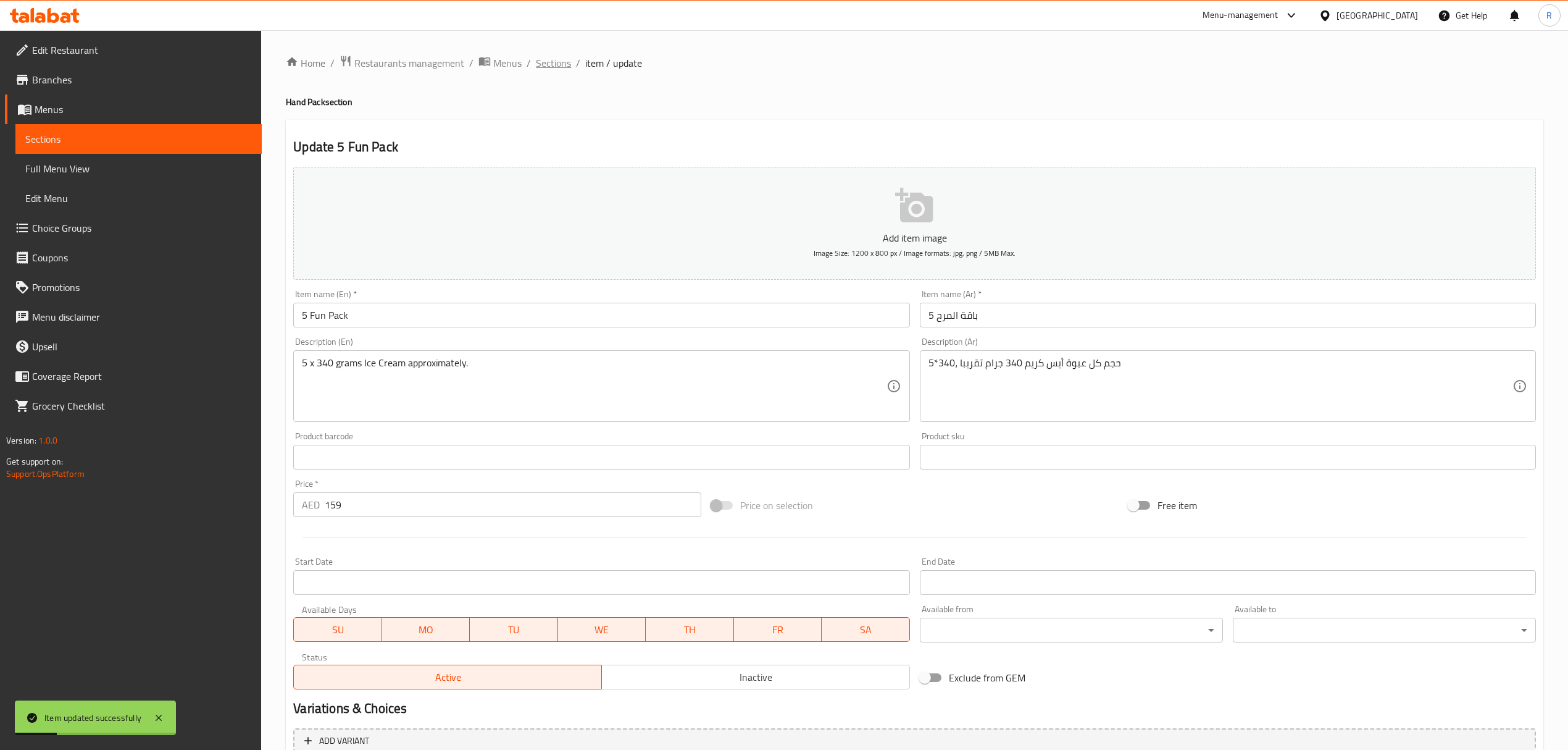
click at [548, 67] on span "Sections" at bounding box center [553, 63] width 35 height 15
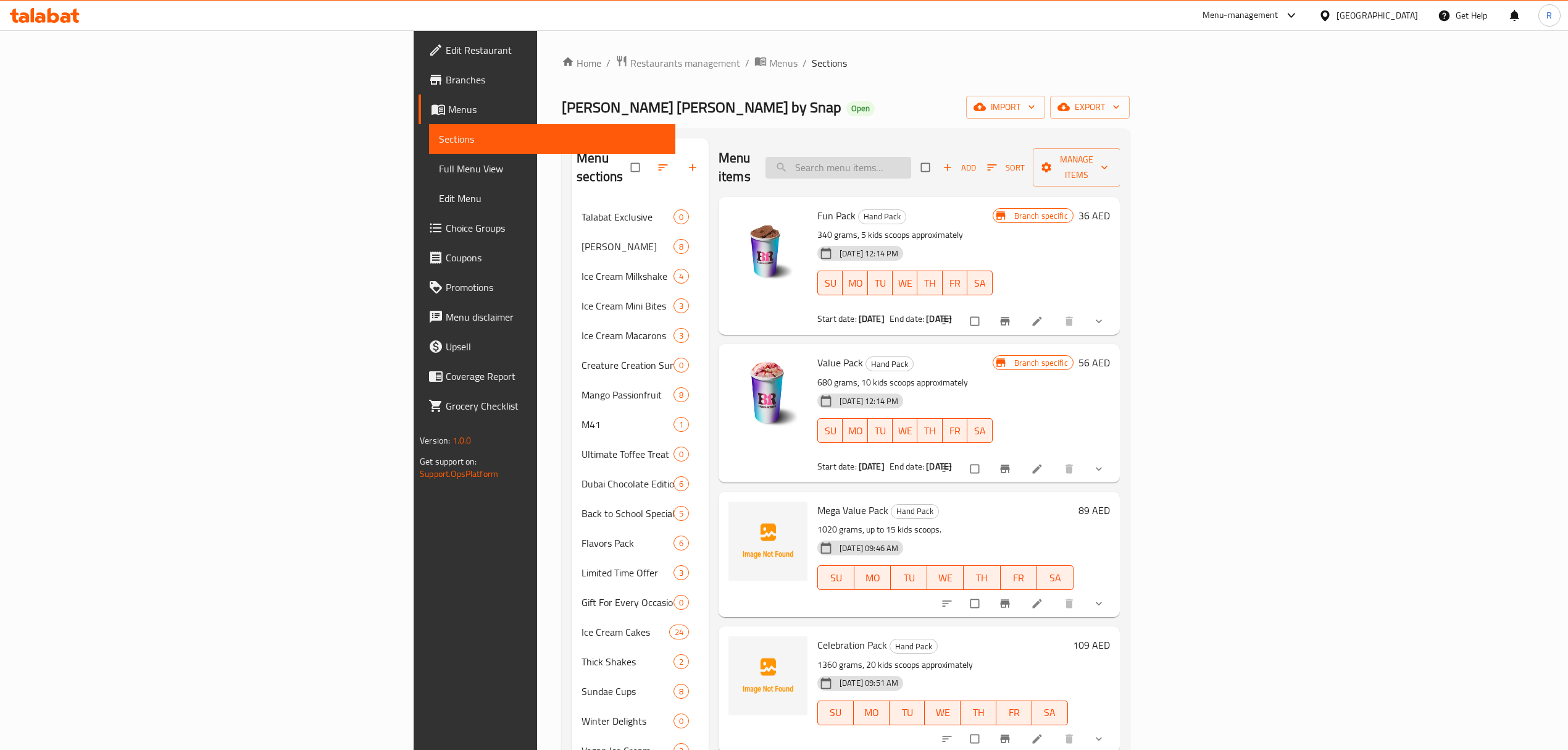
click at [911, 157] on input "search" at bounding box center [839, 168] width 146 height 22
paste input "5 Fun Pack"
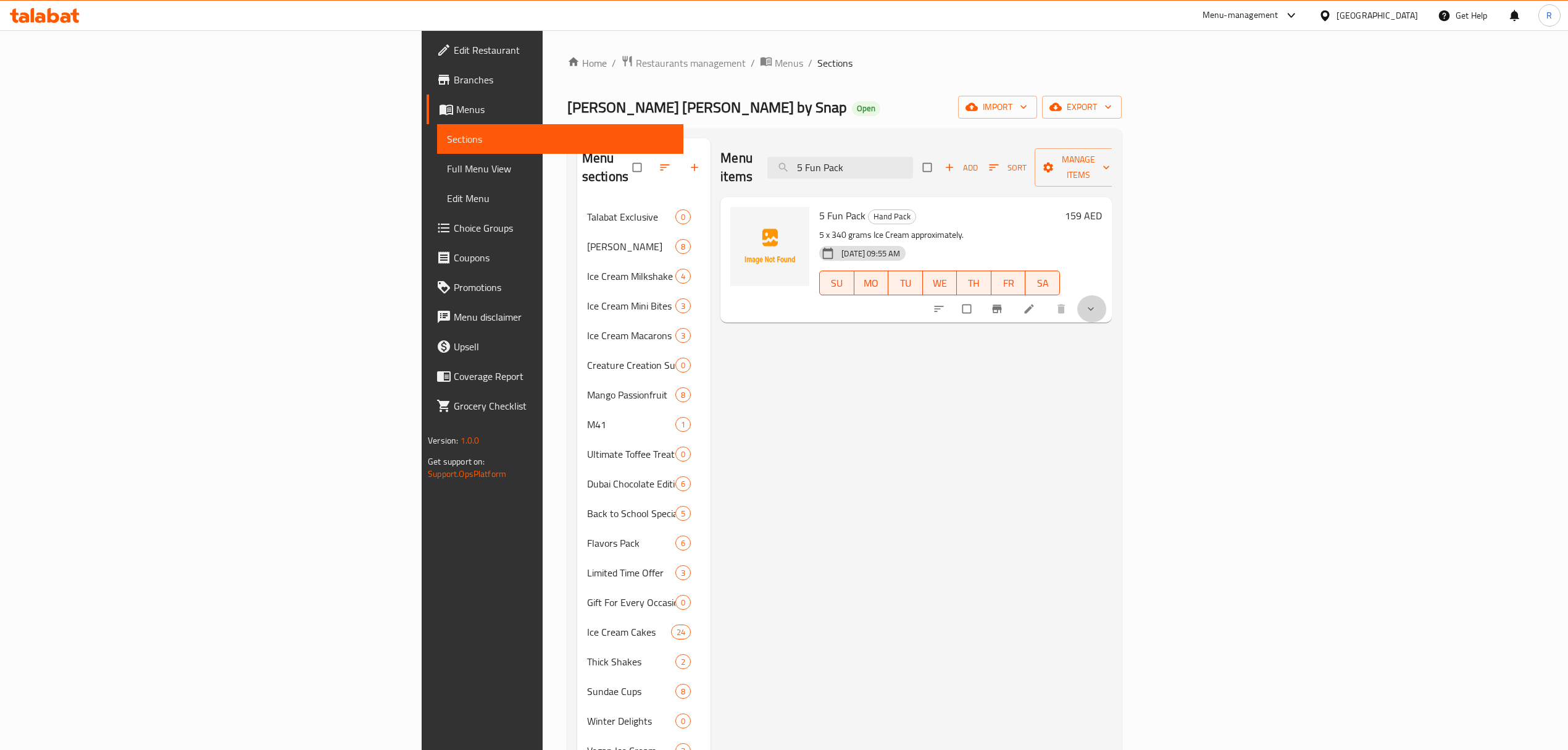
click at [1107, 295] on button "show more" at bounding box center [1092, 309] width 29 height 27
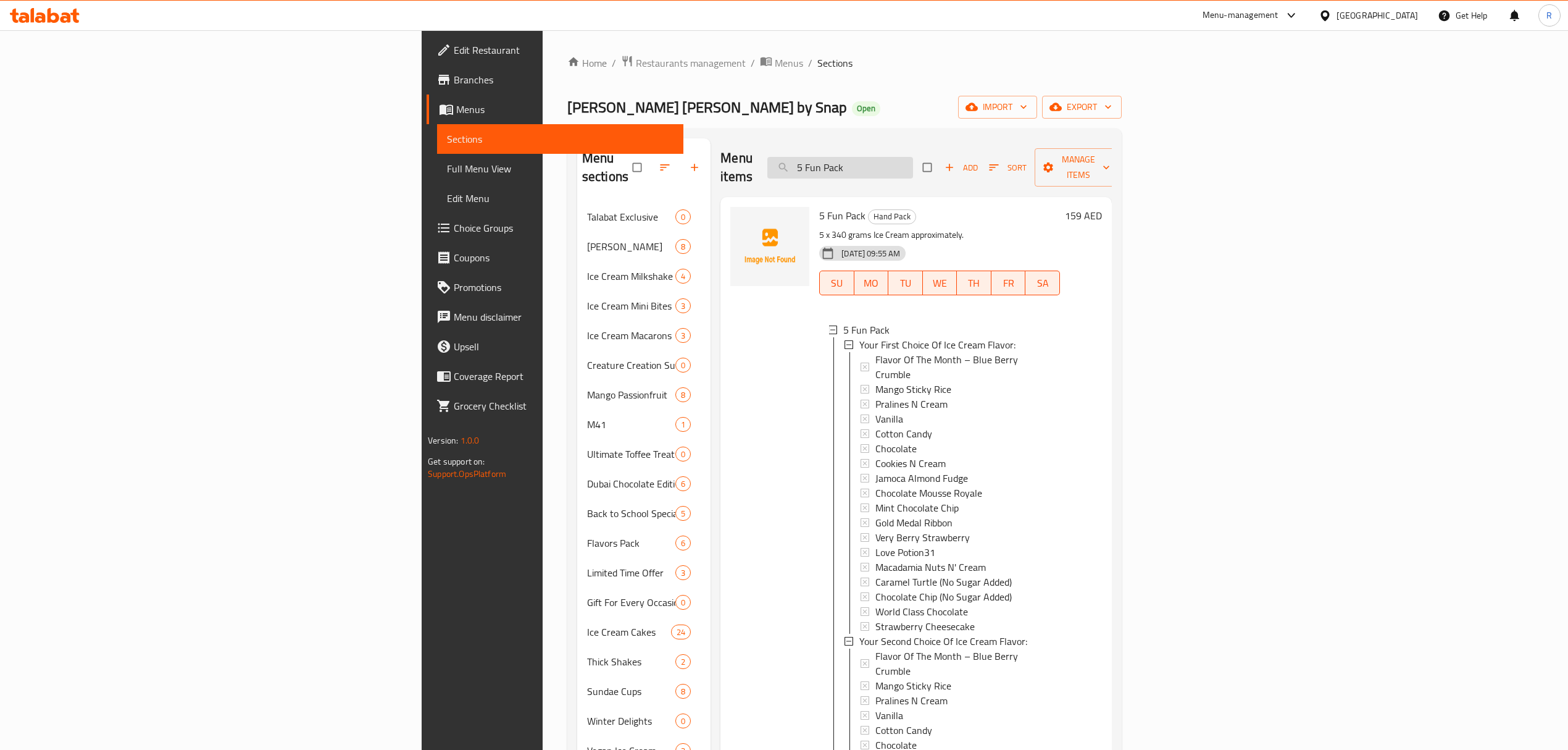
click at [913, 168] on input "5 Fun Pack" at bounding box center [841, 168] width 146 height 22
paste input "Family"
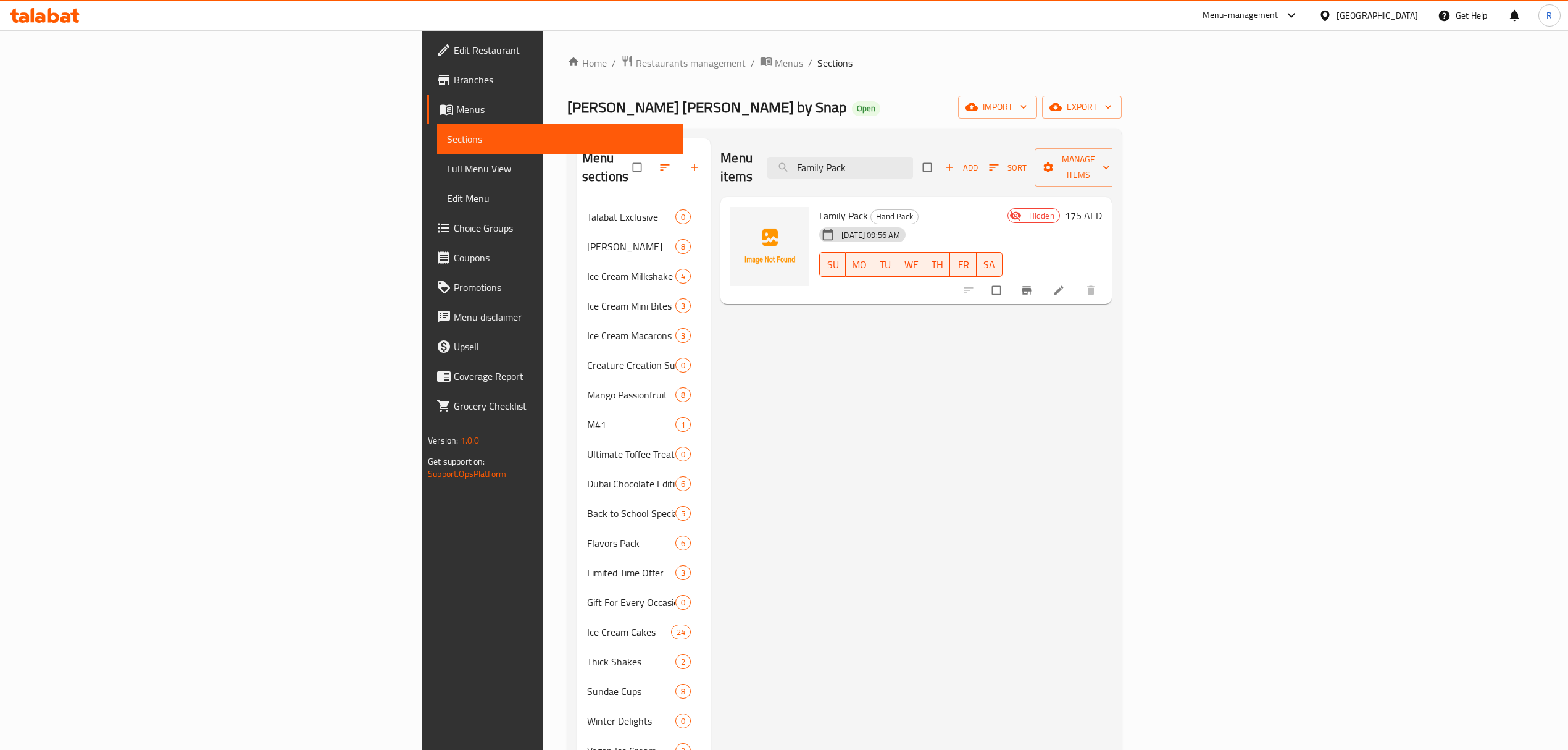
type input "Family Pack"
click at [1078, 281] on li at bounding box center [1060, 290] width 35 height 20
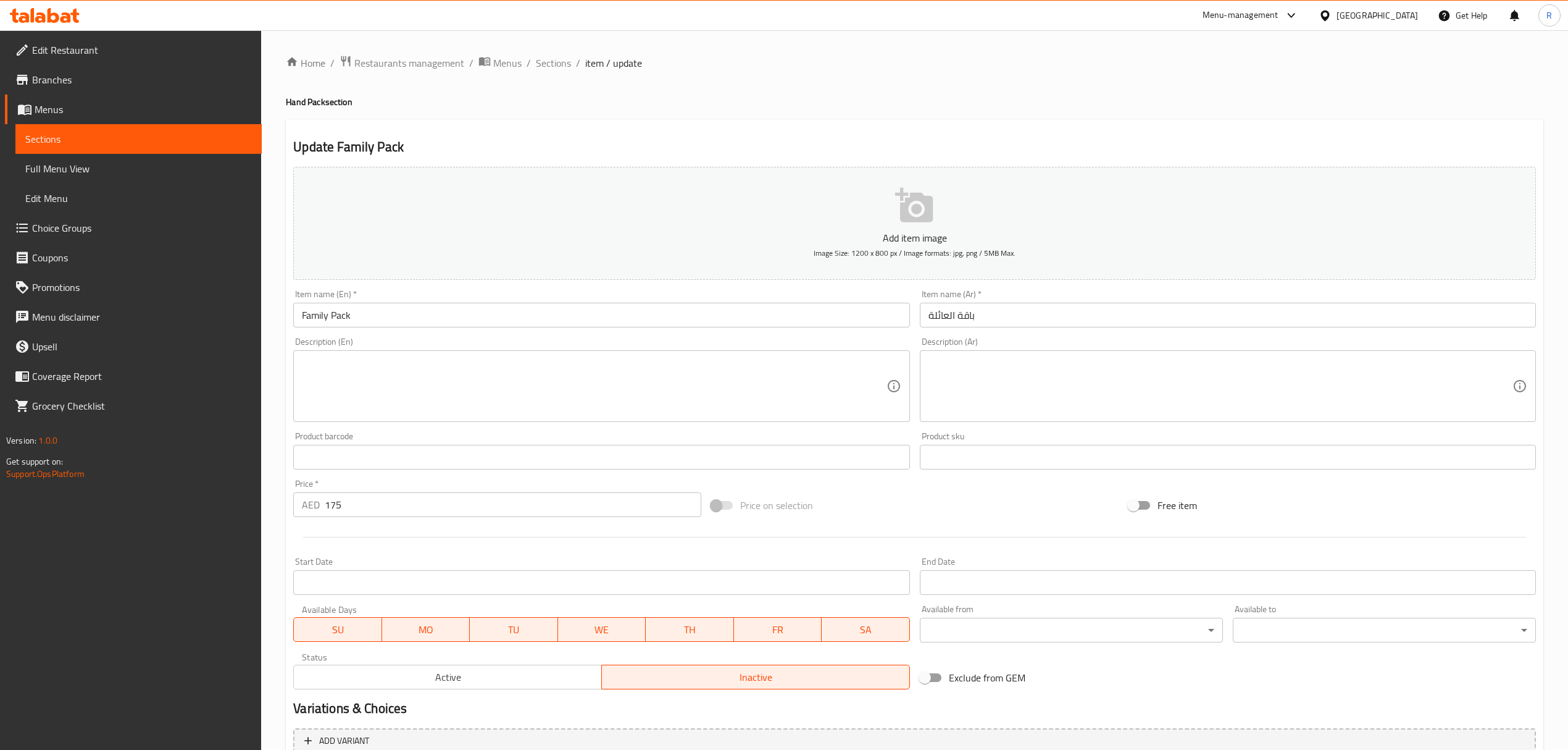
click at [584, 390] on textarea at bounding box center [594, 386] width 584 height 59
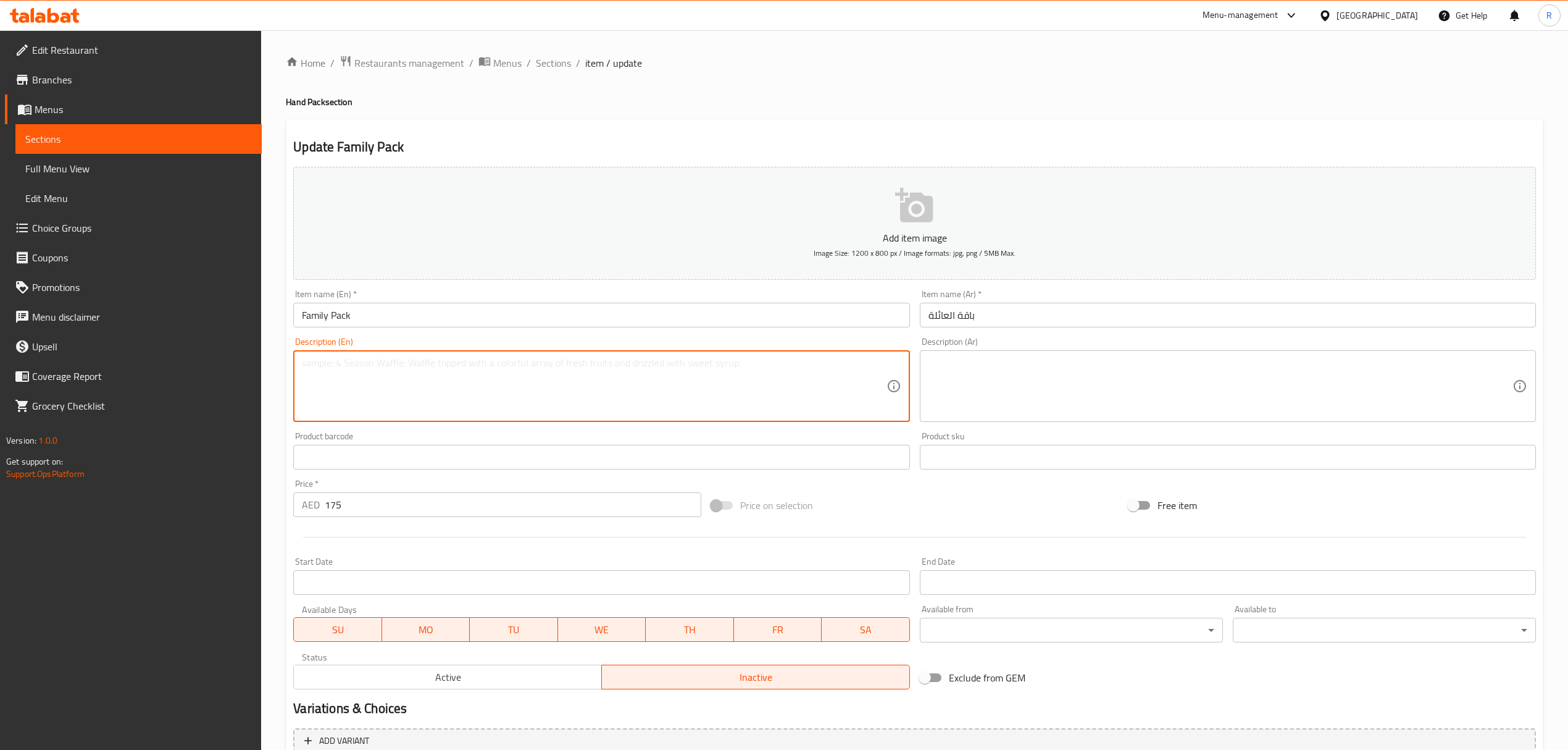
paste textarea "2040 grams, 30 Kids Scoops of Take Home Ice Cream pack. 2040 جرام، 30 سكوب جوني…"
drag, startPoint x: 563, startPoint y: 362, endPoint x: 826, endPoint y: 364, distance: 263.0
click at [826, 364] on textarea "2040 grams, 30 Kids Scoops of Take Home Ice Cream pack. 2040 جرام، 30 سكوب جوني…" at bounding box center [594, 386] width 584 height 59
type textarea "2040 grams, 30 Kids Scoops of Take Home Ice Cream pack."
click at [1087, 411] on textarea at bounding box center [1220, 386] width 584 height 59
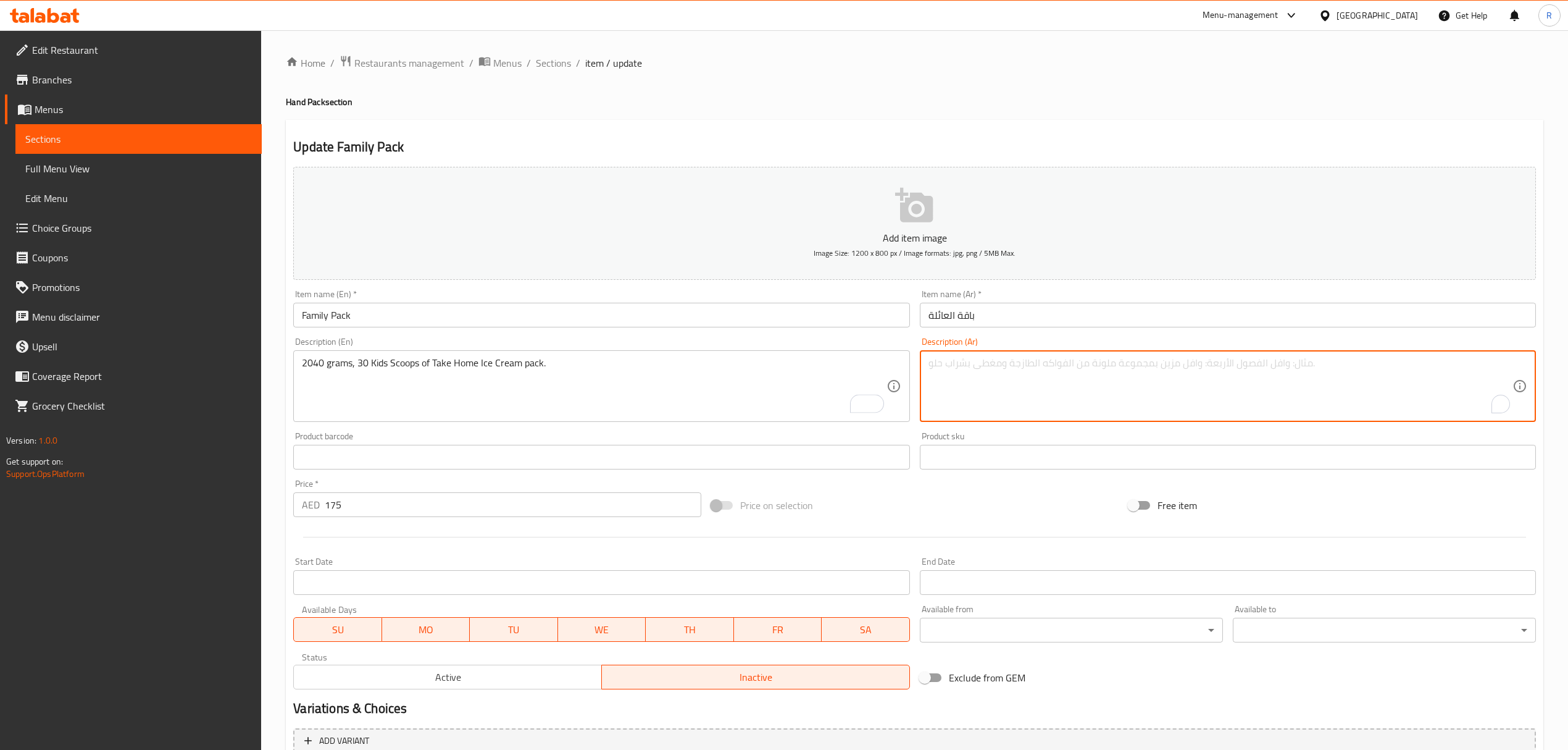
paste textarea "2040 جرام، 30 سكوب جونيور من عبوة [PERSON_NAME]."
type textarea "2040 جرام، 30 سكوب جونيور من عبوة [PERSON_NAME]."
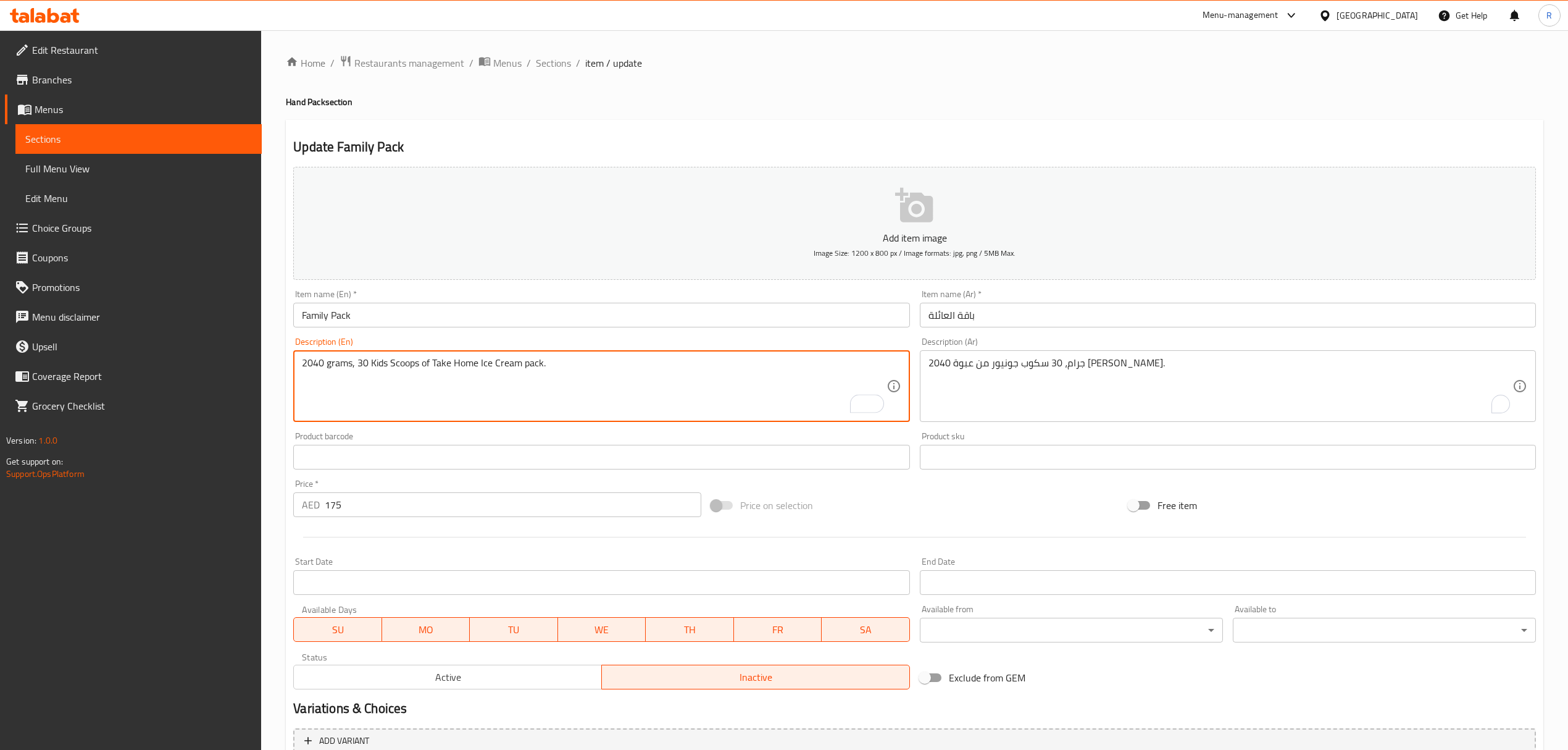
click at [714, 367] on textarea "2040 grams, 30 Kids Scoops of Take Home Ice Cream pack." at bounding box center [594, 386] width 584 height 59
type textarea "2040 grams, 30 kids scoops of take home ice cream pack."
click at [714, 367] on textarea "2040 grams, 30 kids scoops of take home ice cream pack." at bounding box center [594, 386] width 584 height 59
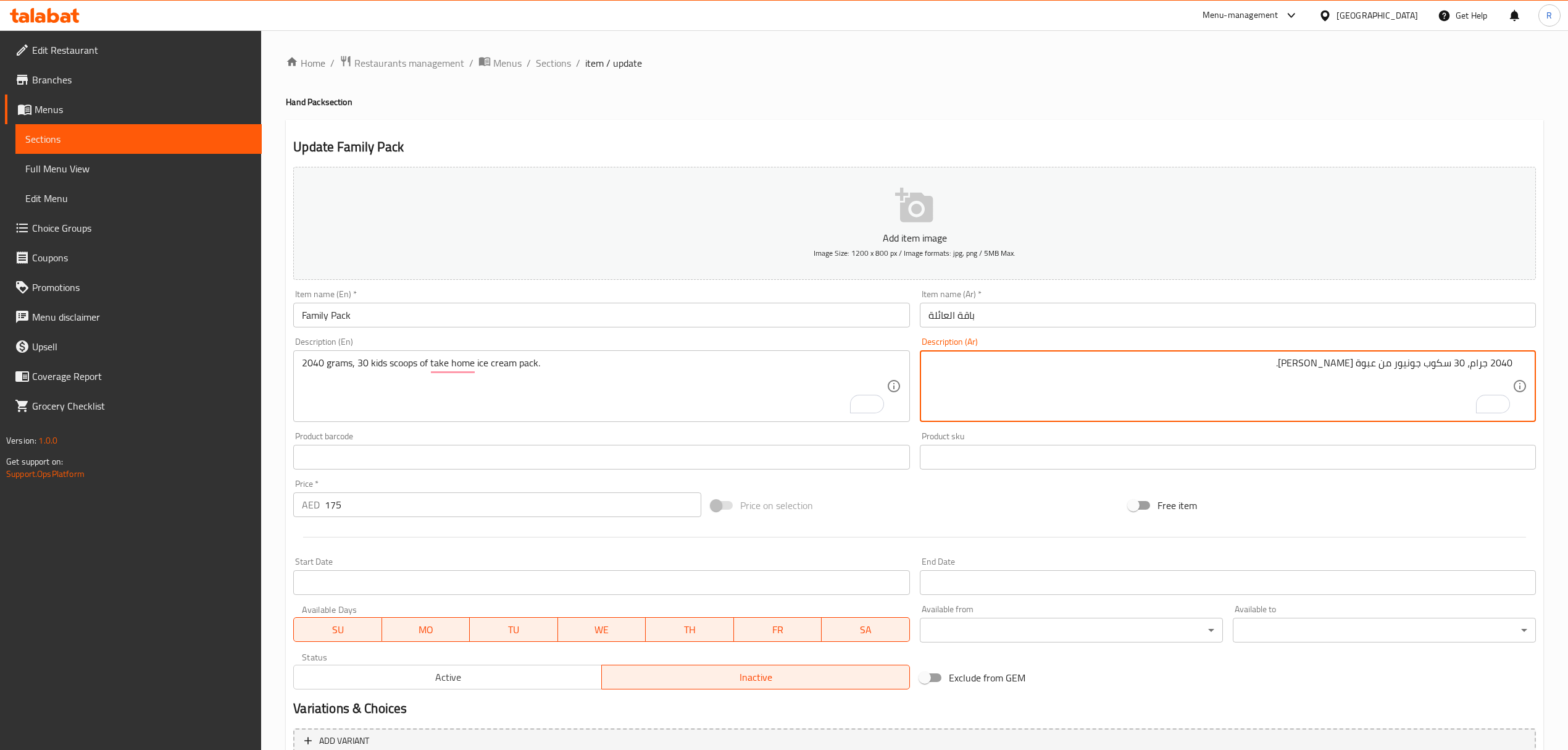
click at [1403, 369] on textarea "2040 جرام، 30 سكوب جونيور من عبوة آيس كريم تيك هوم." at bounding box center [1220, 386] width 584 height 59
click at [1408, 369] on textarea "2040 جرام، 30 سكوب جونيور من عبوة آيس كريم تيك هوم." at bounding box center [1220, 386] width 584 height 59
click at [1235, 375] on textarea "2040 جرام، 30 سكوب أطفال من عبوة آيس كريم تيك هوم." at bounding box center [1220, 386] width 584 height 59
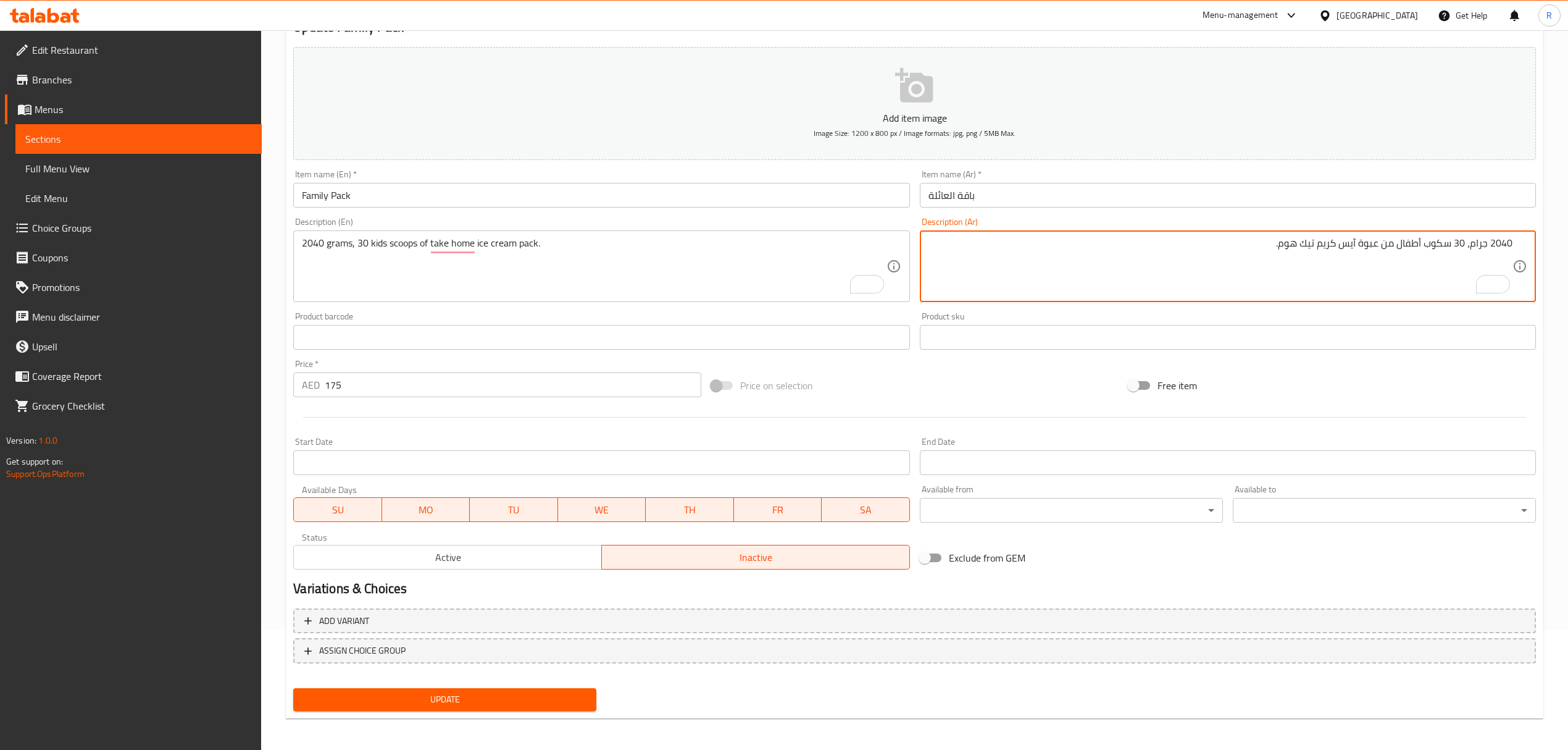
scroll to position [122, 0]
type textarea "2040 جرام، 30 سكوب أطفال من عبوة آيس كريم تيك هوم."
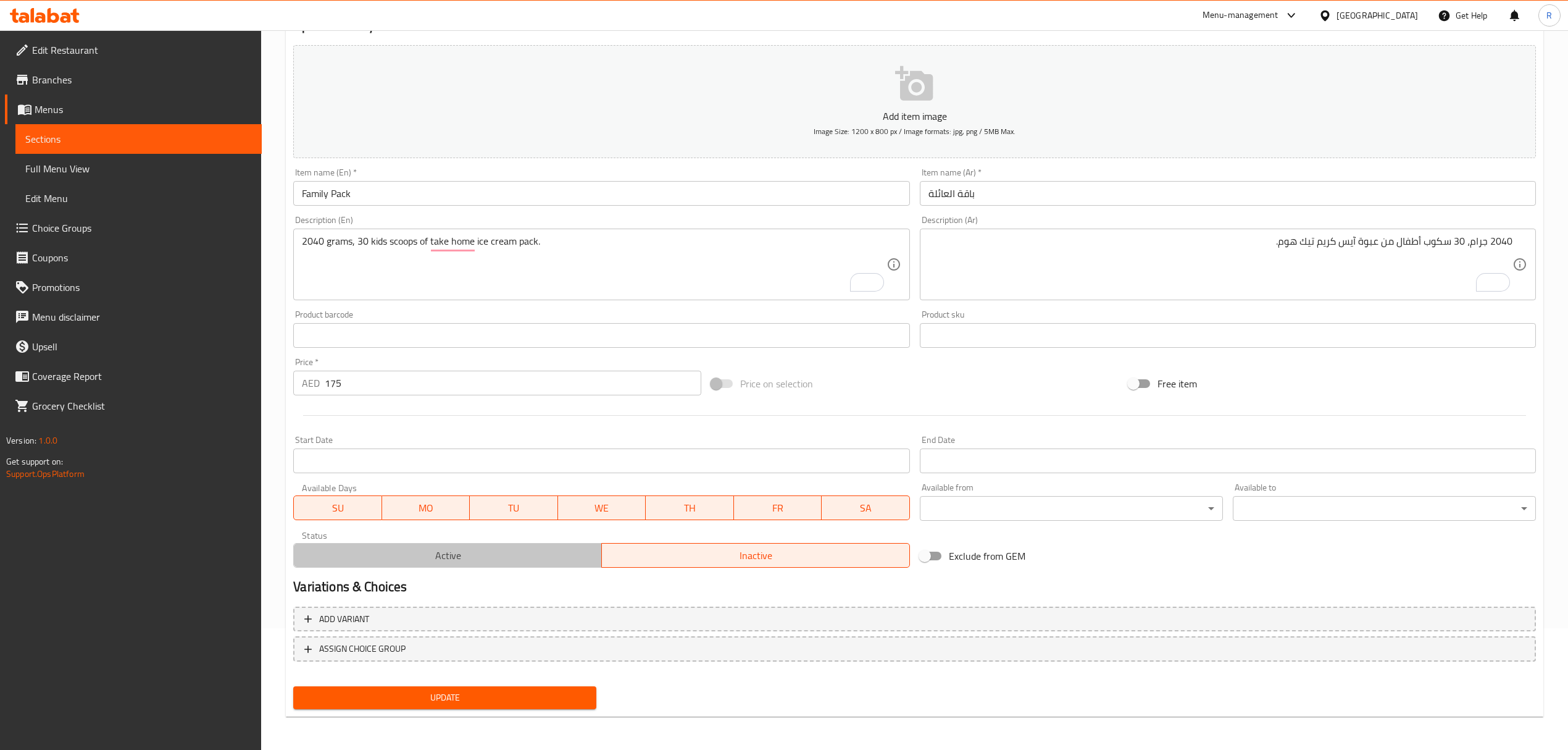
click at [490, 557] on span "Active" at bounding box center [448, 555] width 298 height 18
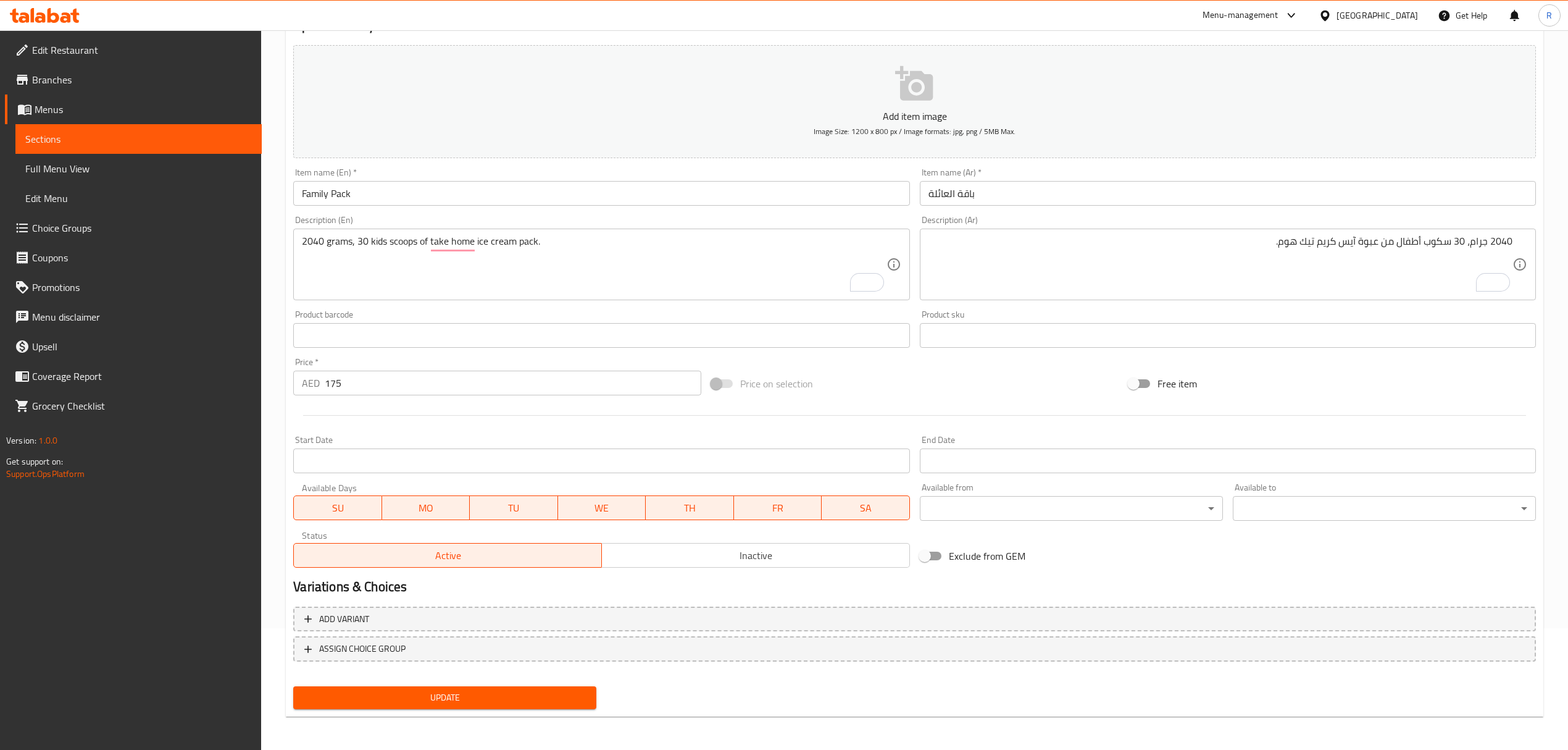
click at [484, 697] on span "Update" at bounding box center [444, 697] width 284 height 15
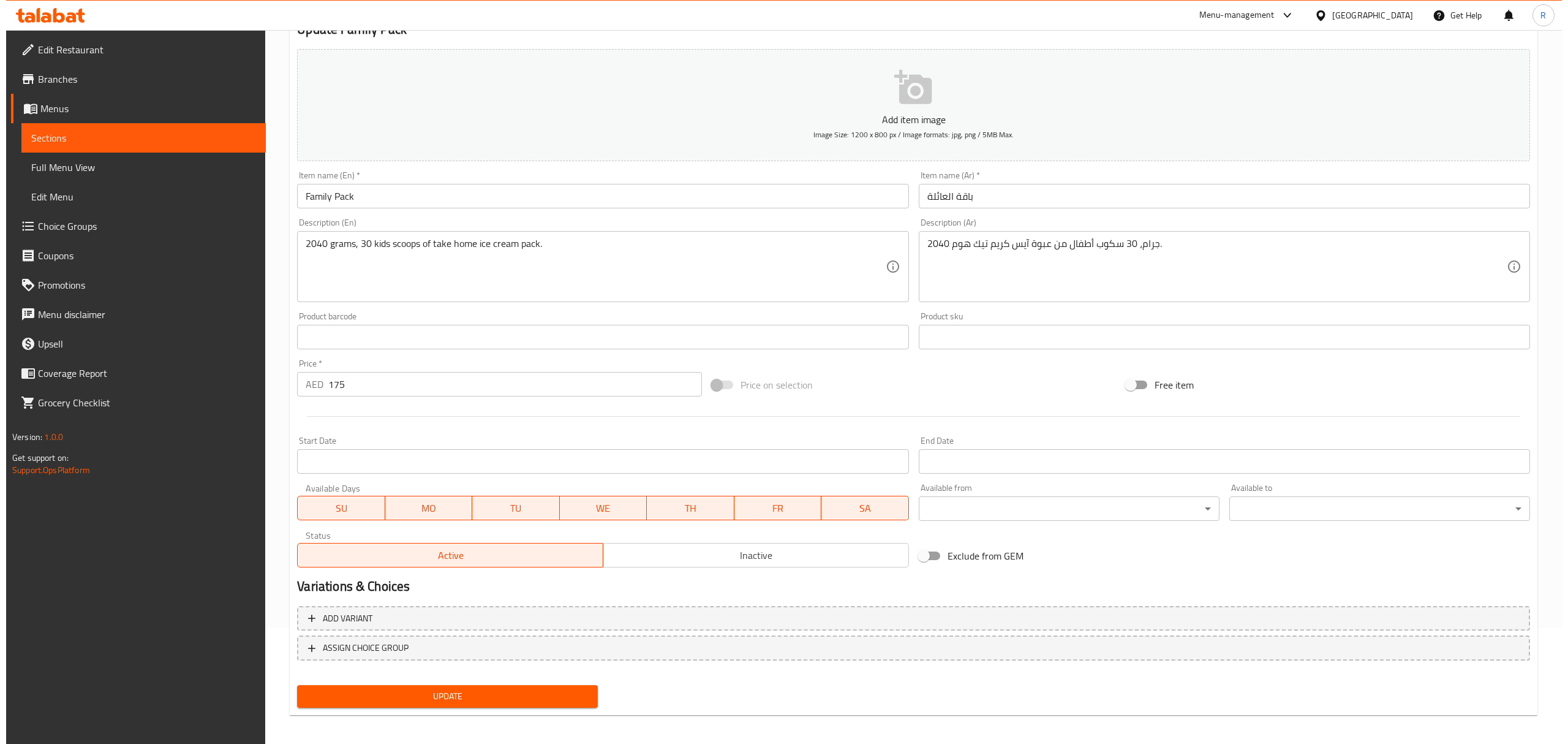
scroll to position [121, 0]
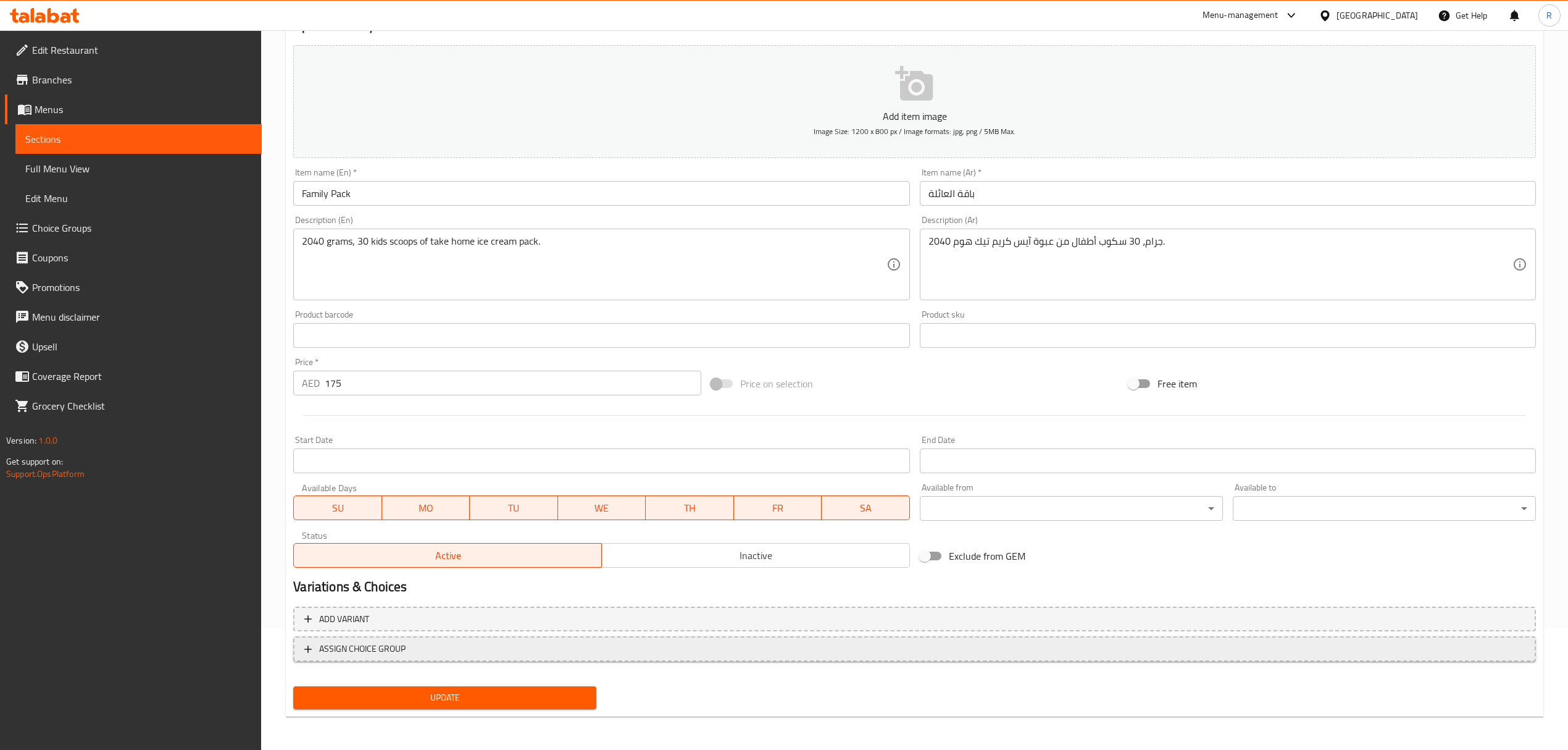
click at [658, 648] on span "ASSIGN CHOICE GROUP" at bounding box center [914, 649] width 1220 height 15
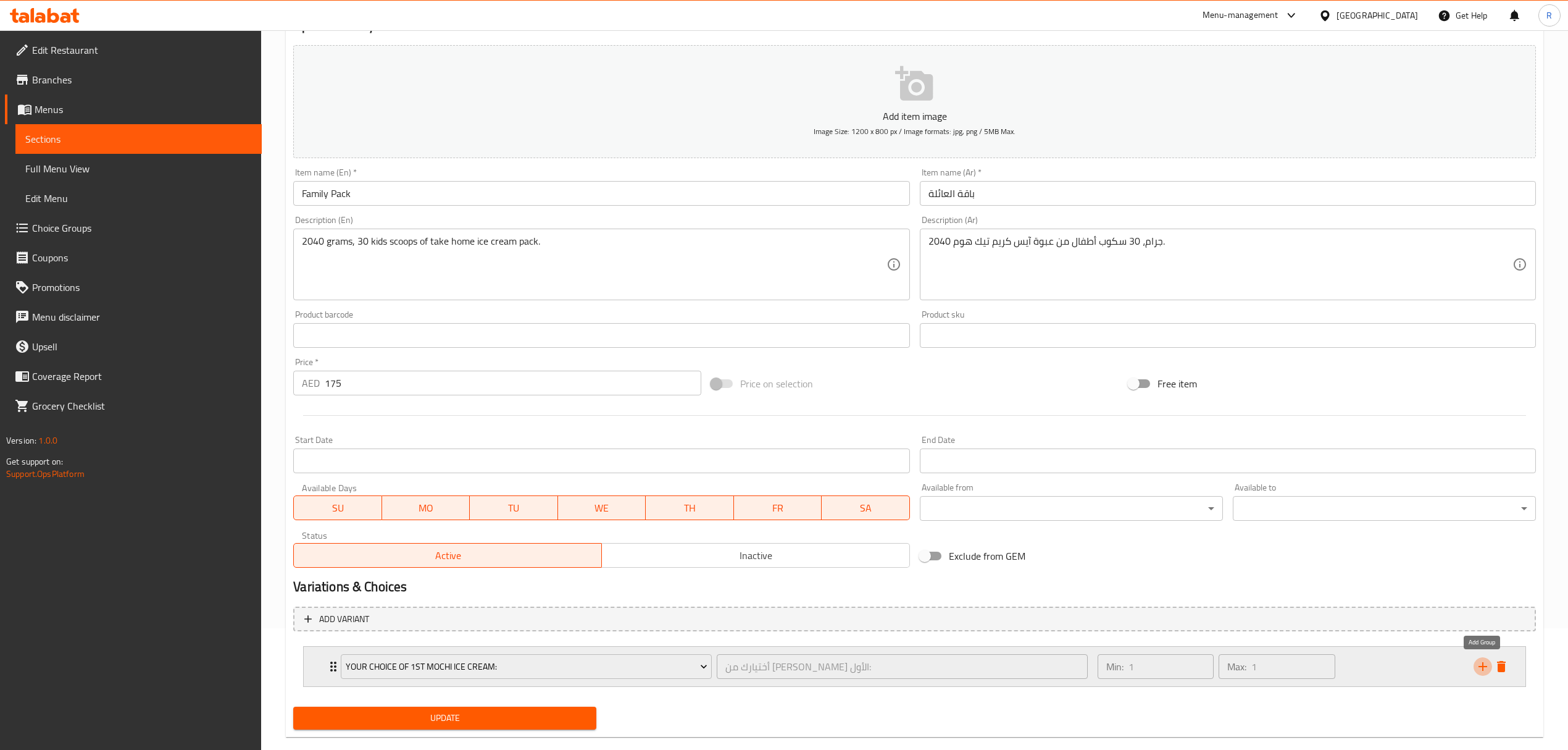
click at [1482, 667] on icon "add" at bounding box center [1482, 666] width 8 height 8
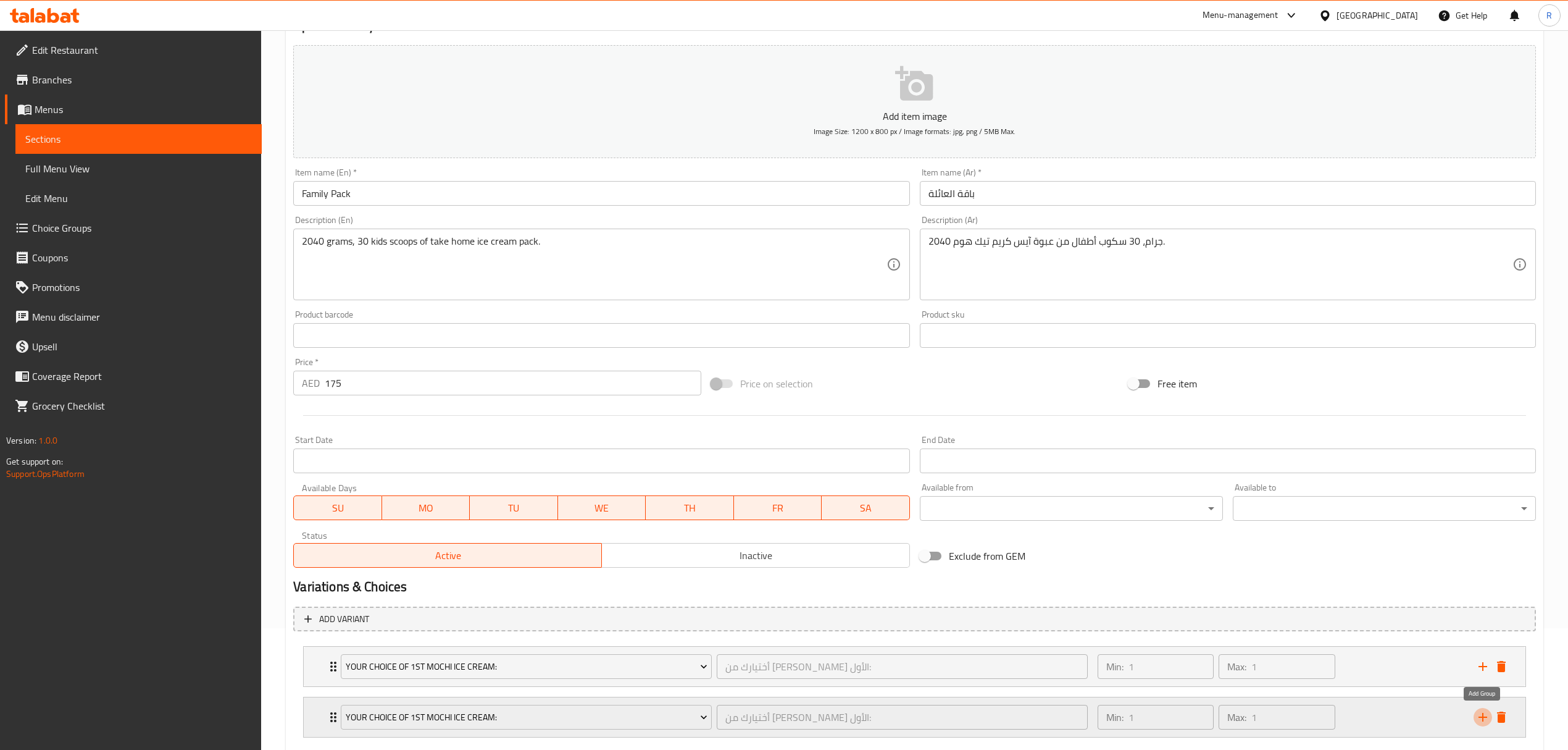
click at [1479, 715] on icon "add" at bounding box center [1483, 717] width 15 height 15
click at [620, 665] on span "Your Choice Of 1st Mochi Ice Cream:" at bounding box center [526, 667] width 362 height 15
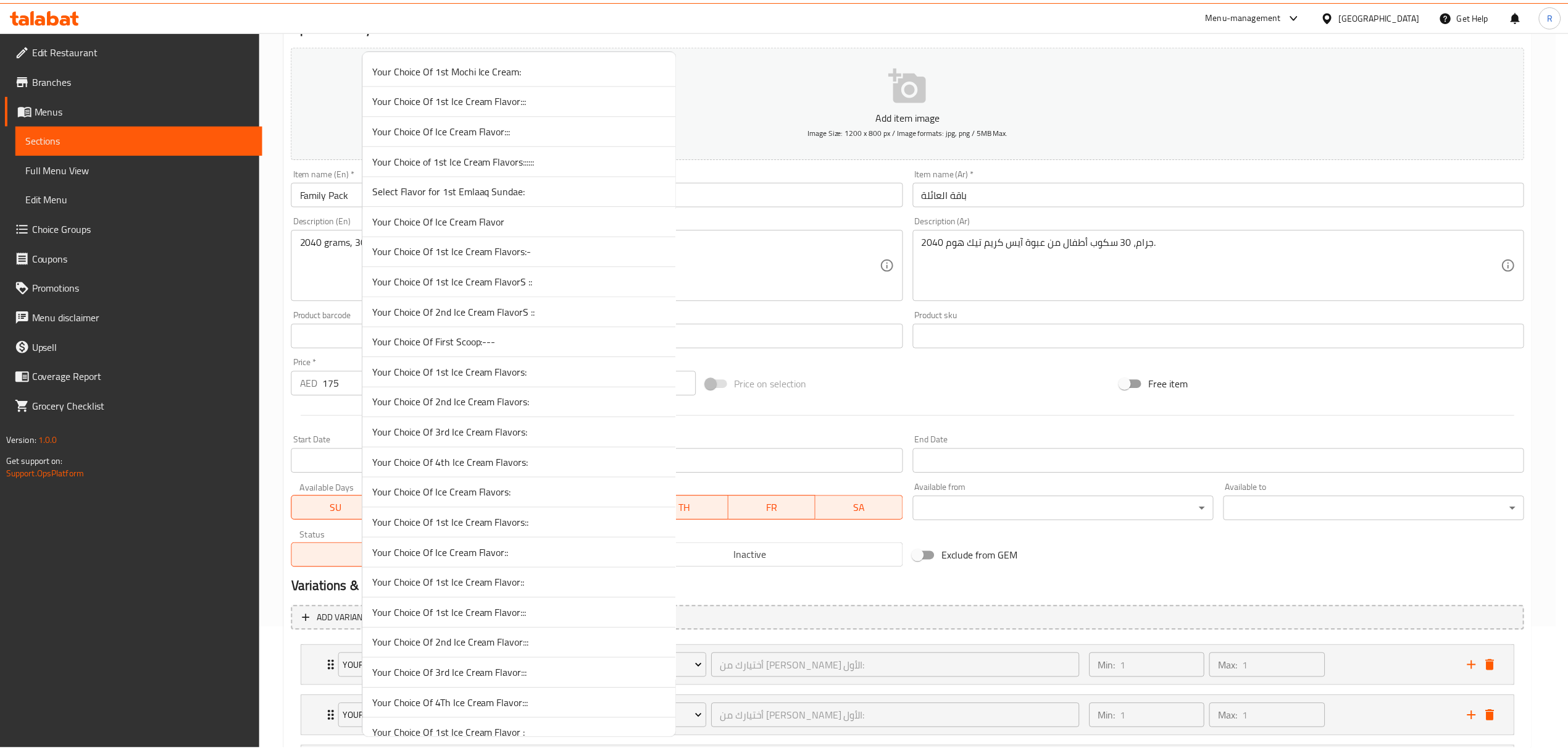
scroll to position [3544, 0]
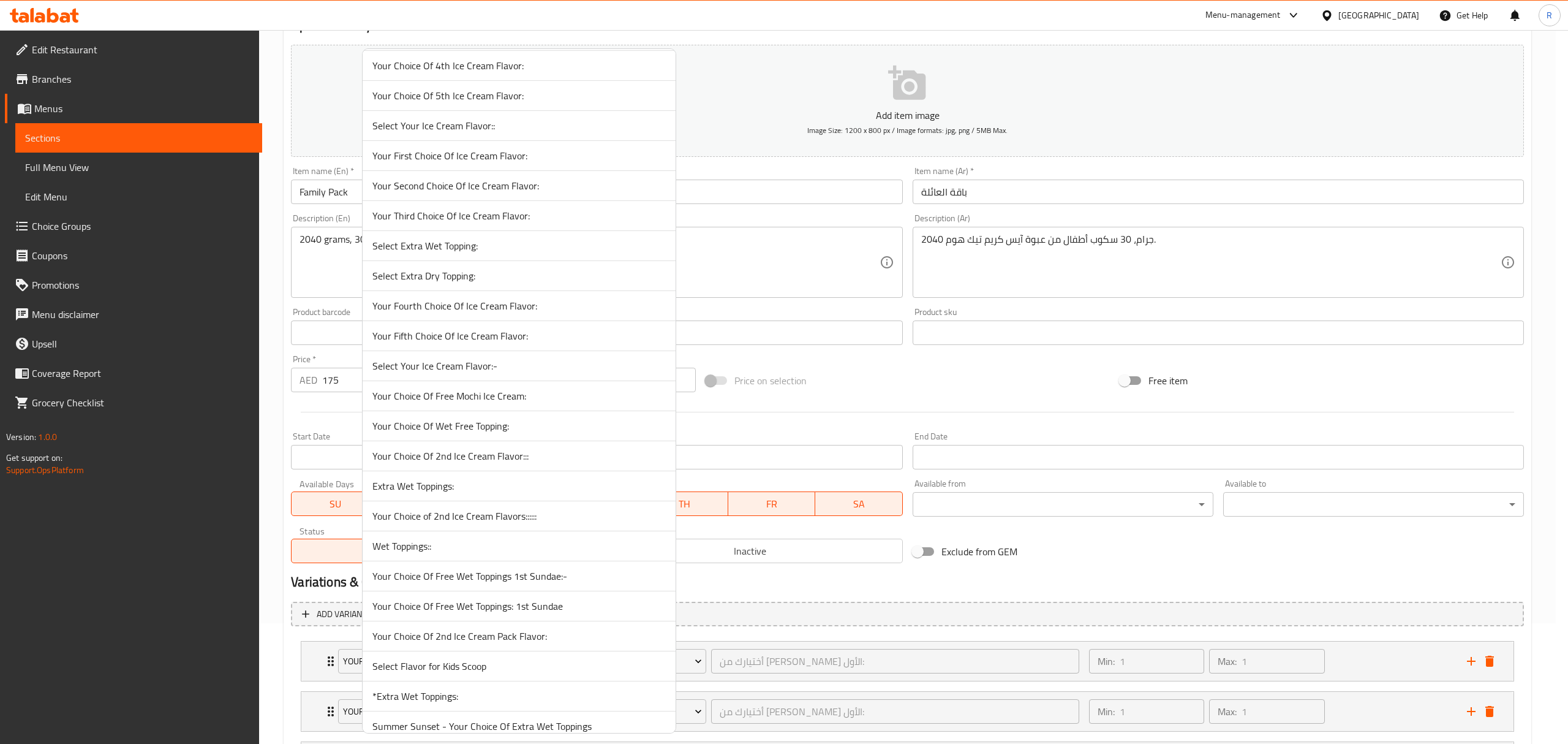
click at [488, 373] on span "Select Your Ice Cream Flavor:-" at bounding box center [519, 365] width 293 height 15
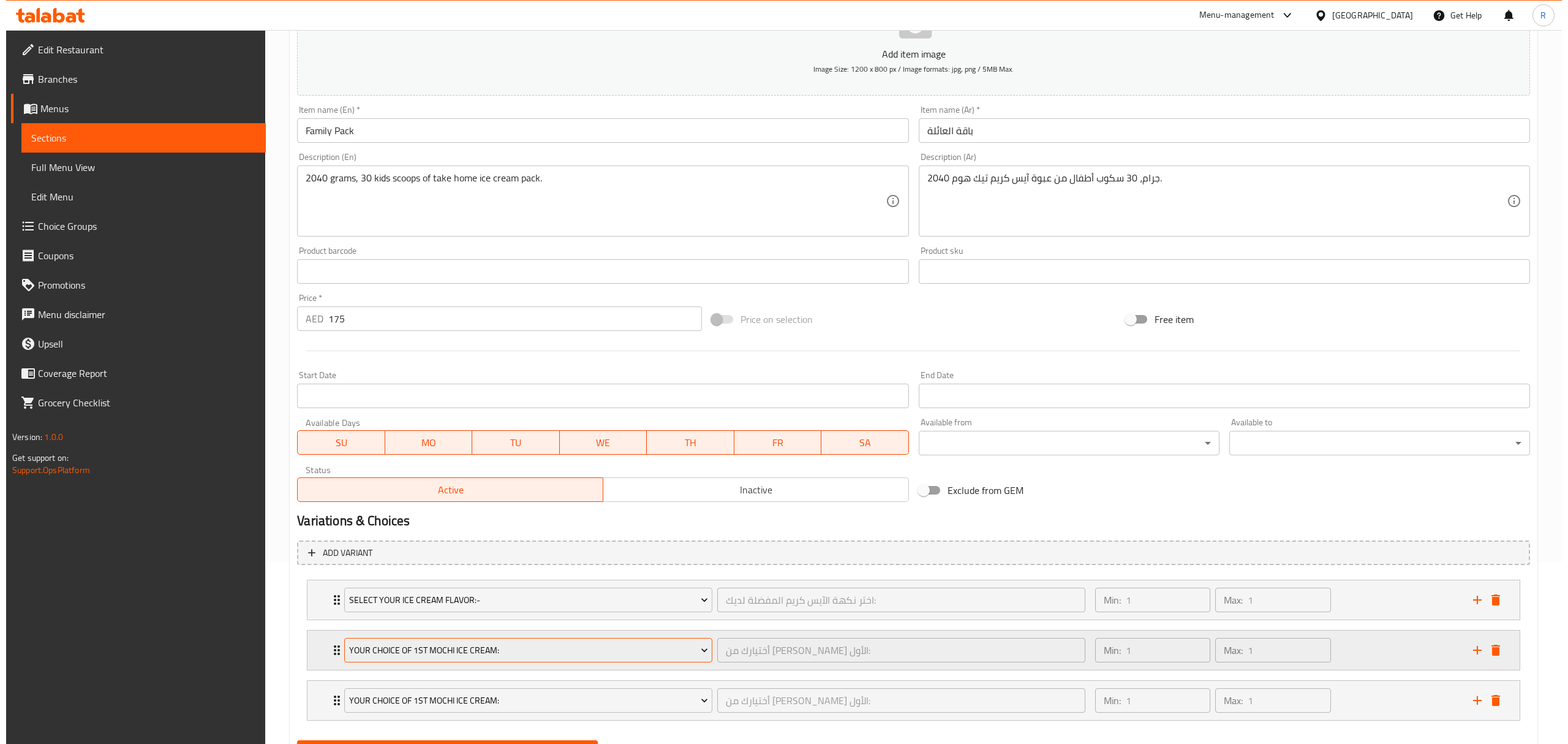
scroll to position [245, 0]
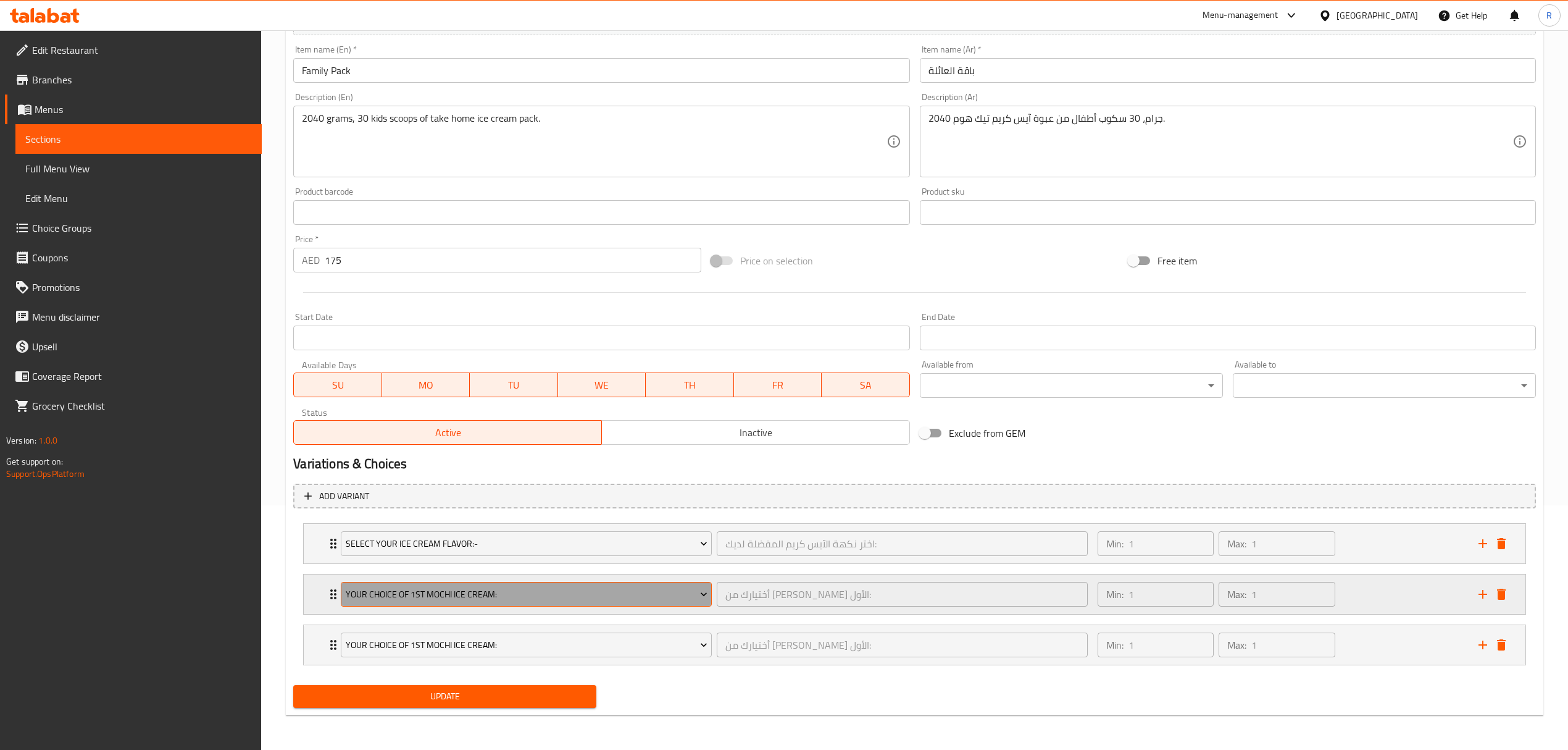
click at [581, 603] on button "Your Choice Of 1st Mochi Ice Cream:" at bounding box center [526, 594] width 371 height 25
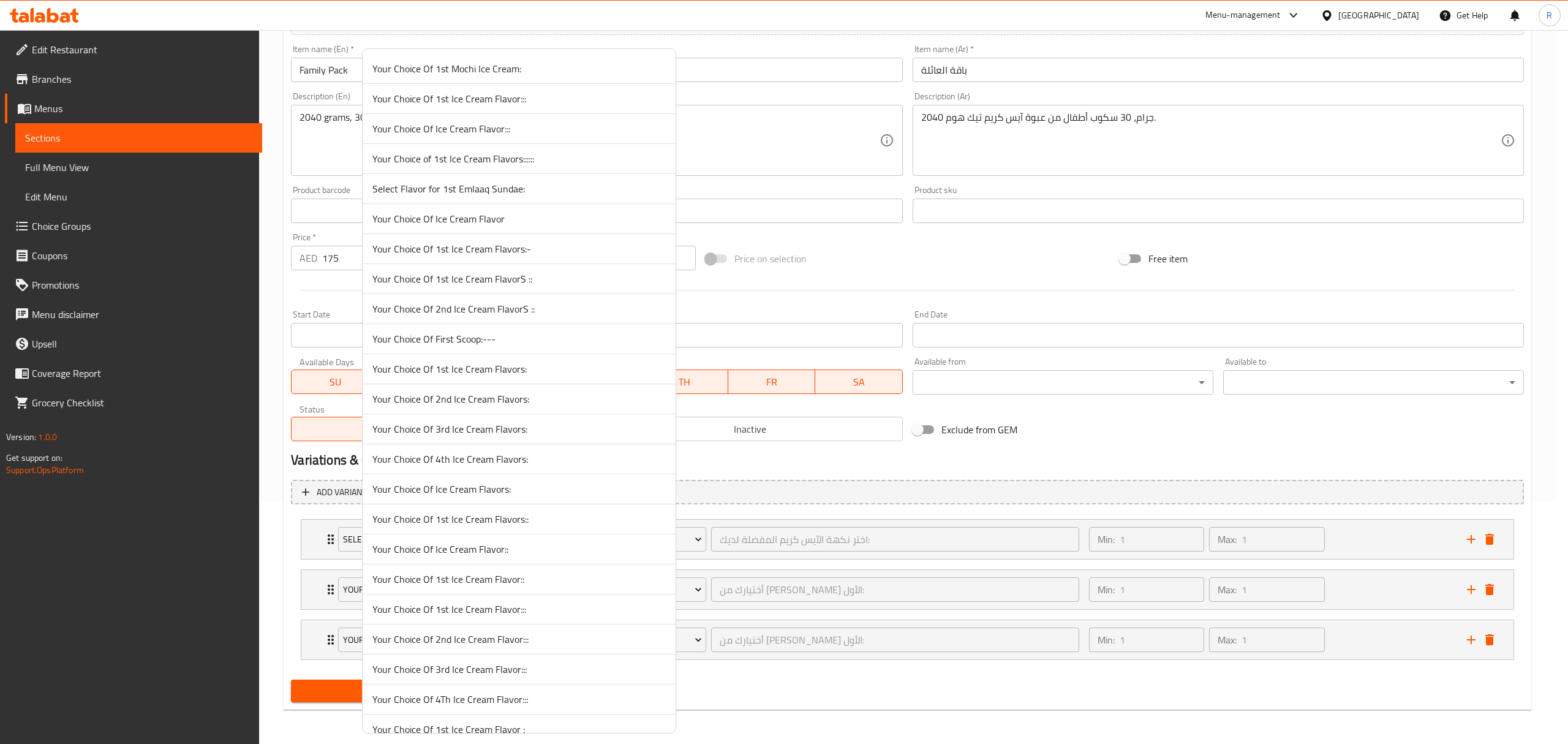
scroll to position [3515, 0]
click at [473, 253] on span "Select Extra Wet Topping:" at bounding box center [519, 245] width 293 height 15
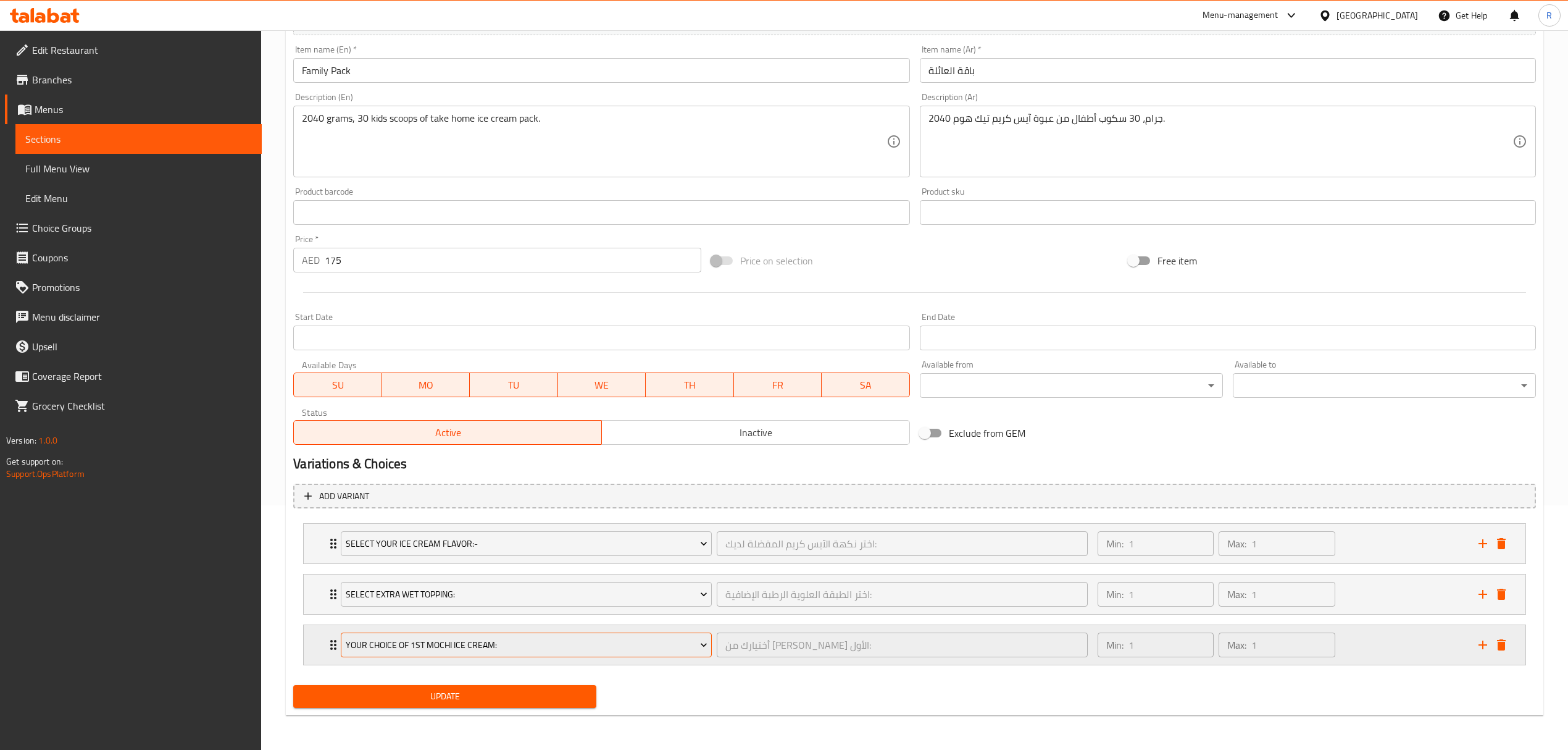
click at [462, 651] on span "Your Choice Of 1st Mochi Ice Cream:" at bounding box center [526, 645] width 362 height 15
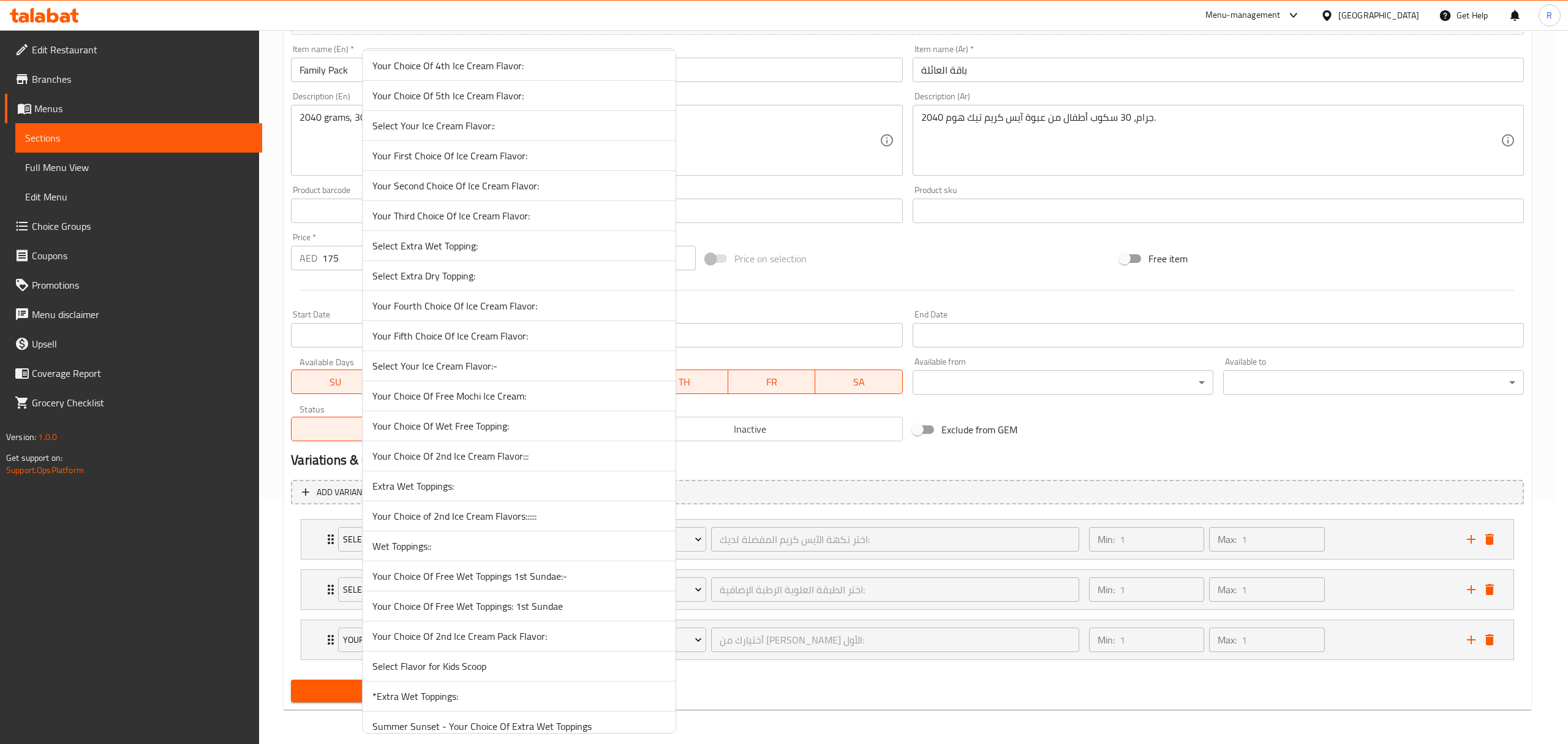
click at [446, 283] on span "Select Extra Dry Topping:" at bounding box center [519, 275] width 293 height 15
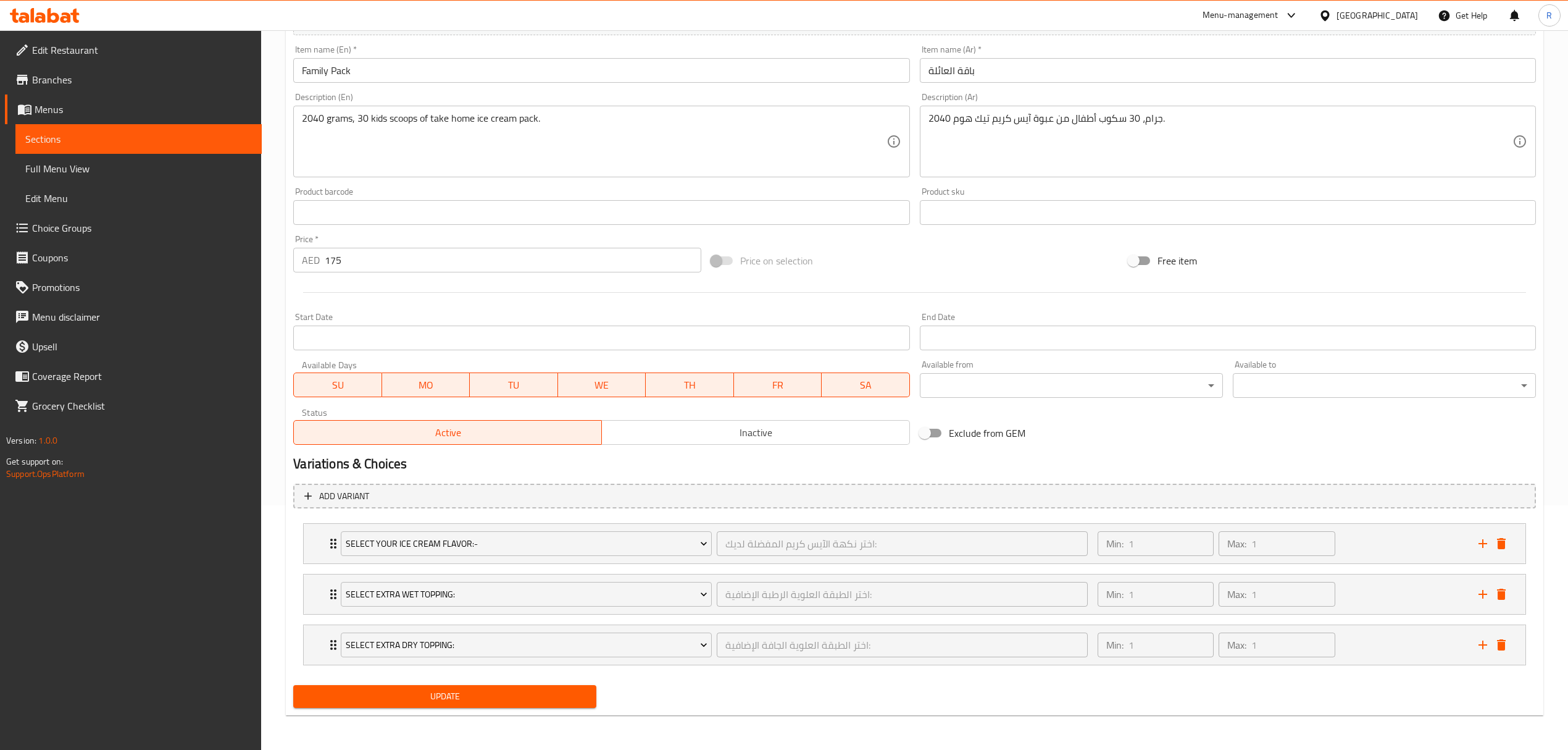
click at [695, 677] on div "Add variant Select Your Ice Cream Flavor:- اختر نكهة الآيس كريم المفضلة لديك: ​…" at bounding box center [914, 579] width 1253 height 202
click at [517, 692] on span "Update" at bounding box center [444, 696] width 284 height 15
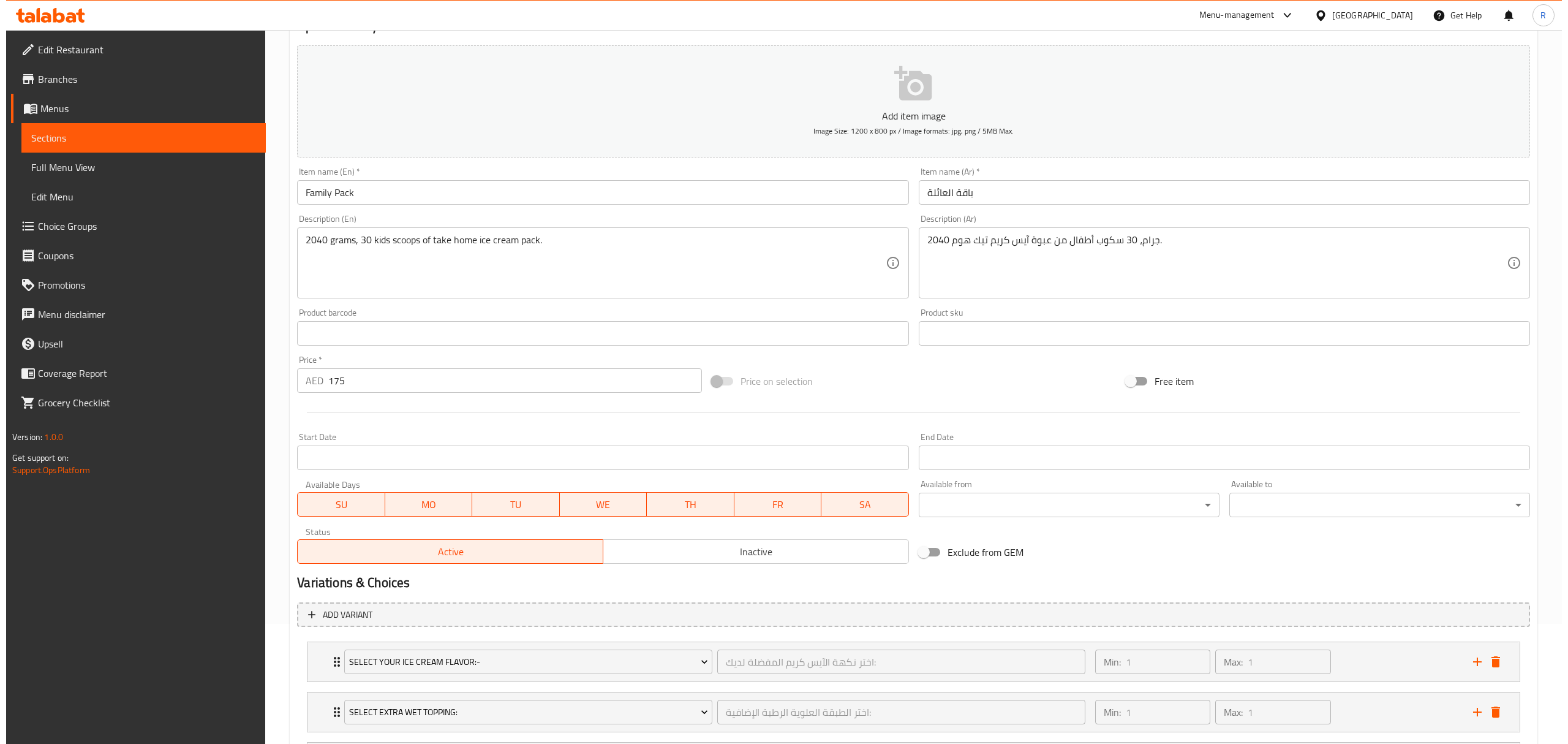
scroll to position [0, 0]
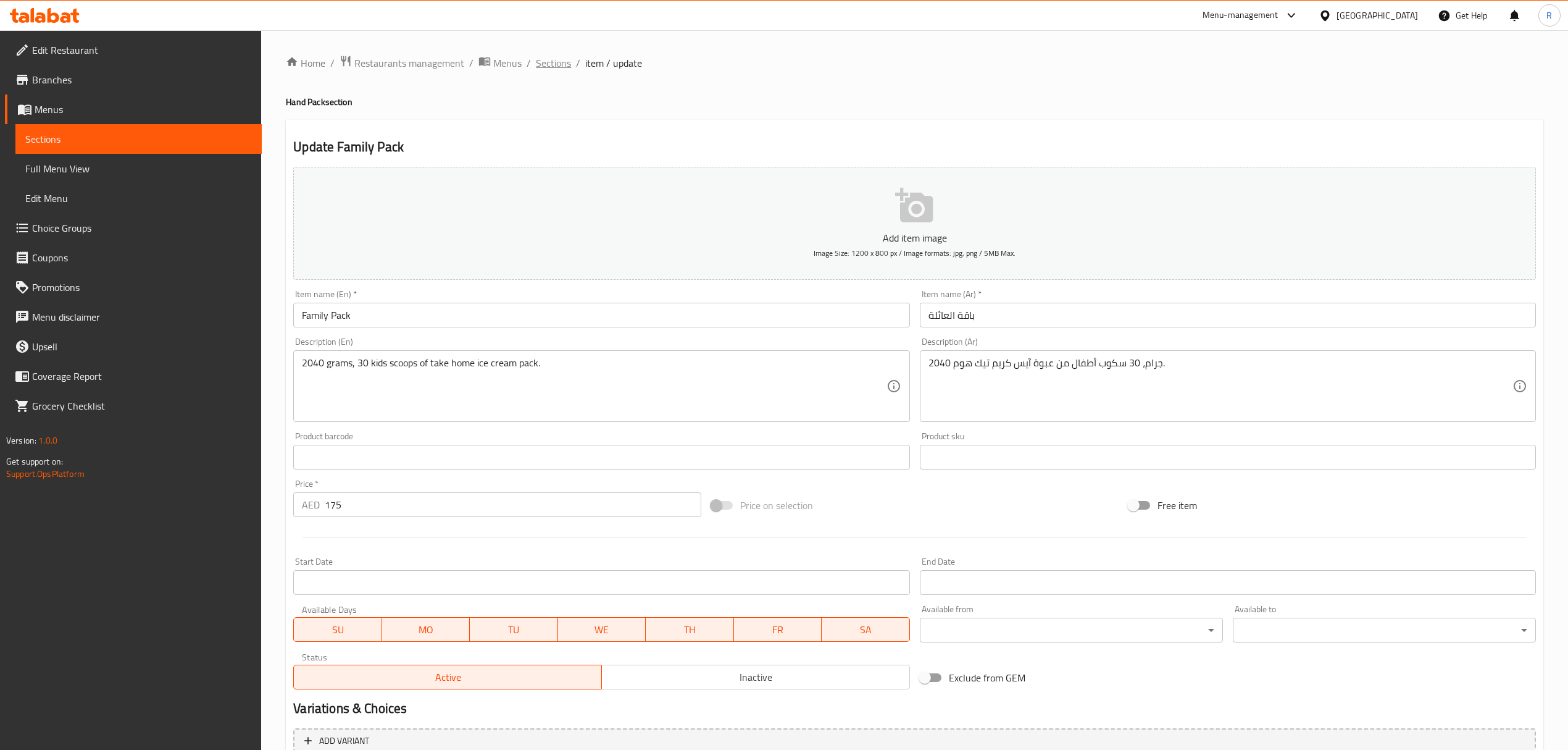
click at [551, 68] on span "Sections" at bounding box center [553, 63] width 35 height 15
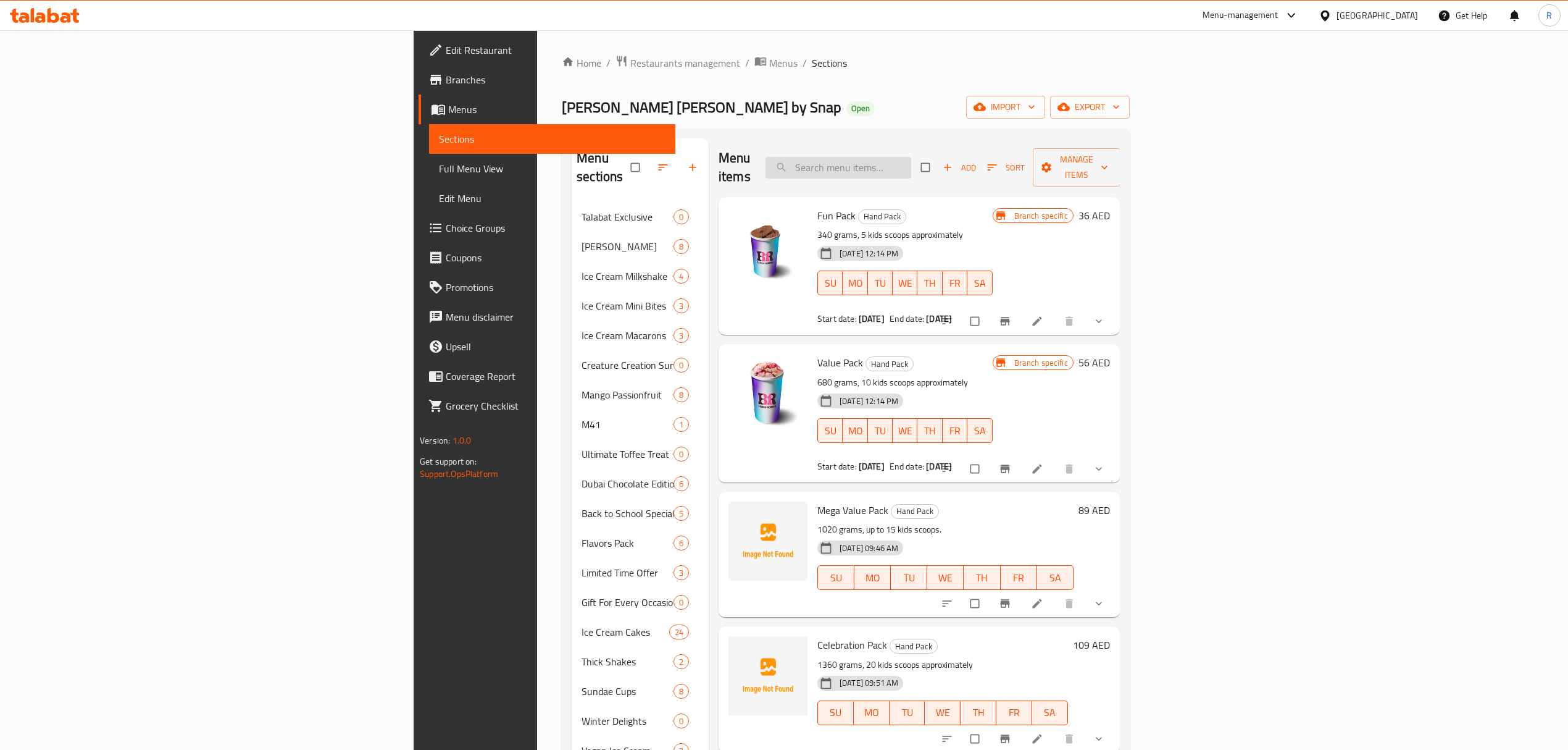
click at [911, 157] on input "search" at bounding box center [839, 168] width 146 height 22
paste input "Family Pack"
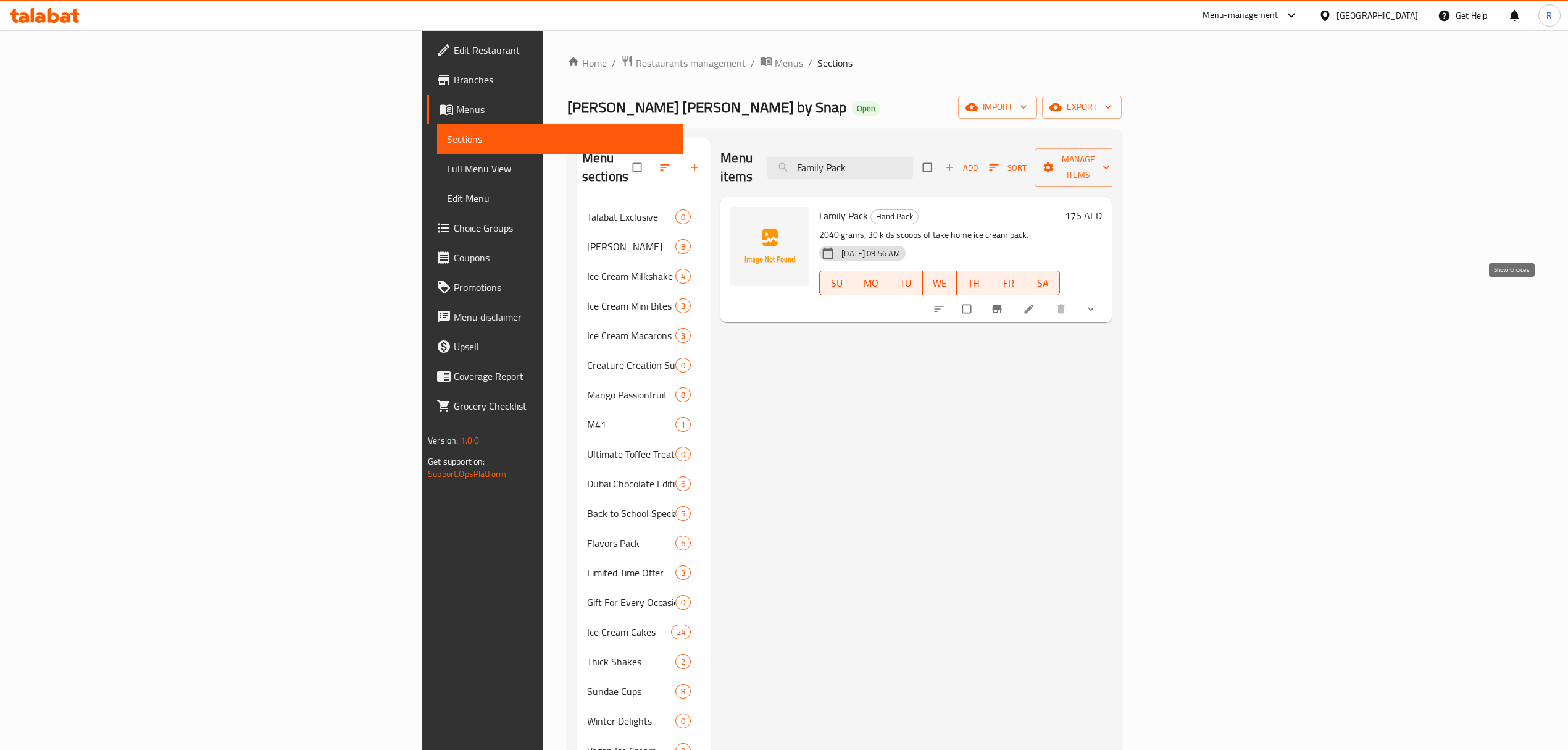
click at [1097, 302] on icon "show more" at bounding box center [1090, 308] width 12 height 12
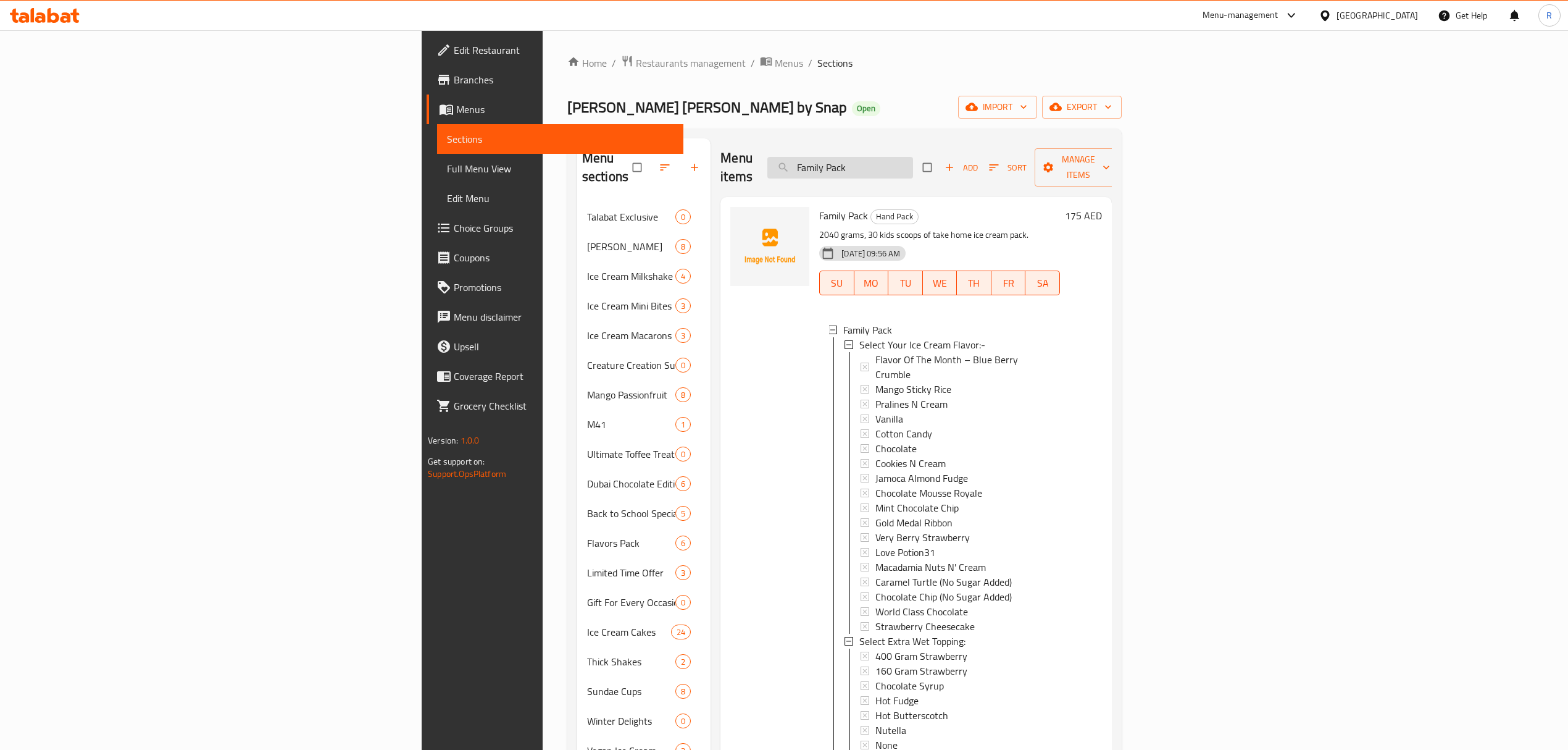
click at [913, 162] on input "Family Pack" at bounding box center [841, 168] width 146 height 22
click at [913, 161] on input "Family Pack" at bounding box center [841, 168] width 146 height 22
paste input "Ultimate Sundae Gathering"
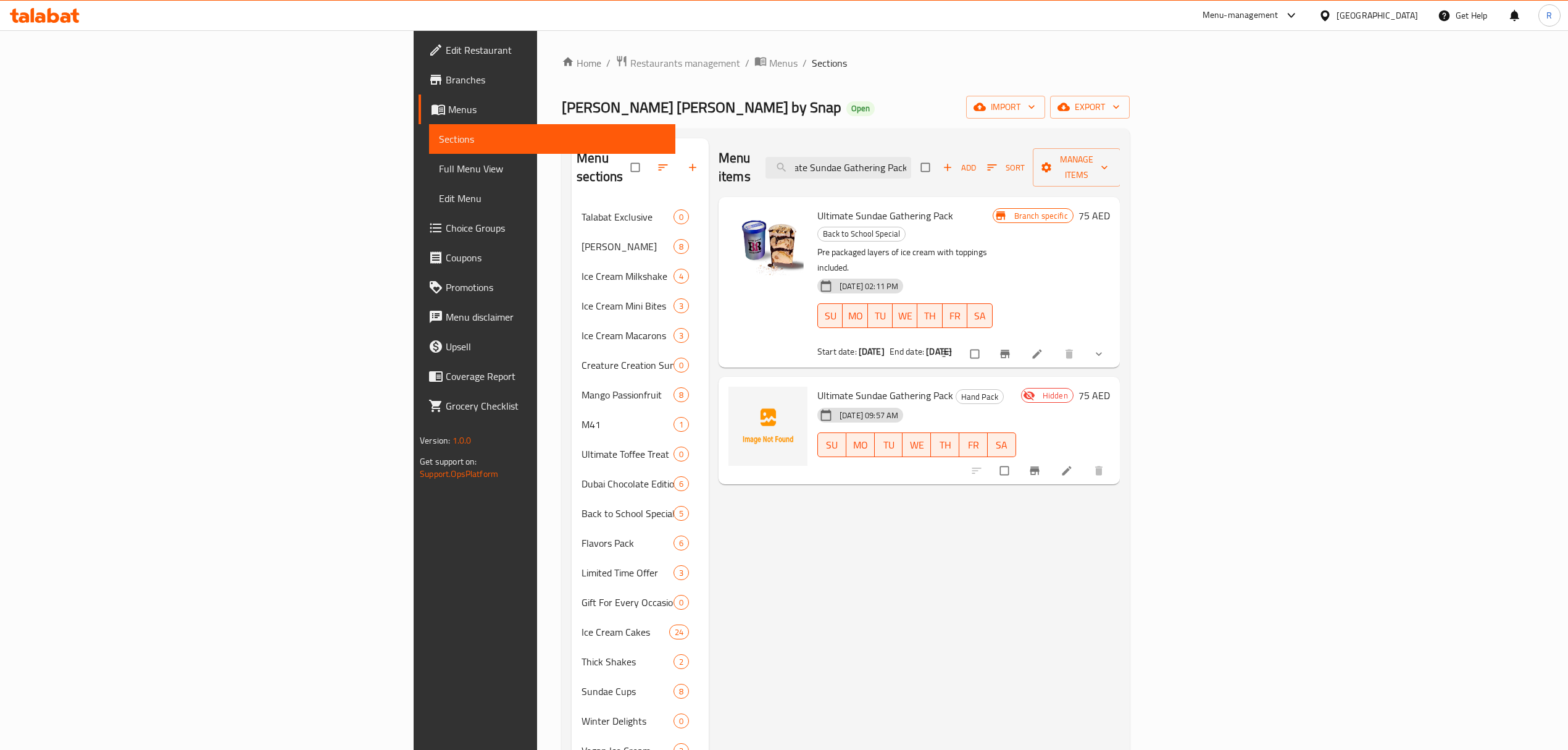
type input "Ultimate Sundae Gathering Pack"
click at [974, 480] on div "Menu items Ultimate Sundae Gathering Pack Add Sort Manage items Ultimate Sundae…" at bounding box center [914, 602] width 411 height 928
click at [1073, 464] on icon at bounding box center [1067, 470] width 12 height 12
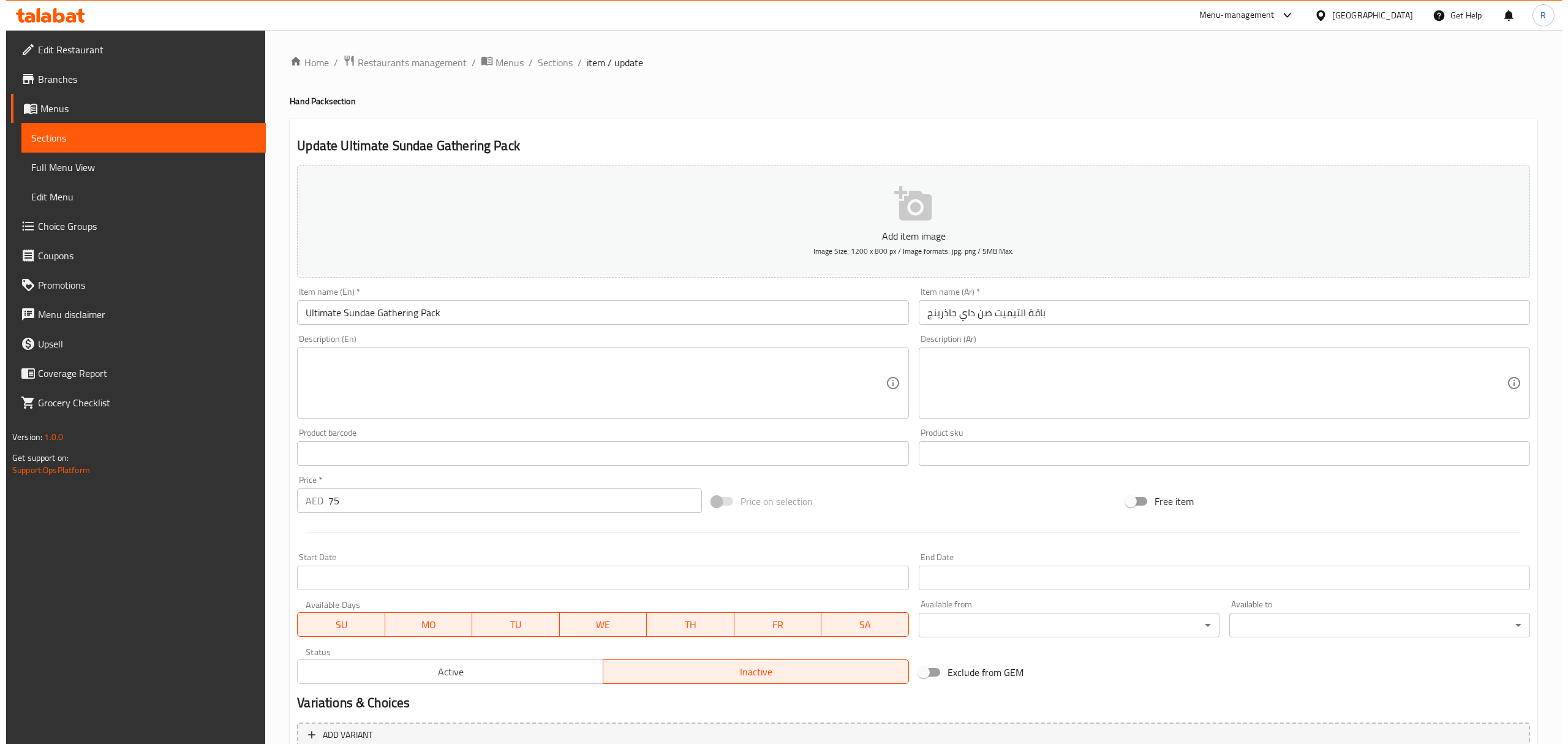
scroll to position [121, 0]
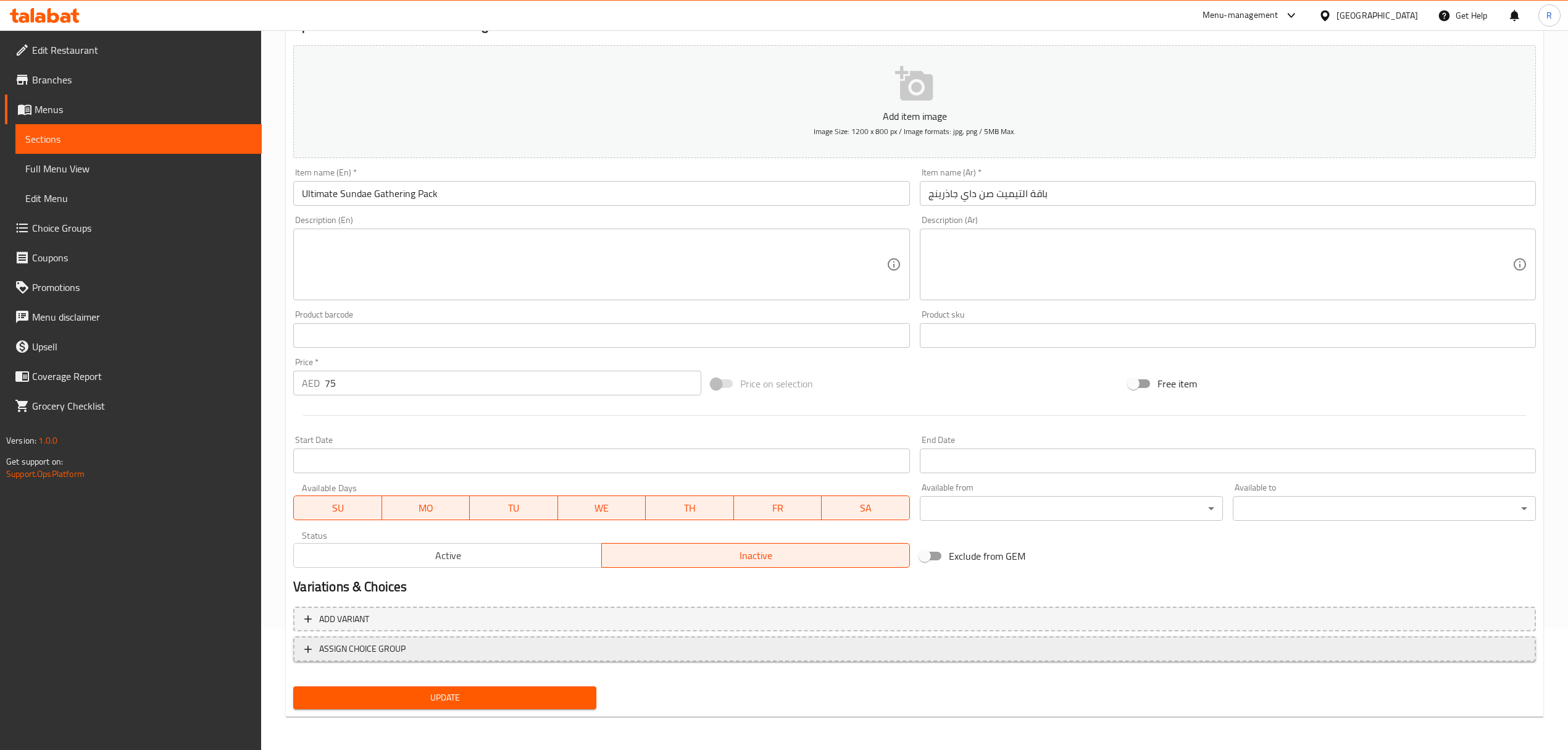
click at [650, 648] on span "ASSIGN CHOICE GROUP" at bounding box center [914, 649] width 1220 height 15
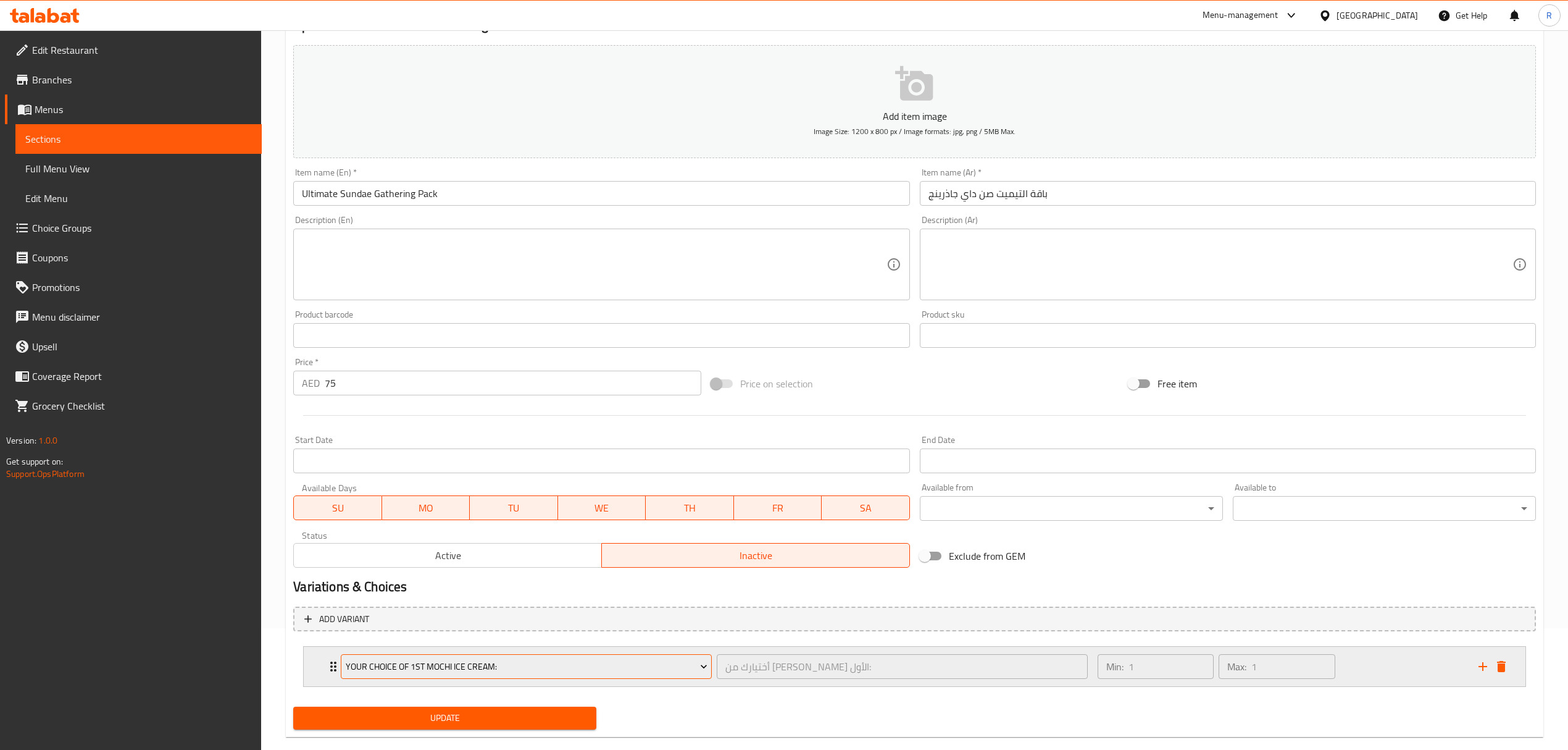
click at [682, 667] on span "Your Choice Of 1st Mochi Ice Cream:" at bounding box center [526, 667] width 362 height 15
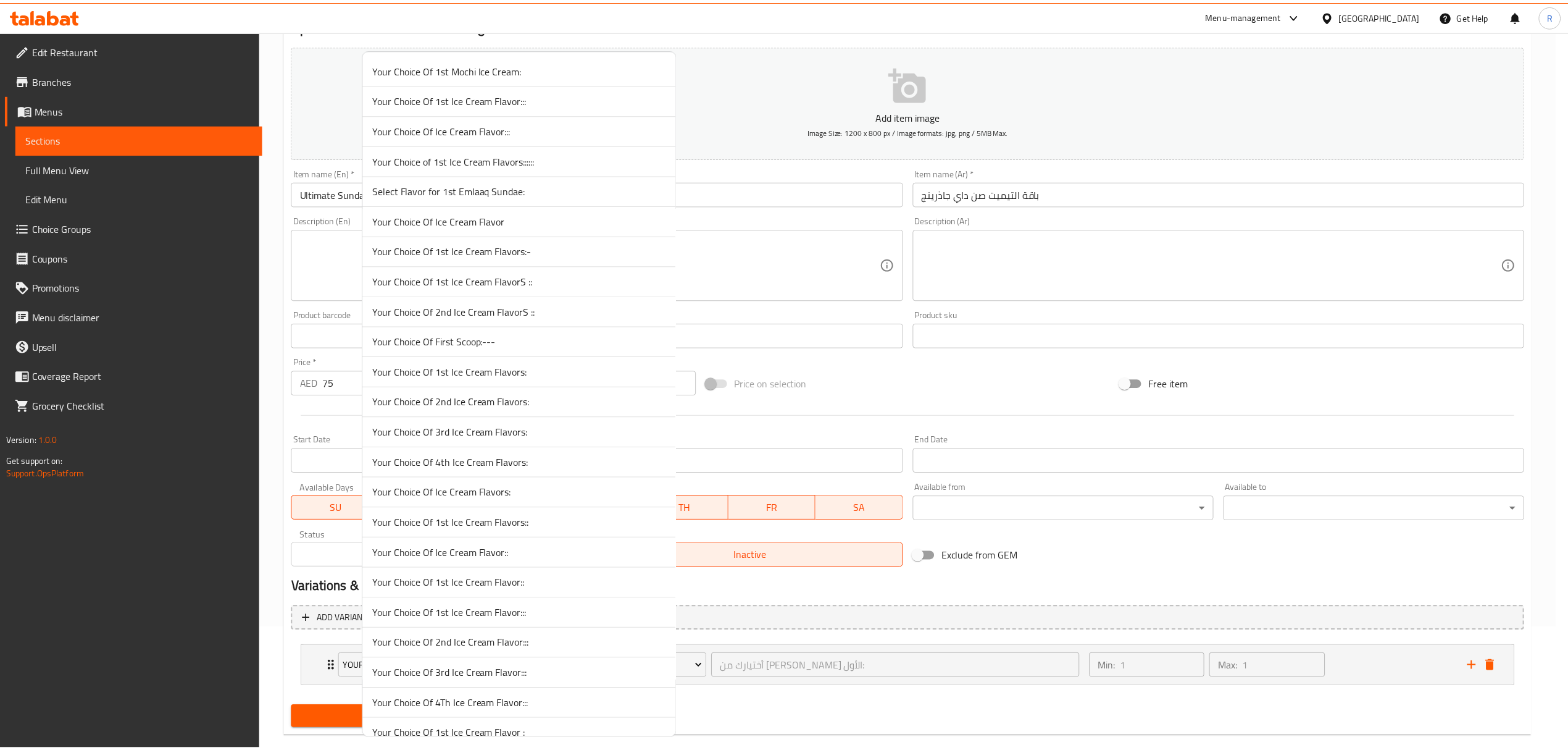
scroll to position [3575, 0]
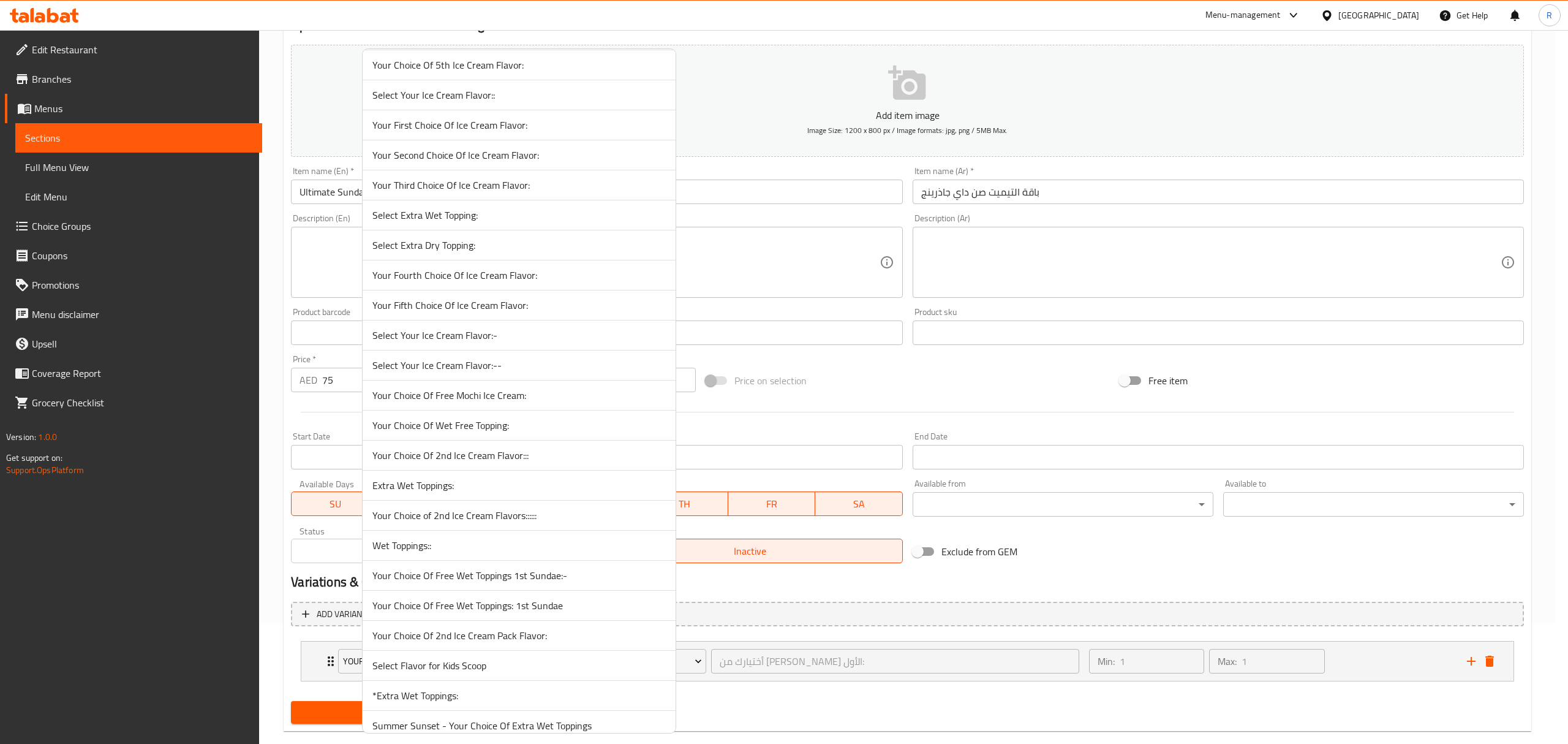
click at [479, 372] on span "Select Your Ice Cream Flavor:--" at bounding box center [519, 365] width 293 height 15
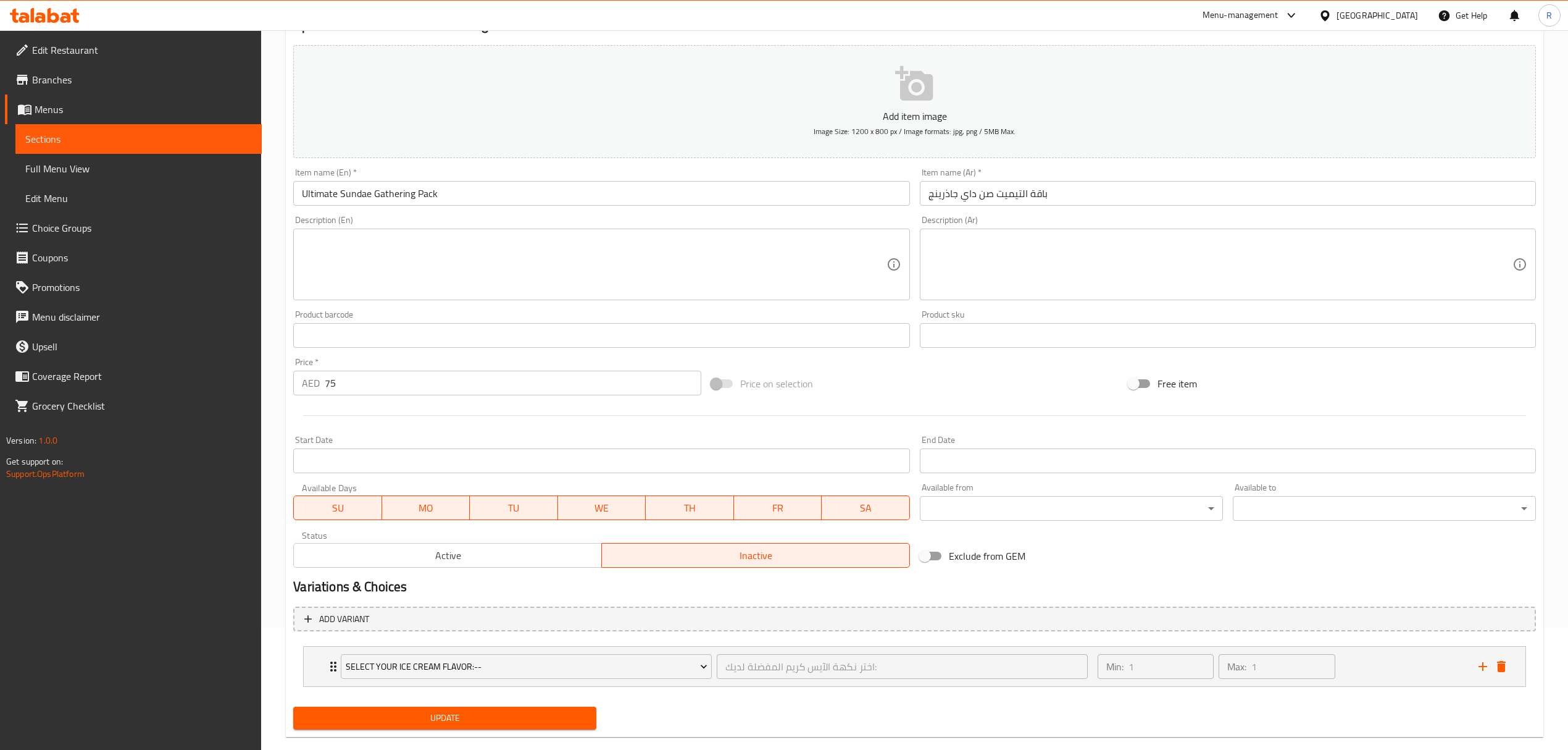
click at [551, 287] on textarea at bounding box center [594, 265] width 584 height 59
paste textarea "Pre-packaged layers of Ice Cream with toppings include your choice of Ice Cream…"
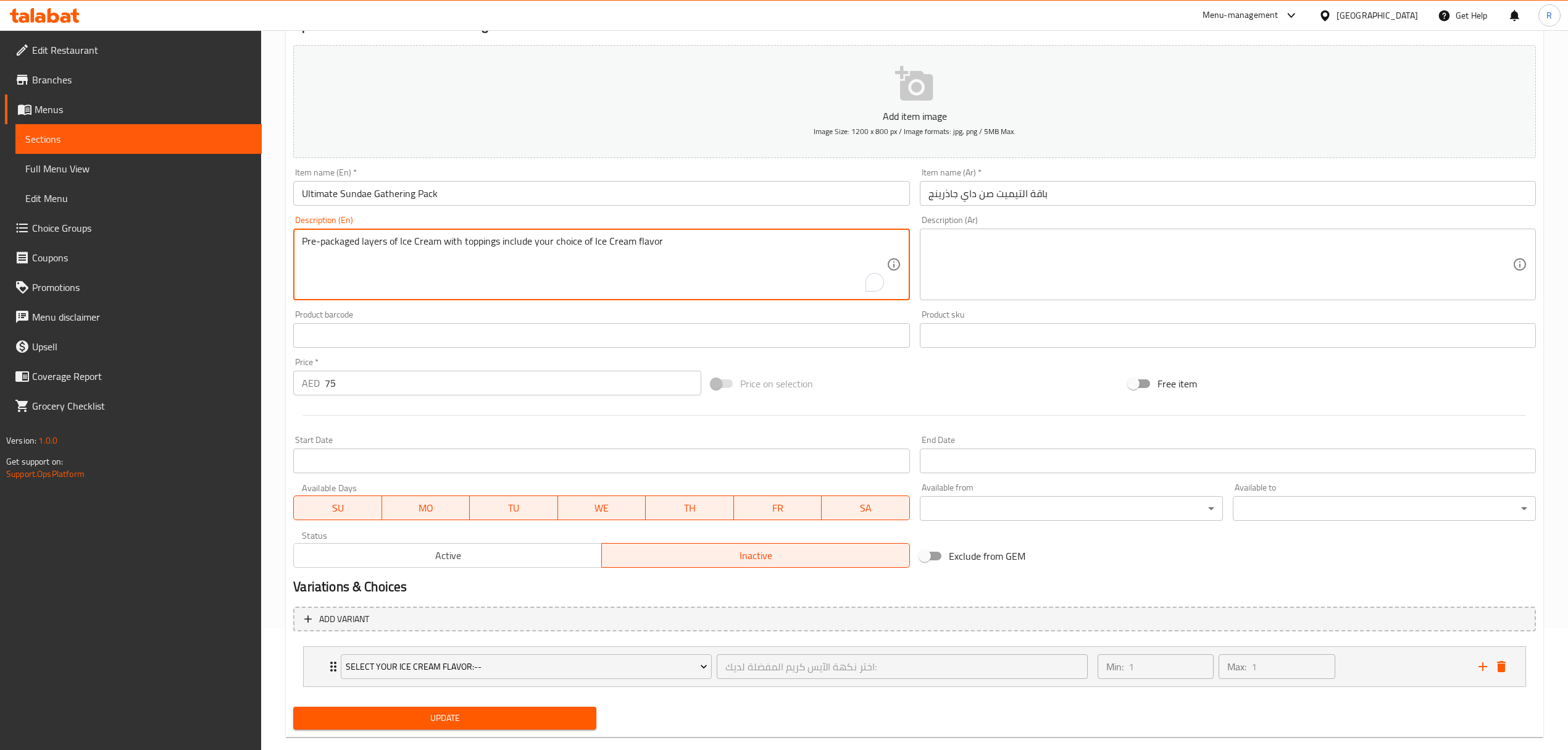
click at [551, 259] on textarea "Pre-packaged layers of Ice Cream with toppings include your choice of Ice Cream…" at bounding box center [594, 265] width 584 height 59
type textarea "Pre-packaged layers of ice cream with toppings include your choice of ice cream…"
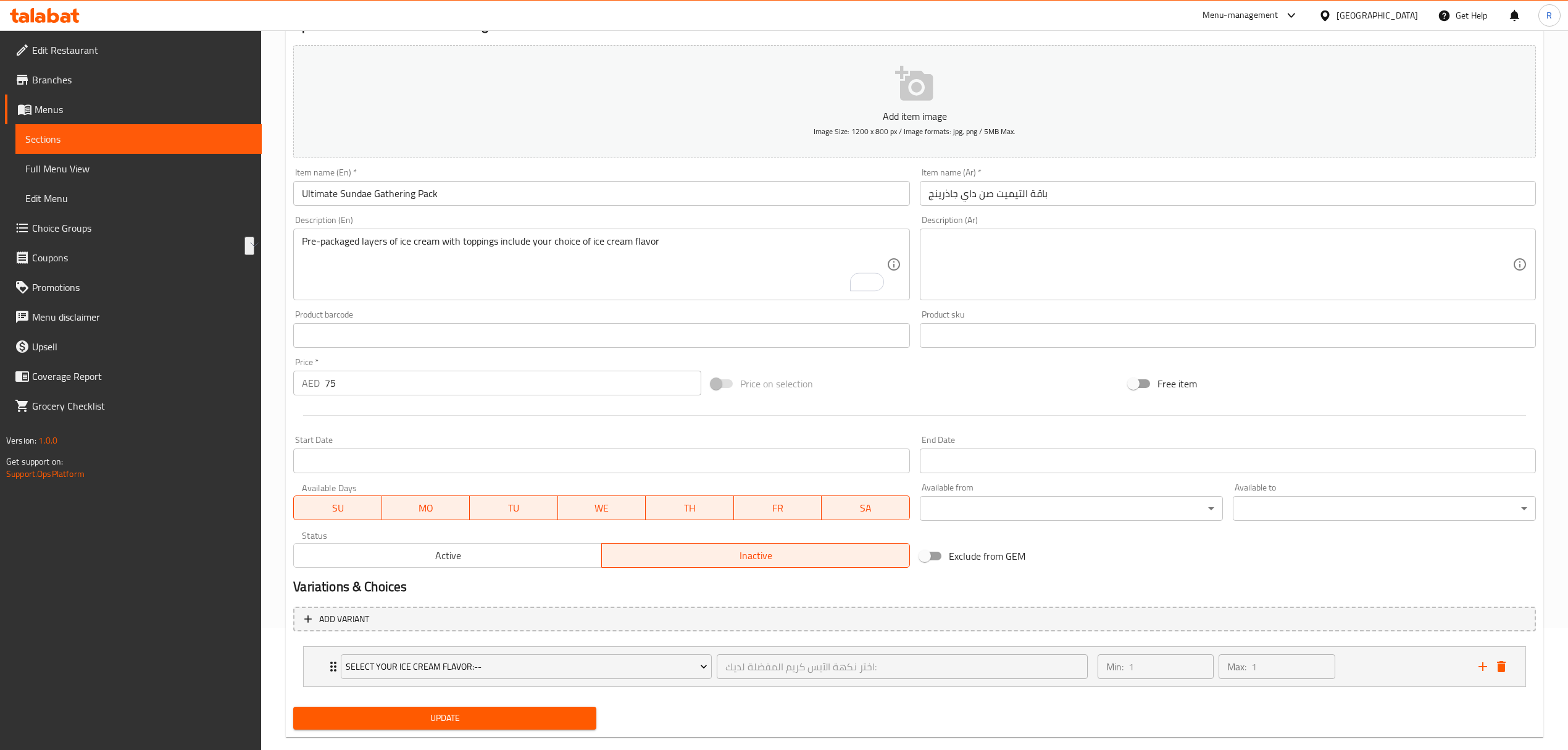
click at [1245, 275] on textarea at bounding box center [1220, 265] width 584 height 59
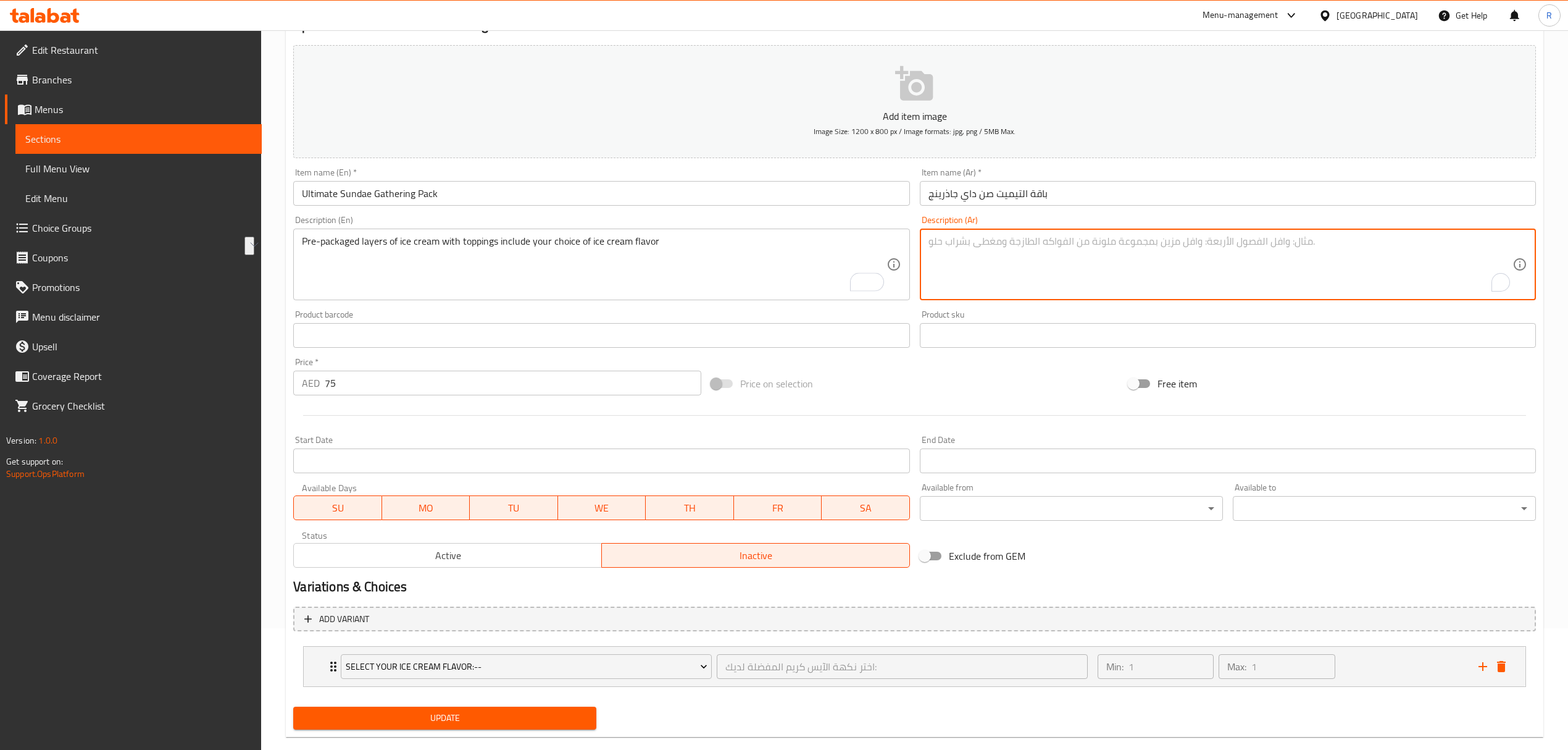
paste textarea "طبقات الآيس كريم المعبأة مسبقًا مع الإضافات تتضمن اختيارك لنكهة الآيس كريم"
click at [1156, 259] on textarea "طبقات الآيس كريم المعبأة مسبقًا مع الإضافات تتضمن اختيارك لنكهة الآيس كريم" at bounding box center [1220, 265] width 584 height 59
type textarea "طبقات الآيس كريم المعبأة مسبقًا مع الإضافات تتضمن اختيارك لنكهة الآيس كريم"
click at [549, 186] on input "Ultimate Sundae Gathering Pack" at bounding box center [601, 193] width 616 height 25
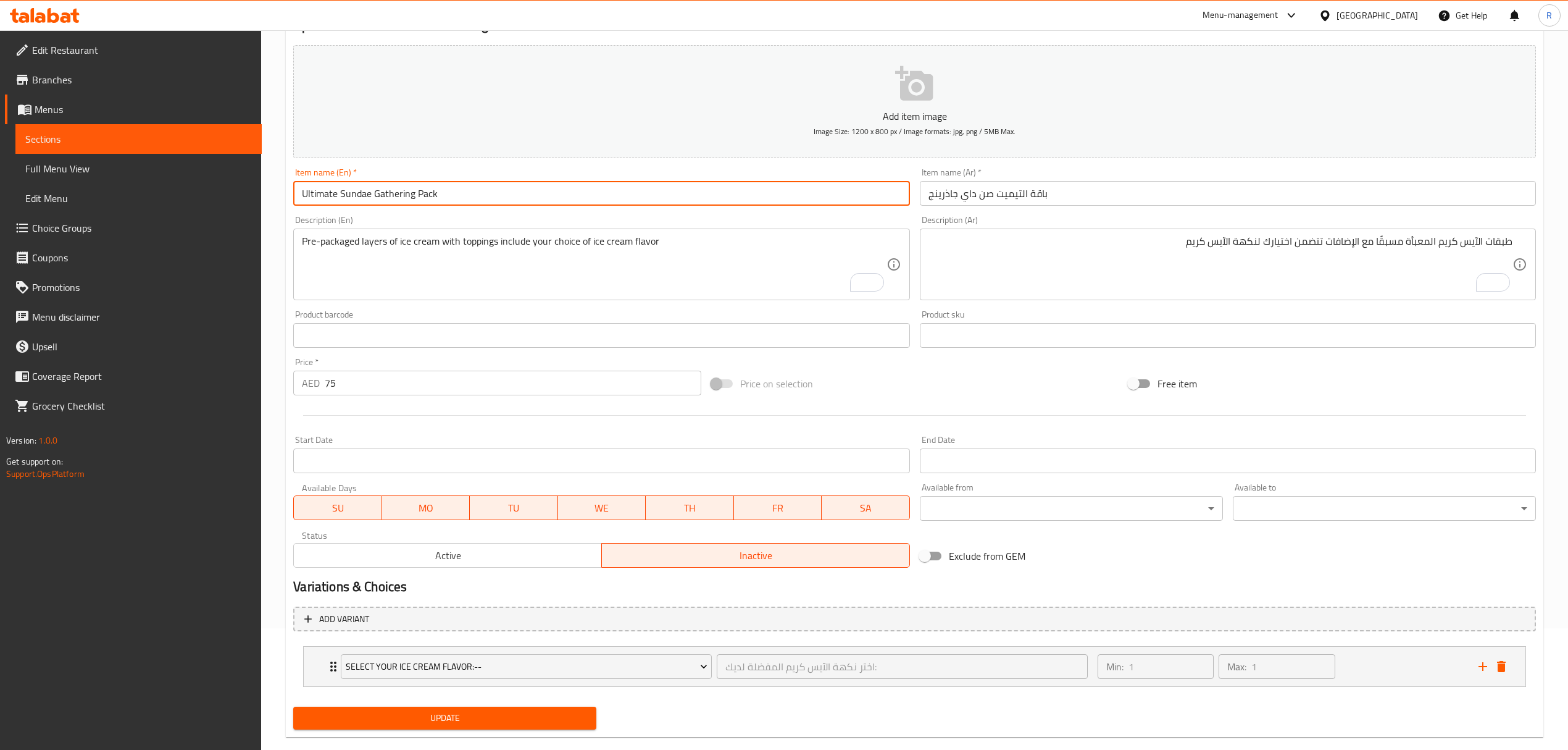
click at [451, 551] on span "Active" at bounding box center [448, 555] width 298 height 18
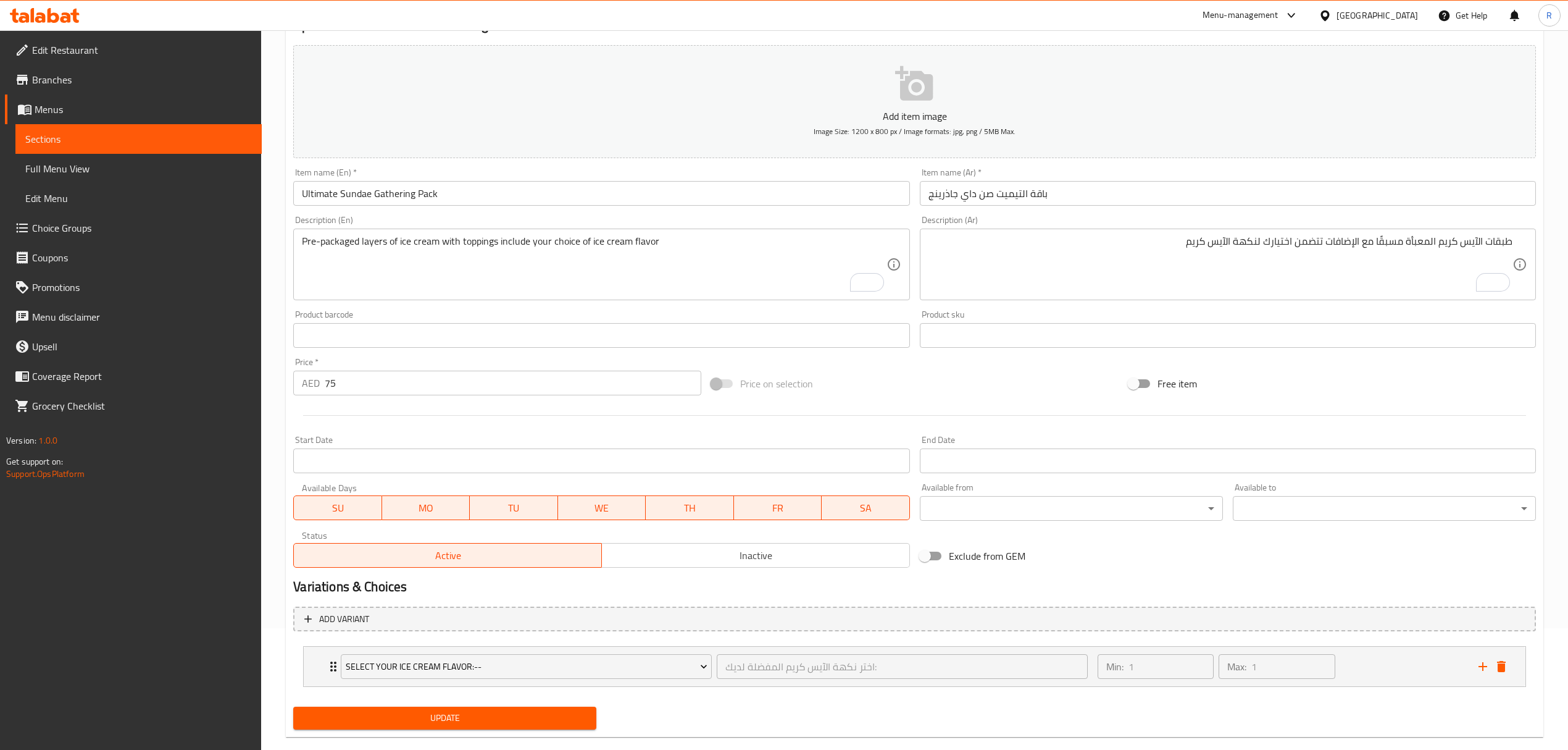
click at [516, 201] on input "Ultimate Sundae Gathering Pack" at bounding box center [601, 193] width 616 height 25
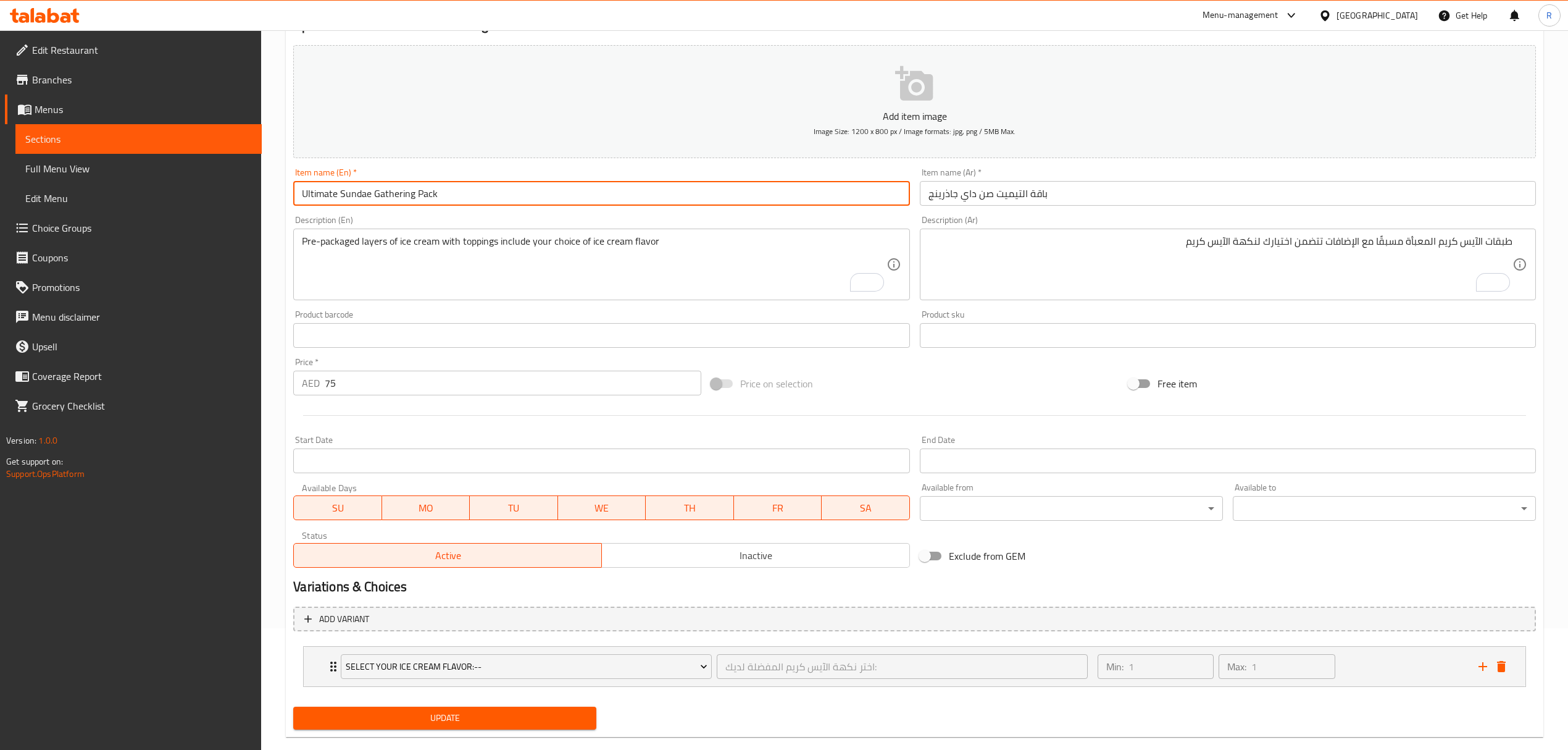
click at [293, 706] on button "Update" at bounding box center [444, 718] width 303 height 23
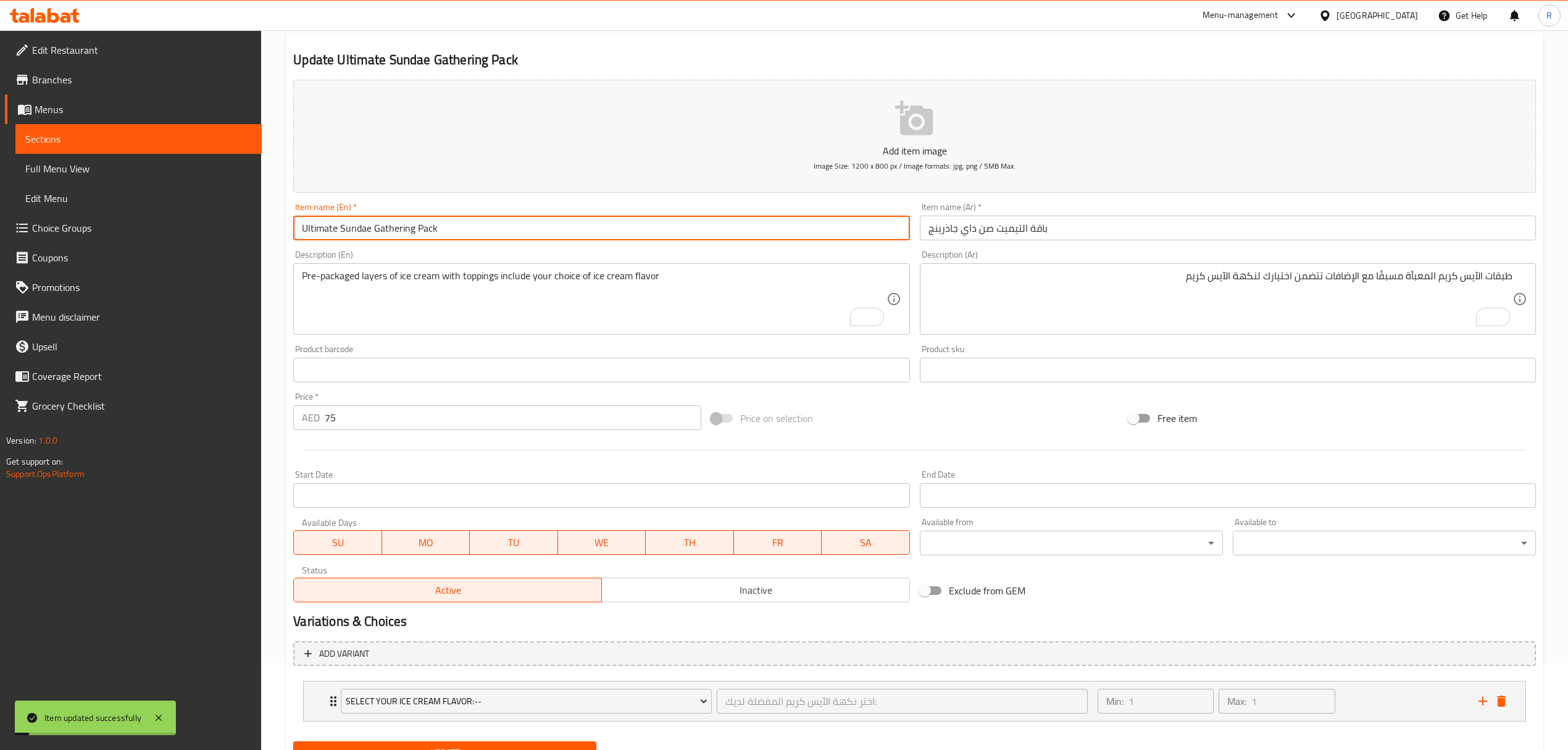
scroll to position [0, 0]
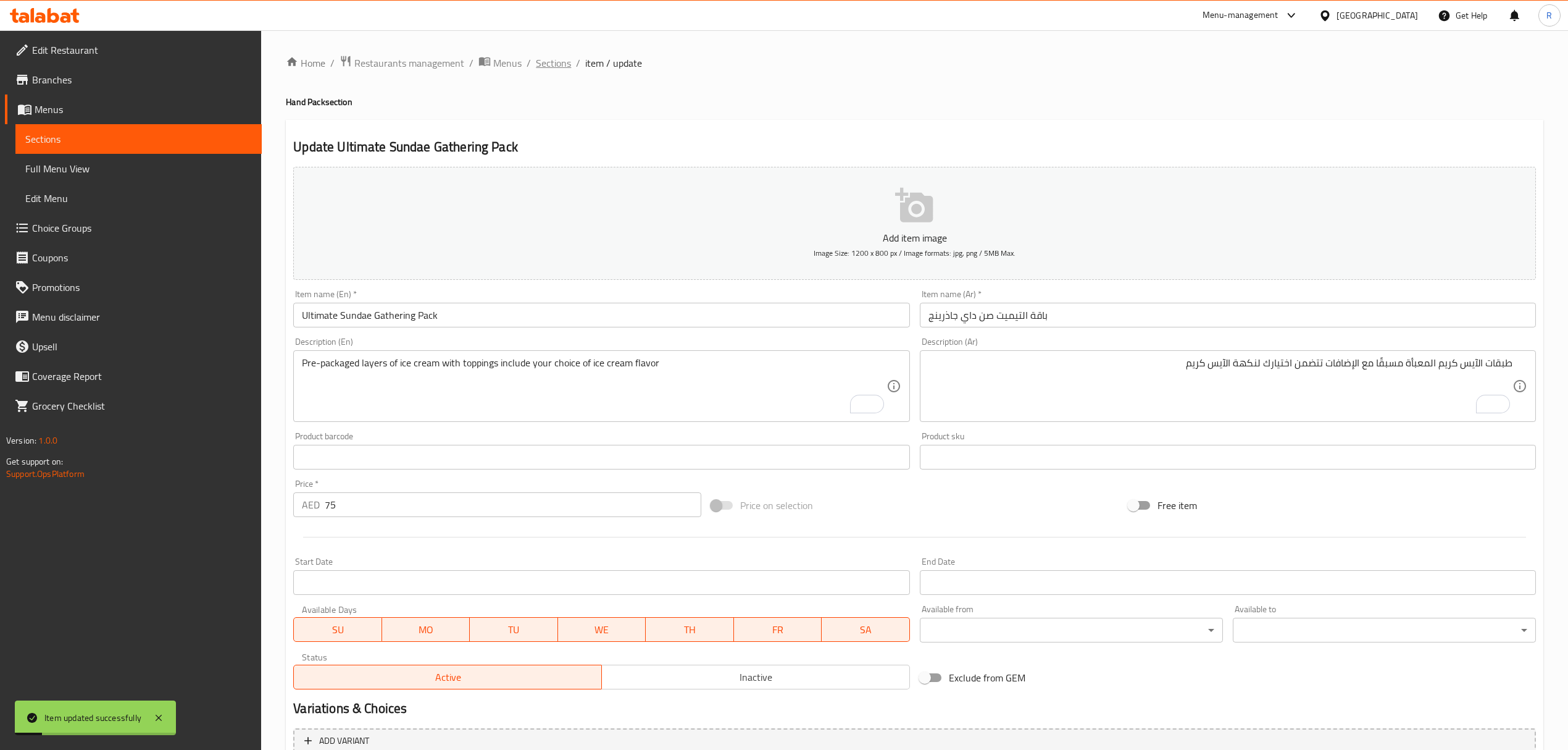
click at [558, 67] on span "Sections" at bounding box center [553, 63] width 35 height 15
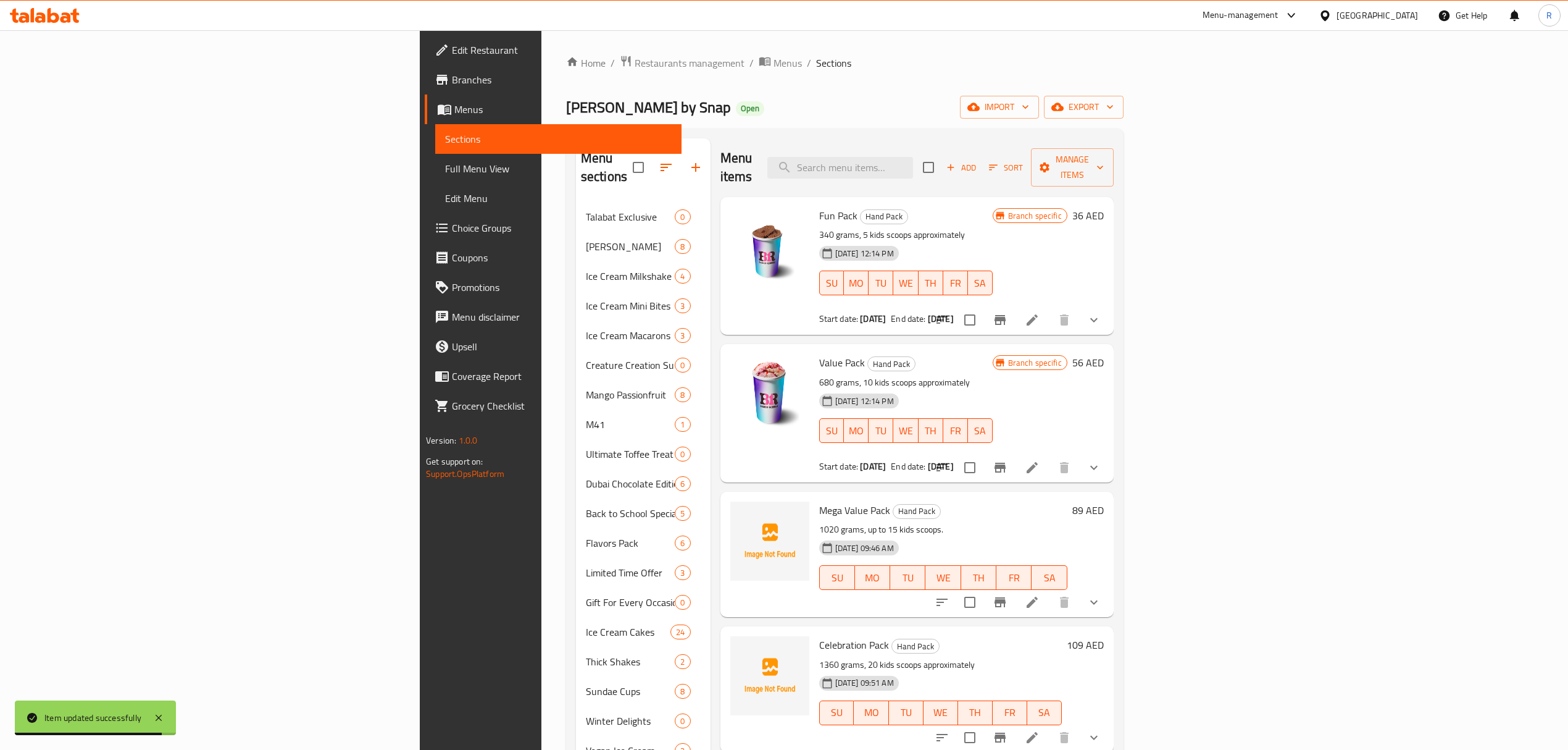
click at [946, 99] on div "Baskin Robbins by Snap Open import export" at bounding box center [845, 107] width 558 height 23
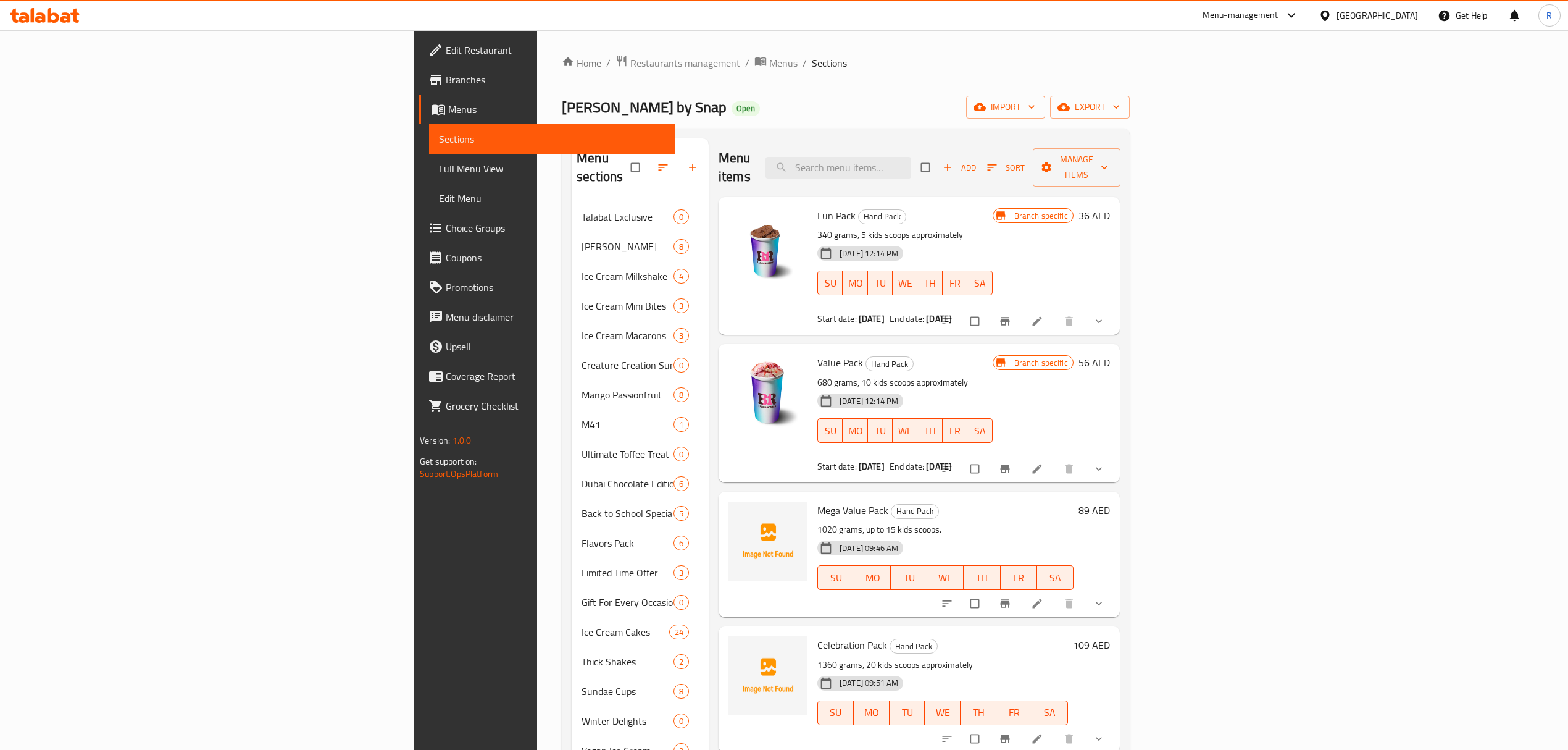
click at [976, 143] on div "Menu items Add Sort Manage items" at bounding box center [919, 168] width 401 height 59
click at [978, 176] on div "Menu items Add Sort Manage items" at bounding box center [919, 168] width 401 height 59
click at [911, 159] on input "search" at bounding box center [839, 168] width 146 height 22
paste input "Ultimate Sundae Gathering Pack"
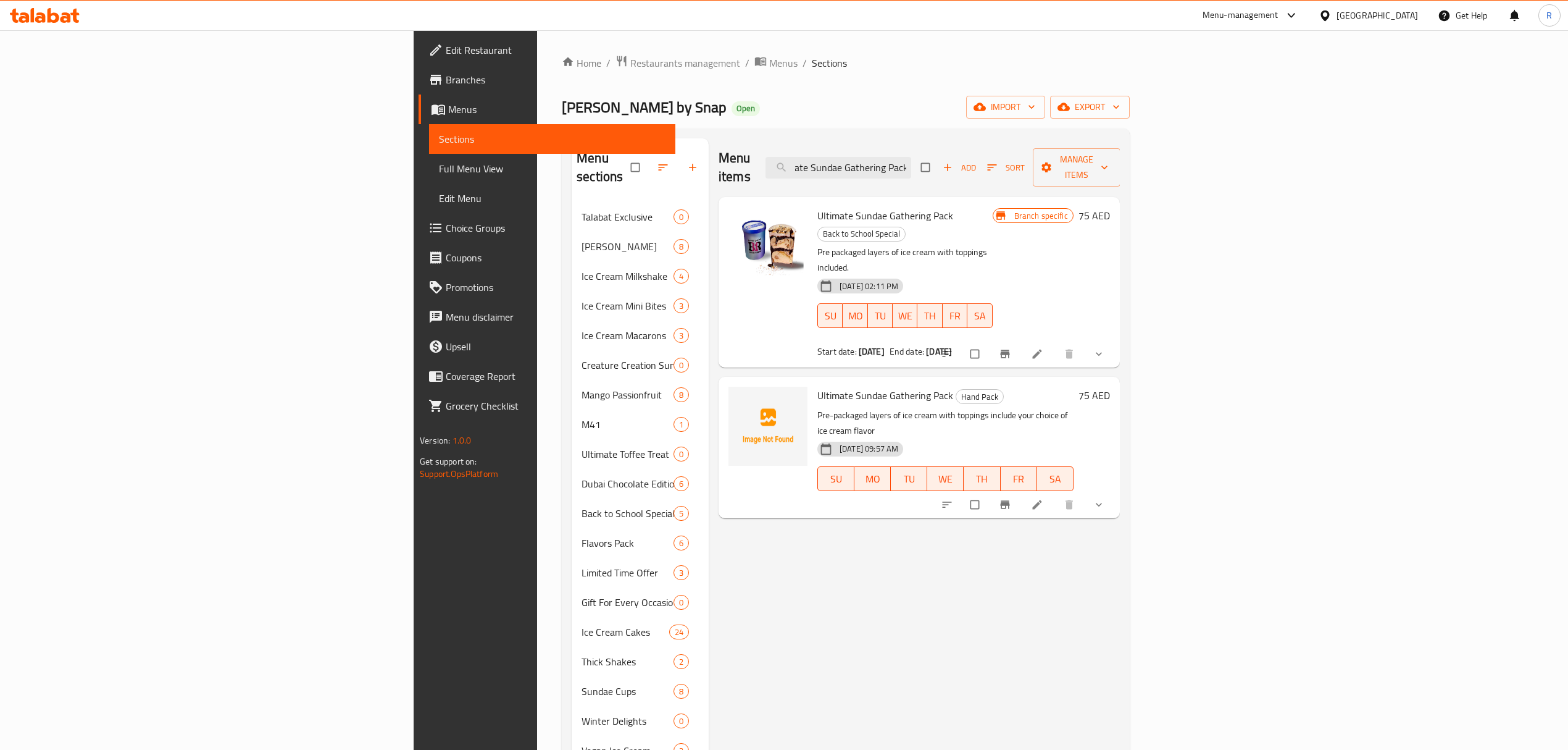
type input "Ultimate Sundae Gathering Pack"
click at [1115, 491] on button "show more" at bounding box center [1100, 505] width 29 height 27
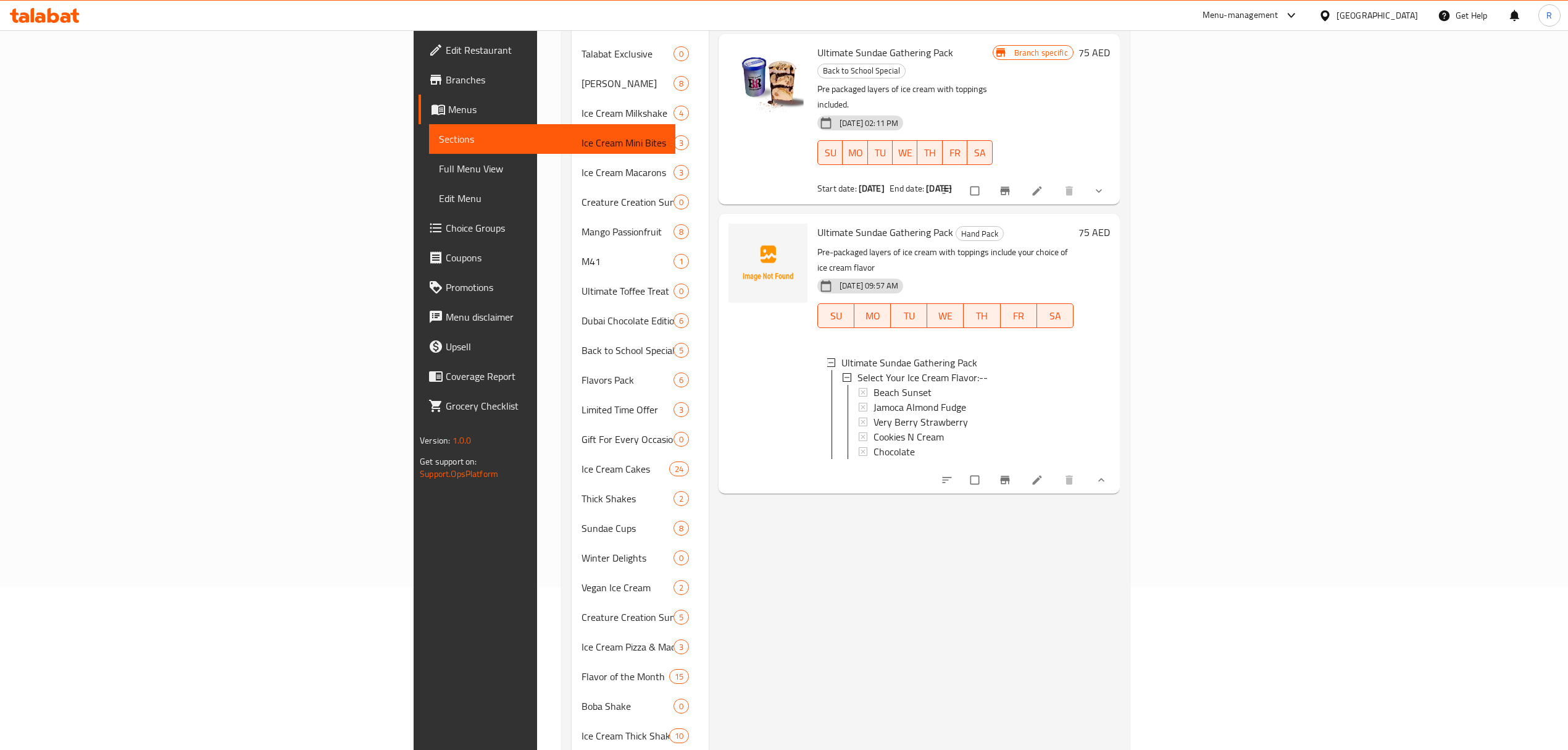
scroll to position [164, 0]
click at [1056, 469] on li at bounding box center [1039, 478] width 35 height 20
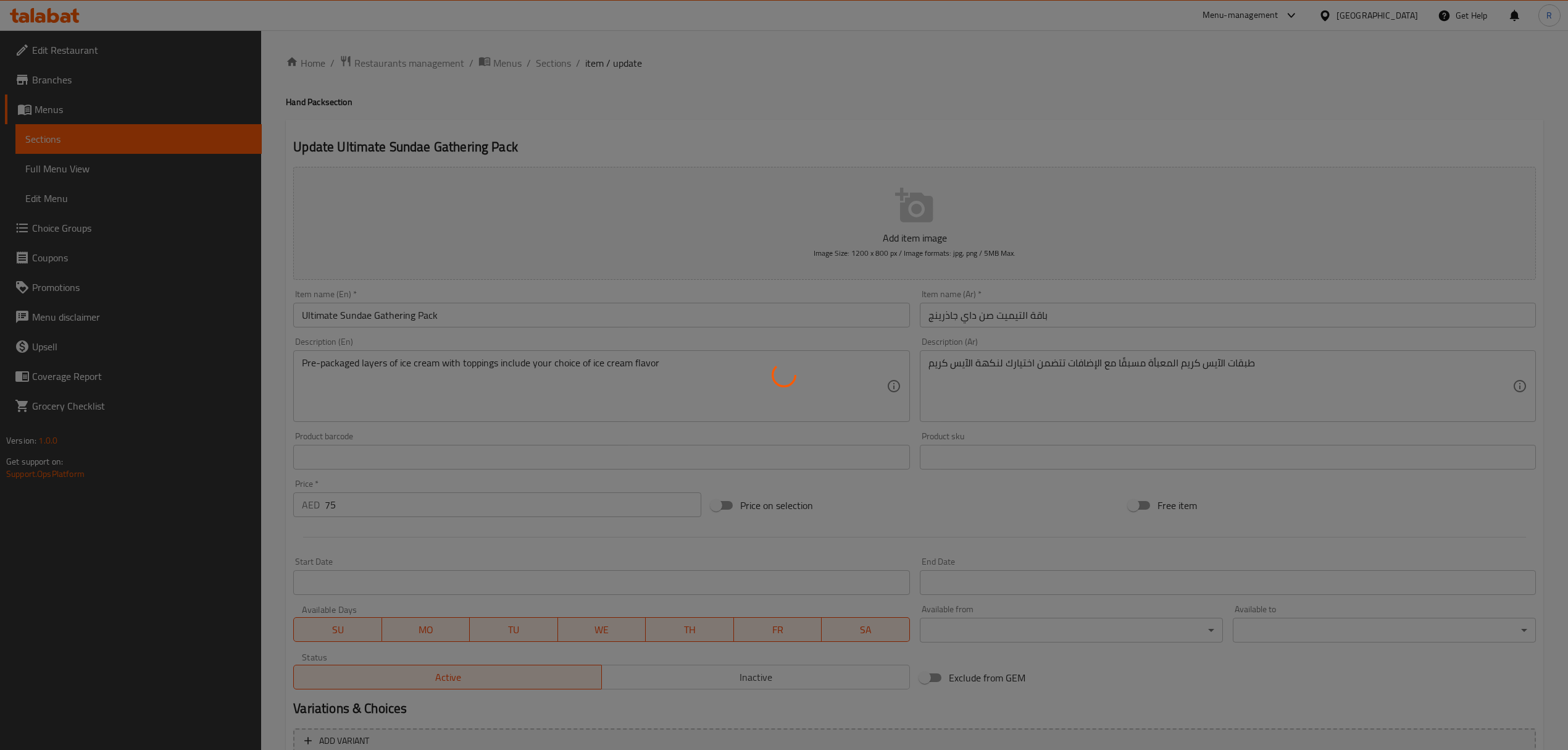
type input "اختر نكهة الآيس كريم المفضلة لديك:"
type input "1"
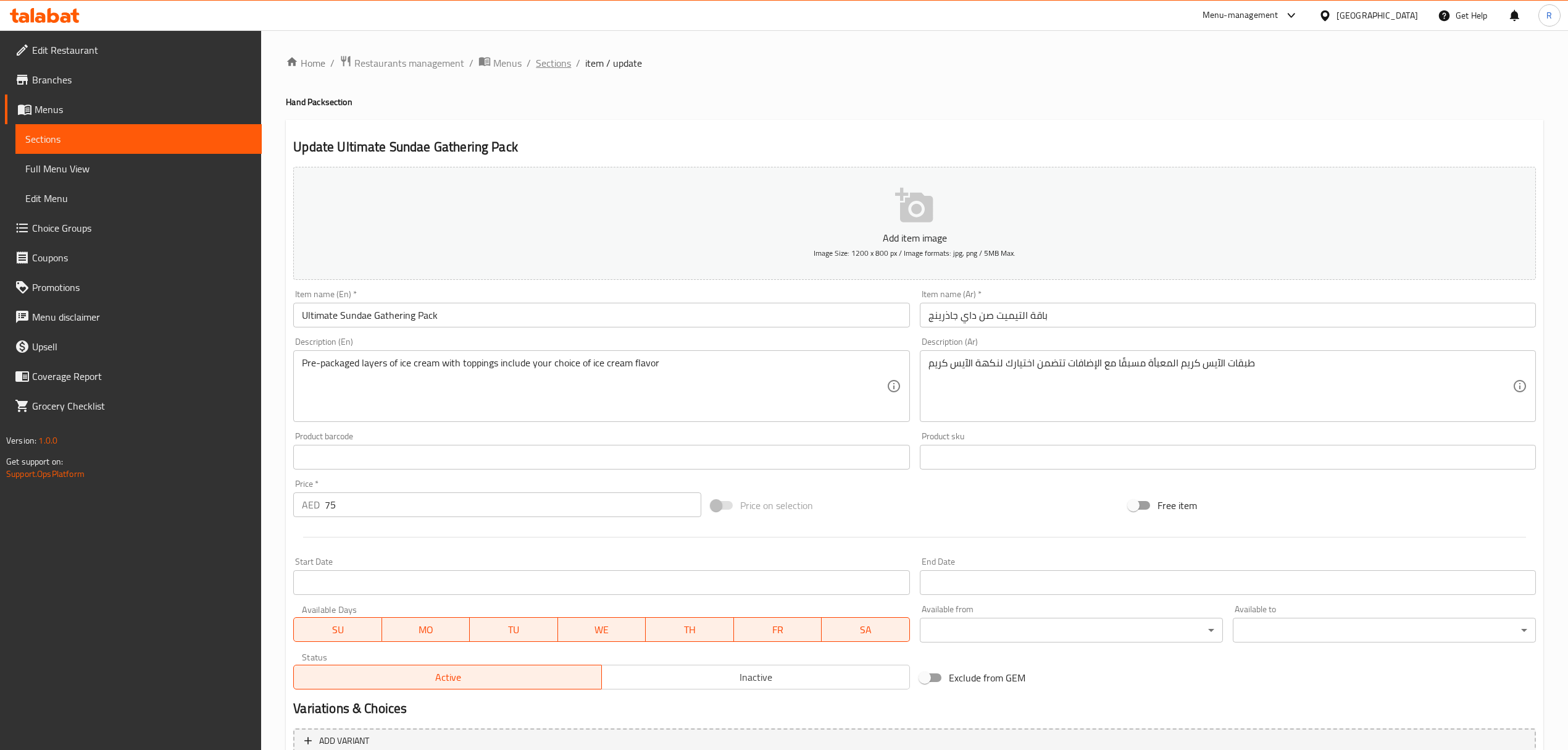
click at [548, 62] on span "Sections" at bounding box center [553, 63] width 35 height 15
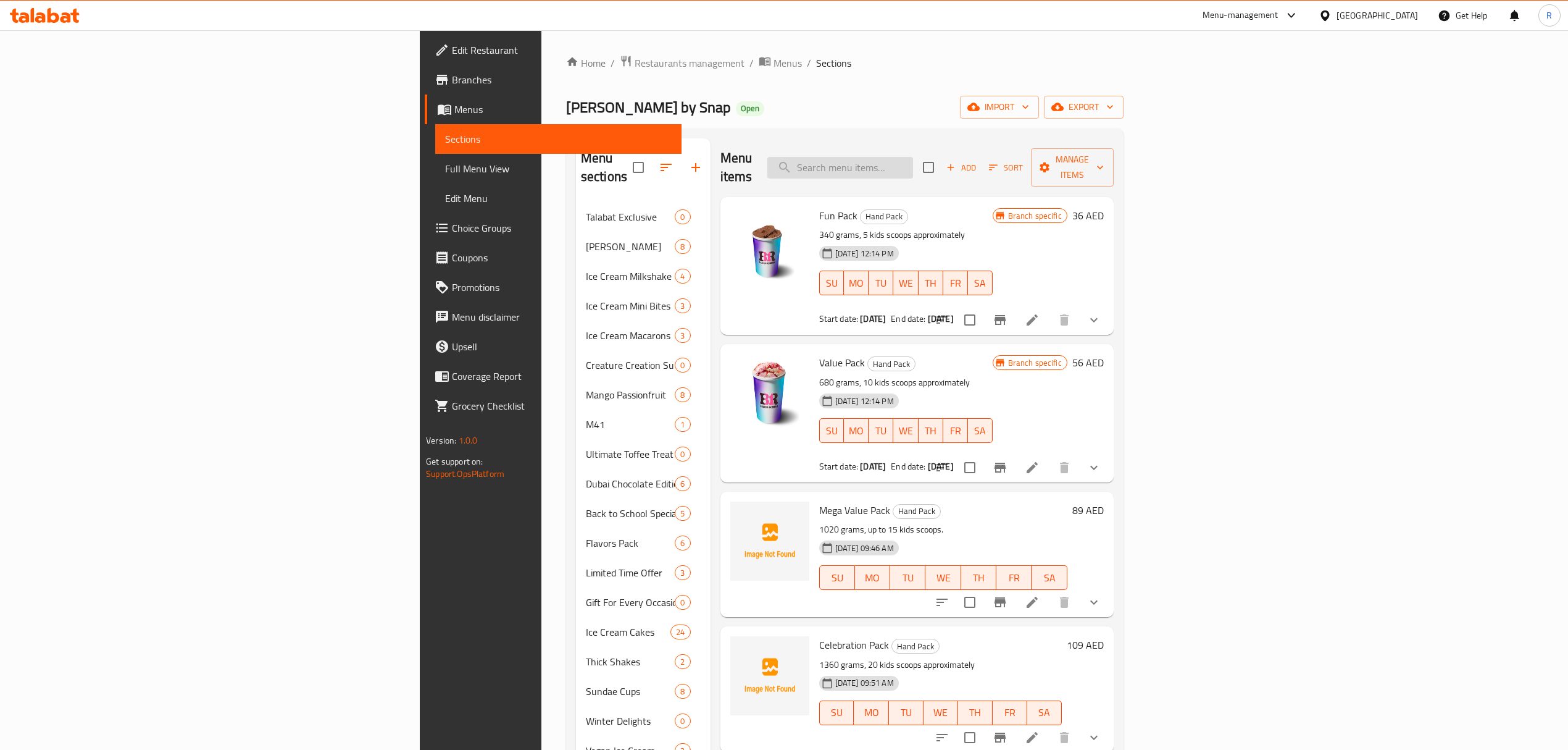
click at [913, 161] on input "search" at bounding box center [841, 168] width 146 height 22
paste input "Make Your Own Large Size Shake."
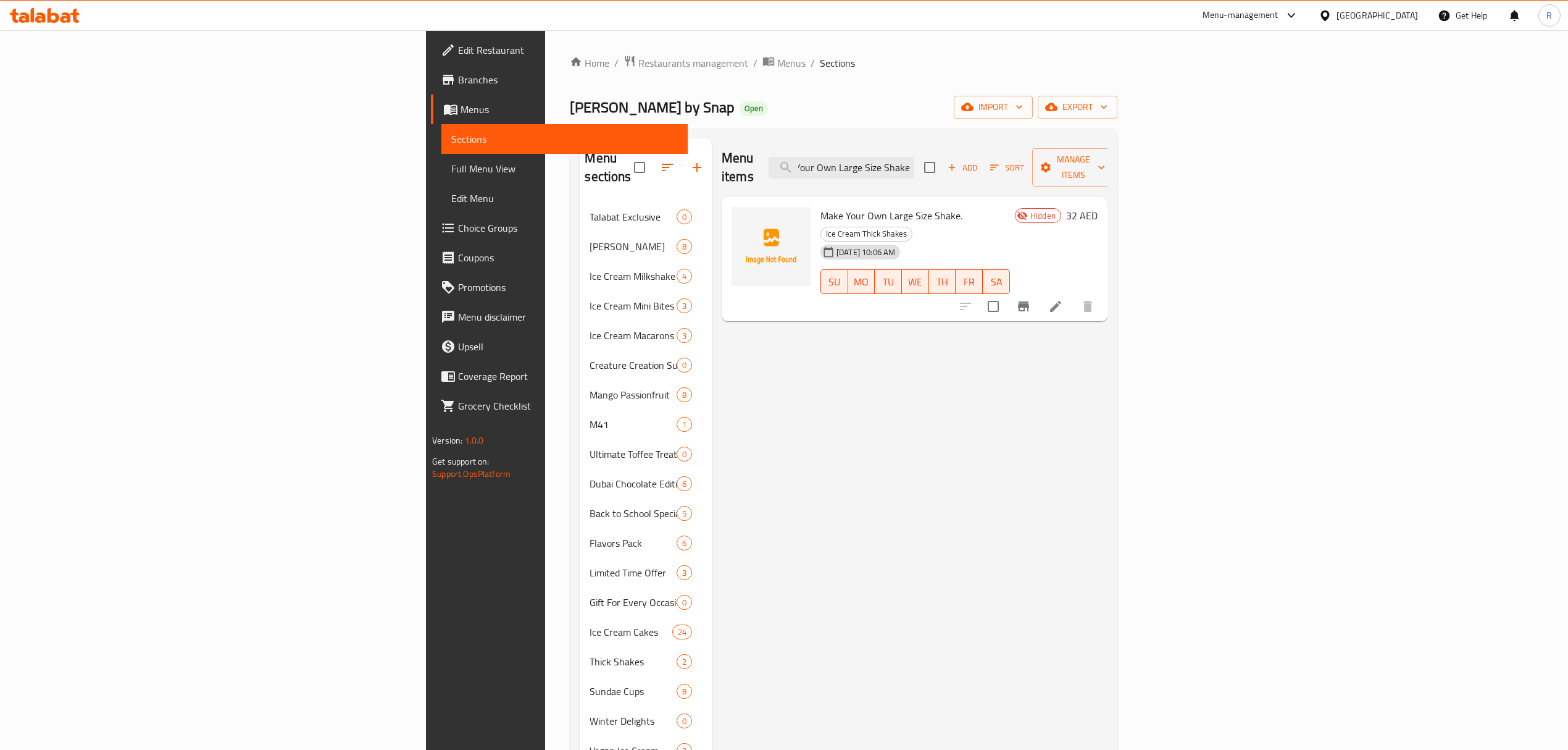
type input "Make Your Own Large Size Shake."
click at [1073, 295] on li at bounding box center [1056, 306] width 35 height 22
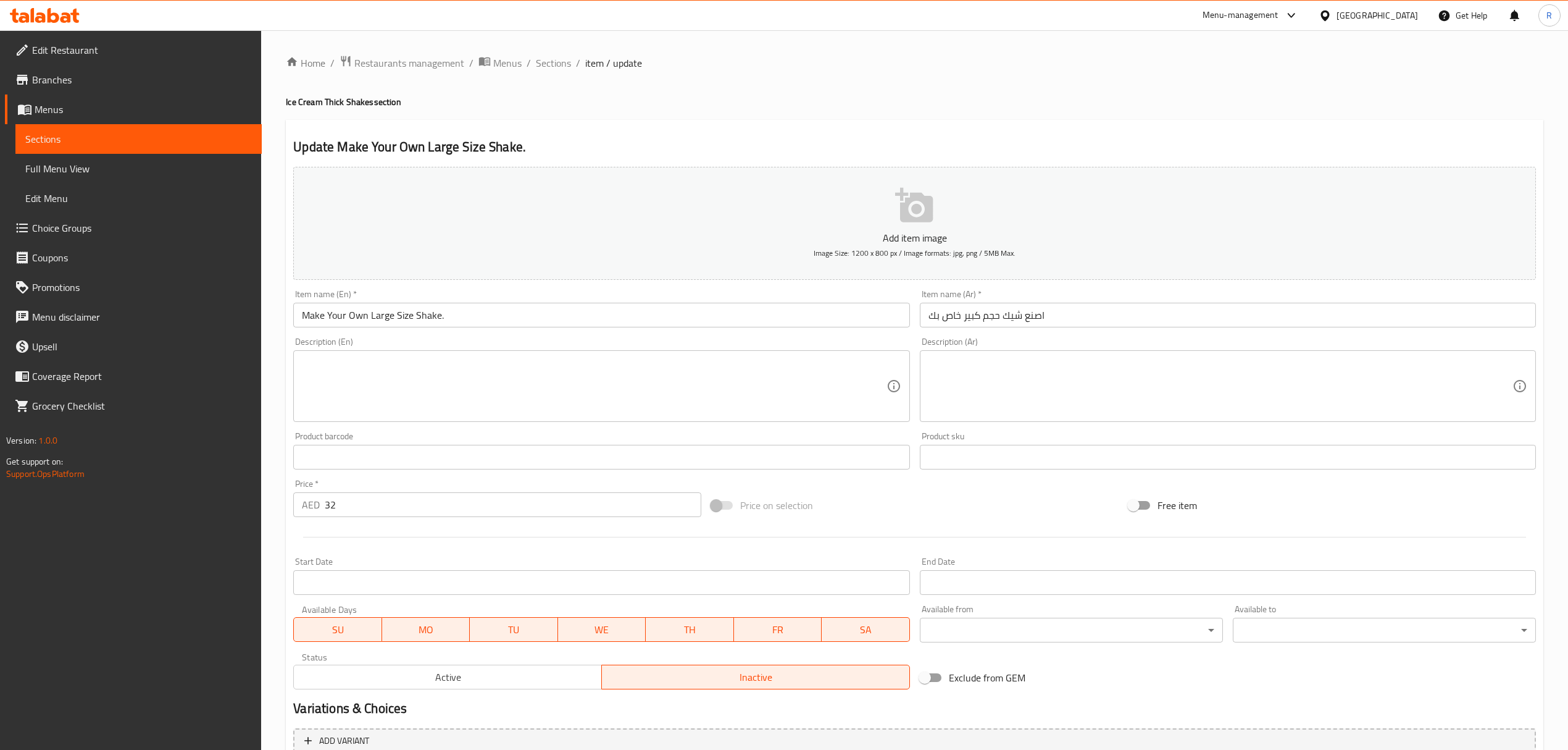
click at [519, 320] on input "Make Your Own Large Size Shake." at bounding box center [601, 314] width 616 height 25
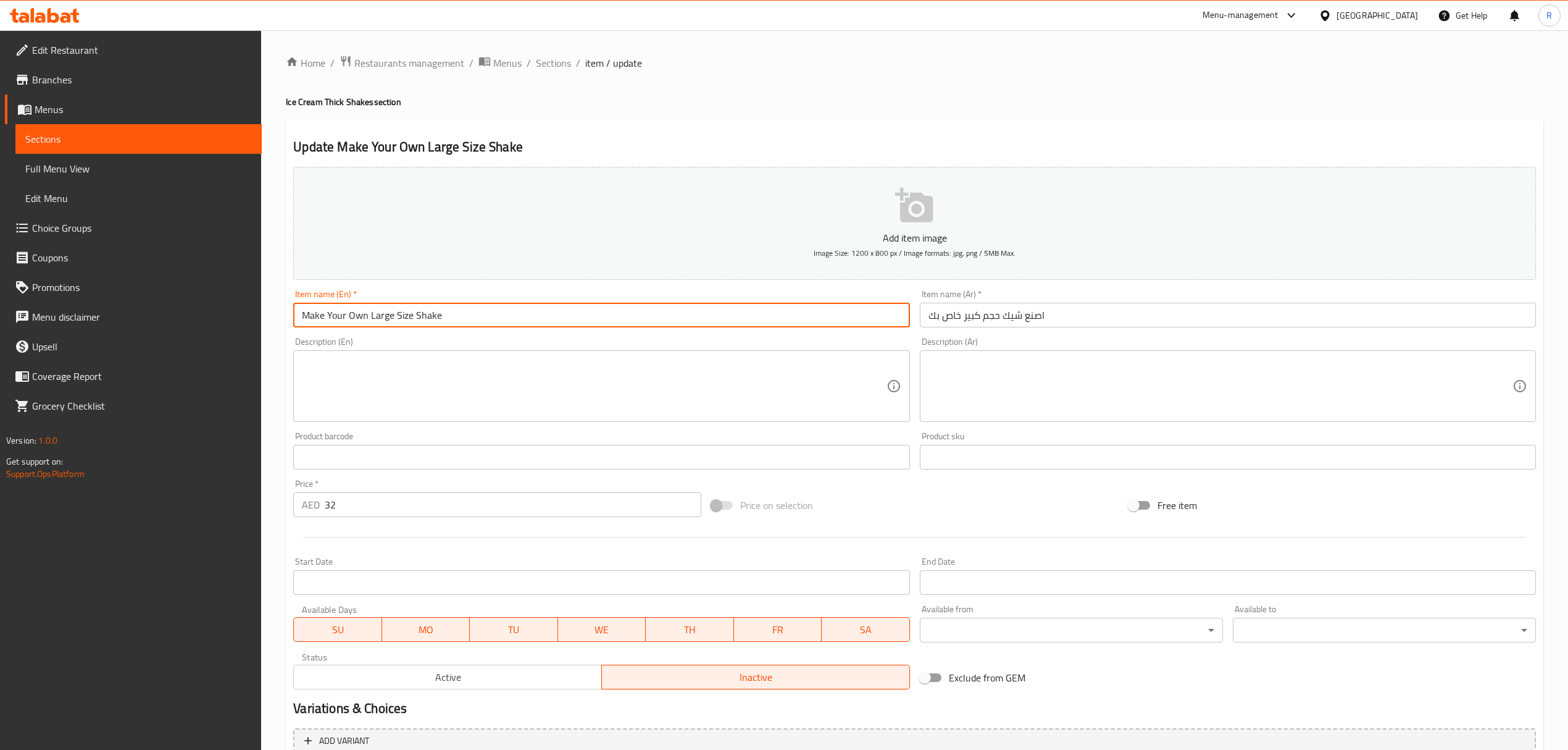
type input "Make Your Own Large Size Shake"
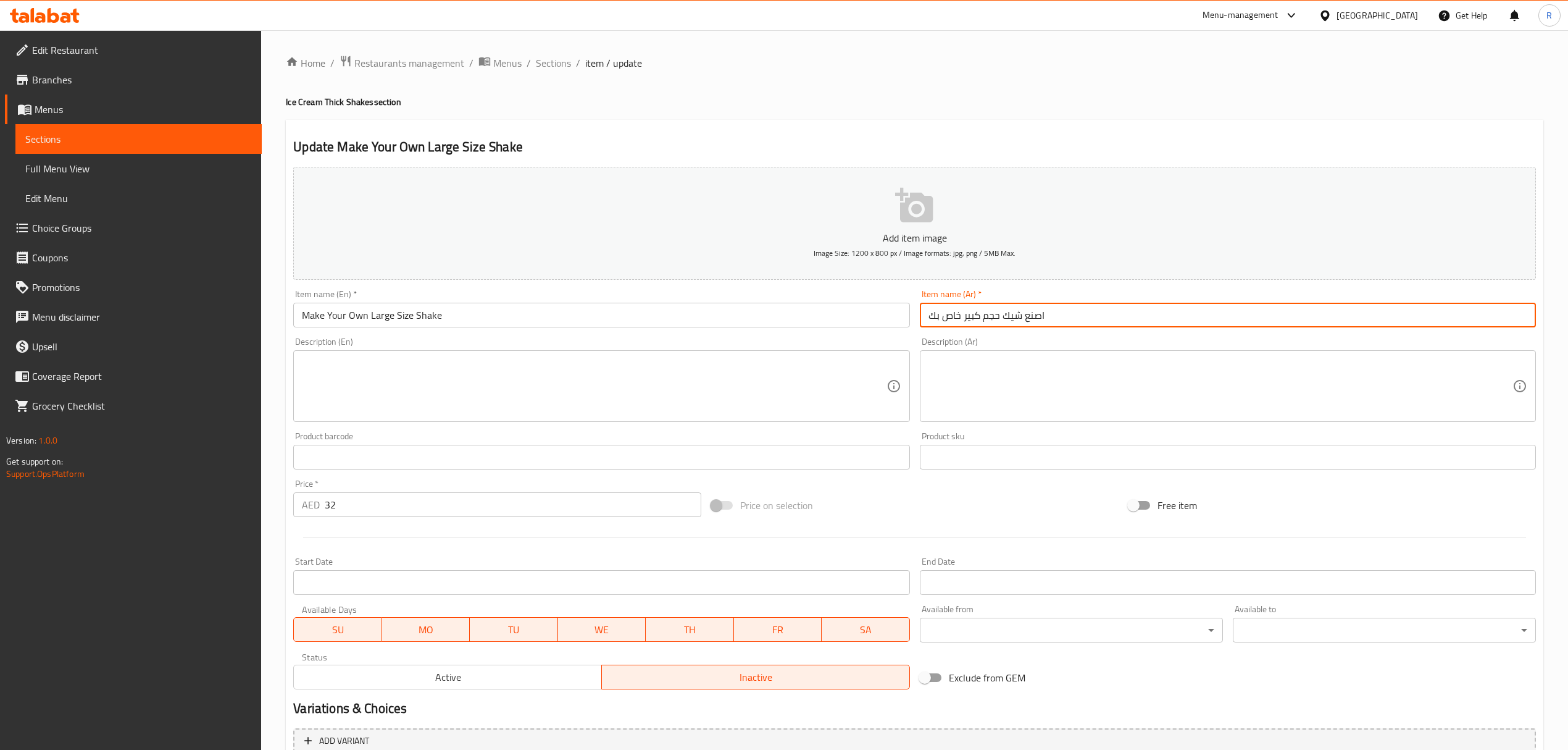
click at [1068, 309] on input "اصنع شيك حجم كبير خاص بك" at bounding box center [1228, 314] width 616 height 25
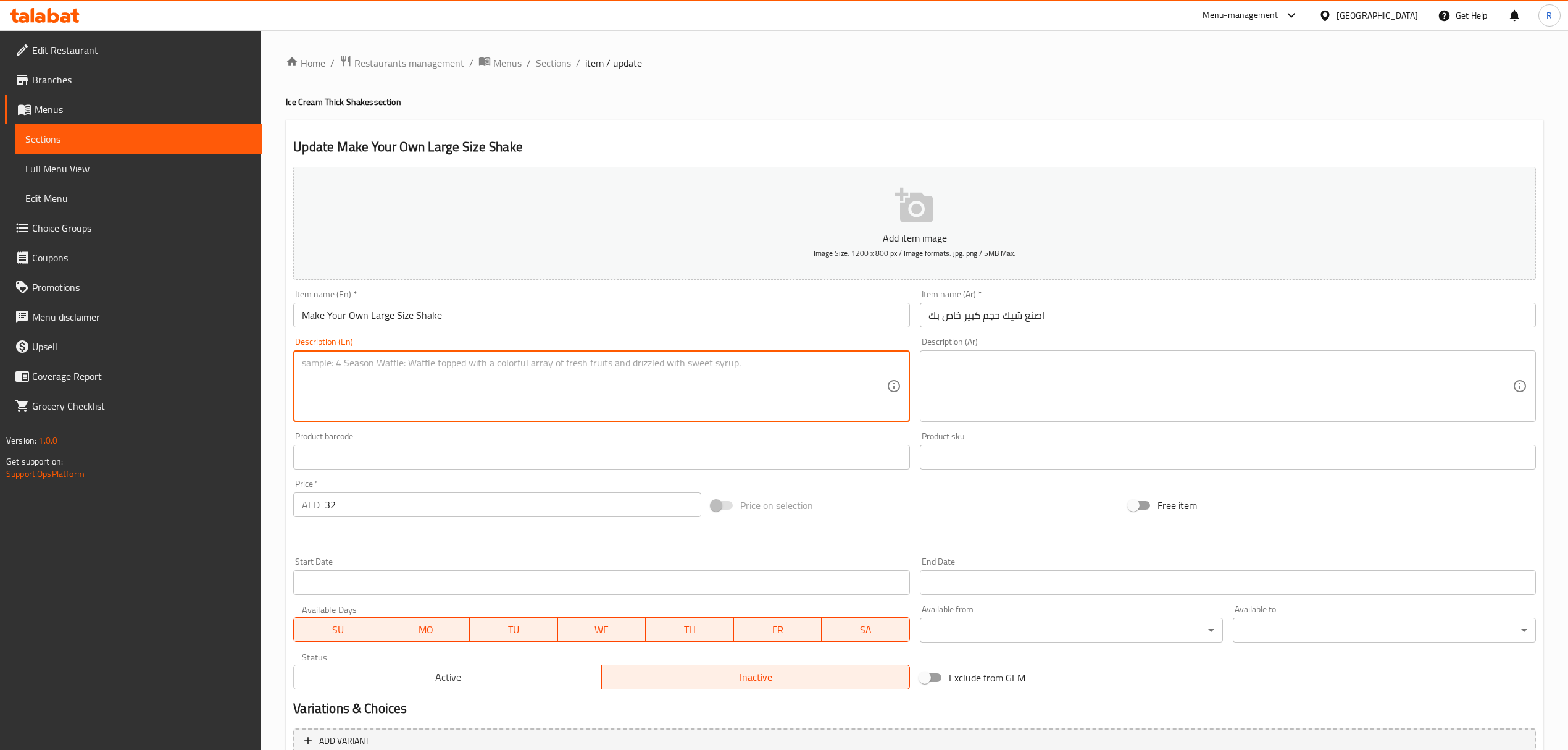
click at [538, 361] on textarea at bounding box center [594, 386] width 584 height 59
paste textarea "4 Scoops. 2. 5 Oz per Scoop. 4 بولة. 2.5 أونصة للبولة"
drag, startPoint x: 425, startPoint y: 364, endPoint x: 561, endPoint y: 354, distance: 136.4
click at [561, 354] on div "4 Scoops. 2. 5 Oz per Scoop. 4 بولة. 2.5 أونصة للبولة Description (En)" at bounding box center [601, 386] width 616 height 72
click at [535, 381] on textarea "4 Scoops. 2. 5 Oz per Scoop." at bounding box center [594, 386] width 584 height 59
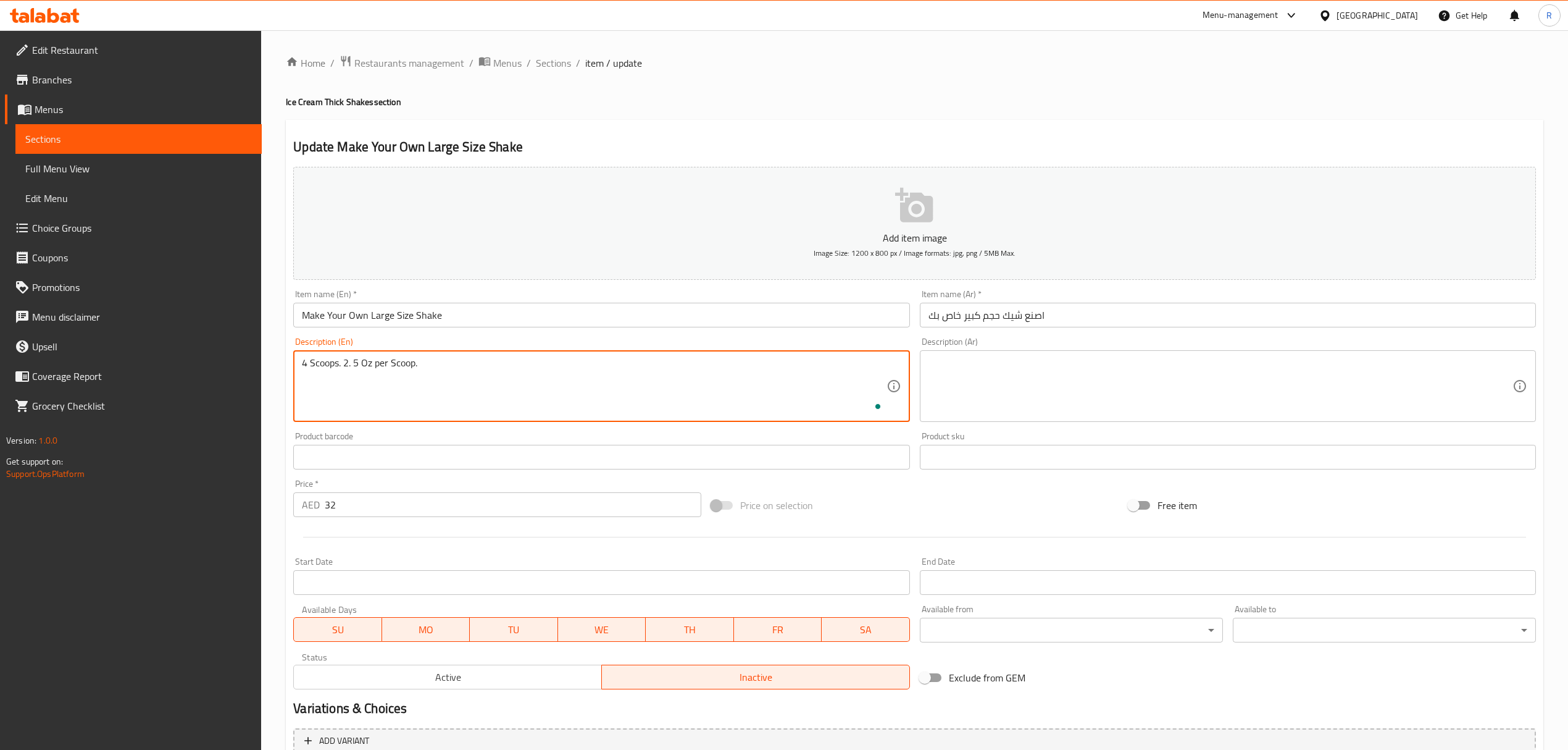
click at [535, 382] on textarea "4 Scoops. 2. 5 Oz per Scoop." at bounding box center [594, 386] width 584 height 59
click at [535, 383] on textarea "4 Scoops. 2. 5 Oz per Scoop." at bounding box center [594, 386] width 584 height 59
type textarea "4 scoops. 2. 5 oz per scoop."
click at [1058, 398] on textarea at bounding box center [1220, 386] width 584 height 59
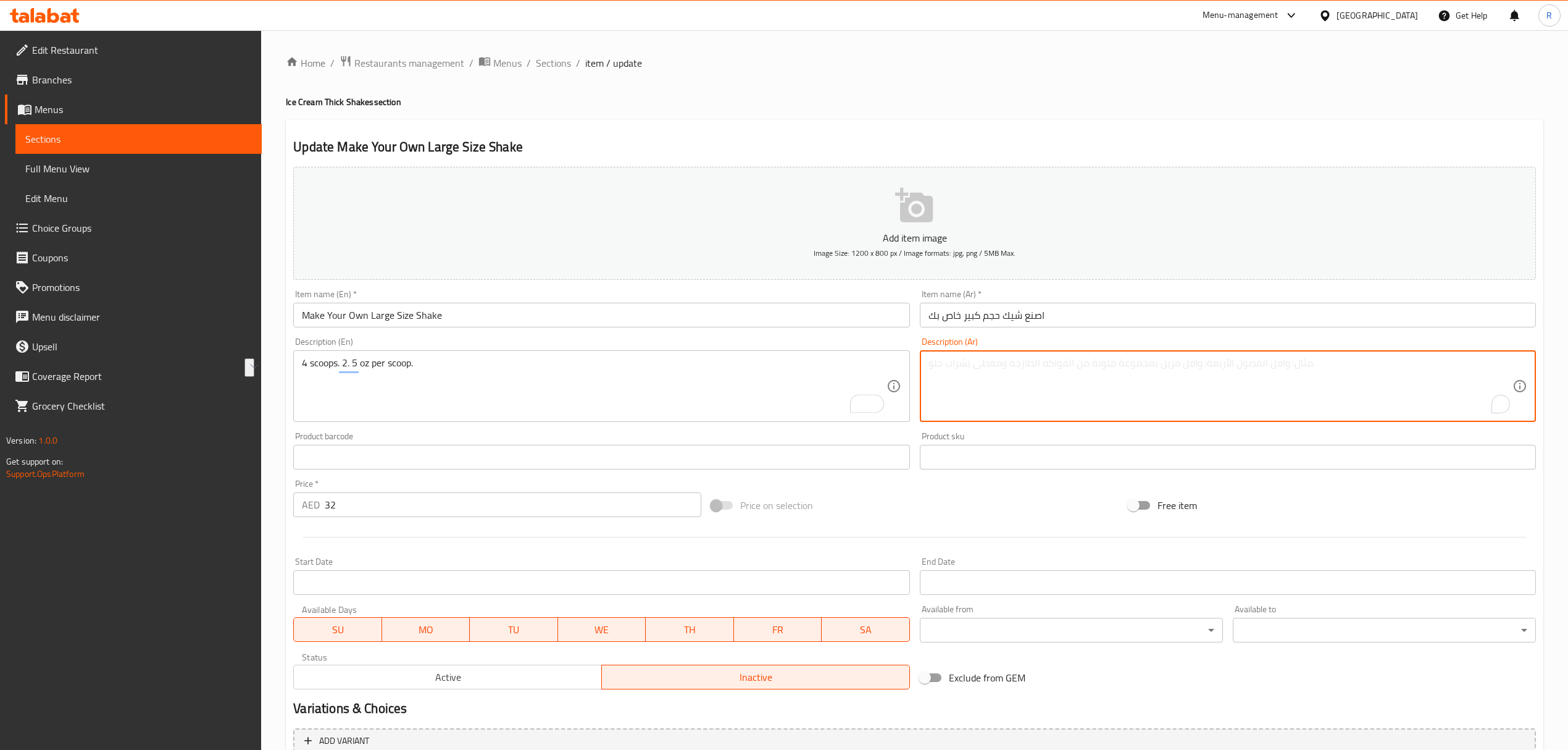
paste textarea "4 بولة. 2.5 أونصة للبولة"
click at [1374, 373] on textarea "4 بولة. 2.5 أونصة للبولة" at bounding box center [1220, 386] width 584 height 59
type textarea "4 بولة. 2.5 أونصة للبولة"
click at [873, 114] on div "Home / Restaurants management / Menus / Sections / item / update Ice Cream Thic…" at bounding box center [914, 452] width 1257 height 793
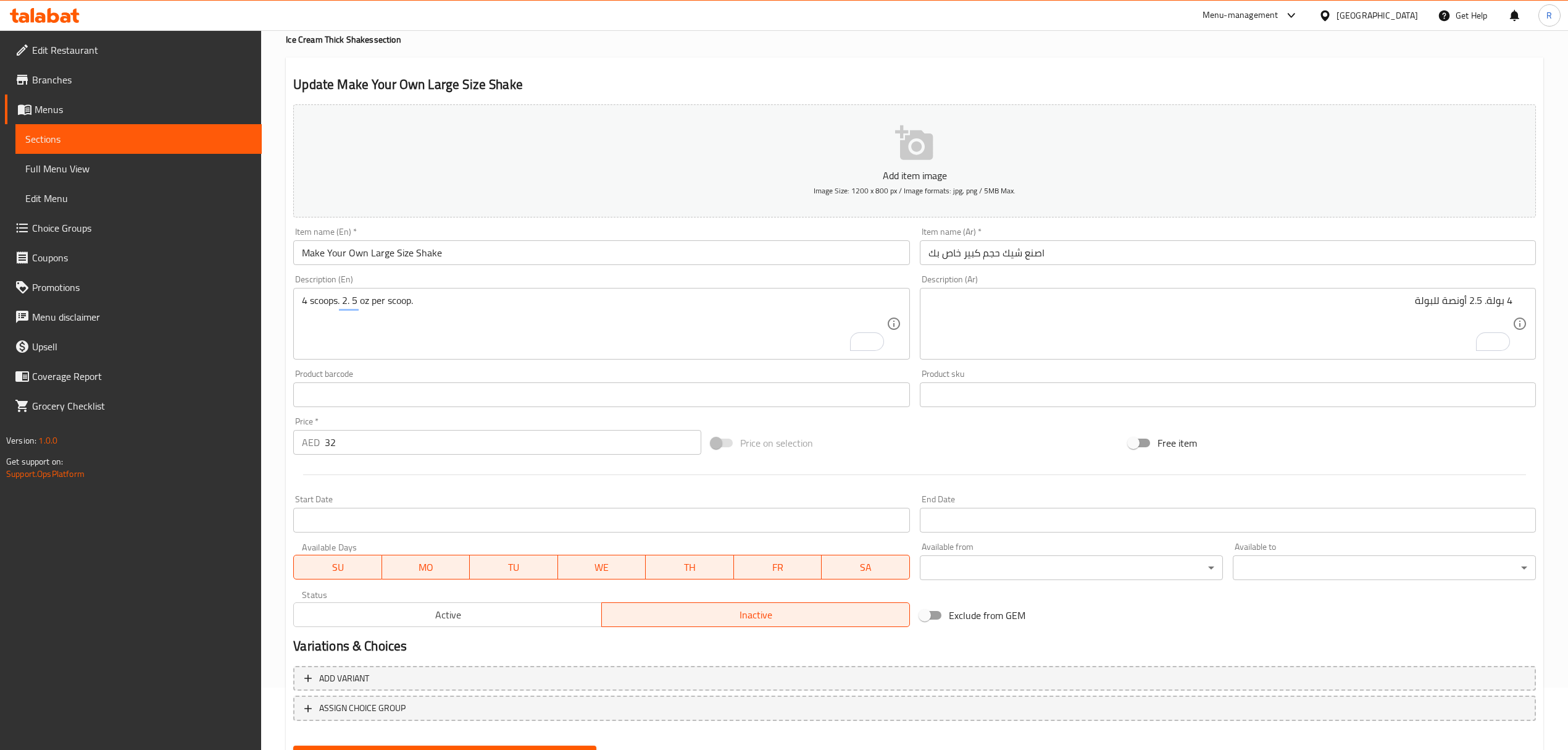
scroll to position [122, 0]
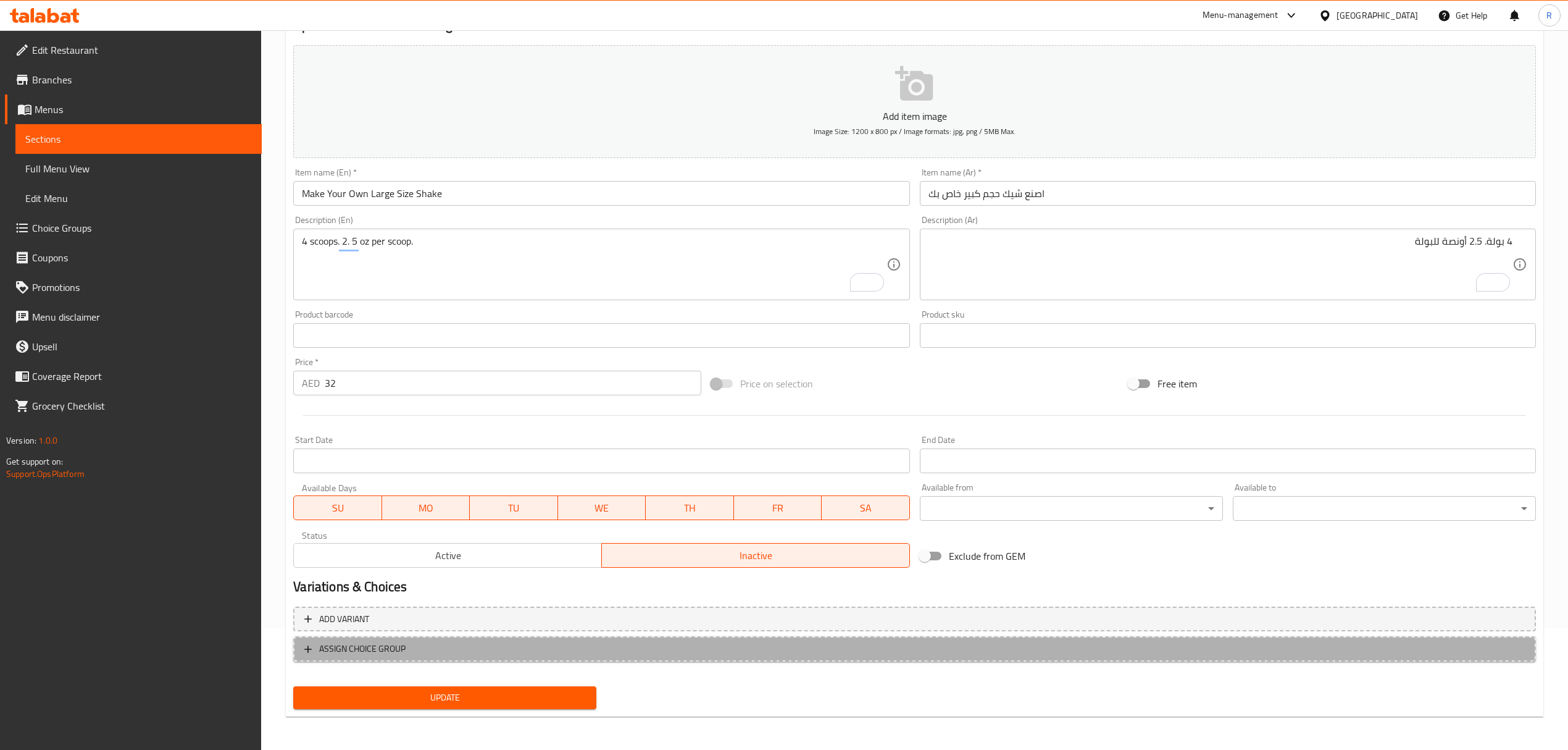
click at [766, 649] on span "ASSIGN CHOICE GROUP" at bounding box center [914, 649] width 1220 height 15
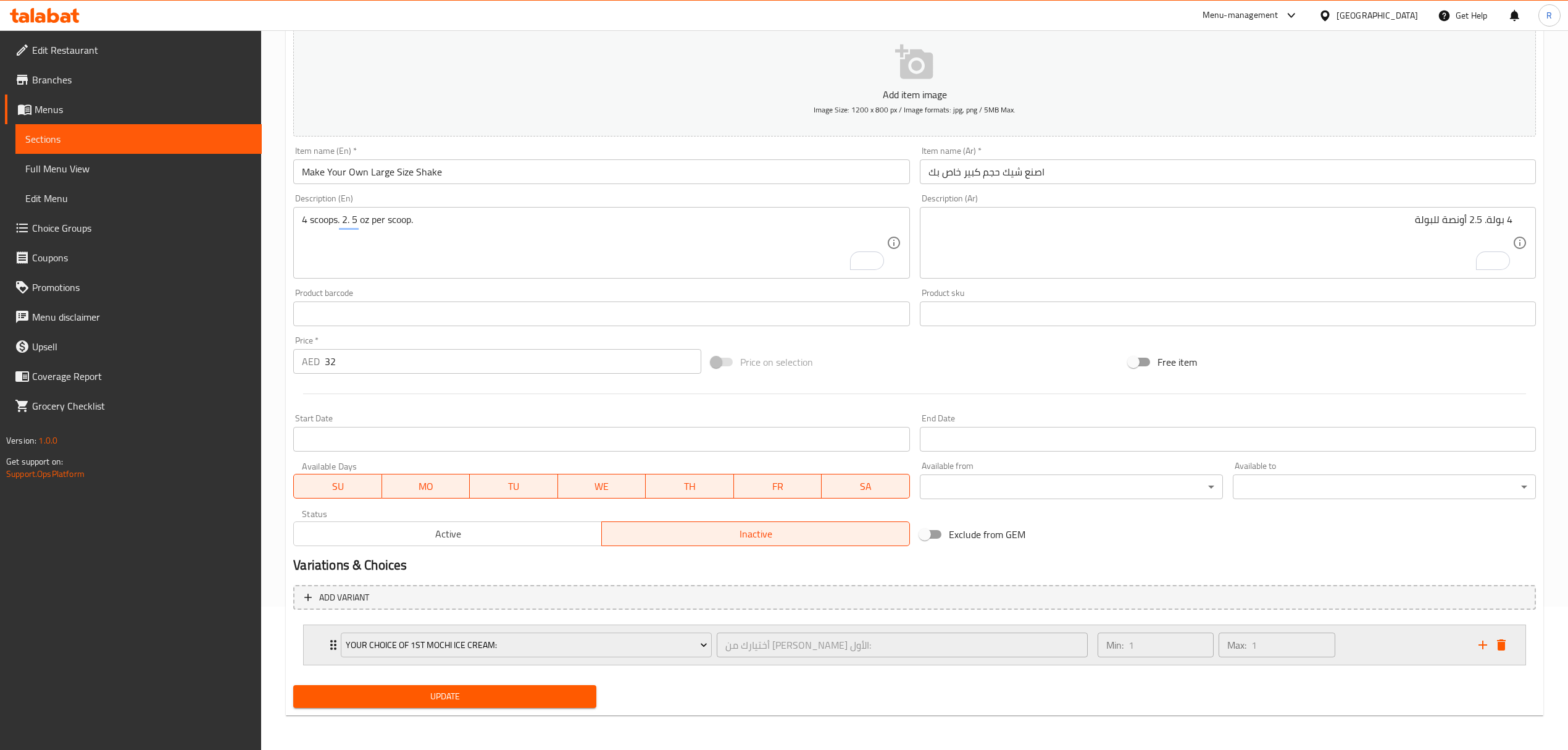
scroll to position [144, 0]
click at [1476, 642] on icon "add" at bounding box center [1483, 644] width 15 height 15
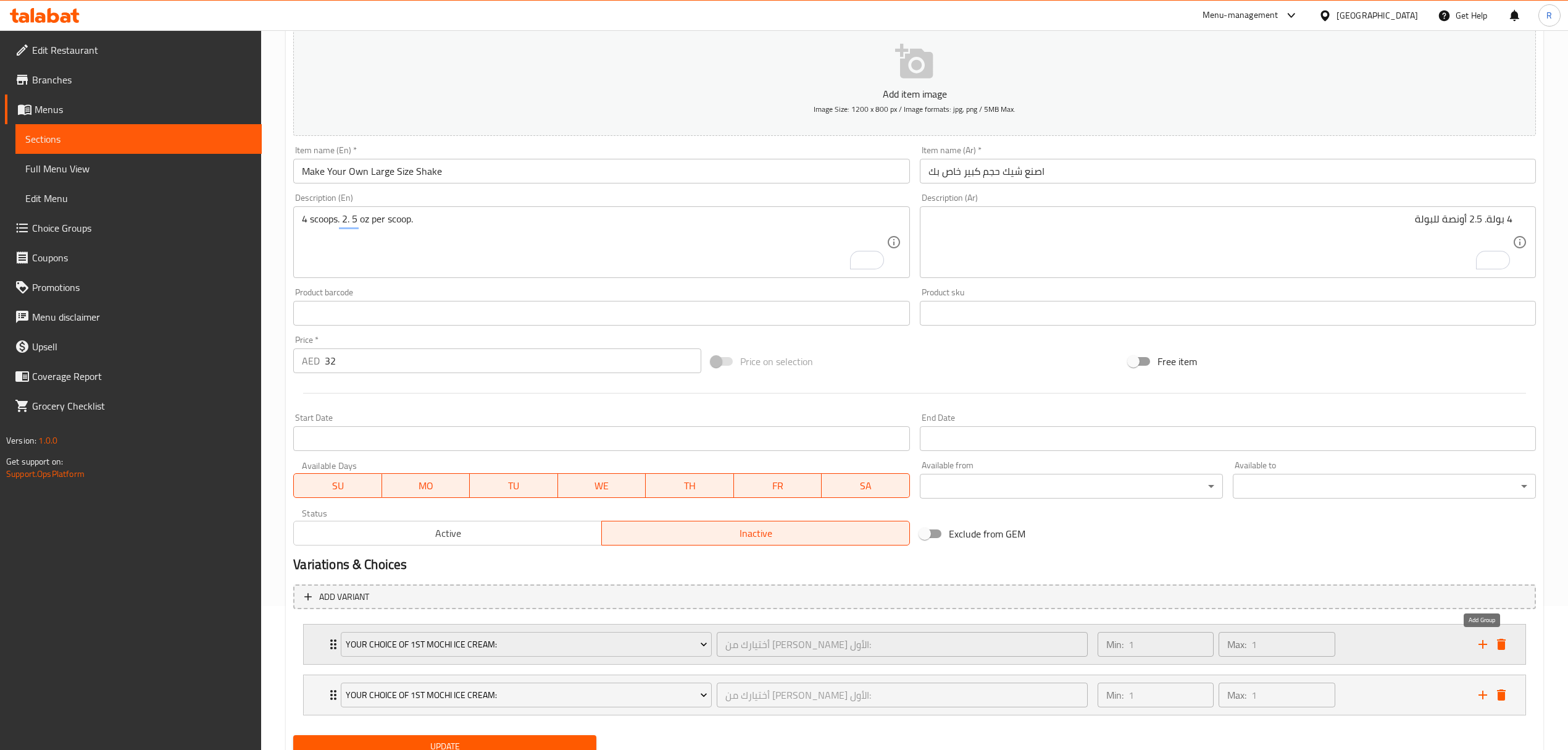
click at [1483, 649] on icon "add" at bounding box center [1483, 644] width 15 height 15
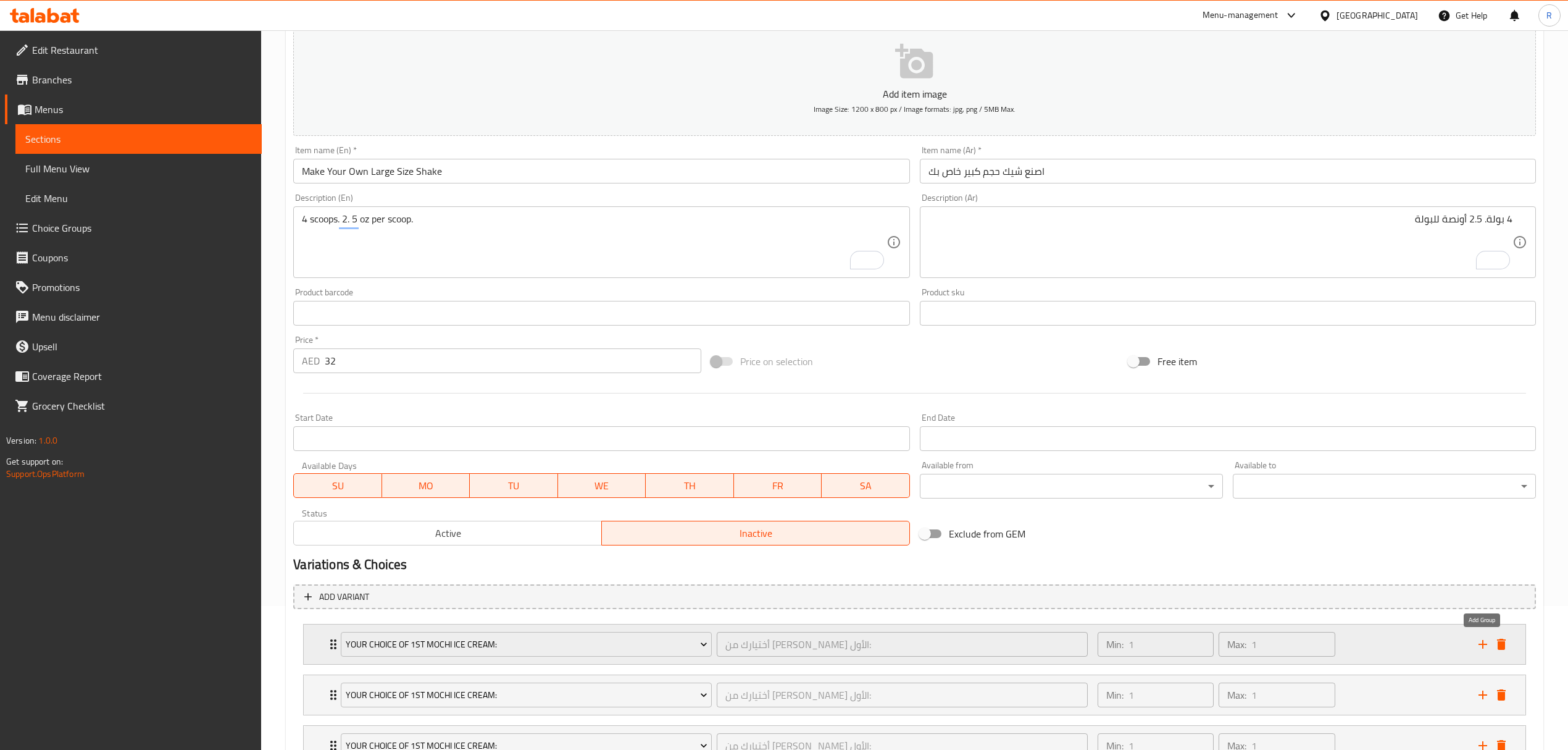
click at [1483, 649] on icon "add" at bounding box center [1483, 644] width 15 height 15
click at [1176, 544] on div "Exclude from GEM" at bounding box center [1124, 534] width 417 height 33
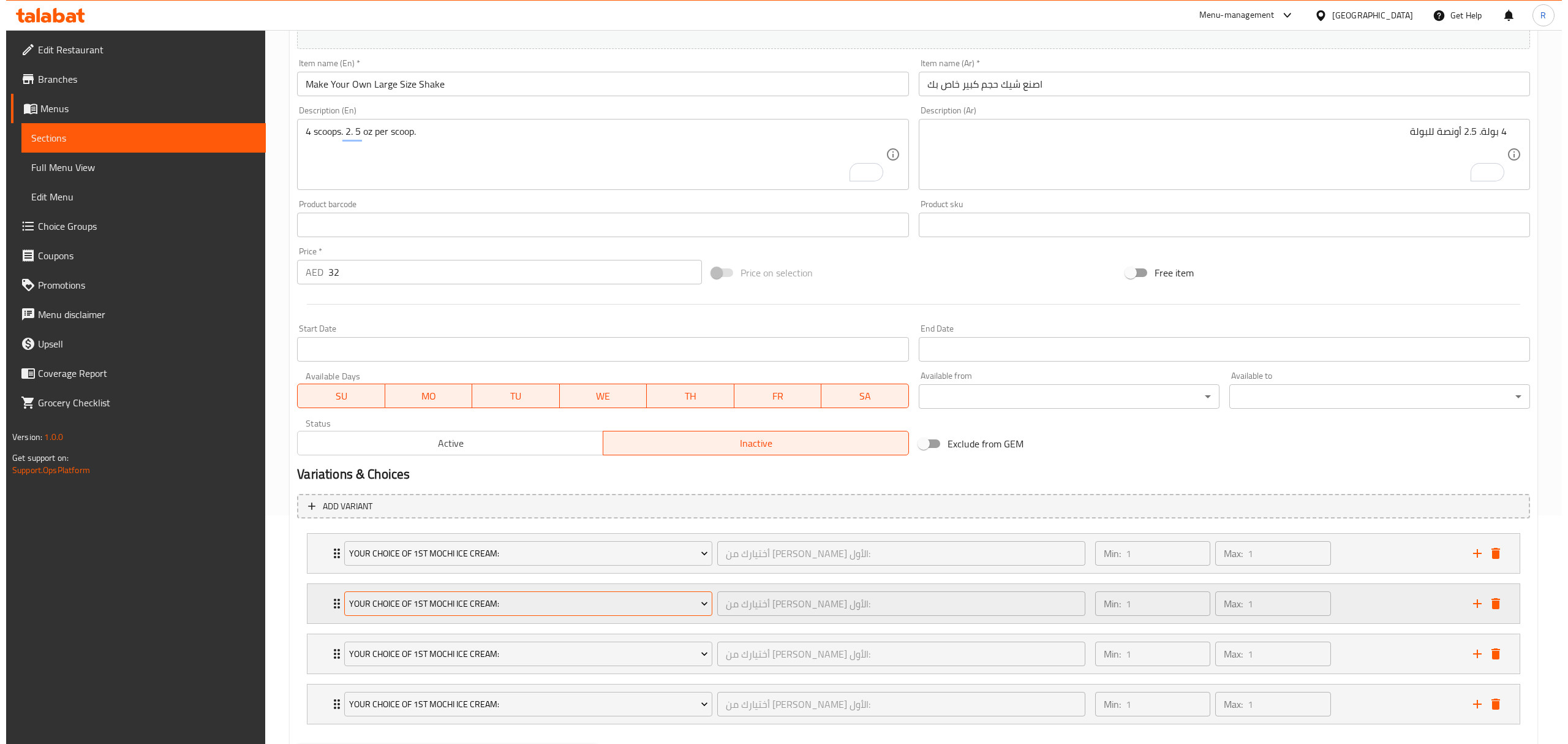
scroll to position [295, 0]
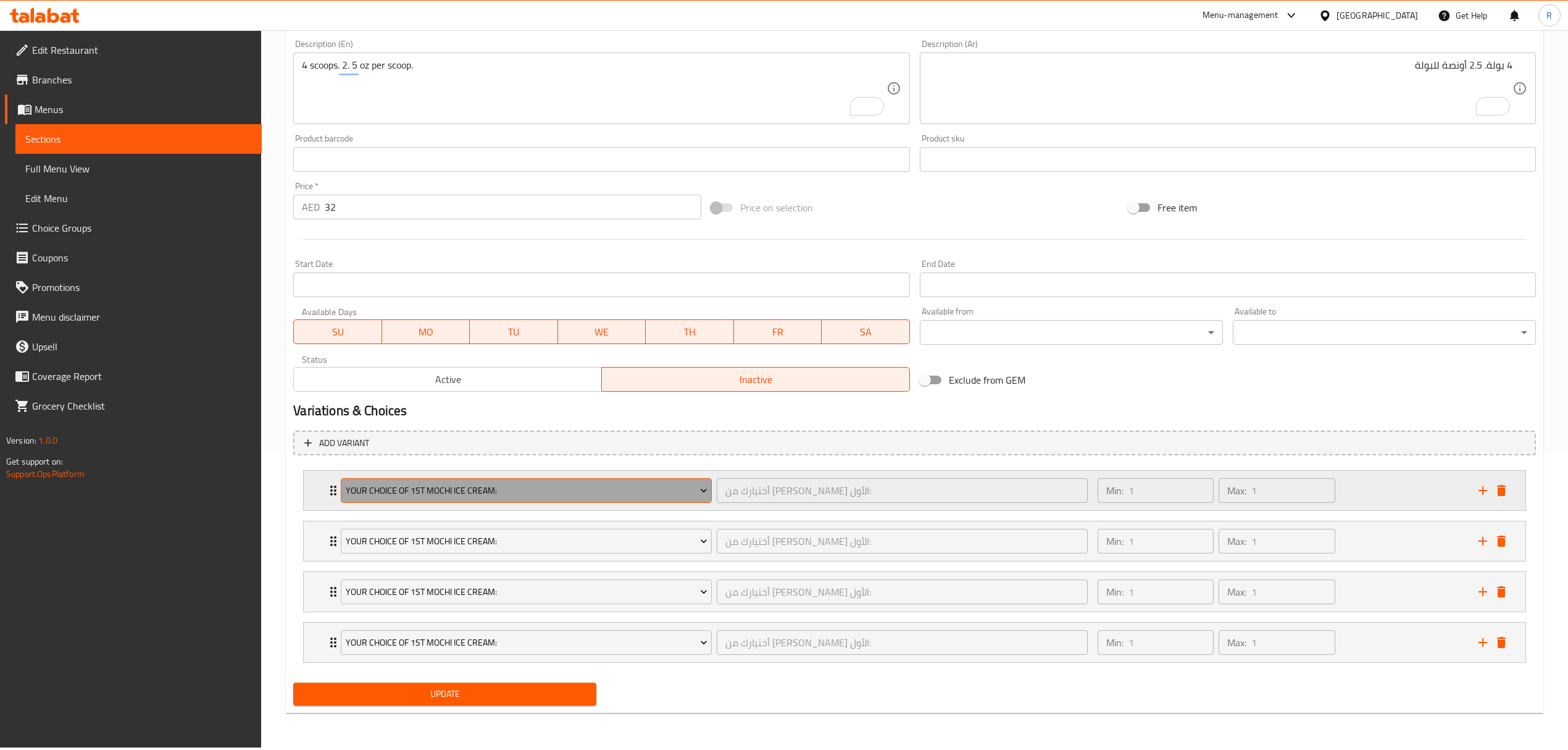
click at [551, 487] on span "Your Choice Of 1st Mochi Ice Cream:" at bounding box center [526, 491] width 362 height 15
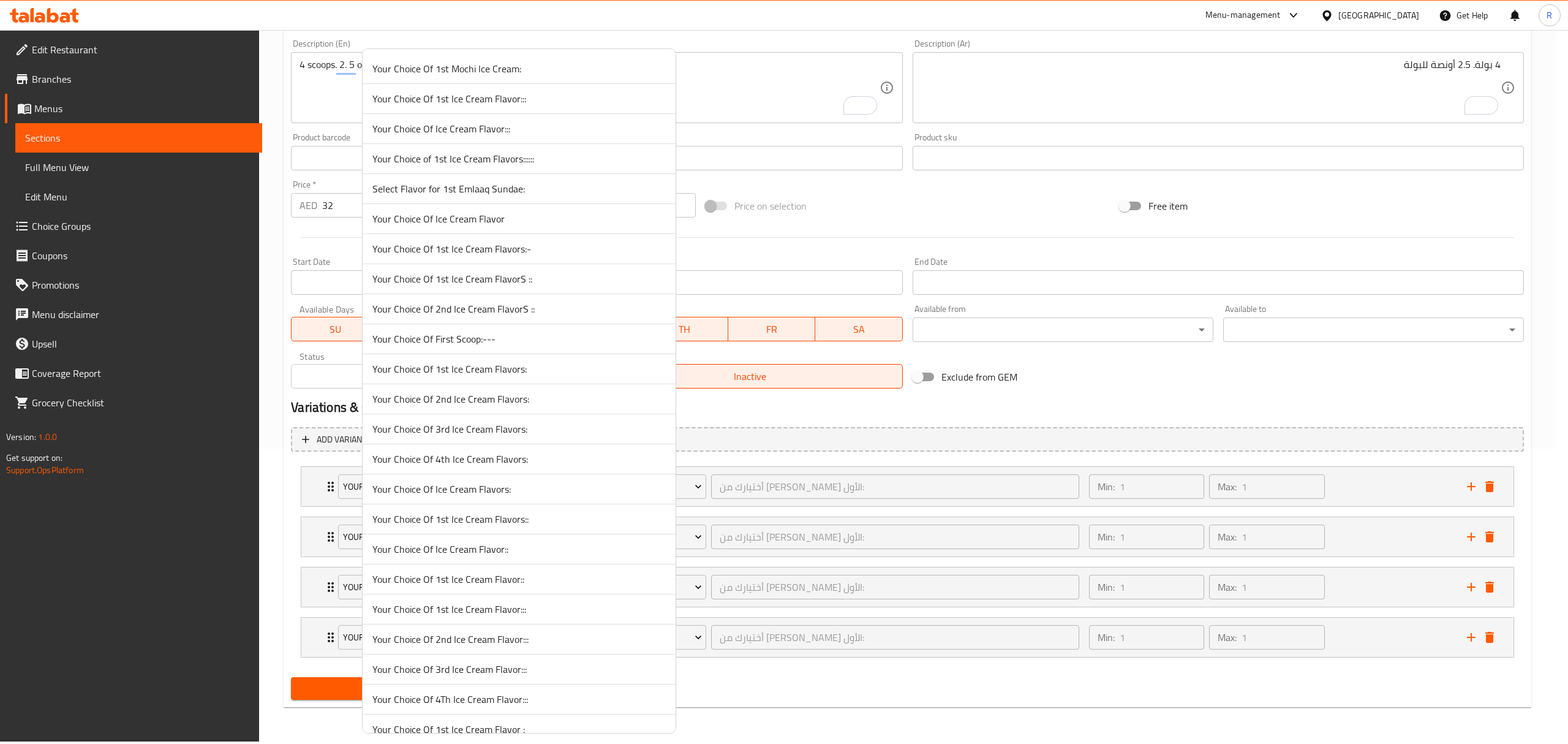
scroll to position [3304, 0]
click at [491, 374] on span "Your First Choice Of Ice Cream Flavor:" at bounding box center [519, 367] width 293 height 15
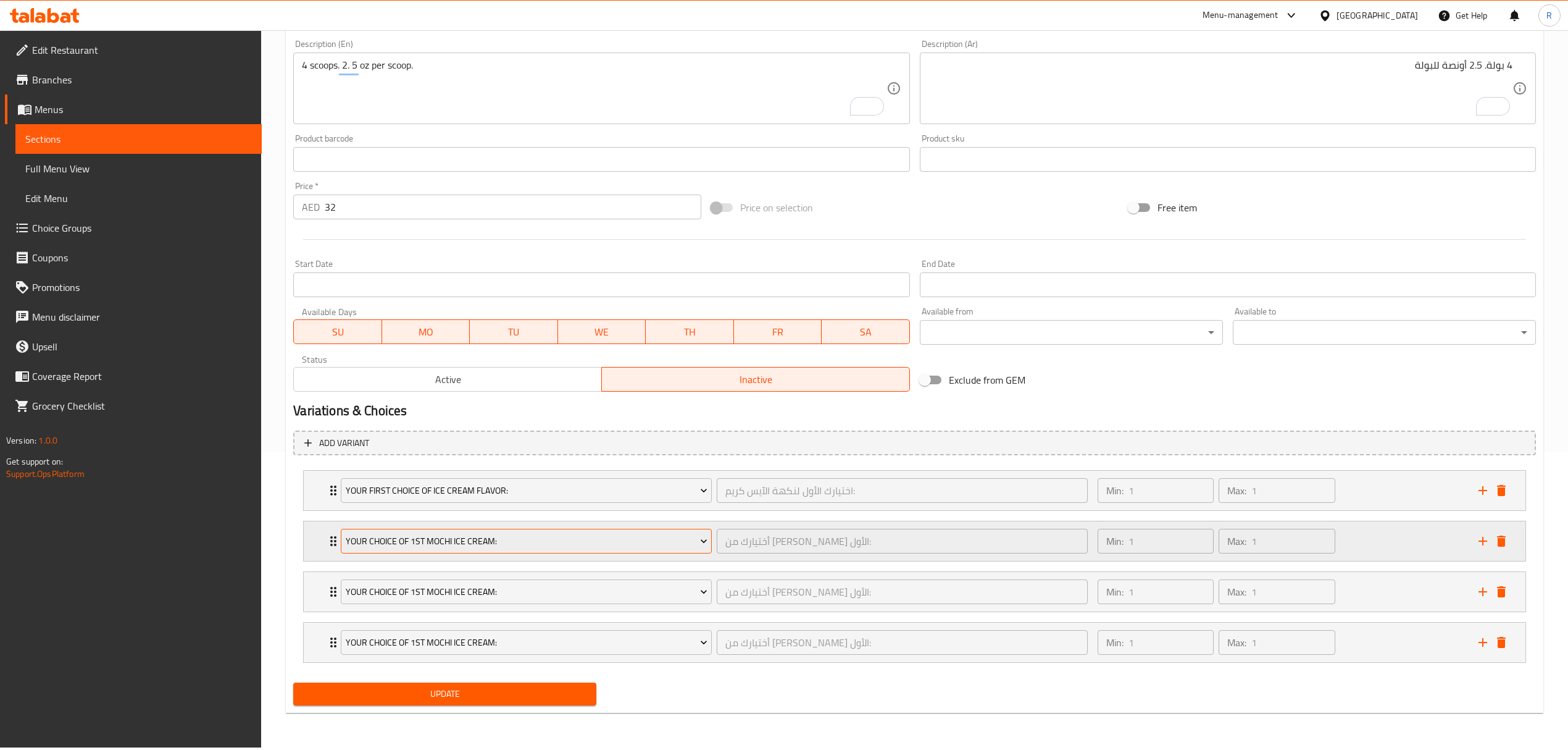
click at [495, 536] on span "Your Choice Of 1st Mochi Ice Cream:" at bounding box center [526, 541] width 362 height 15
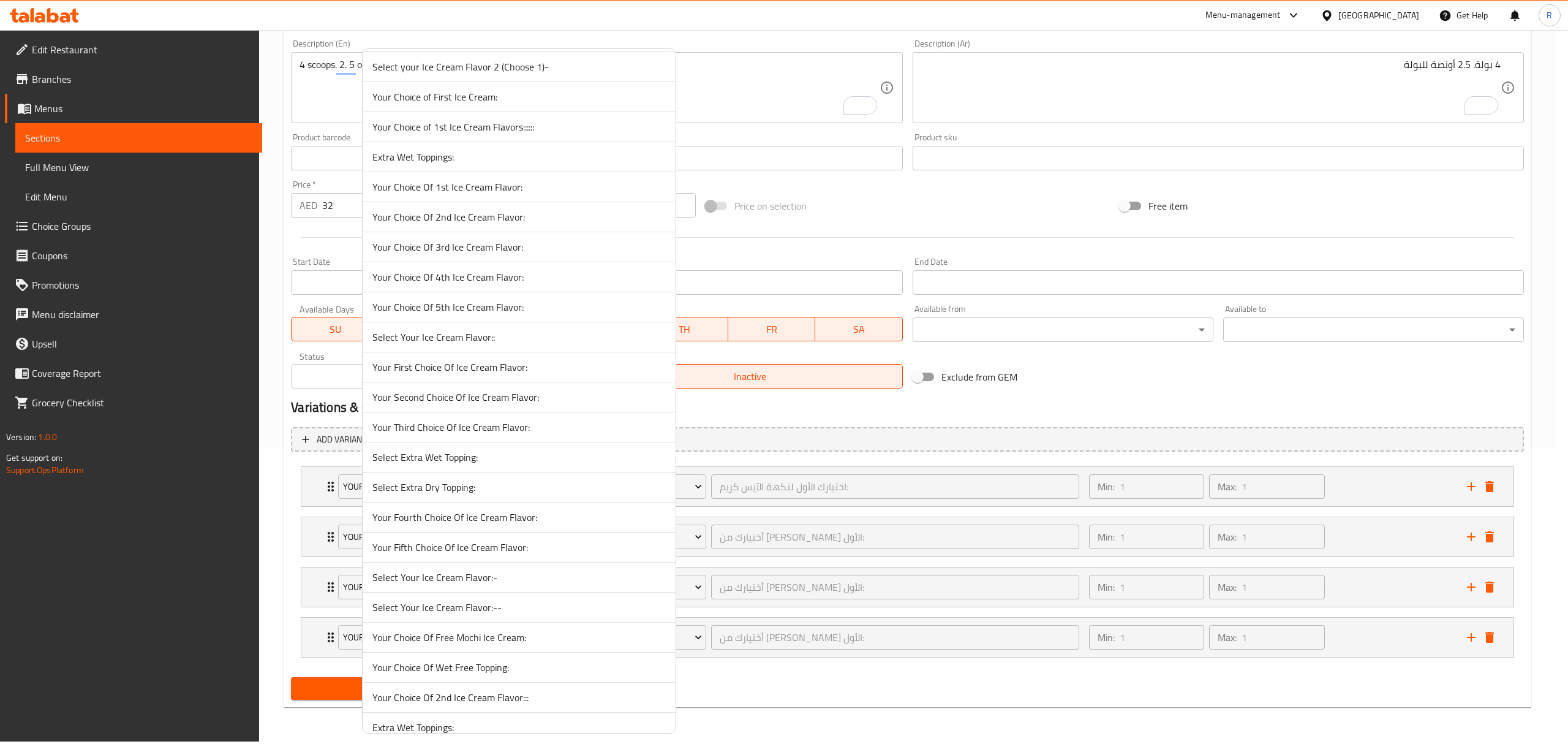
click at [458, 404] on span "Your Second Choice Of Ice Cream Flavor:" at bounding box center [519, 396] width 293 height 15
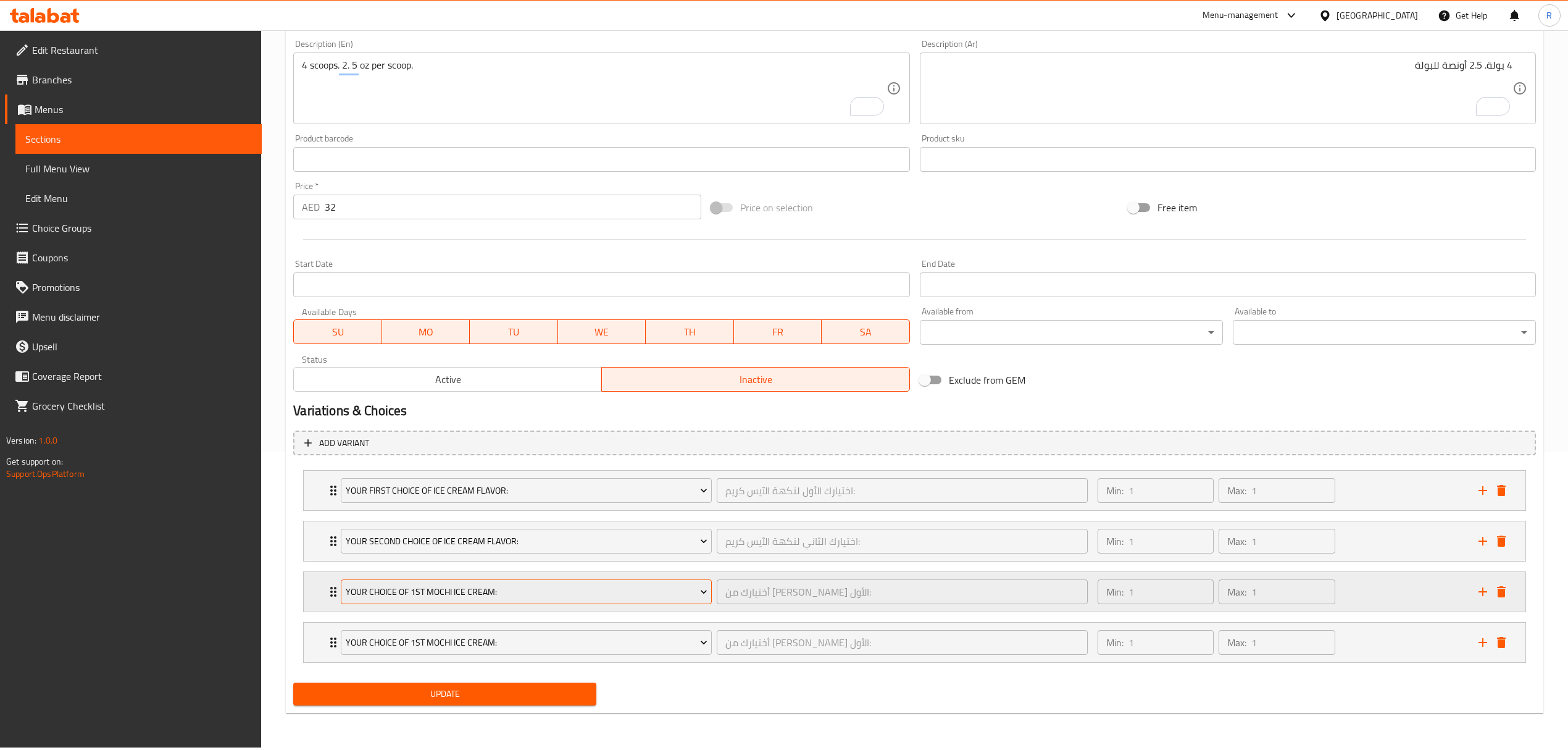
click at [458, 591] on span "Your Choice Of 1st Mochi Ice Cream:" at bounding box center [526, 592] width 362 height 15
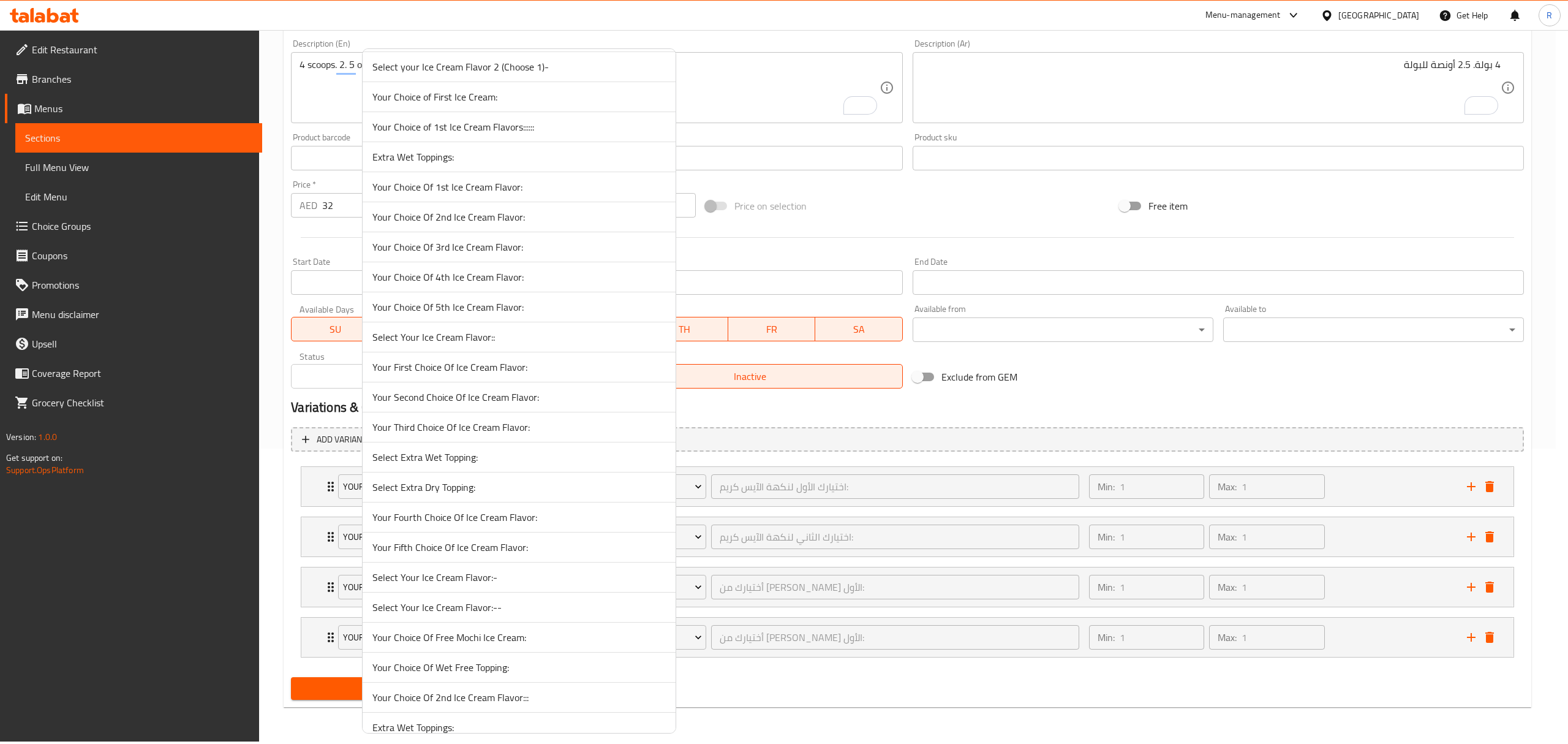
click at [429, 435] on span "Your Third Choice Of Ice Cream Flavor:" at bounding box center [519, 427] width 293 height 15
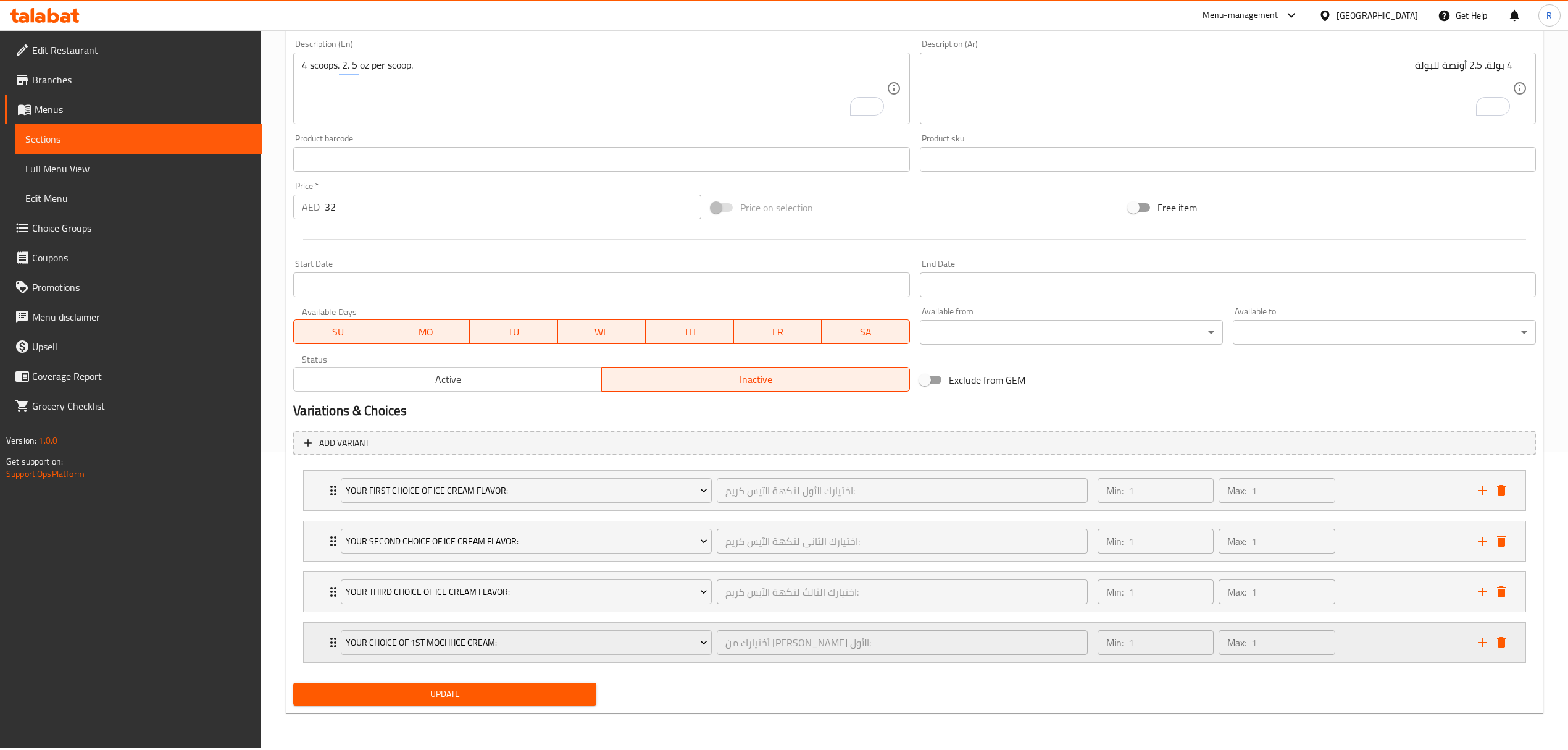
click at [479, 661] on div "Your Choice Of 1st Mochi Ice Cream: أختيارك من آيس كريم موتشي الأول: ​" at bounding box center [715, 642] width 762 height 40
click at [481, 648] on span "Your Choice Of 1st Mochi Ice Cream:" at bounding box center [526, 642] width 362 height 15
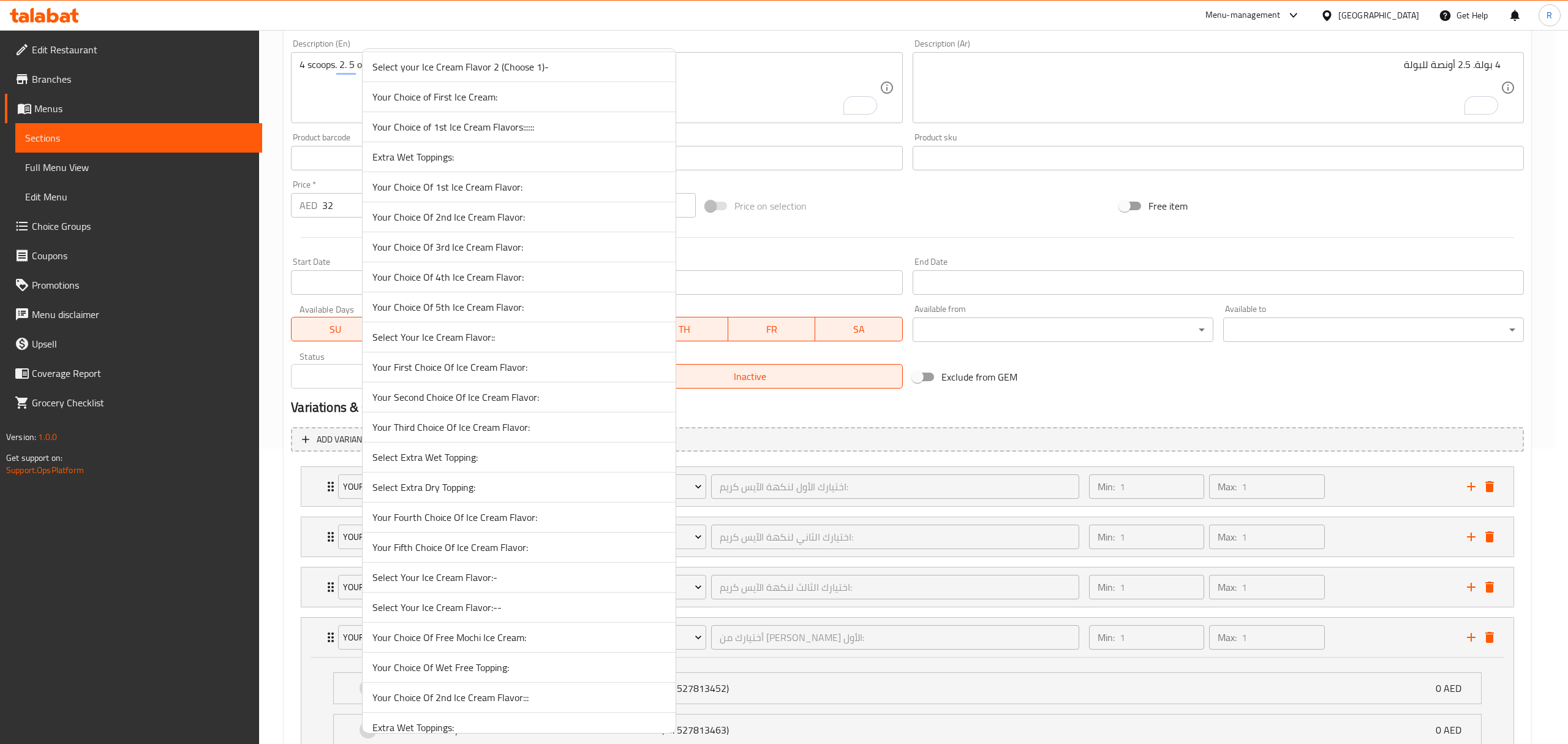
click at [432, 524] on span "Your Fourth Choice Of Ice Cream Flavor:" at bounding box center [519, 517] width 293 height 15
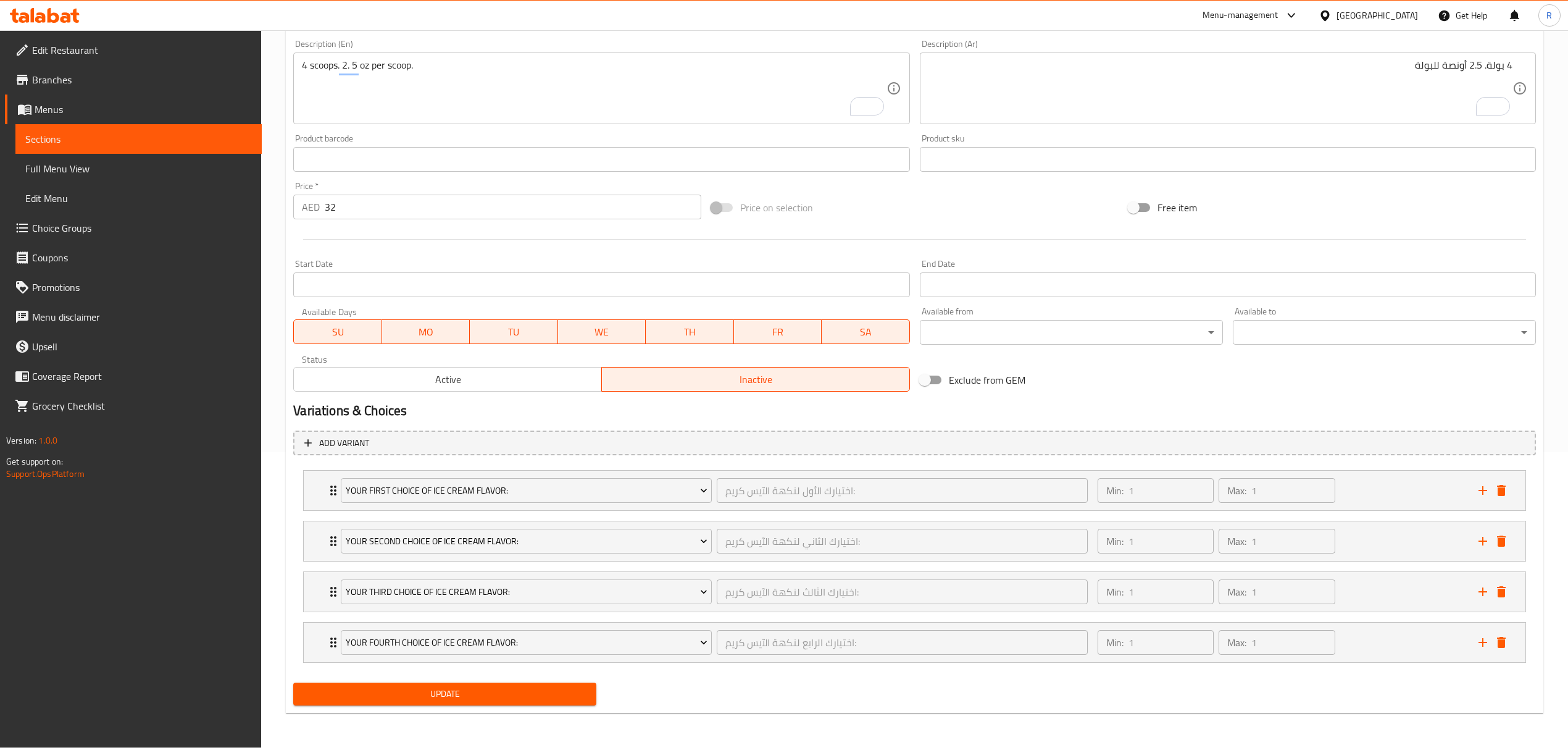
click at [488, 705] on button "Update" at bounding box center [444, 694] width 303 height 23
click at [512, 378] on span "Active" at bounding box center [448, 380] width 298 height 18
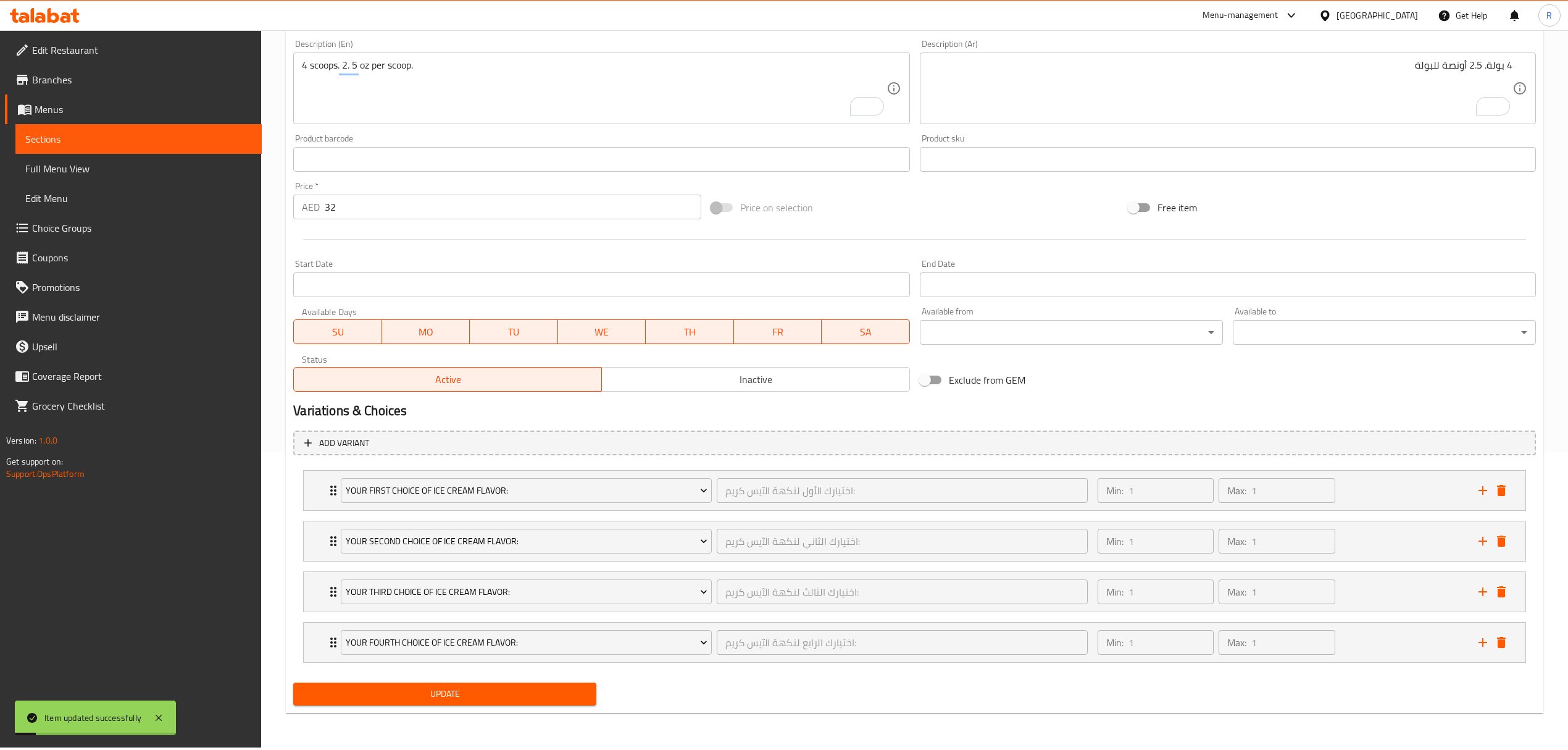
click at [504, 701] on span "Update" at bounding box center [444, 694] width 284 height 15
click at [690, 701] on div "Update" at bounding box center [914, 694] width 1253 height 33
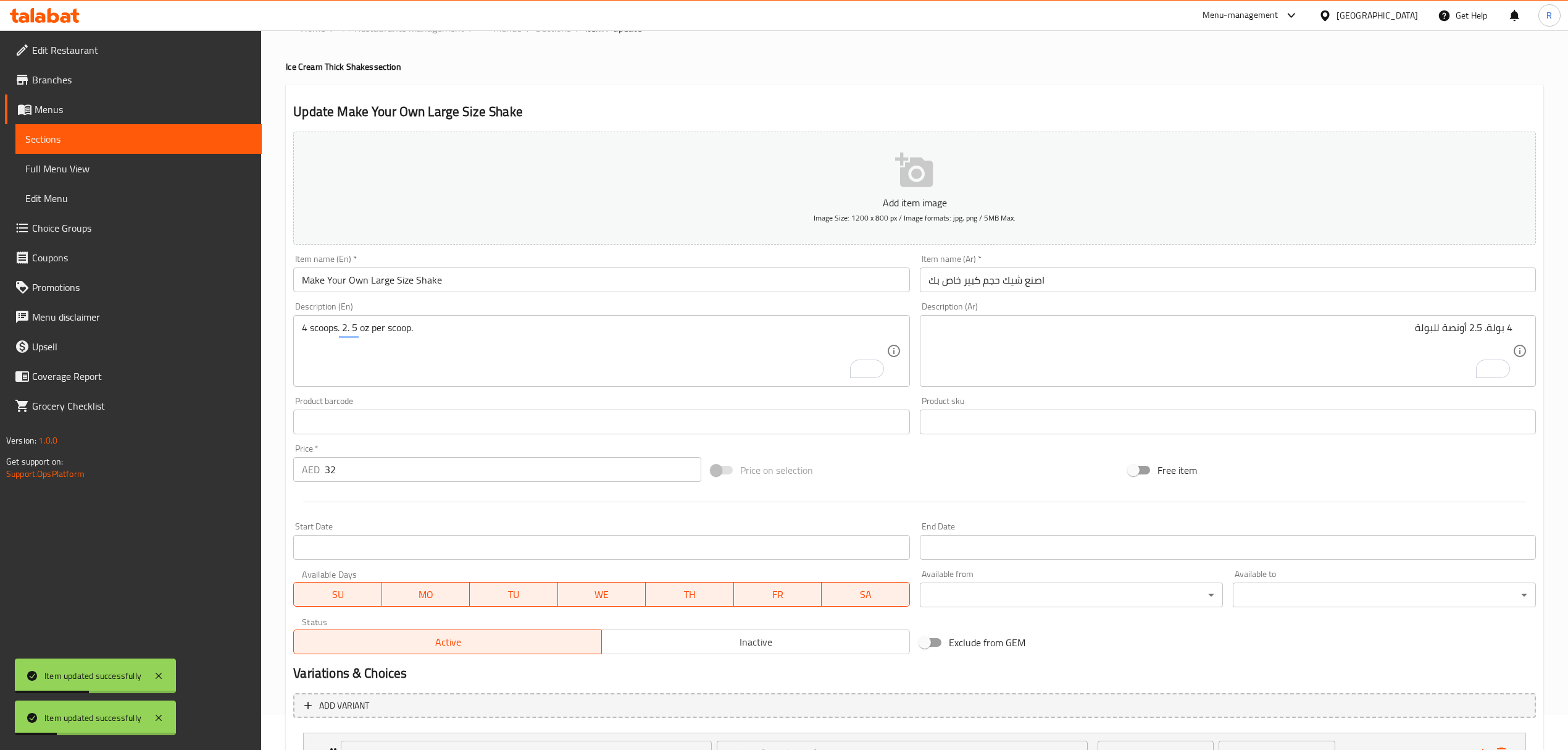
scroll to position [0, 0]
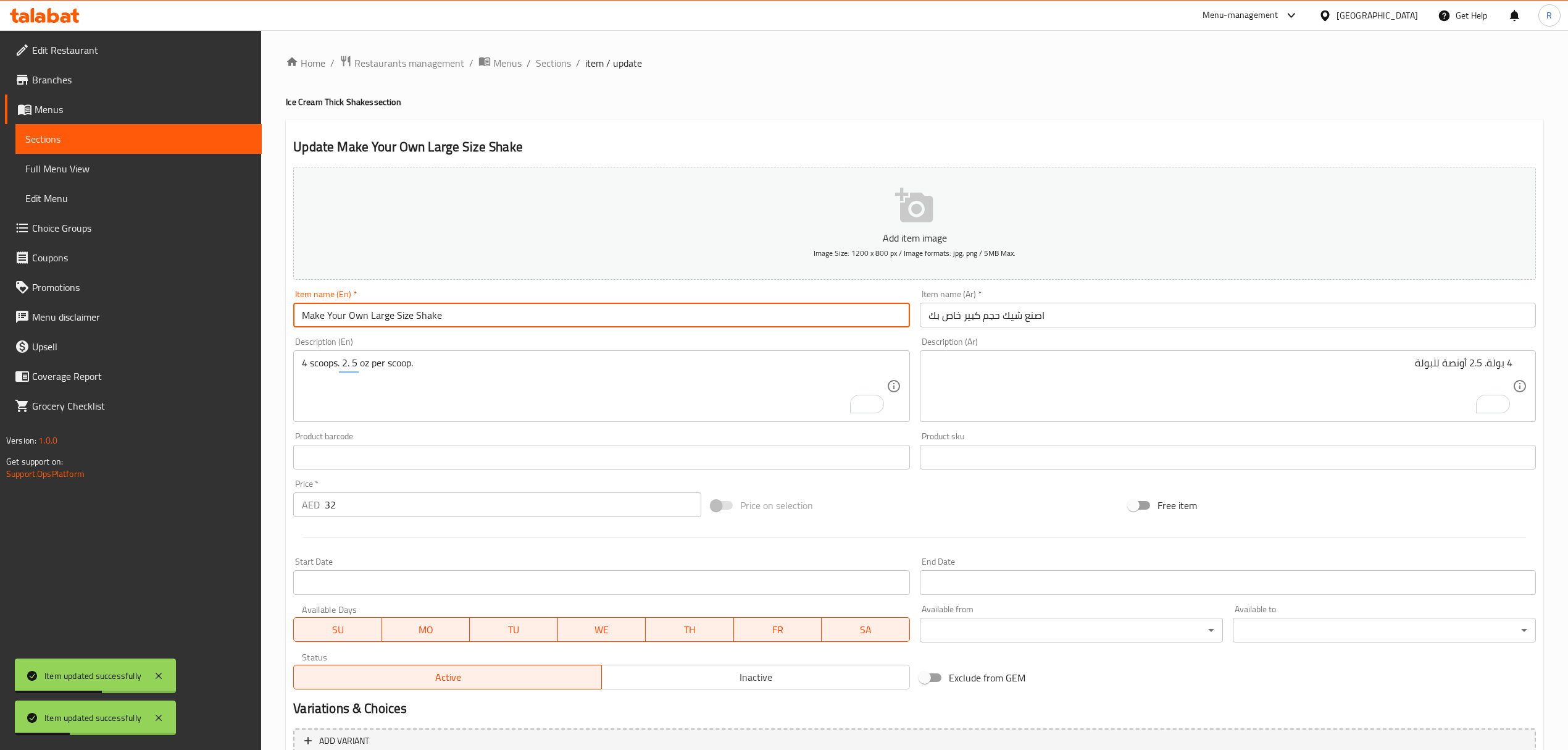
click at [460, 320] on input "Make Your Own Large Size Shake" at bounding box center [601, 314] width 616 height 25
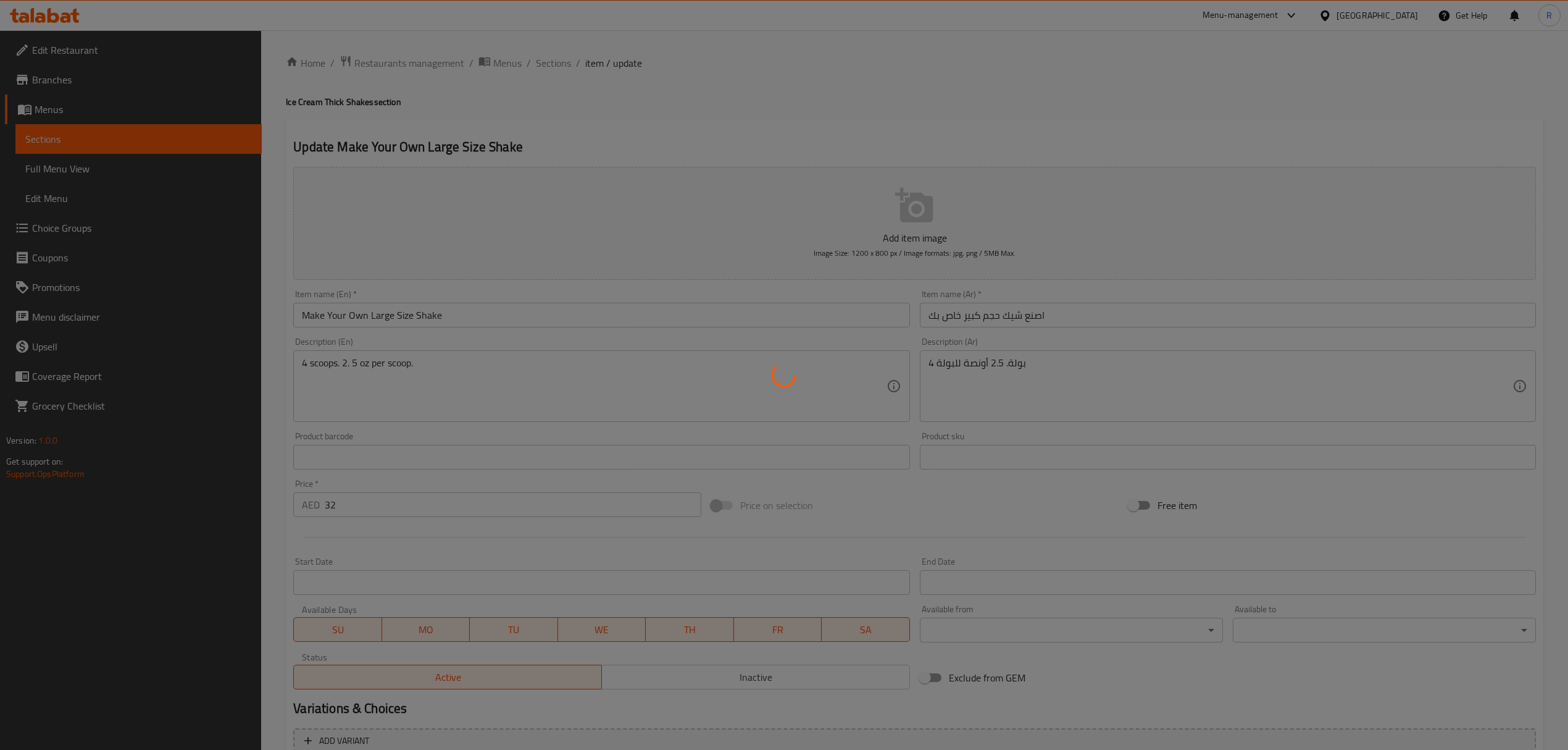
type input "اختيارك الأول لنكهة الآيس كريم:"
type input "1"
type input "اختيارك الثاني لنكهة الآيس كريم:"
type input "1"
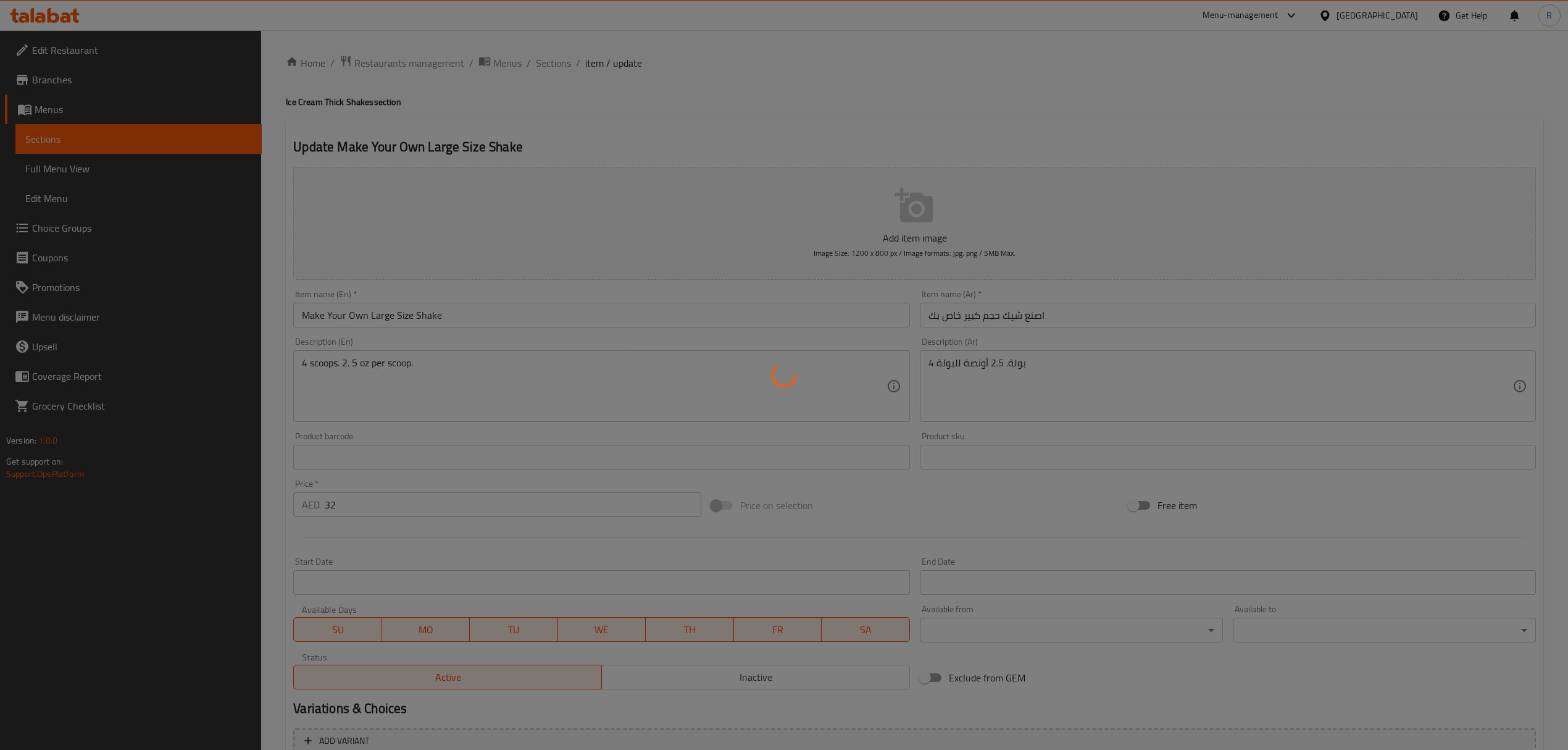
type input "1"
type input "اختيارك الثالث لنكهة الآيس كريم:"
type input "1"
type input "اختيارك الرابع لنكهة الآيس كريم:"
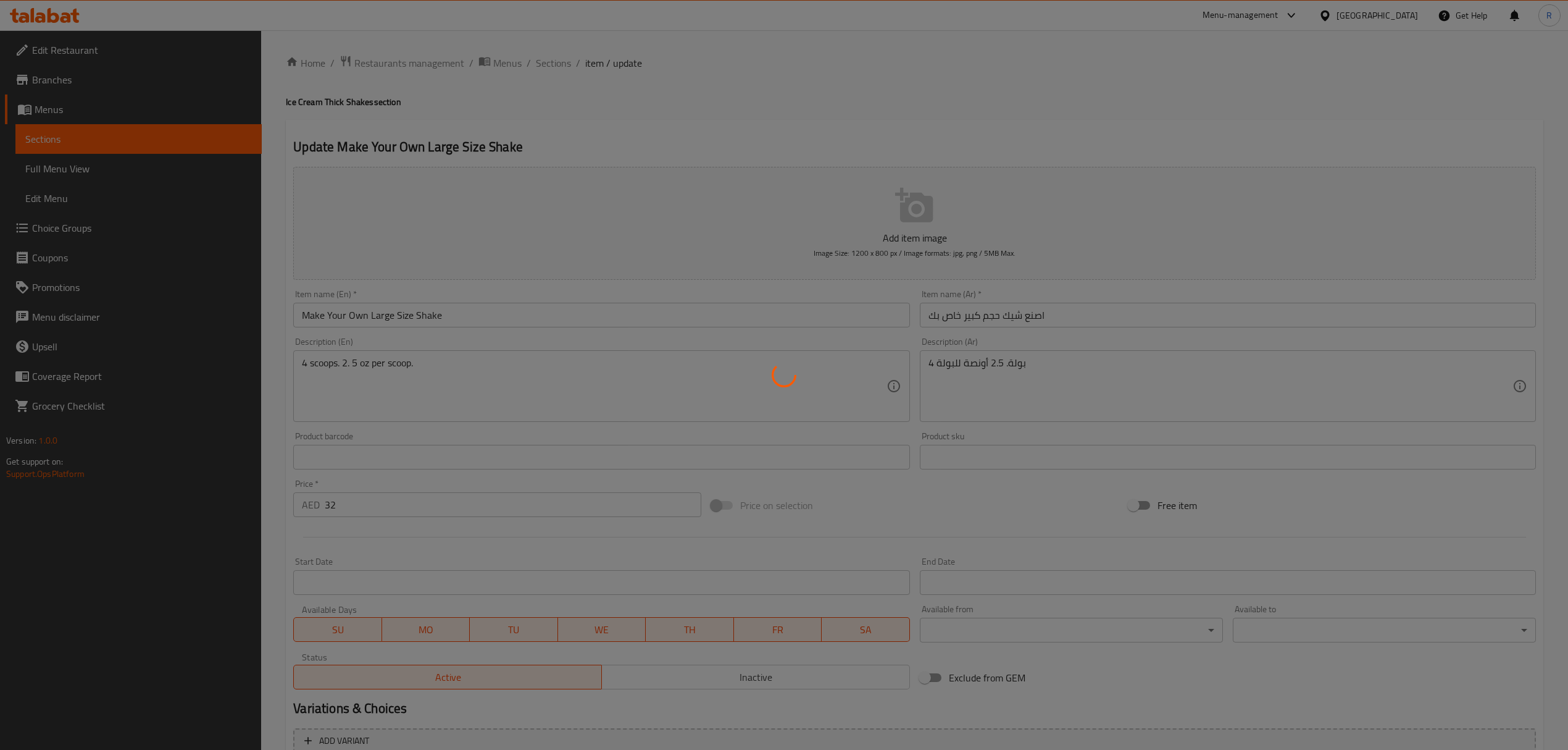
type input "1"
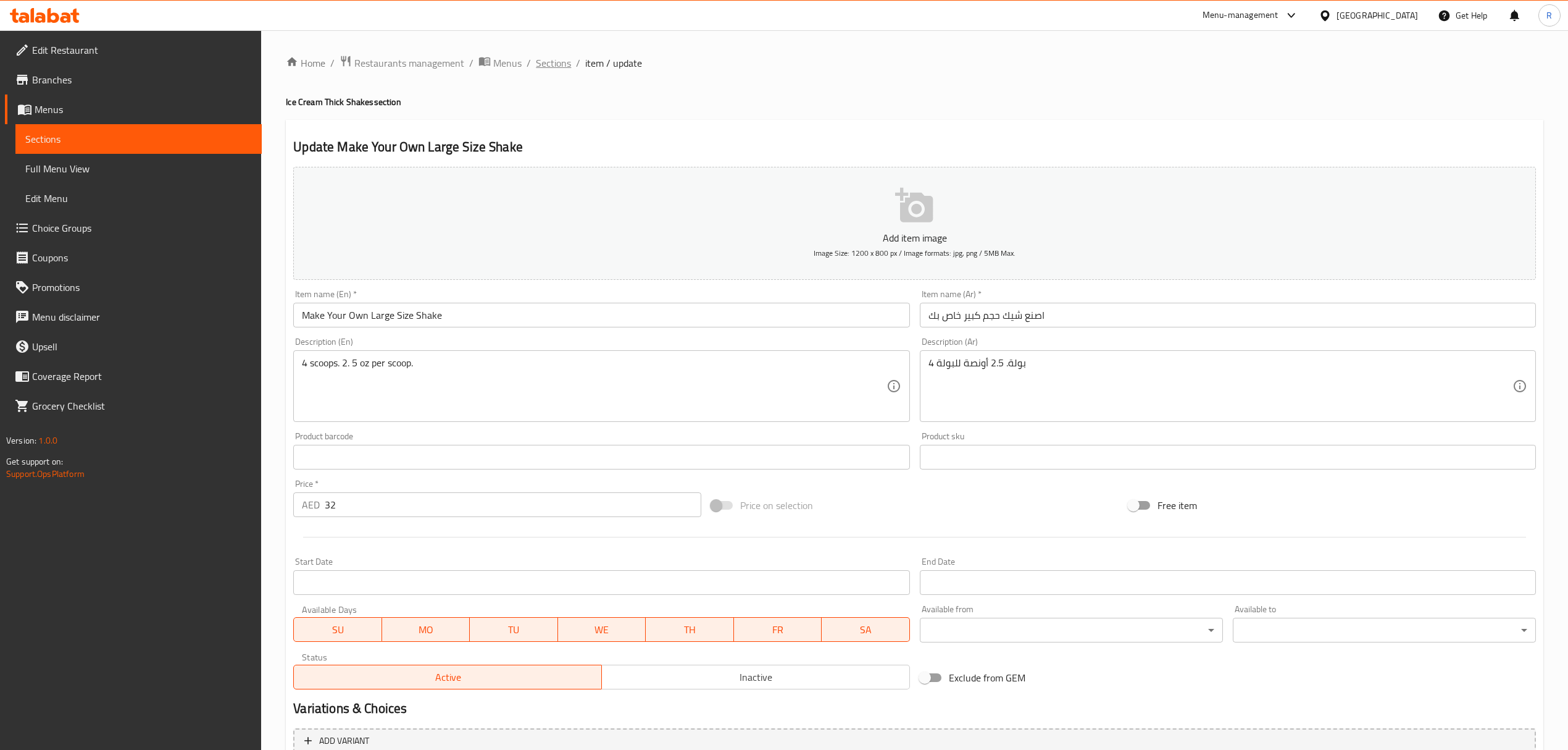
click at [552, 64] on span "Sections" at bounding box center [553, 63] width 35 height 15
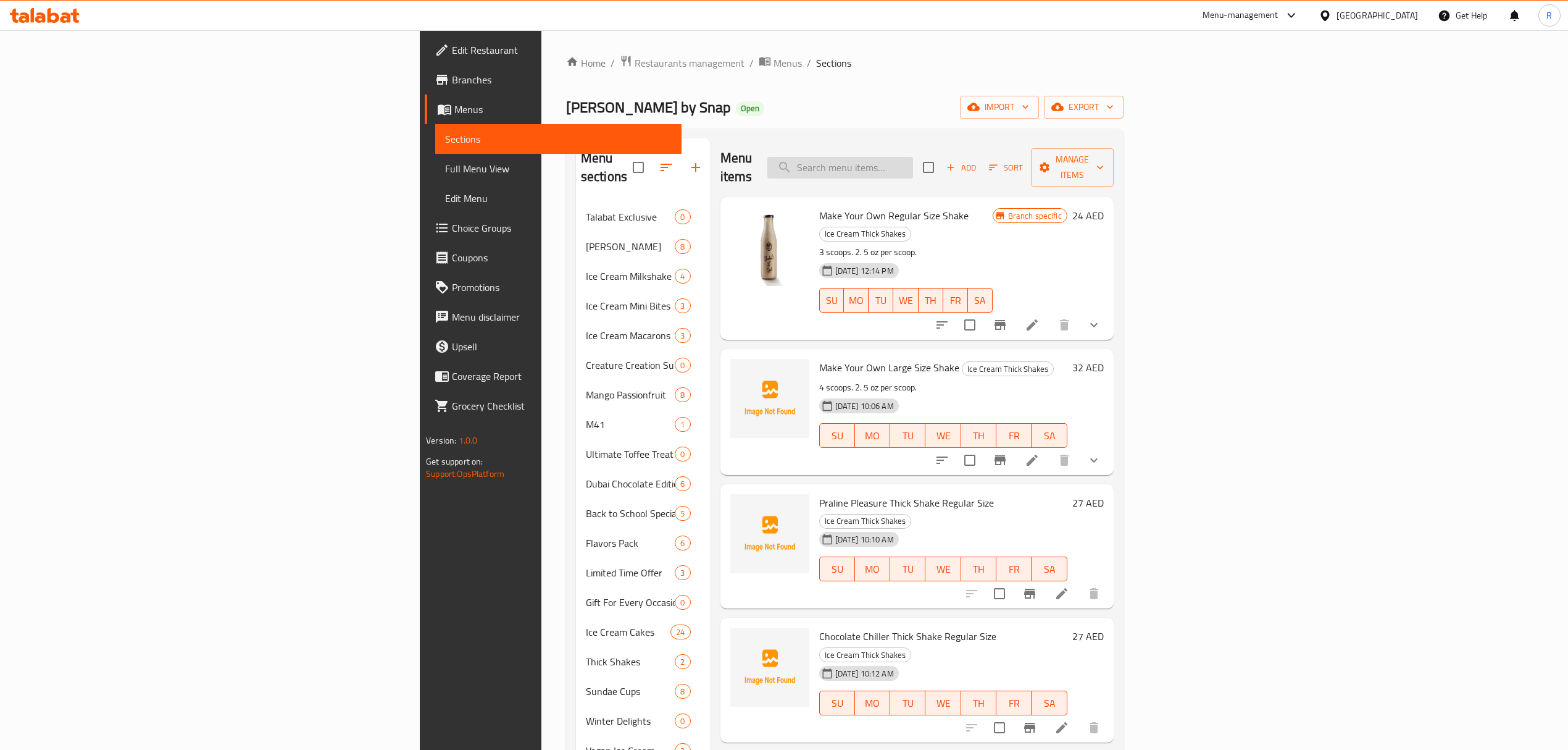
click at [913, 157] on input "search" at bounding box center [841, 168] width 146 height 22
paste input "Make Your Own Large Size Shake"
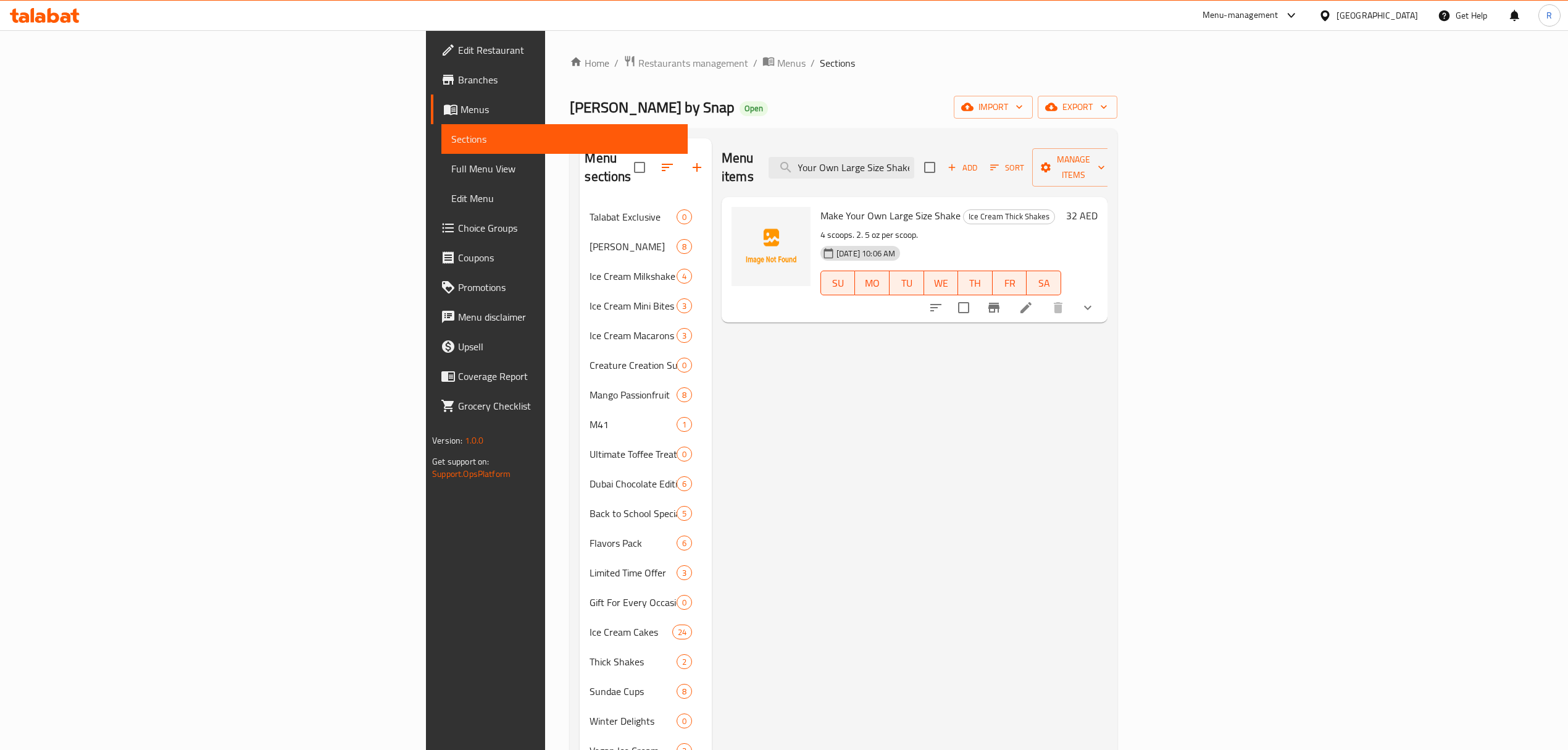
type input "Make Your Own Large Size Shake"
click at [1095, 300] on icon "show more" at bounding box center [1087, 307] width 15 height 15
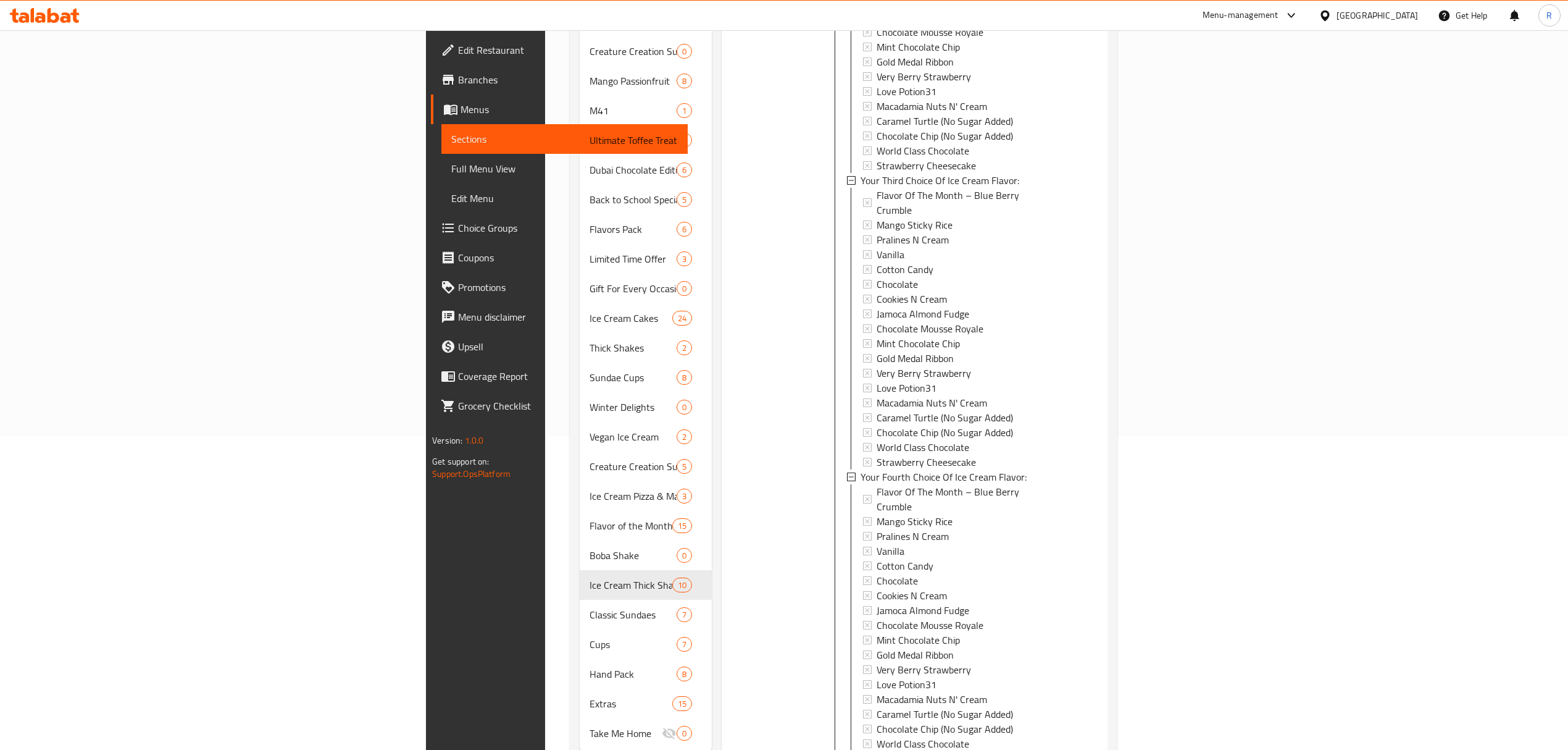
scroll to position [329, 0]
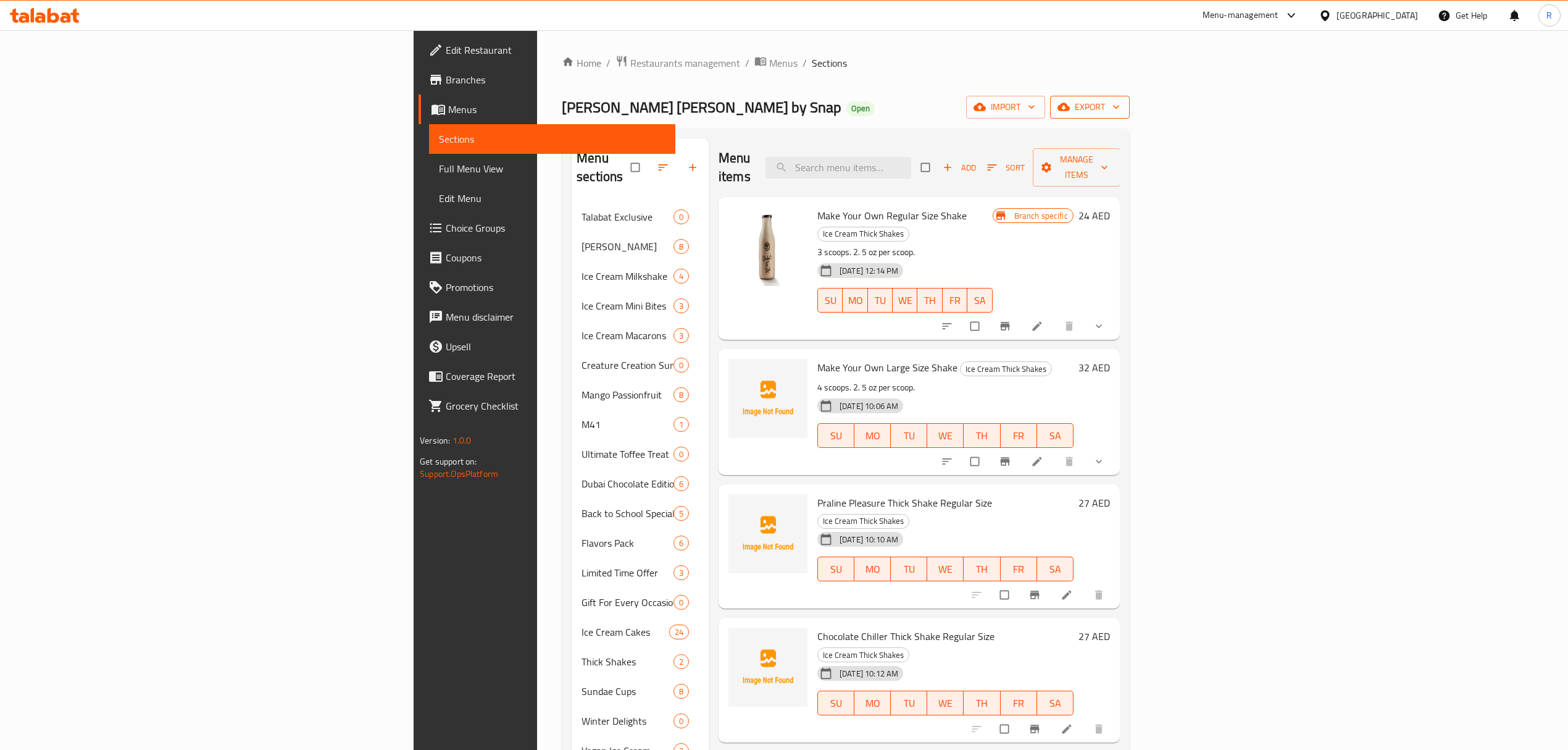
click at [1120, 107] on span "export" at bounding box center [1090, 107] width 60 height 15
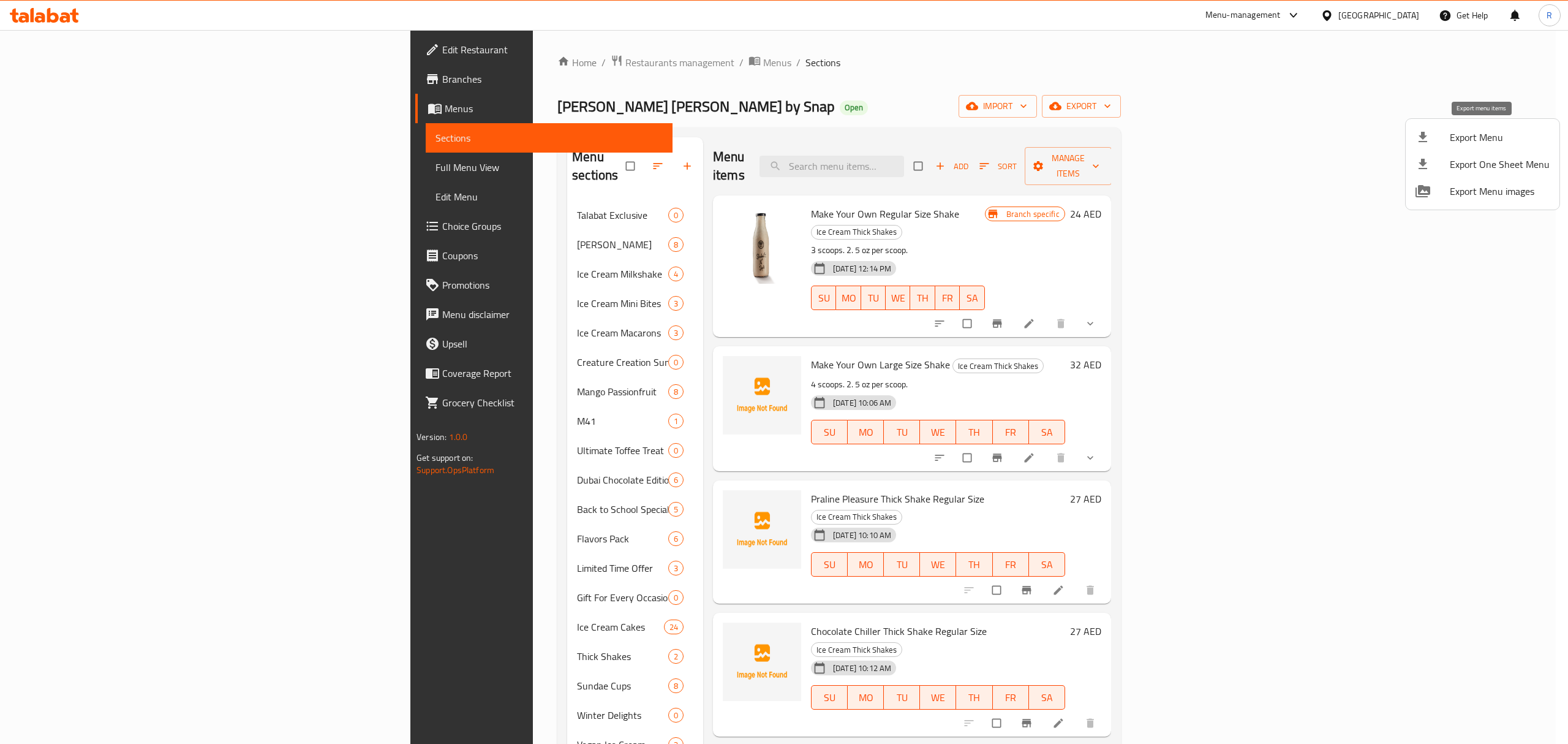
click at [1478, 131] on span "Export Menu" at bounding box center [1499, 137] width 100 height 15
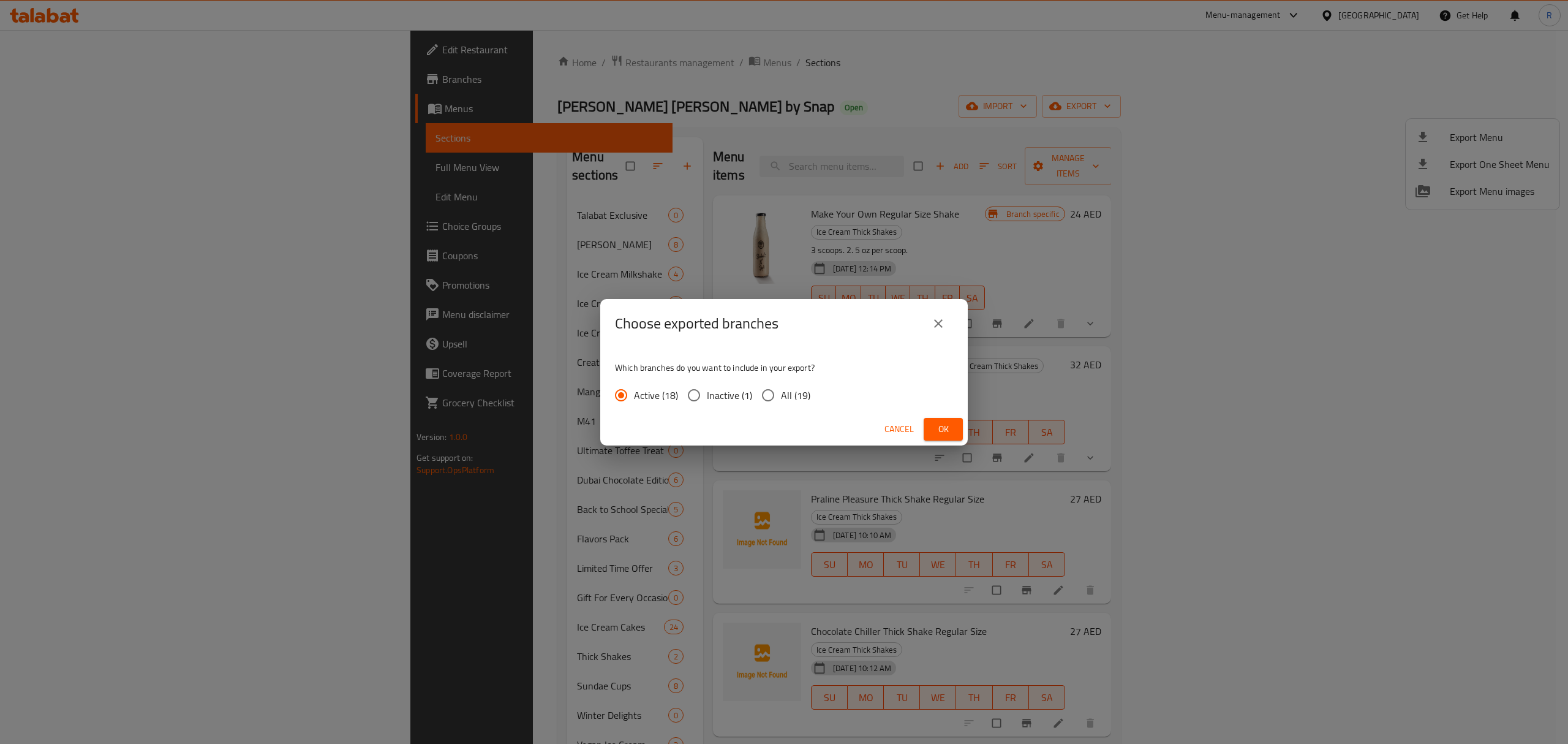
click at [773, 397] on input "All (19)" at bounding box center [768, 395] width 25 height 25
radio input "true"
drag, startPoint x: 943, startPoint y: 430, endPoint x: 926, endPoint y: 430, distance: 17.0
click at [943, 429] on span "Ok" at bounding box center [943, 429] width 20 height 15
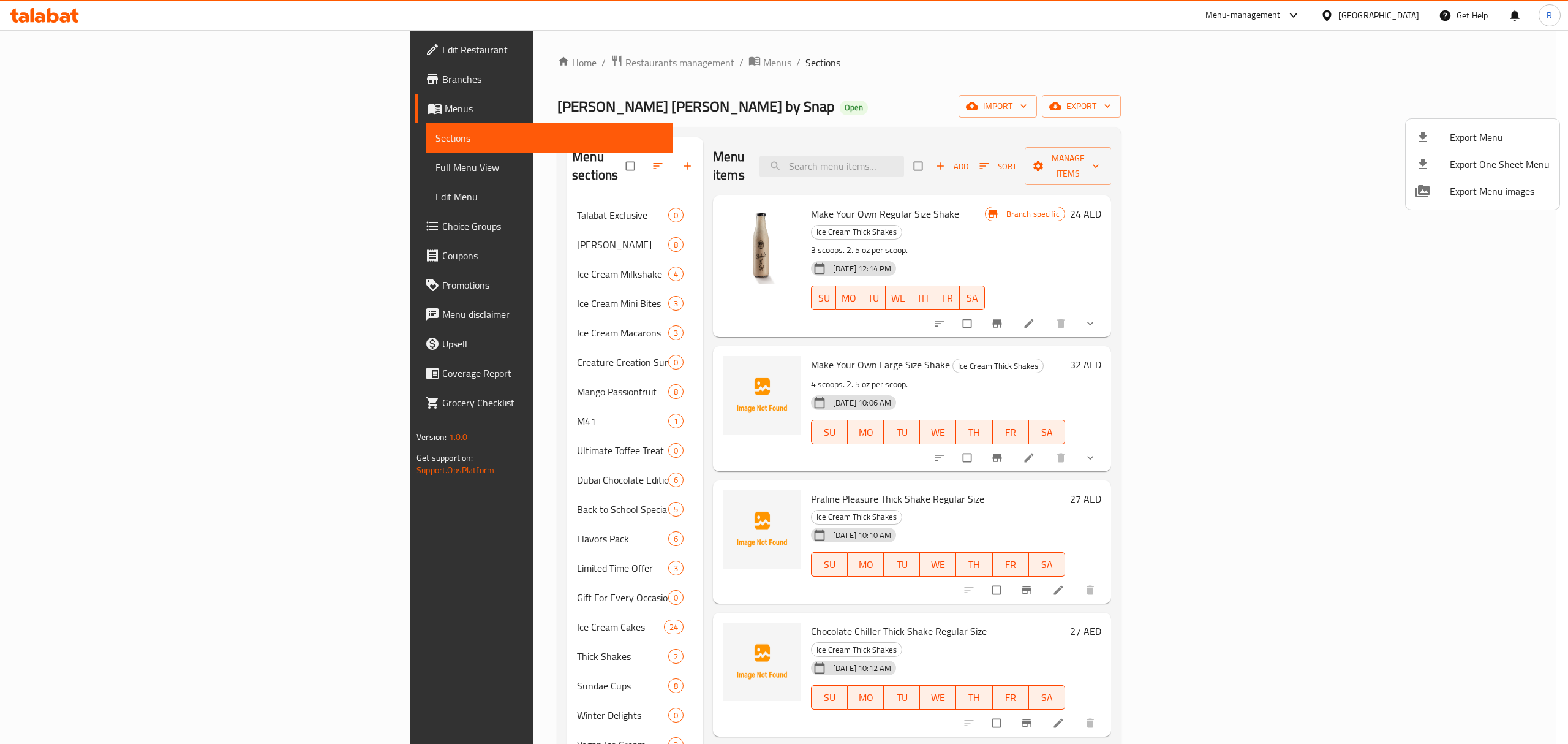
click at [658, 59] on div at bounding box center [784, 372] width 1568 height 744
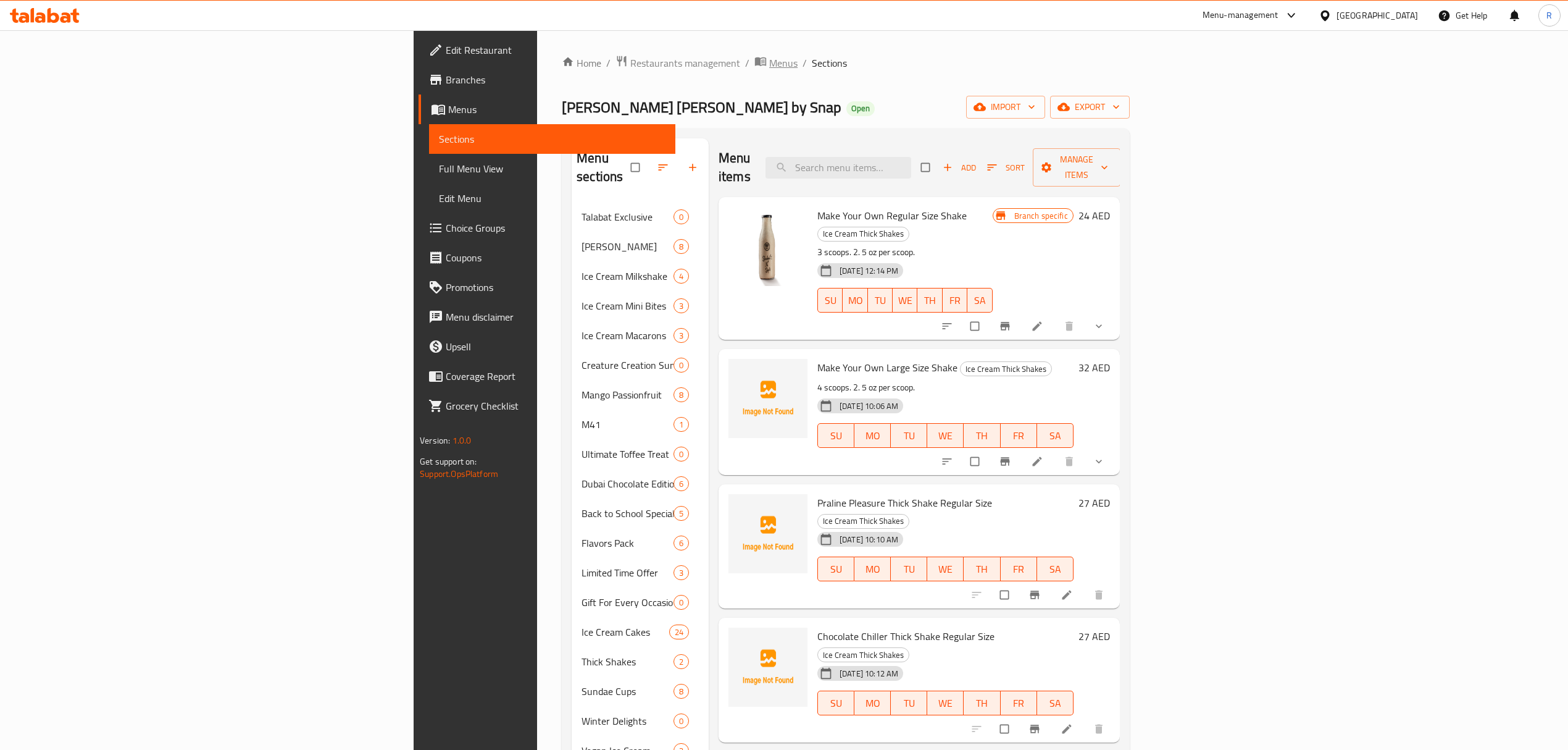
click at [769, 70] on span "Menus" at bounding box center [783, 63] width 28 height 15
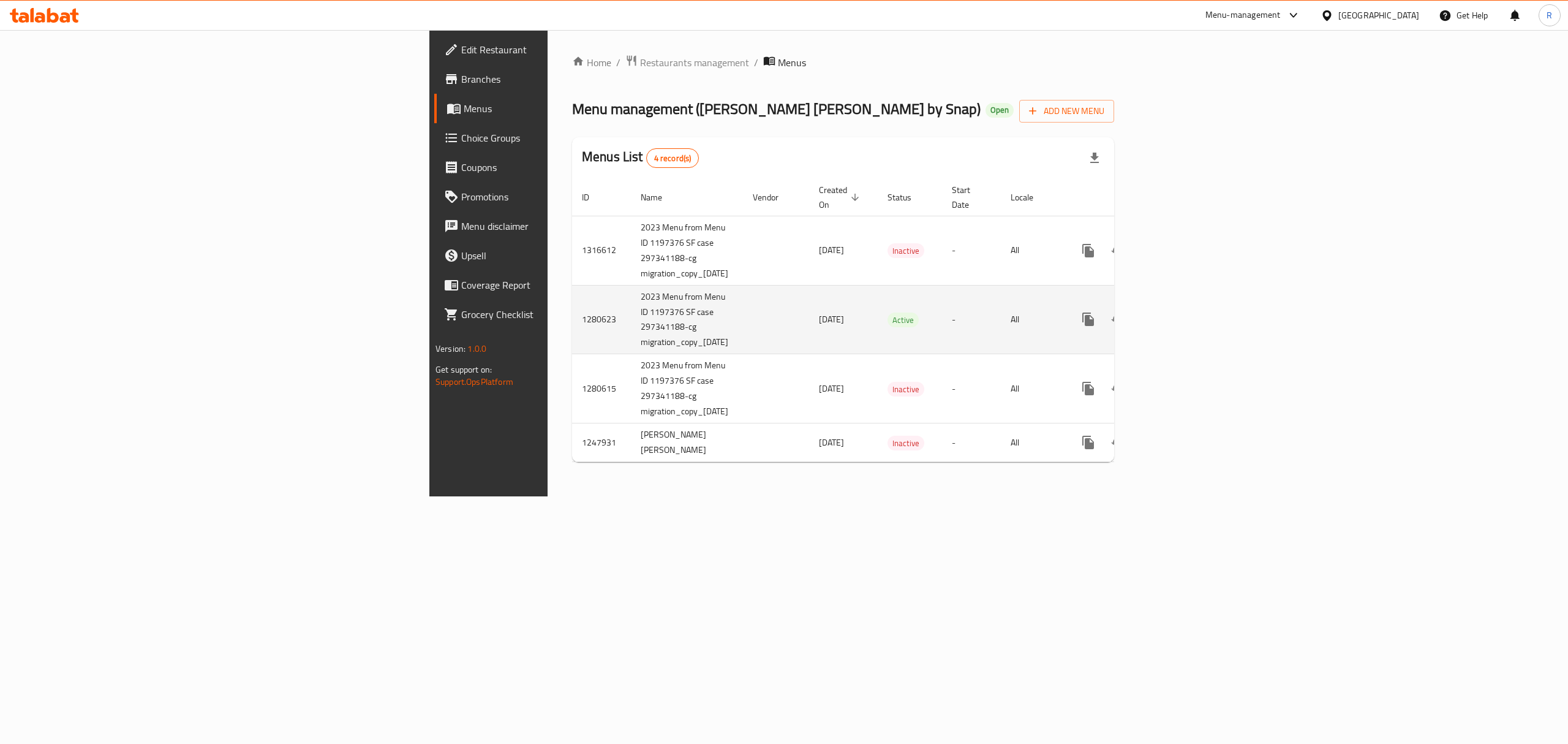
click at [1184, 312] on icon "enhanced table" at bounding box center [1176, 319] width 15 height 15
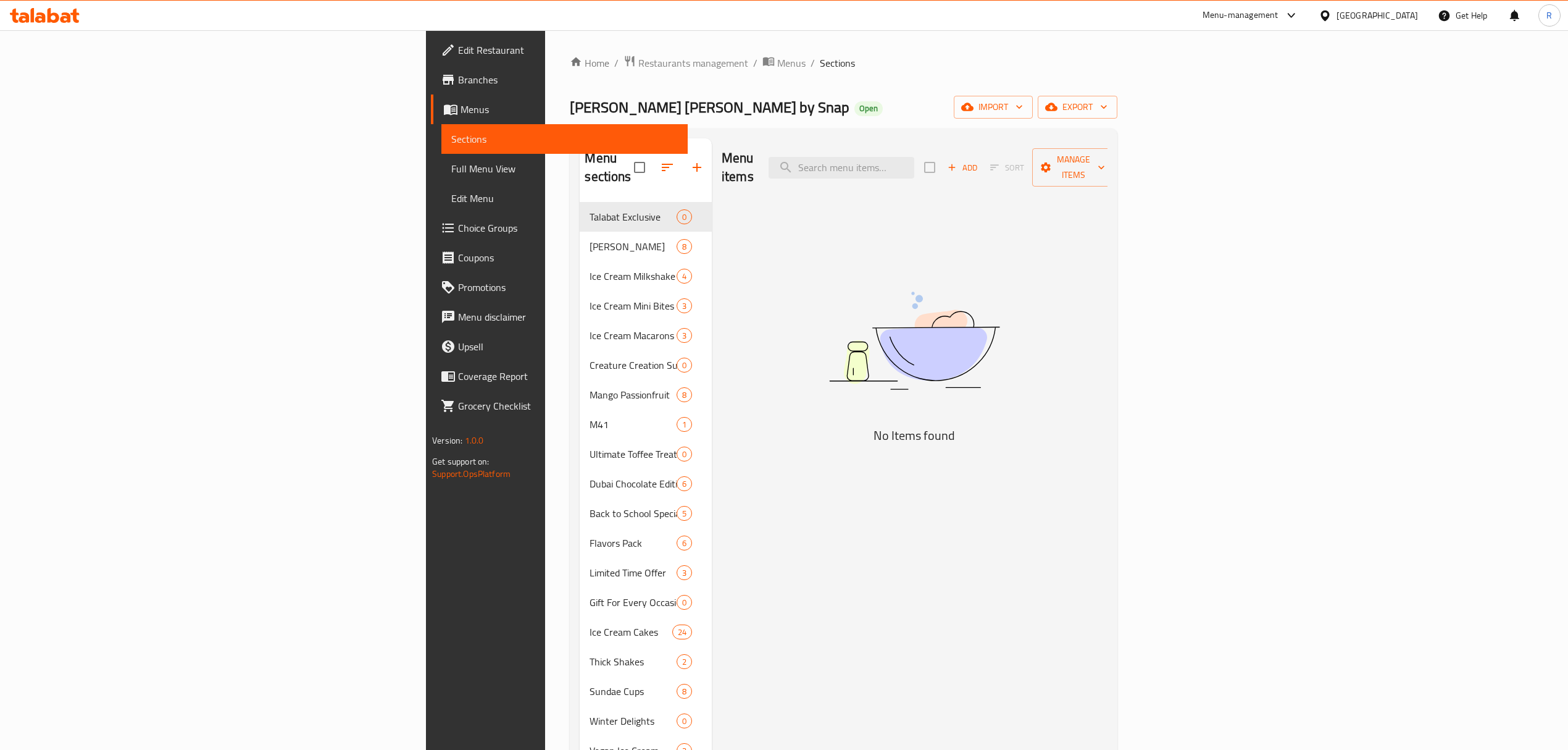
drag, startPoint x: 729, startPoint y: 88, endPoint x: 717, endPoint y: 75, distance: 17.7
click at [729, 87] on div "Home / Restaurants management / Menus / Sections Baskin Robbins by Snap Open im…" at bounding box center [843, 566] width 547 height 1022
click at [914, 157] on input "search" at bounding box center [842, 168] width 146 height 22
paste input "Make Your Own Large Size Shake."
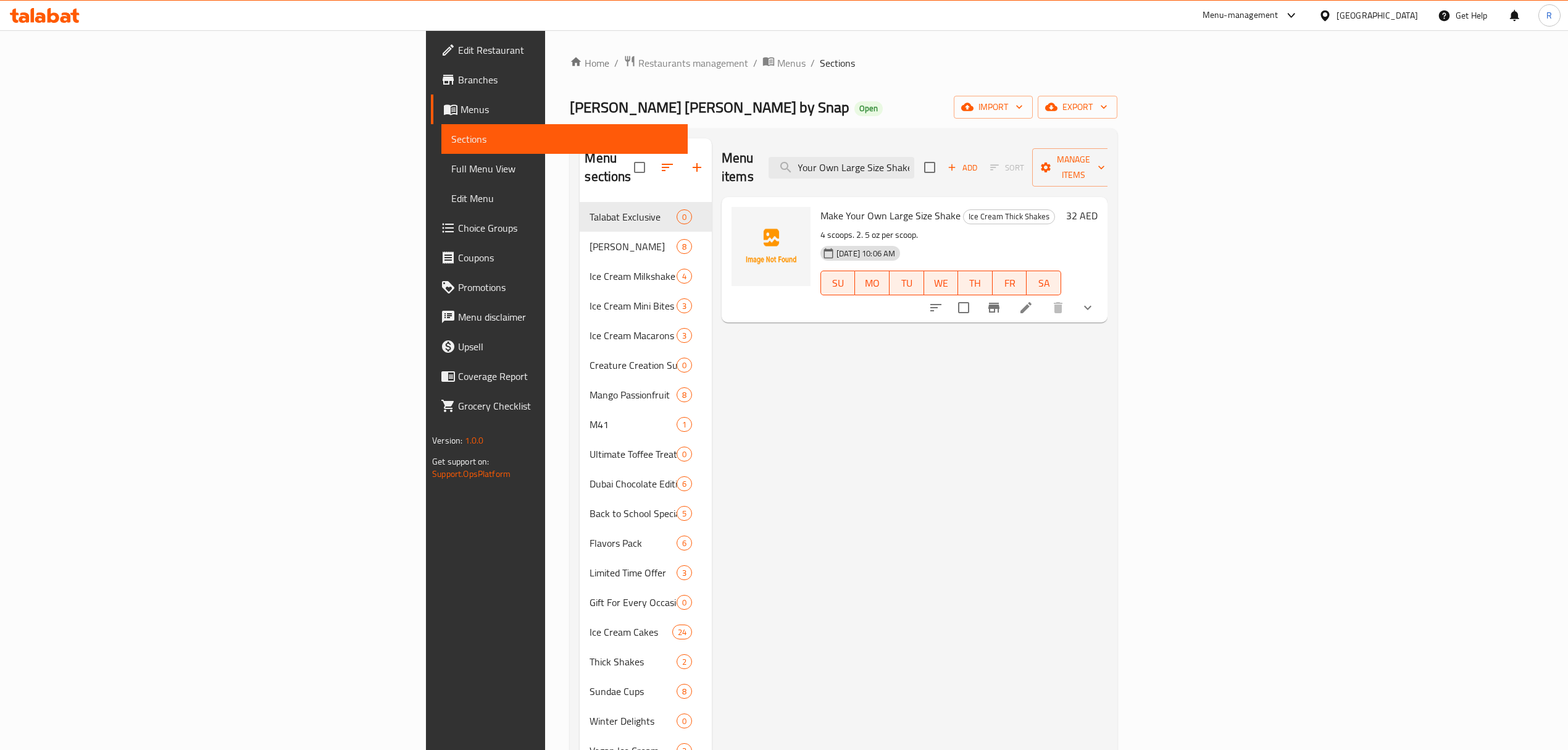
type input "Make Your Own Large Size Shake"
click at [643, 68] on ol "Home / Restaurants management / Menus / Sections" at bounding box center [843, 63] width 547 height 16
click at [570, 67] on ol "Home / Restaurants management / Menus / Sections" at bounding box center [843, 63] width 547 height 16
click at [777, 65] on span "Menus" at bounding box center [791, 63] width 28 height 15
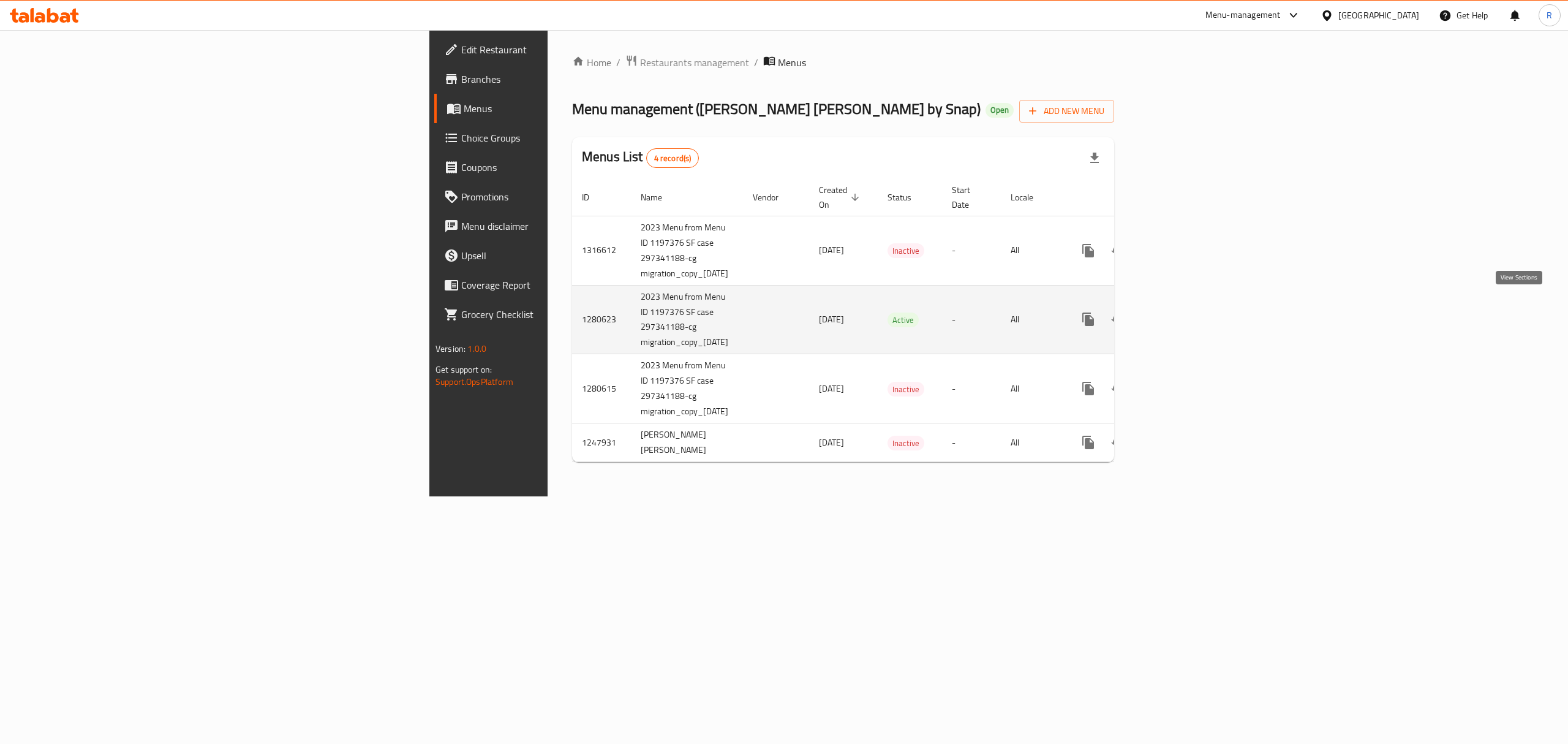
click at [1184, 312] on icon "enhanced table" at bounding box center [1176, 319] width 15 height 15
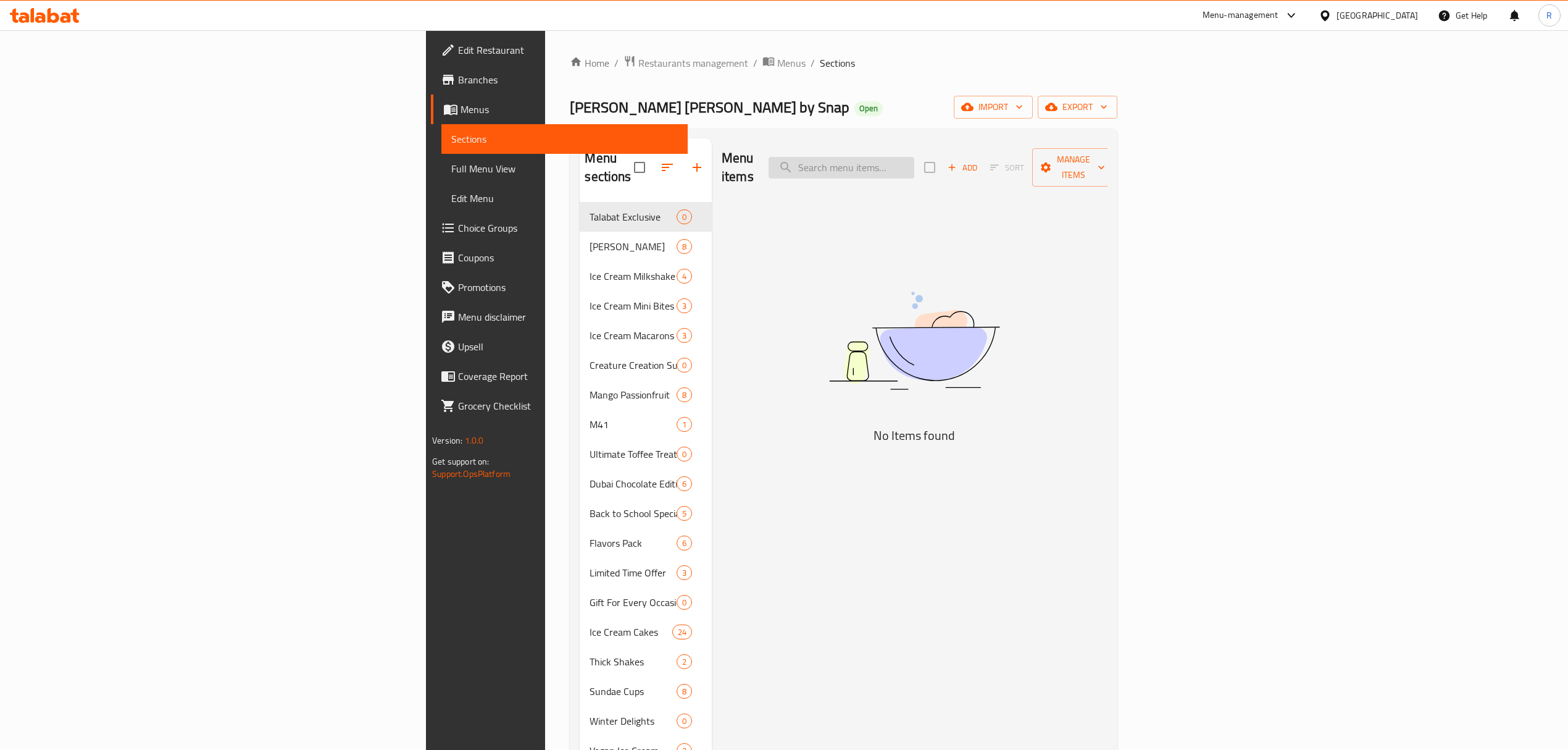
click at [914, 157] on input "search" at bounding box center [842, 168] width 146 height 22
paste input "Double Emlaaq Scoop Sundae Cup"
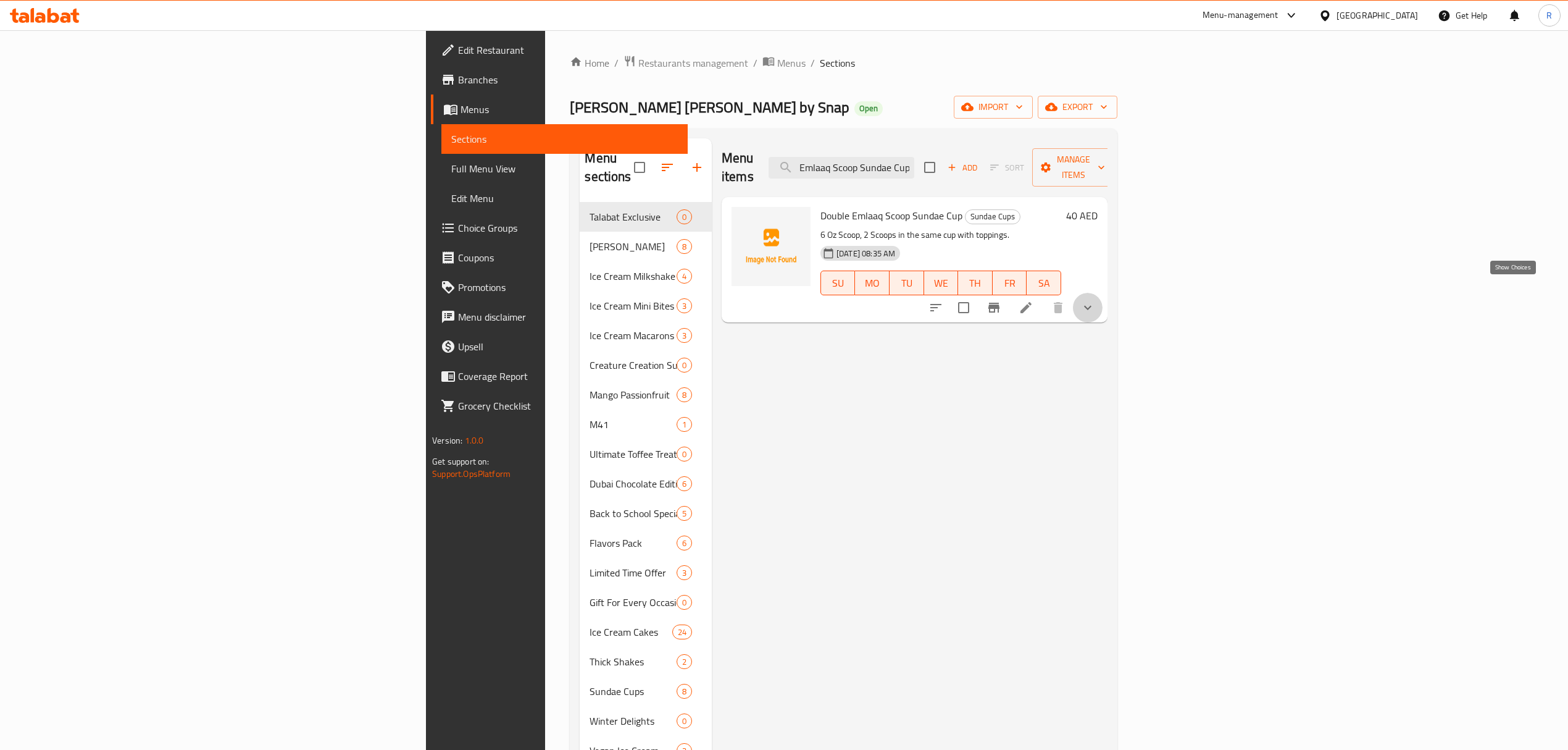
click at [1095, 300] on icon "show more" at bounding box center [1087, 307] width 15 height 15
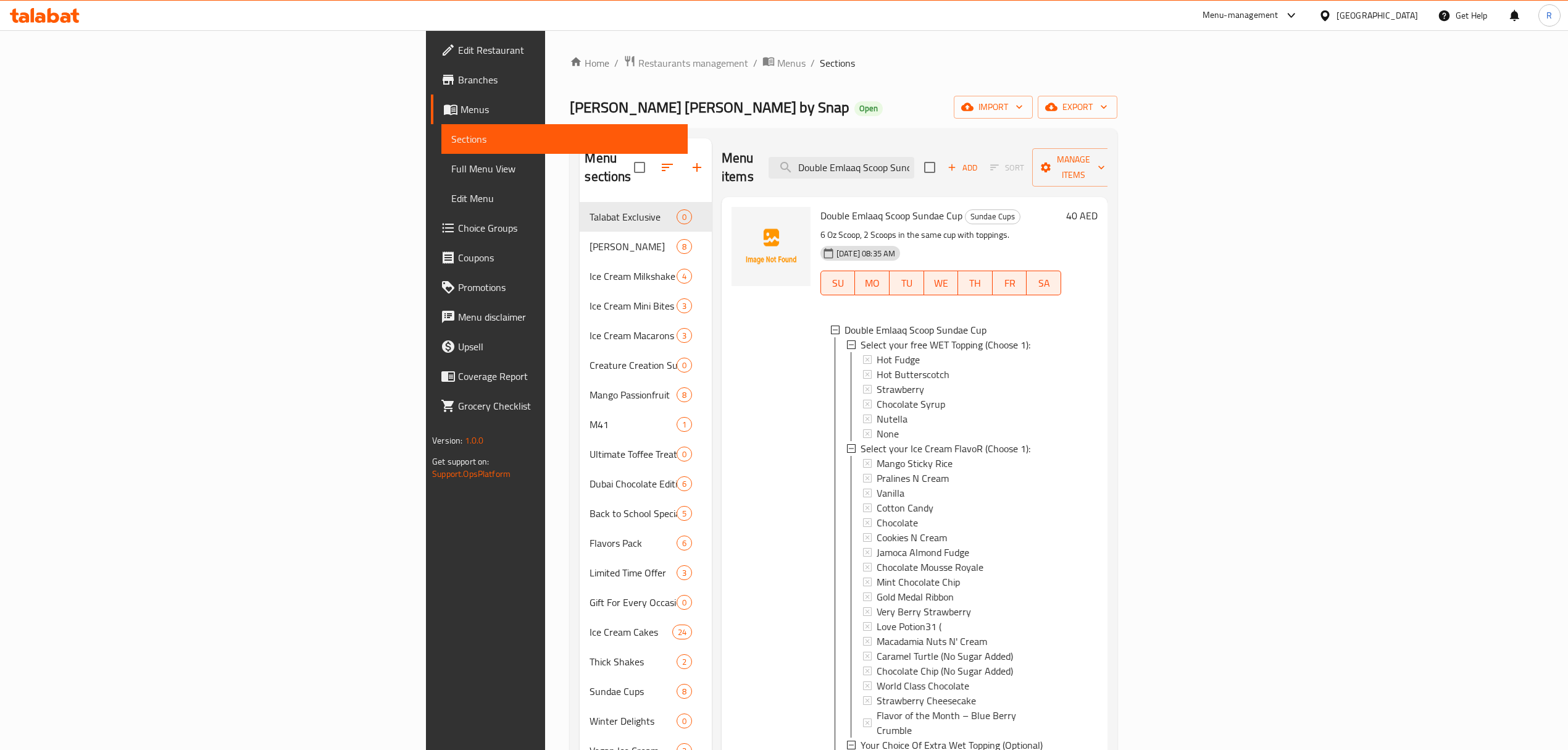
scroll to position [1, 0]
click at [764, 58] on ol "Home / Restaurants management / Menus / Sections" at bounding box center [843, 63] width 547 height 16
click at [914, 164] on input "Double Emlaaq Scoop Sundae Cup" at bounding box center [842, 168] width 146 height 22
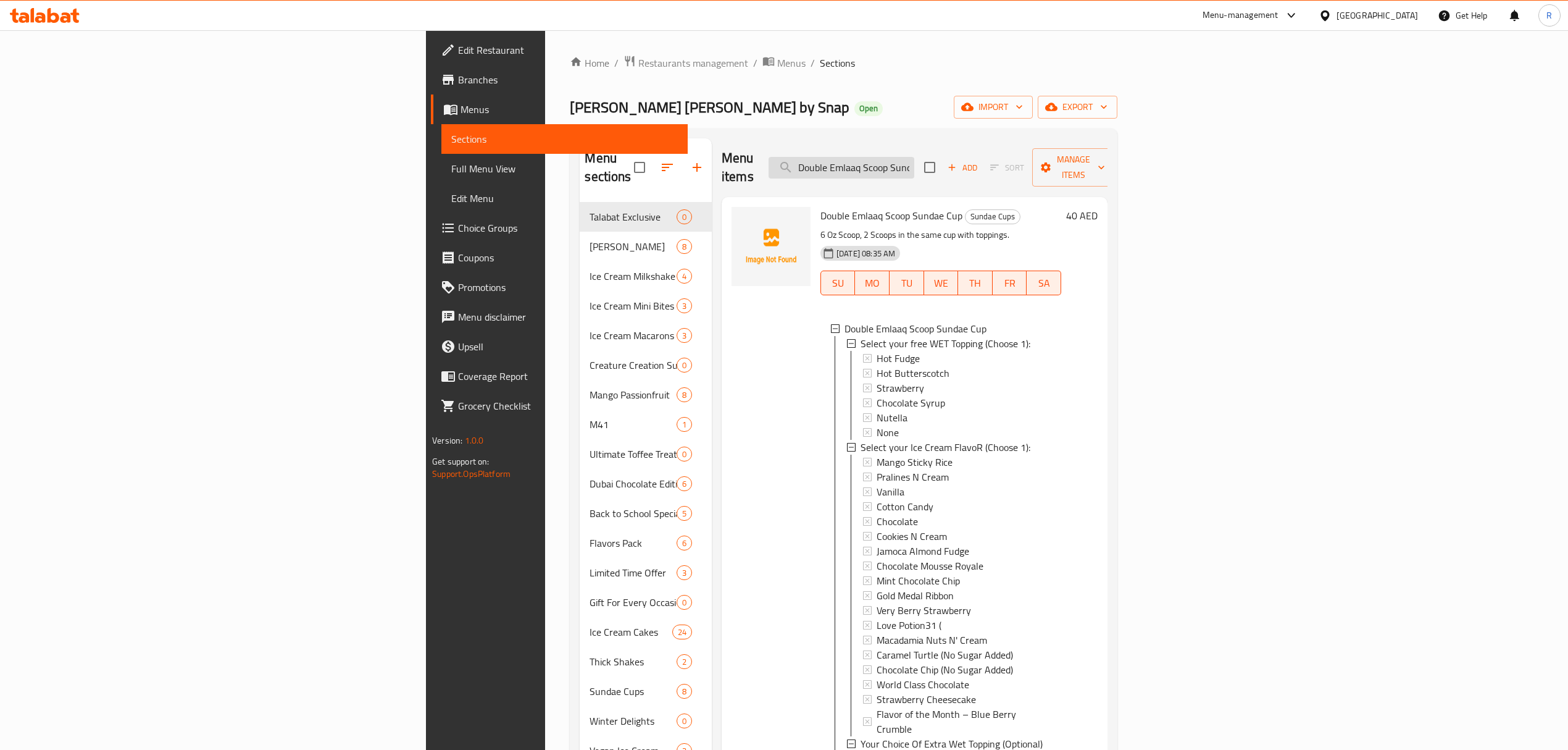
paste input "Mega Happiness Pack"
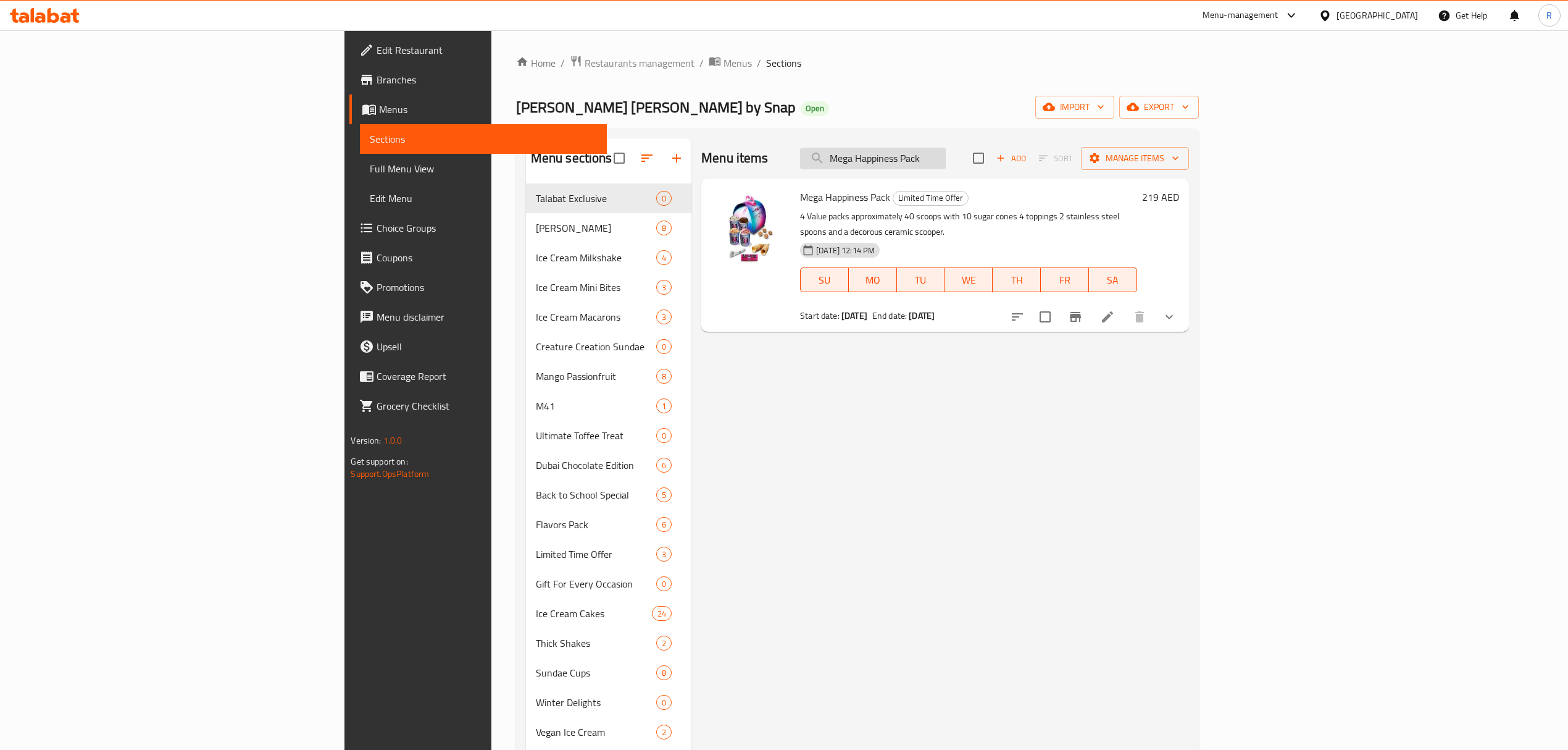
click at [946, 162] on input "Mega Happiness Pack" at bounding box center [873, 158] width 146 height 22
click at [946, 163] on input "Mega Happiness Pack" at bounding box center [873, 158] width 146 height 22
paste input "search"
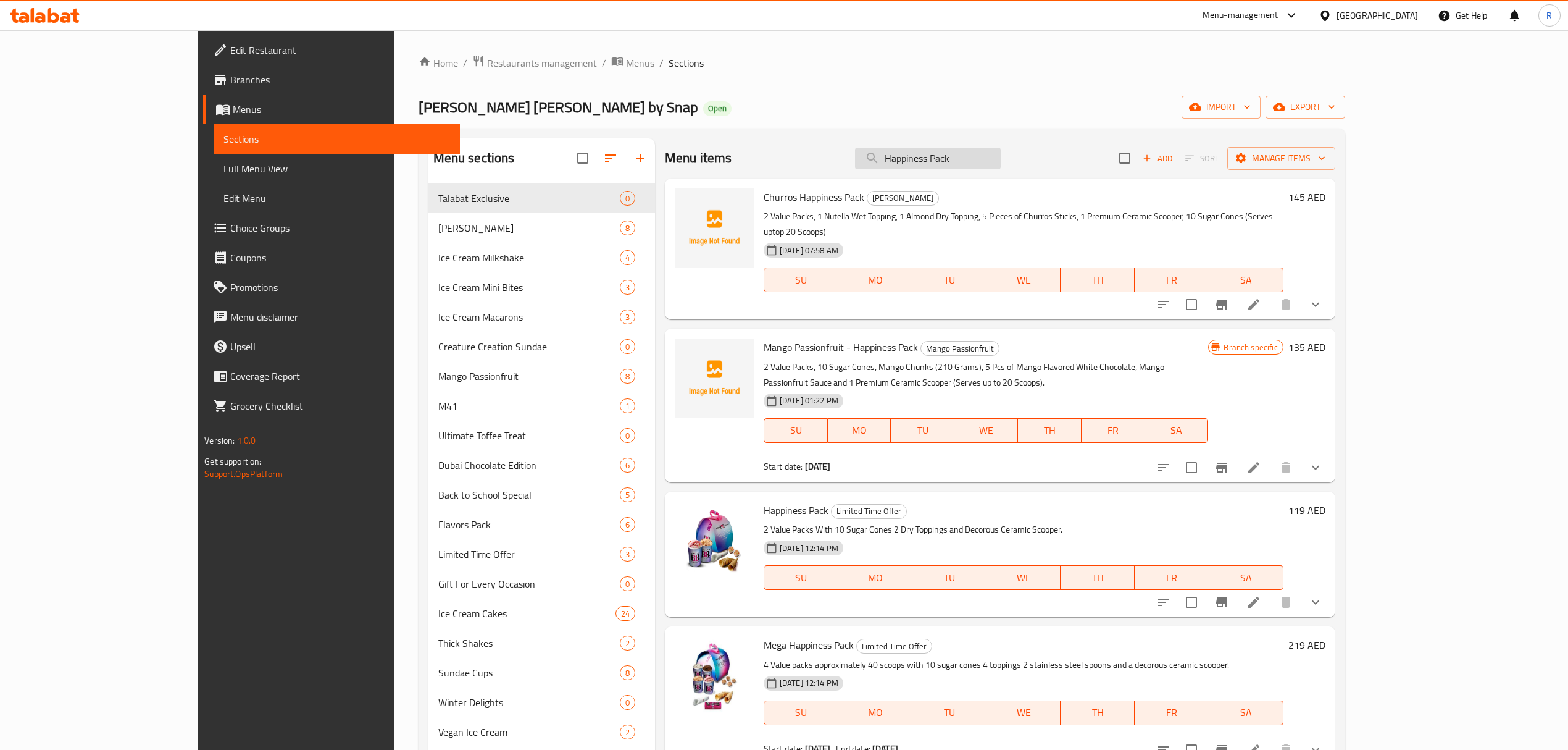
click at [1001, 149] on input "Happiness Pack" at bounding box center [928, 158] width 146 height 22
click at [1001, 151] on input "Happiness Pack" at bounding box center [928, 158] width 146 height 22
paste input "Brownie Cup"
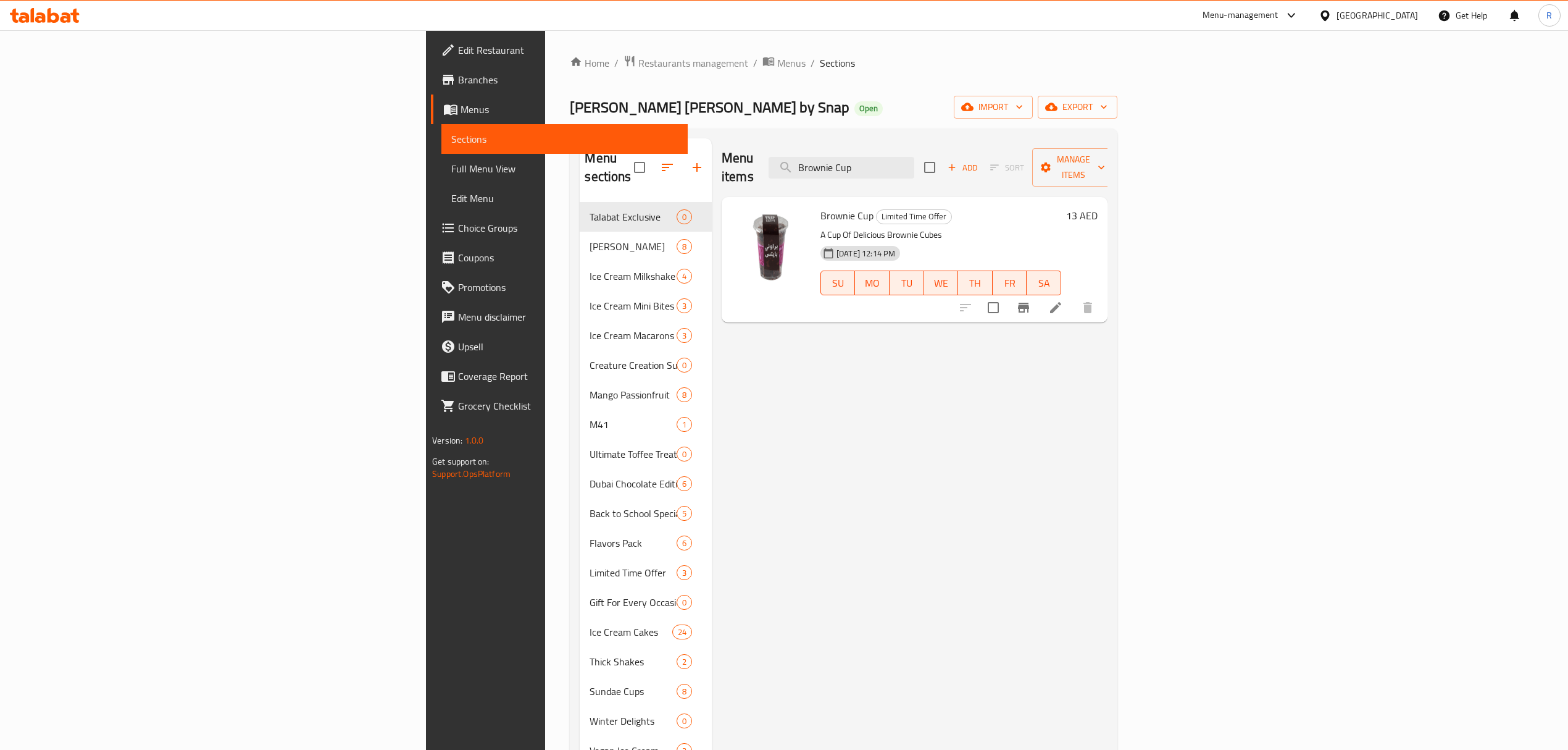
type input "Brownie Cup"
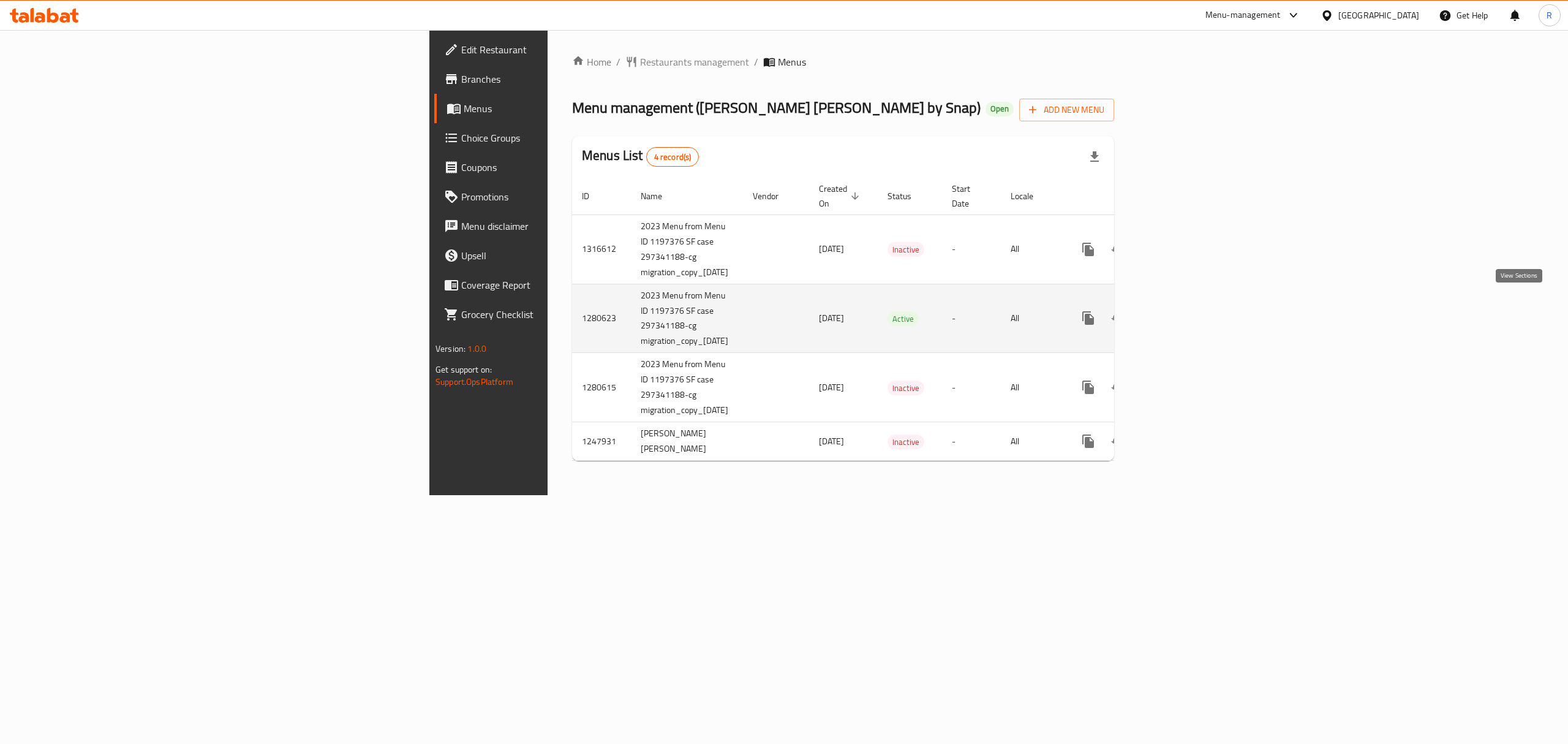
click at [1191, 310] on link "enhanced table" at bounding box center [1176, 318] width 29 height 29
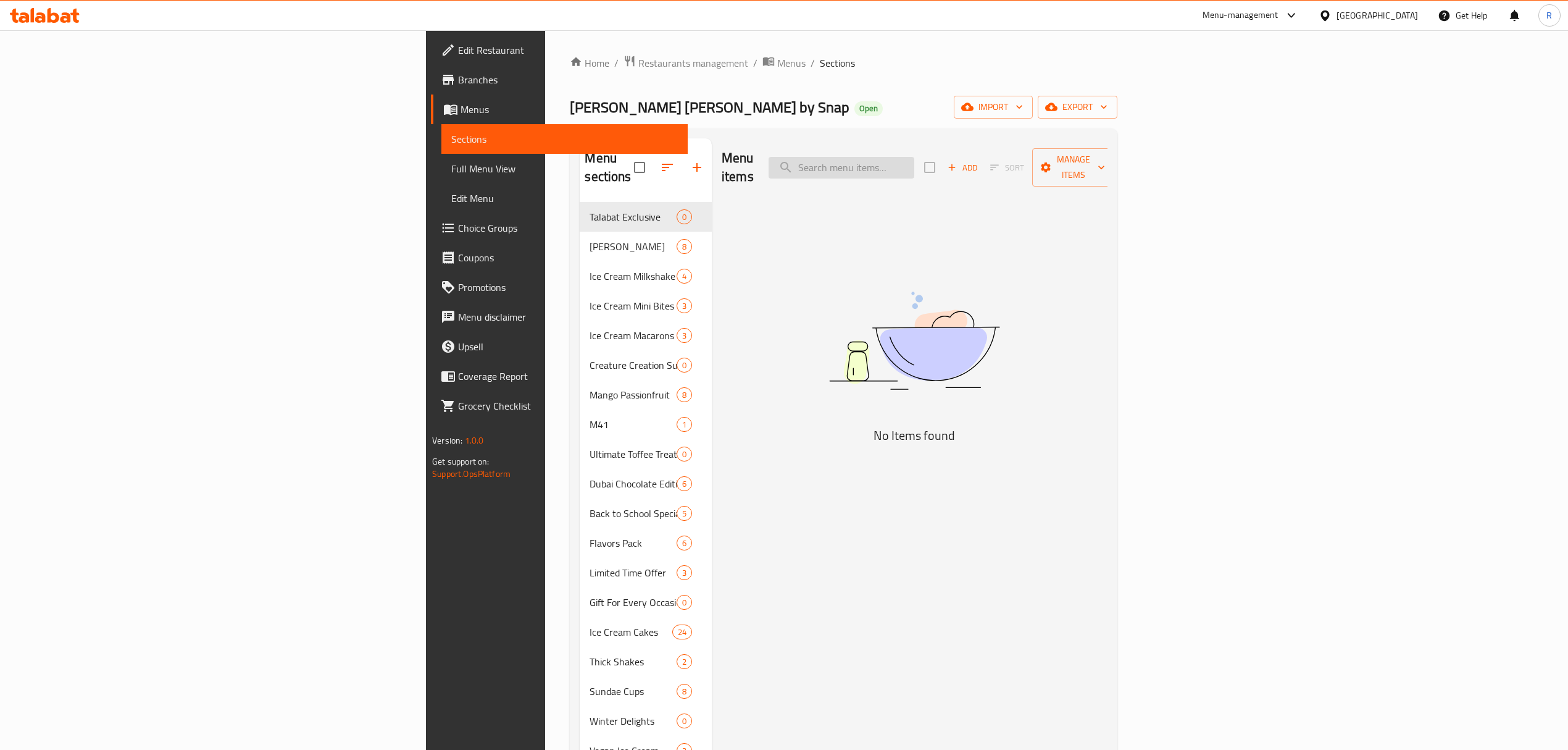
click at [914, 157] on input "search" at bounding box center [842, 168] width 146 height 22
paste input "Dubai Mini Chocolate Sticks Special Gifting Box"
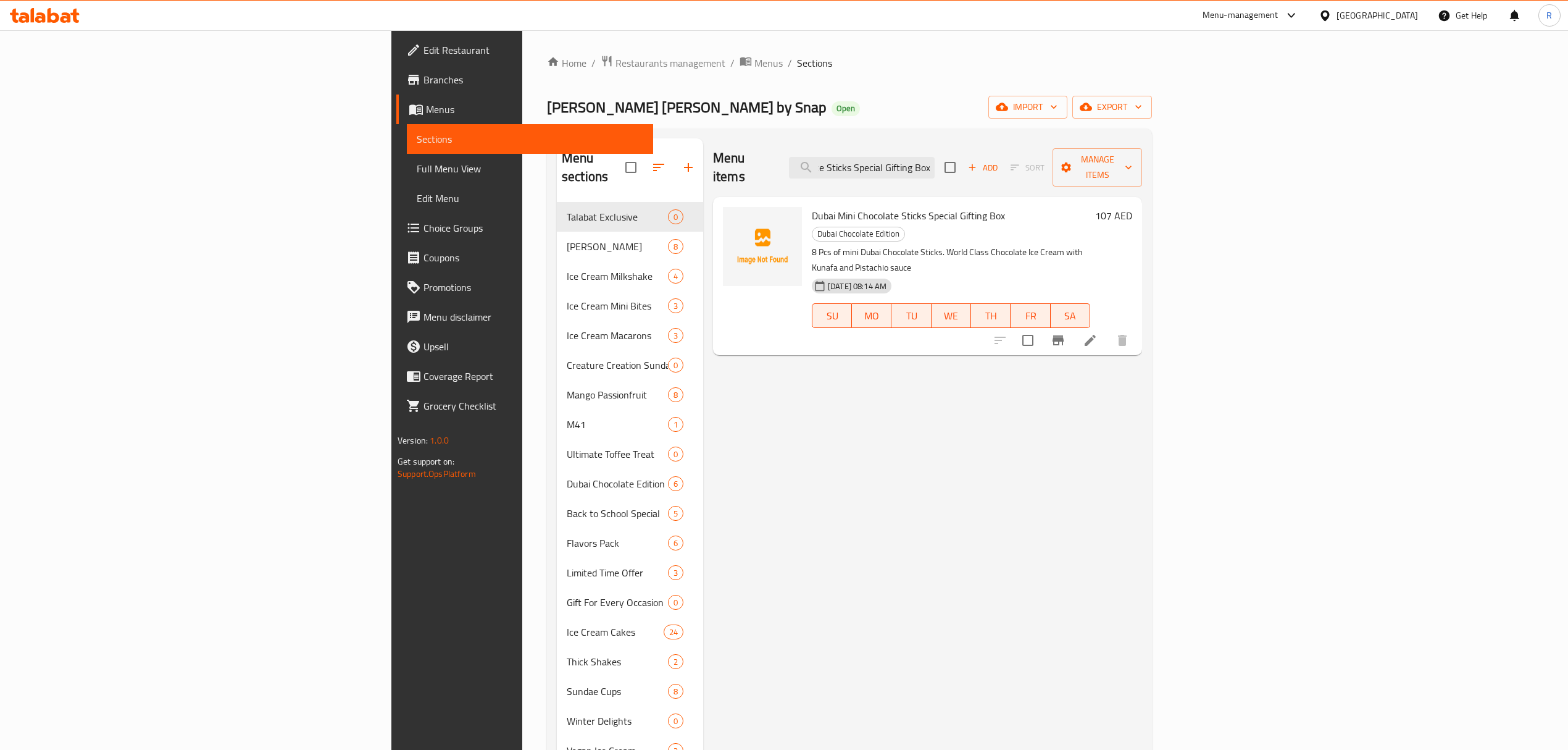
type input "Dubai Mini Chocolate Sticks Special Gifting Box"
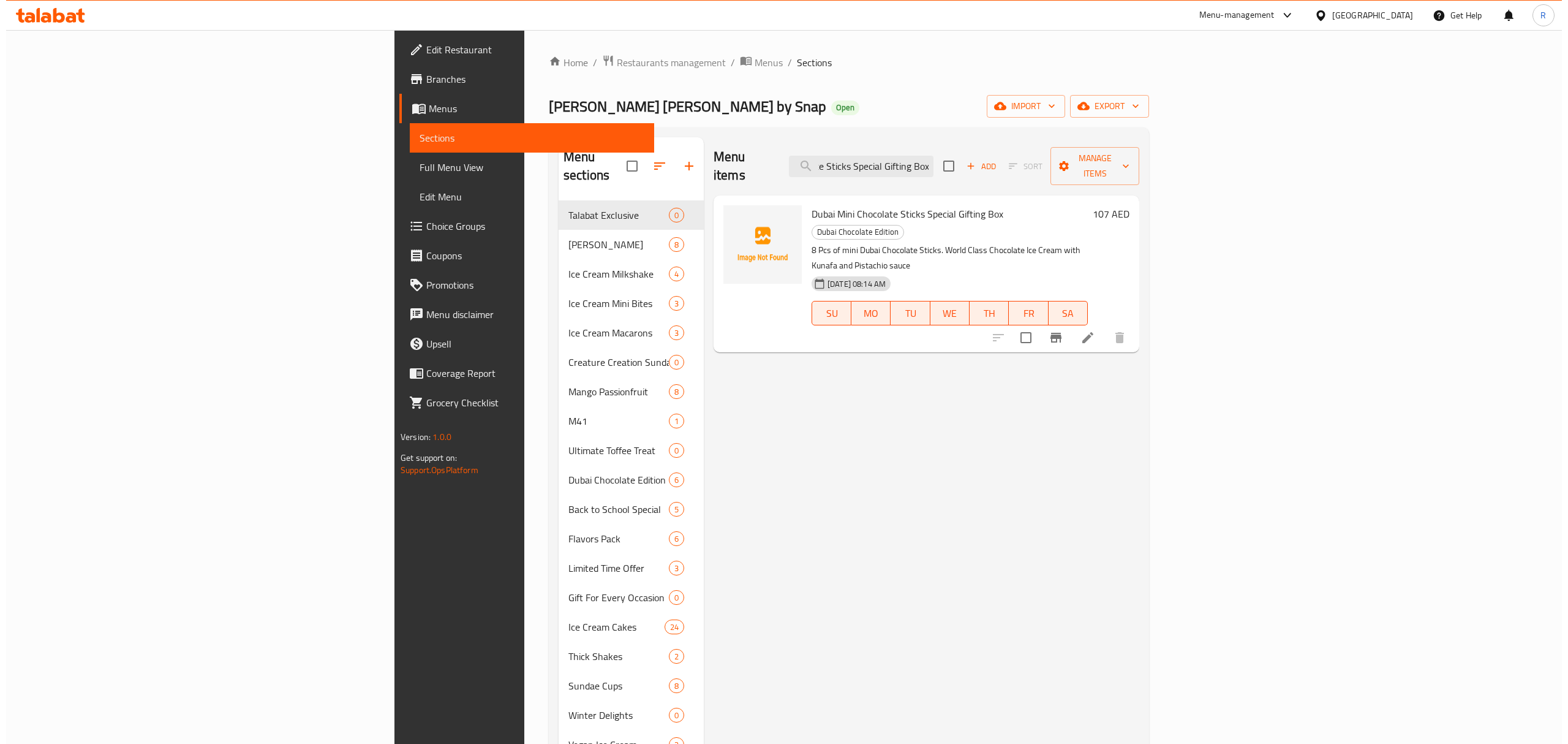
scroll to position [0, 0]
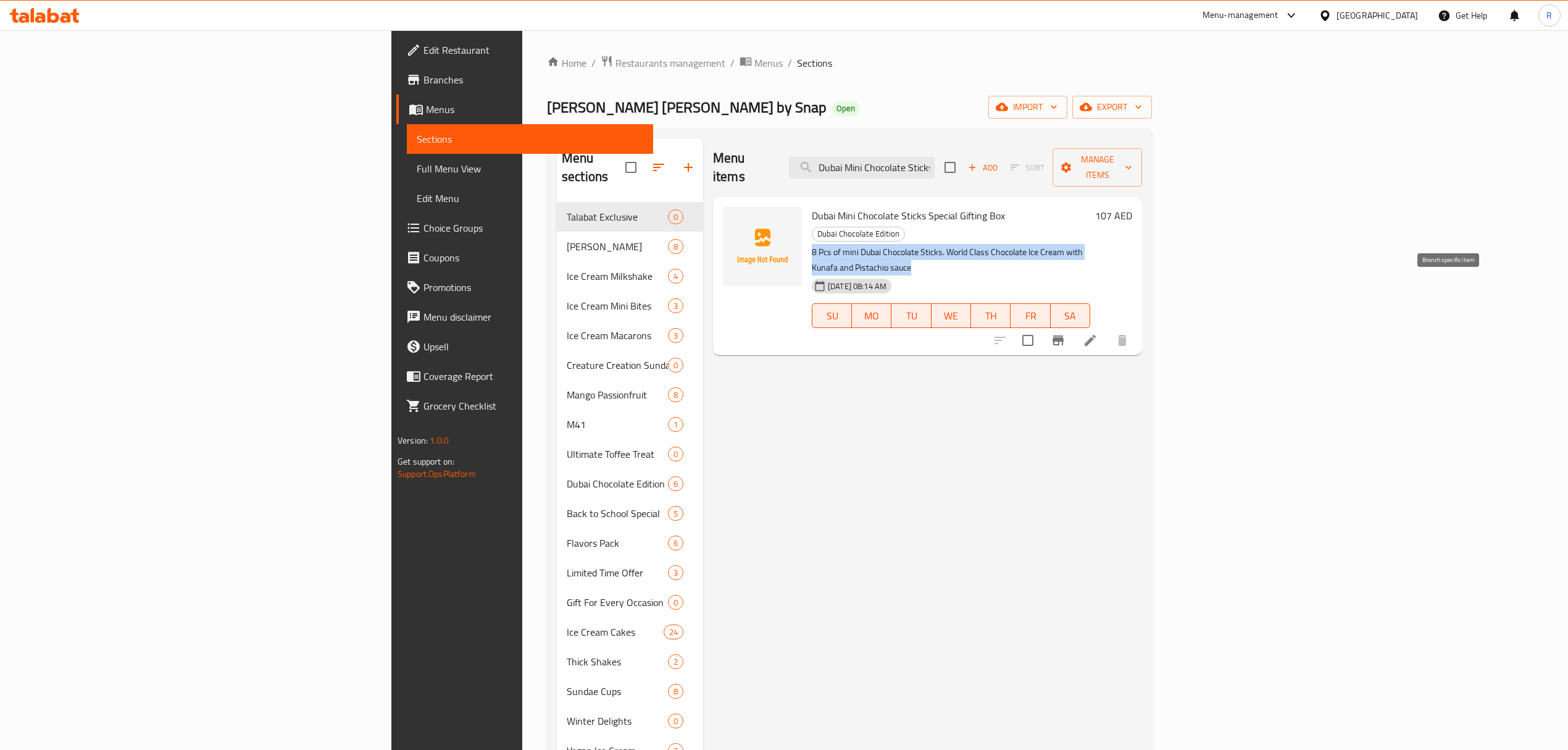
click at [1073, 325] on button "Branch-specific-item" at bounding box center [1058, 340] width 29 height 29
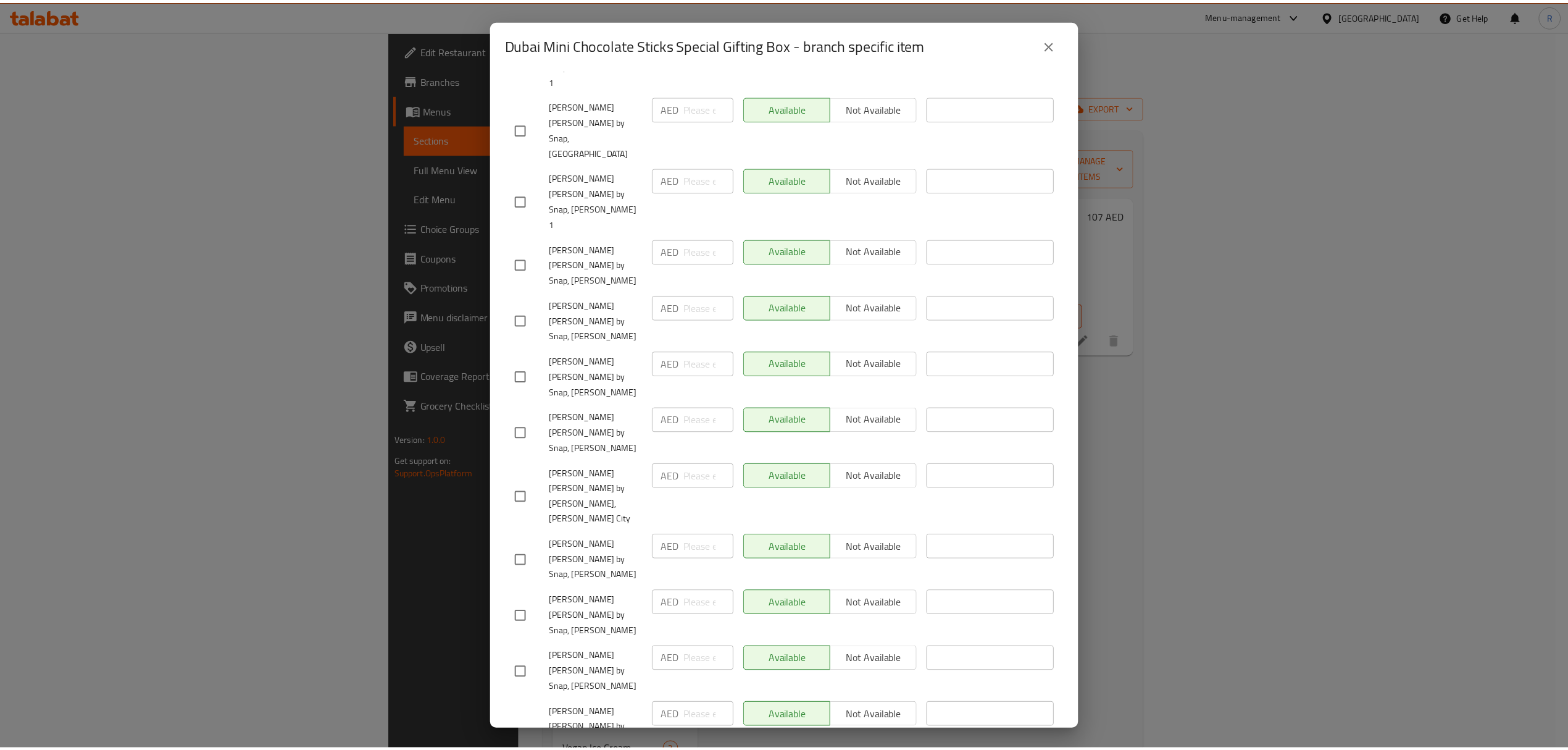
scroll to position [411, 0]
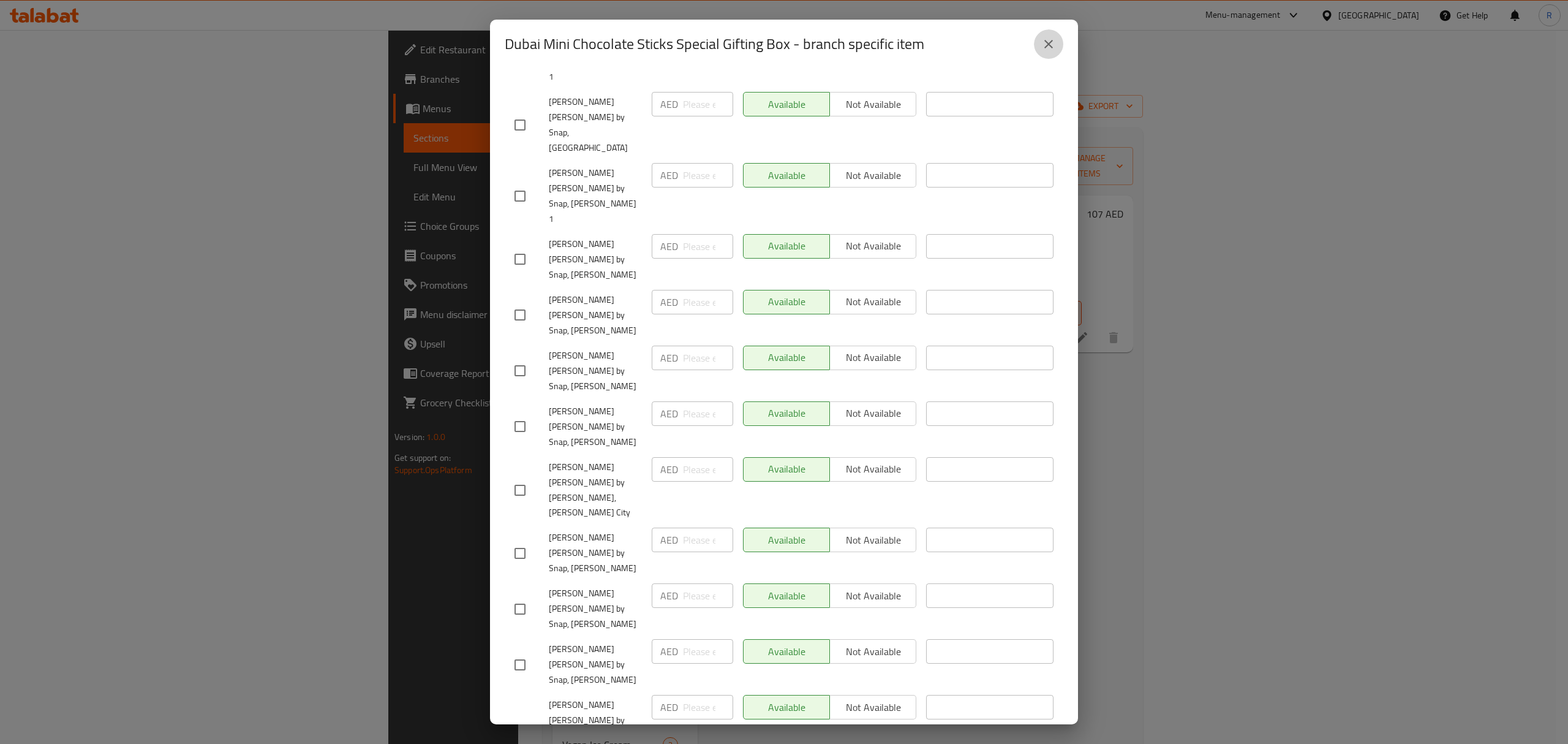
click at [1055, 45] on button "close" at bounding box center [1049, 44] width 29 height 29
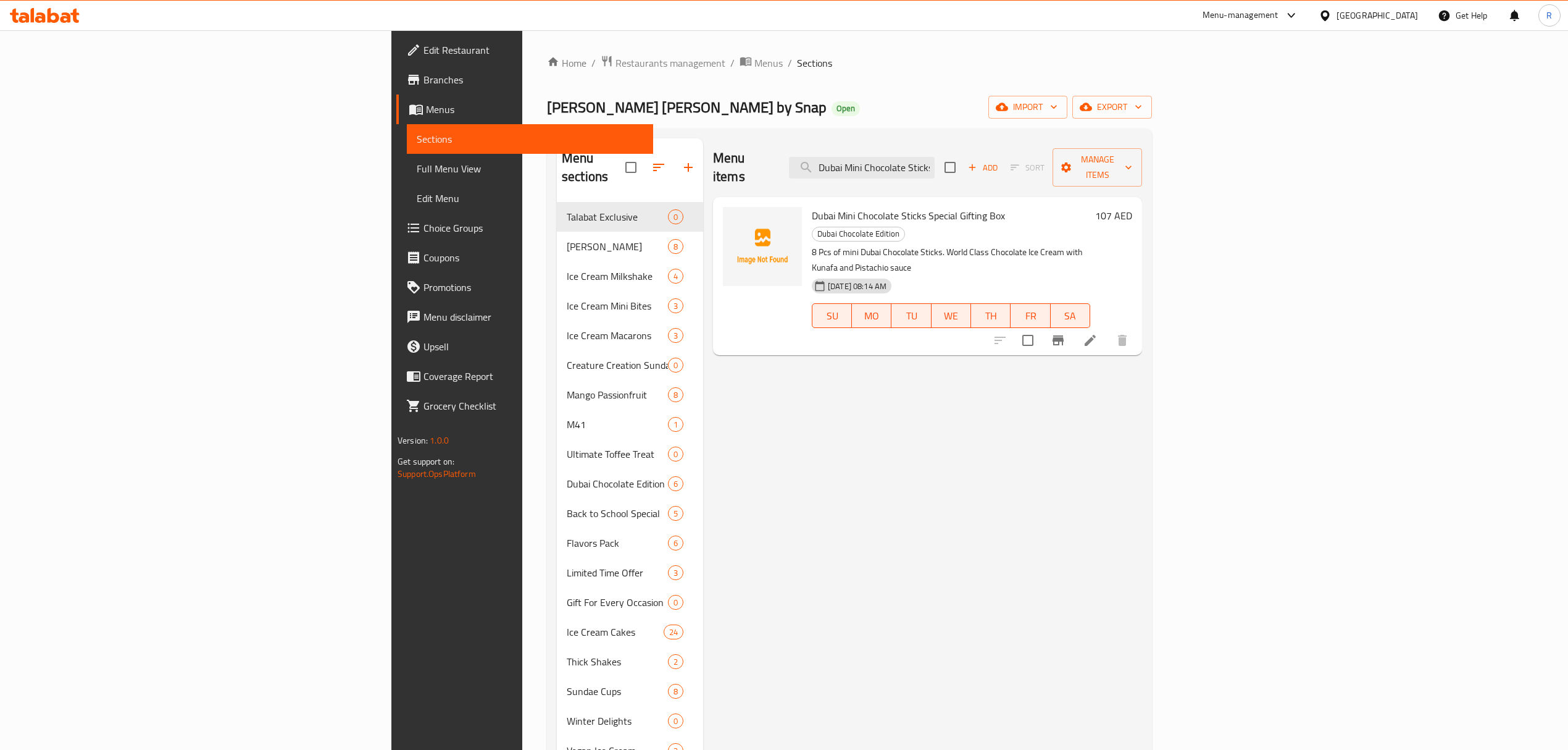
click at [939, 423] on div "Menu items Dubai Mini Chocolate Sticks Special Gifting Box Add Sort Manage item…" at bounding box center [923, 602] width 439 height 928
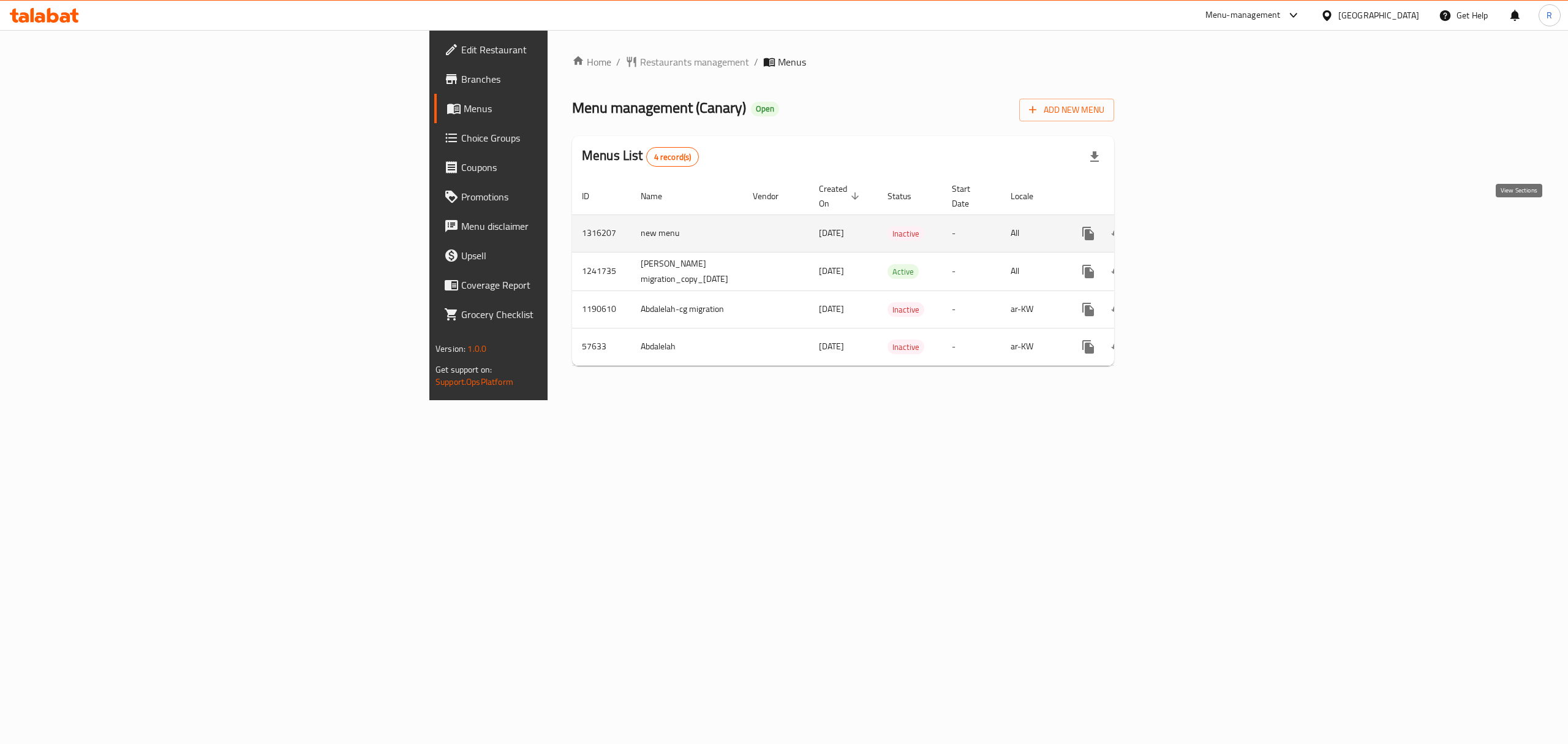
click at [1184, 226] on icon "enhanced table" at bounding box center [1176, 233] width 15 height 15
